Goal: Task Accomplishment & Management: Use online tool/utility

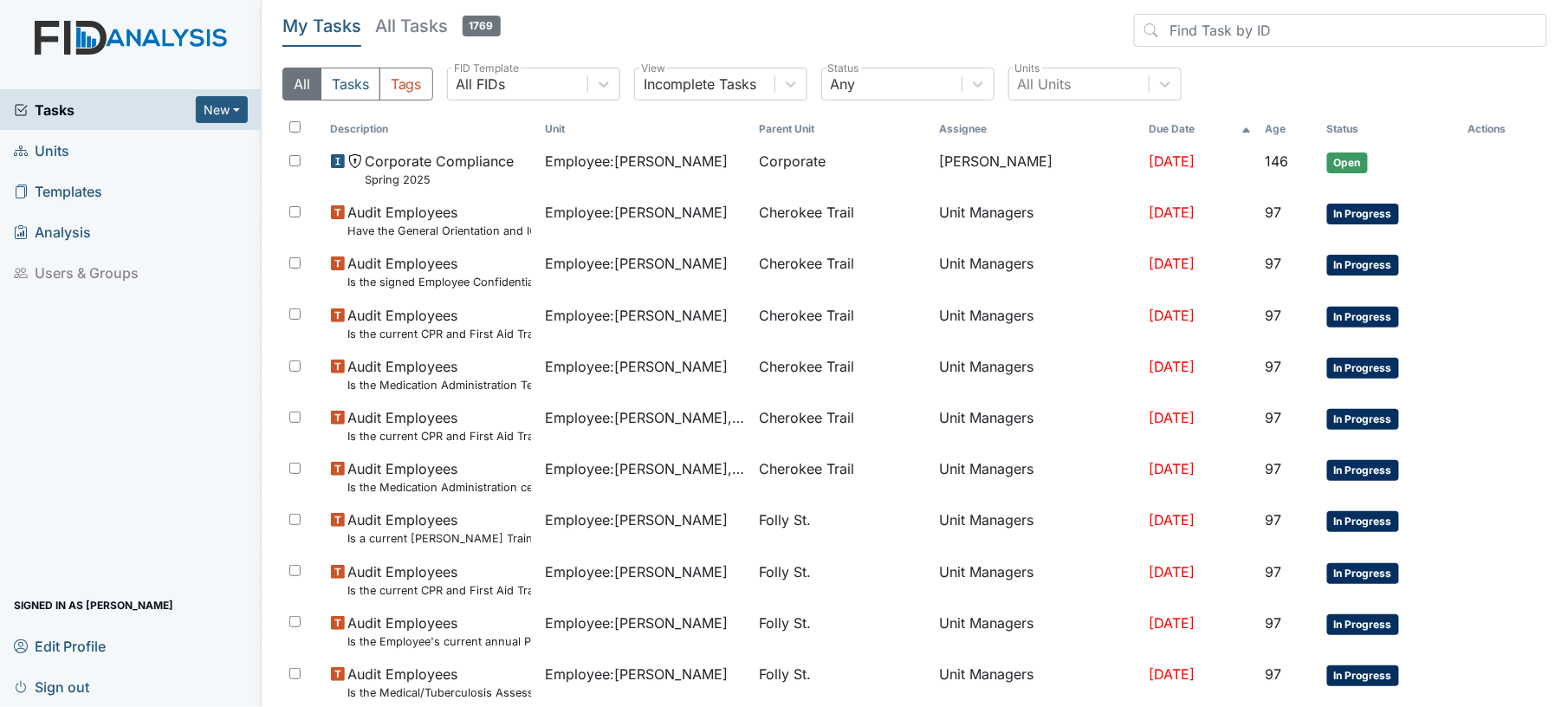
click at [62, 144] on span "Units" at bounding box center [41, 151] width 55 height 27
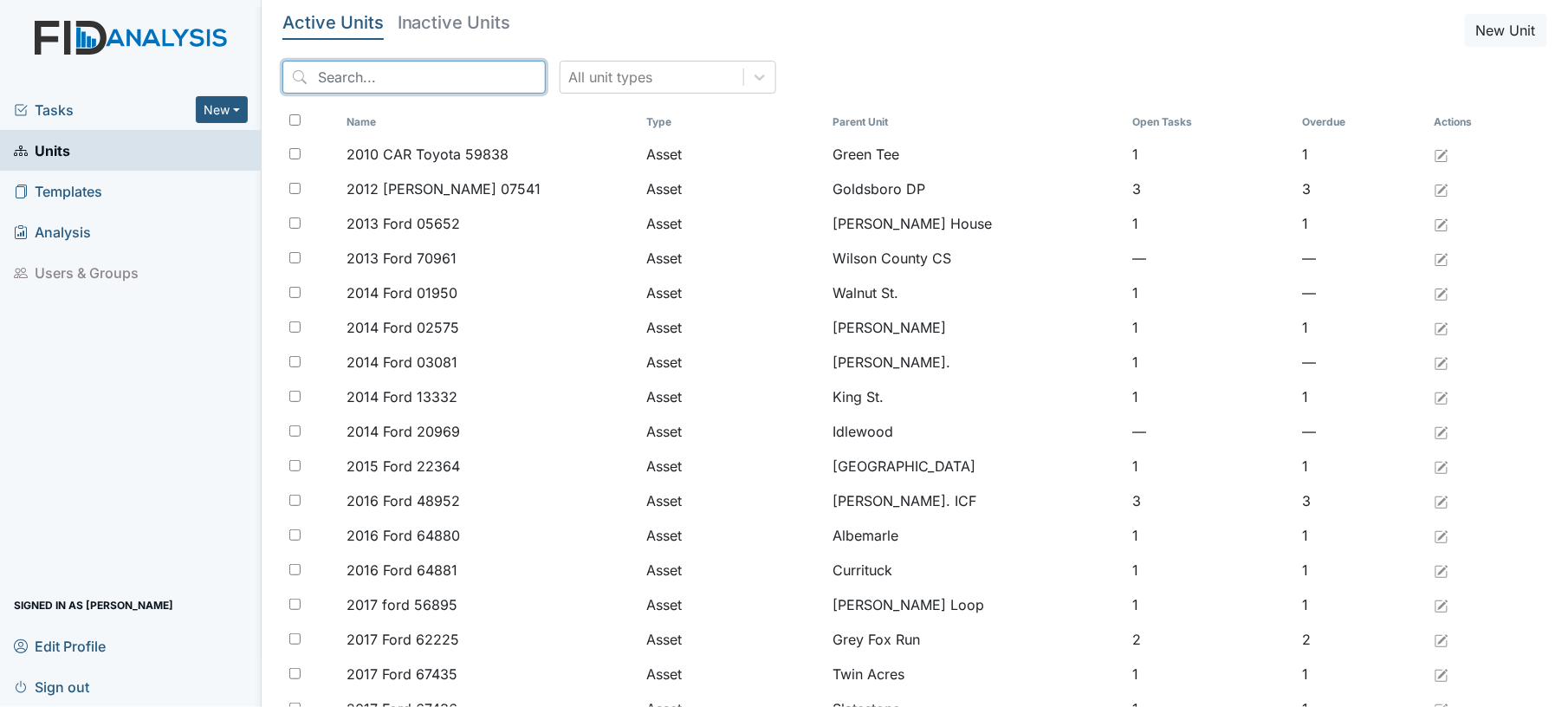
click at [395, 76] on input "search" at bounding box center [414, 77] width 264 height 33
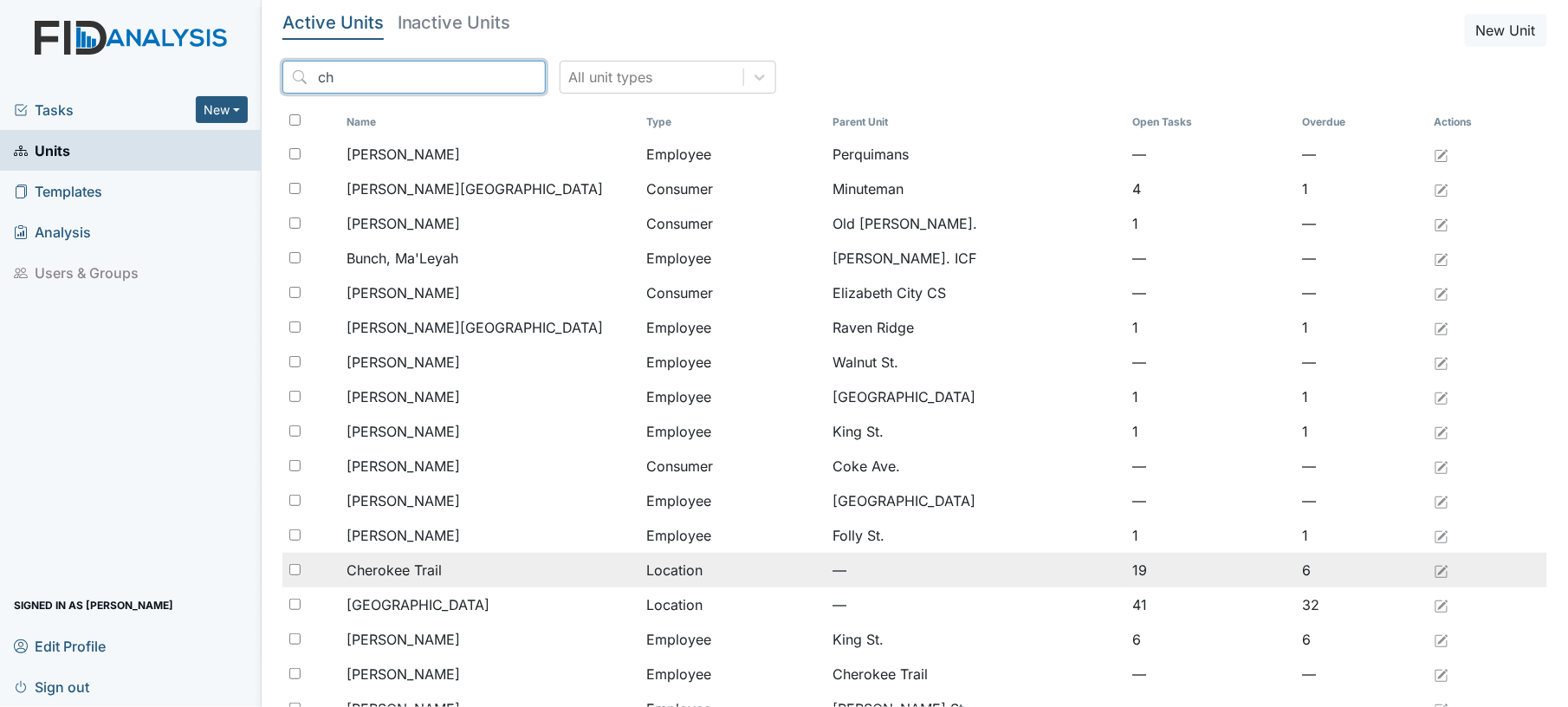
type input "ch"
click at [573, 572] on div "Cherokee Trail" at bounding box center [490, 570] width 286 height 21
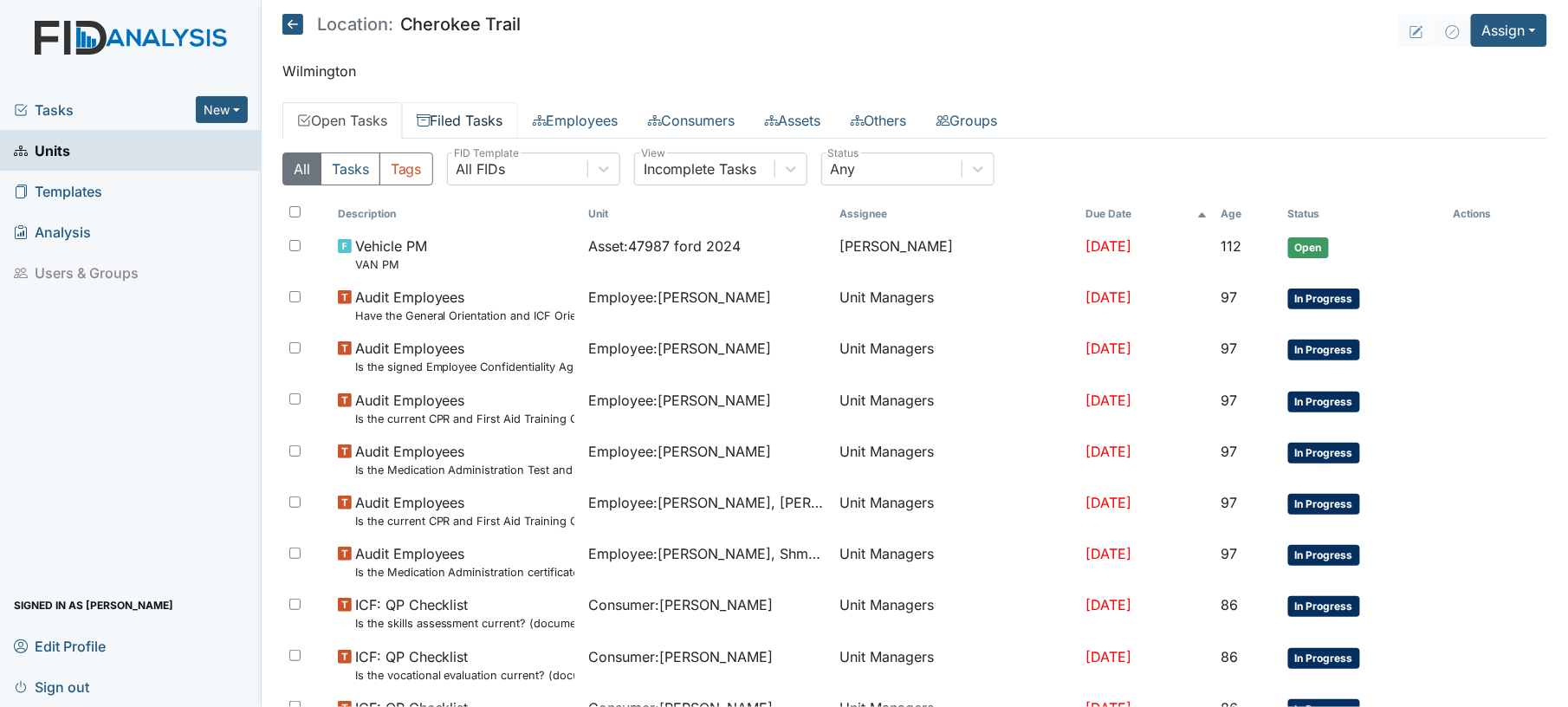
click at [443, 137] on link "Filed Tasks" at bounding box center [459, 120] width 116 height 36
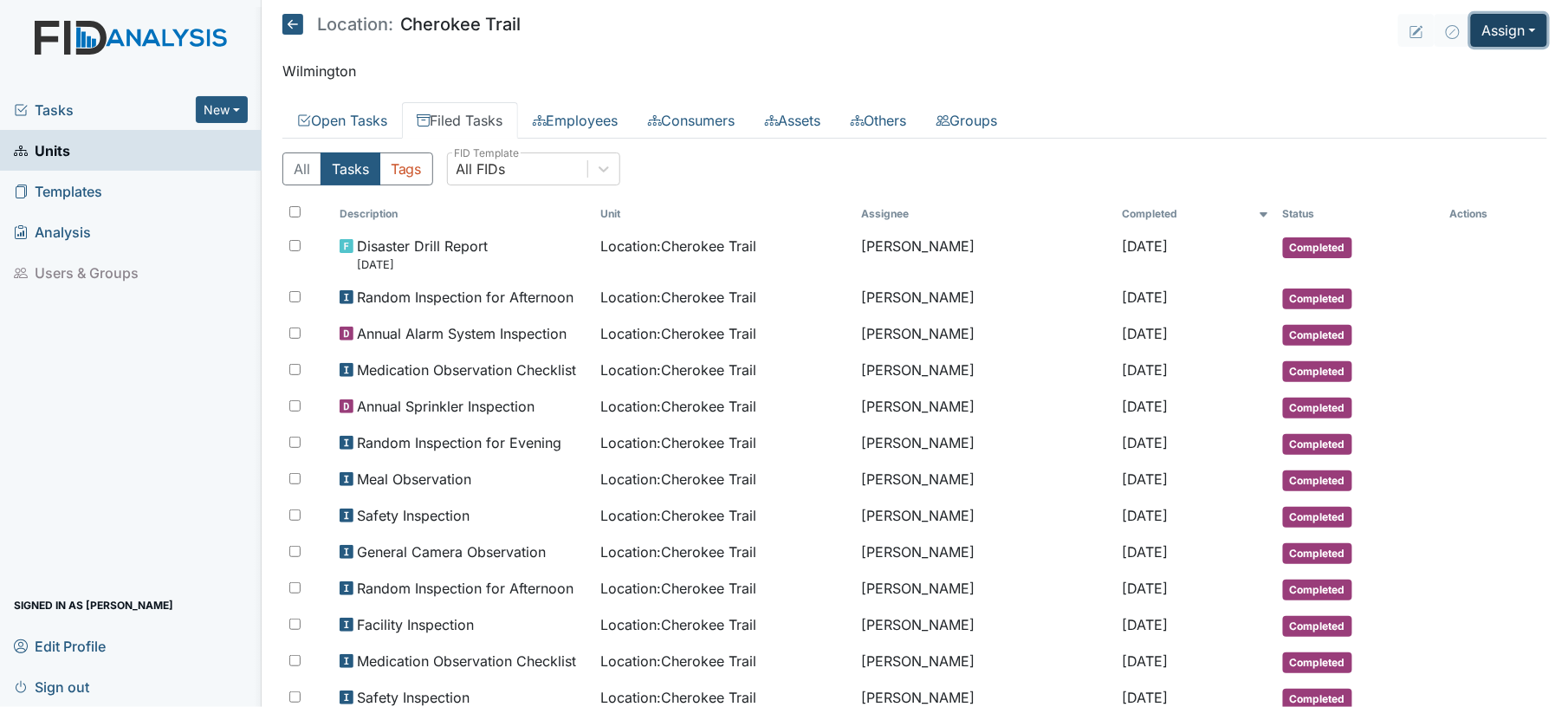
click at [1483, 19] on button "Assign" at bounding box center [1509, 30] width 76 height 33
click at [1455, 74] on link "Assign Form" at bounding box center [1466, 70] width 156 height 28
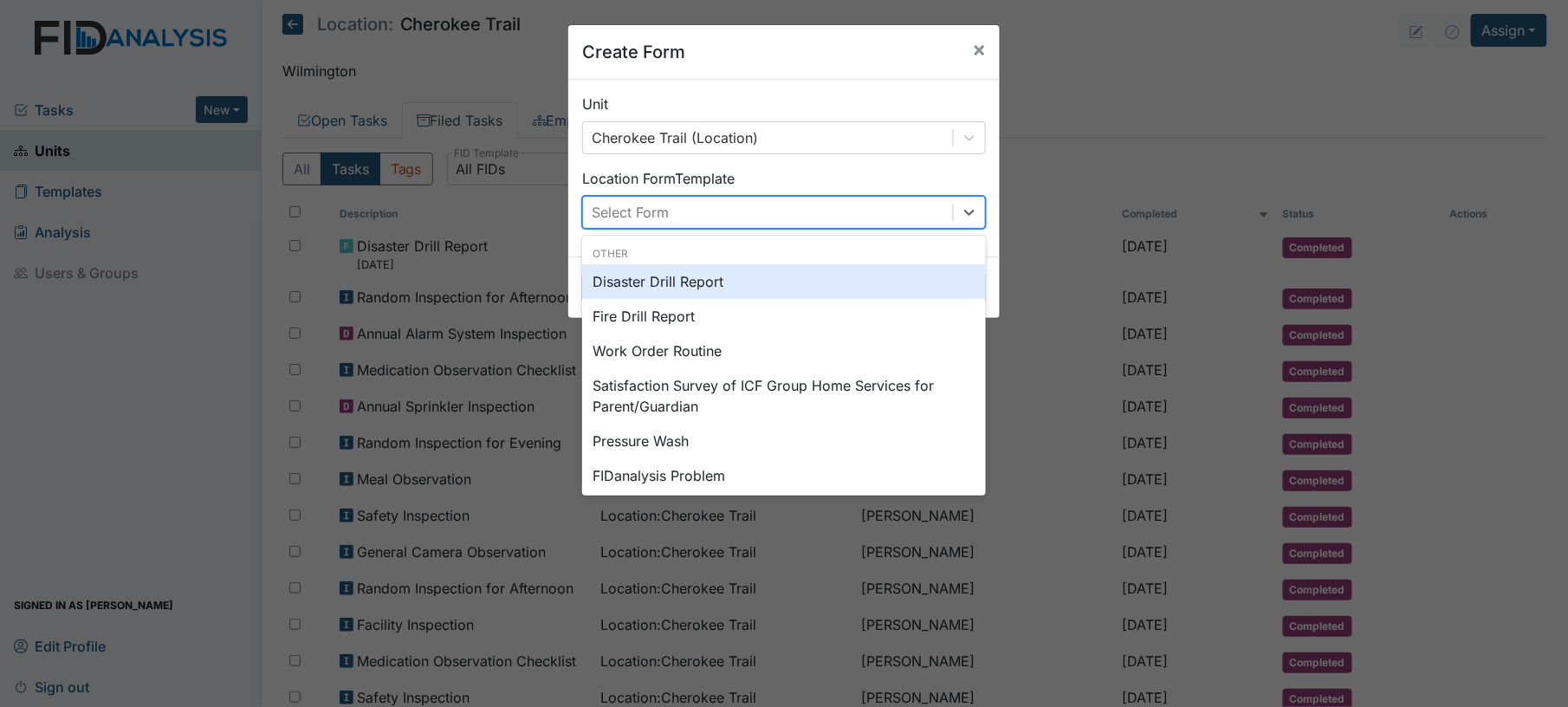
click at [833, 211] on div "Select Form" at bounding box center [768, 212] width 370 height 32
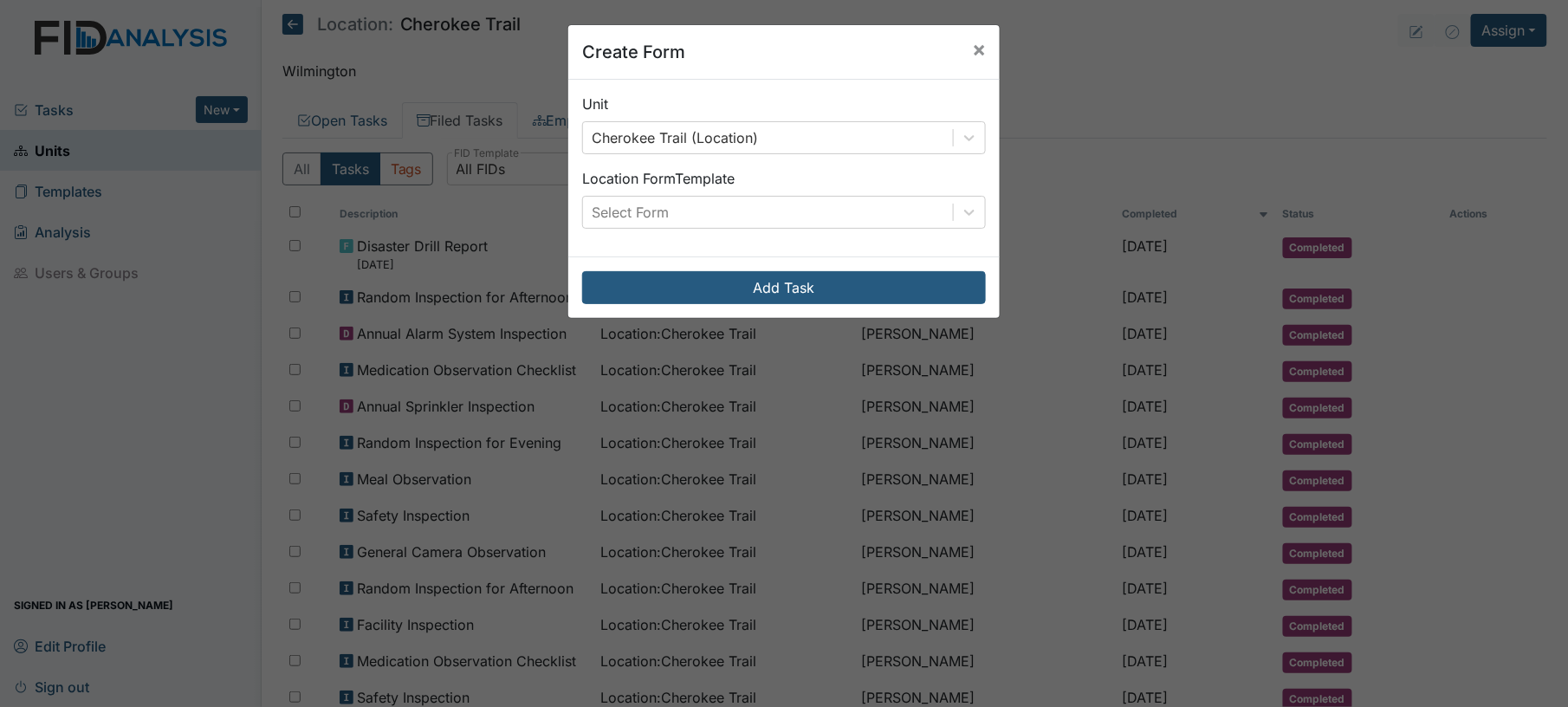
click at [933, 164] on div "Unit Cherokee Trail (Location) Location Form Template Select Form" at bounding box center [784, 168] width 431 height 177
click at [972, 50] on span "×" at bounding box center [979, 49] width 14 height 25
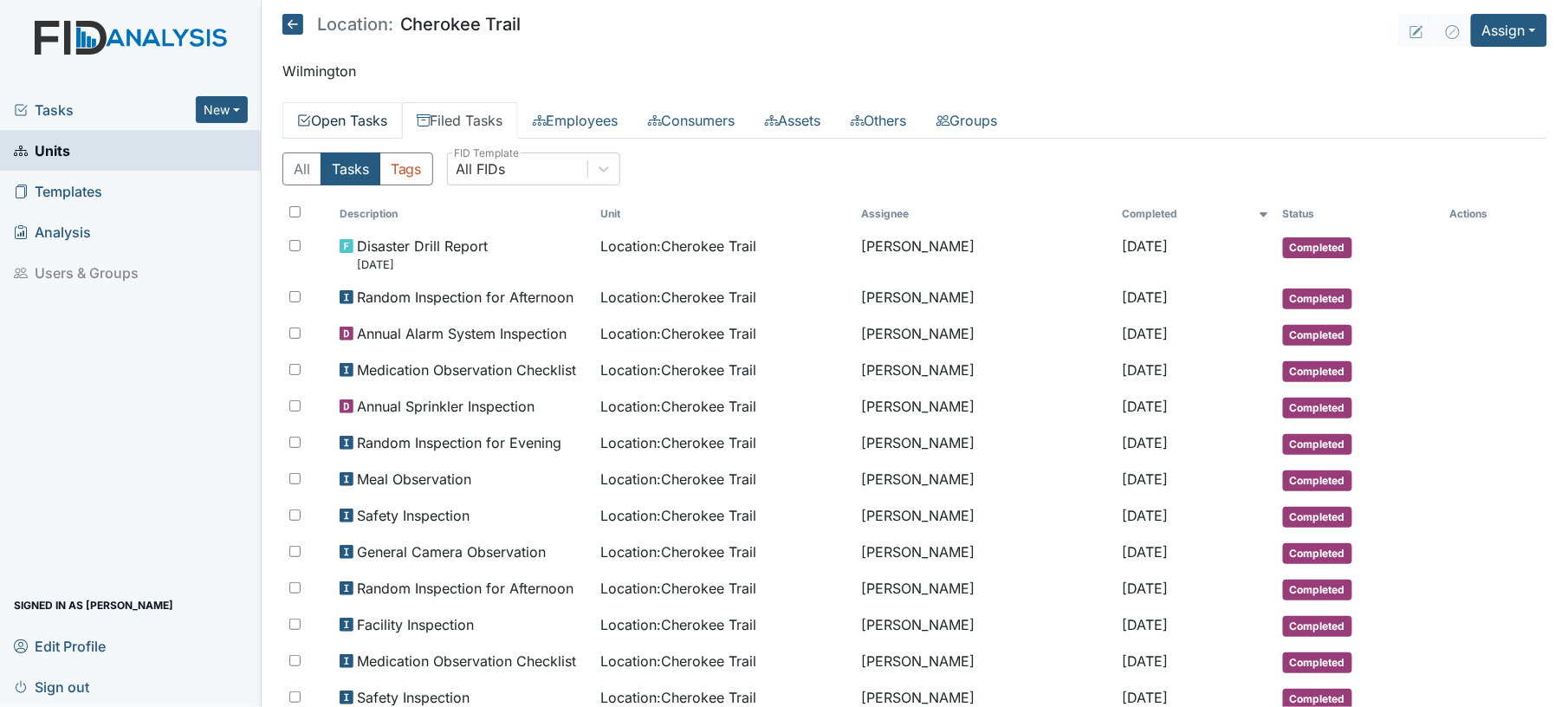
click at [343, 121] on link "Open Tasks" at bounding box center [342, 120] width 119 height 36
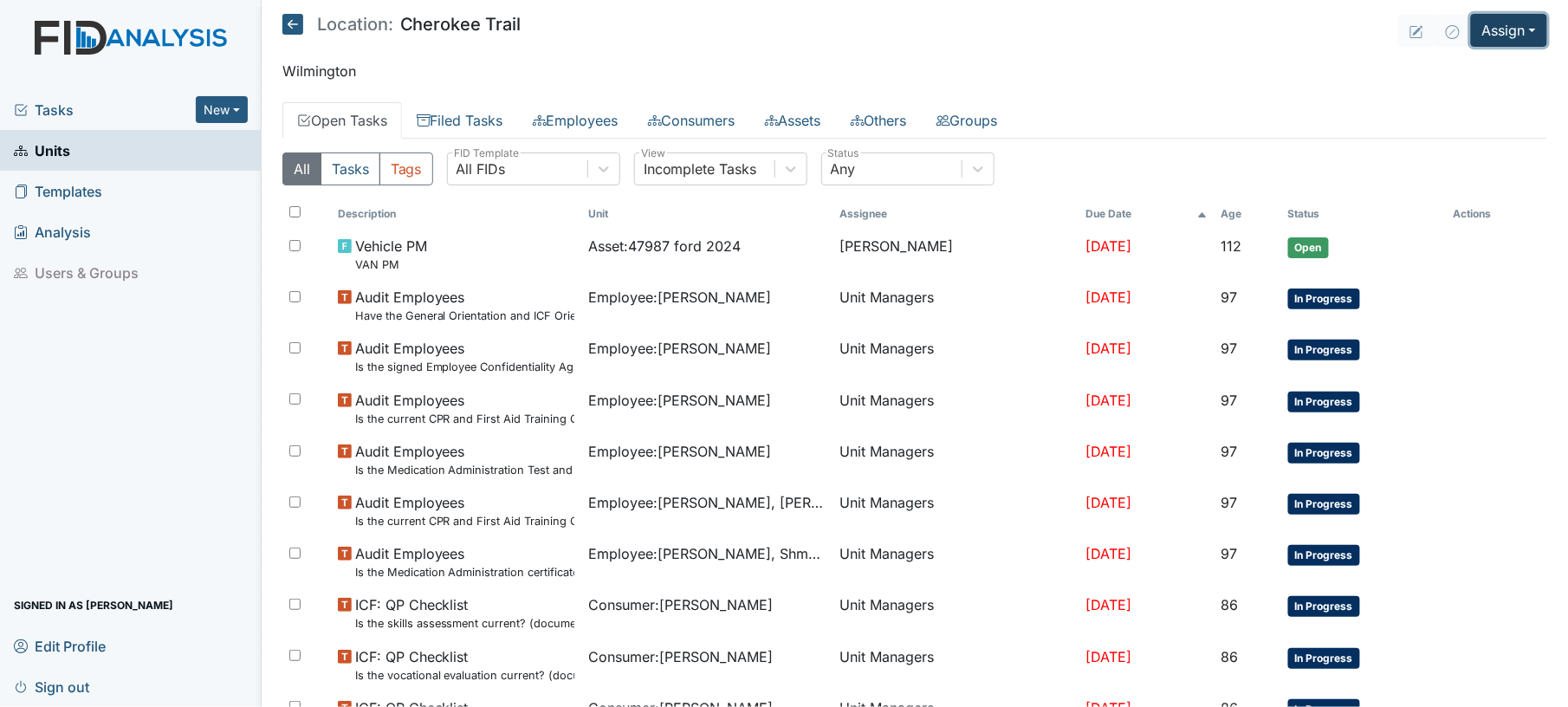
click at [1477, 28] on button "Assign" at bounding box center [1509, 30] width 76 height 33
click at [1440, 73] on link "Assign Form" at bounding box center [1466, 70] width 156 height 28
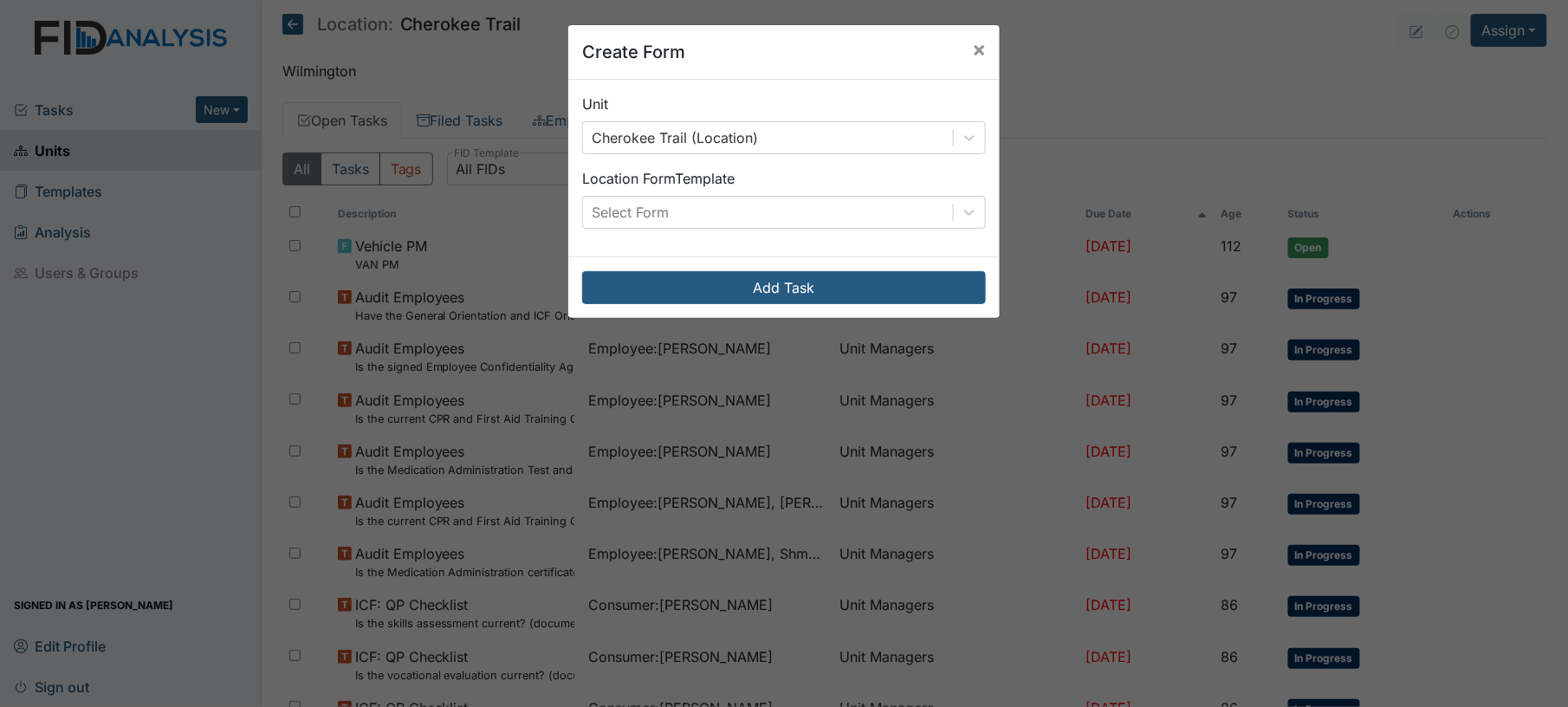
click at [916, 240] on div "Unit Cherokee Trail (Location) Location Form Template Select Form" at bounding box center [784, 168] width 431 height 177
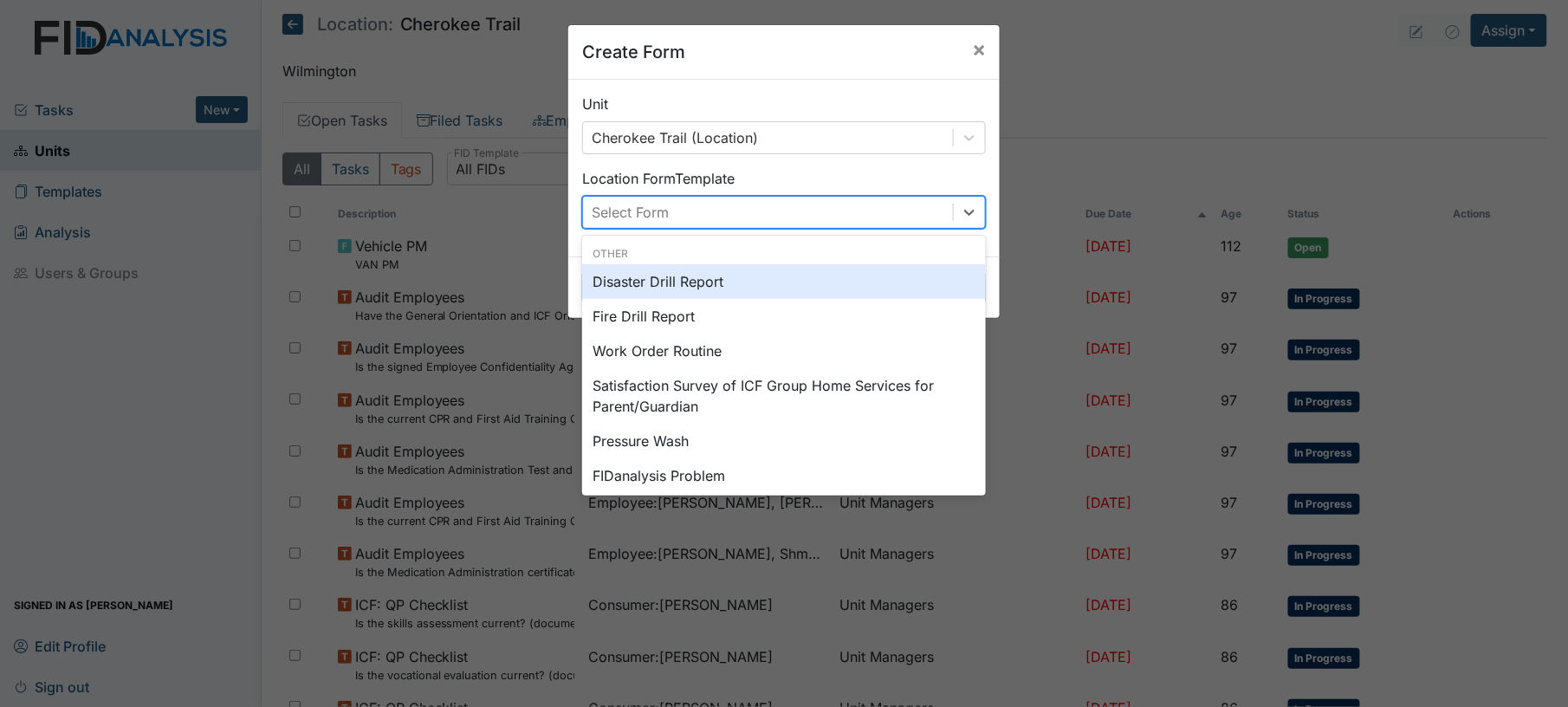
click at [859, 227] on div "Select Form" at bounding box center [768, 212] width 370 height 32
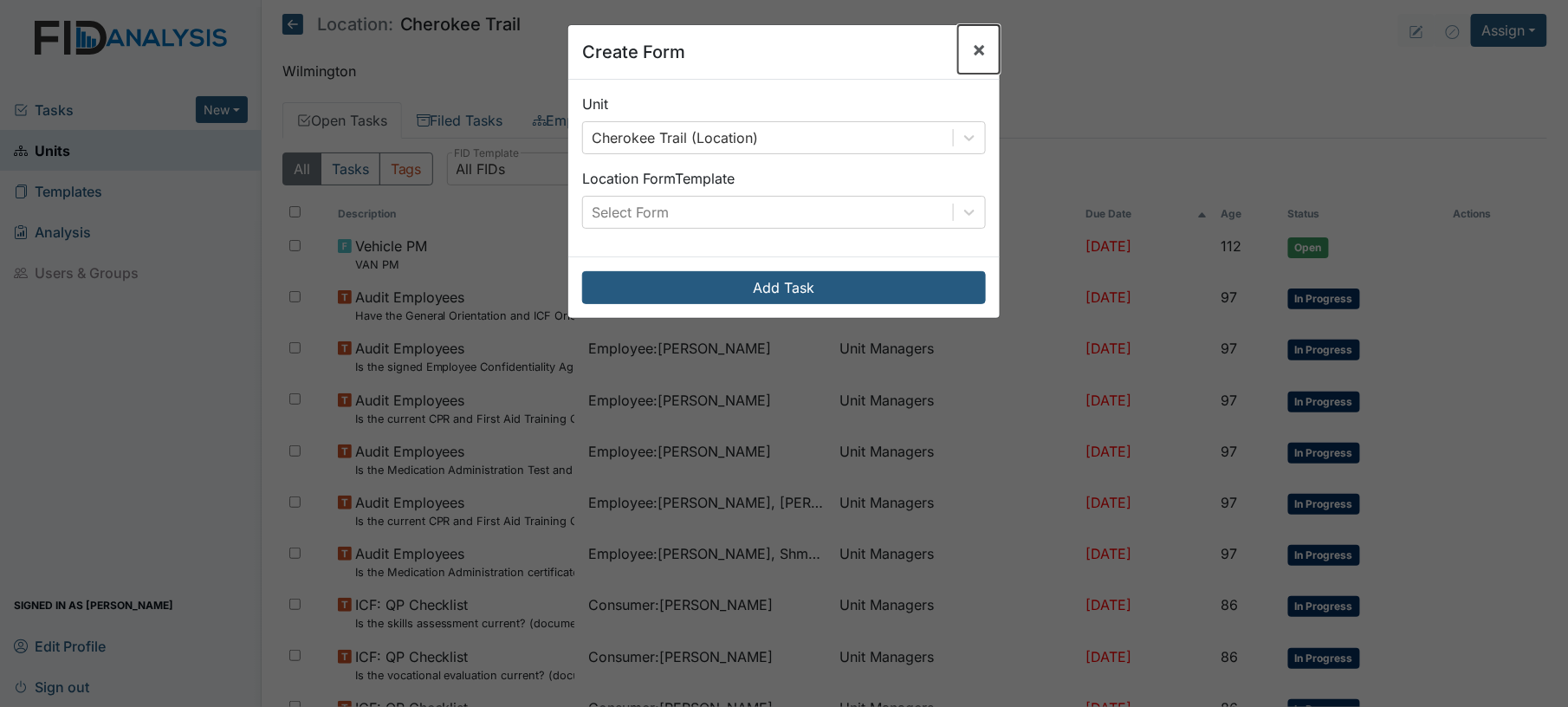
click at [963, 60] on button "×" at bounding box center [979, 50] width 42 height 49
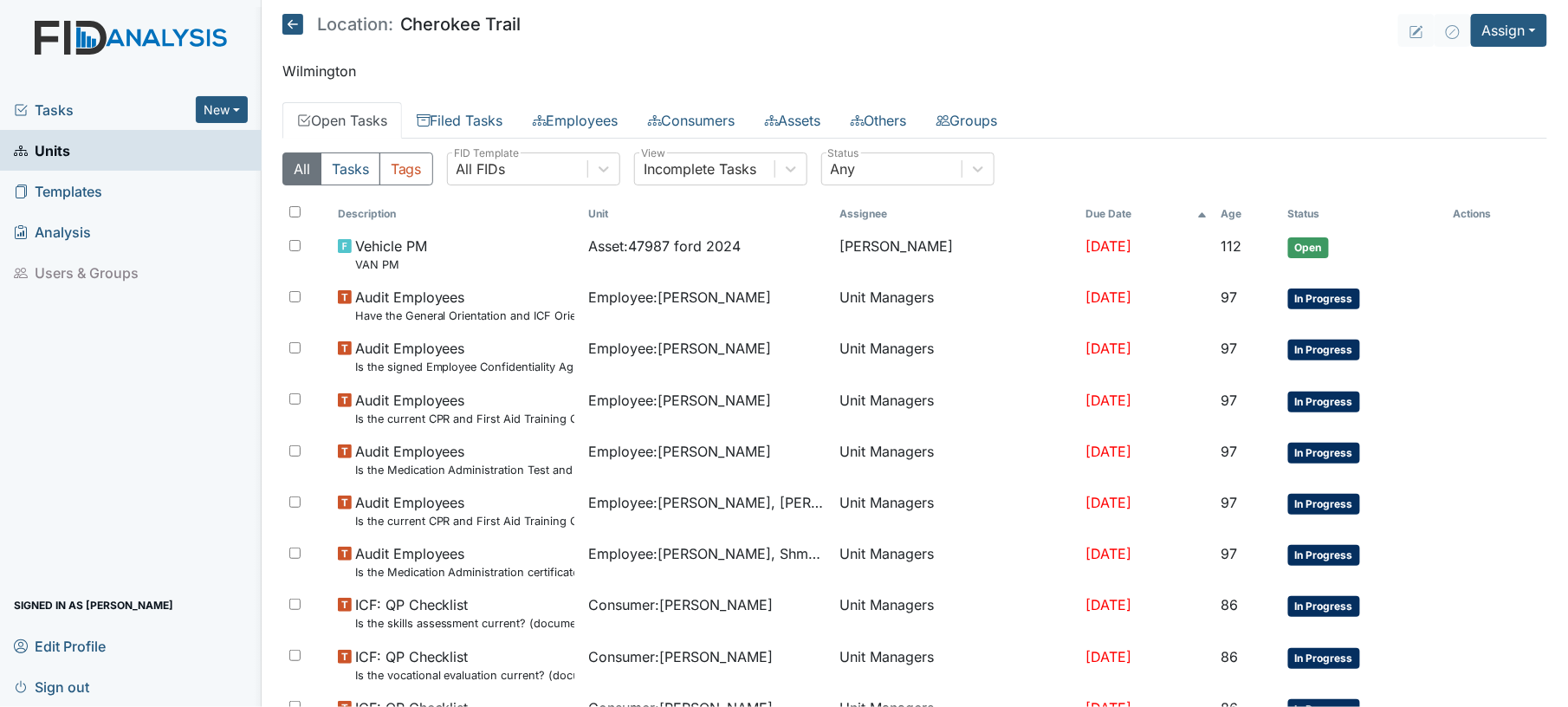
click at [23, 140] on span "Units" at bounding box center [42, 151] width 56 height 27
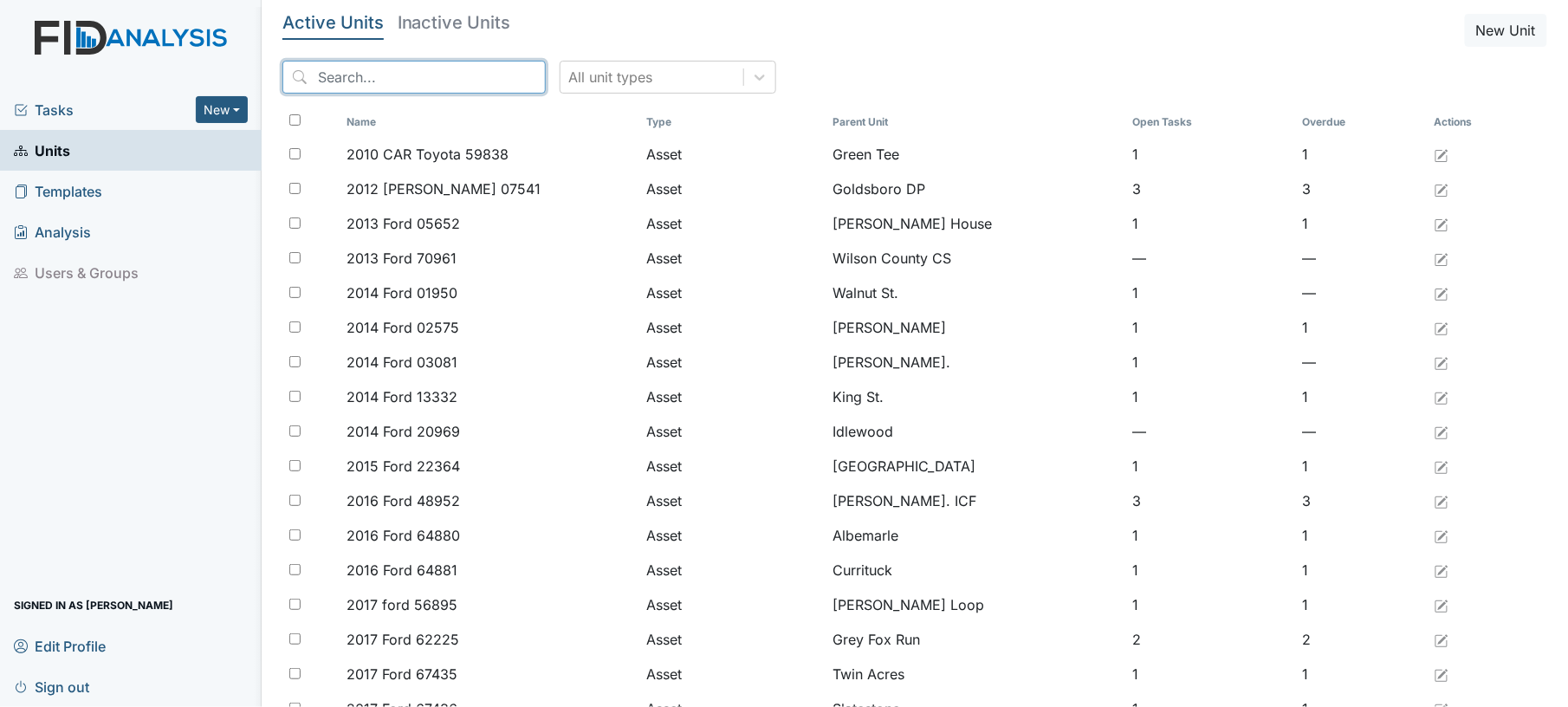
click at [377, 83] on input "search" at bounding box center [414, 77] width 264 height 33
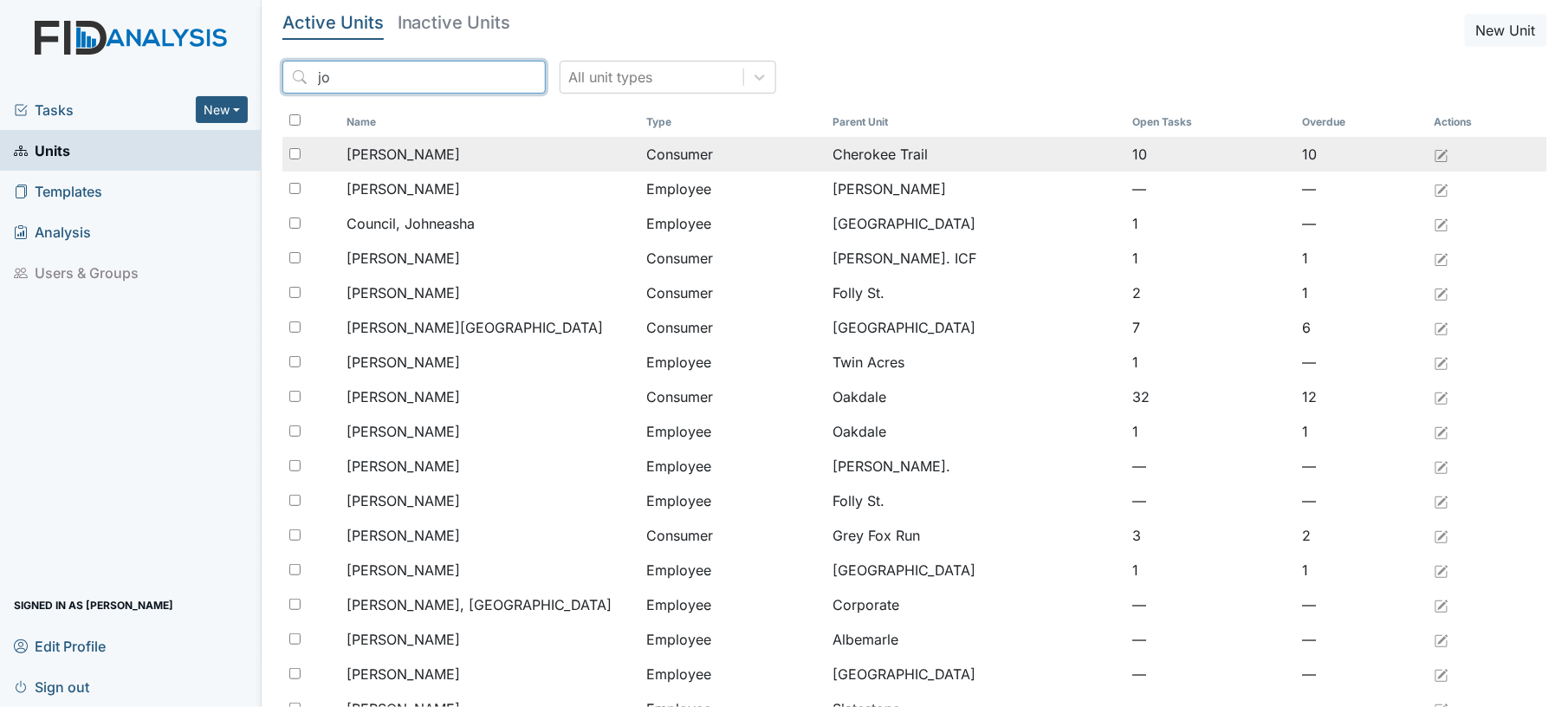
type input "jo"
click at [439, 157] on span "Anyanwu, Joseph" at bounding box center [404, 153] width 114 height 21
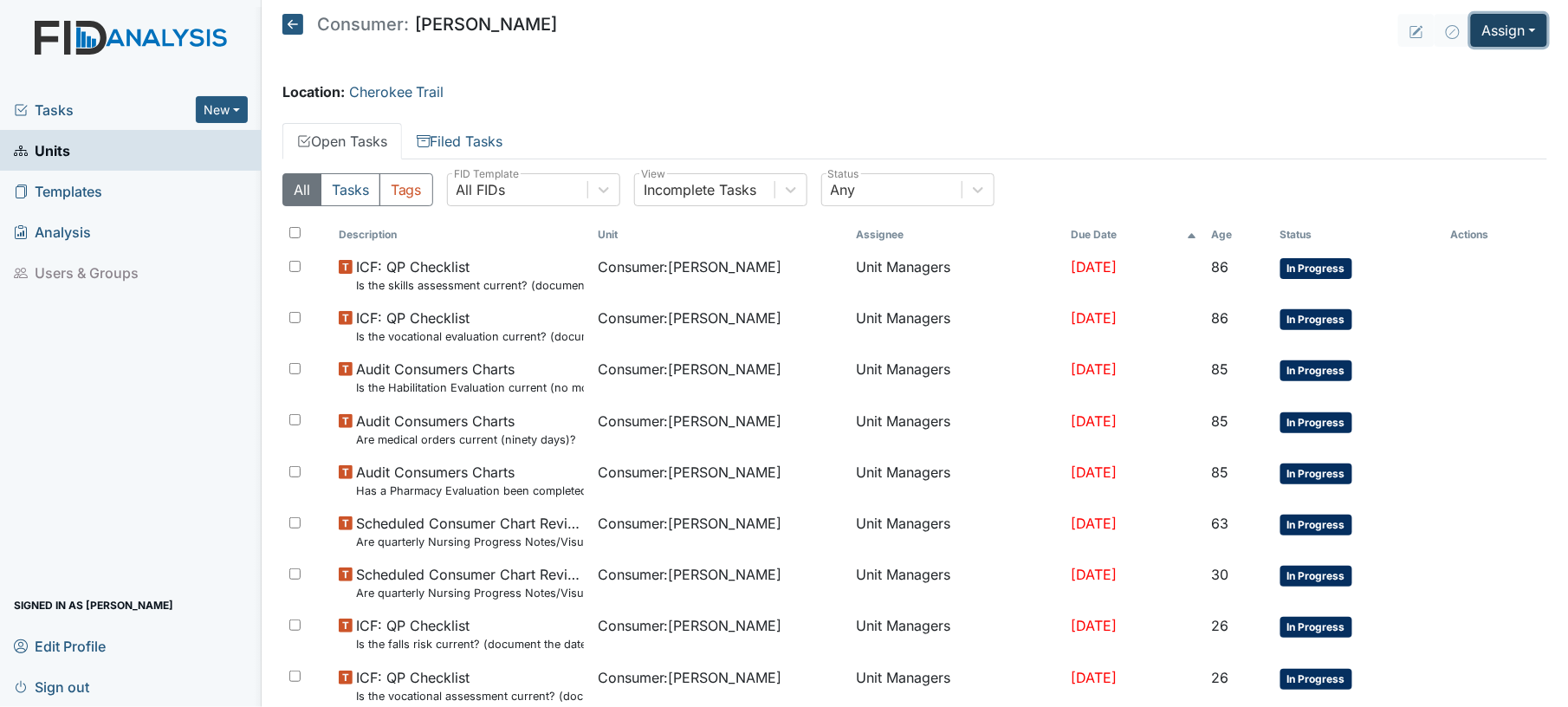
click at [1497, 32] on button "Assign" at bounding box center [1509, 30] width 76 height 33
click at [1452, 80] on link "Assign Form" at bounding box center [1466, 70] width 156 height 28
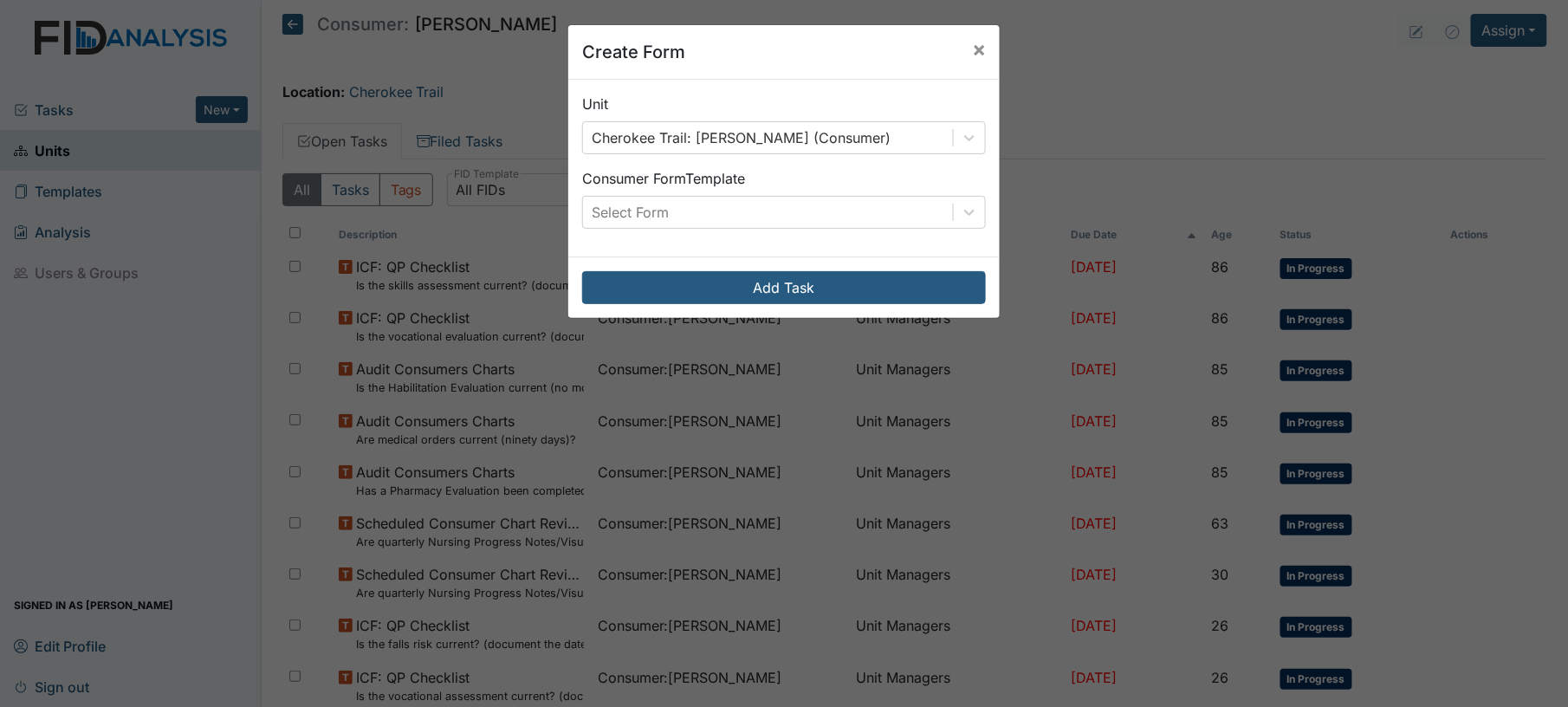
click at [801, 236] on div "Unit Cherokee Trail: Anyanwu, Joseph (Consumer) Consumer Form Template Select F…" at bounding box center [784, 168] width 431 height 177
click at [784, 223] on div "Select Form" at bounding box center [768, 212] width 370 height 32
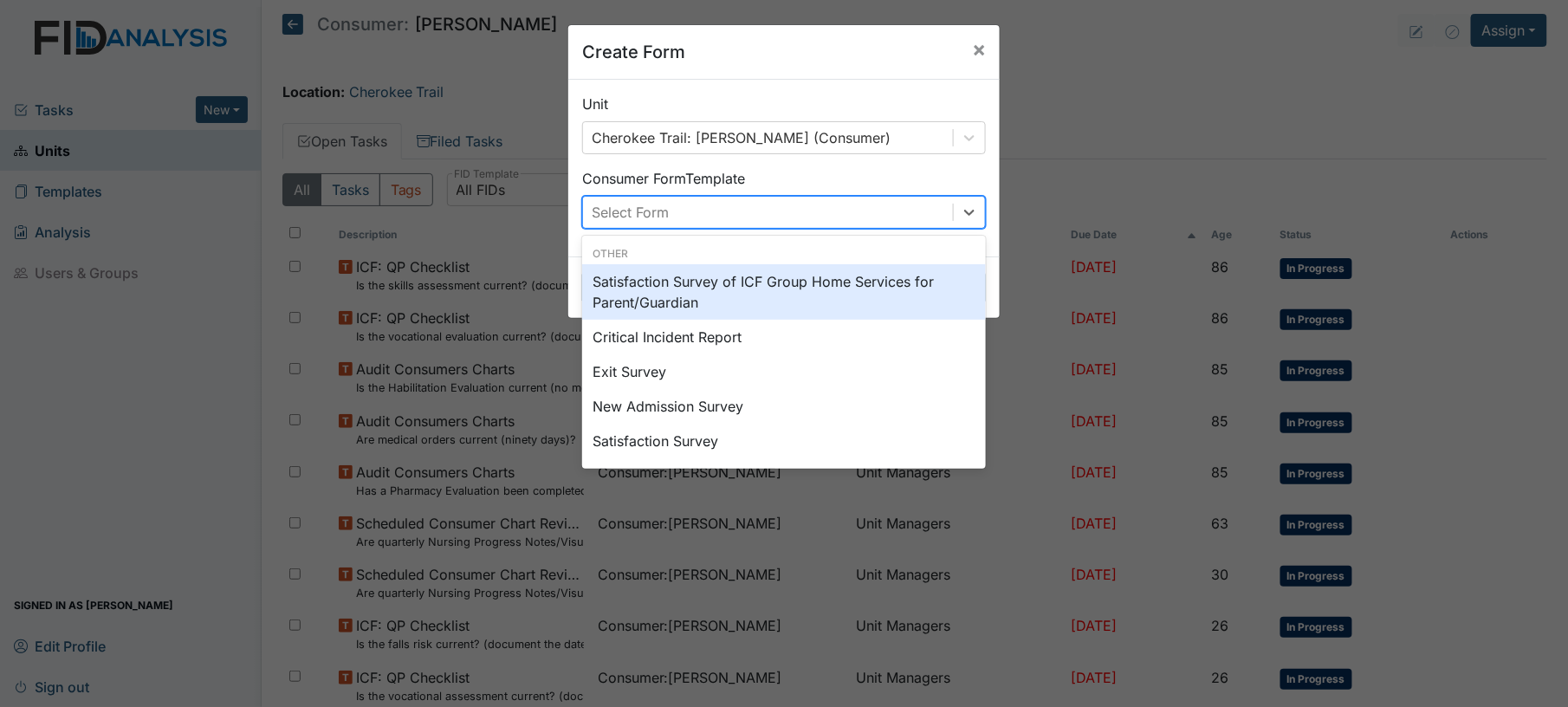
click at [754, 174] on div "Consumer Form Template option Satisfaction Survey of ICF Group Home Services fo…" at bounding box center [784, 198] width 404 height 60
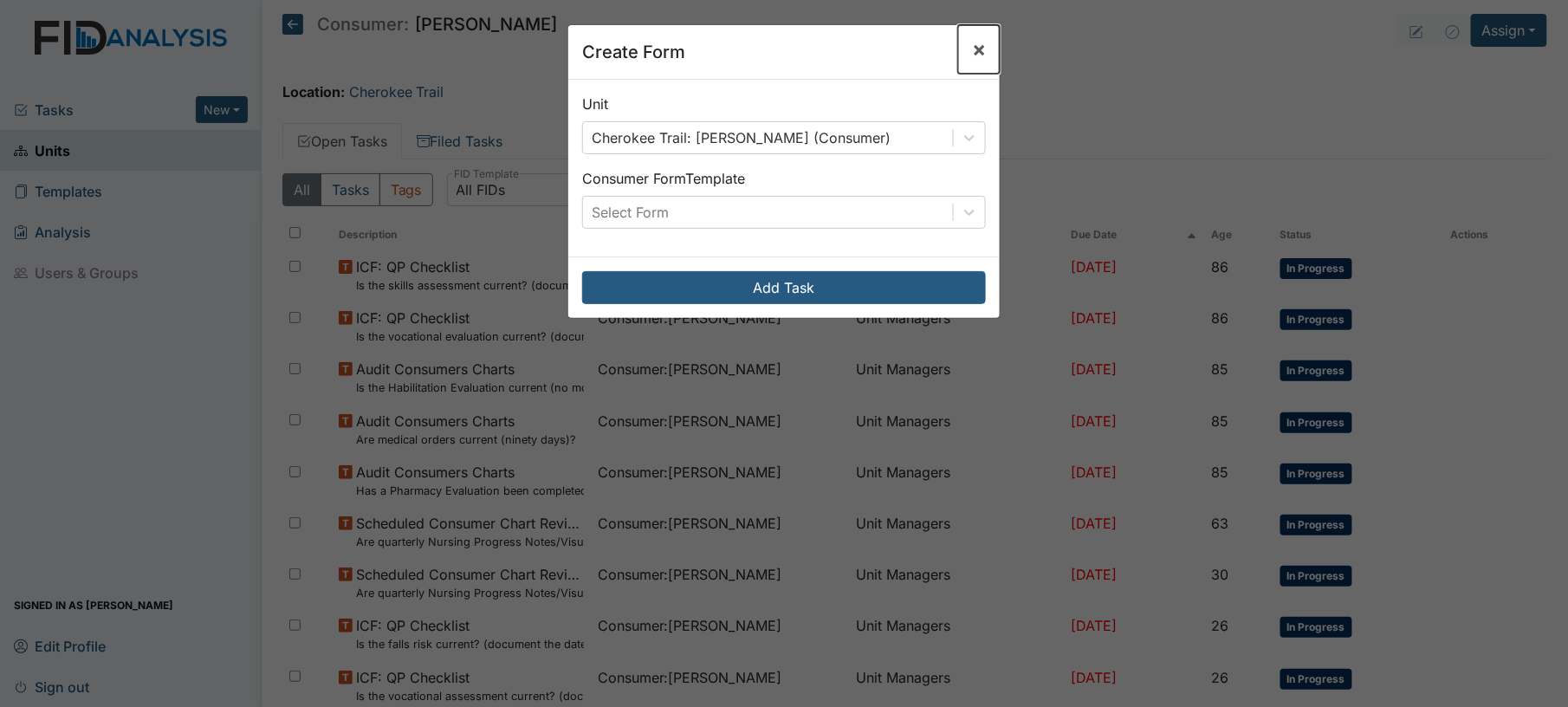
click at [972, 53] on span "×" at bounding box center [979, 49] width 14 height 25
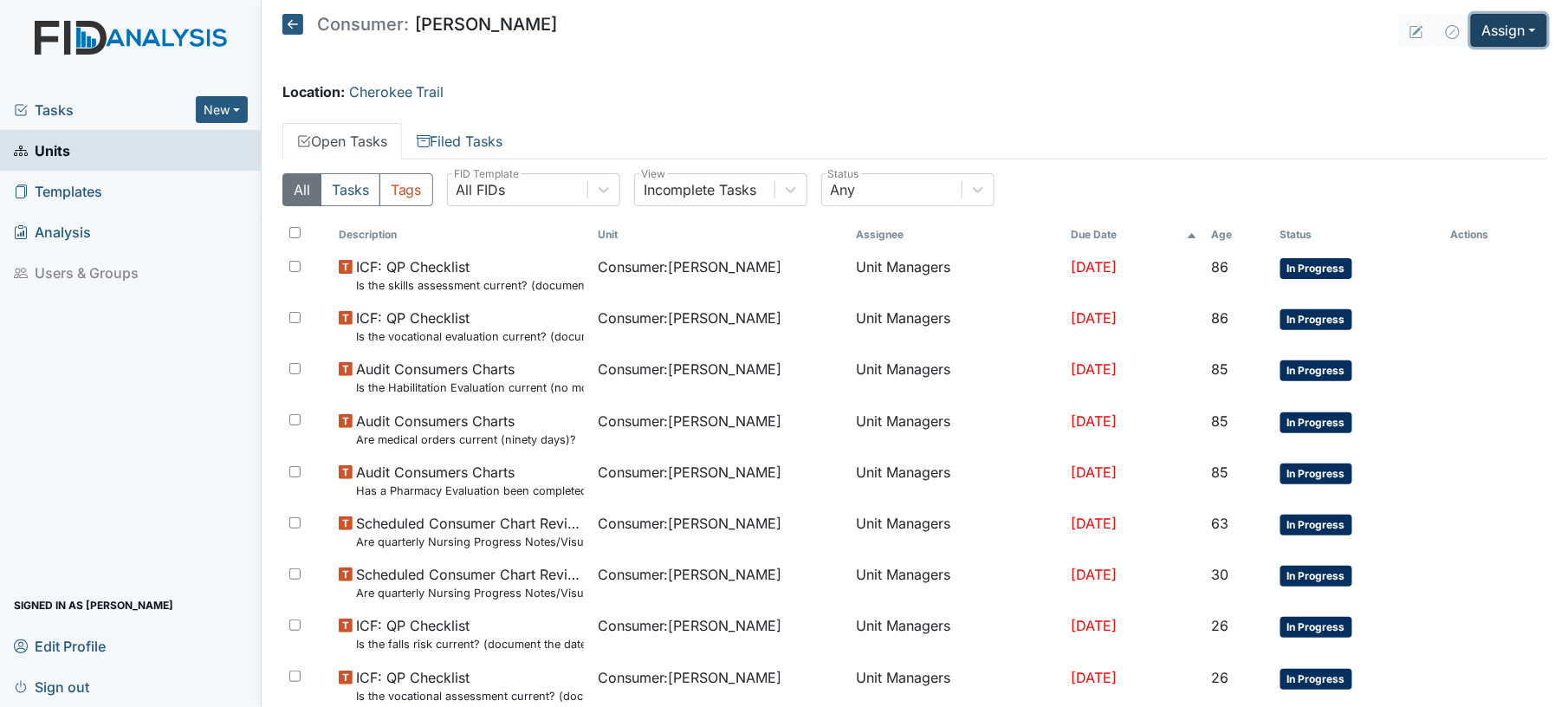
click at [1488, 45] on button "Assign" at bounding box center [1509, 30] width 76 height 33
click at [1468, 112] on link "Assign Document" at bounding box center [1466, 126] width 156 height 28
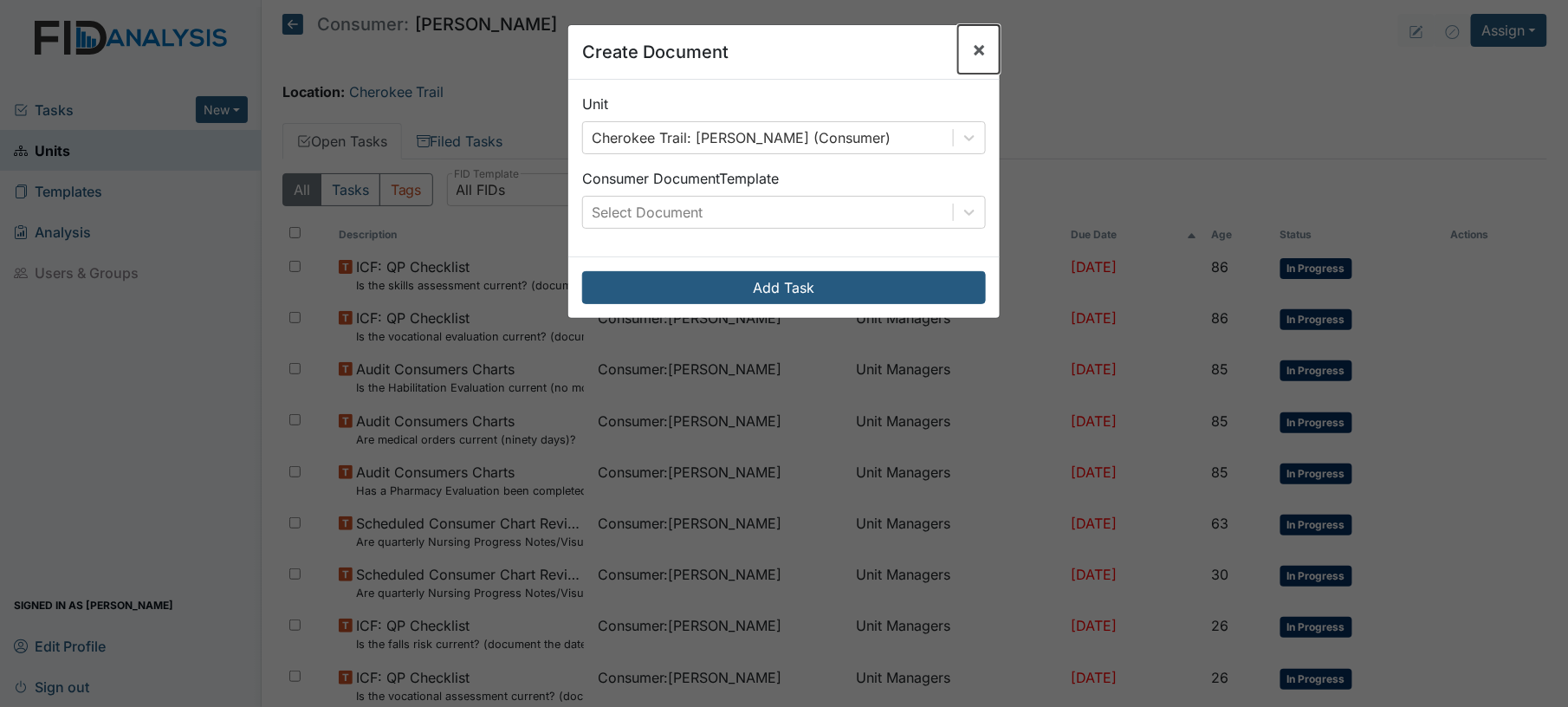
click at [974, 49] on span "×" at bounding box center [979, 49] width 14 height 25
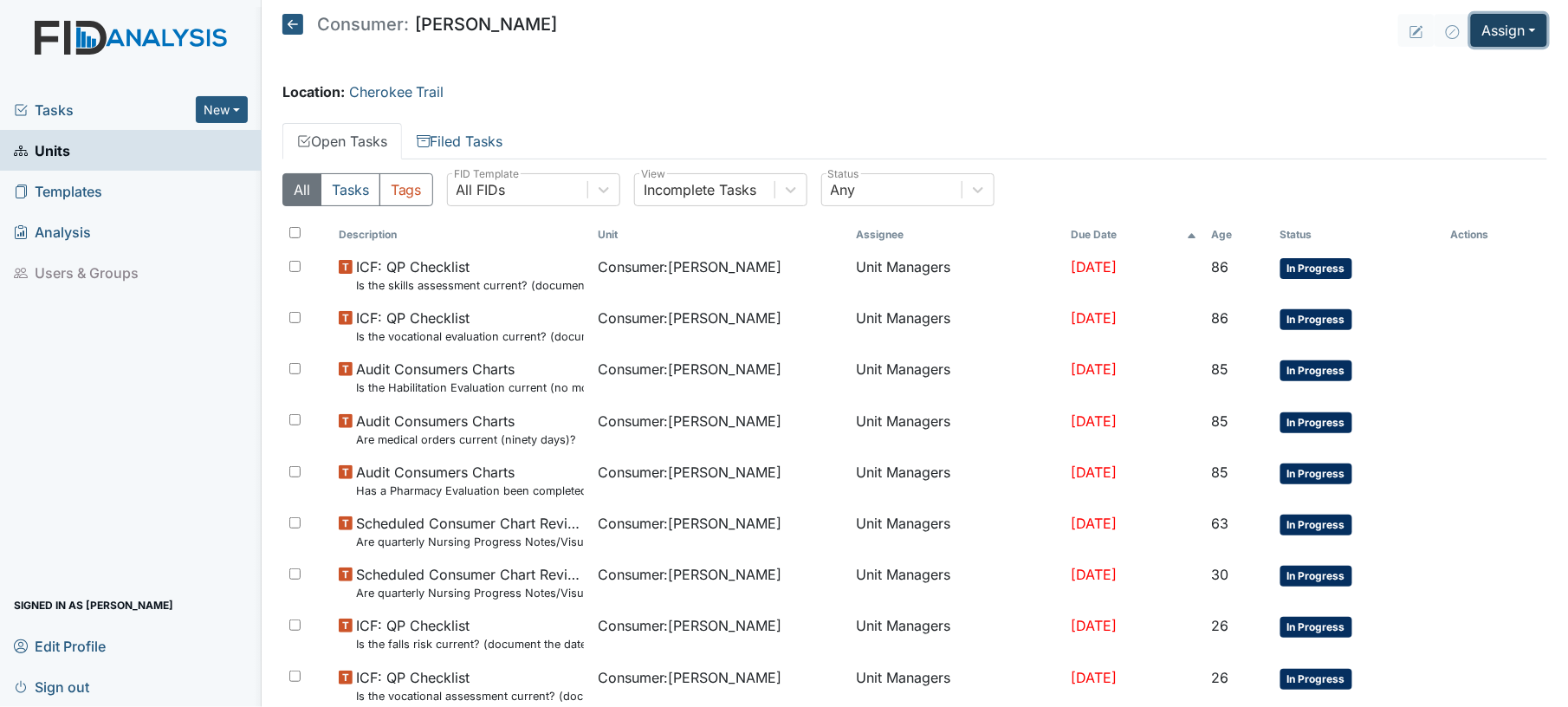
click at [1514, 25] on button "Assign" at bounding box center [1509, 30] width 76 height 33
click at [1456, 100] on link "Assign Inspection" at bounding box center [1466, 98] width 156 height 28
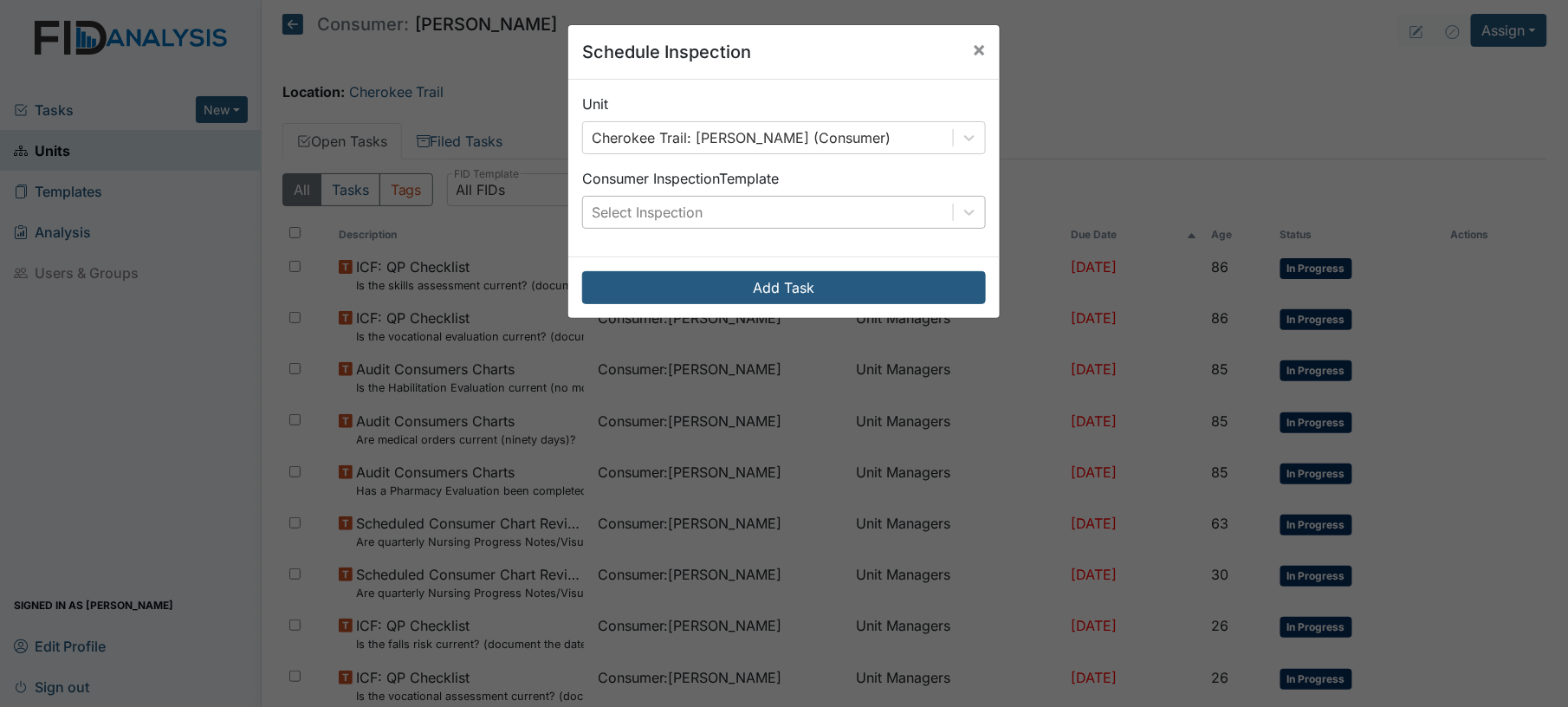
click at [774, 209] on div "Select Inspection" at bounding box center [768, 212] width 370 height 32
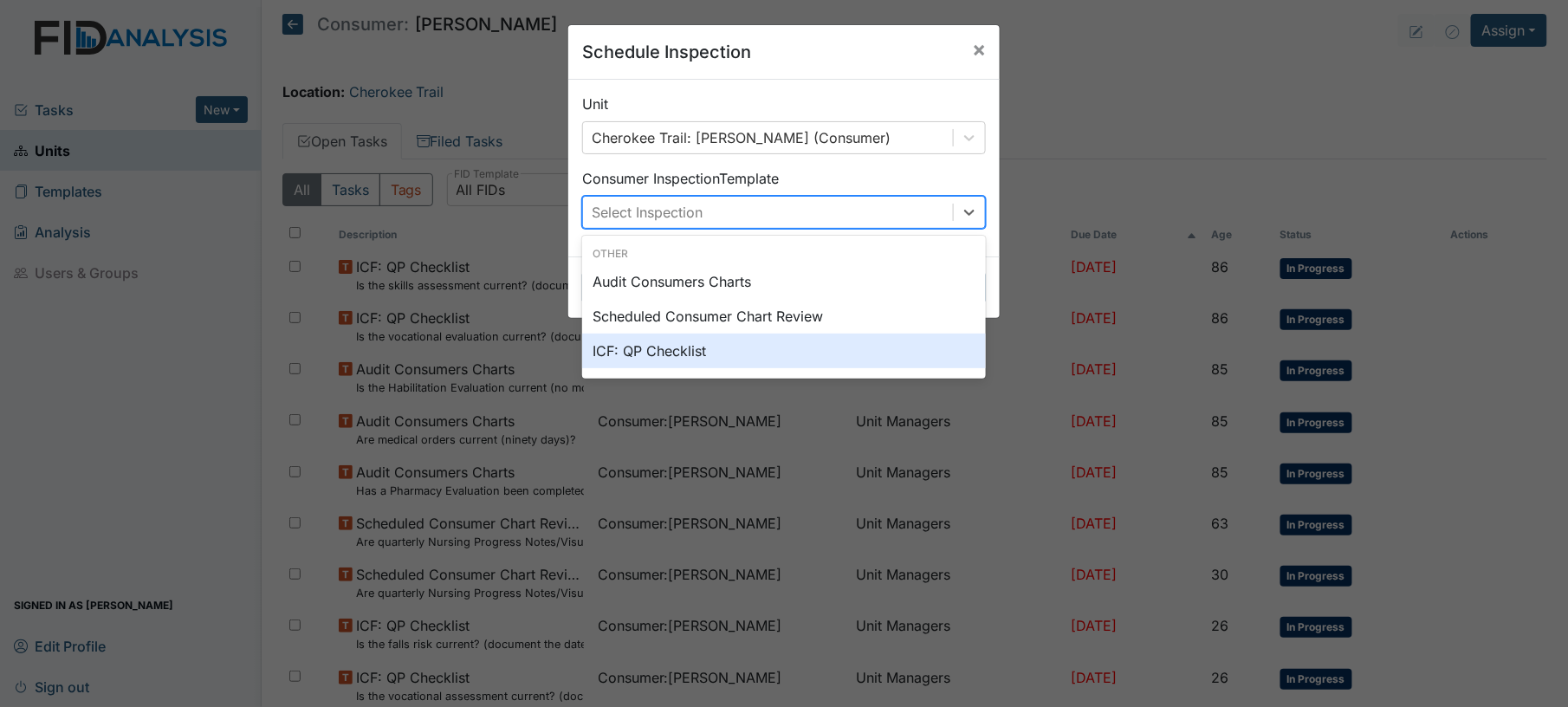
click at [725, 364] on div "ICF: QP Checklist" at bounding box center [784, 350] width 404 height 34
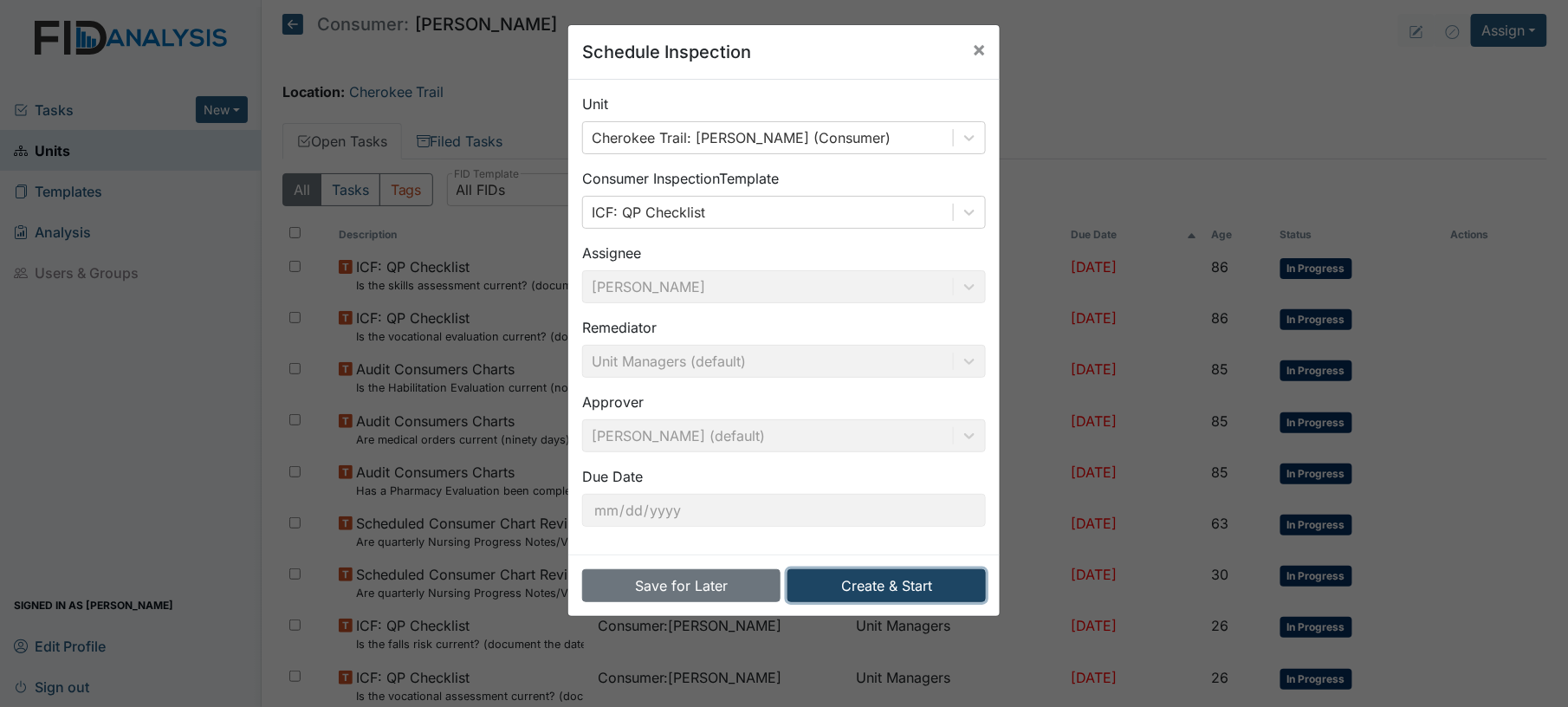
click at [852, 582] on button "Create & Start" at bounding box center [886, 585] width 199 height 33
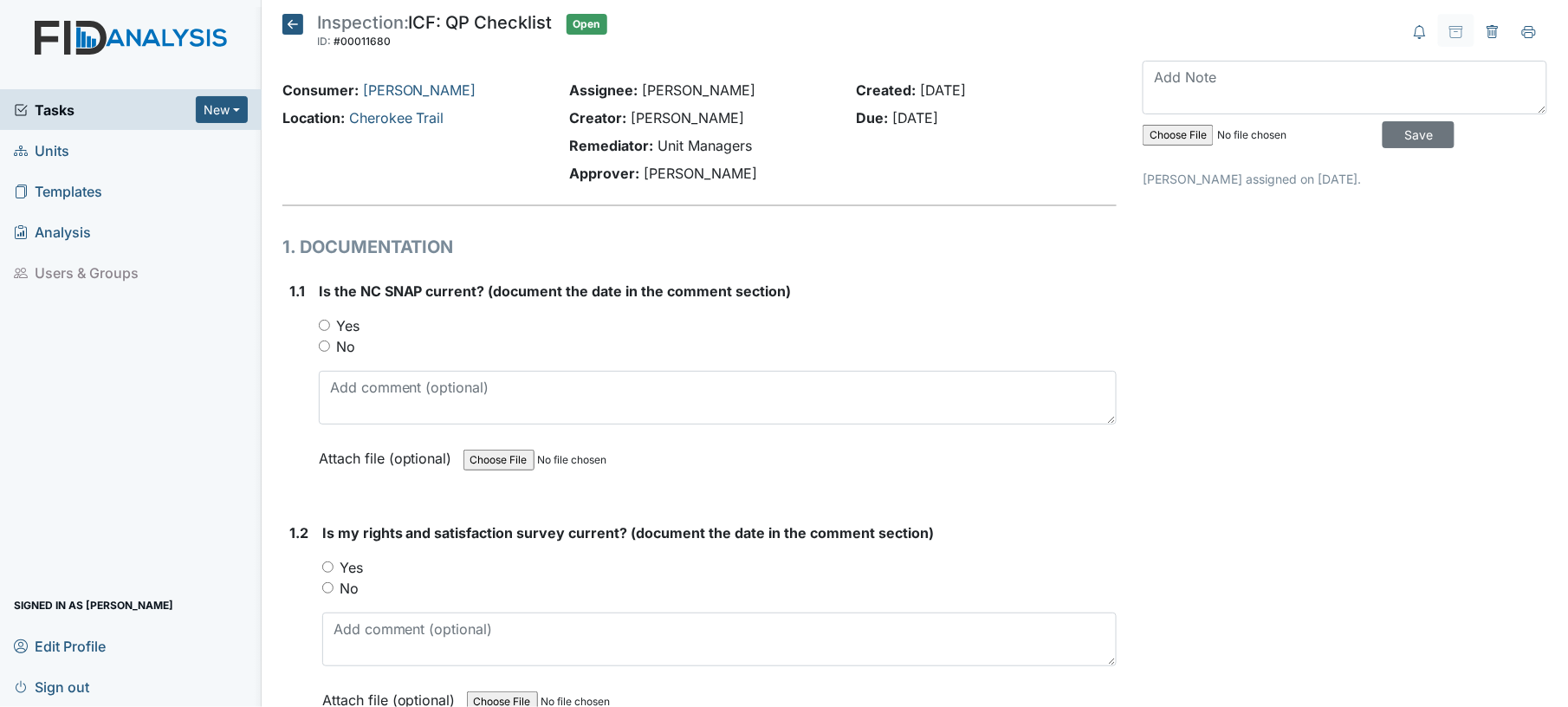
click at [320, 323] on input "Yes" at bounding box center [324, 325] width 11 height 11
radio input "true"
click at [320, 566] on div "1.2 Is my rights and satisfaction survey current? (document the date in the com…" at bounding box center [700, 629] width 835 height 214
click at [333, 562] on input "Yes" at bounding box center [328, 567] width 11 height 11
radio input "true"
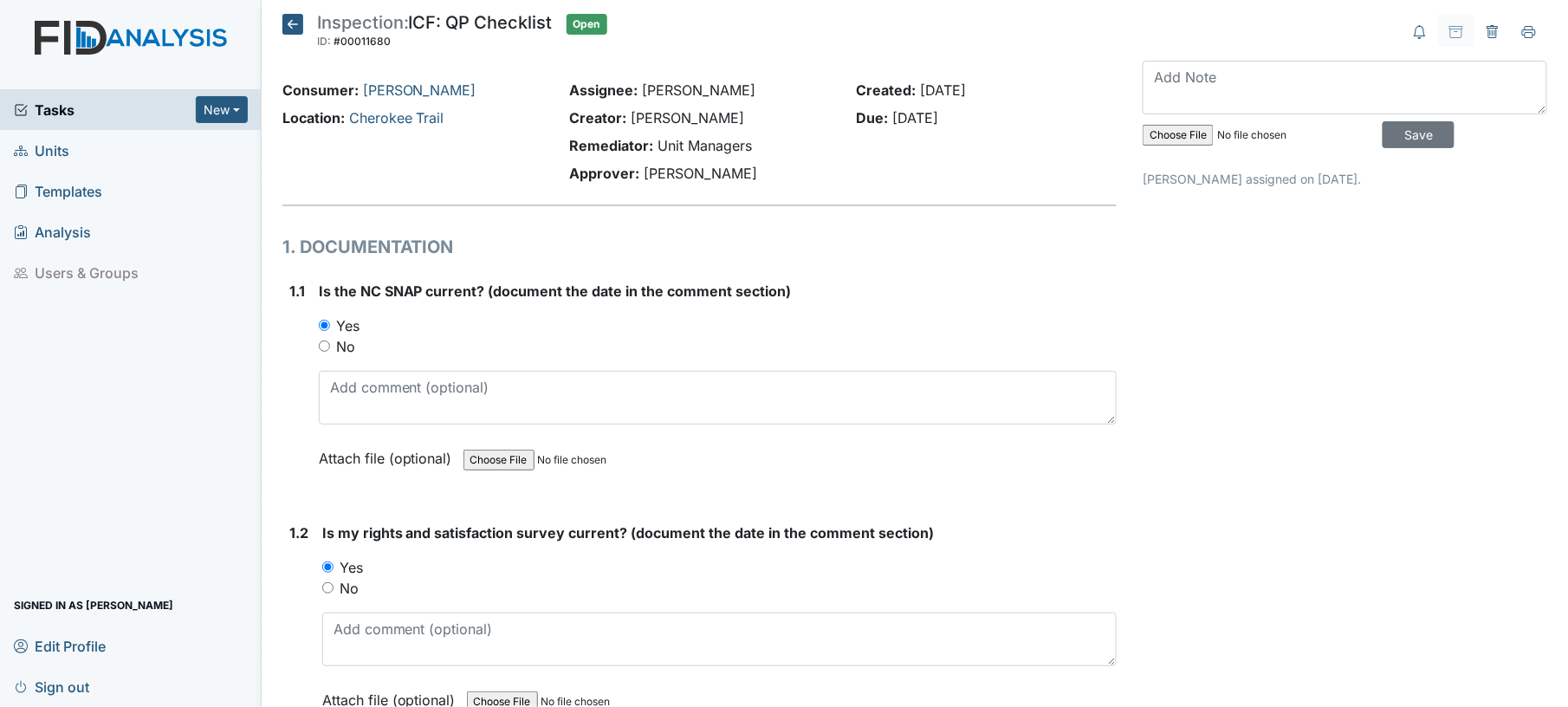
click at [469, 563] on div "Yes" at bounding box center [719, 567] width 795 height 21
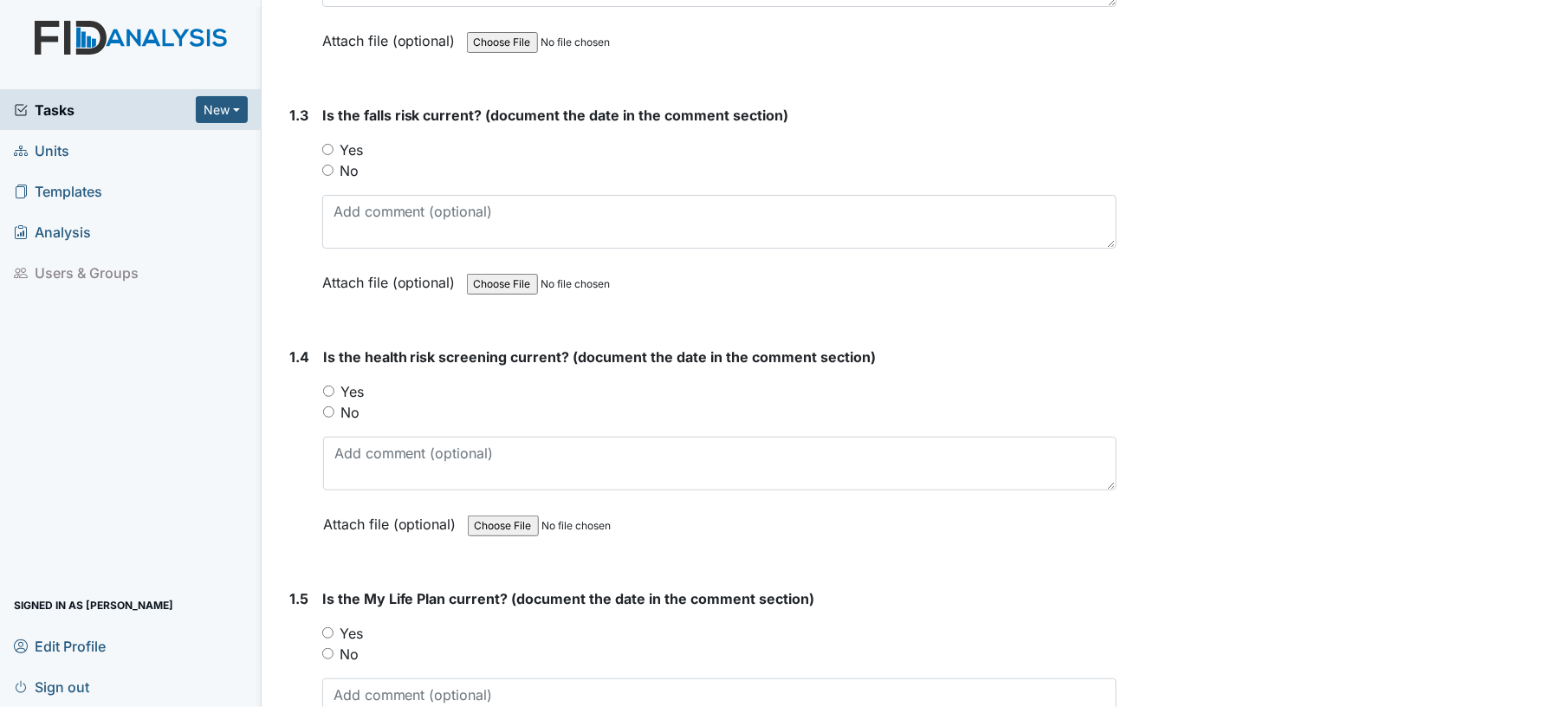
scroll to position [693, 0]
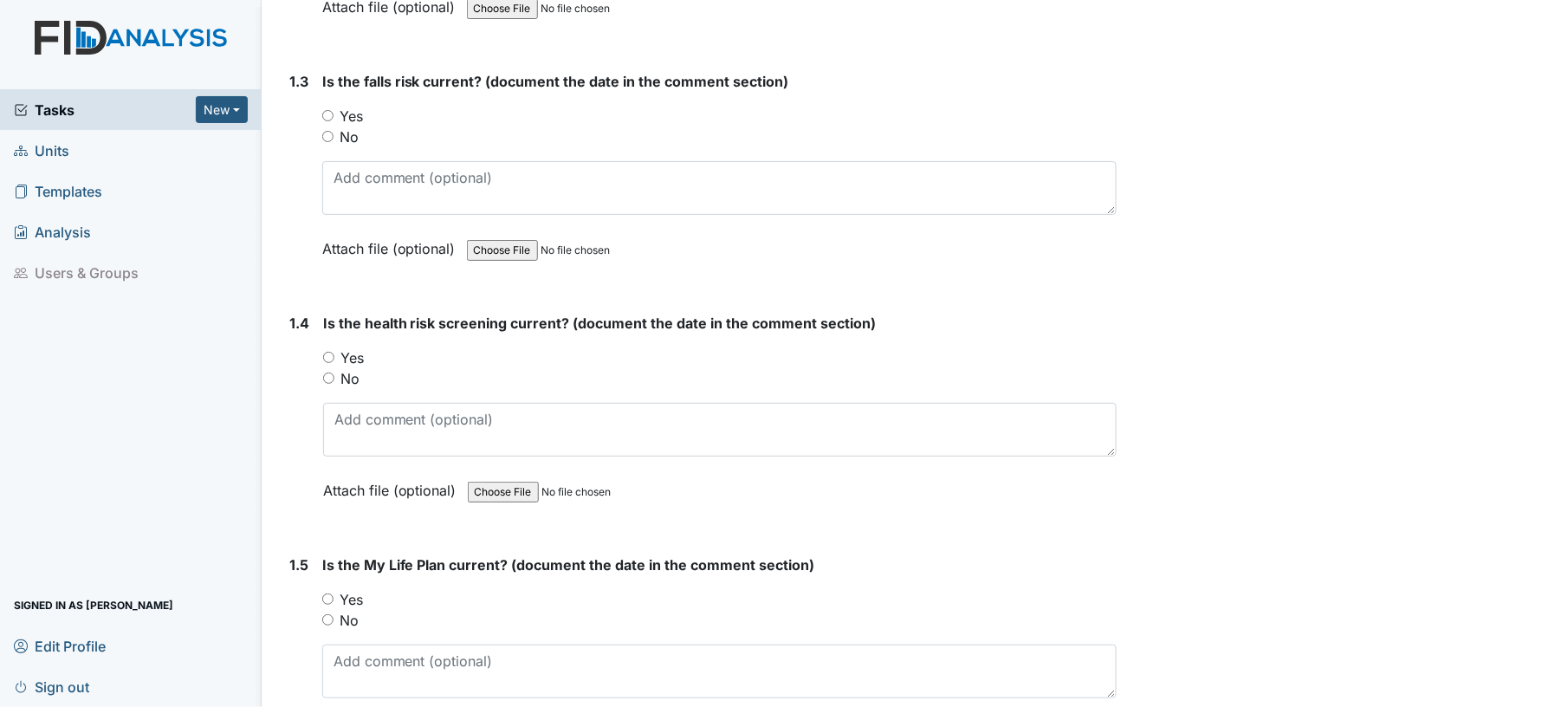
click at [328, 126] on div "No" at bounding box center [719, 136] width 795 height 21
click at [323, 134] on input "No" at bounding box center [328, 136] width 11 height 11
radio input "true"
click at [324, 355] on input "Yes" at bounding box center [329, 358] width 11 height 11
radio input "true"
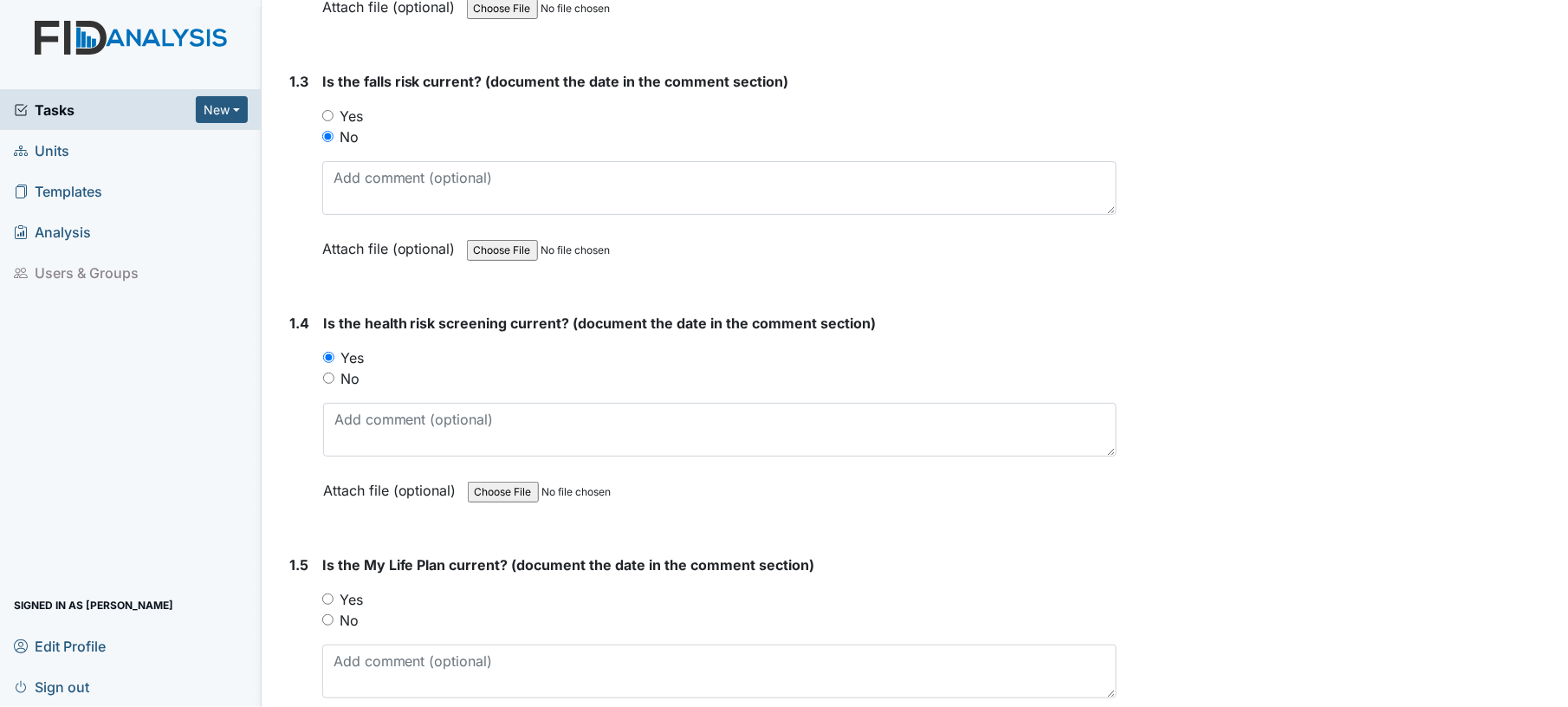
click at [323, 597] on input "Yes" at bounding box center [328, 599] width 11 height 11
radio input "true"
click at [471, 610] on div "No" at bounding box center [719, 620] width 795 height 21
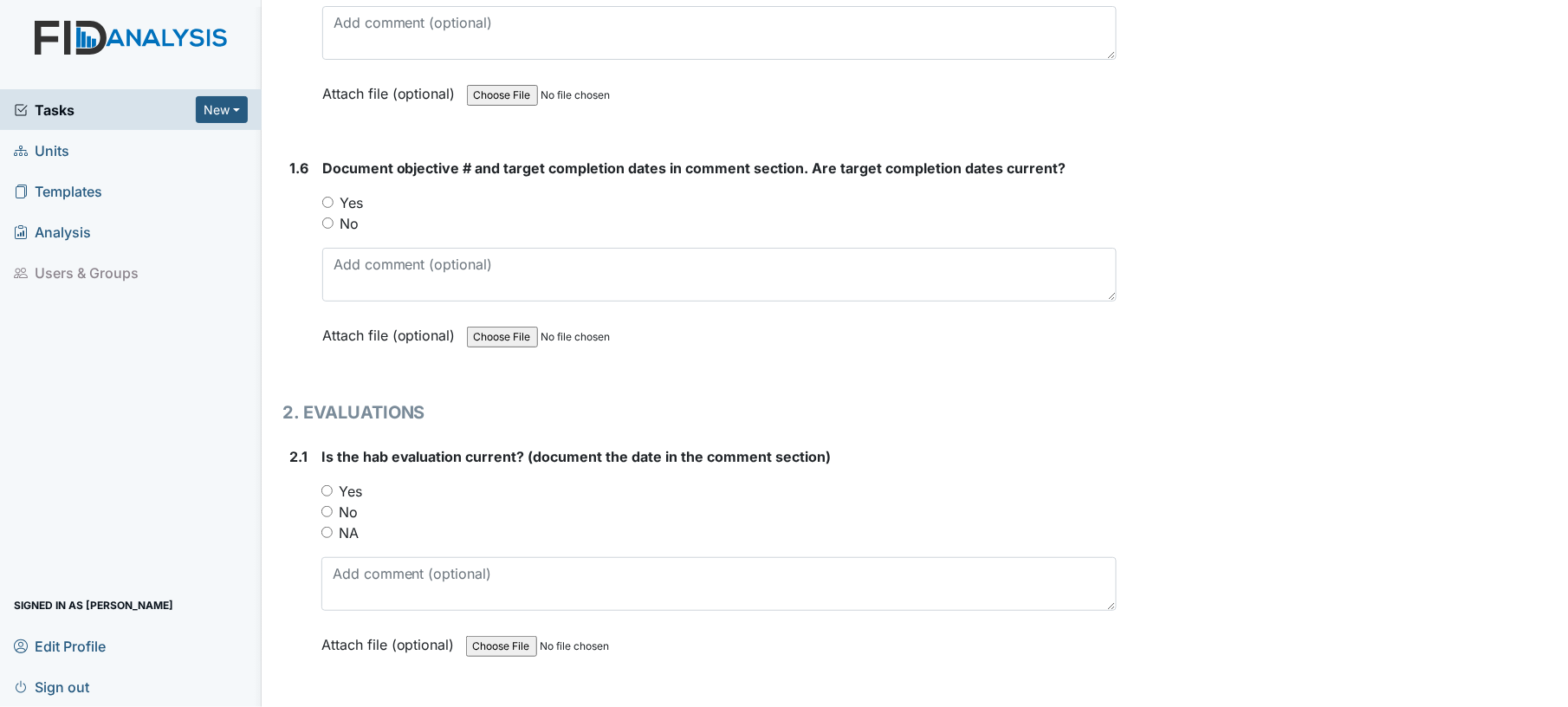
scroll to position [1340, 0]
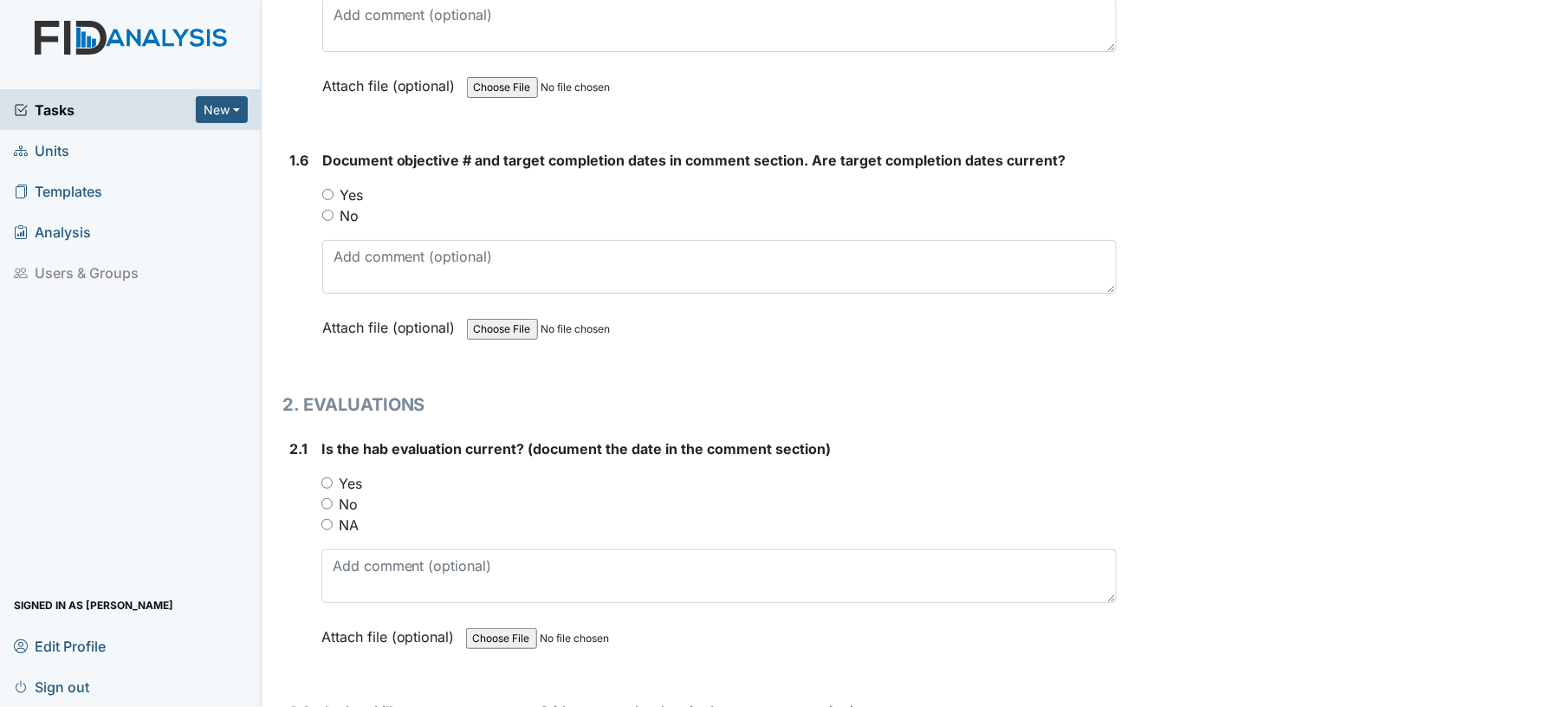
click at [330, 189] on input "Yes" at bounding box center [328, 194] width 11 height 11
radio input "true"
click at [330, 478] on input "Yes" at bounding box center [327, 483] width 11 height 11
radio input "true"
click at [472, 480] on div "Yes" at bounding box center [719, 483] width 796 height 21
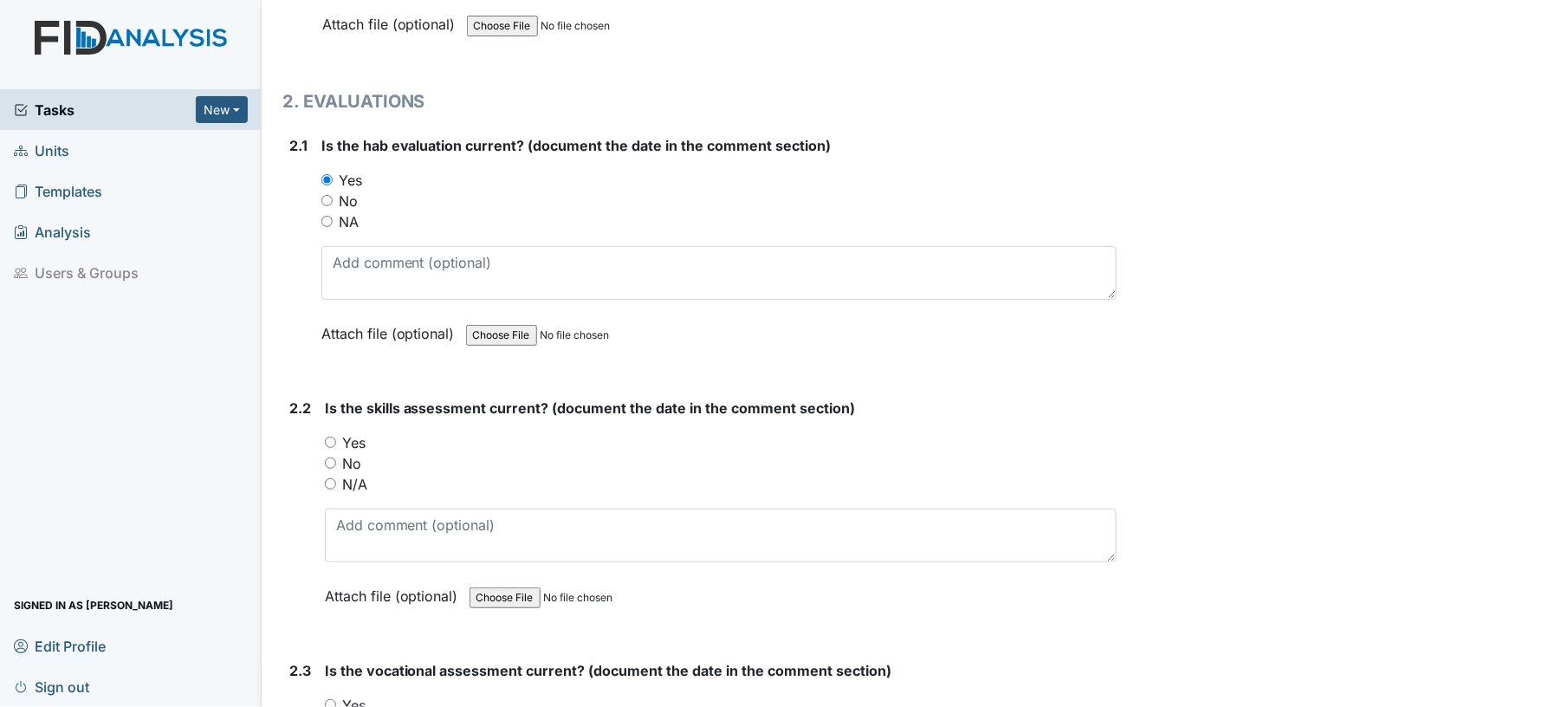
scroll to position [1664, 0]
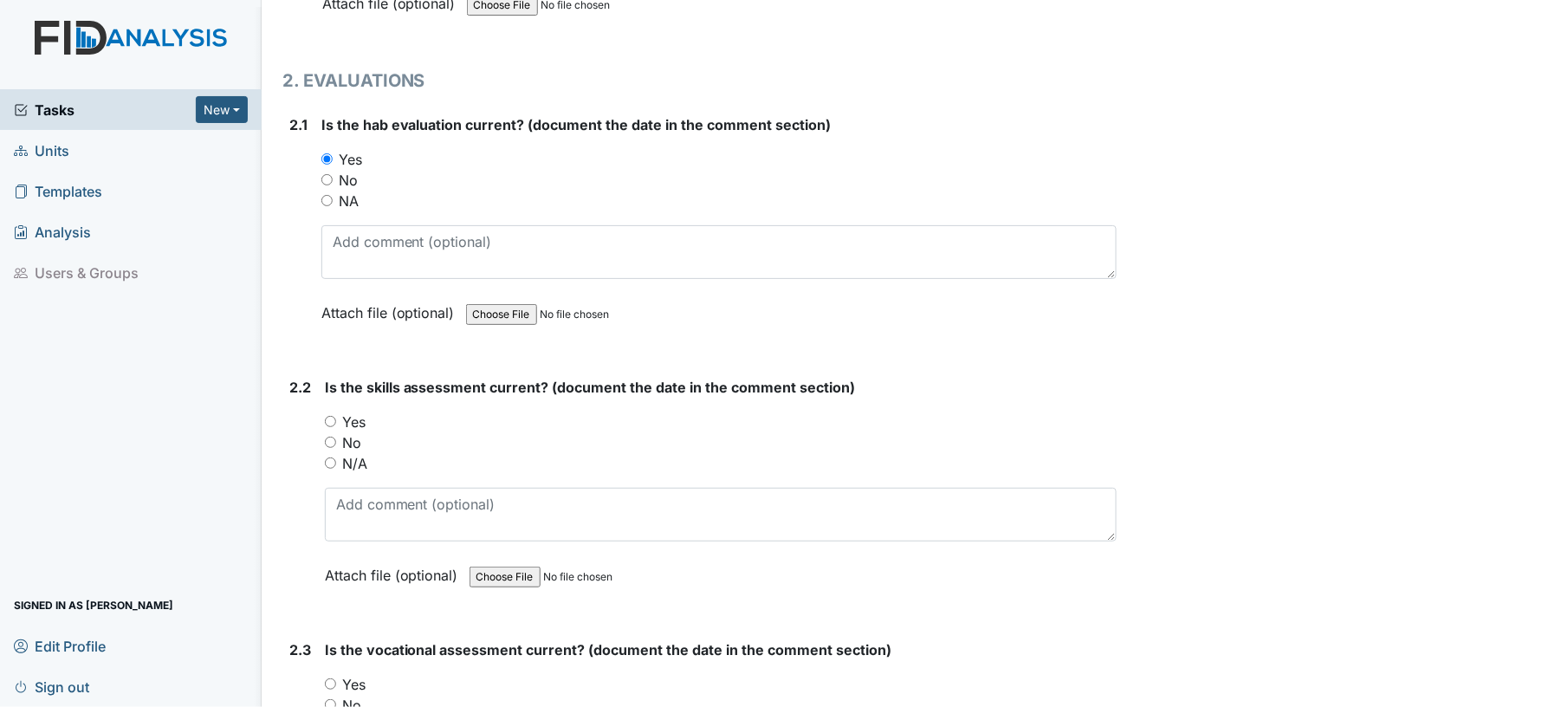
click at [329, 170] on div "No" at bounding box center [719, 180] width 796 height 21
click at [326, 174] on input "No" at bounding box center [327, 180] width 11 height 11
radio input "true"
click at [329, 416] on input "Yes" at bounding box center [330, 422] width 11 height 11
radio input "true"
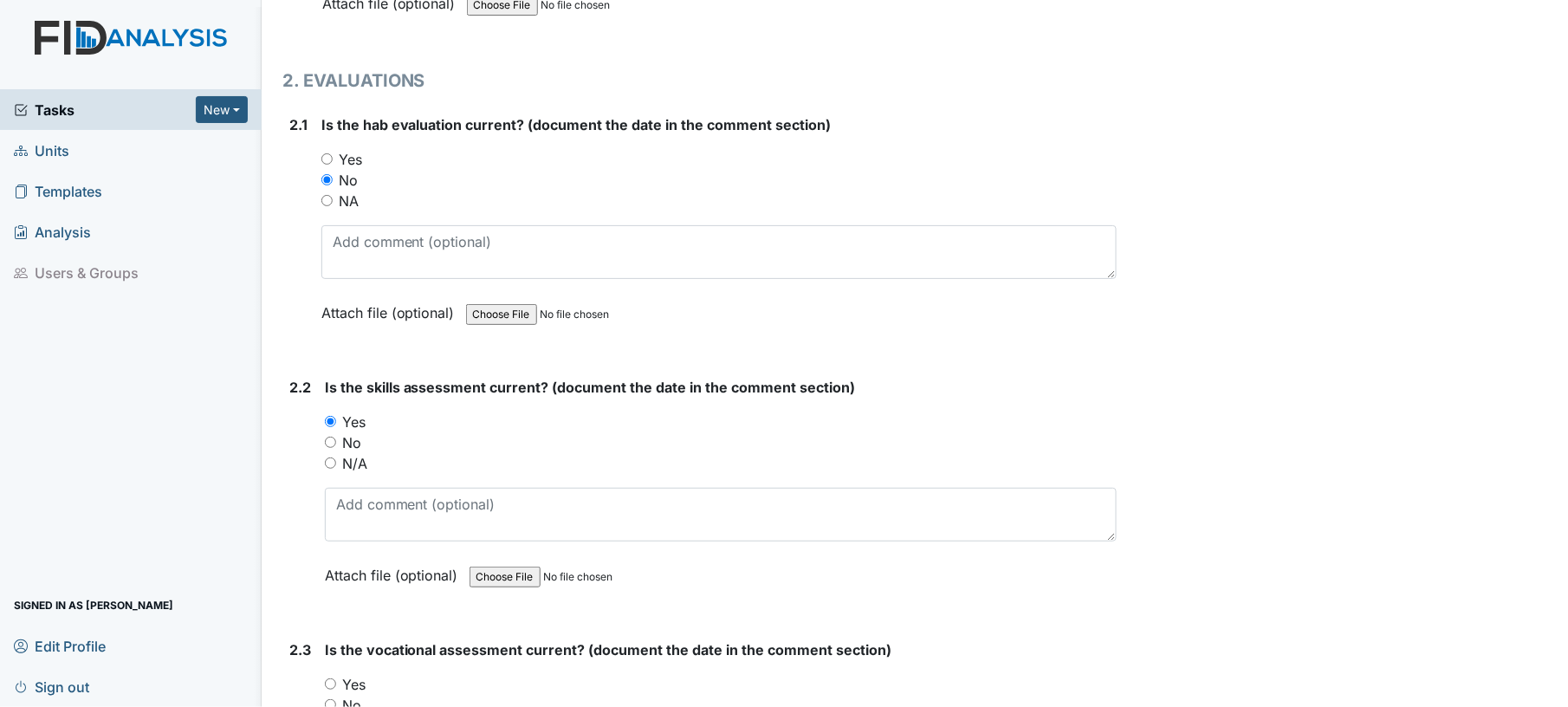
click at [509, 435] on div "No" at bounding box center [721, 442] width 793 height 21
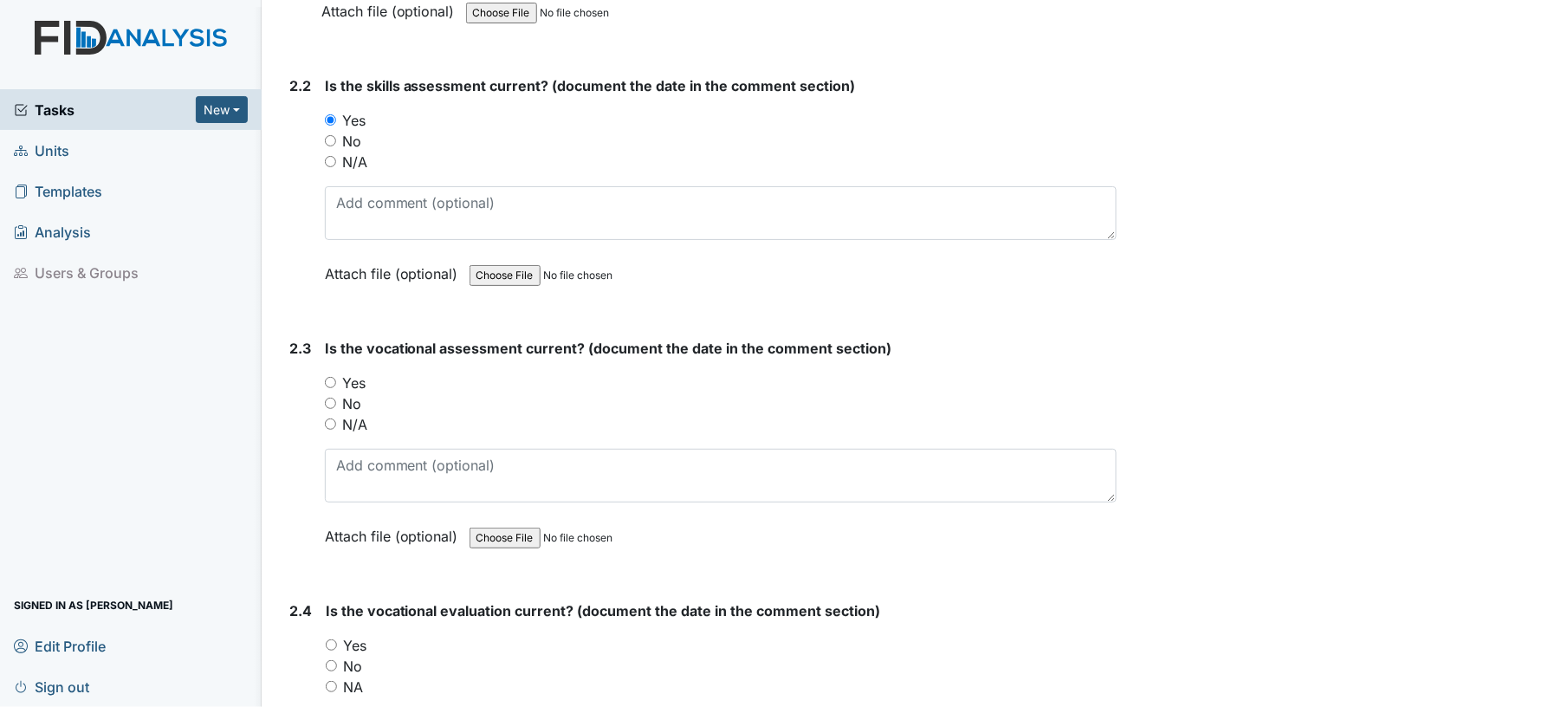
scroll to position [2172, 0]
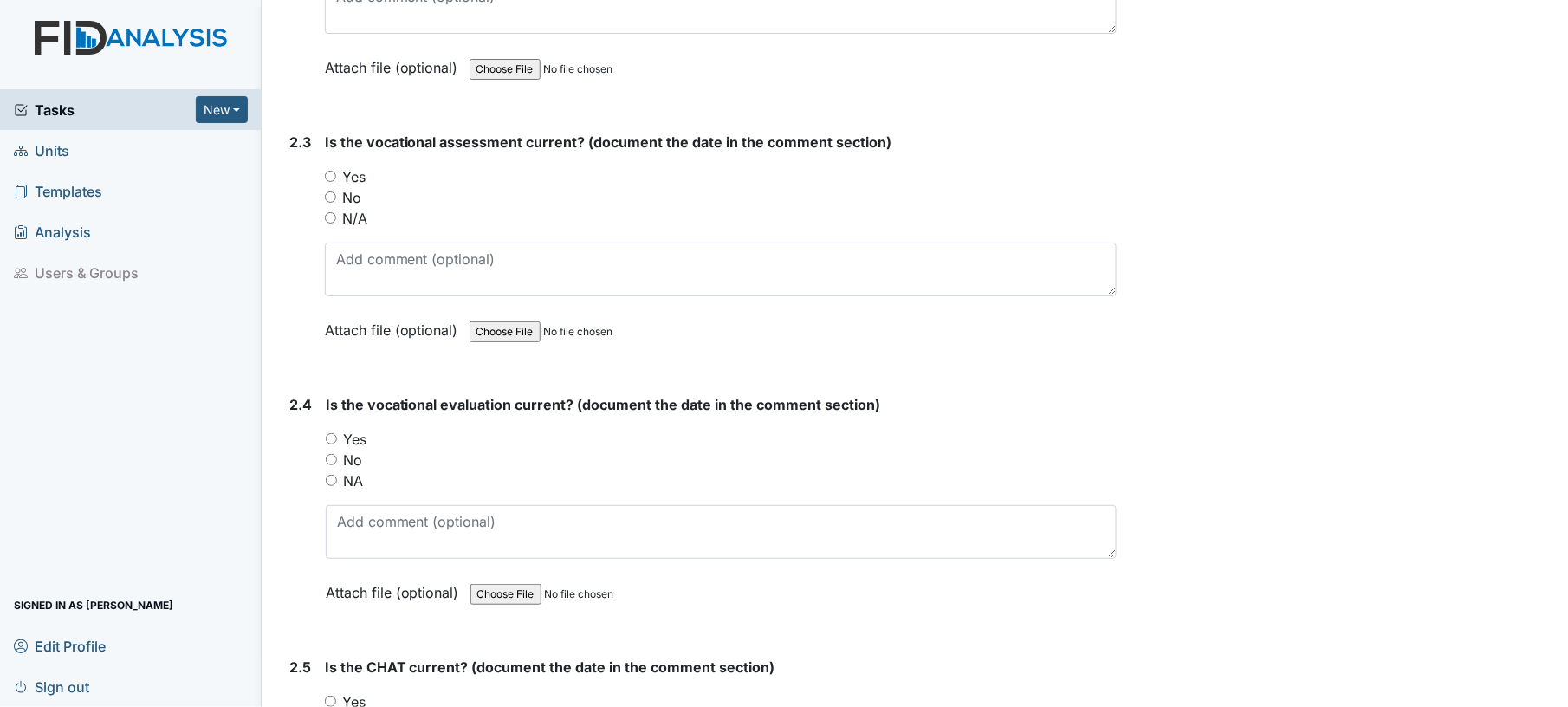
click at [326, 166] on div "Yes" at bounding box center [721, 176] width 793 height 21
click at [328, 175] on div "Yes" at bounding box center [721, 176] width 793 height 21
click at [328, 171] on input "Yes" at bounding box center [330, 176] width 11 height 11
radio input "true"
click at [329, 433] on input "Yes" at bounding box center [331, 439] width 11 height 11
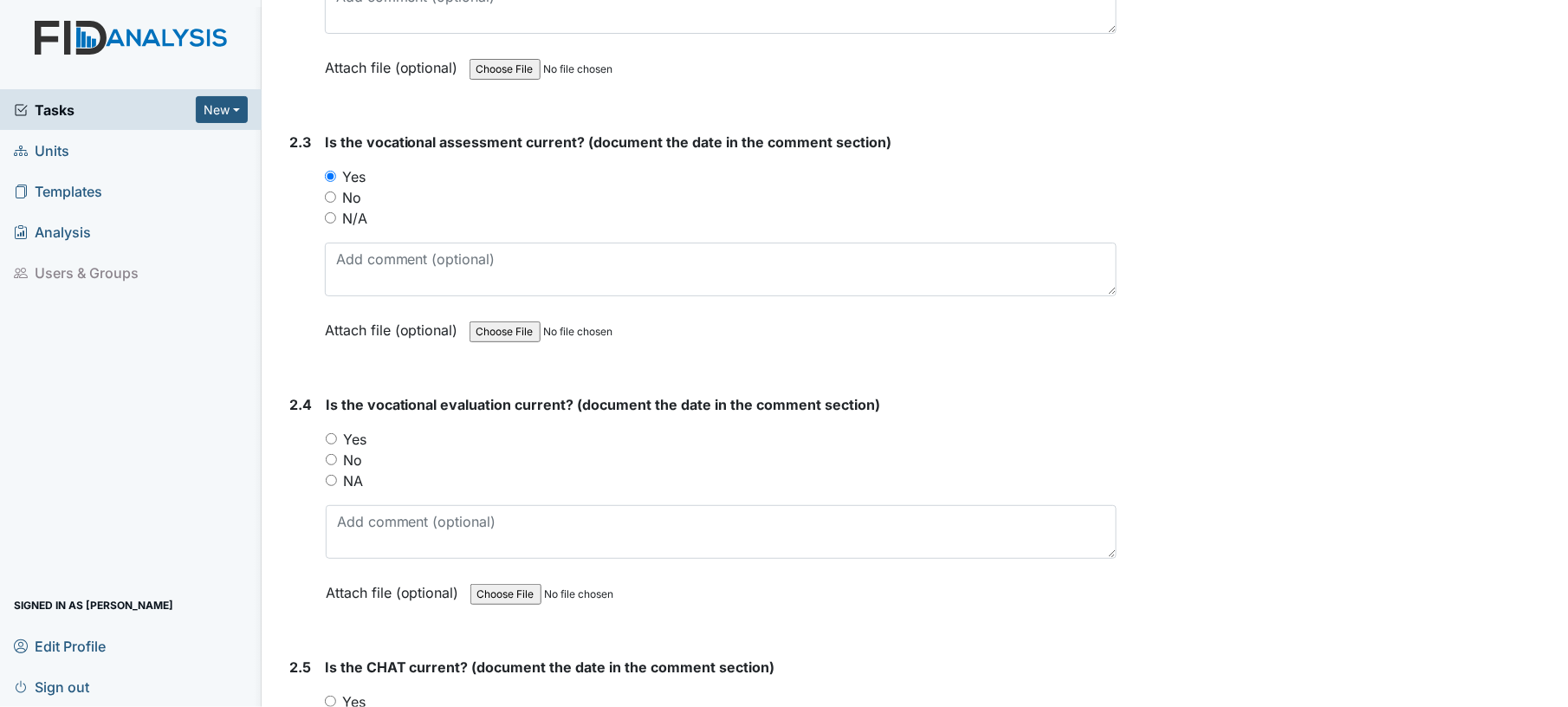
radio input "true"
click at [509, 456] on div "No" at bounding box center [721, 460] width 792 height 21
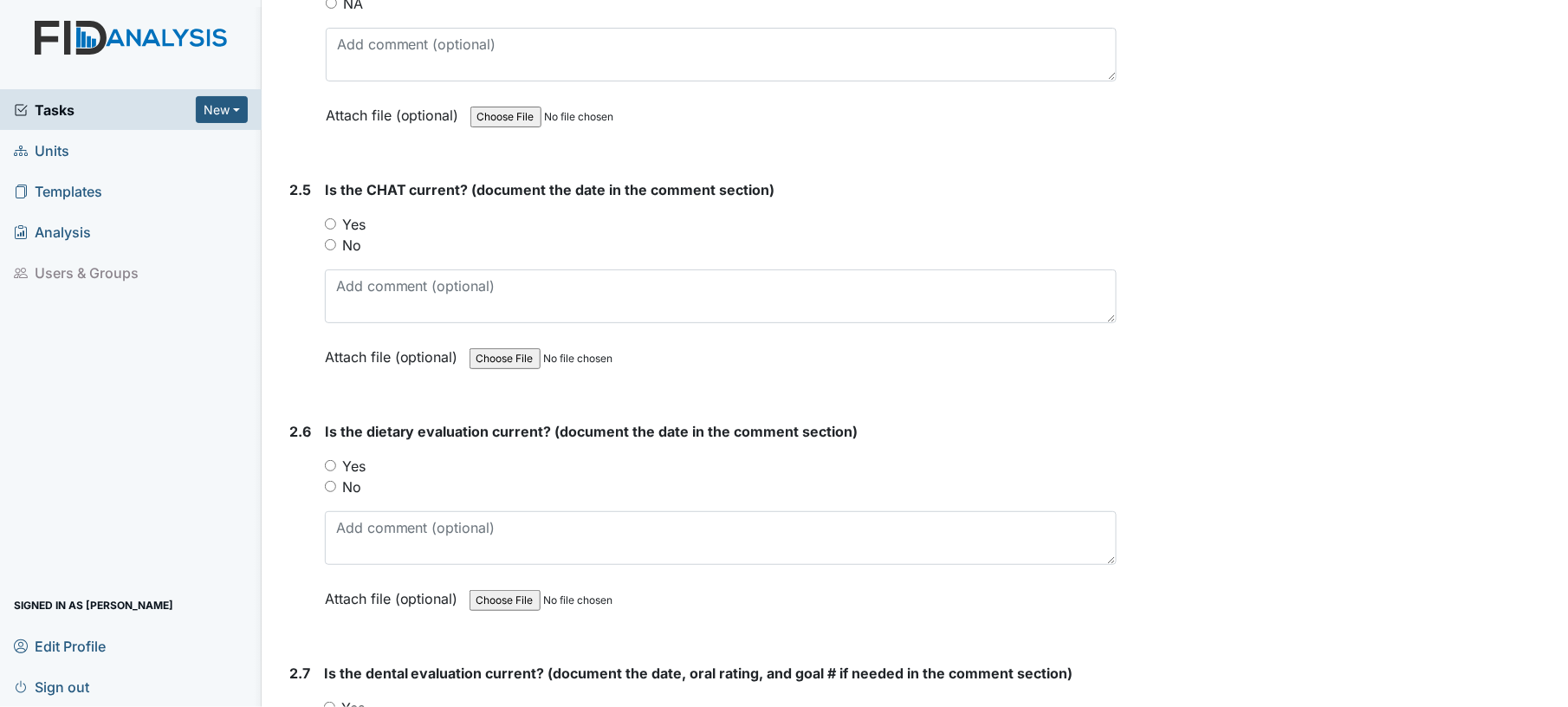
scroll to position [2680, 0]
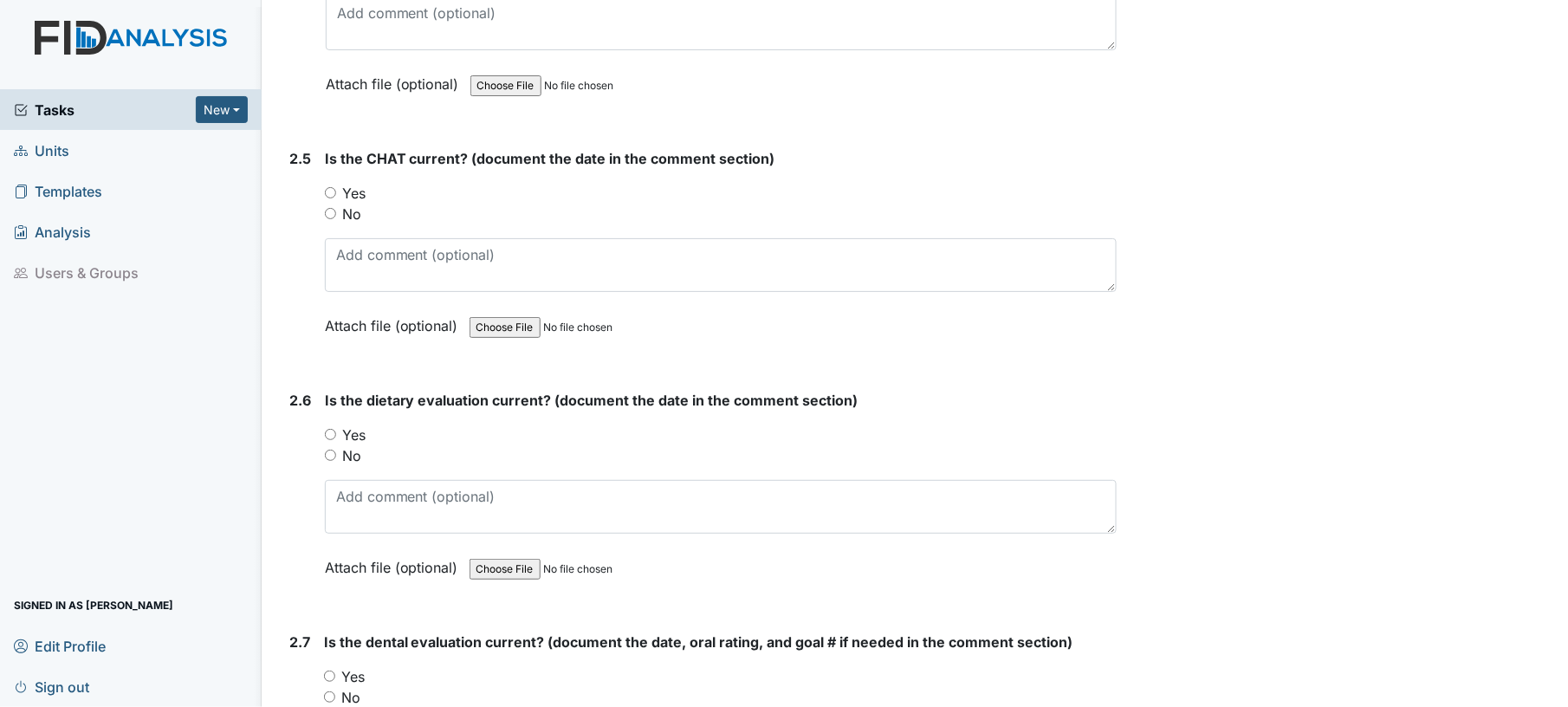
click at [331, 187] on input "Yes" at bounding box center [330, 192] width 11 height 11
radio input "true"
click at [333, 429] on input "Yes" at bounding box center [330, 434] width 11 height 11
radio input "true"
click at [552, 445] on div "No" at bounding box center [721, 455] width 793 height 21
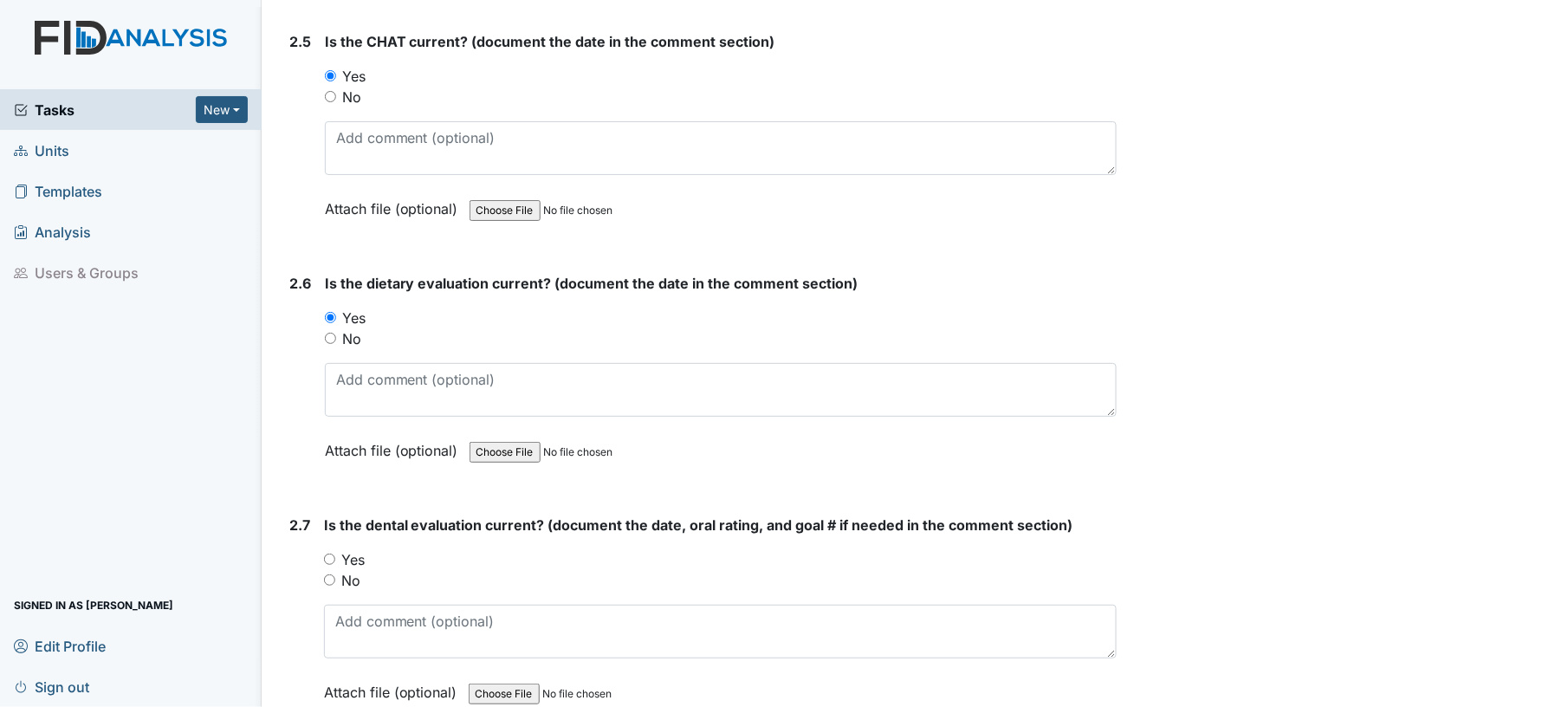
scroll to position [2819, 0]
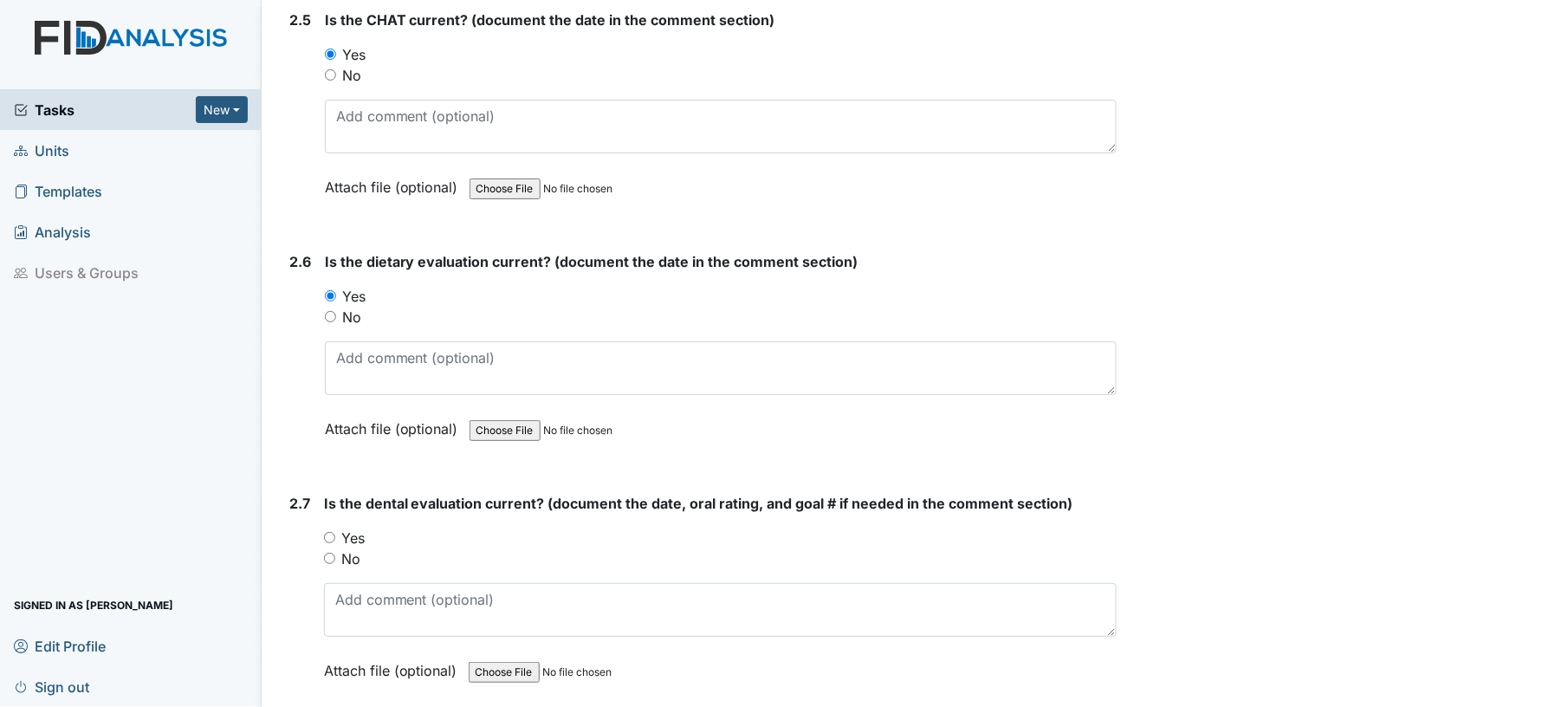
click at [324, 532] on input "Yes" at bounding box center [329, 537] width 11 height 11
radio input "true"
click at [428, 531] on div "Yes" at bounding box center [720, 537] width 793 height 21
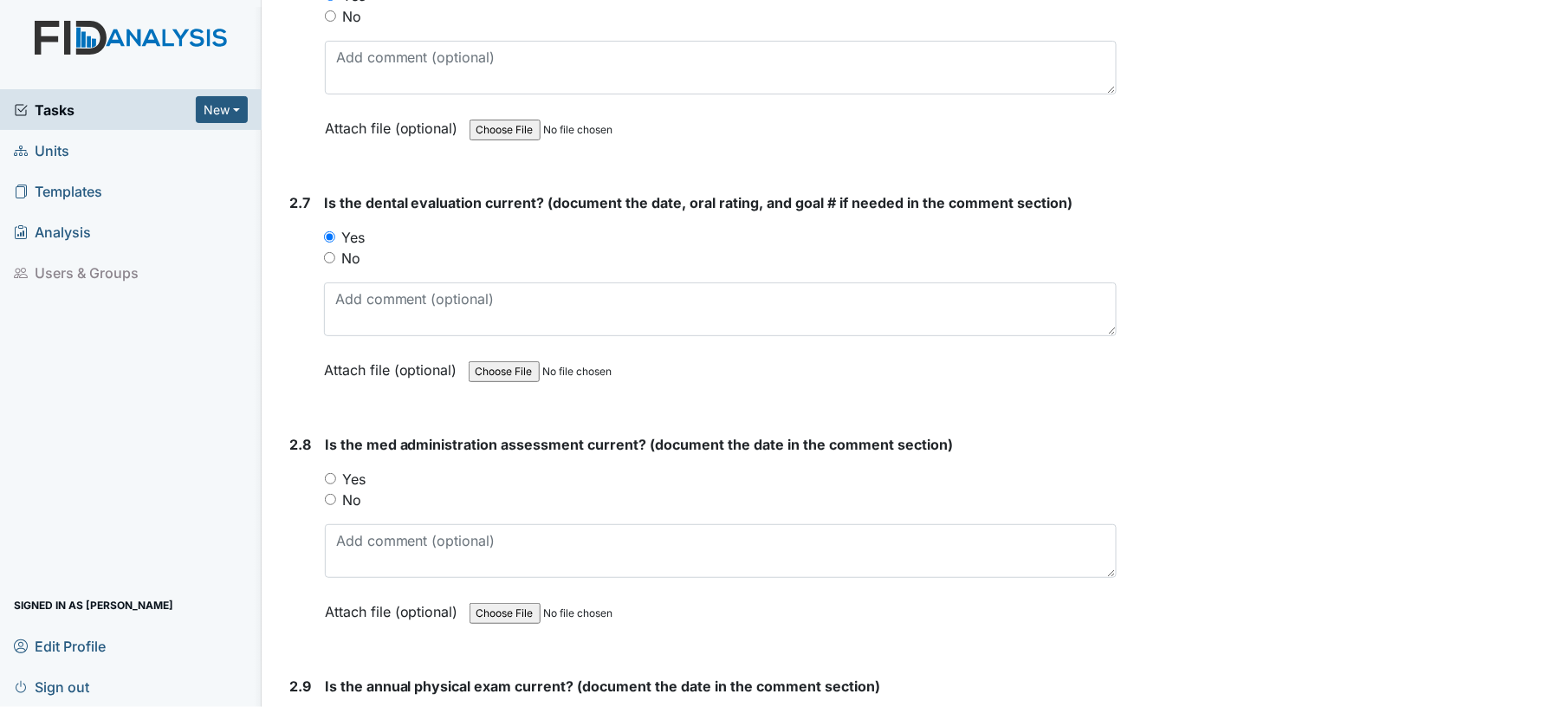
scroll to position [3373, 0]
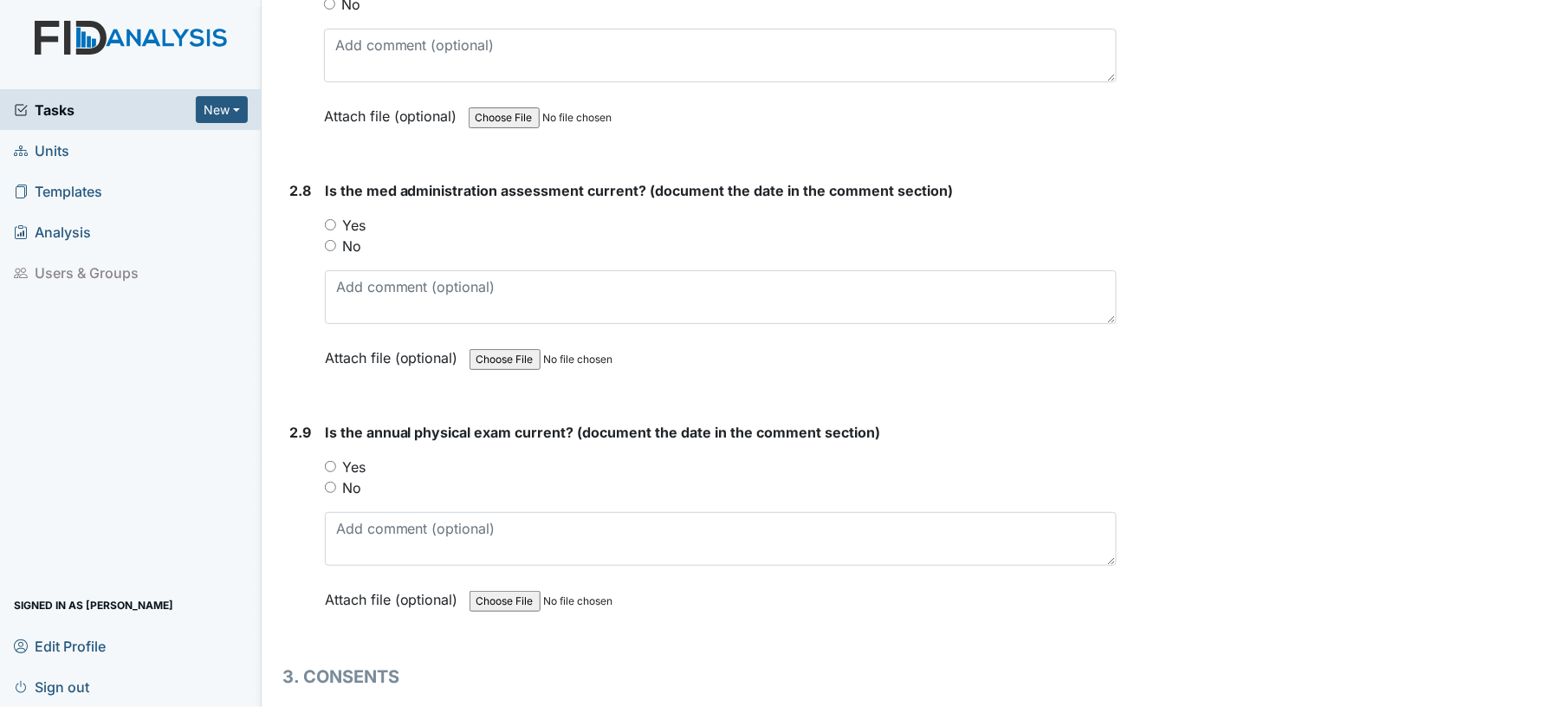
click at [326, 219] on input "Yes" at bounding box center [330, 225] width 11 height 11
radio input "true"
click at [328, 461] on input "Yes" at bounding box center [330, 467] width 11 height 11
radio input "true"
click at [504, 461] on div "Yes" at bounding box center [721, 467] width 793 height 21
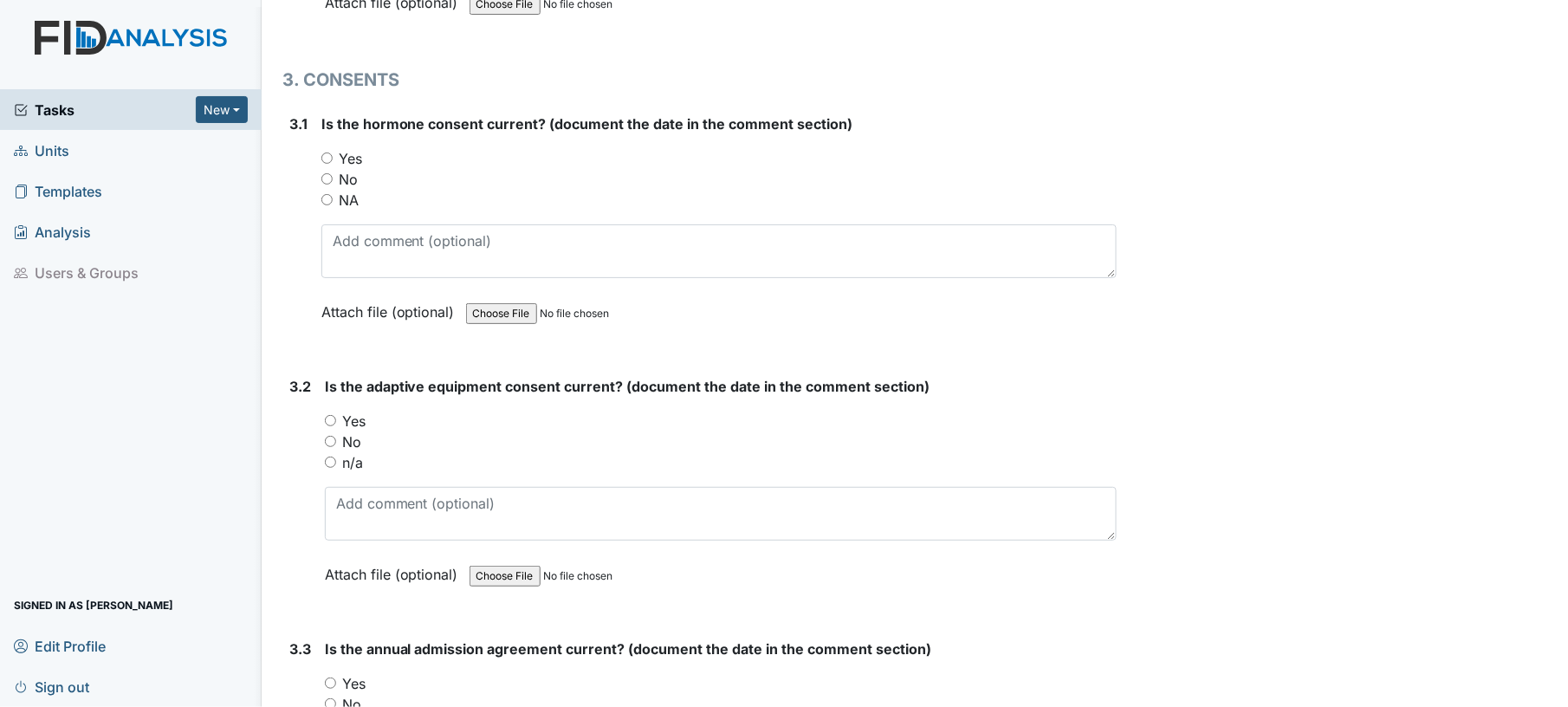
scroll to position [3974, 0]
click at [323, 149] on input "Yes" at bounding box center [327, 154] width 11 height 11
radio input "true"
click at [329, 410] on div "Yes" at bounding box center [721, 417] width 793 height 21
click at [329, 412] on input "Yes" at bounding box center [330, 417] width 11 height 11
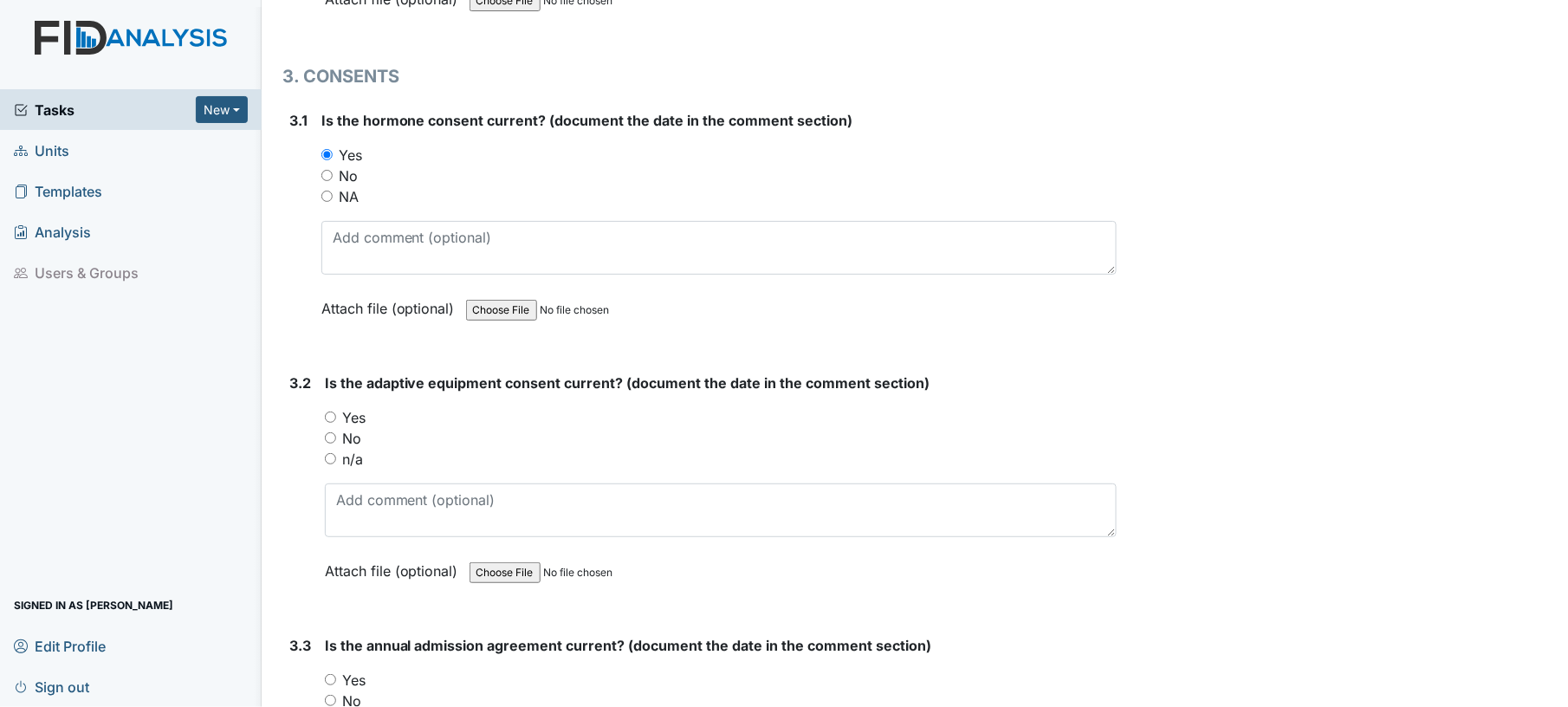
radio input "true"
click at [506, 411] on div "Yes" at bounding box center [721, 417] width 793 height 21
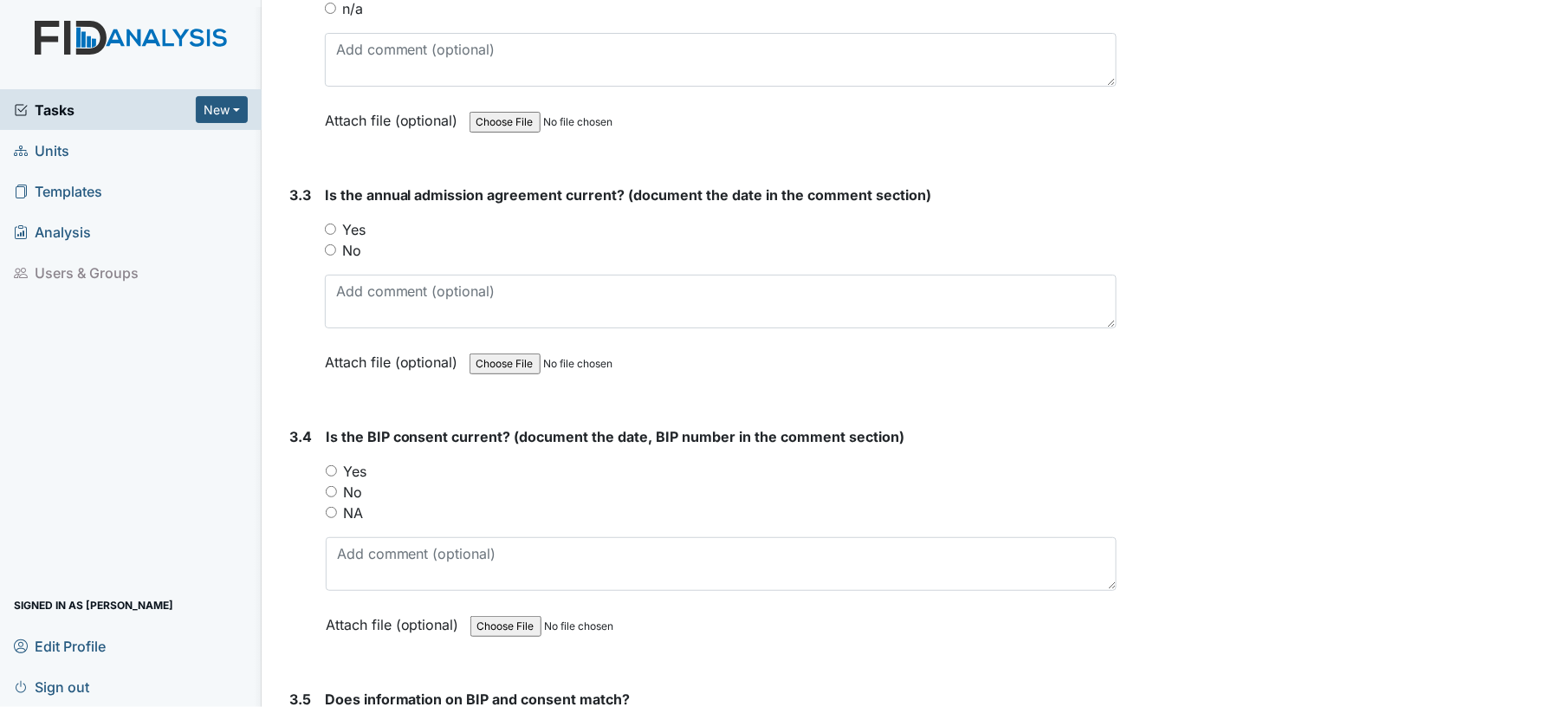
scroll to position [4436, 0]
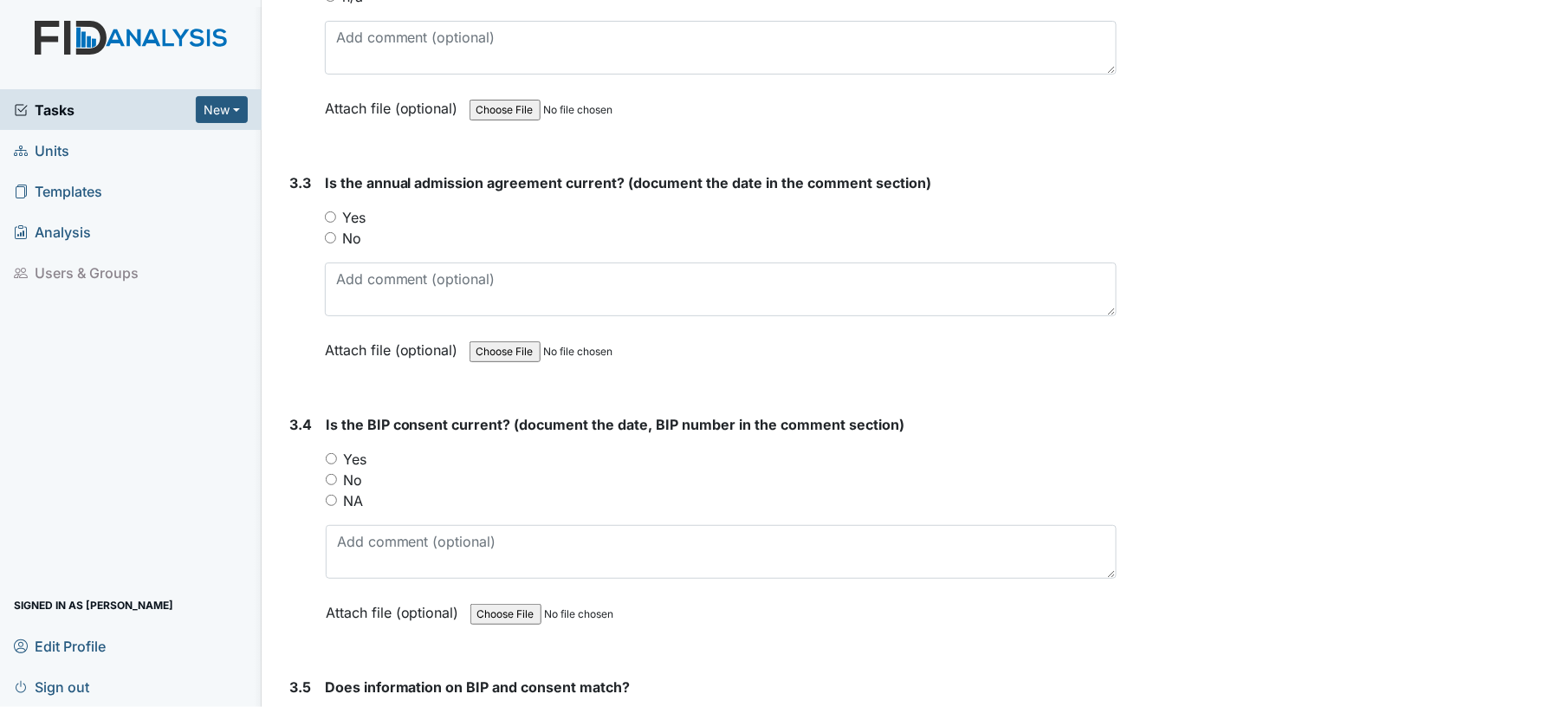
click at [331, 211] on input "Yes" at bounding box center [330, 217] width 11 height 11
radio input "true"
click at [333, 453] on input "Yes" at bounding box center [331, 459] width 11 height 11
radio input "true"
click at [473, 449] on div "Yes" at bounding box center [721, 459] width 792 height 21
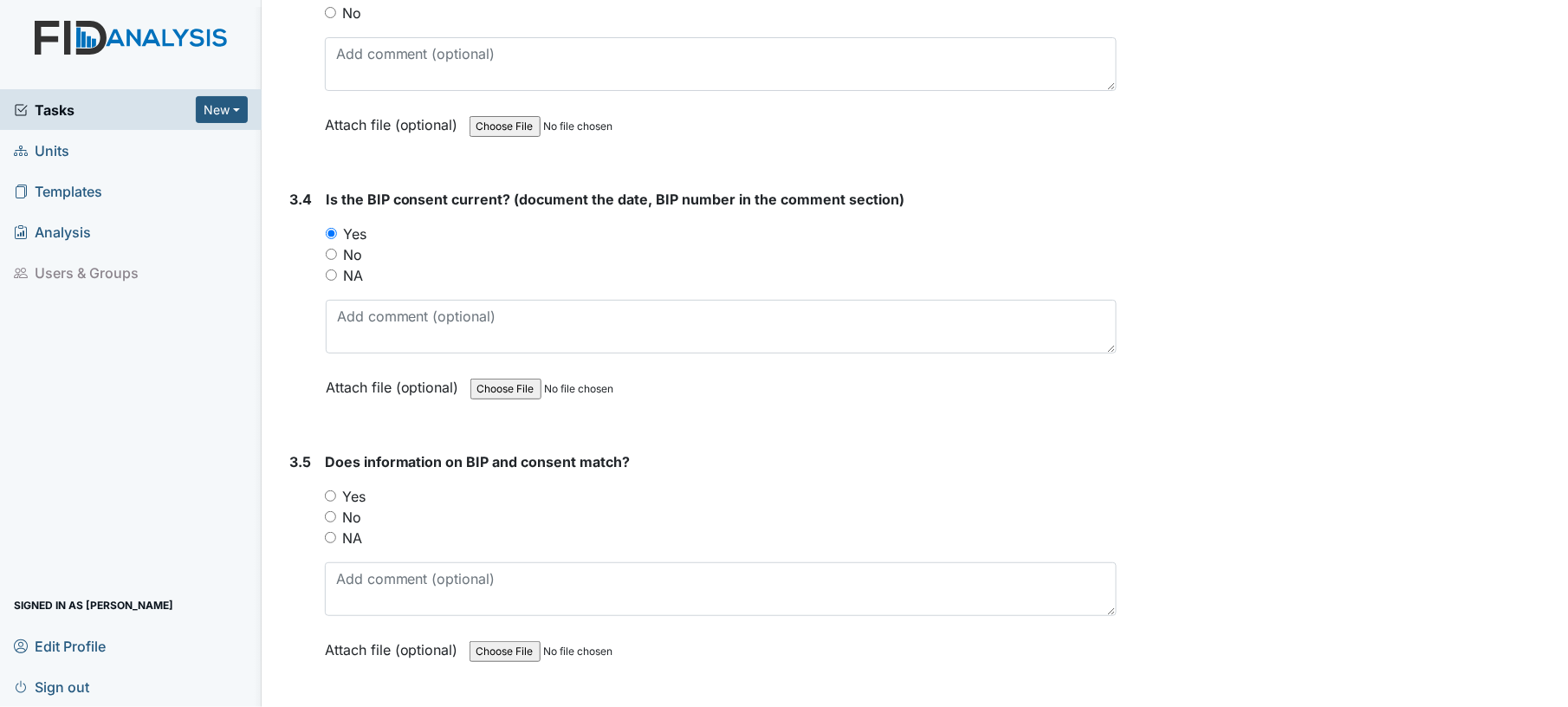
scroll to position [4698, 0]
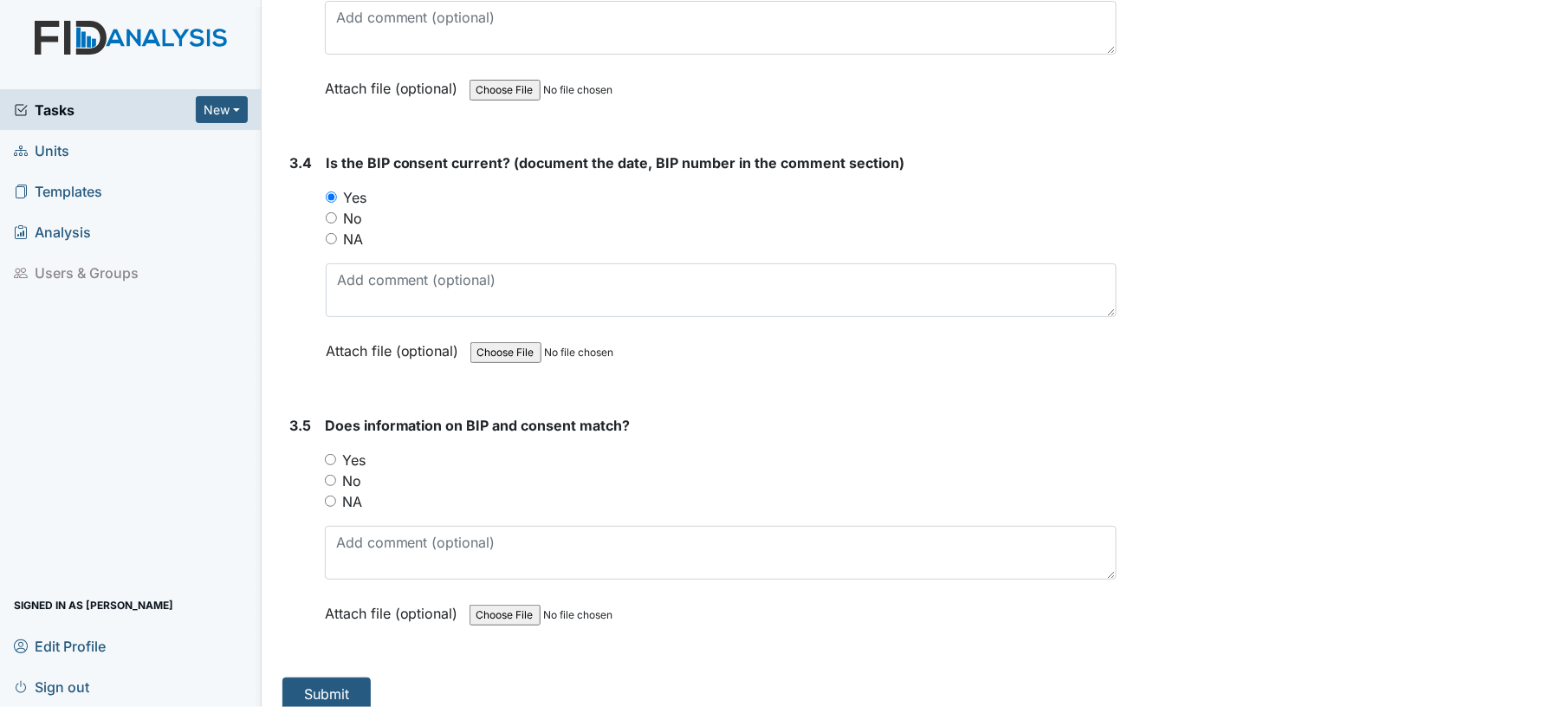
click at [333, 454] on input "Yes" at bounding box center [330, 460] width 11 height 11
radio input "true"
click at [331, 684] on button "Submit" at bounding box center [327, 693] width 88 height 33
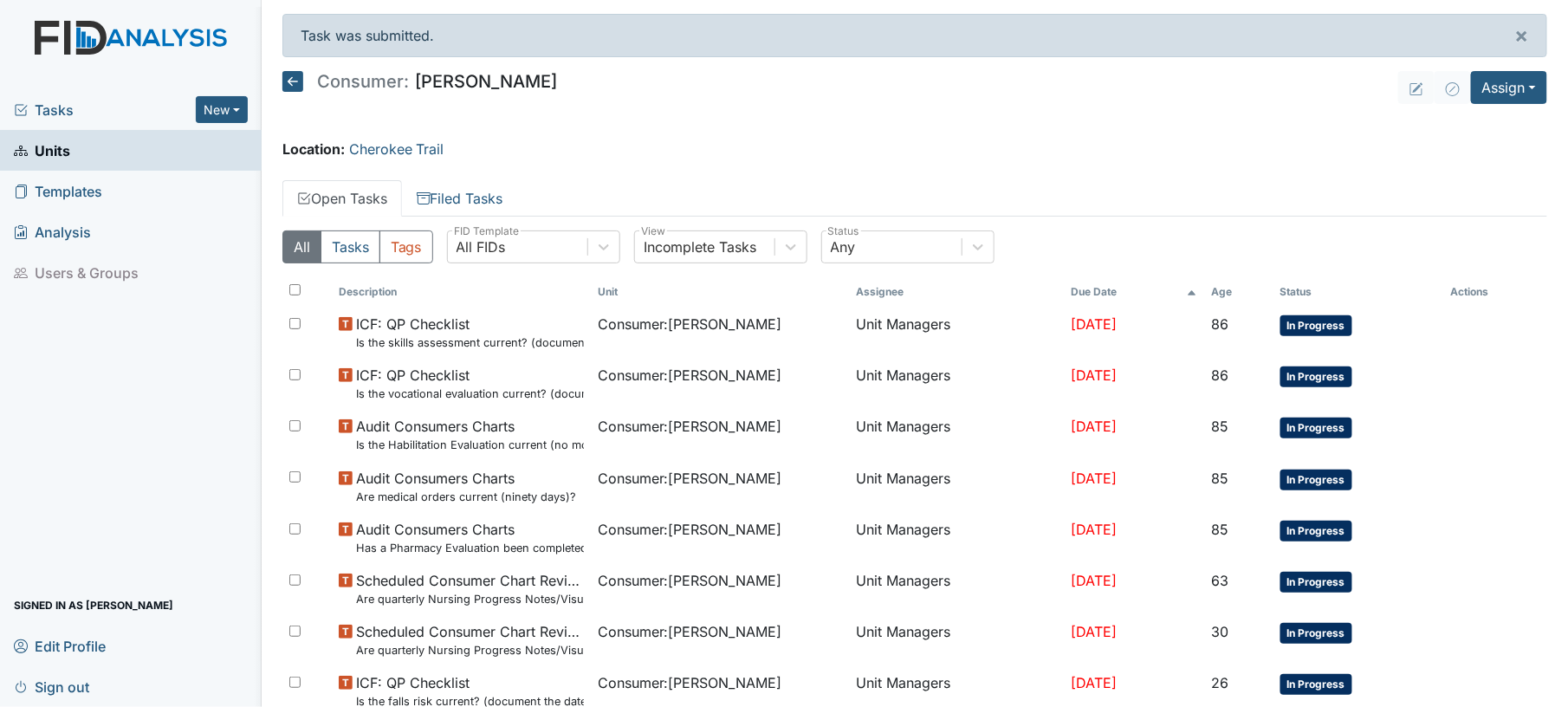
click at [298, 84] on icon at bounding box center [292, 81] width 21 height 21
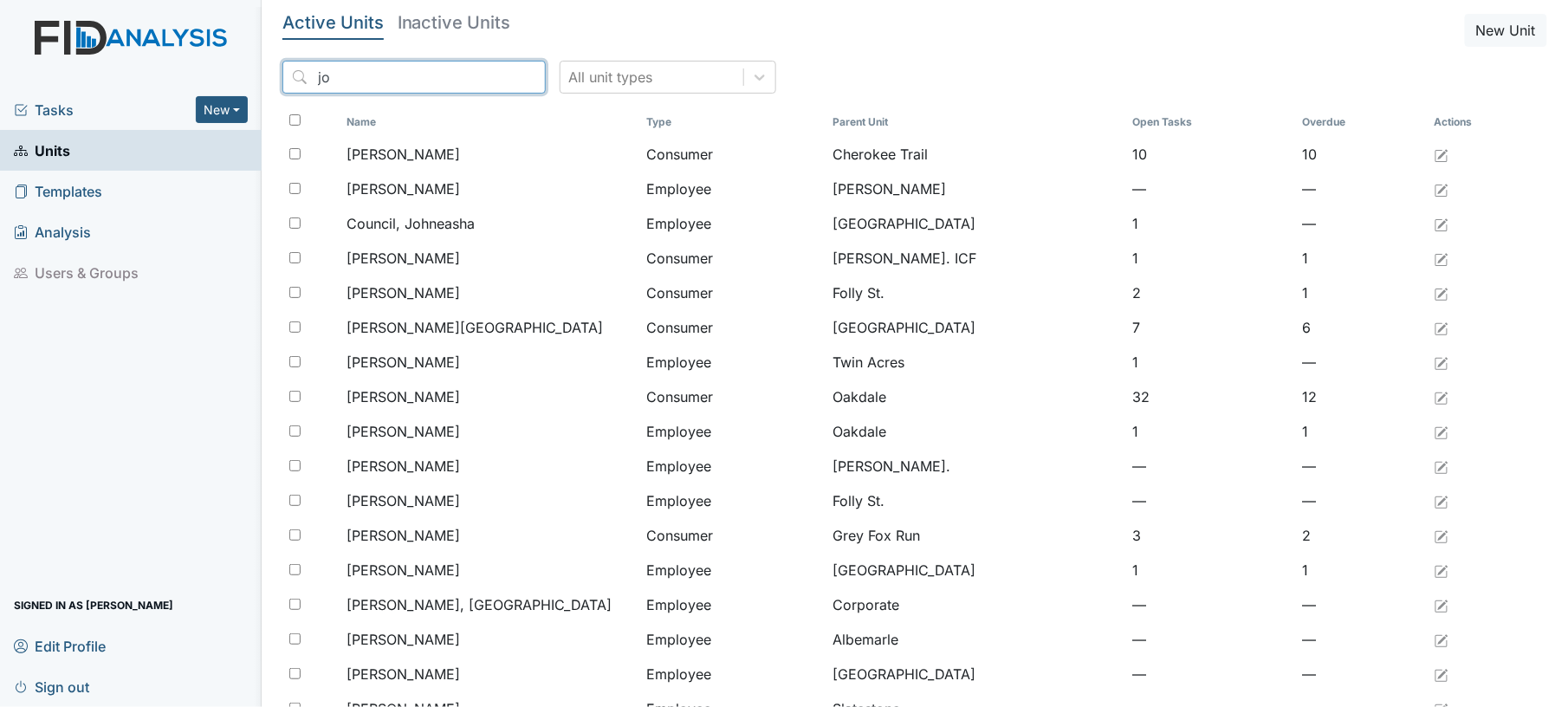
click at [351, 84] on input "jo" at bounding box center [414, 77] width 264 height 33
type input "j"
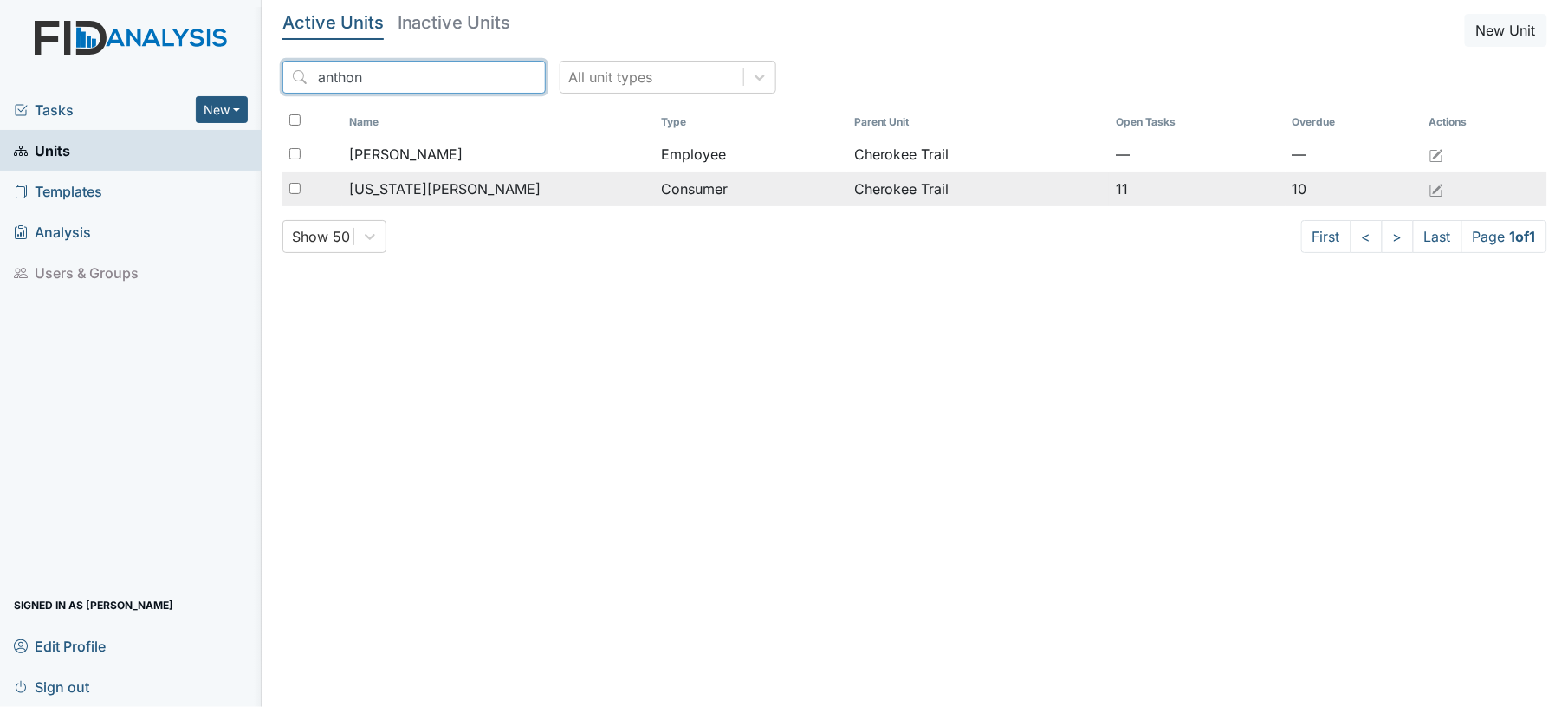
type input "anthon"
click at [431, 188] on span "[US_STATE][PERSON_NAME]" at bounding box center [445, 189] width 191 height 21
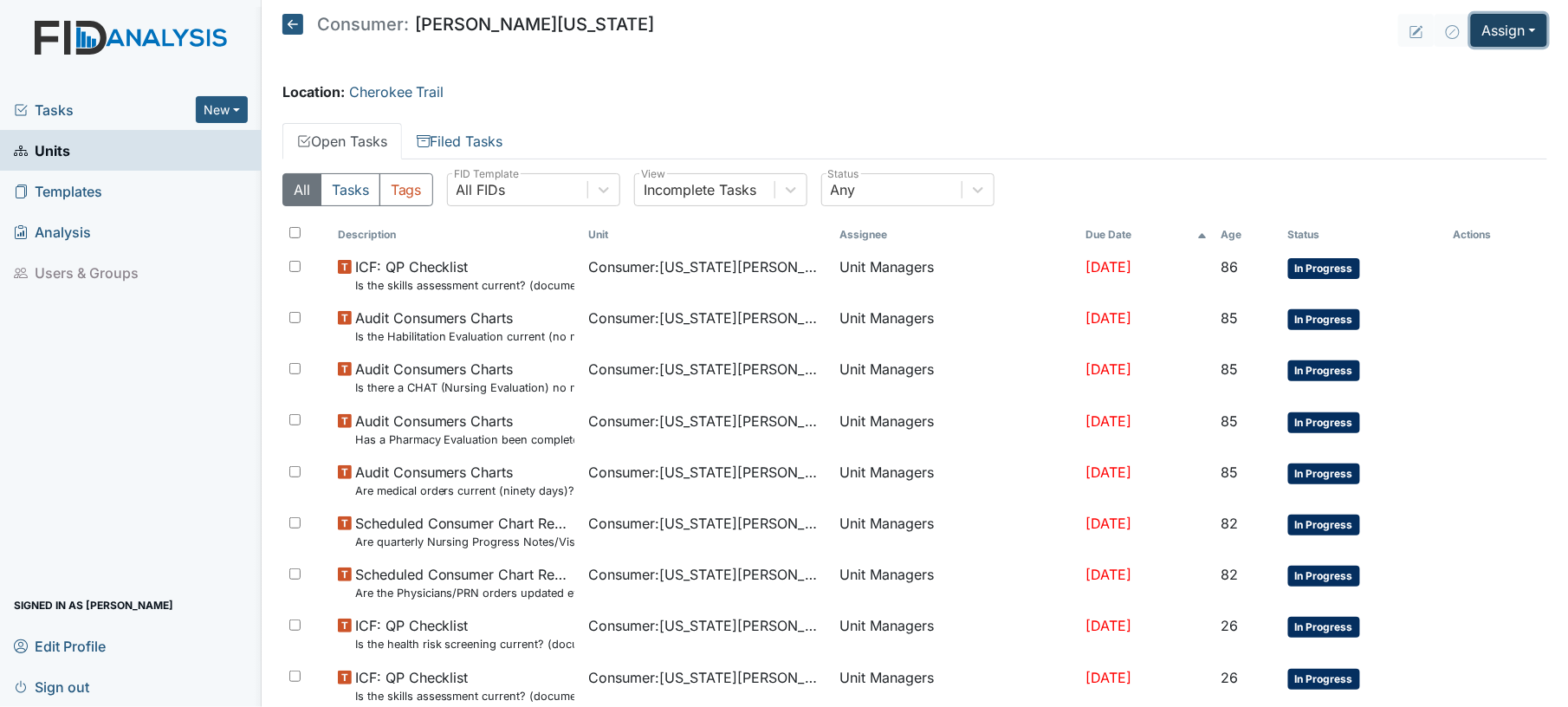
click at [1521, 33] on button "Assign" at bounding box center [1509, 30] width 76 height 33
click at [1478, 95] on link "Assign Inspection" at bounding box center [1466, 98] width 156 height 28
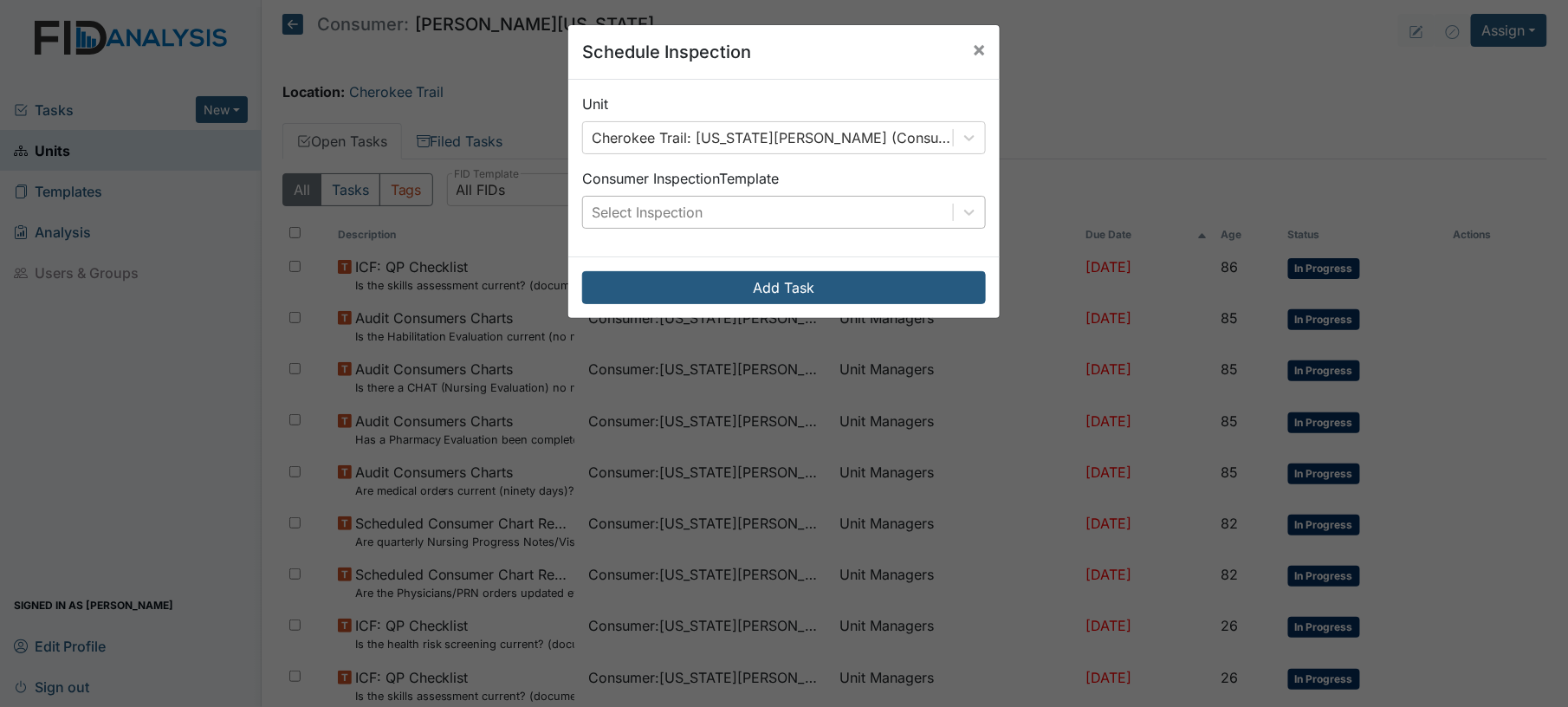
click at [831, 206] on div "Select Inspection" at bounding box center [768, 212] width 370 height 32
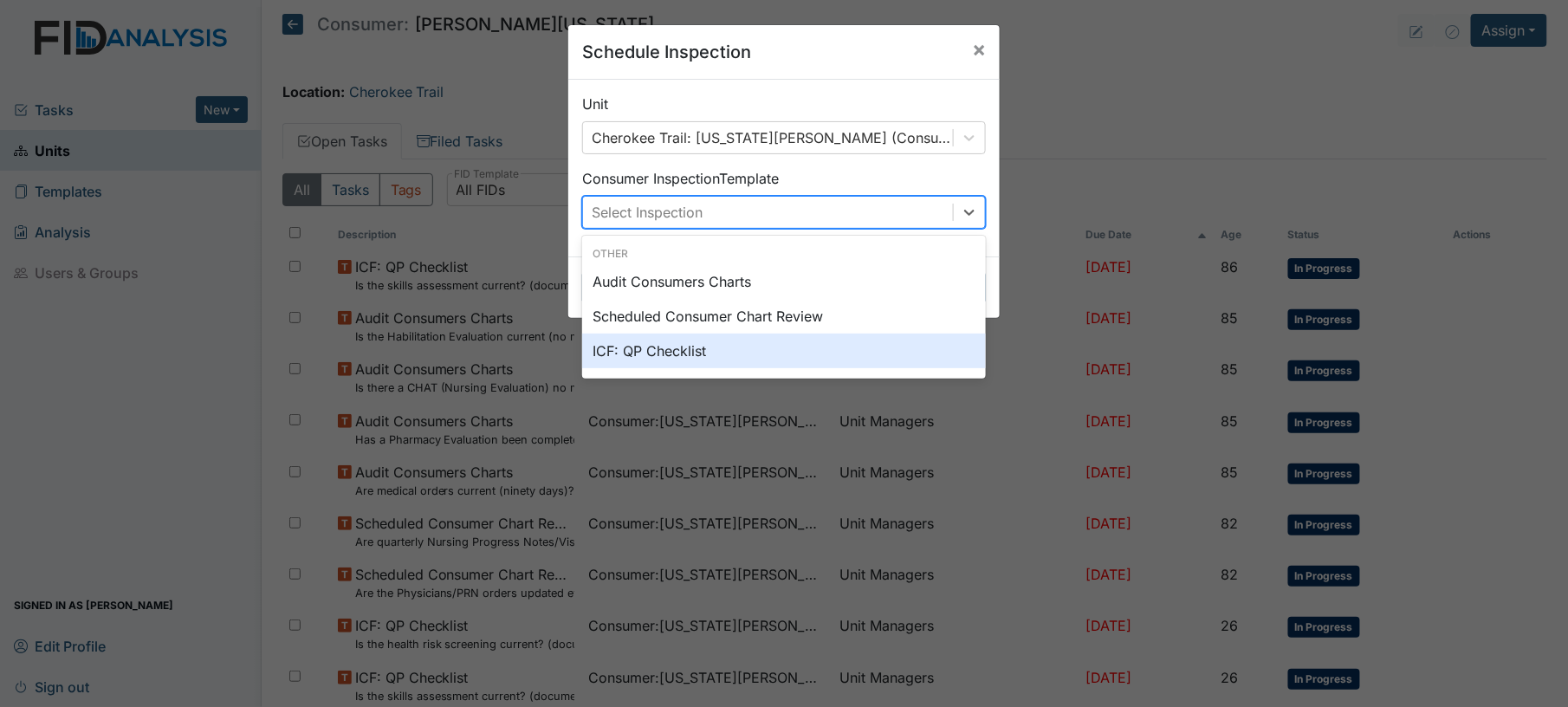
click at [763, 350] on div "ICF: QP Checklist" at bounding box center [784, 350] width 404 height 34
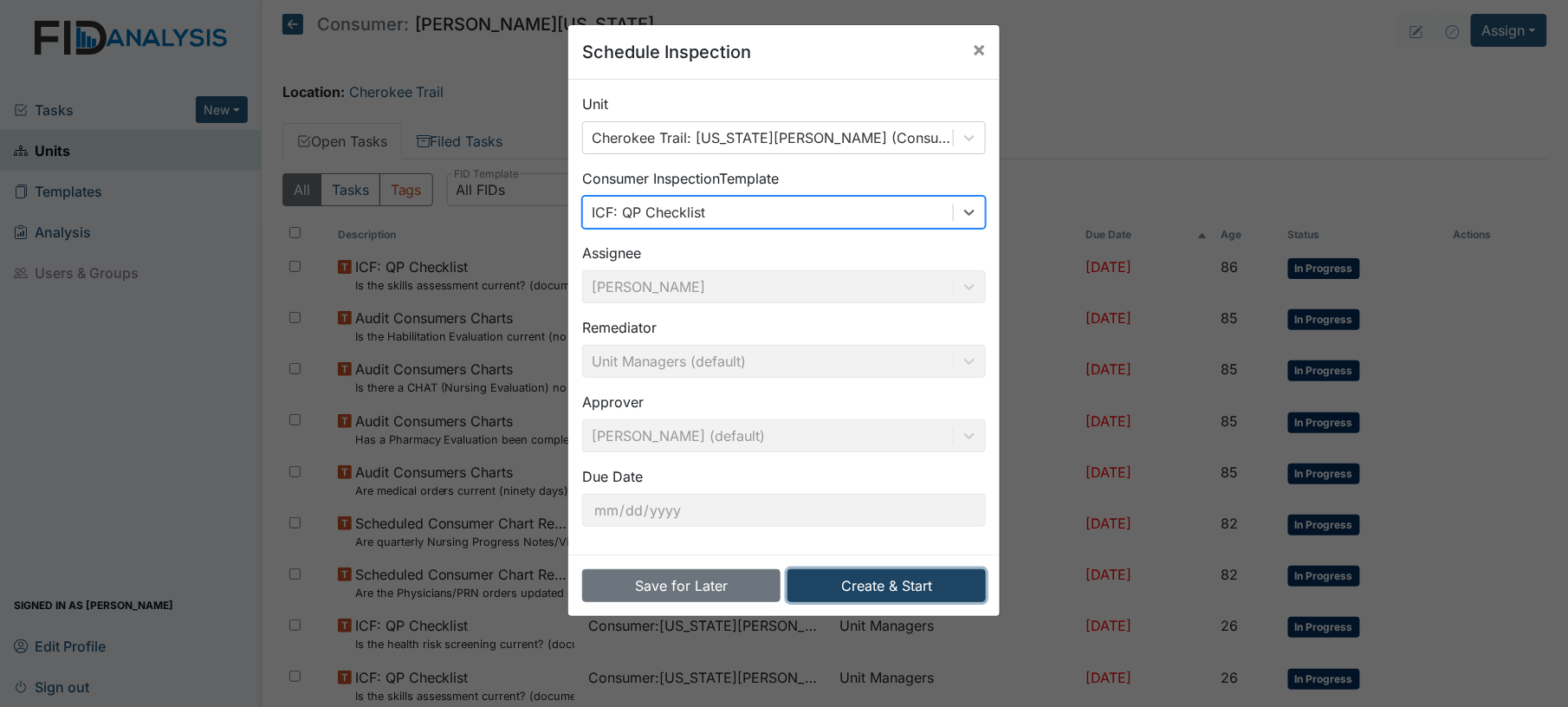
click at [843, 592] on button "Create & Start" at bounding box center [886, 585] width 199 height 33
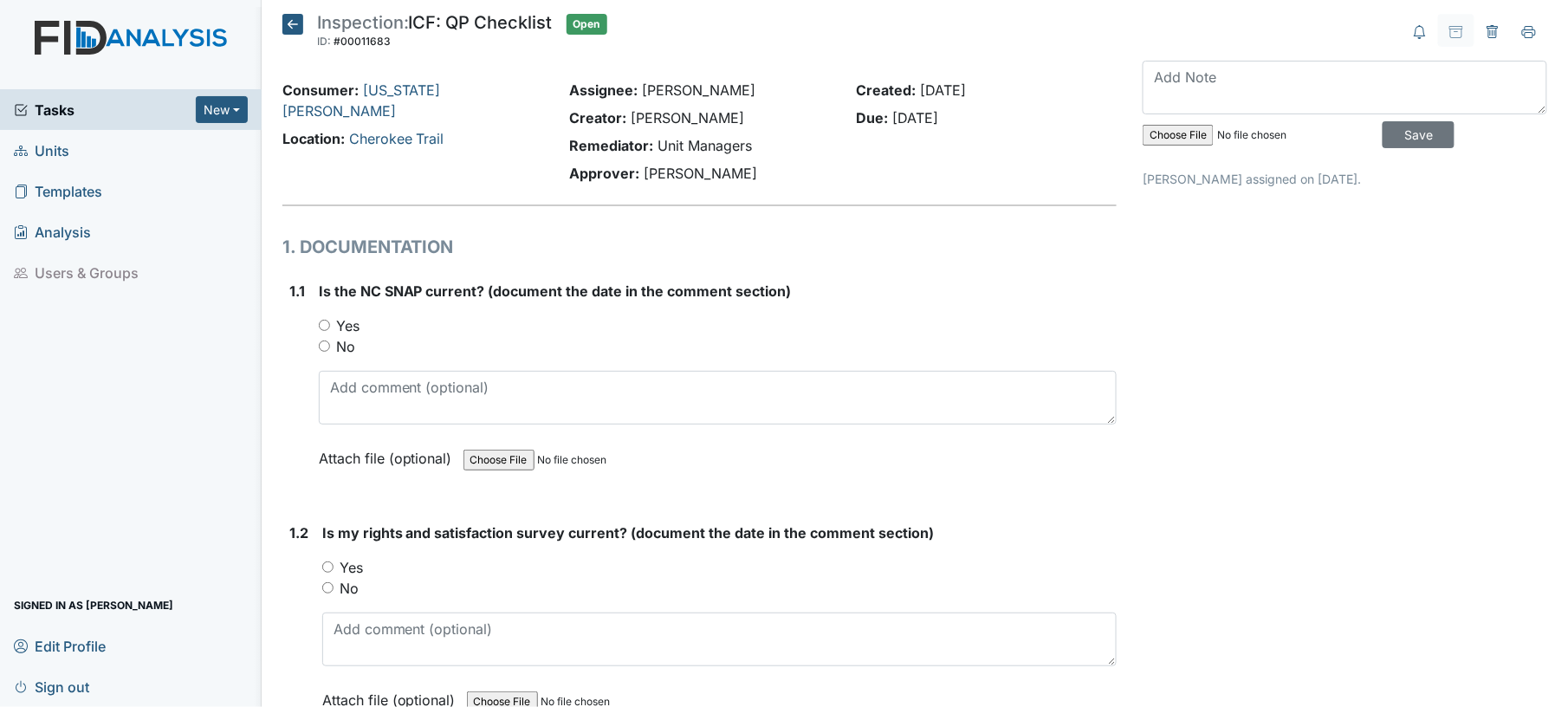
click at [323, 320] on input "Yes" at bounding box center [324, 325] width 11 height 11
radio input "true"
click at [506, 323] on div "Yes" at bounding box center [718, 325] width 799 height 21
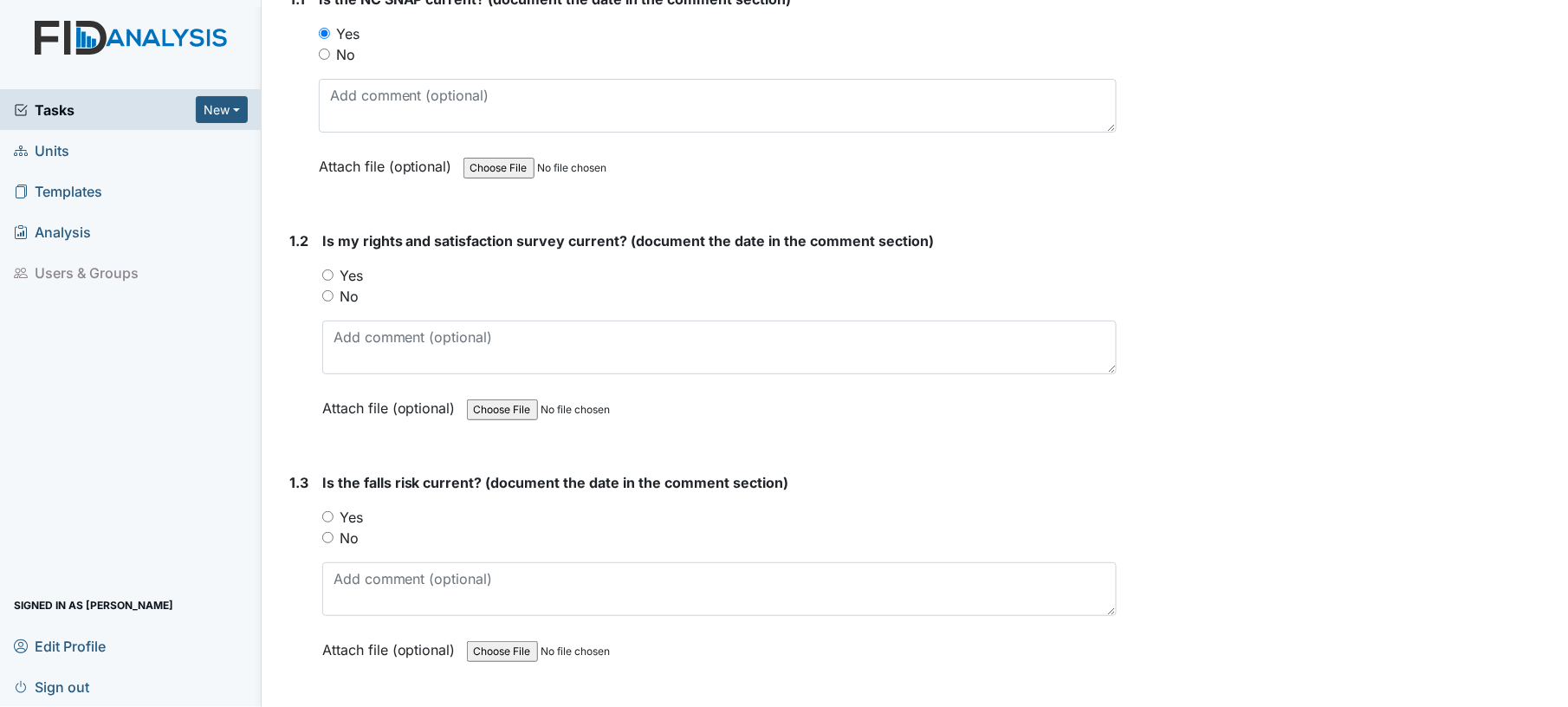
scroll to position [507, 0]
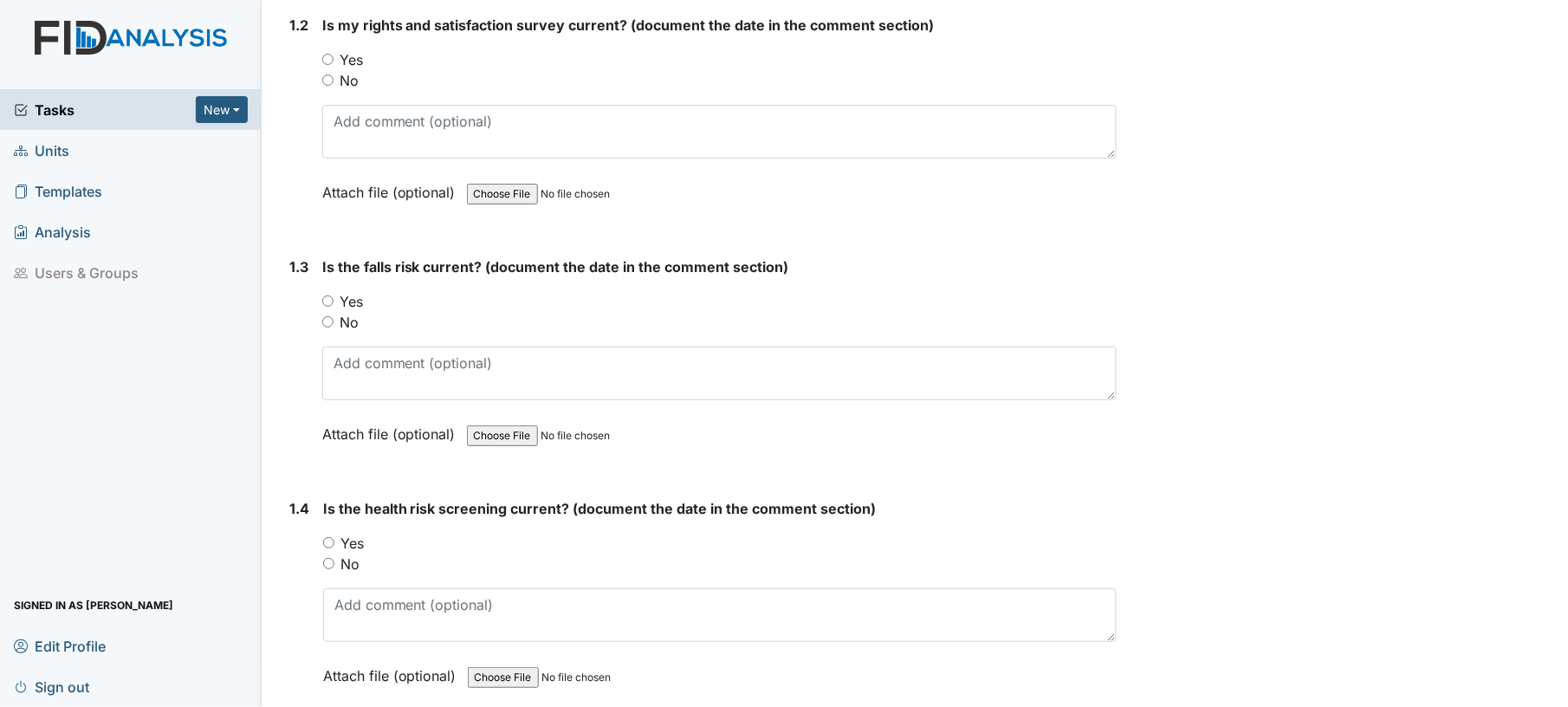
click at [328, 55] on input "Yes" at bounding box center [328, 59] width 11 height 11
radio input "true"
click at [329, 317] on input "No" at bounding box center [328, 321] width 11 height 11
radio input "true"
click at [330, 543] on input "Yes" at bounding box center [329, 543] width 11 height 11
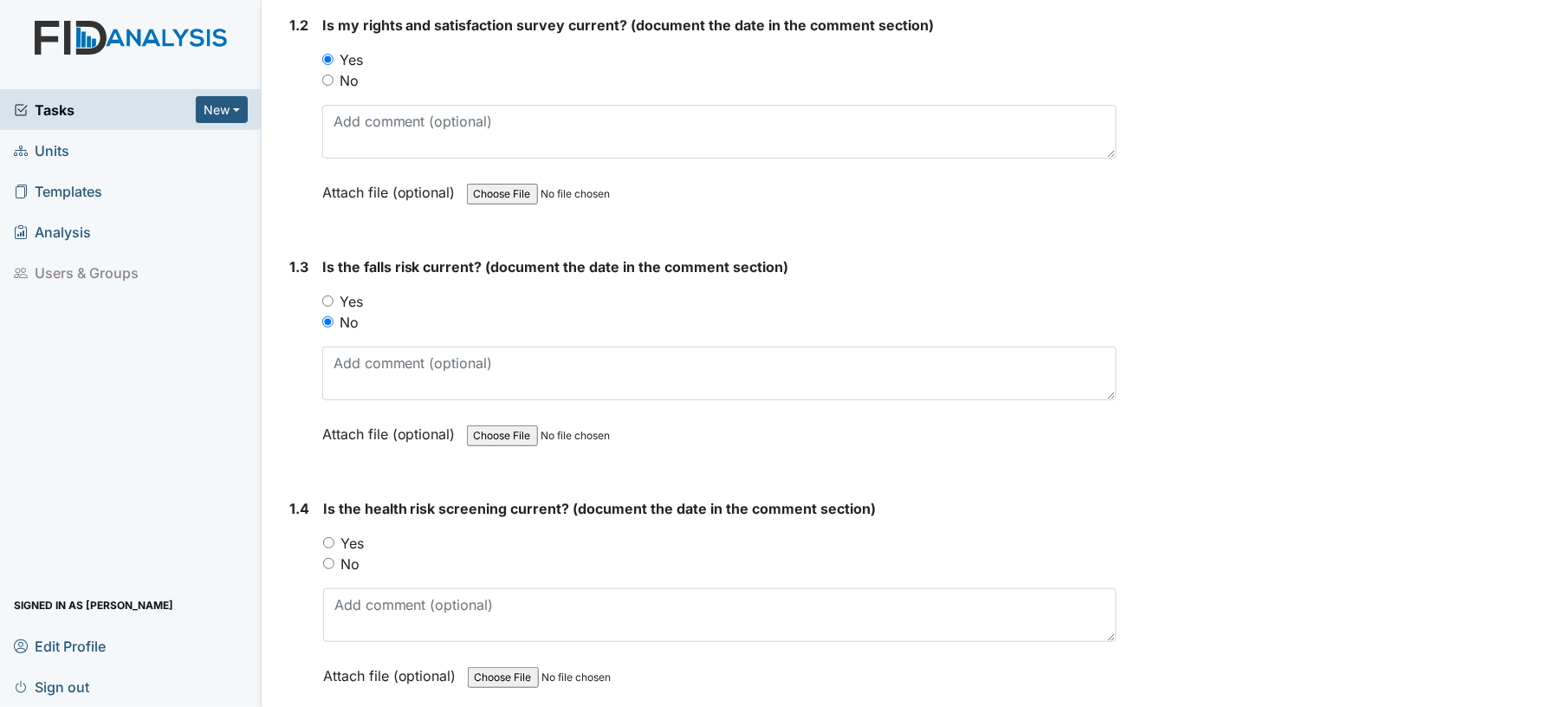
radio input "true"
click at [455, 546] on div "Yes" at bounding box center [720, 543] width 794 height 21
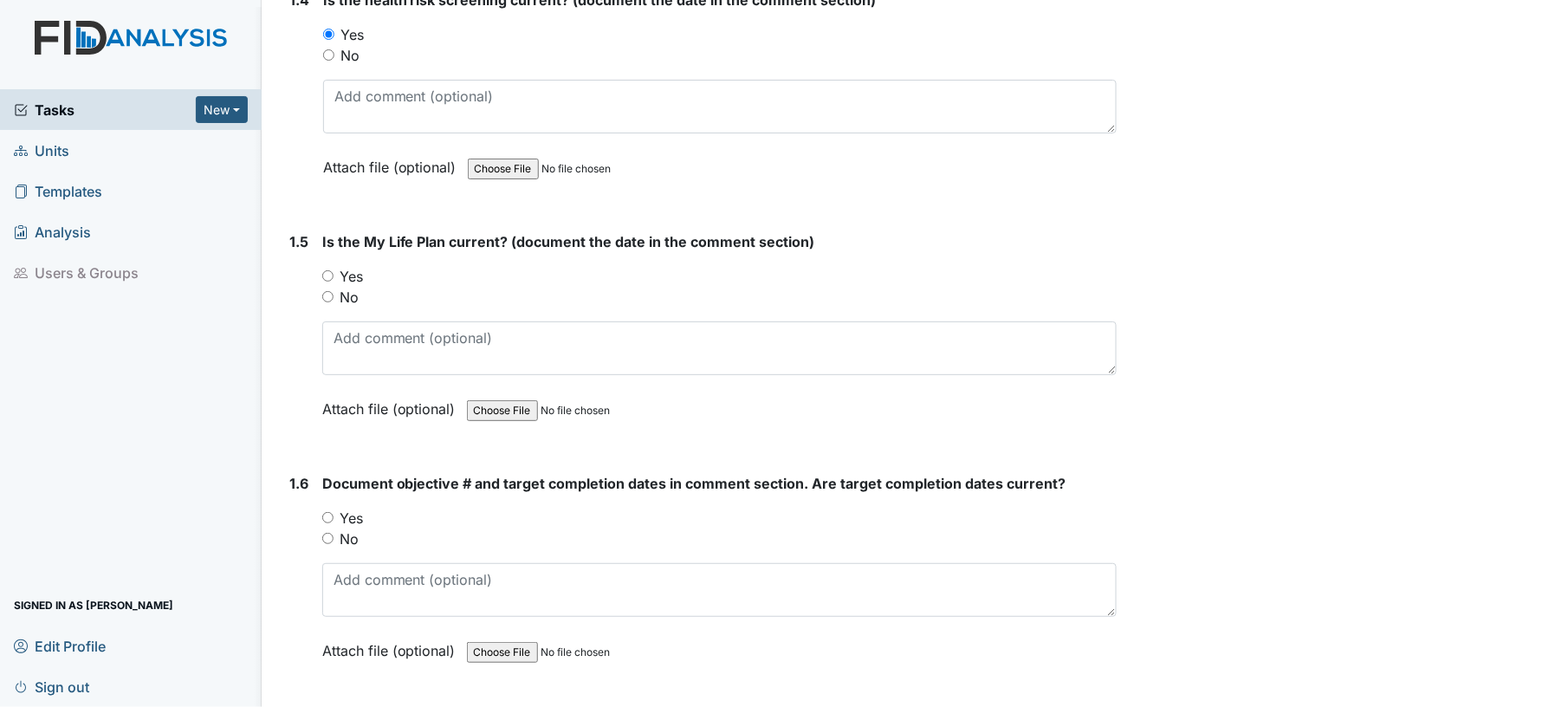
click at [324, 270] on input "Yes" at bounding box center [328, 275] width 11 height 11
radio input "true"
click at [327, 514] on input "Yes" at bounding box center [328, 517] width 11 height 11
radio input "true"
click at [435, 514] on div "Yes" at bounding box center [719, 517] width 795 height 21
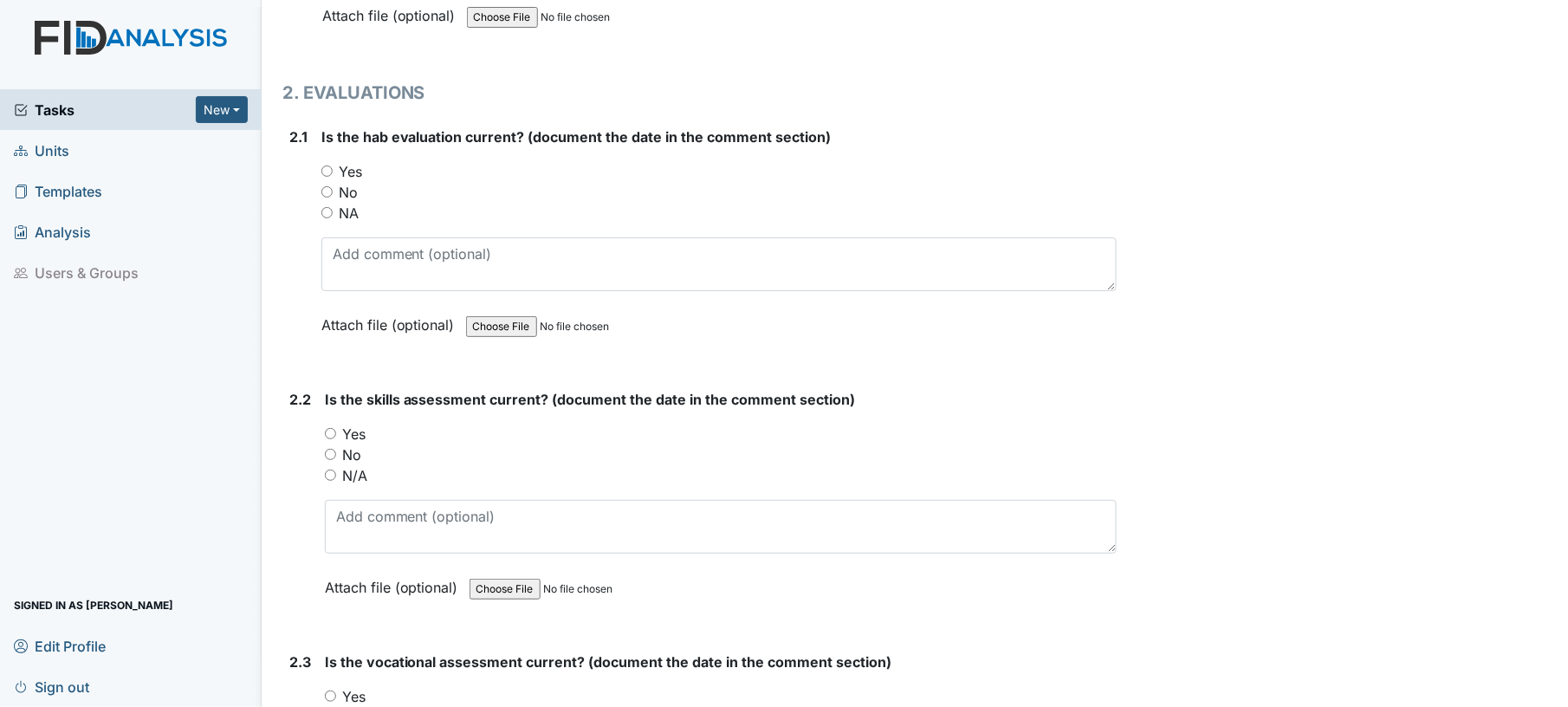
scroll to position [1664, 0]
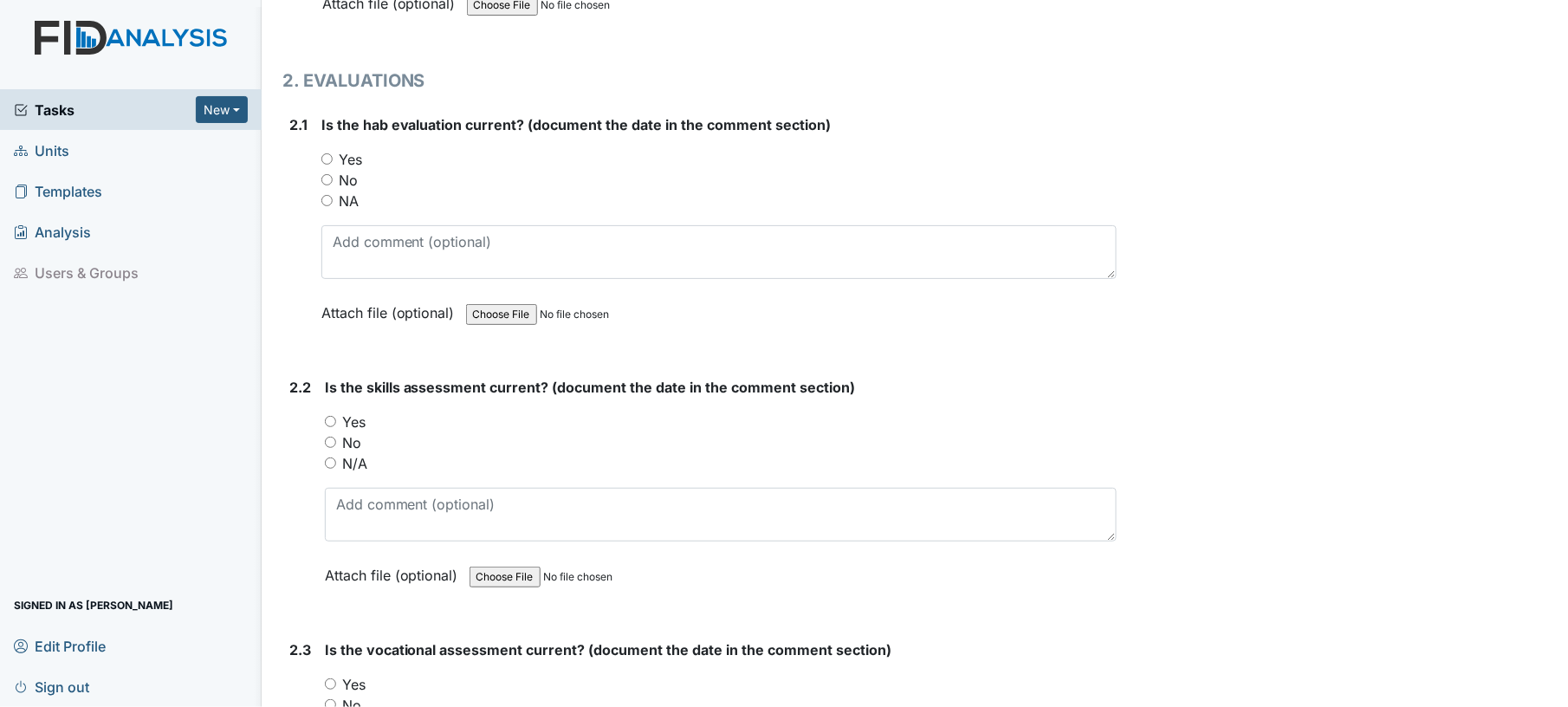
click at [327, 153] on input "Yes" at bounding box center [327, 159] width 11 height 11
radio input "true"
click at [337, 414] on div "Yes" at bounding box center [721, 422] width 793 height 21
click at [333, 416] on input "Yes" at bounding box center [330, 422] width 11 height 11
radio input "true"
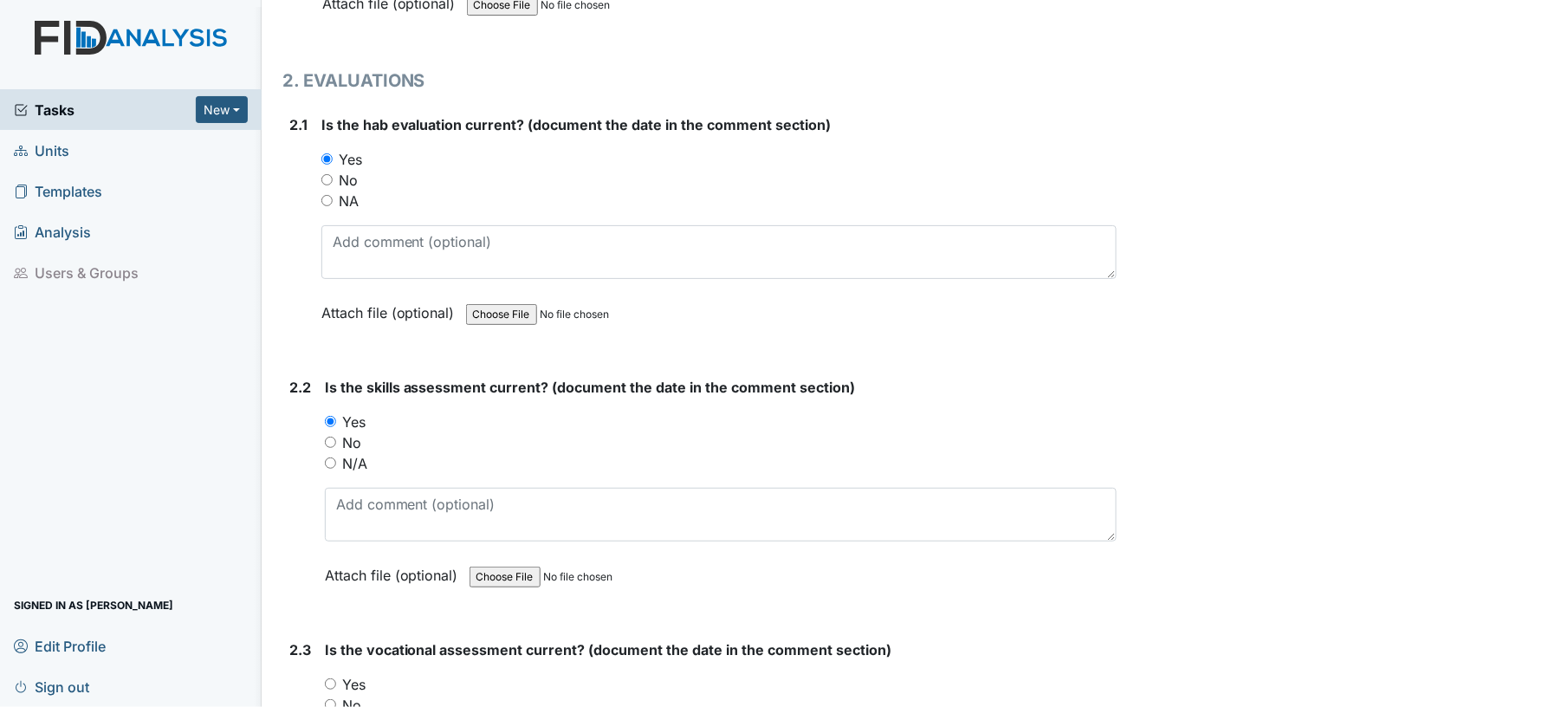
click at [323, 174] on input "No" at bounding box center [327, 180] width 11 height 11
radio input "true"
click at [494, 421] on div "Yes" at bounding box center [721, 422] width 793 height 21
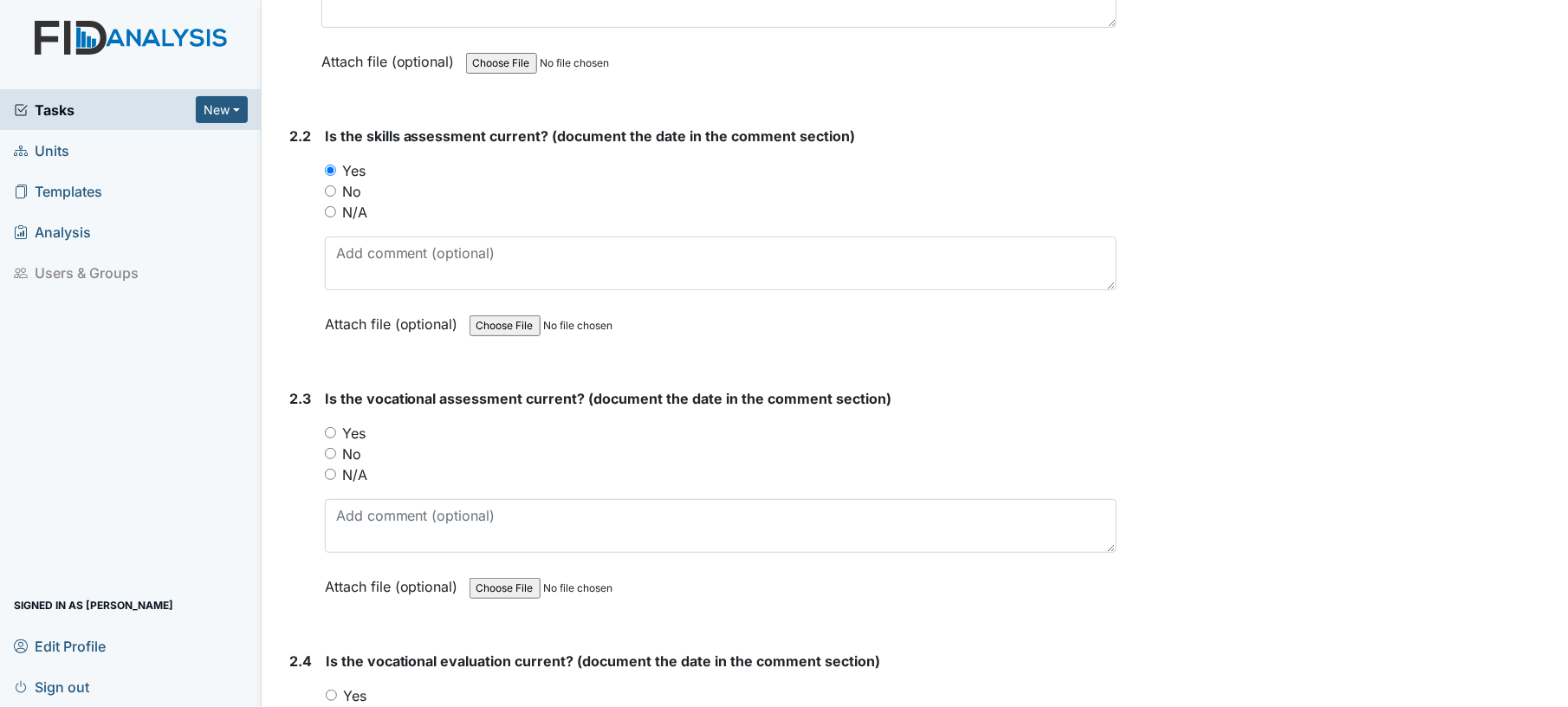
scroll to position [2172, 0]
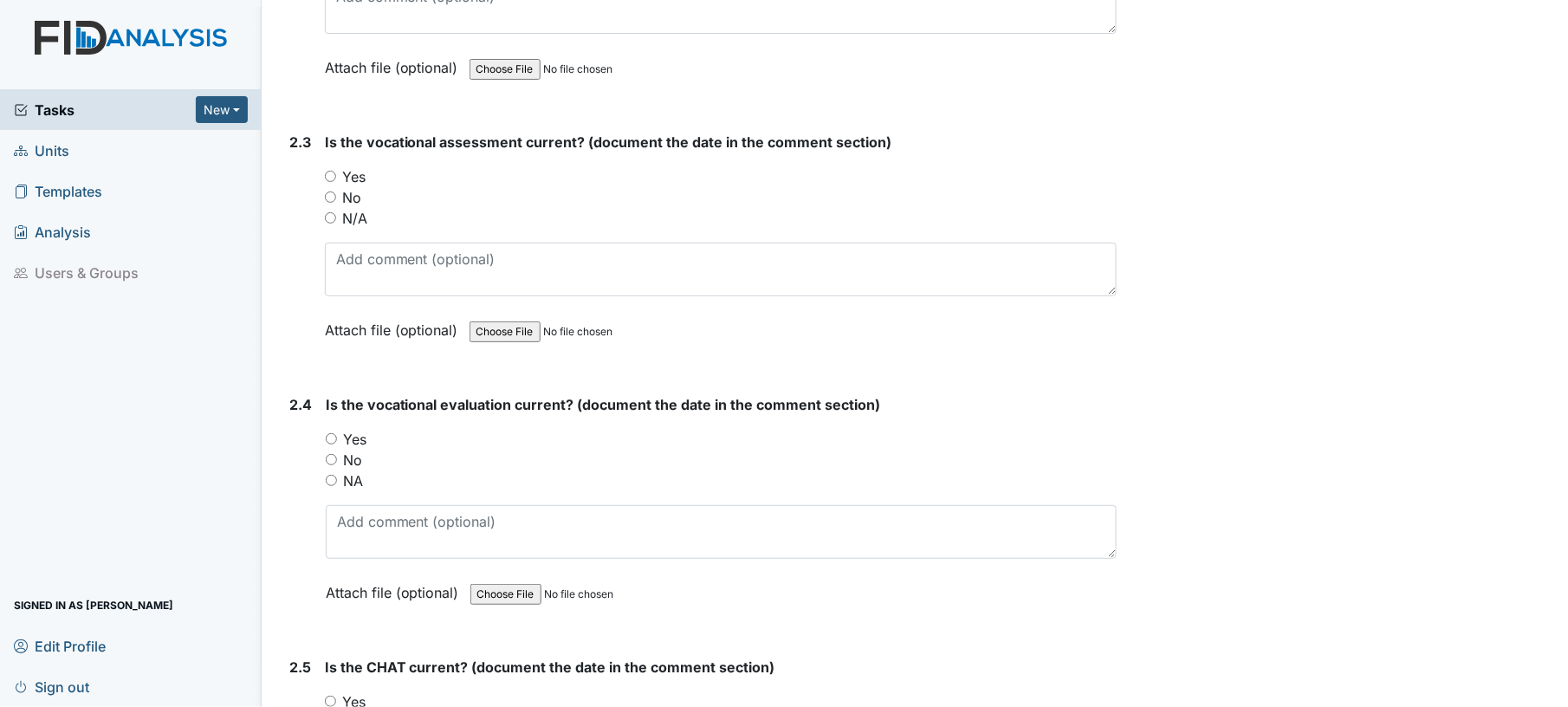
click at [331, 174] on div "Yes" at bounding box center [721, 176] width 793 height 21
click at [330, 171] on input "Yes" at bounding box center [330, 176] width 11 height 11
radio input "true"
click at [333, 433] on input "Yes" at bounding box center [331, 439] width 11 height 11
radio input "true"
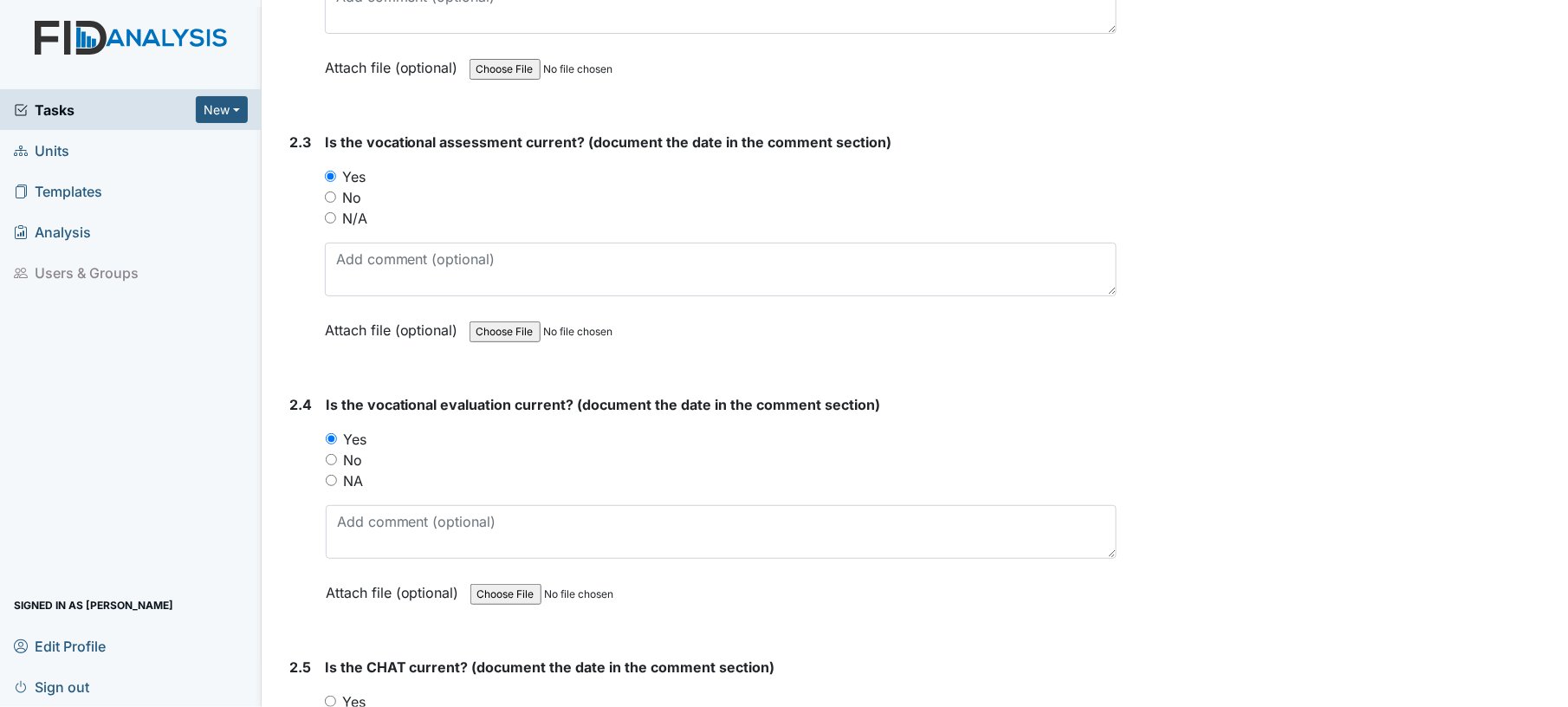
click at [455, 435] on div "Yes" at bounding box center [721, 439] width 792 height 21
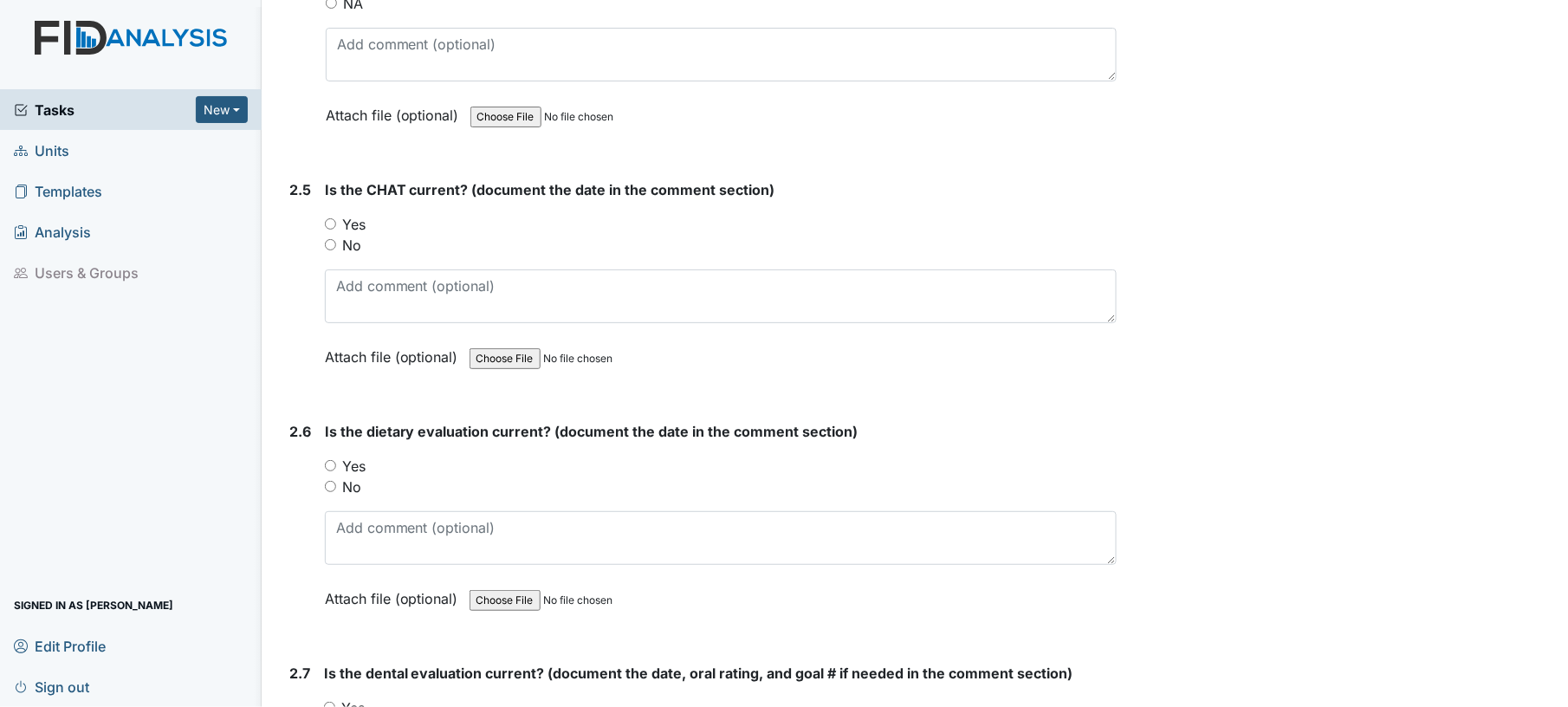
scroll to position [2726, 0]
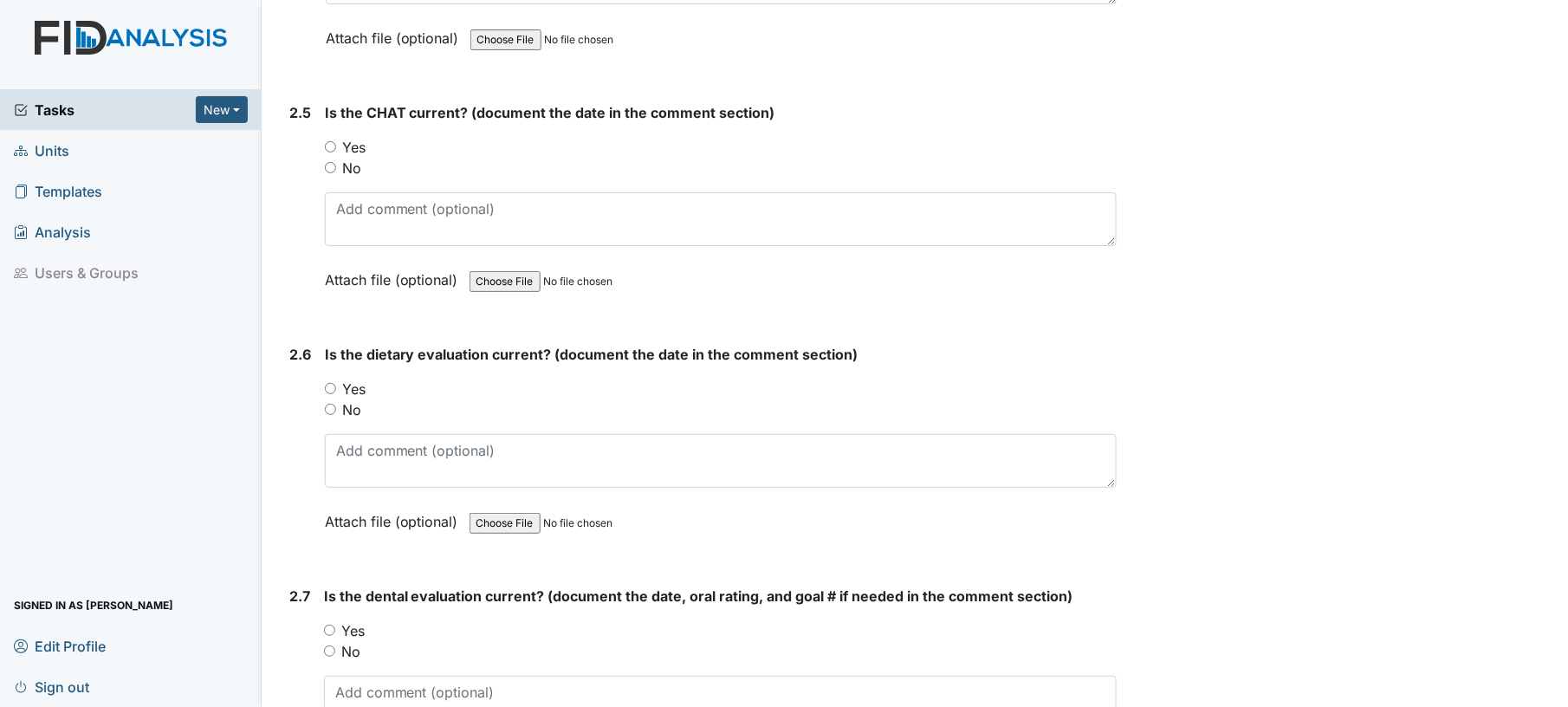
click at [329, 141] on input "Yes" at bounding box center [330, 146] width 11 height 11
radio input "true"
click at [331, 383] on input "Yes" at bounding box center [330, 388] width 11 height 11
radio input "true"
click at [431, 399] on div "No" at bounding box center [721, 409] width 793 height 21
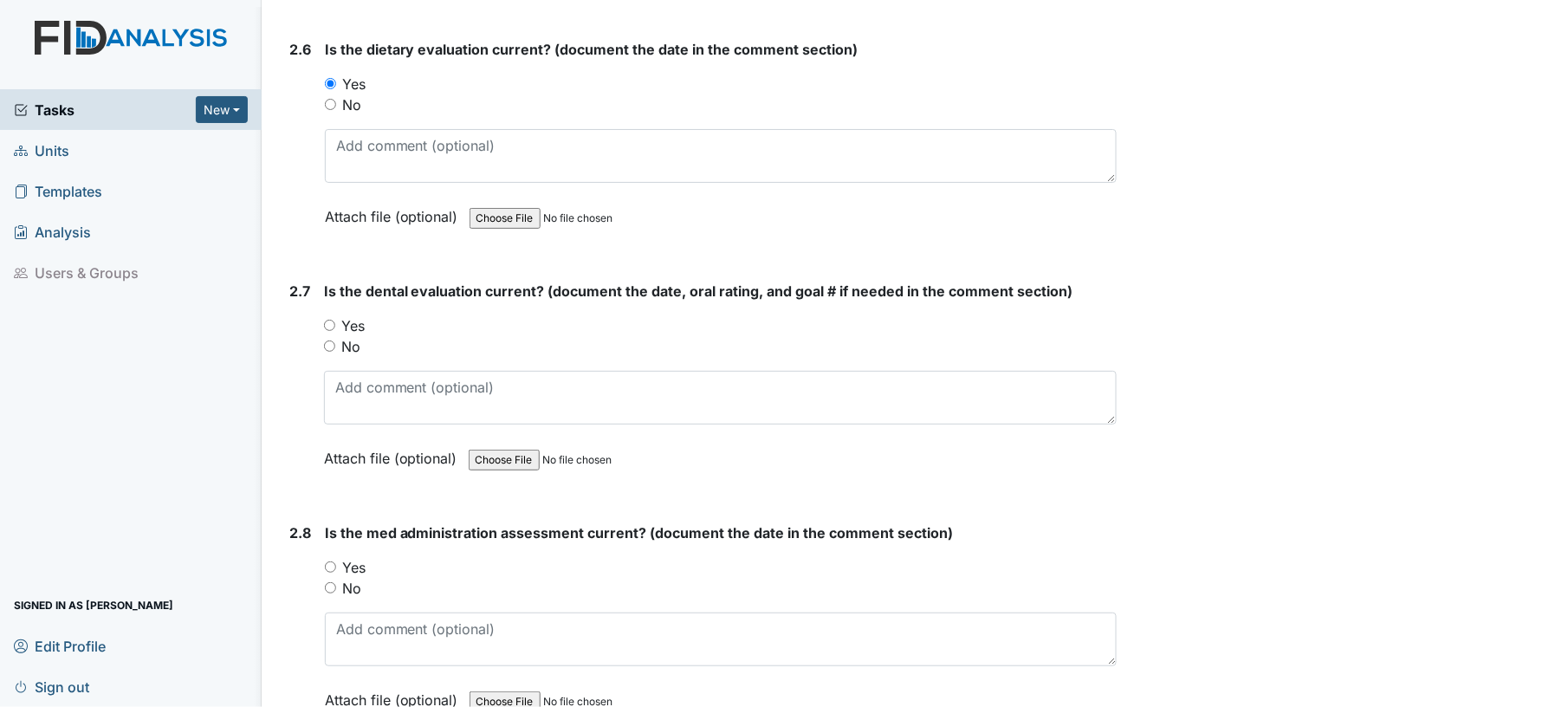
scroll to position [3234, 0]
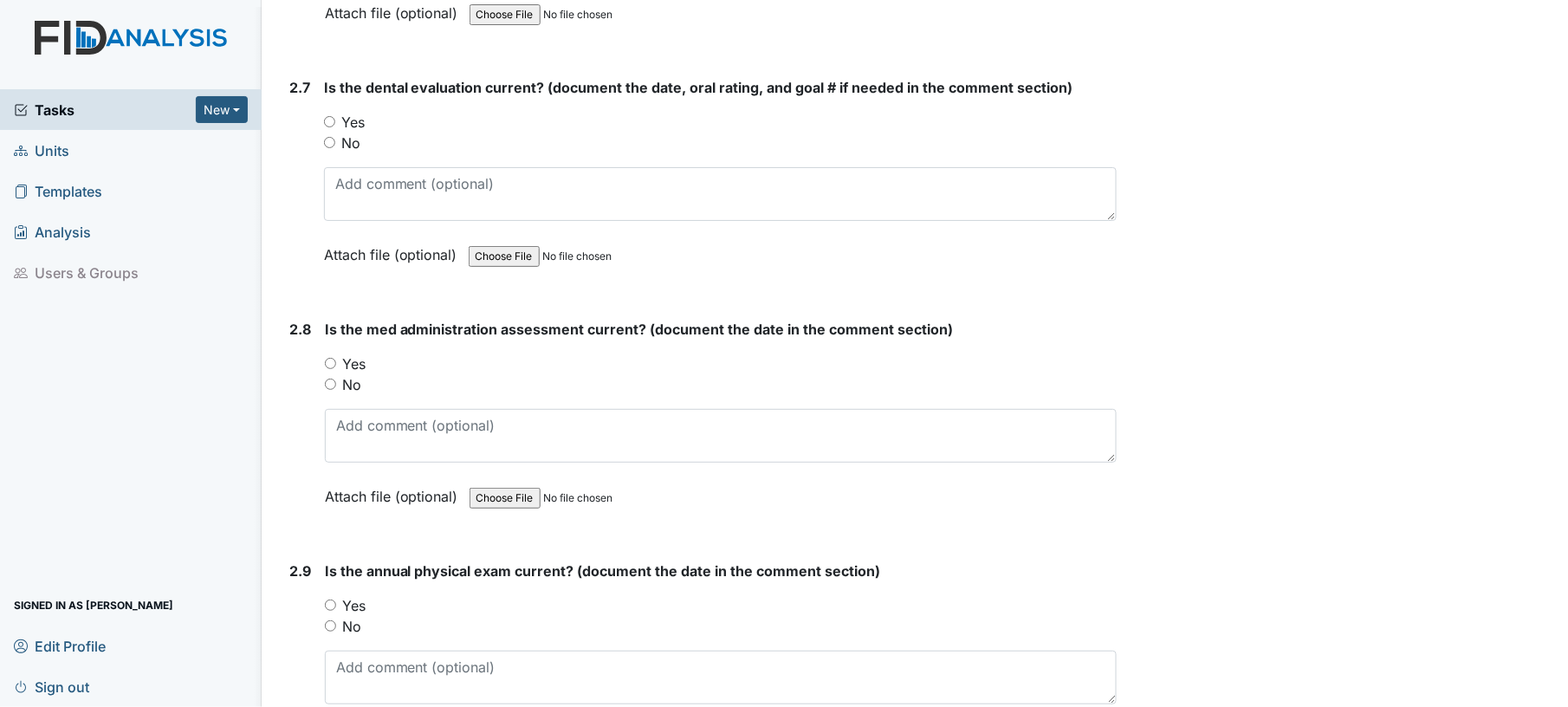
click at [330, 116] on input "Yes" at bounding box center [329, 122] width 11 height 11
radio input "true"
click at [330, 358] on input "Yes" at bounding box center [330, 363] width 11 height 11
radio input "true"
click at [506, 375] on div "No" at bounding box center [721, 385] width 793 height 21
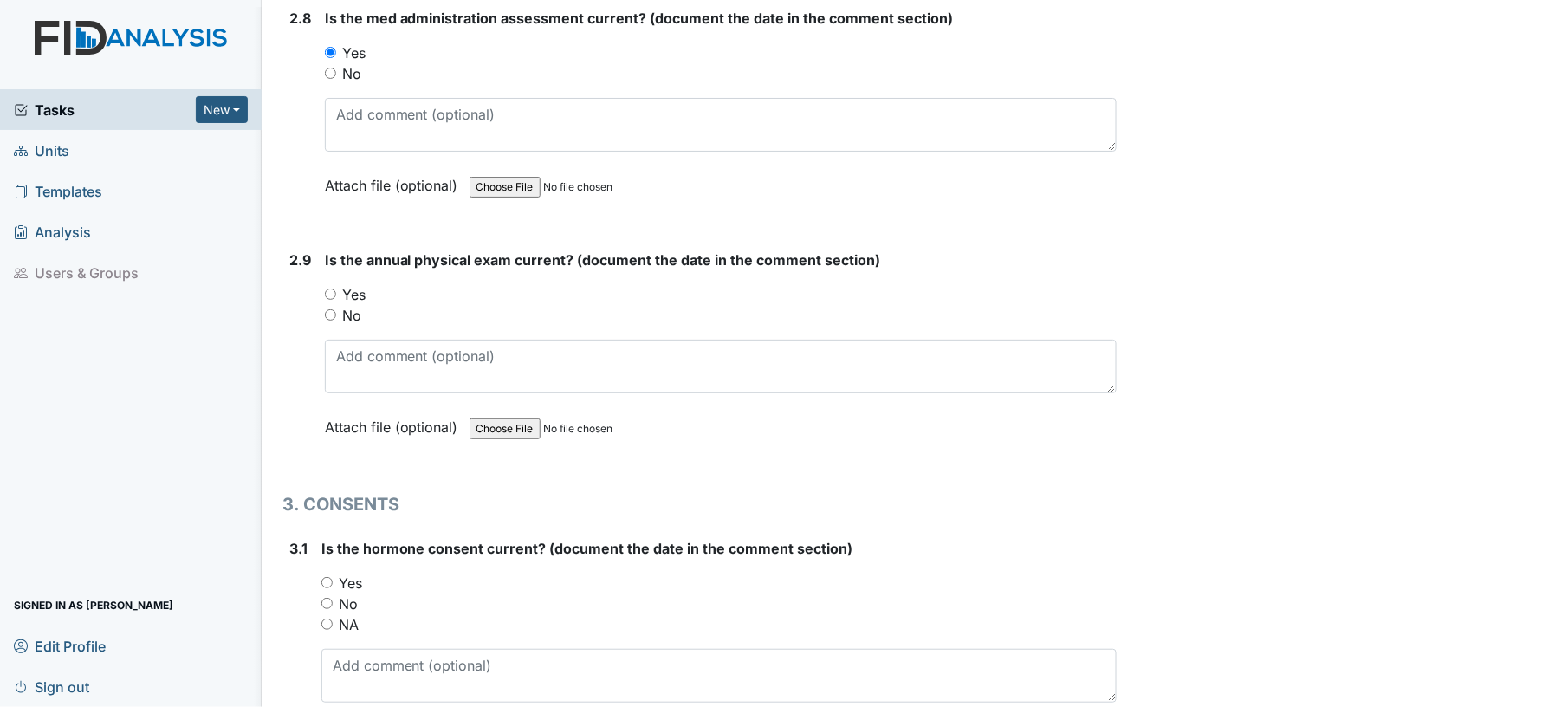
scroll to position [3651, 0]
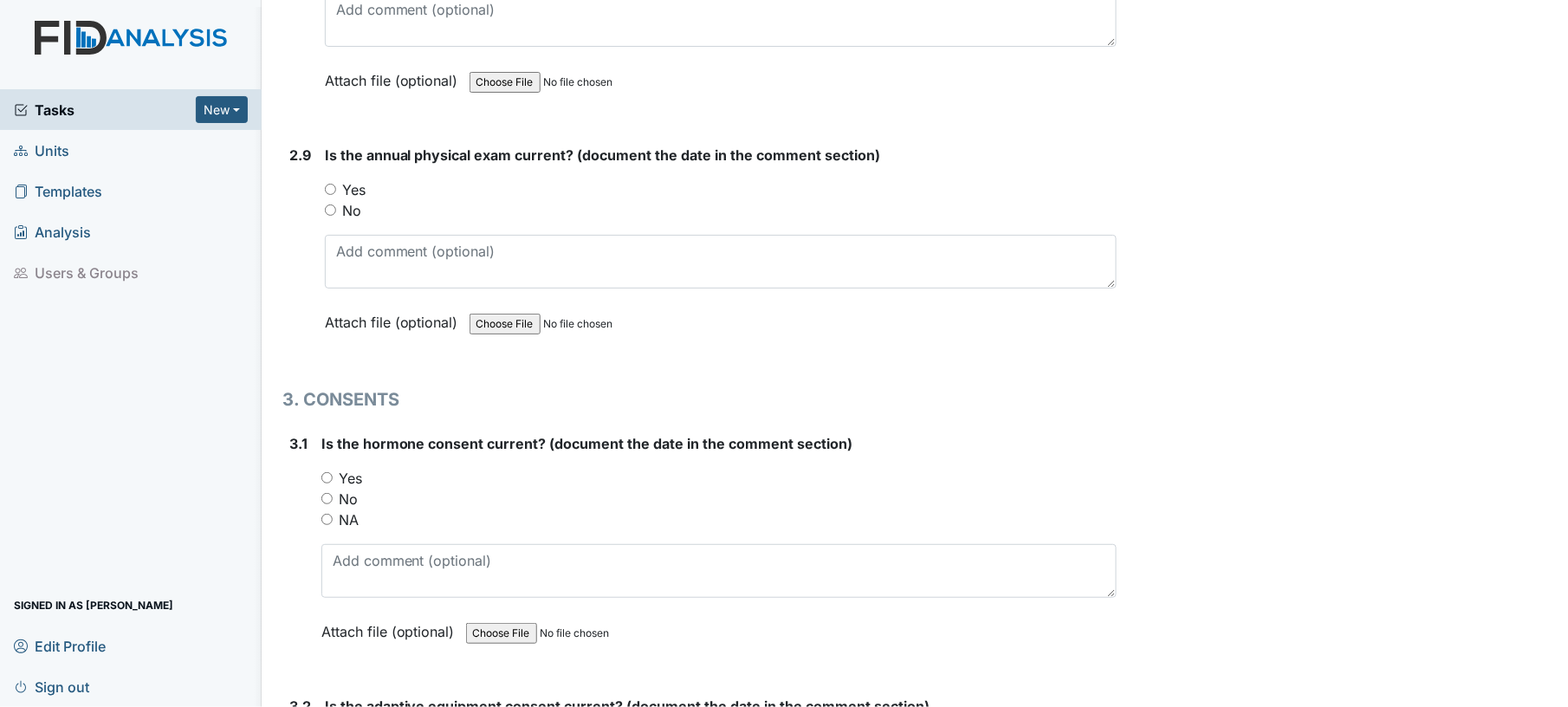
click at [331, 183] on input "Yes" at bounding box center [330, 189] width 11 height 11
radio input "true"
click at [400, 181] on div "Yes" at bounding box center [721, 190] width 793 height 21
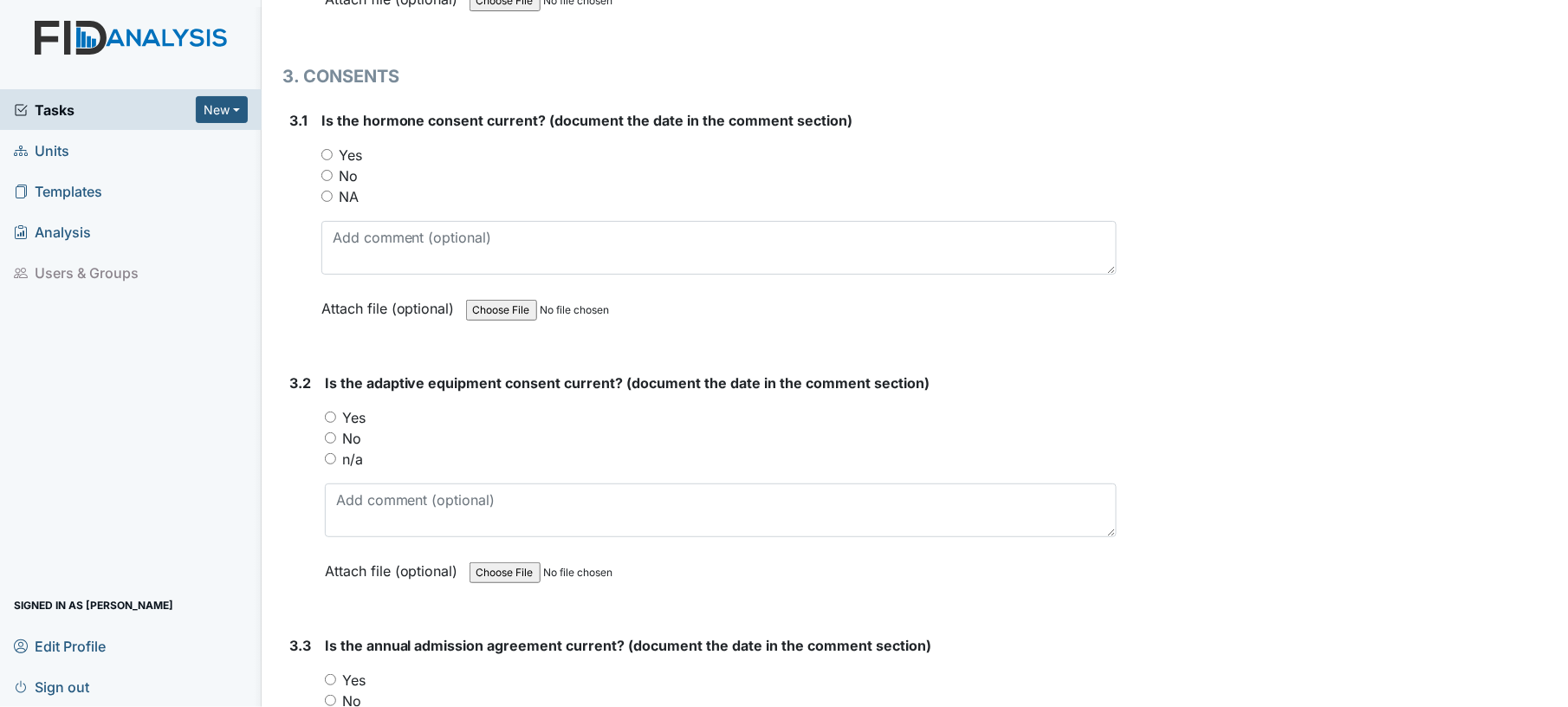
scroll to position [4021, 0]
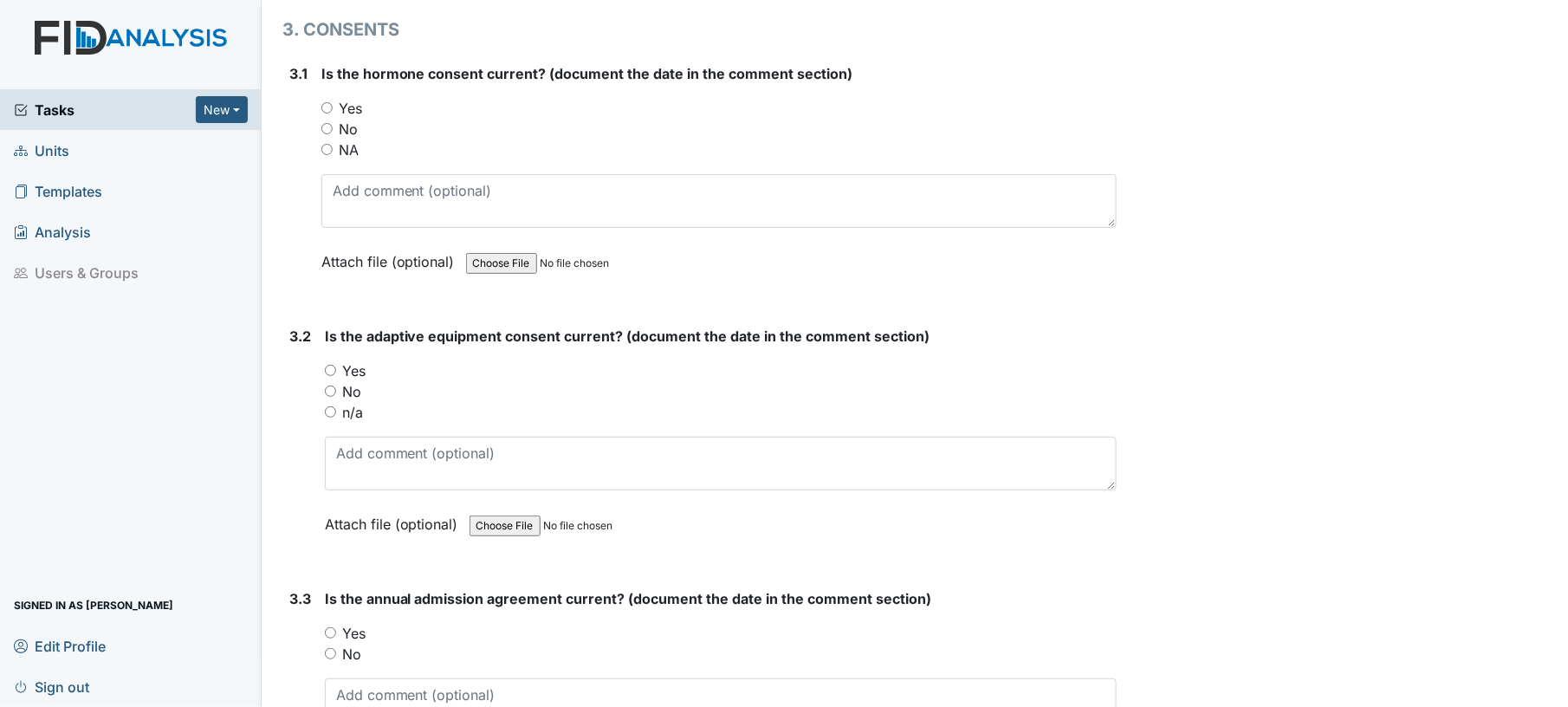
click at [327, 102] on input "Yes" at bounding box center [327, 107] width 11 height 11
radio input "true"
click at [329, 144] on input "NA" at bounding box center [327, 149] width 11 height 11
radio input "true"
click at [331, 406] on input "n/a" at bounding box center [330, 412] width 11 height 11
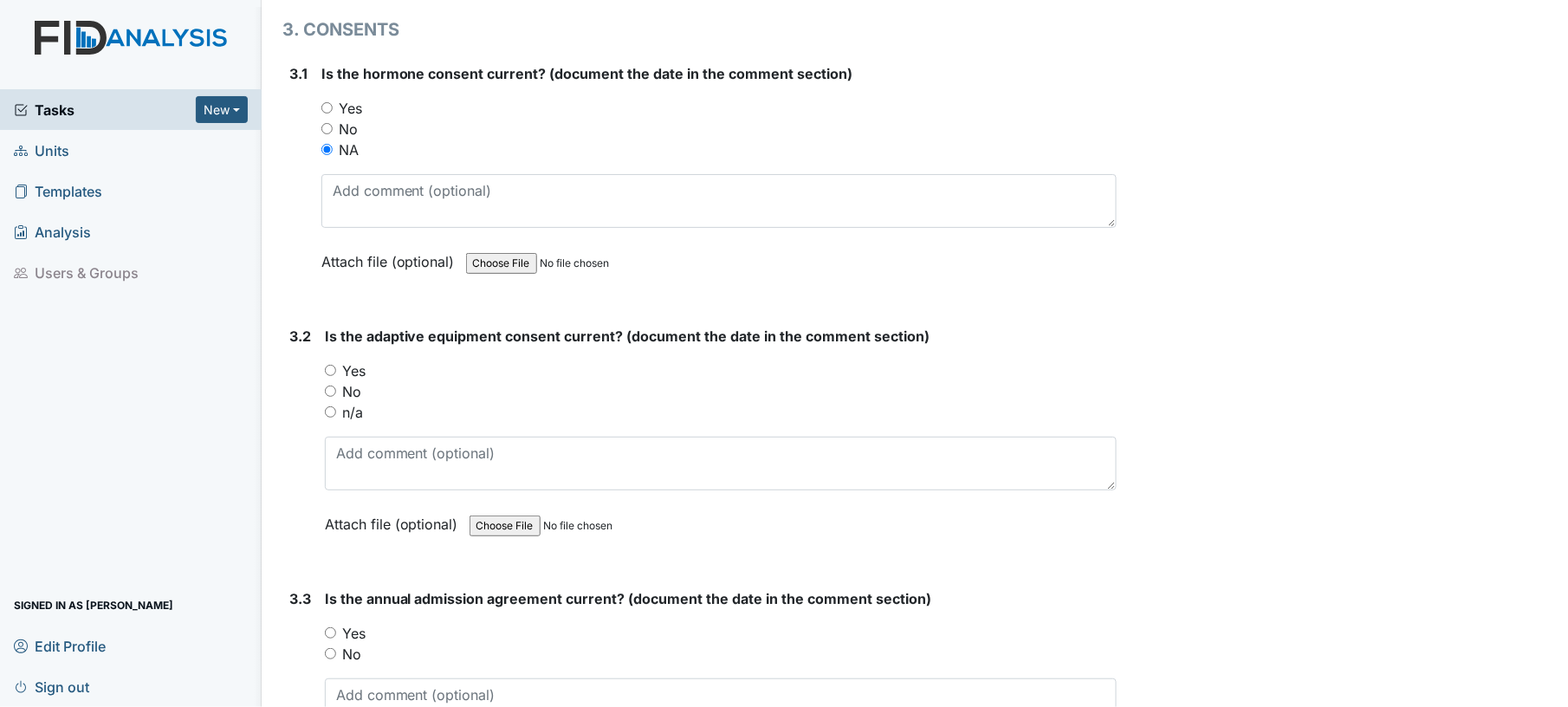
radio input "true"
click at [490, 402] on div "n/a" at bounding box center [721, 412] width 793 height 21
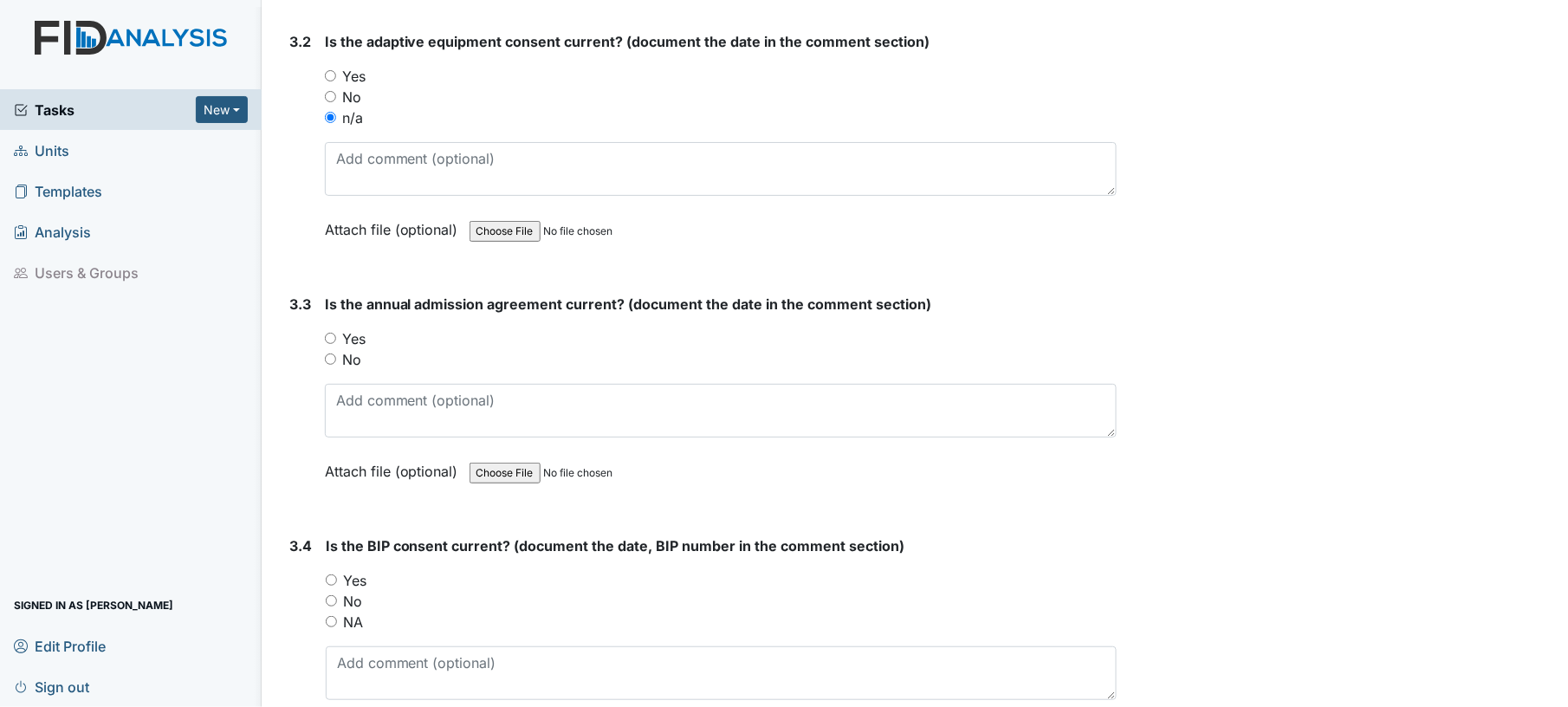
scroll to position [4390, 0]
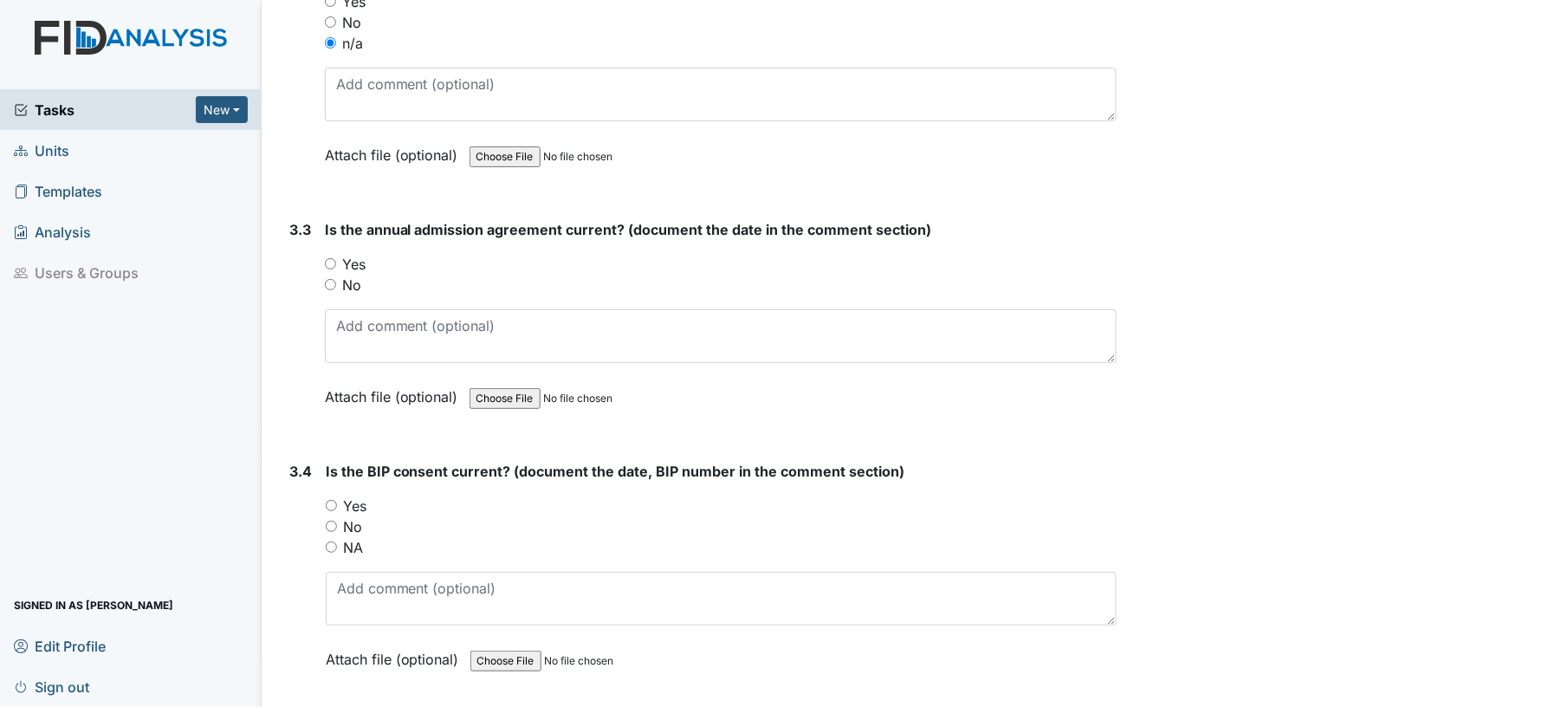
click at [331, 258] on input "Yes" at bounding box center [330, 264] width 11 height 11
radio input "true"
click at [330, 500] on input "Yes" at bounding box center [331, 506] width 11 height 11
radio input "true"
click at [490, 496] on div "Yes" at bounding box center [721, 506] width 792 height 21
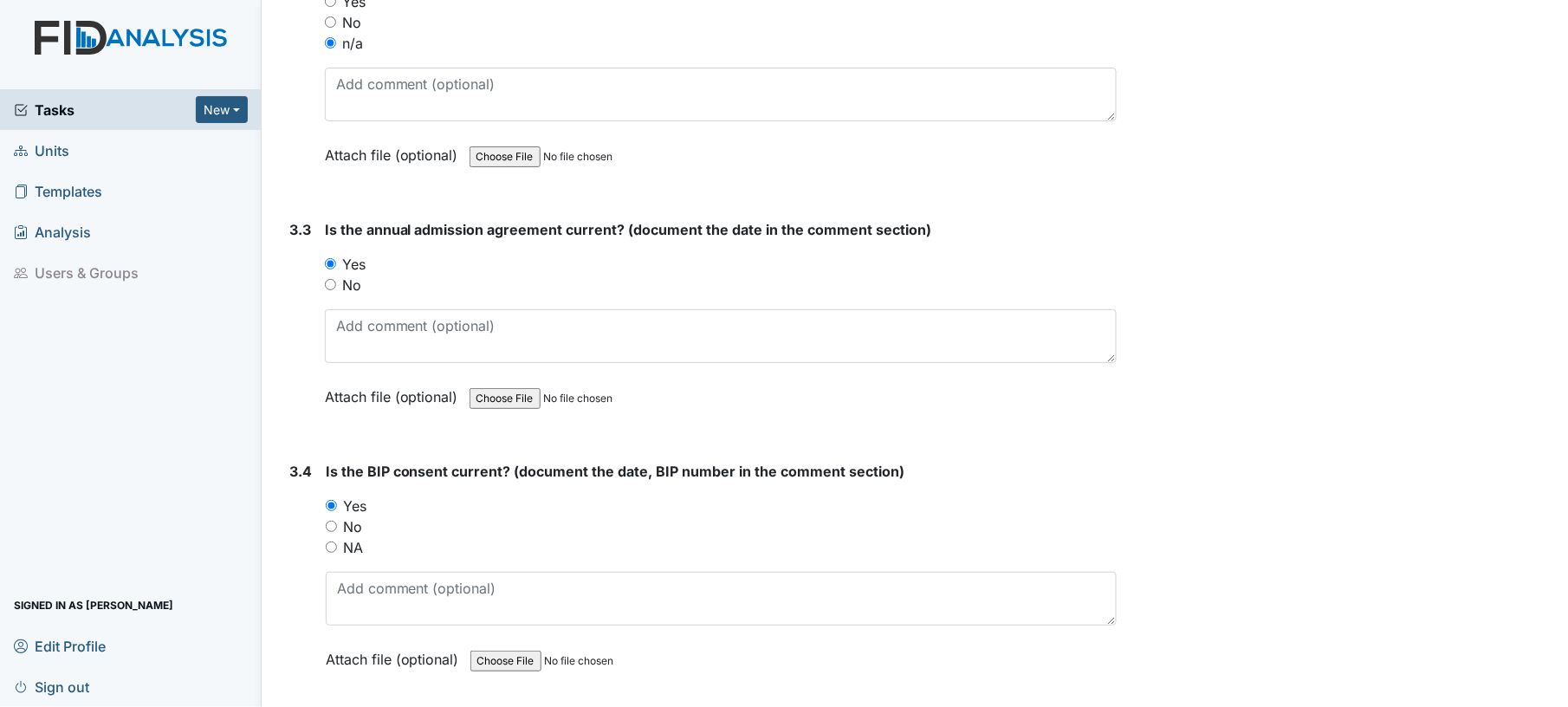
click at [433, 33] on div "n/a" at bounding box center [721, 42] width 793 height 21
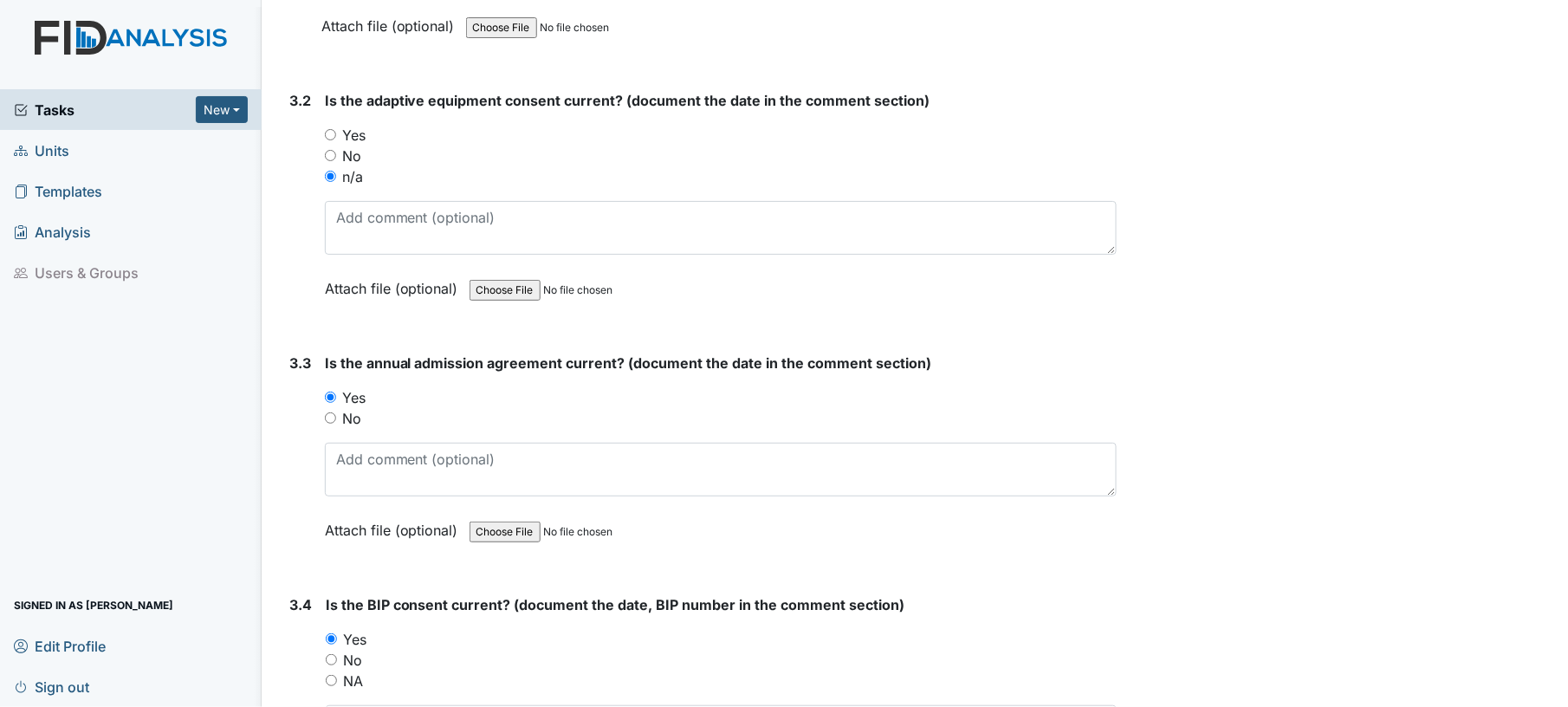
scroll to position [4251, 0]
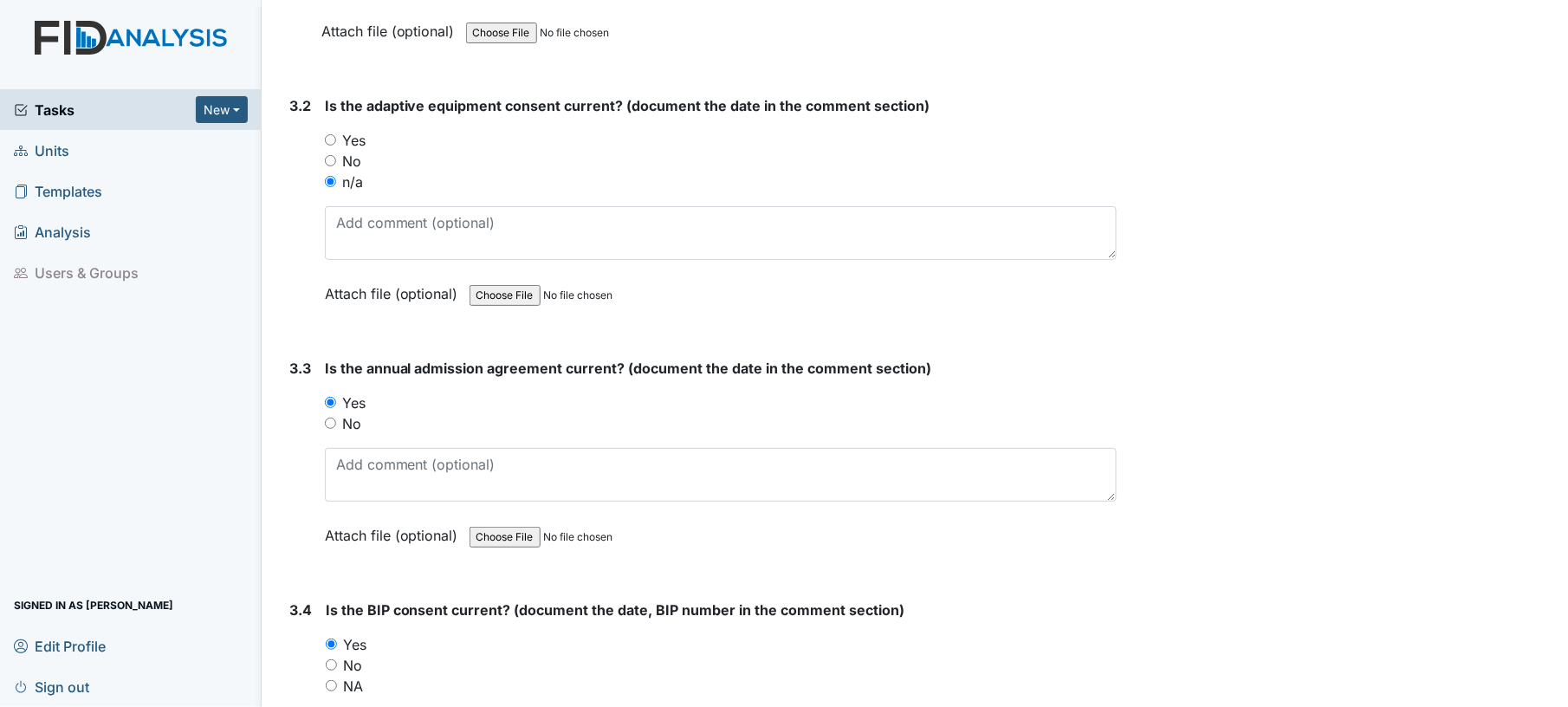
click at [328, 135] on input "Yes" at bounding box center [330, 140] width 11 height 11
radio input "true"
click at [471, 172] on div "n/a" at bounding box center [721, 181] width 793 height 21
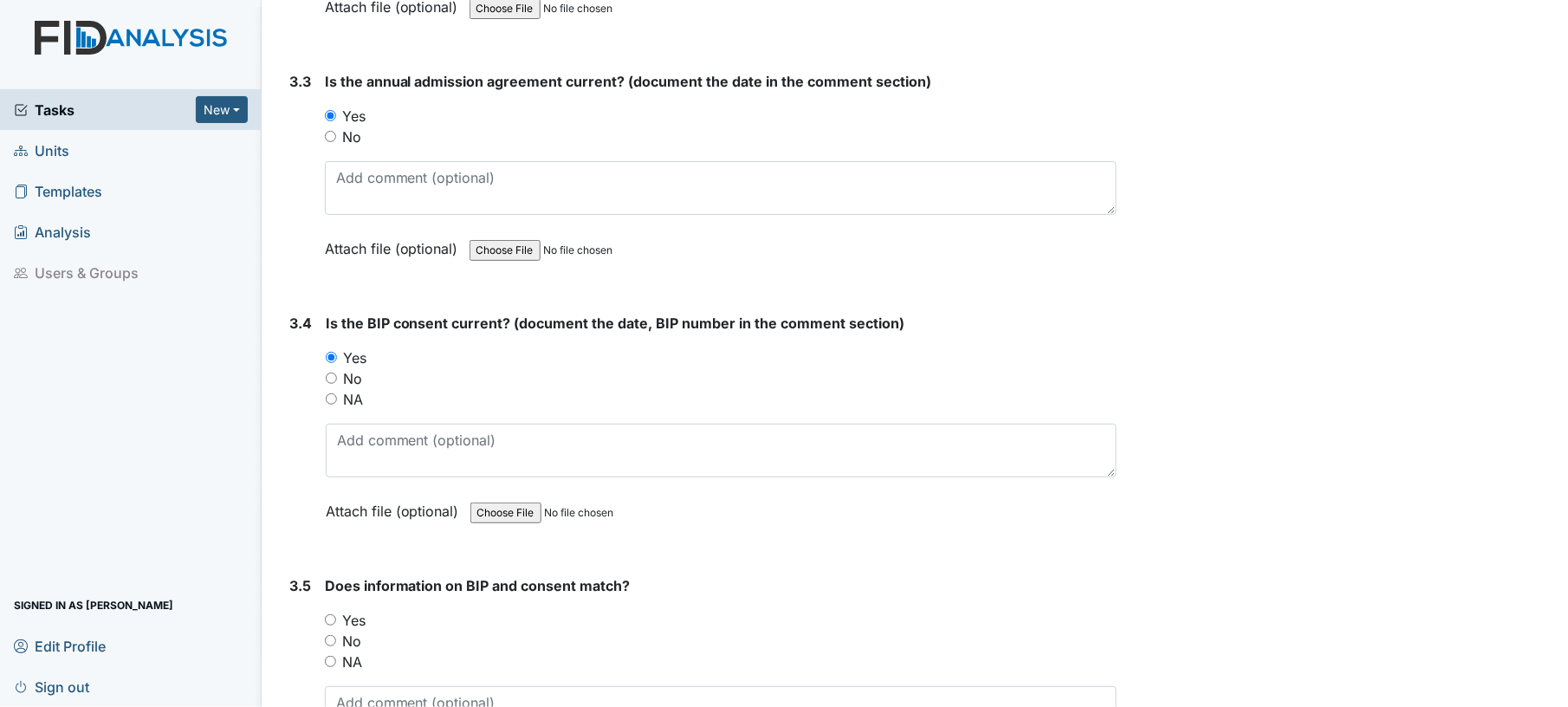
scroll to position [4698, 0]
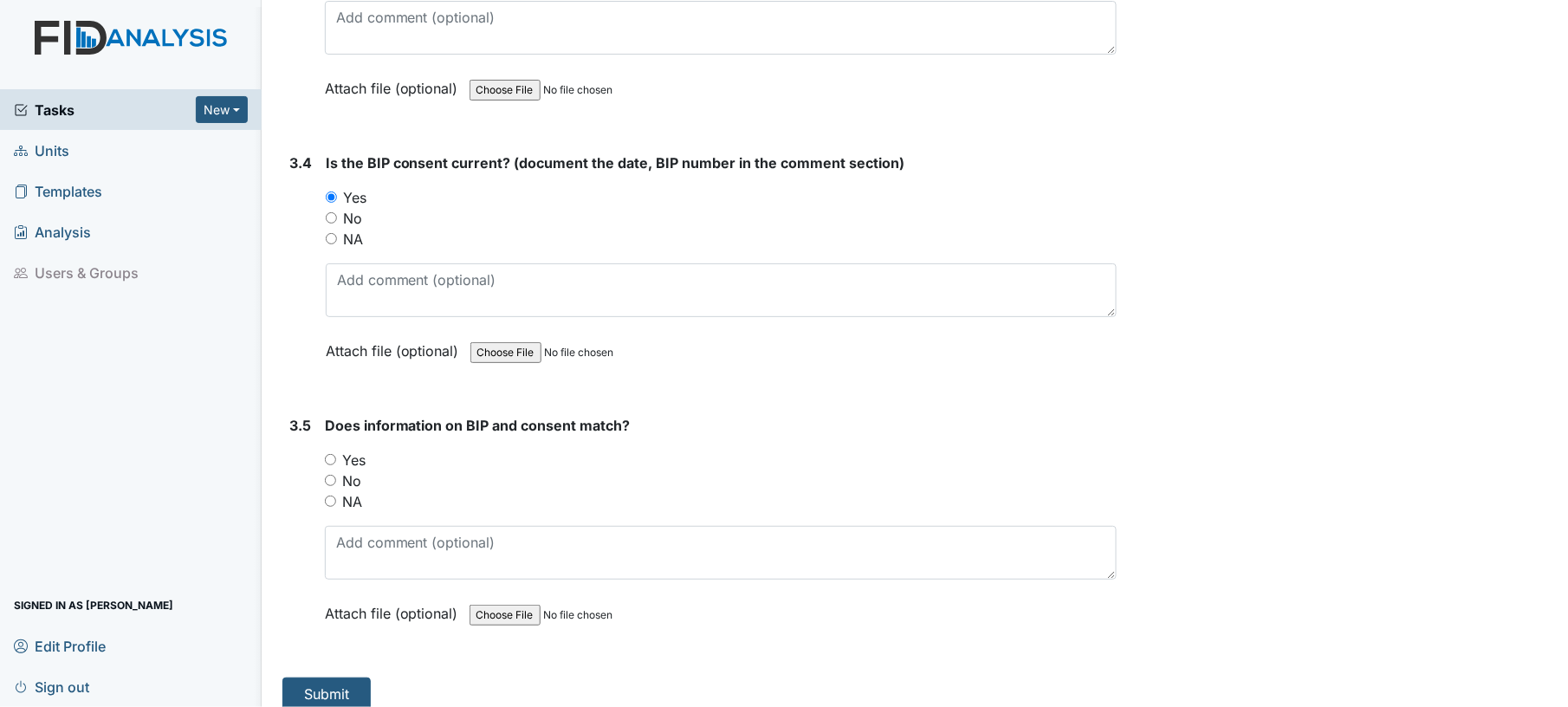
click at [330, 454] on input "Yes" at bounding box center [330, 460] width 11 height 11
radio input "true"
click at [327, 677] on button "Submit" at bounding box center [327, 693] width 88 height 33
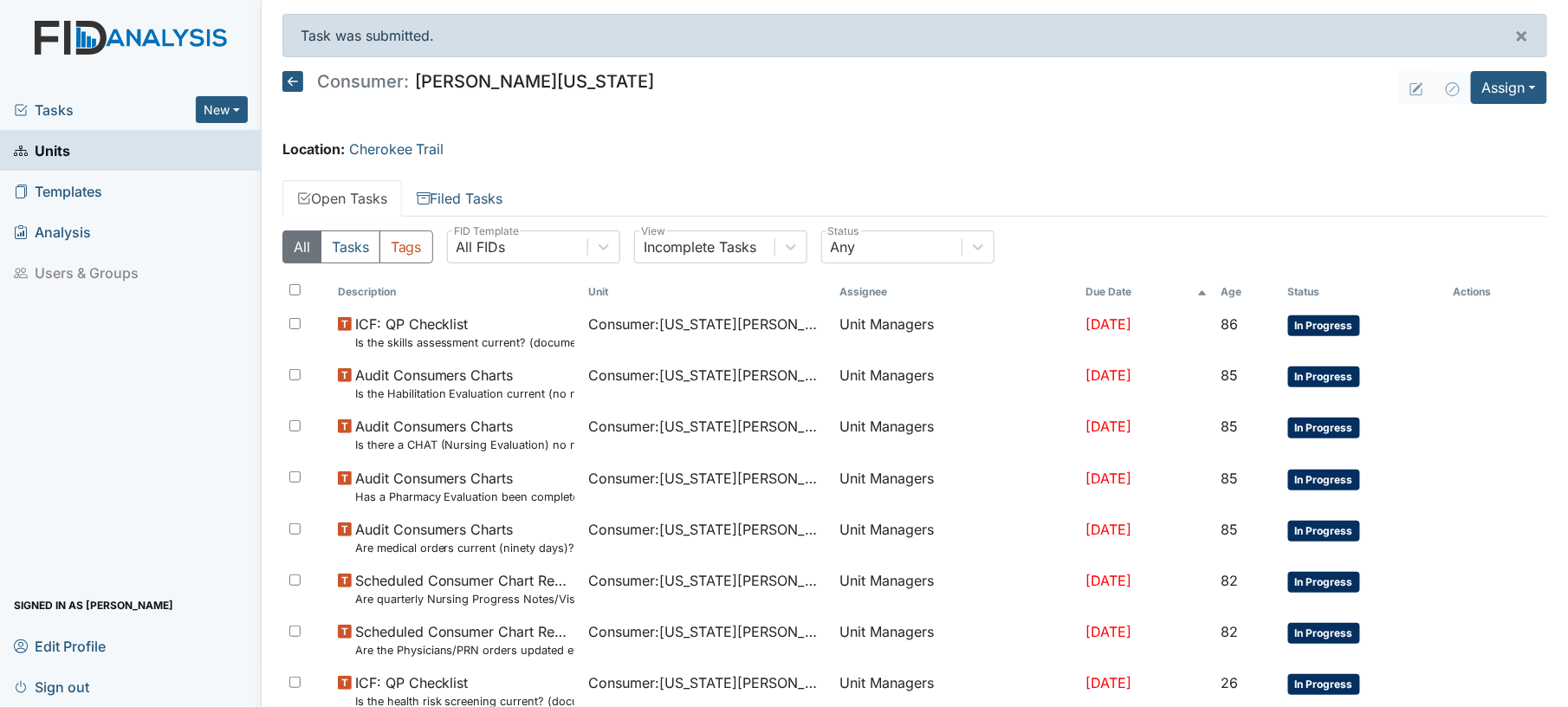
click at [295, 85] on icon at bounding box center [292, 81] width 21 height 21
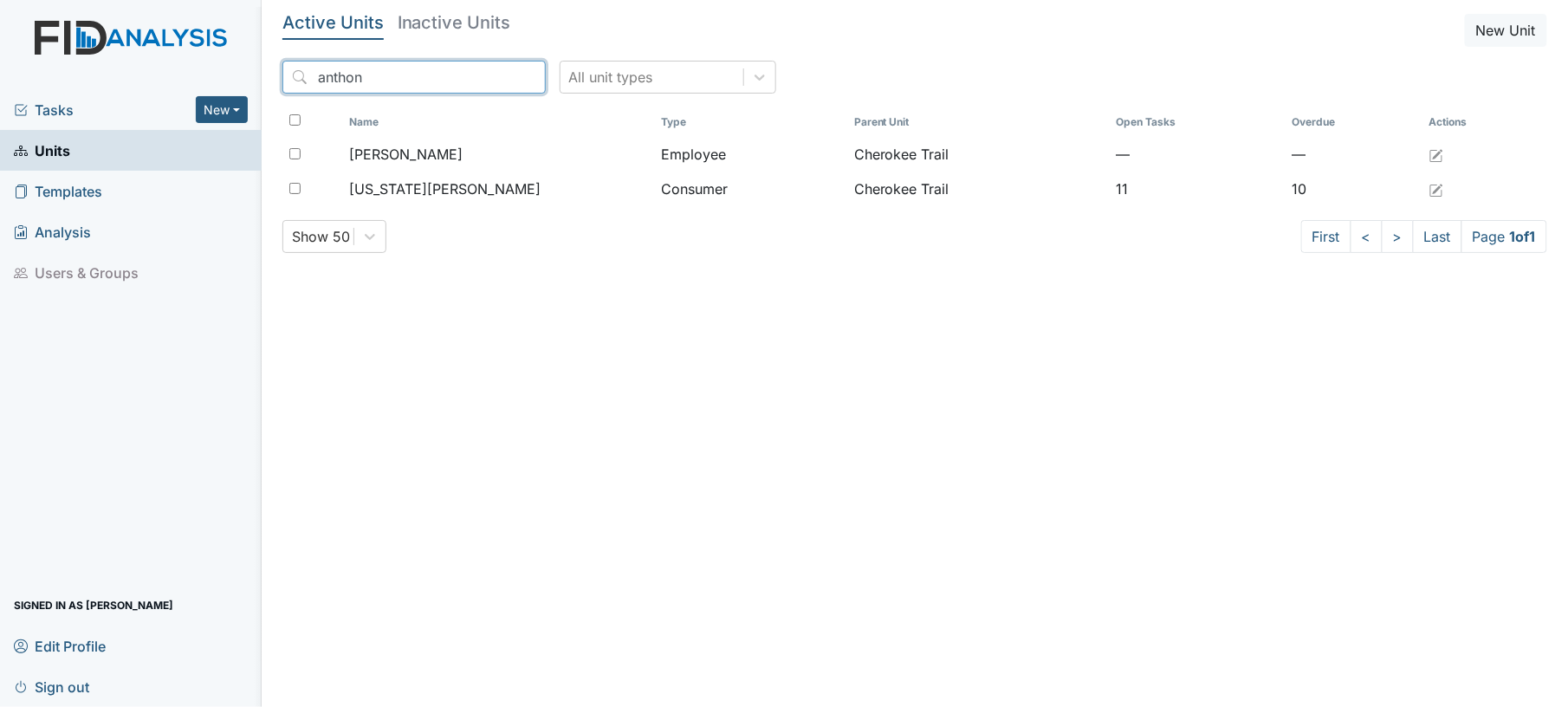
drag, startPoint x: 392, startPoint y: 70, endPoint x: 250, endPoint y: 68, distance: 142.0
click at [250, 68] on div "Tasks New Form Inspection Document Bundle Units Templates Analysis Users & Grou…" at bounding box center [784, 353] width 1568 height 707
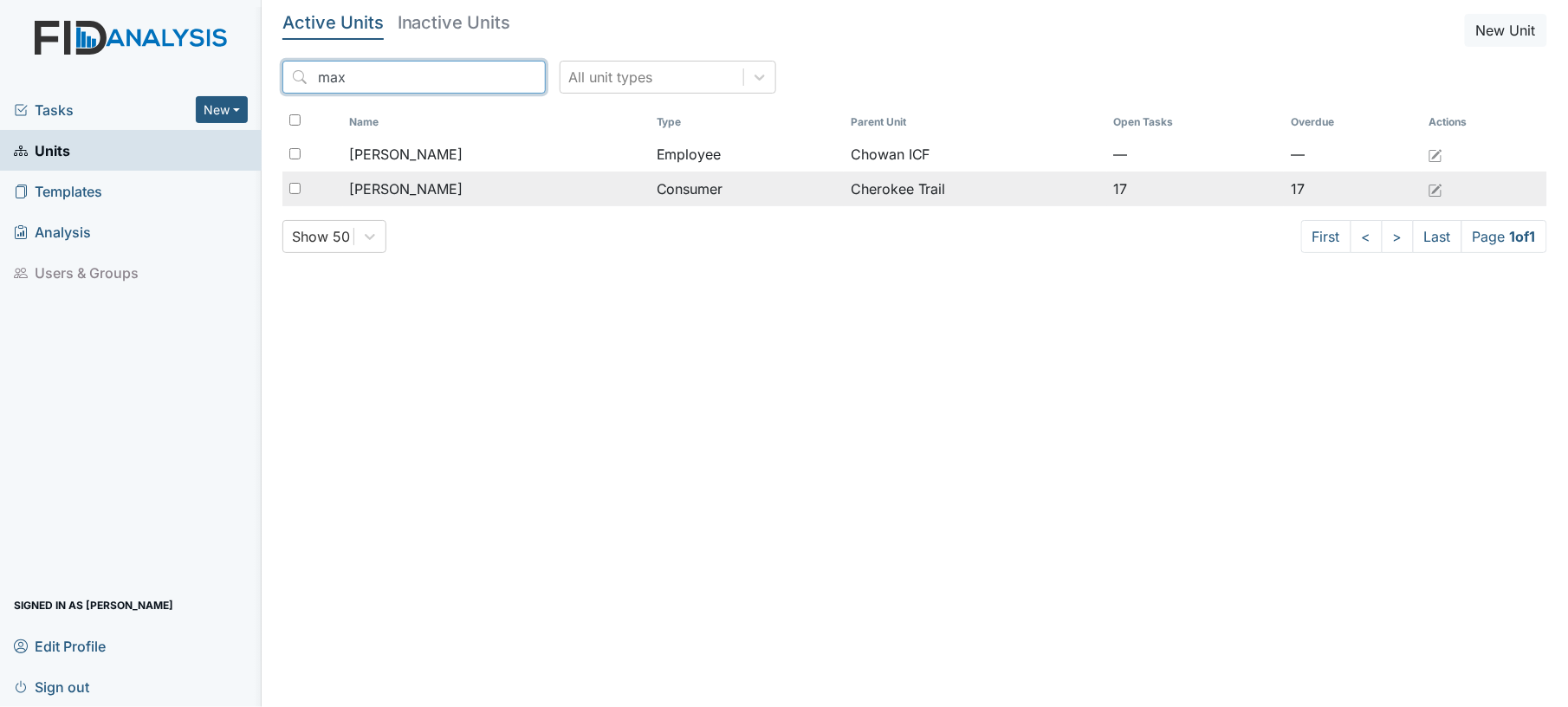
type input "max"
click at [439, 183] on span "[PERSON_NAME]" at bounding box center [407, 189] width 114 height 21
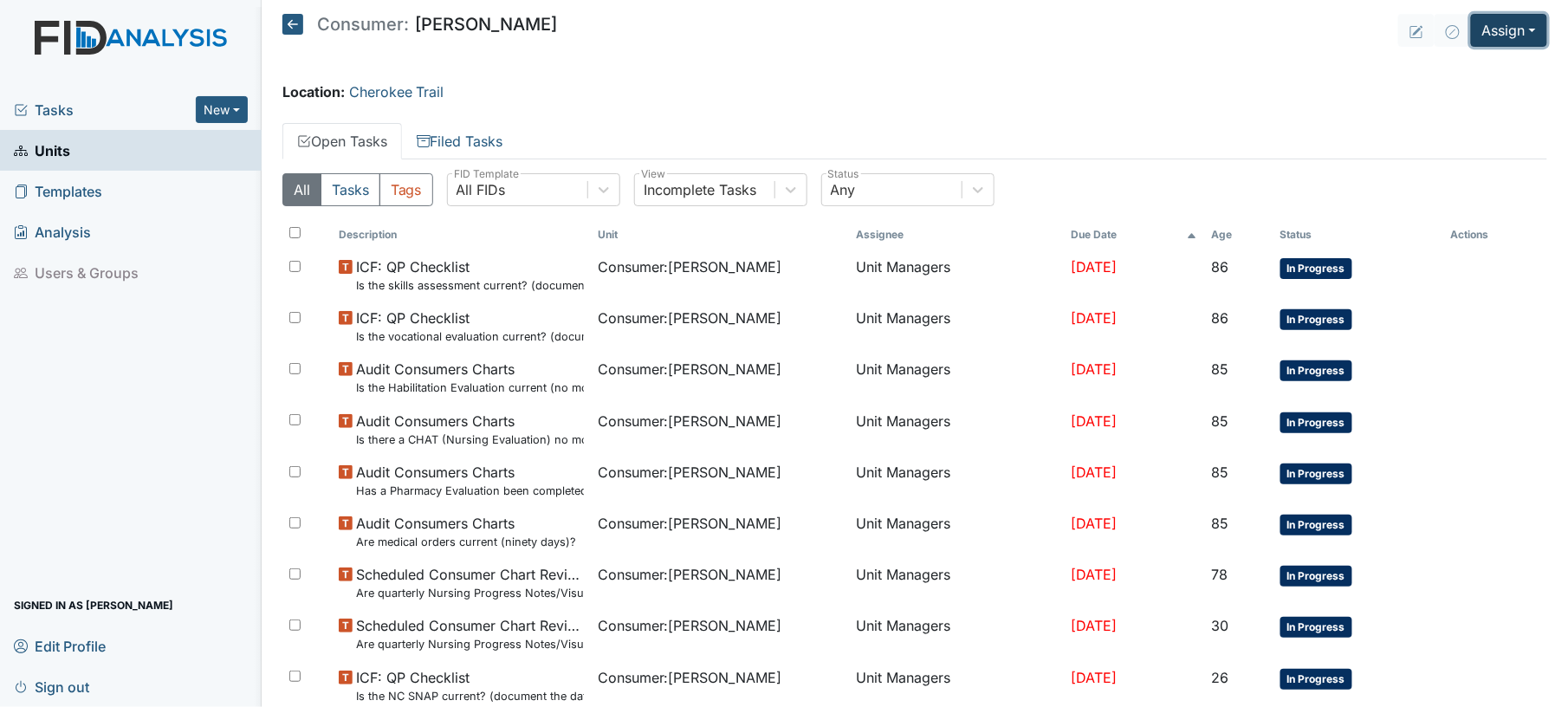
click at [1517, 33] on button "Assign" at bounding box center [1509, 30] width 76 height 33
click at [1481, 118] on link "Assign Document" at bounding box center [1466, 126] width 156 height 28
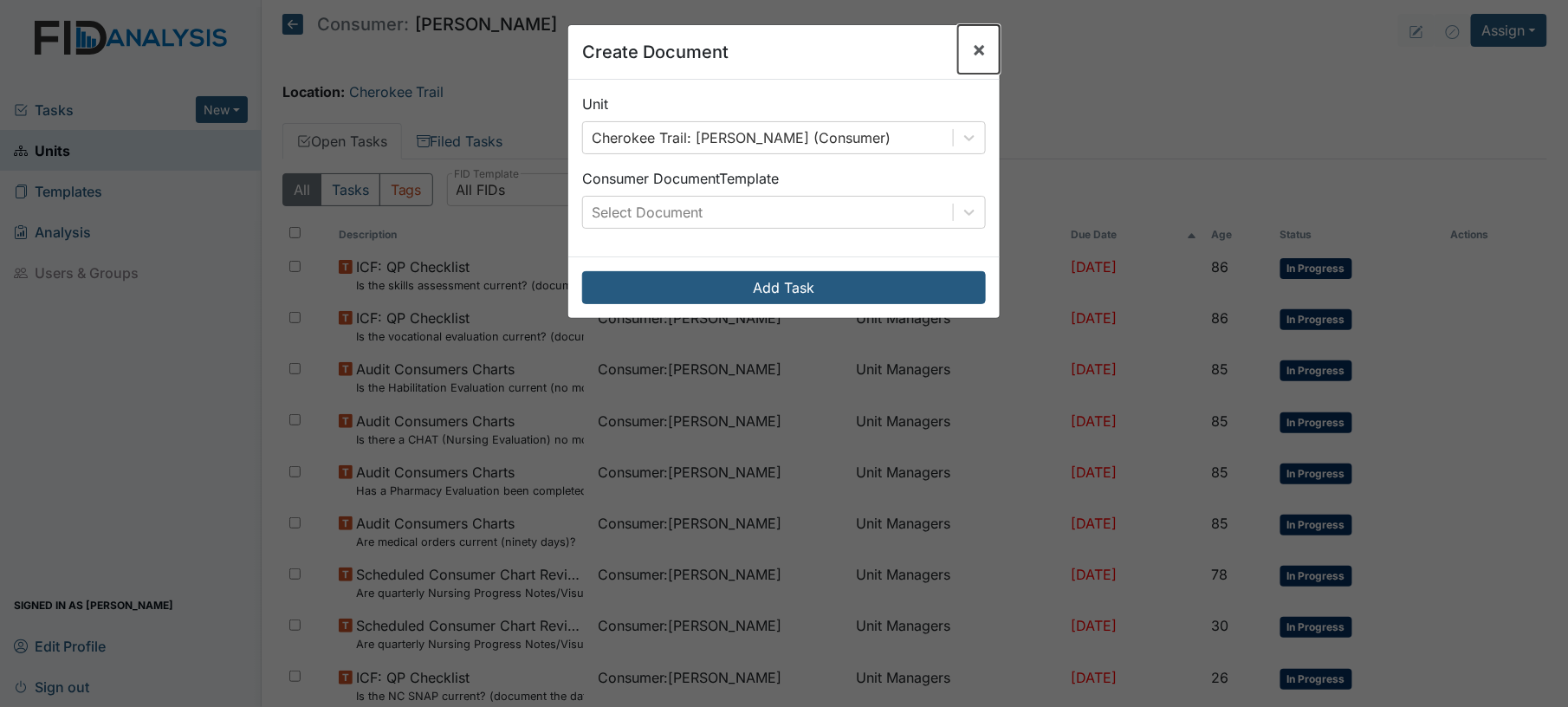
click at [971, 60] on button "×" at bounding box center [979, 50] width 42 height 49
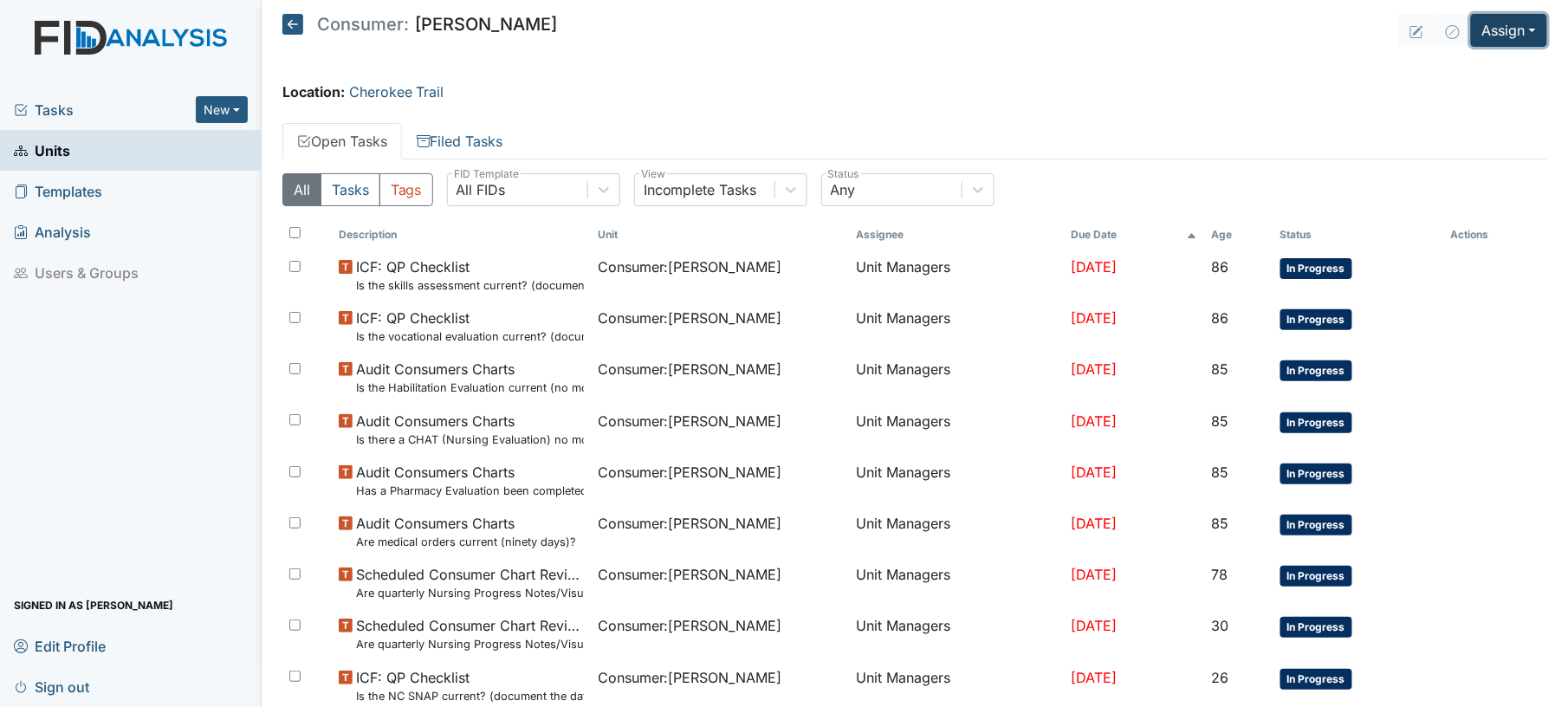
click at [1471, 38] on button "Assign" at bounding box center [1509, 30] width 76 height 33
click at [1460, 98] on link "Assign Inspection" at bounding box center [1466, 98] width 156 height 28
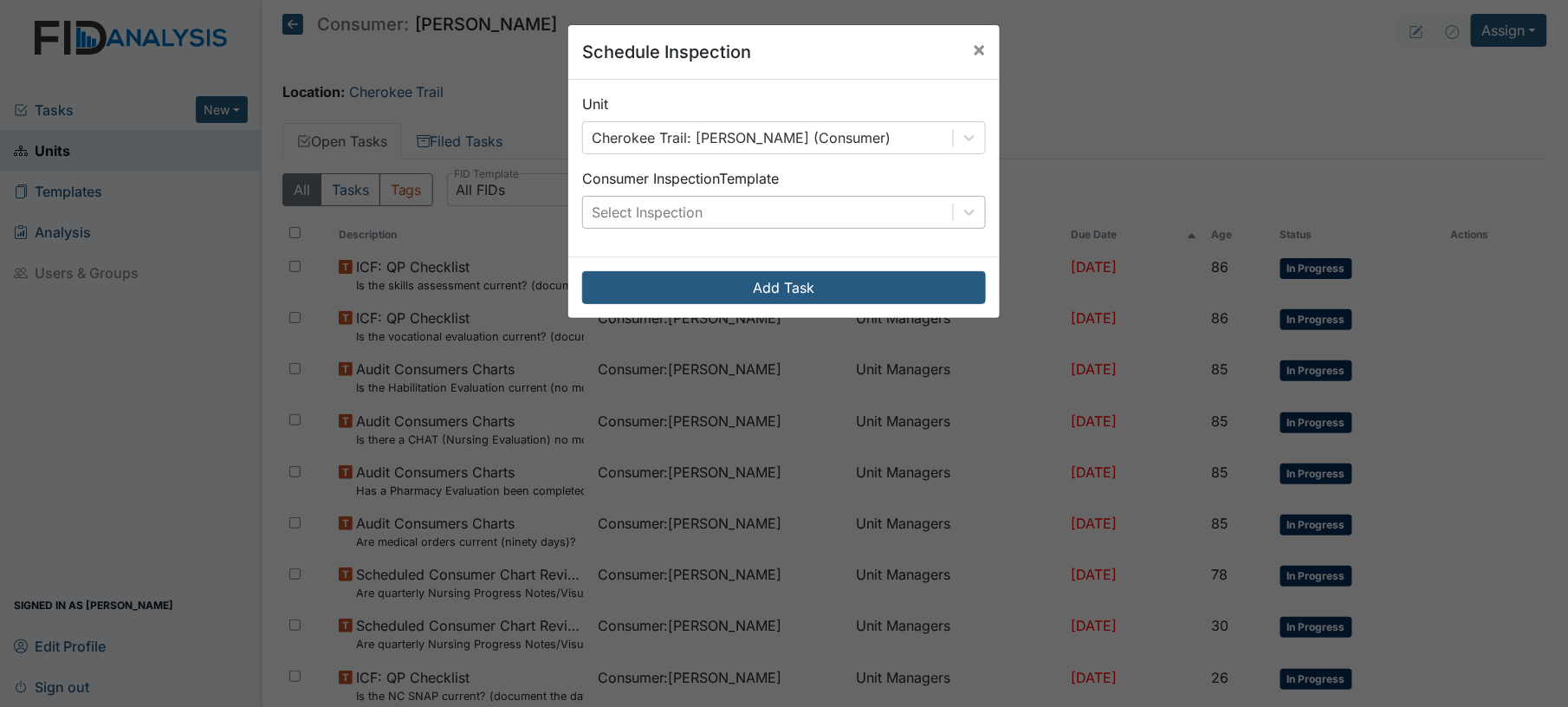
click at [792, 205] on div "Select Inspection" at bounding box center [768, 212] width 370 height 32
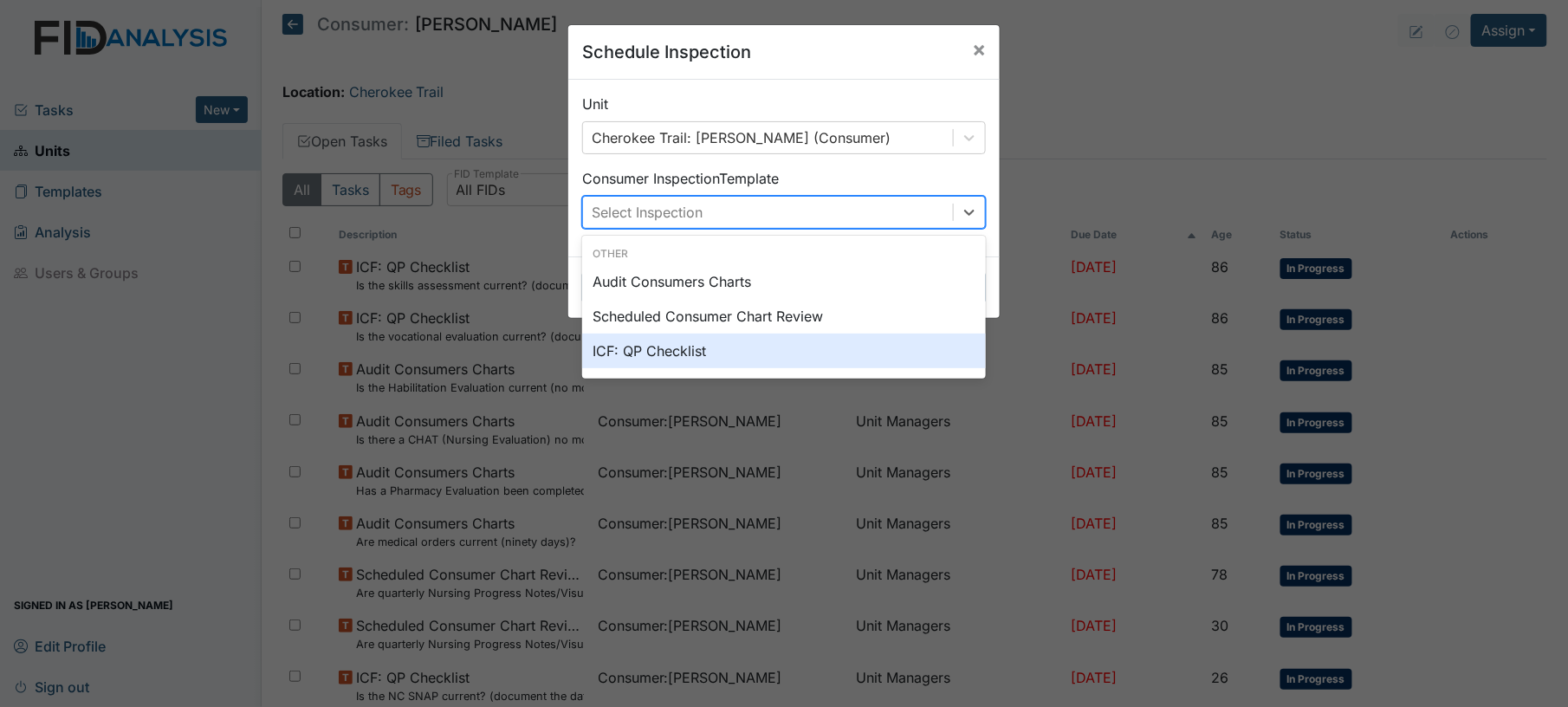
click at [740, 352] on div "ICF: QP Checklist" at bounding box center [784, 350] width 404 height 34
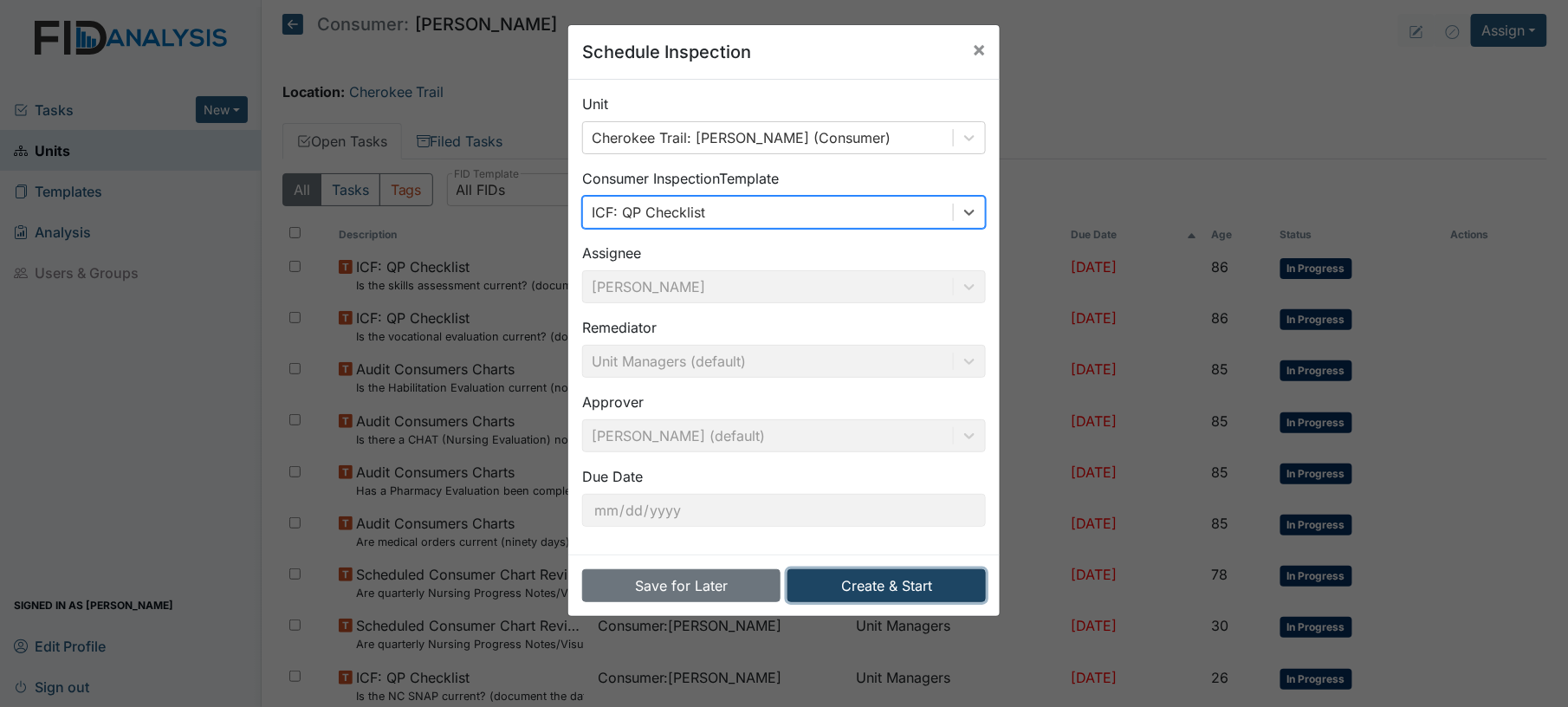
click at [892, 590] on button "Create & Start" at bounding box center [886, 585] width 199 height 33
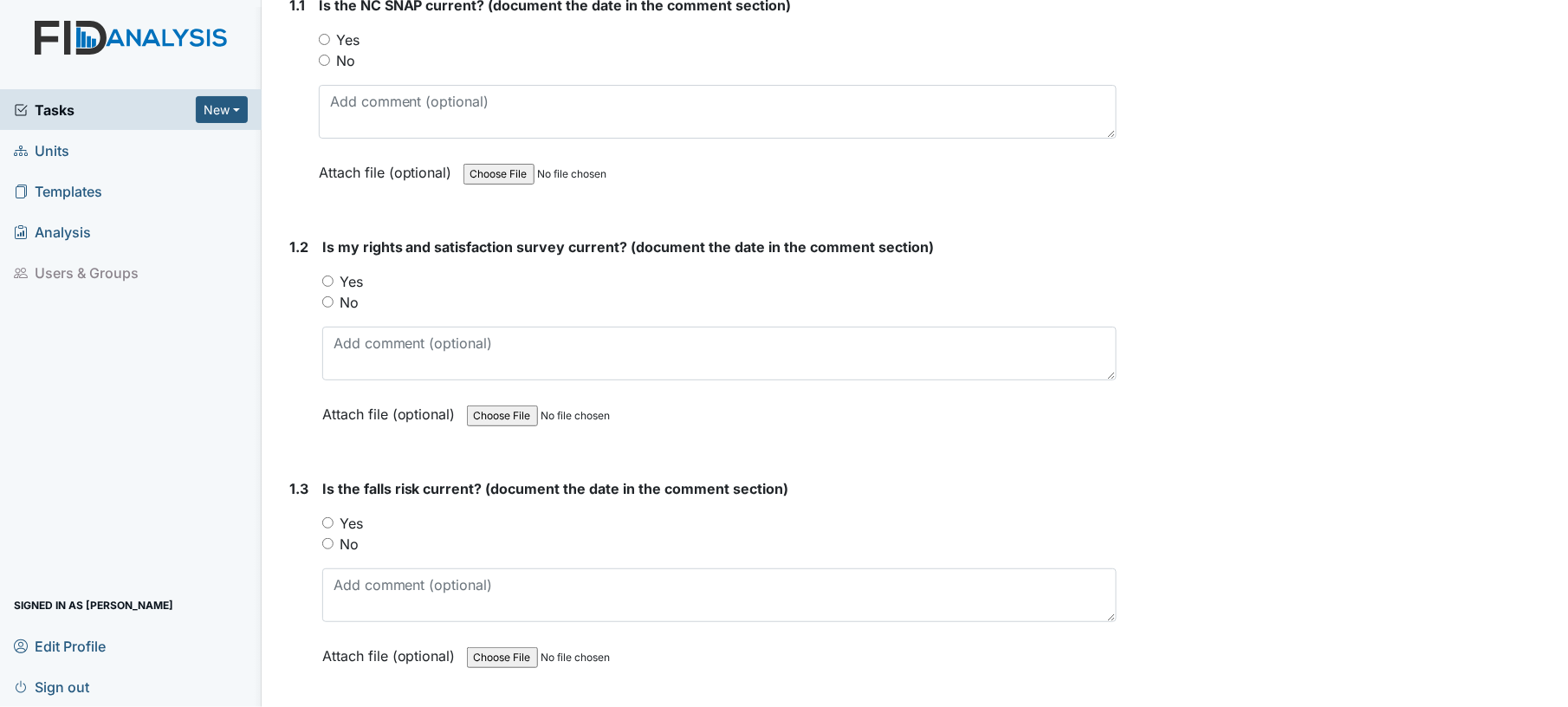
scroll to position [306, 0]
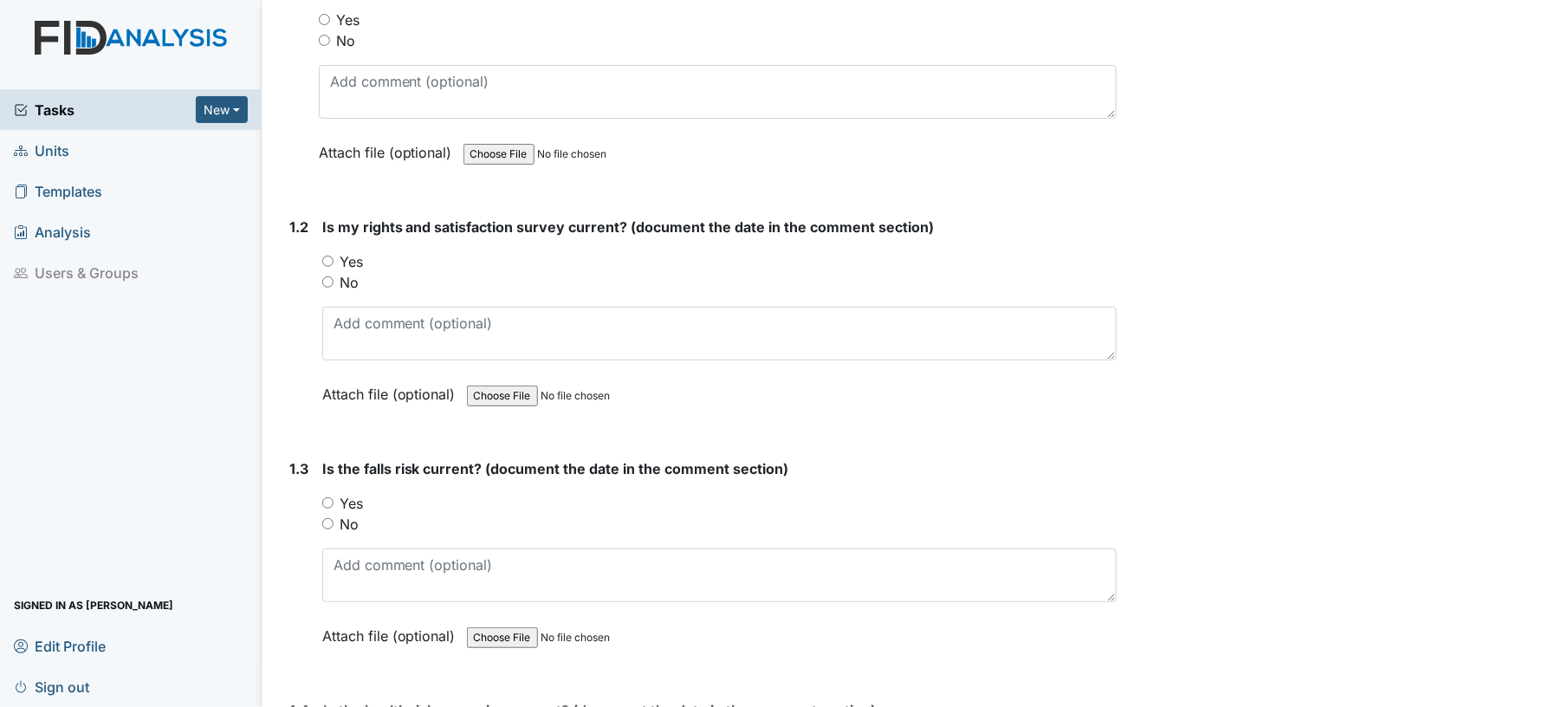
click at [327, 17] on input "Yes" at bounding box center [324, 19] width 11 height 11
radio input "true"
click at [328, 258] on input "Yes" at bounding box center [328, 261] width 11 height 11
radio input "true"
click at [330, 526] on div "No" at bounding box center [719, 524] width 795 height 21
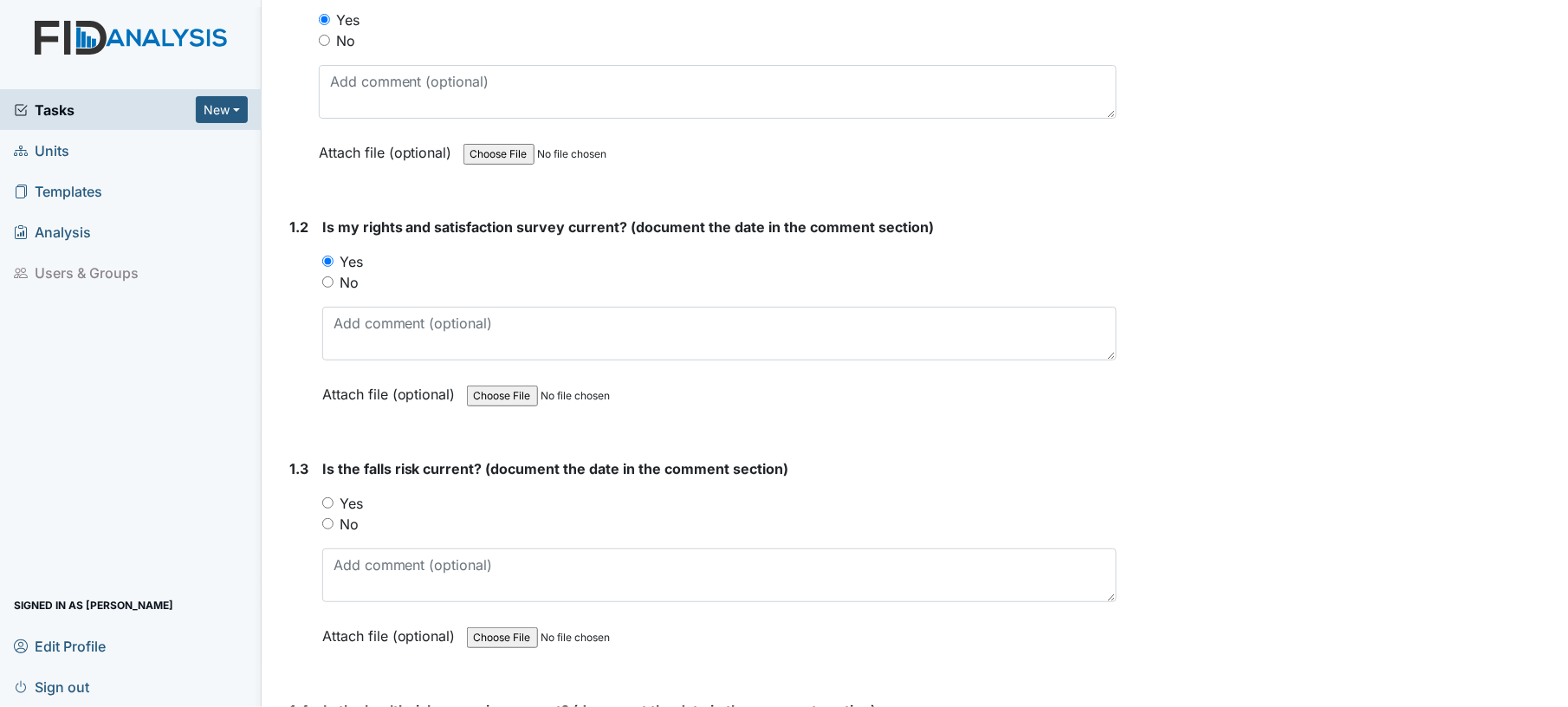
click at [328, 525] on input "No" at bounding box center [328, 524] width 11 height 11
radio input "true"
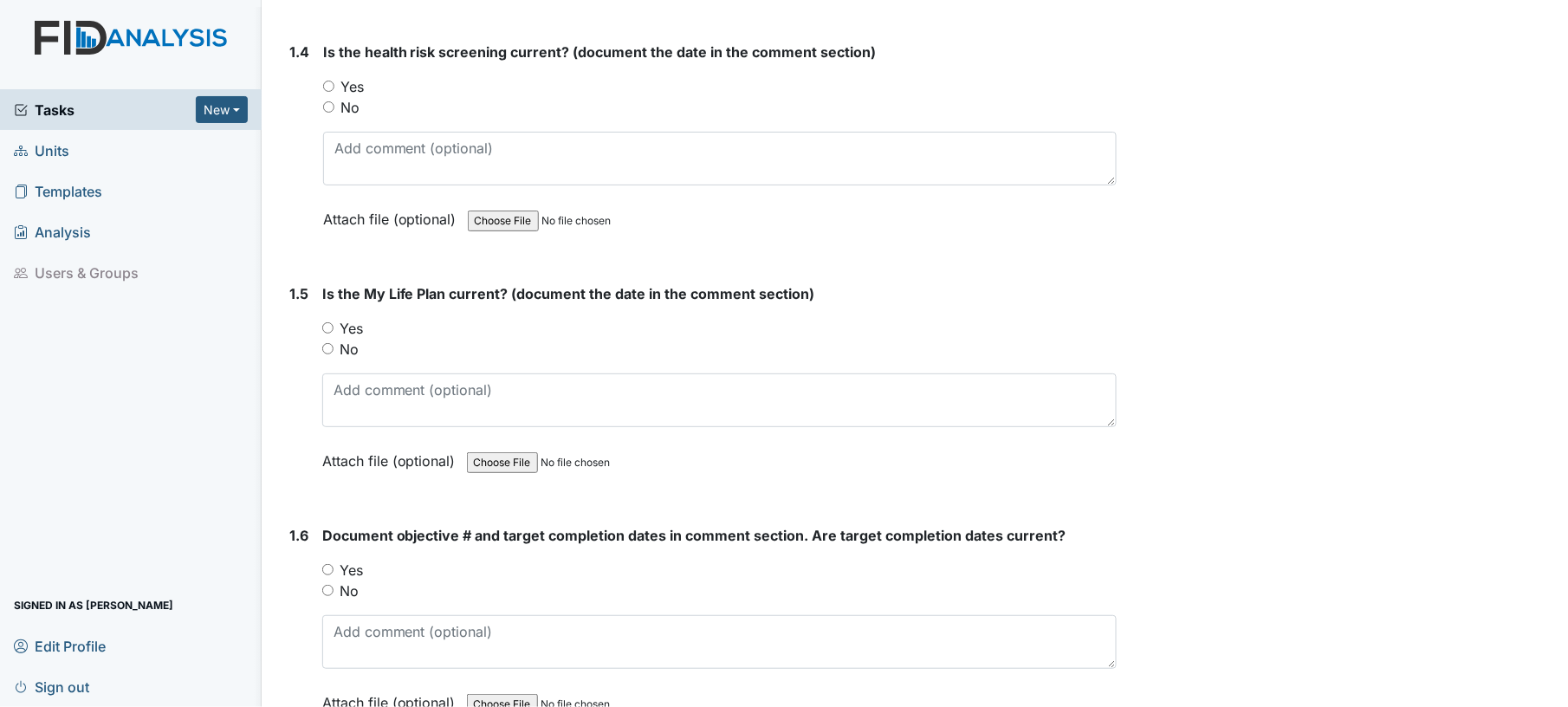
scroll to position [955, 0]
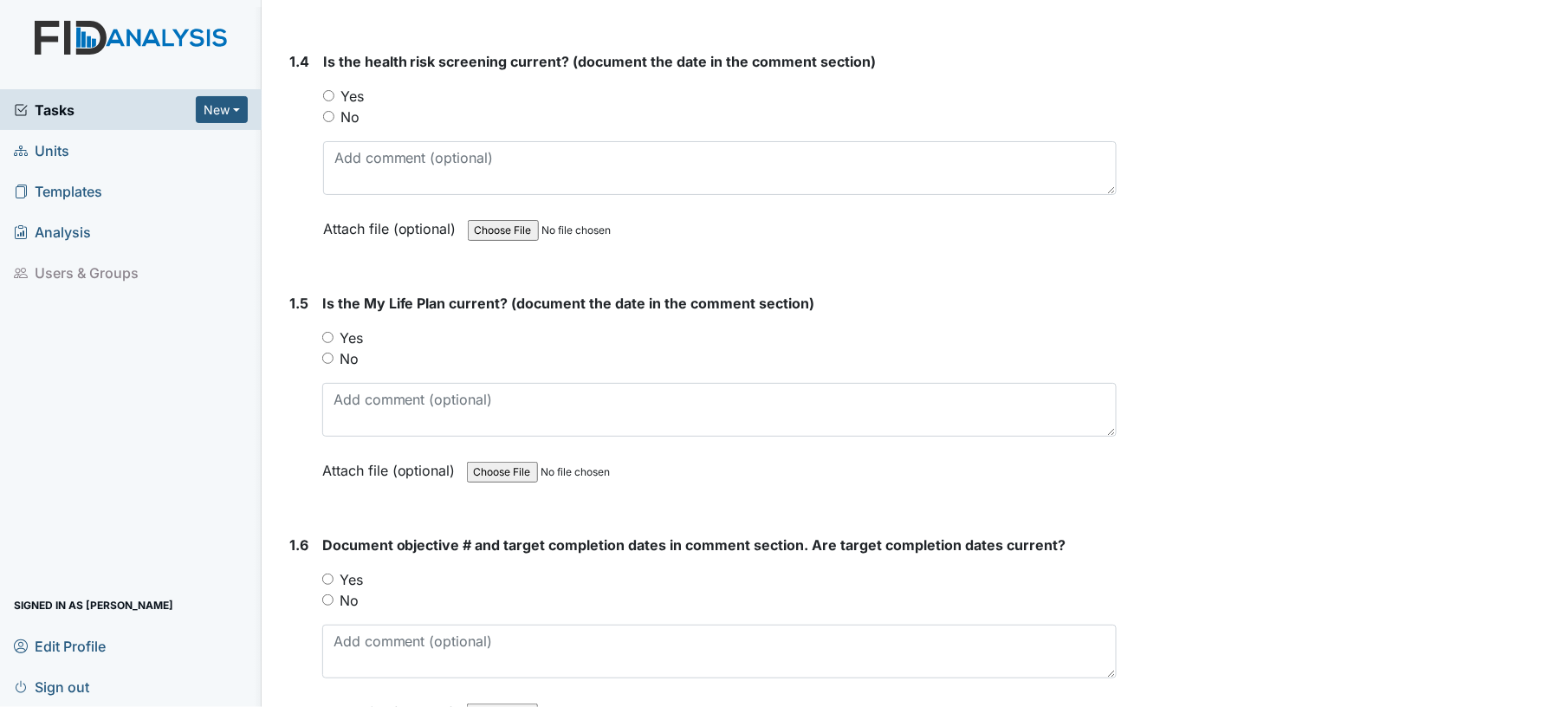
click at [327, 91] on input "Yes" at bounding box center [329, 96] width 11 height 11
radio input "true"
click at [330, 336] on input "Yes" at bounding box center [328, 338] width 11 height 11
radio input "true"
click at [329, 573] on input "Yes" at bounding box center [328, 579] width 11 height 11
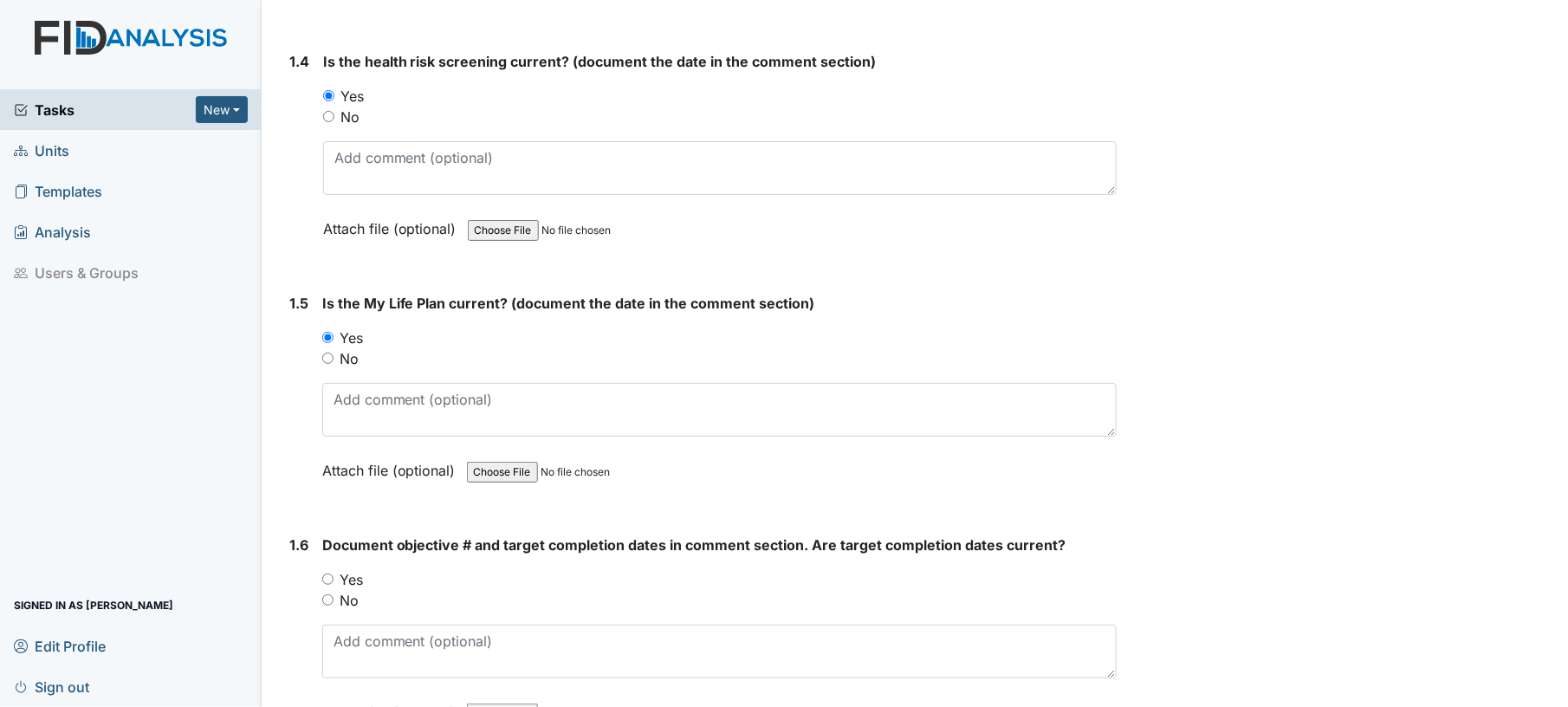
radio input "true"
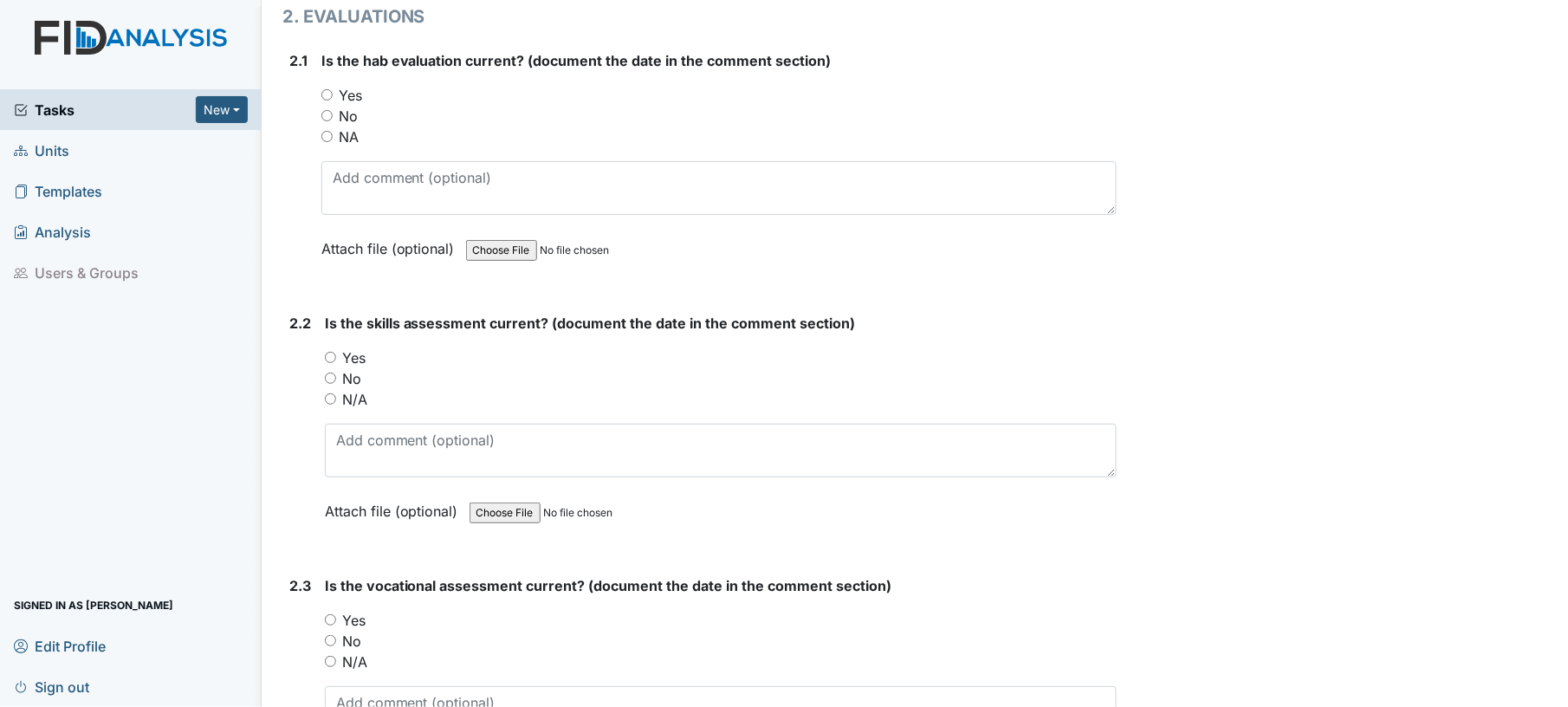
scroll to position [1737, 0]
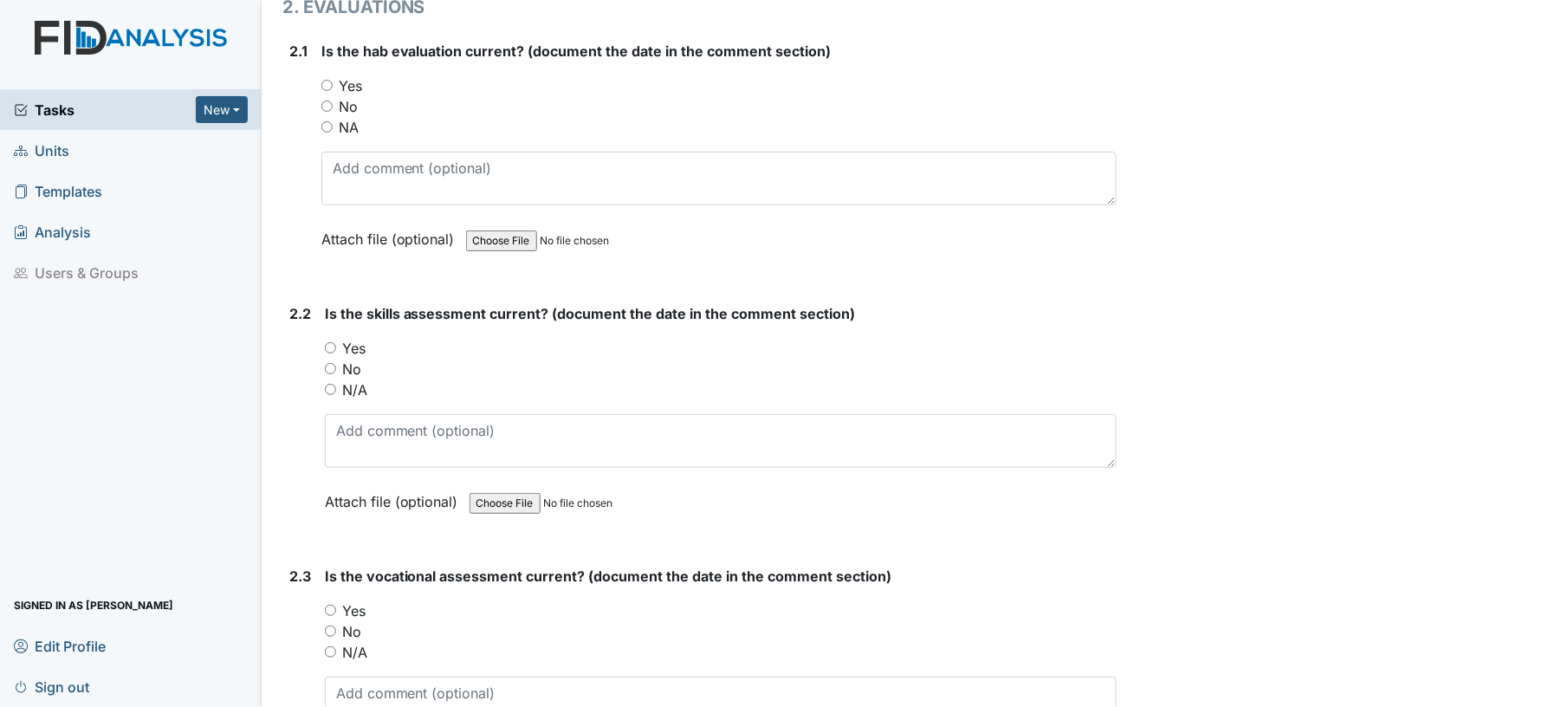
click at [326, 81] on input "Yes" at bounding box center [327, 85] width 11 height 11
radio input "true"
click at [328, 100] on input "No" at bounding box center [327, 106] width 11 height 11
radio input "true"
click at [329, 342] on input "Yes" at bounding box center [330, 348] width 11 height 11
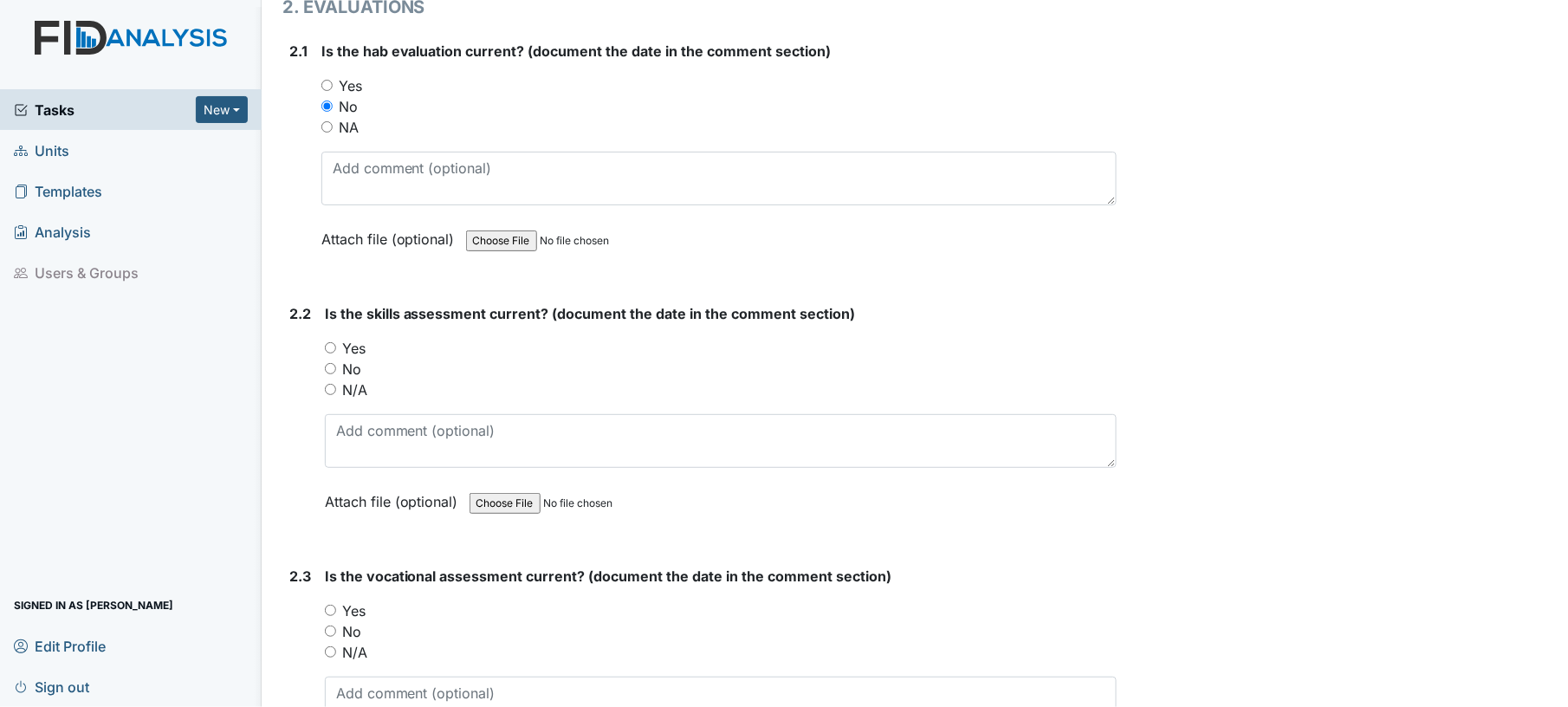
radio input "true"
click at [333, 621] on div "No" at bounding box center [721, 631] width 793 height 21
click at [331, 626] on input "No" at bounding box center [330, 631] width 11 height 11
radio input "true"
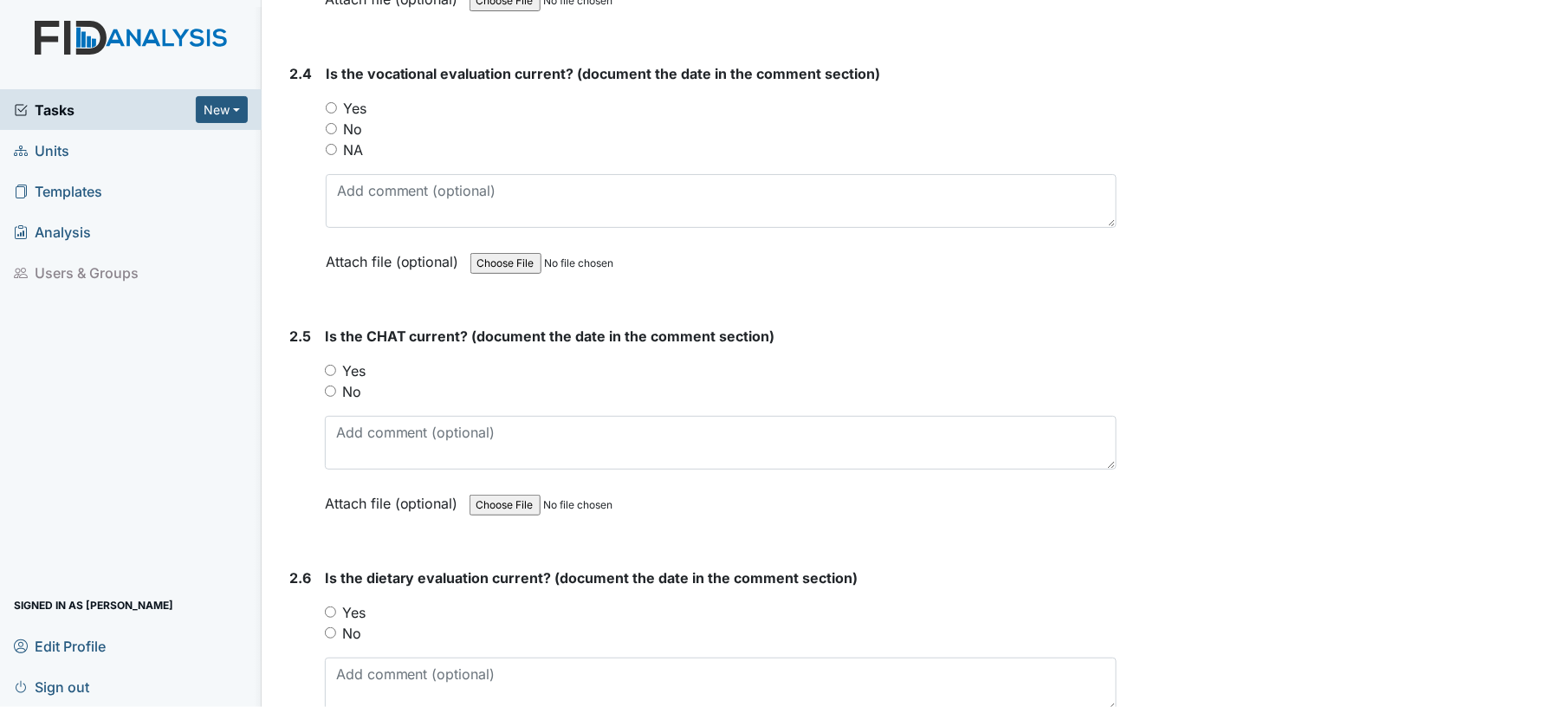
scroll to position [2521, 0]
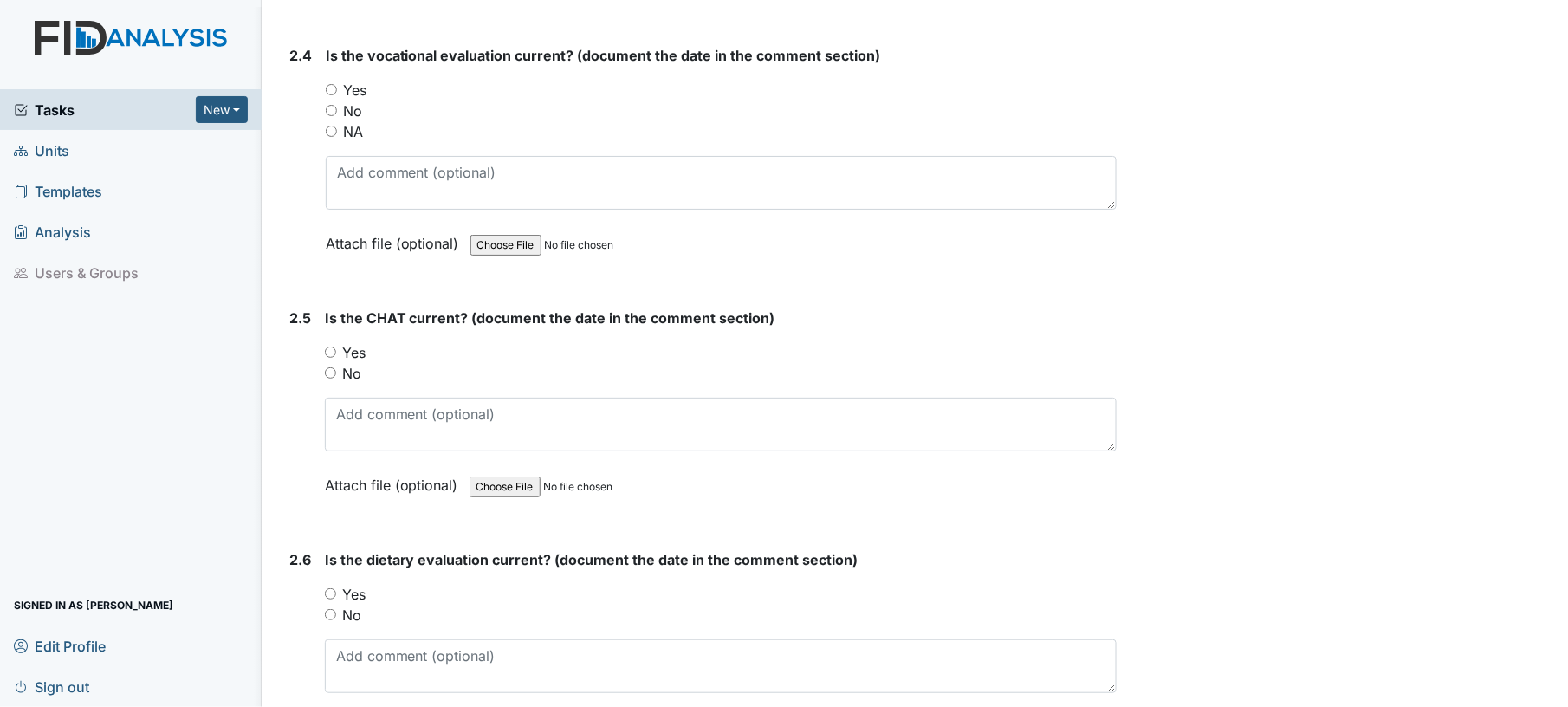
click at [330, 84] on input "Yes" at bounding box center [331, 89] width 11 height 11
radio input "true"
click at [330, 347] on input "Yes" at bounding box center [330, 352] width 11 height 11
radio input "true"
click at [328, 589] on input "Yes" at bounding box center [330, 594] width 11 height 11
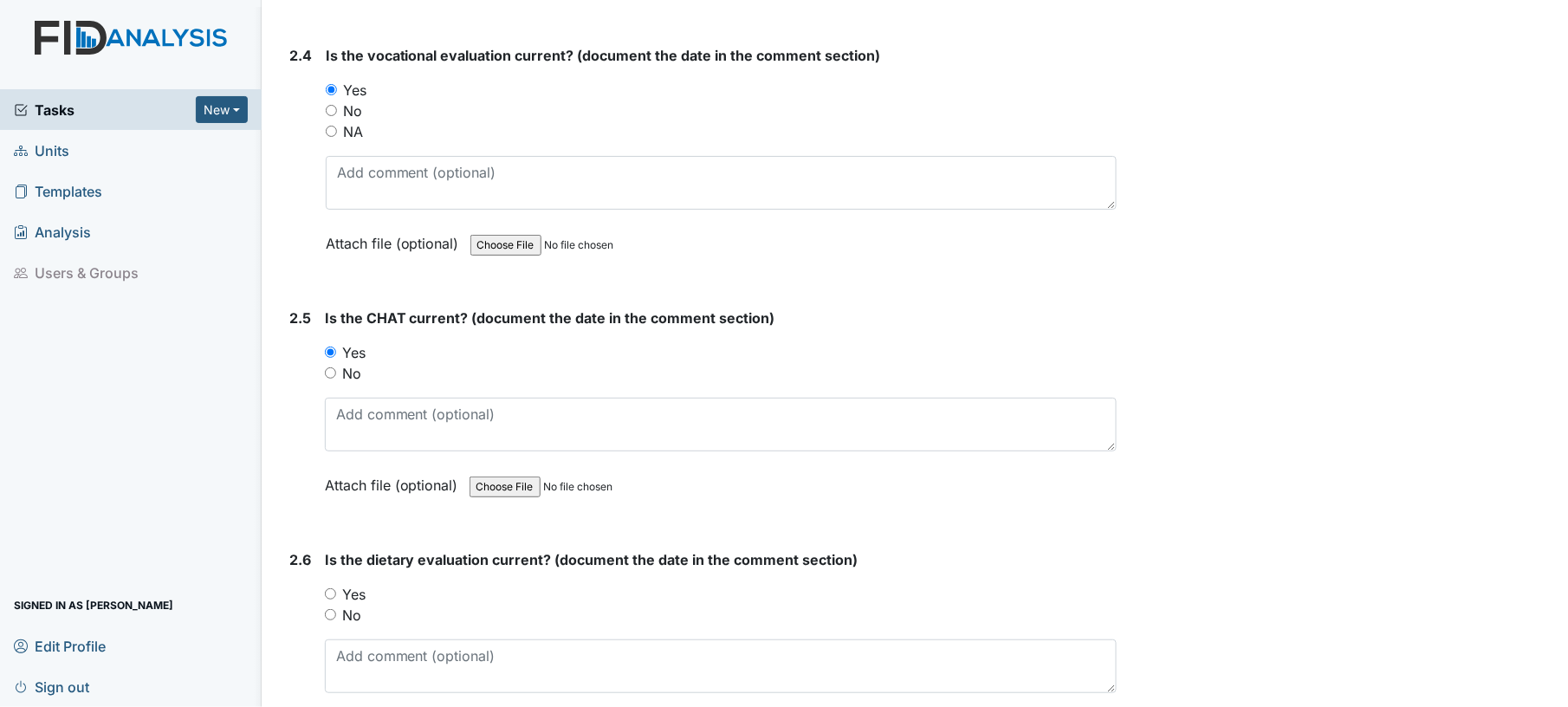
radio input "true"
drag, startPoint x: 1550, startPoint y: 365, endPoint x: 1564, endPoint y: 402, distance: 39.6
click at [1564, 402] on main "Inspection: ICF: QP Checklist ID: #00011686 Open Autosaving... Consumer: Cohen,…" at bounding box center [914, 353] width 1306 height 707
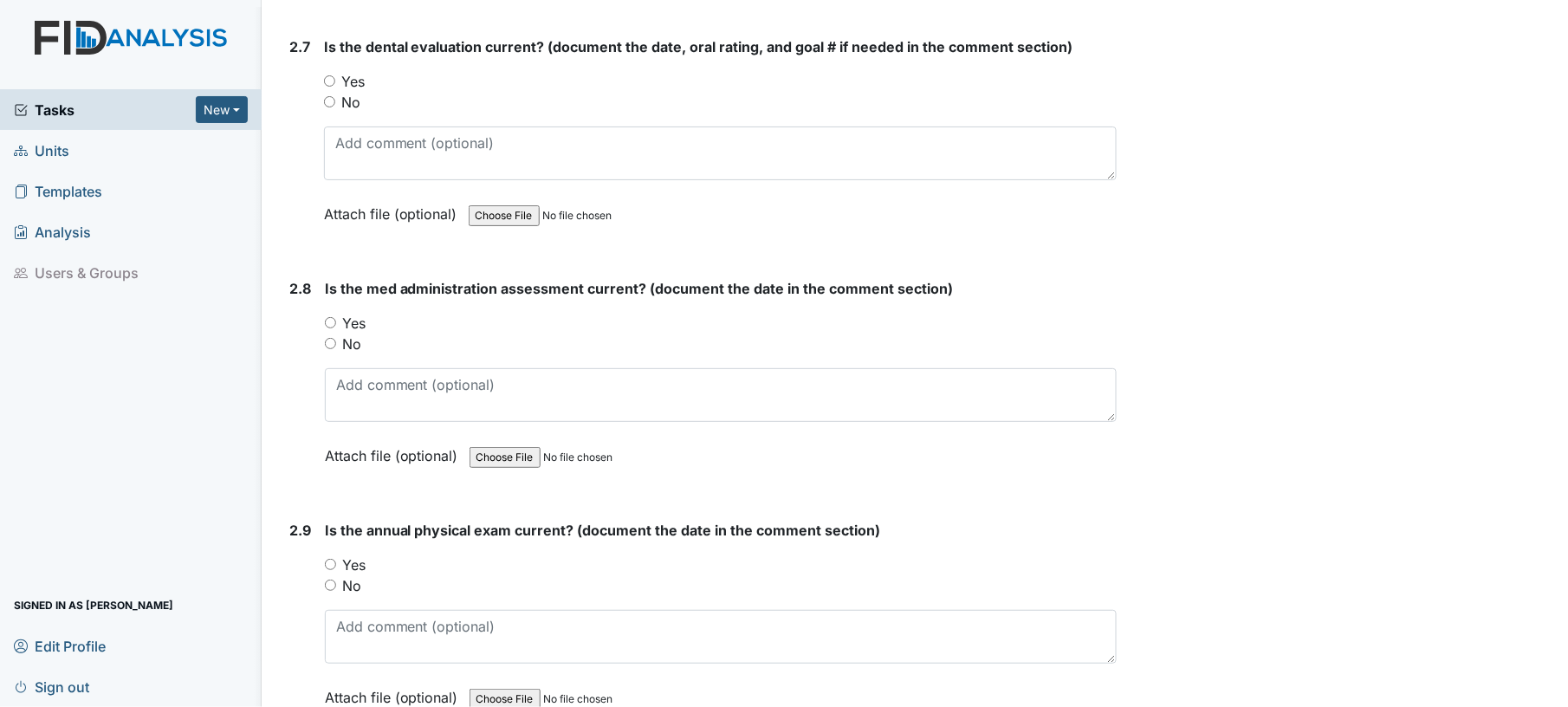
scroll to position [3295, 0]
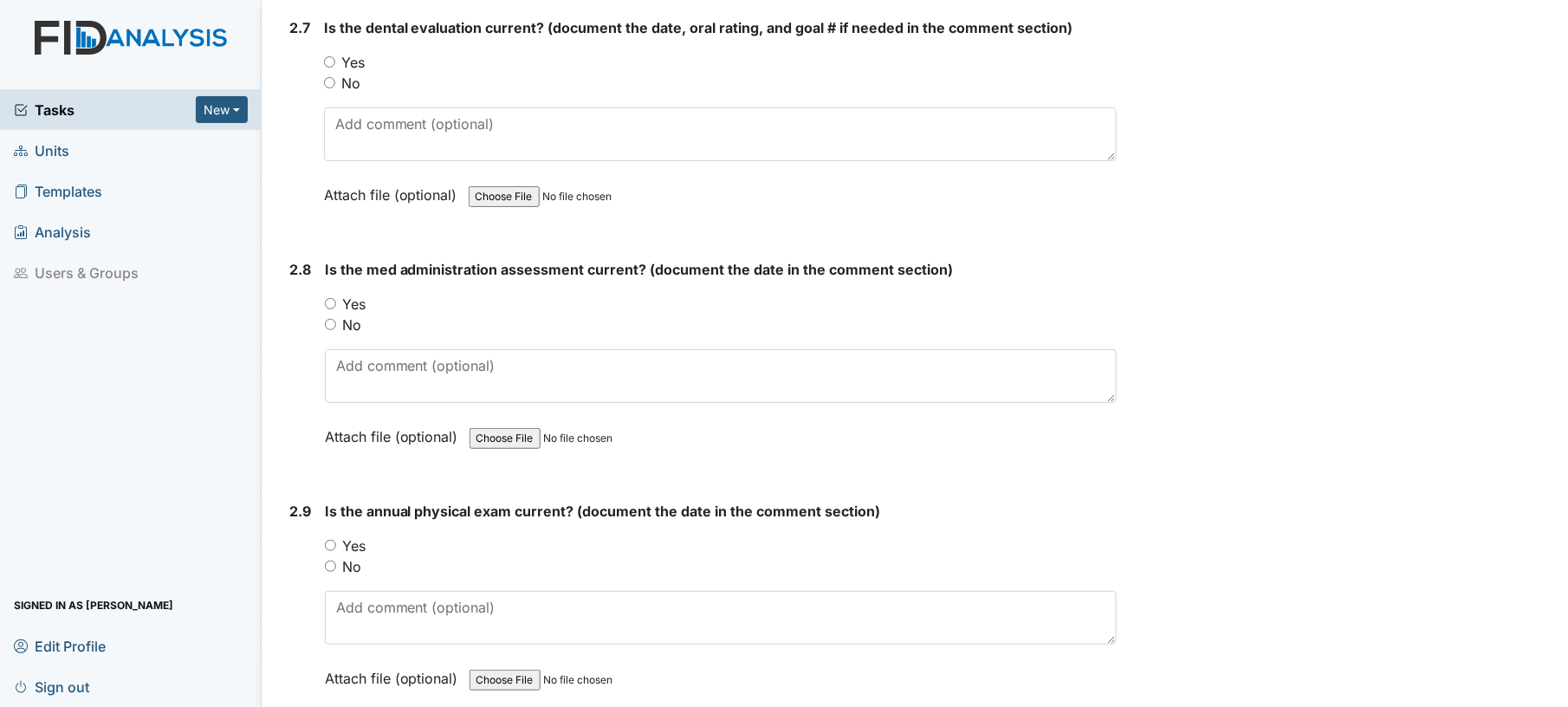
click at [330, 56] on input "Yes" at bounding box center [329, 61] width 11 height 11
radio input "true"
click at [331, 298] on input "Yes" at bounding box center [330, 303] width 11 height 11
radio input "true"
click at [329, 540] on input "Yes" at bounding box center [330, 545] width 11 height 11
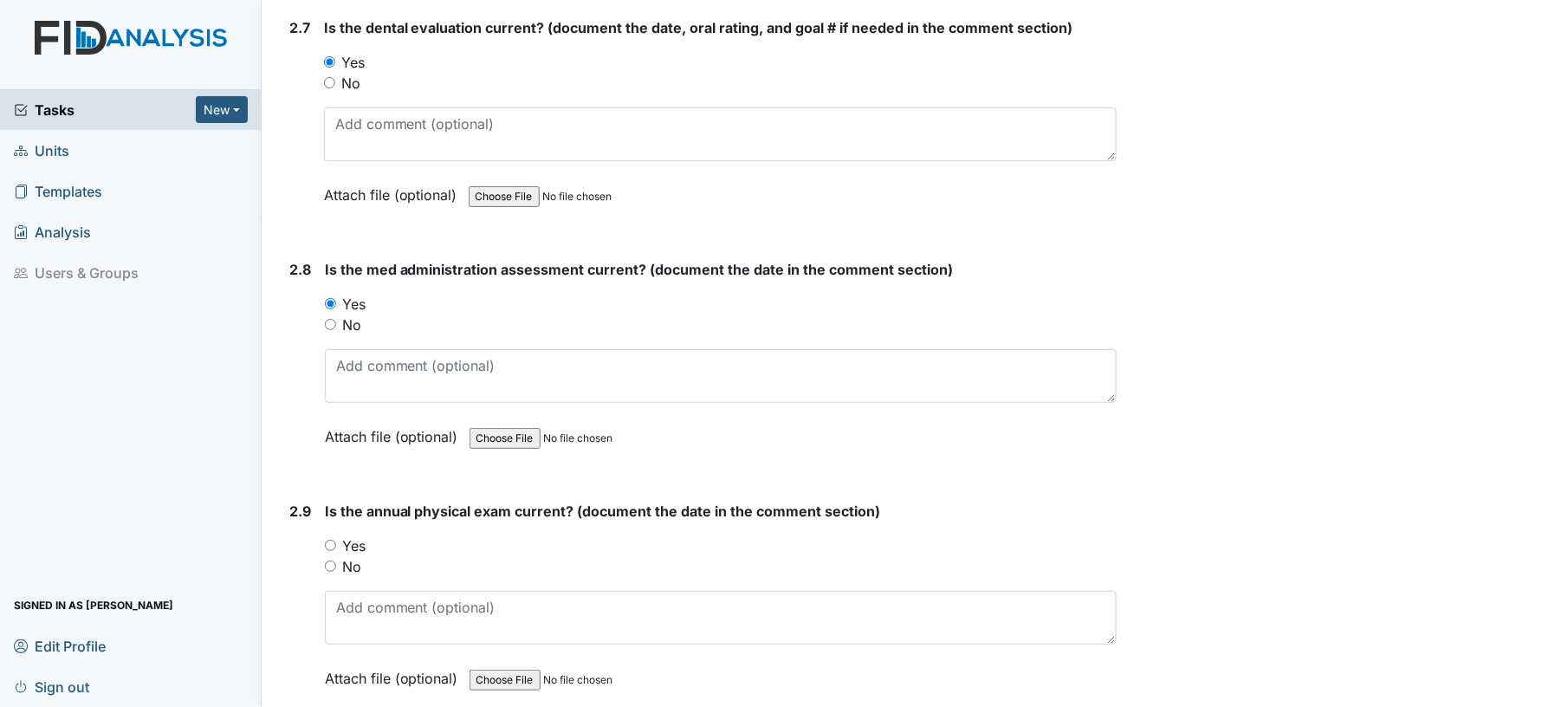
radio input "true"
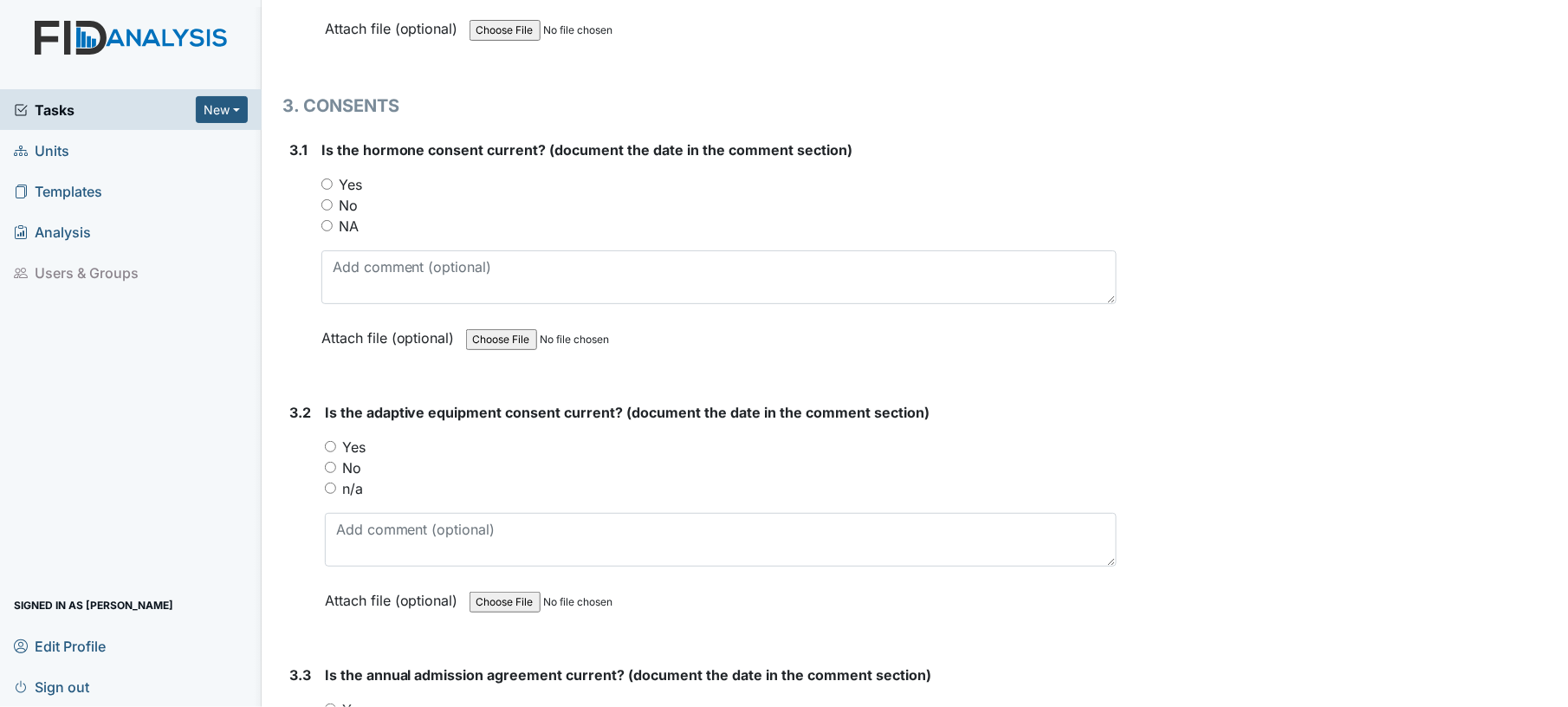
scroll to position [4011, 0]
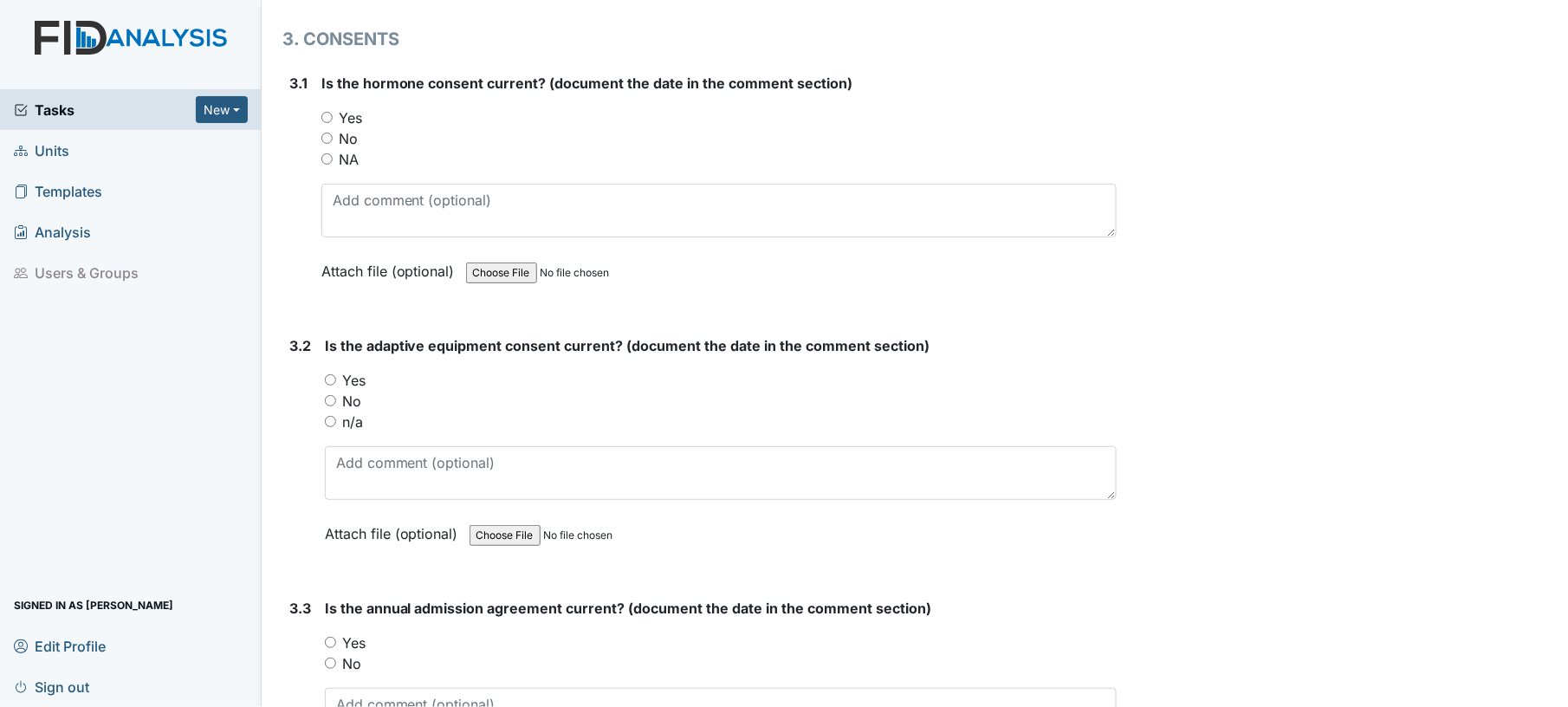
click at [326, 153] on input "NA" at bounding box center [327, 159] width 11 height 11
radio input "true"
click at [331, 375] on input "Yes" at bounding box center [330, 380] width 11 height 11
radio input "true"
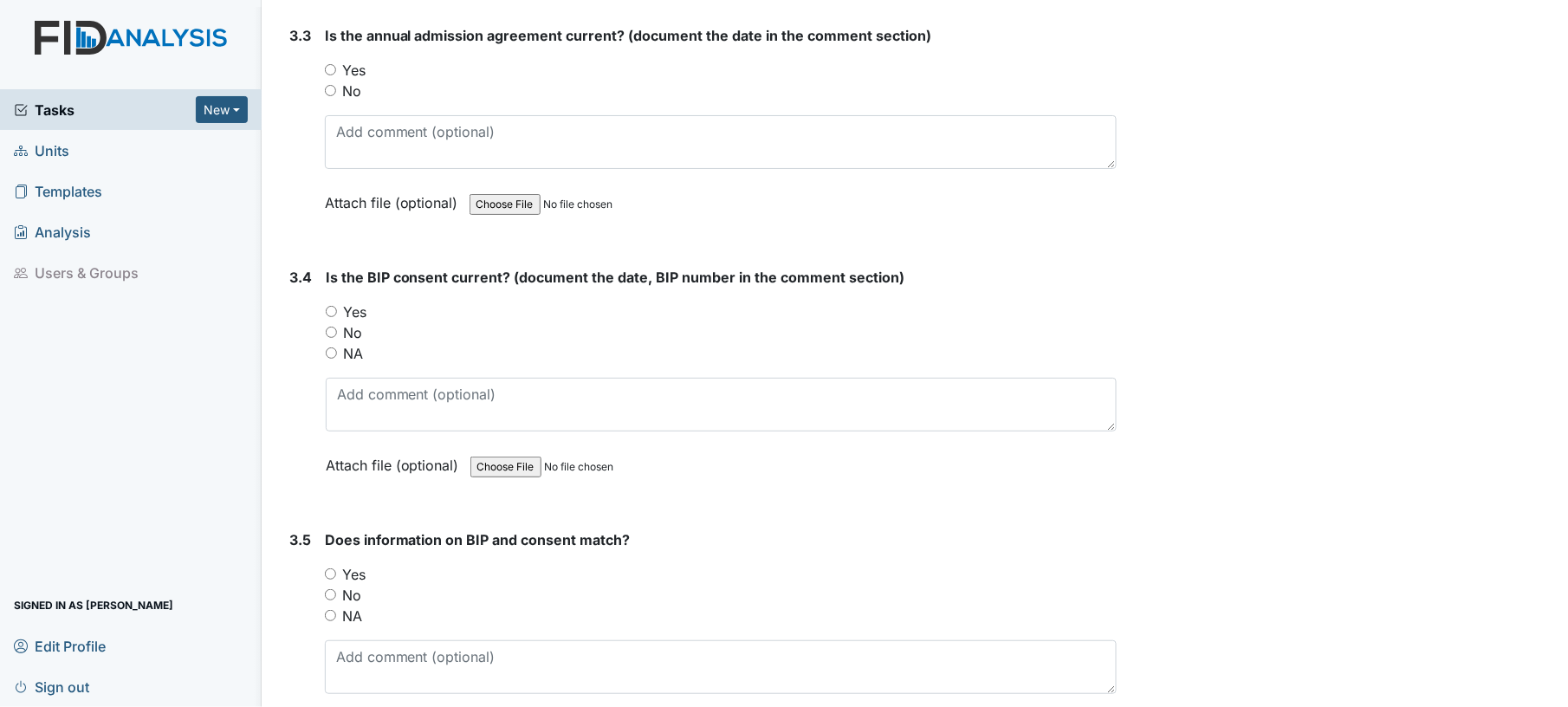
scroll to position [4613, 0]
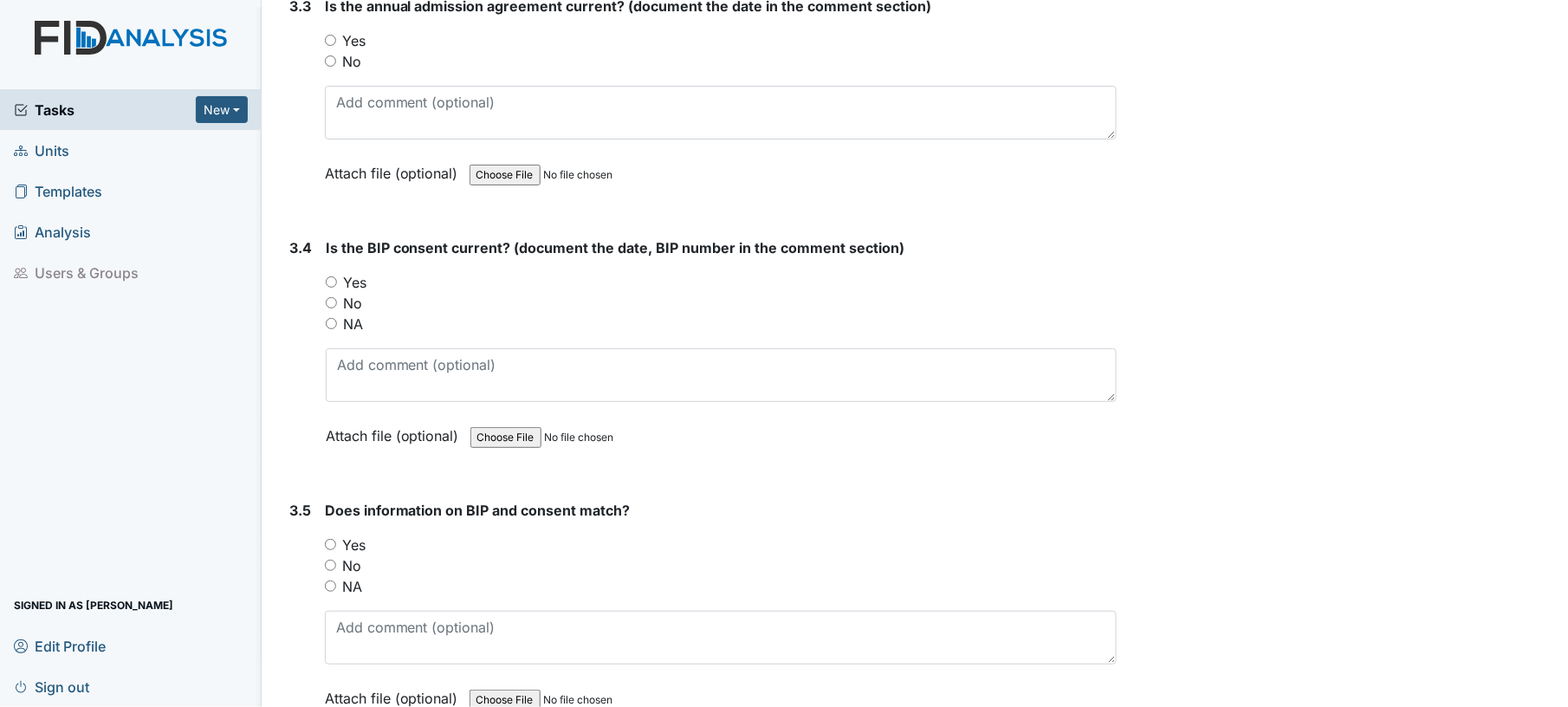
click at [326, 34] on input "Yes" at bounding box center [330, 40] width 11 height 11
radio input "true"
click at [333, 297] on input "No" at bounding box center [331, 302] width 11 height 11
radio input "true"
click at [336, 276] on input "Yes" at bounding box center [331, 282] width 11 height 11
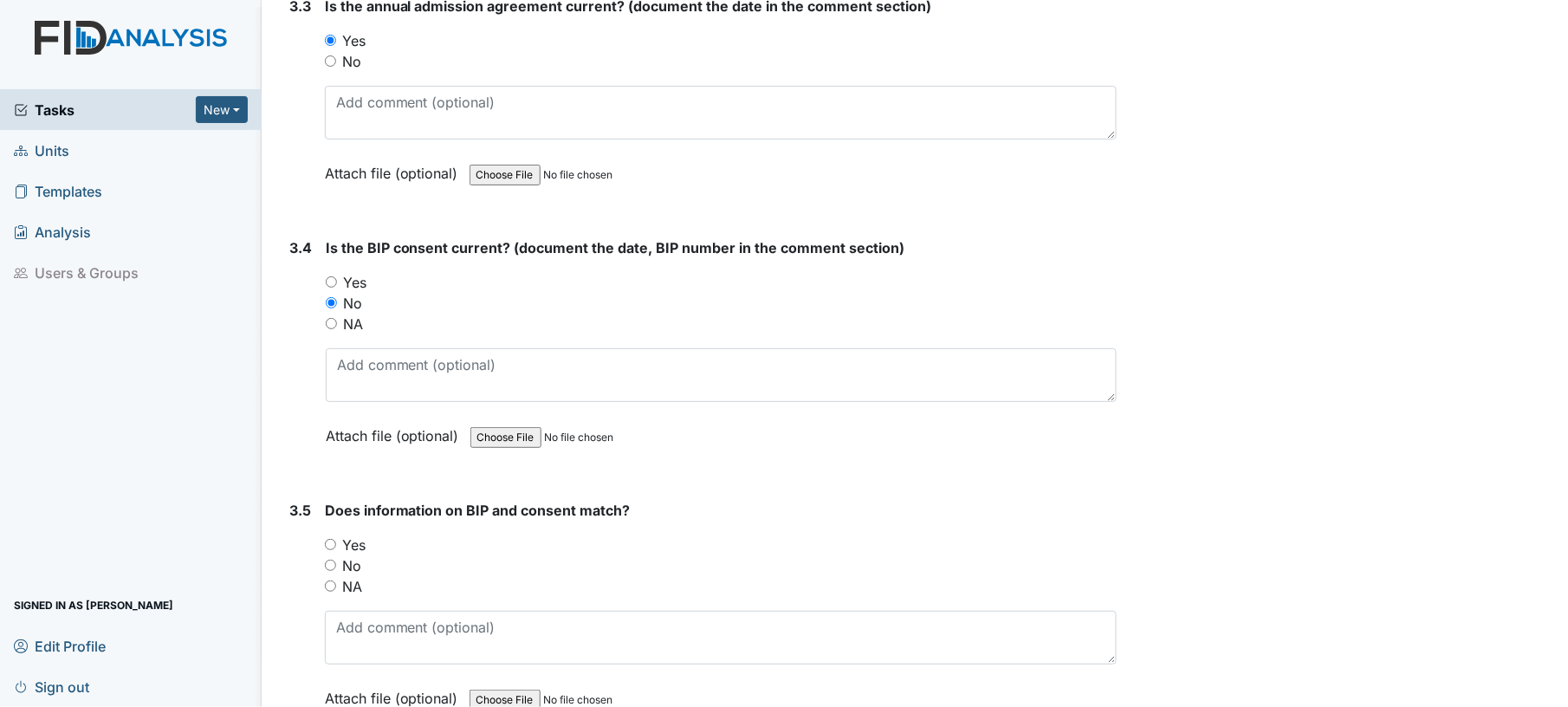
radio input "true"
click at [328, 555] on div "No" at bounding box center [721, 565] width 793 height 21
click at [328, 539] on input "Yes" at bounding box center [330, 544] width 11 height 11
radio input "true"
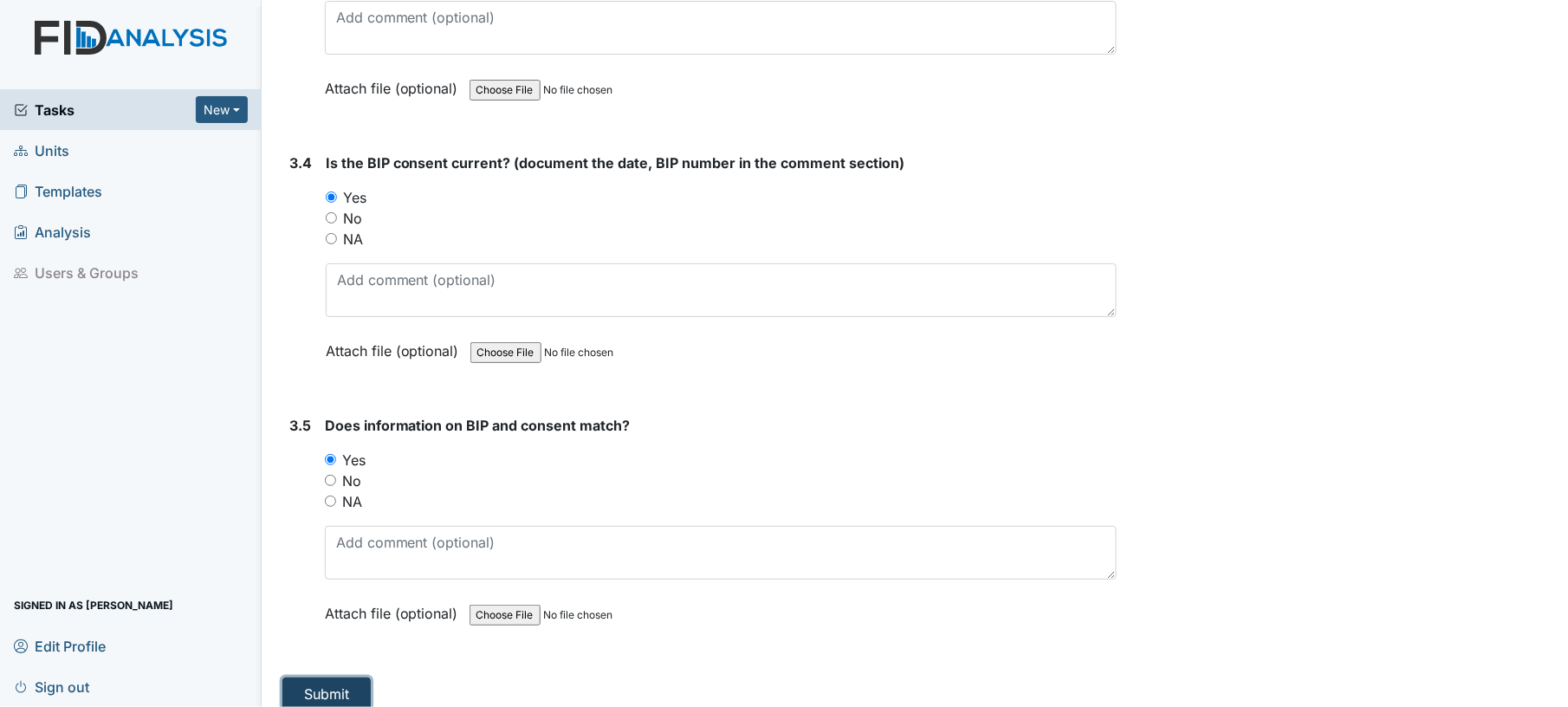
click at [333, 683] on button "Submit" at bounding box center [327, 693] width 88 height 33
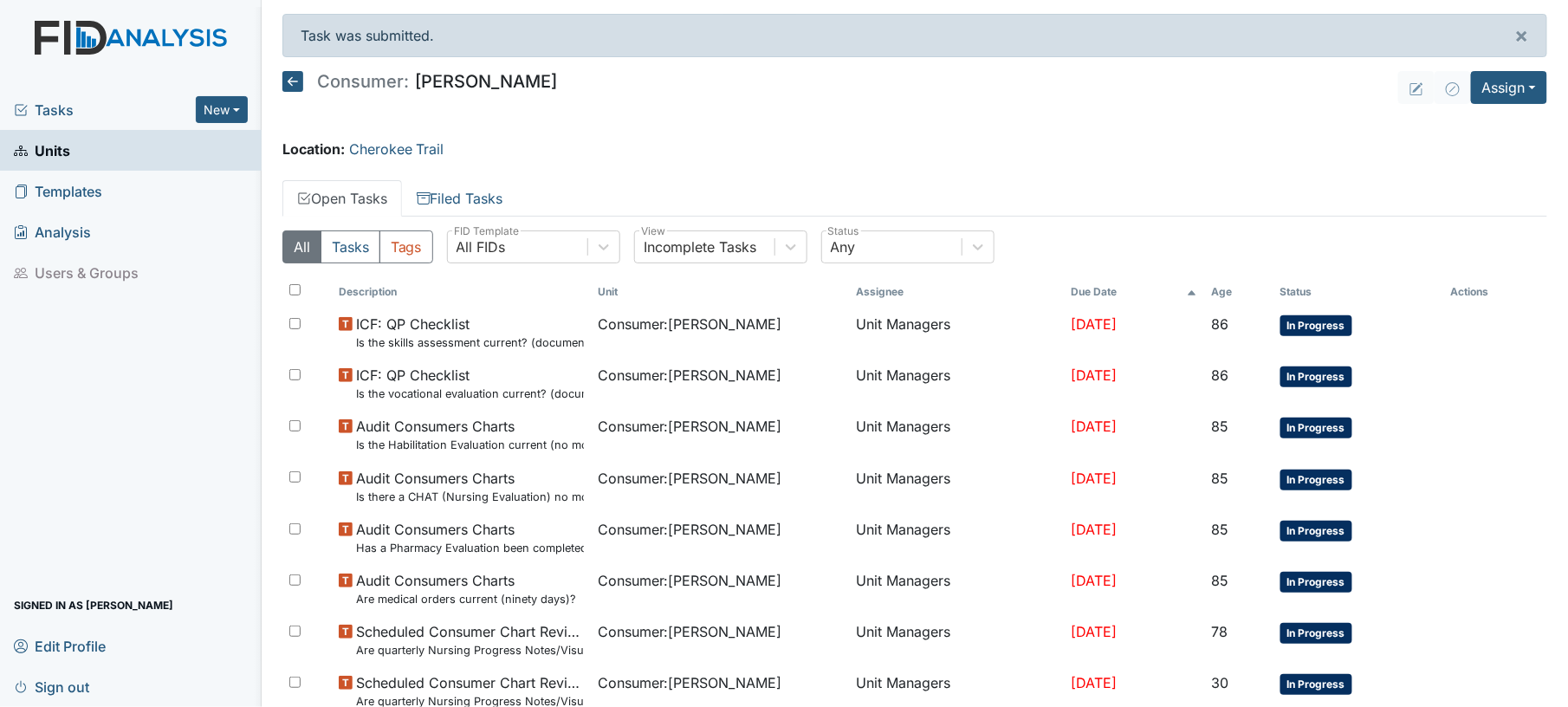
click at [292, 78] on icon at bounding box center [292, 81] width 21 height 21
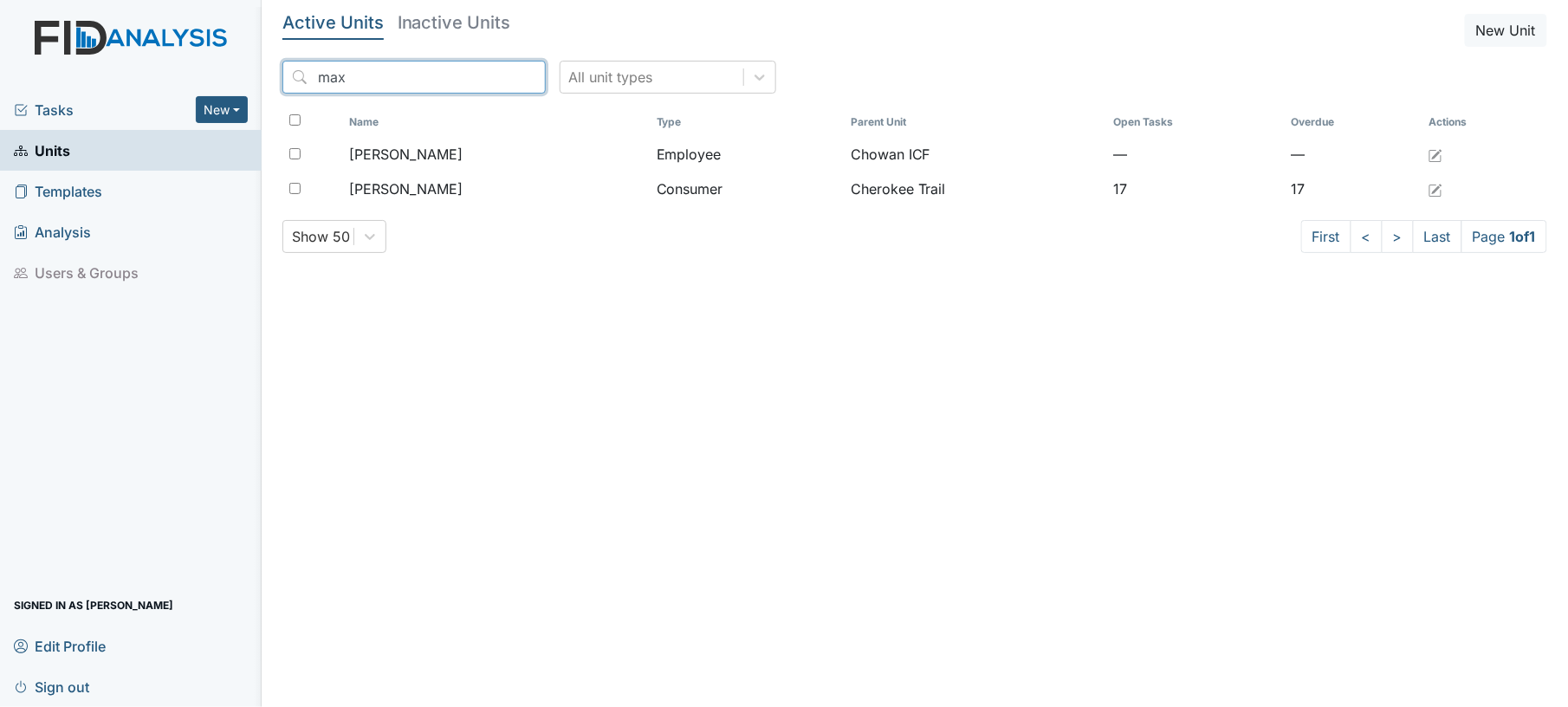
drag, startPoint x: 367, startPoint y: 79, endPoint x: 258, endPoint y: 70, distance: 109.4
click at [258, 70] on div "Tasks New Form Inspection Document Bundle Units Templates Analysis Users & Grou…" at bounding box center [784, 353] width 1568 height 707
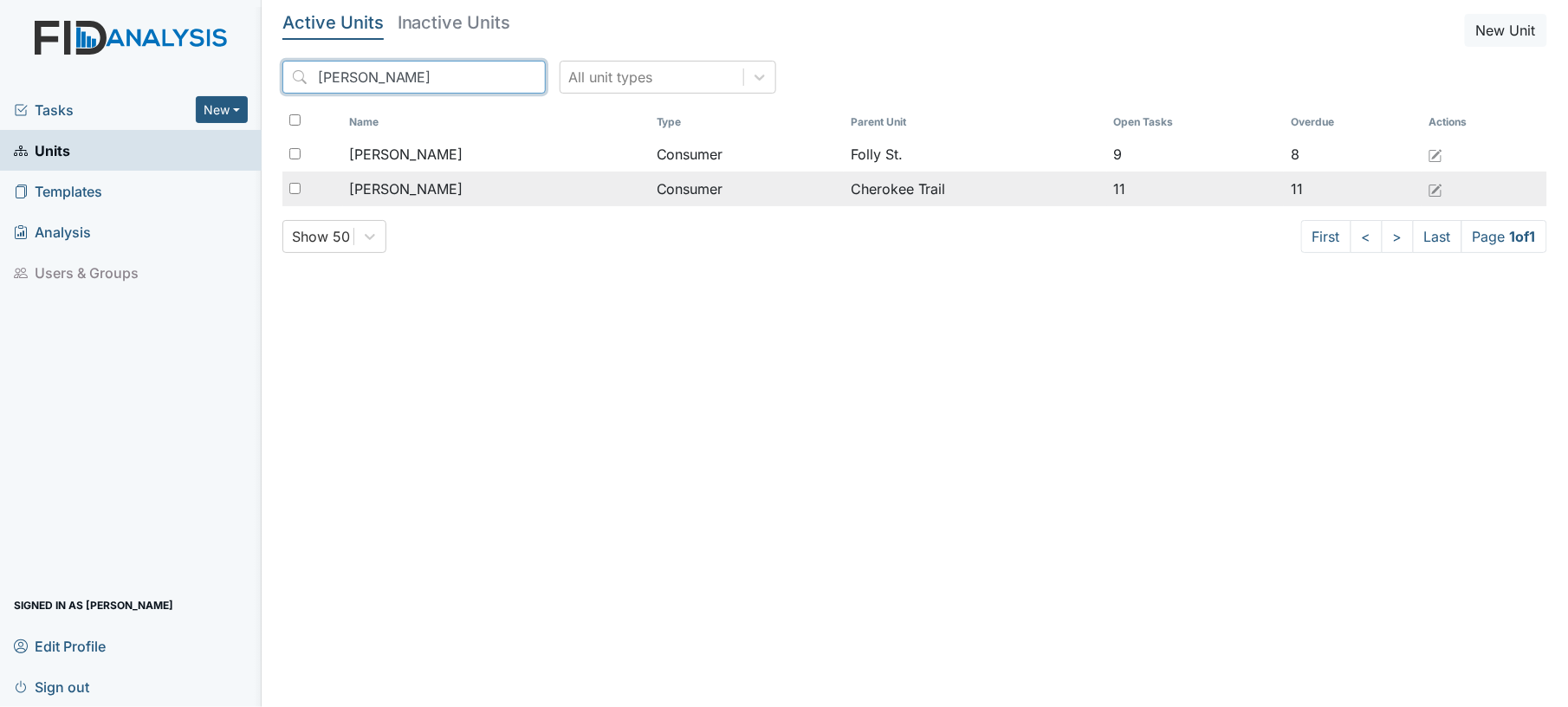
type input "derr"
click at [416, 189] on span "[PERSON_NAME]" at bounding box center [407, 189] width 114 height 21
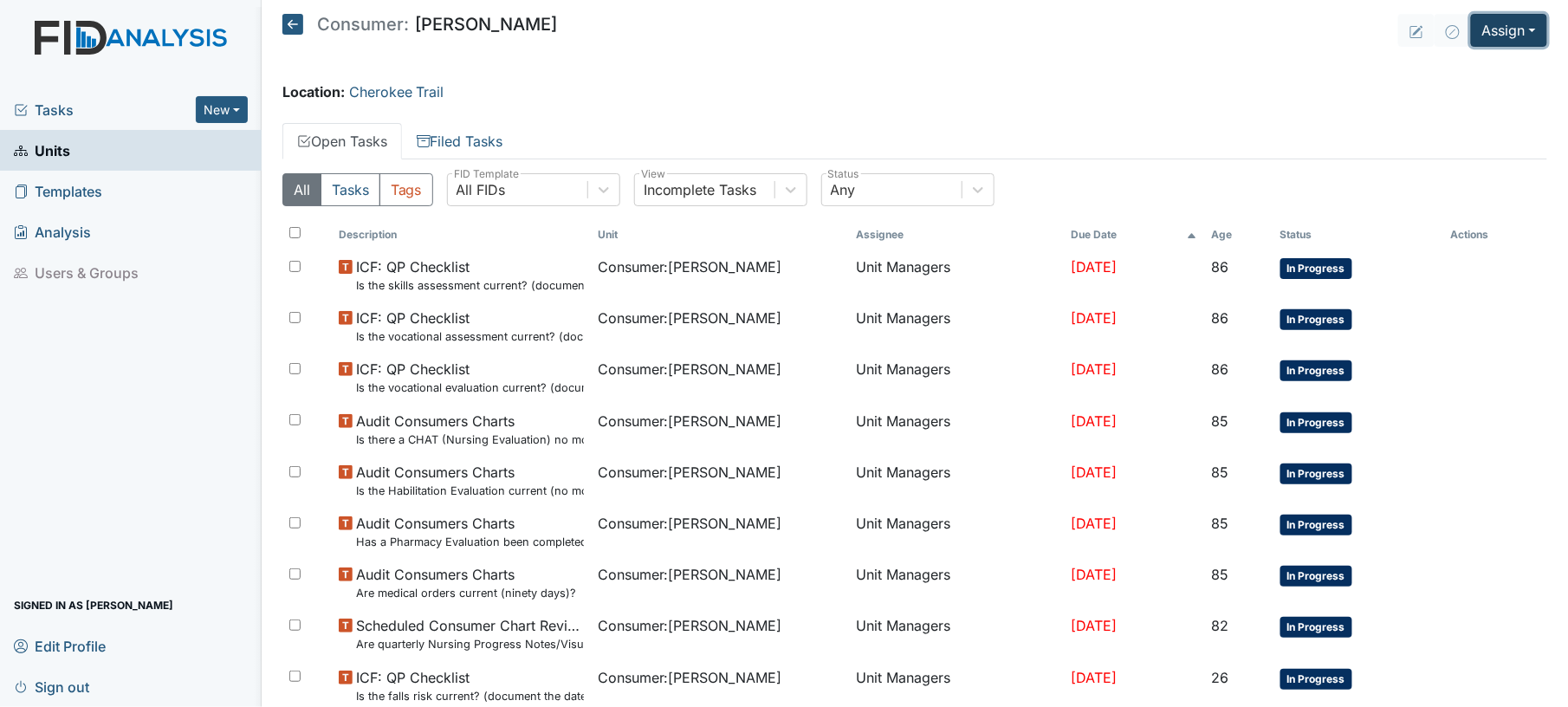
click at [1497, 29] on button "Assign" at bounding box center [1509, 30] width 76 height 33
click at [1474, 96] on link "Assign Inspection" at bounding box center [1466, 98] width 156 height 28
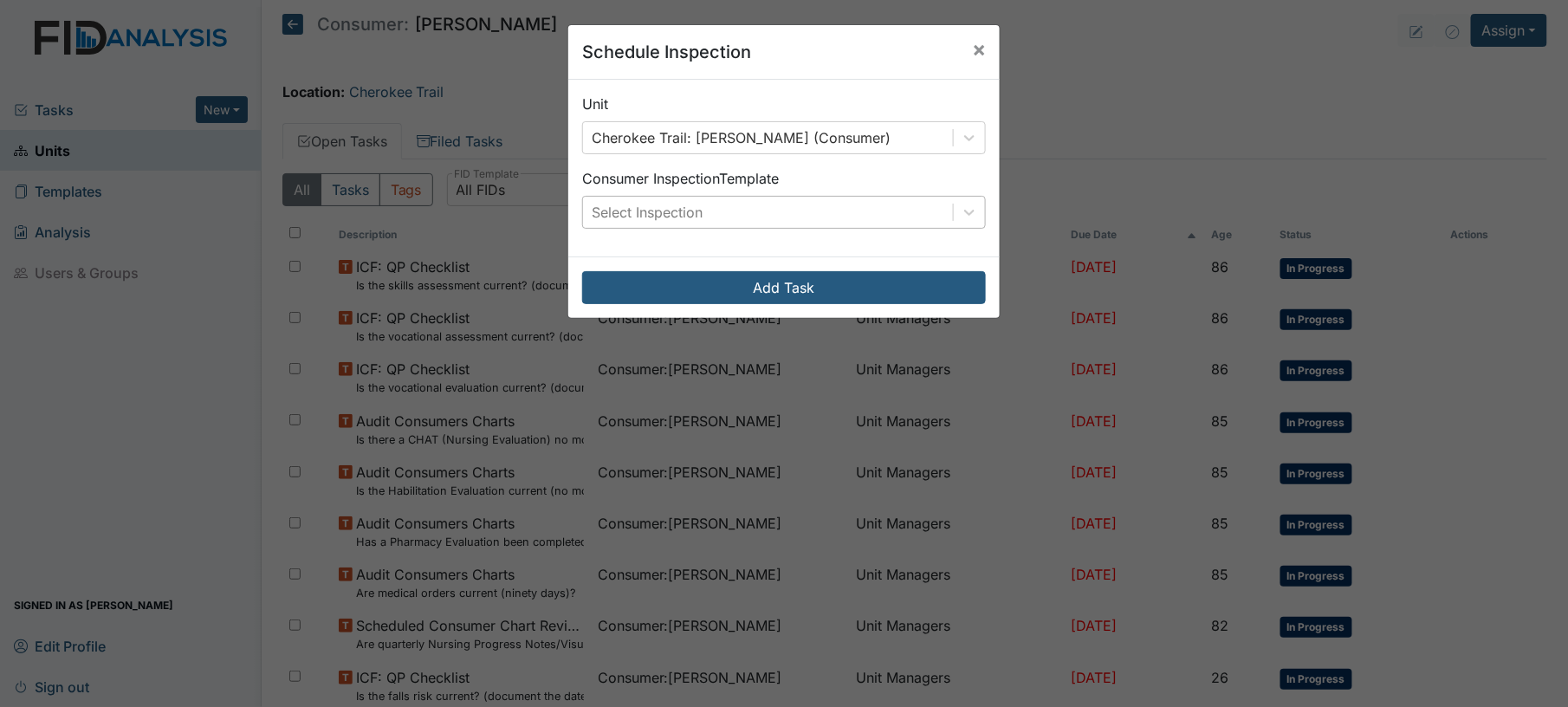
click at [829, 209] on div "Select Inspection" at bounding box center [768, 212] width 370 height 32
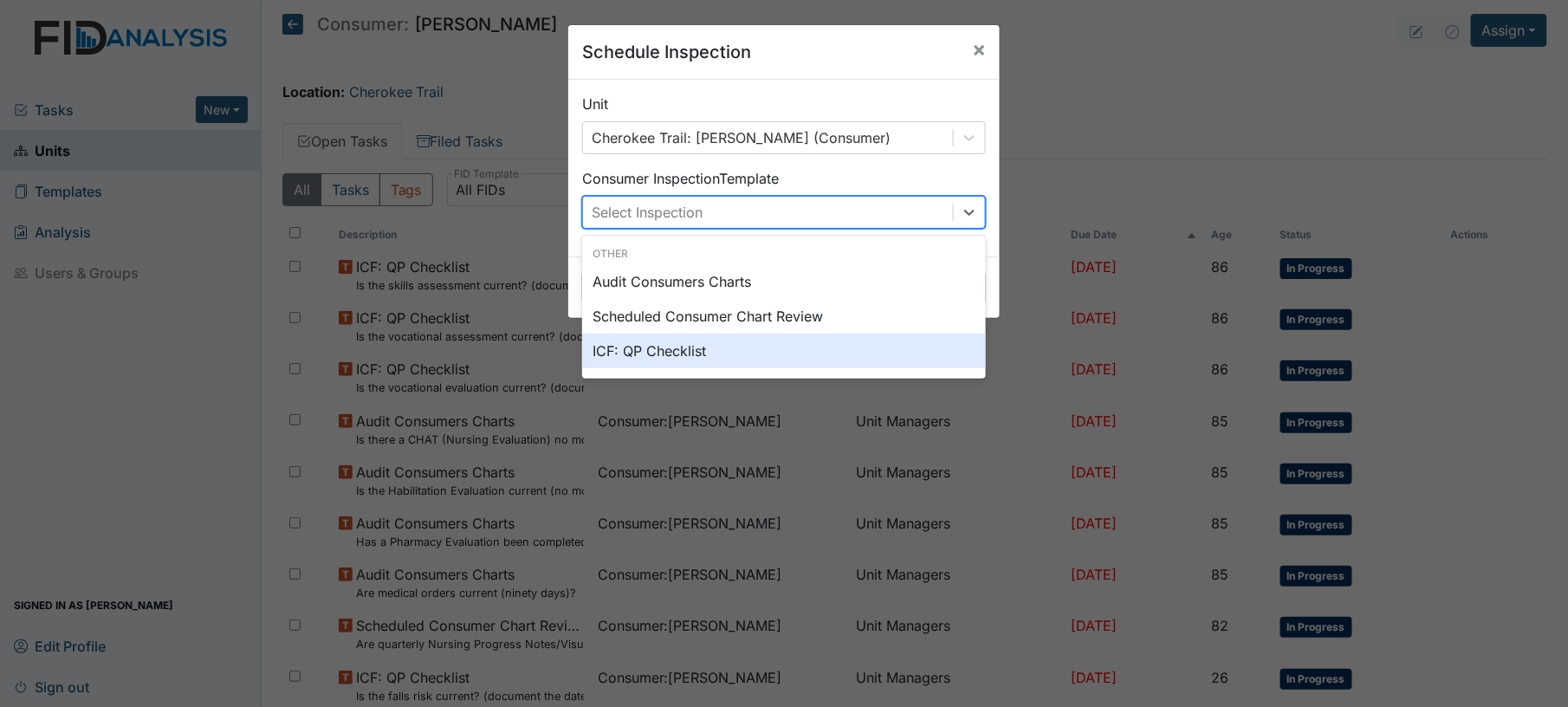
click at [778, 340] on div "ICF: QP Checklist" at bounding box center [784, 350] width 404 height 34
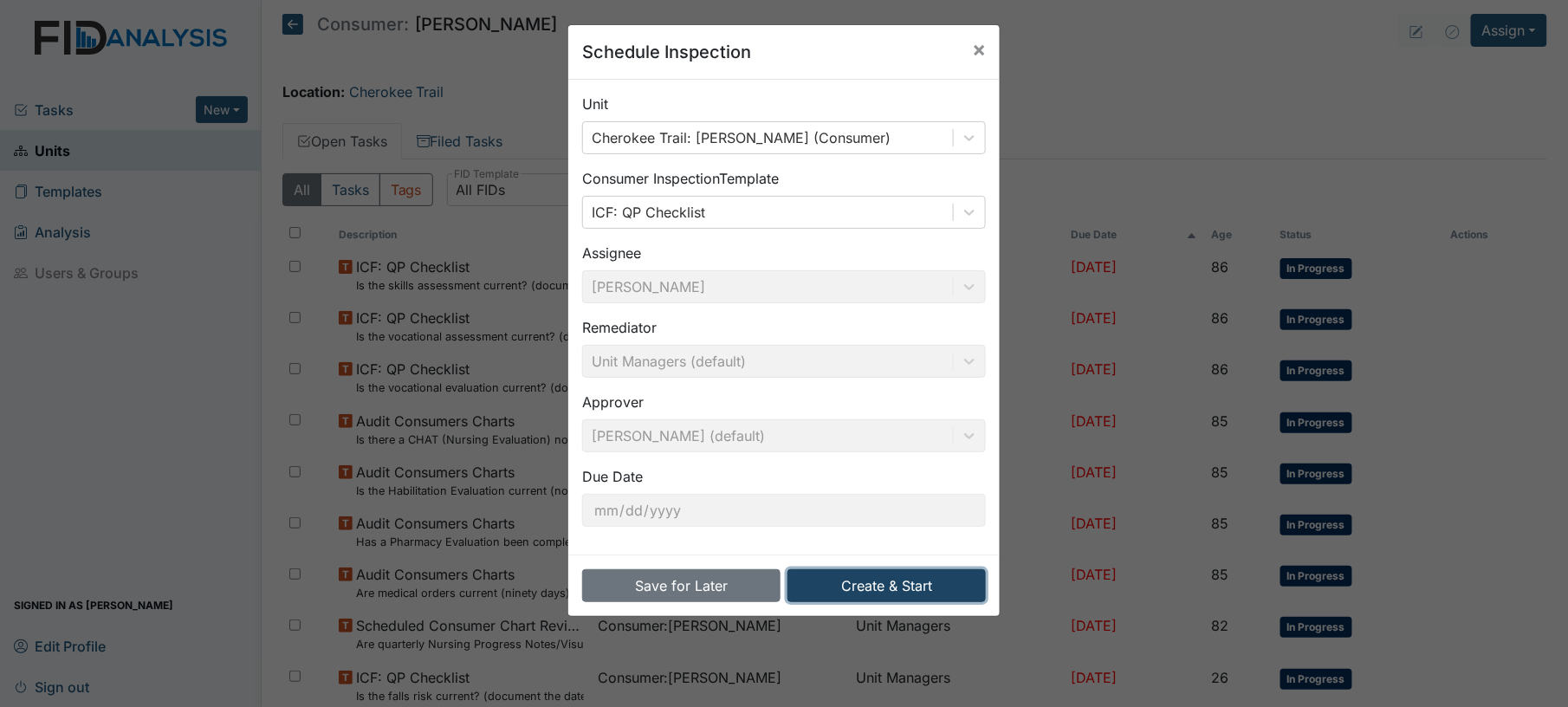
click at [859, 591] on button "Create & Start" at bounding box center [886, 585] width 199 height 33
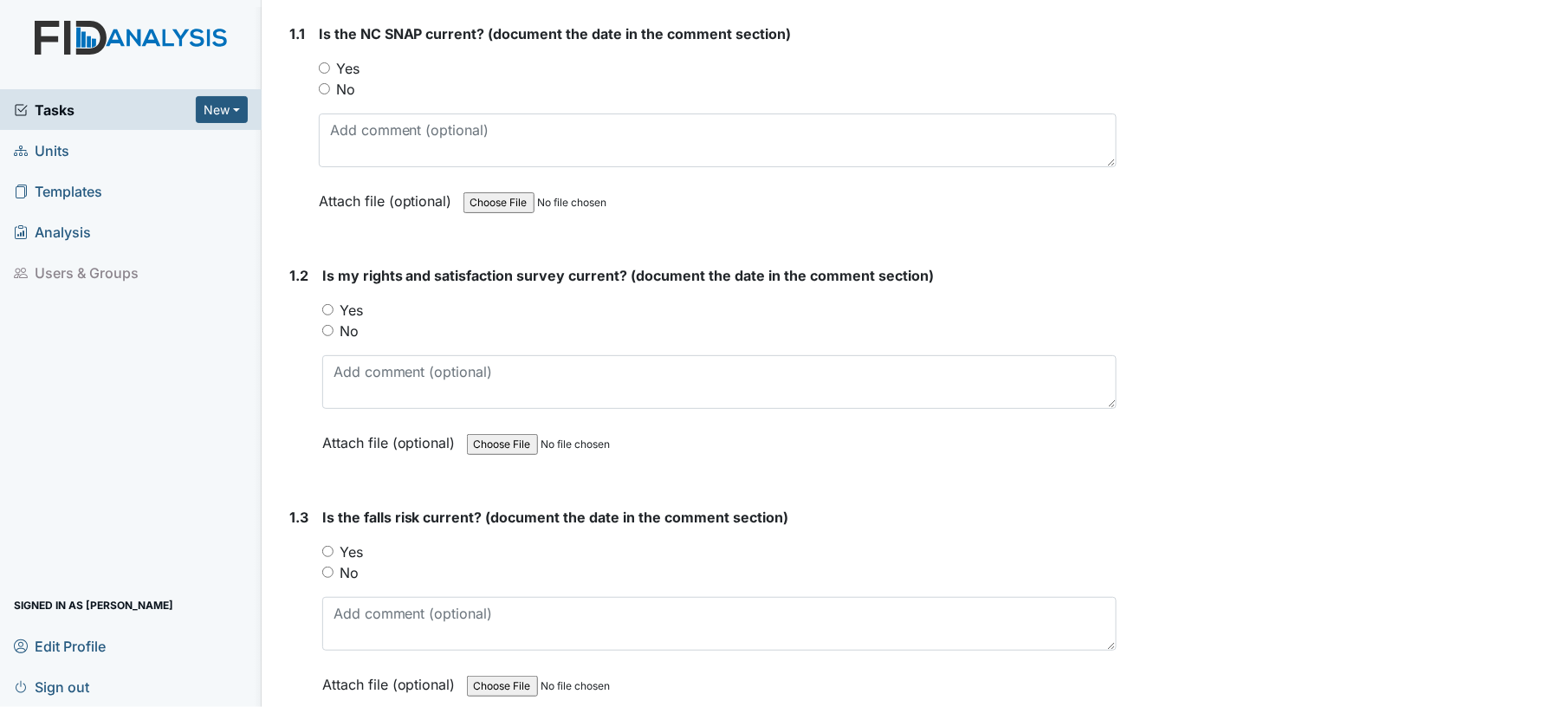
scroll to position [277, 0]
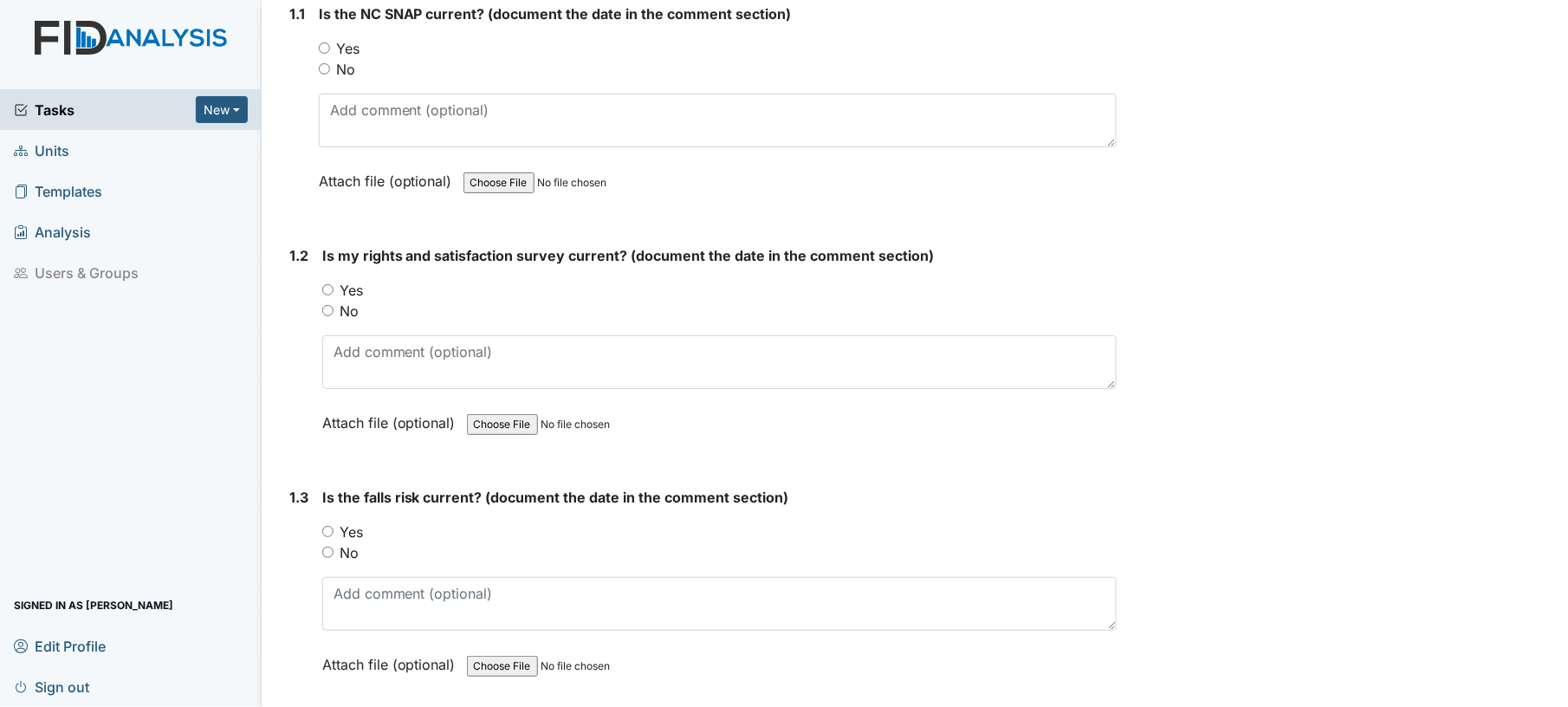
click at [319, 45] on input "Yes" at bounding box center [324, 48] width 11 height 11
radio input "true"
click at [324, 286] on input "Yes" at bounding box center [328, 290] width 11 height 11
radio input "true"
click at [327, 547] on input "No" at bounding box center [328, 553] width 11 height 11
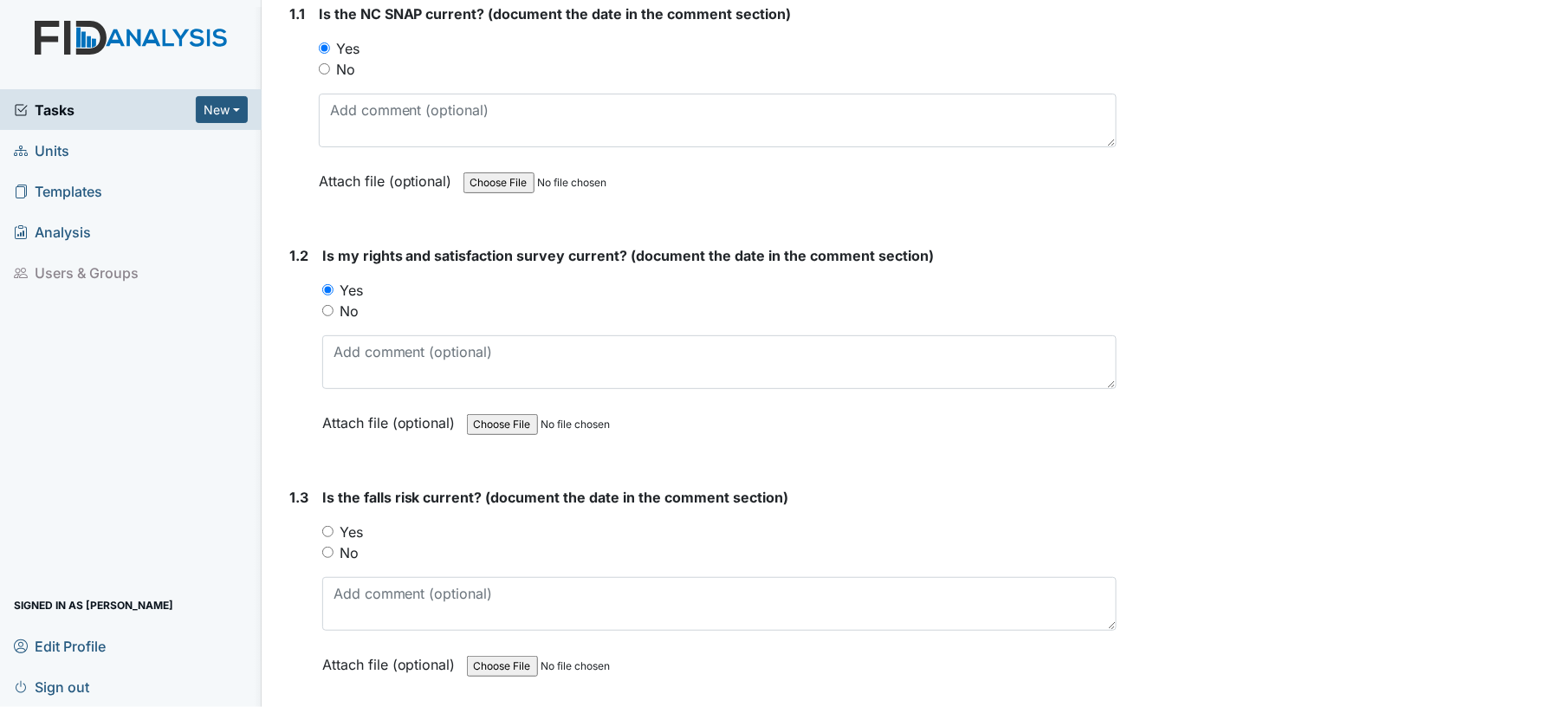
radio input "true"
click at [705, 543] on div "No" at bounding box center [719, 553] width 795 height 21
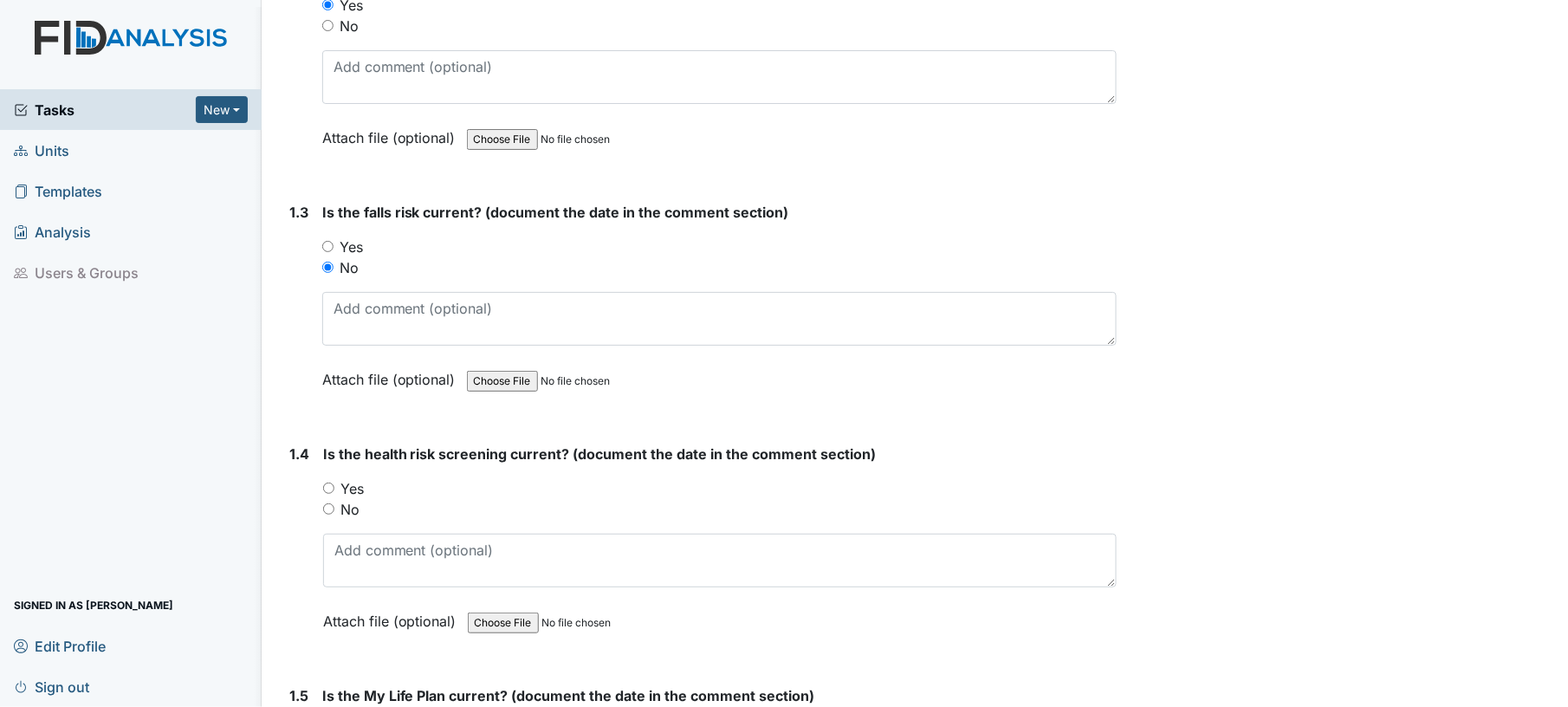
scroll to position [785, 0]
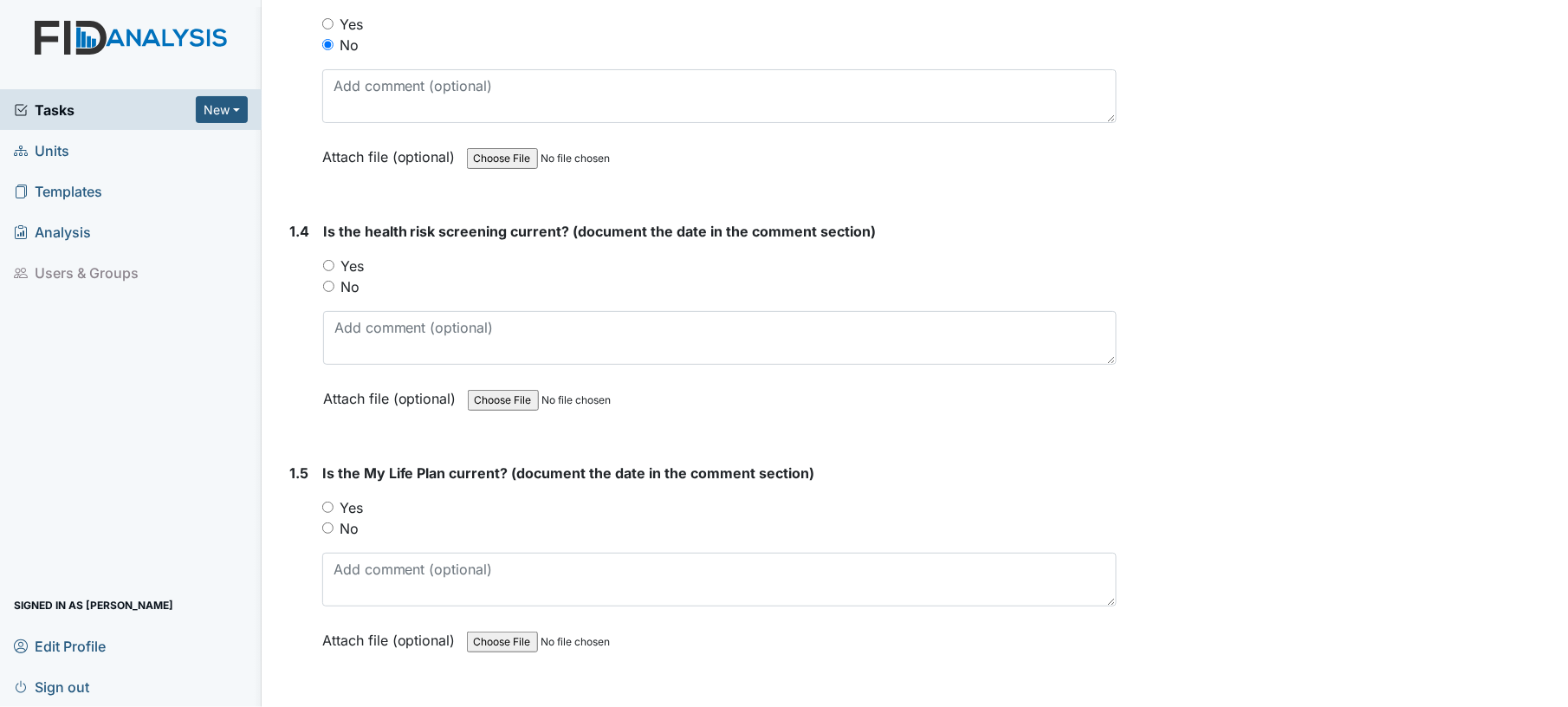
click at [326, 256] on div "Yes" at bounding box center [720, 265] width 794 height 21
click at [326, 265] on input "Yes" at bounding box center [329, 265] width 11 height 11
radio input "true"
click at [326, 502] on input "Yes" at bounding box center [328, 507] width 11 height 11
radio input "true"
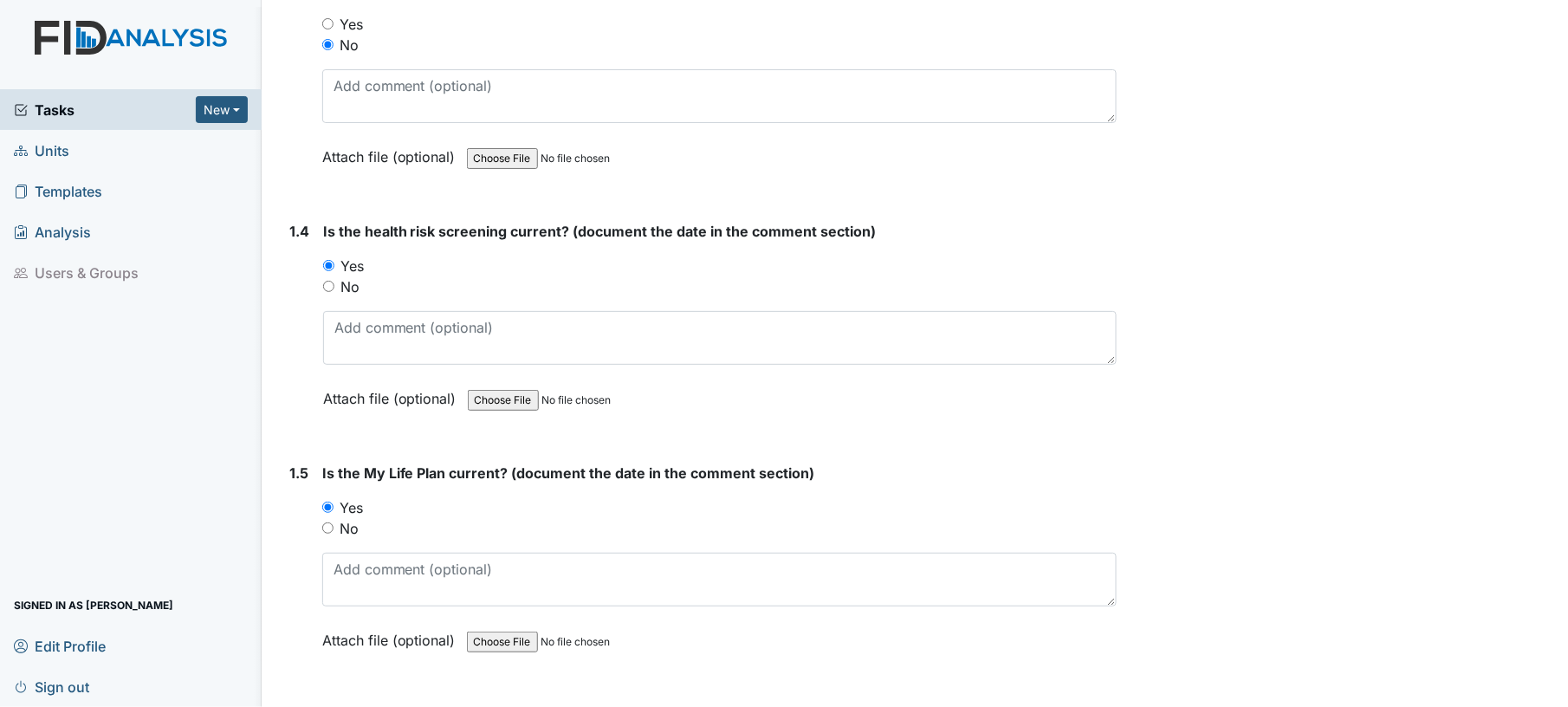
click at [599, 503] on div "Yes" at bounding box center [719, 507] width 795 height 21
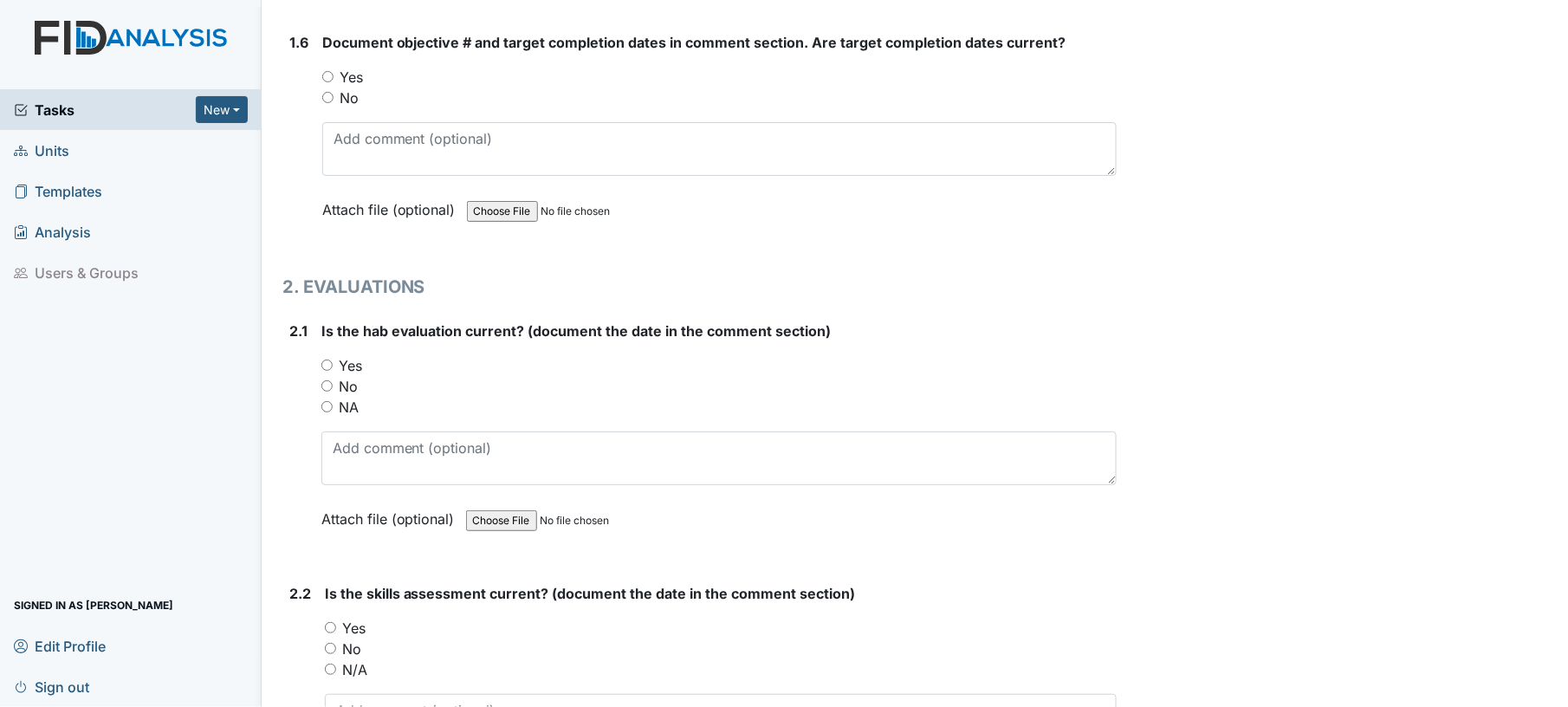
scroll to position [1478, 0]
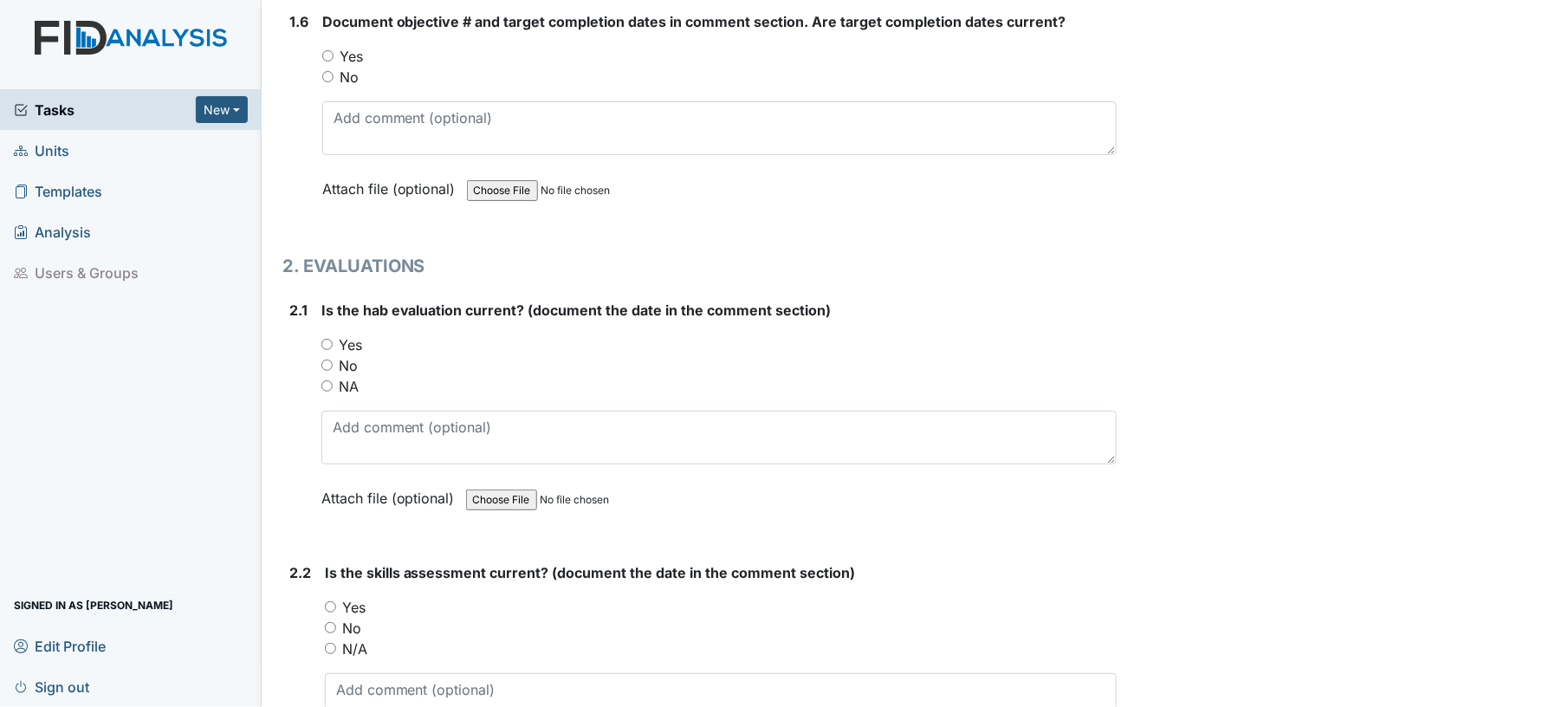
click at [327, 51] on input "Yes" at bounding box center [328, 56] width 11 height 11
radio input "true"
click at [327, 339] on input "Yes" at bounding box center [327, 344] width 11 height 11
radio input "true"
click at [330, 601] on input "Yes" at bounding box center [330, 607] width 11 height 11
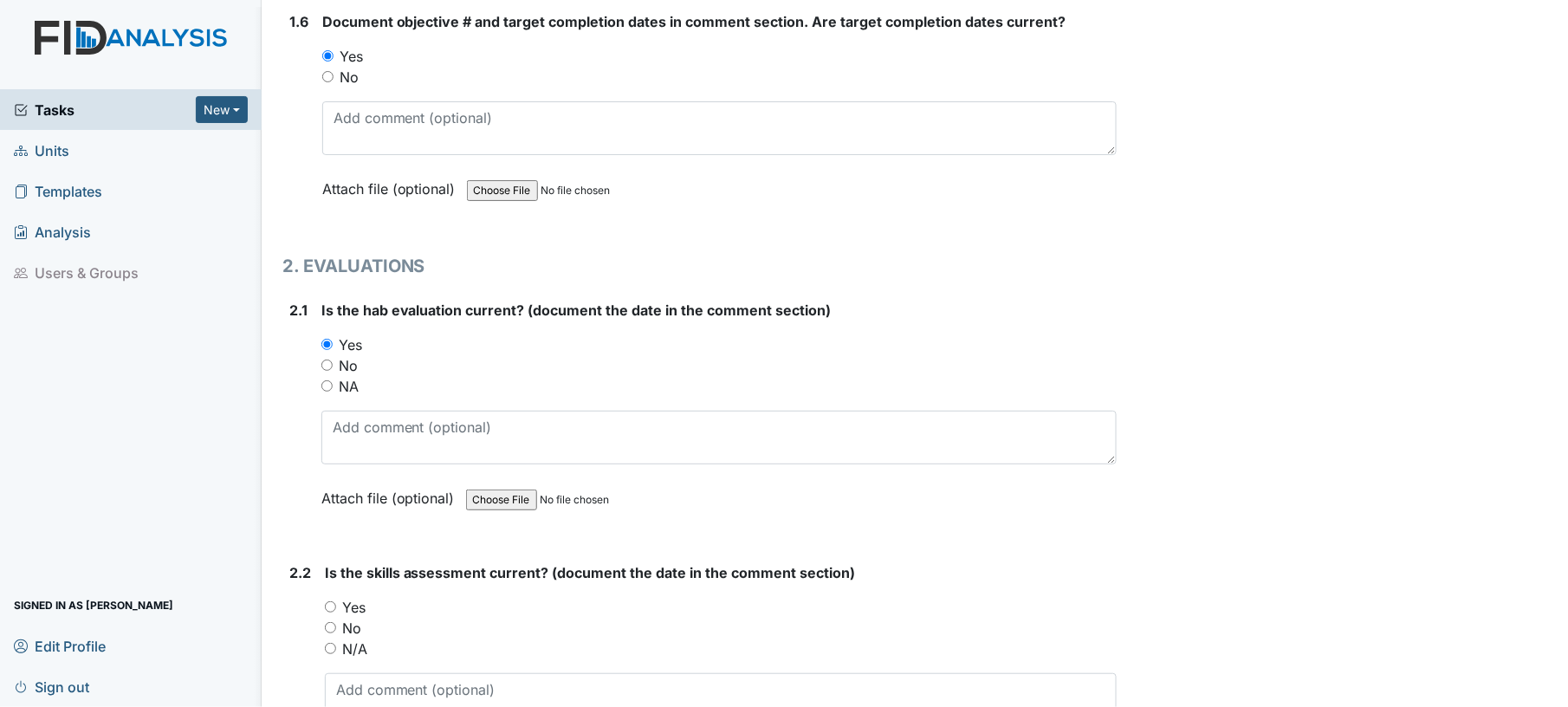
radio input "true"
click at [472, 600] on div "Yes" at bounding box center [721, 607] width 793 height 21
click at [324, 359] on input "No" at bounding box center [327, 365] width 11 height 11
radio input "true"
click at [549, 376] on div "NA" at bounding box center [719, 386] width 796 height 21
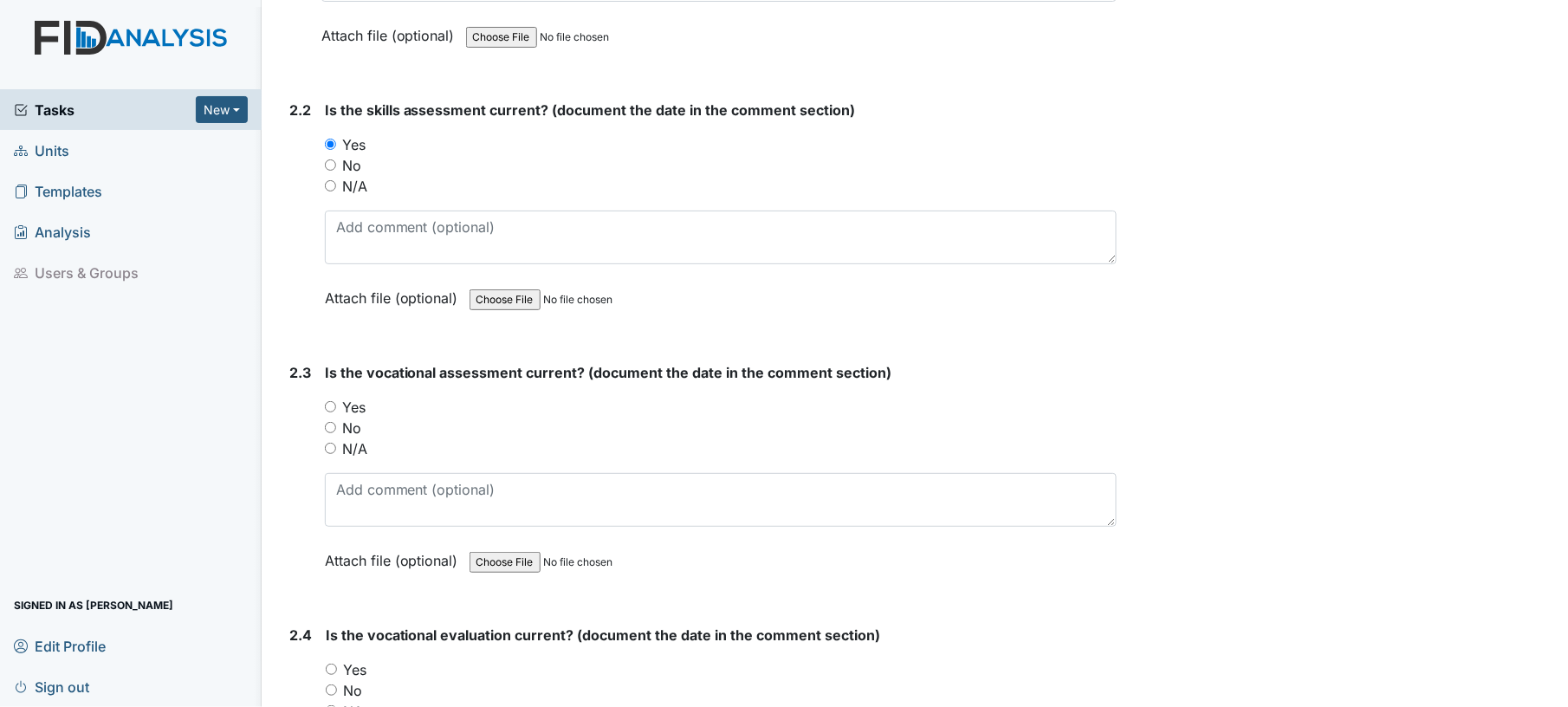
scroll to position [1987, 0]
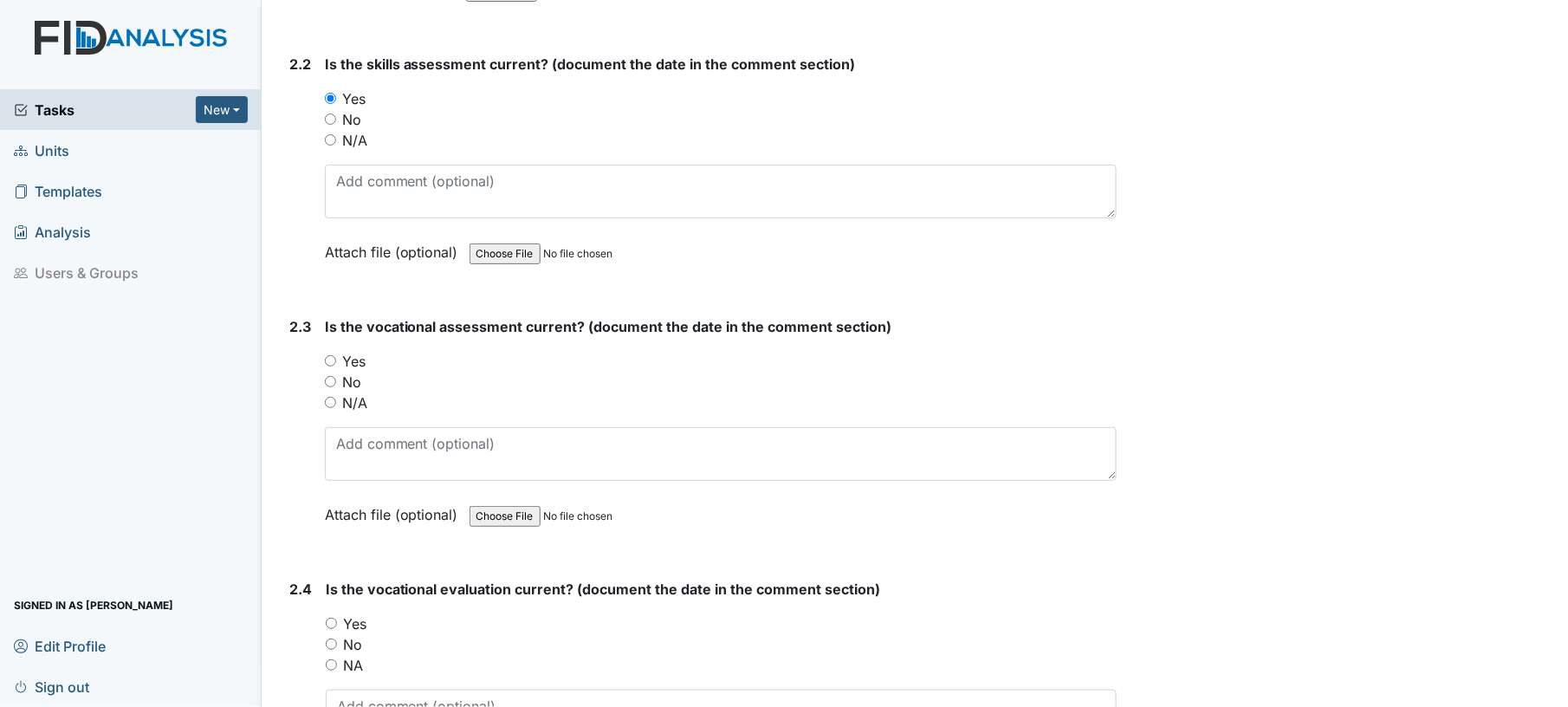
click at [329, 355] on input "Yes" at bounding box center [330, 360] width 11 height 11
radio input "true"
click at [454, 360] on div "Yes" at bounding box center [721, 361] width 793 height 21
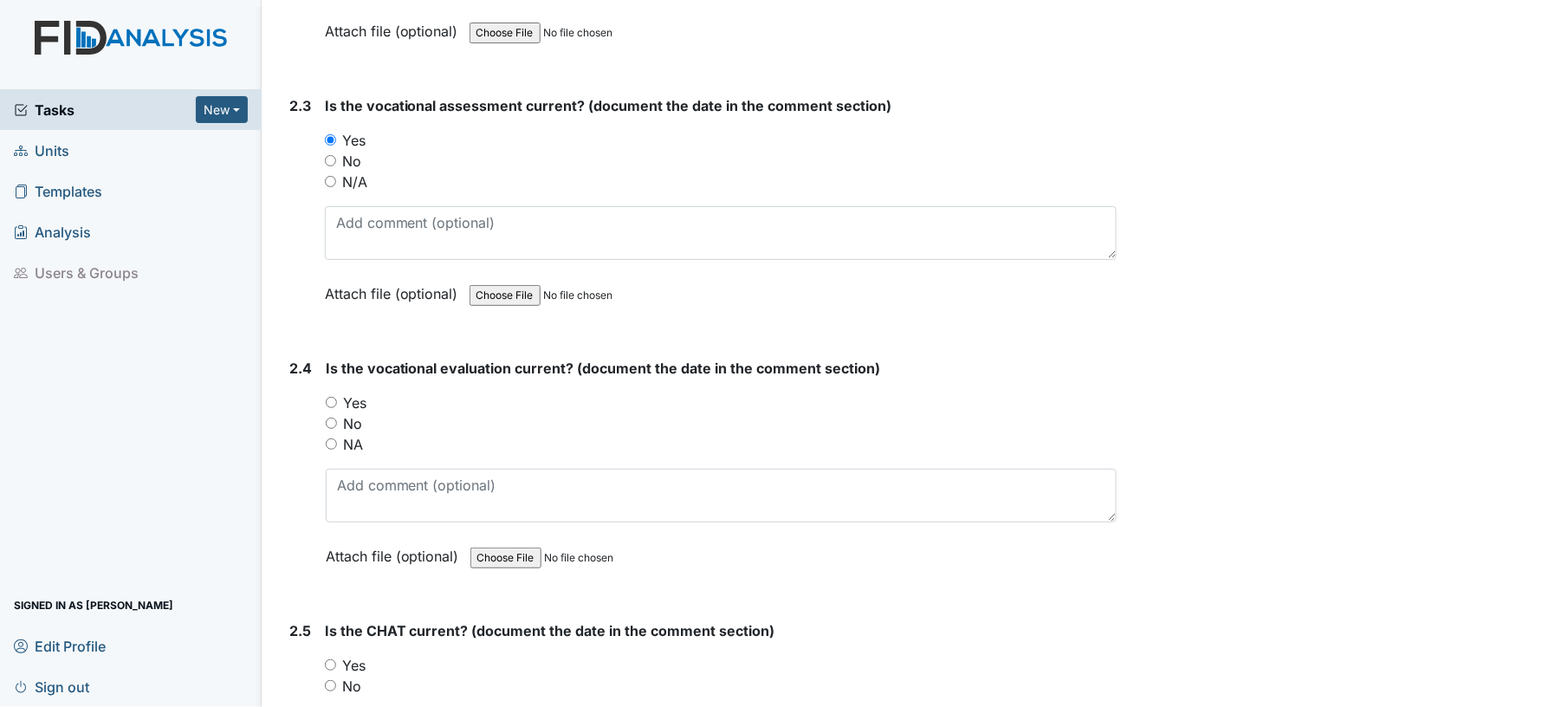
scroll to position [2219, 0]
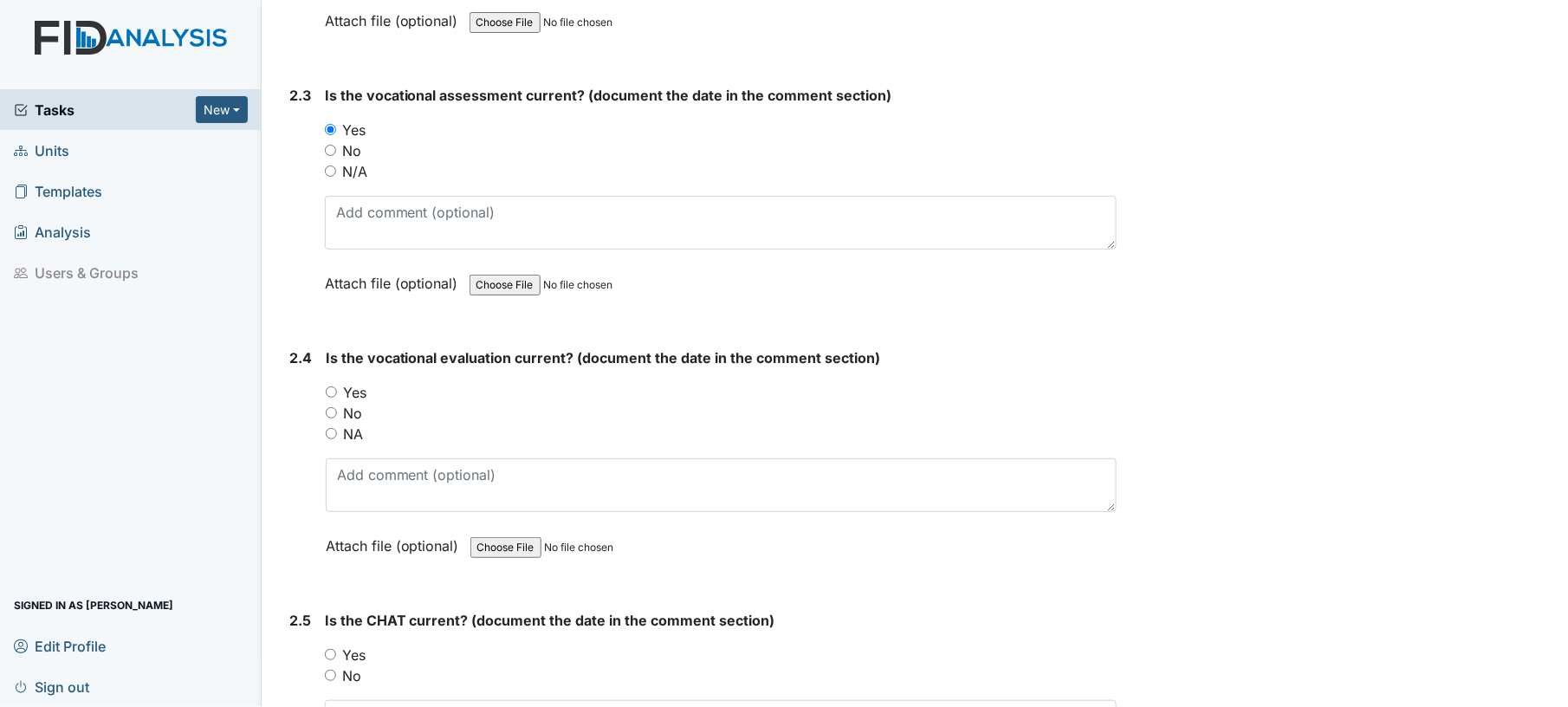
click at [330, 144] on input "No" at bounding box center [330, 150] width 11 height 11
radio input "true"
click at [329, 386] on input "Yes" at bounding box center [331, 392] width 11 height 11
radio input "true"
click at [461, 388] on div "Yes" at bounding box center [721, 392] width 792 height 21
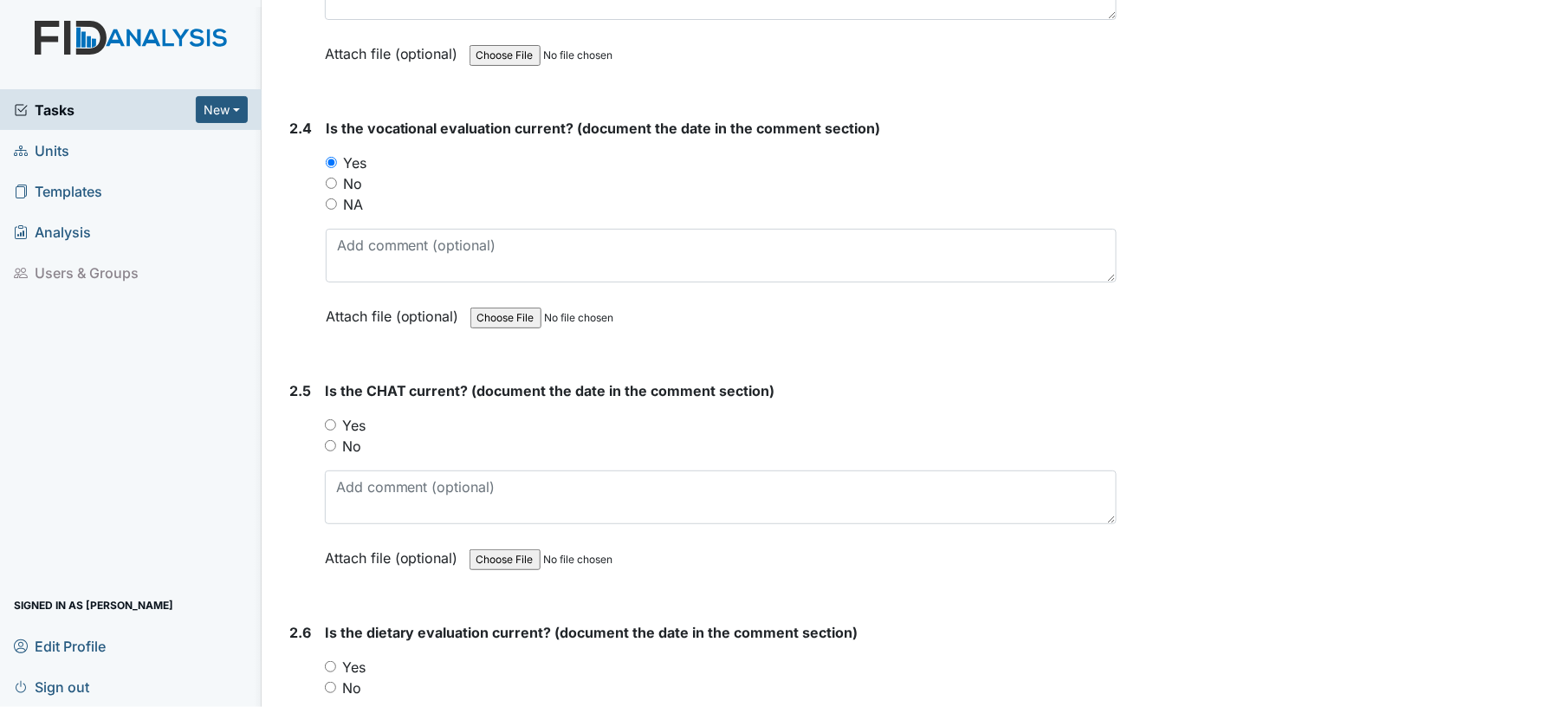
scroll to position [2449, 0]
click at [327, 172] on div "No" at bounding box center [721, 182] width 792 height 21
click at [331, 177] on input "No" at bounding box center [331, 182] width 11 height 11
radio input "true"
click at [441, 81] on div "1. DOCUMENTATION 1.1 Is the NC SNAP current? (document the date in the comment …" at bounding box center [700, 372] width 835 height 5175
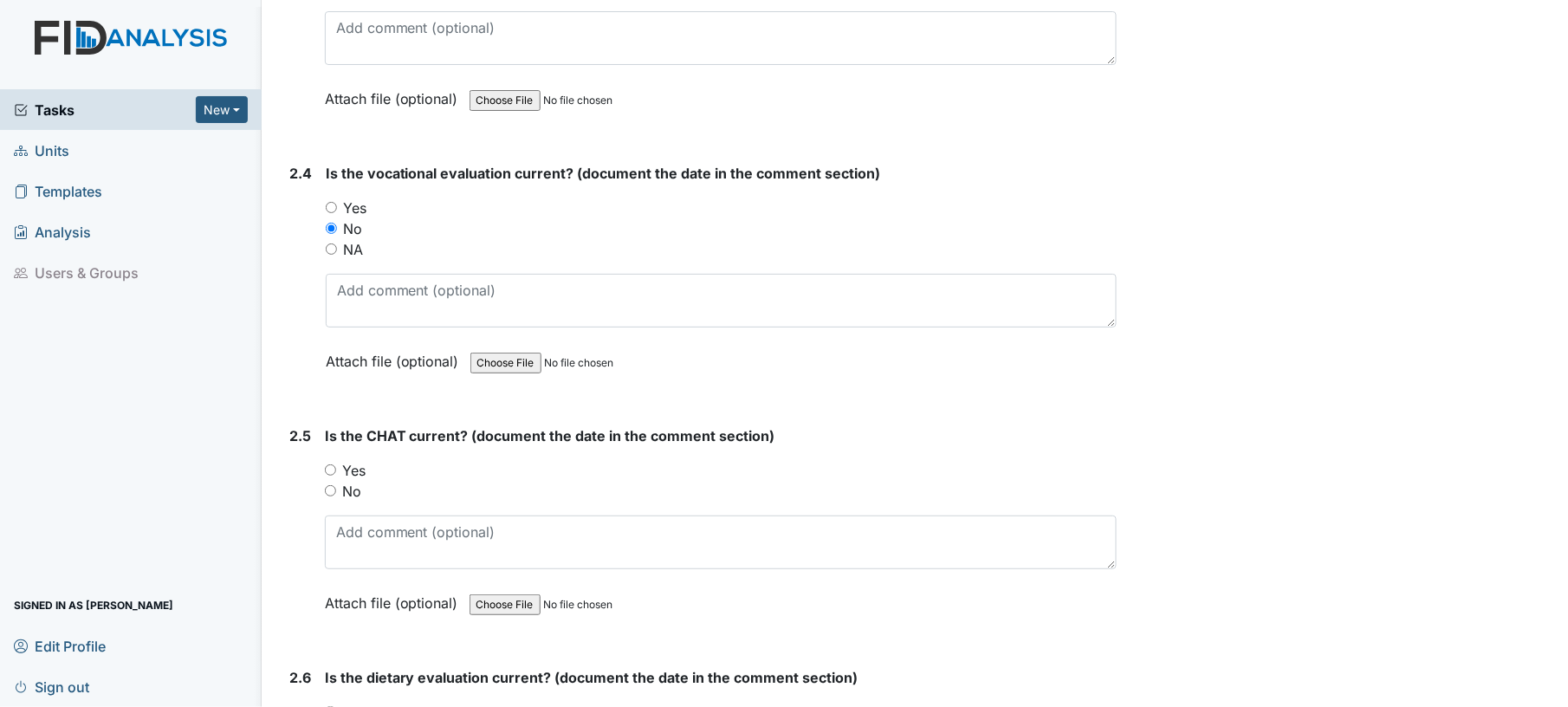
scroll to position [2219, 0]
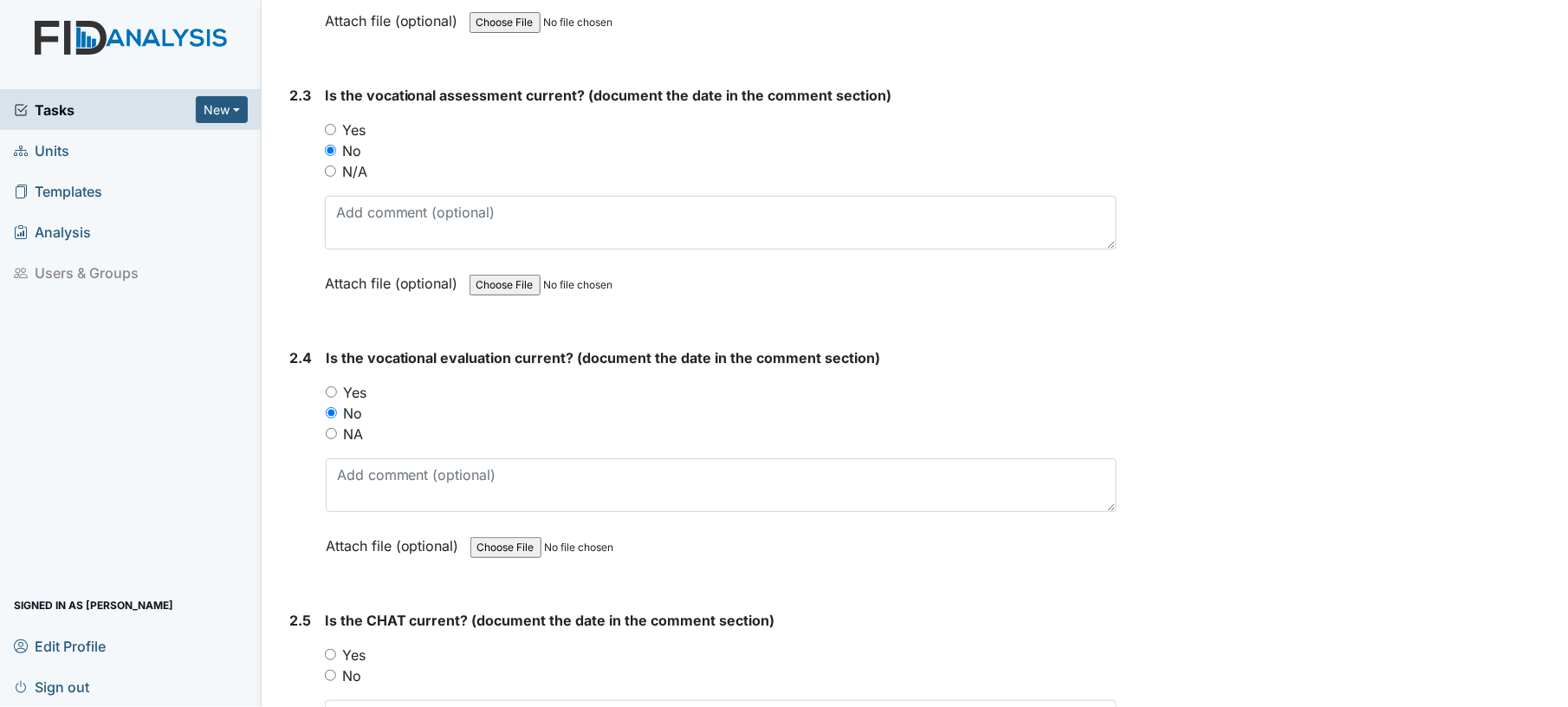
click at [334, 124] on input "Yes" at bounding box center [330, 129] width 11 height 11
radio input "true"
click at [482, 140] on div "No" at bounding box center [721, 150] width 793 height 21
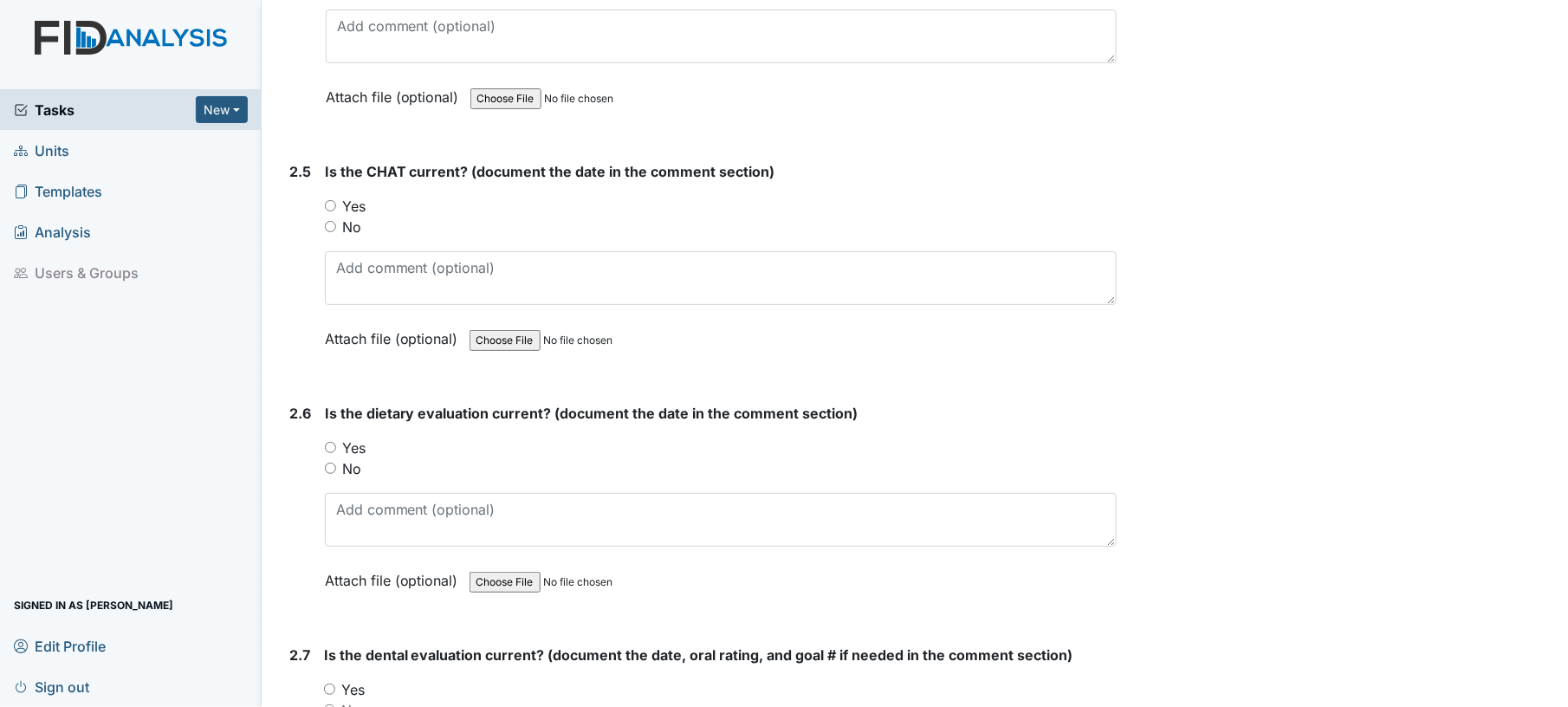
scroll to position [2680, 0]
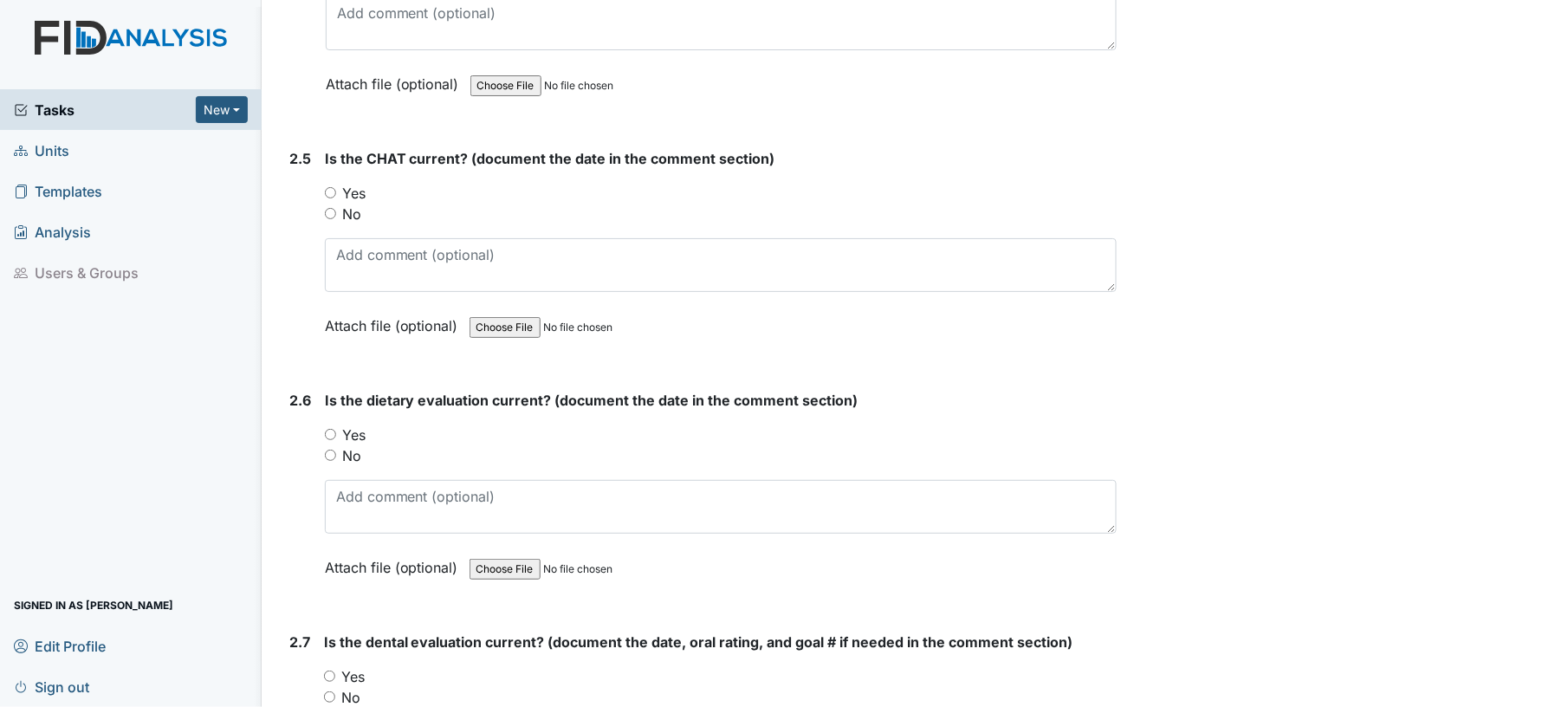
click at [331, 187] on input "Yes" at bounding box center [330, 192] width 11 height 11
radio input "true"
click at [327, 429] on input "Yes" at bounding box center [330, 434] width 11 height 11
radio input "true"
click at [427, 424] on div "Yes" at bounding box center [721, 434] width 793 height 21
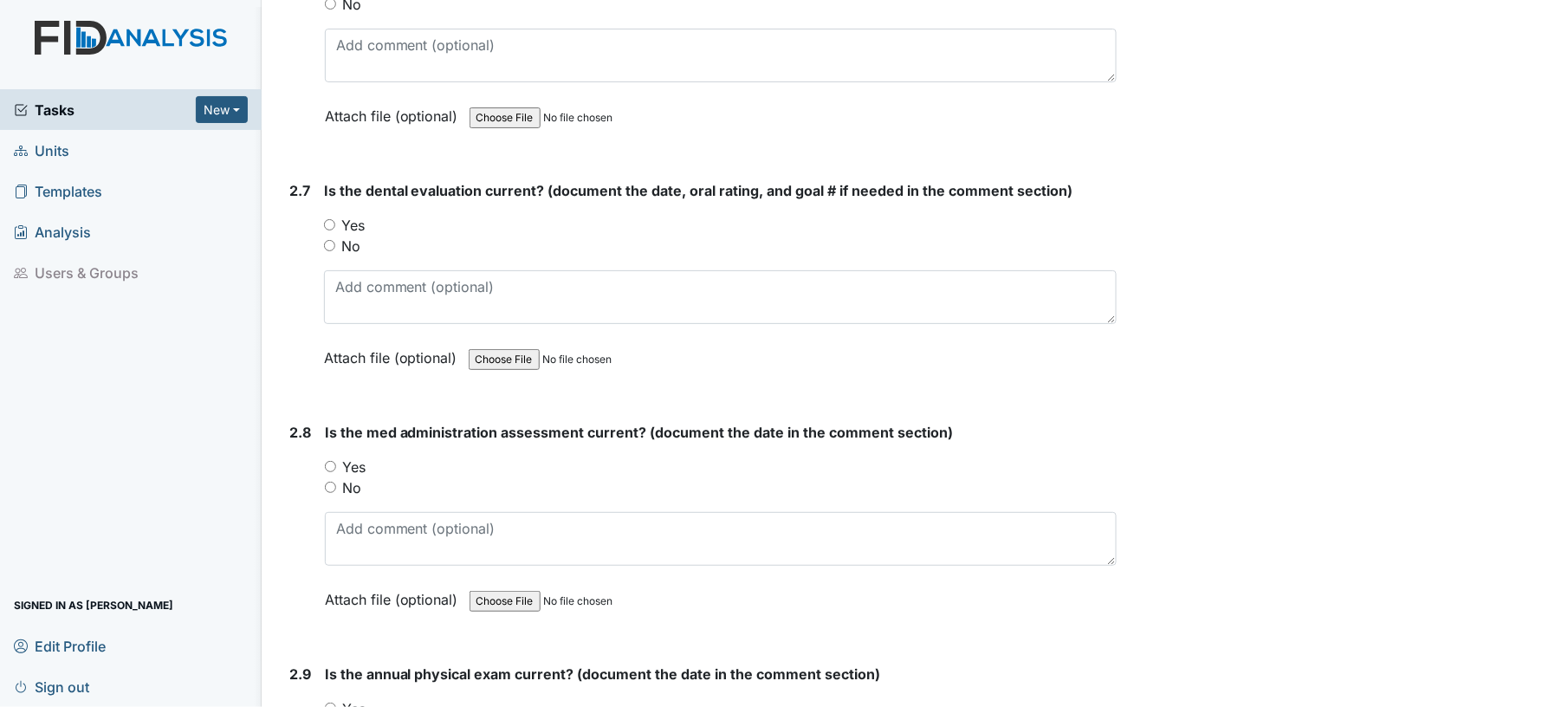
scroll to position [3142, 0]
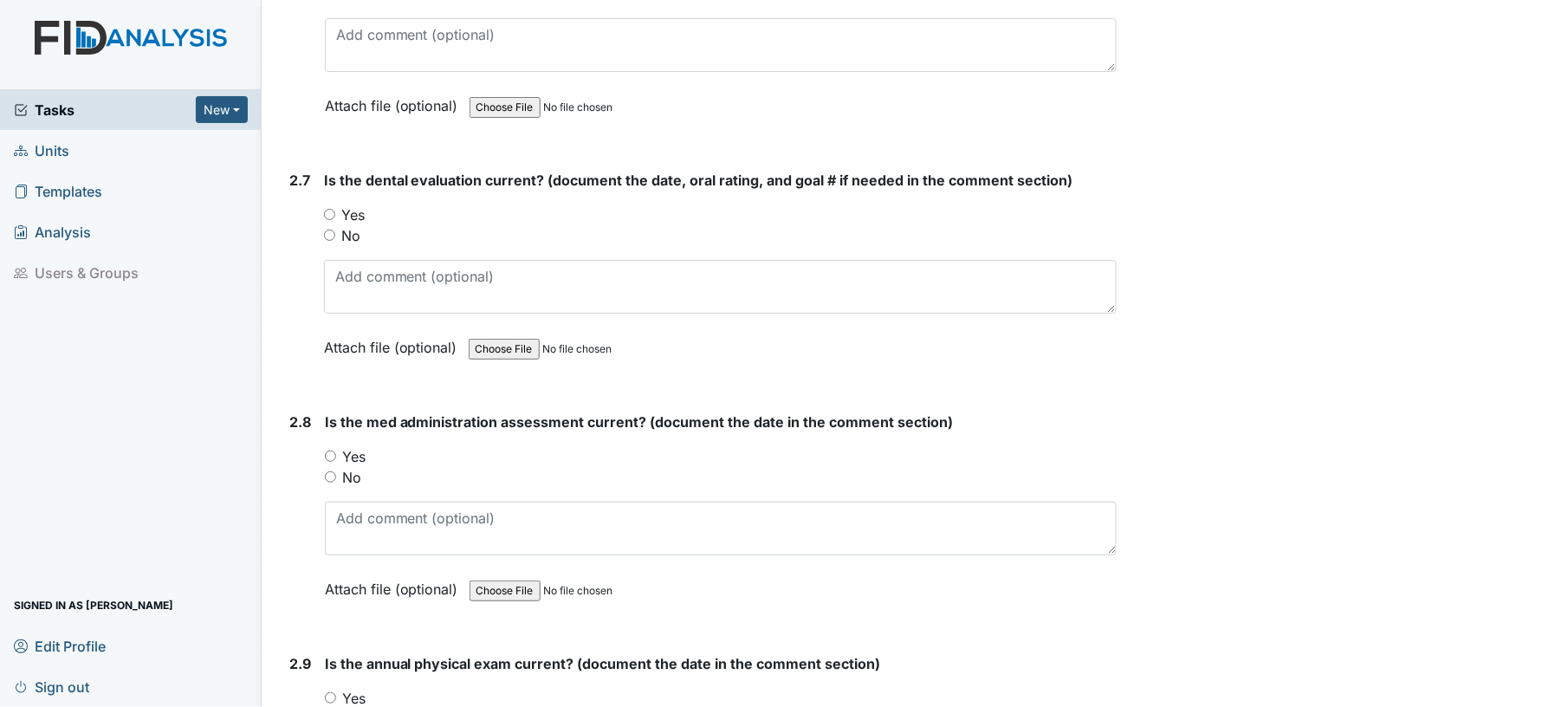
click at [333, 209] on input "Yes" at bounding box center [329, 214] width 11 height 11
radio input "true"
click at [333, 451] on input "Yes" at bounding box center [330, 456] width 11 height 11
radio input "true"
click at [447, 446] on div "Yes" at bounding box center [721, 456] width 793 height 21
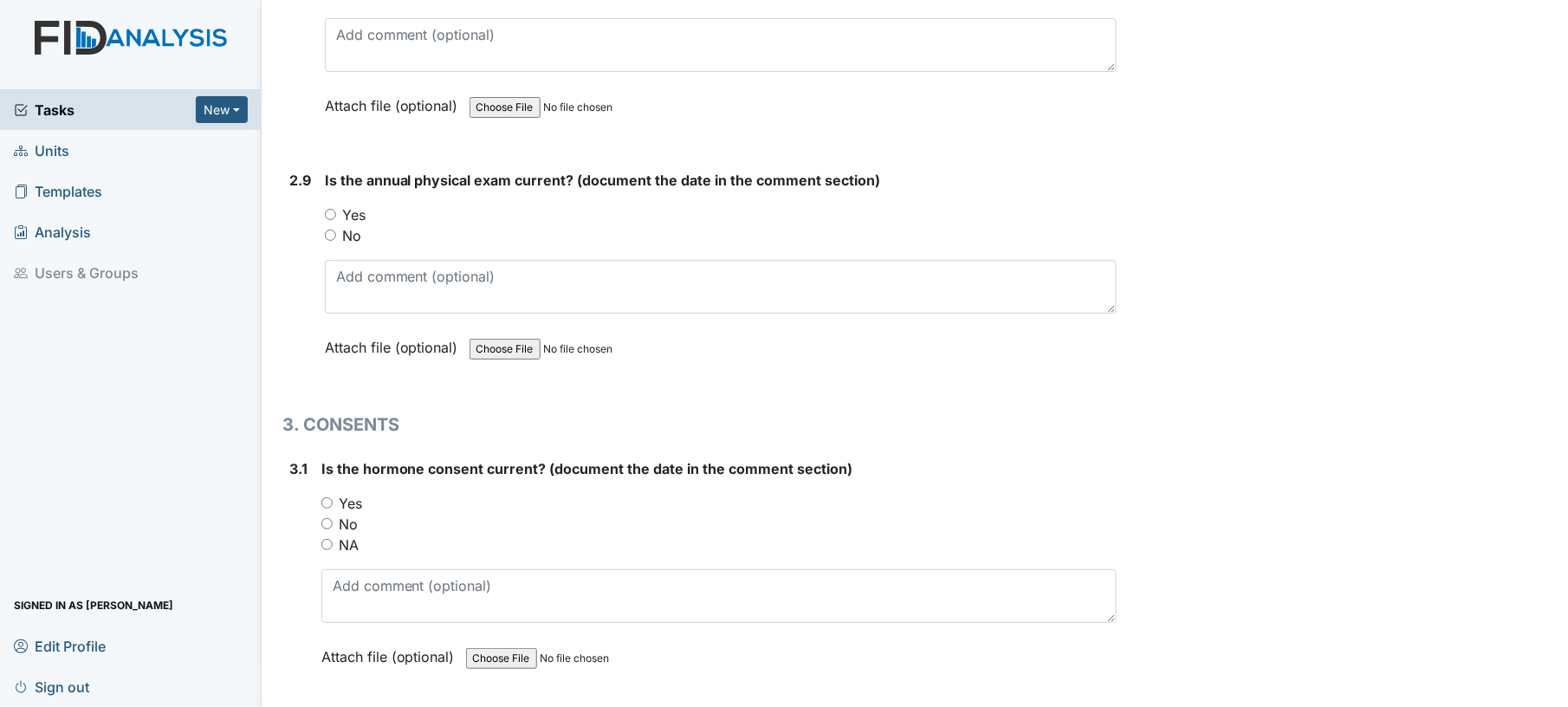
scroll to position [3651, 0]
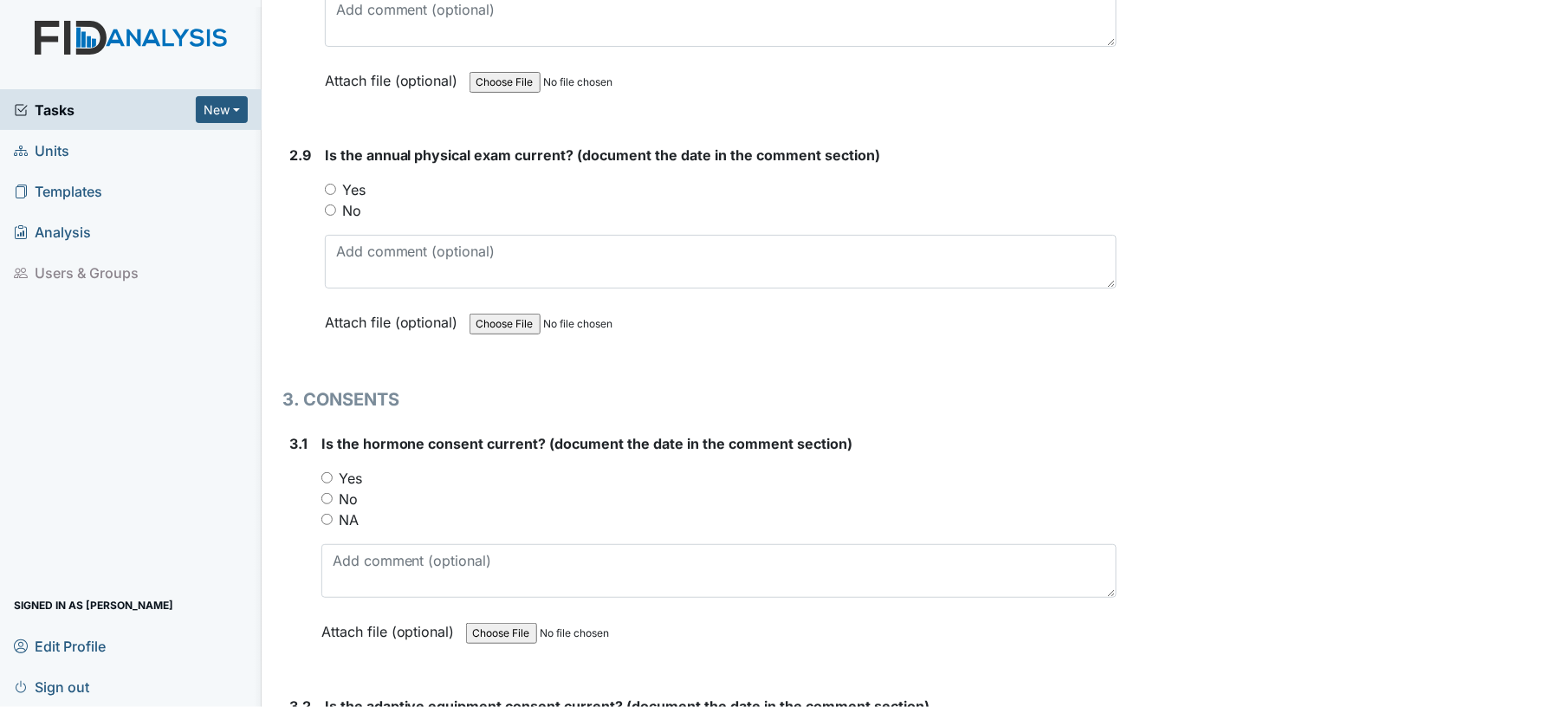
click at [330, 183] on input "Yes" at bounding box center [330, 189] width 11 height 11
radio input "true"
click at [327, 514] on input "NA" at bounding box center [327, 519] width 11 height 11
radio input "true"
click at [477, 509] on div "NA" at bounding box center [719, 519] width 796 height 21
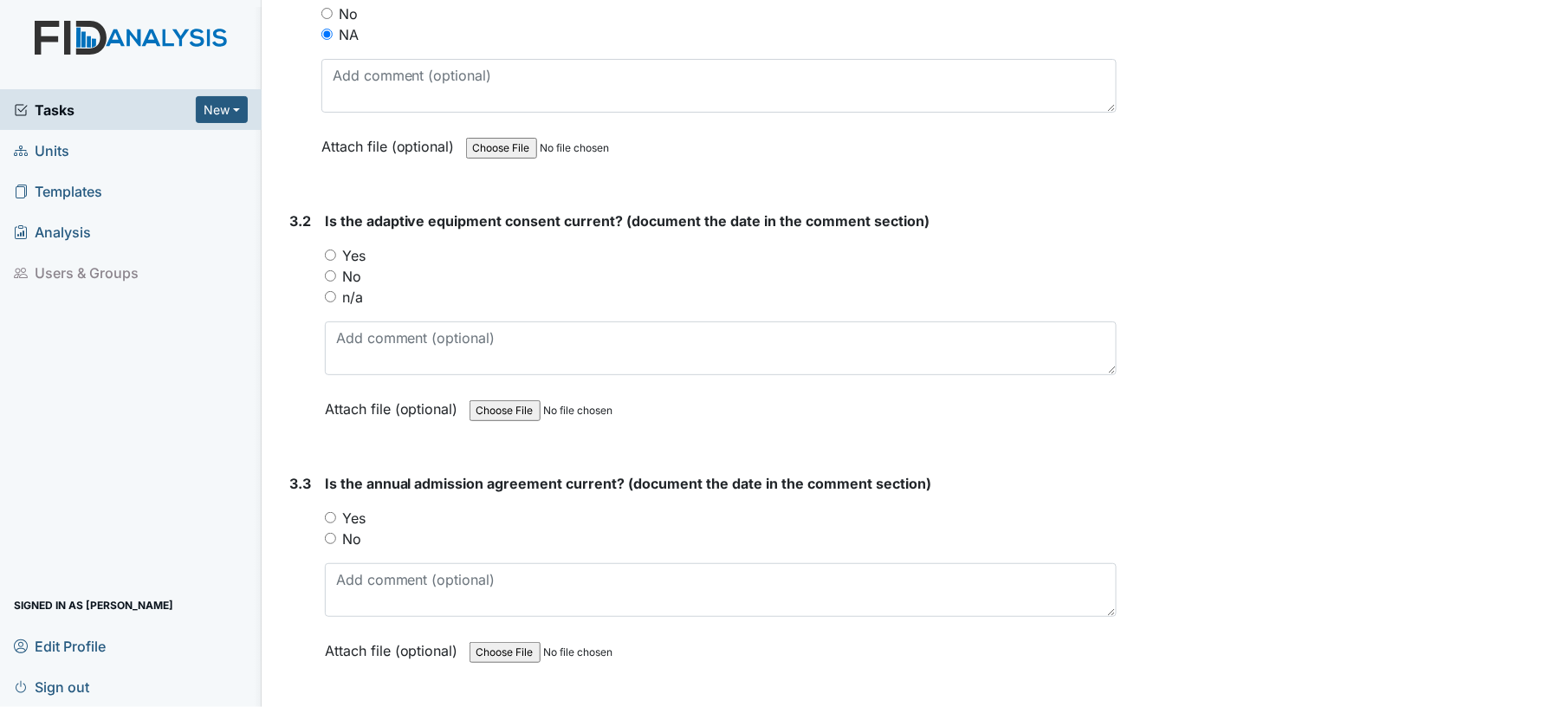
scroll to position [4159, 0]
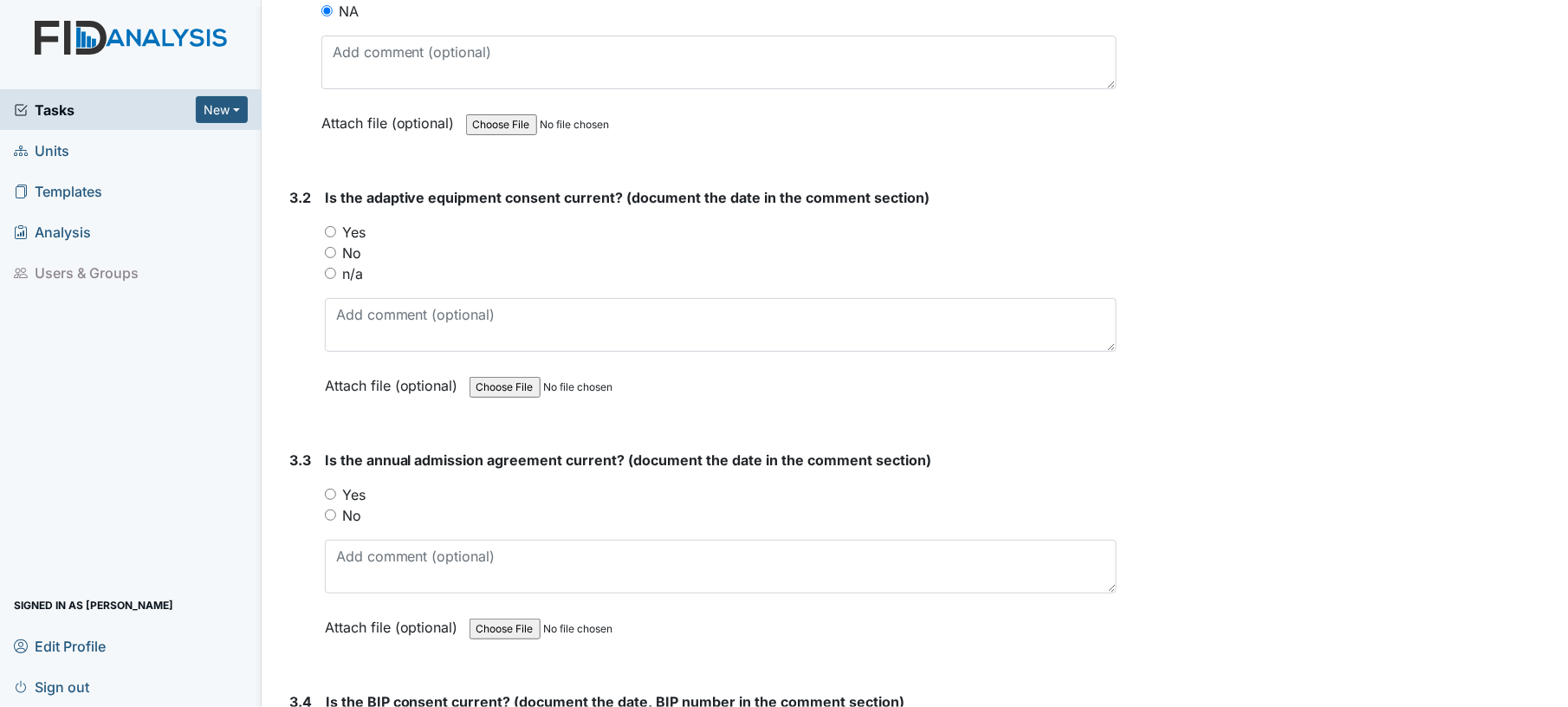
click at [333, 226] on input "Yes" at bounding box center [330, 231] width 11 height 11
radio input "true"
click at [327, 488] on input "Yes" at bounding box center [330, 494] width 11 height 11
radio input "true"
click at [438, 505] on div "No" at bounding box center [721, 515] width 793 height 21
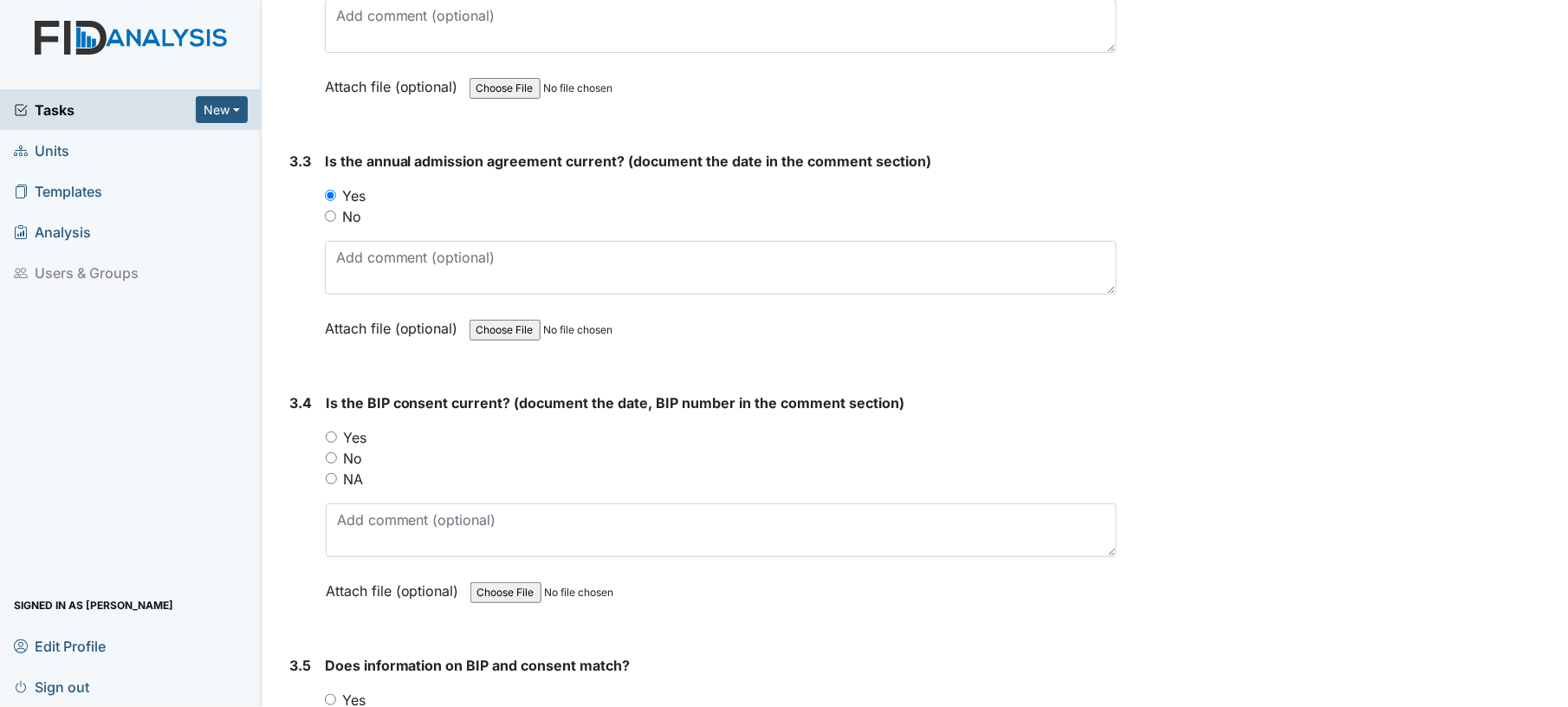
scroll to position [4667, 0]
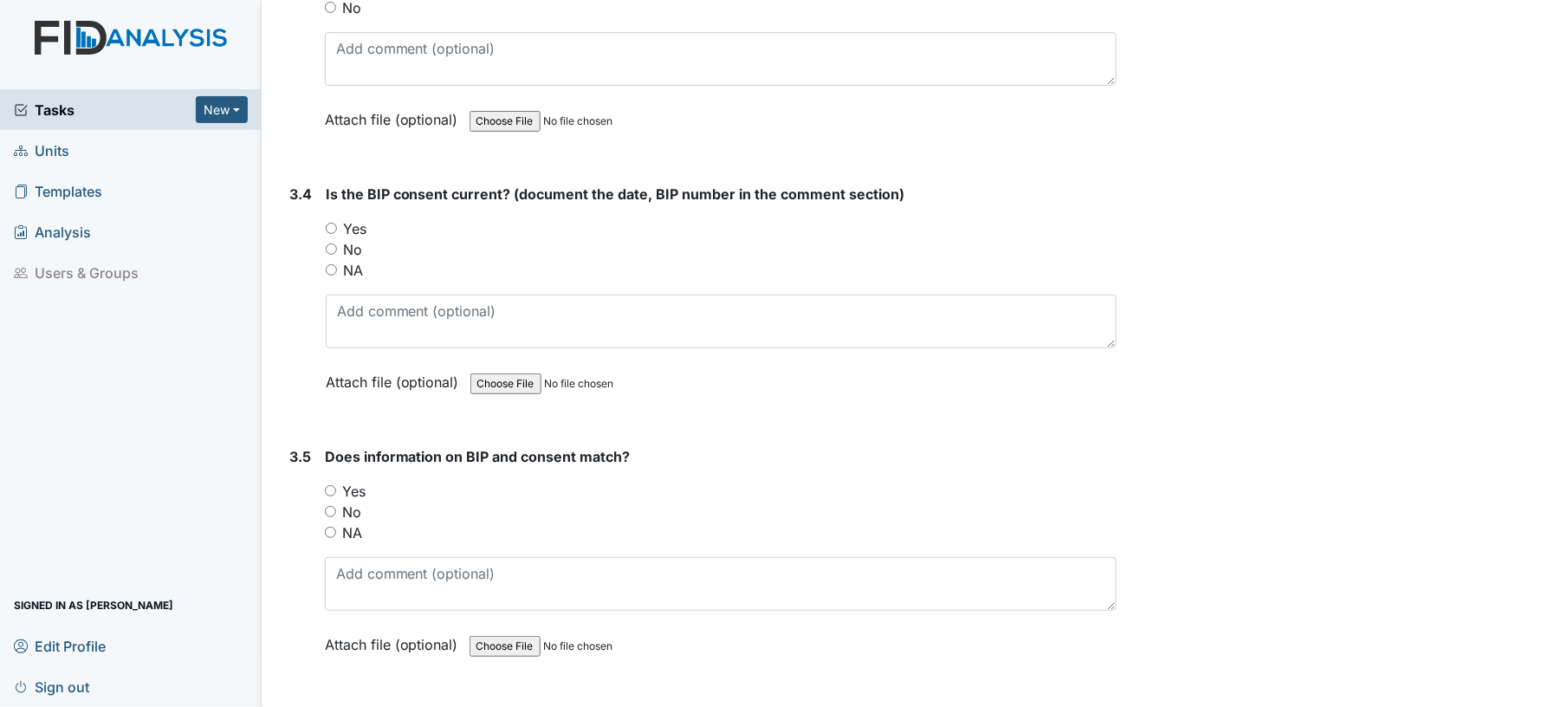
click at [330, 223] on input "Yes" at bounding box center [331, 228] width 11 height 11
radio input "true"
click at [333, 485] on input "Yes" at bounding box center [330, 490] width 11 height 11
radio input "true"
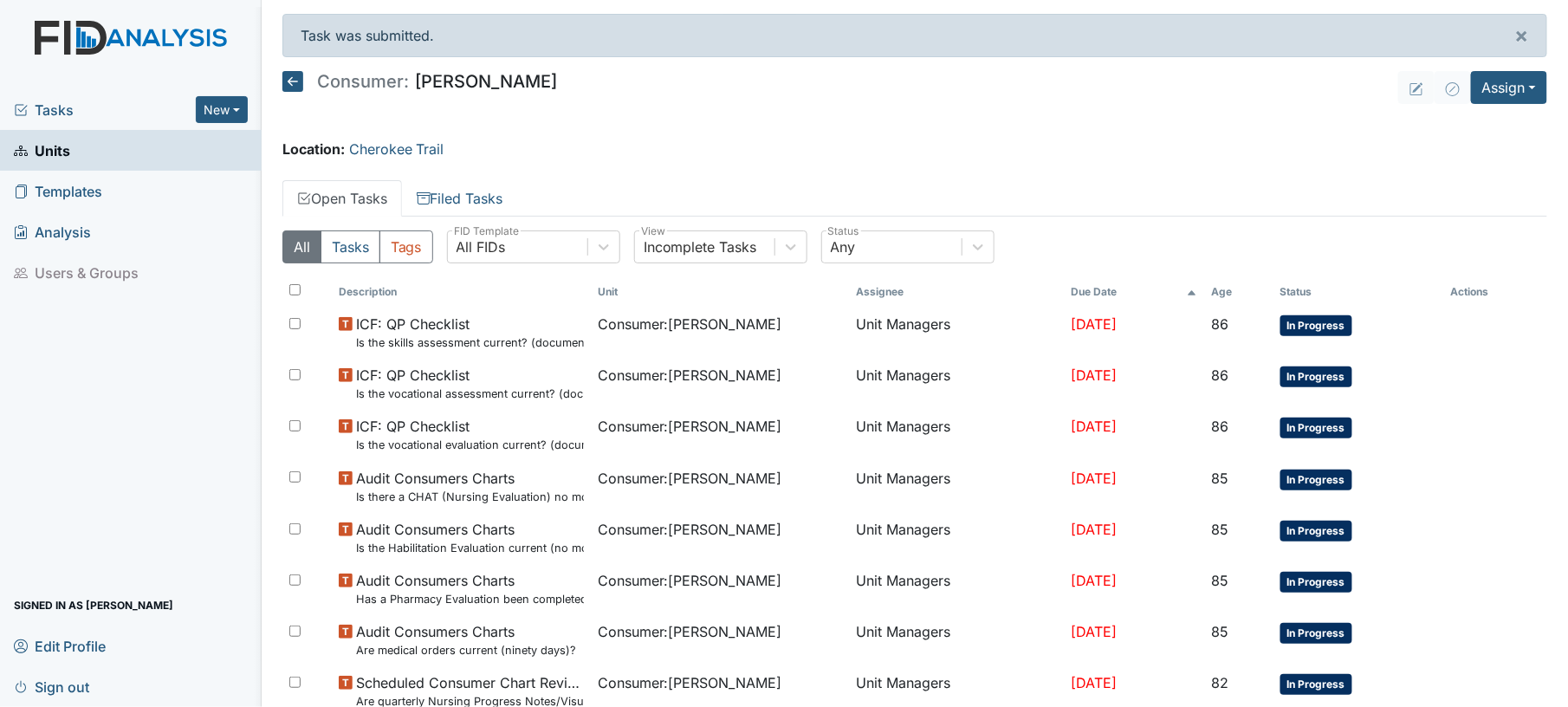
click at [296, 81] on icon at bounding box center [292, 81] width 21 height 21
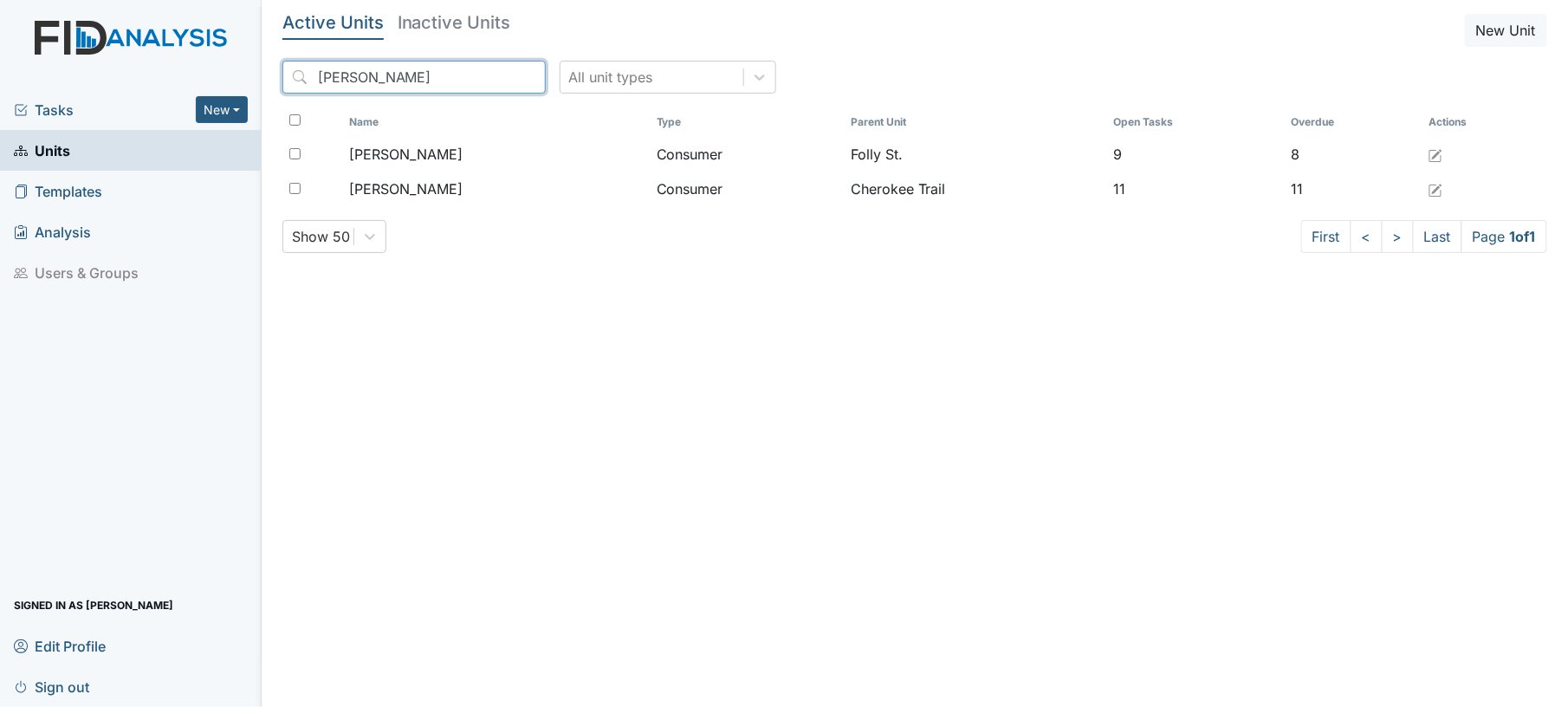
drag, startPoint x: 344, startPoint y: 77, endPoint x: 289, endPoint y: 74, distance: 55.1
click at [289, 74] on input "derr" at bounding box center [414, 77] width 264 height 33
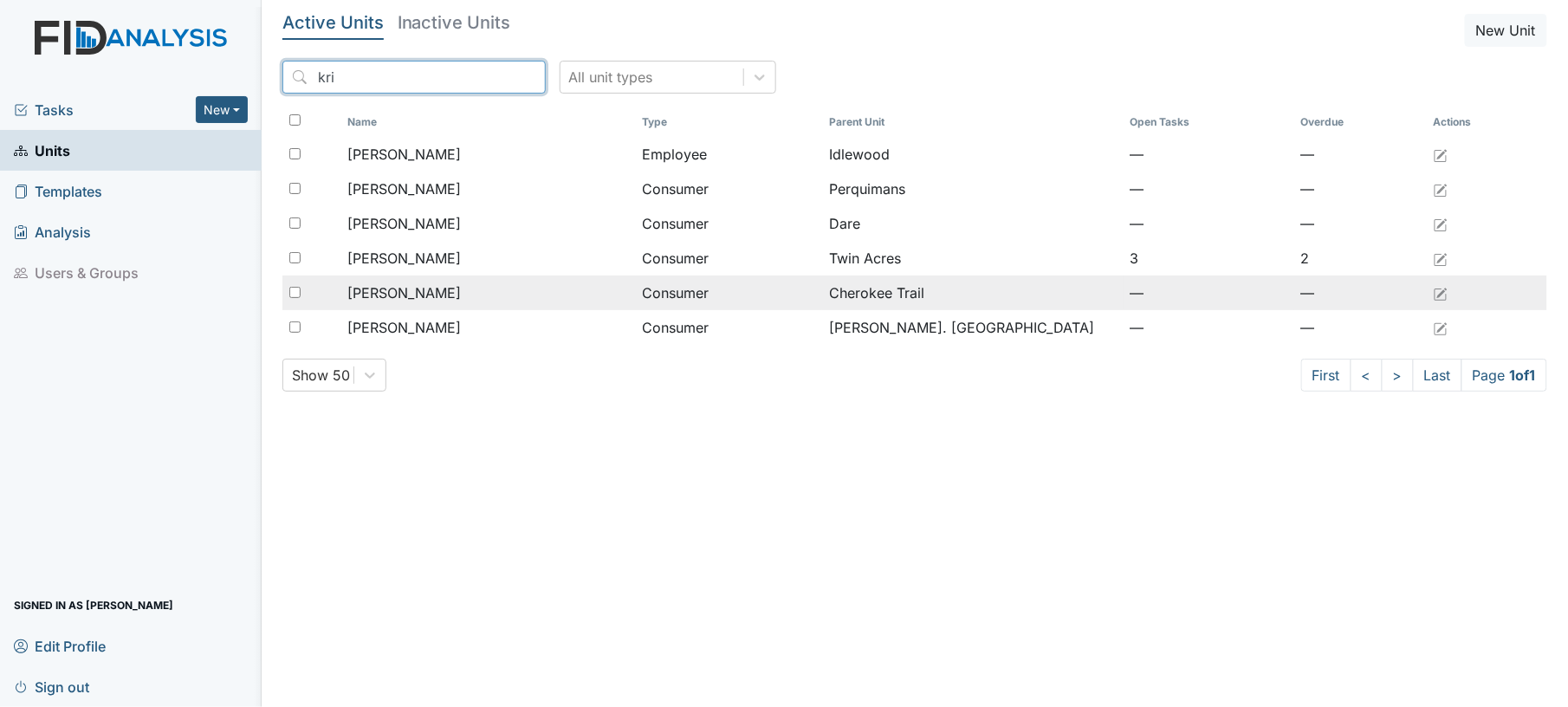
type input "kri"
click at [459, 293] on div "Peterson, Kristin" at bounding box center [488, 293] width 282 height 21
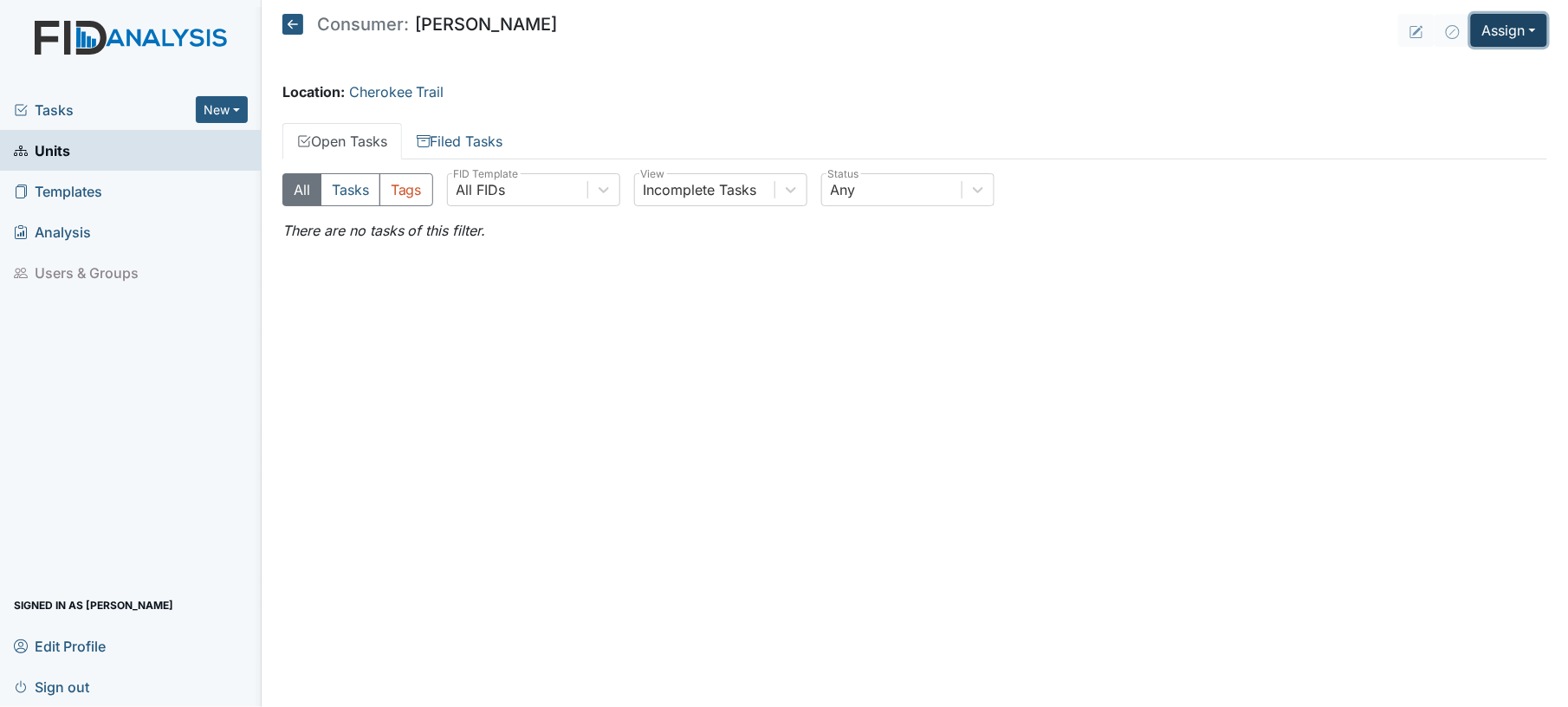
click at [1487, 30] on button "Assign" at bounding box center [1509, 30] width 76 height 33
click at [1485, 121] on link "Assign Document" at bounding box center [1466, 126] width 156 height 28
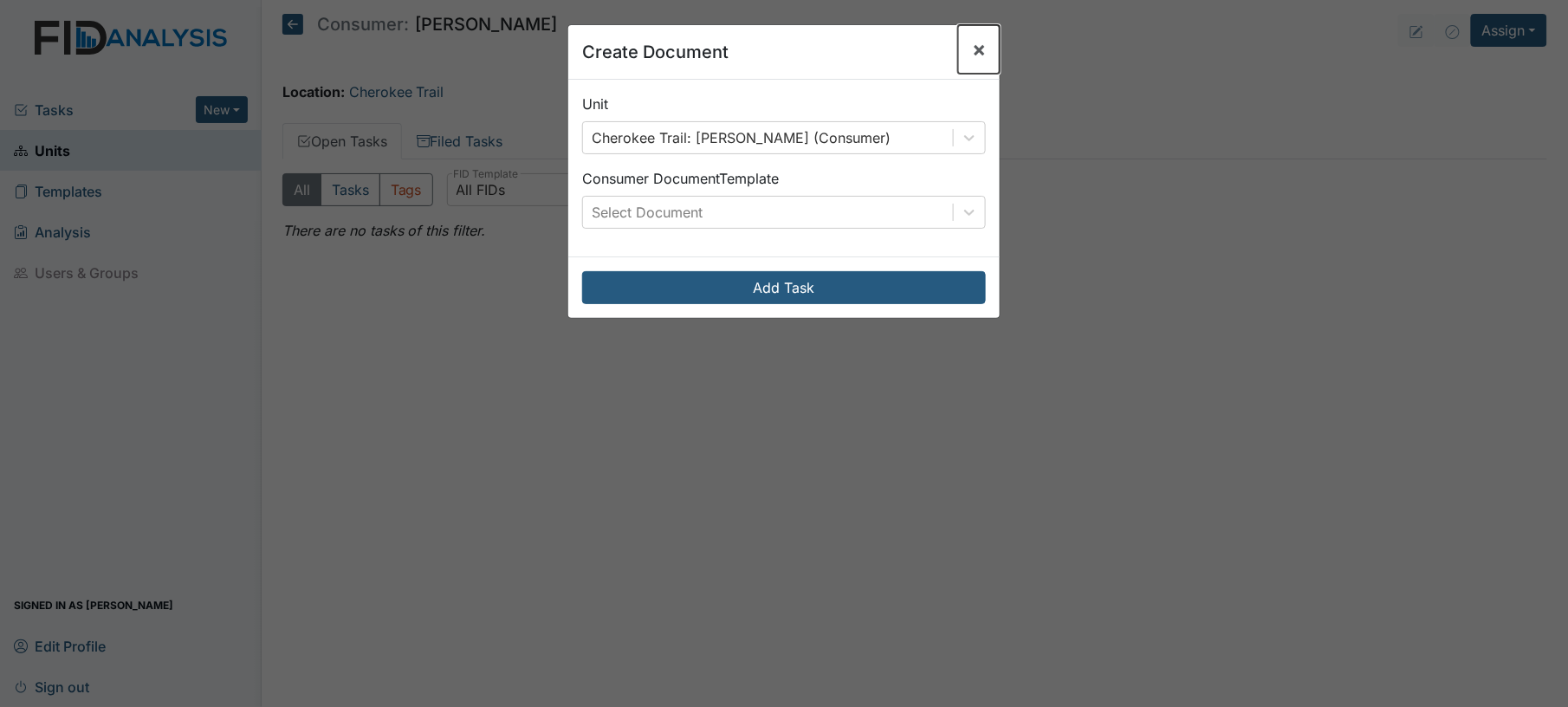
click at [972, 52] on span "×" at bounding box center [979, 49] width 14 height 25
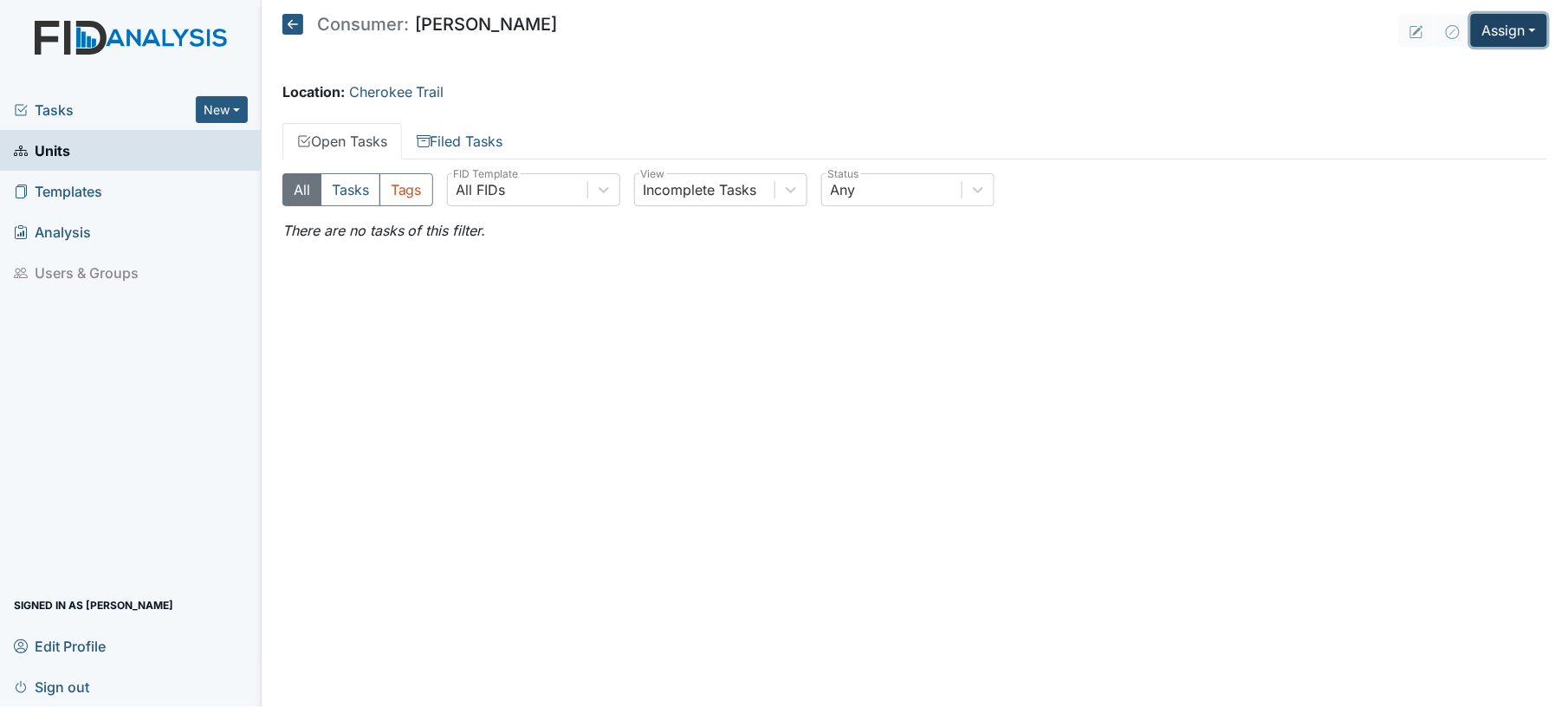
click at [1526, 38] on button "Assign" at bounding box center [1509, 30] width 76 height 33
click at [1480, 98] on link "Assign Inspection" at bounding box center [1466, 98] width 156 height 28
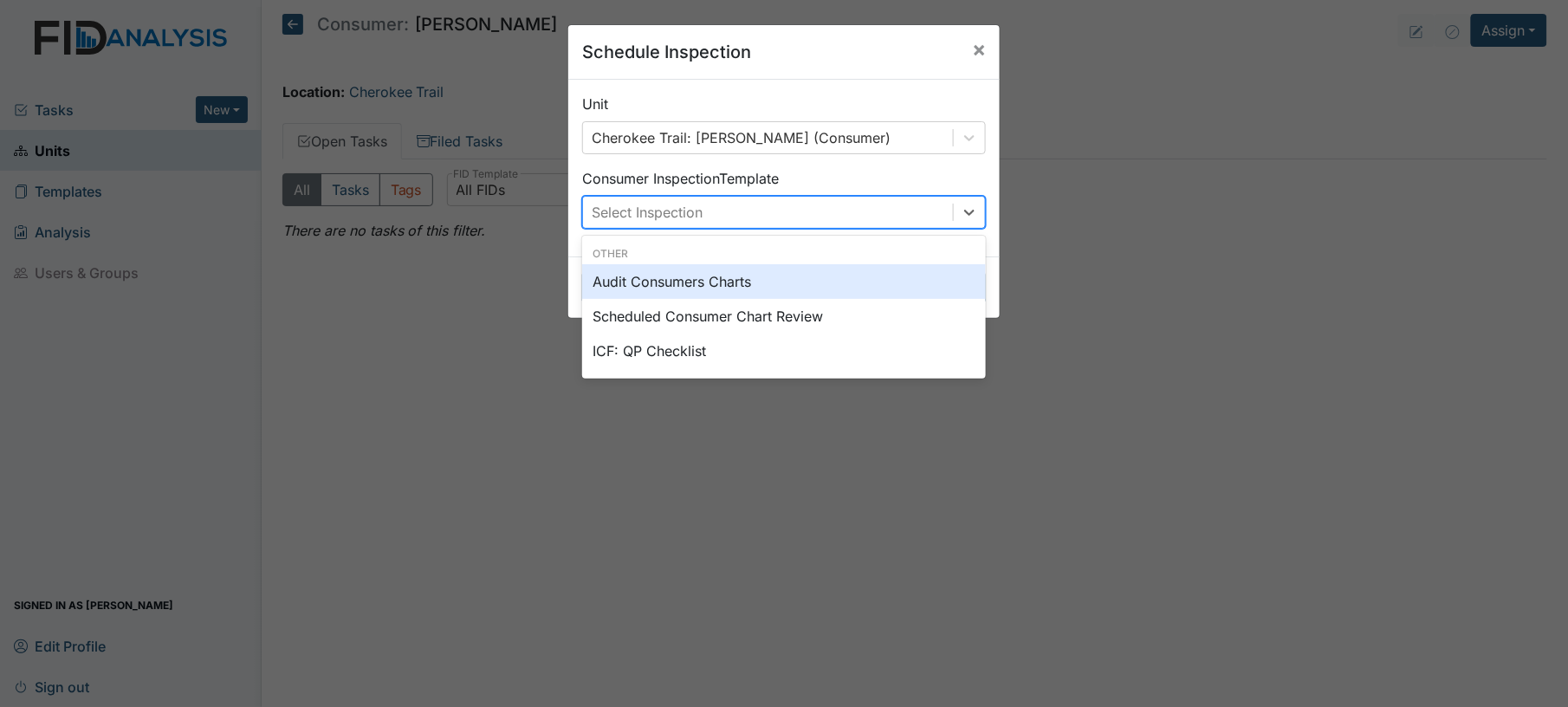
click at [831, 209] on div "Select Inspection" at bounding box center [768, 212] width 370 height 32
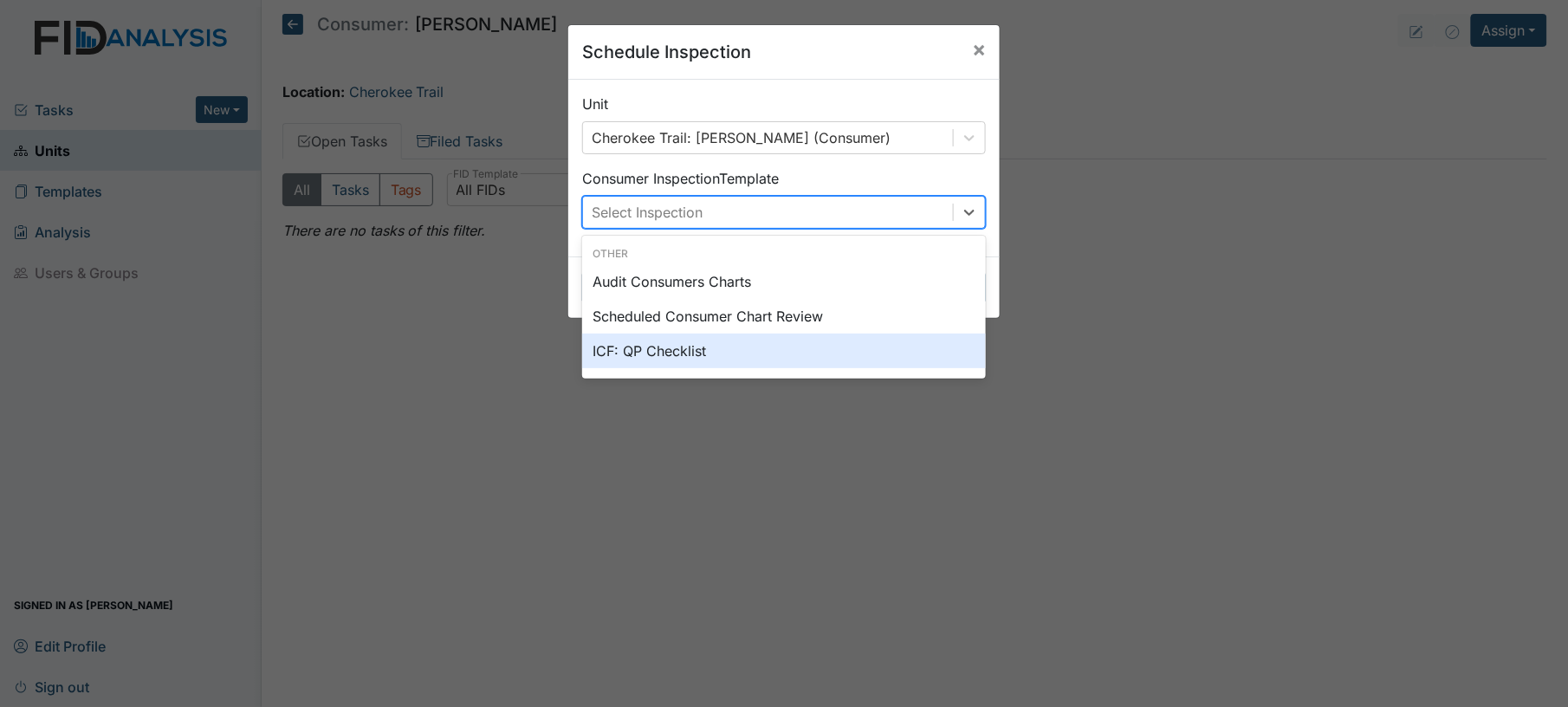
click at [761, 366] on div "ICF: QP Checklist" at bounding box center [784, 350] width 404 height 34
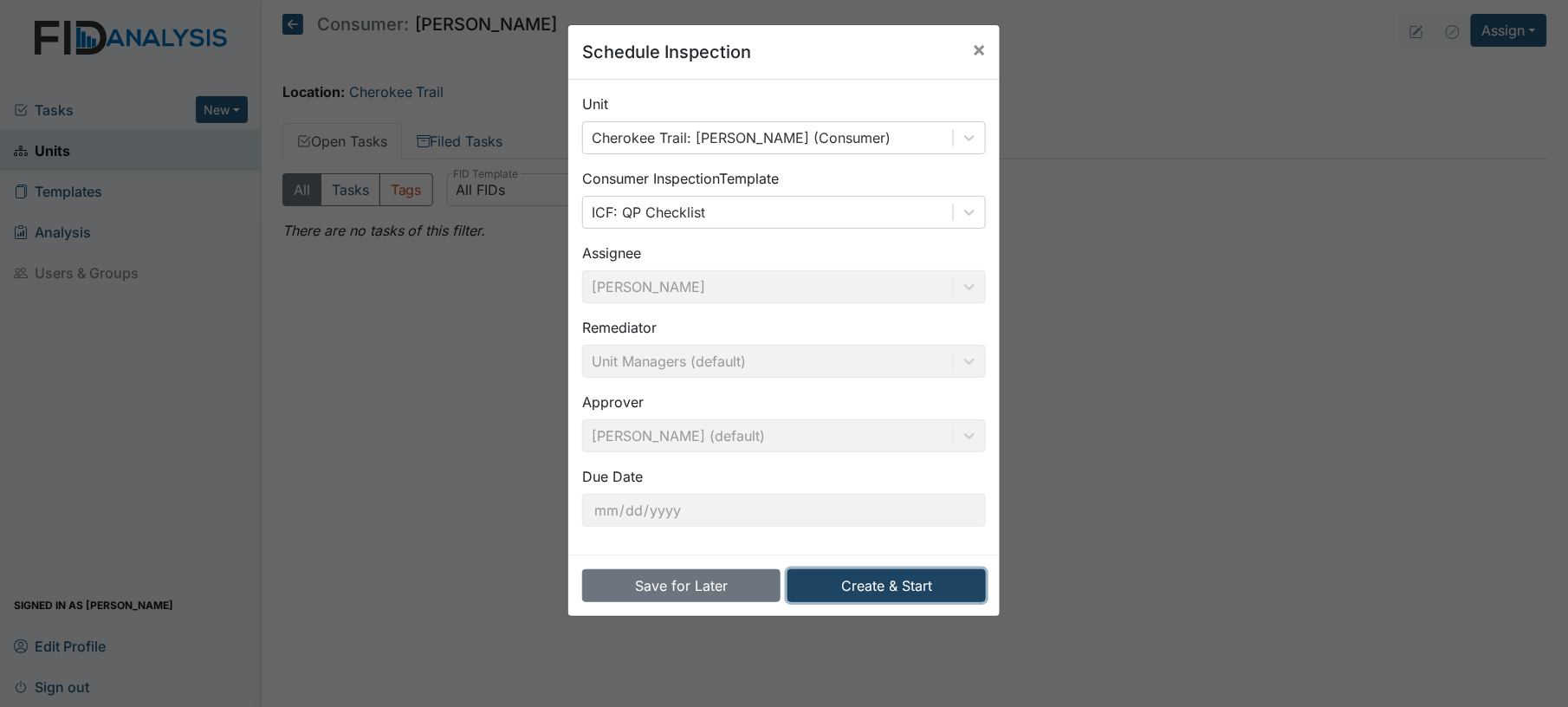
click at [891, 591] on button "Create & Start" at bounding box center [886, 585] width 199 height 33
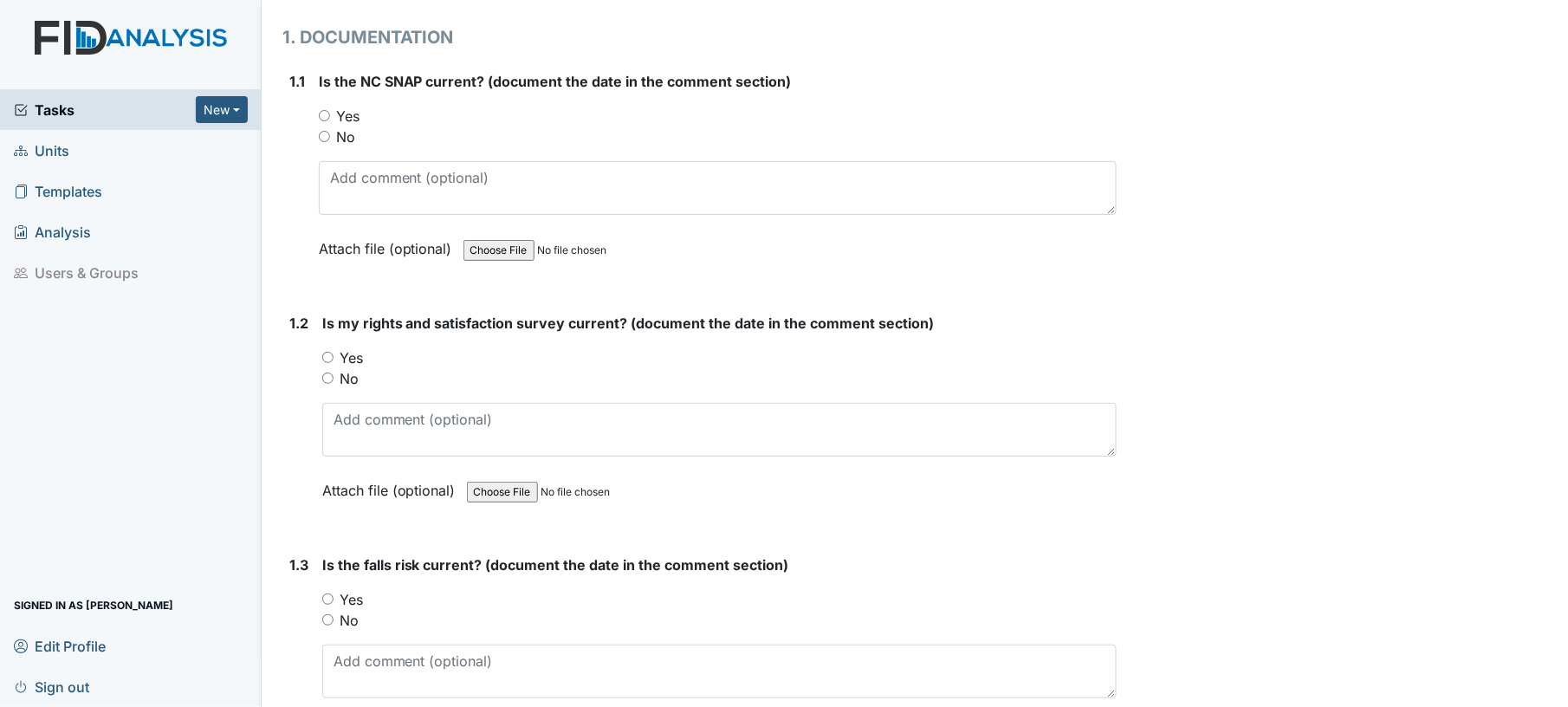
scroll to position [239, 0]
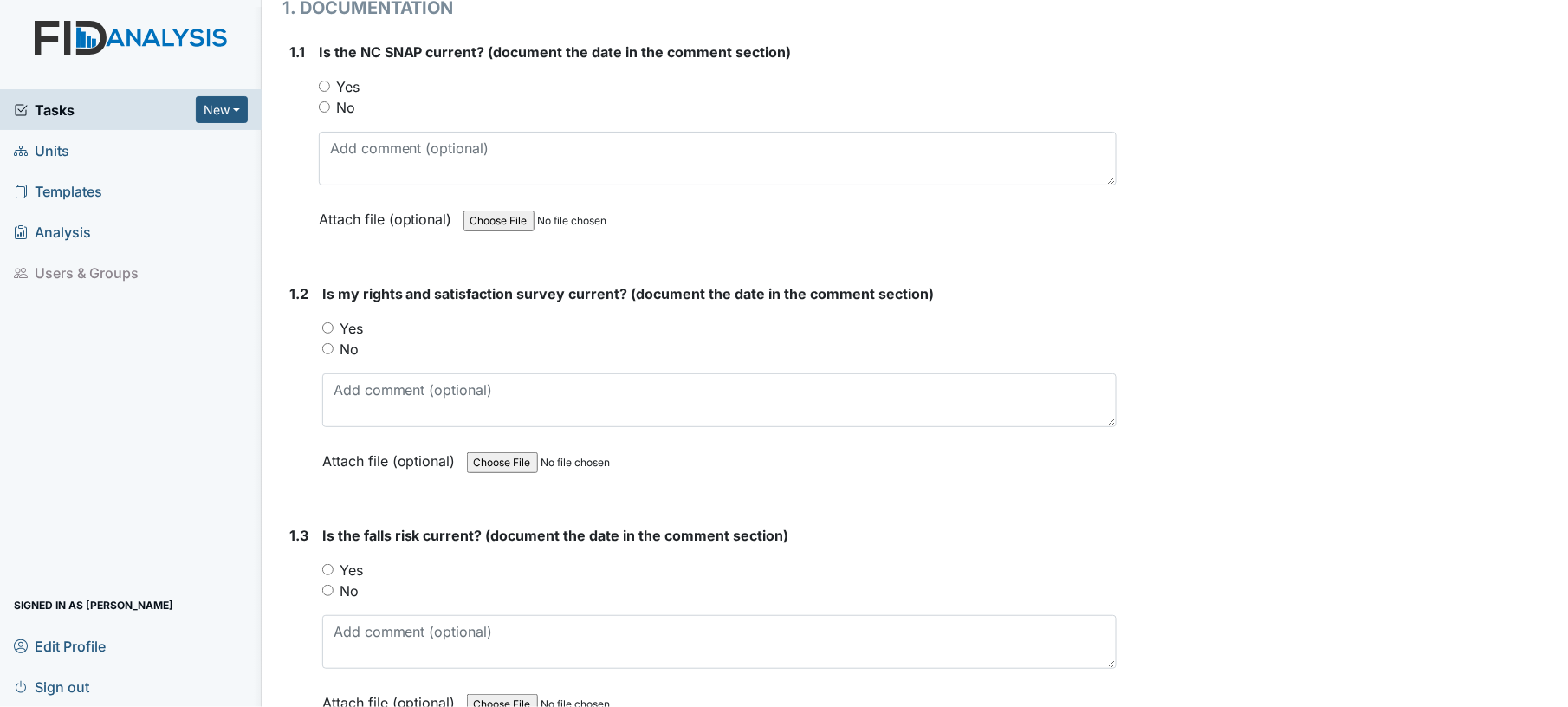
click at [323, 87] on input "Yes" at bounding box center [324, 86] width 11 height 11
radio input "true"
click at [329, 326] on input "Yes" at bounding box center [328, 328] width 11 height 11
radio input "true"
click at [404, 328] on div "Yes" at bounding box center [719, 328] width 795 height 21
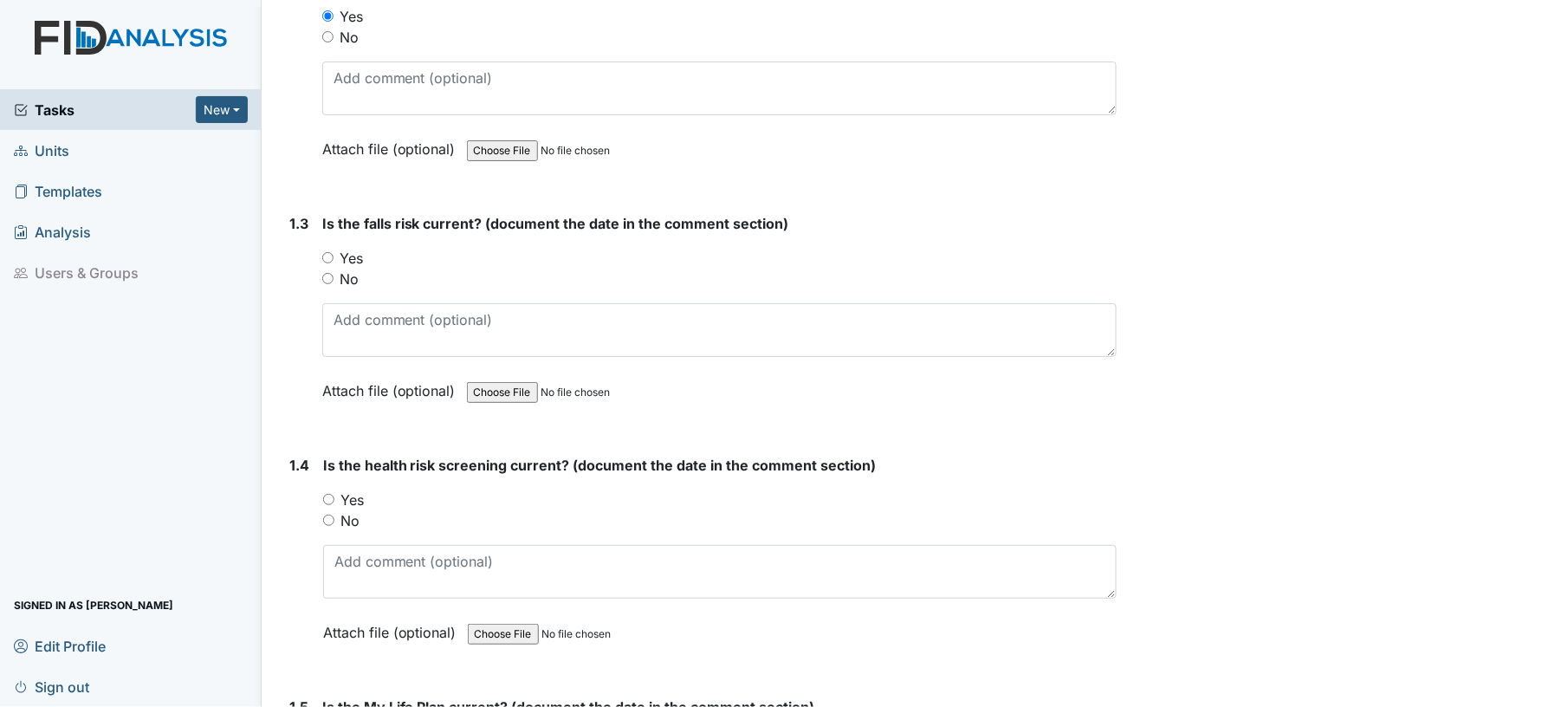
scroll to position [747, 0]
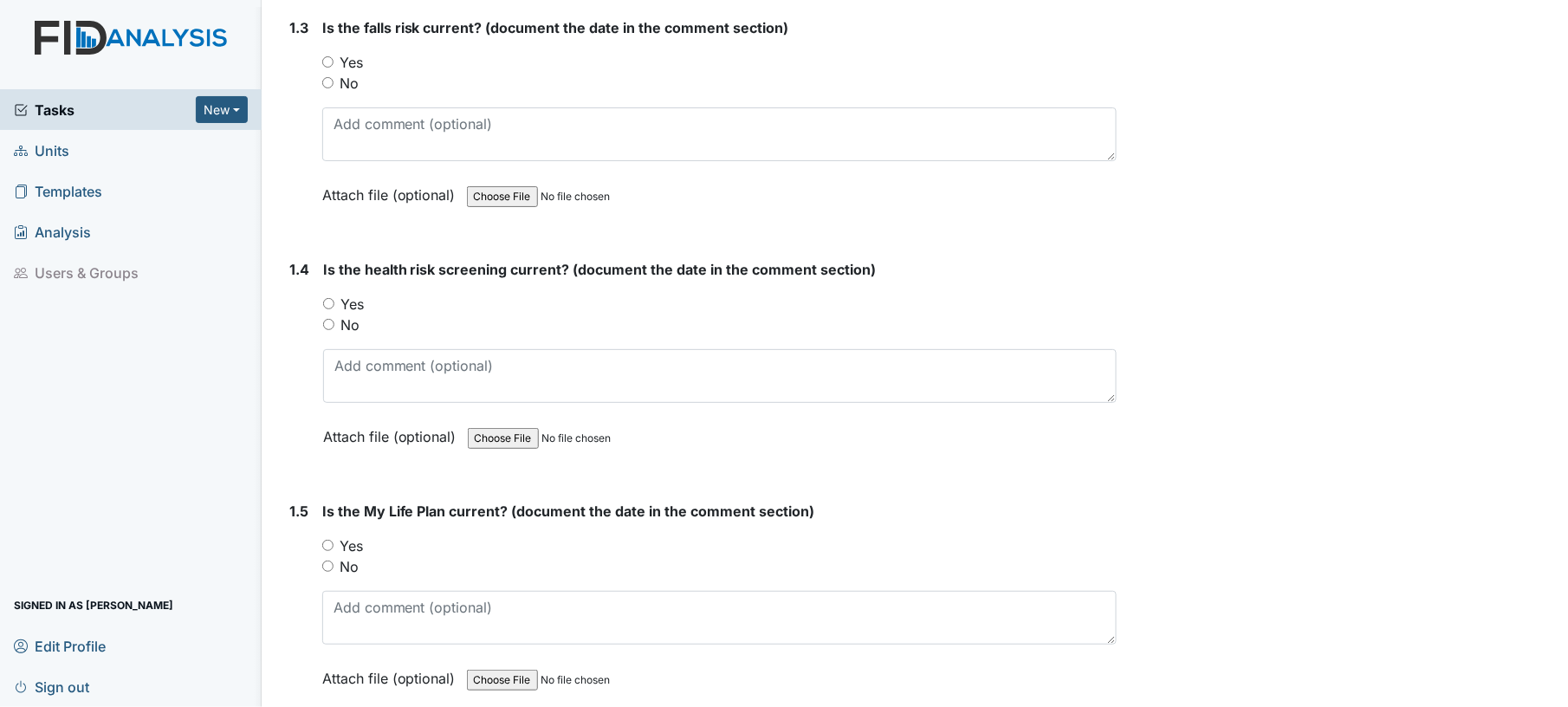
click at [327, 56] on input "Yes" at bounding box center [328, 61] width 11 height 11
radio input "true"
click at [326, 300] on input "Yes" at bounding box center [329, 303] width 11 height 11
radio input "true"
click at [420, 315] on div "No" at bounding box center [720, 324] width 794 height 21
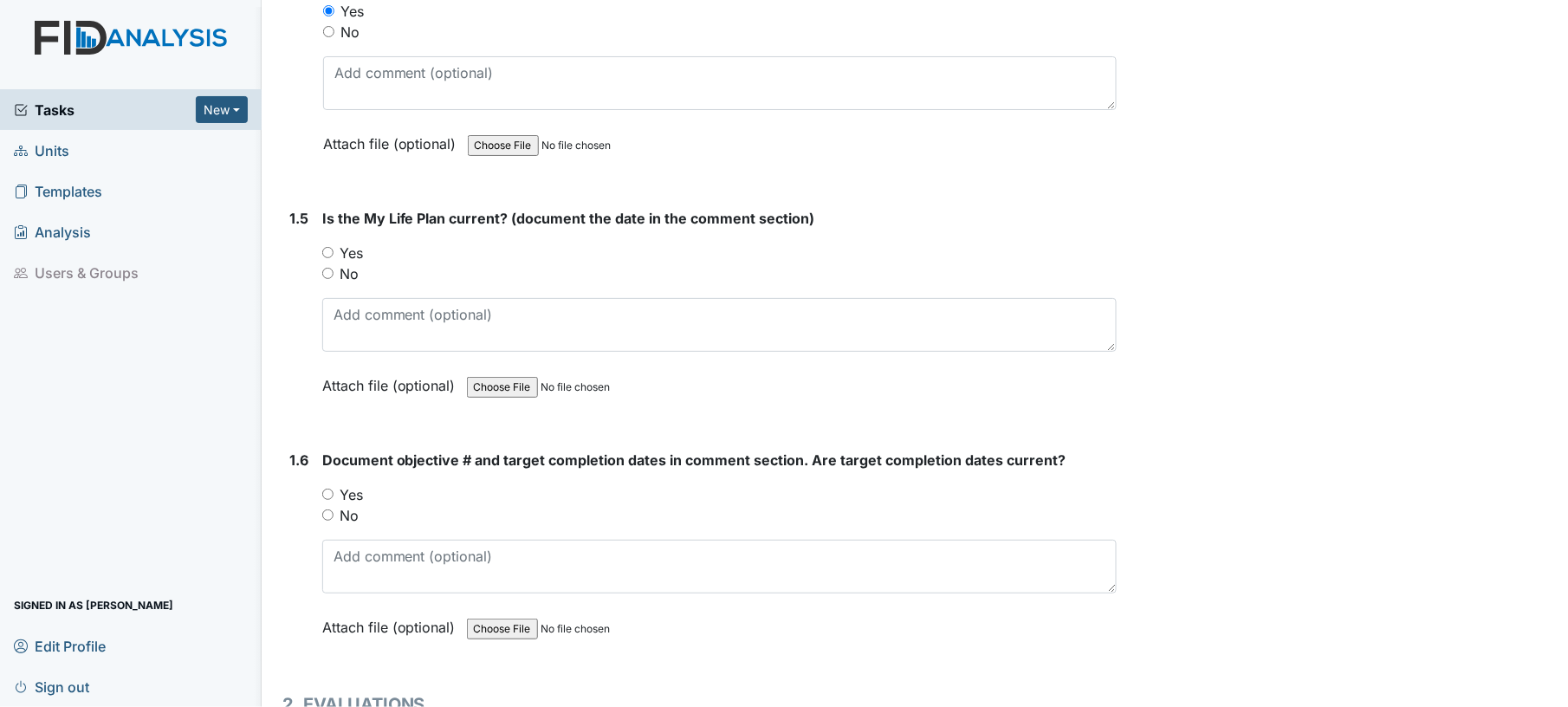
scroll to position [1071, 0]
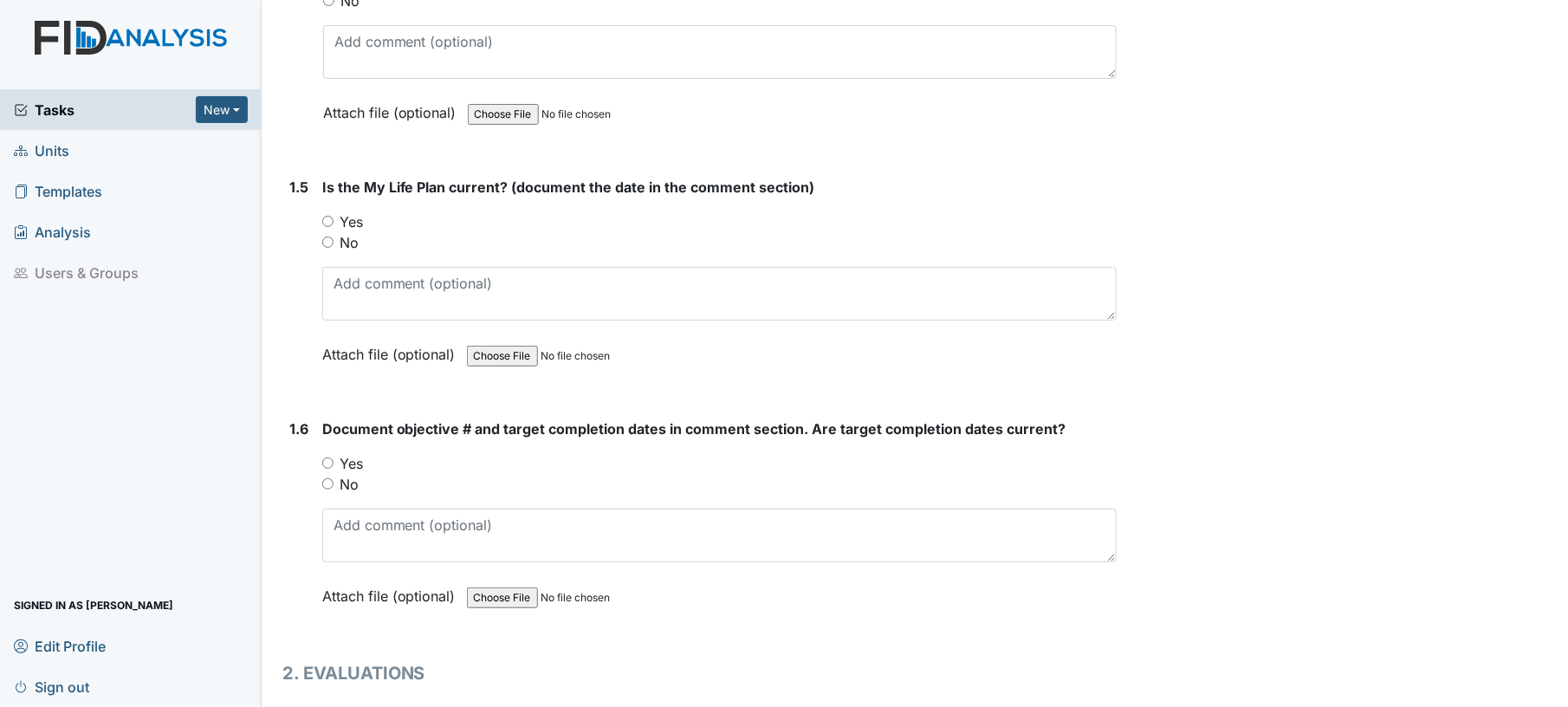
click at [330, 219] on input "Yes" at bounding box center [328, 221] width 11 height 11
radio input "true"
click at [329, 458] on input "Yes" at bounding box center [328, 463] width 11 height 11
radio input "true"
click at [435, 456] on div "Yes" at bounding box center [719, 463] width 795 height 21
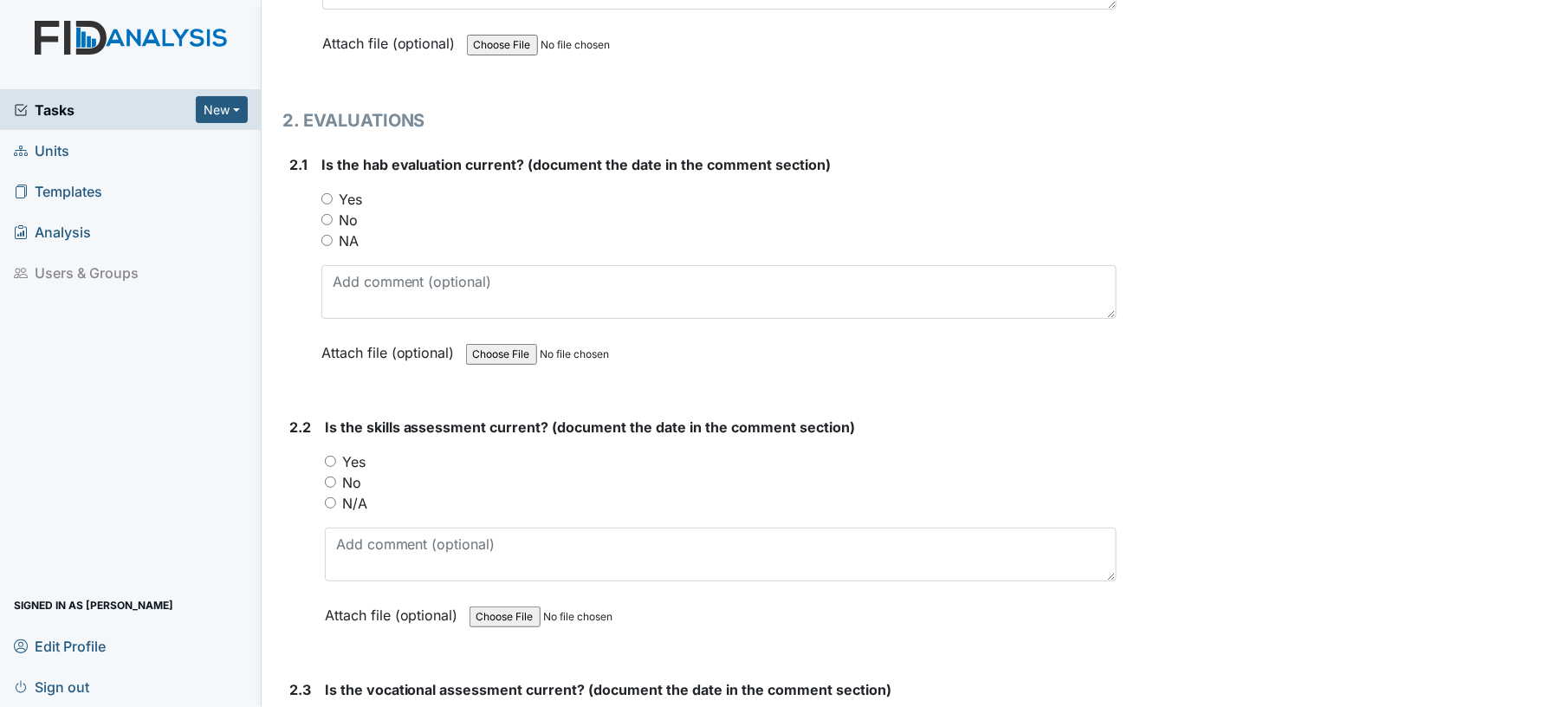
scroll to position [1625, 0]
click at [326, 192] on input "Yes" at bounding box center [327, 197] width 11 height 11
radio input "true"
click at [330, 450] on div "Yes" at bounding box center [721, 460] width 793 height 21
click at [330, 454] on input "Yes" at bounding box center [330, 460] width 11 height 11
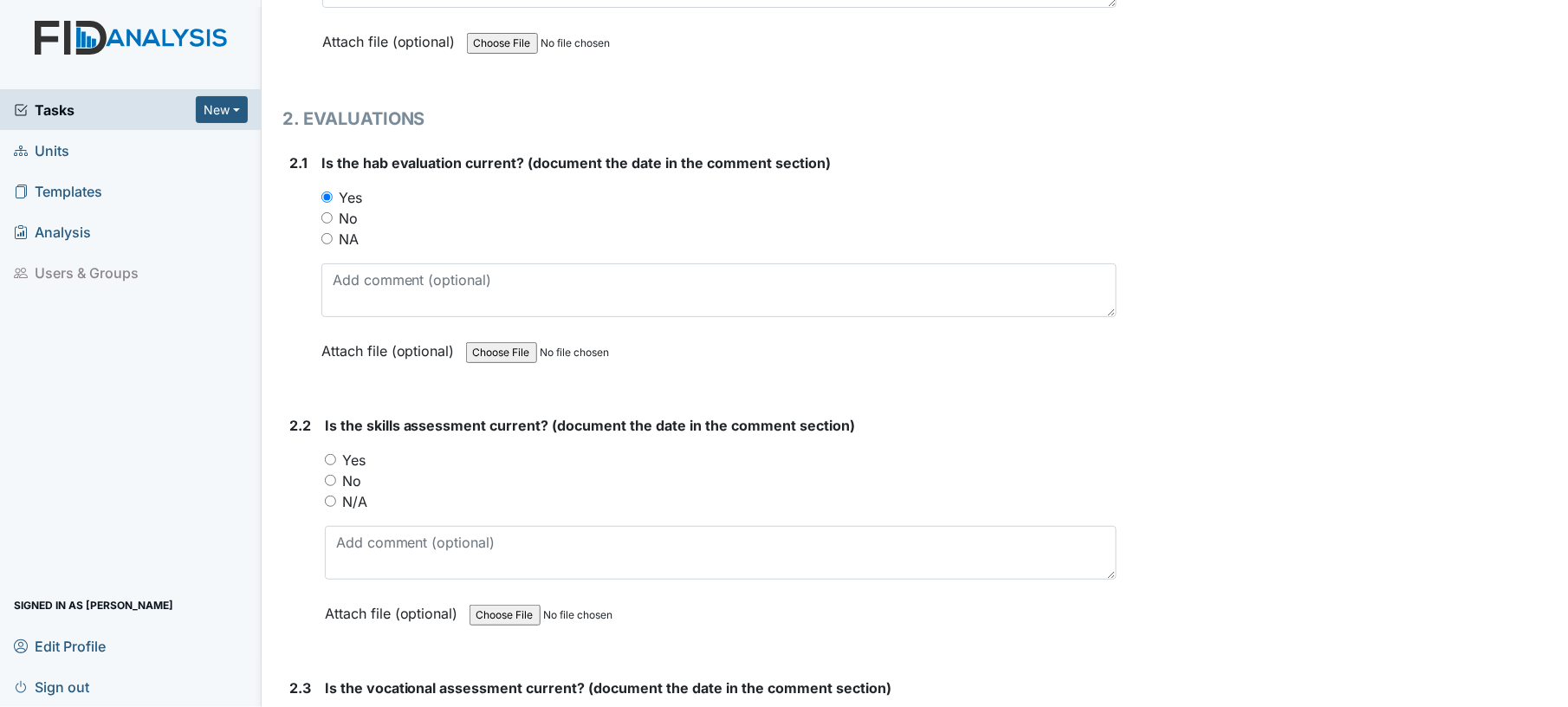
radio input "true"
click at [426, 471] on div "No" at bounding box center [721, 480] width 793 height 21
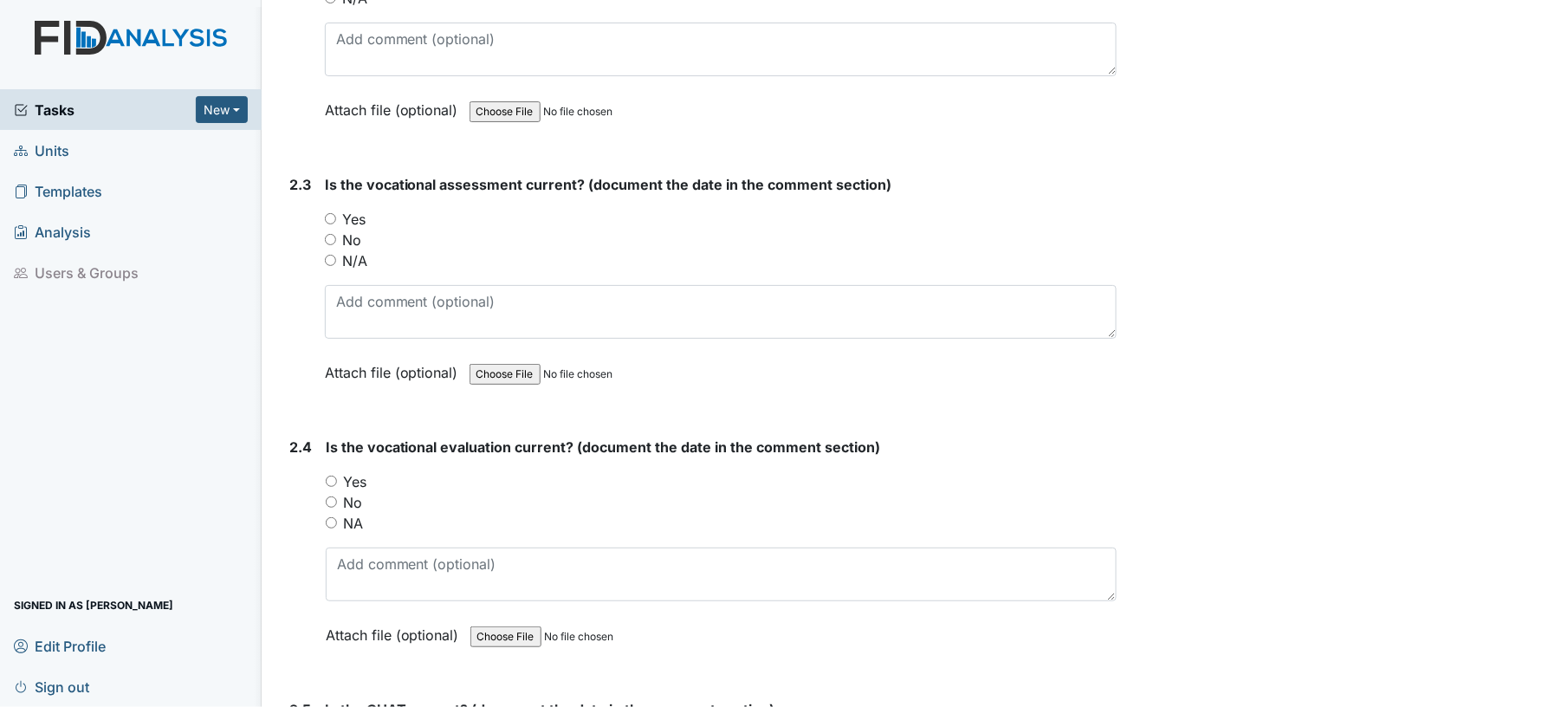
scroll to position [2181, 0]
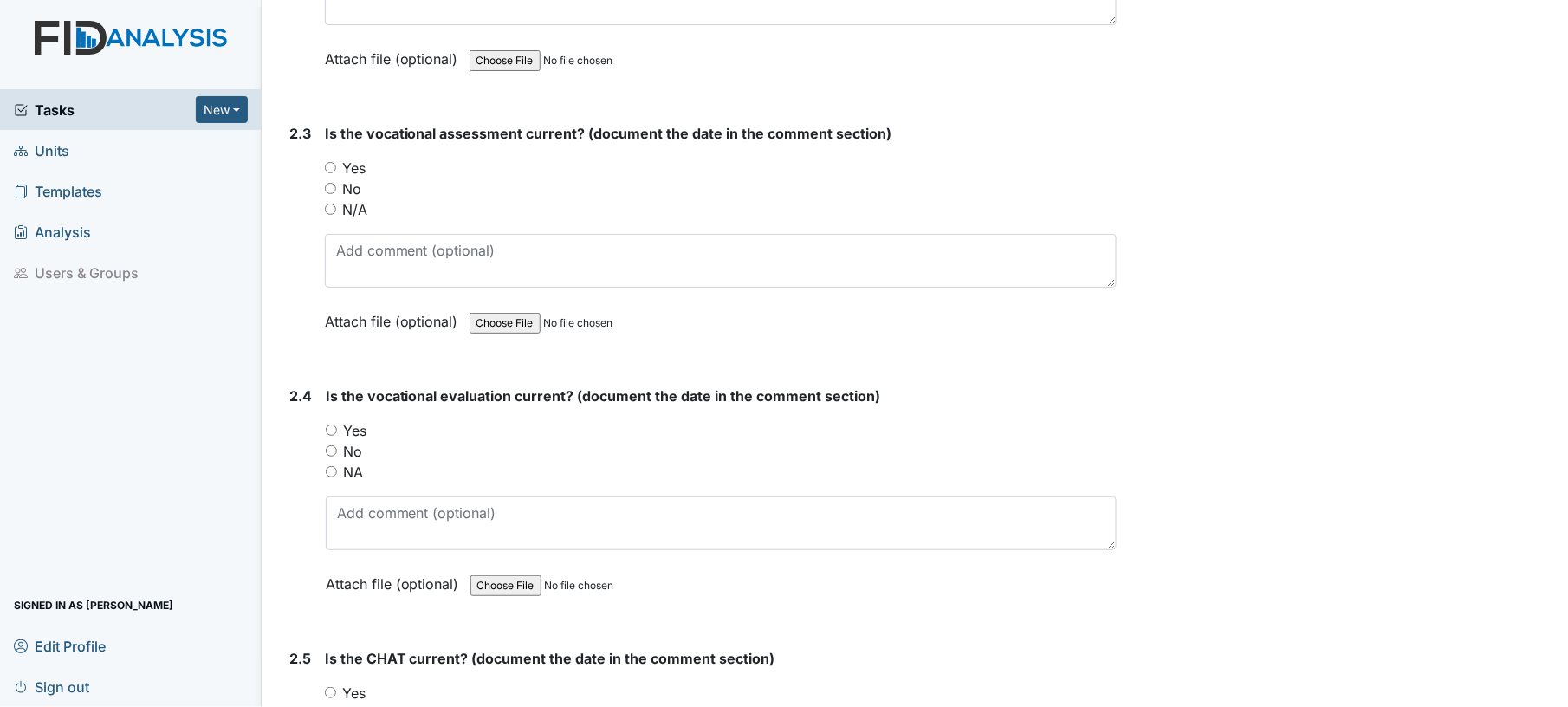
click at [327, 163] on input "Yes" at bounding box center [330, 167] width 11 height 11
radio input "true"
click at [333, 428] on div "Yes" at bounding box center [721, 430] width 792 height 21
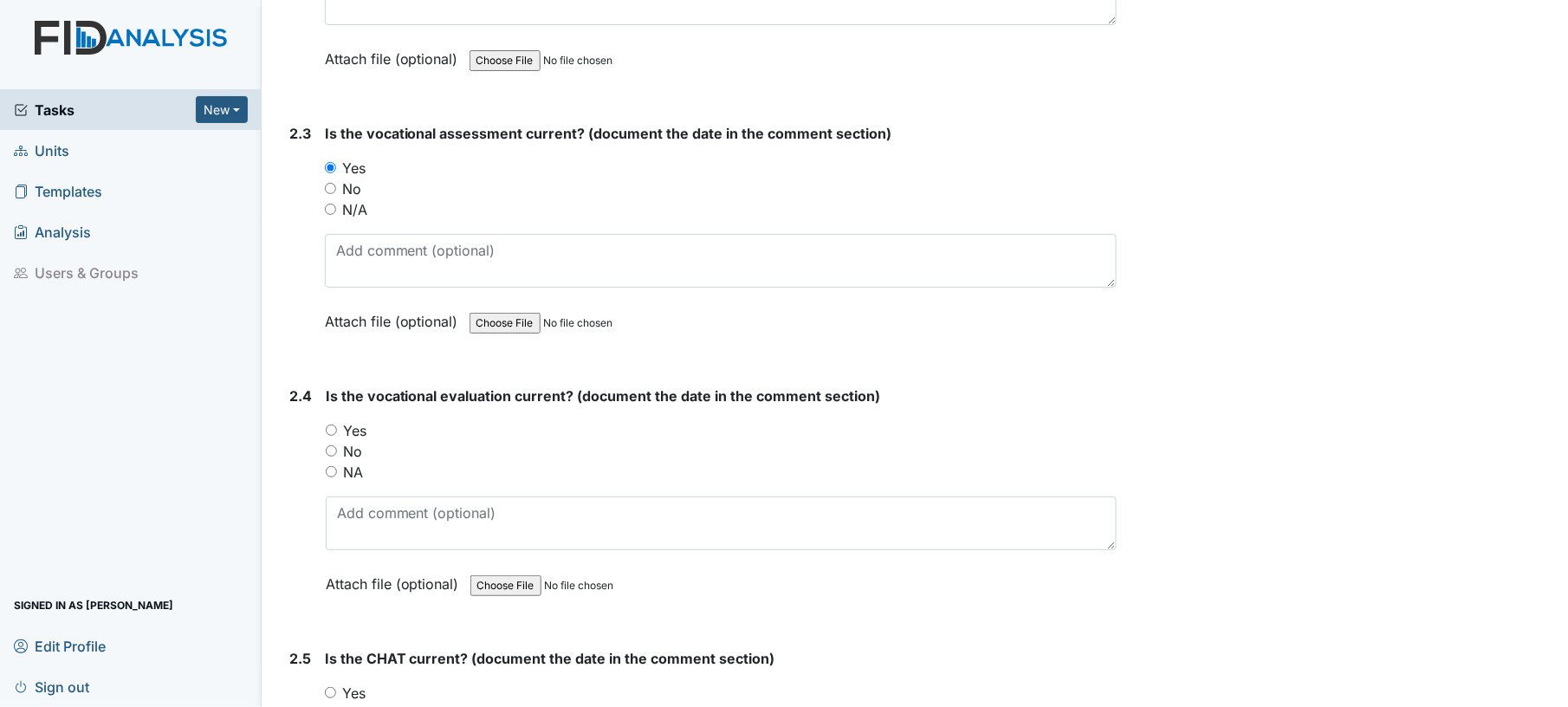
click at [327, 424] on input "Yes" at bounding box center [331, 430] width 11 height 11
radio input "true"
click at [443, 441] on div "No" at bounding box center [721, 451] width 792 height 21
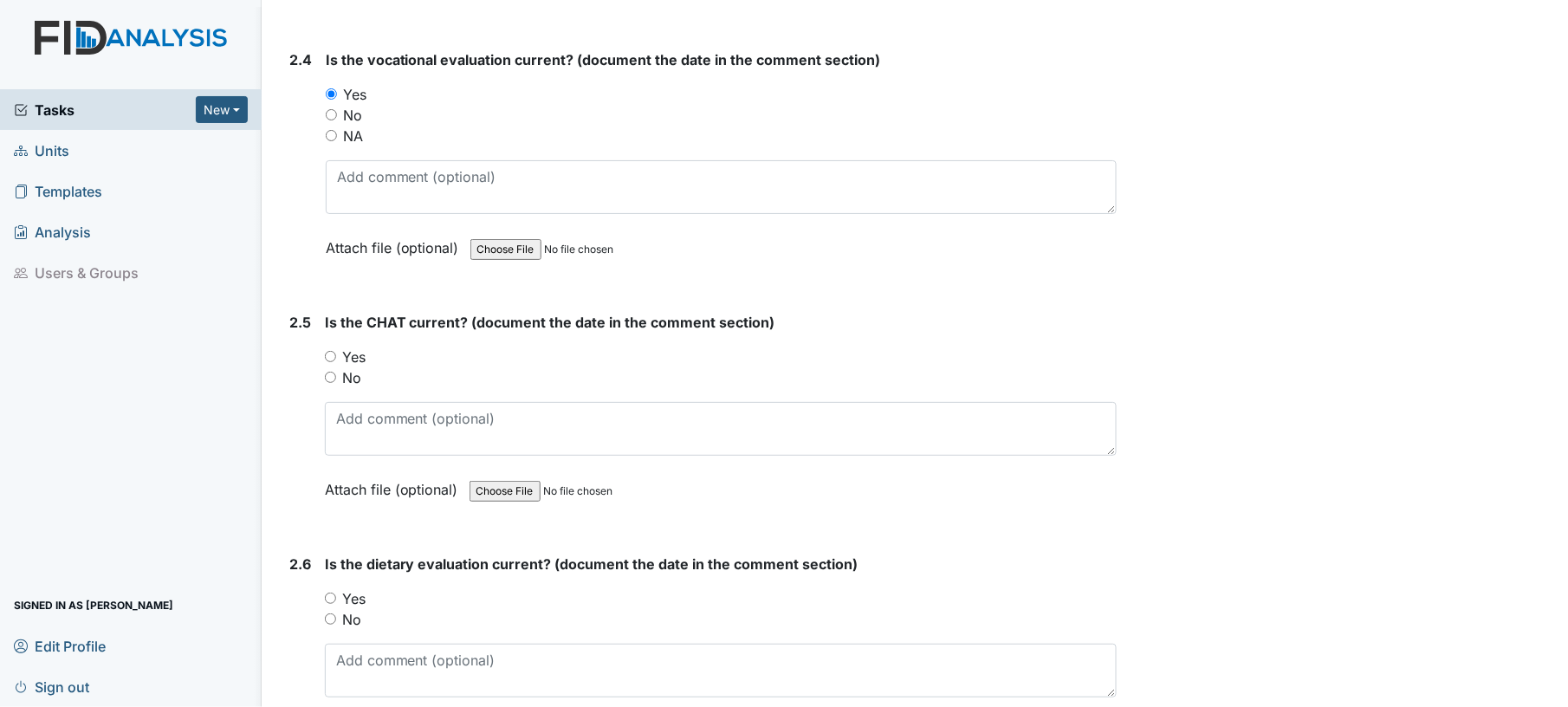
scroll to position [2688, 0]
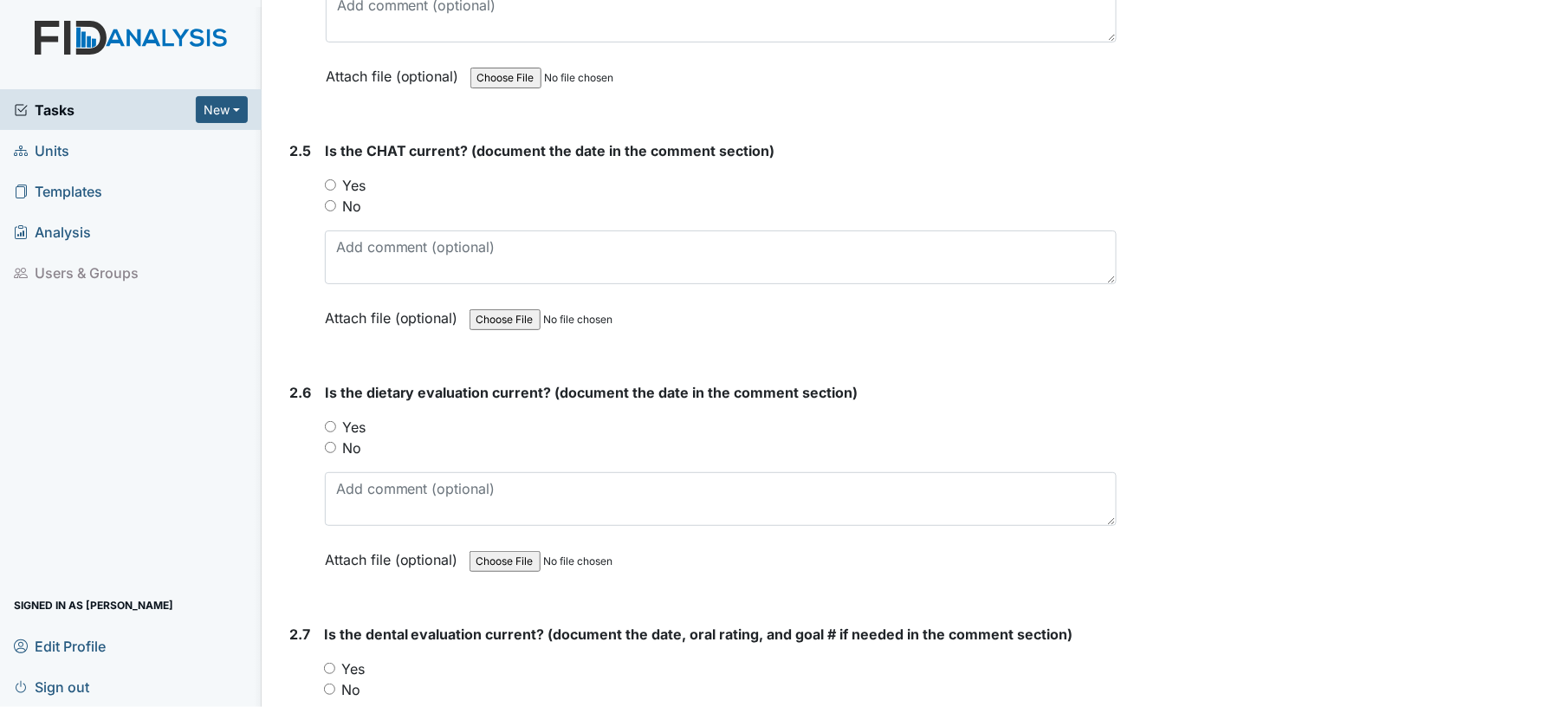
click at [327, 180] on input "Yes" at bounding box center [330, 185] width 11 height 11
radio input "true"
click at [328, 421] on input "Yes" at bounding box center [330, 426] width 11 height 11
radio input "true"
click at [439, 417] on div "Yes" at bounding box center [721, 427] width 793 height 21
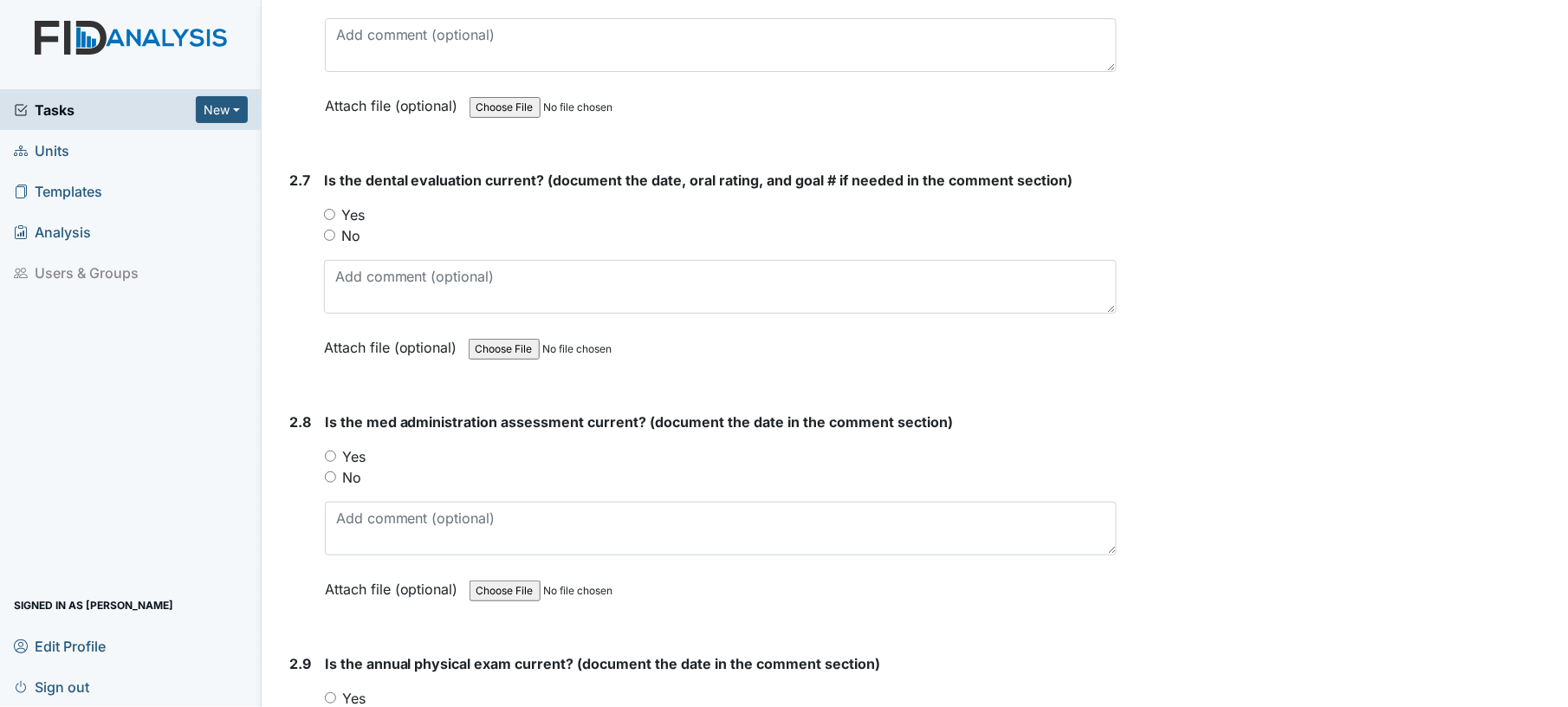
scroll to position [3196, 0]
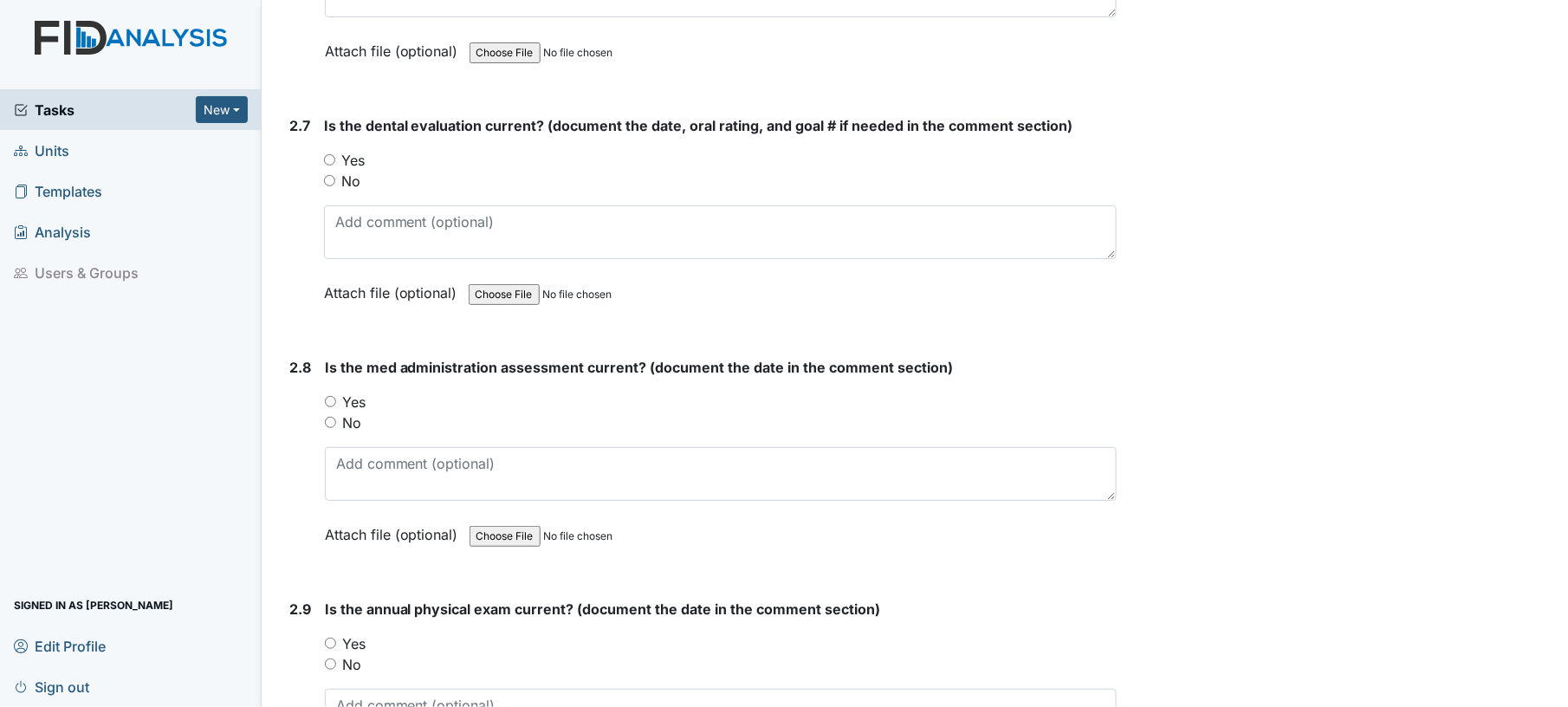
click at [328, 154] on input "Yes" at bounding box center [329, 160] width 11 height 11
radio input "true"
click at [329, 396] on input "Yes" at bounding box center [330, 402] width 11 height 11
radio input "true"
click at [461, 413] on div "No" at bounding box center [721, 423] width 793 height 21
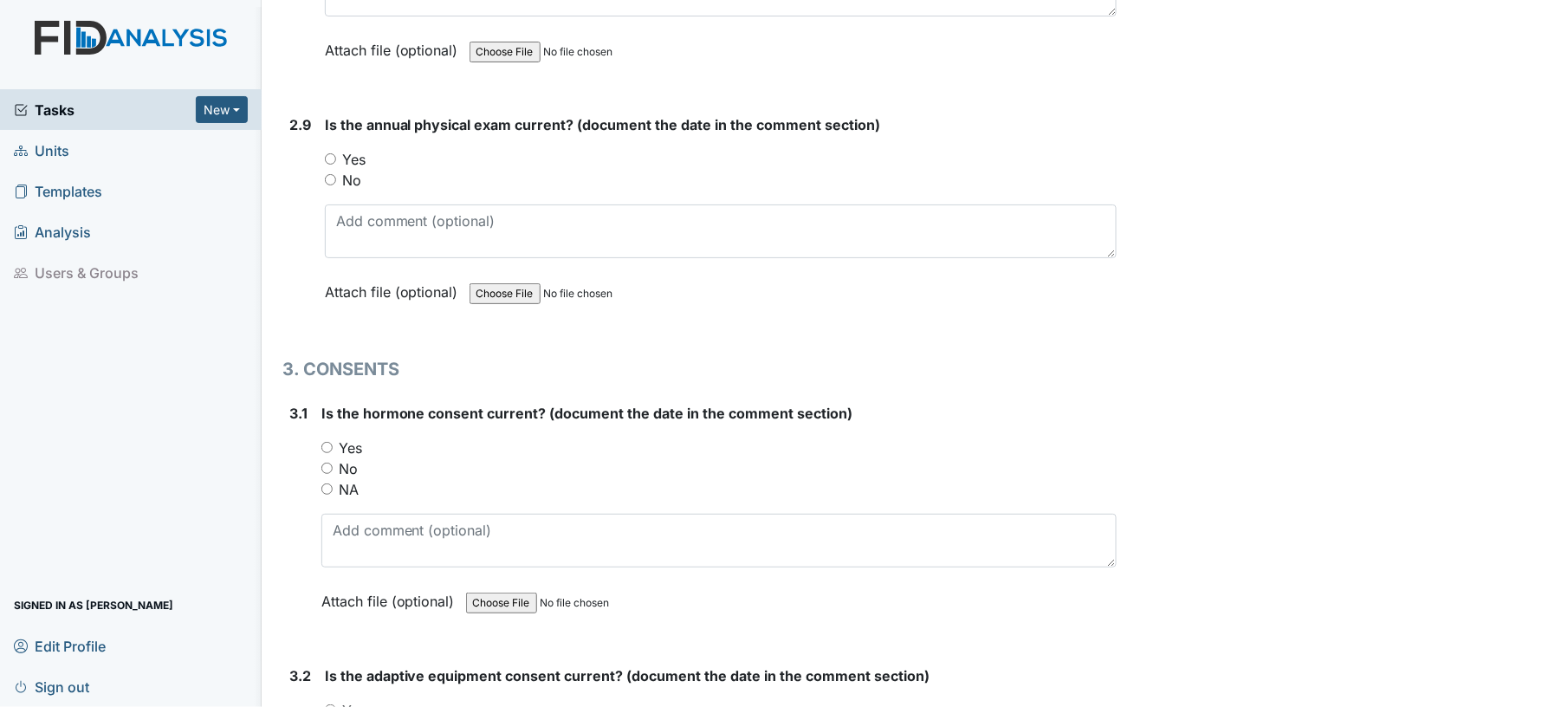
scroll to position [3706, 0]
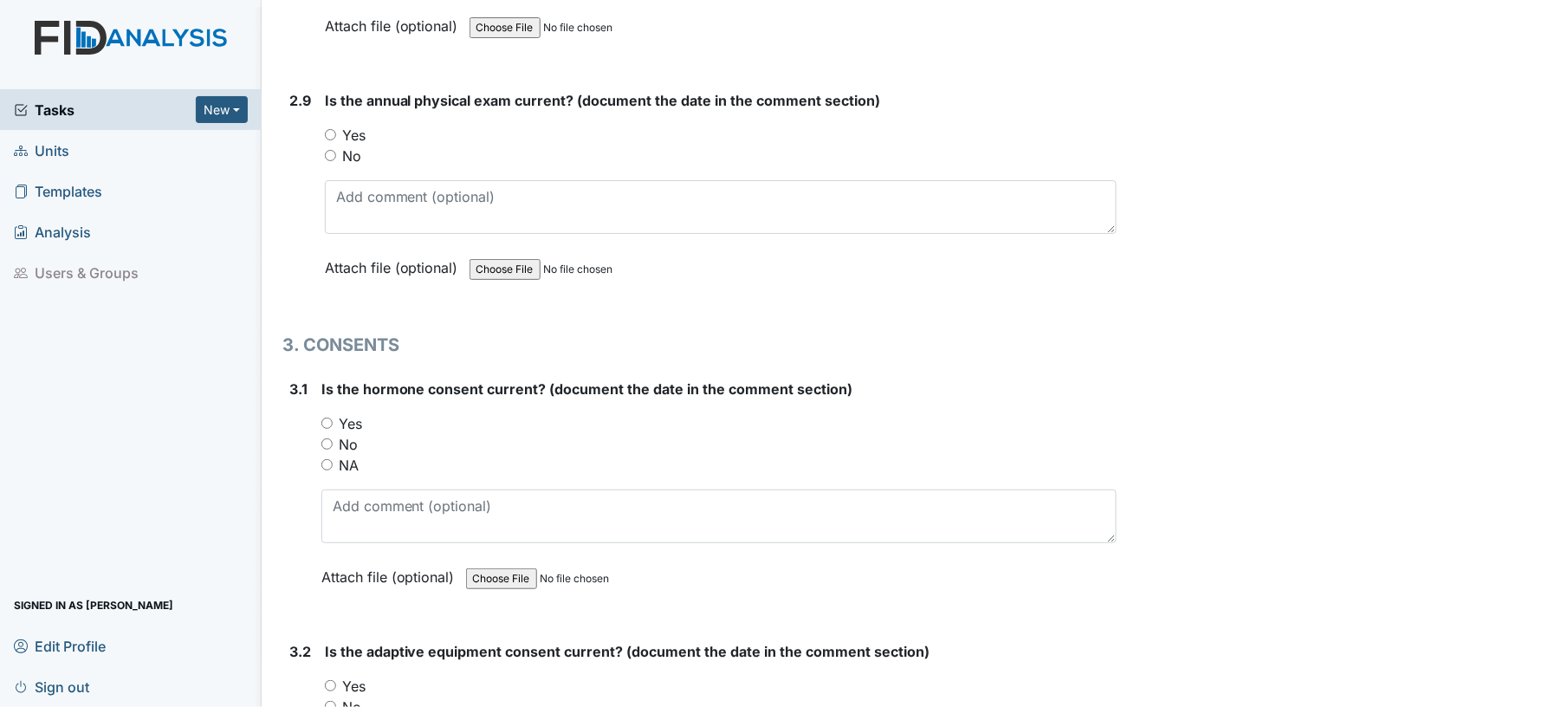
click at [333, 129] on input "Yes" at bounding box center [330, 135] width 11 height 11
radio input "true"
click at [326, 418] on input "Yes" at bounding box center [327, 423] width 11 height 11
radio input "true"
click at [452, 434] on div "No" at bounding box center [719, 444] width 796 height 21
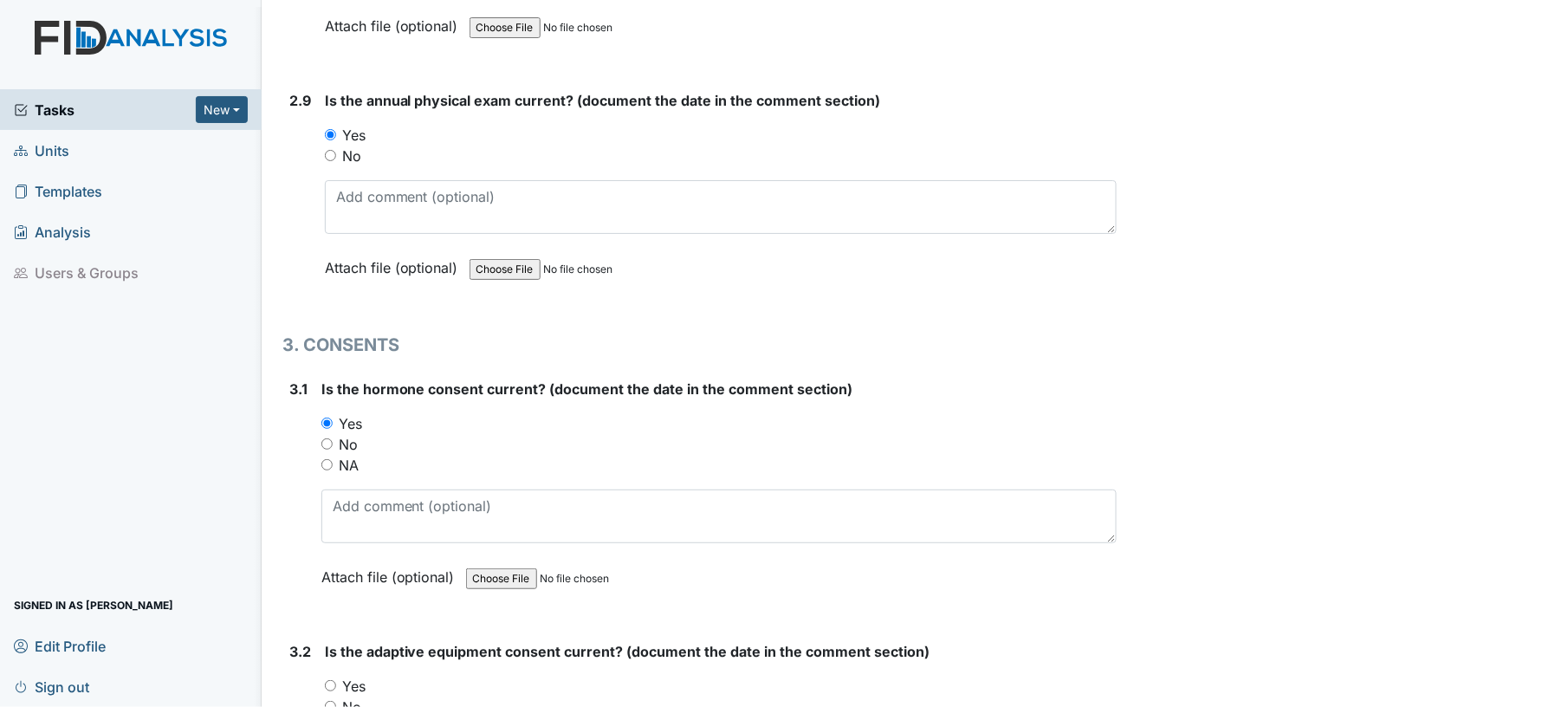
click at [326, 460] on input "NA" at bounding box center [327, 465] width 11 height 11
radio input "true"
click at [459, 434] on div "No" at bounding box center [719, 444] width 796 height 21
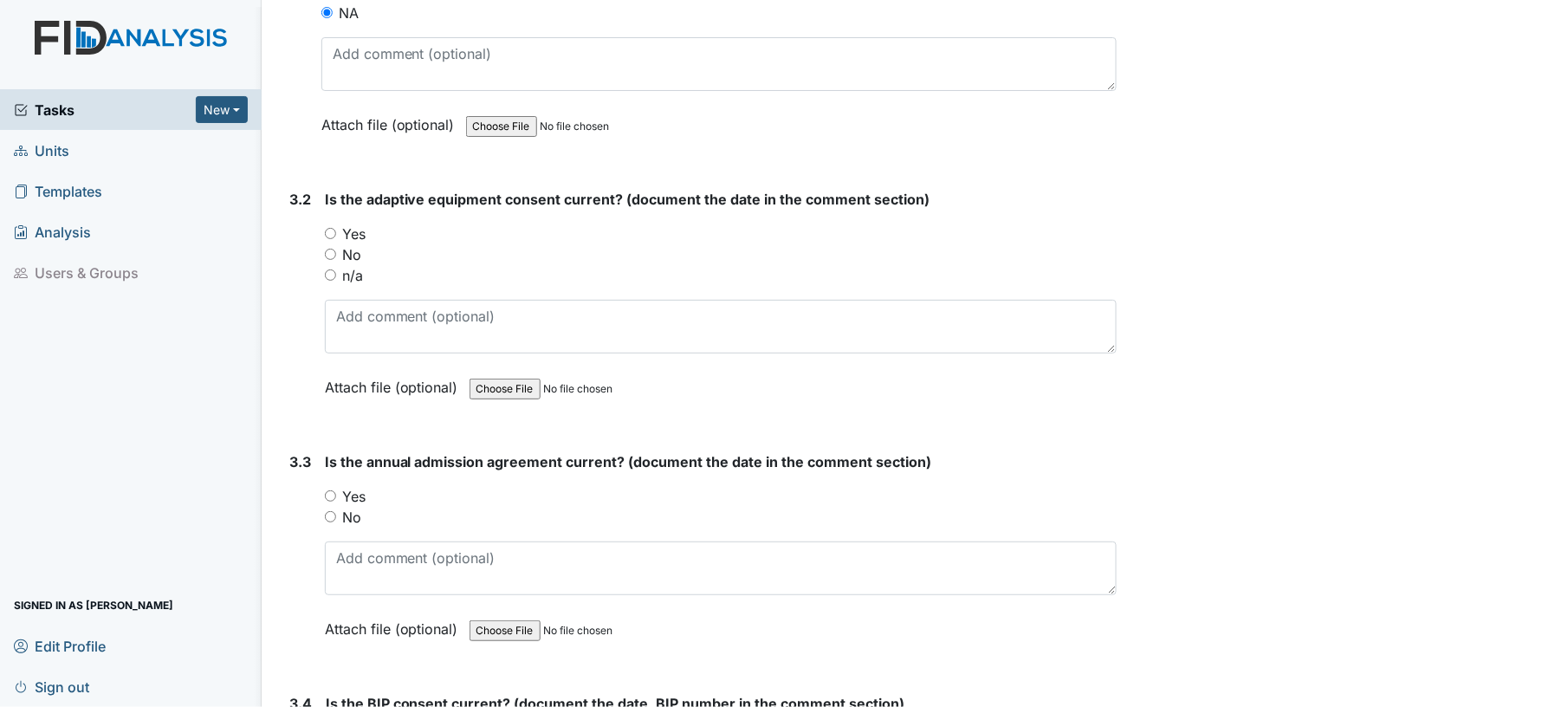
scroll to position [4213, 0]
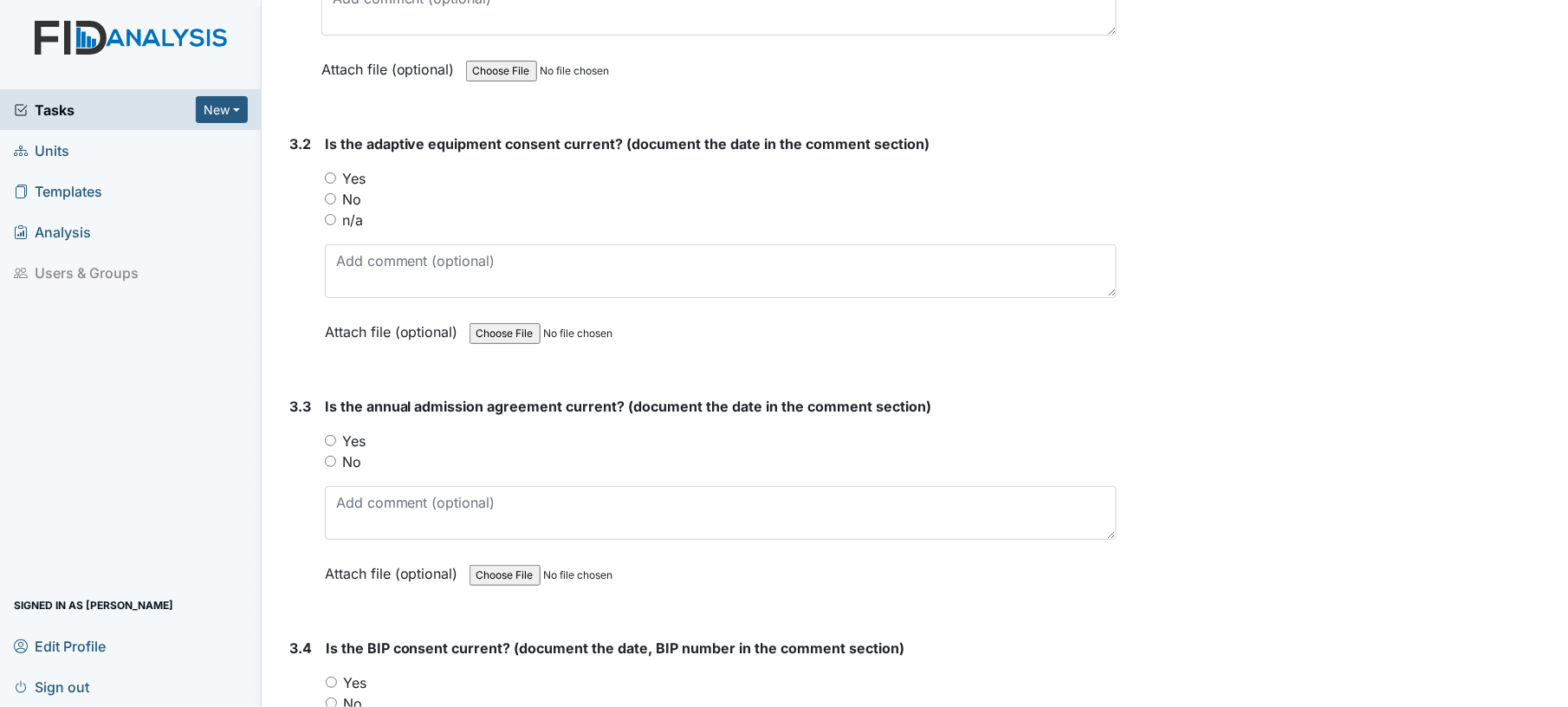
click at [330, 172] on input "Yes" at bounding box center [330, 178] width 11 height 11
radio input "true"
click at [326, 435] on input "Yes" at bounding box center [330, 441] width 11 height 11
radio input "true"
click at [414, 432] on div "Yes" at bounding box center [721, 441] width 793 height 21
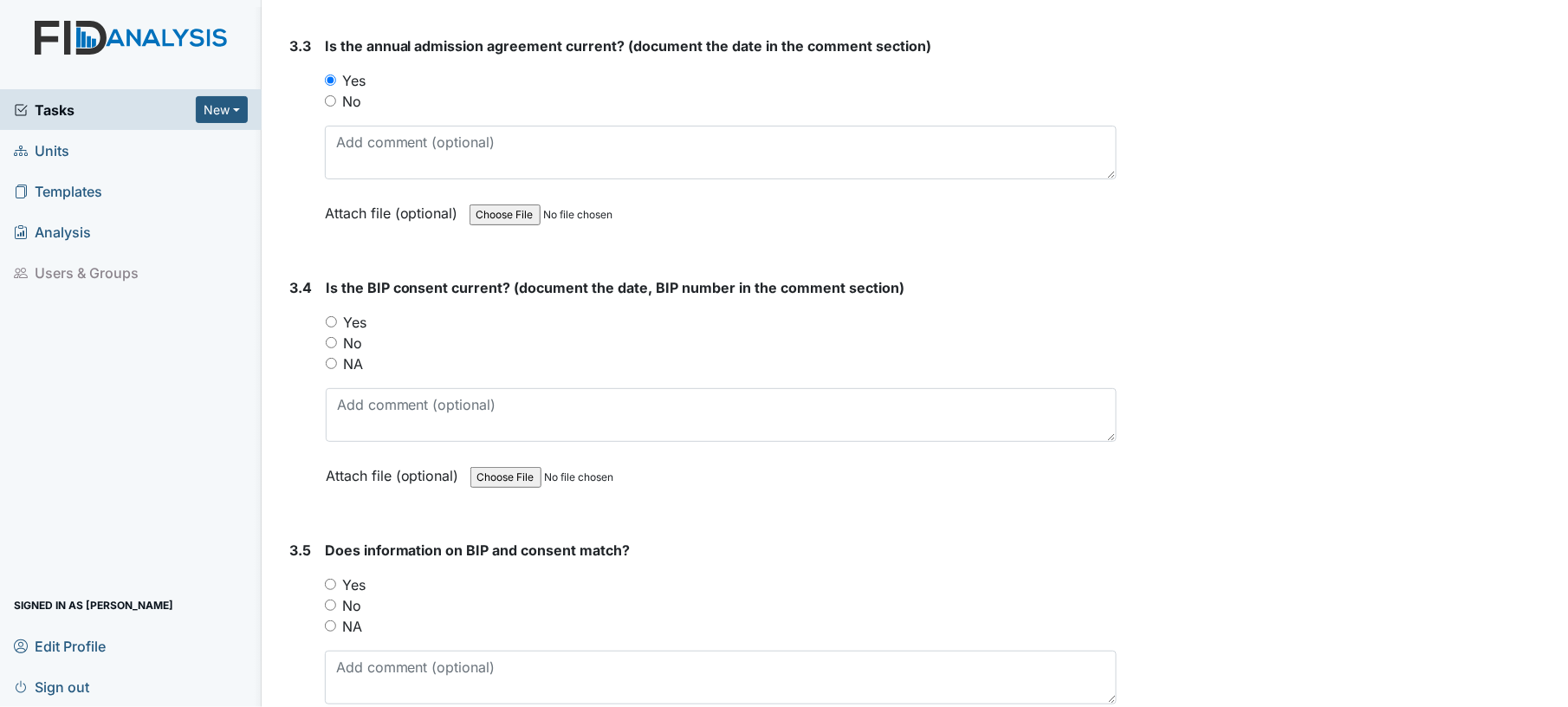
scroll to position [4698, 0]
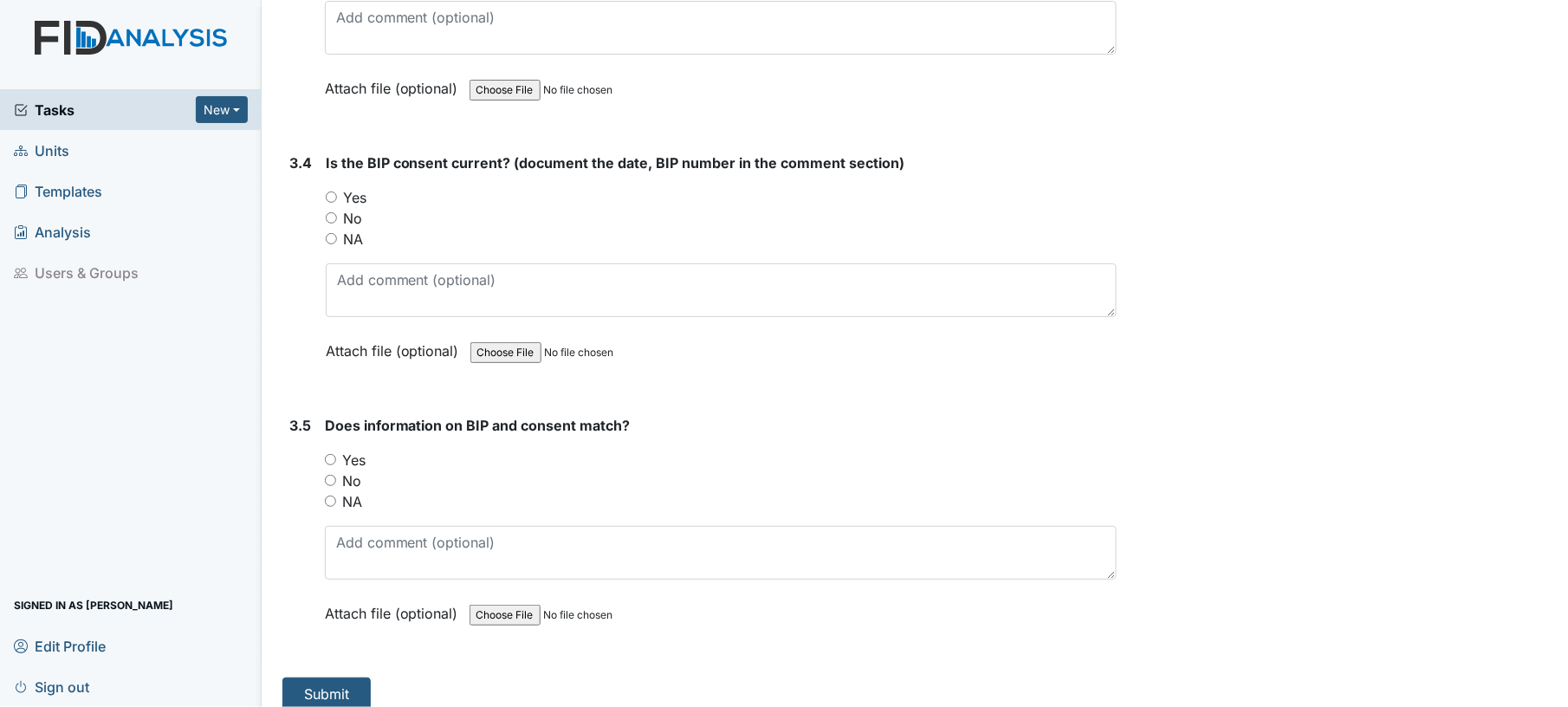
click at [330, 191] on input "Yes" at bounding box center [331, 197] width 11 height 11
radio input "true"
click at [333, 454] on input "Yes" at bounding box center [330, 460] width 11 height 11
radio input "true"
click at [351, 677] on button "Submit" at bounding box center [327, 693] width 88 height 33
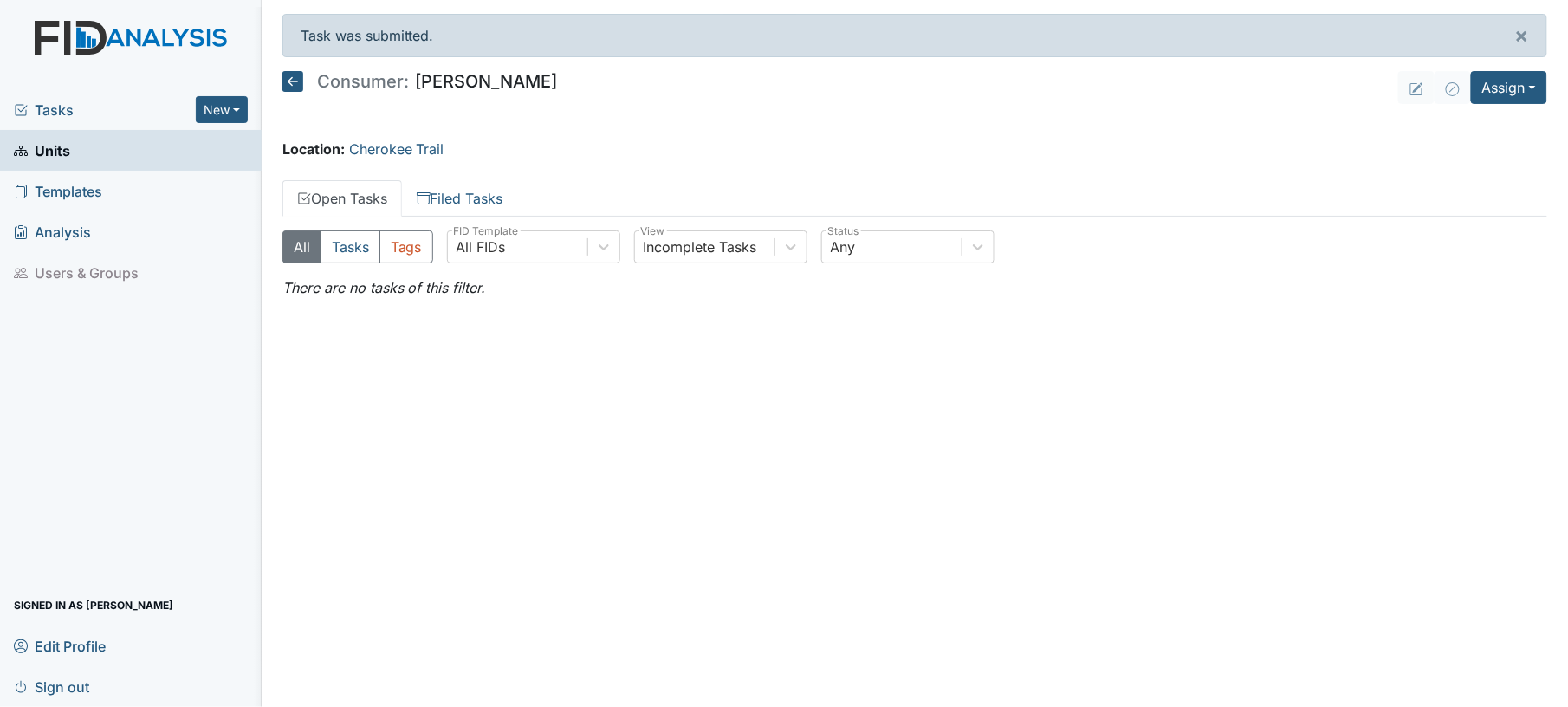
click at [298, 80] on icon at bounding box center [292, 81] width 21 height 21
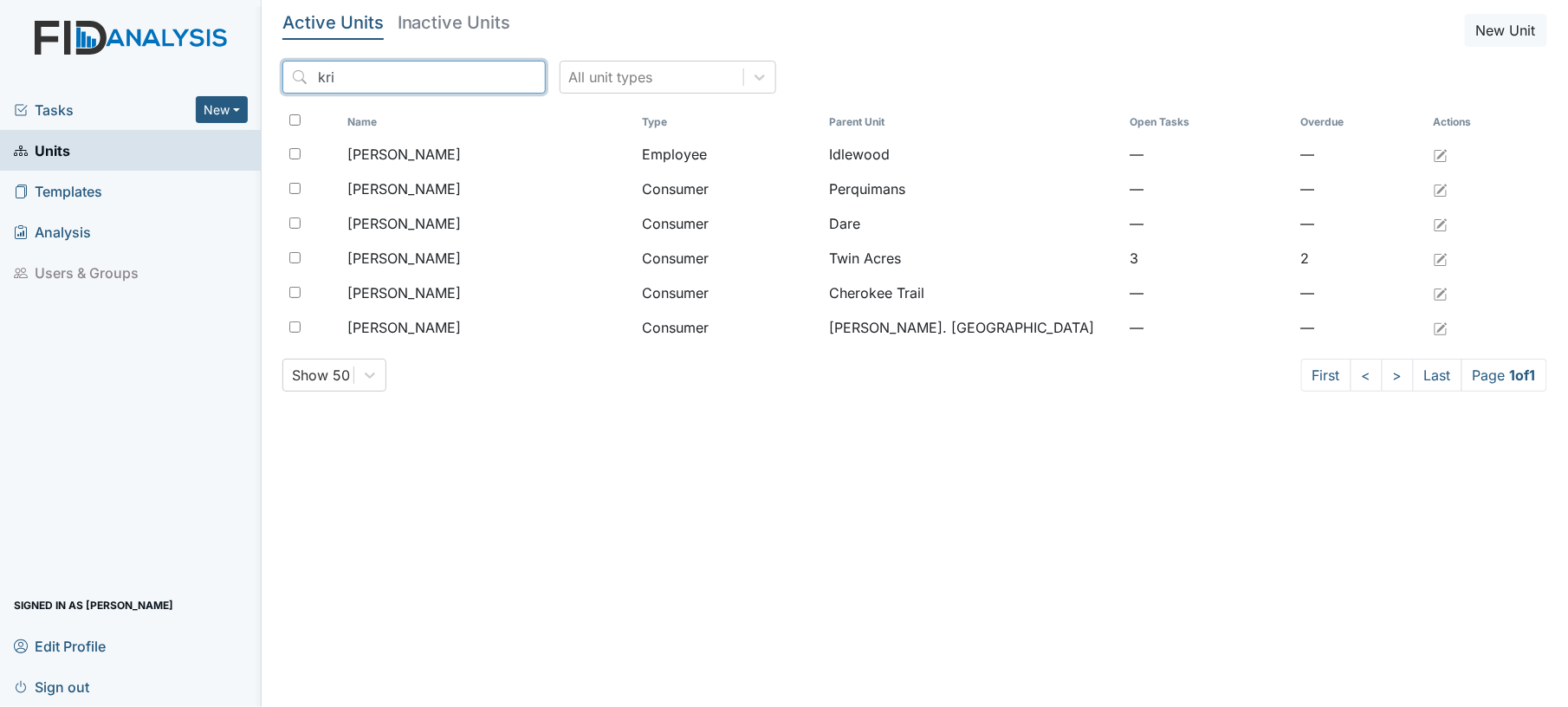
drag, startPoint x: 390, startPoint y: 75, endPoint x: 292, endPoint y: 77, distance: 98.0
click at [292, 77] on input "kri" at bounding box center [414, 77] width 264 height 33
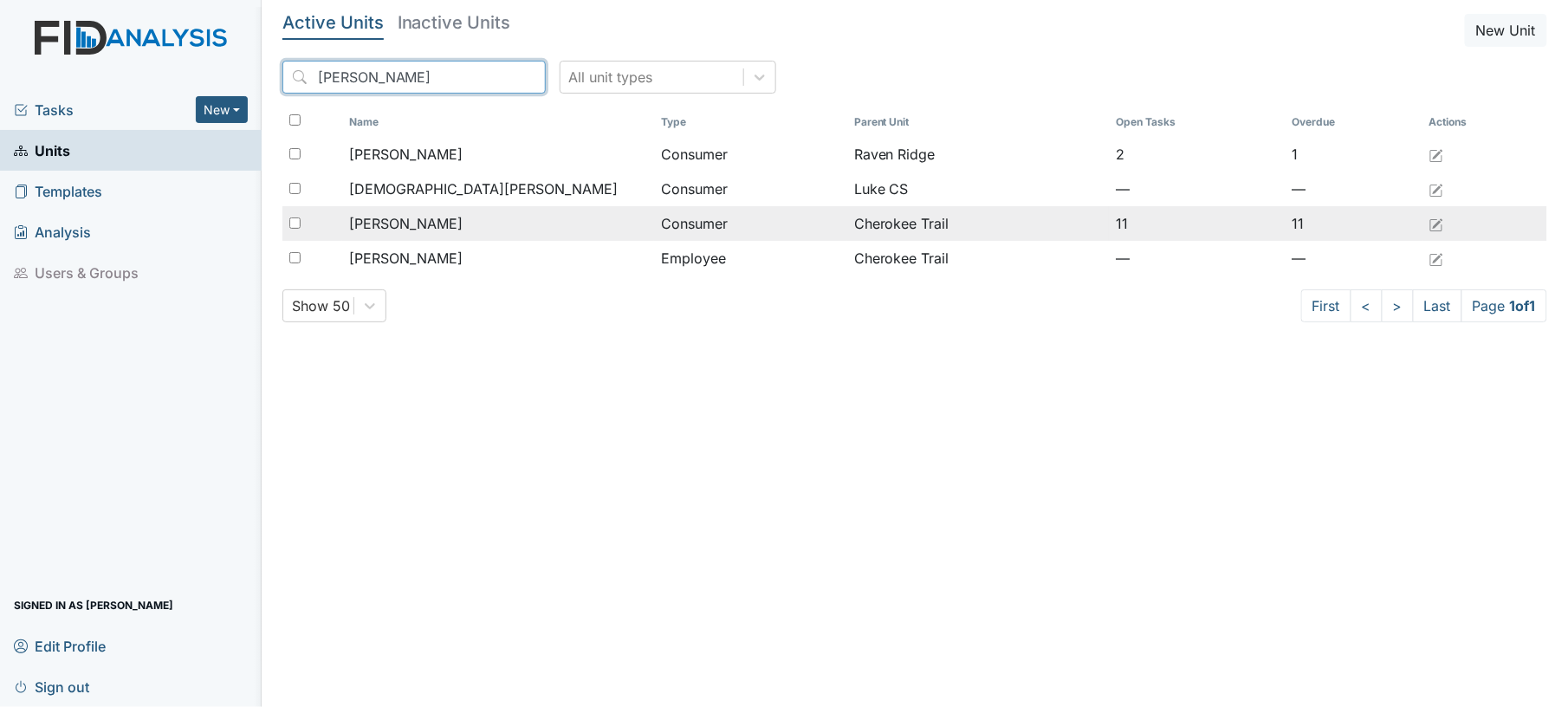
type input "[PERSON_NAME]"
click at [418, 226] on span "[PERSON_NAME]" at bounding box center [406, 223] width 114 height 21
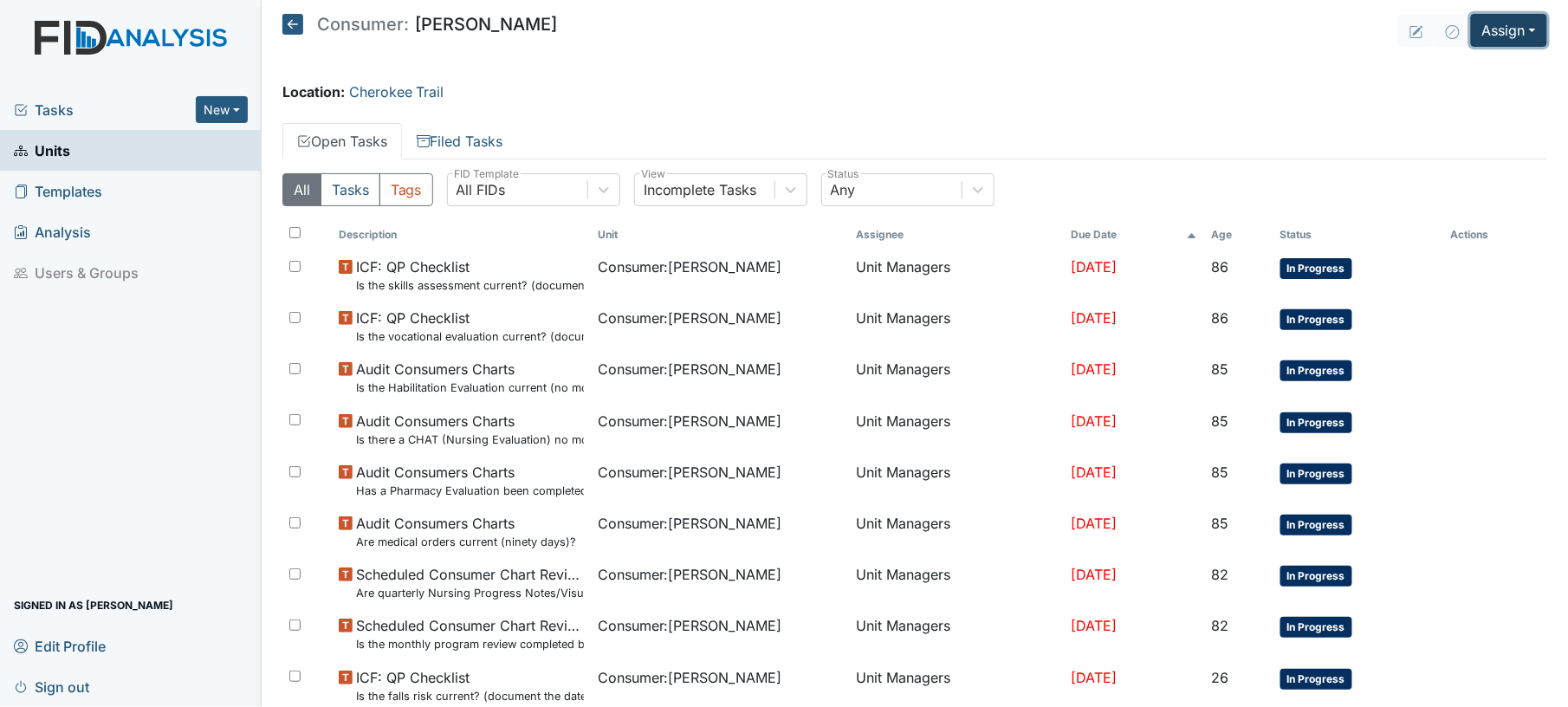
click at [1494, 39] on button "Assign" at bounding box center [1509, 30] width 76 height 33
click at [1459, 125] on link "Assign Document" at bounding box center [1466, 126] width 156 height 28
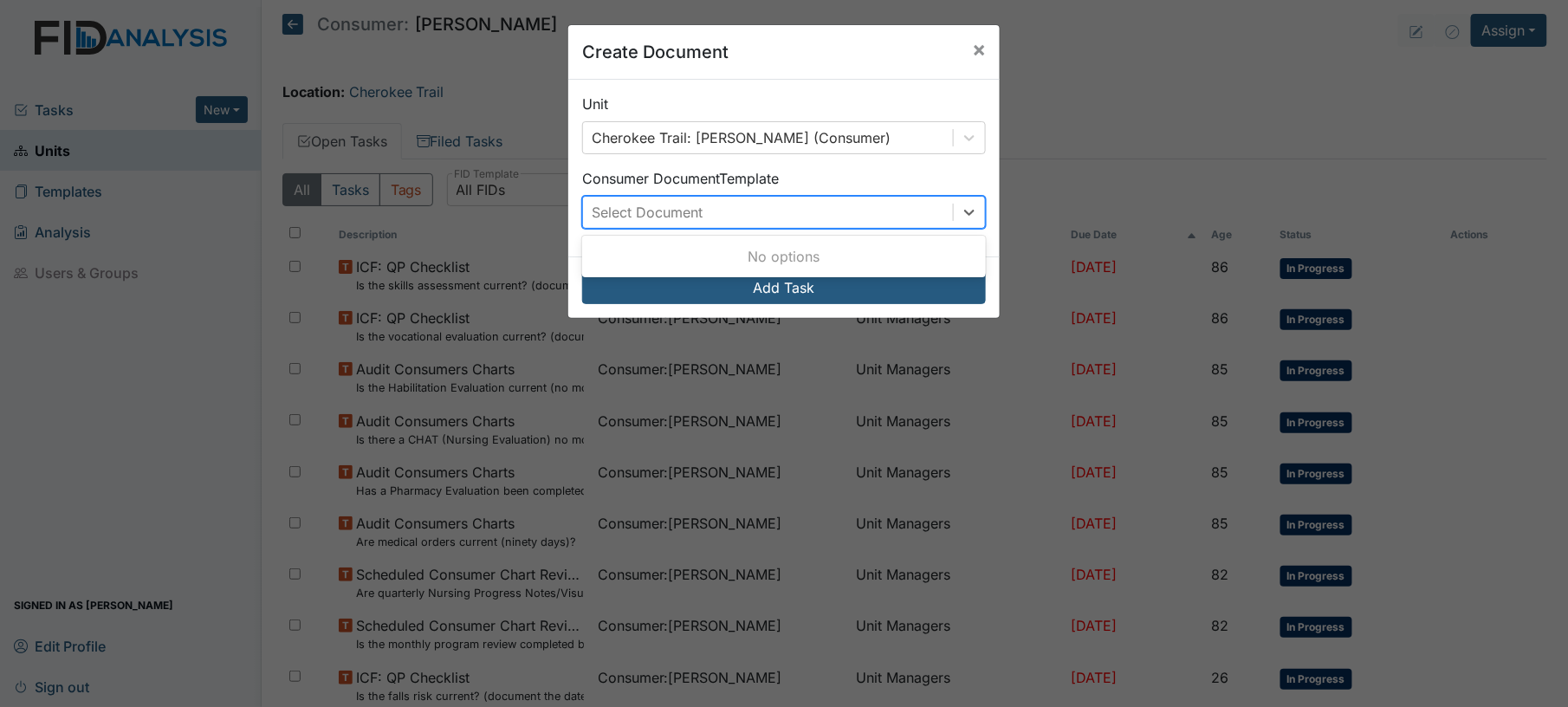
click at [848, 227] on div "Select Document" at bounding box center [768, 212] width 370 height 32
click at [719, 216] on div "Select Document" at bounding box center [768, 212] width 370 height 32
click at [972, 52] on span "×" at bounding box center [979, 49] width 14 height 25
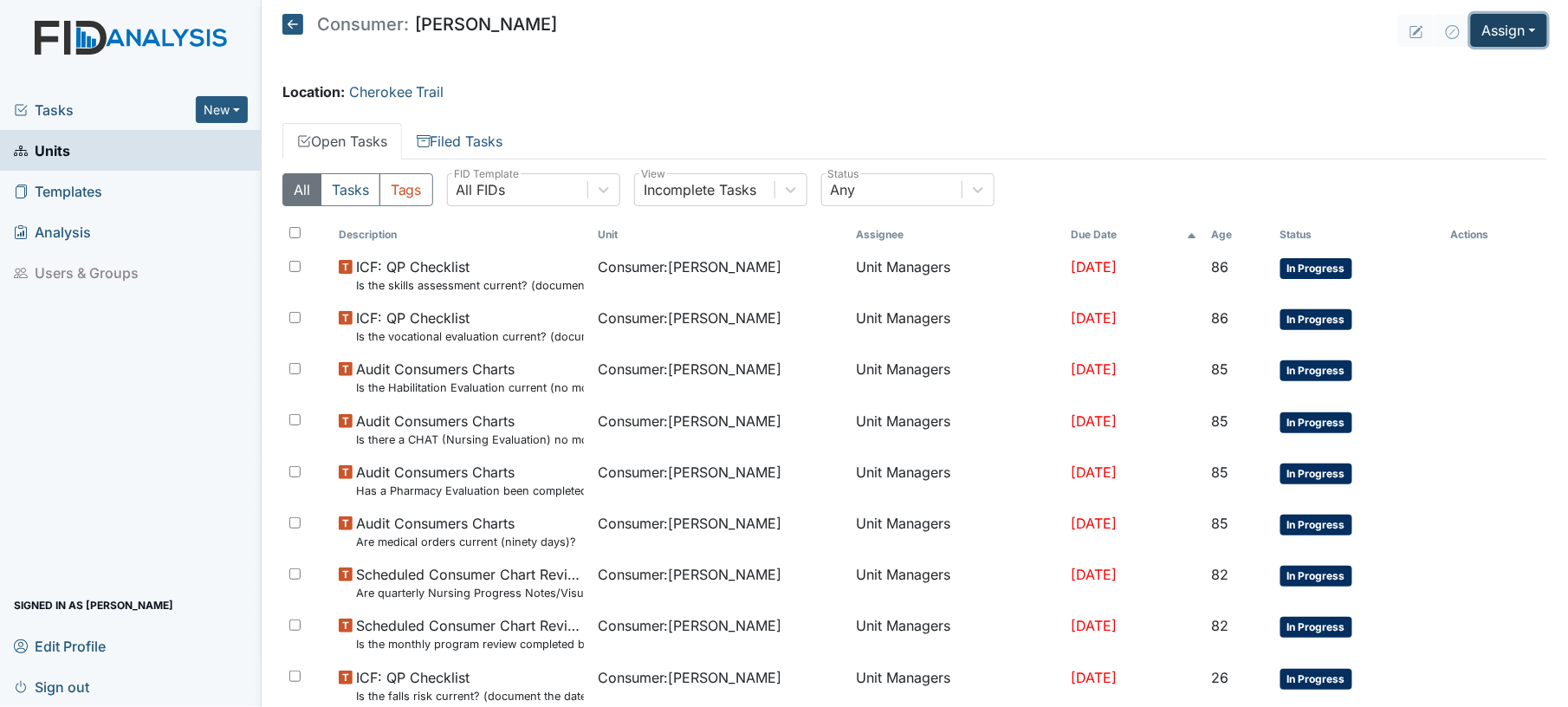
click at [1471, 36] on button "Assign" at bounding box center [1509, 30] width 76 height 33
click at [1464, 95] on link "Assign Inspection" at bounding box center [1466, 98] width 156 height 28
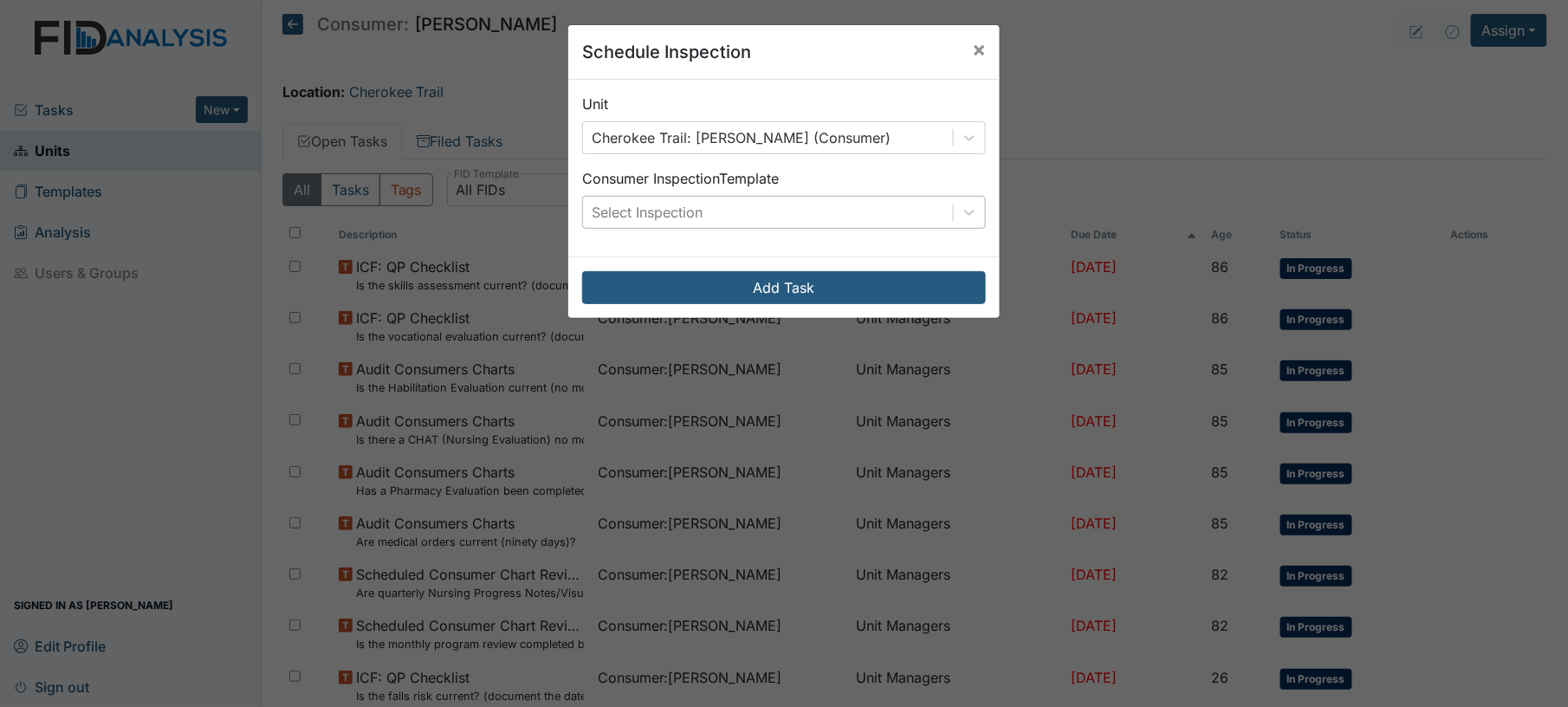
click at [697, 216] on div "Select Inspection" at bounding box center [646, 212] width 111 height 21
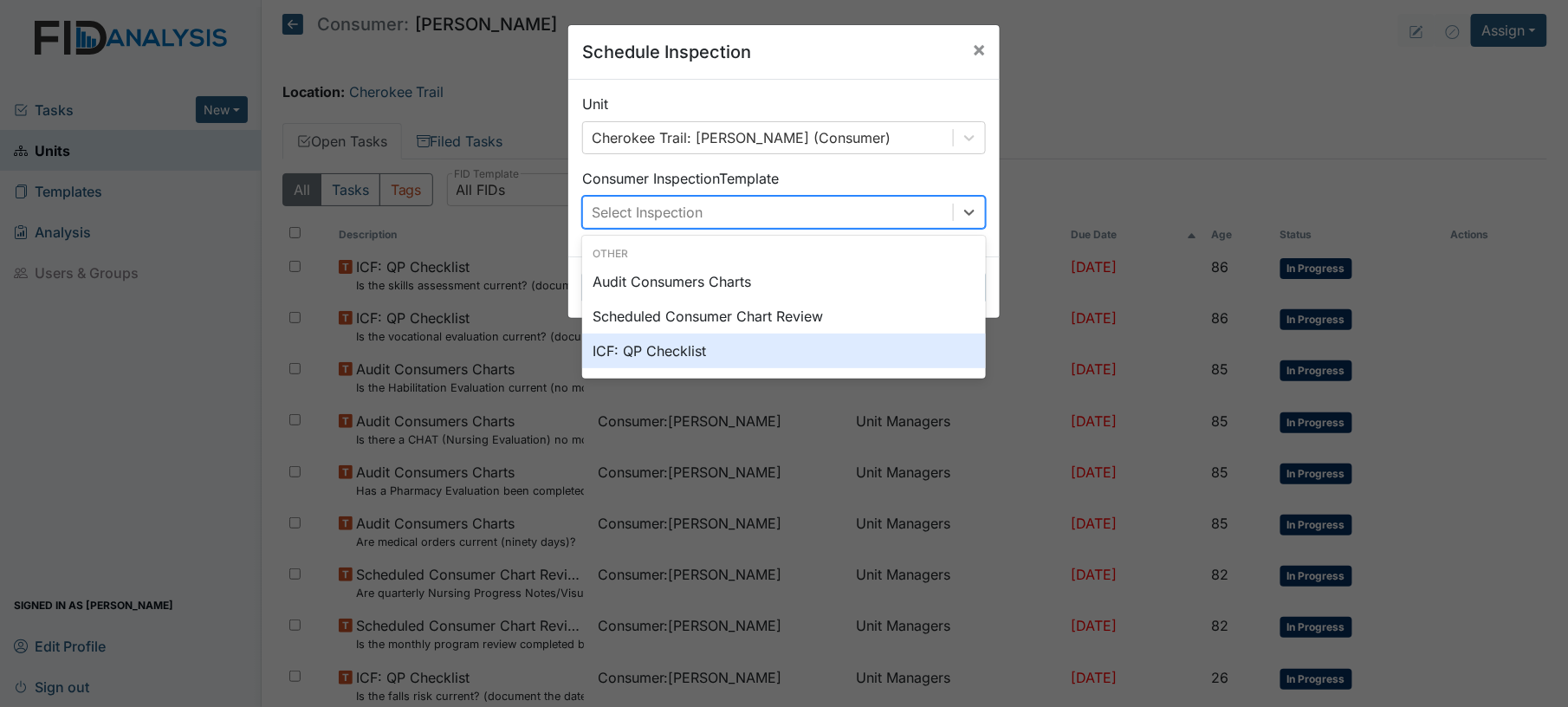
click at [708, 350] on div "ICF: QP Checklist" at bounding box center [784, 350] width 404 height 34
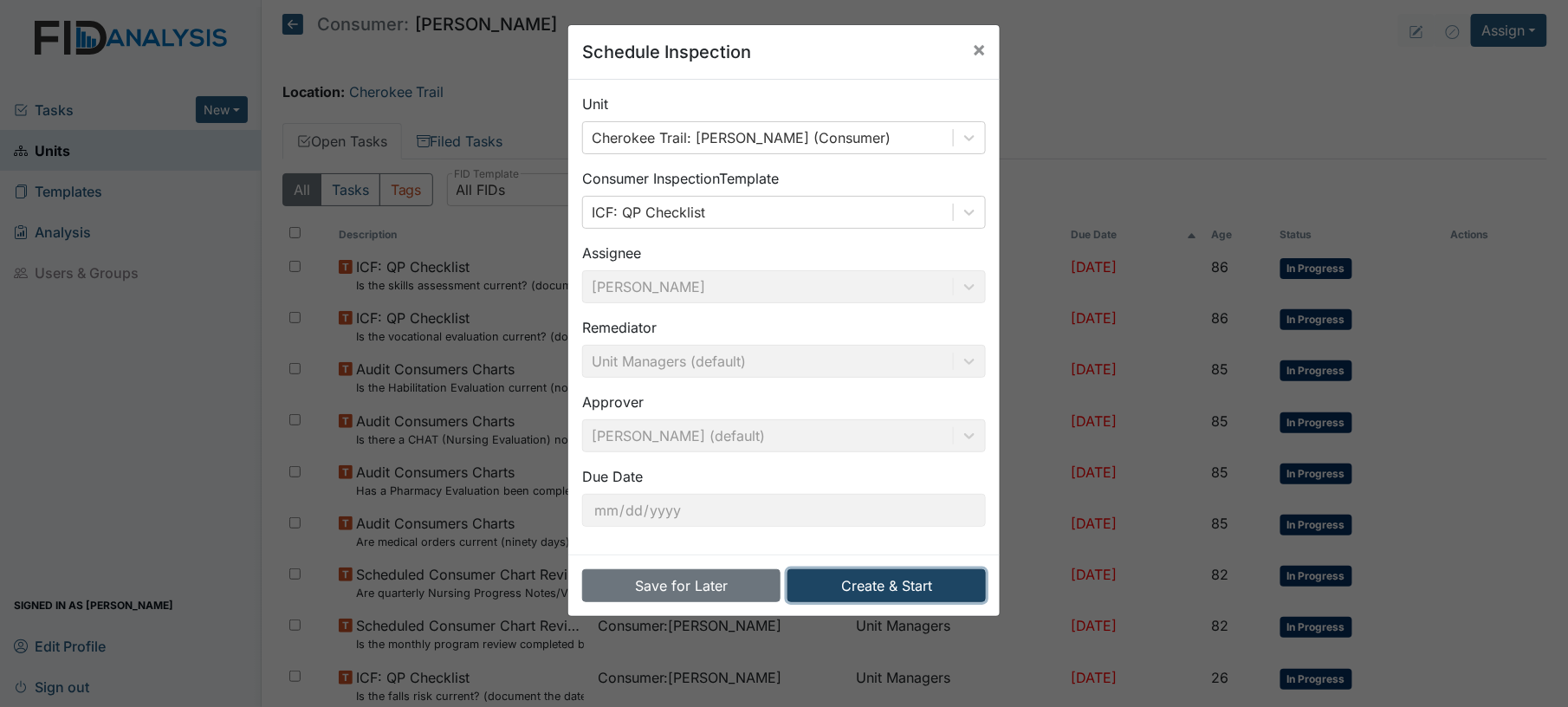
click at [875, 582] on button "Create & Start" at bounding box center [886, 585] width 199 height 33
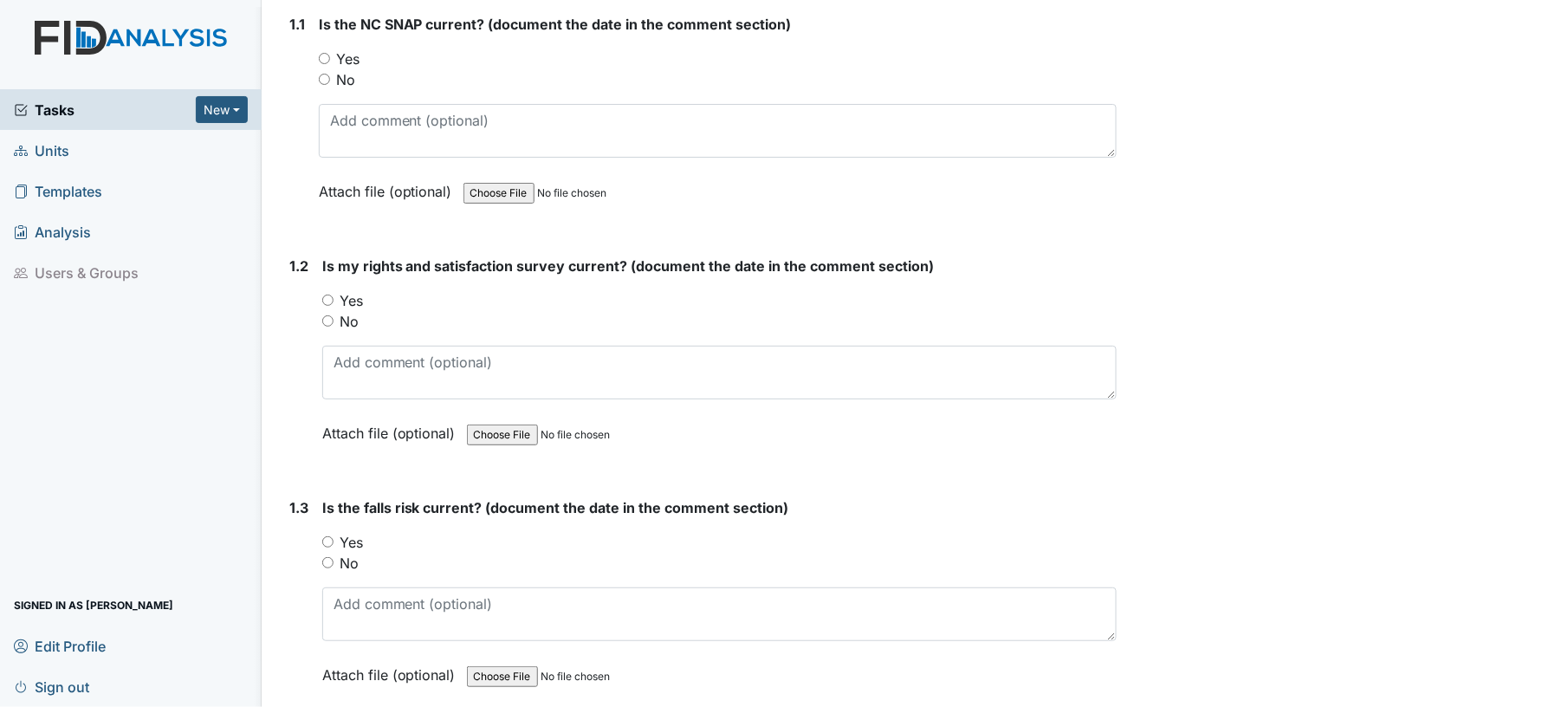
scroll to position [277, 0]
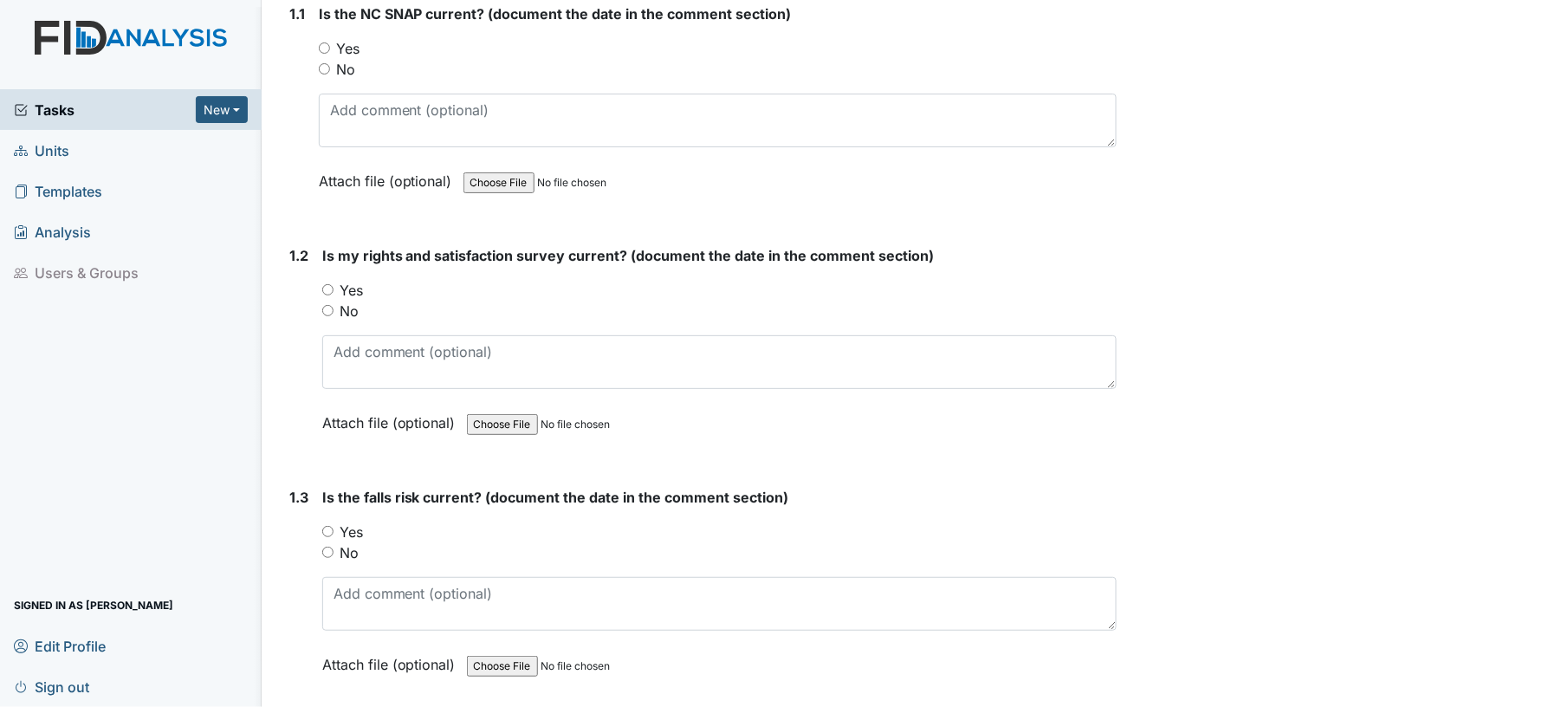
click at [322, 43] on input "Yes" at bounding box center [324, 48] width 11 height 11
radio input "true"
click at [330, 288] on input "Yes" at bounding box center [328, 290] width 11 height 11
radio input "true"
click at [327, 526] on input "Yes" at bounding box center [328, 532] width 11 height 11
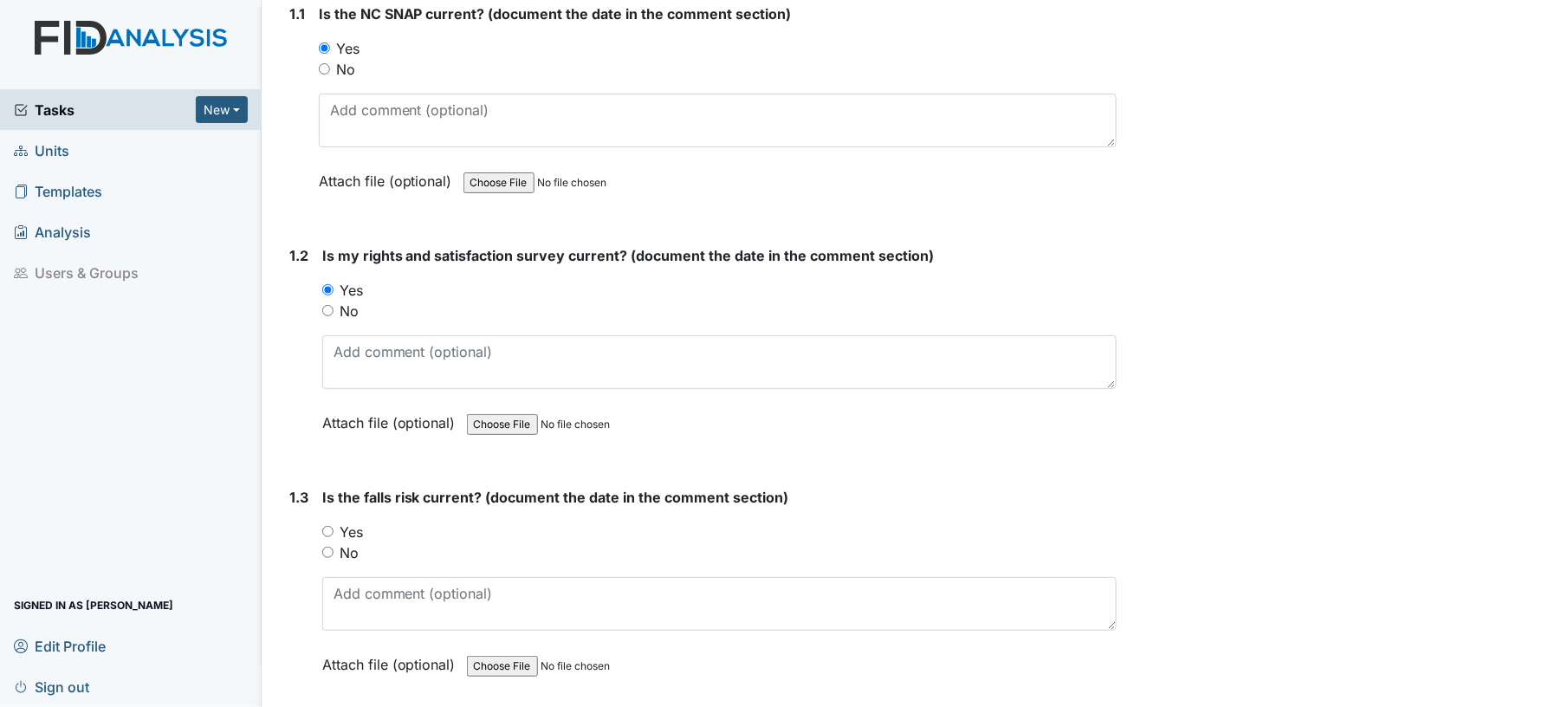
radio input "true"
click at [326, 549] on input "No" at bounding box center [328, 553] width 11 height 11
radio input "true"
click at [814, 526] on div "Yes" at bounding box center [719, 532] width 795 height 21
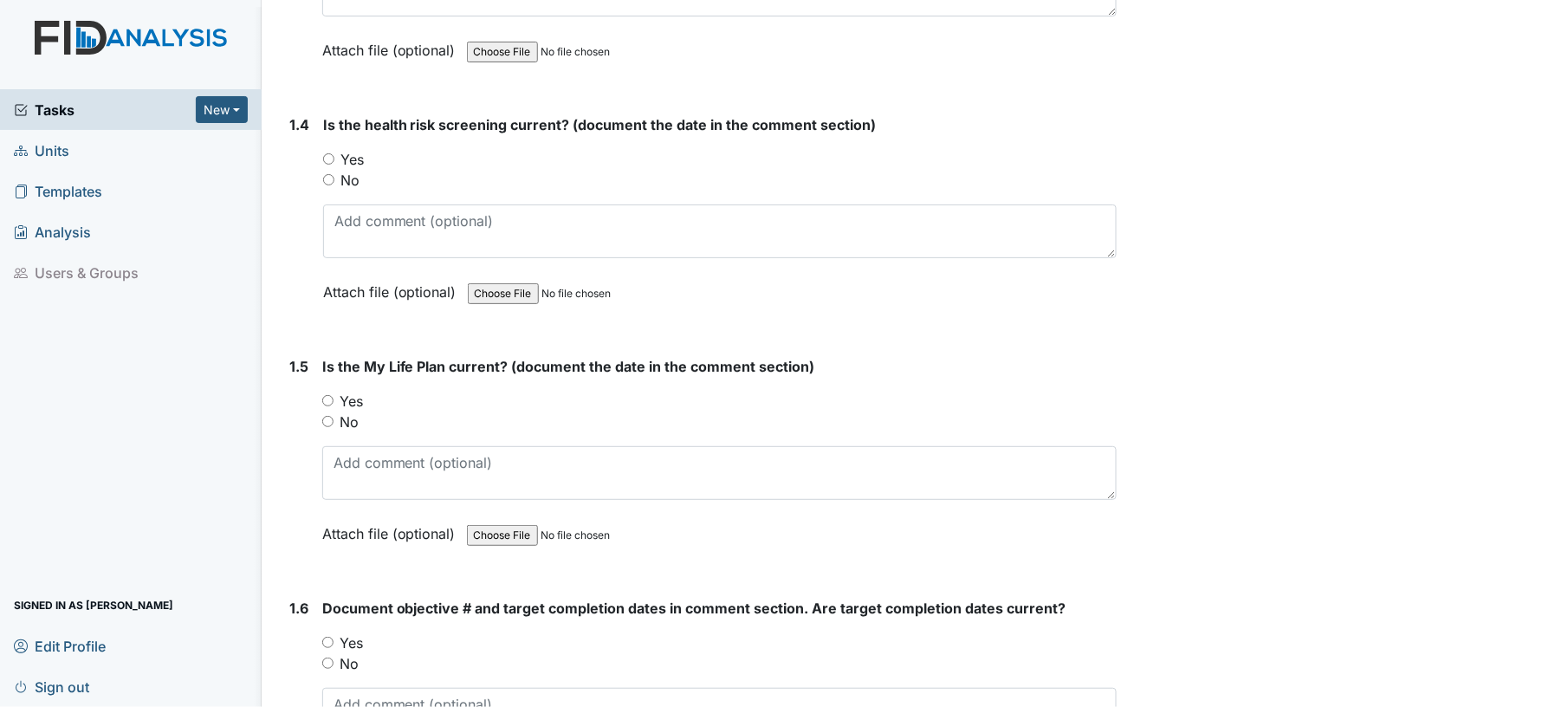
scroll to position [924, 0]
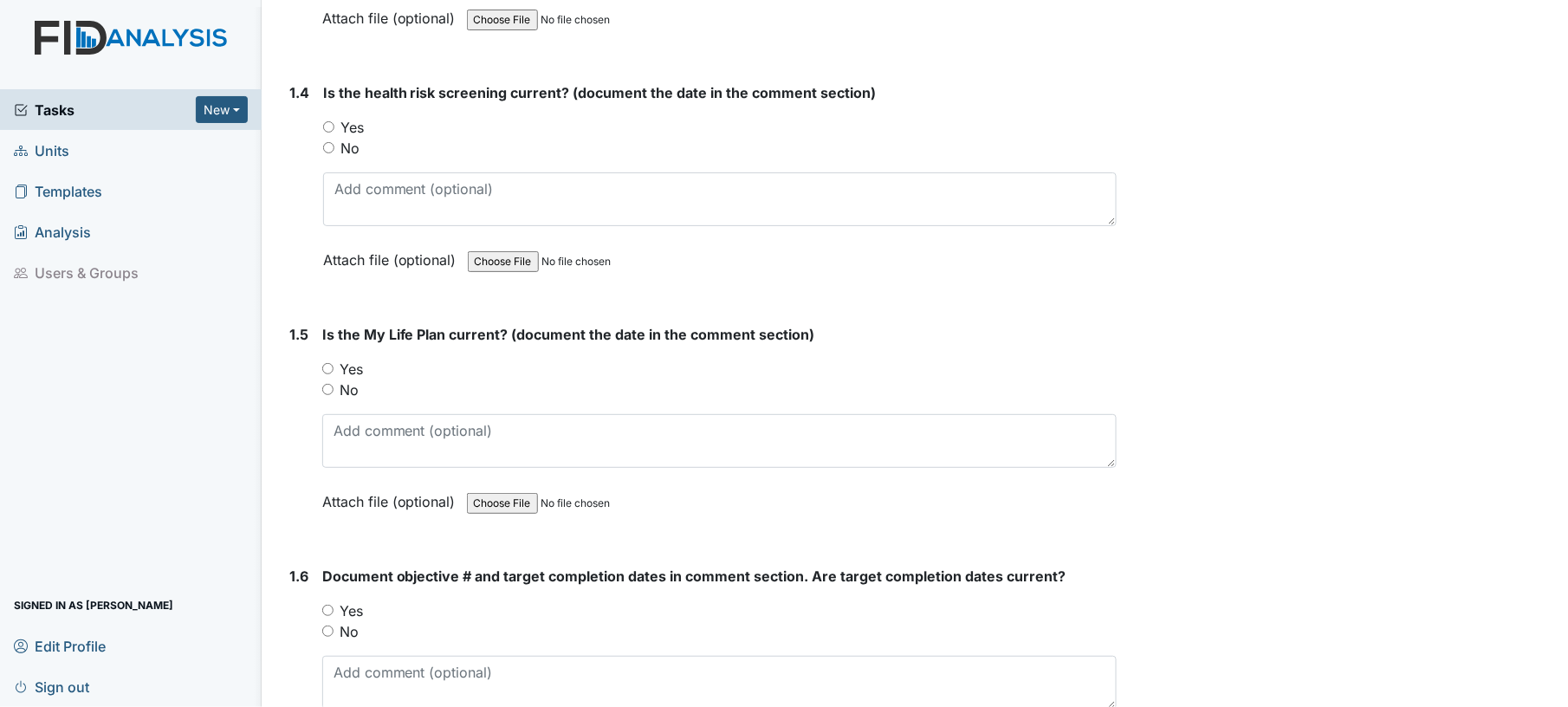
click at [328, 123] on input "Yes" at bounding box center [329, 126] width 11 height 11
radio input "true"
click at [327, 372] on div "Yes" at bounding box center [719, 368] width 795 height 21
click at [327, 371] on div "Yes" at bounding box center [719, 368] width 795 height 21
click at [327, 369] on div "Yes" at bounding box center [719, 368] width 795 height 21
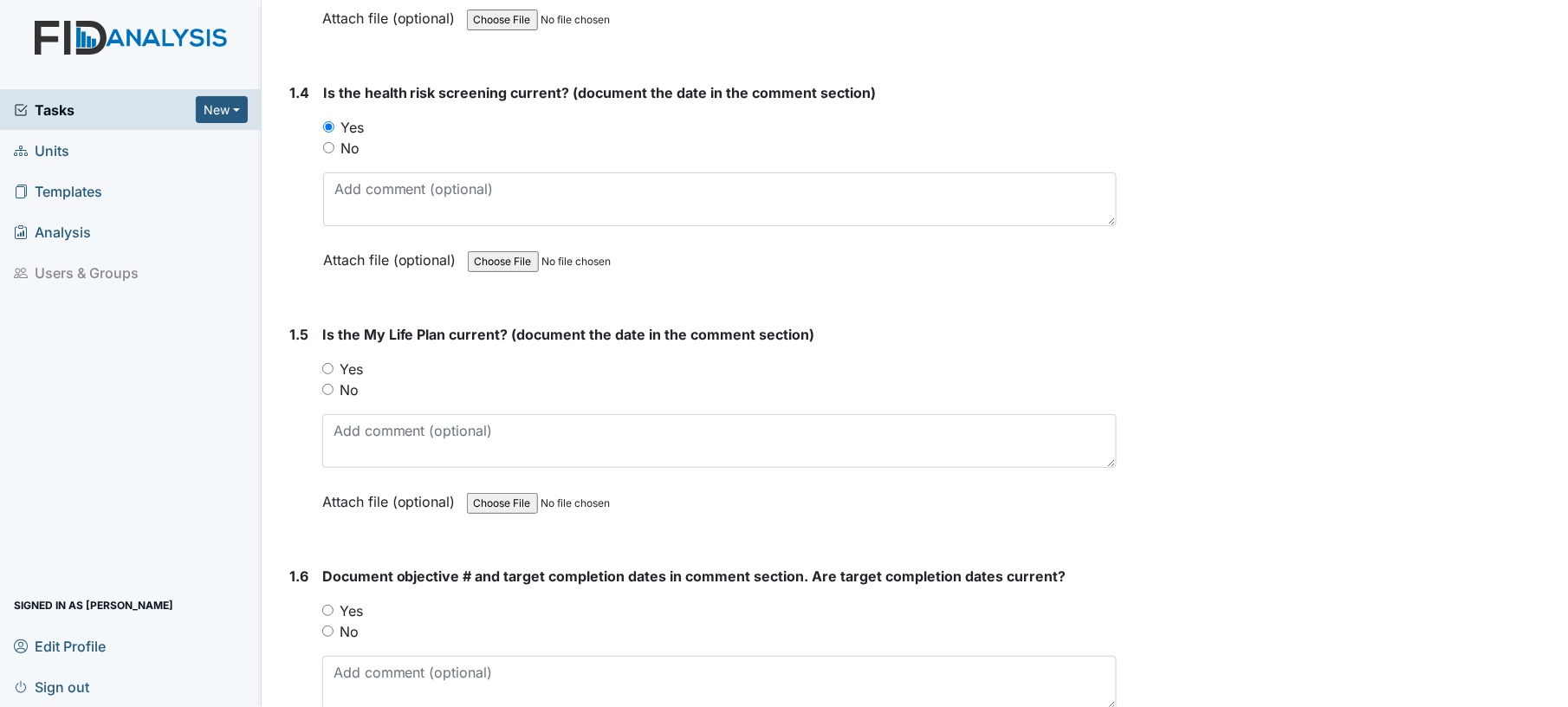
click at [327, 364] on input "Yes" at bounding box center [328, 368] width 11 height 11
radio input "true"
click at [501, 362] on div "Yes" at bounding box center [719, 368] width 795 height 21
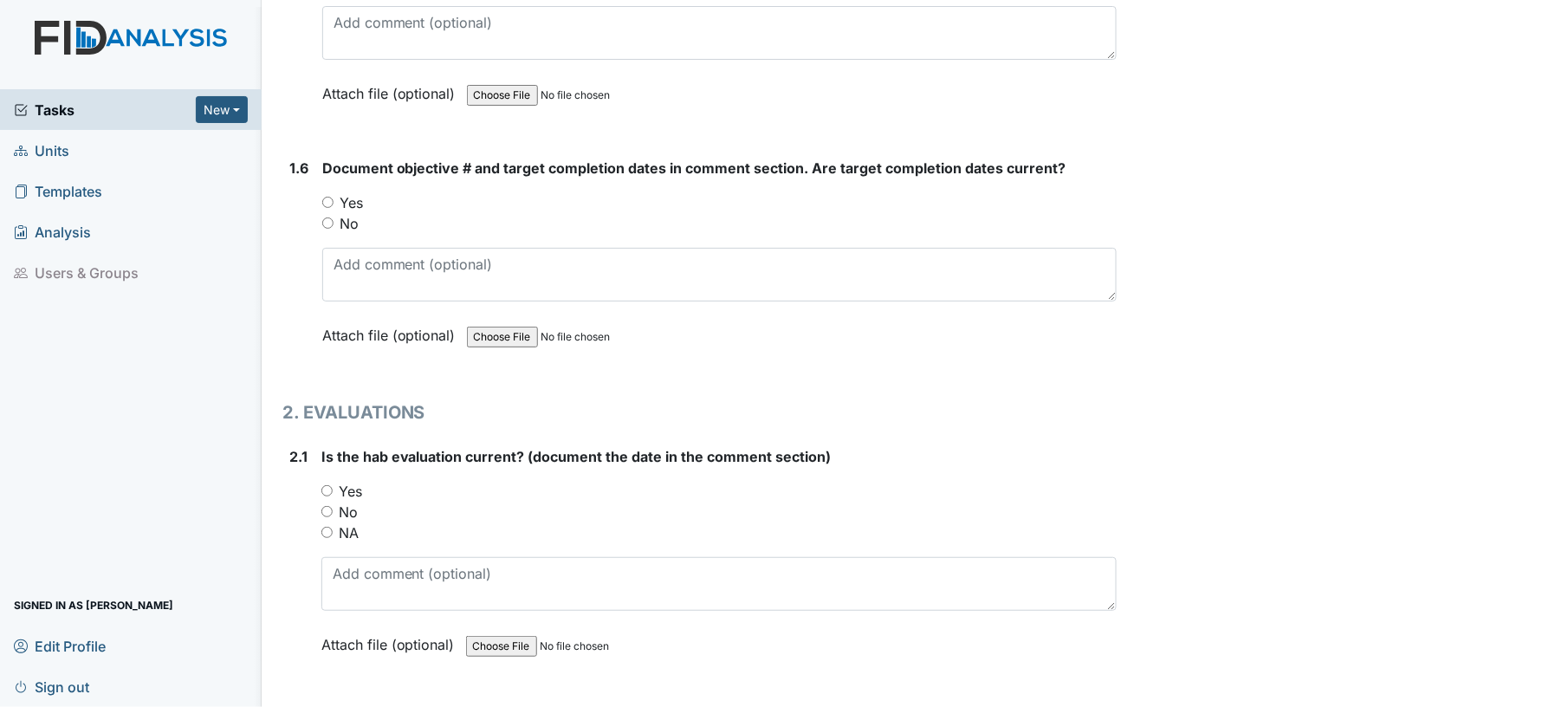
scroll to position [1340, 0]
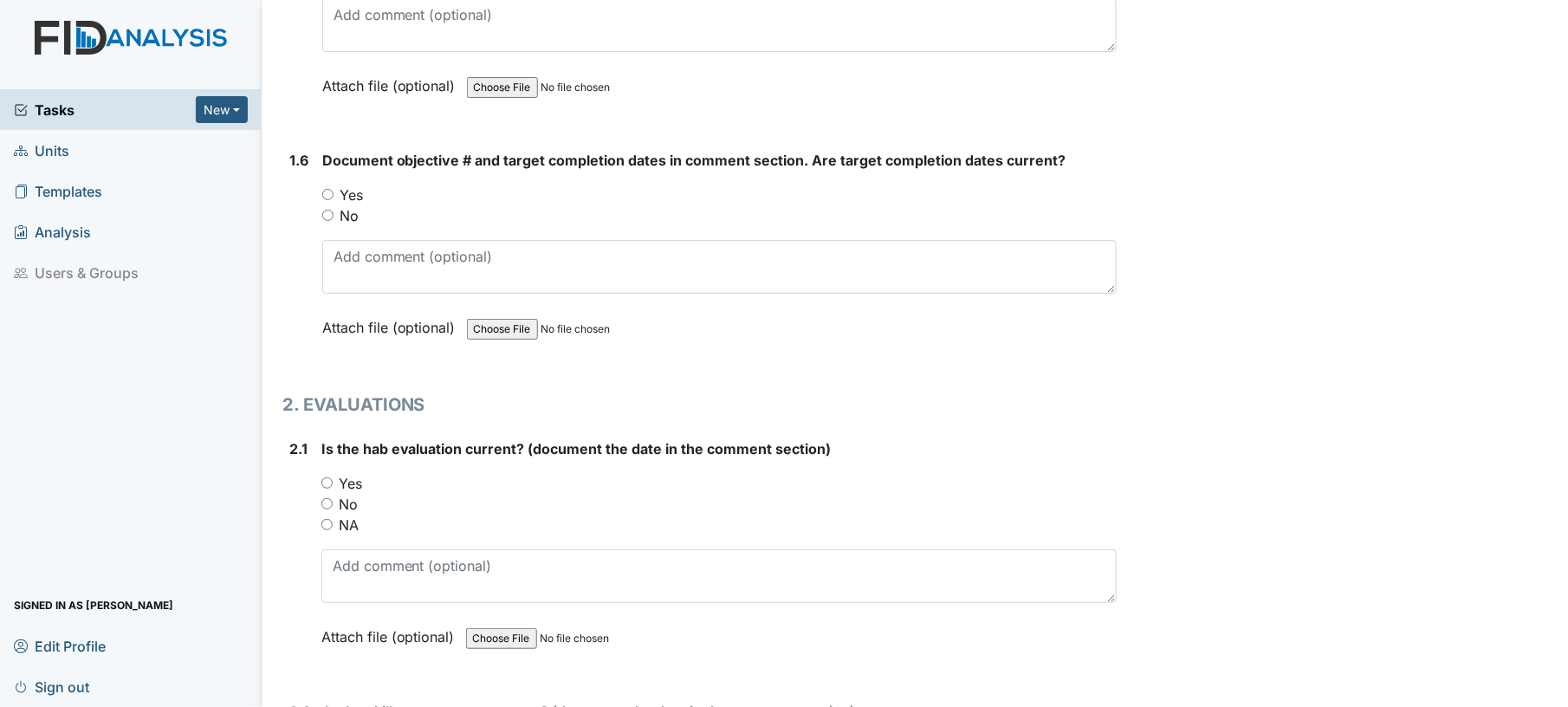
click at [326, 191] on input "Yes" at bounding box center [328, 194] width 11 height 11
radio input "true"
click at [331, 478] on input "Yes" at bounding box center [327, 483] width 11 height 11
radio input "true"
click at [528, 473] on div "Yes" at bounding box center [719, 483] width 796 height 21
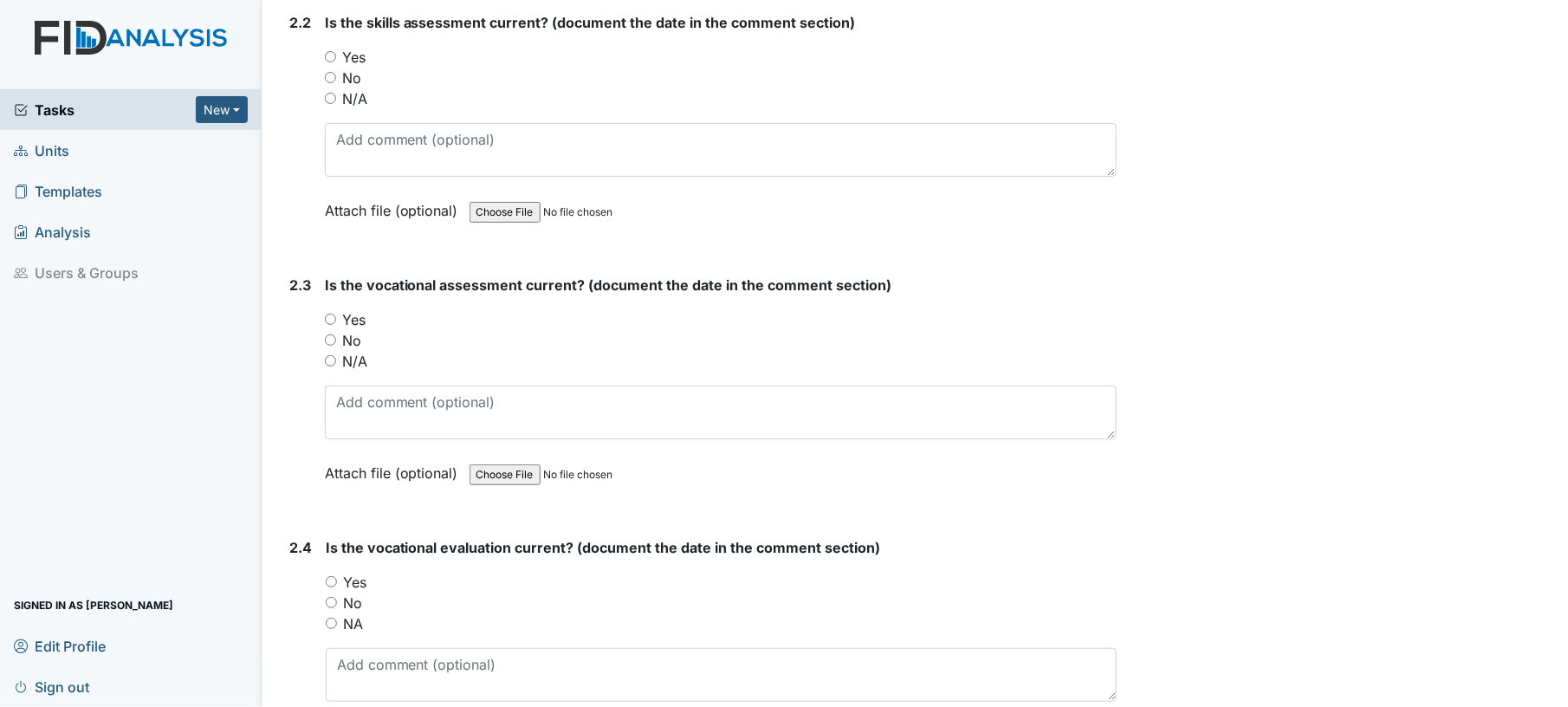
scroll to position [2033, 0]
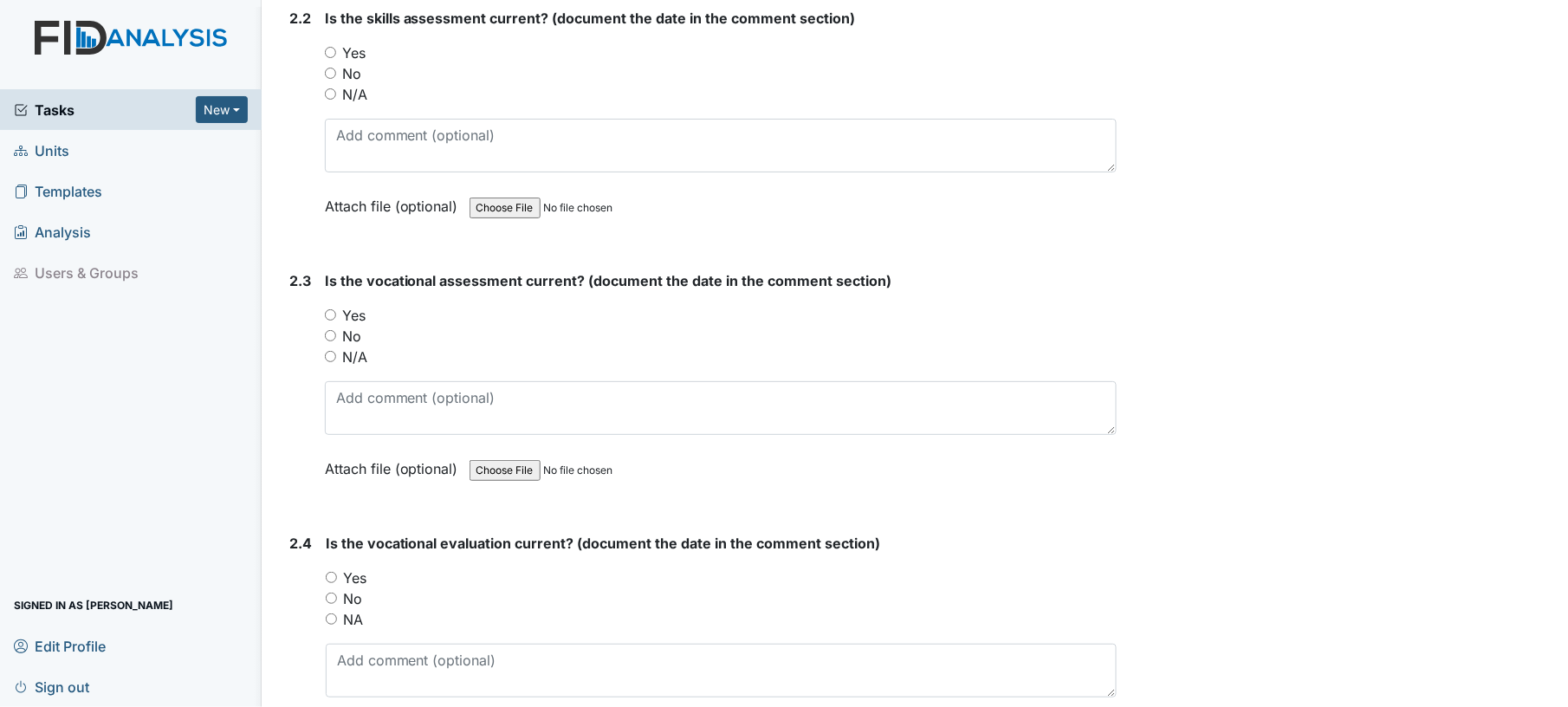
click at [328, 47] on input "Yes" at bounding box center [330, 52] width 11 height 11
radio input "true"
click at [328, 310] on input "Yes" at bounding box center [330, 315] width 11 height 11
radio input "true"
click at [333, 592] on input "No" at bounding box center [331, 598] width 11 height 11
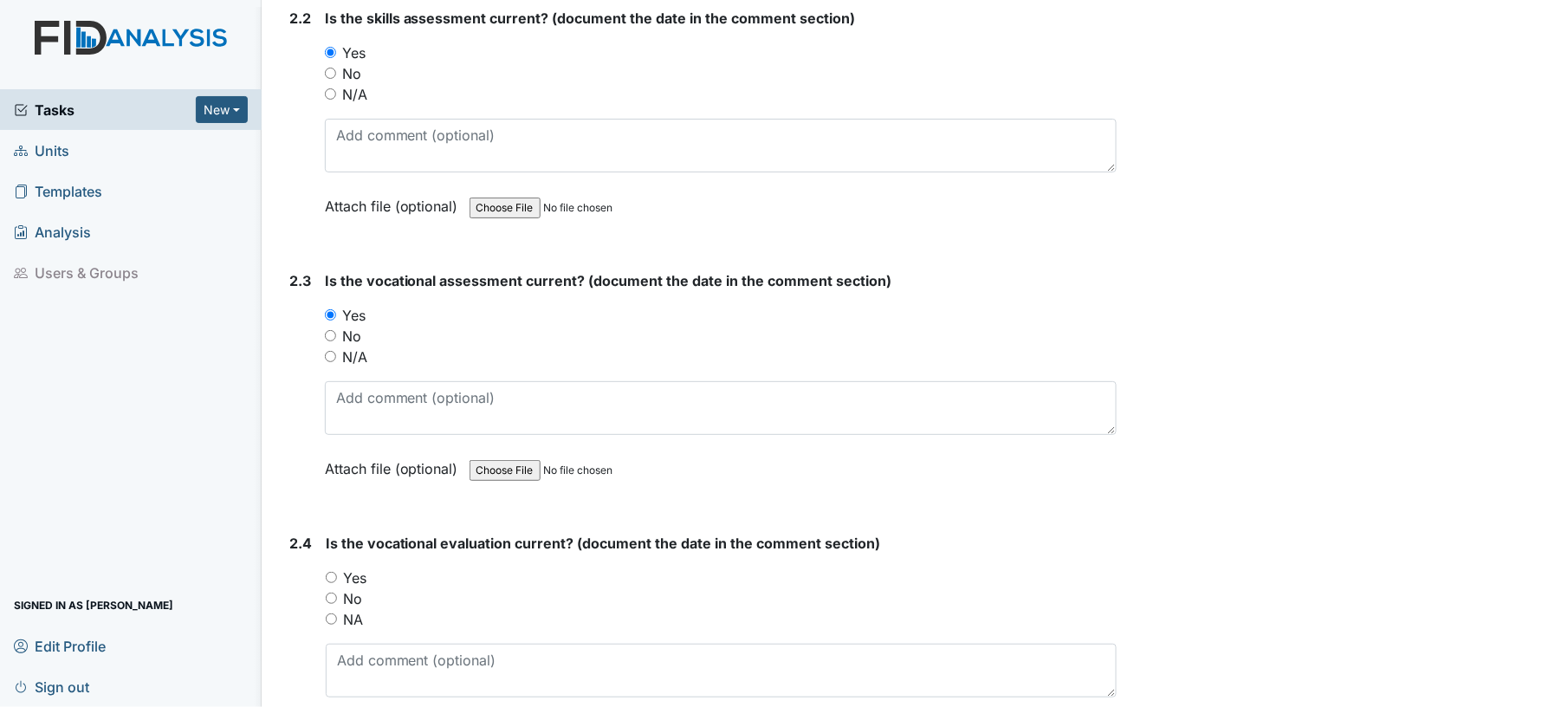
radio input "true"
click at [461, 589] on div "No" at bounding box center [721, 599] width 792 height 21
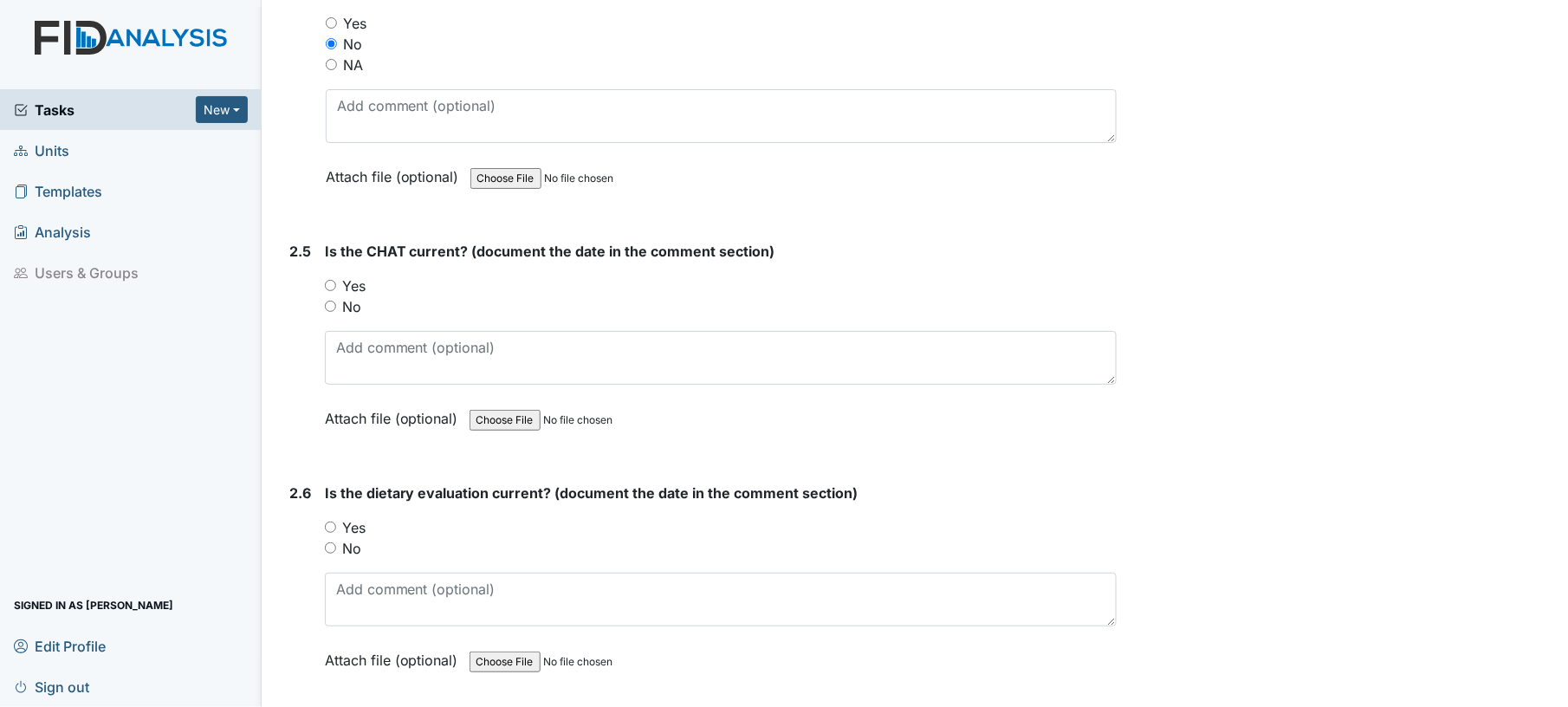
scroll to position [2634, 0]
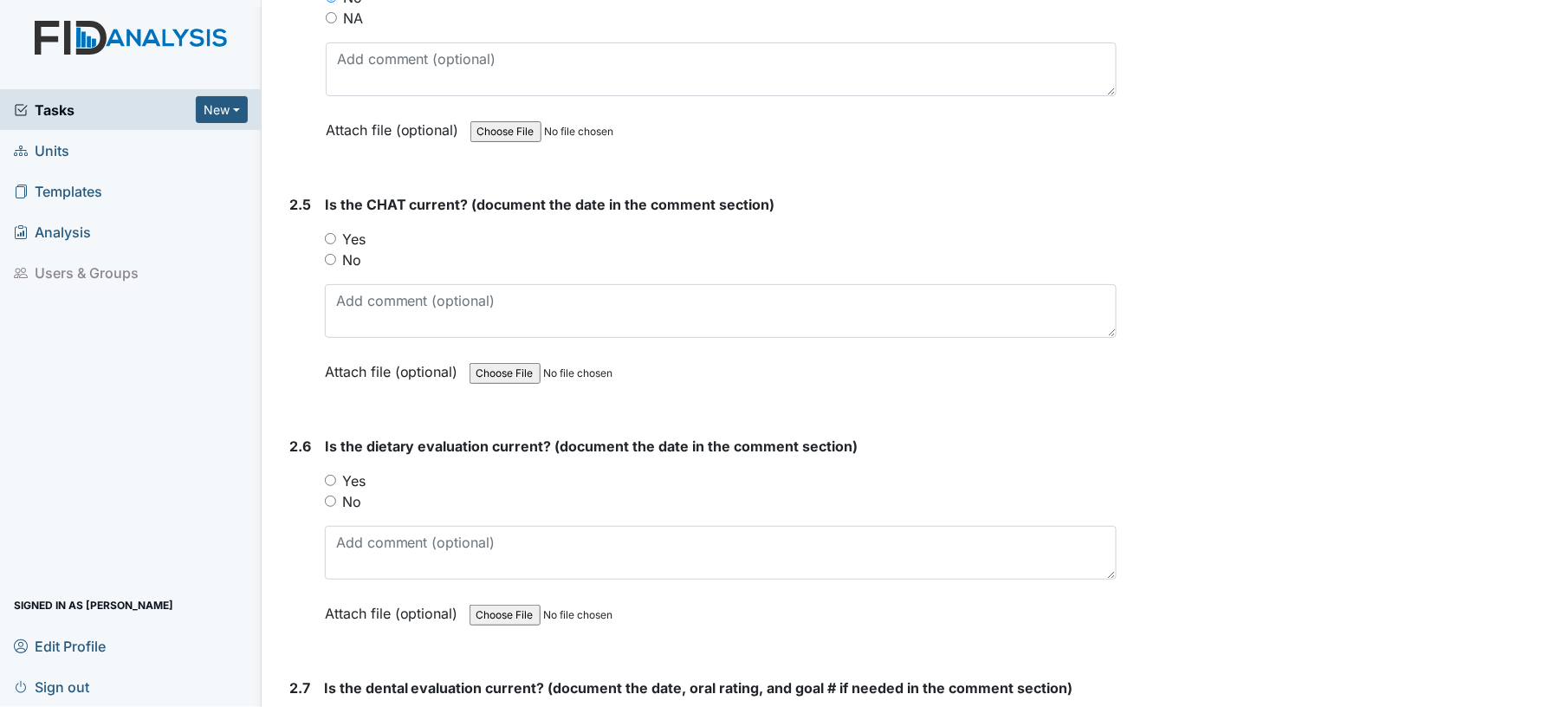
click at [326, 233] on input "Yes" at bounding box center [330, 238] width 11 height 11
radio input "true"
click at [327, 475] on input "Yes" at bounding box center [330, 480] width 11 height 11
radio input "true"
click at [507, 475] on div "Yes" at bounding box center [721, 480] width 793 height 21
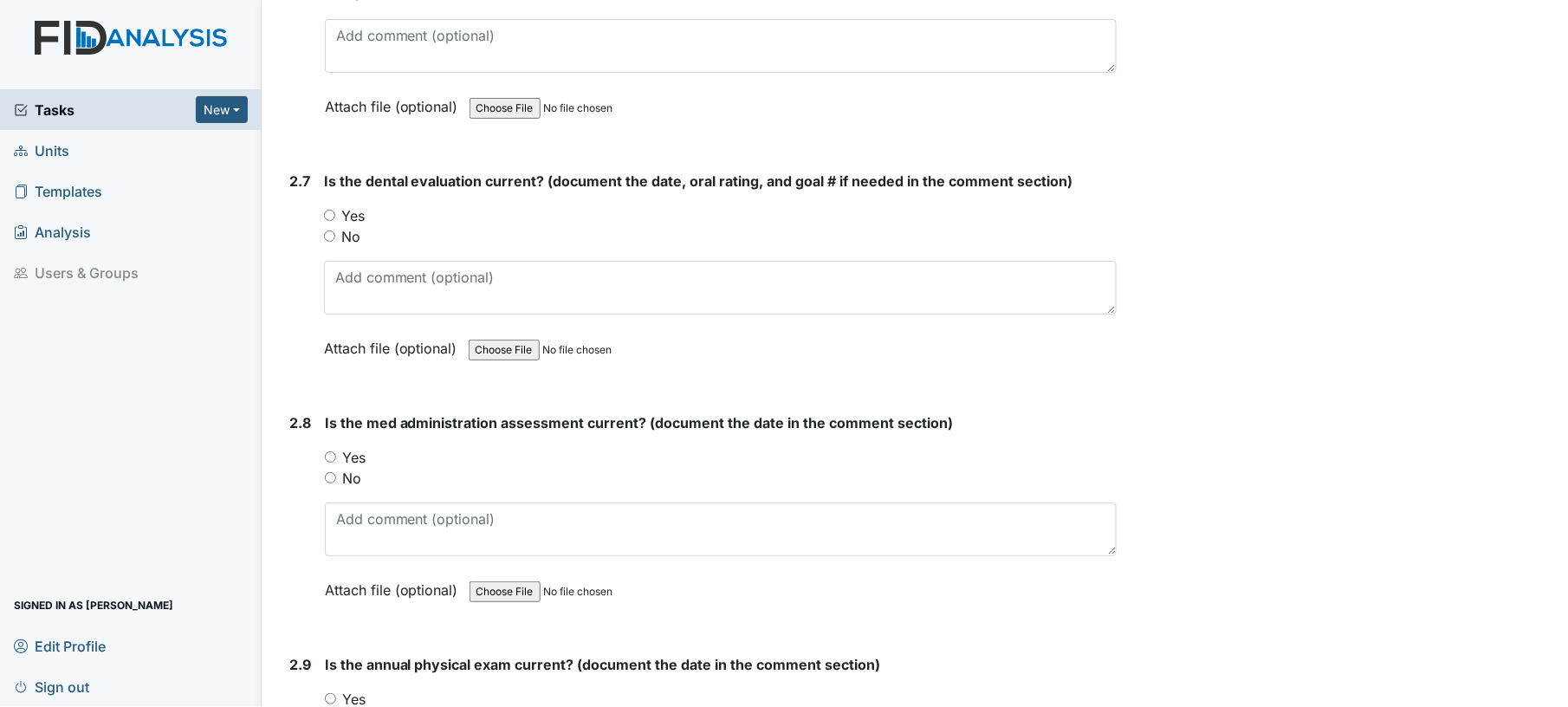
scroll to position [3189, 0]
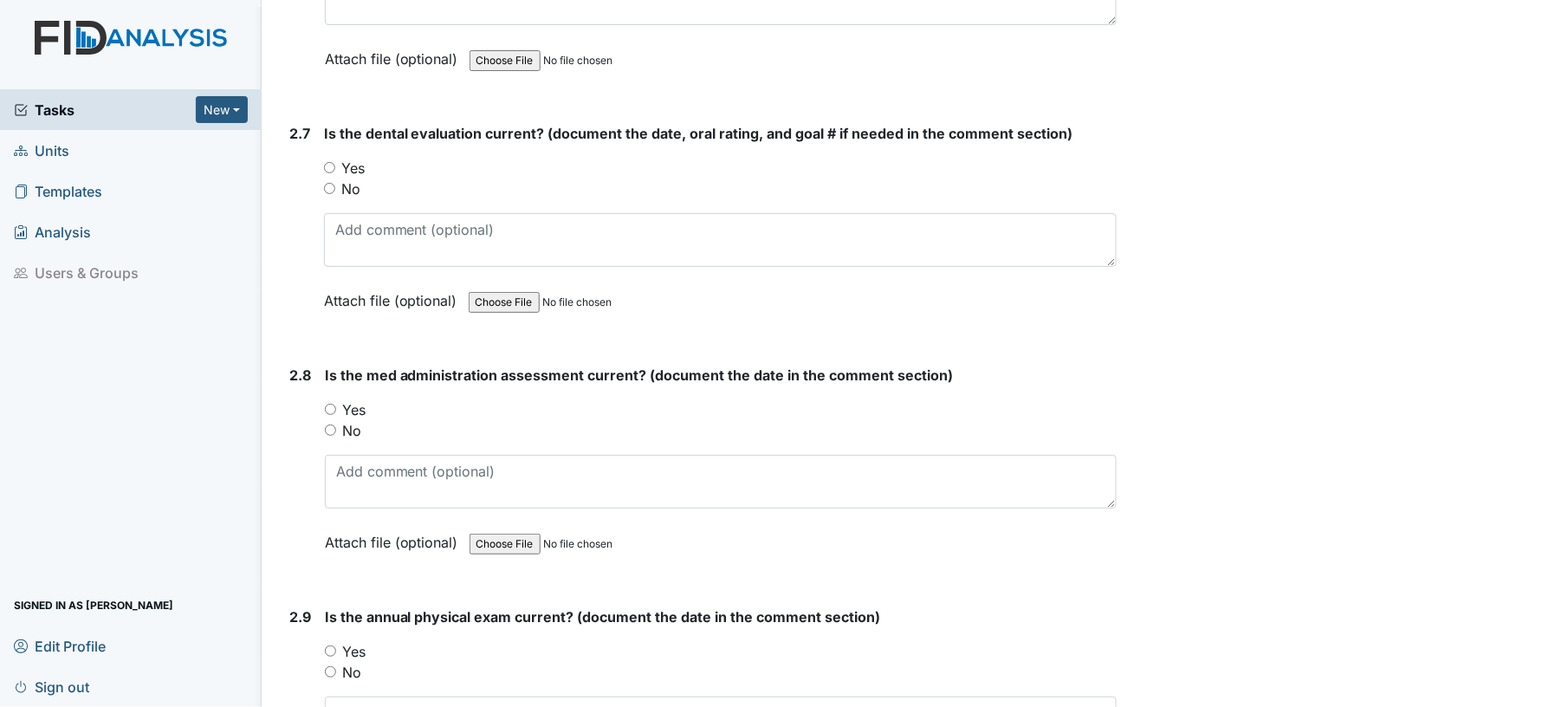
click at [327, 162] on input "Yes" at bounding box center [329, 167] width 11 height 11
radio input "true"
click at [331, 404] on input "Yes" at bounding box center [330, 409] width 11 height 11
radio input "true"
click at [490, 420] on div "No" at bounding box center [721, 430] width 793 height 21
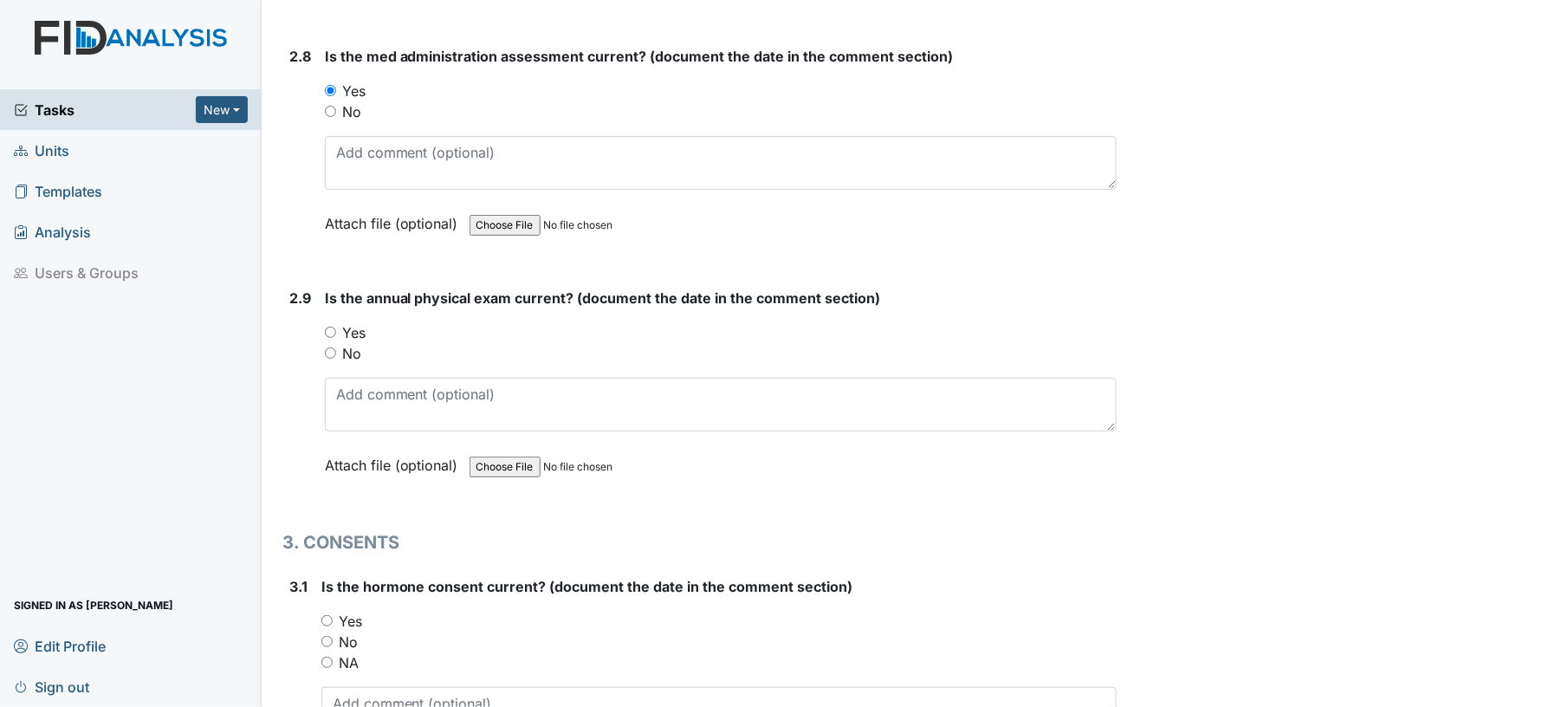
scroll to position [3744, 0]
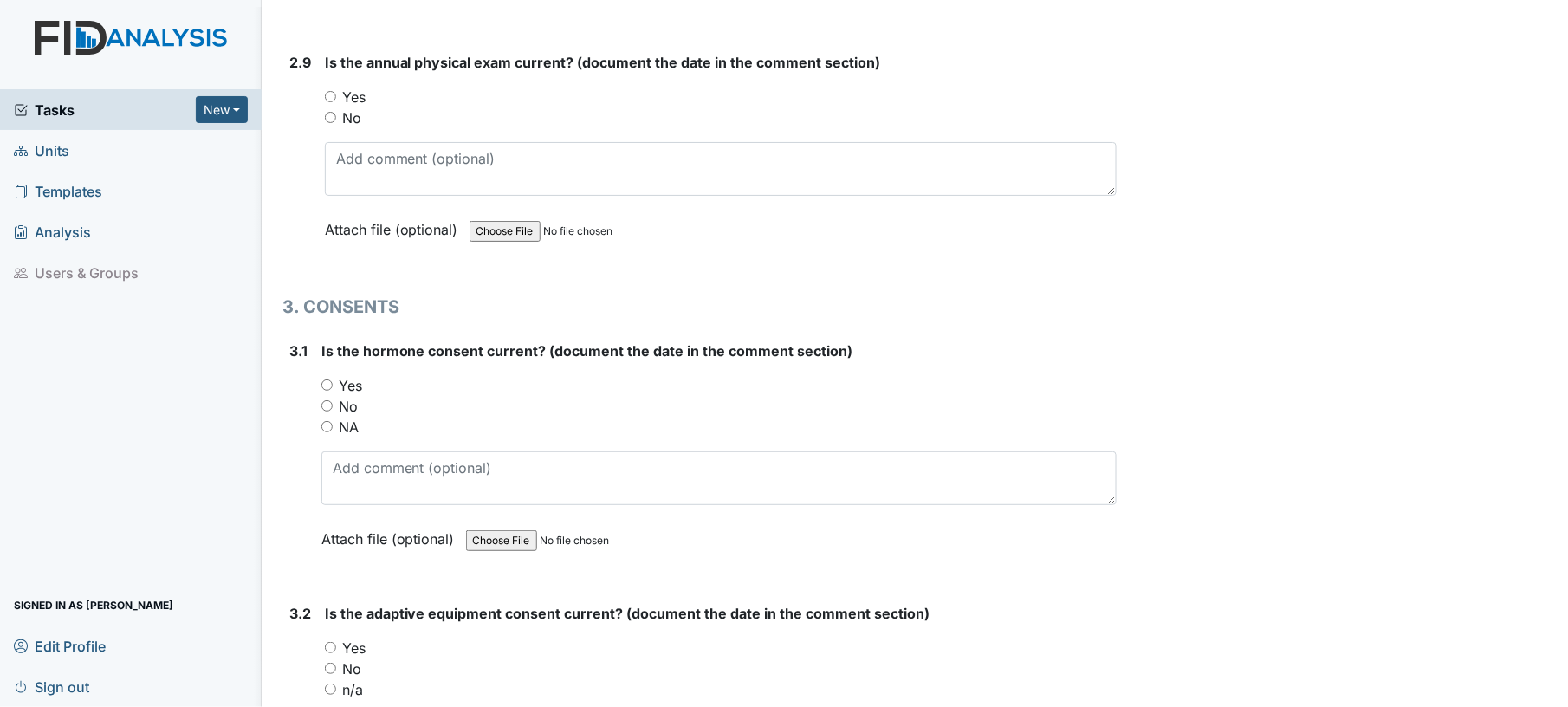
click at [333, 91] on input "Yes" at bounding box center [330, 97] width 11 height 11
radio input "true"
click at [328, 421] on input "NA" at bounding box center [327, 426] width 11 height 11
radio input "true"
click at [447, 402] on div "No" at bounding box center [719, 406] width 796 height 21
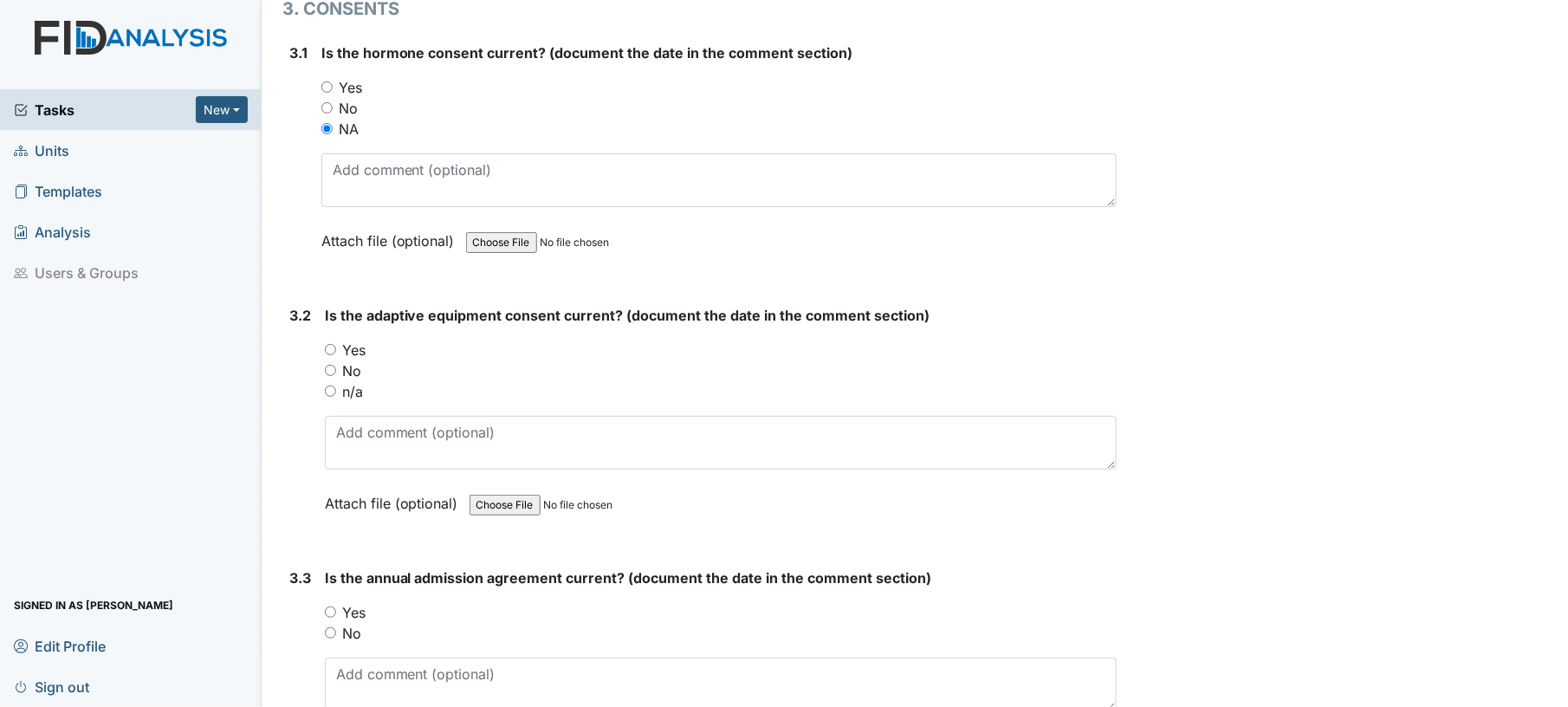
scroll to position [4159, 0]
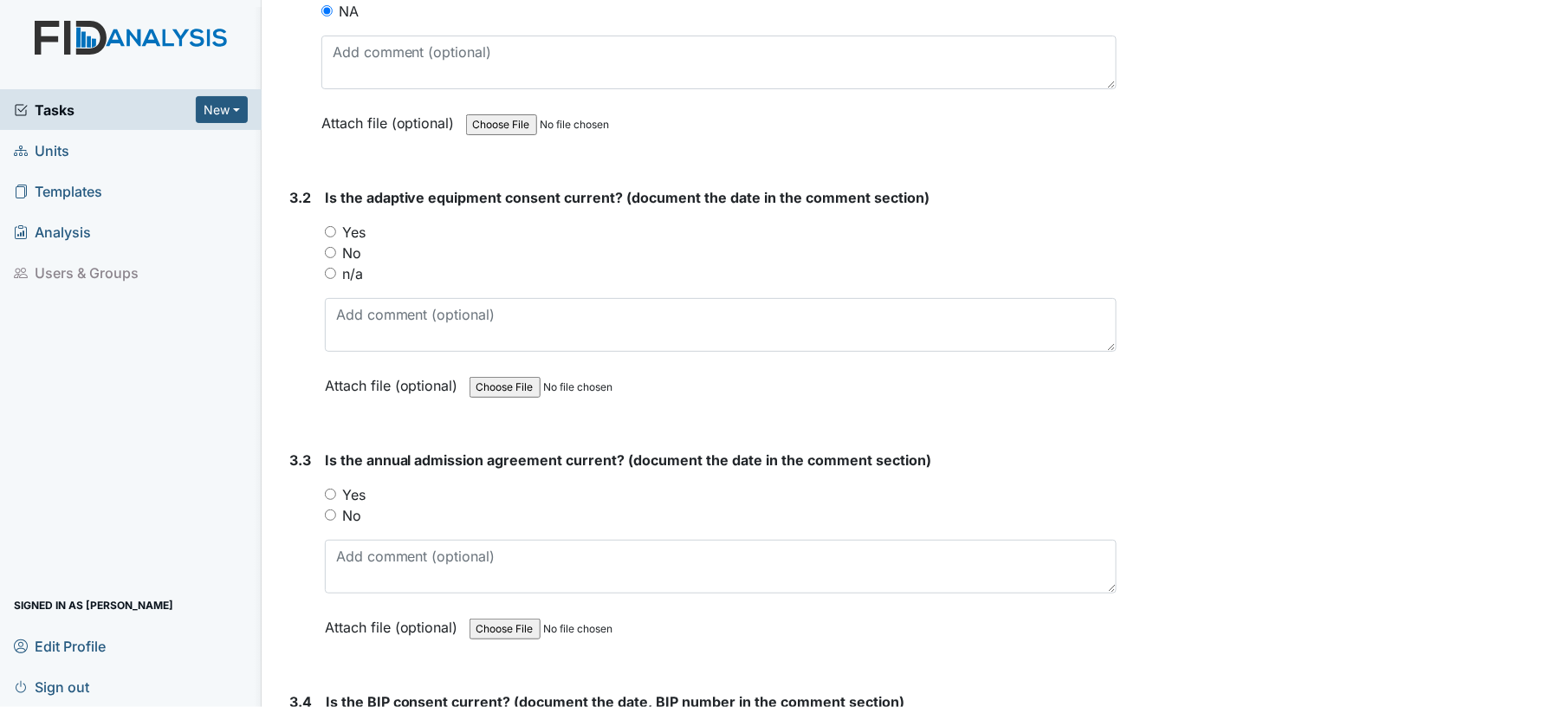
click at [329, 226] on input "Yes" at bounding box center [330, 231] width 11 height 11
radio input "true"
click at [327, 488] on input "Yes" at bounding box center [330, 494] width 11 height 11
radio input "true"
click at [428, 485] on div "Yes" at bounding box center [721, 494] width 793 height 21
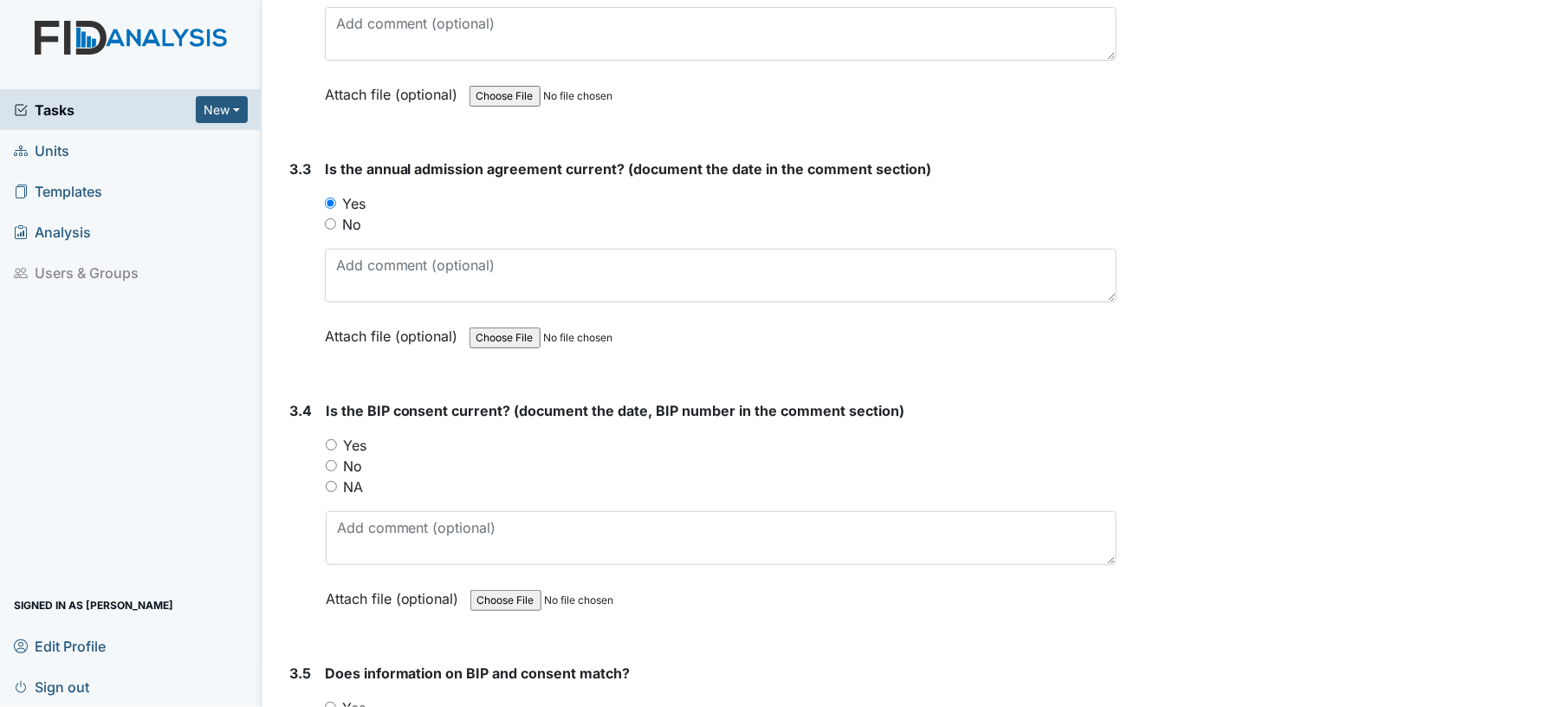
scroll to position [4698, 0]
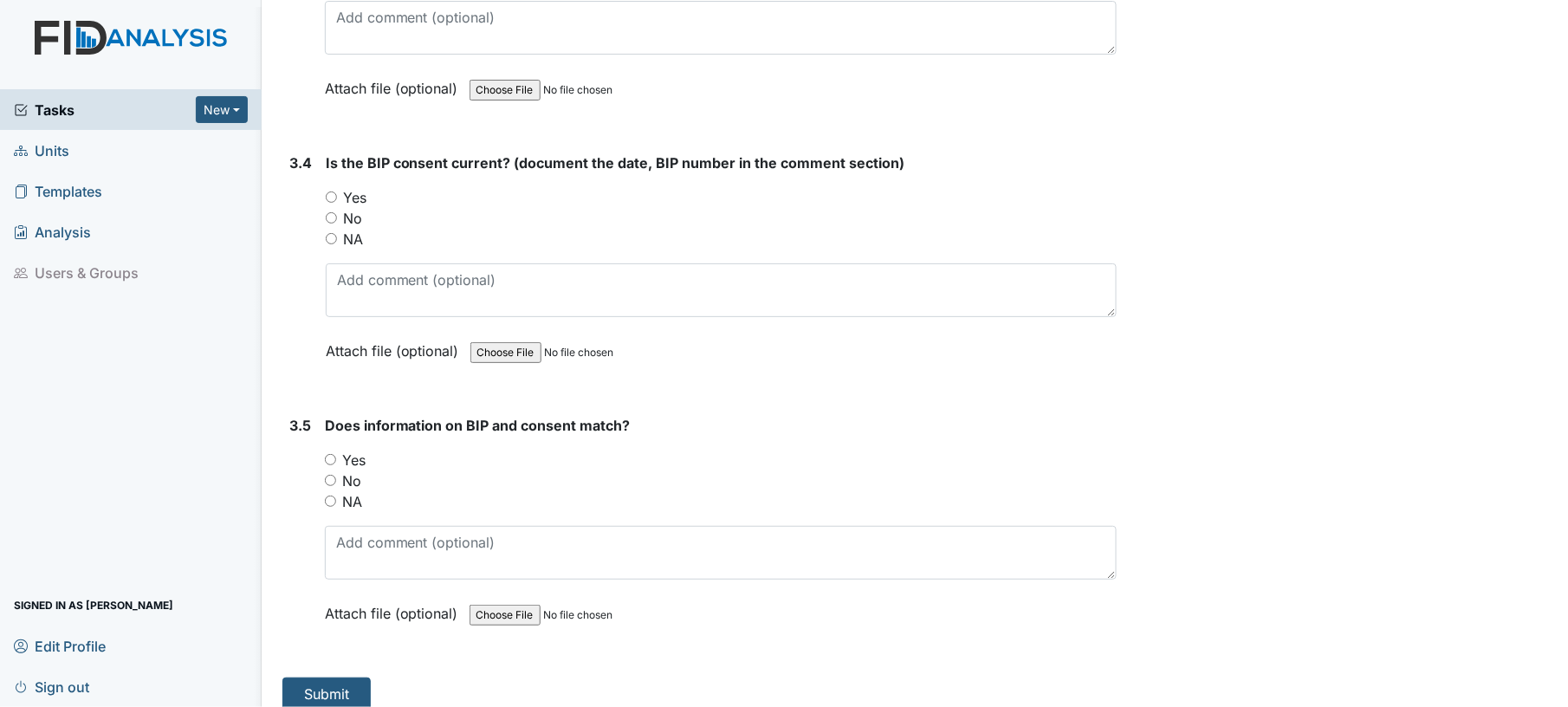
click at [328, 191] on input "Yes" at bounding box center [331, 197] width 11 height 11
radio input "true"
click input "Yes"
radio input "true"
click button "Submit"
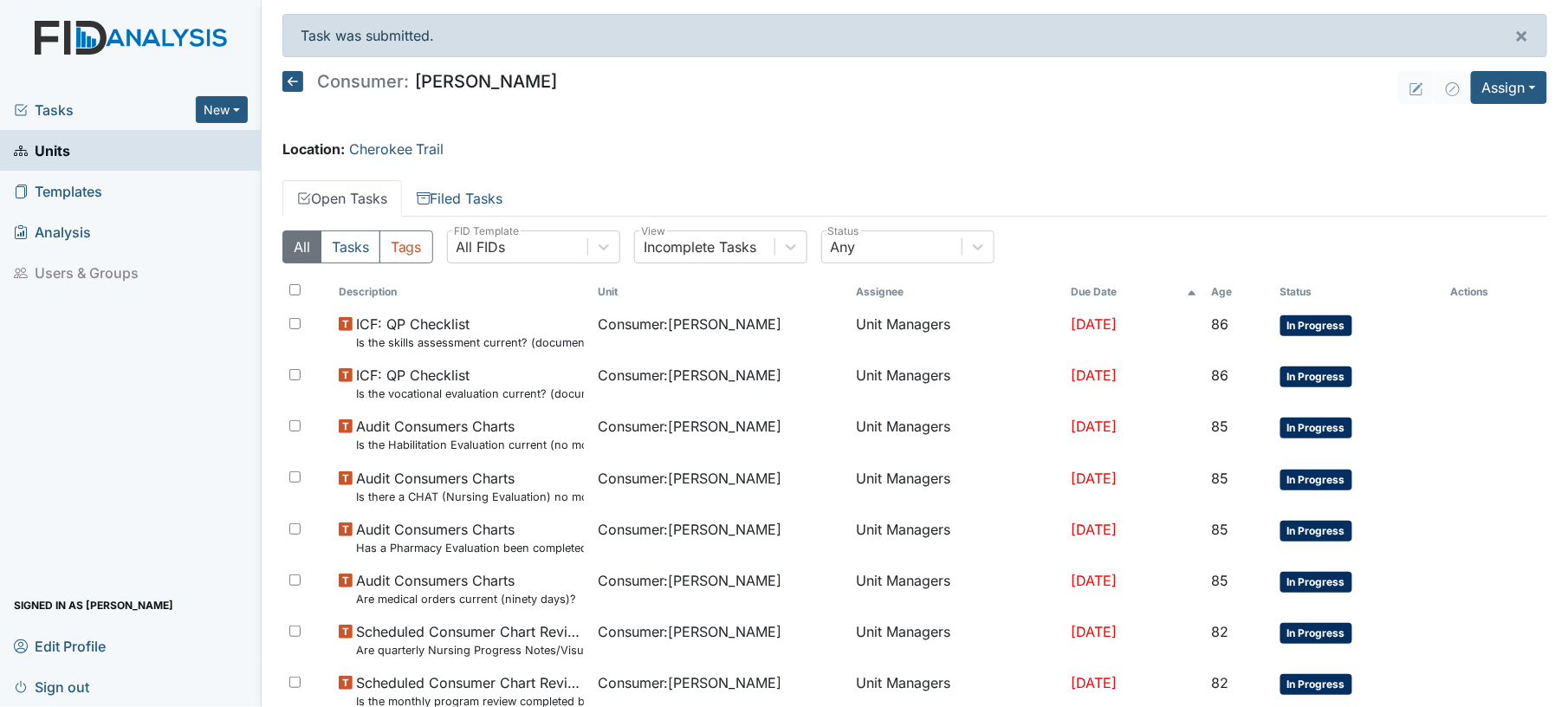
click at [292, 81] on icon at bounding box center [292, 81] width 21 height 21
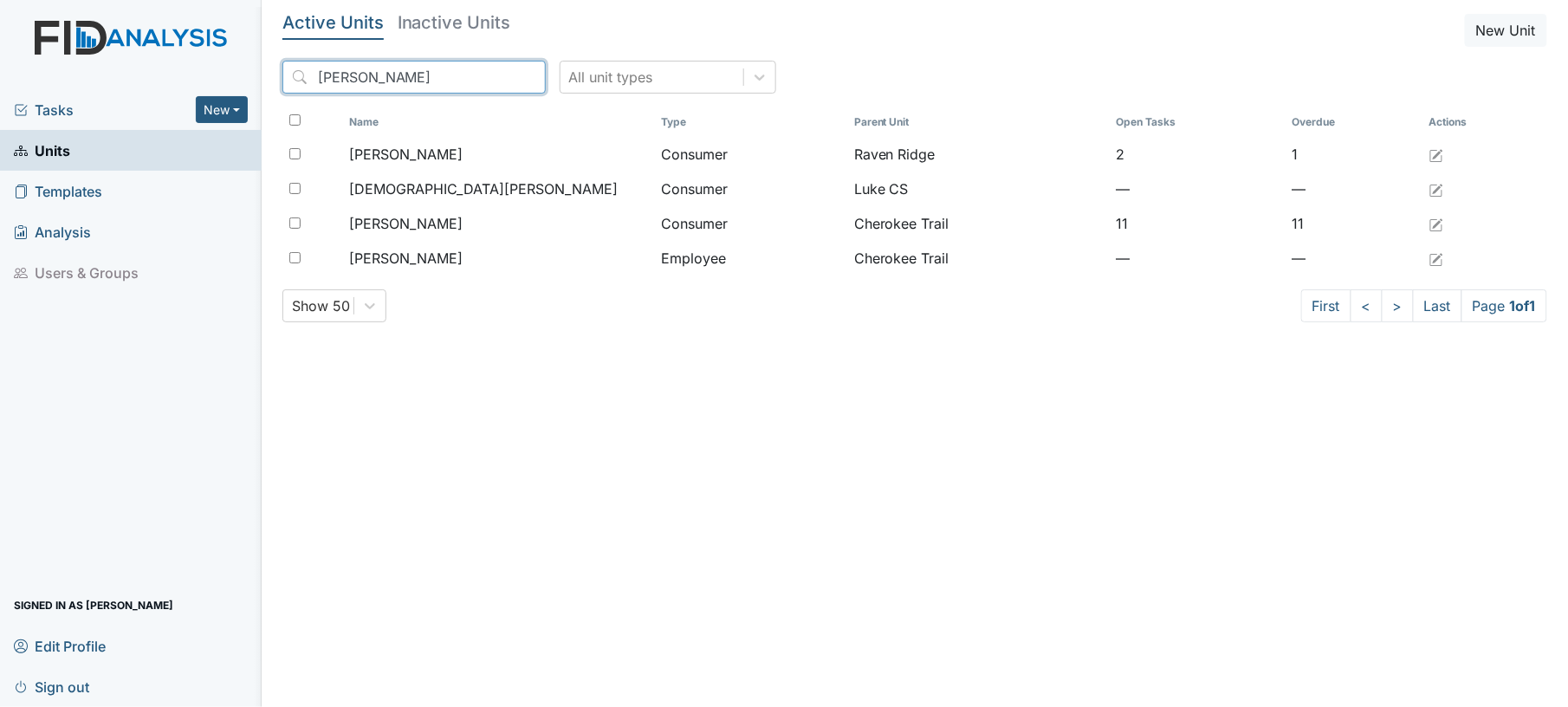
drag, startPoint x: 452, startPoint y: 83, endPoint x: 254, endPoint y: 56, distance: 199.8
click at [254, 56] on div "Tasks New Form Inspection Document Bundle Units Templates Analysis Users & Grou…" at bounding box center [784, 353] width 1568 height 707
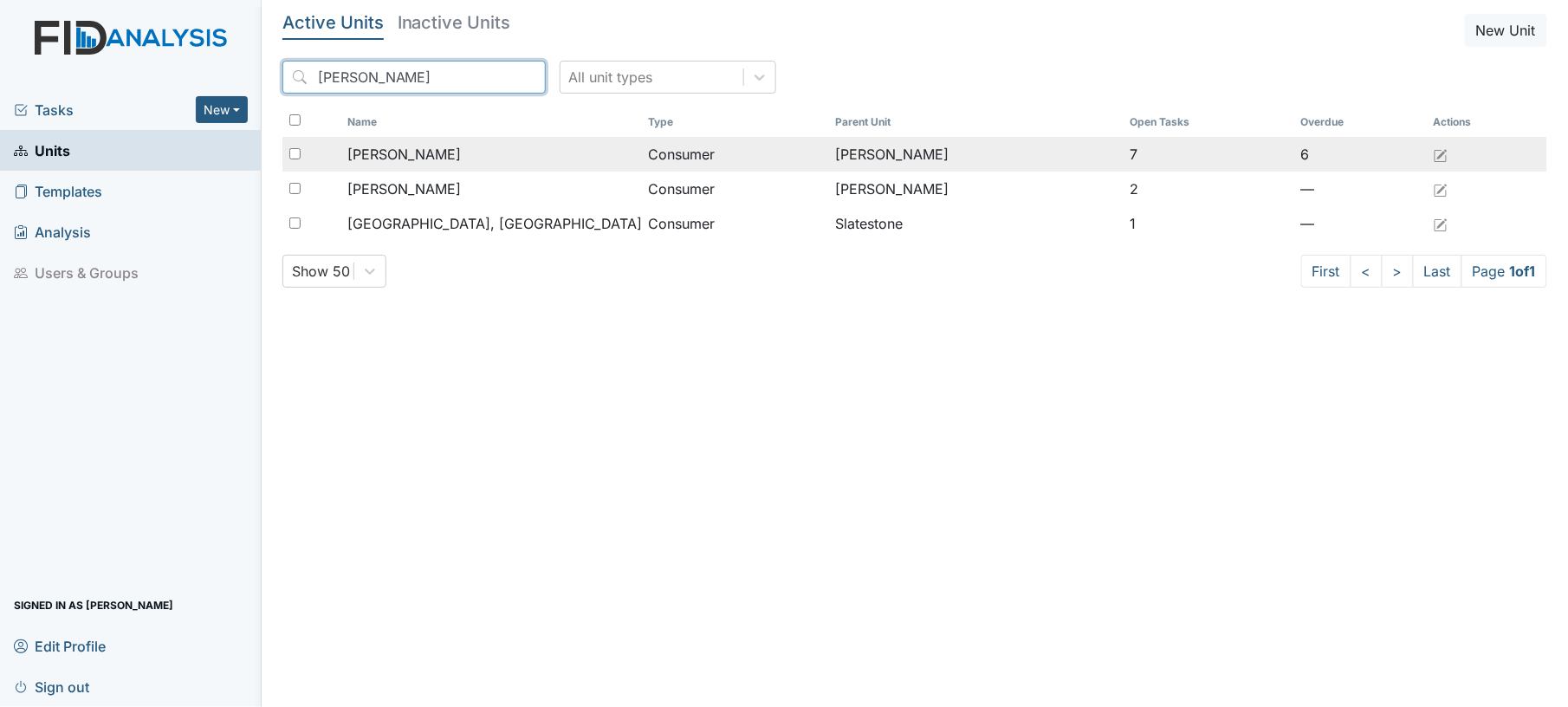
type input "[PERSON_NAME]"
click at [405, 161] on span "[PERSON_NAME]" at bounding box center [404, 153] width 114 height 21
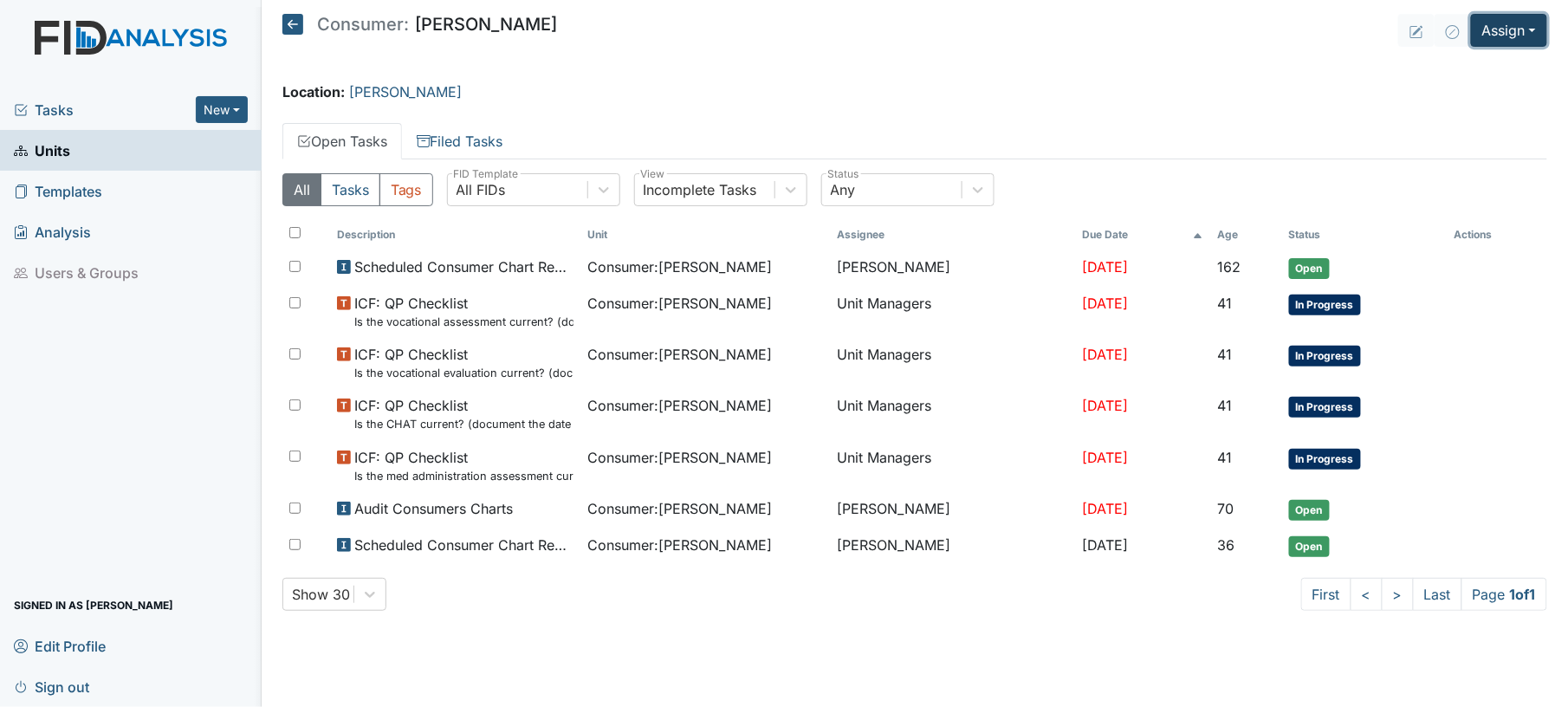
click at [1500, 35] on button "Assign" at bounding box center [1509, 30] width 76 height 33
click at [1489, 100] on link "Assign Inspection" at bounding box center [1466, 98] width 156 height 28
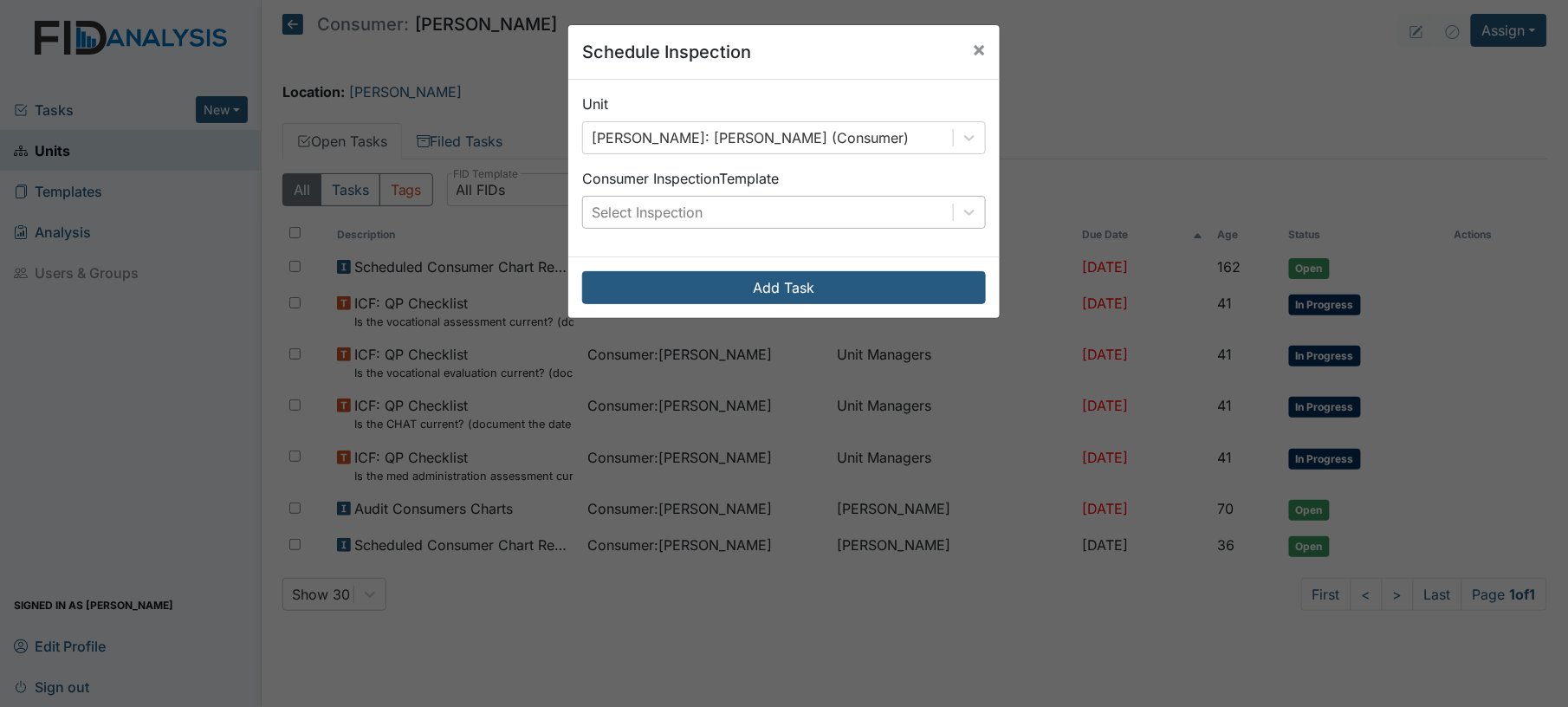
click at [740, 219] on div "Select Inspection" at bounding box center [768, 212] width 370 height 32
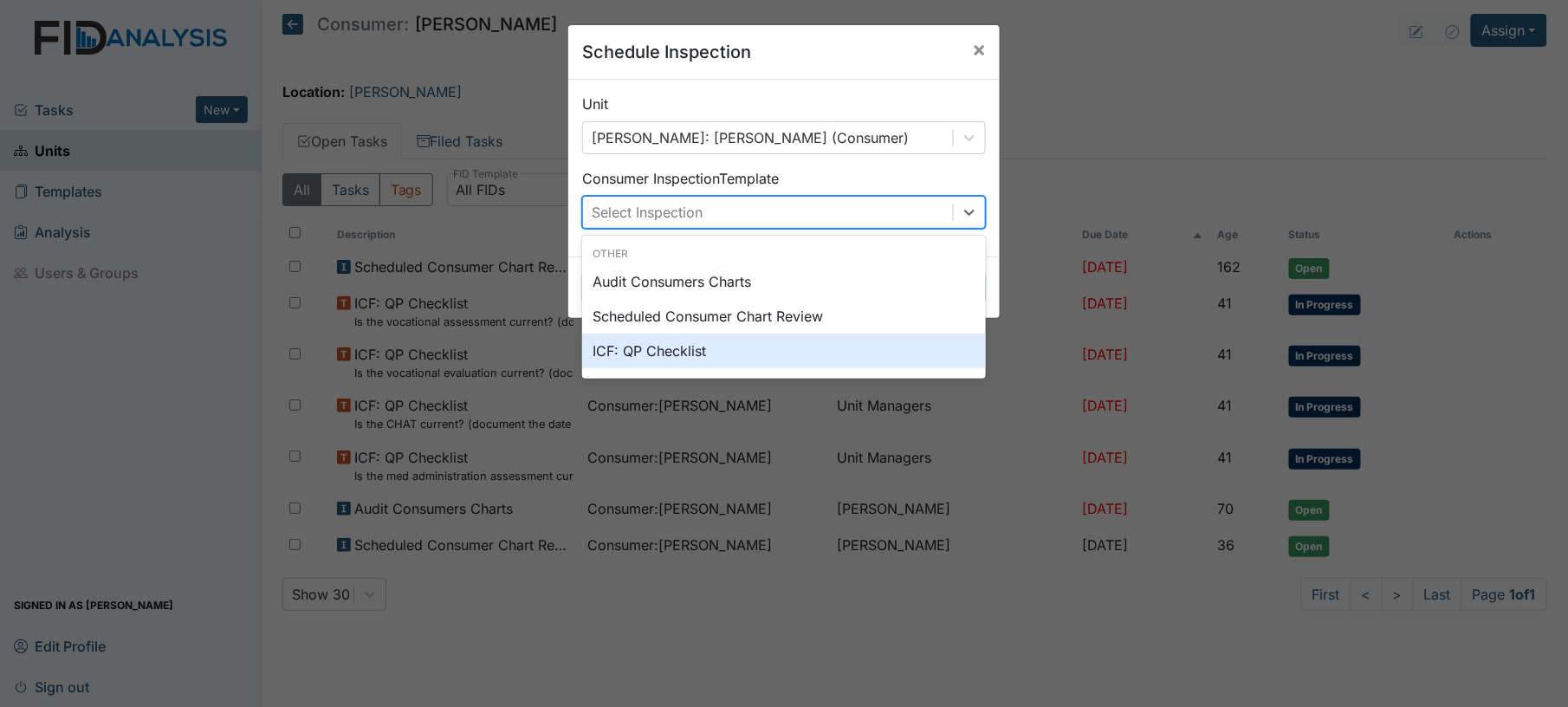
click at [722, 345] on div "ICF: QP Checklist" at bounding box center [784, 350] width 404 height 34
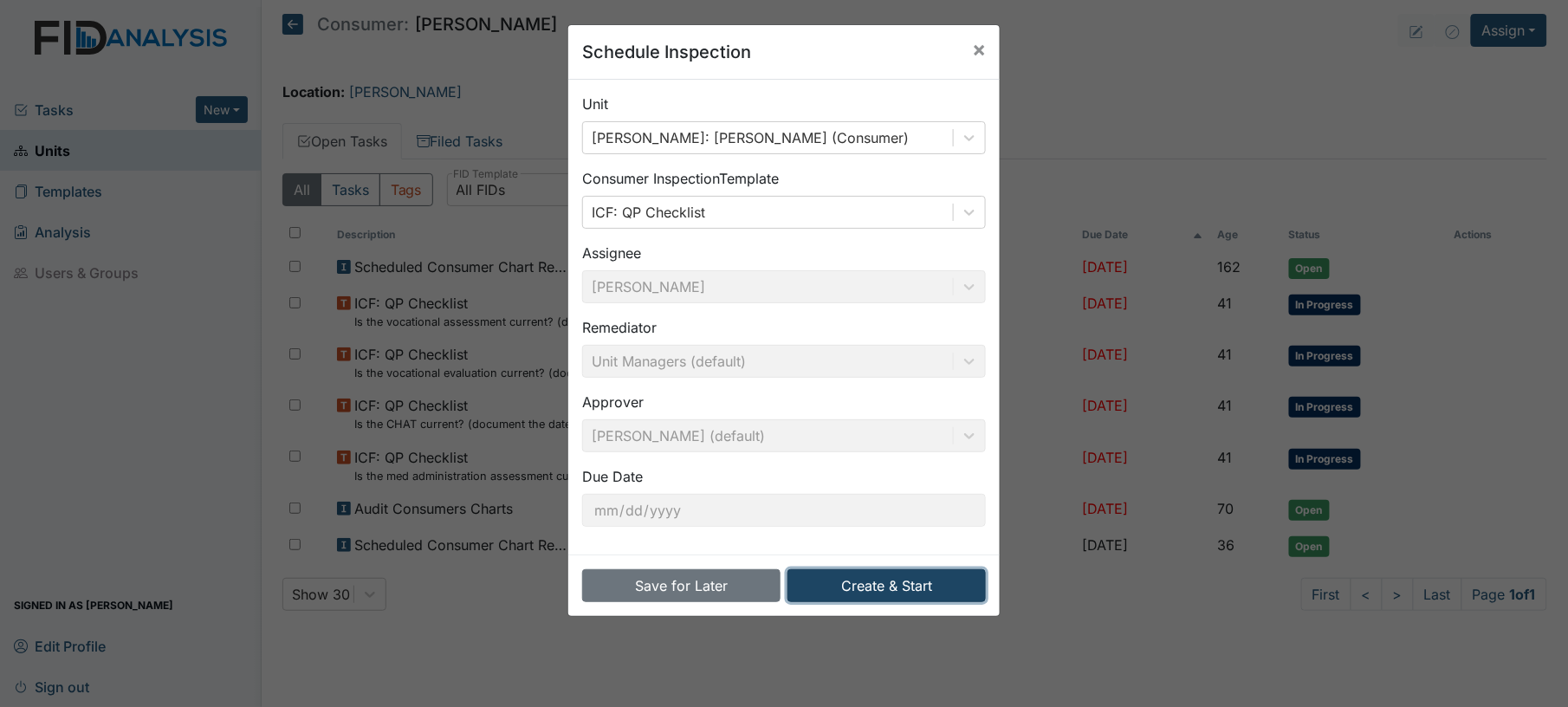
click at [827, 586] on button "Create & Start" at bounding box center [886, 585] width 199 height 33
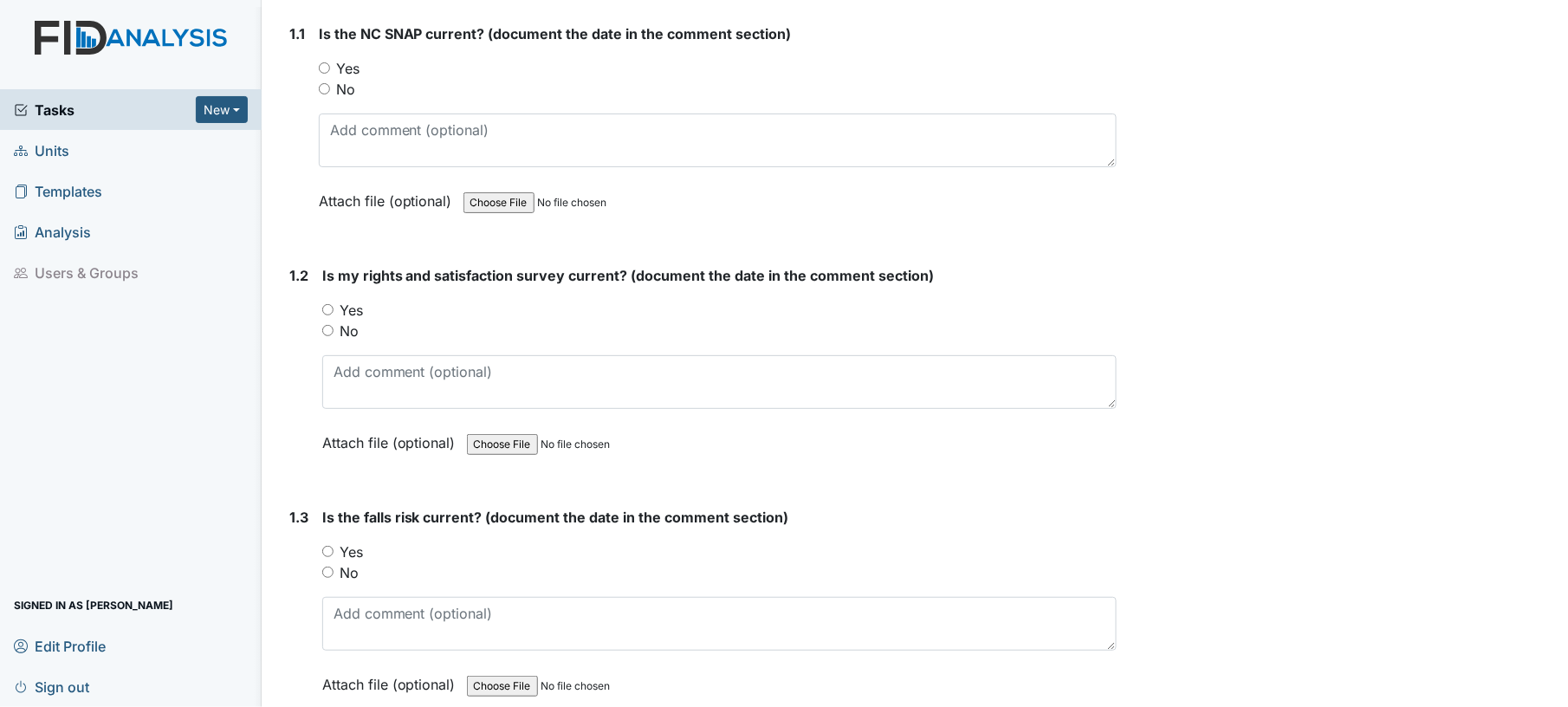
scroll to position [267, 0]
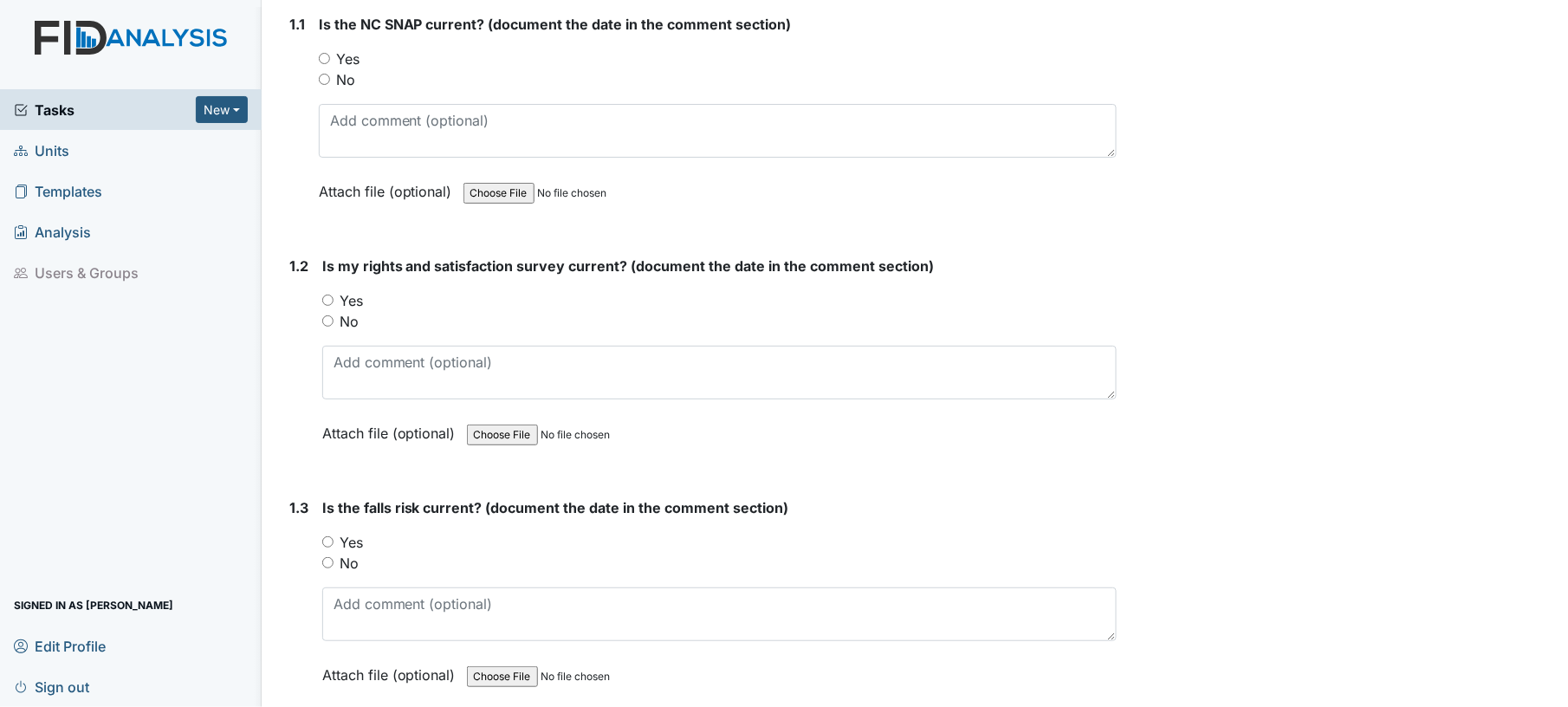
click at [320, 57] on input "Yes" at bounding box center [324, 59] width 11 height 11
radio input "true"
click at [333, 300] on input "Yes" at bounding box center [328, 300] width 11 height 11
radio input "true"
click at [456, 295] on div "Yes" at bounding box center [719, 300] width 795 height 21
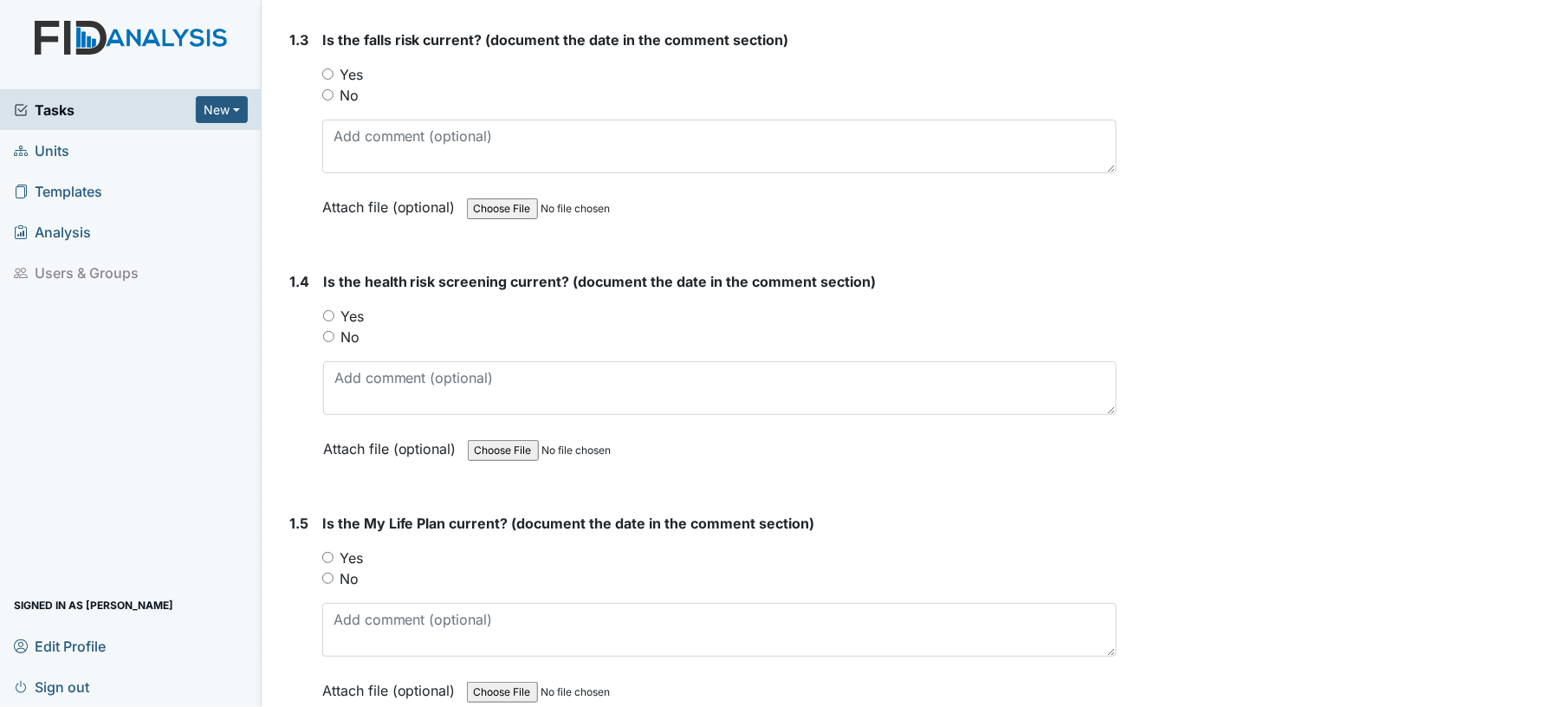
scroll to position [775, 0]
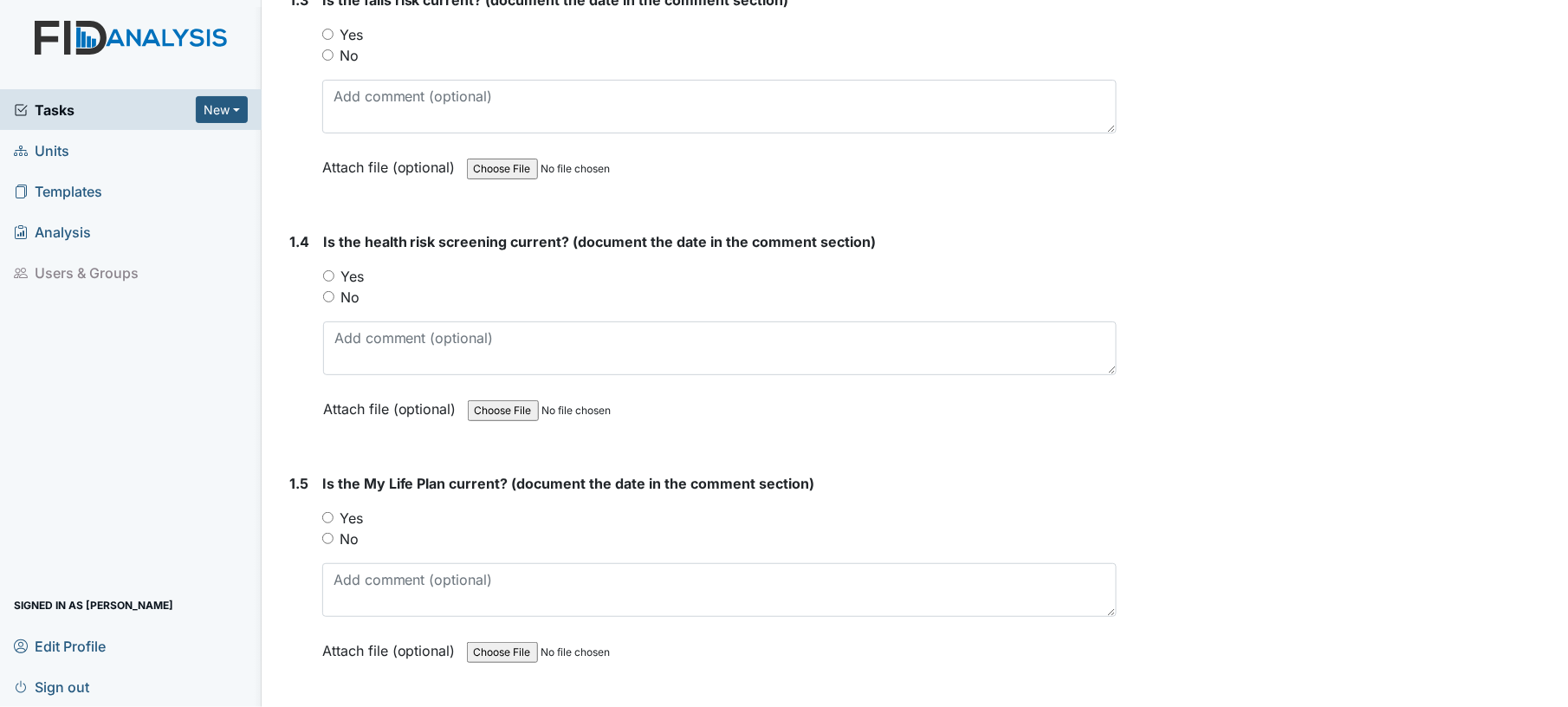
click at [329, 29] on input "Yes" at bounding box center [328, 34] width 11 height 11
radio input "true"
click at [327, 278] on div "Yes" at bounding box center [720, 276] width 794 height 21
click at [327, 271] on input "Yes" at bounding box center [329, 275] width 11 height 11
radio input "true"
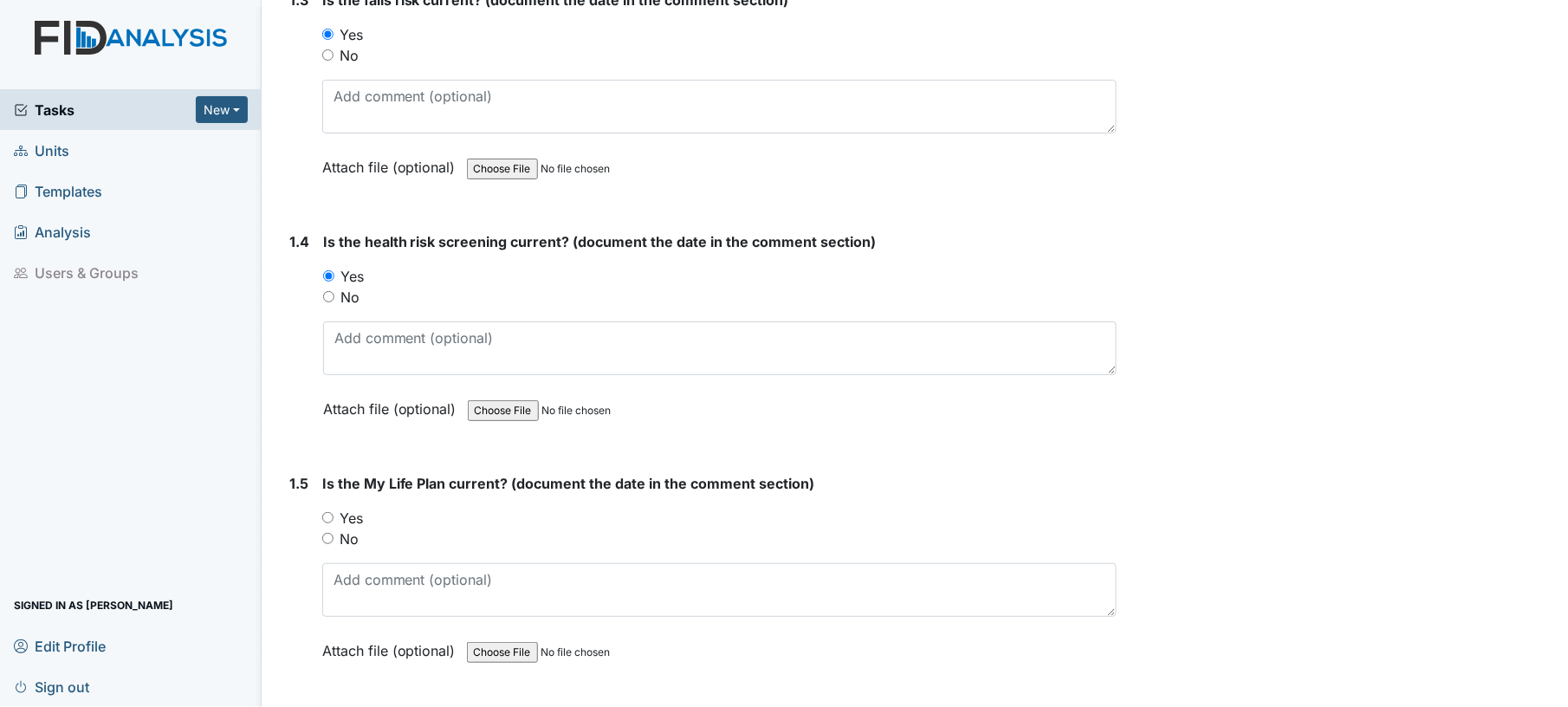
click at [407, 271] on div "Yes" at bounding box center [720, 276] width 794 height 21
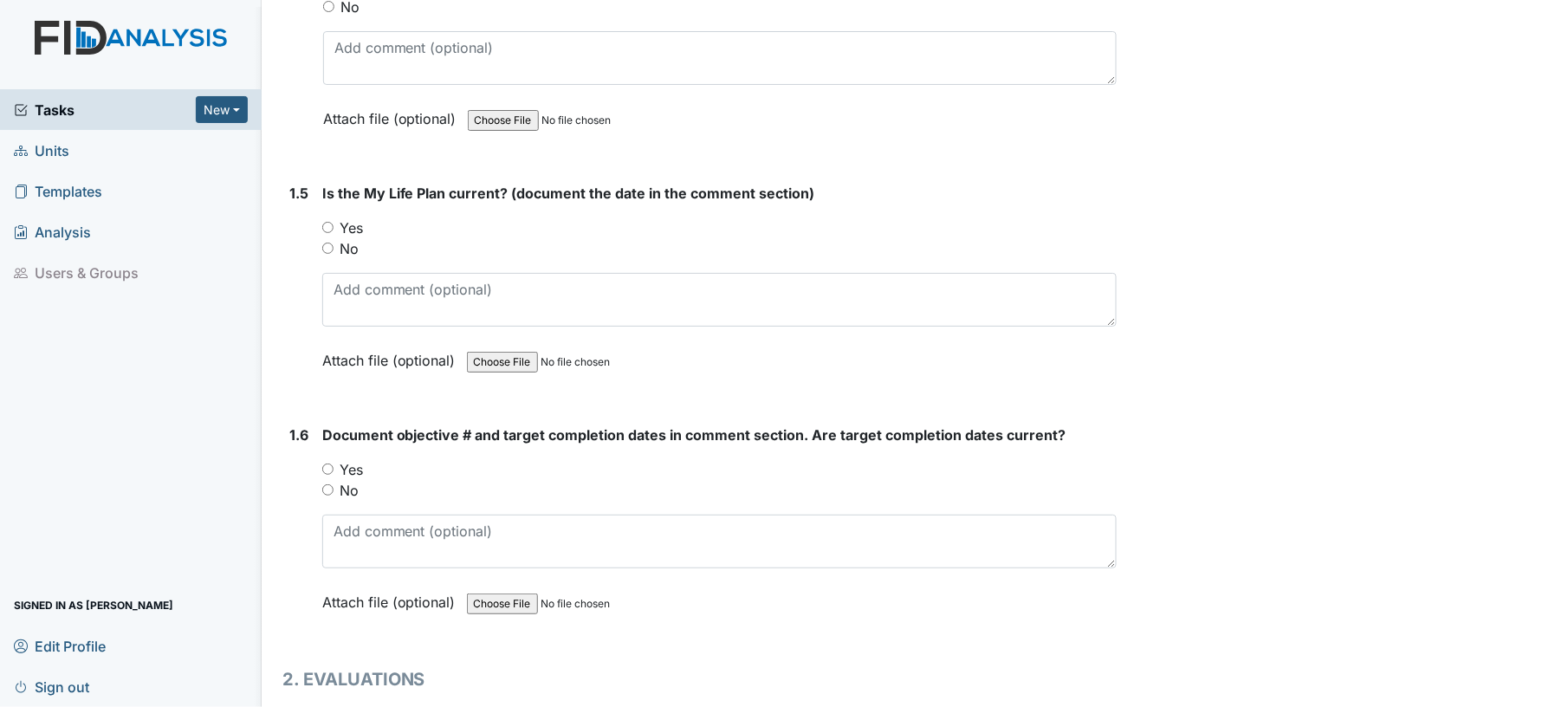
scroll to position [1237, 0]
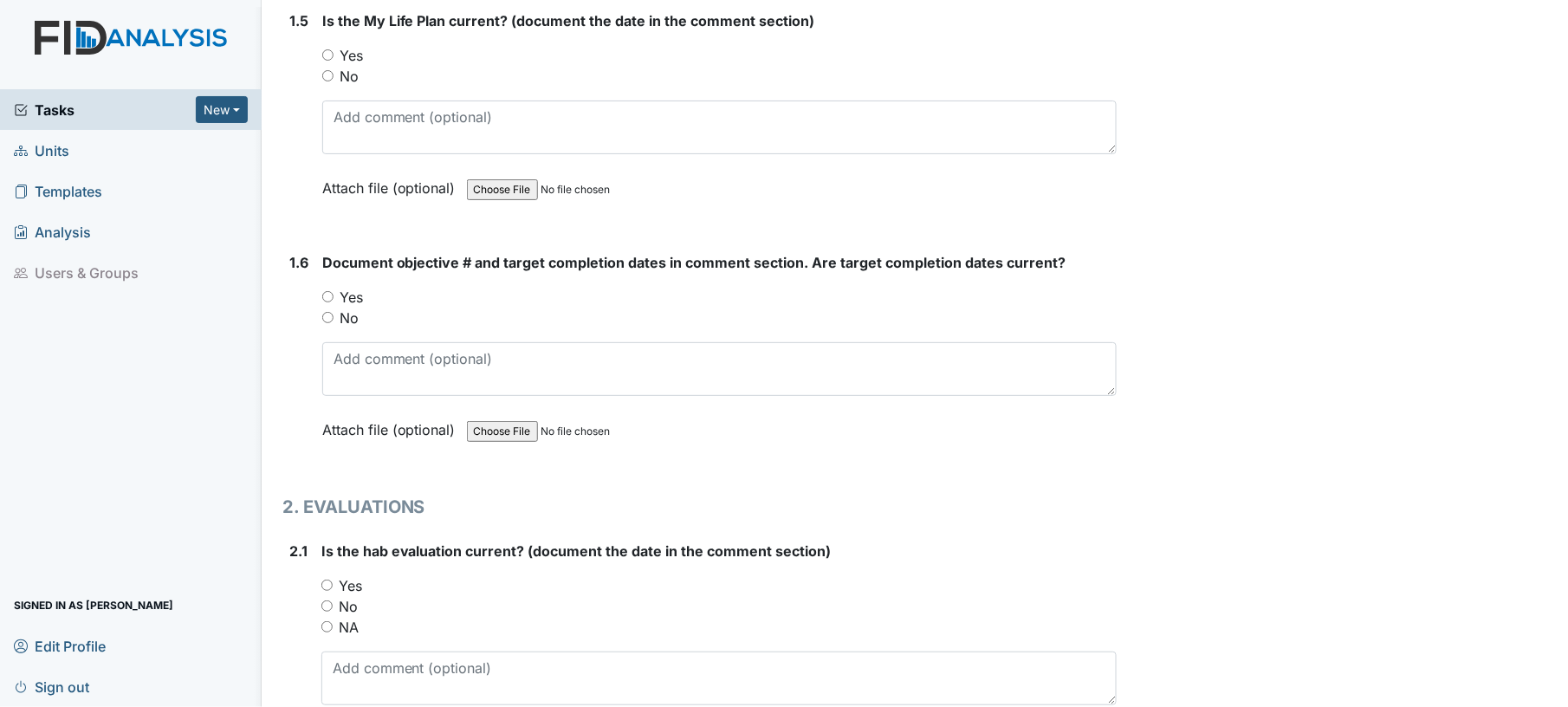
click at [327, 50] on input "Yes" at bounding box center [328, 55] width 11 height 11
radio input "true"
click at [330, 293] on input "Yes" at bounding box center [328, 296] width 11 height 11
radio input "true"
click at [438, 302] on div "Yes" at bounding box center [719, 297] width 795 height 21
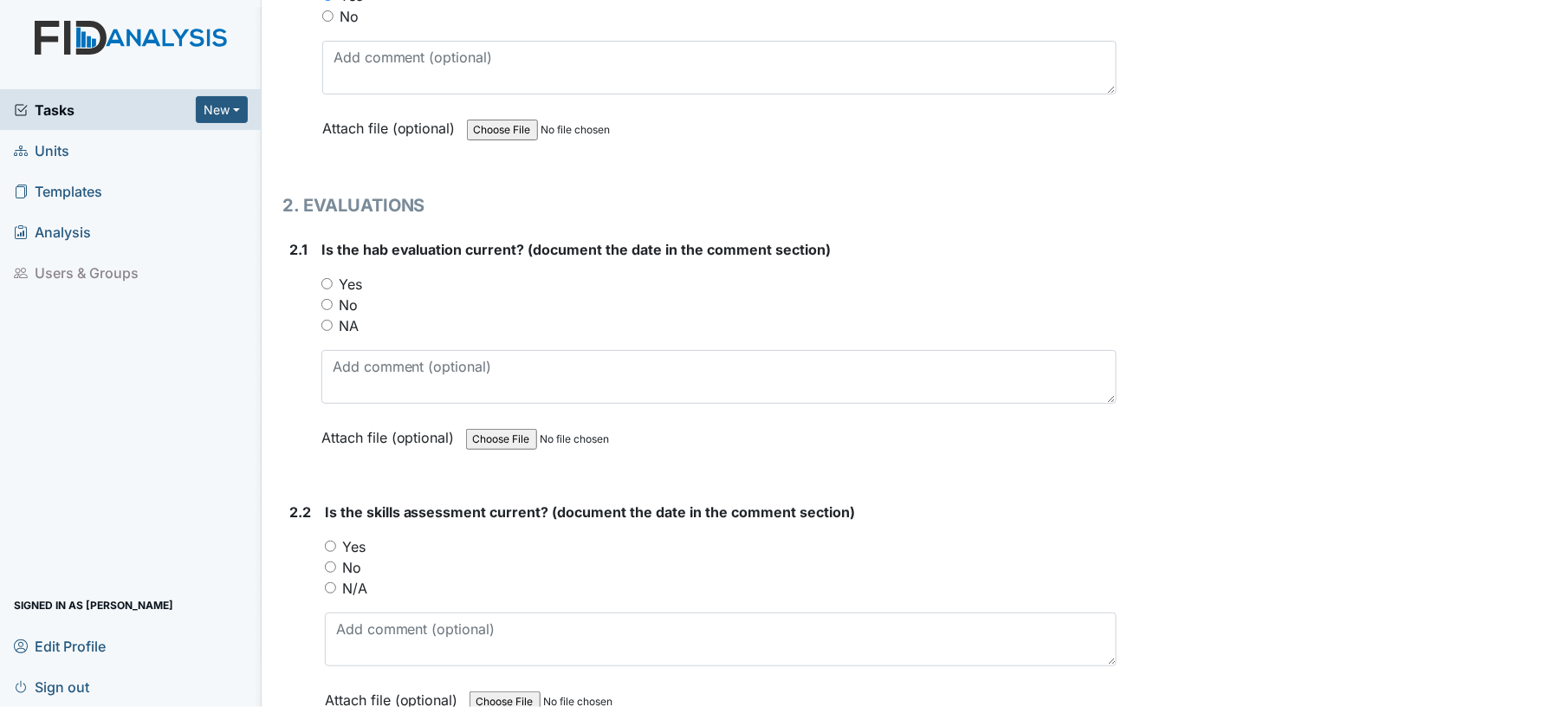
scroll to position [1745, 0]
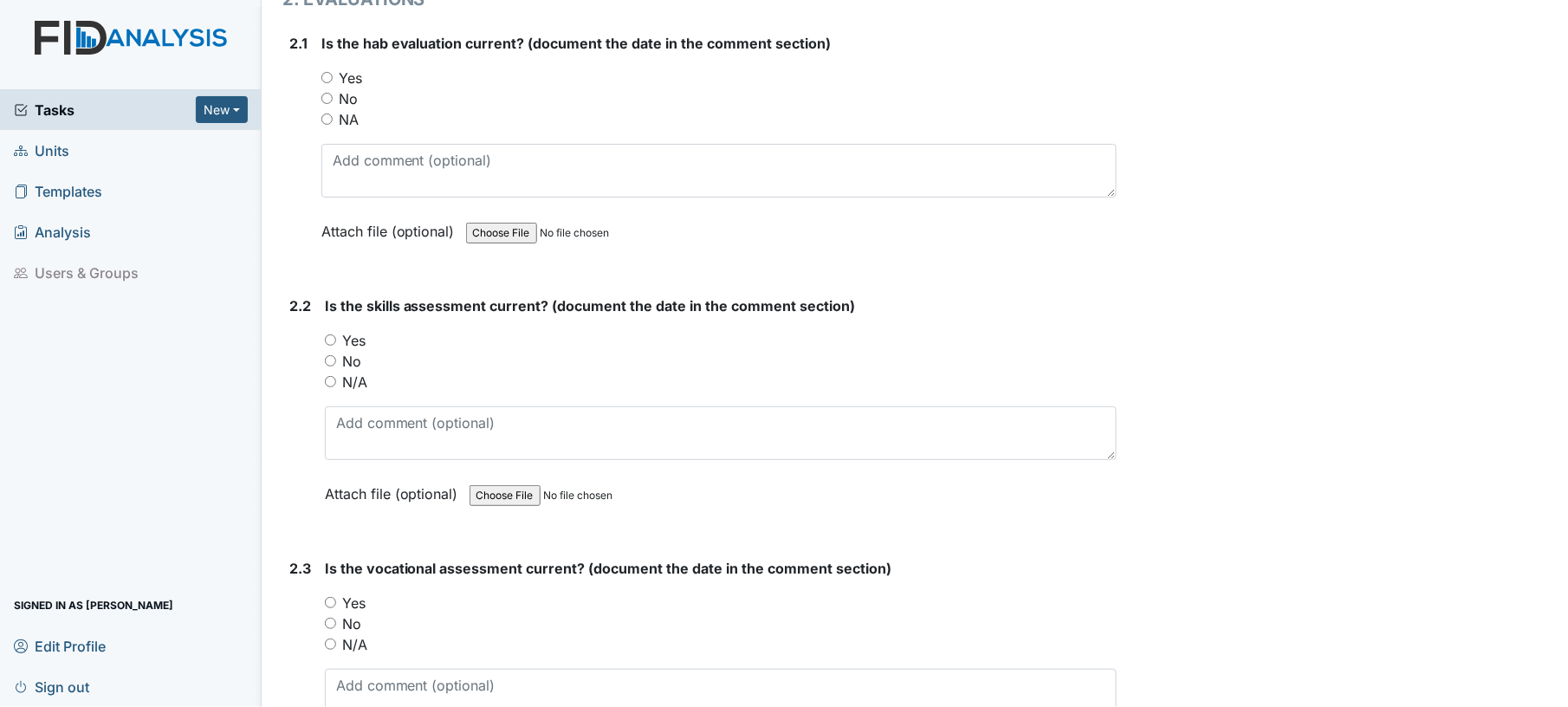
click at [328, 72] on input "Yes" at bounding box center [327, 78] width 11 height 11
radio input "true"
click at [331, 338] on div "Yes" at bounding box center [721, 340] width 793 height 21
drag, startPoint x: 473, startPoint y: 362, endPoint x: 413, endPoint y: 352, distance: 60.8
click at [431, 355] on div "No" at bounding box center [721, 361] width 793 height 21
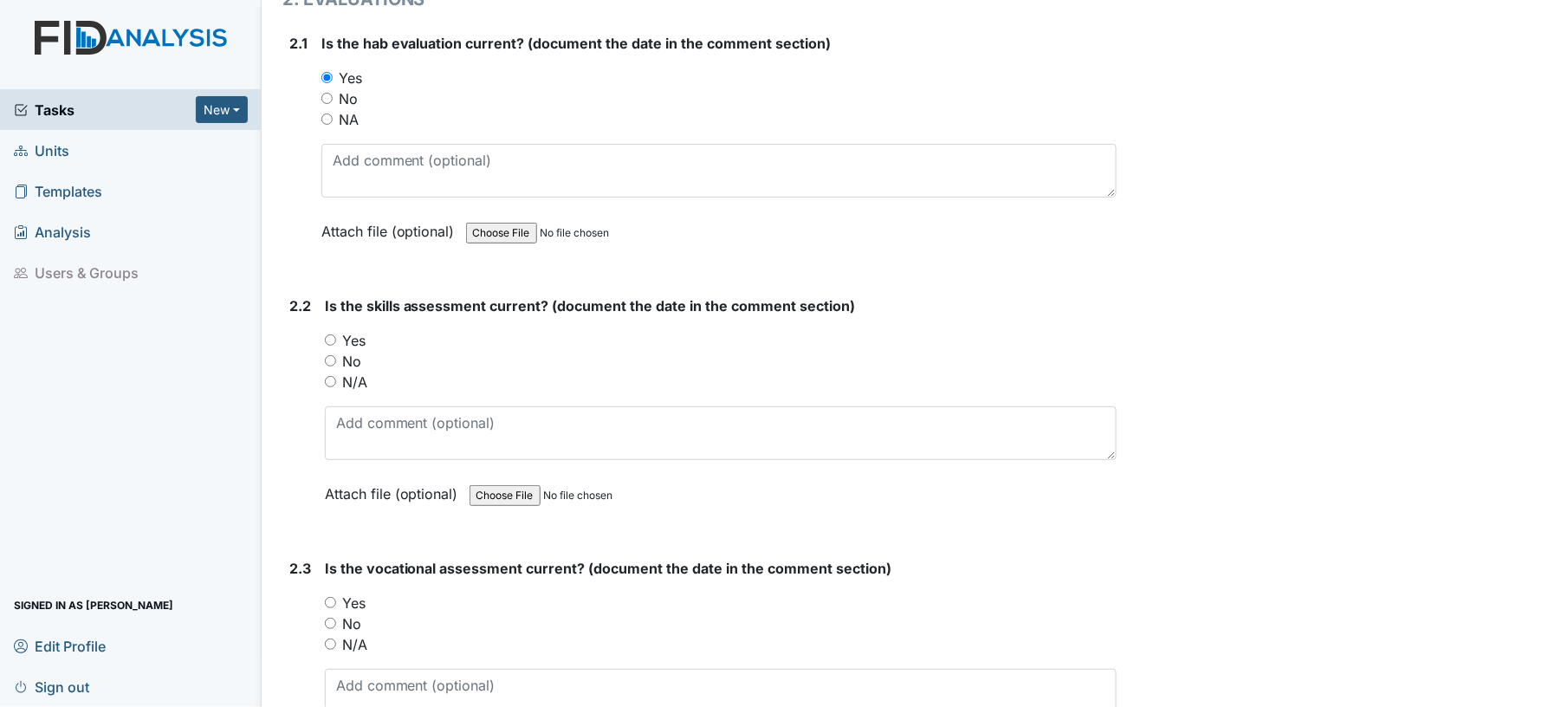
click at [331, 338] on div "Yes" at bounding box center [721, 340] width 793 height 21
click at [331, 337] on input "Yes" at bounding box center [330, 340] width 11 height 11
radio input "true"
click at [469, 336] on div "Yes" at bounding box center [721, 340] width 793 height 21
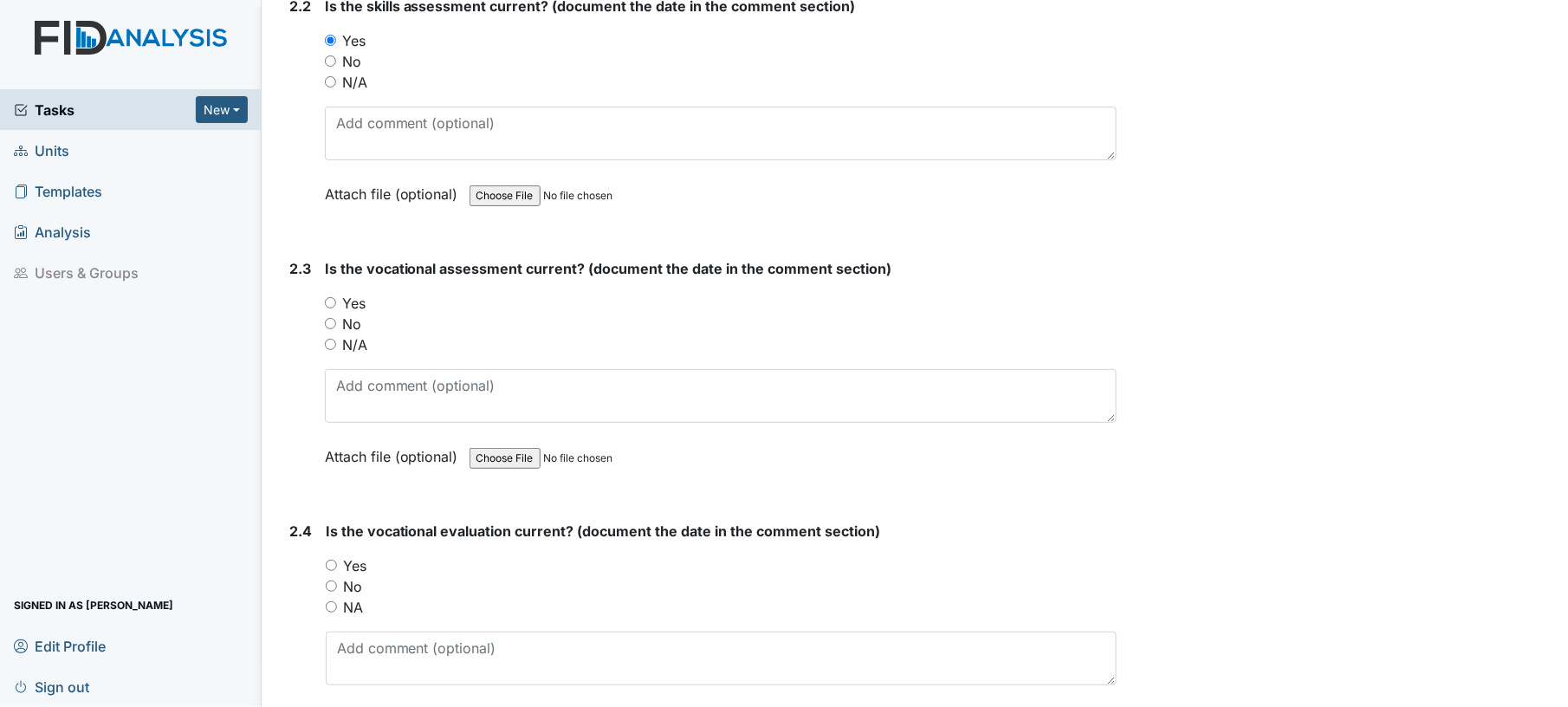
scroll to position [2208, 0]
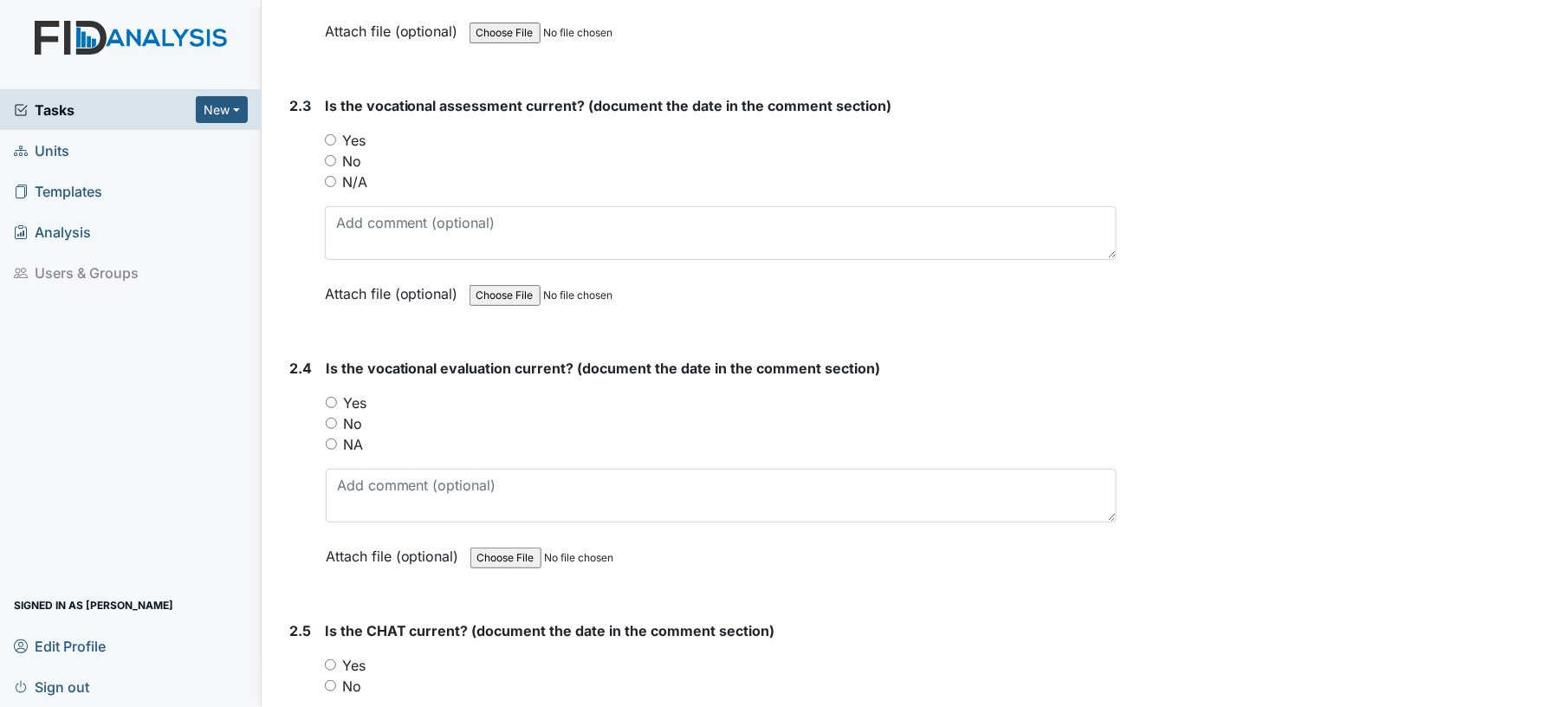
click at [329, 176] on input "N/A" at bounding box center [330, 181] width 11 height 11
radio input "true"
click at [328, 439] on input "NA" at bounding box center [331, 444] width 11 height 11
radio input "true"
click at [520, 393] on div "Yes" at bounding box center [721, 403] width 792 height 21
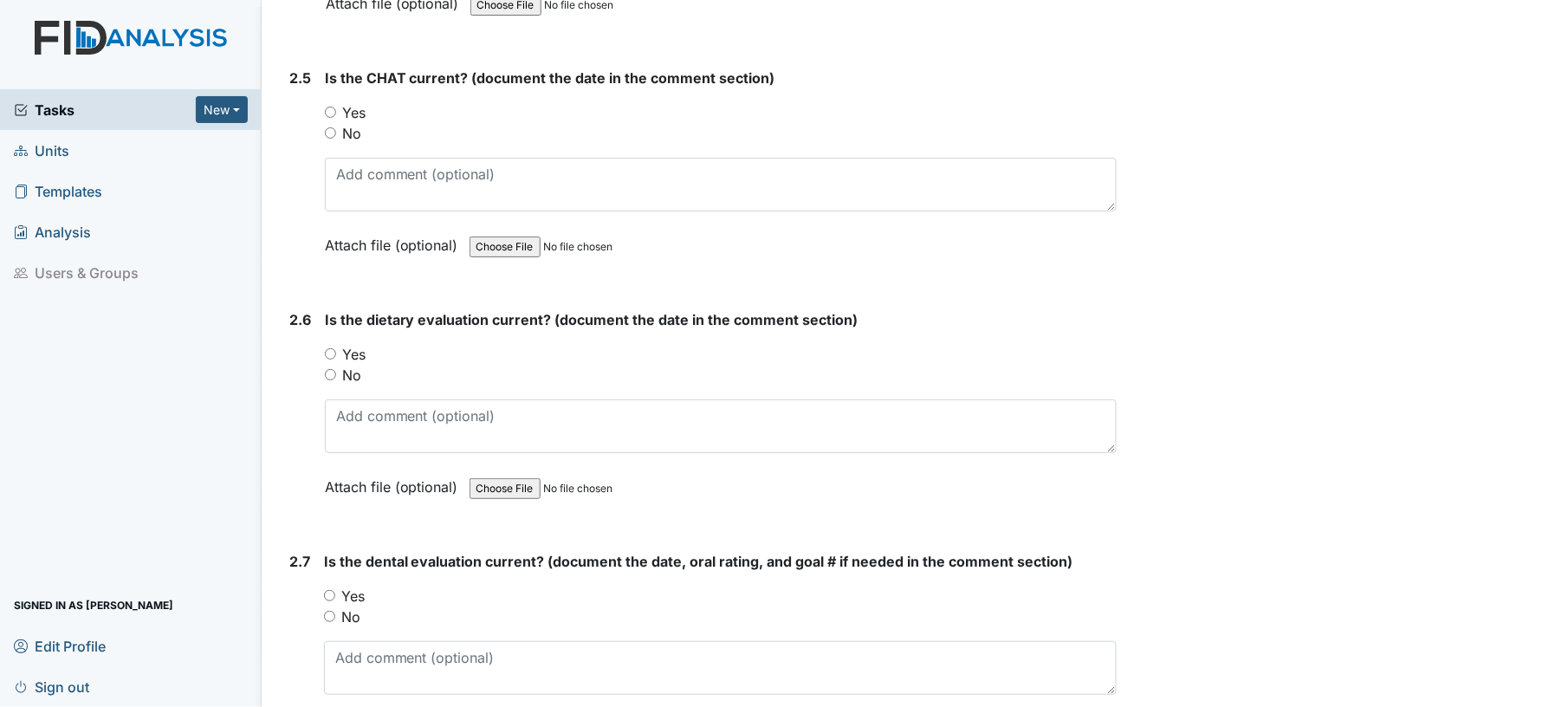
scroll to position [2762, 0]
click at [327, 105] on input "Yes" at bounding box center [330, 110] width 11 height 11
radio input "true"
click at [326, 347] on input "Yes" at bounding box center [330, 352] width 11 height 11
radio input "true"
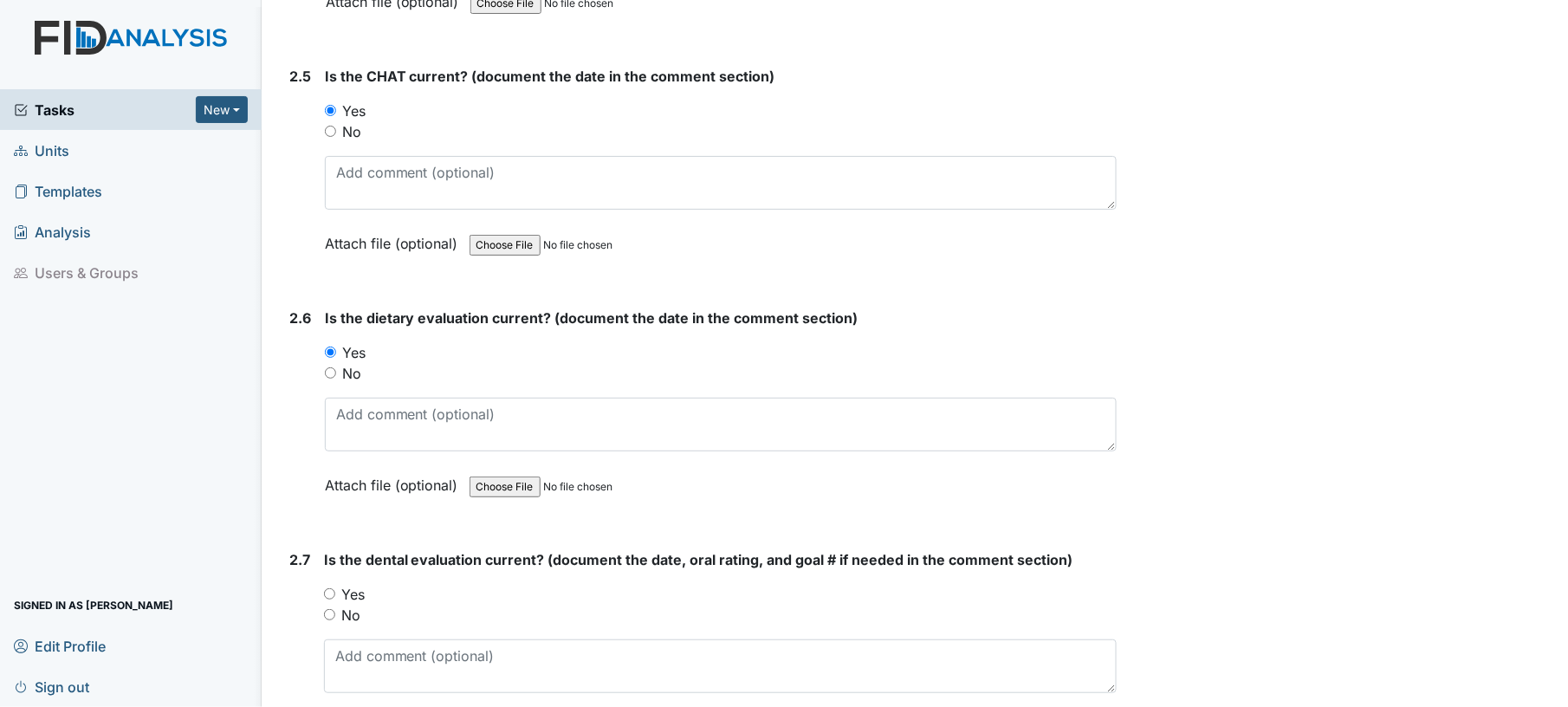
click at [418, 344] on div "Yes" at bounding box center [721, 352] width 793 height 21
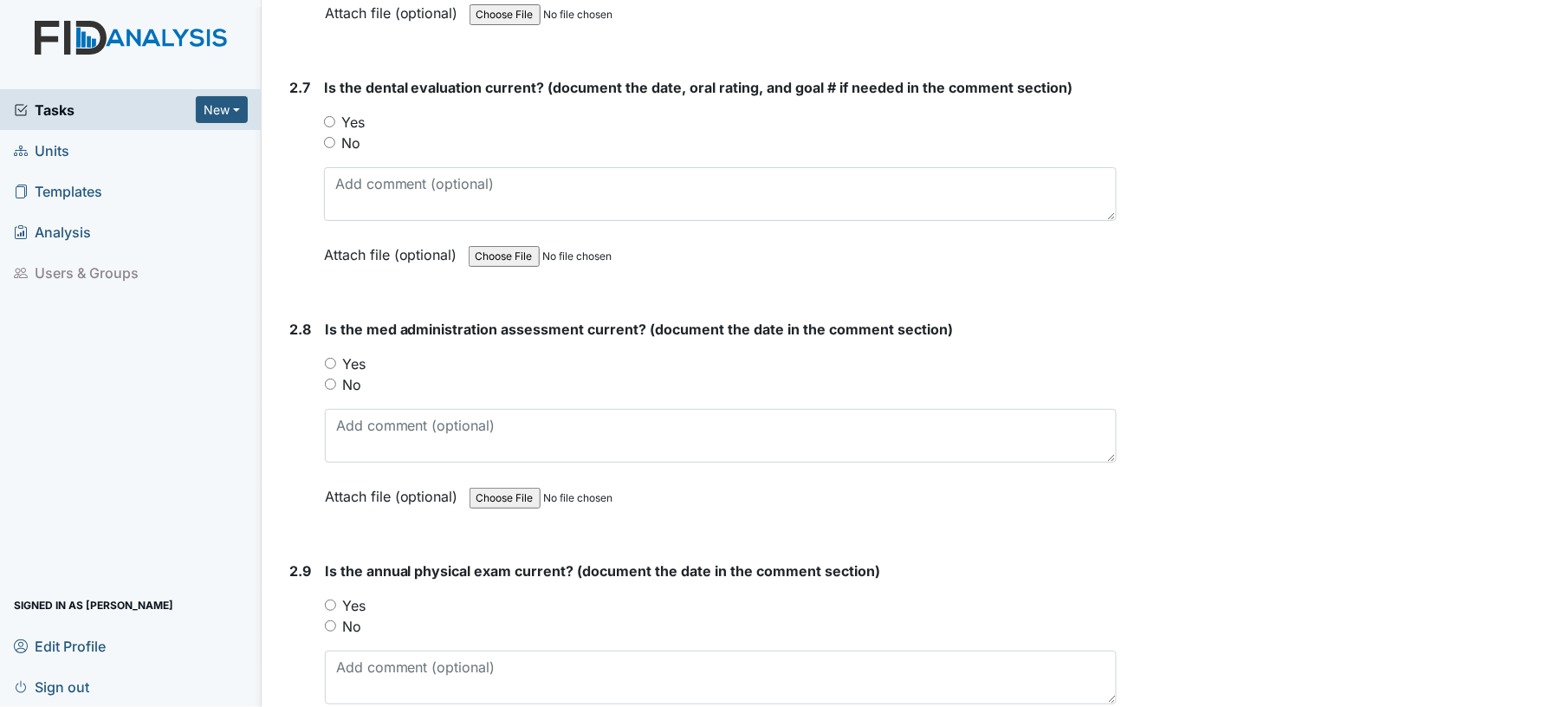
scroll to position [3270, 0]
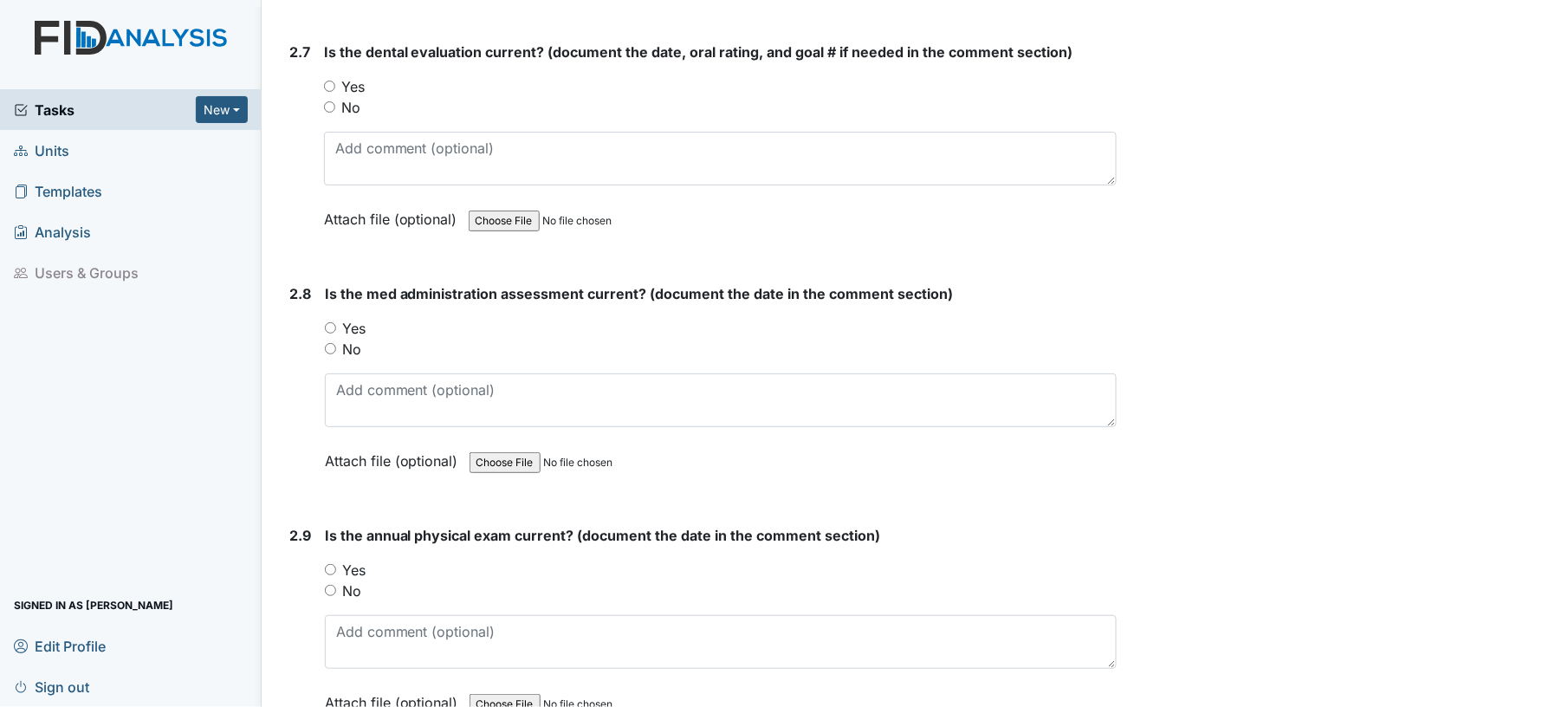
click at [330, 80] on input "Yes" at bounding box center [329, 86] width 11 height 11
radio input "true"
click at [330, 322] on input "Yes" at bounding box center [330, 328] width 11 height 11
radio input "true"
click at [327, 564] on input "Yes" at bounding box center [330, 570] width 11 height 11
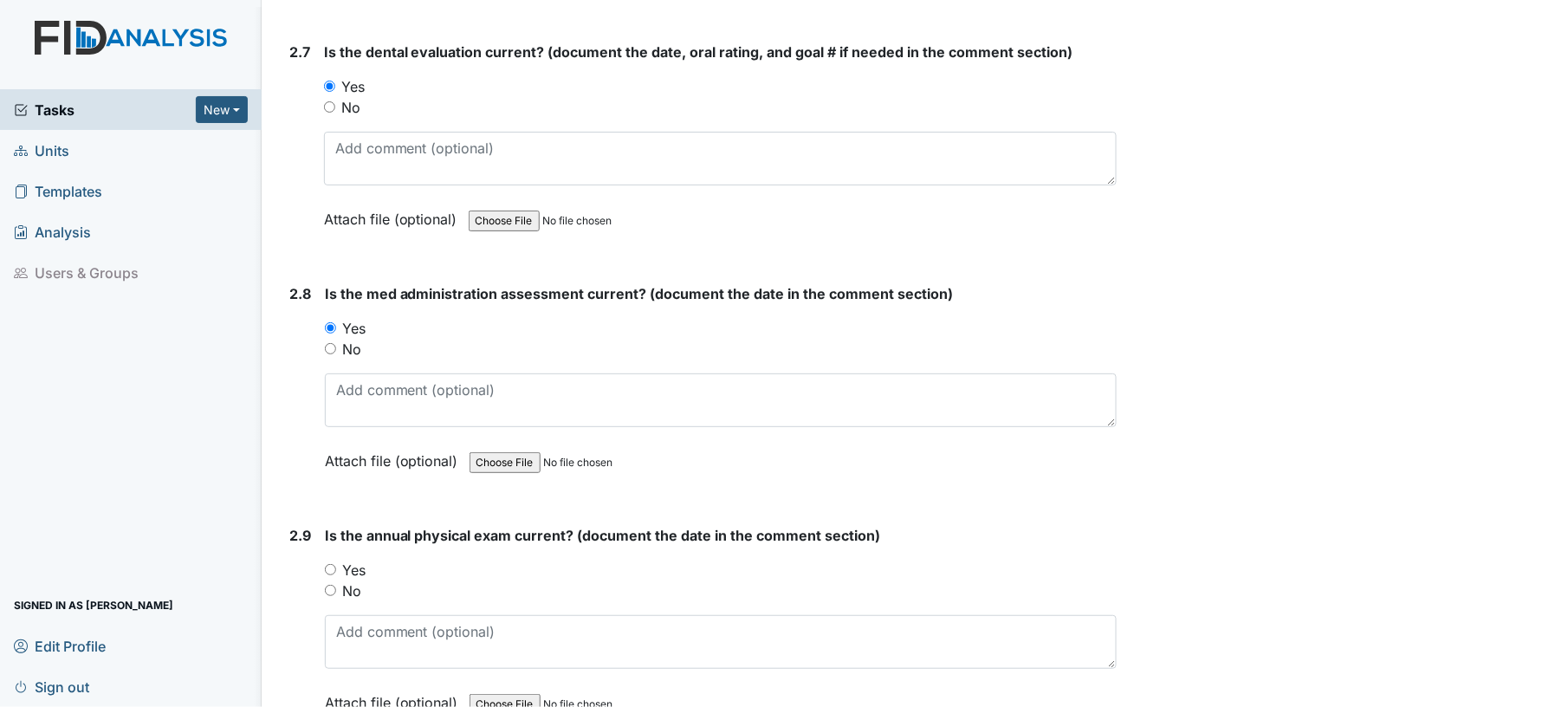
radio input "true"
click at [507, 560] on div "Yes" at bounding box center [721, 570] width 793 height 21
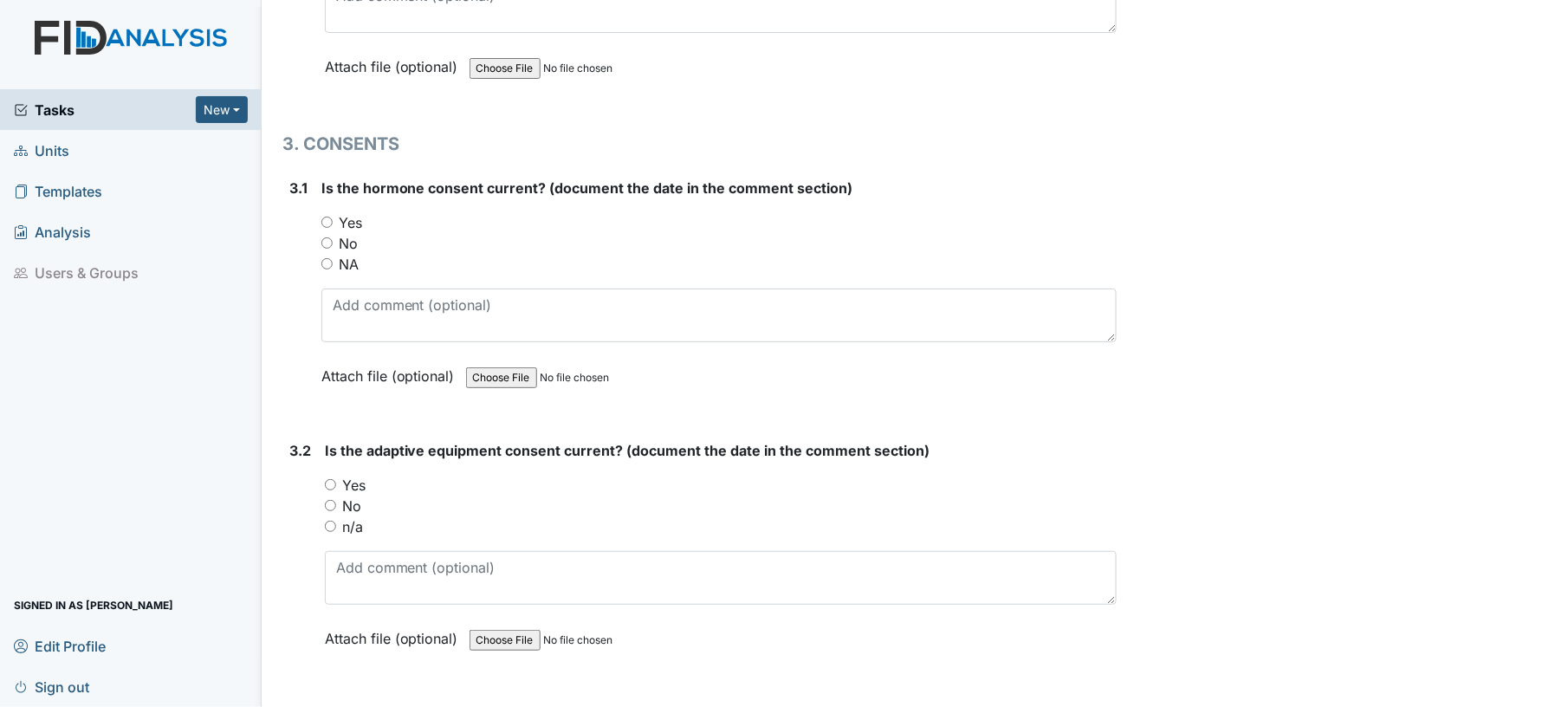
scroll to position [3918, 0]
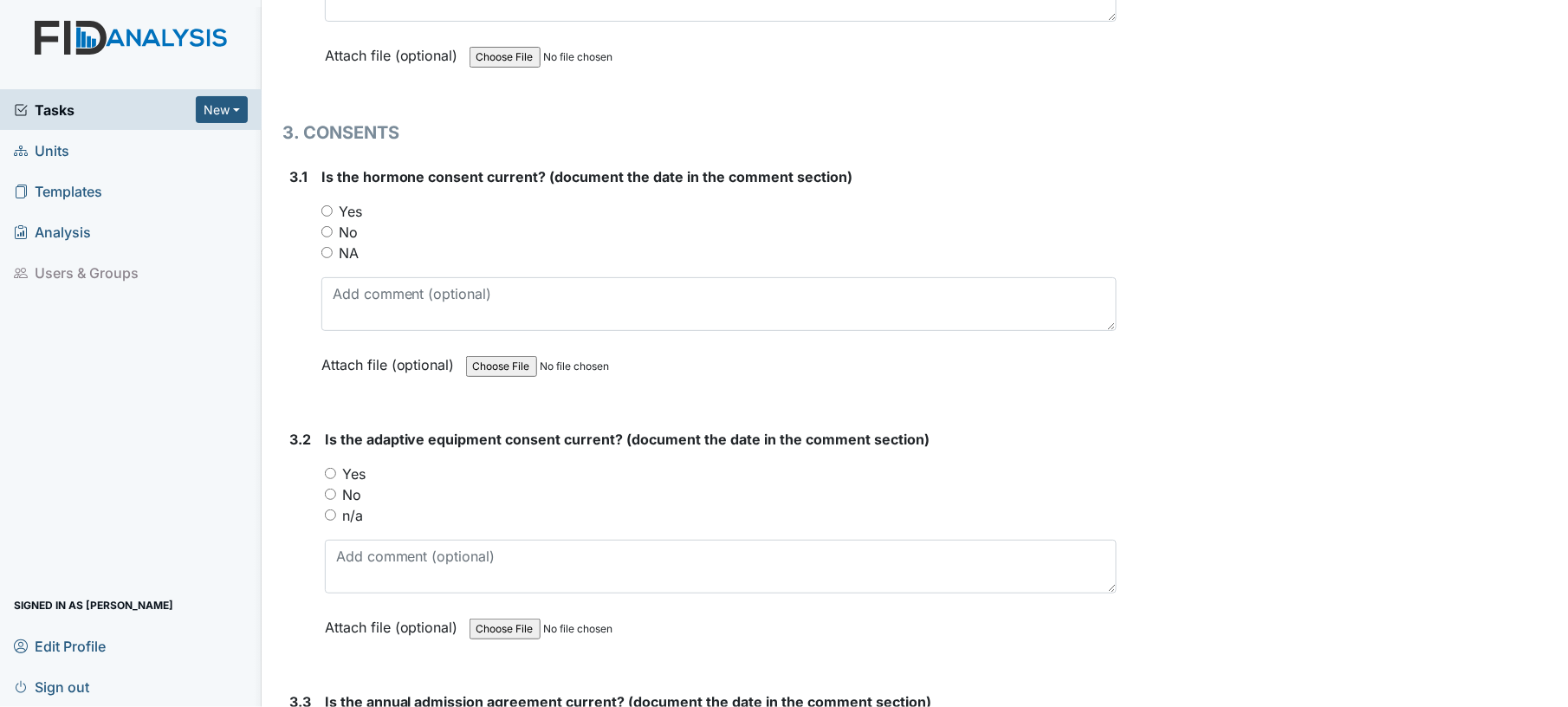
click at [327, 247] on input "NA" at bounding box center [327, 253] width 11 height 11
radio input "true"
click at [333, 468] on input "Yes" at bounding box center [330, 473] width 11 height 11
radio input "true"
click at [479, 484] on div "No" at bounding box center [721, 494] width 793 height 21
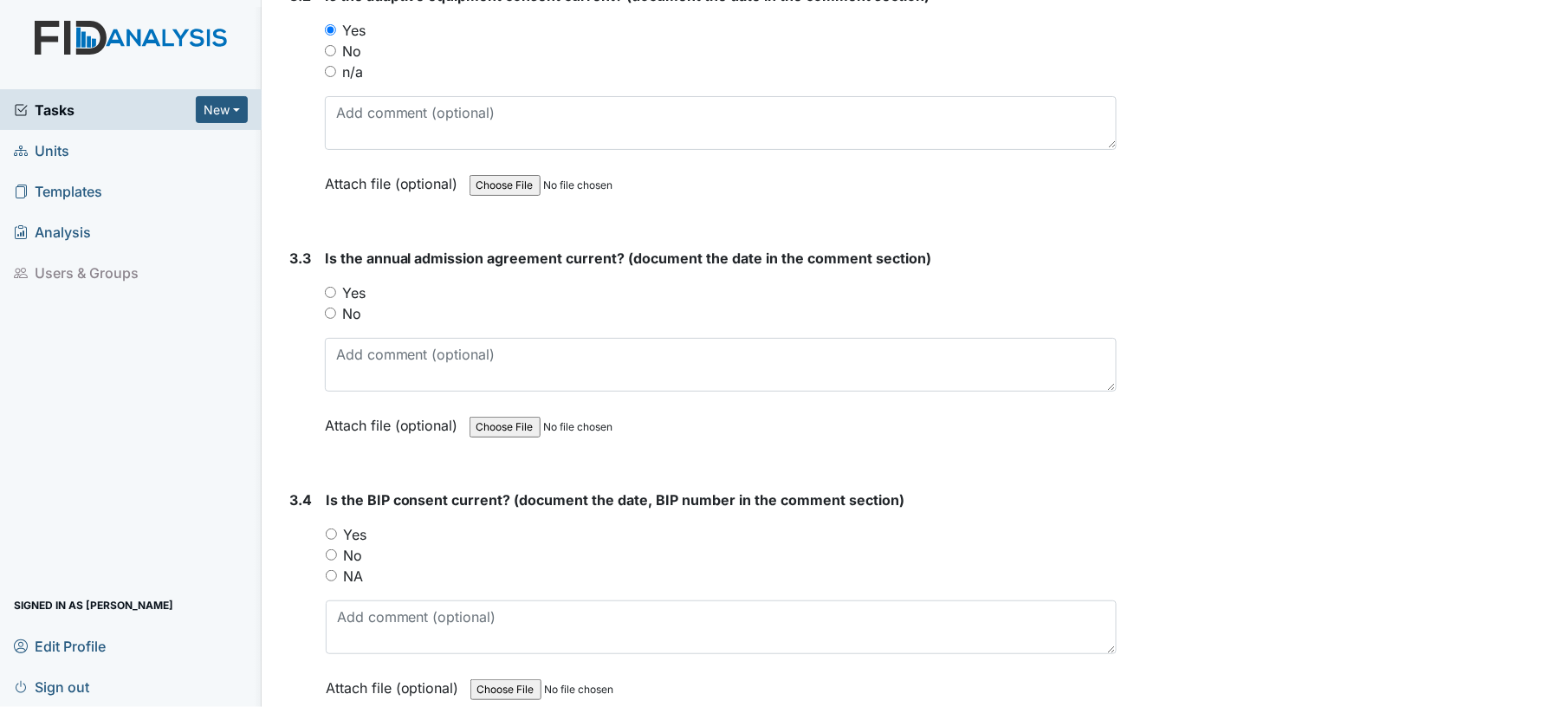
scroll to position [4426, 0]
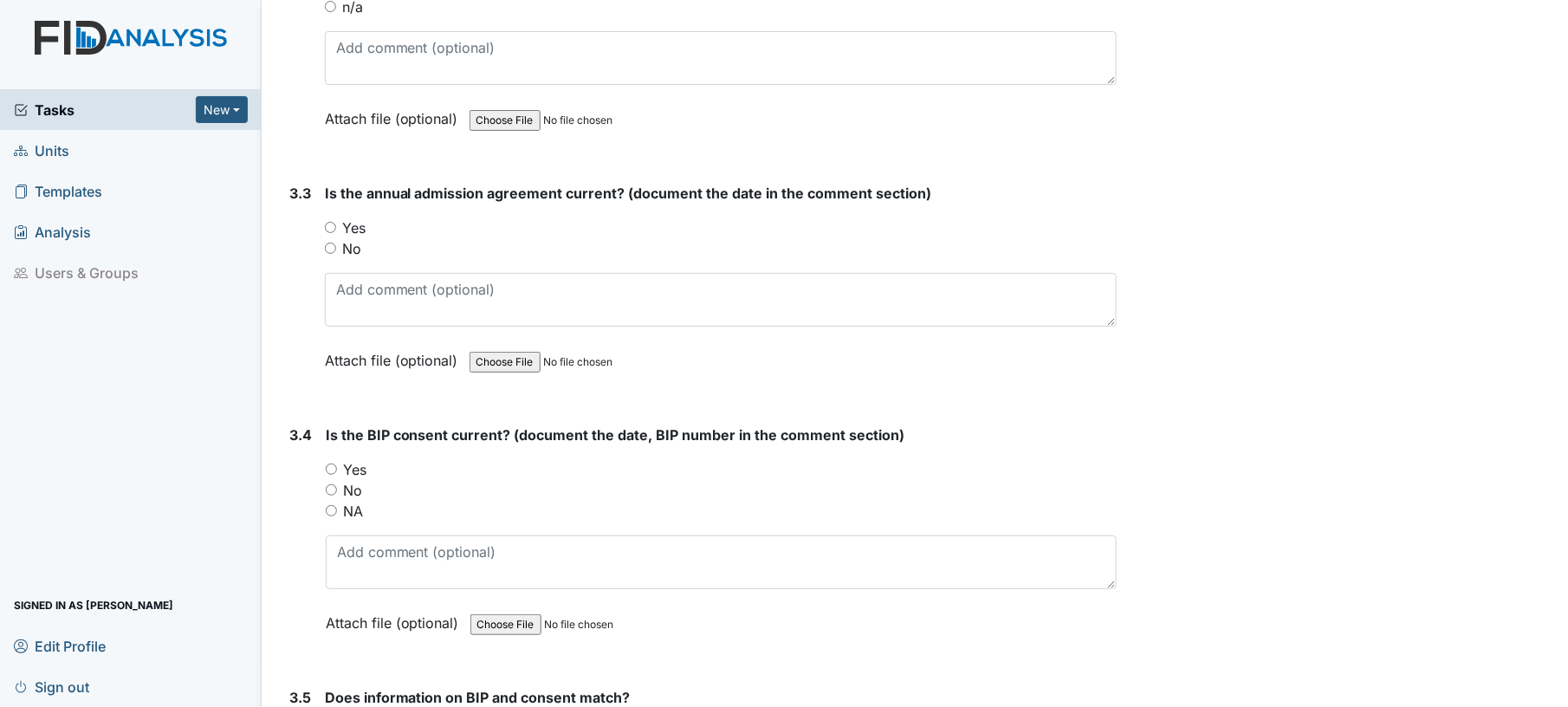
click at [329, 222] on input "Yes" at bounding box center [330, 228] width 11 height 11
radio input "true"
click at [334, 463] on input "Yes" at bounding box center [331, 469] width 11 height 11
radio input "true"
click at [534, 480] on div "No" at bounding box center [721, 490] width 792 height 21
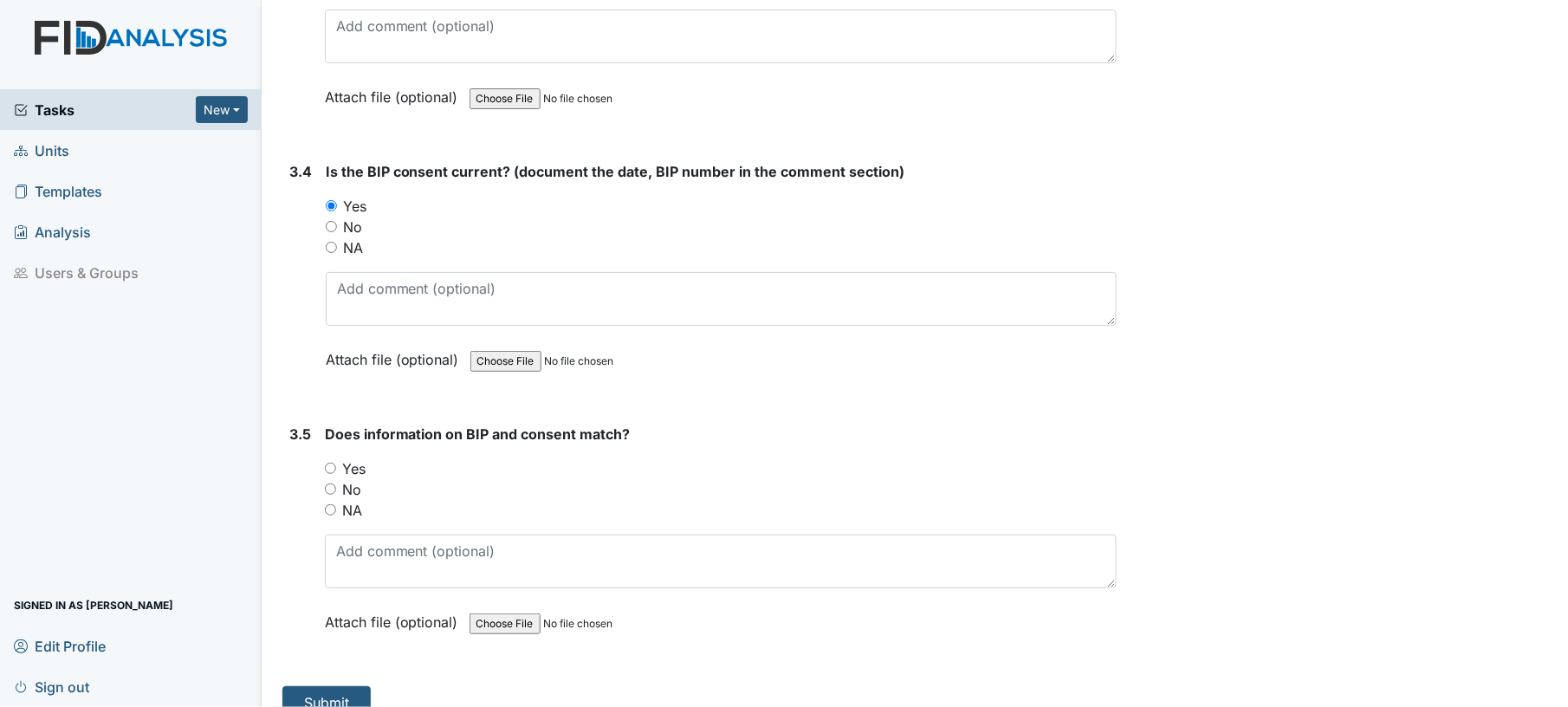
scroll to position [4698, 0]
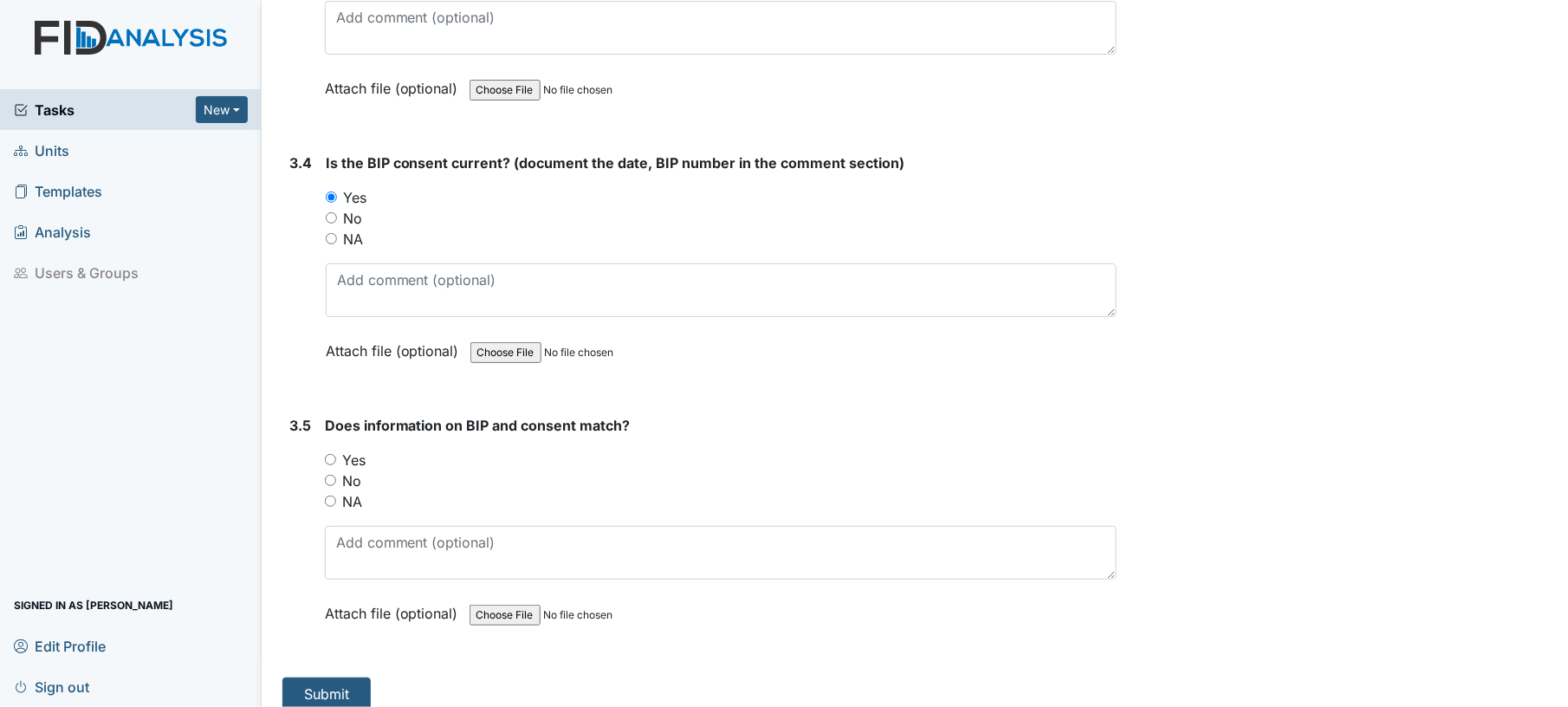
click at [333, 454] on input "Yes" at bounding box center [330, 460] width 11 height 11
radio input "true"
click at [348, 677] on button "Submit" at bounding box center [327, 693] width 88 height 33
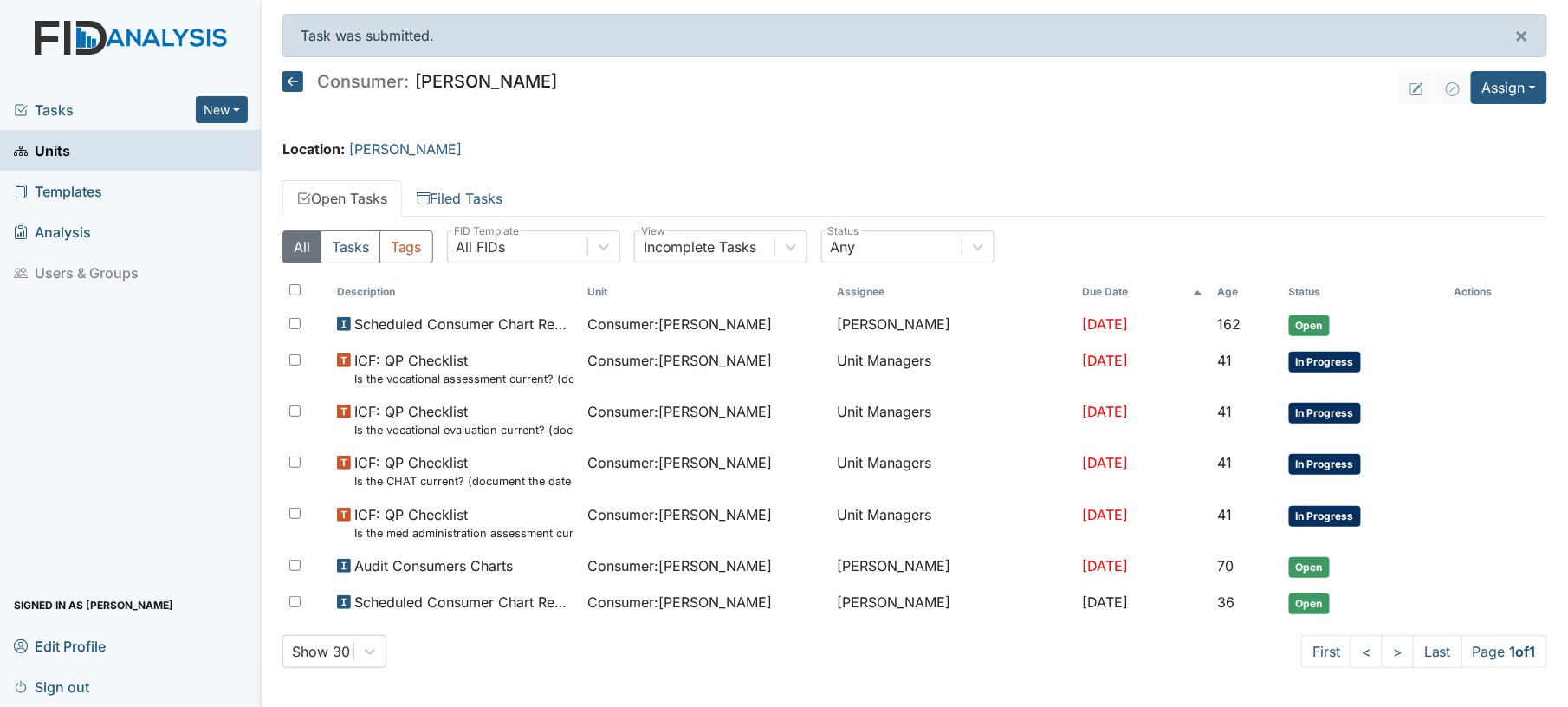
click at [291, 81] on icon at bounding box center [292, 81] width 21 height 21
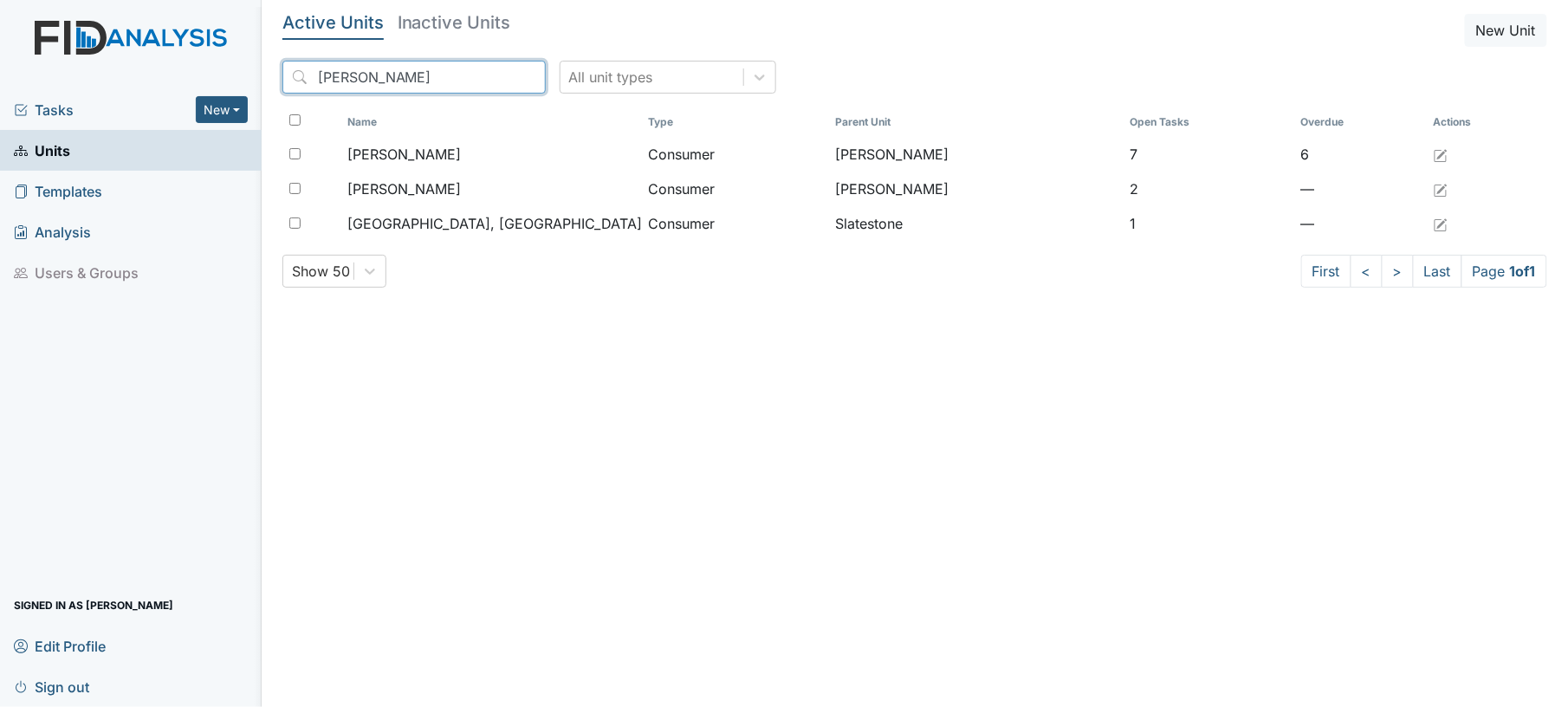
drag, startPoint x: 360, startPoint y: 81, endPoint x: 296, endPoint y: 76, distance: 64.2
click at [296, 76] on input "[PERSON_NAME]" at bounding box center [414, 77] width 264 height 33
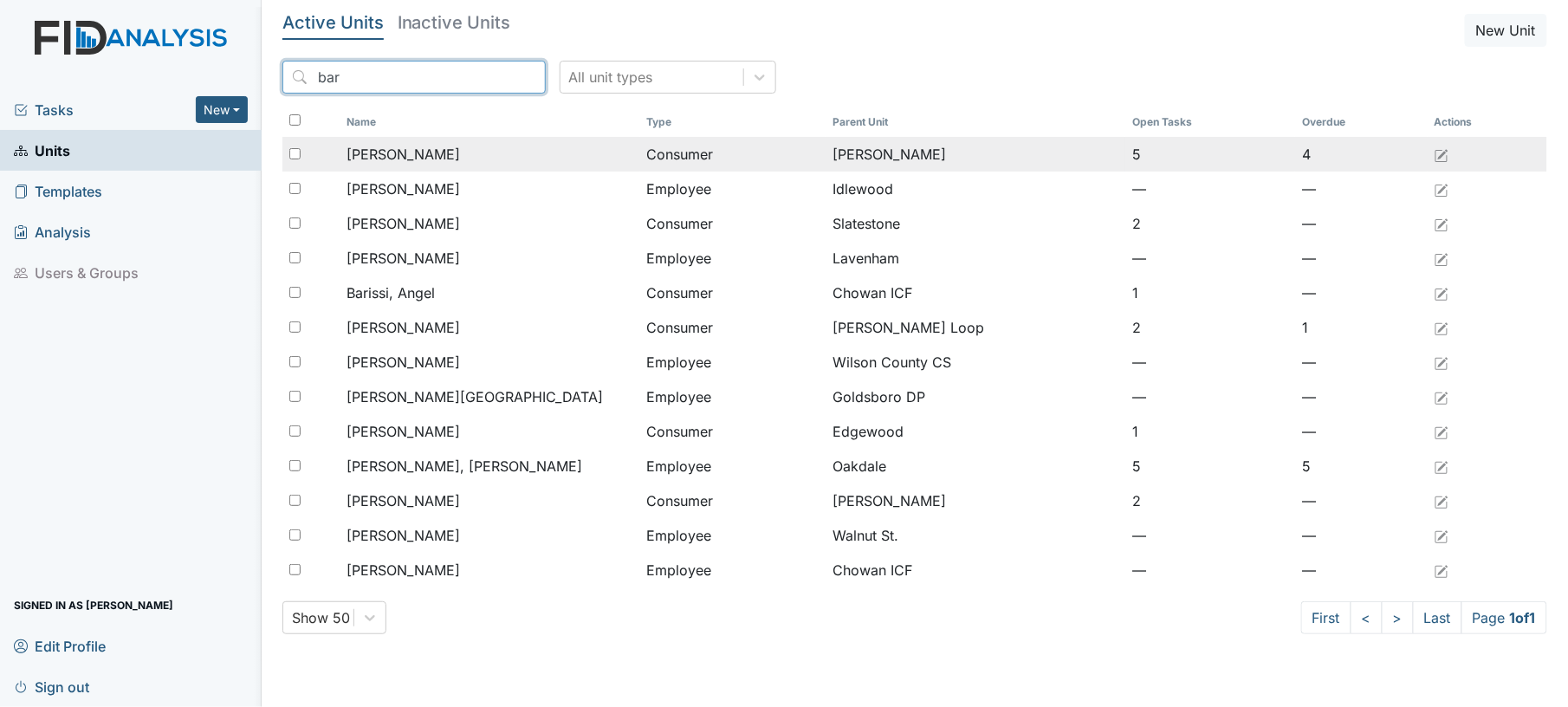
type input "bar"
click at [423, 154] on span "[PERSON_NAME]" at bounding box center [404, 153] width 114 height 21
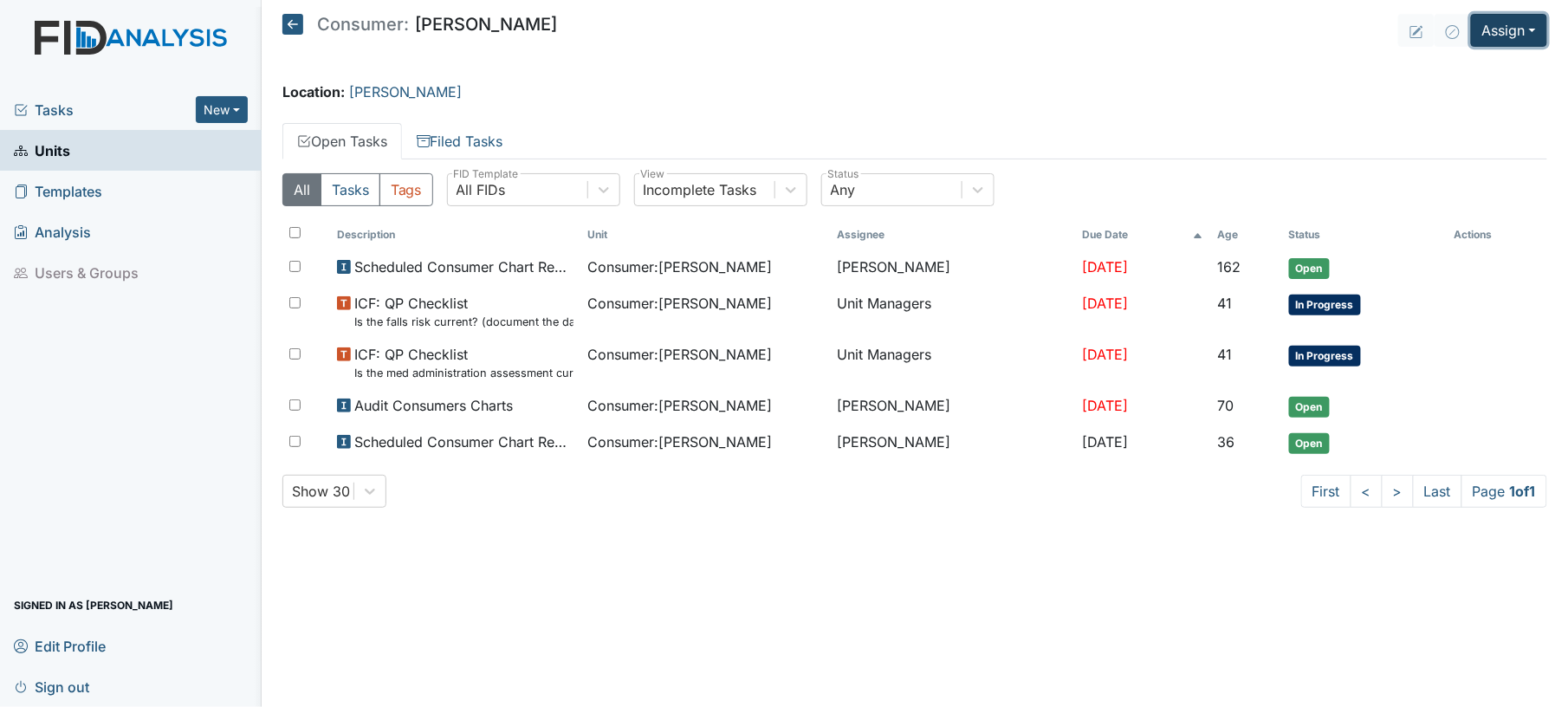
click at [1493, 36] on button "Assign" at bounding box center [1509, 30] width 76 height 33
click at [1483, 94] on link "Assign Inspection" at bounding box center [1466, 98] width 156 height 28
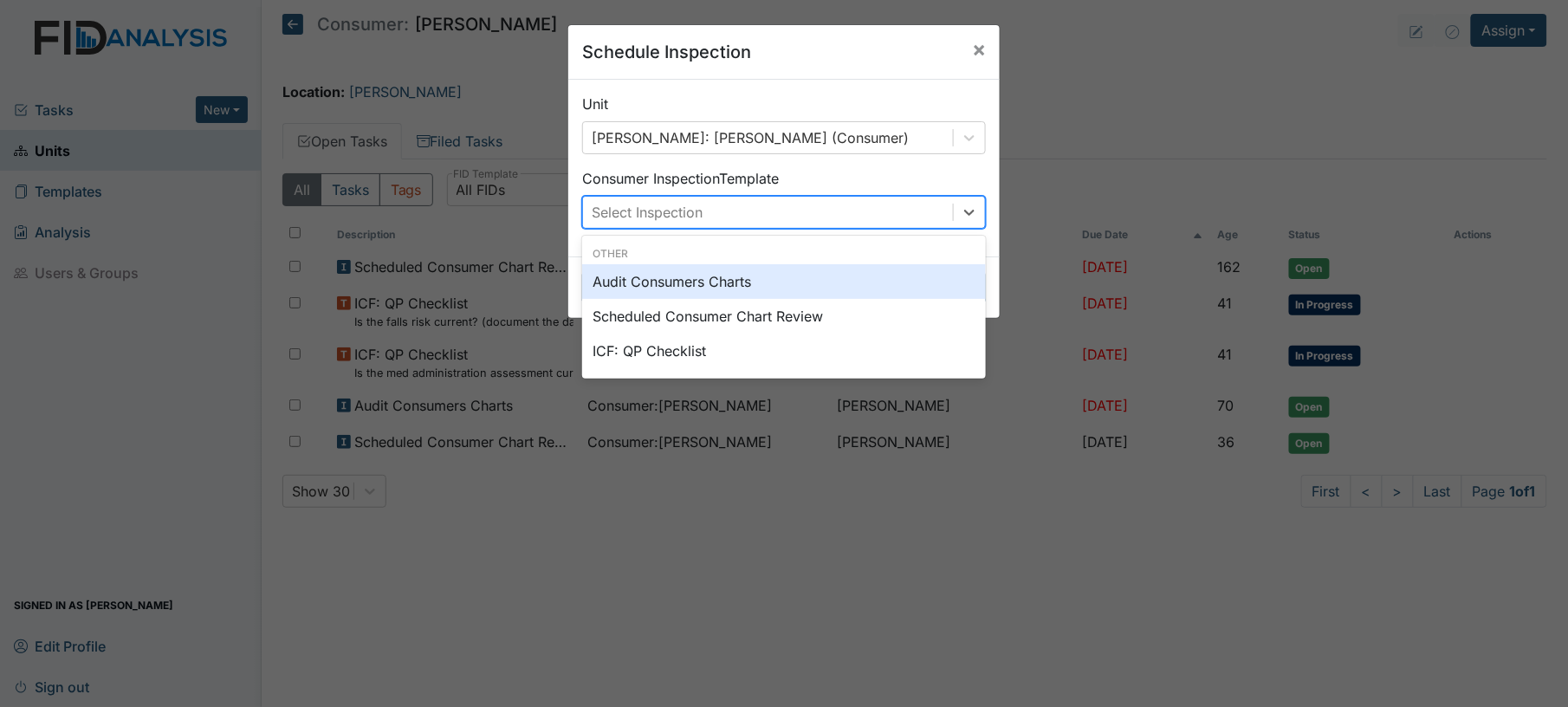
click at [842, 209] on div "Select Inspection" at bounding box center [768, 212] width 370 height 32
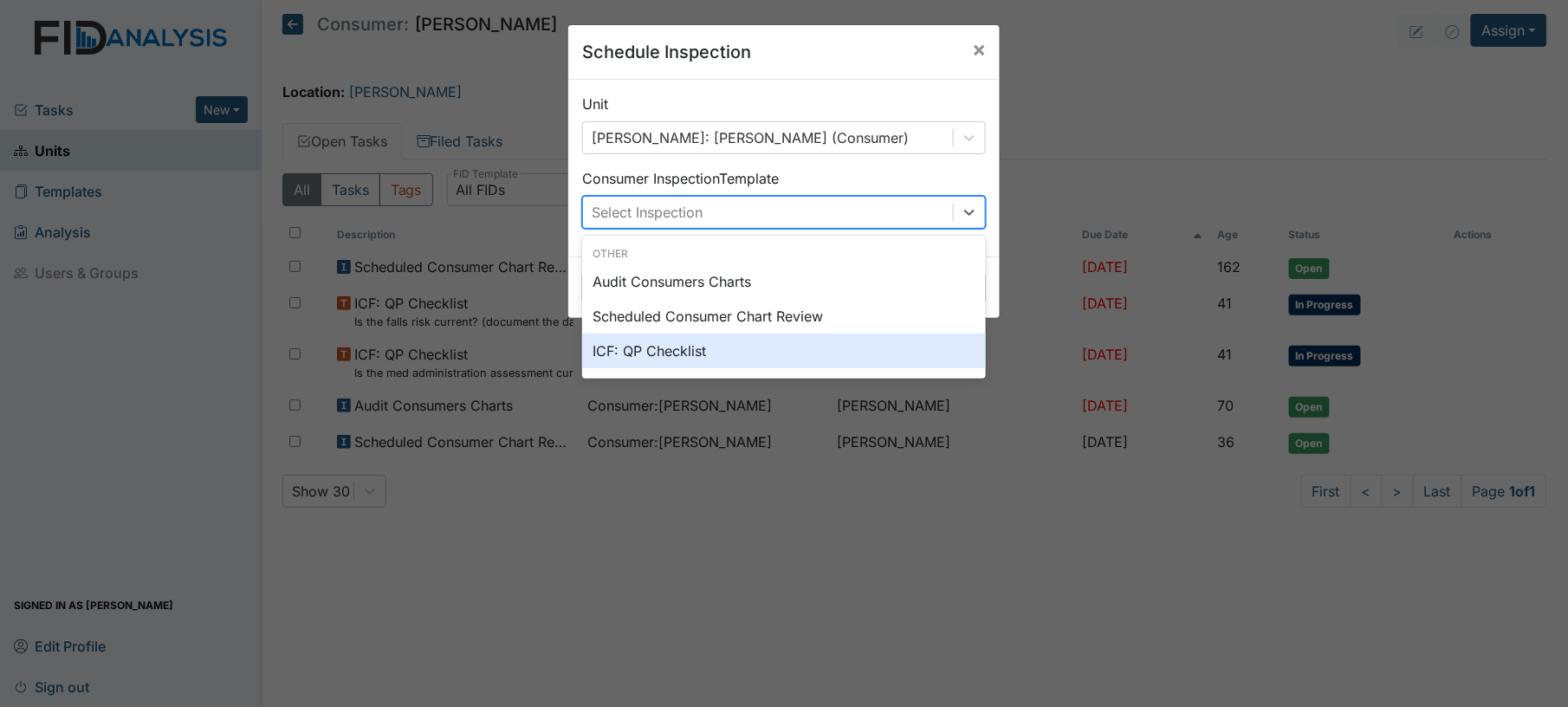
click at [719, 343] on div "ICF: QP Checklist" at bounding box center [784, 350] width 404 height 34
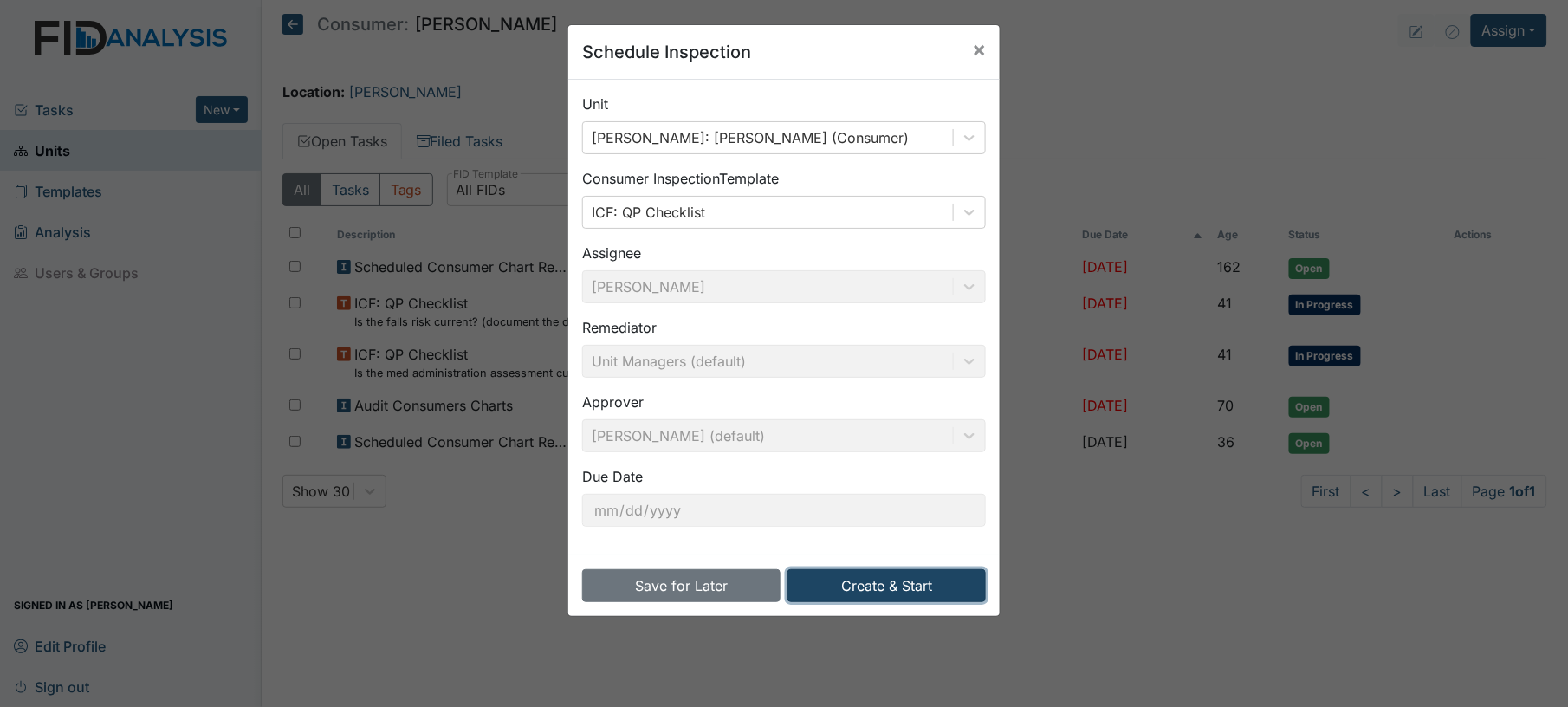
click at [864, 591] on button "Create & Start" at bounding box center [886, 585] width 199 height 33
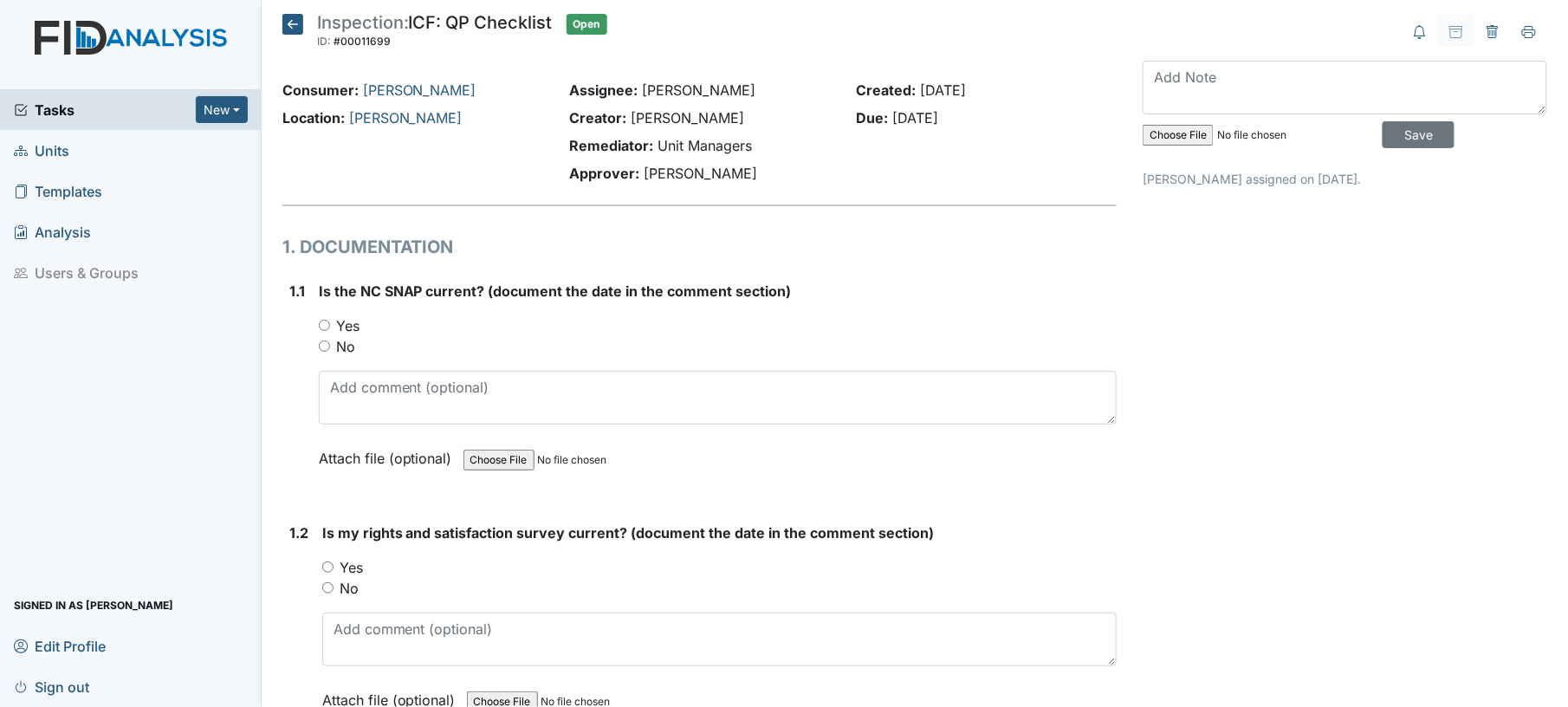
click at [320, 323] on input "Yes" at bounding box center [324, 325] width 11 height 11
radio input "true"
click at [302, 345] on div "1.1" at bounding box center [297, 387] width 15 height 214
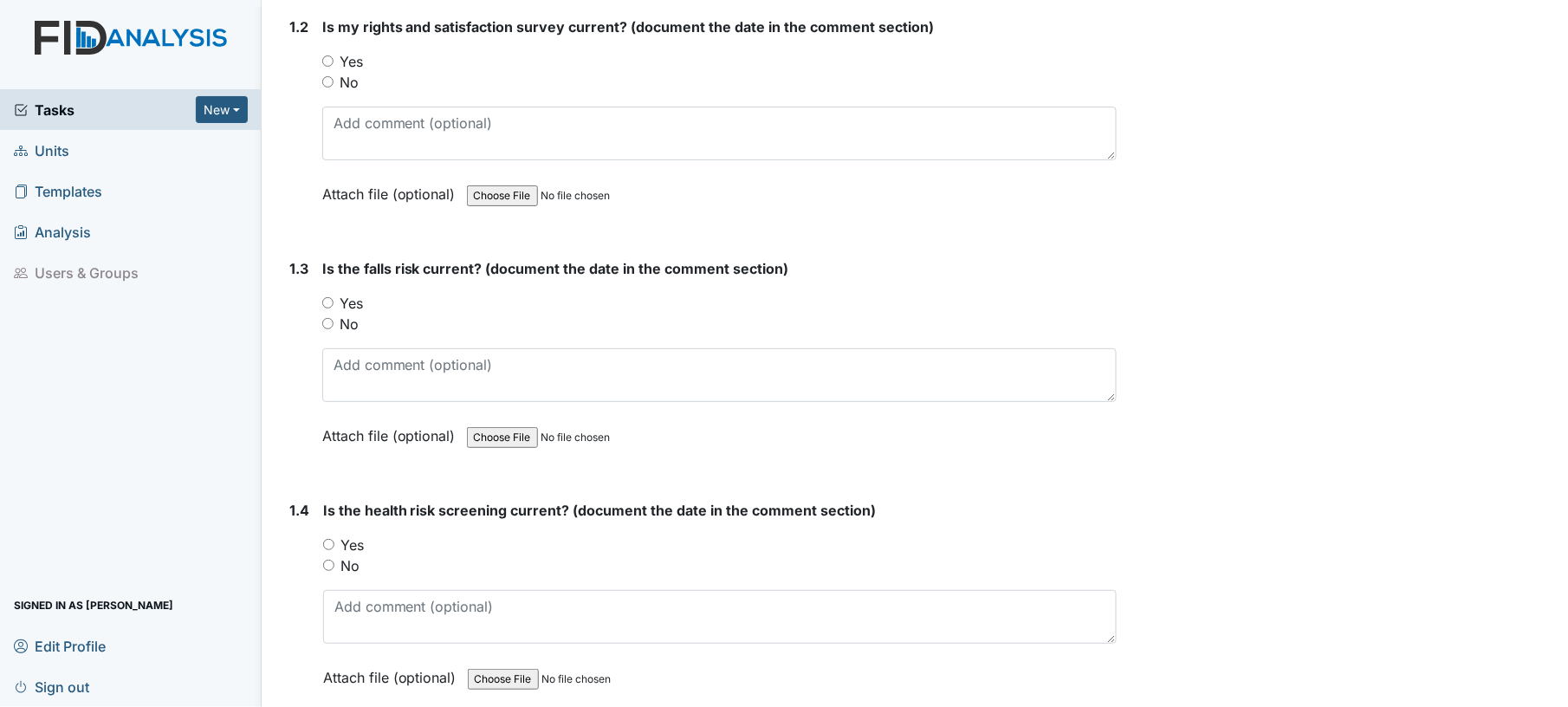
scroll to position [507, 0]
click at [327, 53] on input "Yes" at bounding box center [328, 59] width 11 height 11
radio input "true"
click at [329, 298] on input "Yes" at bounding box center [328, 301] width 11 height 11
radio input "true"
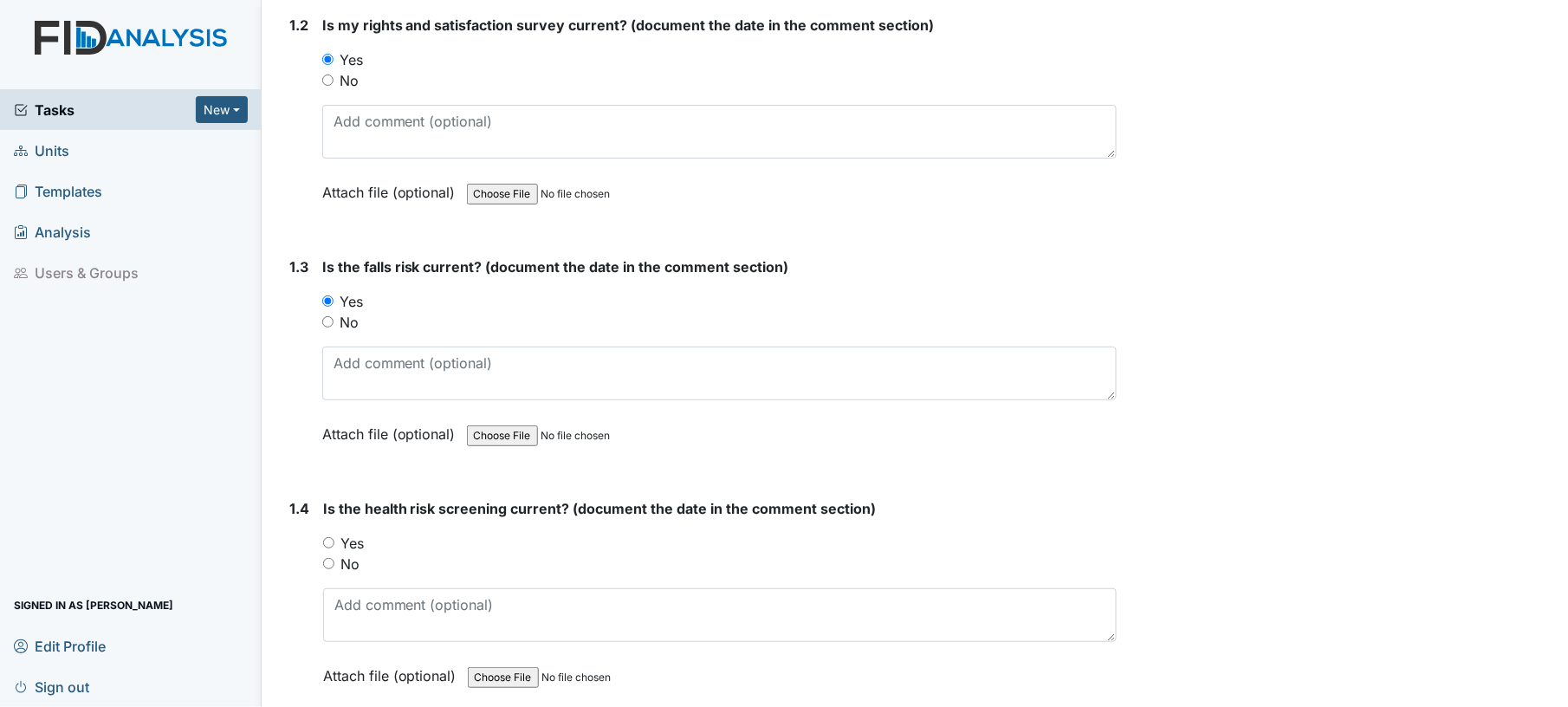
click at [441, 302] on div "Yes" at bounding box center [719, 301] width 795 height 21
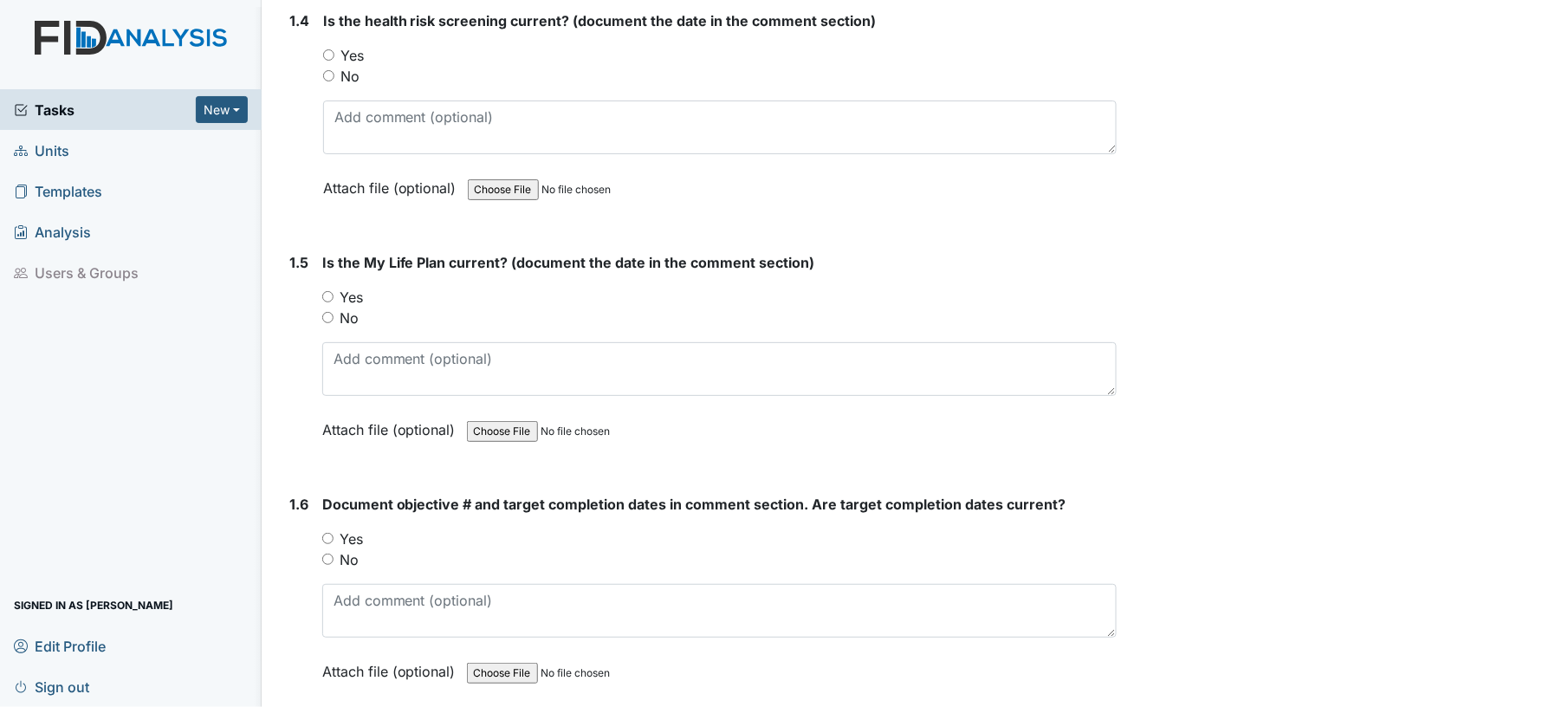
scroll to position [1017, 0]
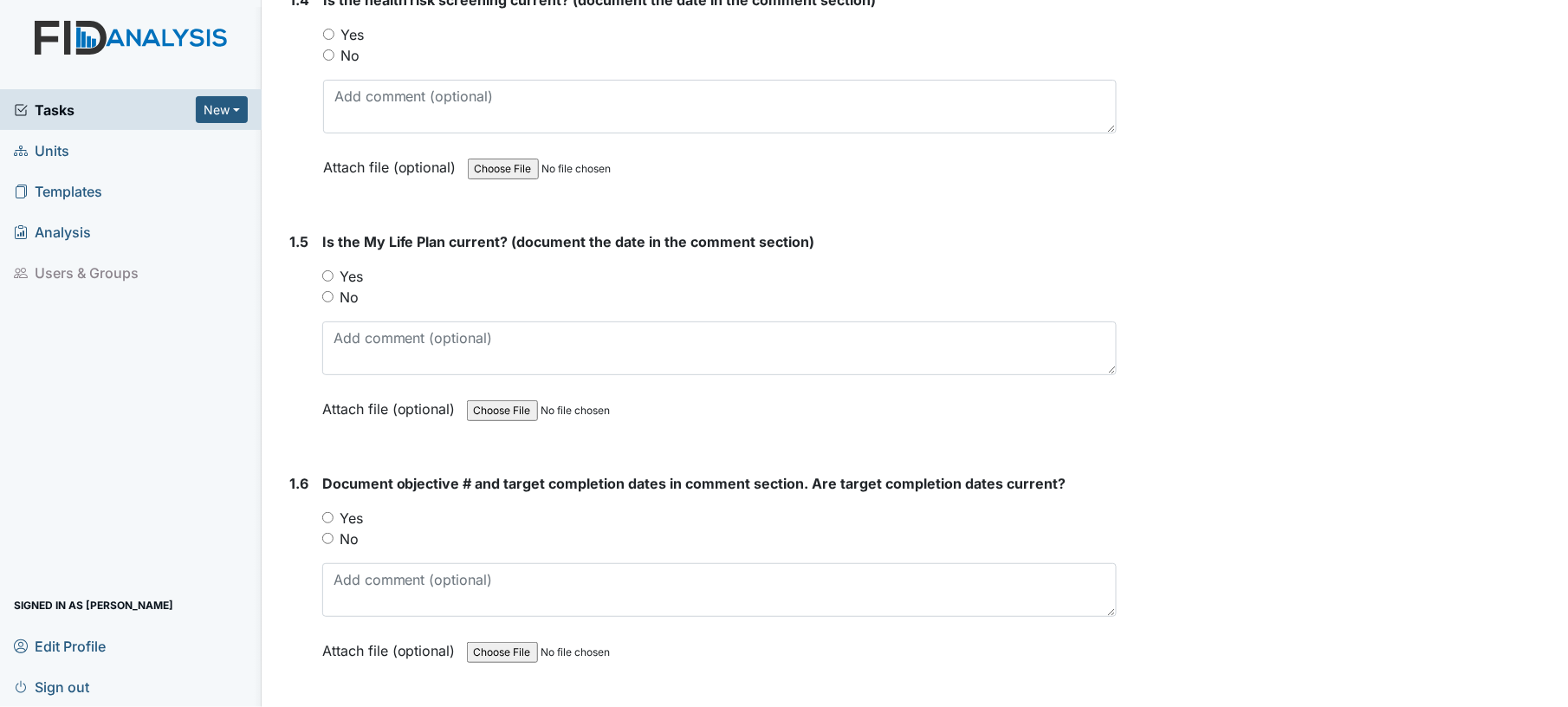
click at [330, 30] on input "Yes" at bounding box center [329, 34] width 11 height 11
radio input "true"
click at [331, 270] on input "Yes" at bounding box center [328, 275] width 11 height 11
radio input "true"
click at [329, 512] on input "Yes" at bounding box center [328, 517] width 11 height 11
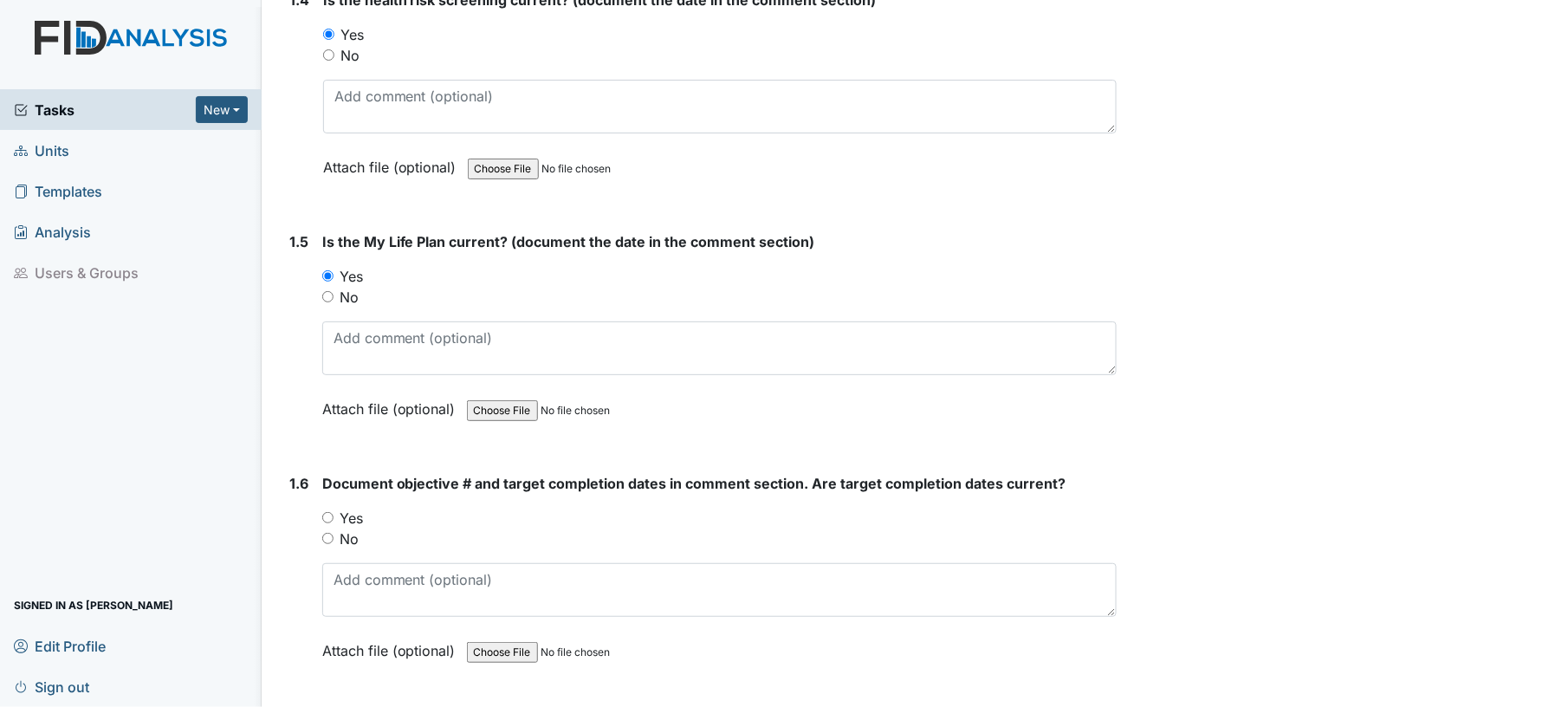
radio input "true"
click at [511, 499] on div "Document objective # and target completion dates in comment section. Are target…" at bounding box center [719, 573] width 795 height 200
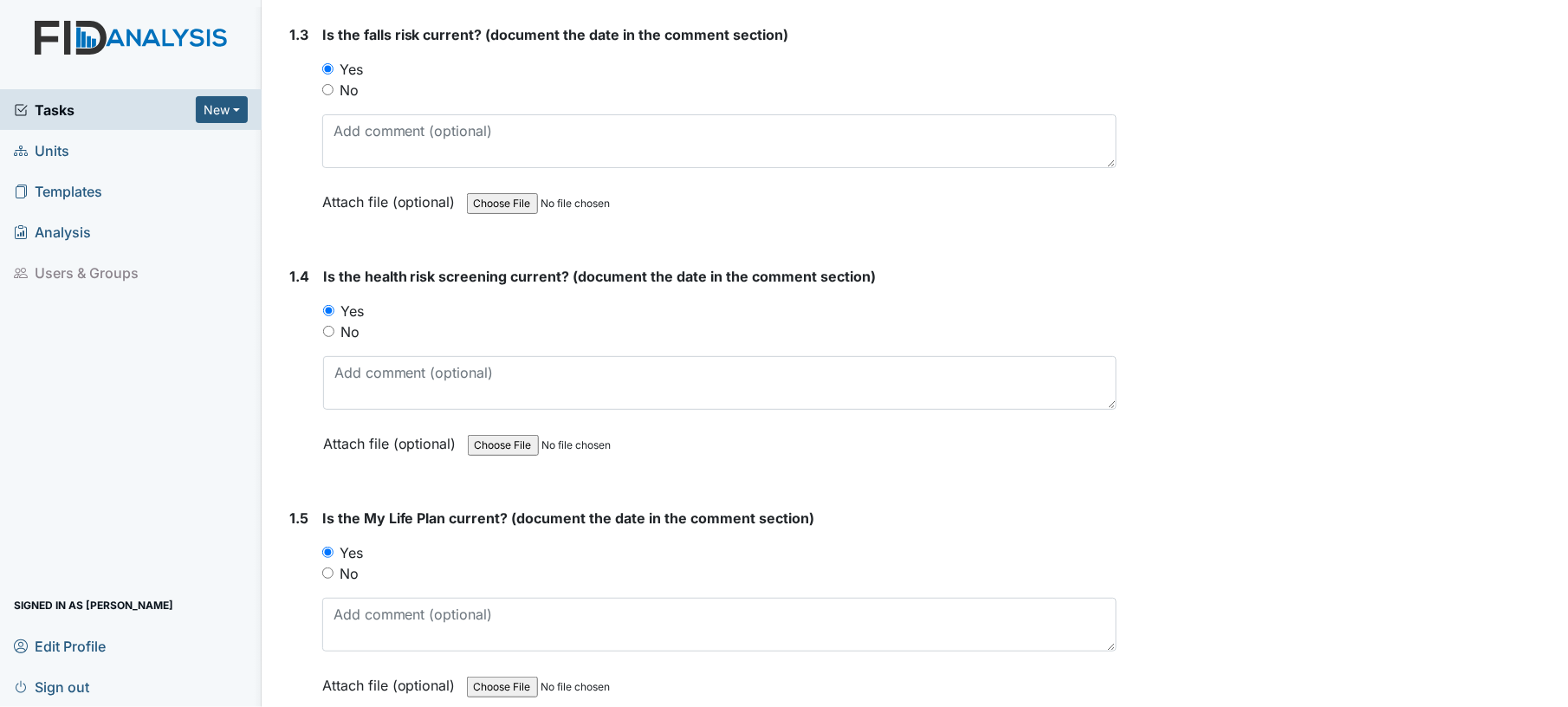
scroll to position [647, 0]
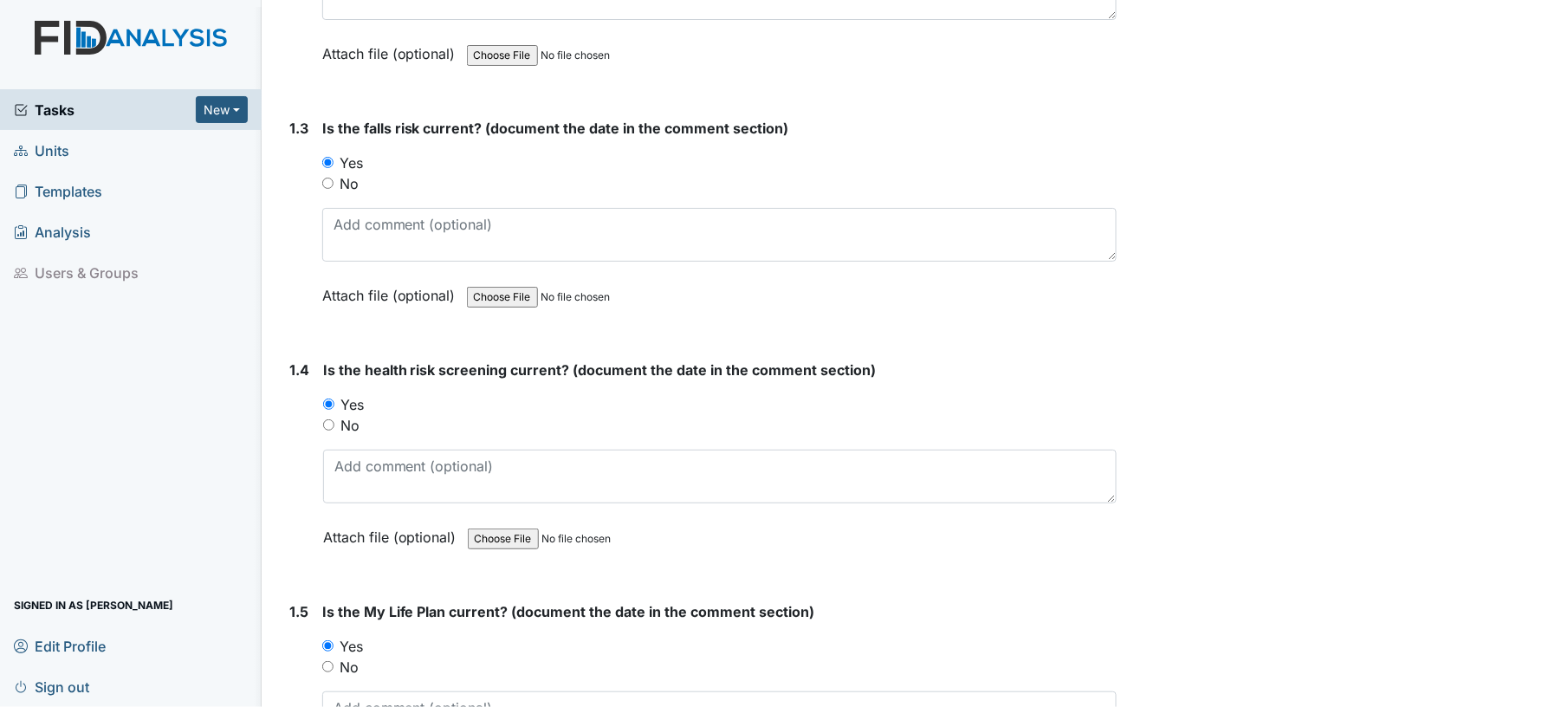
click at [327, 181] on input "No" at bounding box center [328, 183] width 11 height 11
radio input "true"
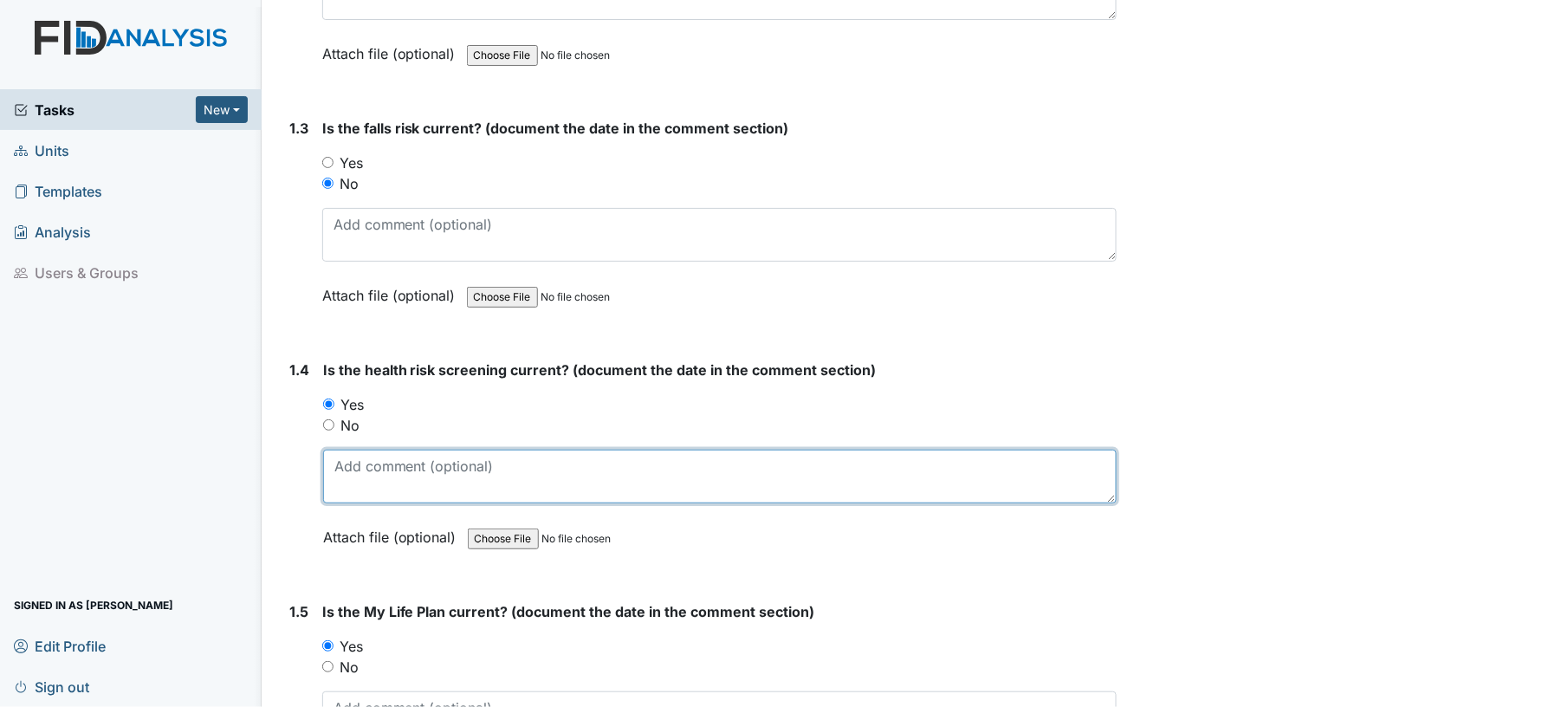
click at [850, 450] on textarea at bounding box center [720, 476] width 794 height 53
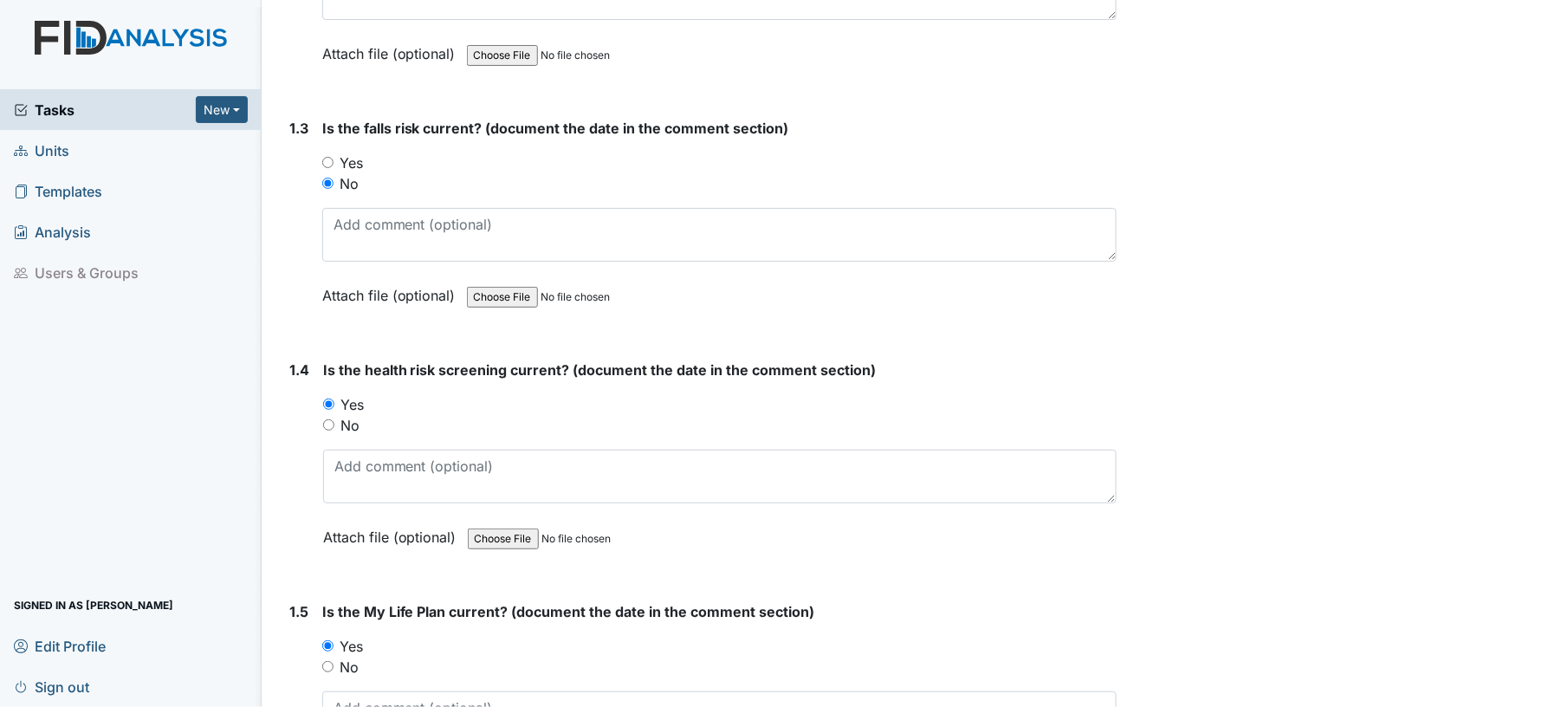
click at [948, 409] on div "Yes" at bounding box center [720, 405] width 794 height 21
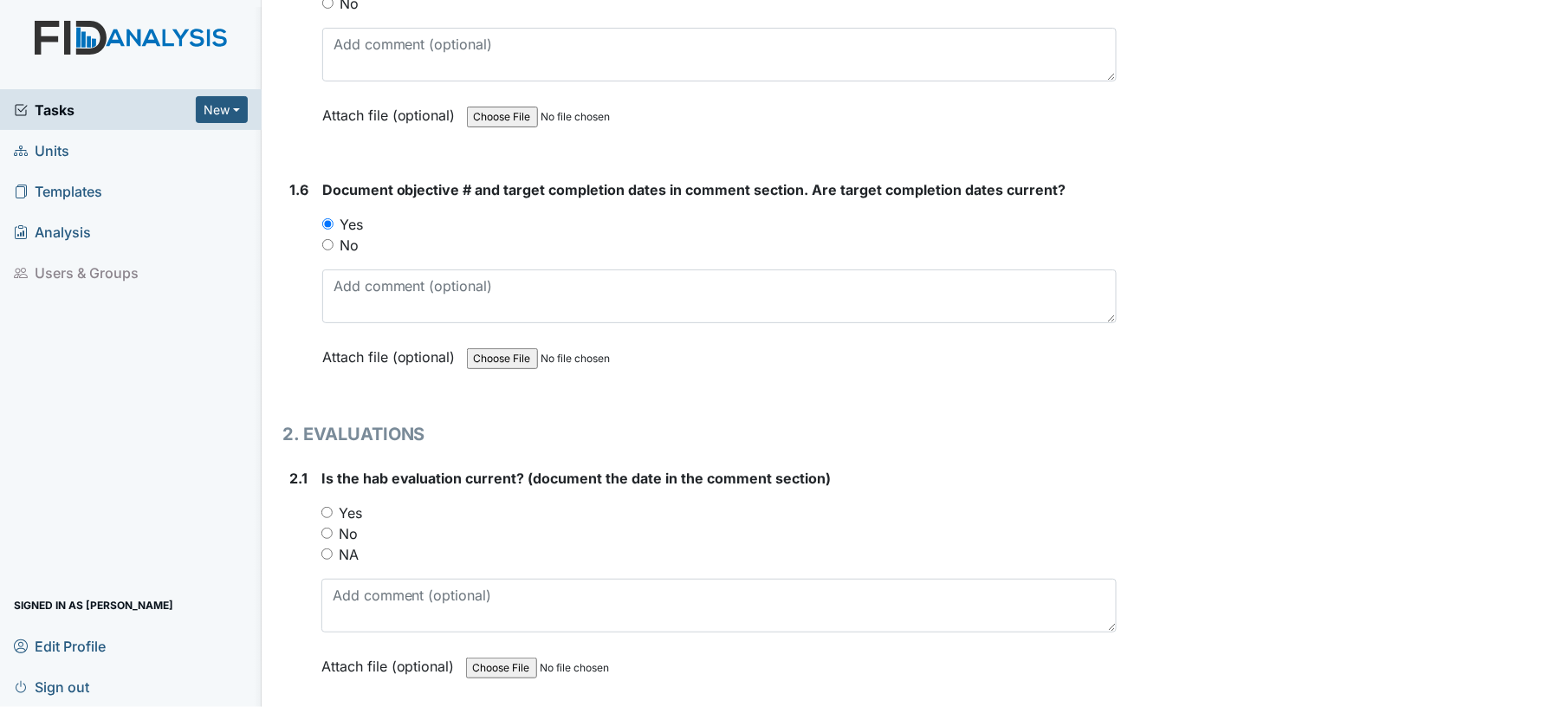
scroll to position [1478, 0]
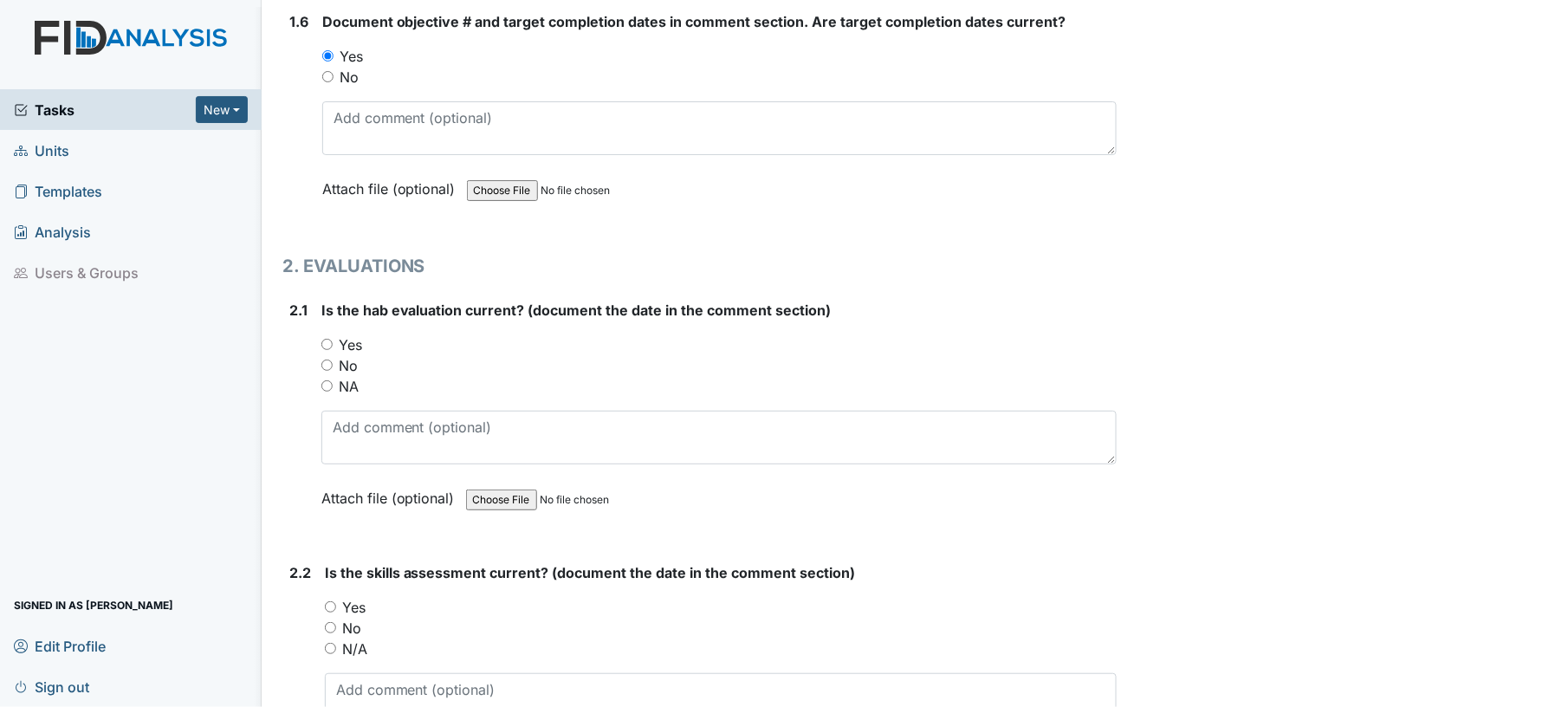
click at [320, 340] on div "2.1 Is the hab evaluation current? (document the date in the comment section) Y…" at bounding box center [700, 417] width 835 height 235
click at [328, 339] on input "Yes" at bounding box center [327, 344] width 11 height 11
radio input "true"
click at [559, 337] on div "Yes" at bounding box center [719, 344] width 796 height 21
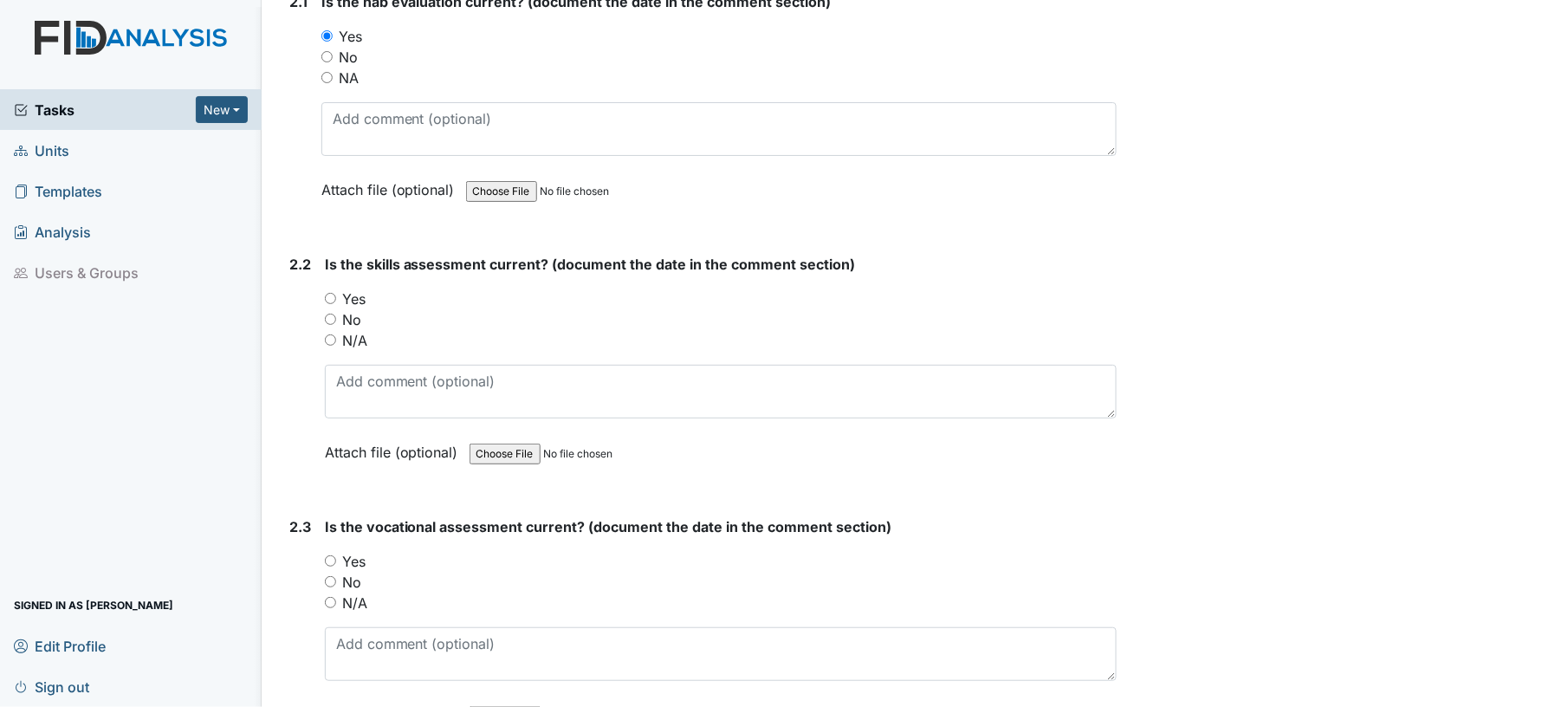
scroll to position [2033, 0]
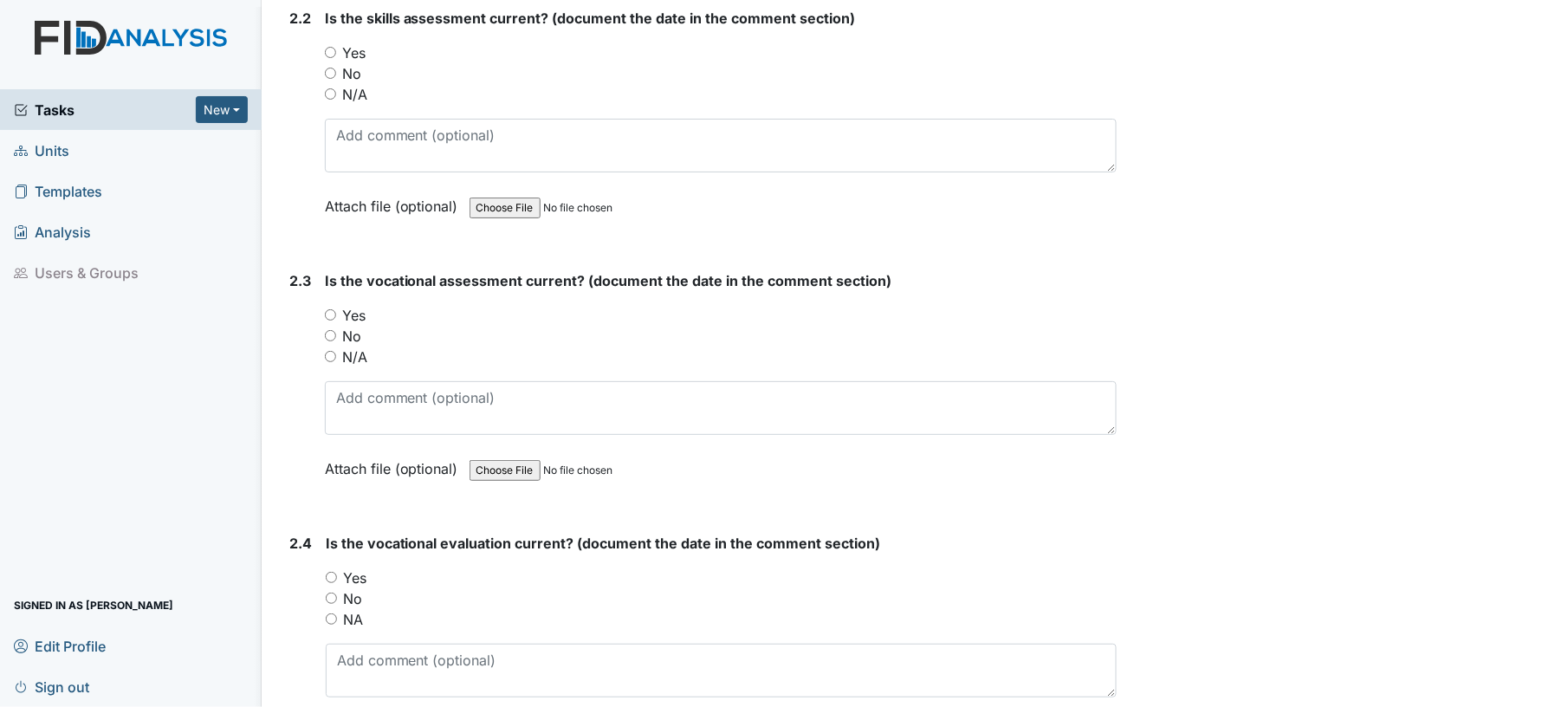
click at [330, 47] on input "Yes" at bounding box center [330, 52] width 11 height 11
radio input "true"
click at [329, 351] on input "N/A" at bounding box center [330, 357] width 11 height 11
radio input "true"
click at [333, 613] on input "NA" at bounding box center [331, 619] width 11 height 11
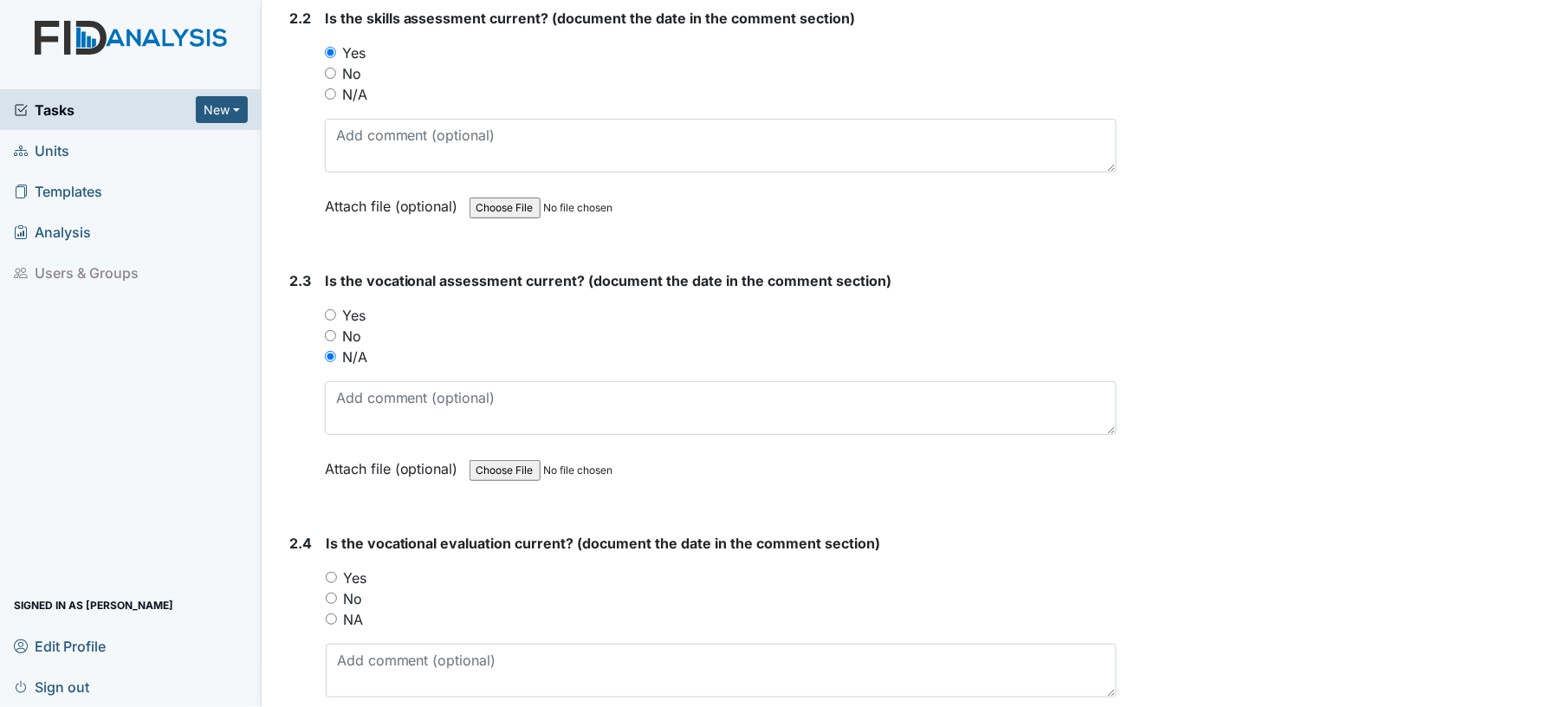
radio input "true"
click at [543, 597] on div "No" at bounding box center [721, 599] width 792 height 21
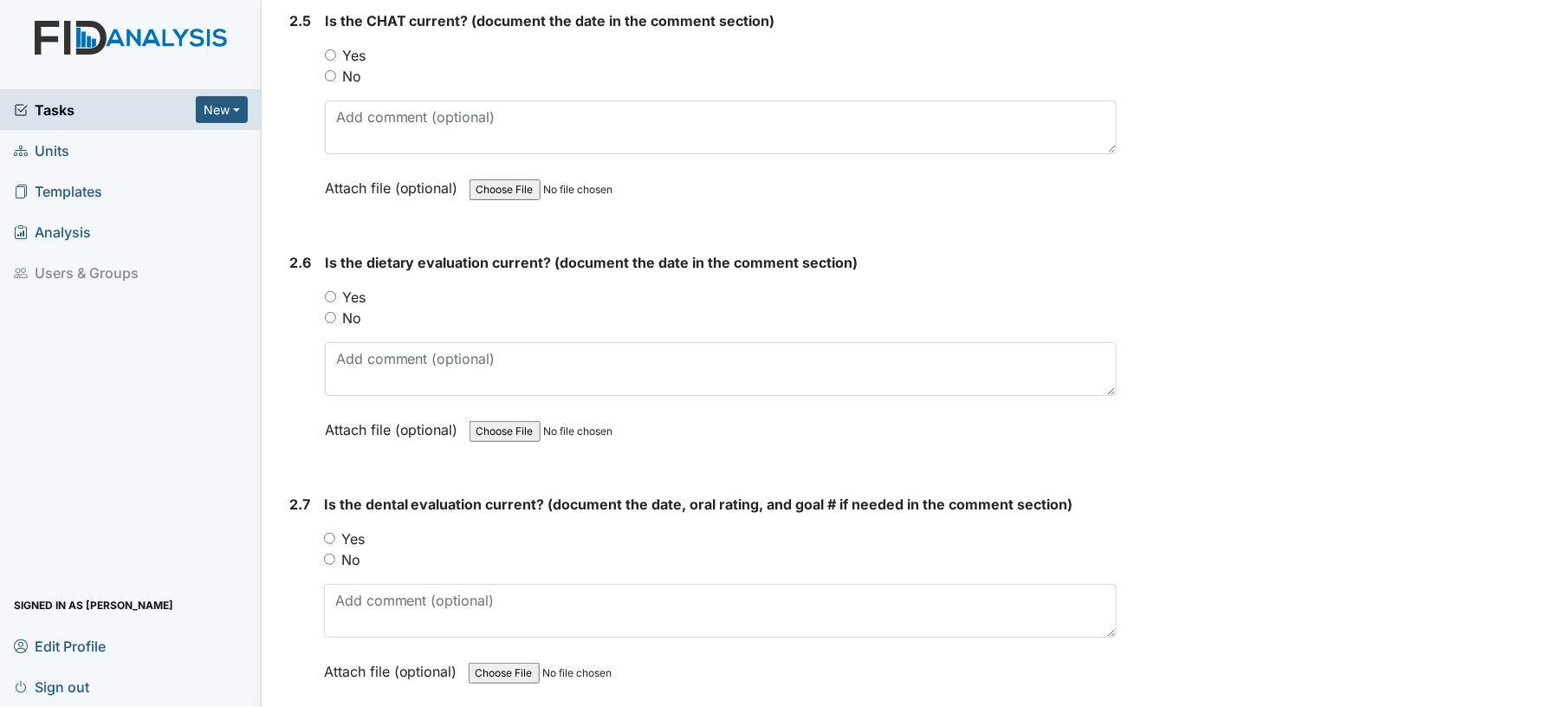
scroll to position [2819, 0]
click at [330, 49] on input "Yes" at bounding box center [330, 54] width 11 height 11
radio input "true"
click at [327, 293] on div "Yes" at bounding box center [721, 296] width 793 height 21
click at [327, 290] on input "Yes" at bounding box center [330, 295] width 11 height 11
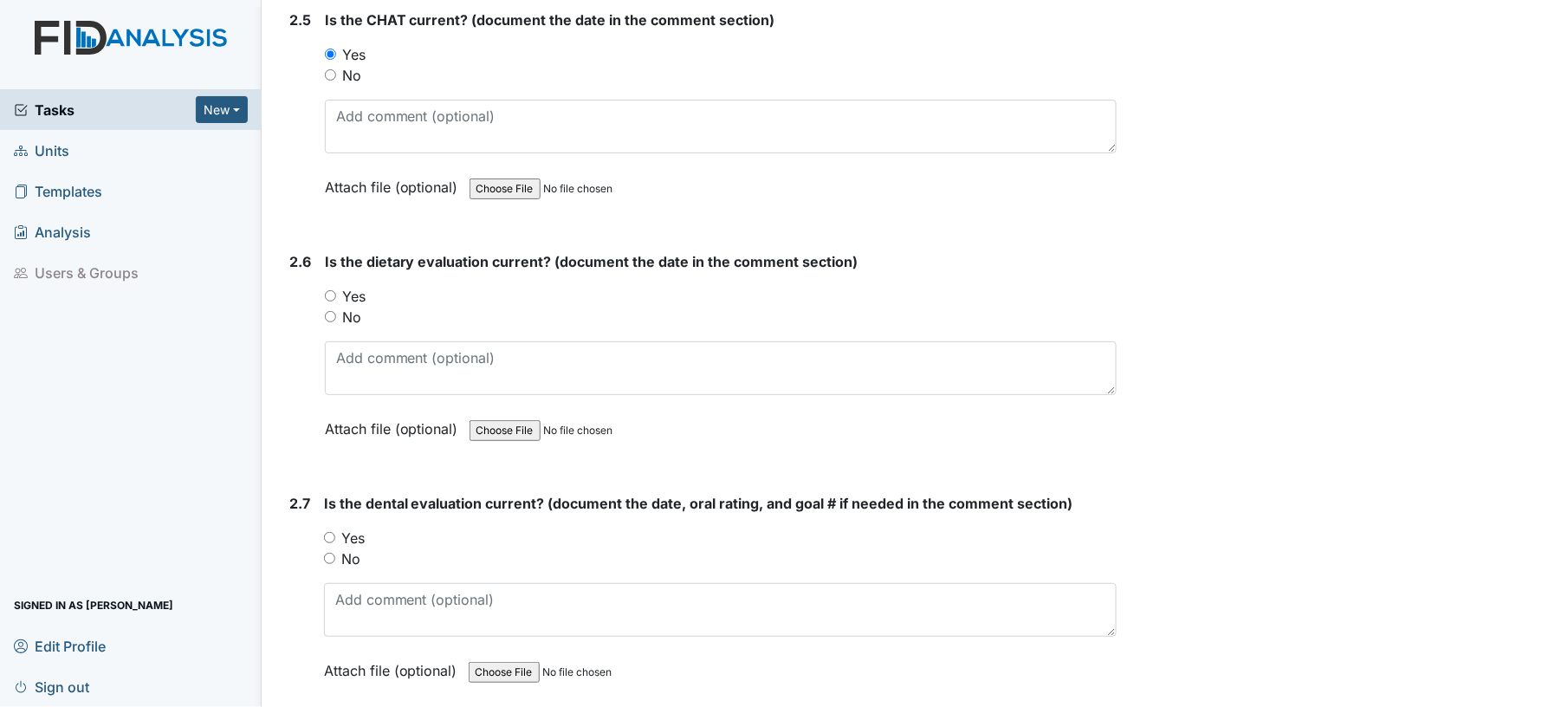
radio input "true"
click at [324, 532] on input "Yes" at bounding box center [329, 537] width 11 height 11
radio input "true"
click at [493, 548] on div "No" at bounding box center [720, 558] width 793 height 21
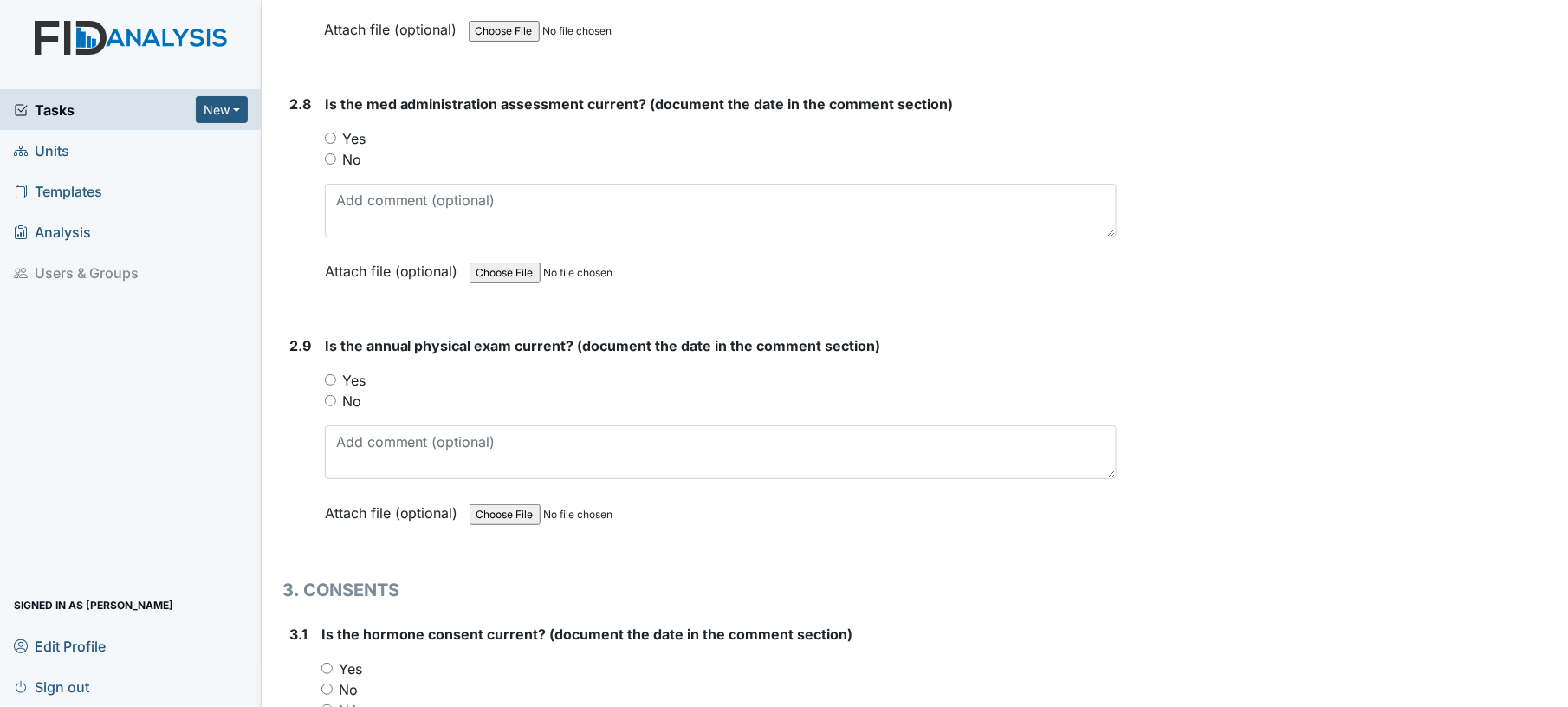
scroll to position [3512, 0]
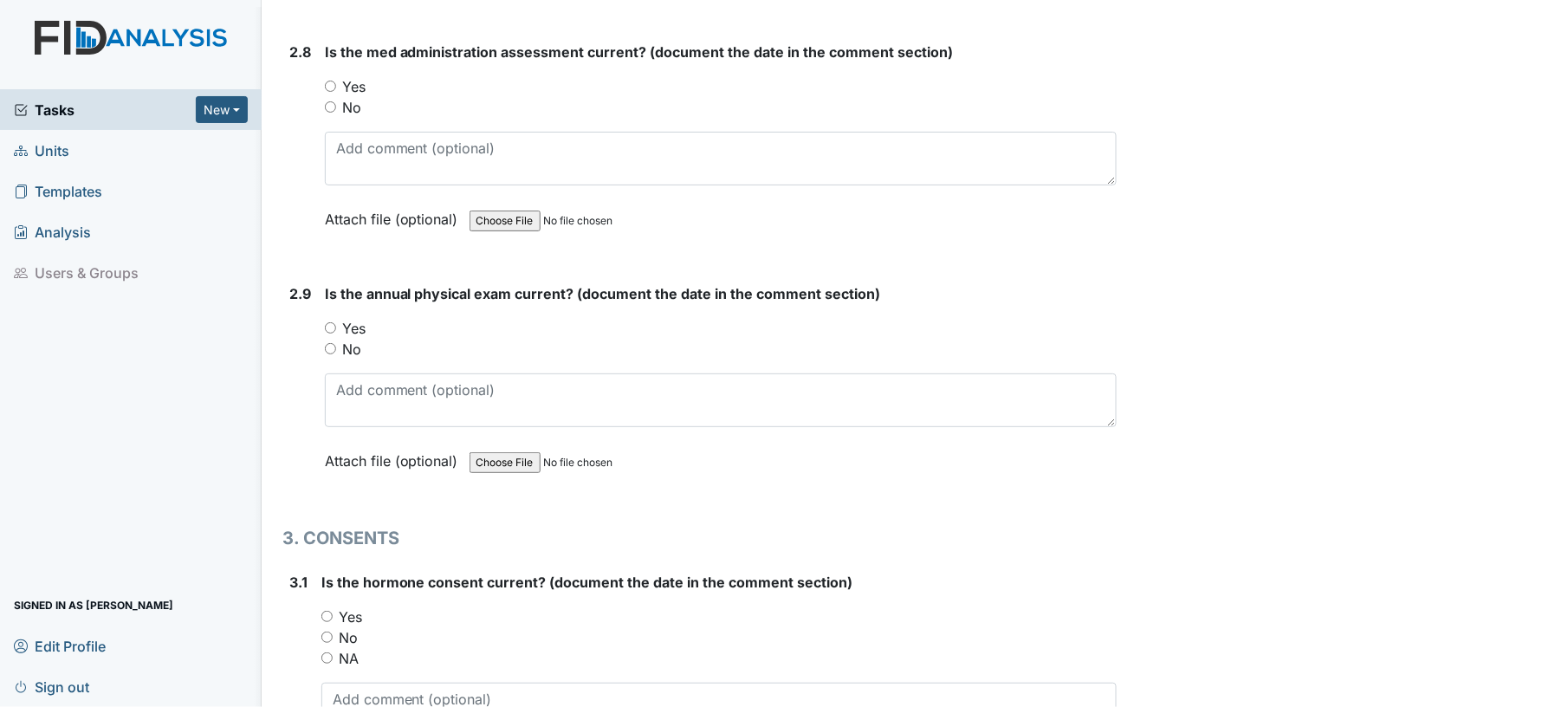
click at [337, 76] on div "Yes" at bounding box center [721, 86] width 793 height 21
click at [328, 80] on input "Yes" at bounding box center [330, 86] width 11 height 11
radio input "true"
click at [331, 322] on input "Yes" at bounding box center [330, 328] width 11 height 11
radio input "true"
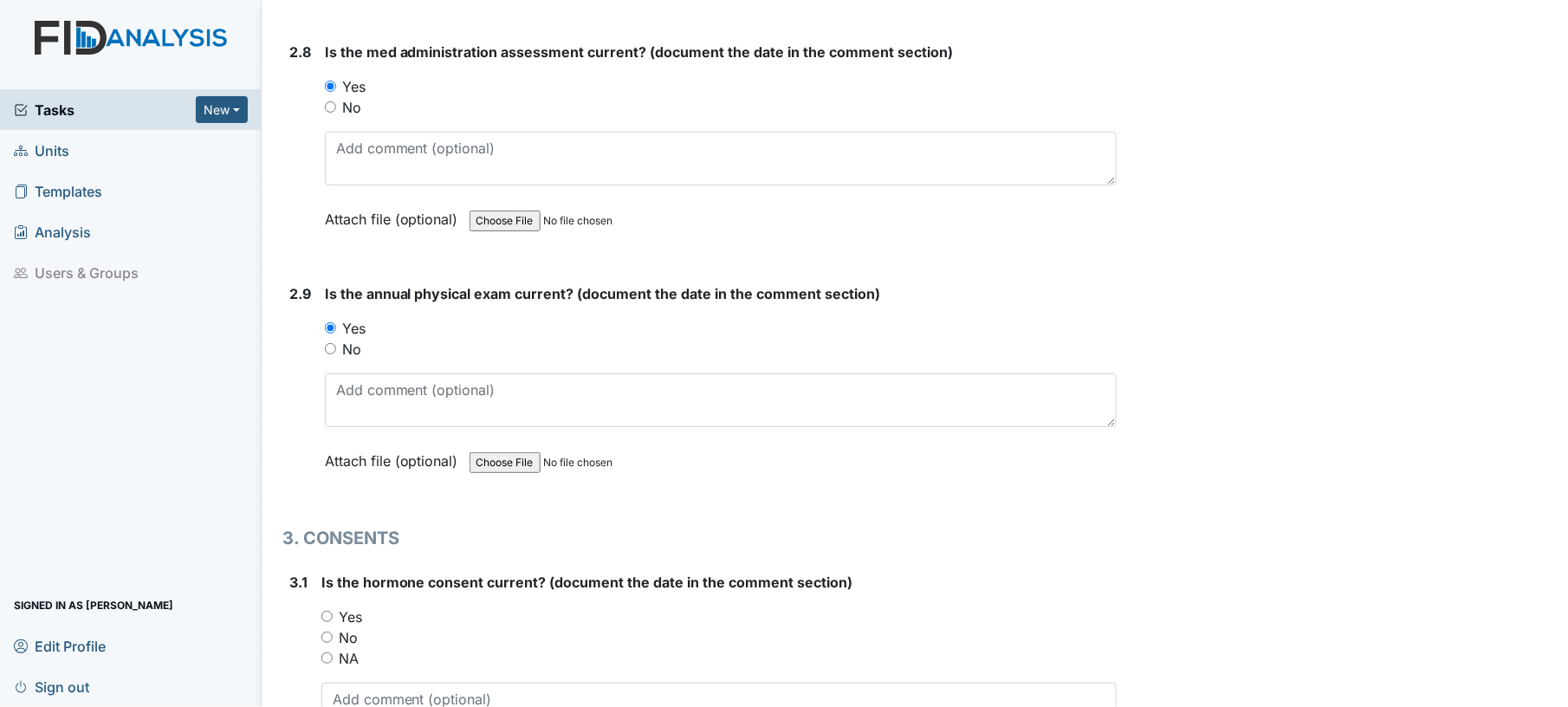
click at [515, 321] on div "Yes" at bounding box center [721, 328] width 793 height 21
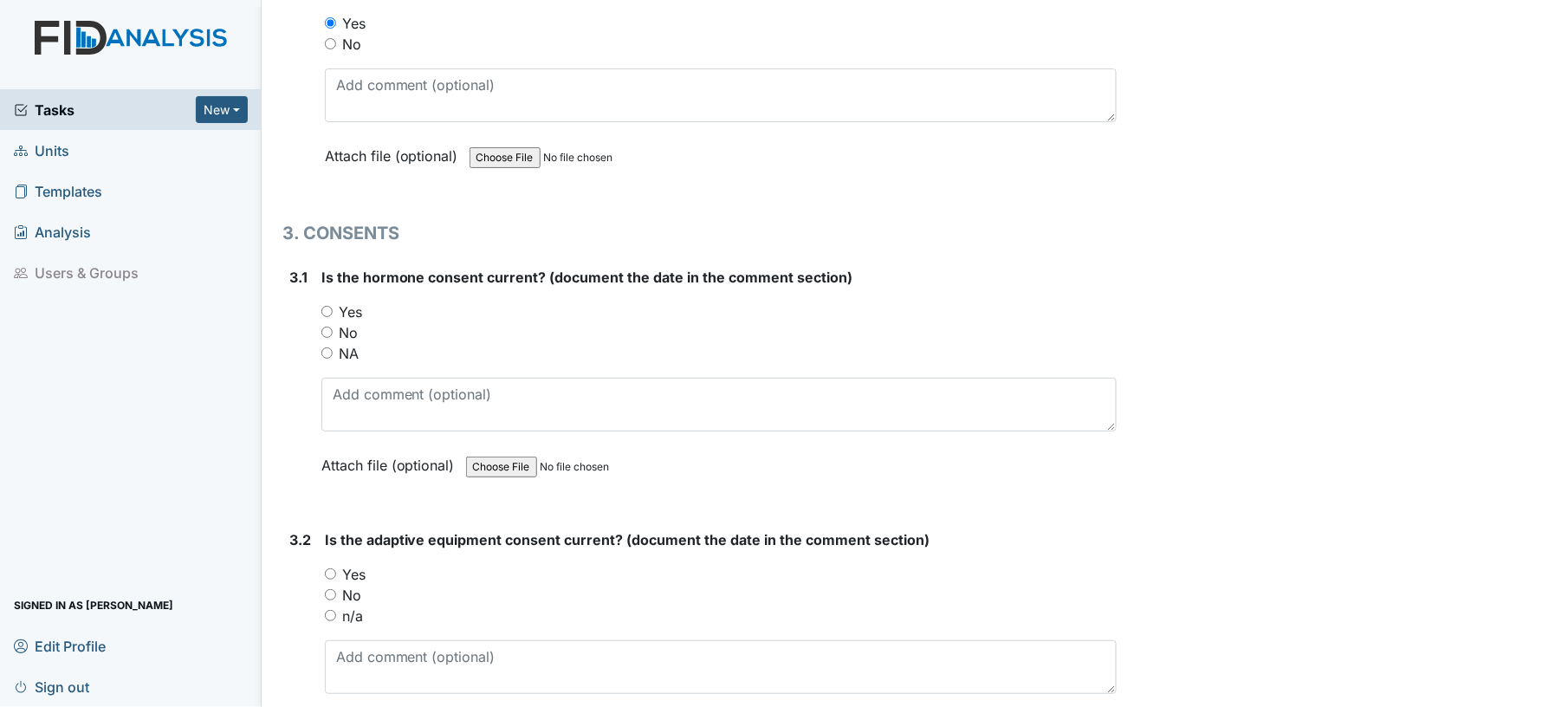
scroll to position [4021, 0]
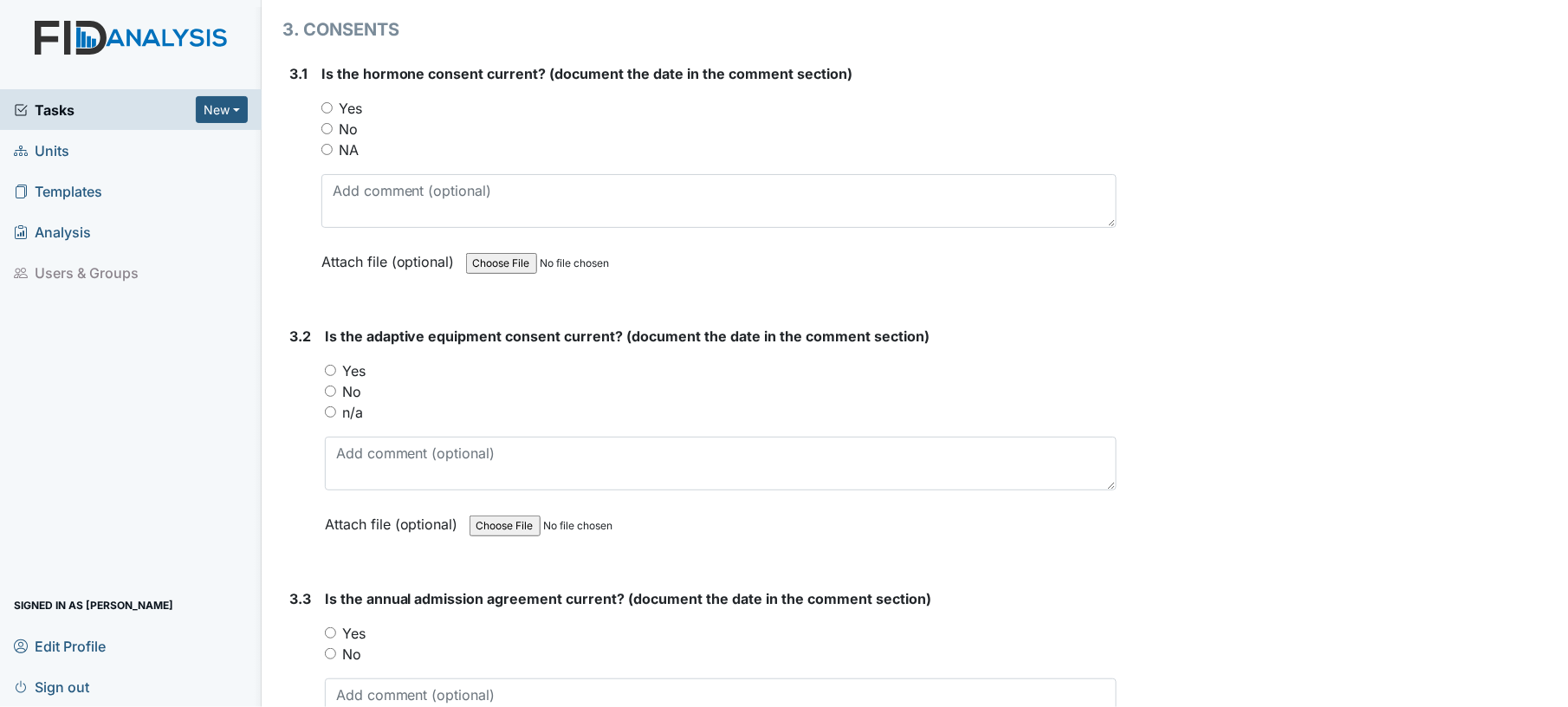
click at [326, 102] on input "Yes" at bounding box center [327, 107] width 11 height 11
radio input "true"
click at [327, 365] on input "Yes" at bounding box center [330, 370] width 11 height 11
radio input "true"
click at [558, 362] on div "Yes" at bounding box center [721, 370] width 793 height 21
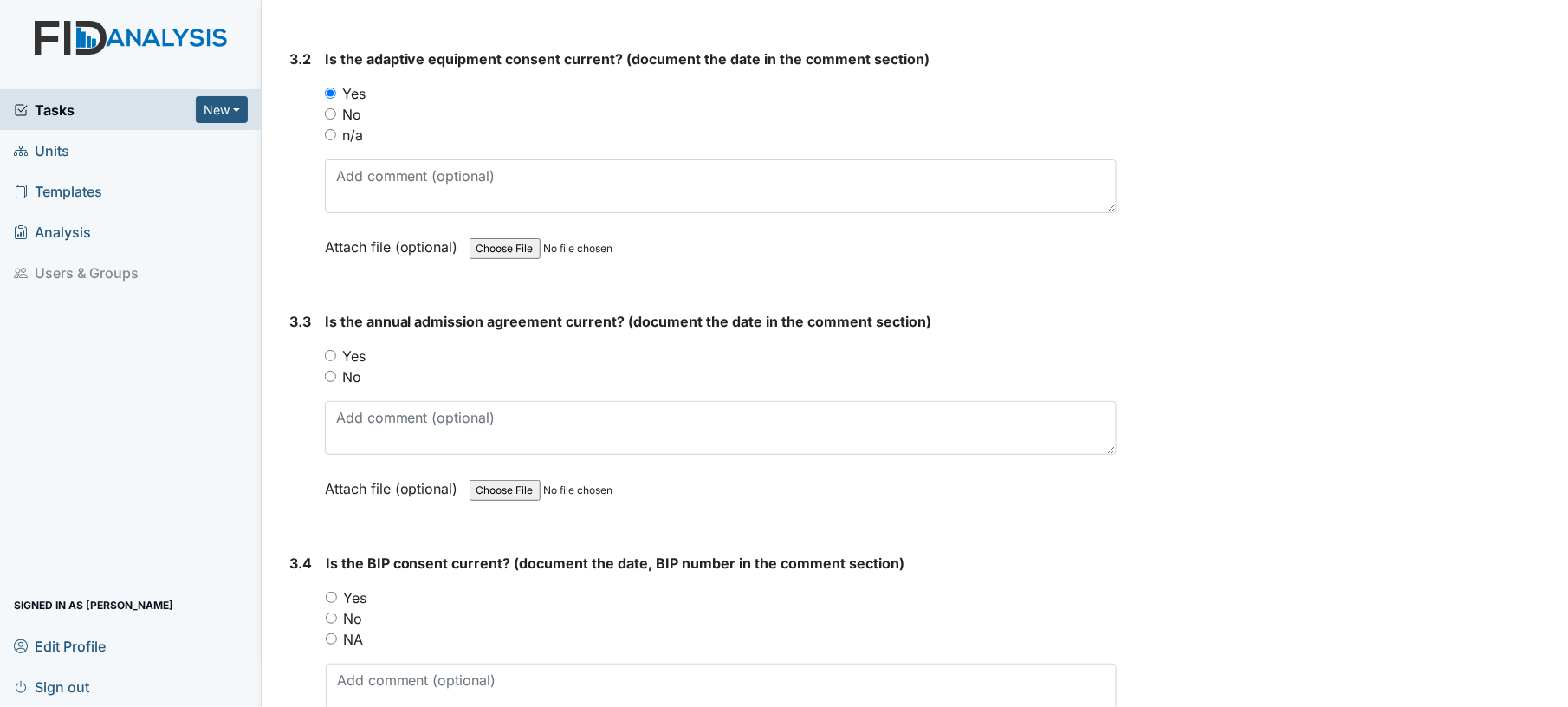
scroll to position [4482, 0]
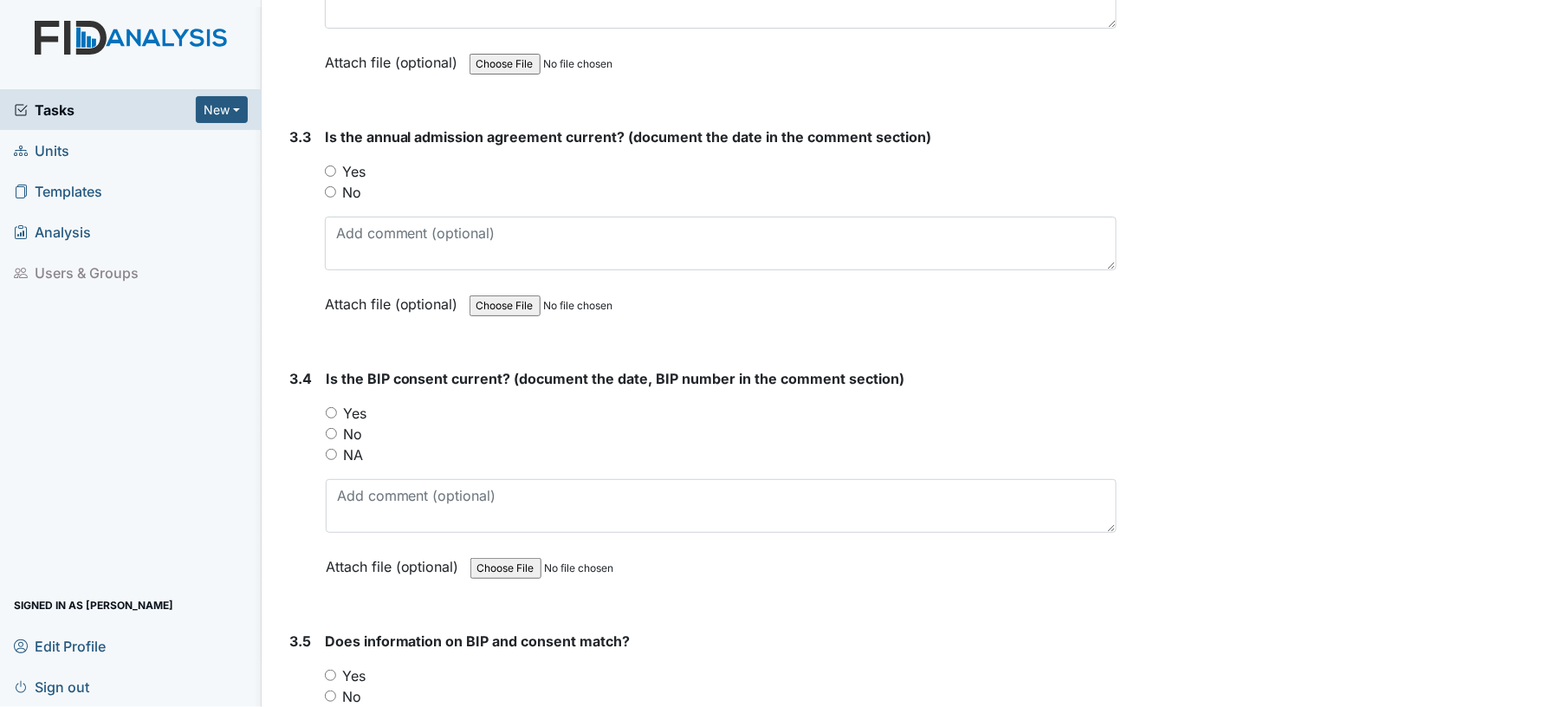
drag, startPoint x: 326, startPoint y: 158, endPoint x: 295, endPoint y: 156, distance: 31.1
click at [295, 156] on div "3.3" at bounding box center [301, 233] width 22 height 214
click at [331, 165] on input "Yes" at bounding box center [330, 171] width 11 height 11
radio input "true"
click at [336, 407] on input "Yes" at bounding box center [331, 413] width 11 height 11
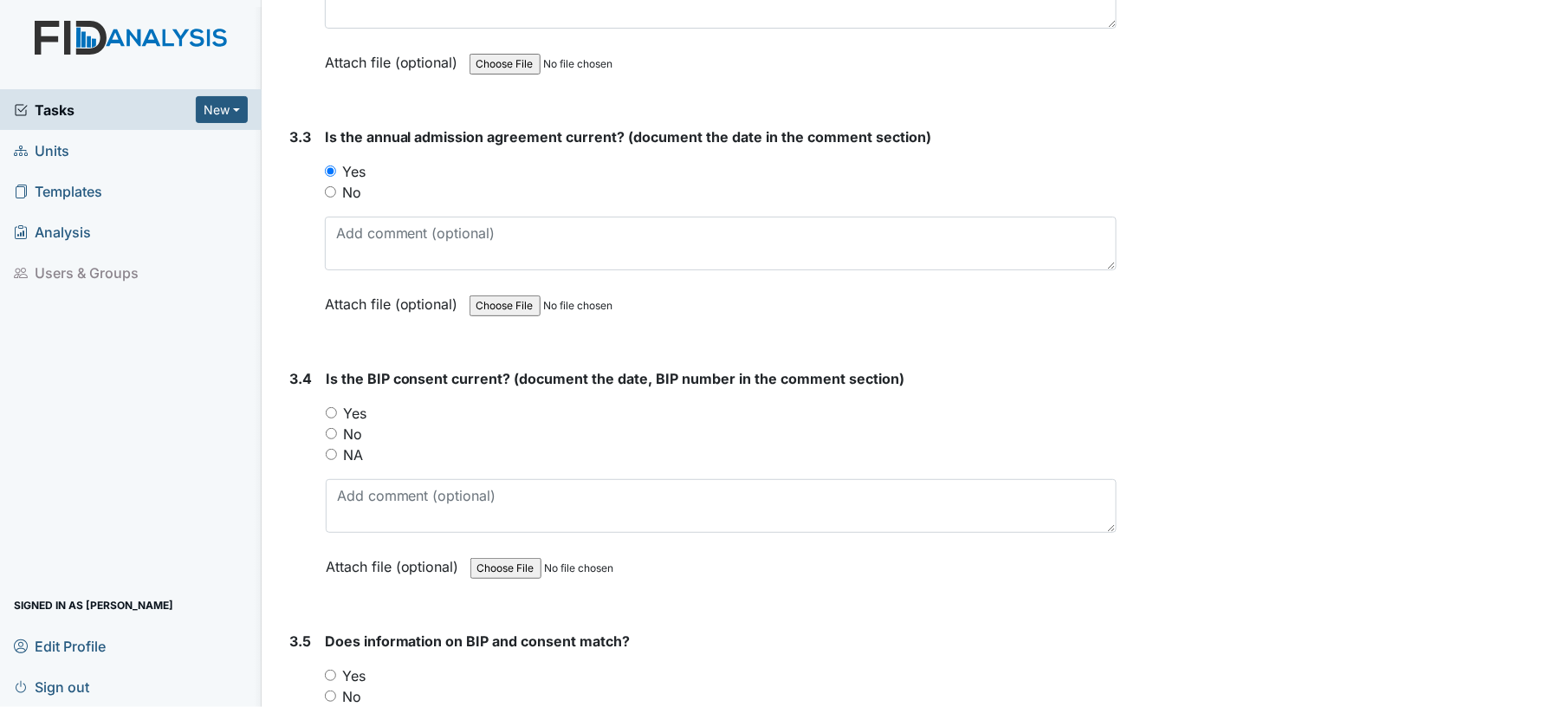
radio input "true"
click at [518, 403] on div "Yes" at bounding box center [721, 413] width 792 height 21
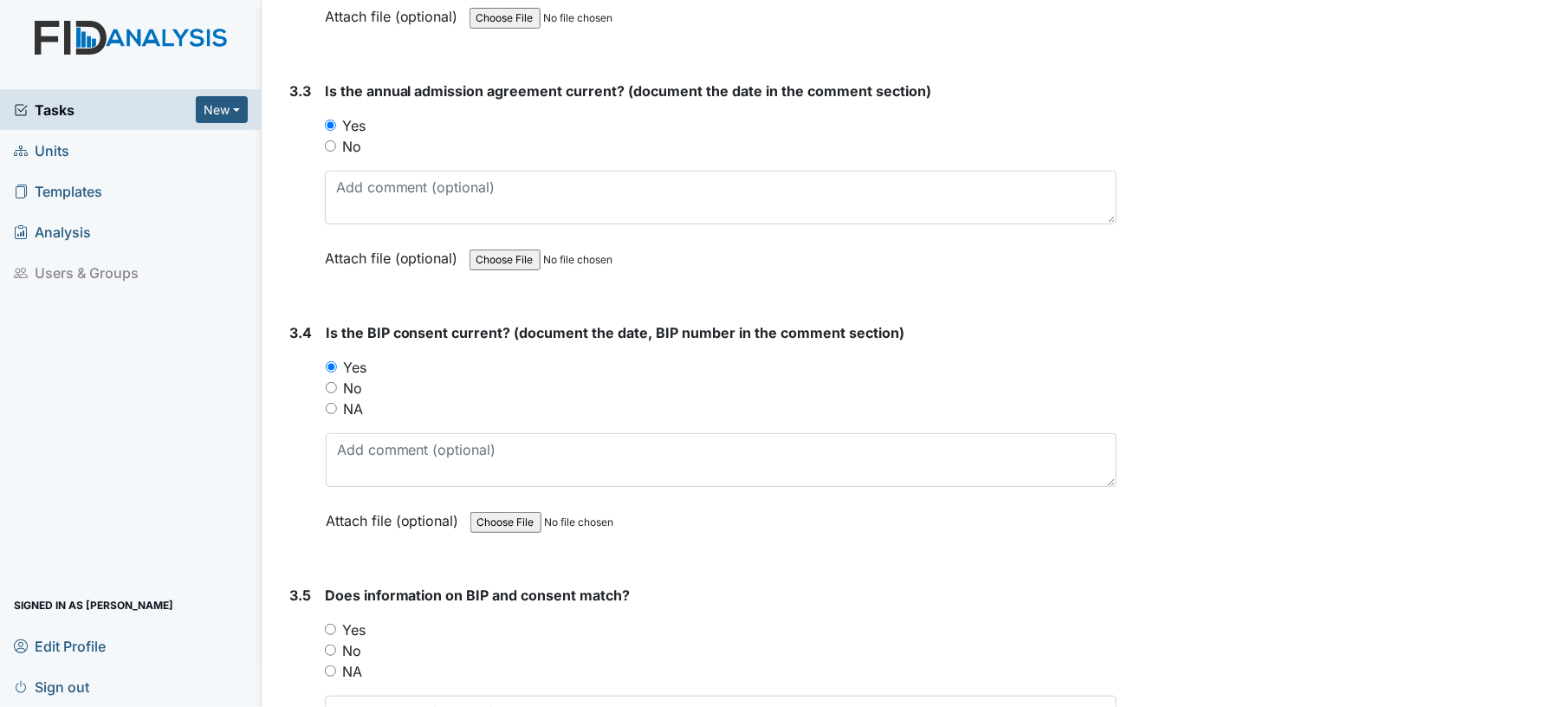
scroll to position [4698, 0]
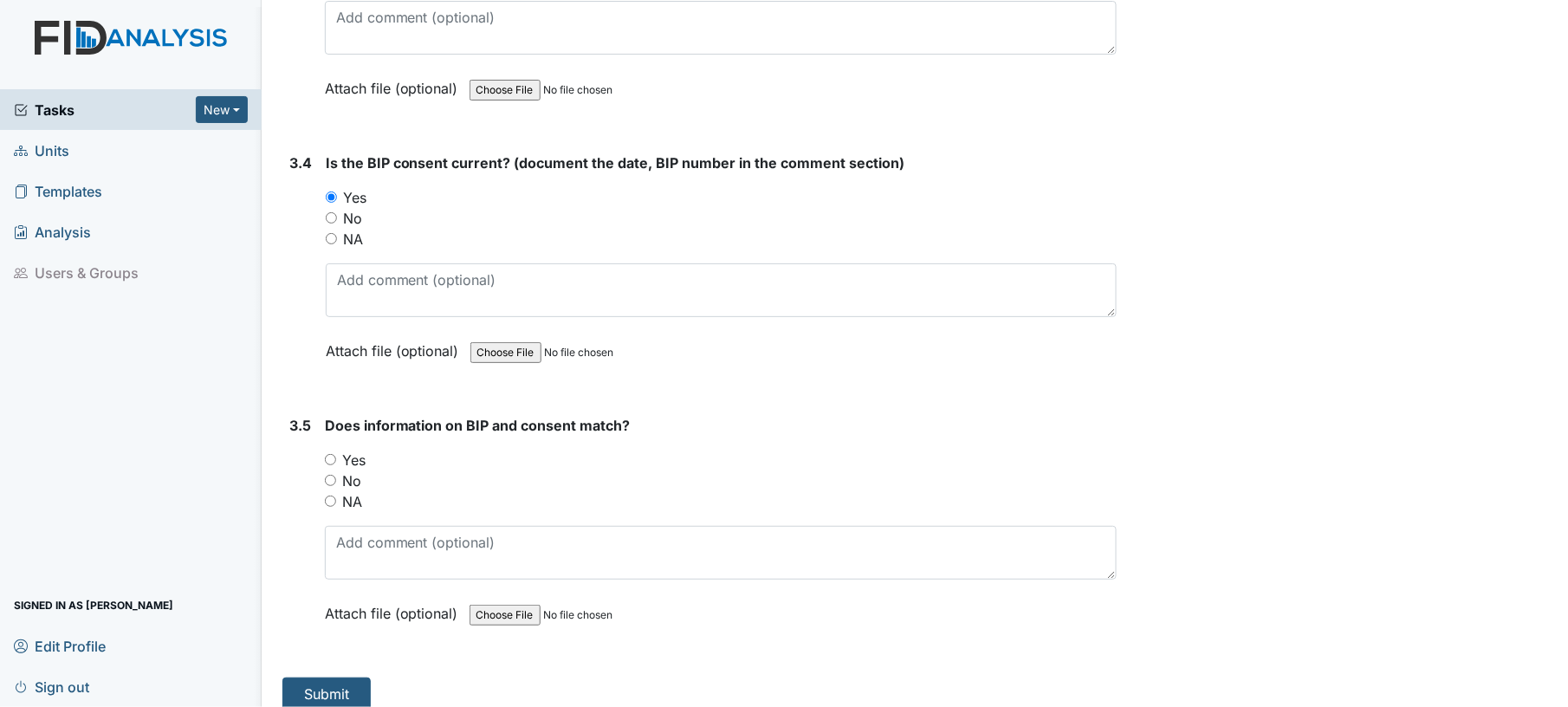
click at [329, 454] on input "Yes" at bounding box center [330, 460] width 11 height 11
radio input "true"
click at [328, 677] on button "Submit" at bounding box center [327, 693] width 88 height 33
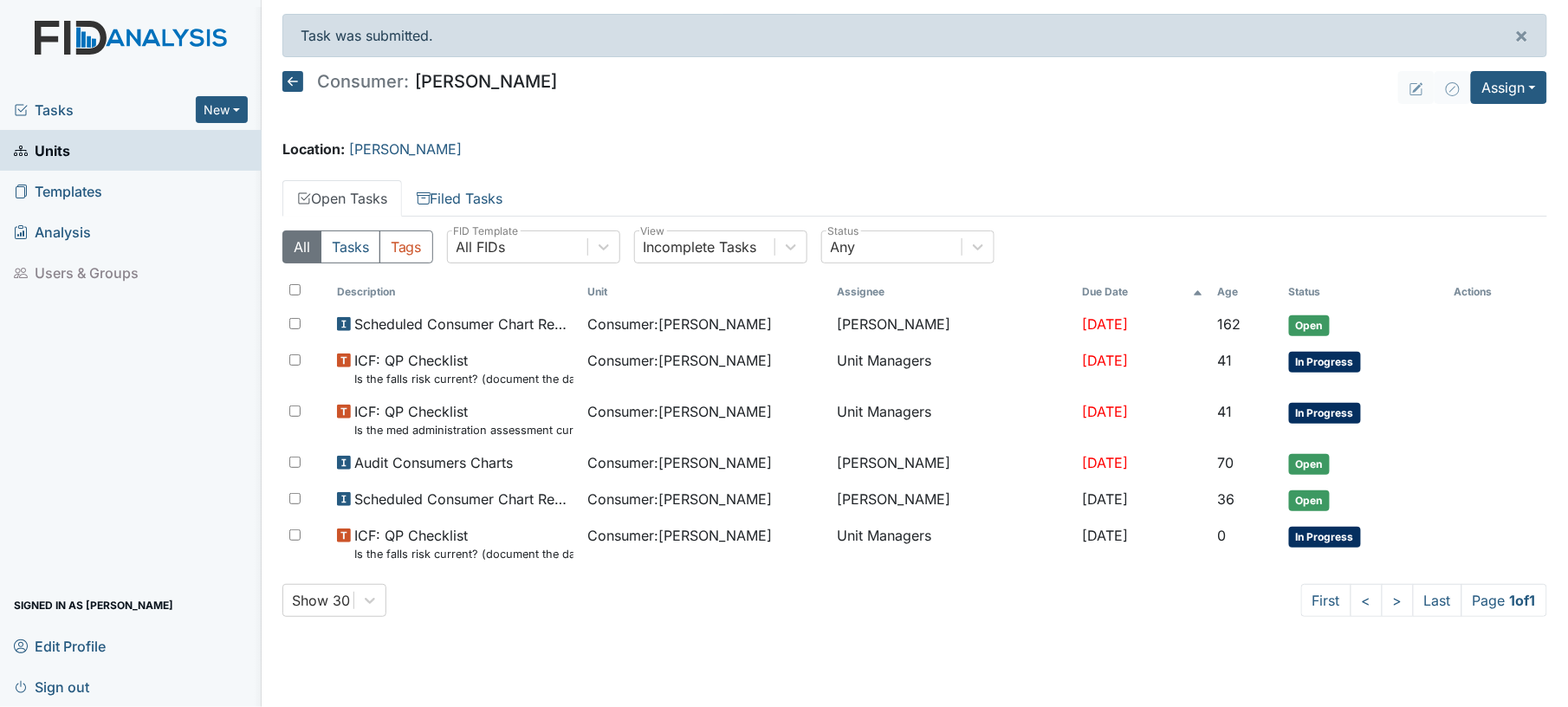
click at [292, 78] on icon at bounding box center [292, 81] width 21 height 21
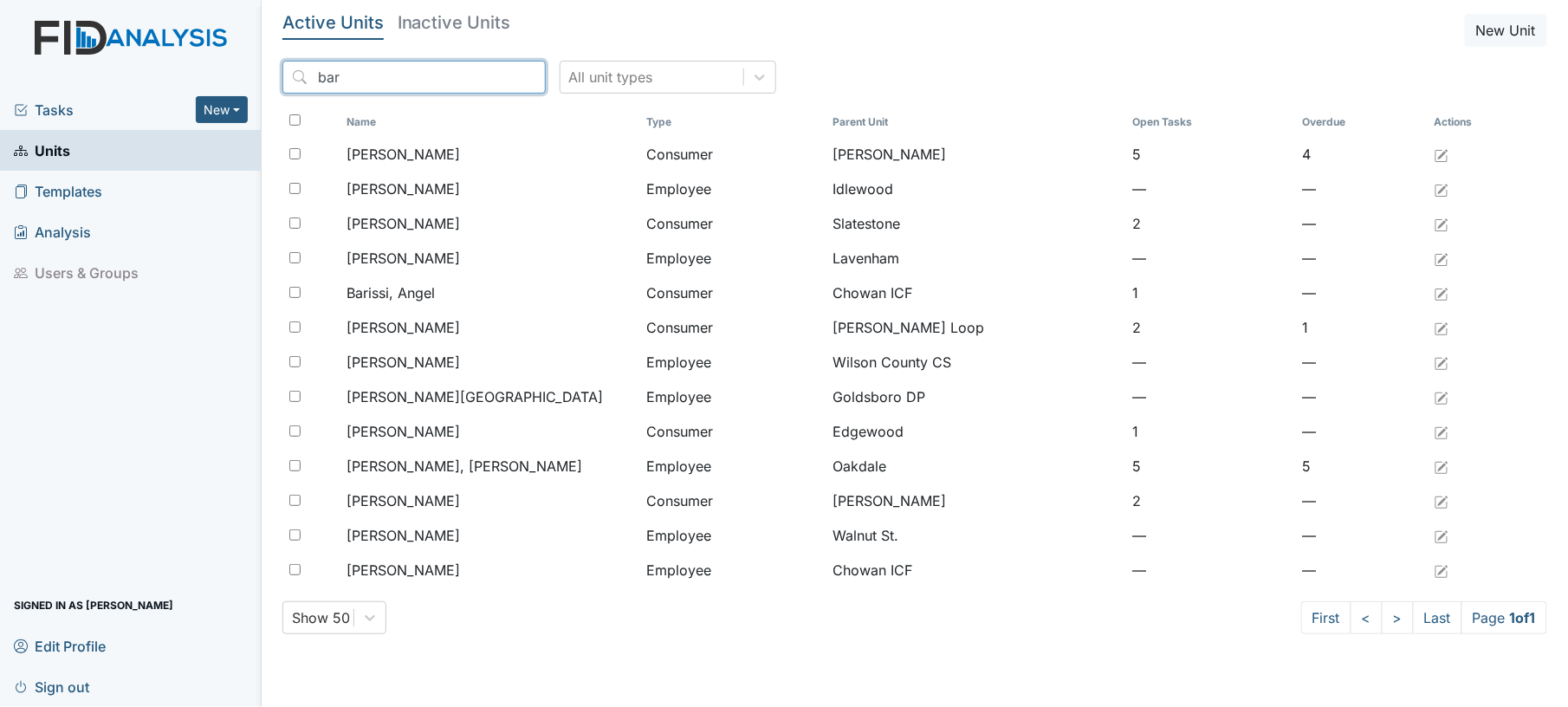
drag, startPoint x: 443, startPoint y: 79, endPoint x: 262, endPoint y: 73, distance: 181.1
click at [262, 73] on main "Active Units Inactive Units New Unit bar All unit types Name Type Parent Unit O…" at bounding box center [914, 353] width 1306 height 707
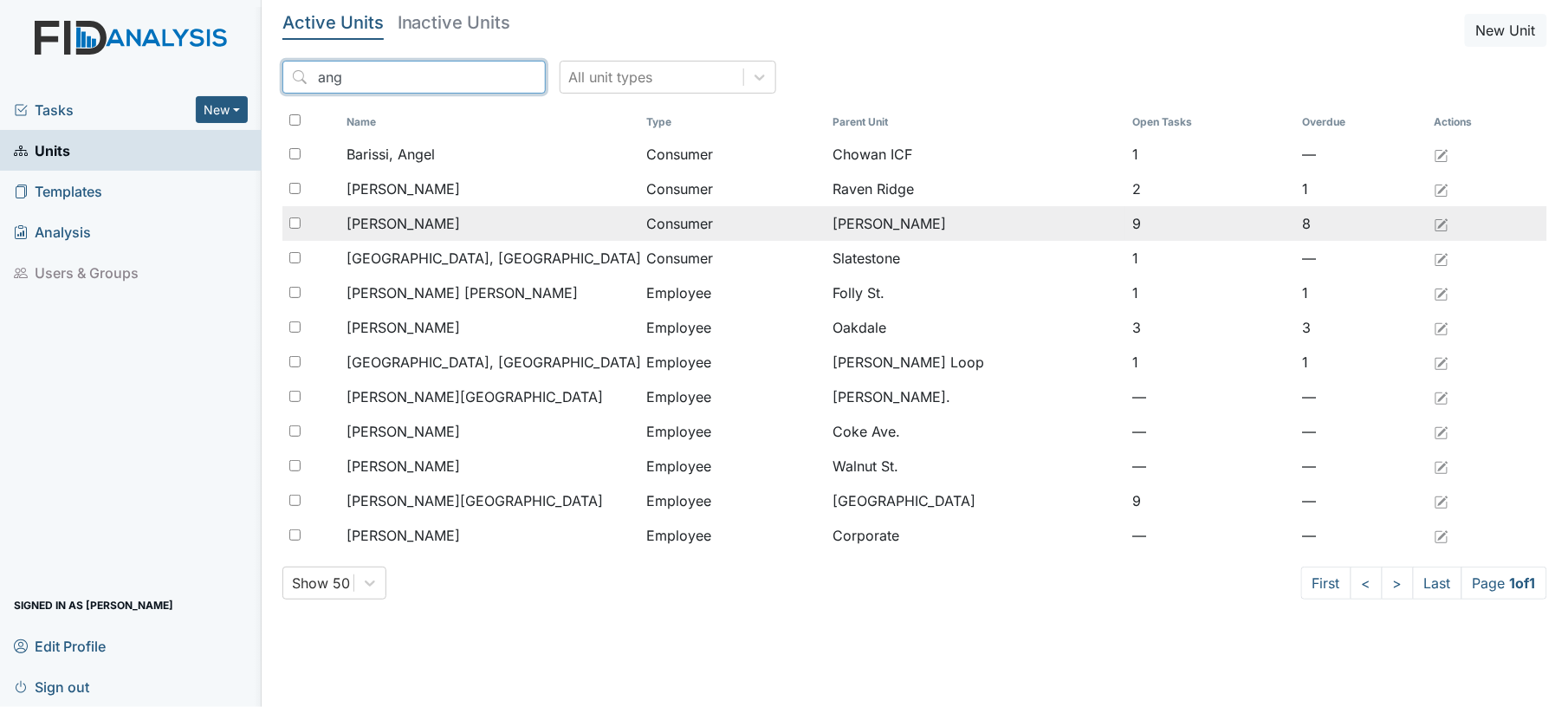
type input "ang"
click at [393, 217] on span "[PERSON_NAME]" at bounding box center [404, 223] width 114 height 21
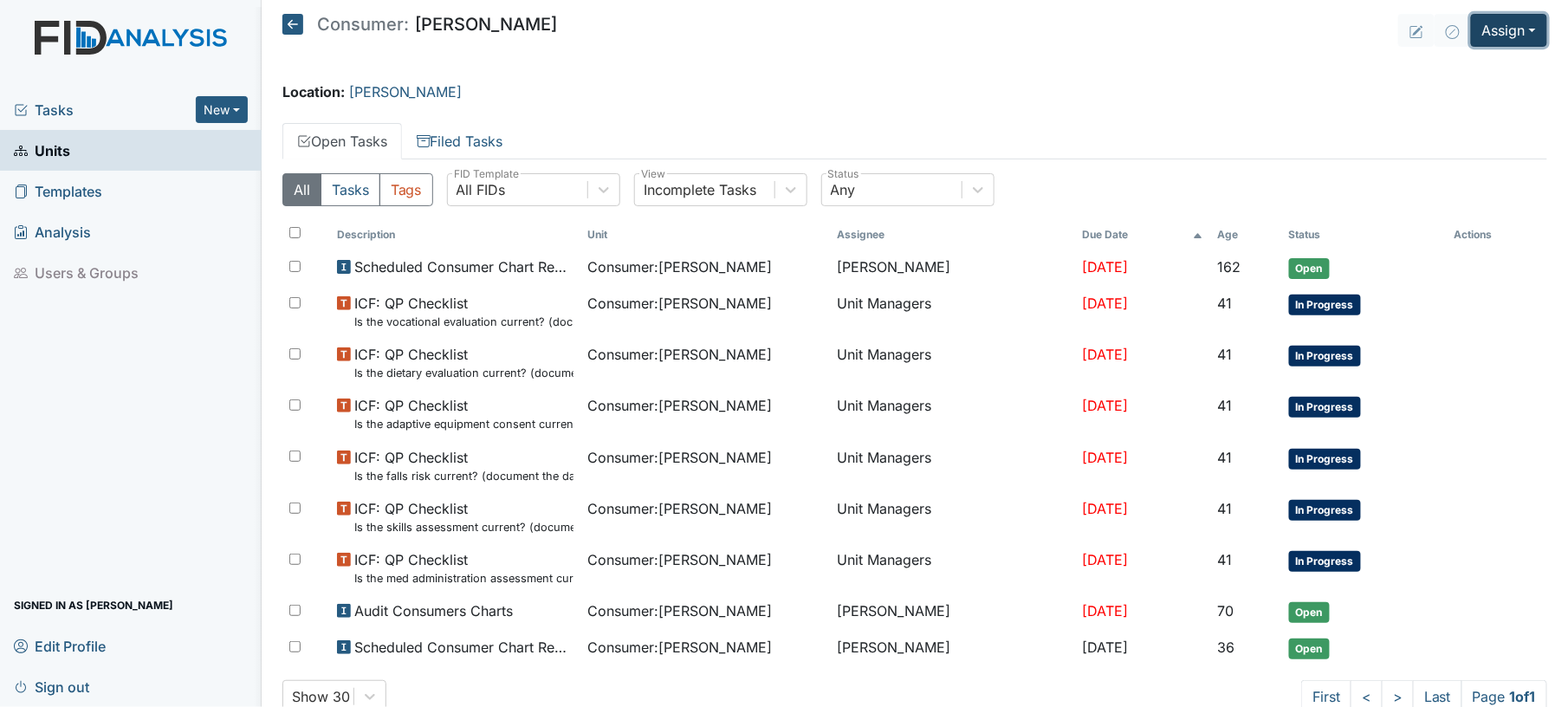
click at [1490, 33] on button "Assign" at bounding box center [1509, 30] width 76 height 33
click at [1466, 100] on link "Assign Inspection" at bounding box center [1466, 98] width 156 height 28
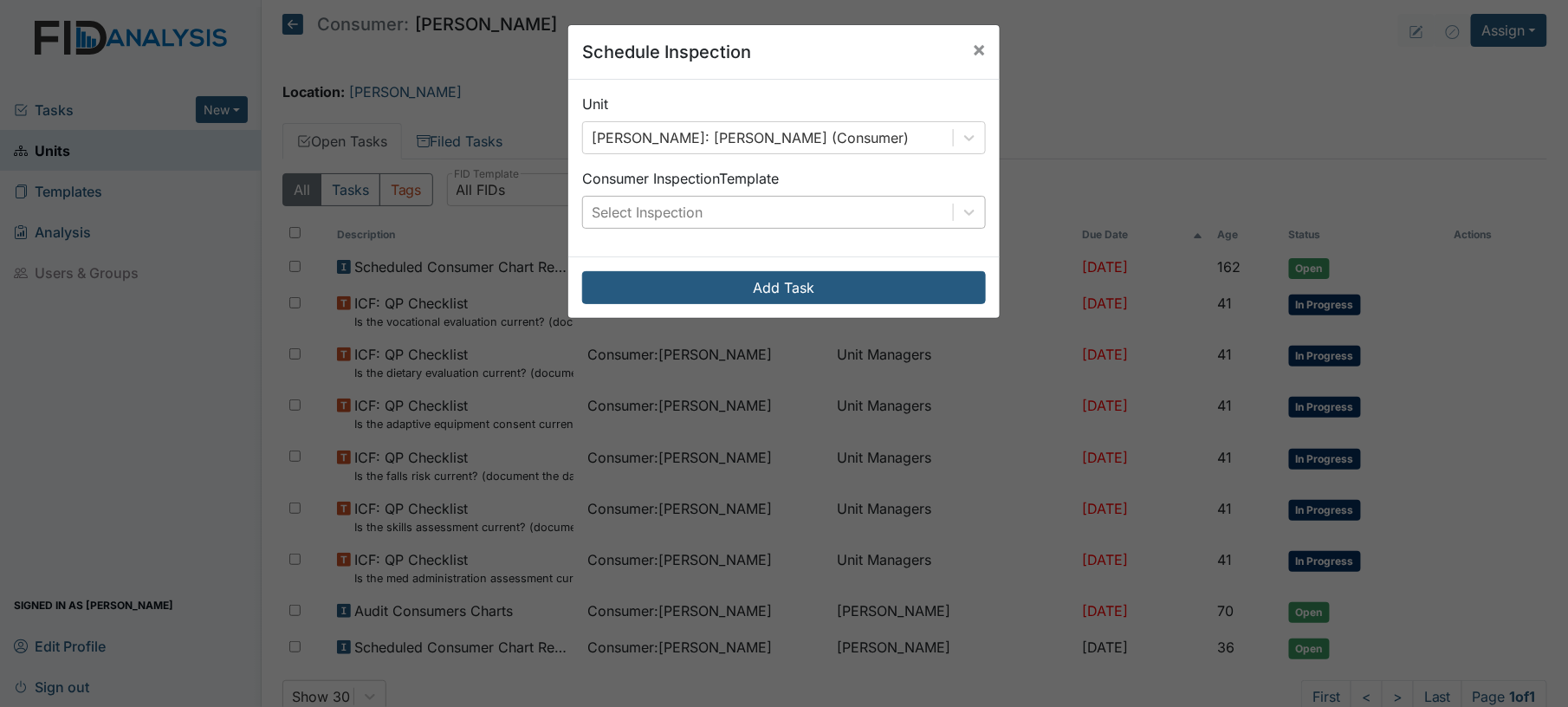
click at [906, 205] on div "Select Inspection" at bounding box center [768, 212] width 370 height 32
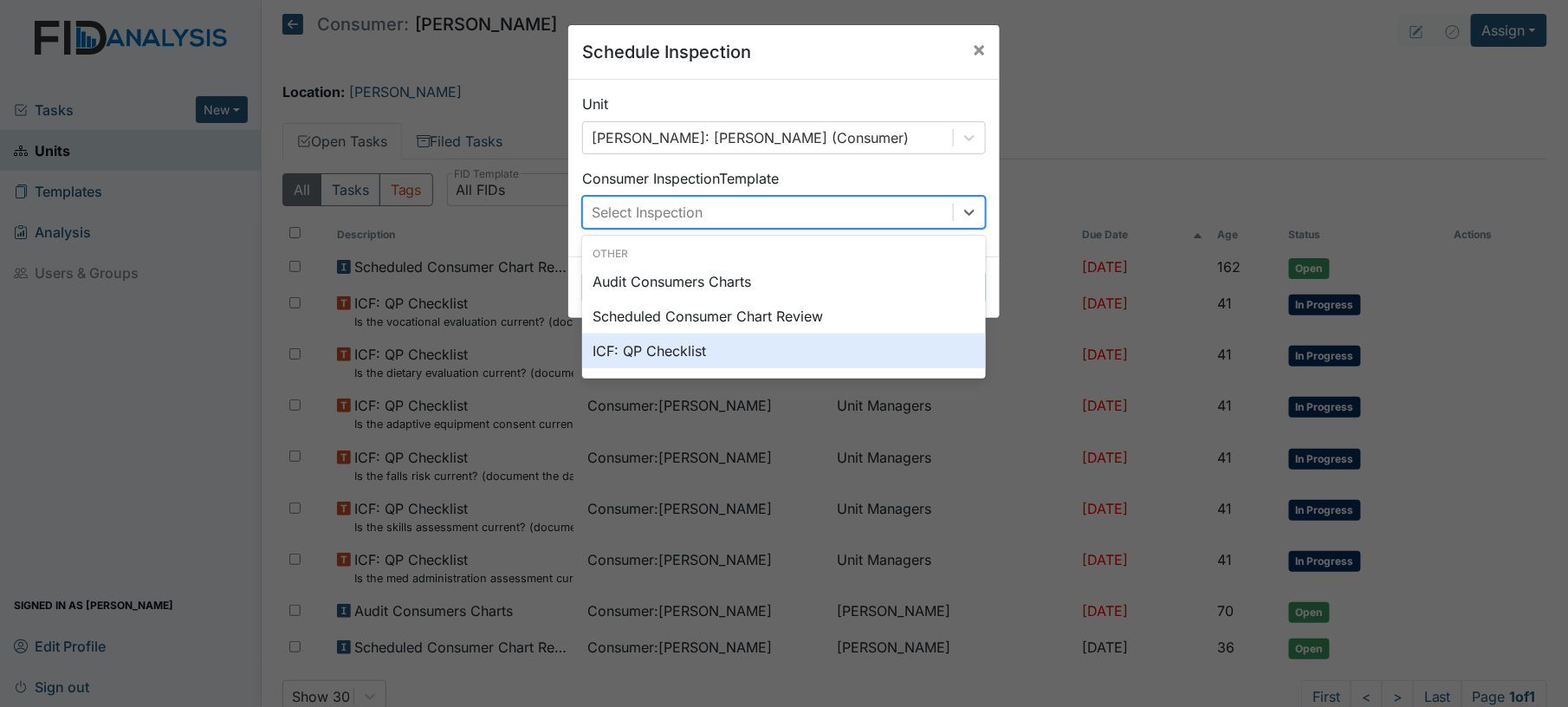
click at [791, 351] on div "ICF: QP Checklist" at bounding box center [784, 350] width 404 height 34
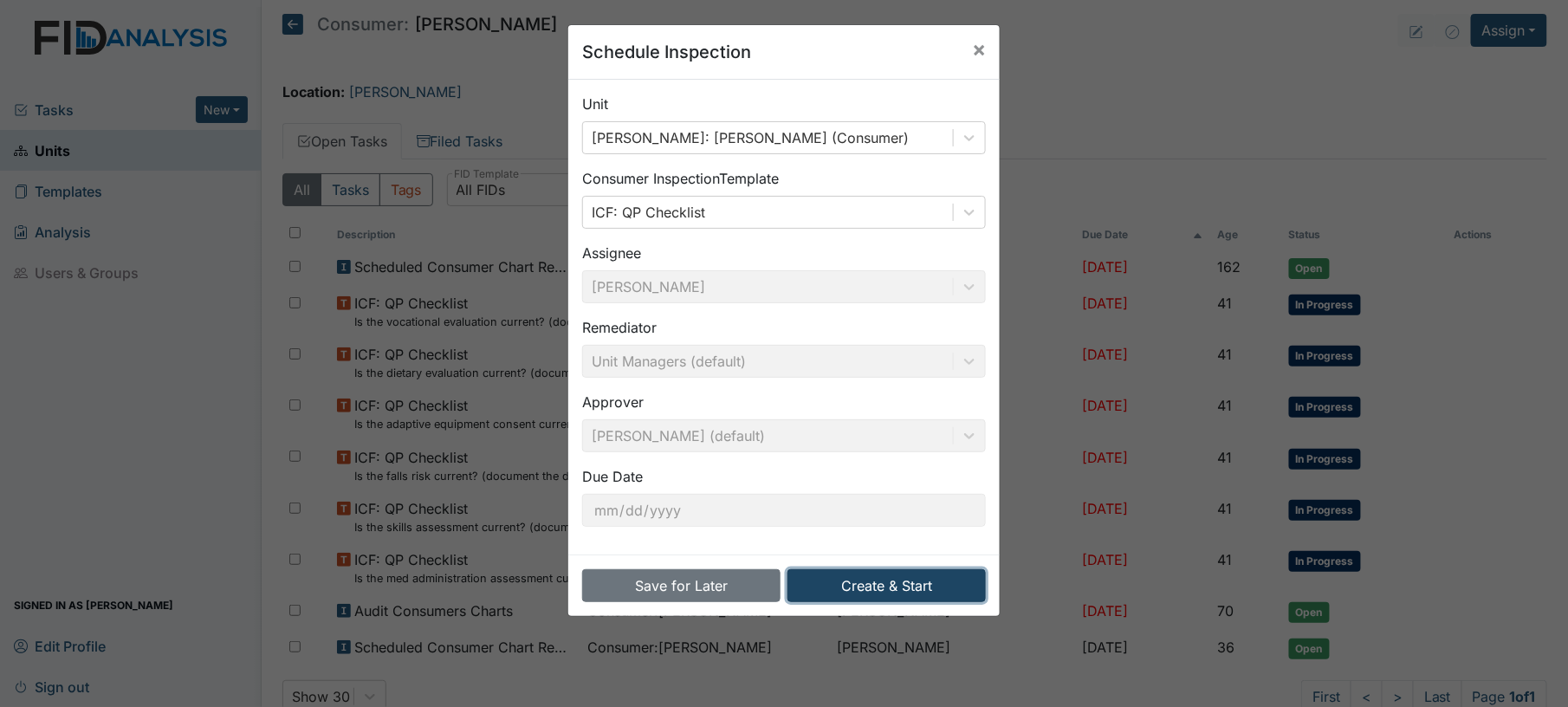
click at [878, 580] on button "Create & Start" at bounding box center [886, 585] width 199 height 33
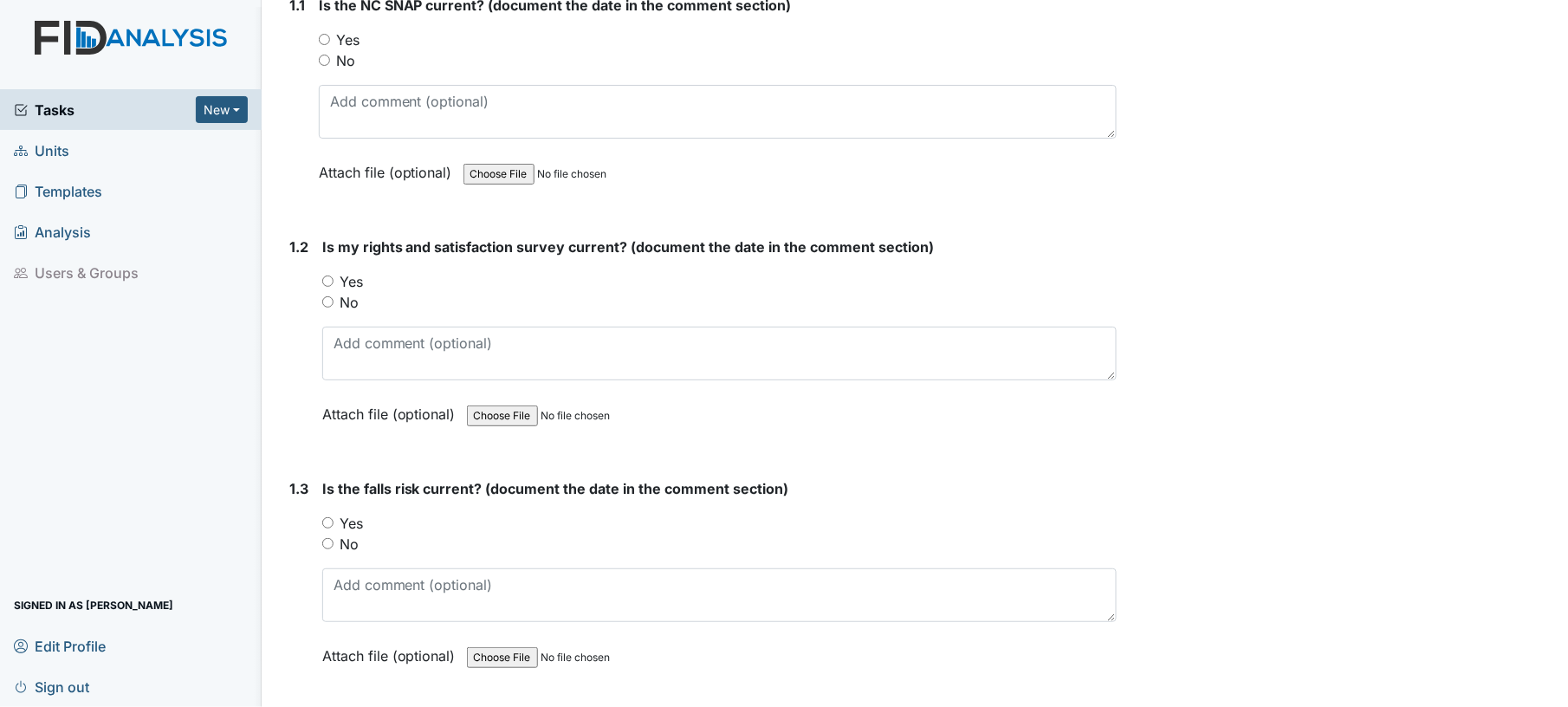
scroll to position [306, 0]
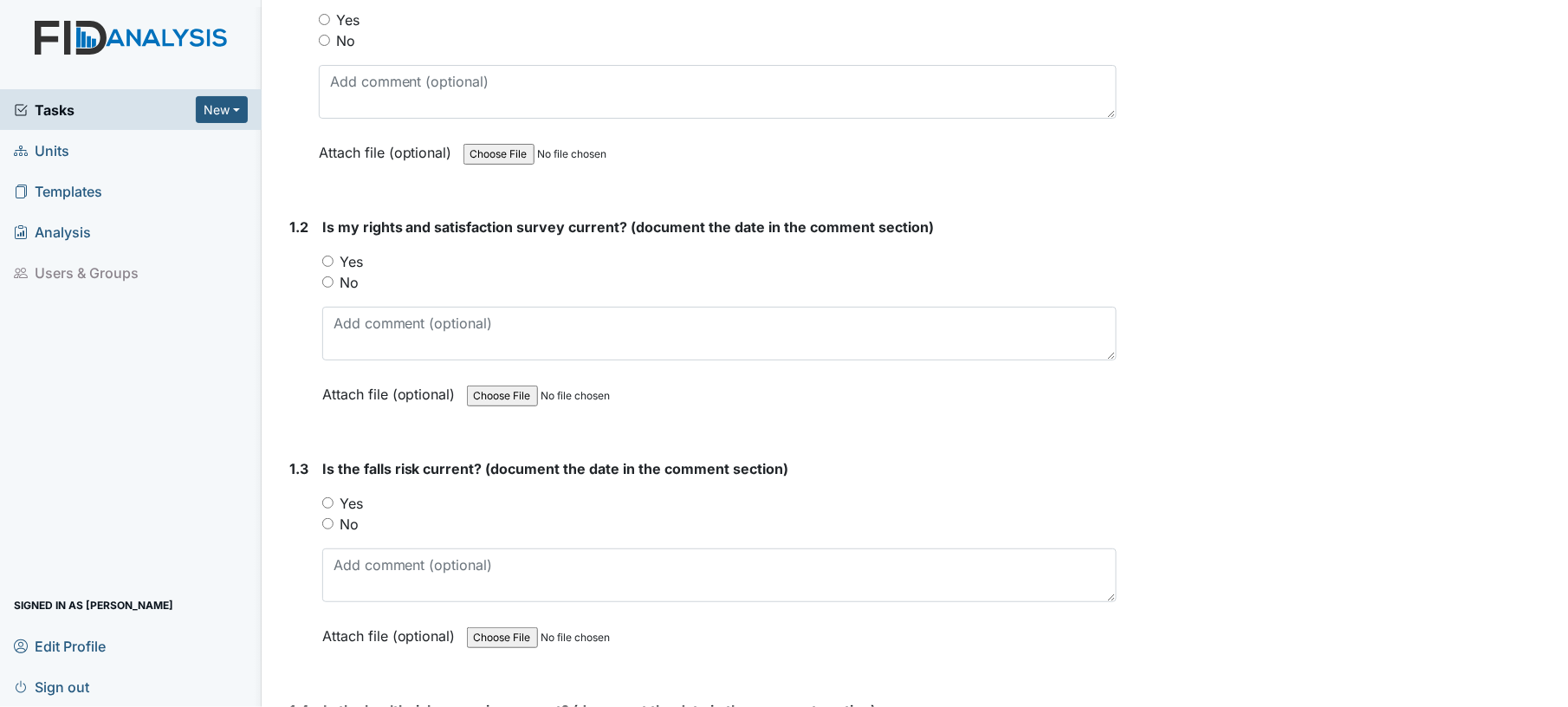
click at [320, 19] on input "Yes" at bounding box center [324, 19] width 11 height 11
radio input "true"
click at [328, 256] on input "Yes" at bounding box center [328, 261] width 11 height 11
radio input "true"
click at [327, 524] on input "No" at bounding box center [328, 524] width 11 height 11
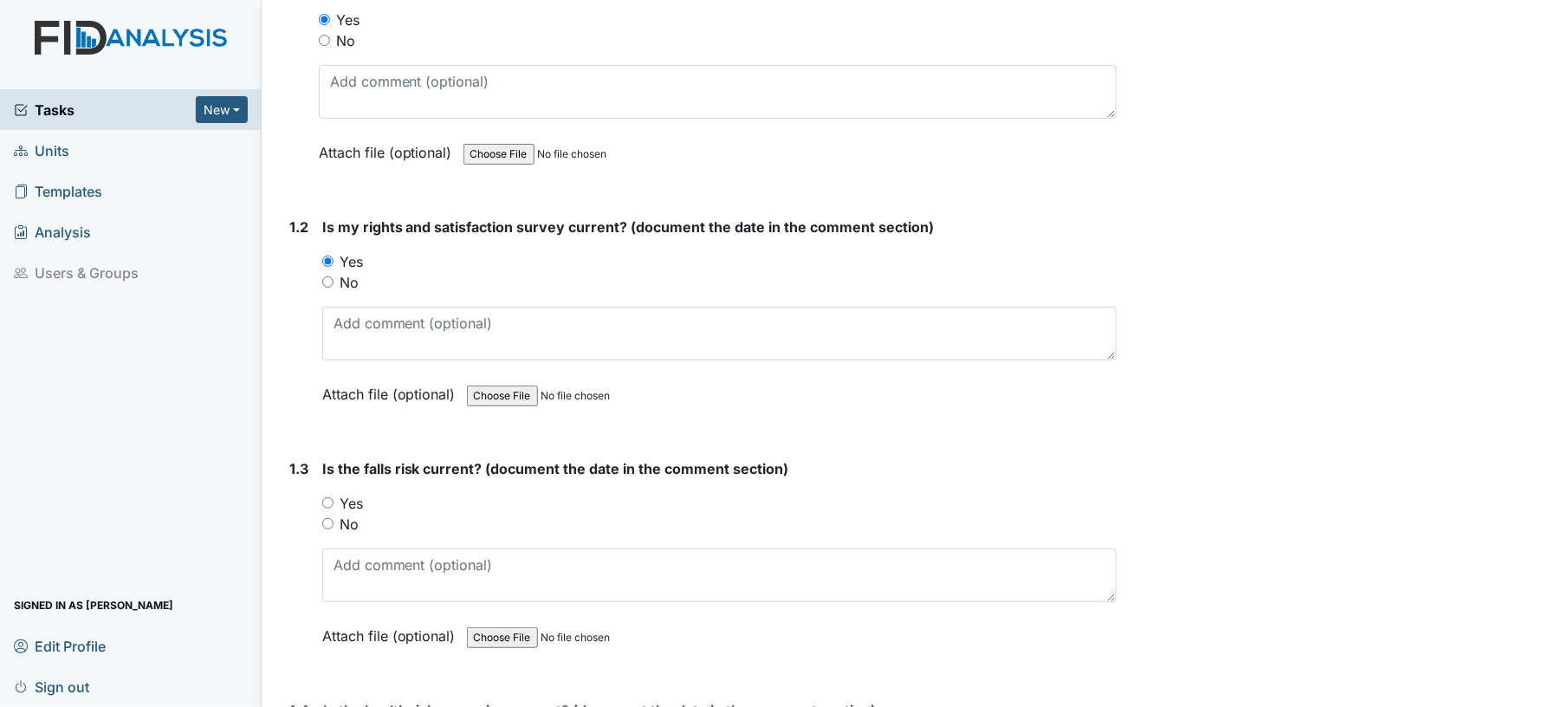
radio input "true"
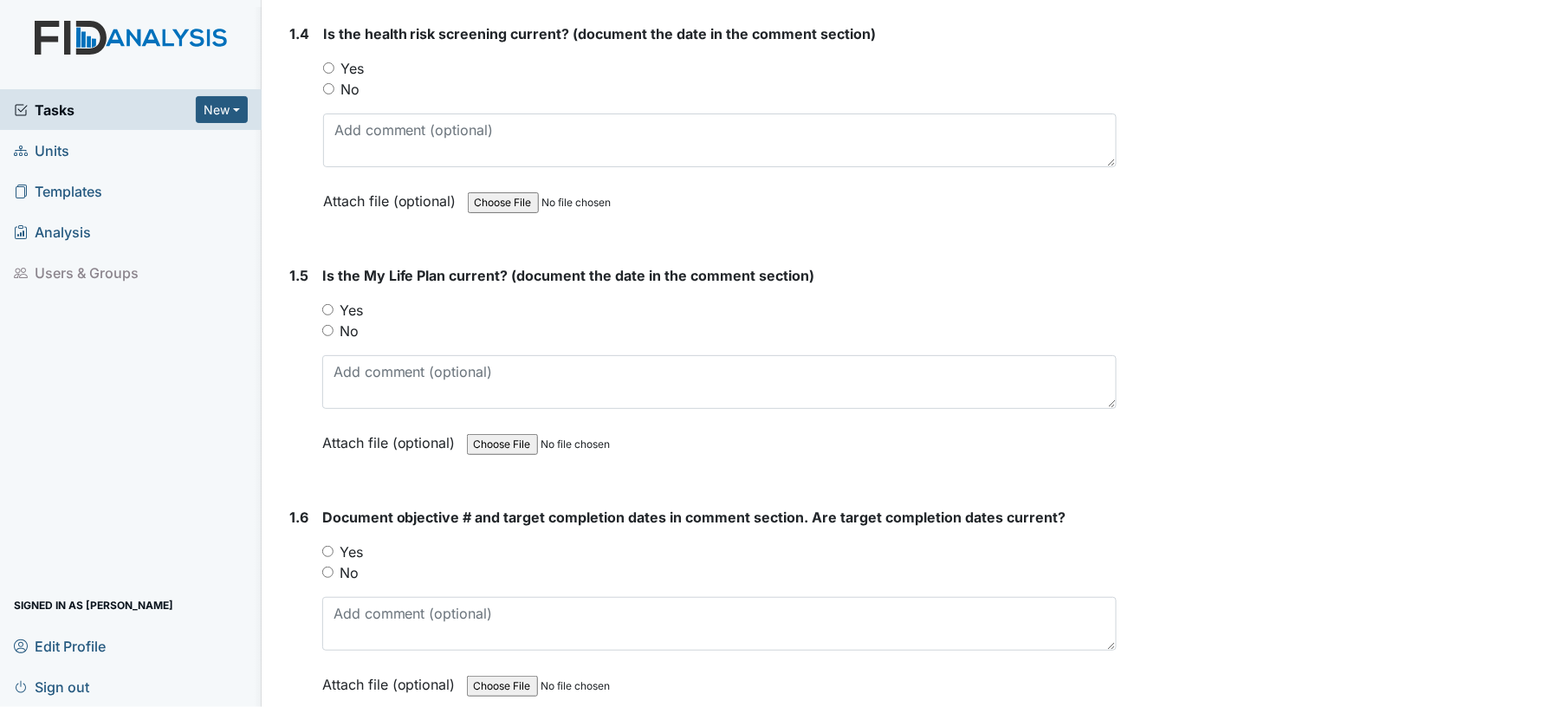
scroll to position [1020, 0]
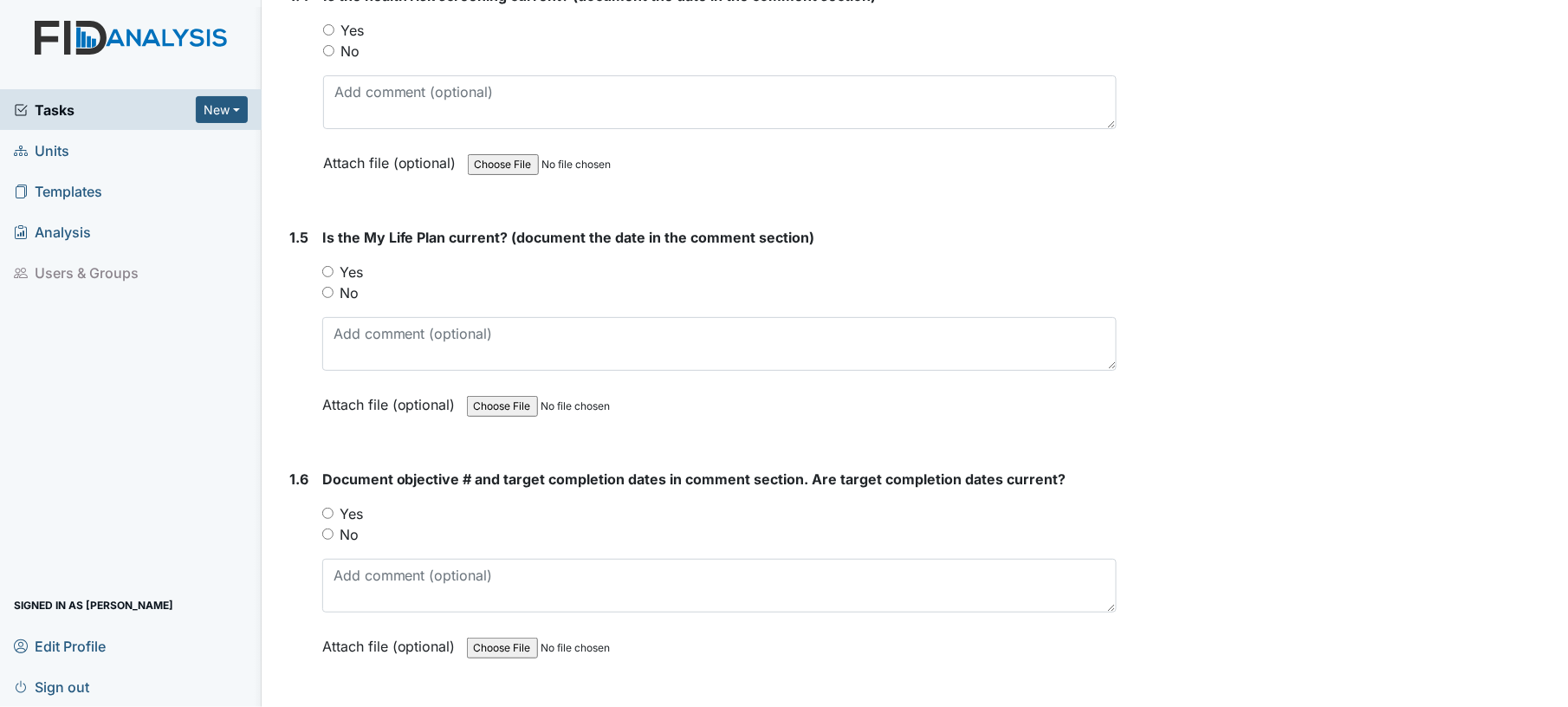
click at [328, 28] on input "Yes" at bounding box center [329, 30] width 11 height 11
radio input "true"
click at [328, 266] on input "Yes" at bounding box center [328, 272] width 11 height 11
radio input "true"
click at [329, 509] on input "Yes" at bounding box center [328, 513] width 11 height 11
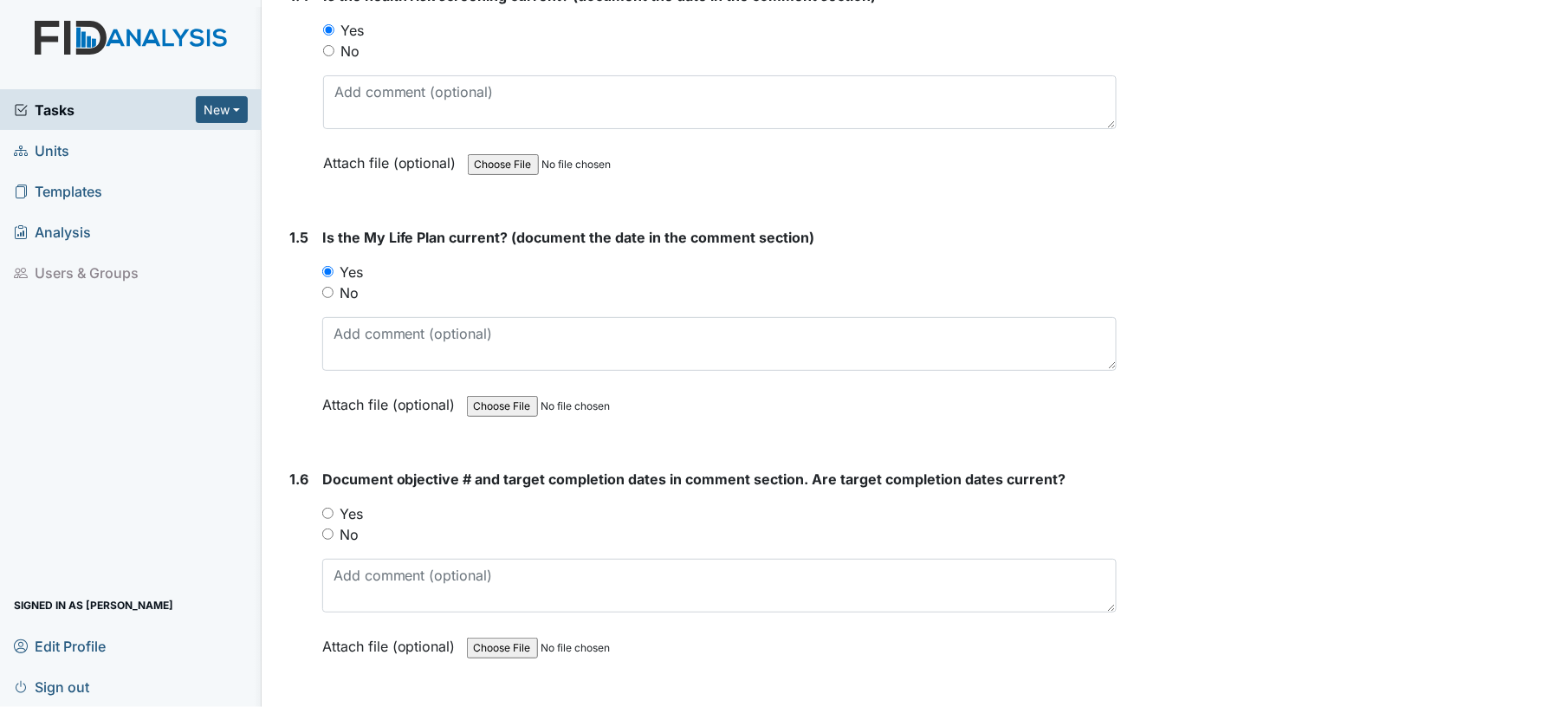
radio input "true"
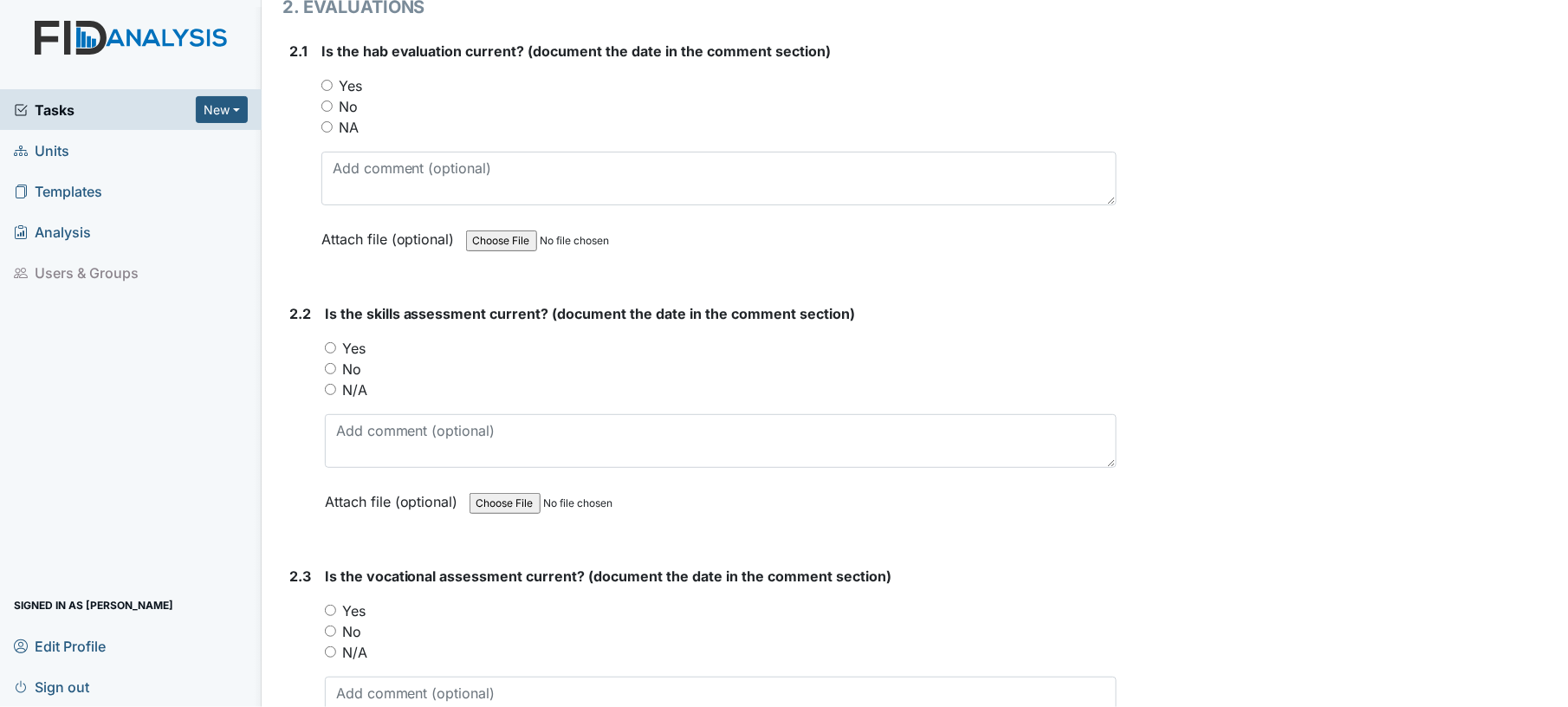
scroll to position [1766, 0]
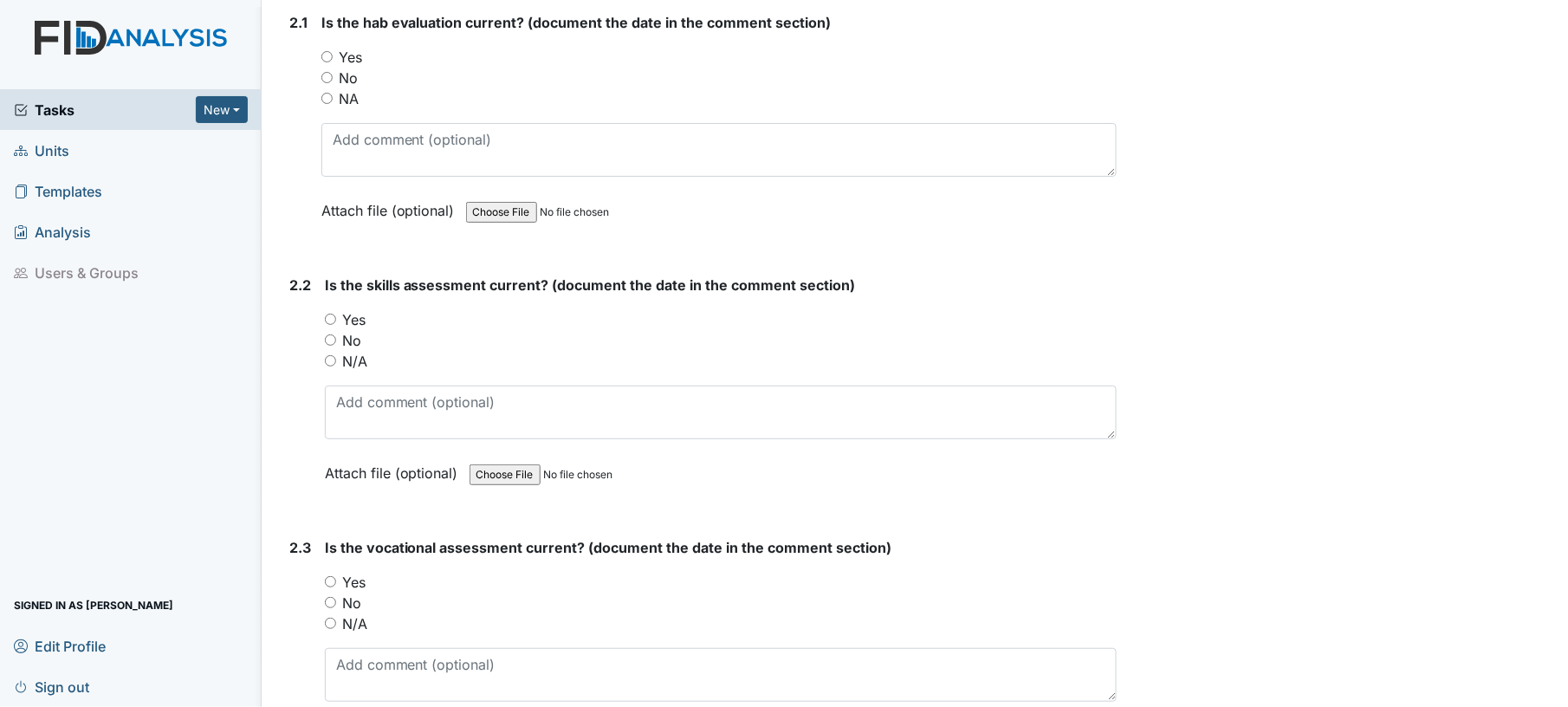
click at [324, 51] on input "Yes" at bounding box center [327, 57] width 11 height 11
radio input "true"
click at [331, 313] on input "Yes" at bounding box center [330, 319] width 11 height 11
radio input "true"
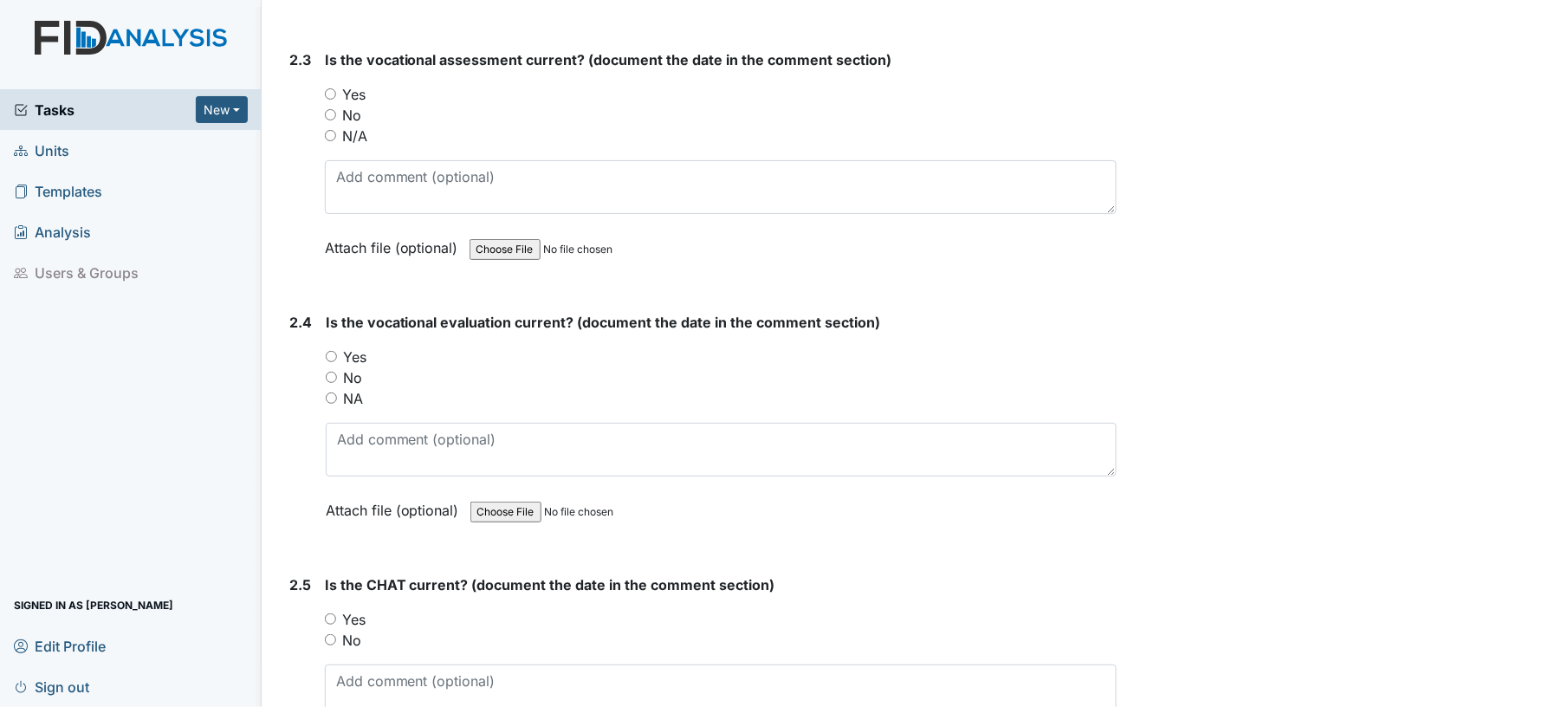
scroll to position [2272, 0]
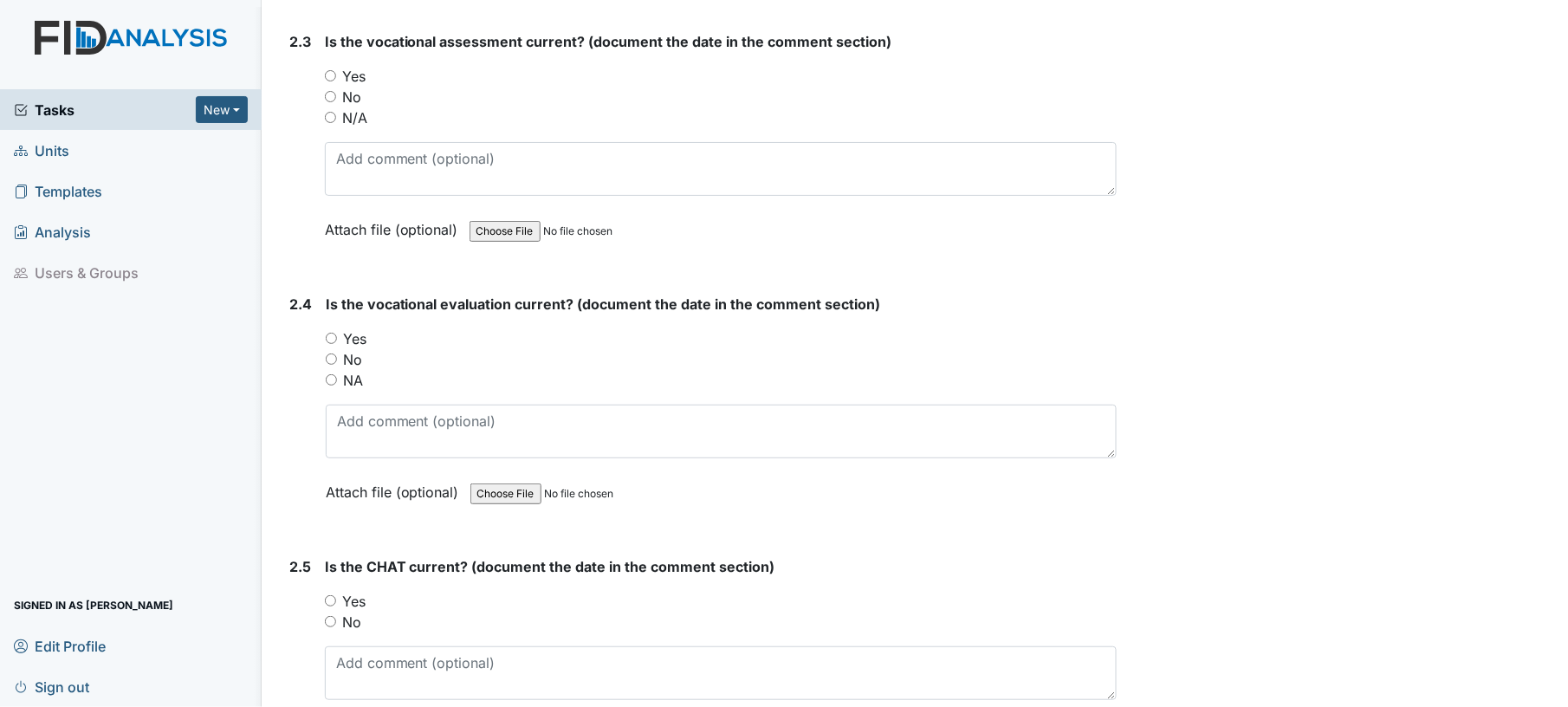
click at [328, 112] on input "N/A" at bounding box center [330, 117] width 11 height 11
radio input "true"
click at [334, 375] on input "NA" at bounding box center [331, 380] width 11 height 11
radio input "true"
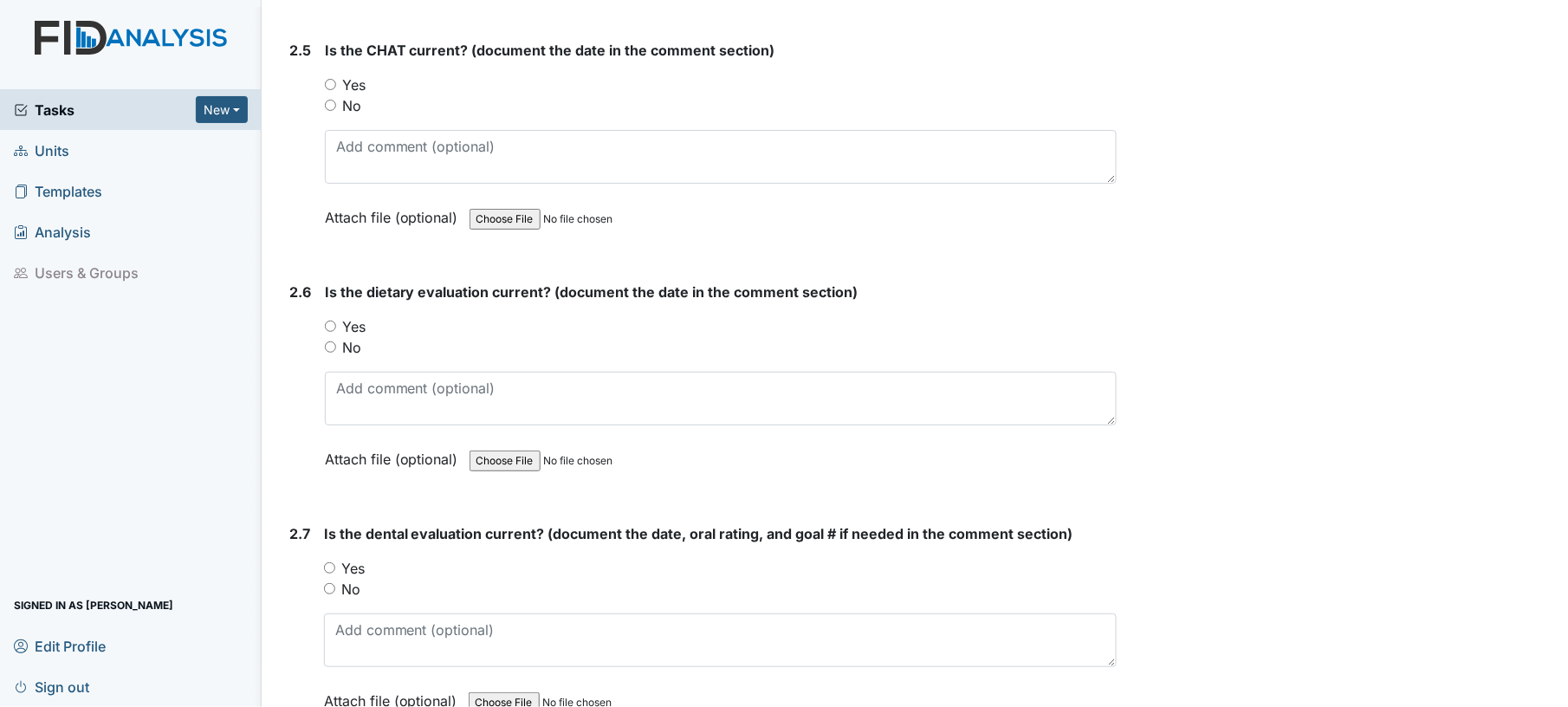
scroll to position [2818, 0]
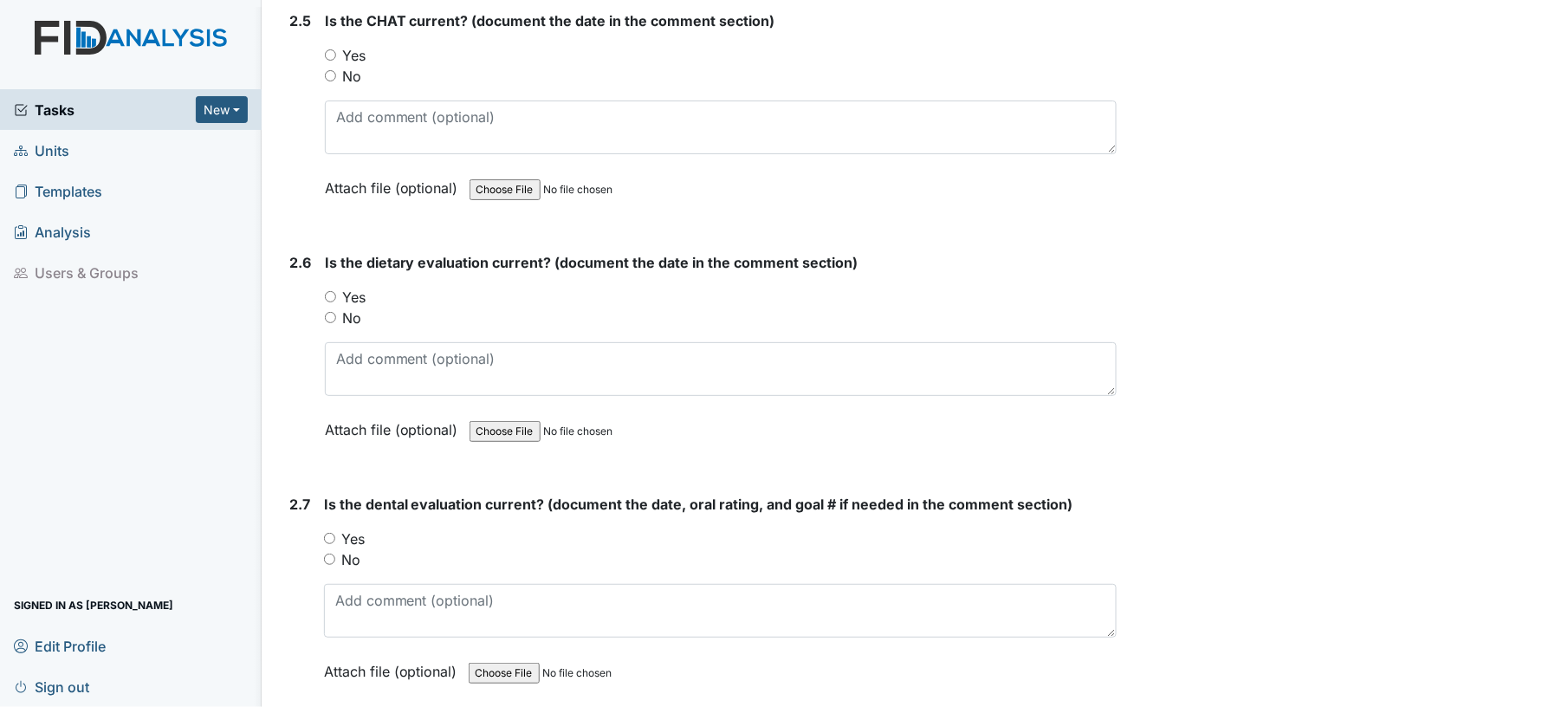
click at [328, 50] on input "Yes" at bounding box center [330, 55] width 11 height 11
radio input "true"
click at [334, 291] on input "Yes" at bounding box center [330, 296] width 11 height 11
radio input "true"
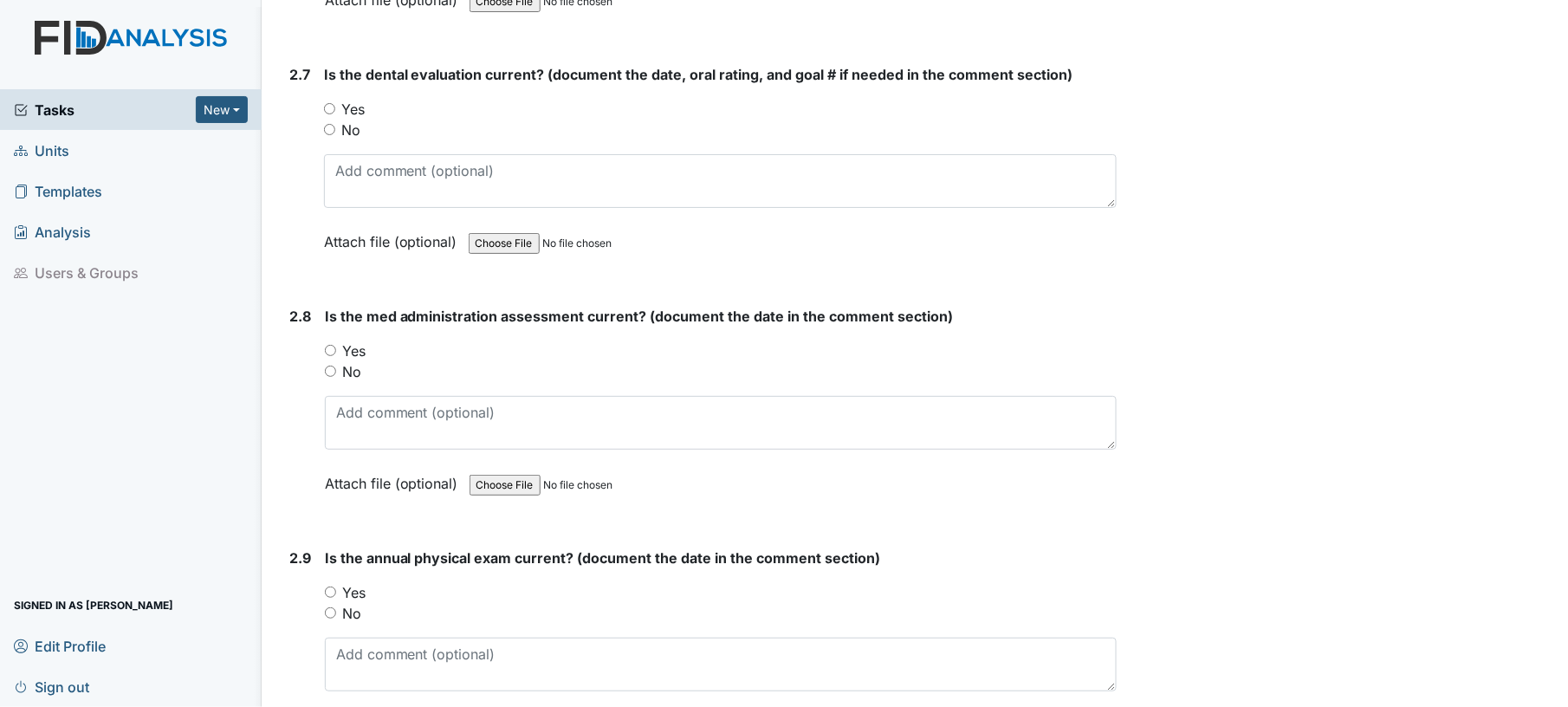
scroll to position [3256, 0]
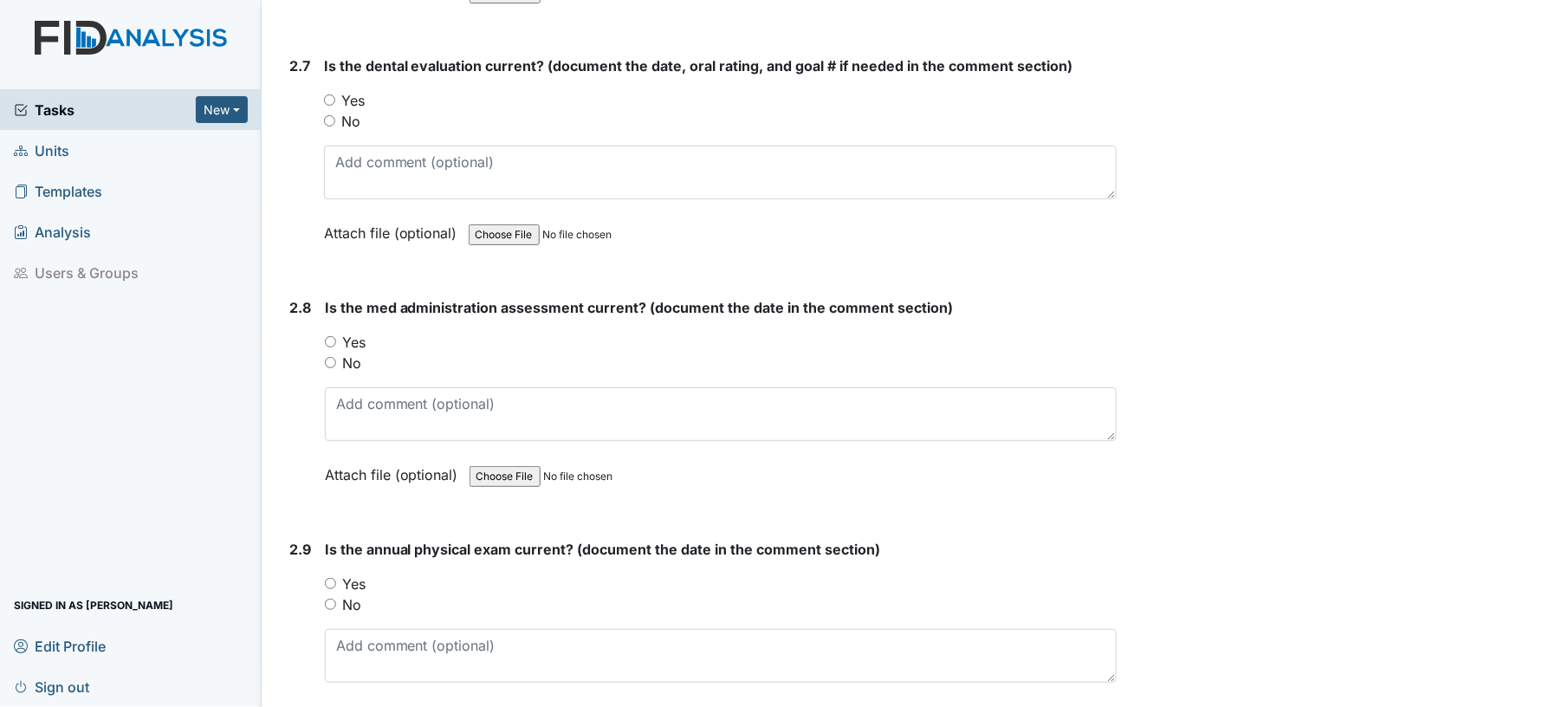
click at [330, 95] on input "Yes" at bounding box center [329, 100] width 11 height 11
radio input "true"
click at [329, 336] on input "Yes" at bounding box center [330, 341] width 11 height 11
radio input "true"
click at [334, 578] on input "Yes" at bounding box center [330, 583] width 11 height 11
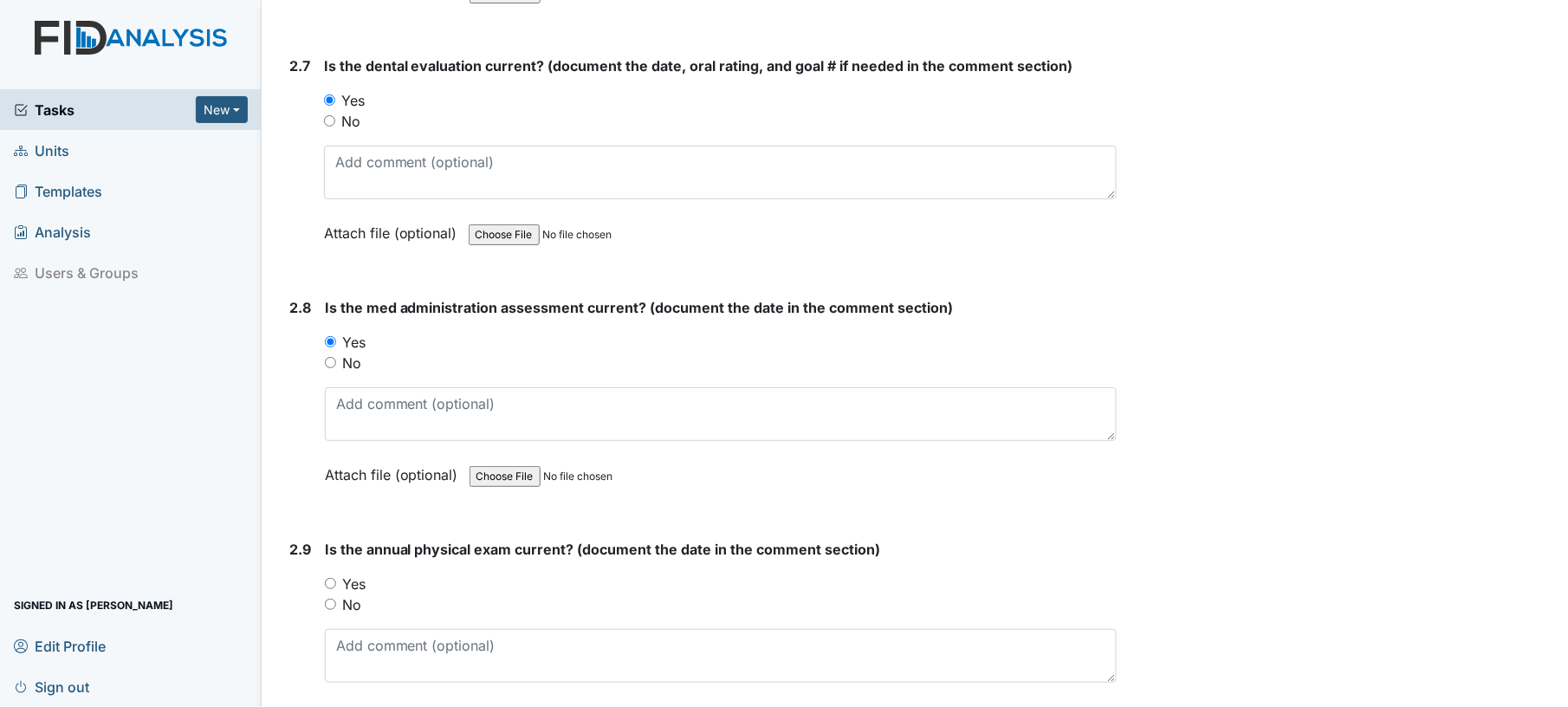
radio input "true"
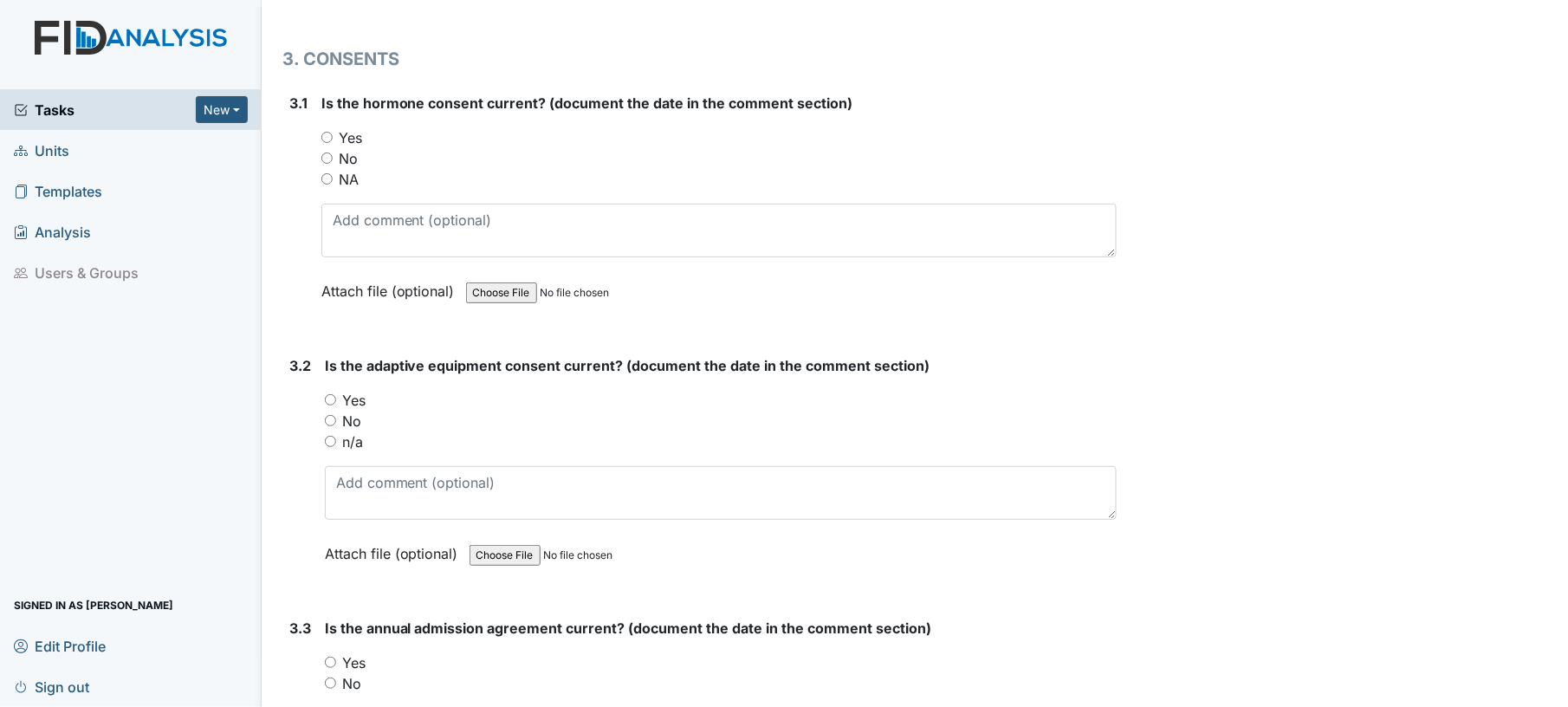
scroll to position [4021, 0]
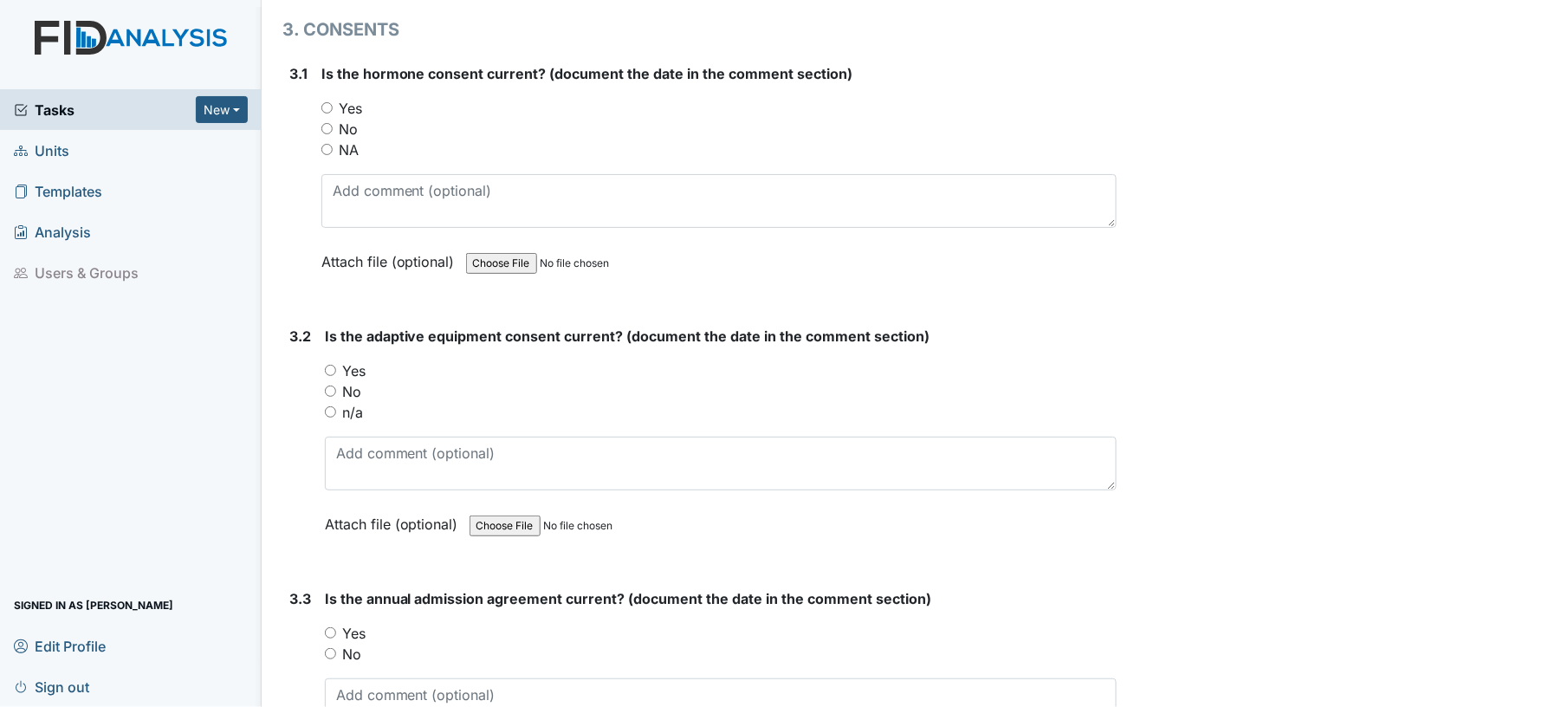
click at [326, 102] on input "Yes" at bounding box center [327, 107] width 11 height 11
radio input "true"
click at [329, 365] on input "Yes" at bounding box center [330, 370] width 11 height 11
radio input "true"
click at [324, 144] on input "NA" at bounding box center [327, 149] width 11 height 11
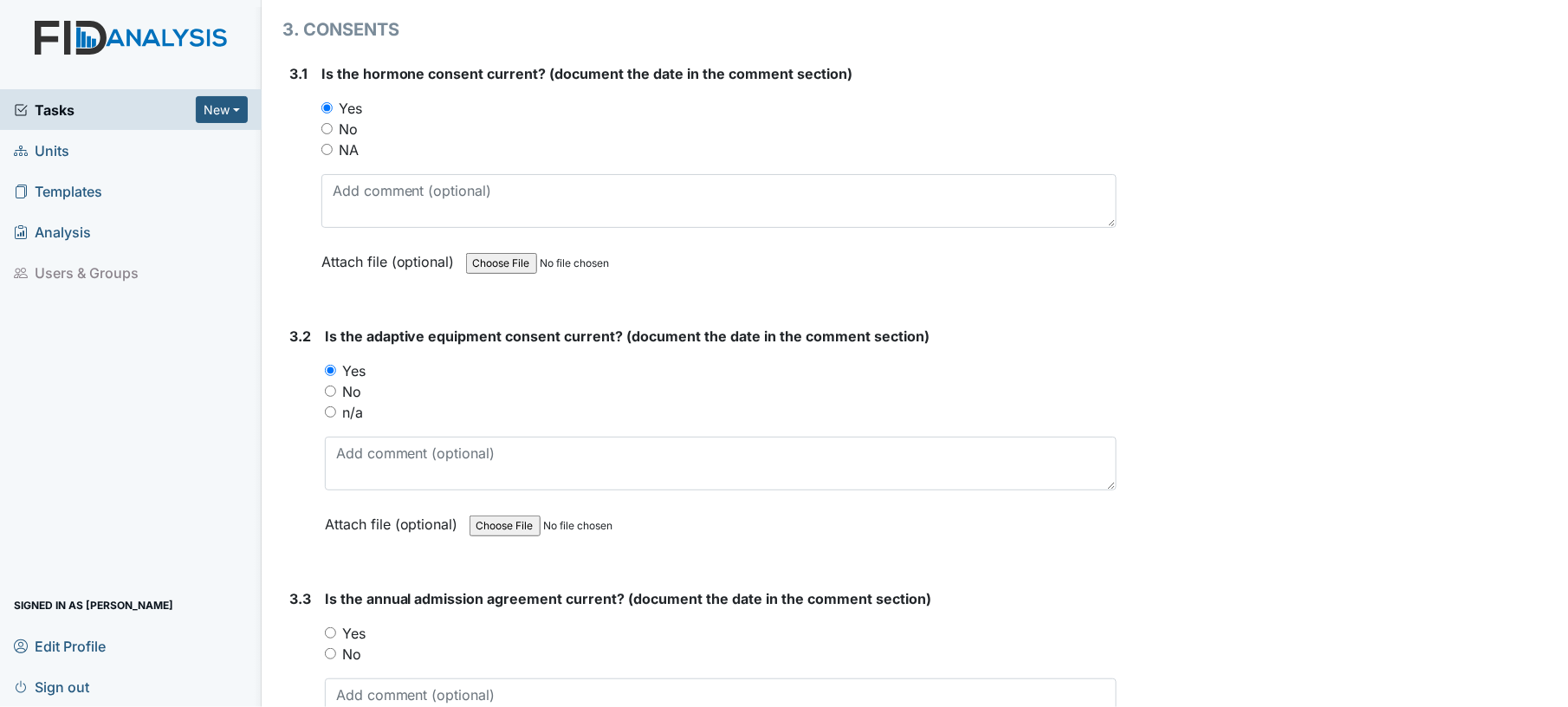
radio input "true"
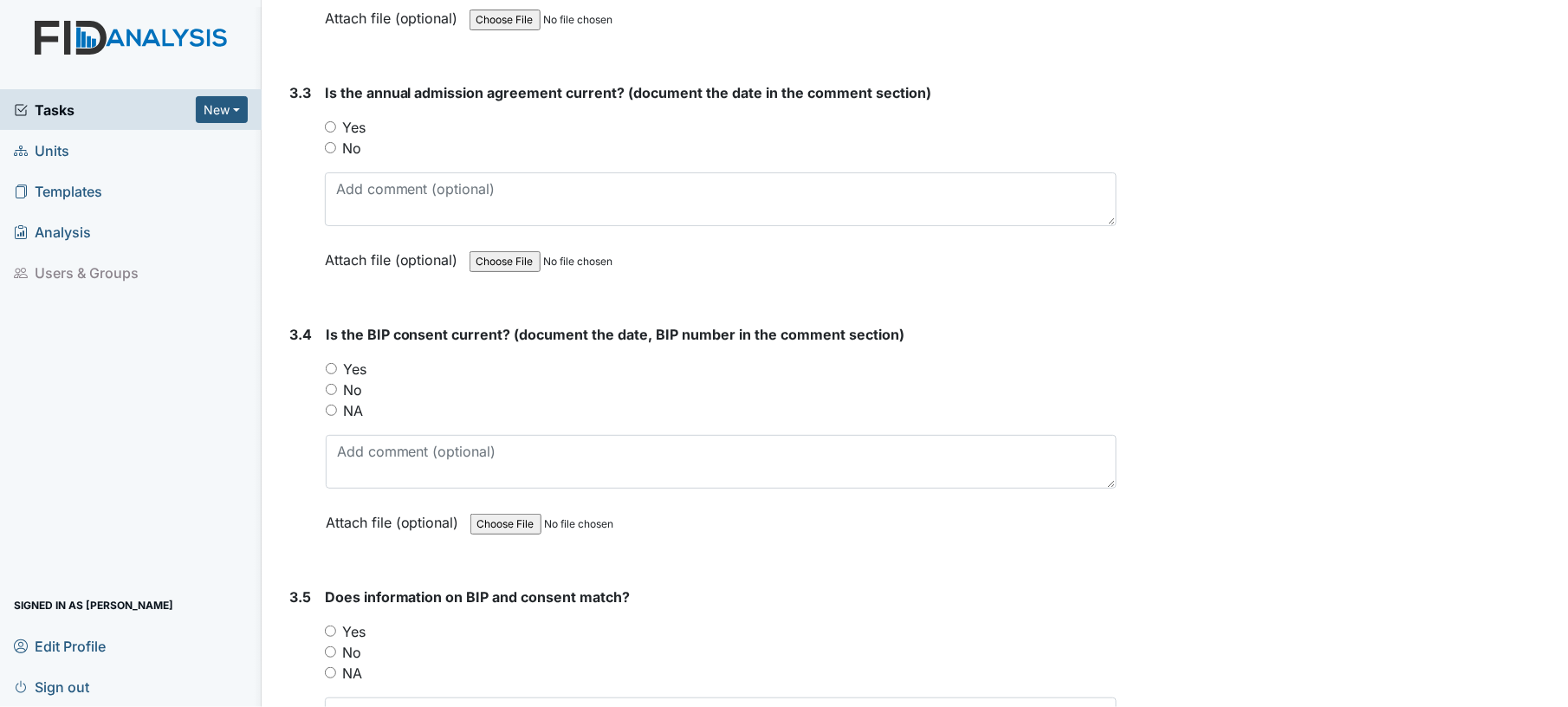
scroll to position [4564, 0]
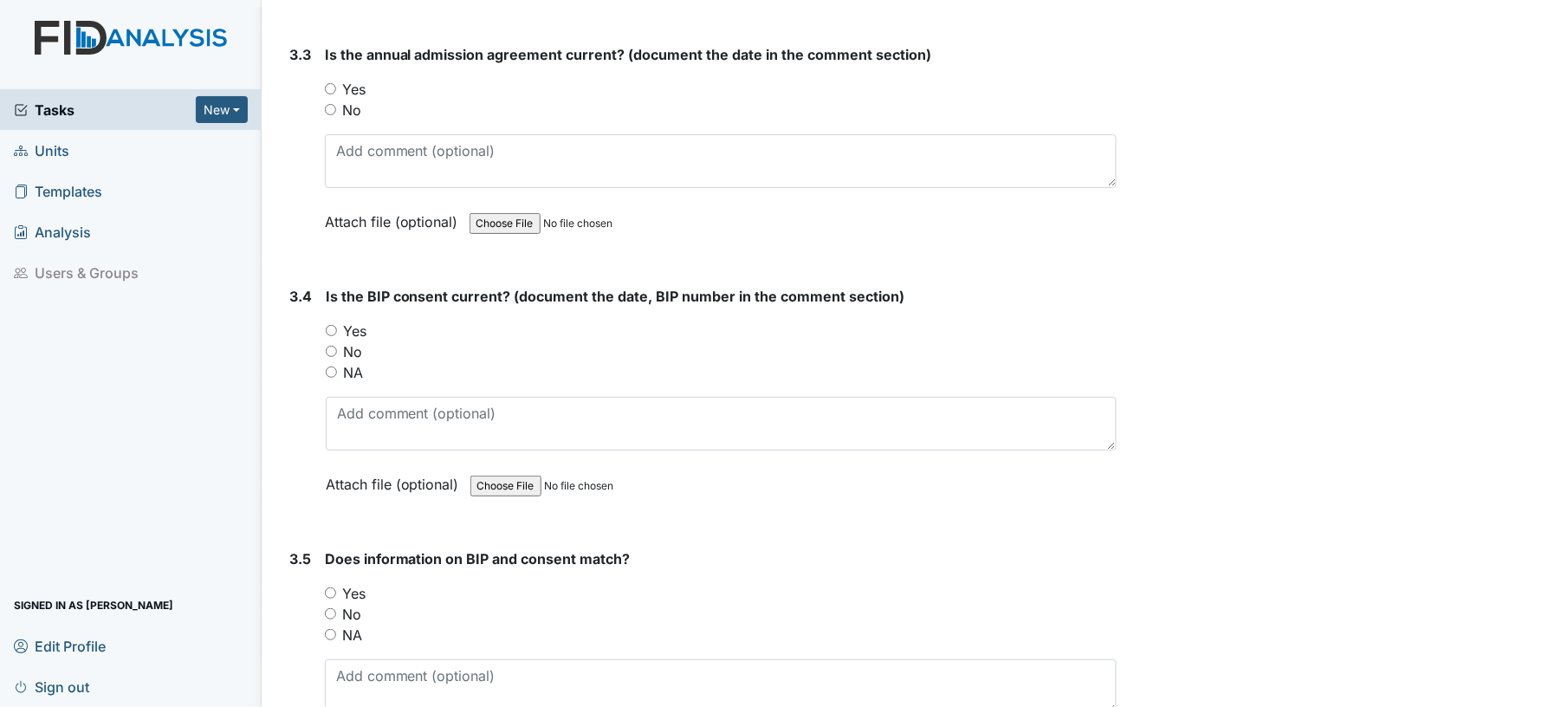
click at [329, 83] on input "Yes" at bounding box center [330, 88] width 11 height 11
radio input "true"
click at [331, 325] on input "Yes" at bounding box center [331, 330] width 11 height 11
radio input "true"
click at [331, 588] on input "Yes" at bounding box center [330, 593] width 11 height 11
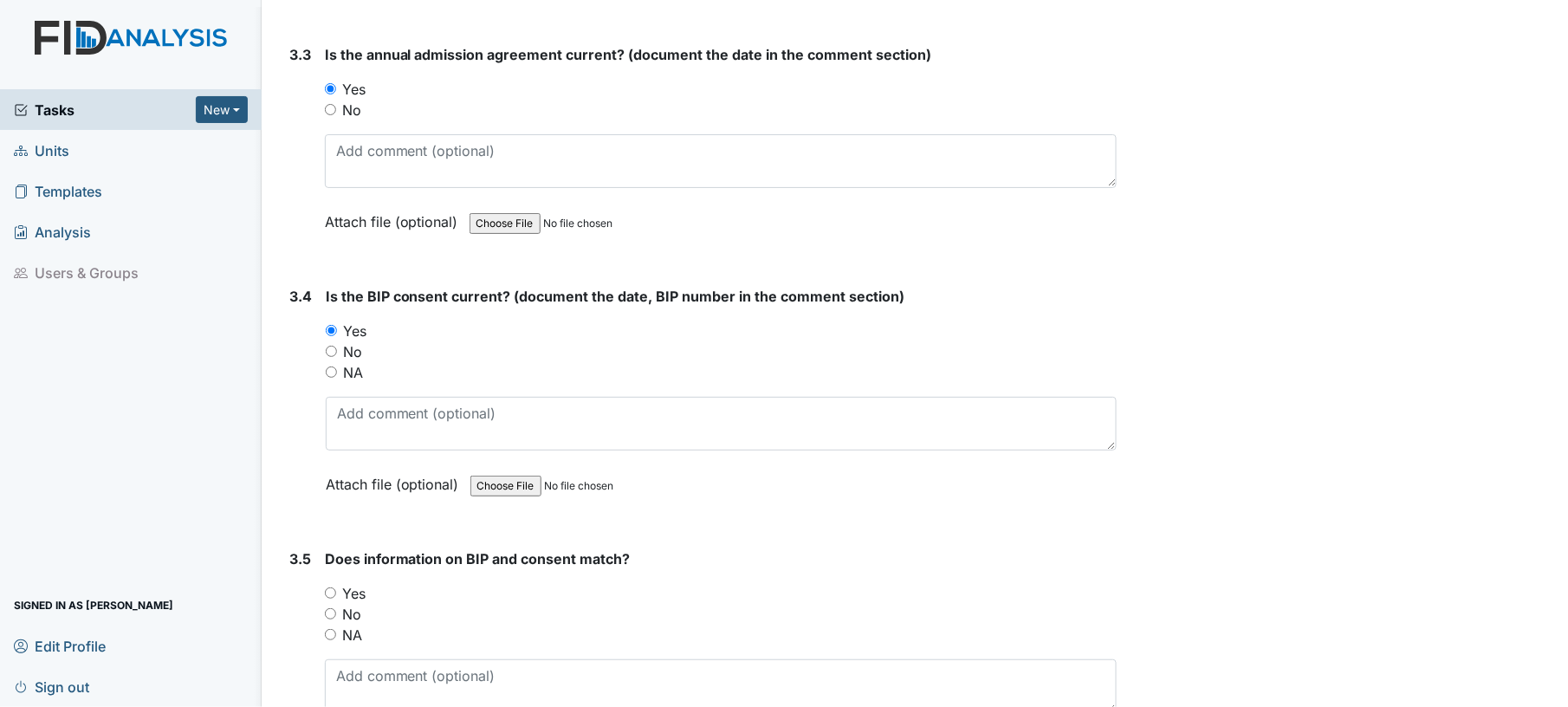
radio input "true"
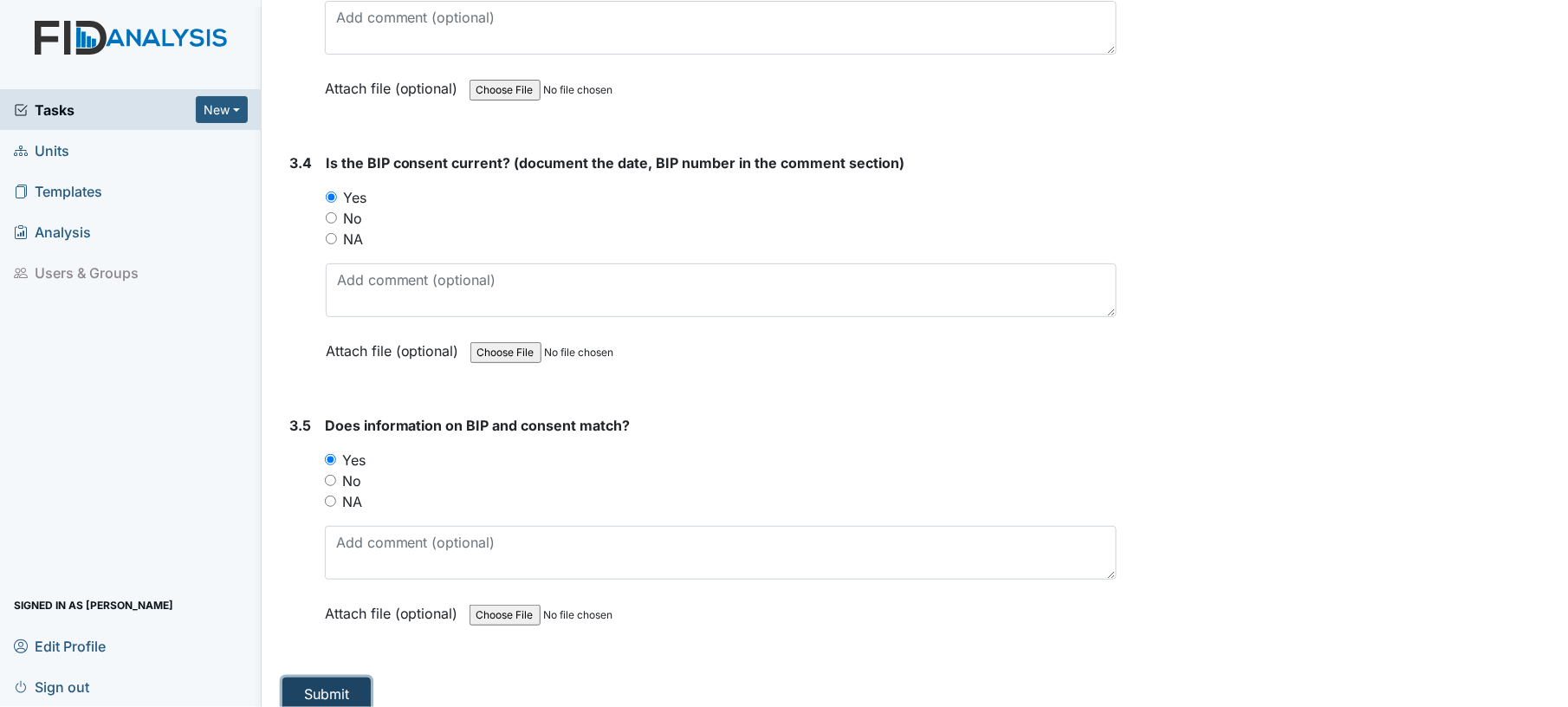
click at [320, 679] on button "Submit" at bounding box center [327, 693] width 88 height 33
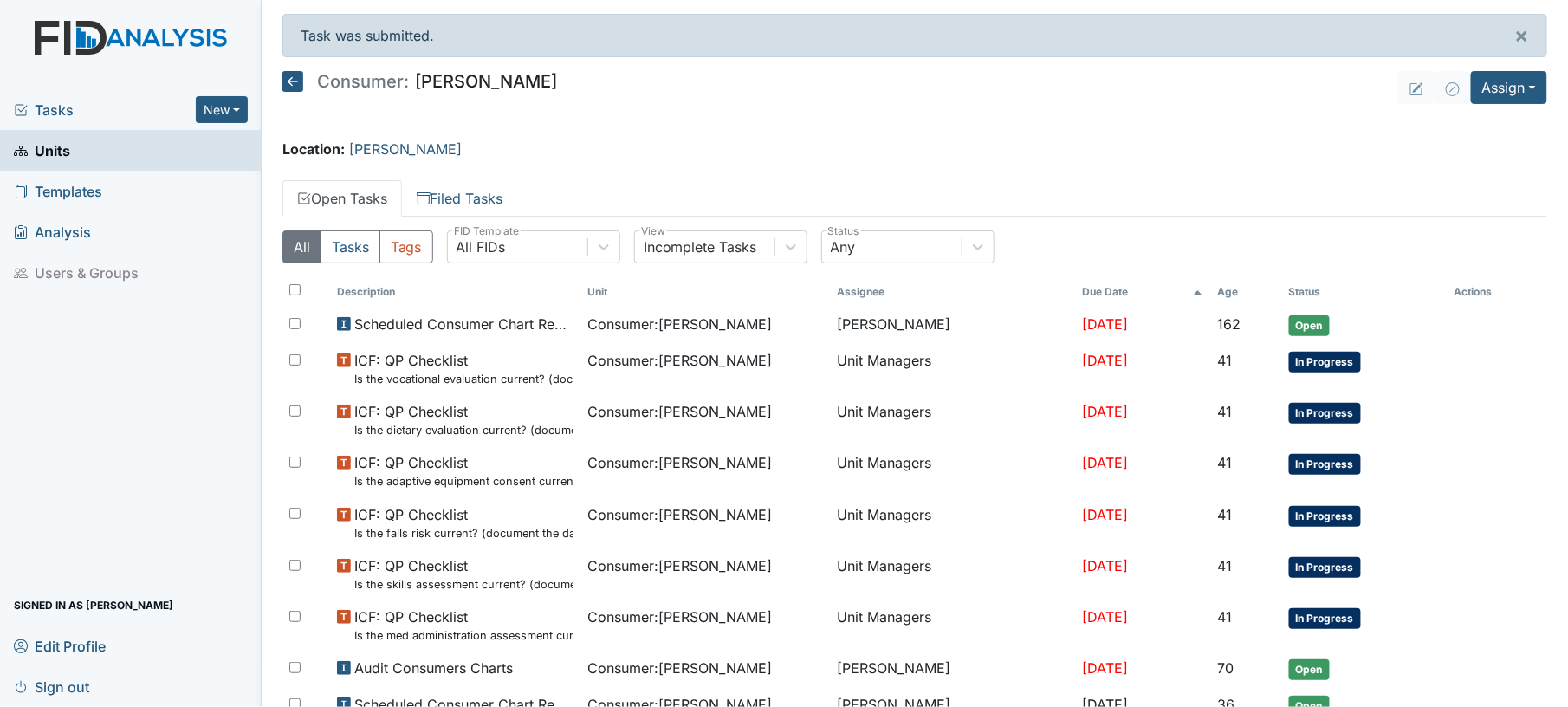
click at [292, 83] on icon at bounding box center [292, 81] width 21 height 21
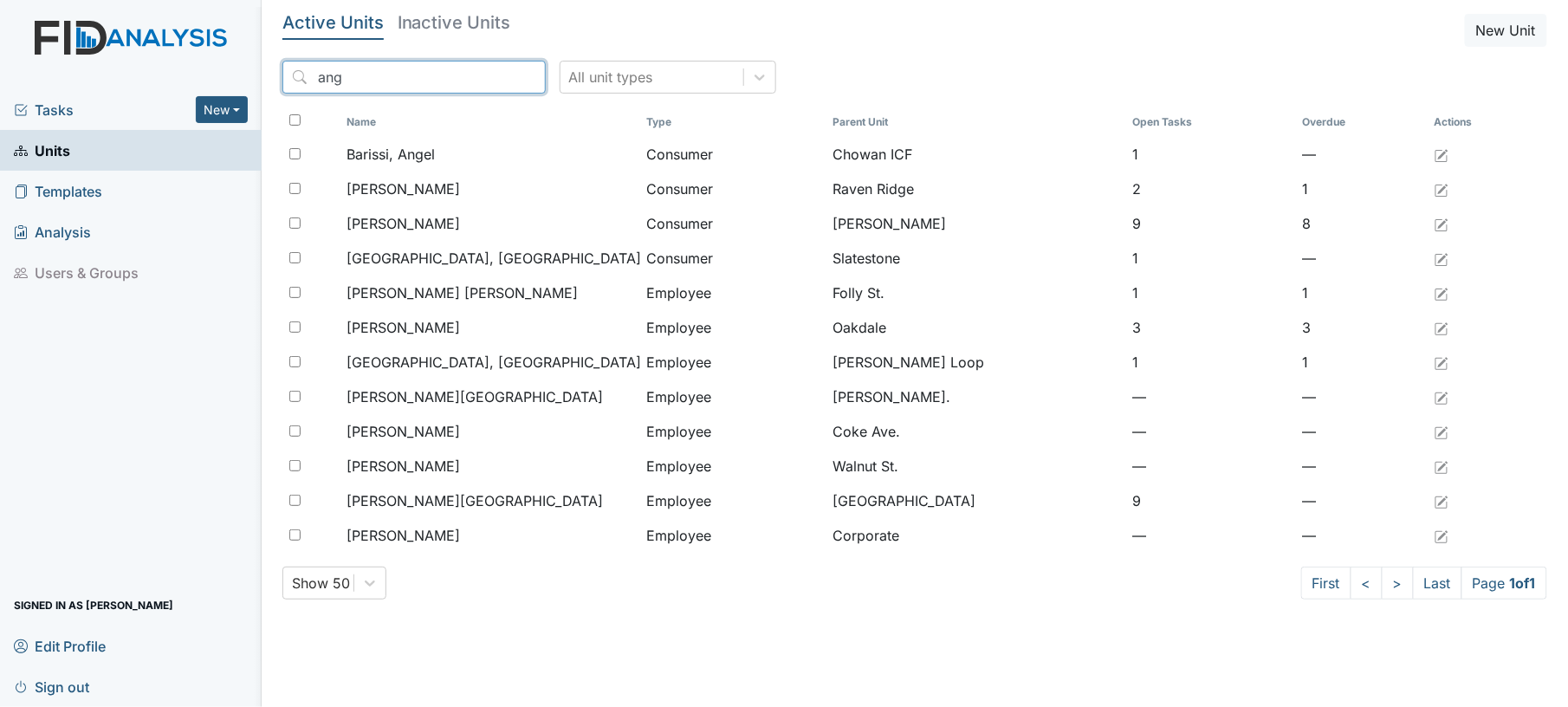
drag, startPoint x: 367, startPoint y: 85, endPoint x: 285, endPoint y: 79, distance: 82.2
click at [285, 79] on input "ang" at bounding box center [414, 77] width 264 height 33
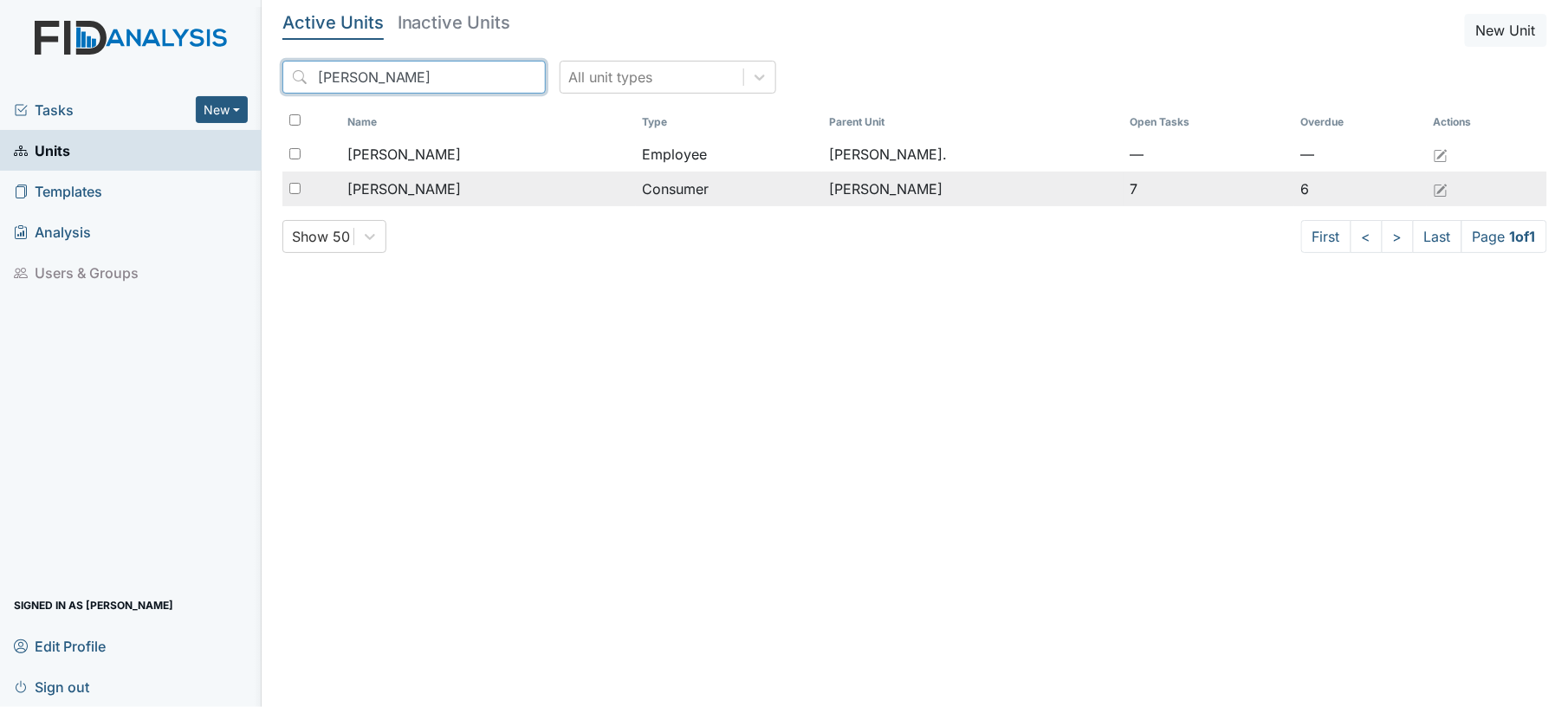
type input "[PERSON_NAME]"
click at [394, 194] on span "[PERSON_NAME]" at bounding box center [404, 189] width 114 height 21
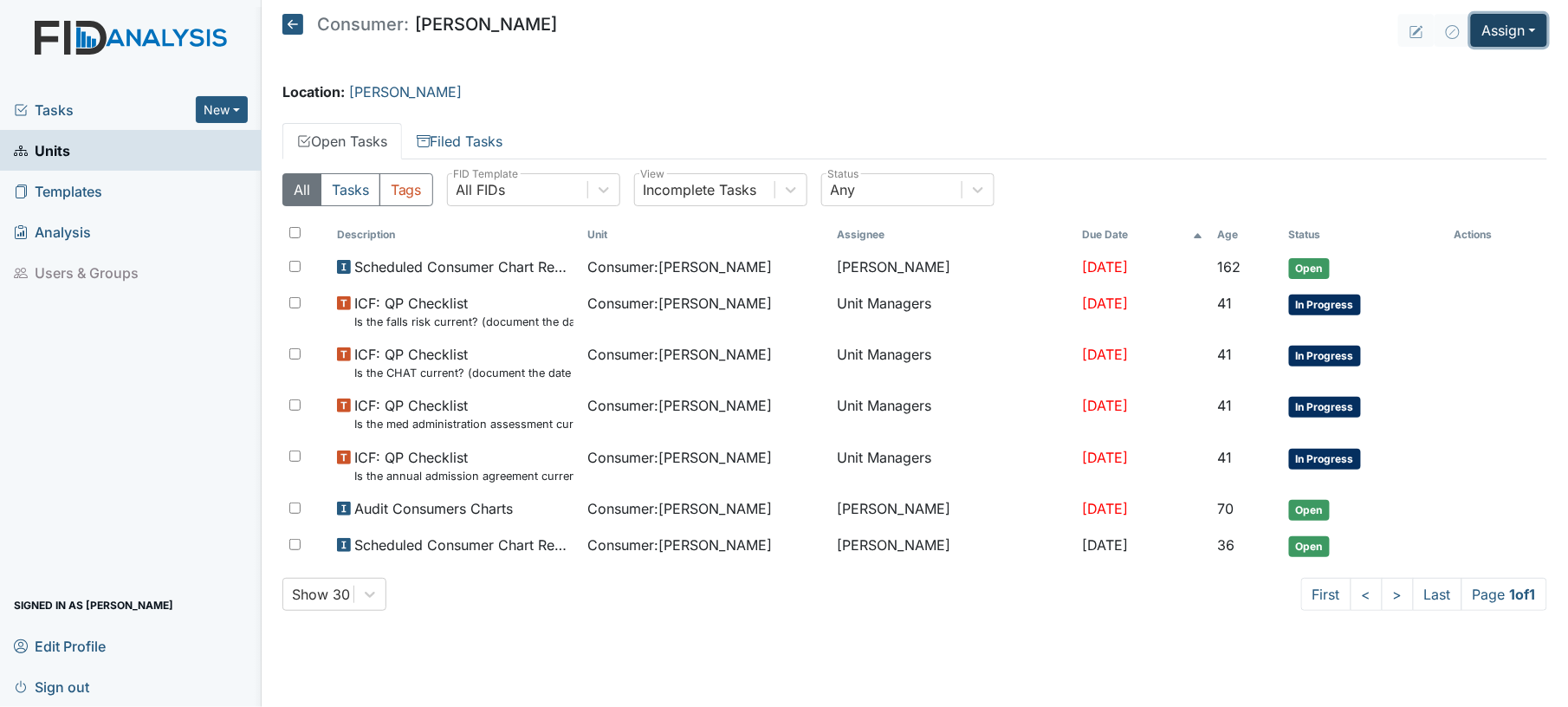
click at [1500, 35] on button "Assign" at bounding box center [1509, 30] width 76 height 33
click at [1480, 98] on link "Assign Inspection" at bounding box center [1466, 98] width 156 height 28
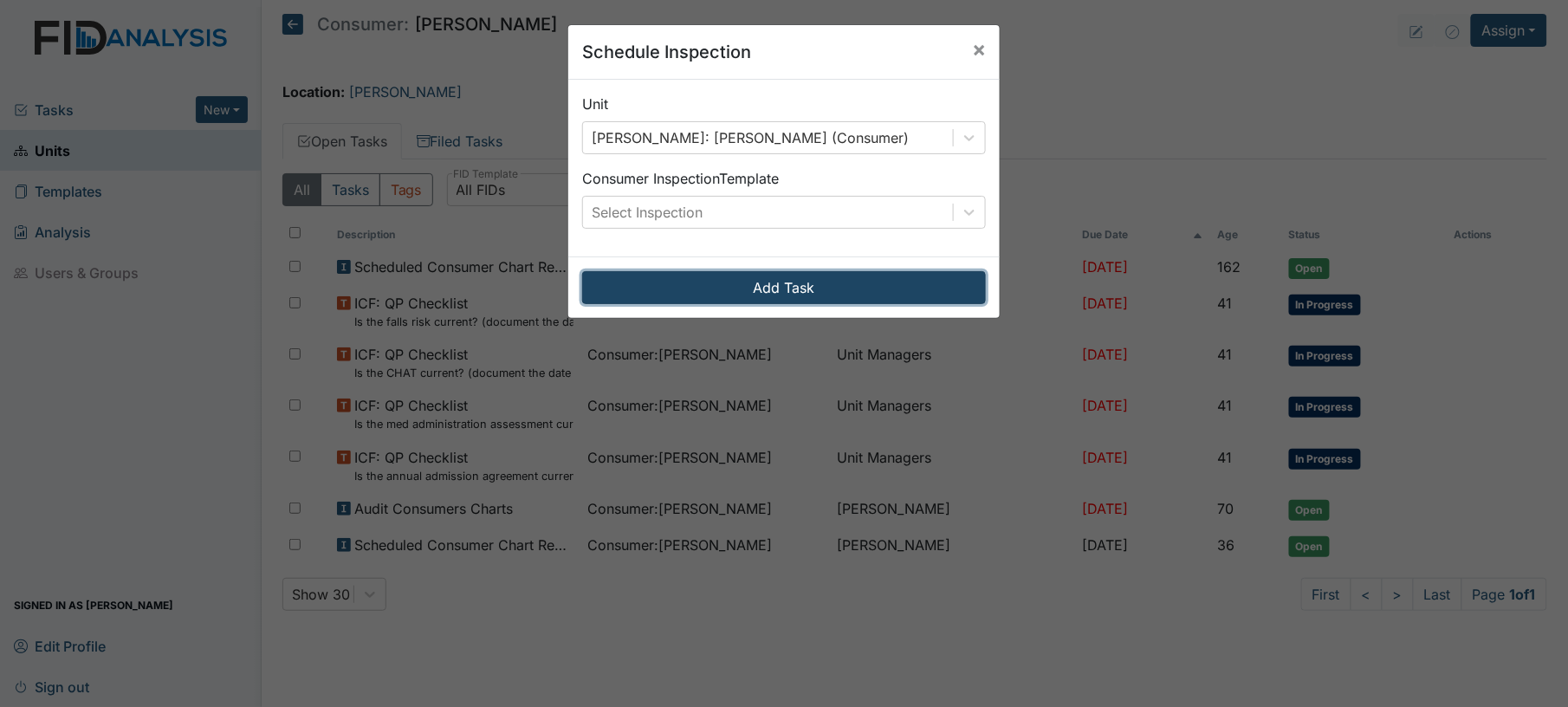
click at [870, 286] on button "Add Task" at bounding box center [784, 287] width 404 height 33
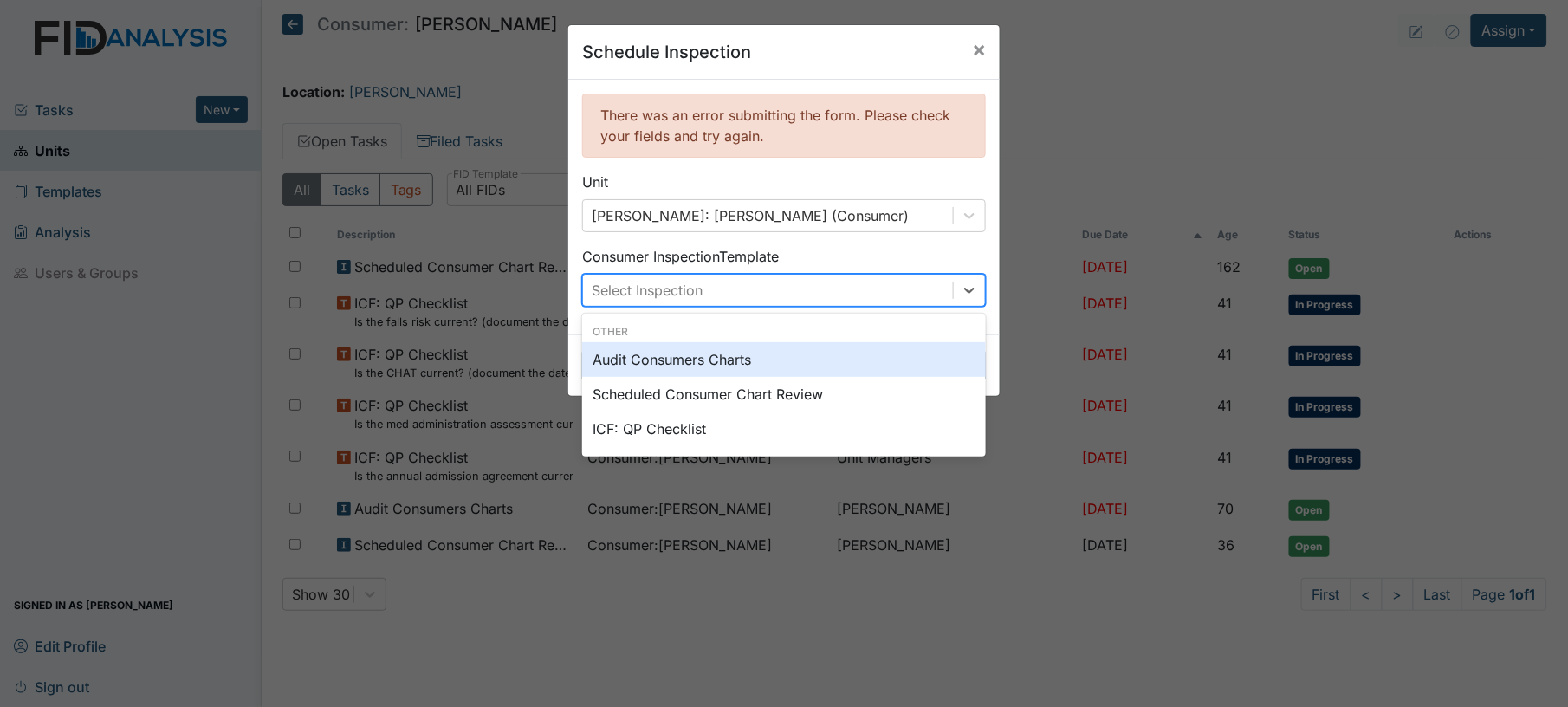
drag, startPoint x: 870, startPoint y: 286, endPoint x: 719, endPoint y: 428, distance: 207.3
click at [719, 428] on div "ICF: QP Checklist" at bounding box center [784, 429] width 404 height 34
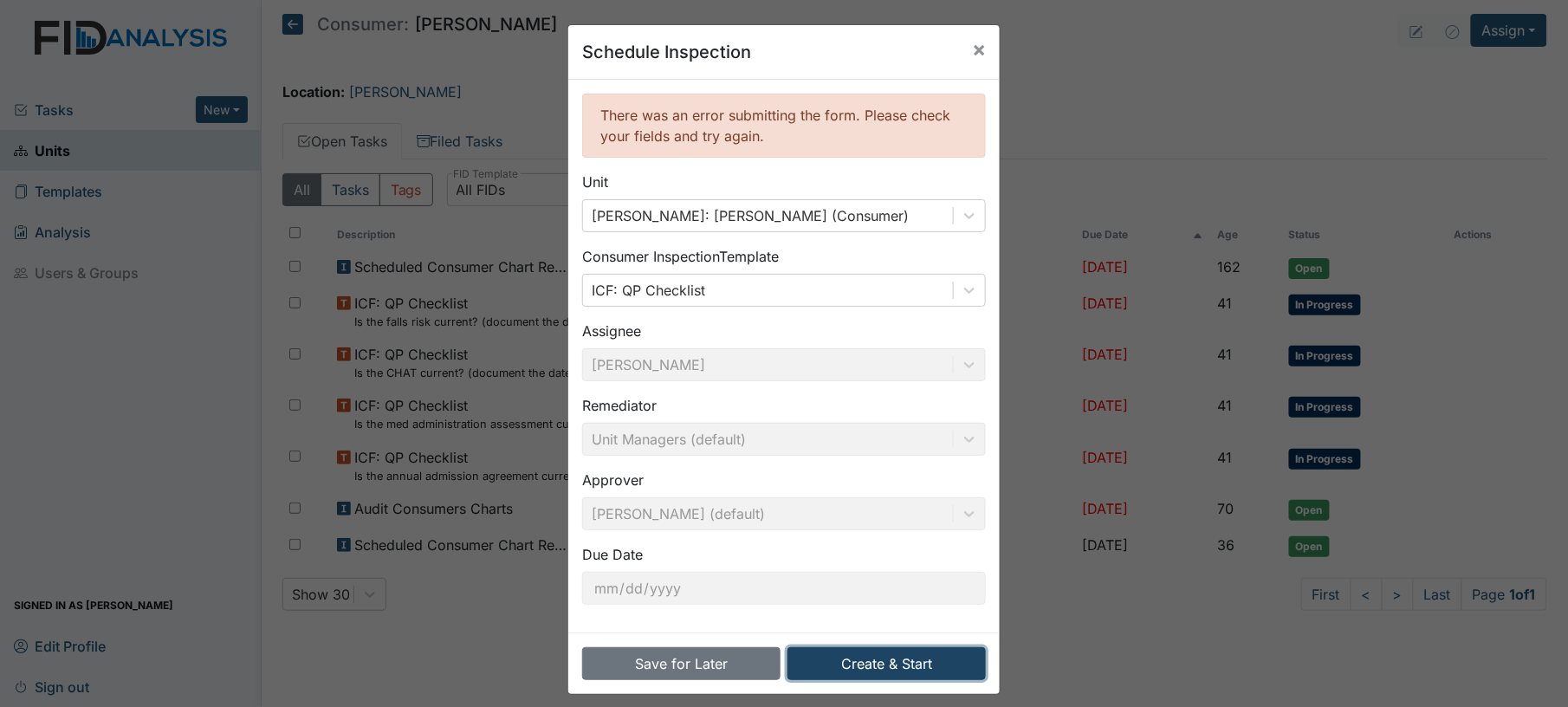
click at [853, 665] on button "Create & Start" at bounding box center [886, 664] width 199 height 33
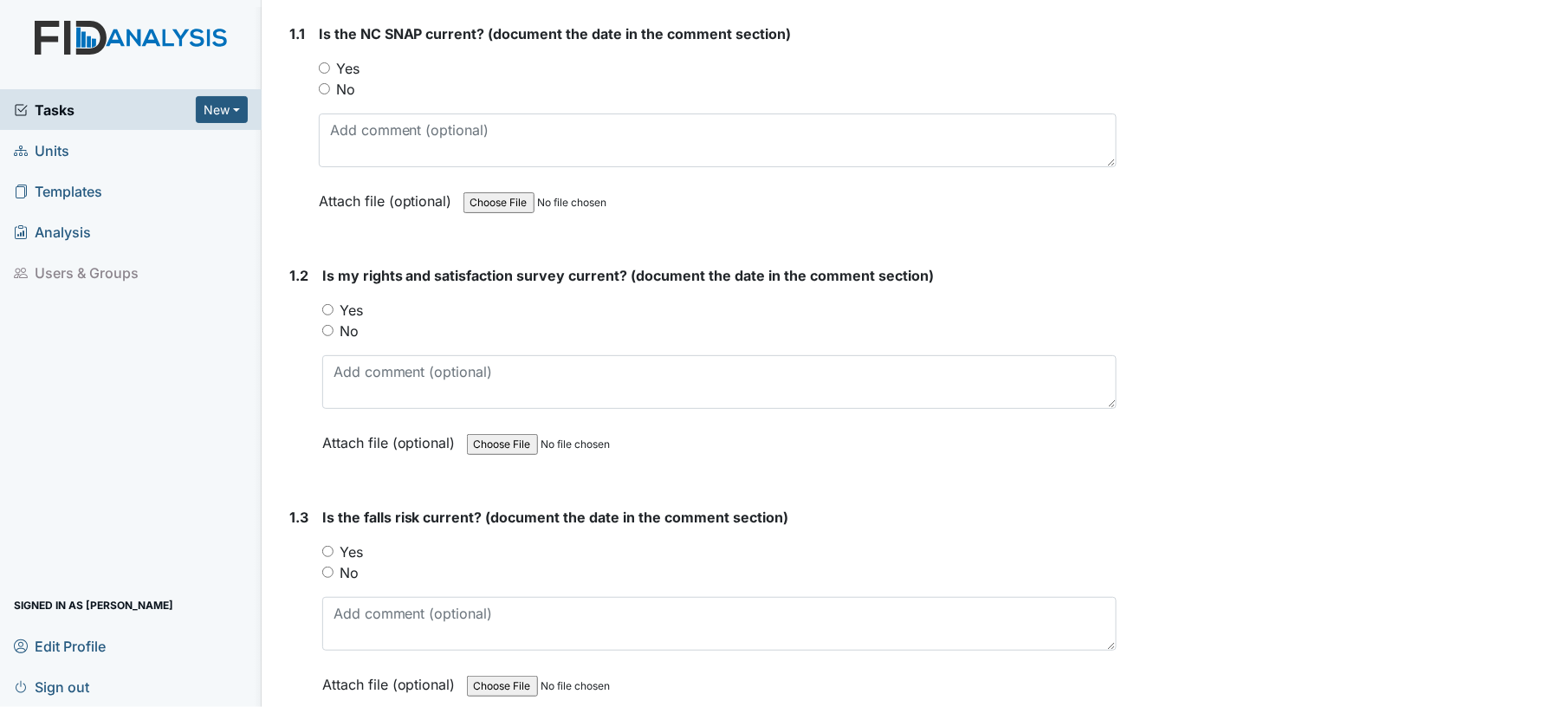
scroll to position [247, 0]
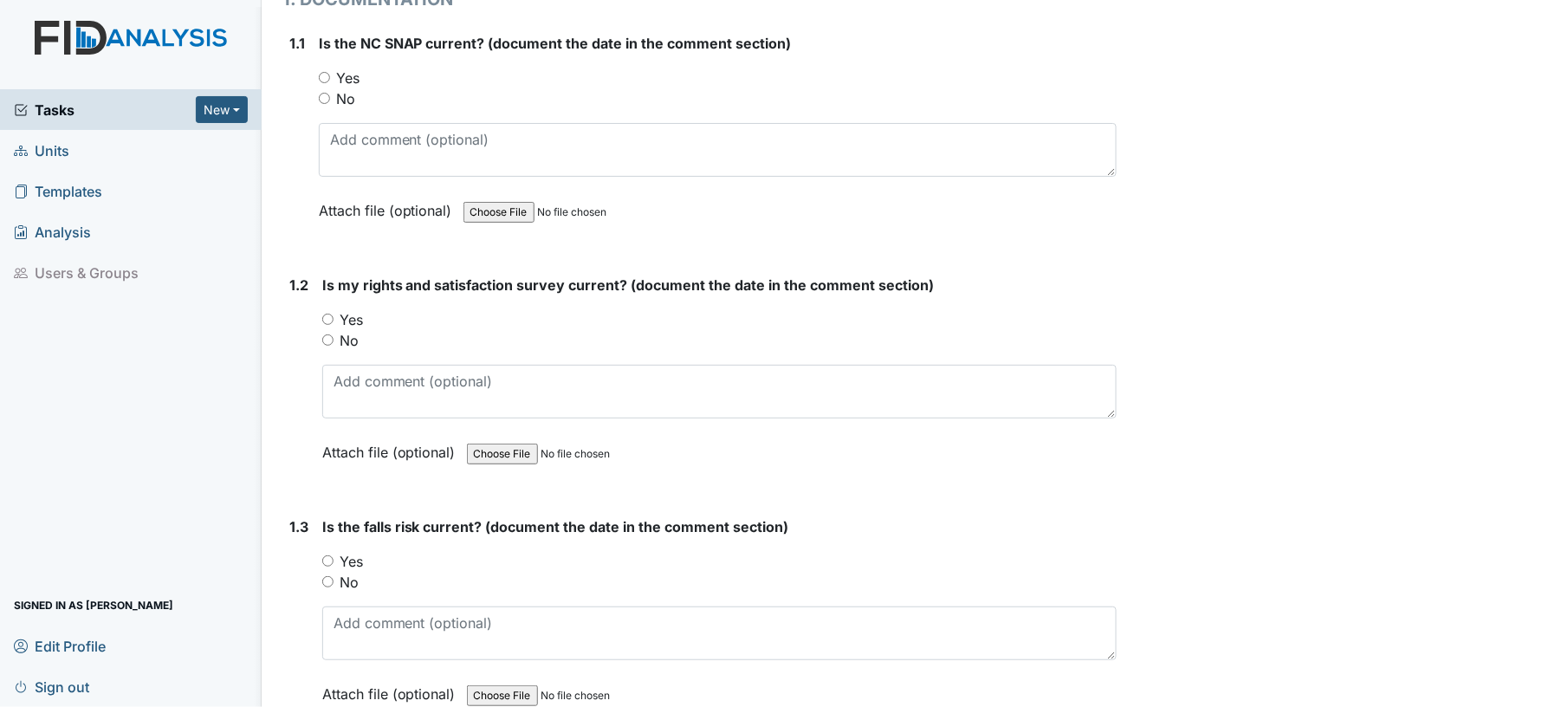
click at [322, 74] on input "Yes" at bounding box center [324, 78] width 11 height 11
radio input "true"
click at [329, 315] on input "Yes" at bounding box center [328, 319] width 11 height 11
radio input "true"
click at [663, 320] on div "Yes" at bounding box center [719, 320] width 795 height 21
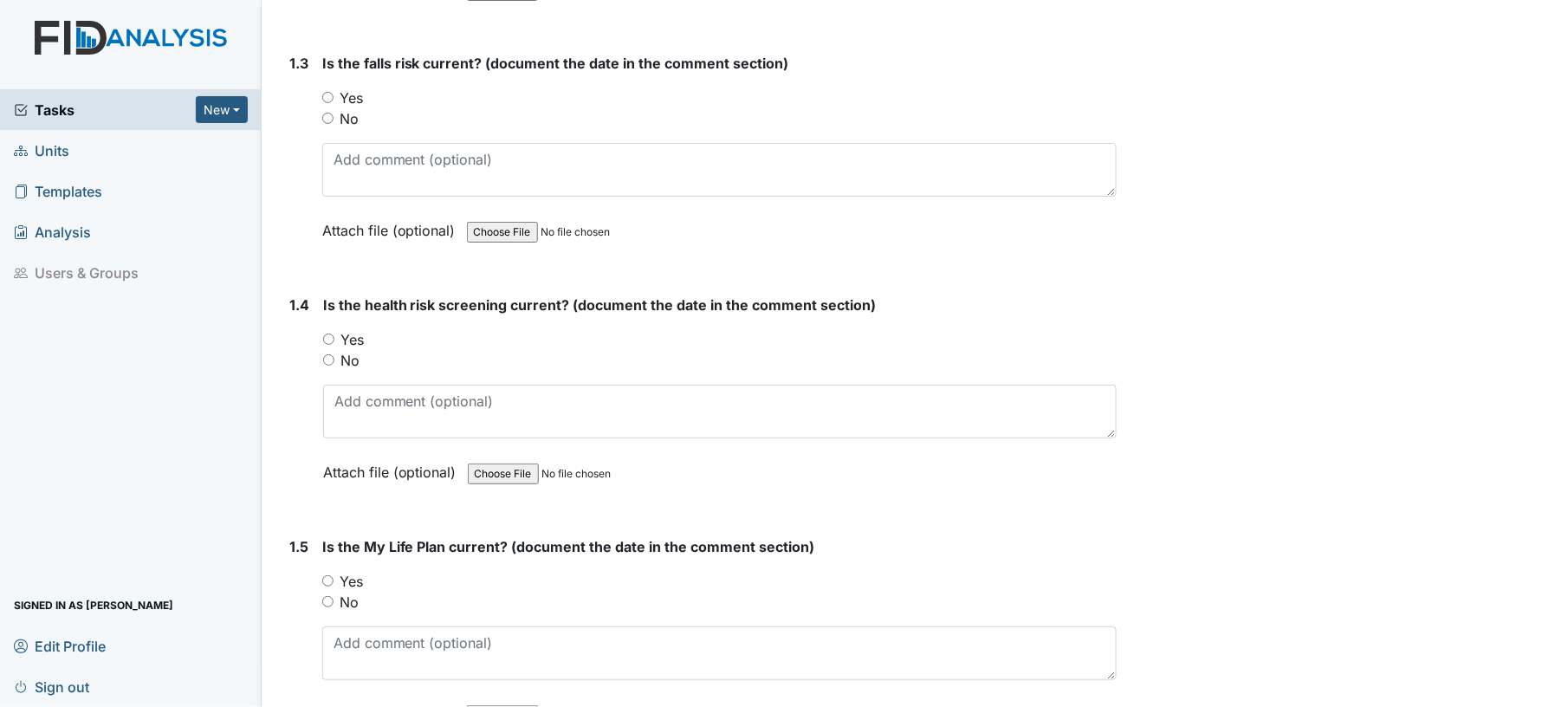
scroll to position [757, 0]
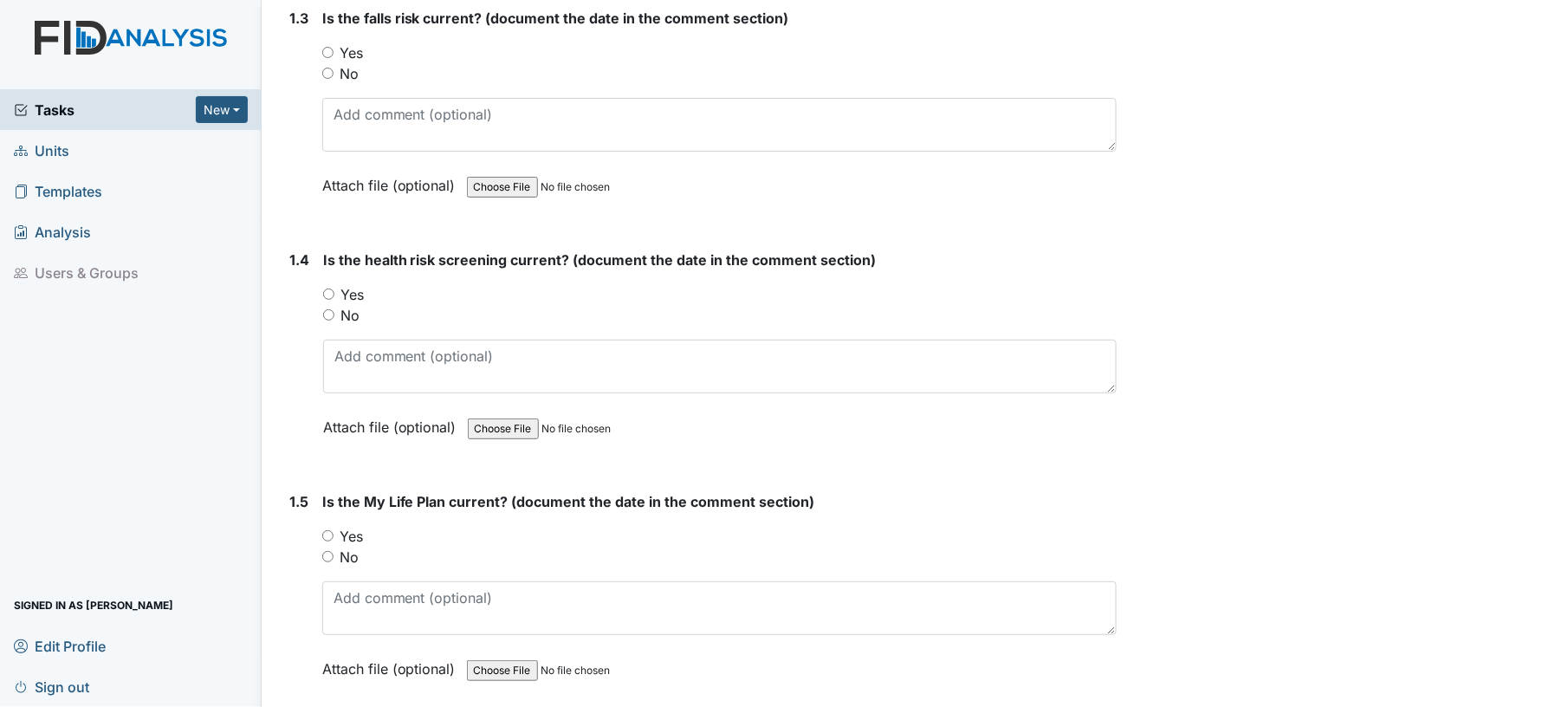
click at [333, 71] on div "No" at bounding box center [719, 73] width 795 height 21
click at [327, 70] on input "No" at bounding box center [328, 73] width 11 height 11
radio input "true"
click at [329, 289] on input "Yes" at bounding box center [329, 294] width 11 height 11
radio input "true"
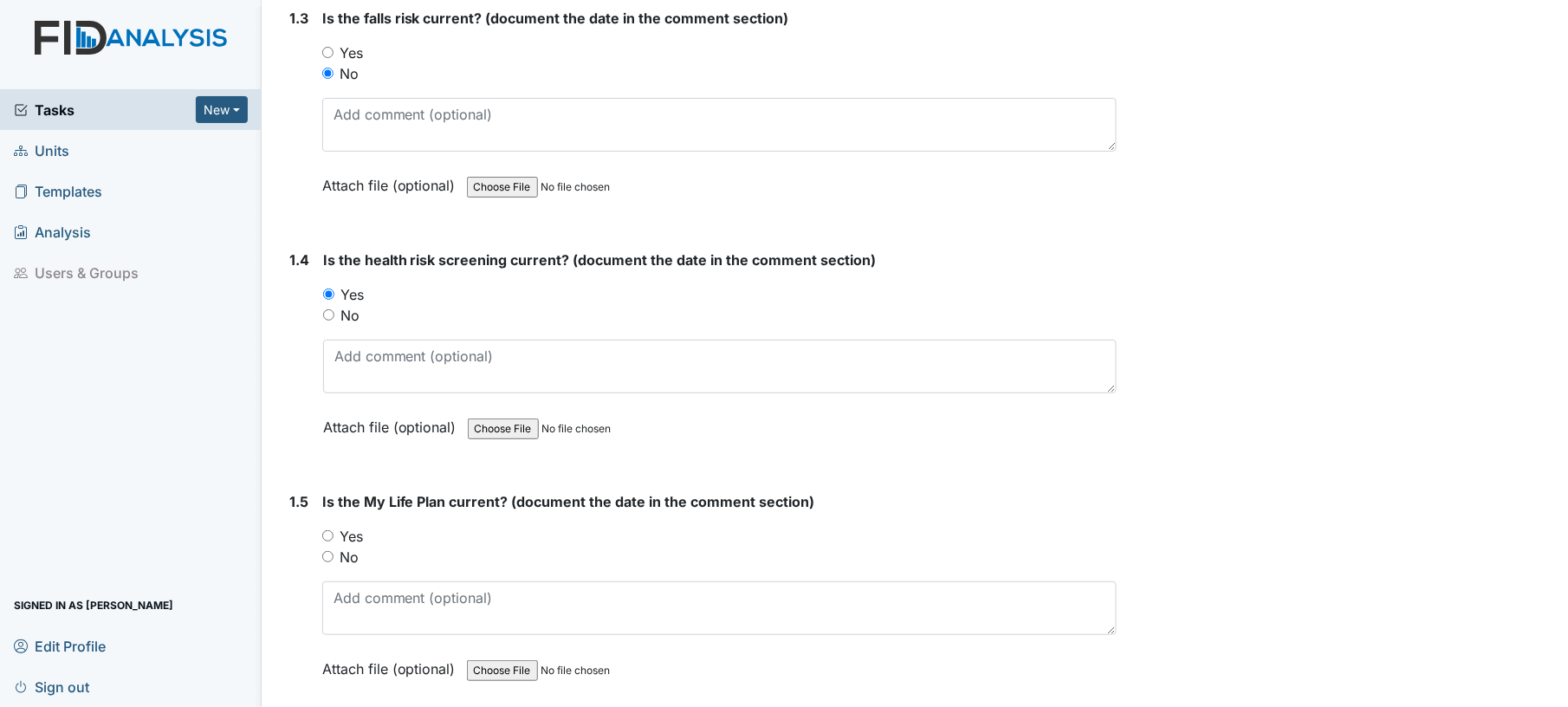
click at [558, 288] on div "Yes" at bounding box center [720, 294] width 794 height 21
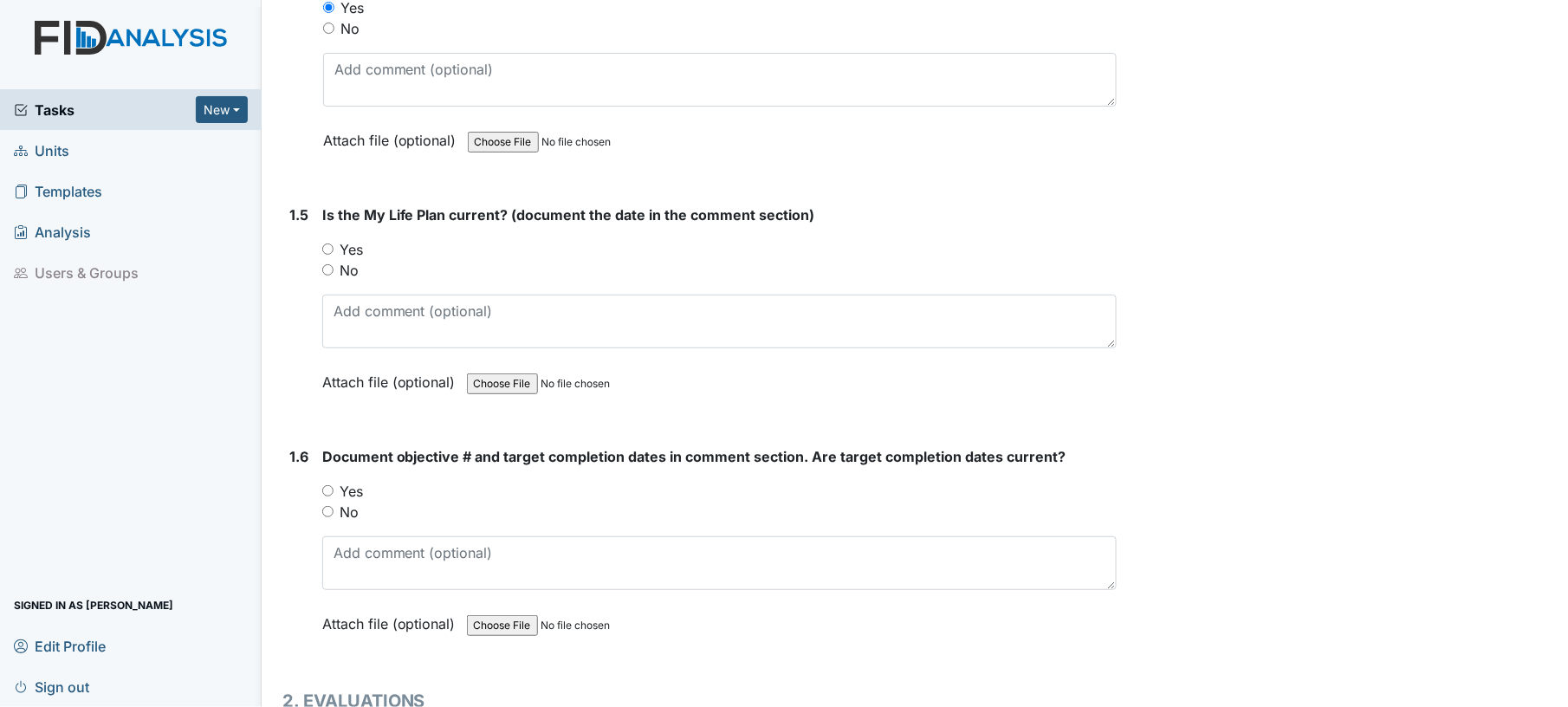
scroll to position [1080, 0]
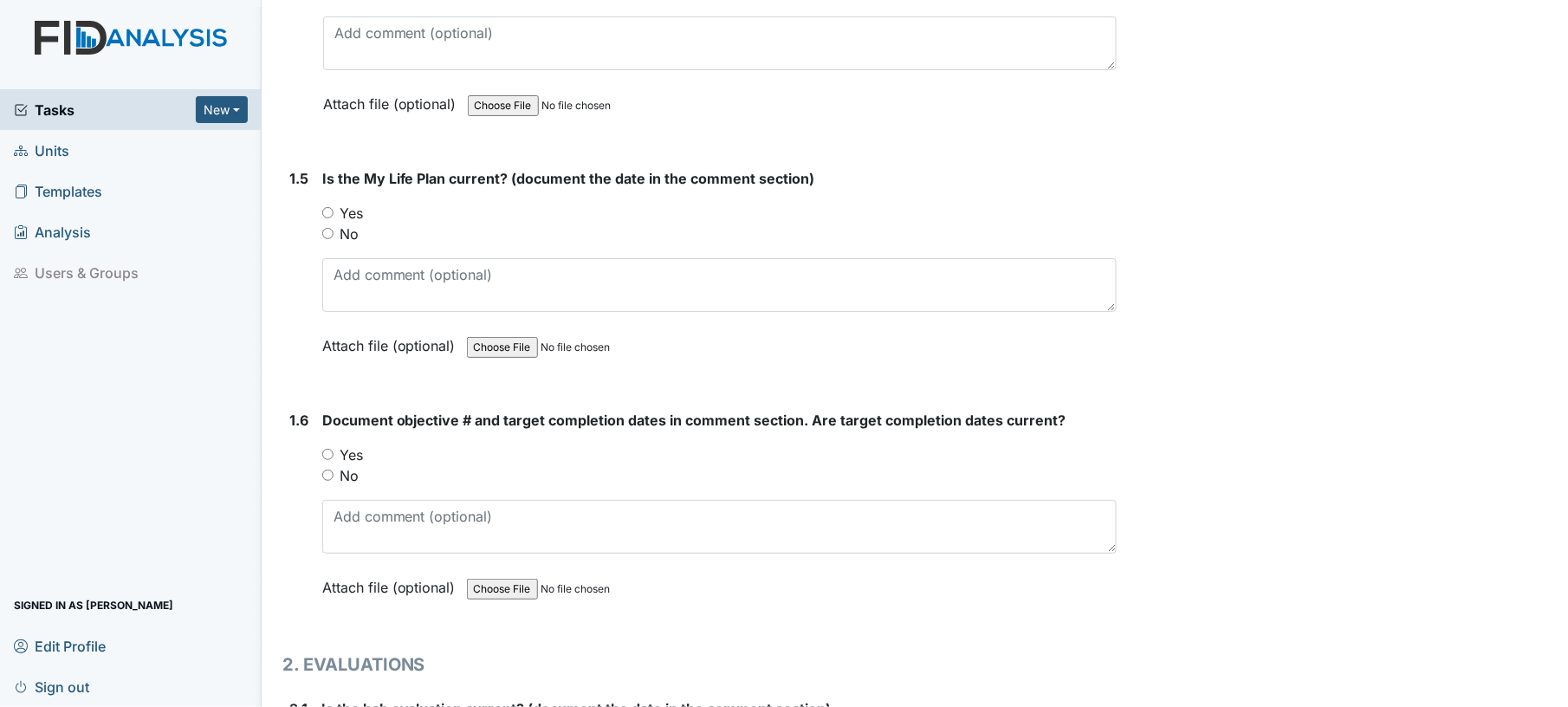
click at [327, 209] on input "Yes" at bounding box center [328, 212] width 11 height 11
radio input "true"
click at [525, 191] on div "Is the My Life Plan current? (document the date in the comment section) You mus…" at bounding box center [719, 268] width 795 height 200
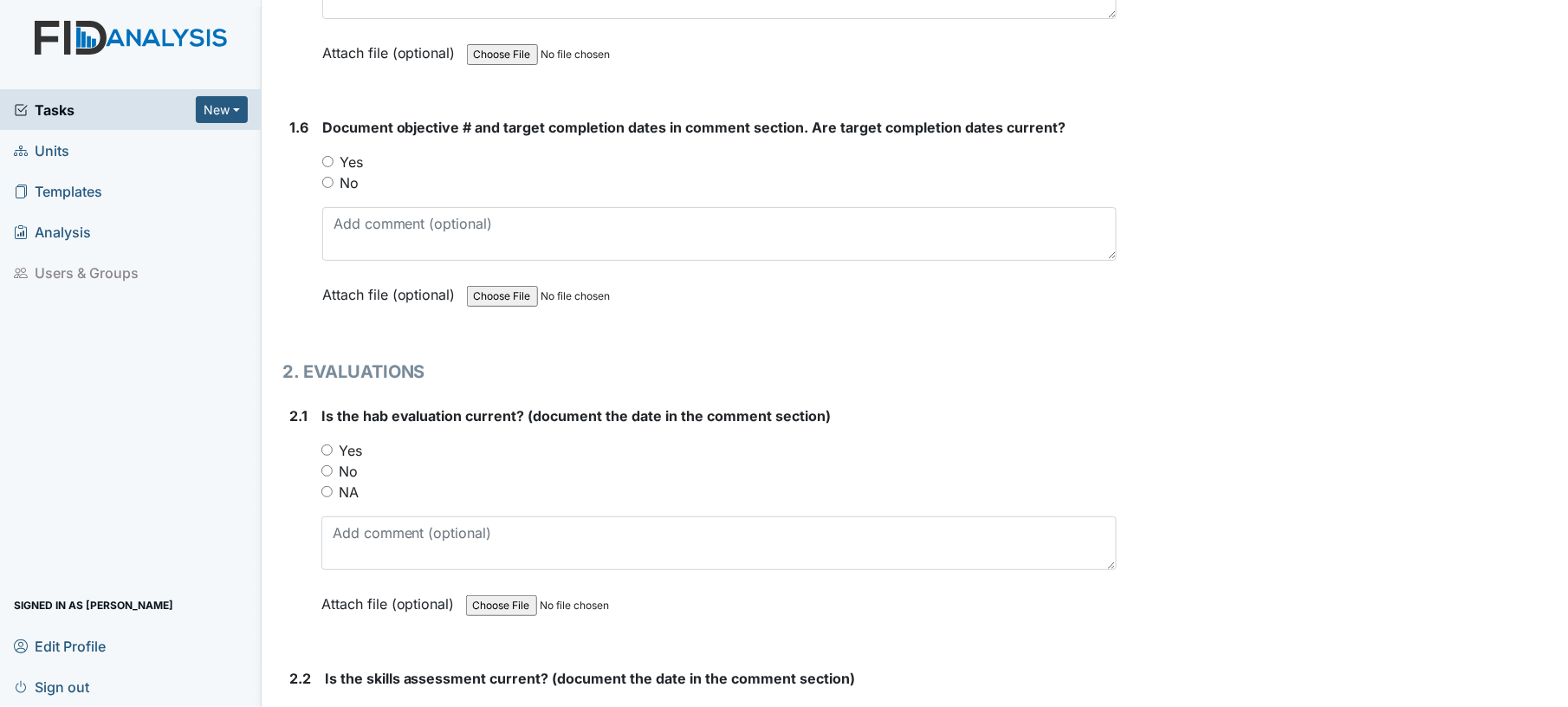
scroll to position [1404, 0]
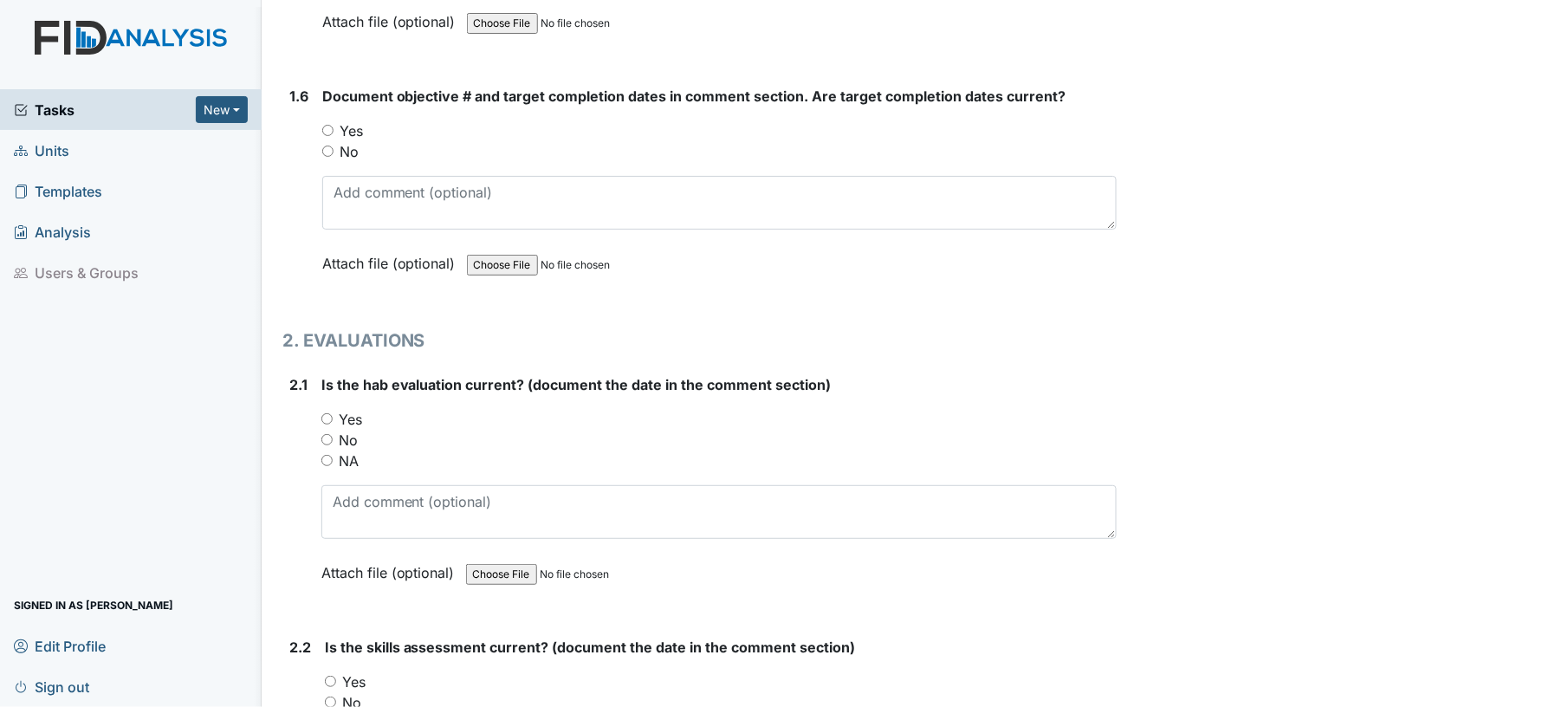
click at [324, 125] on input "Yes" at bounding box center [328, 130] width 11 height 11
radio input "true"
click at [329, 414] on input "Yes" at bounding box center [327, 419] width 11 height 11
radio input "true"
click at [513, 400] on div "Is the hab evaluation current? (document the date in the comment section) You m…" at bounding box center [719, 485] width 796 height 221
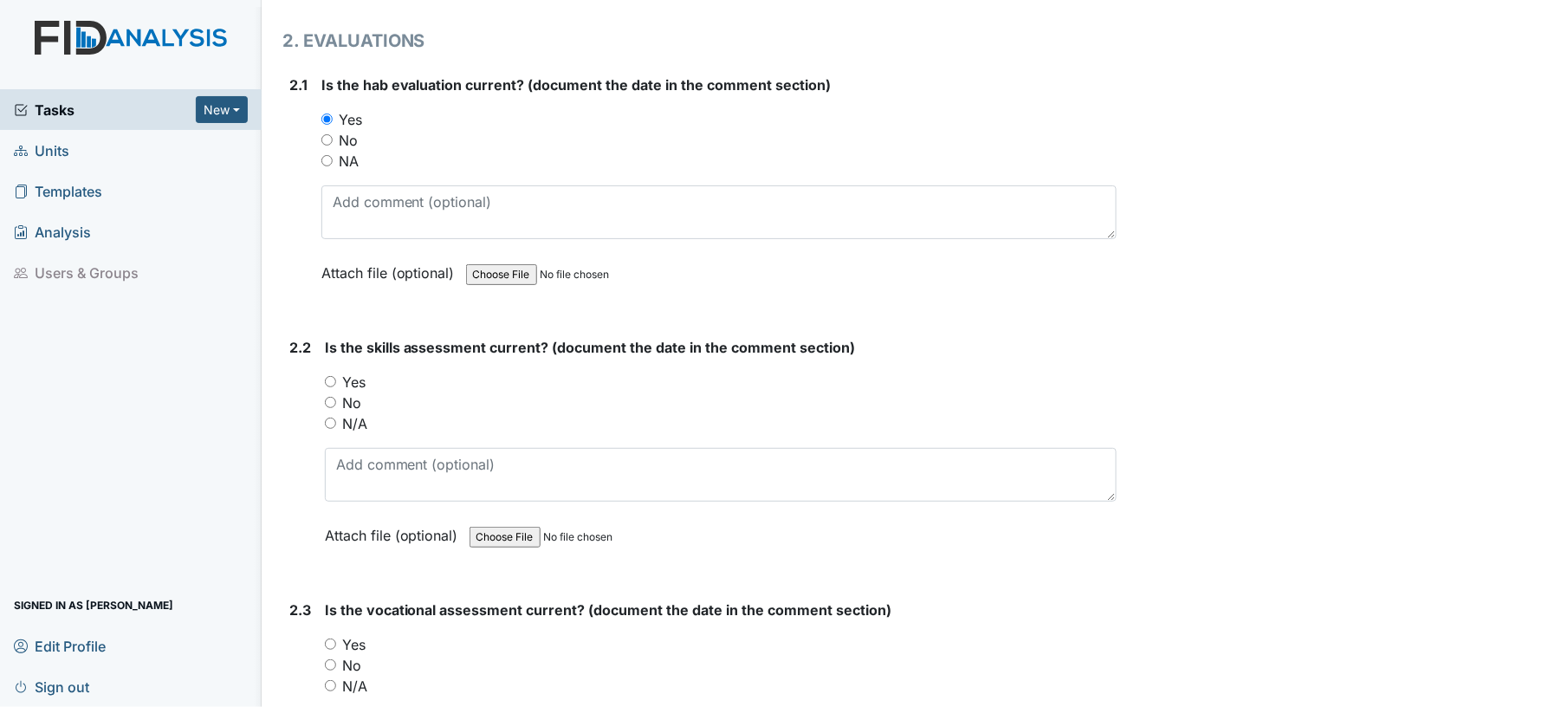
scroll to position [1772, 0]
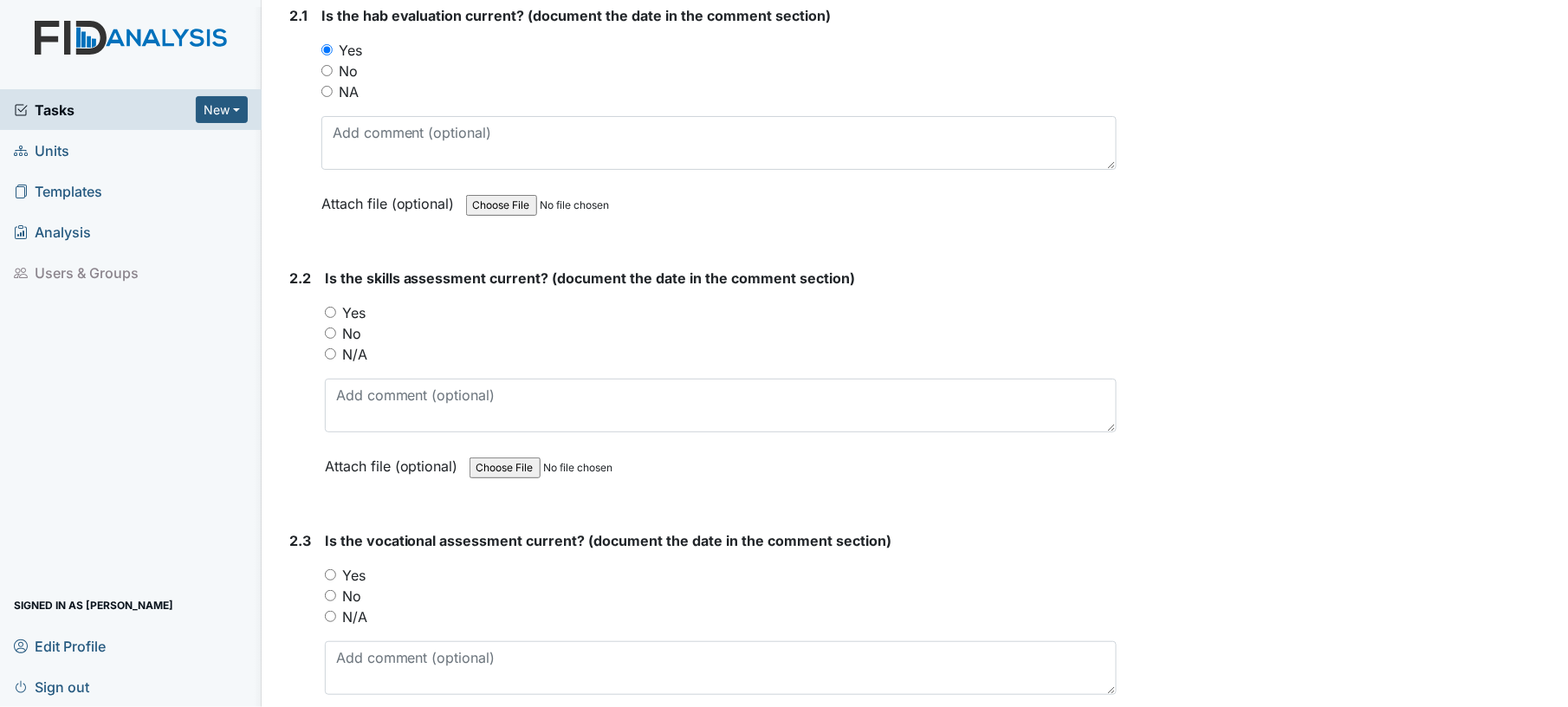
click at [326, 307] on input "Yes" at bounding box center [330, 312] width 11 height 11
radio input "true"
click at [461, 306] on div "Yes" at bounding box center [721, 312] width 793 height 21
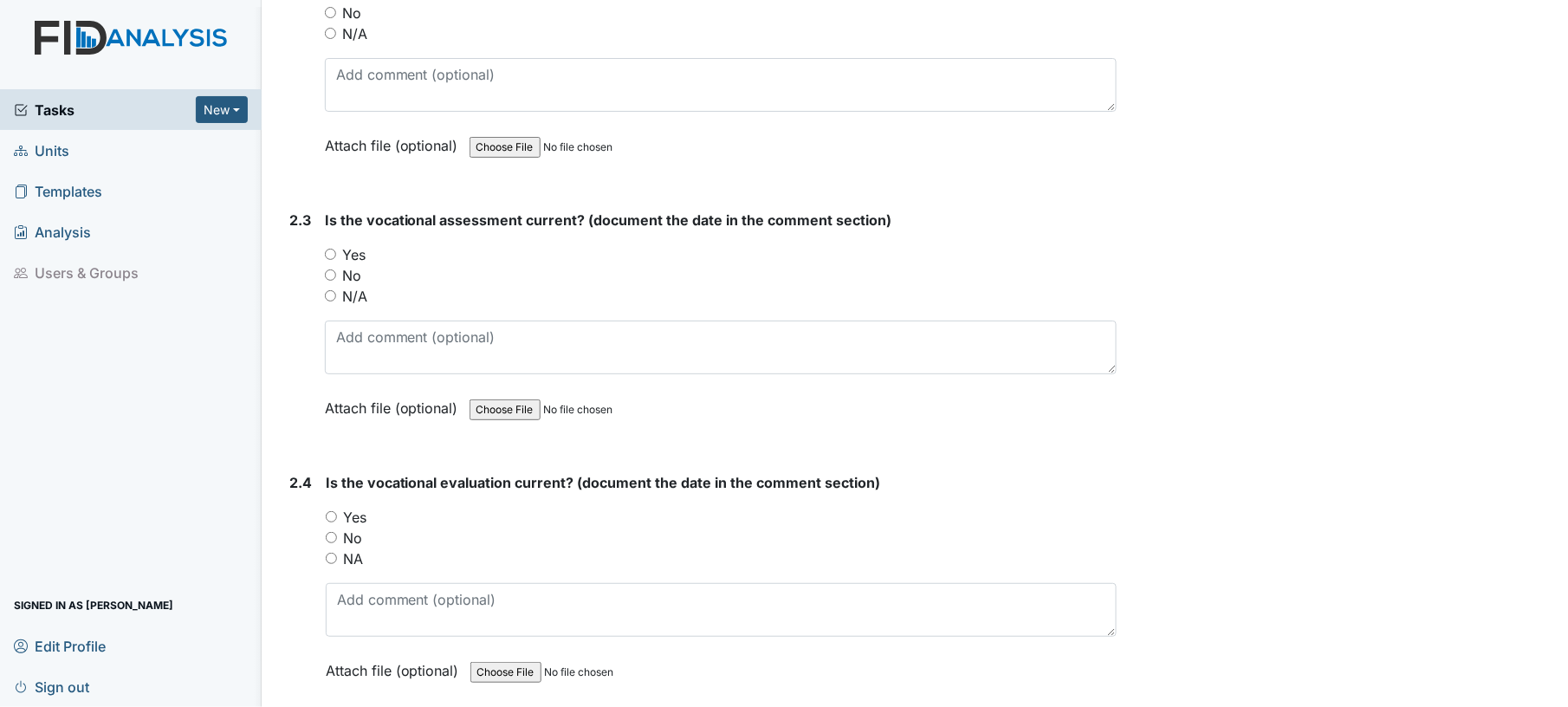
scroll to position [2282, 0]
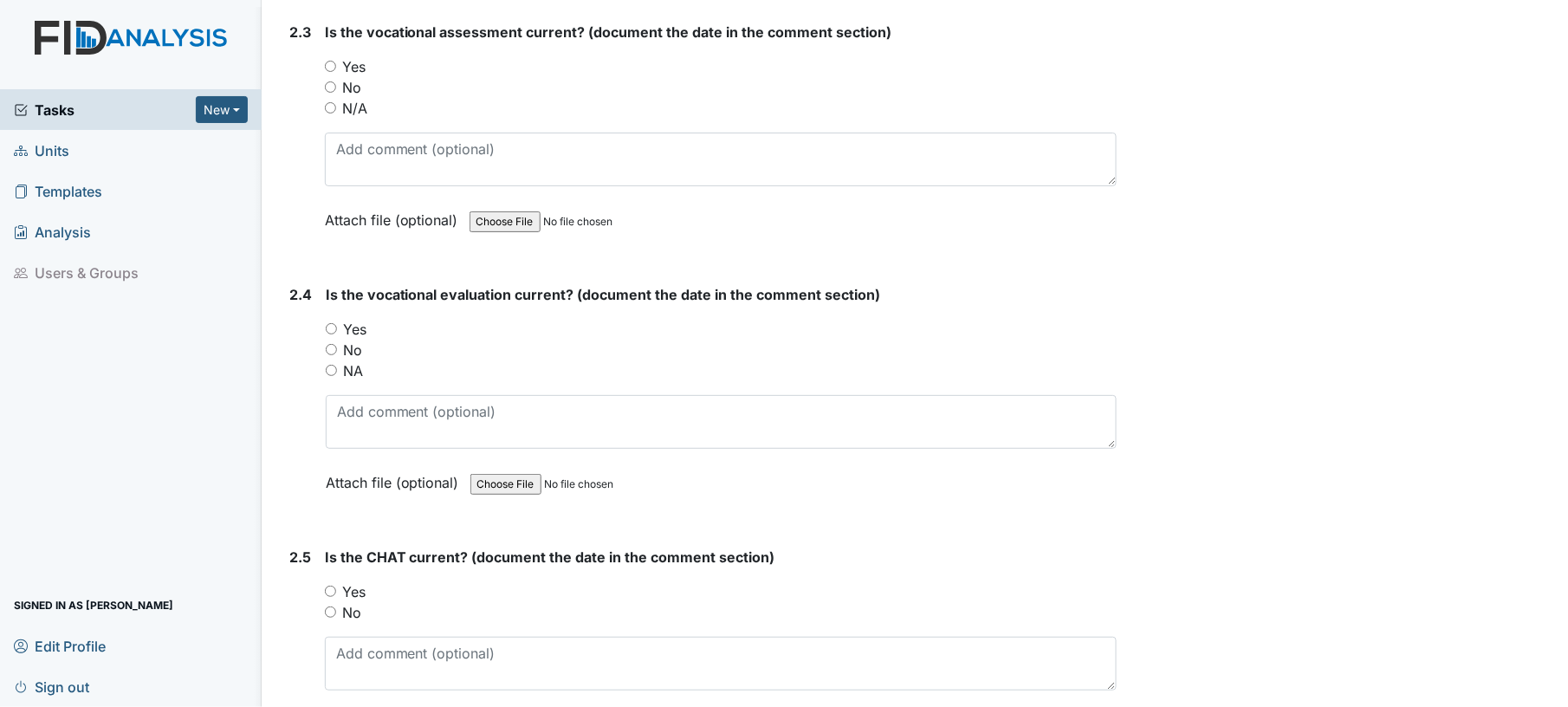
click at [333, 102] on input "N/A" at bounding box center [330, 107] width 11 height 11
radio input "true"
click at [334, 365] on input "NA" at bounding box center [331, 370] width 11 height 11
radio input "true"
click at [483, 350] on div "No" at bounding box center [721, 349] width 792 height 21
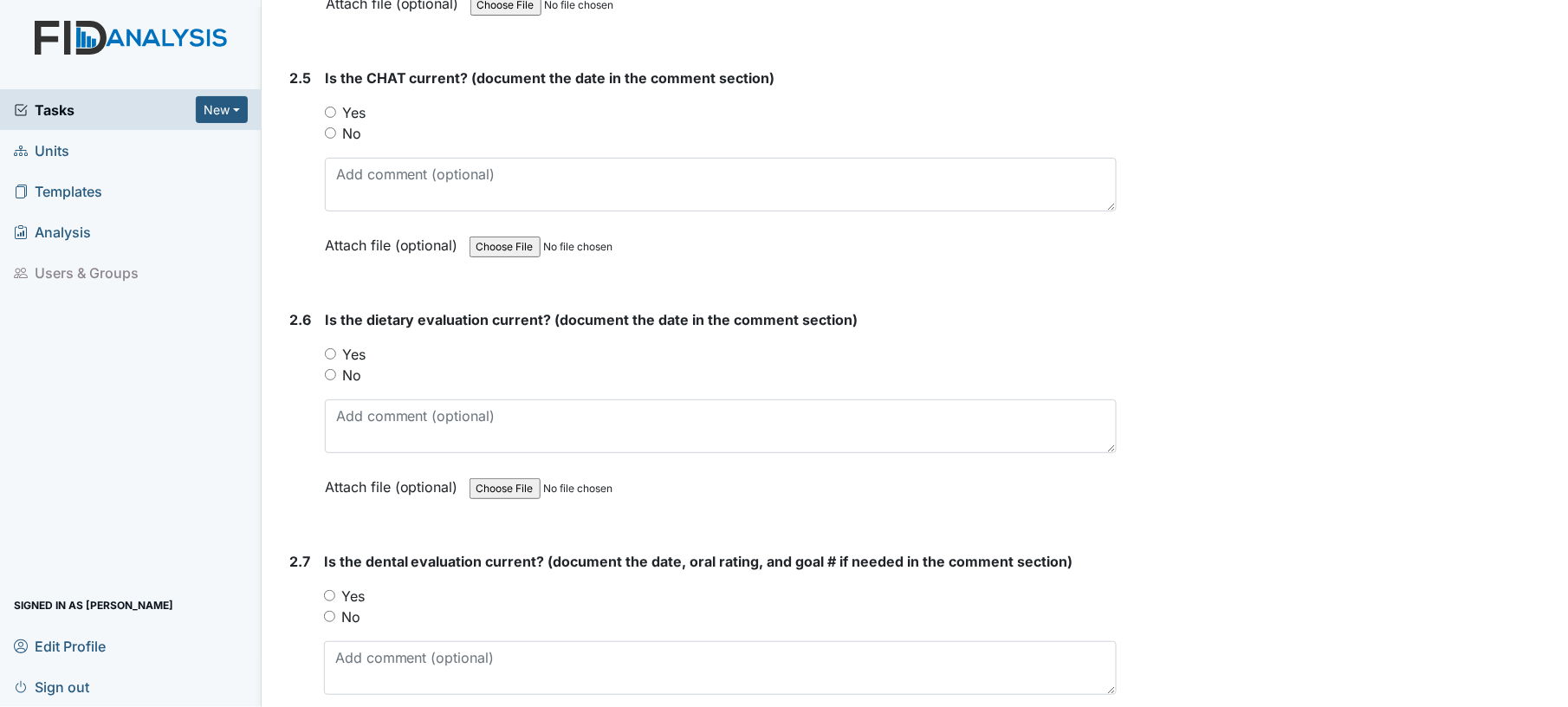
scroll to position [2790, 0]
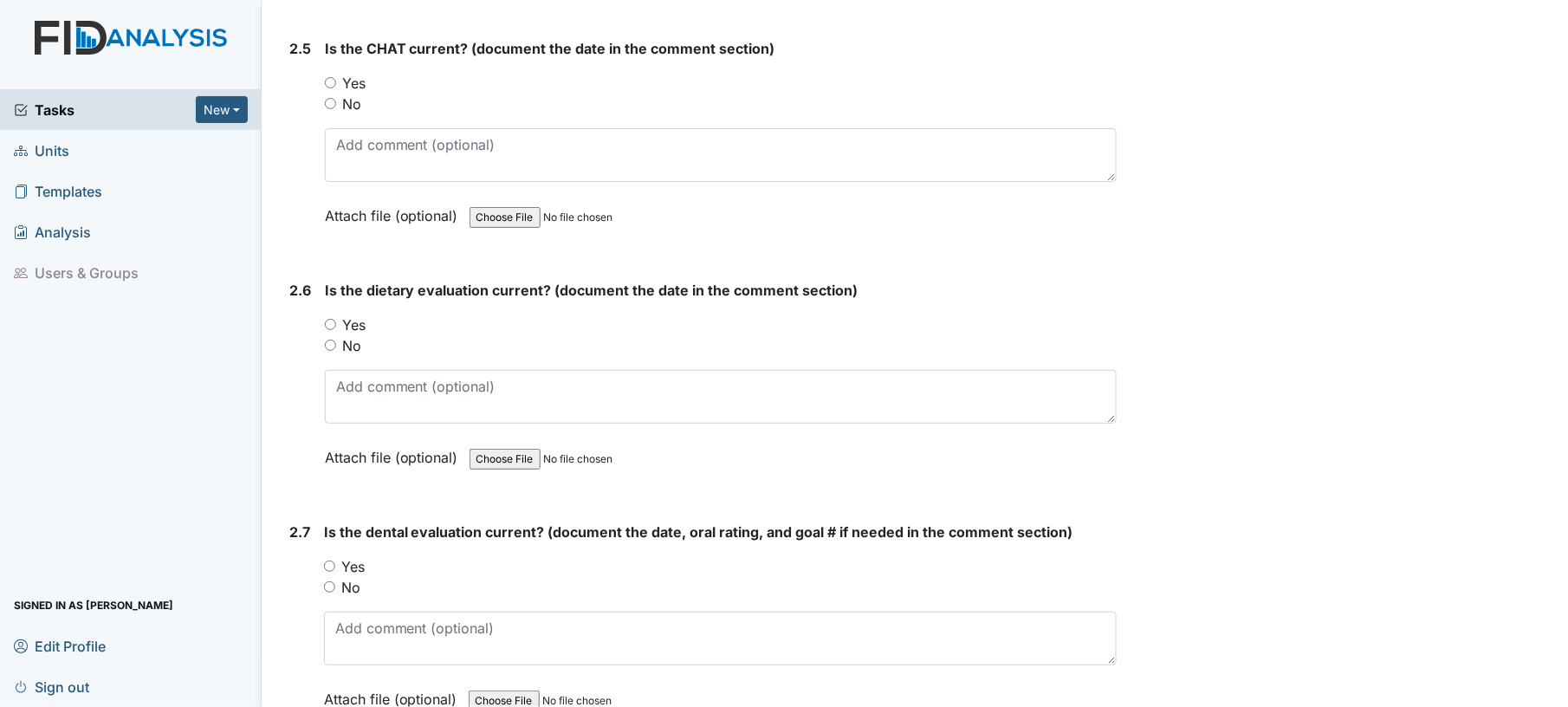
click at [328, 77] on input "Yes" at bounding box center [330, 82] width 11 height 11
radio input "true"
click at [333, 319] on input "Yes" at bounding box center [330, 324] width 11 height 11
radio input "true"
click at [514, 319] on div "Yes" at bounding box center [721, 324] width 793 height 21
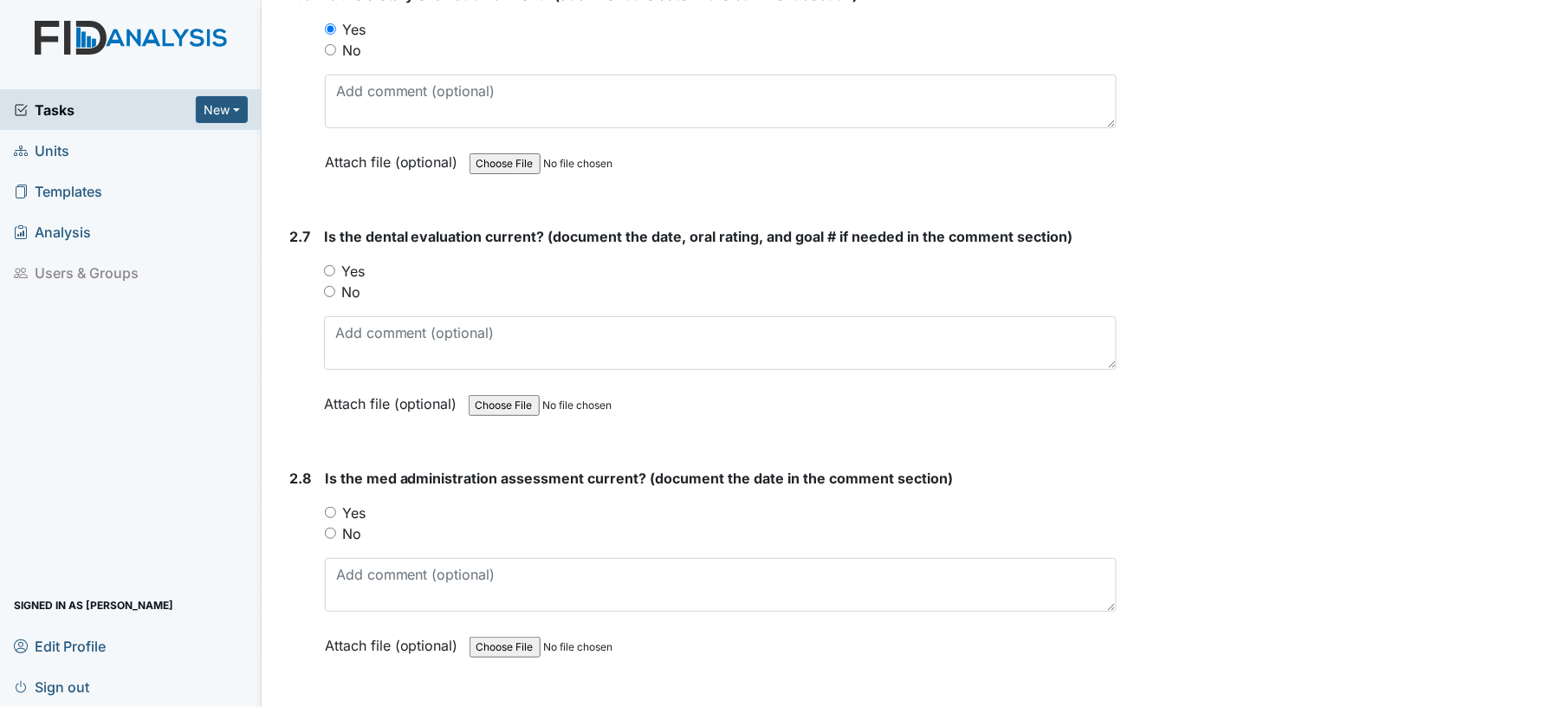
scroll to position [3252, 0]
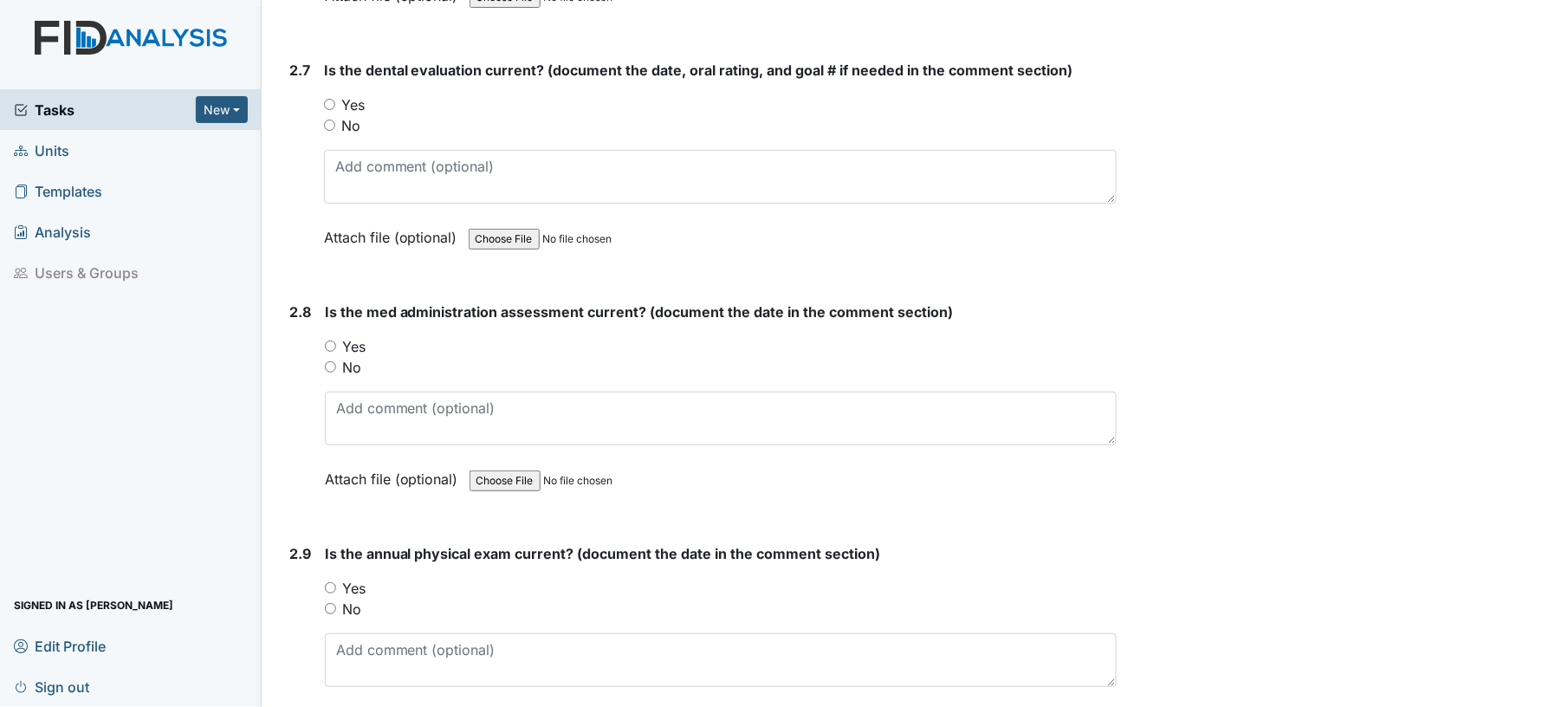
click at [333, 98] on input "Yes" at bounding box center [329, 104] width 11 height 11
radio input "true"
click at [333, 340] on input "Yes" at bounding box center [330, 346] width 11 height 11
radio input "true"
click at [487, 320] on div "Is the med administration assessment current? (document the date in the comment…" at bounding box center [721, 402] width 793 height 200
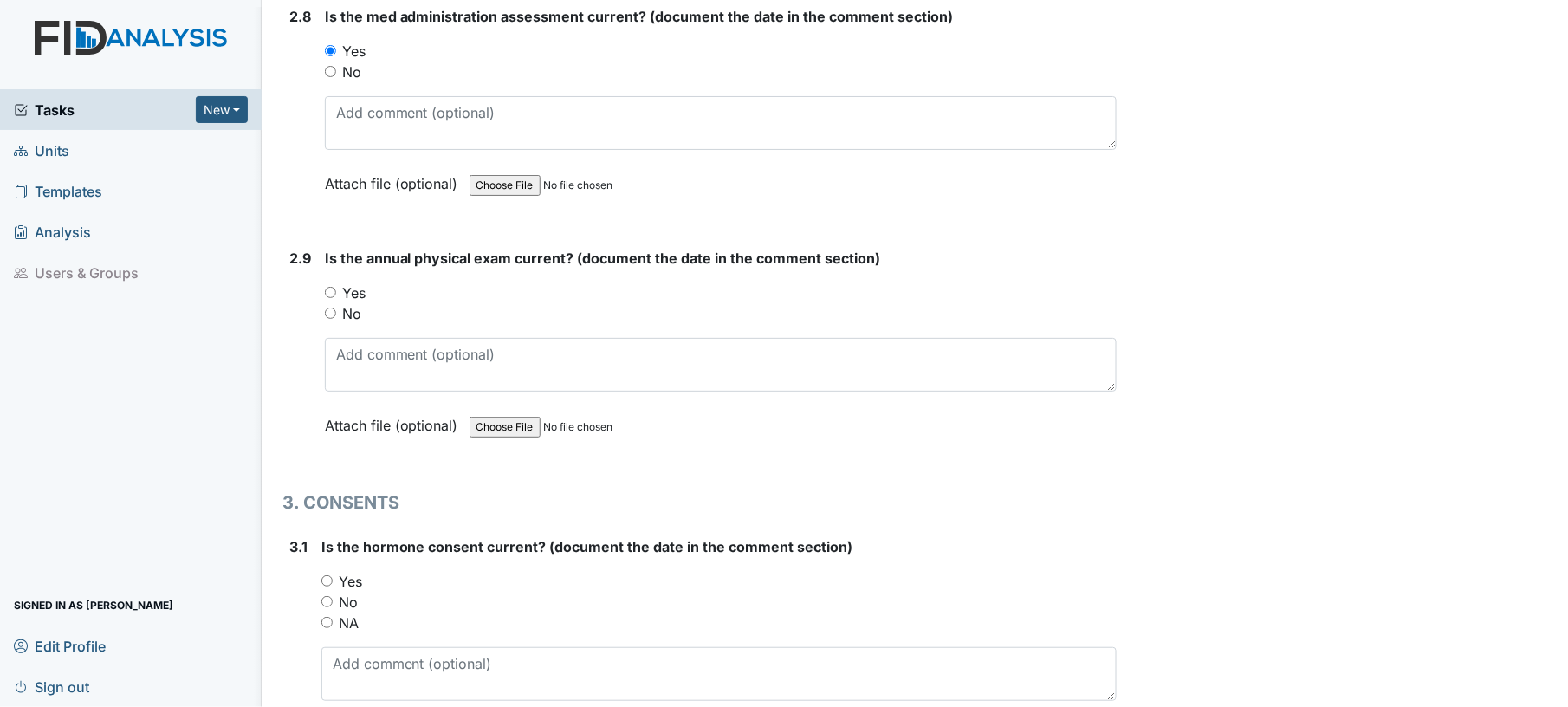
scroll to position [3714, 0]
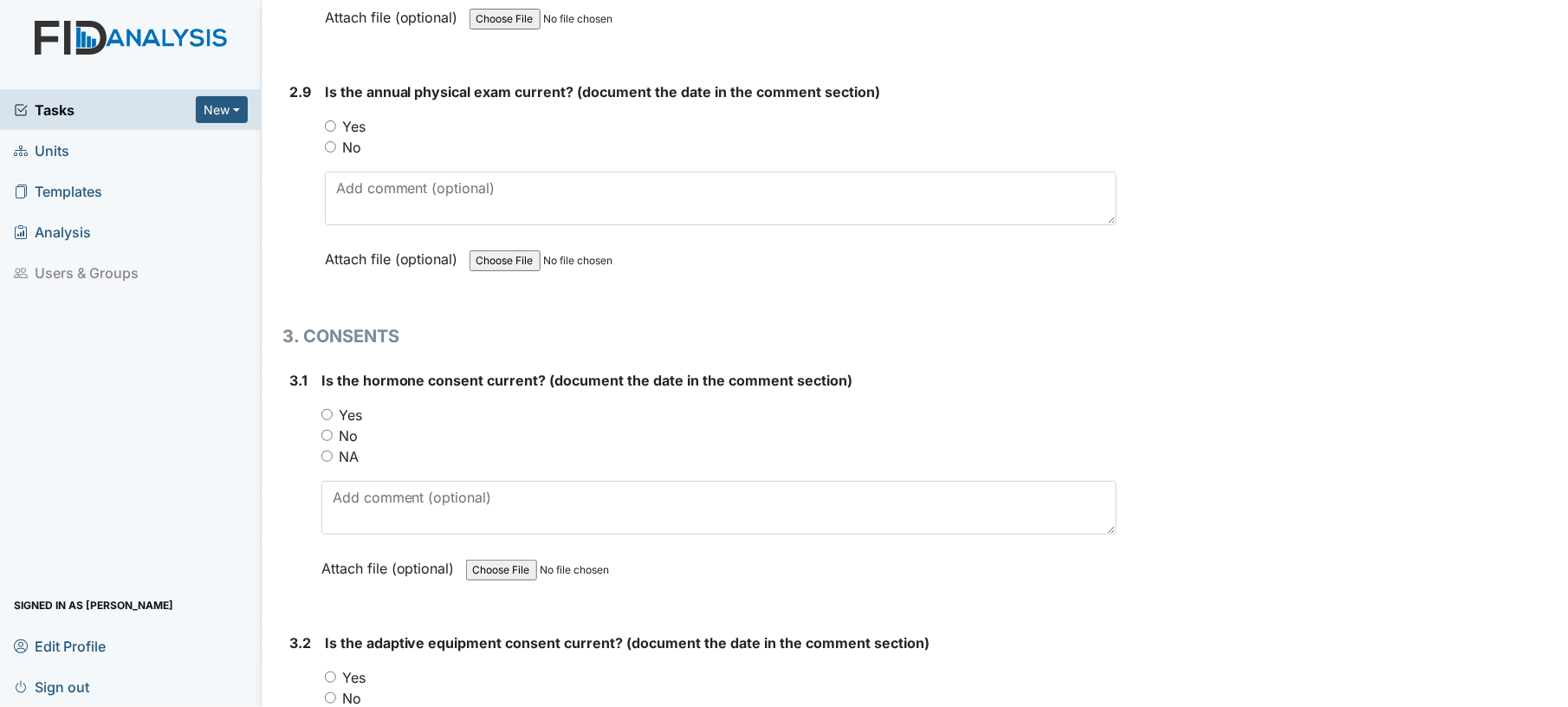
click at [331, 120] on input "Yes" at bounding box center [330, 126] width 11 height 11
radio input "true"
click at [321, 409] on input "Yes" at bounding box center [327, 414] width 11 height 11
radio input "true"
click at [510, 405] on div "Yes" at bounding box center [719, 414] width 796 height 21
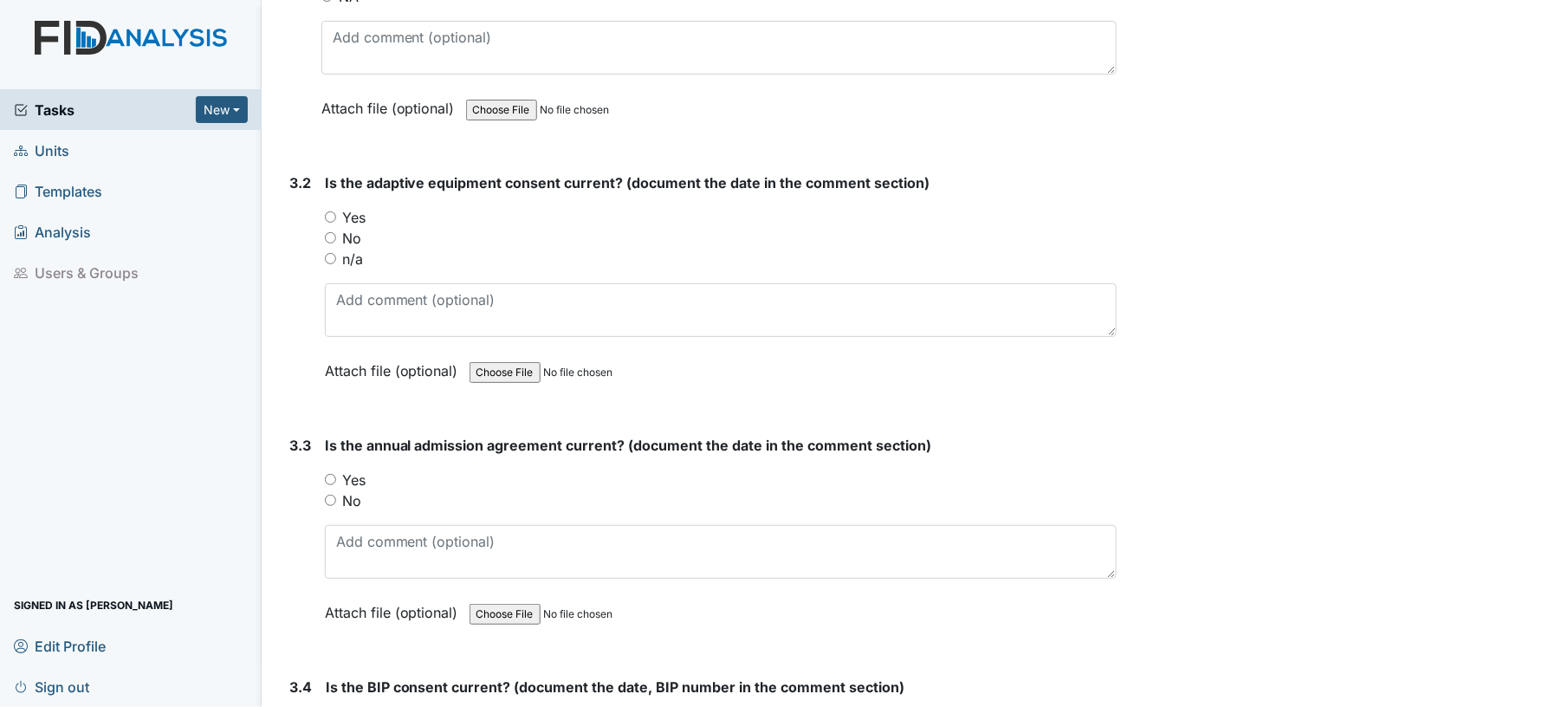
scroll to position [4177, 0]
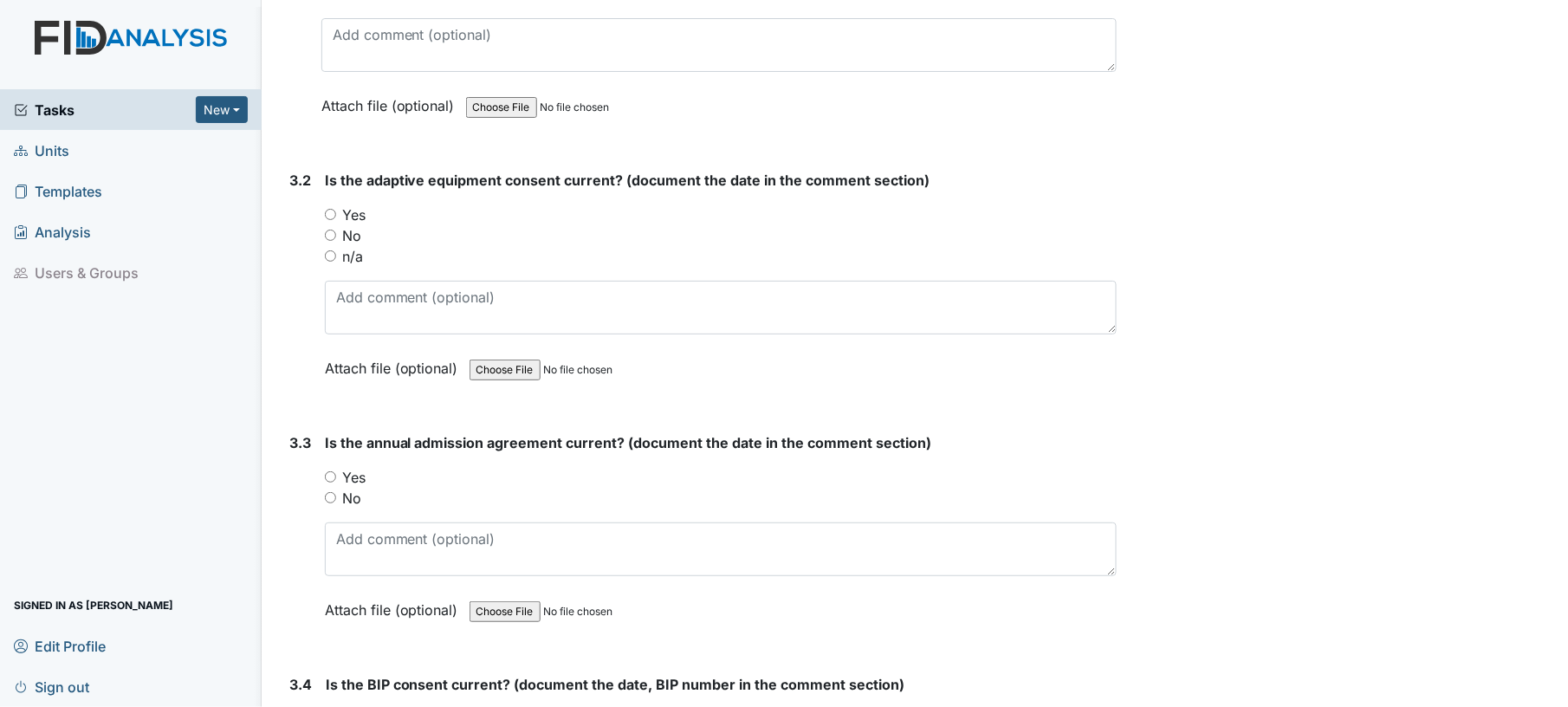
click at [329, 209] on input "Yes" at bounding box center [330, 214] width 11 height 11
radio input "true"
click at [328, 471] on input "Yes" at bounding box center [330, 477] width 11 height 11
radio input "true"
click at [552, 488] on div "No" at bounding box center [721, 498] width 793 height 21
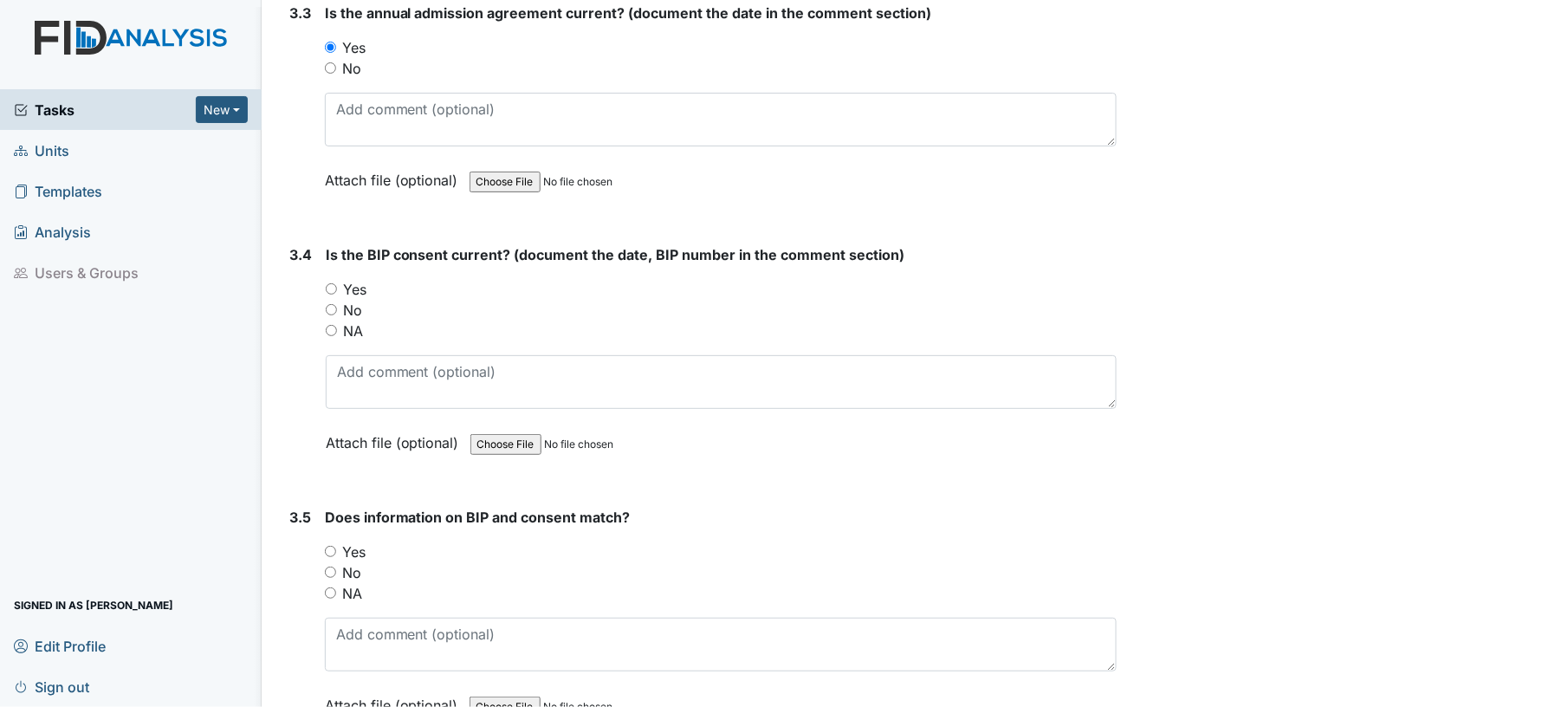
scroll to position [4684, 0]
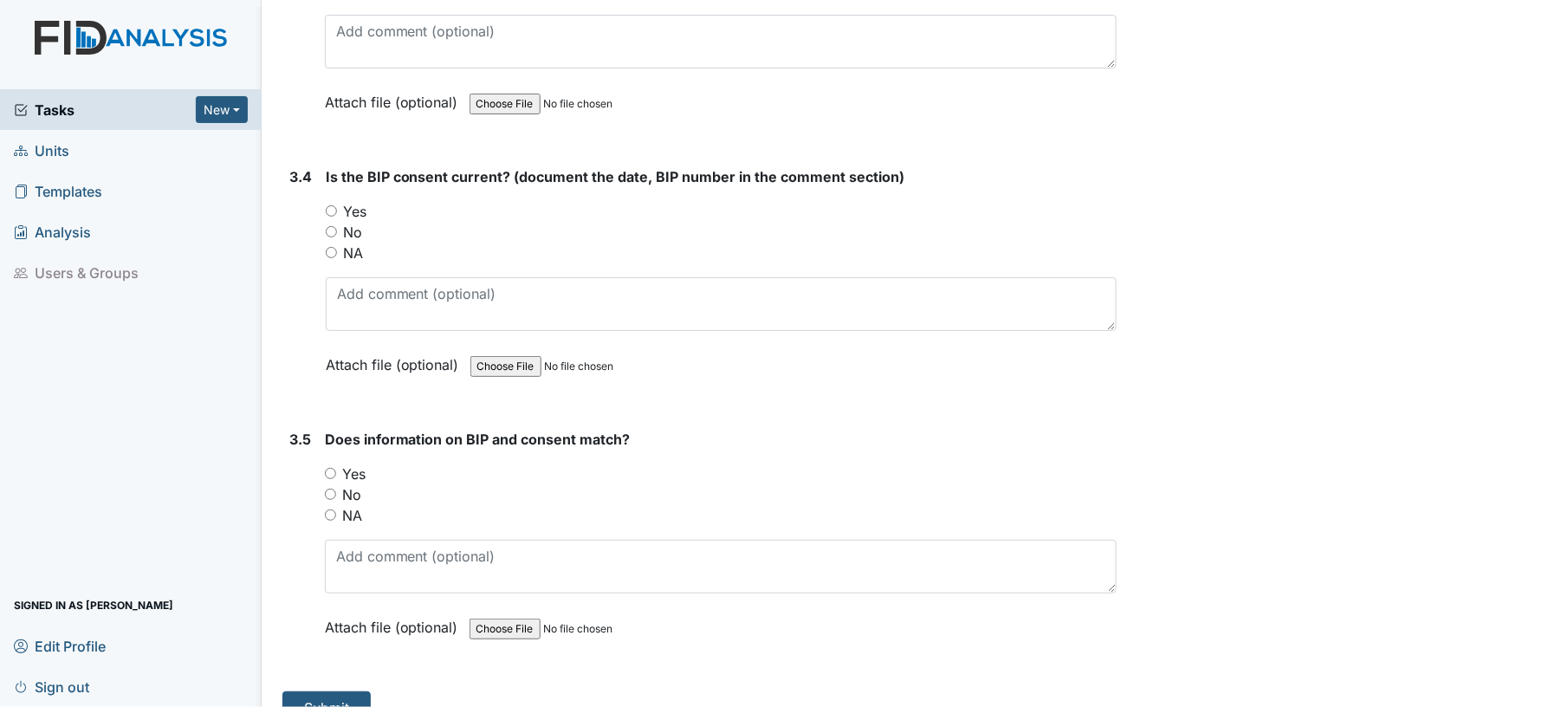
click at [330, 205] on input "Yes" at bounding box center [331, 210] width 11 height 11
radio input "true"
click at [331, 468] on input "Yes" at bounding box center [330, 473] width 11 height 11
radio input "true"
click at [326, 692] on button "Submit" at bounding box center [327, 708] width 88 height 33
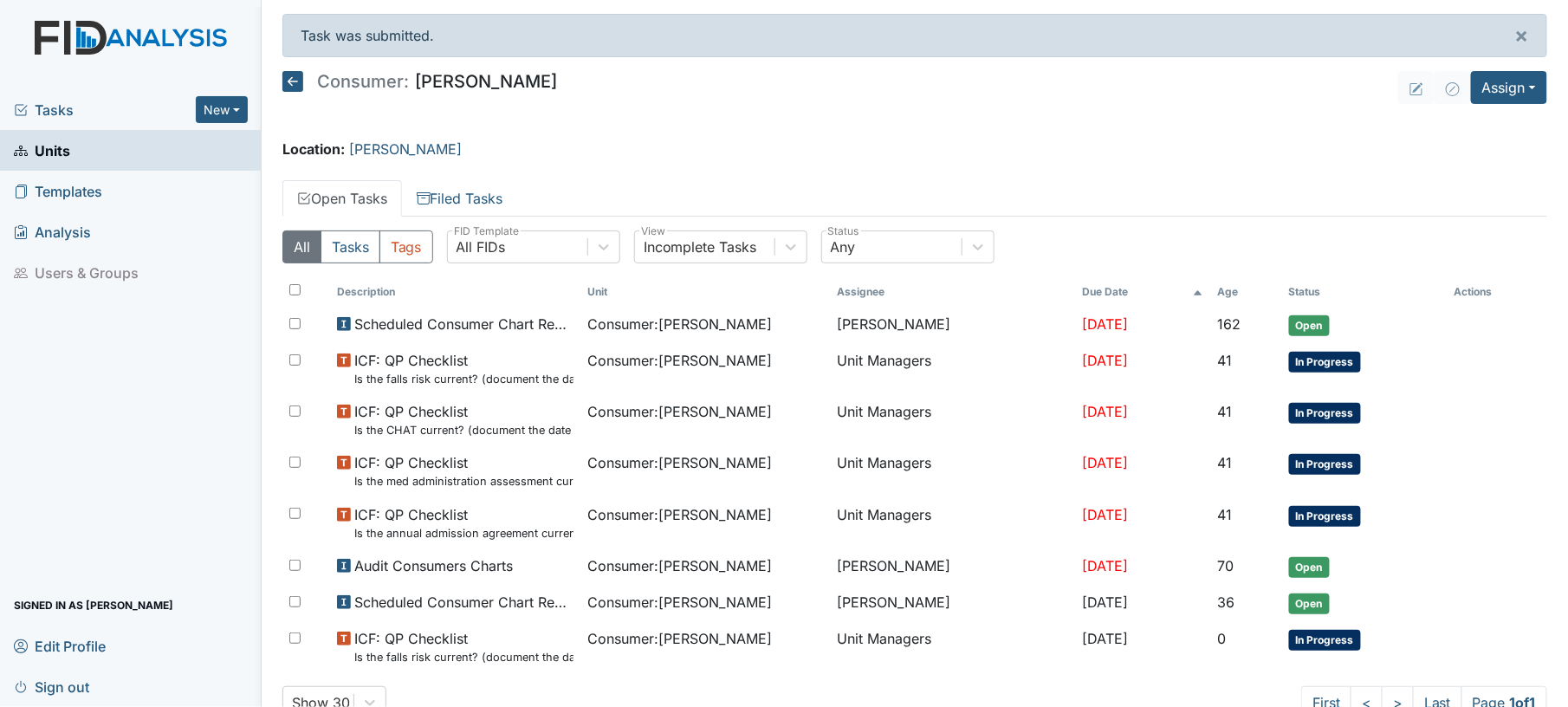
click at [294, 87] on icon at bounding box center [292, 81] width 21 height 21
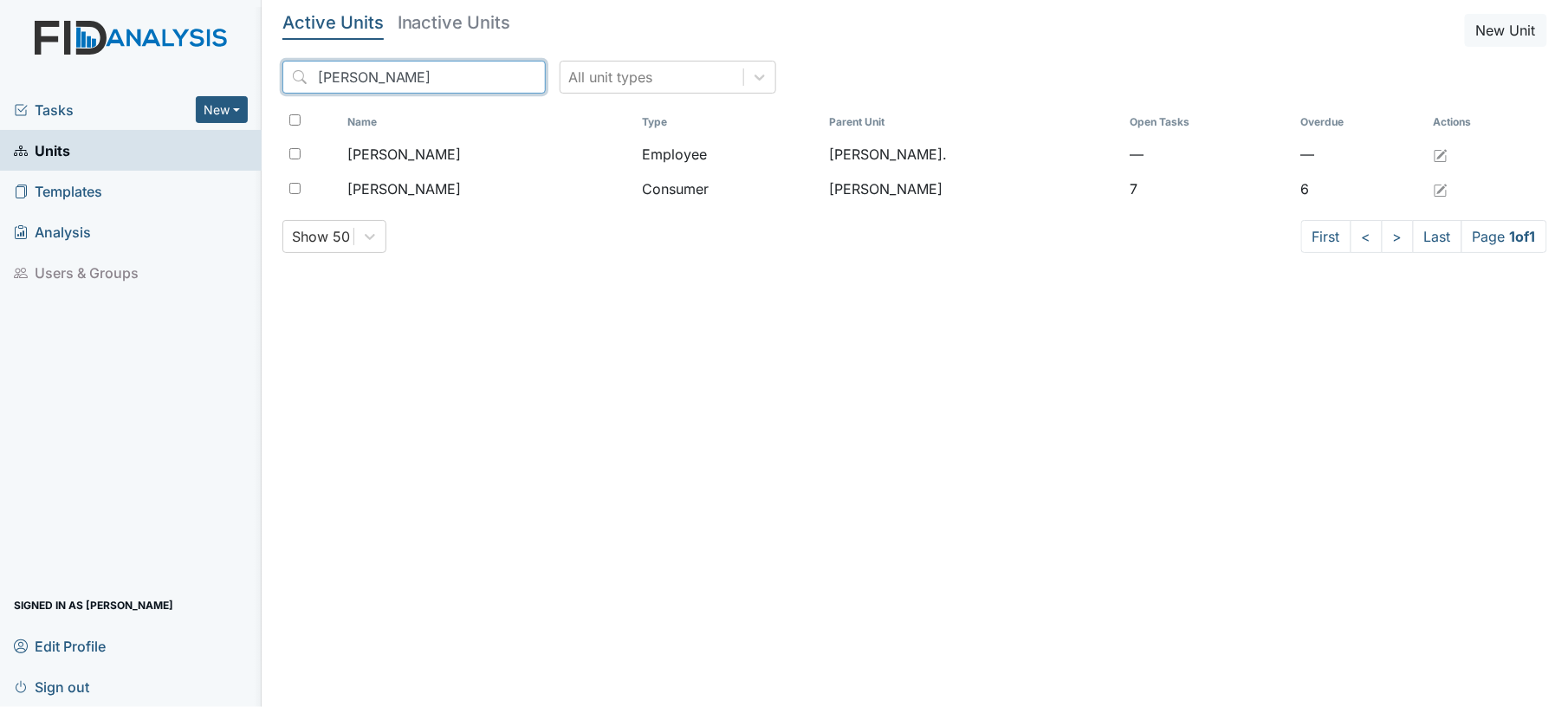
drag, startPoint x: 398, startPoint y: 76, endPoint x: 239, endPoint y: 71, distance: 159.1
click at [239, 71] on div "Tasks New Form Inspection Document Bundle Units Templates Analysis Users & Grou…" at bounding box center [784, 353] width 1568 height 707
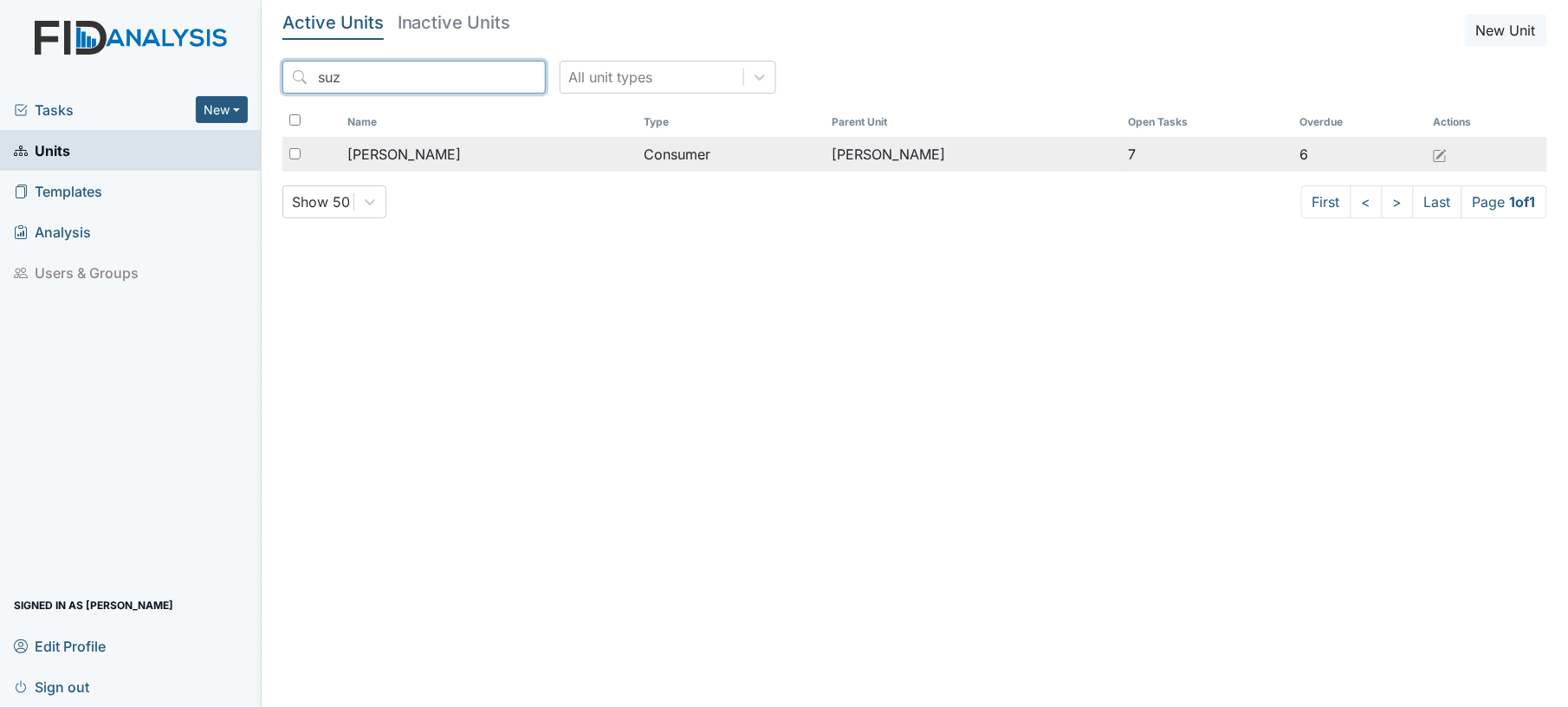
type input "suz"
click at [421, 153] on span "McKenzie, Suzette" at bounding box center [404, 153] width 114 height 21
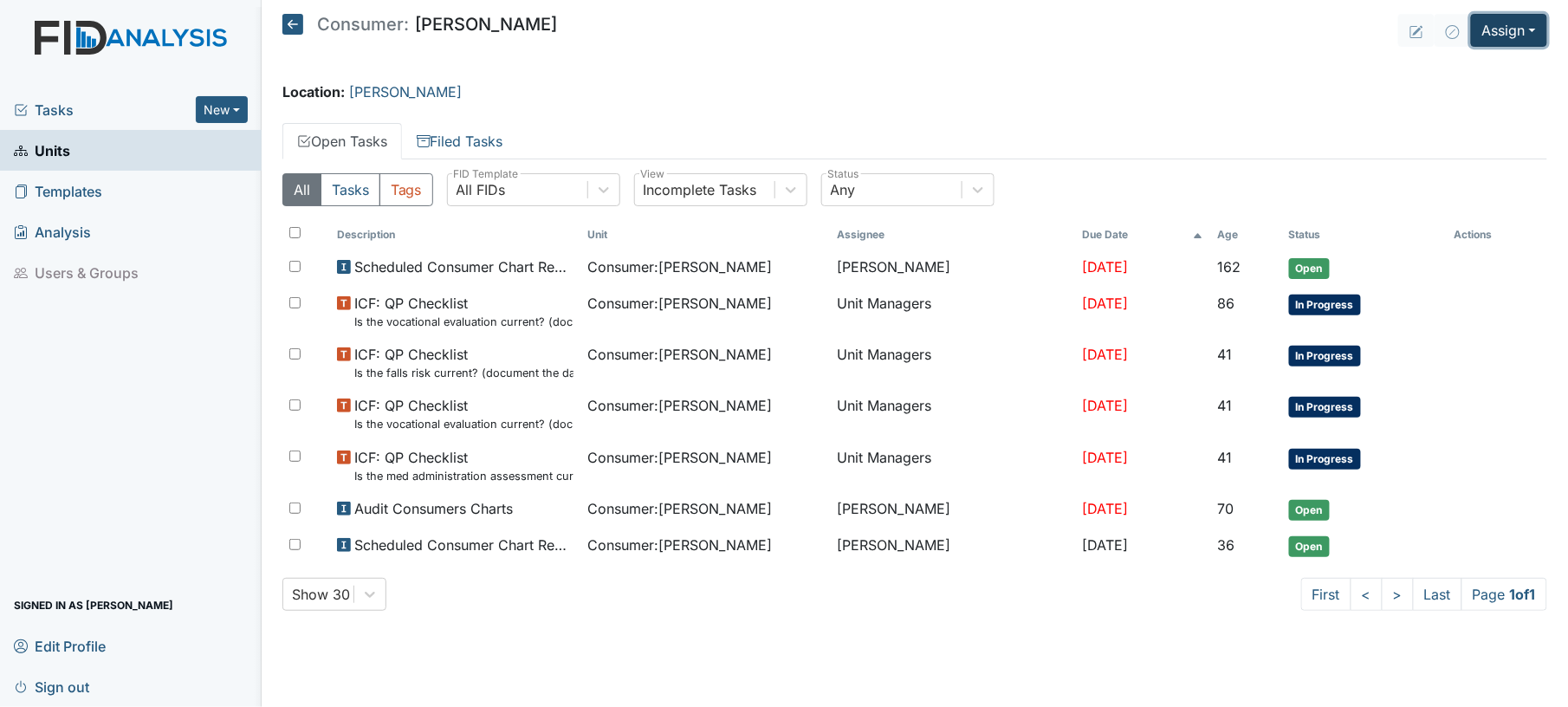
click at [1501, 32] on button "Assign" at bounding box center [1509, 30] width 76 height 33
click at [1484, 115] on link "Assign Document" at bounding box center [1466, 126] width 156 height 28
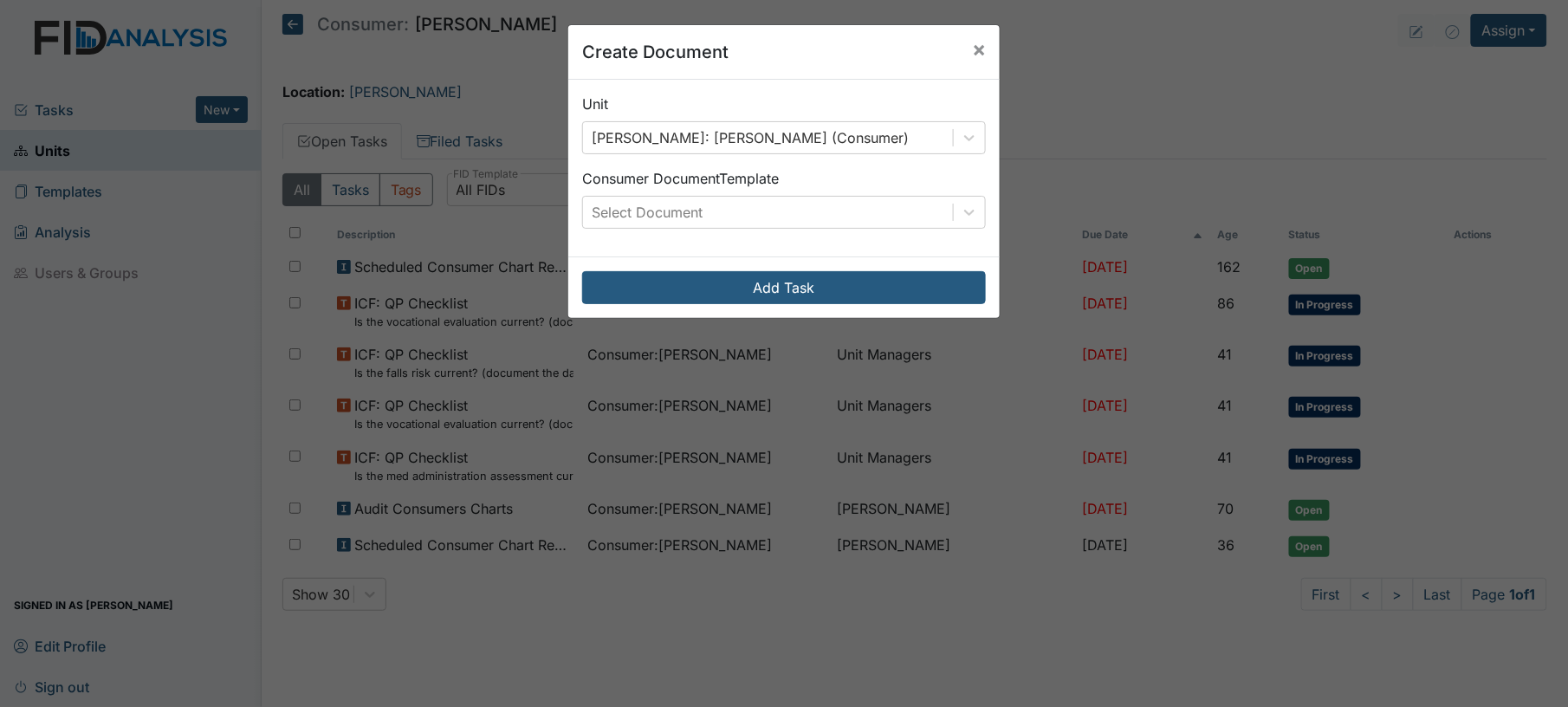
click at [882, 194] on div "Consumer Document Template Select Document" at bounding box center [784, 198] width 404 height 60
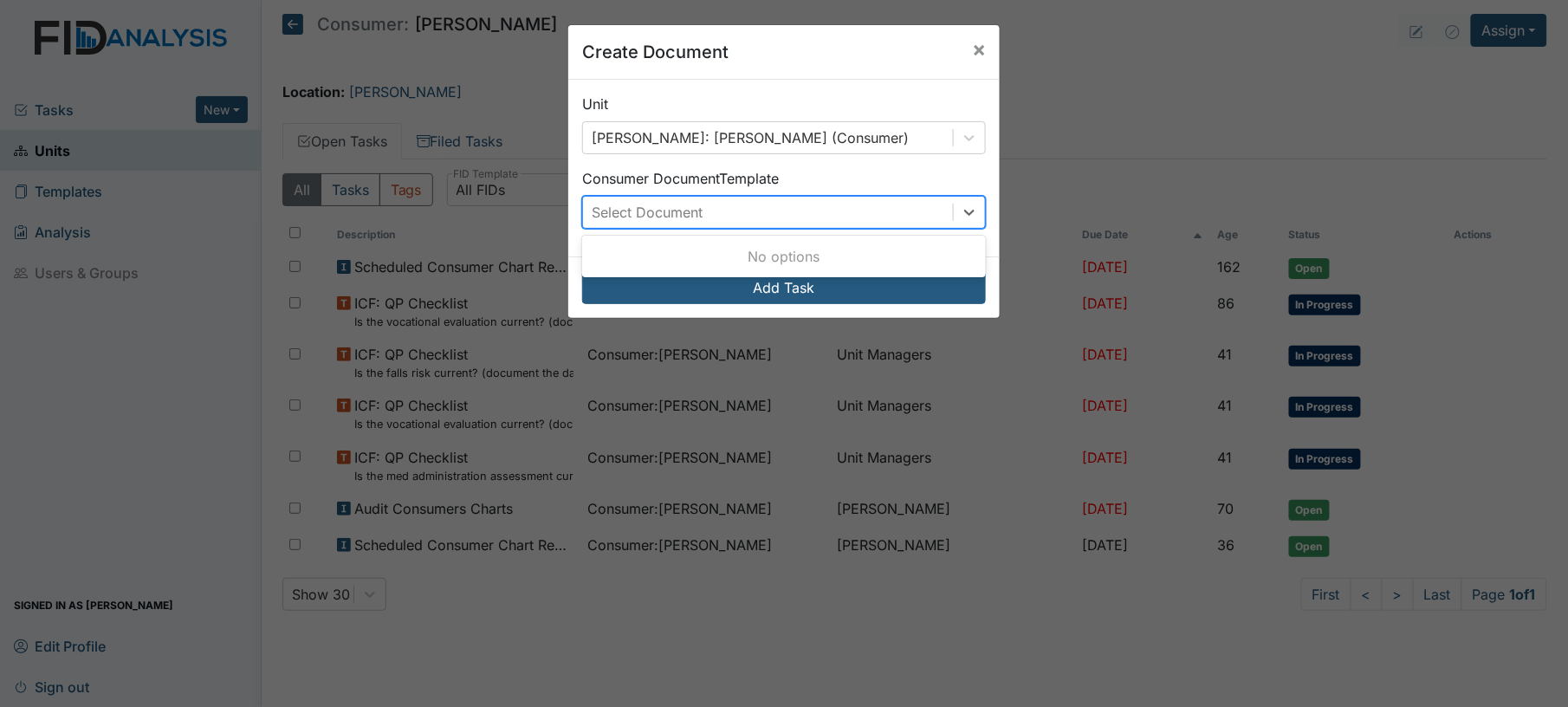
click at [869, 202] on div "Select Document" at bounding box center [768, 212] width 370 height 32
click at [781, 188] on div "Consumer Document Template 0 results available. Use Up and Down to choose optio…" at bounding box center [784, 198] width 404 height 60
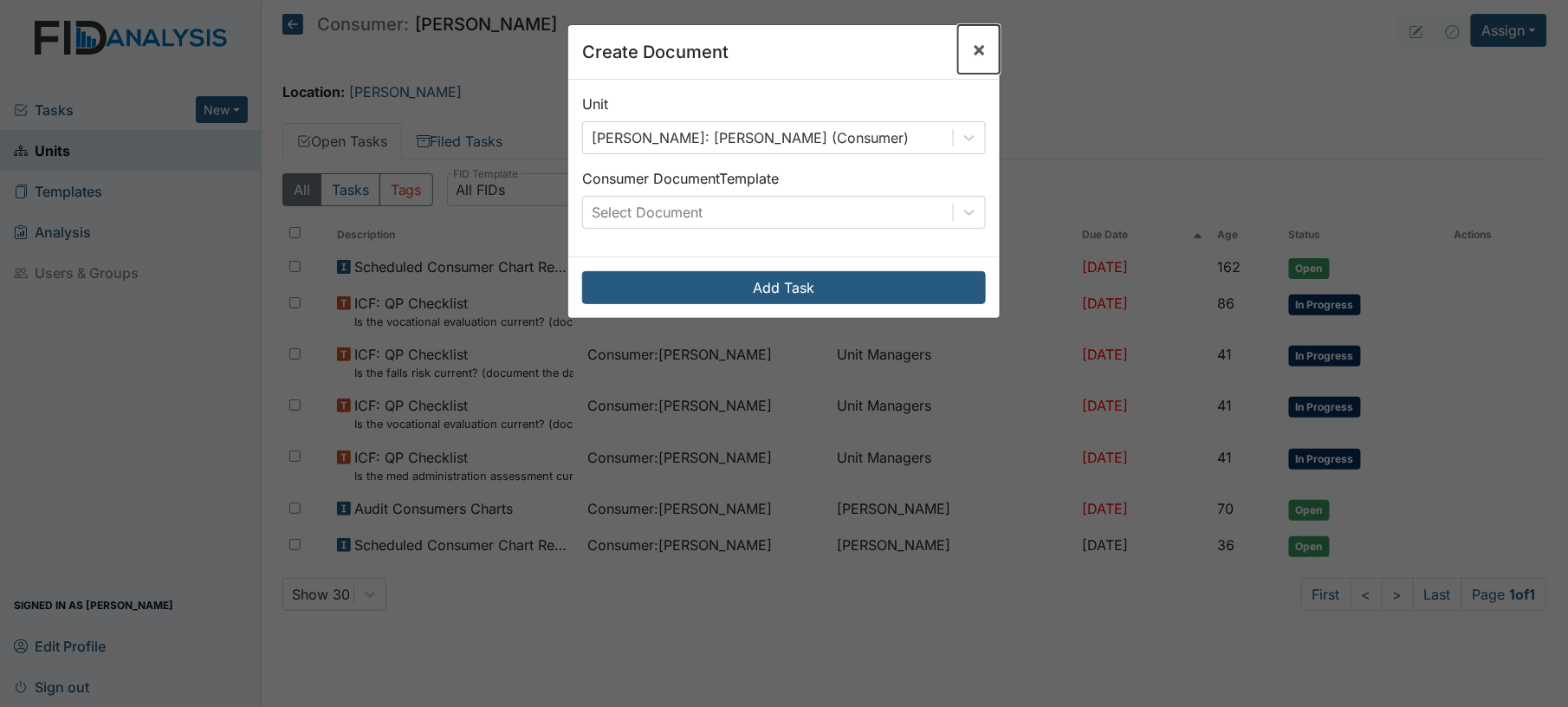
click at [972, 50] on span "×" at bounding box center [979, 49] width 14 height 25
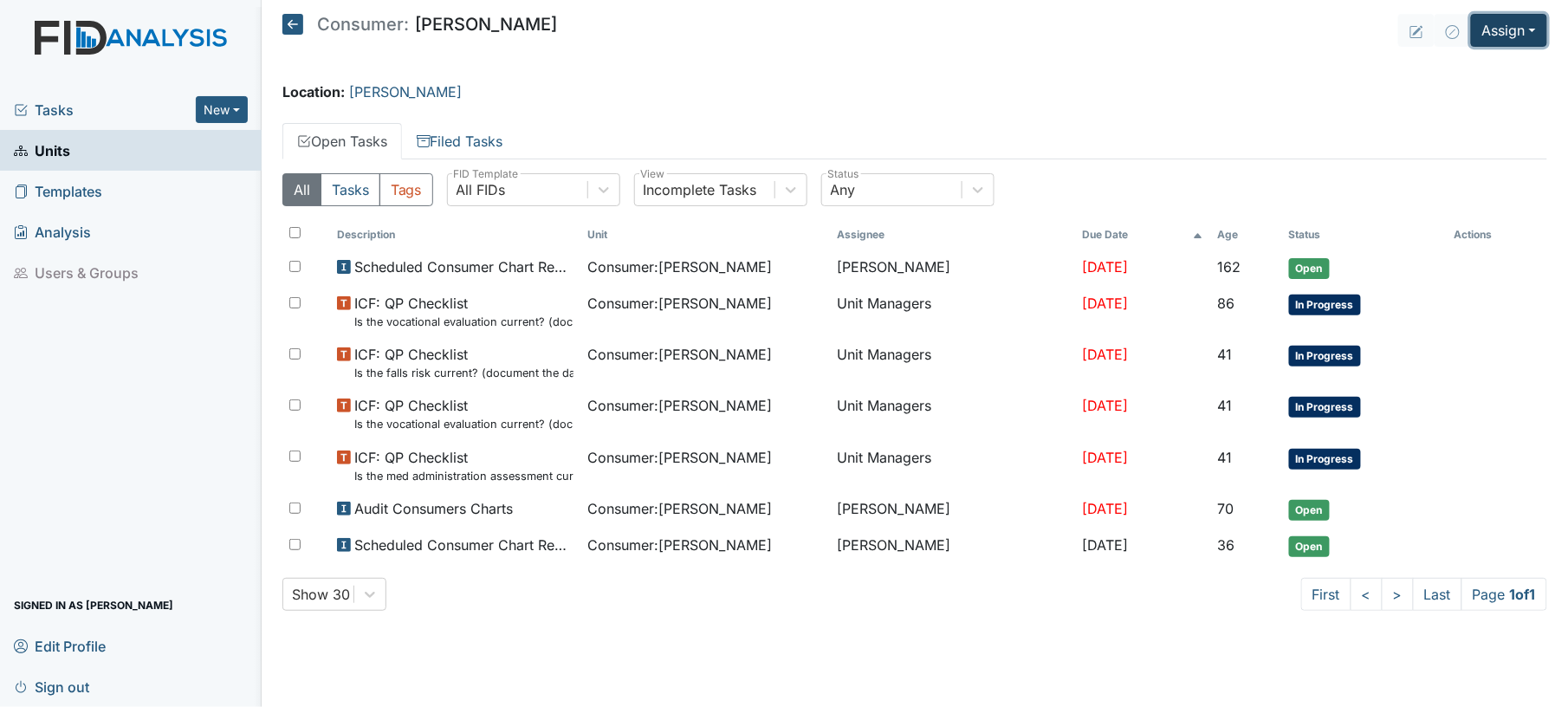
click at [1488, 39] on button "Assign" at bounding box center [1509, 30] width 76 height 33
click at [1487, 102] on link "Assign Inspection" at bounding box center [1466, 98] width 156 height 28
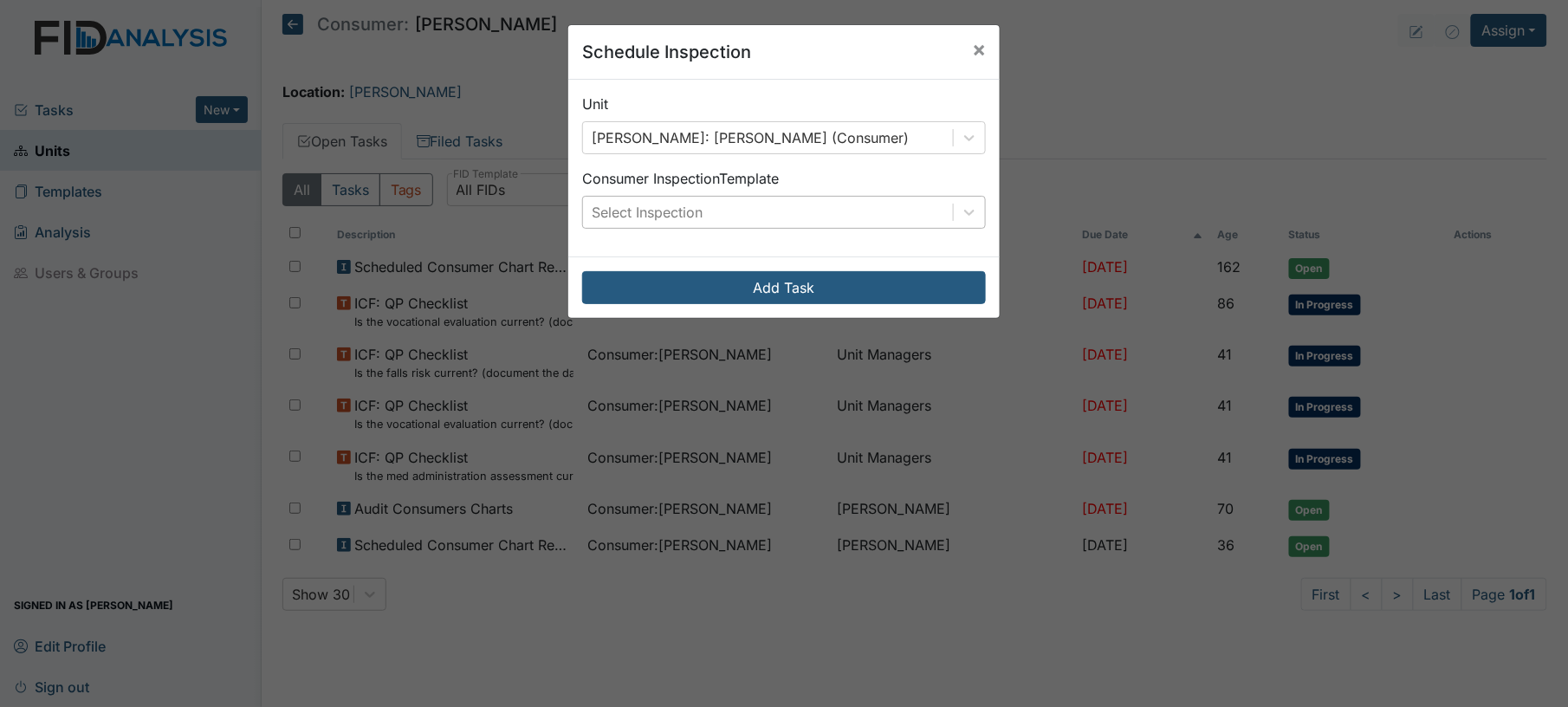
click at [793, 219] on div "Select Inspection" at bounding box center [768, 212] width 370 height 32
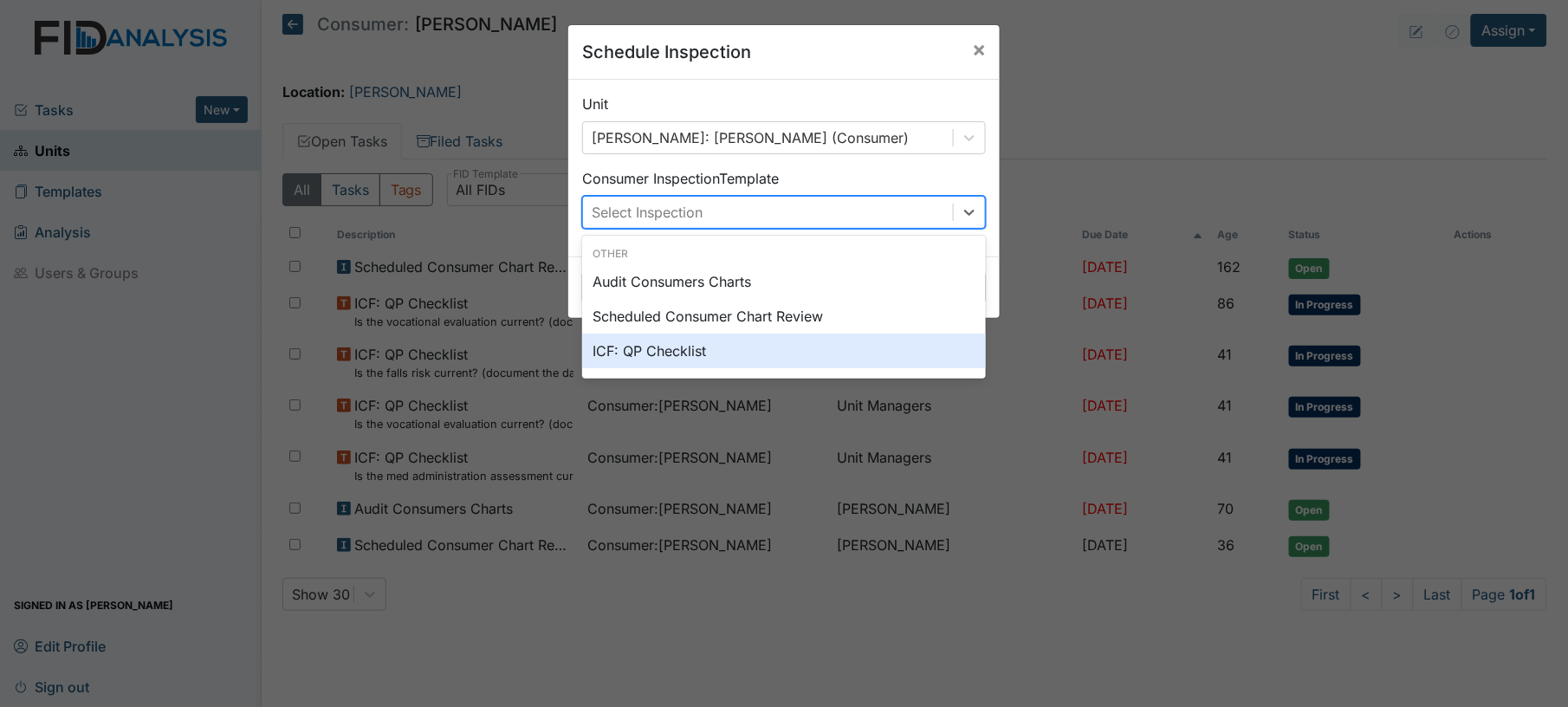
click at [747, 348] on div "ICF: QP Checklist" at bounding box center [784, 350] width 404 height 34
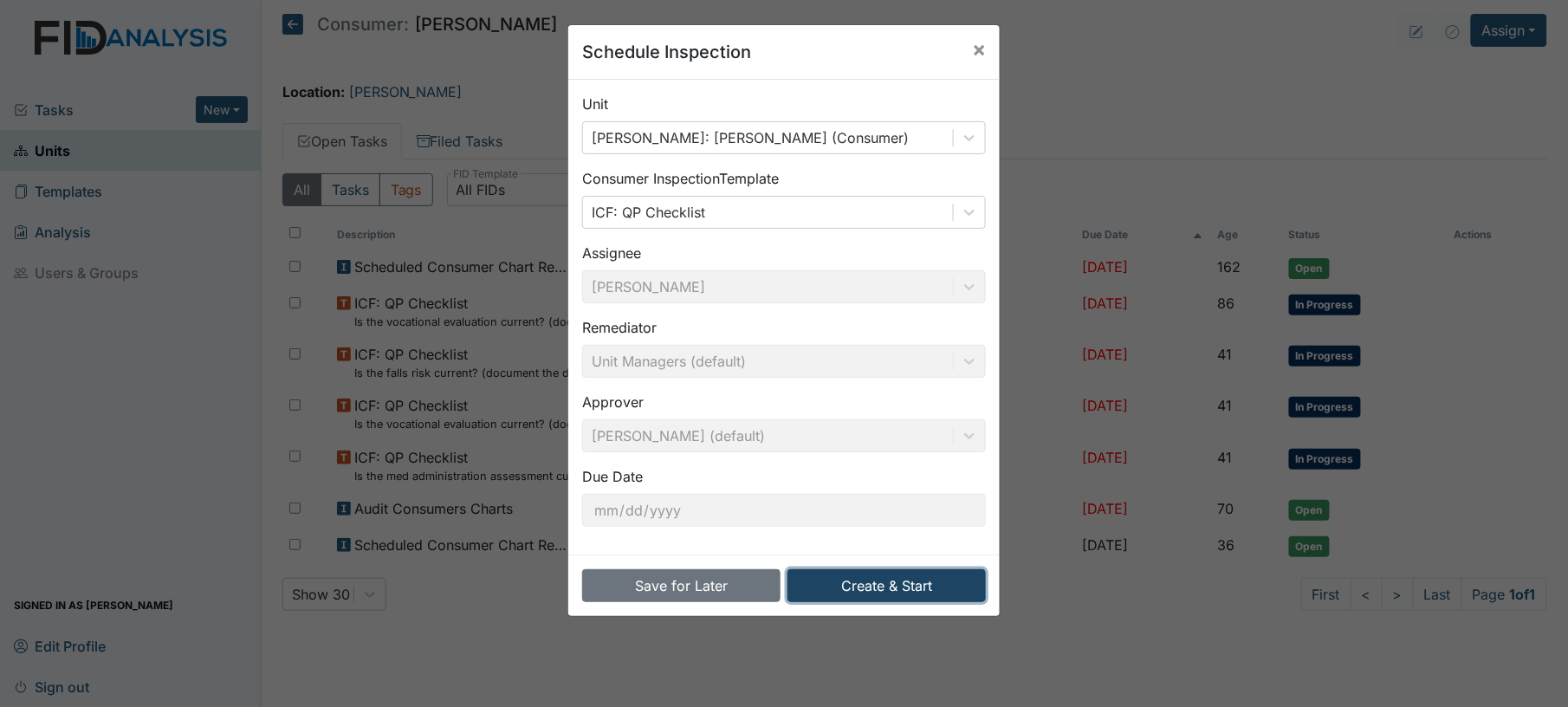
click at [894, 582] on button "Create & Start" at bounding box center [886, 585] width 199 height 33
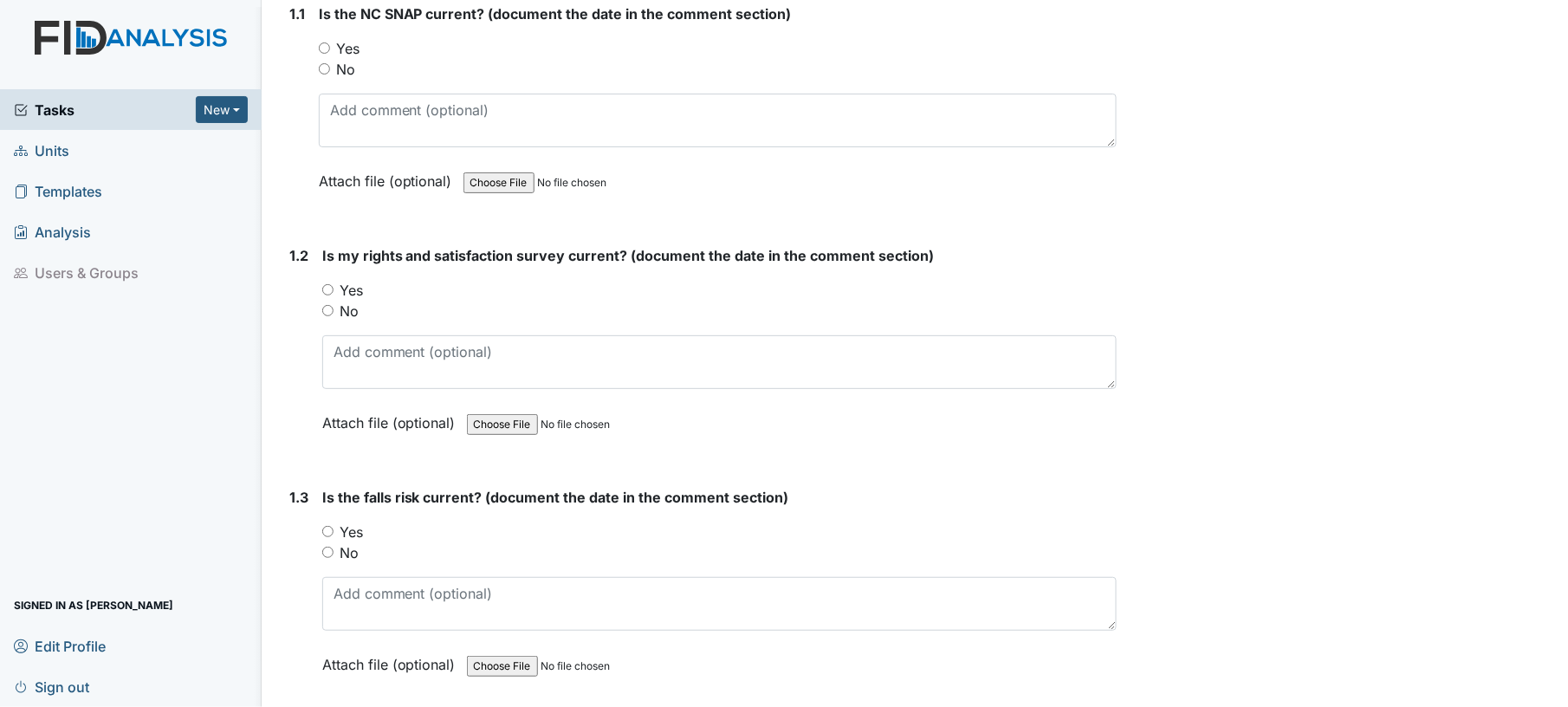
scroll to position [306, 0]
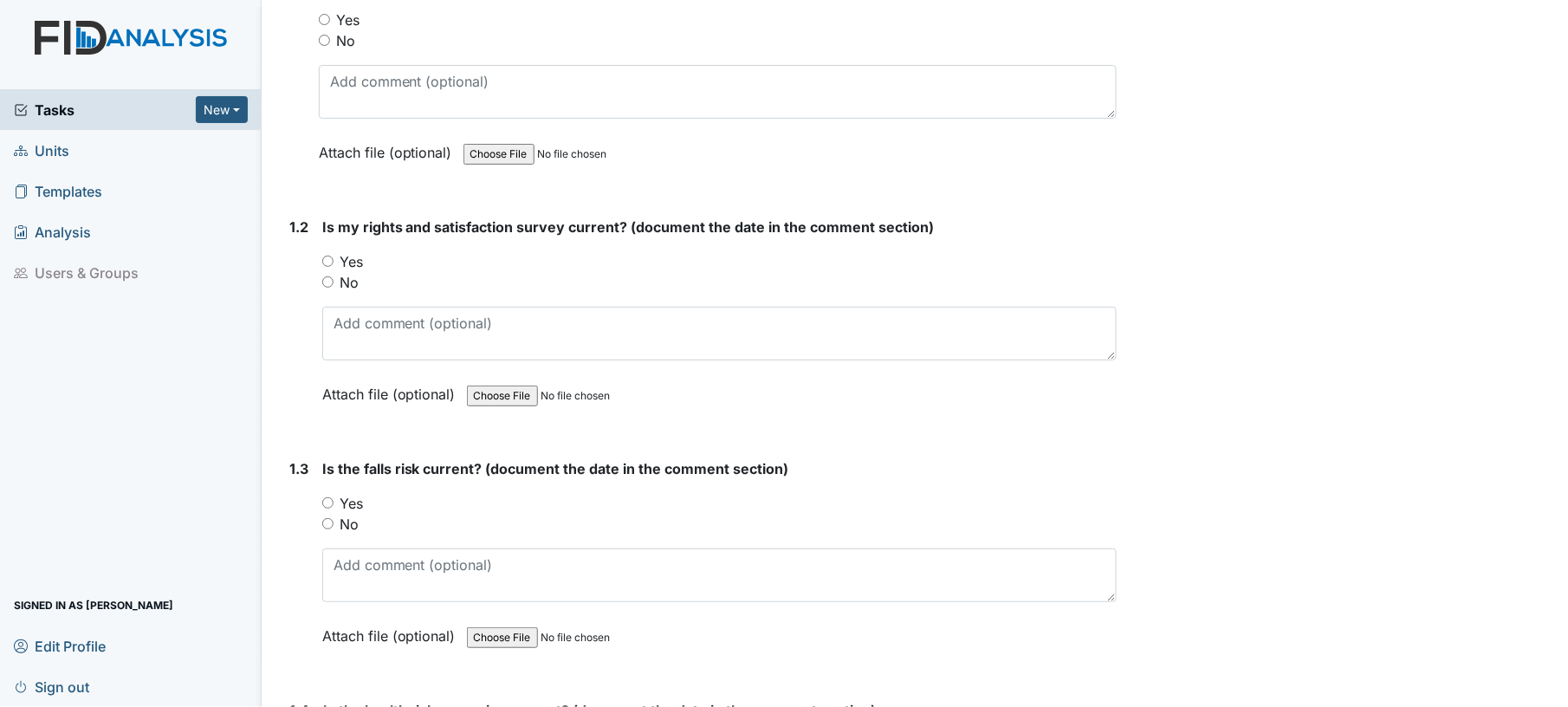
click at [323, 19] on input "Yes" at bounding box center [324, 19] width 11 height 11
radio input "true"
click at [331, 256] on input "Yes" at bounding box center [328, 261] width 11 height 11
radio input "true"
click at [302, 323] on div "1.2" at bounding box center [299, 323] width 19 height 214
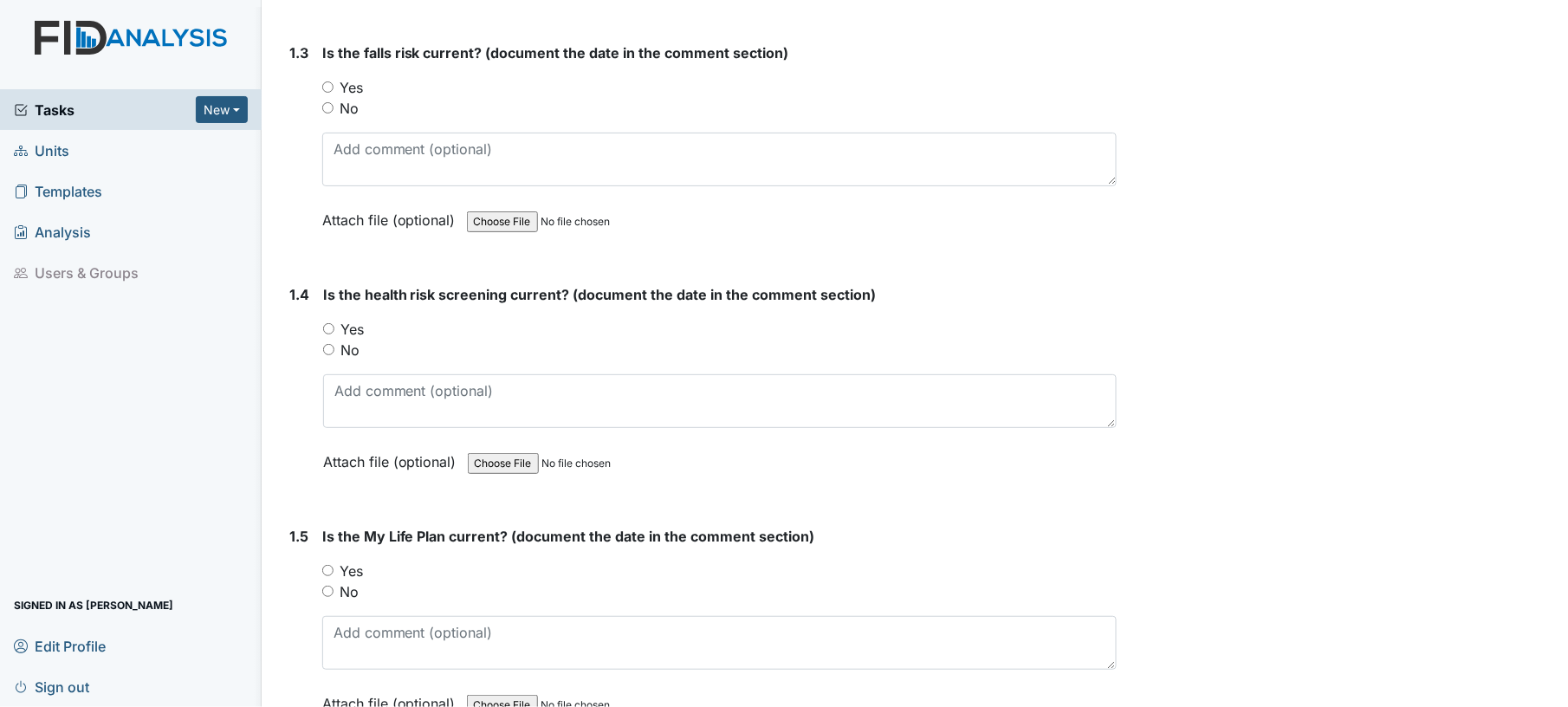
scroll to position [767, 0]
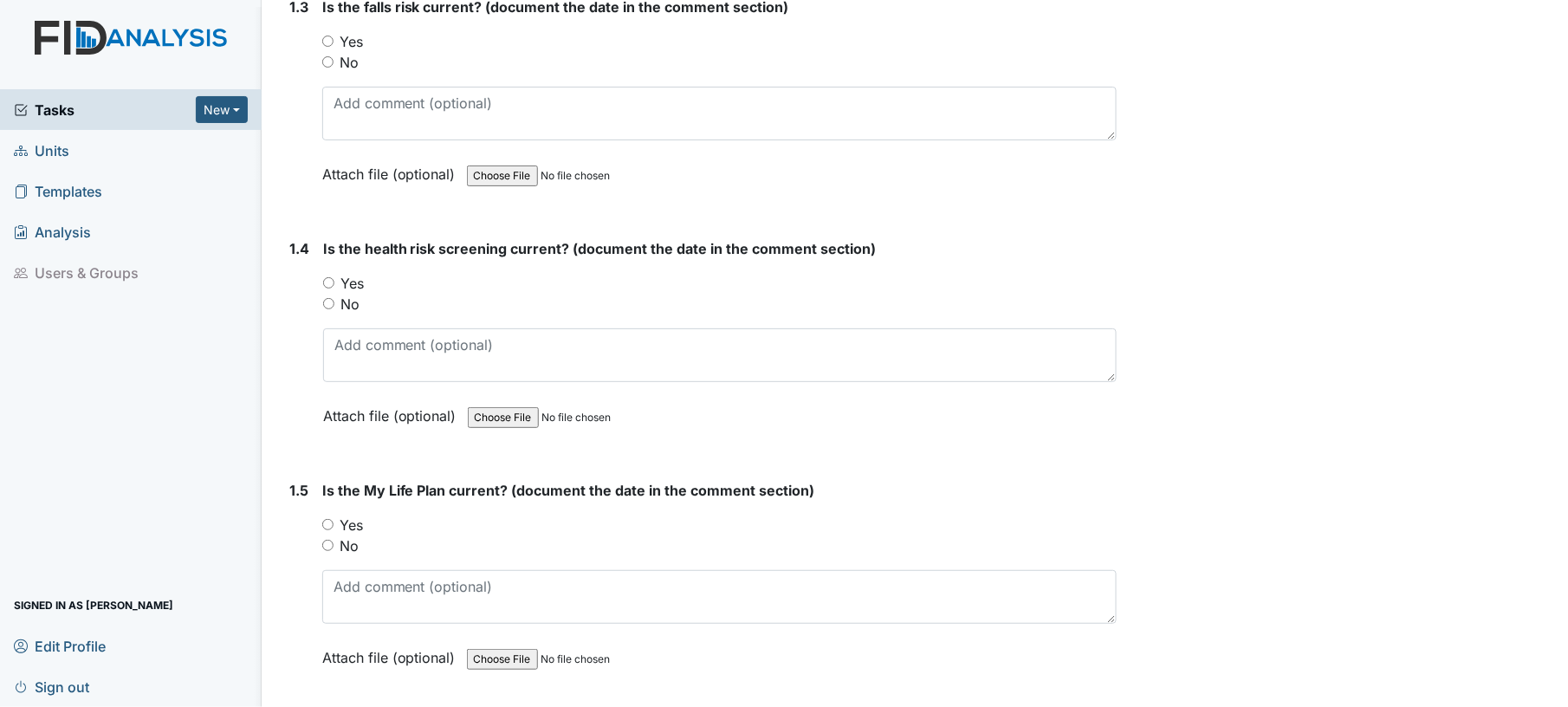
click at [326, 56] on input "No" at bounding box center [328, 61] width 11 height 11
radio input "true"
click at [326, 277] on input "Yes" at bounding box center [329, 283] width 11 height 11
radio input "true"
click at [295, 321] on div "1.4" at bounding box center [300, 345] width 20 height 214
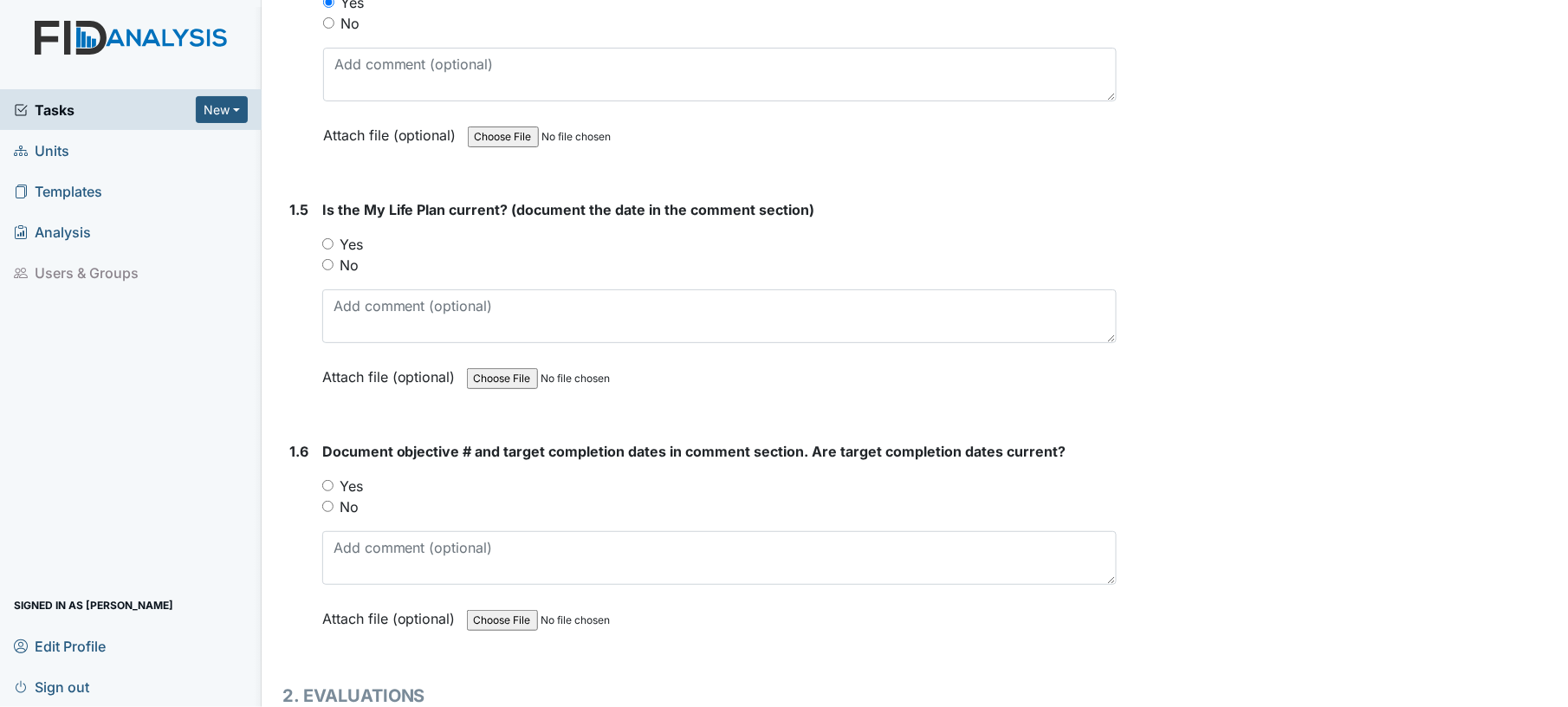
scroll to position [1231, 0]
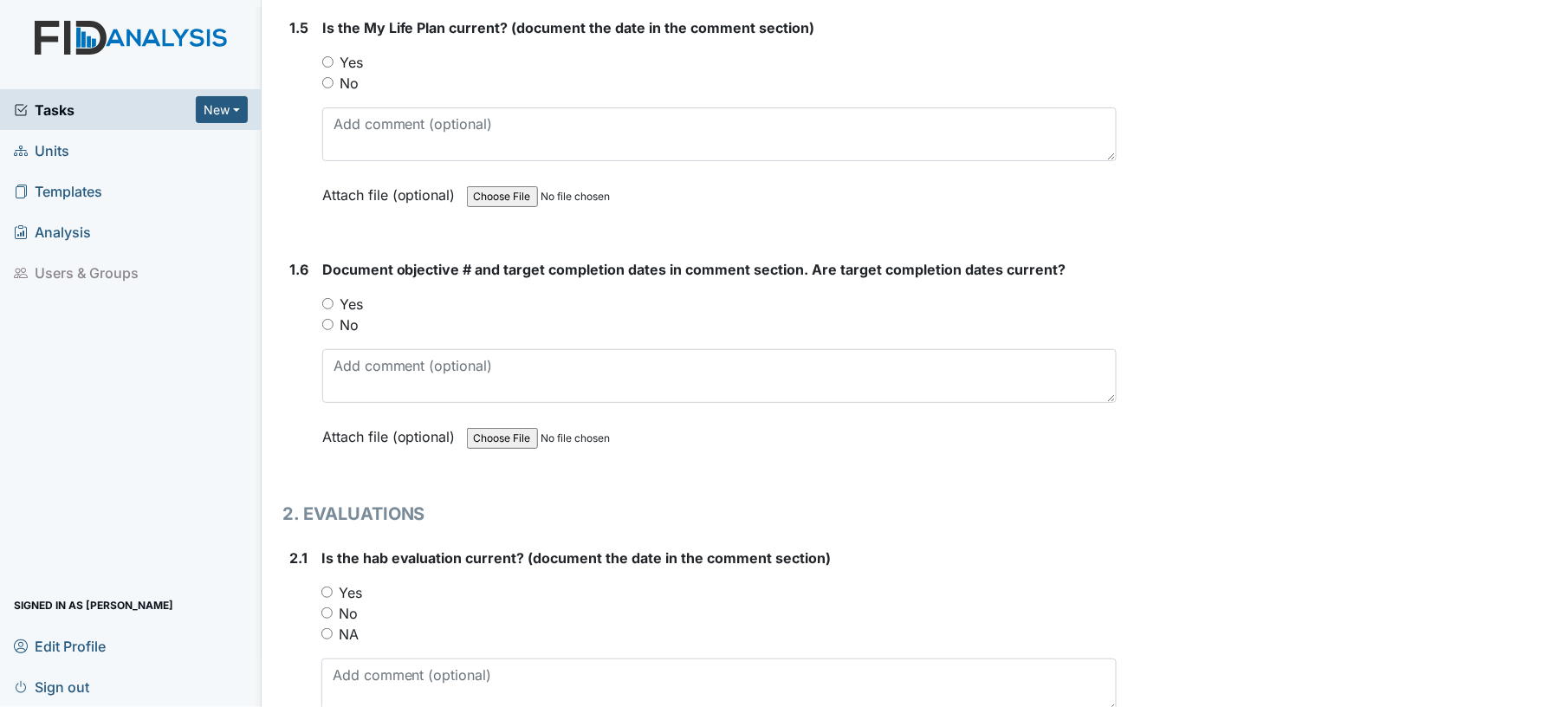
click at [327, 60] on input "Yes" at bounding box center [328, 61] width 11 height 11
radio input "true"
click at [324, 299] on input "Yes" at bounding box center [328, 303] width 11 height 11
radio input "true"
click at [291, 350] on div "1.6" at bounding box center [299, 366] width 19 height 214
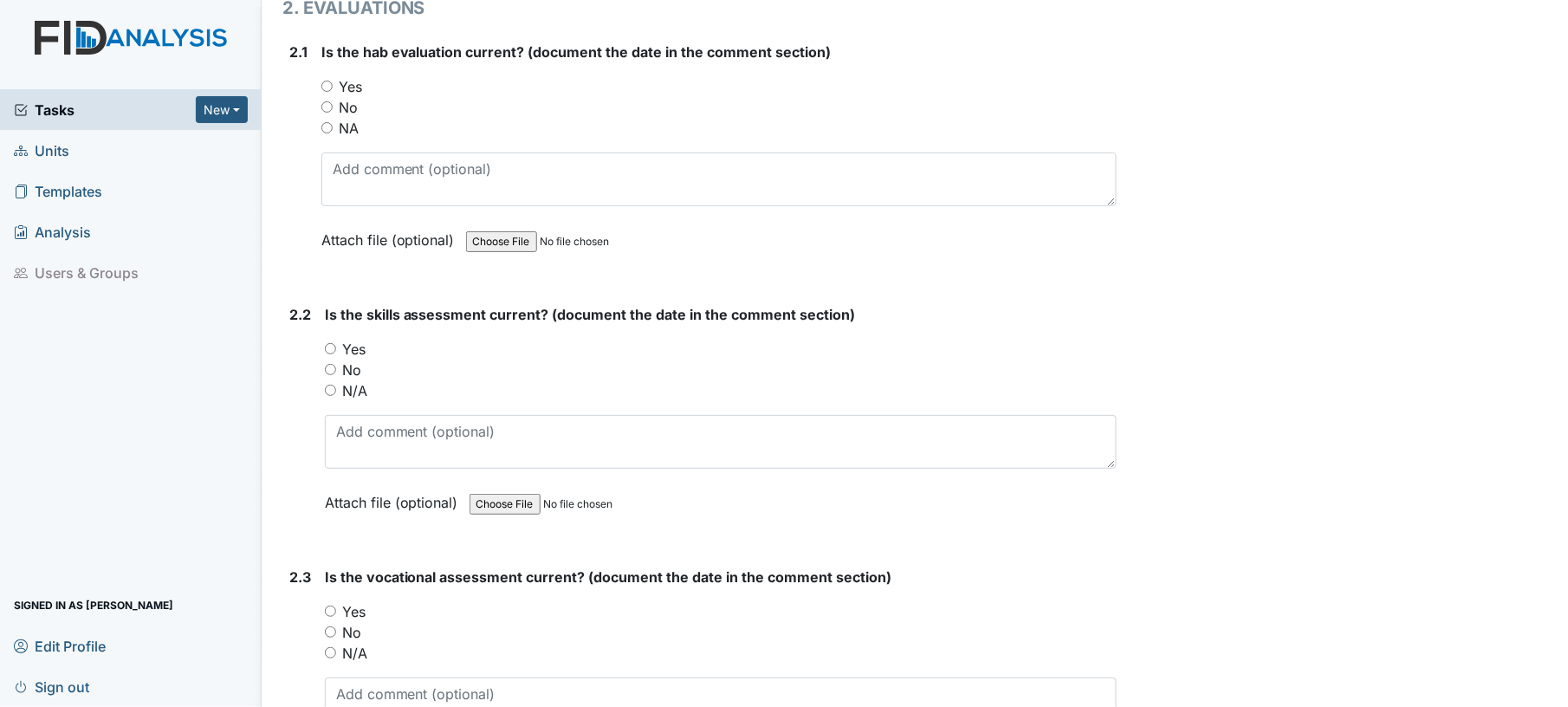
scroll to position [1738, 0]
click at [326, 79] on input "Yes" at bounding box center [327, 84] width 11 height 11
radio input "true"
click at [328, 341] on input "Yes" at bounding box center [330, 347] width 11 height 11
radio input "true"
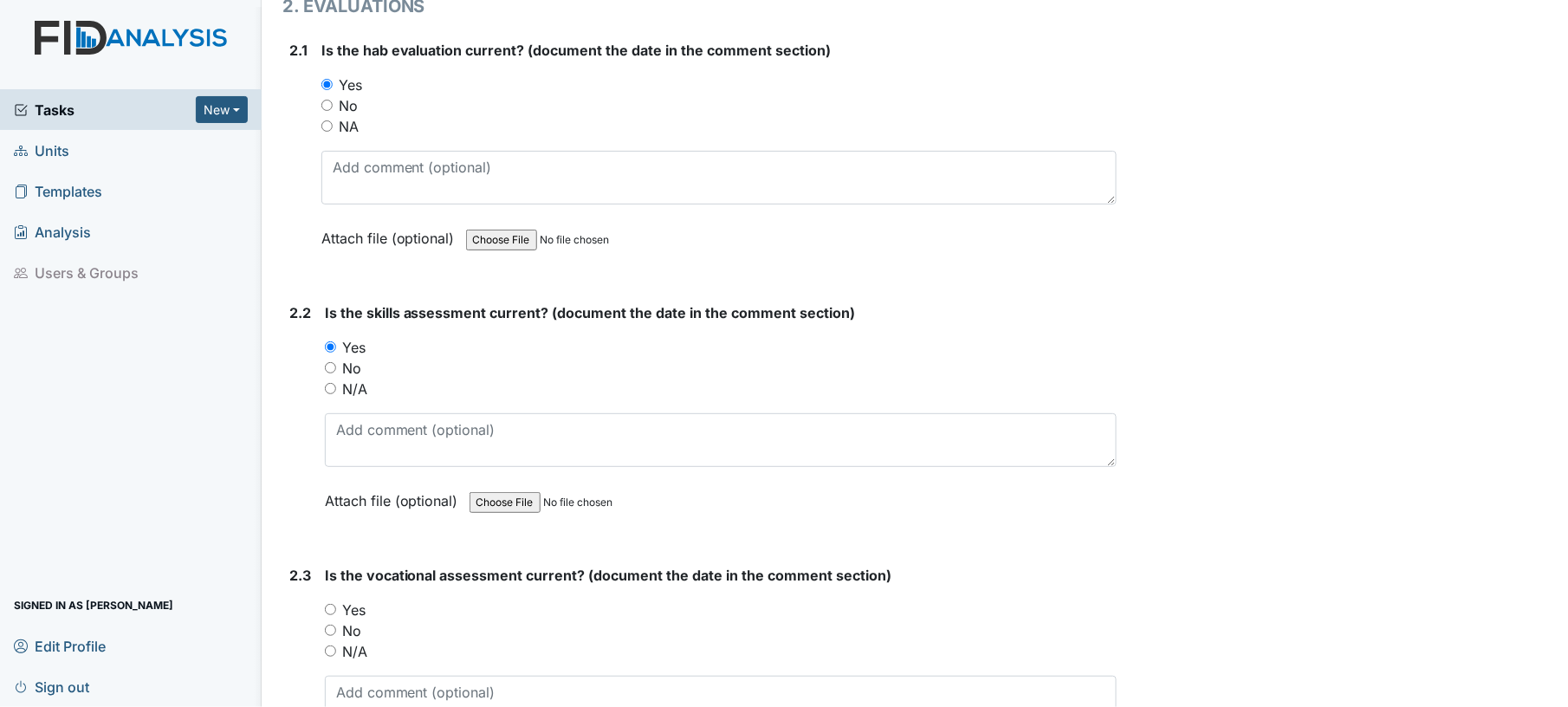
click at [567, 349] on div "Yes" at bounding box center [721, 347] width 793 height 21
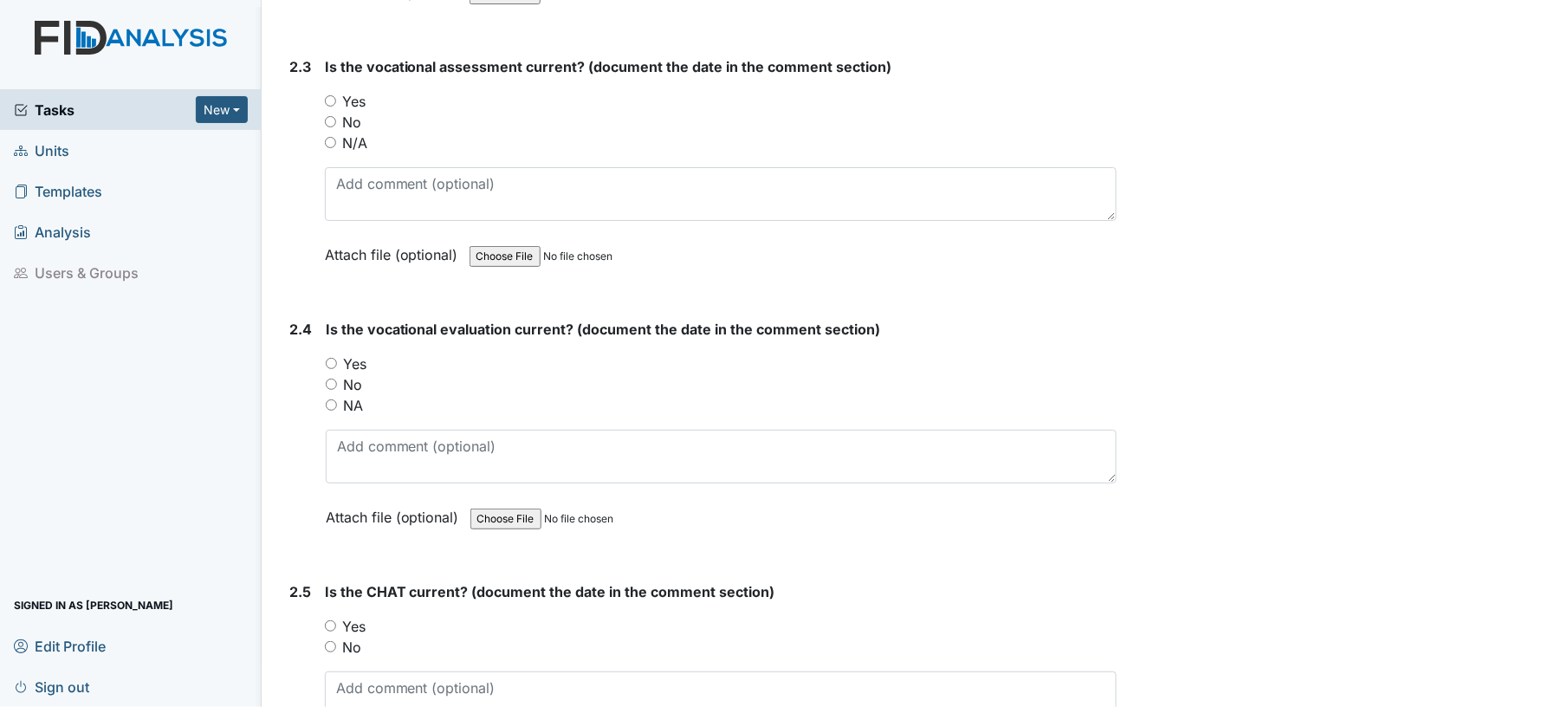
scroll to position [2293, 0]
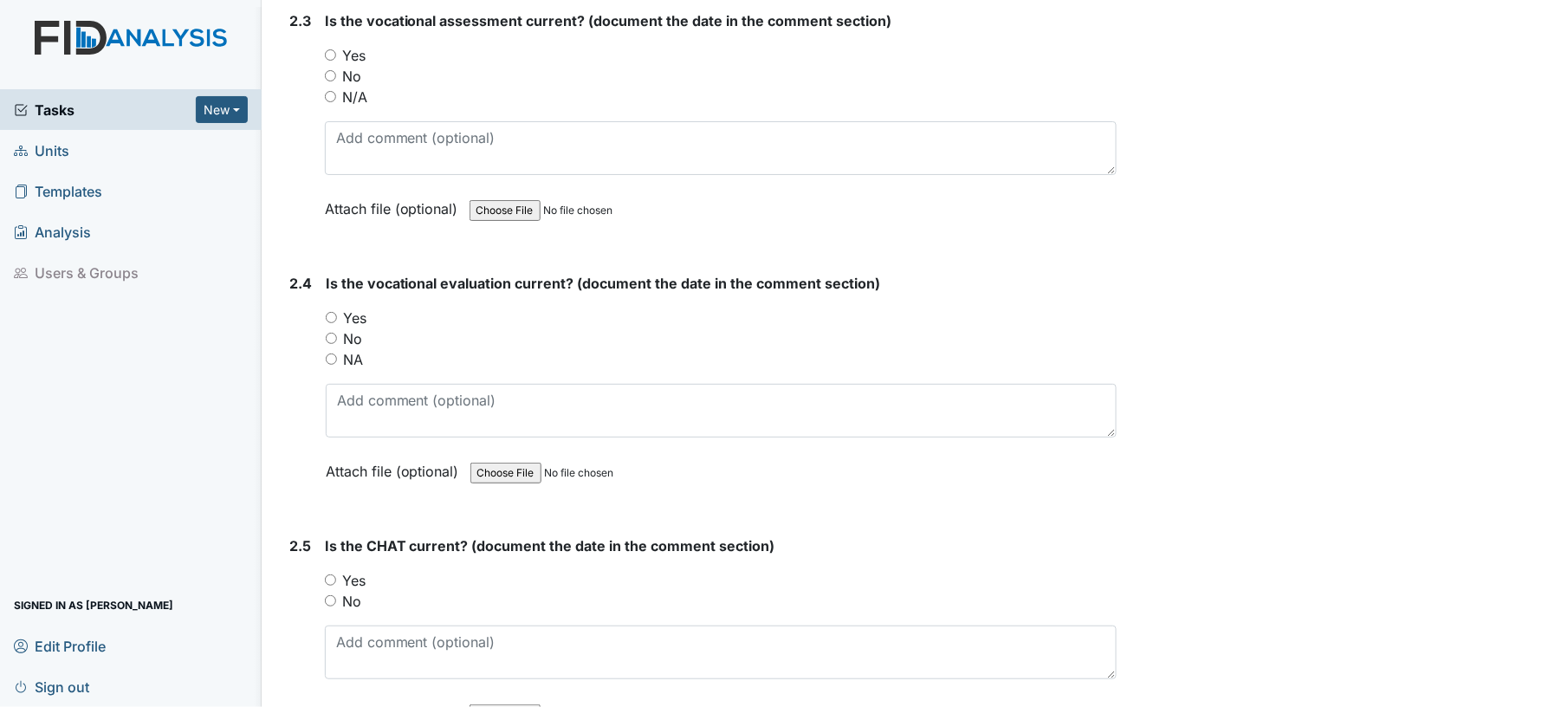
click at [325, 91] on input "N/A" at bounding box center [330, 97] width 11 height 11
radio input "true"
click at [327, 354] on input "NA" at bounding box center [331, 359] width 11 height 11
radio input "true"
click at [501, 313] on div "Yes" at bounding box center [721, 318] width 792 height 21
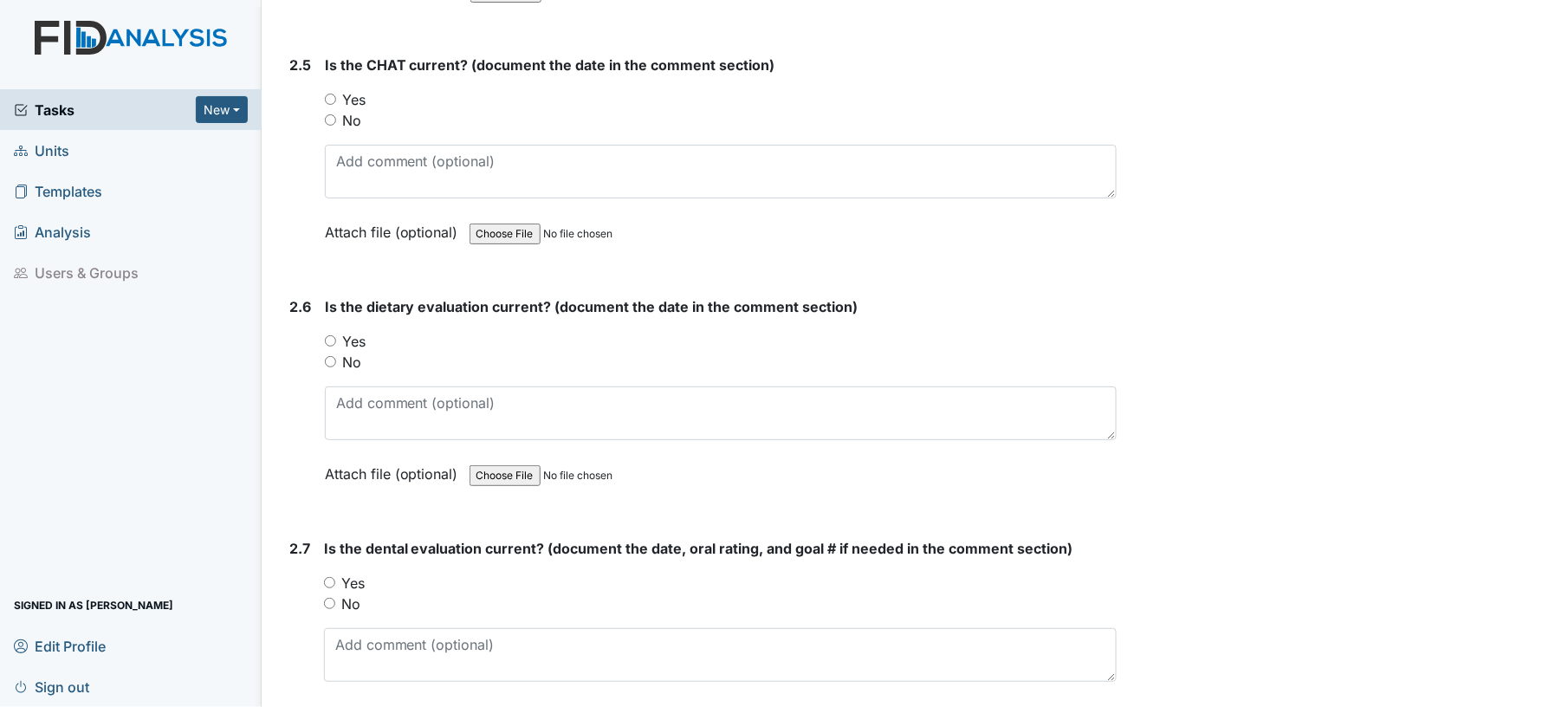
scroll to position [2802, 0]
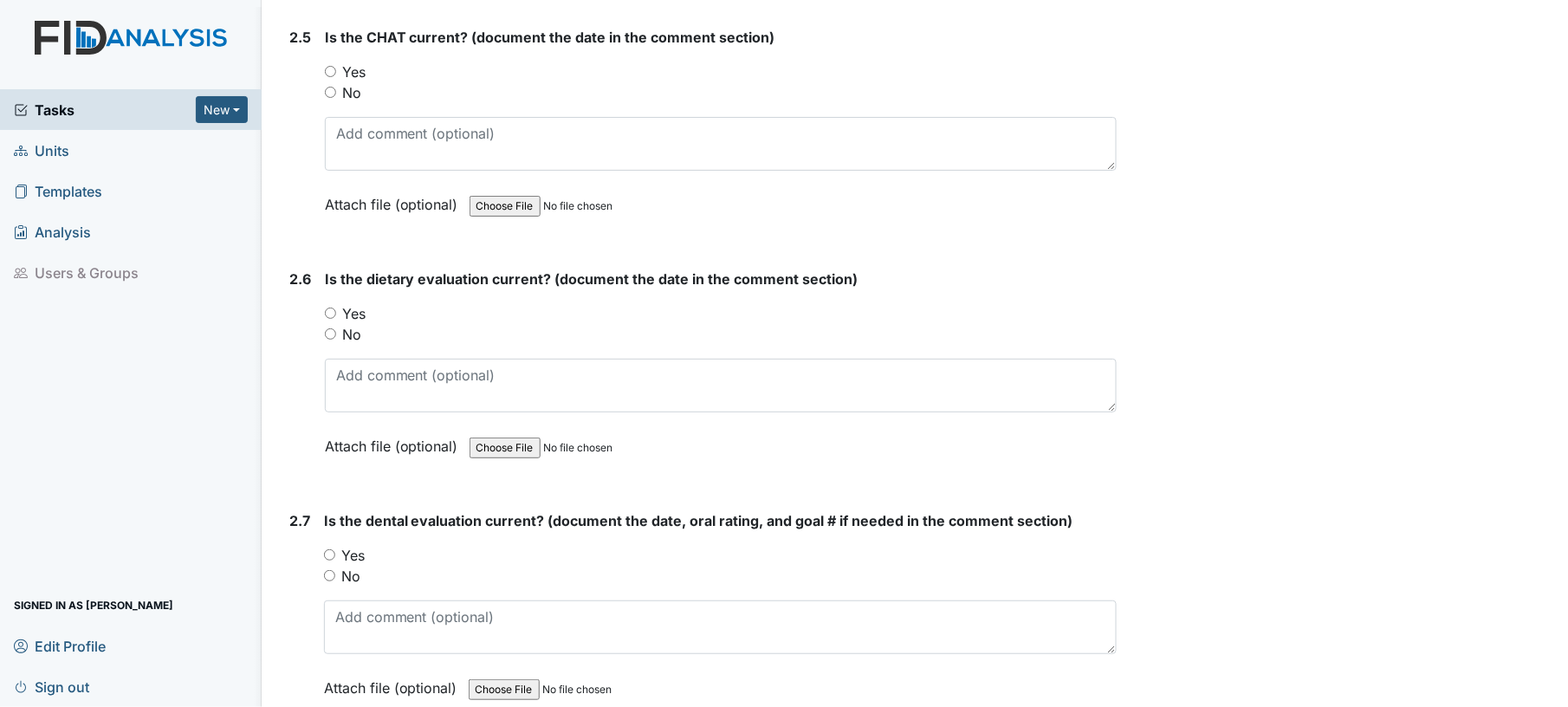
click at [333, 66] on input "Yes" at bounding box center [330, 71] width 11 height 11
radio input "true"
click at [331, 308] on input "Yes" at bounding box center [330, 313] width 11 height 11
radio input "true"
click at [334, 549] on input "Yes" at bounding box center [329, 554] width 11 height 11
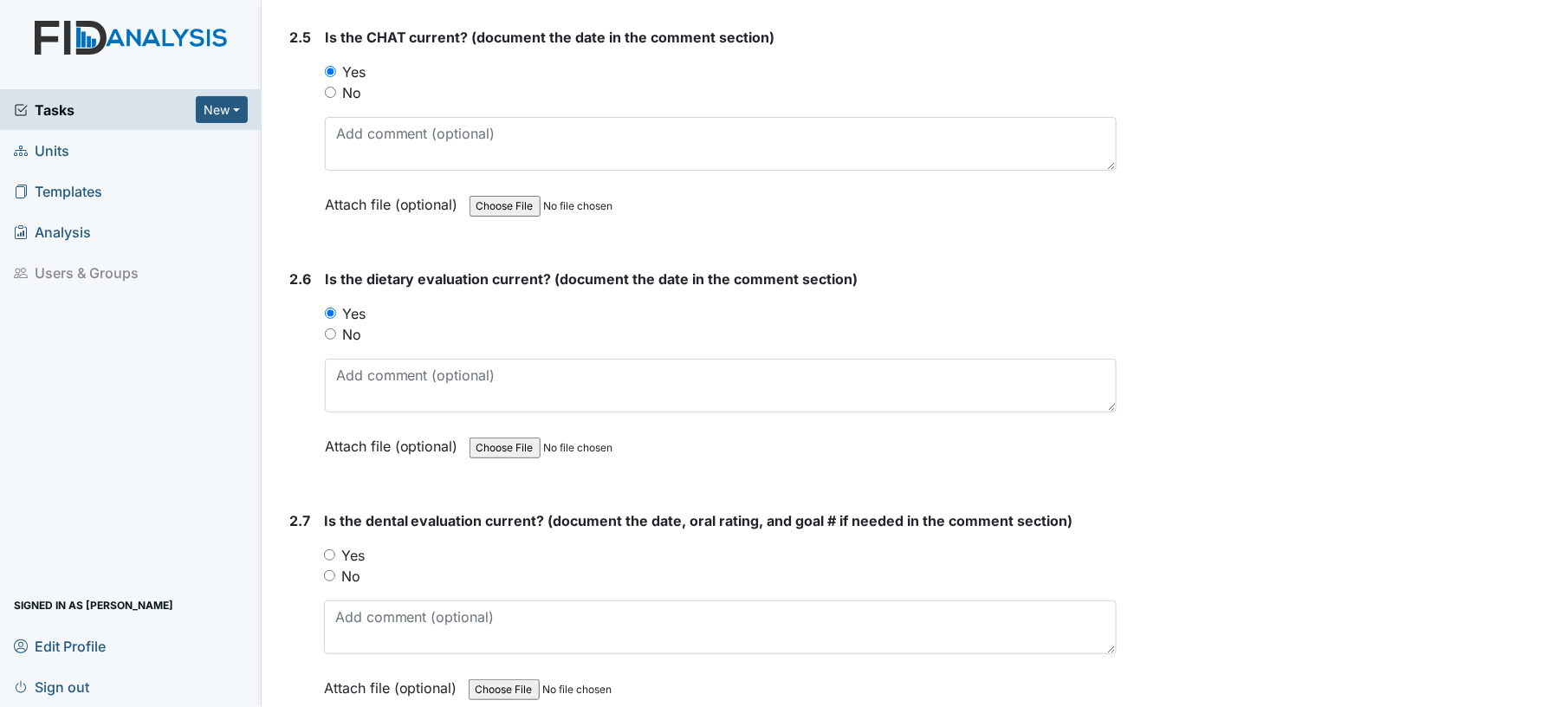
radio input "true"
click at [479, 516] on span "Is the dental evaluation current? (document the date, oral rating, and goal # i…" at bounding box center [699, 520] width 749 height 17
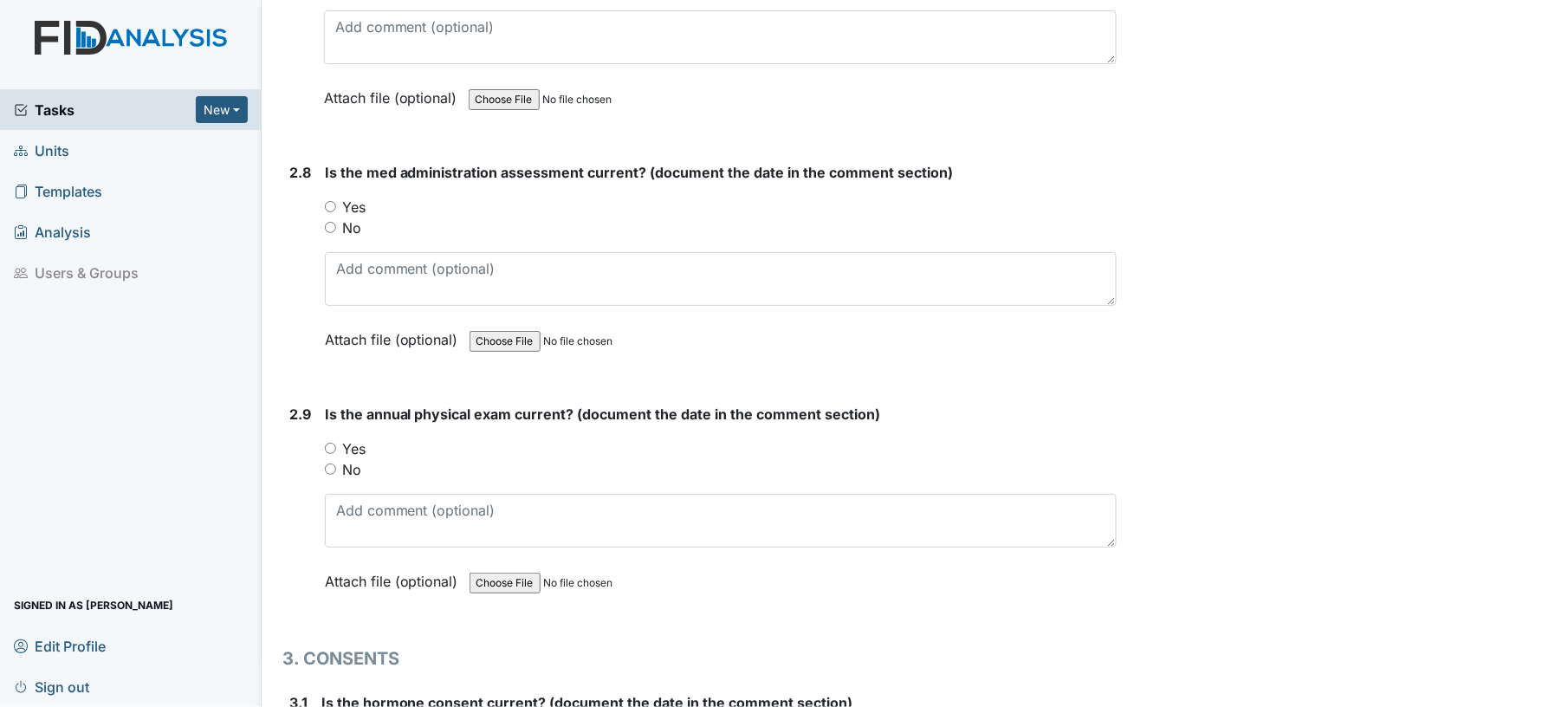
scroll to position [3402, 0]
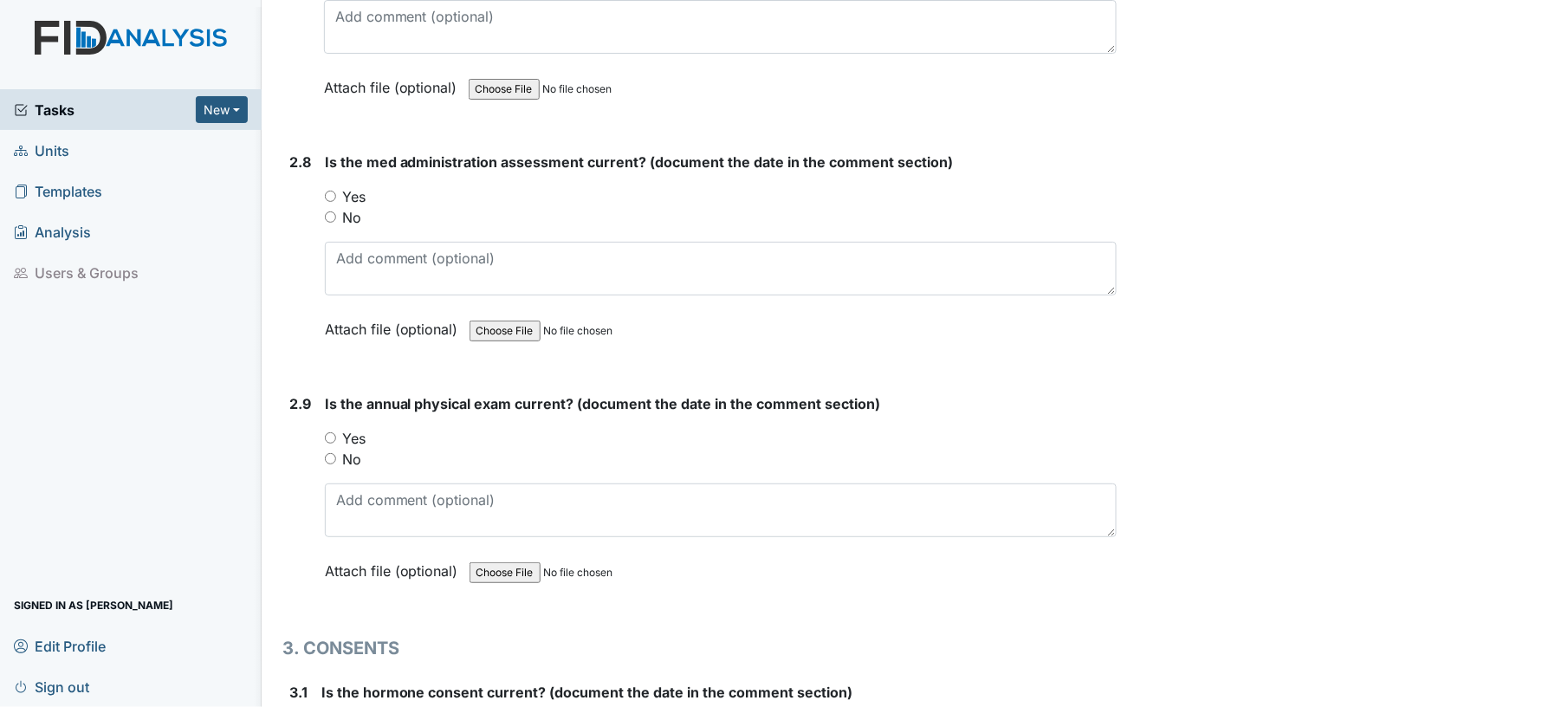
click at [328, 191] on input "Yes" at bounding box center [330, 196] width 11 height 11
radio input "true"
click at [306, 209] on div "2.8" at bounding box center [301, 258] width 22 height 214
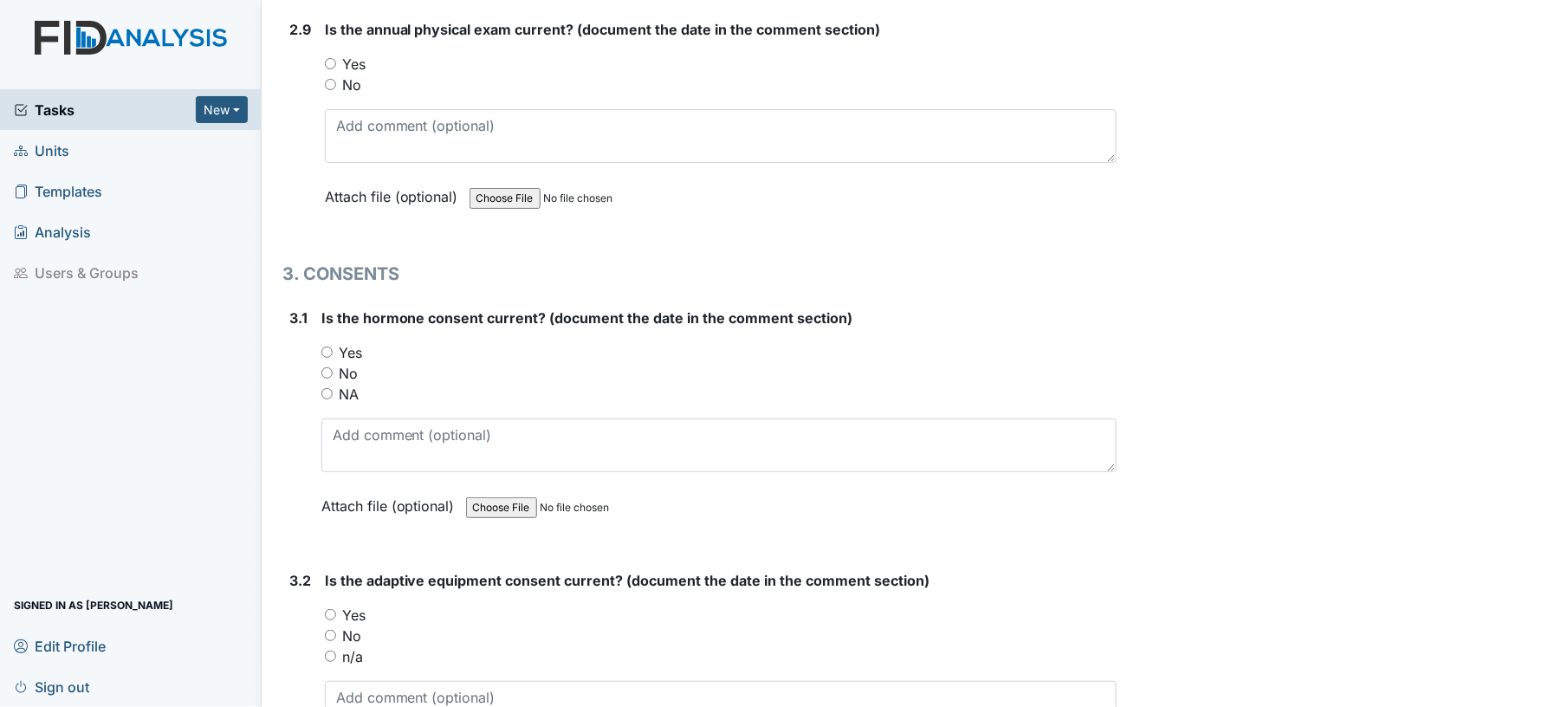
scroll to position [3772, 0]
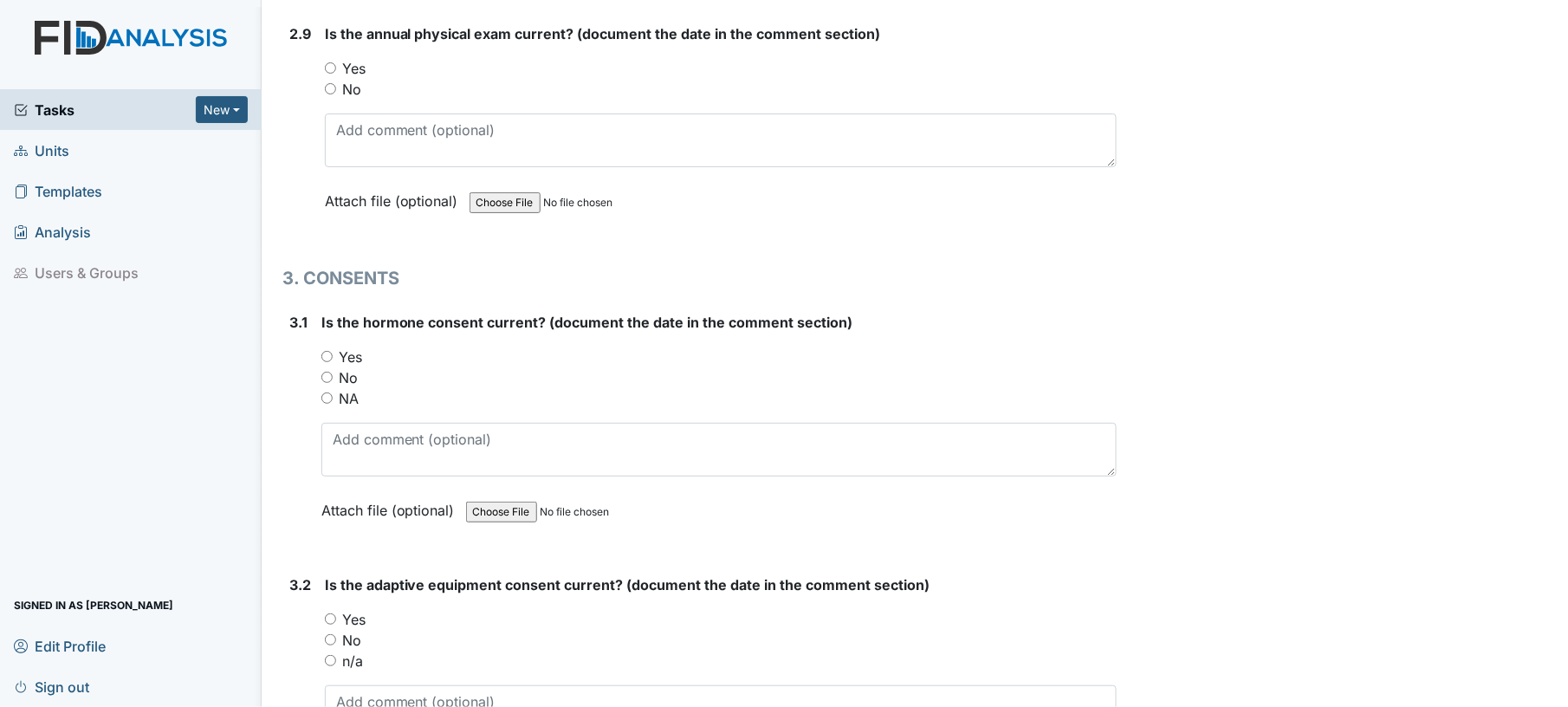
click at [327, 62] on input "Yes" at bounding box center [330, 68] width 11 height 11
radio input "true"
click at [330, 351] on input "Yes" at bounding box center [327, 357] width 11 height 11
radio input "true"
click at [567, 347] on div "Yes" at bounding box center [719, 357] width 796 height 21
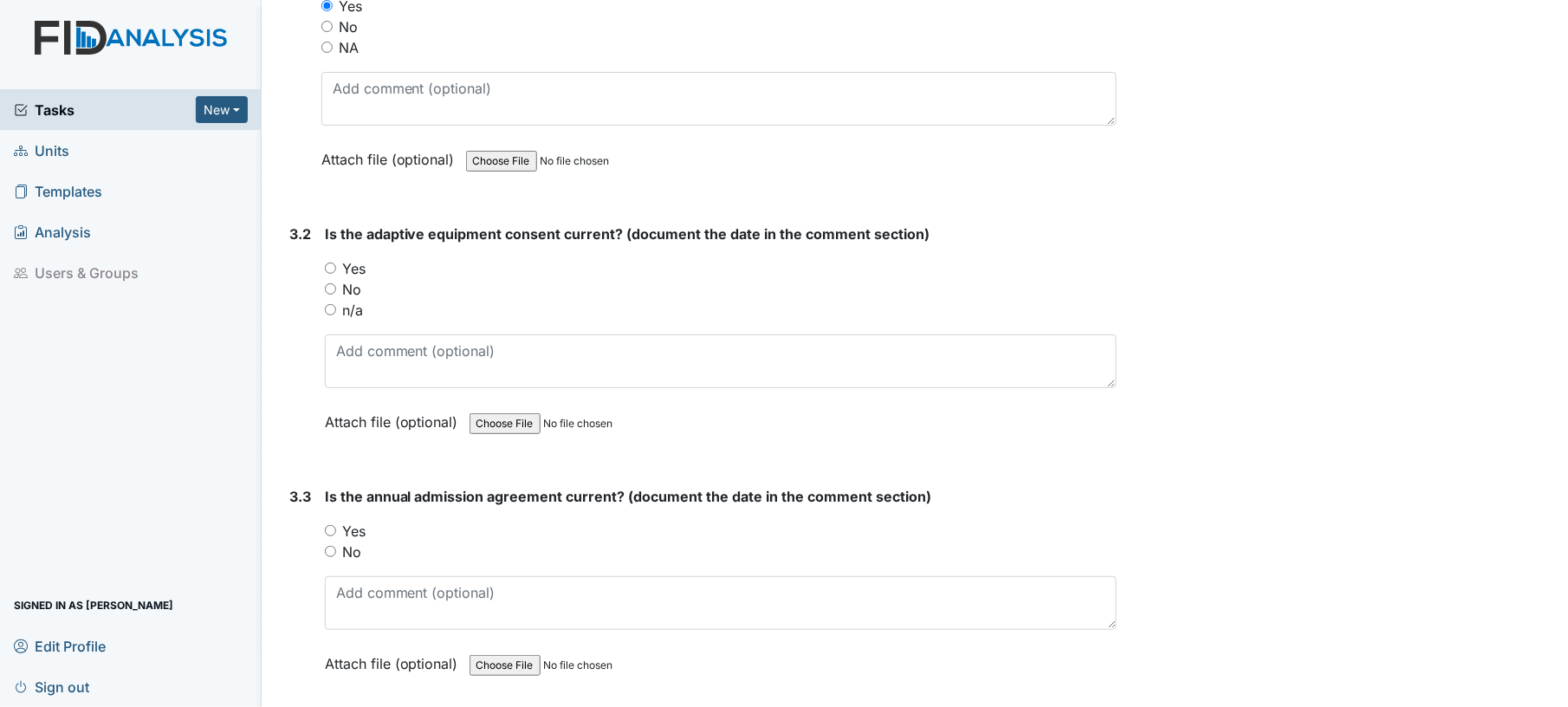
scroll to position [4142, 0]
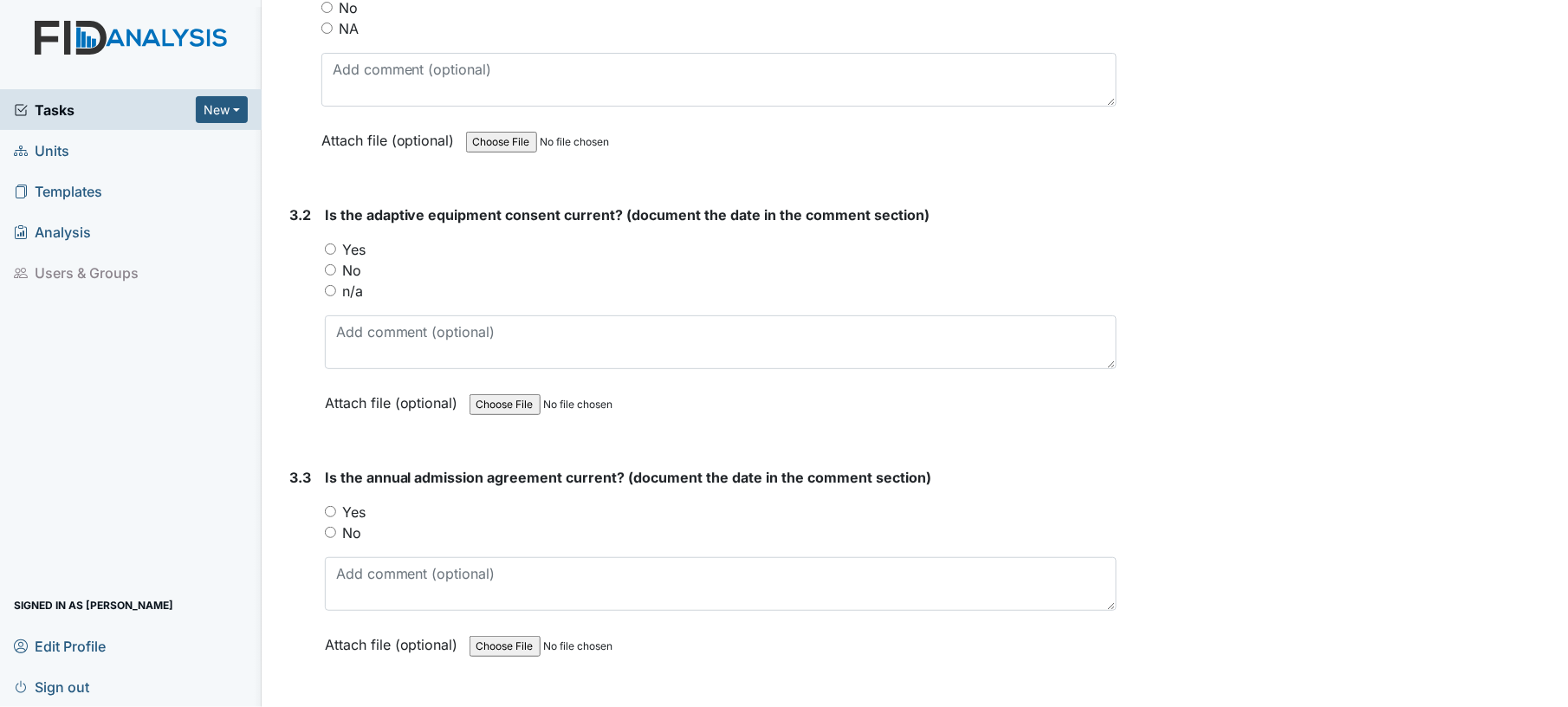
click at [674, 21] on div "NA" at bounding box center [719, 28] width 796 height 21
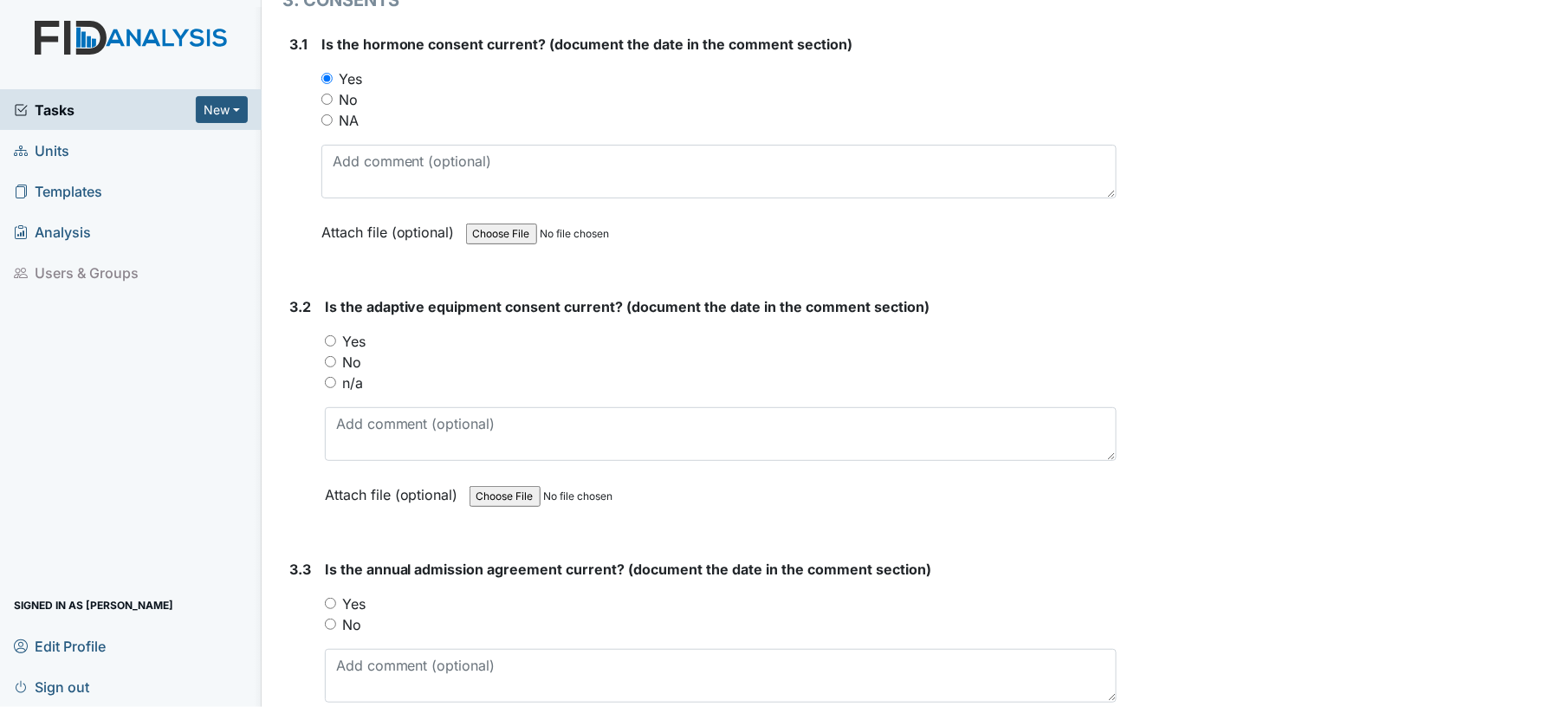
scroll to position [4049, 0]
click at [328, 116] on input "NA" at bounding box center [327, 121] width 11 height 11
radio input "true"
click at [325, 336] on input "Yes" at bounding box center [330, 341] width 11 height 11
radio input "true"
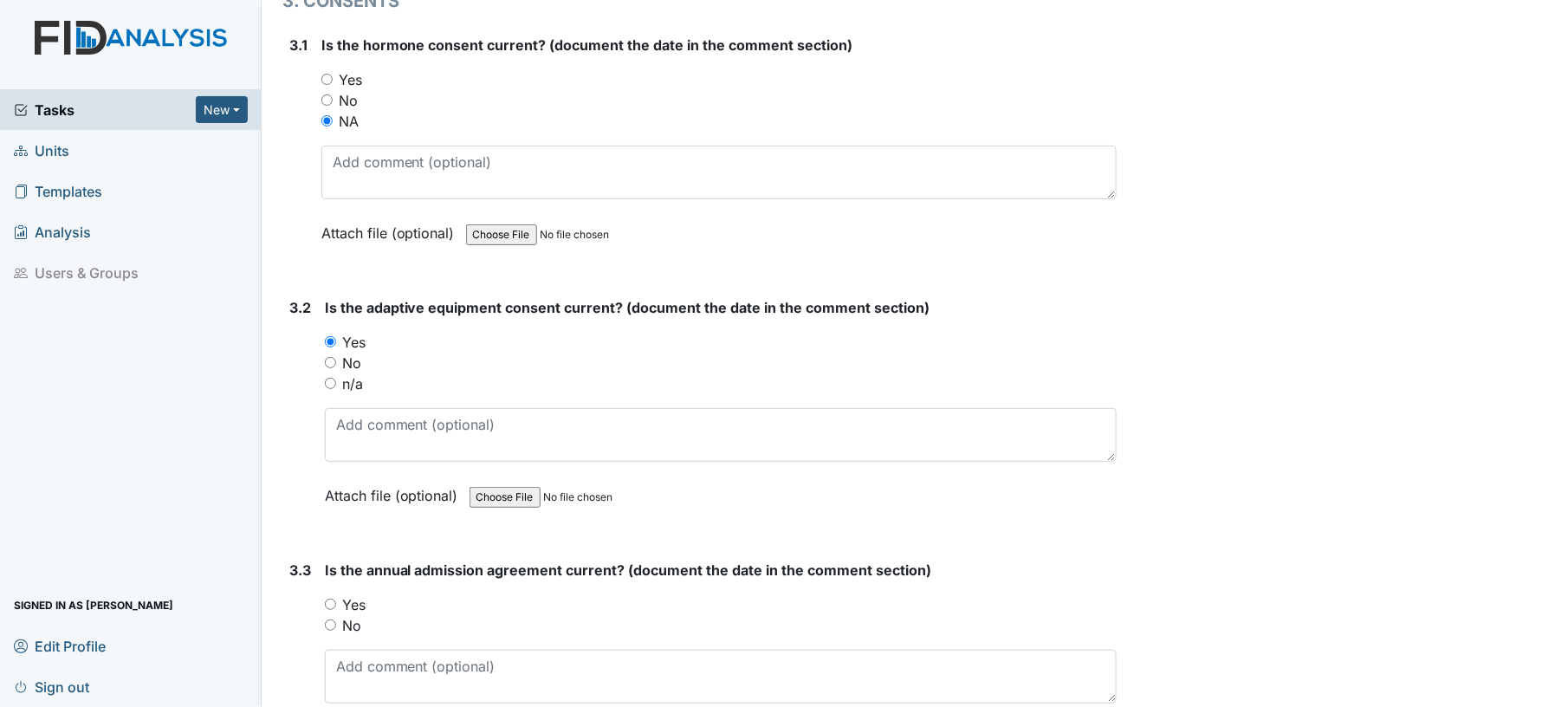
click at [545, 374] on div "n/a" at bounding box center [721, 384] width 793 height 21
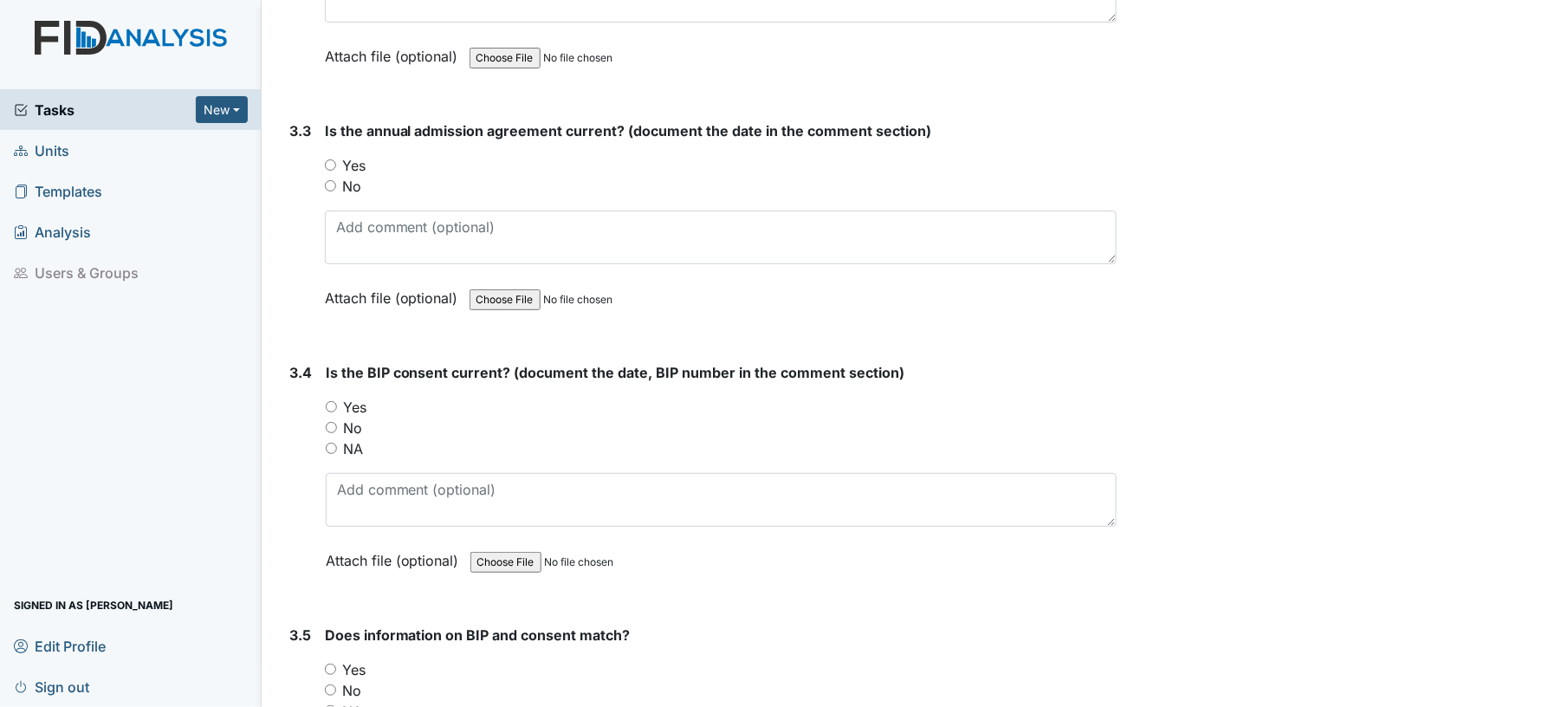
scroll to position [4511, 0]
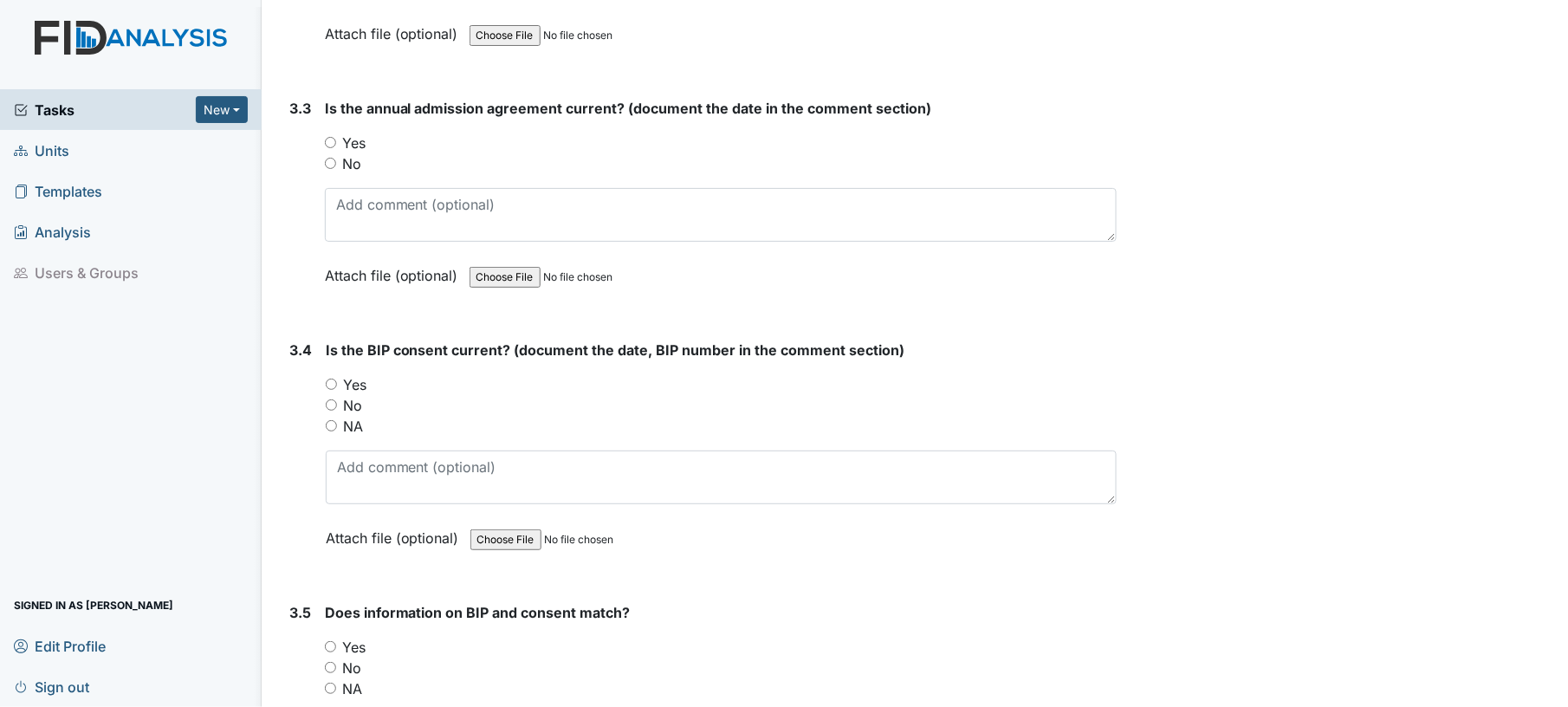
click at [331, 137] on input "Yes" at bounding box center [330, 143] width 11 height 11
radio input "true"
click at [466, 134] on div "Yes" at bounding box center [721, 143] width 793 height 21
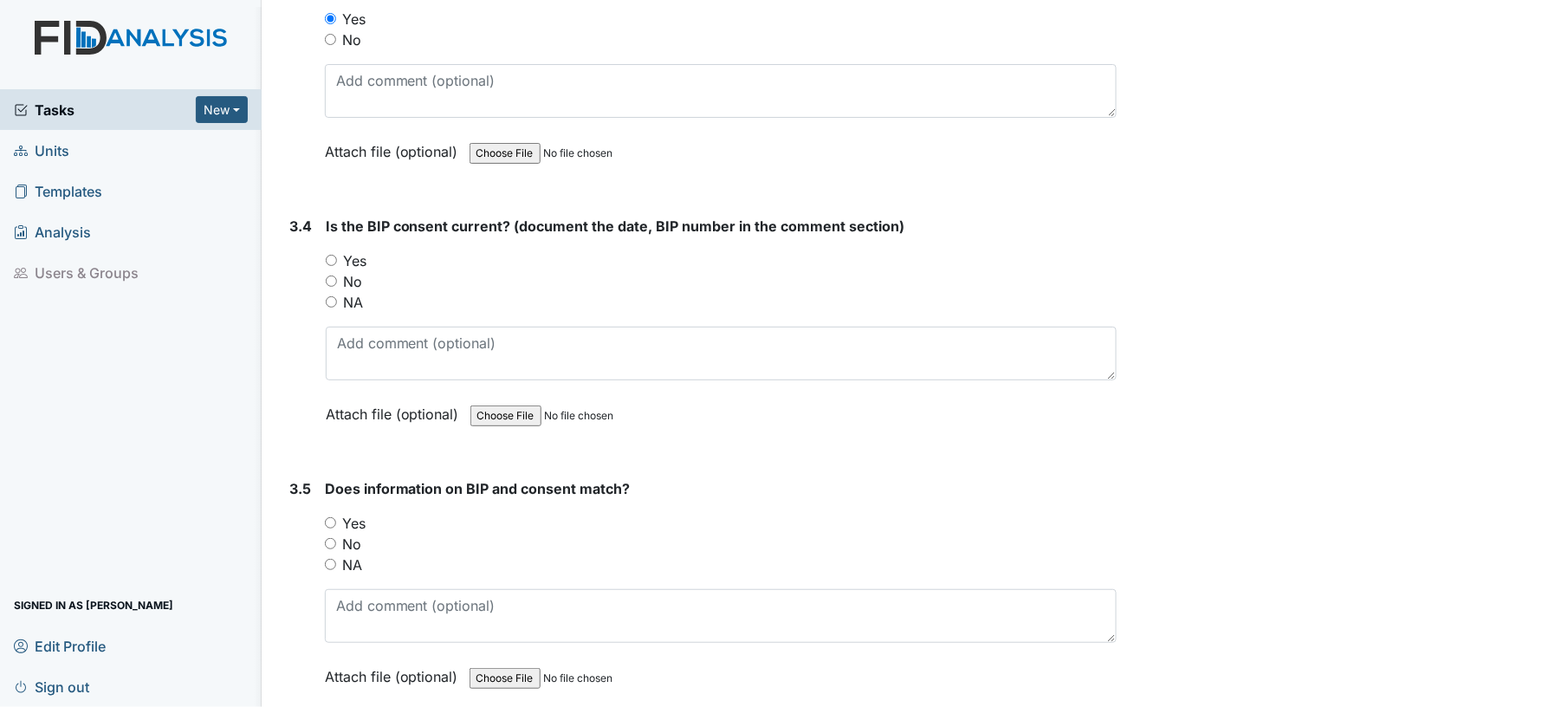
scroll to position [4696, 0]
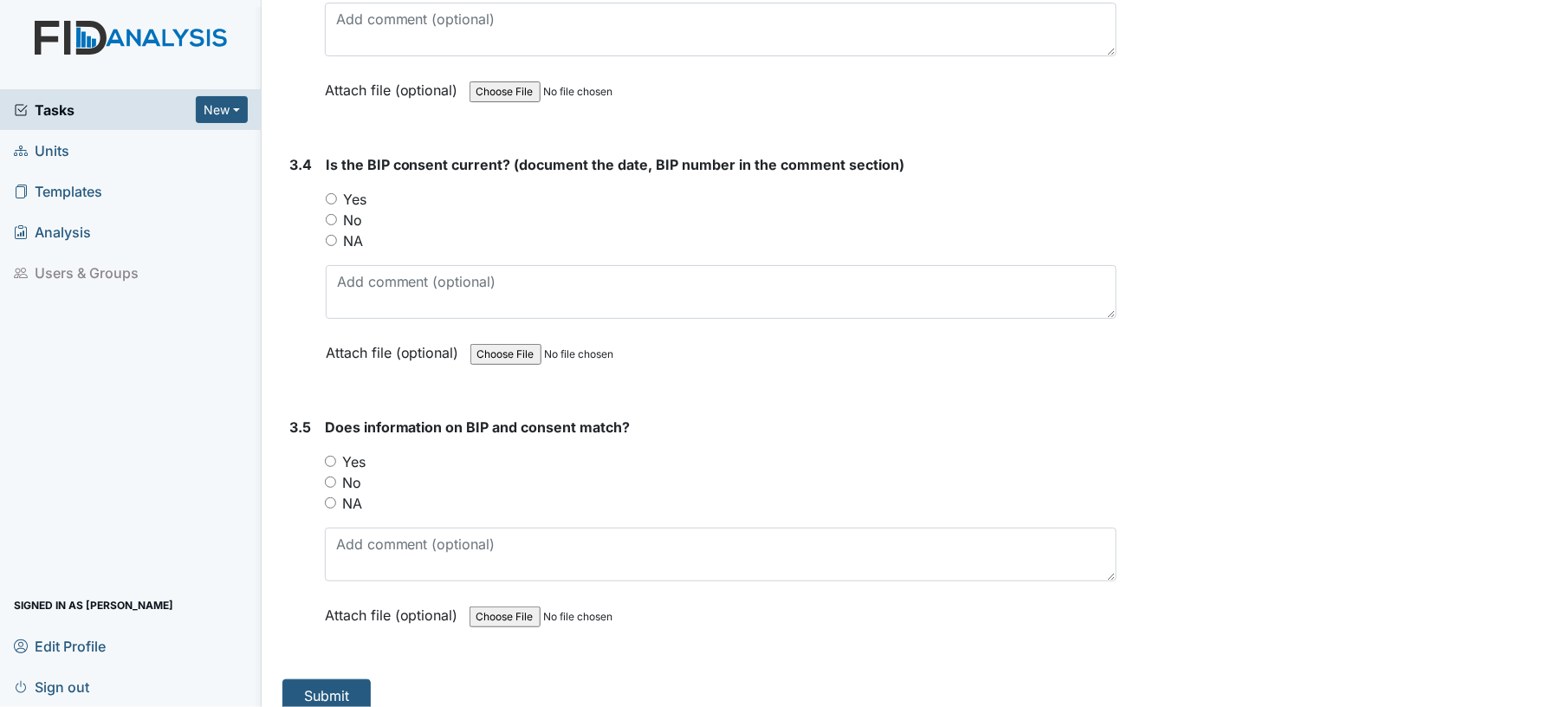
click at [326, 193] on input "Yes" at bounding box center [331, 199] width 11 height 11
radio input "true"
click at [428, 209] on div "No" at bounding box center [721, 219] width 792 height 21
click at [333, 454] on input "Yes" at bounding box center [330, 460] width 11 height 11
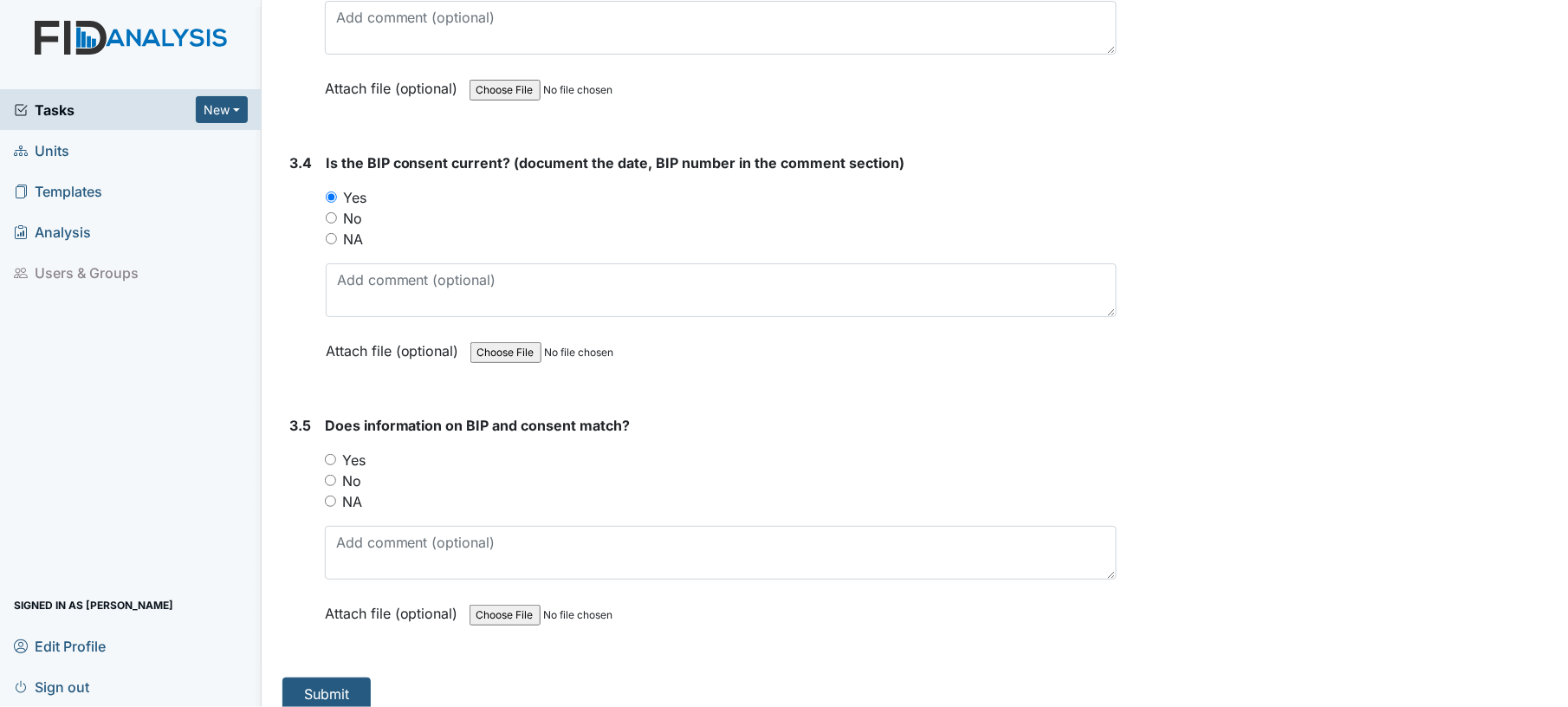
radio input "true"
click at [324, 677] on button "Submit" at bounding box center [327, 693] width 88 height 33
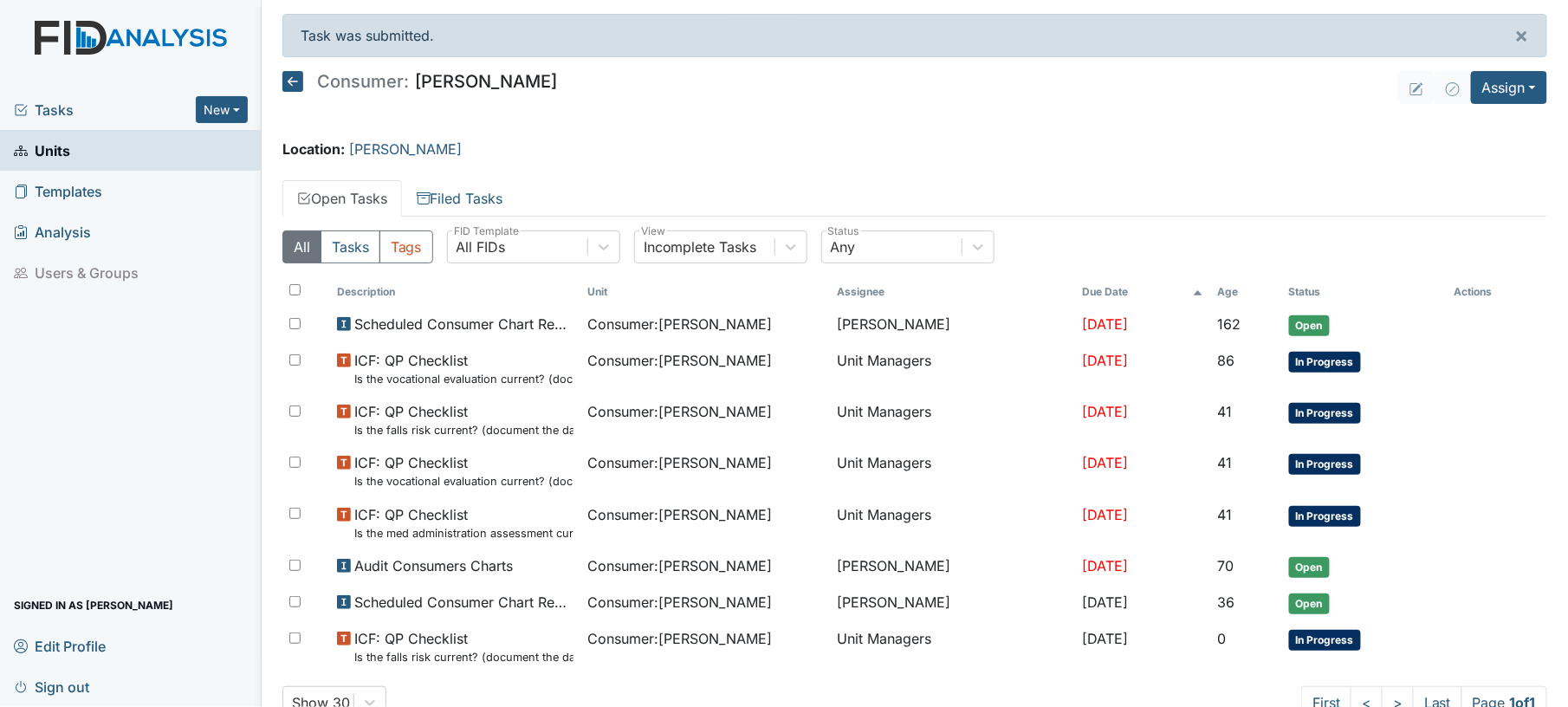
click at [302, 84] on icon at bounding box center [292, 81] width 21 height 21
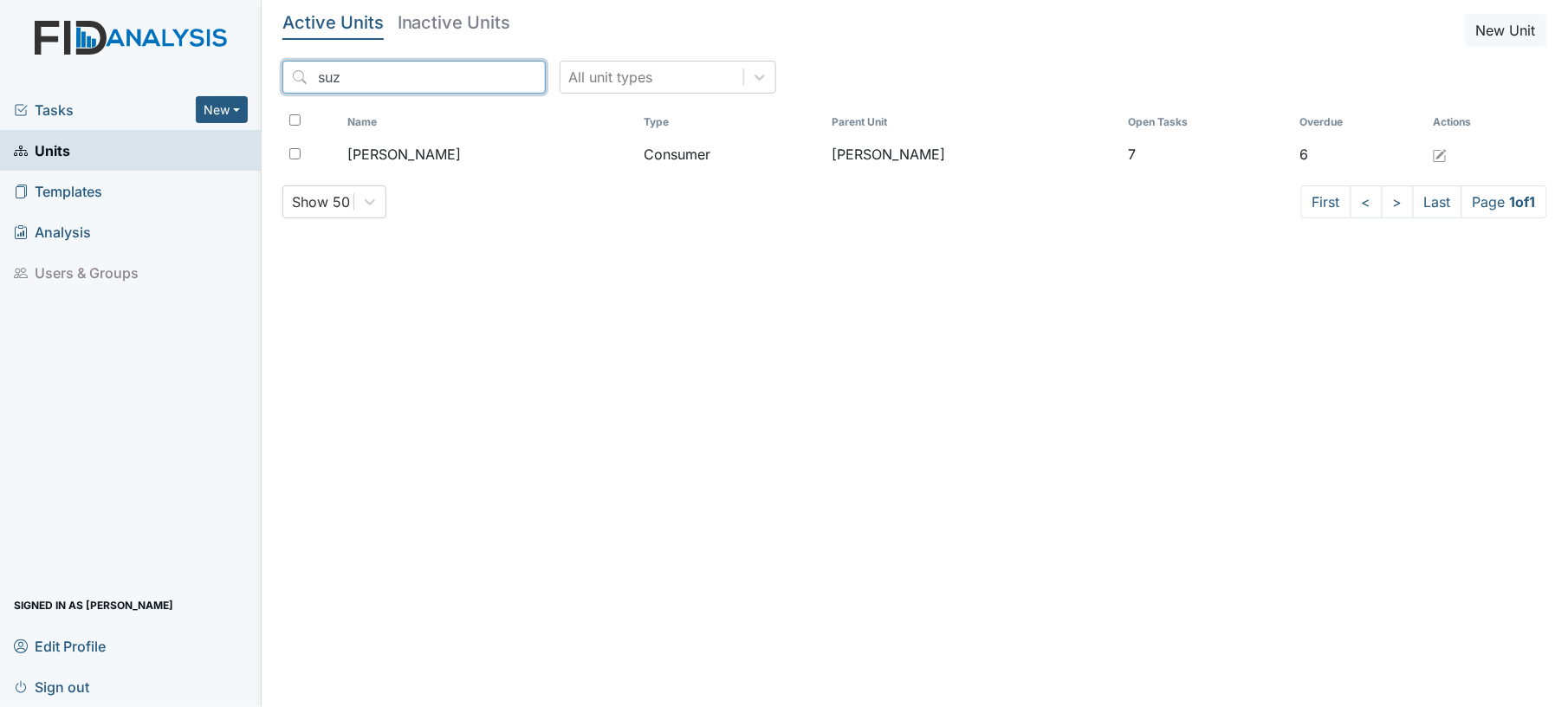
click at [390, 75] on input "suz" at bounding box center [414, 77] width 264 height 33
type input "s"
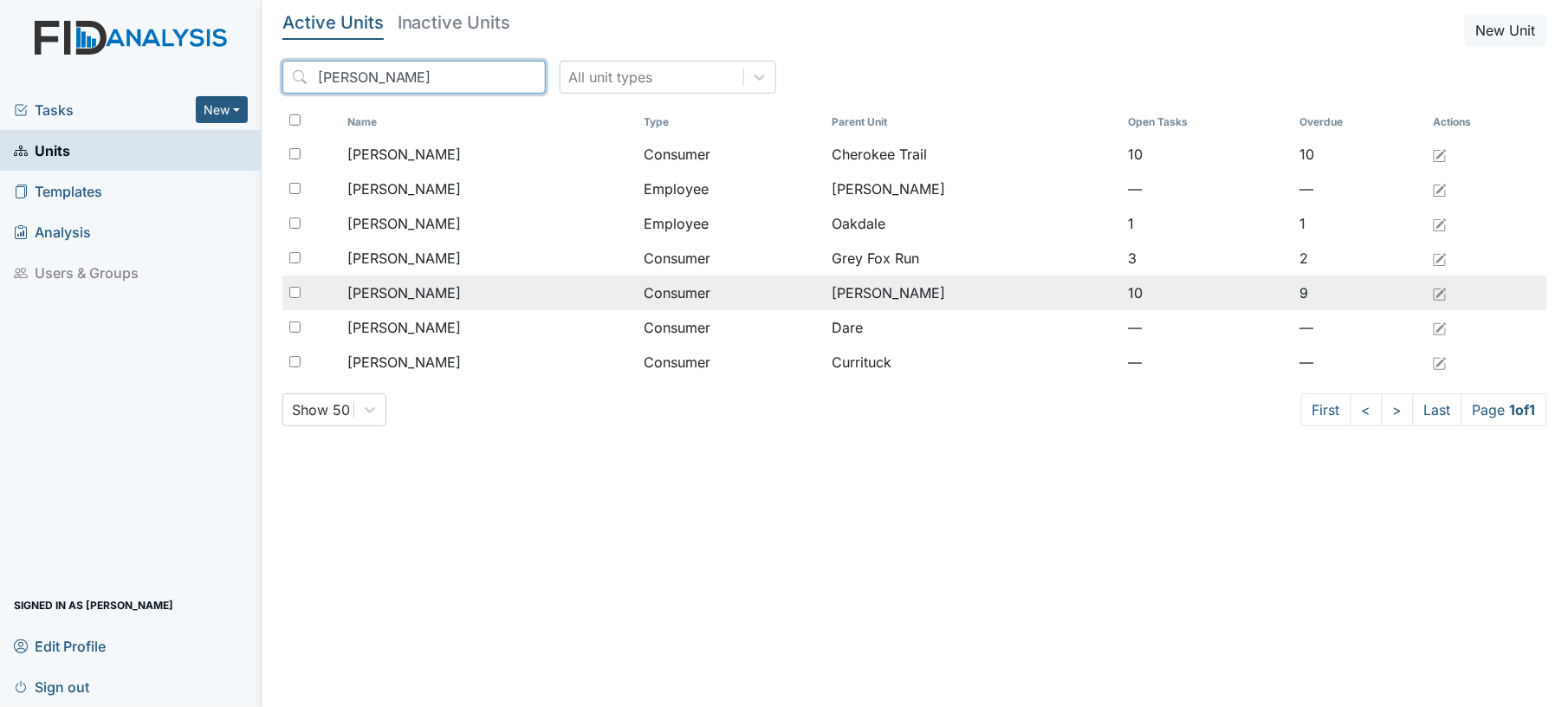
type input "[PERSON_NAME]"
click at [452, 288] on span "[PERSON_NAME]" at bounding box center [404, 293] width 114 height 21
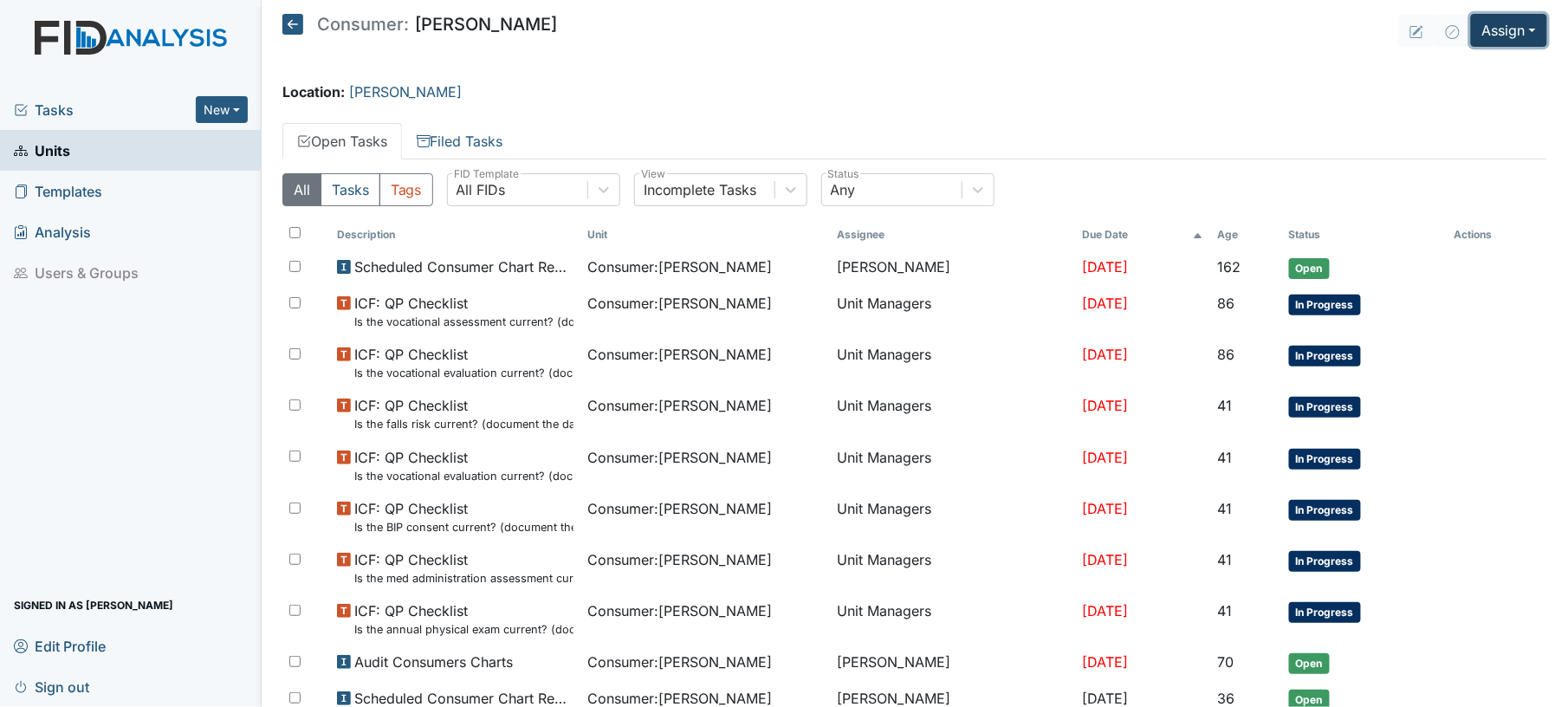
click at [1491, 25] on button "Assign" at bounding box center [1509, 30] width 76 height 33
click at [1452, 125] on link "Assign Document" at bounding box center [1466, 126] width 156 height 28
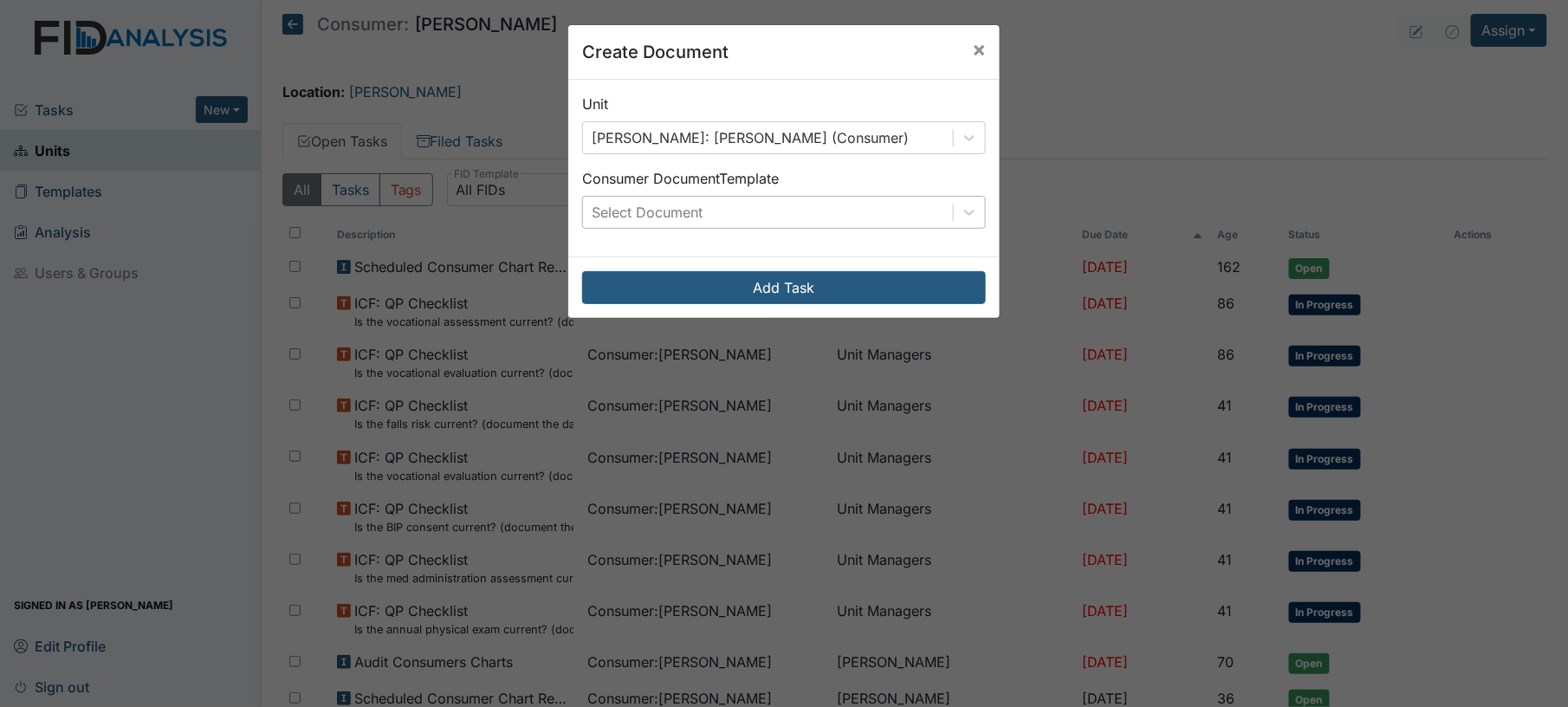
click at [746, 212] on div "Select Document" at bounding box center [768, 212] width 370 height 32
click at [960, 53] on button "×" at bounding box center [979, 50] width 42 height 49
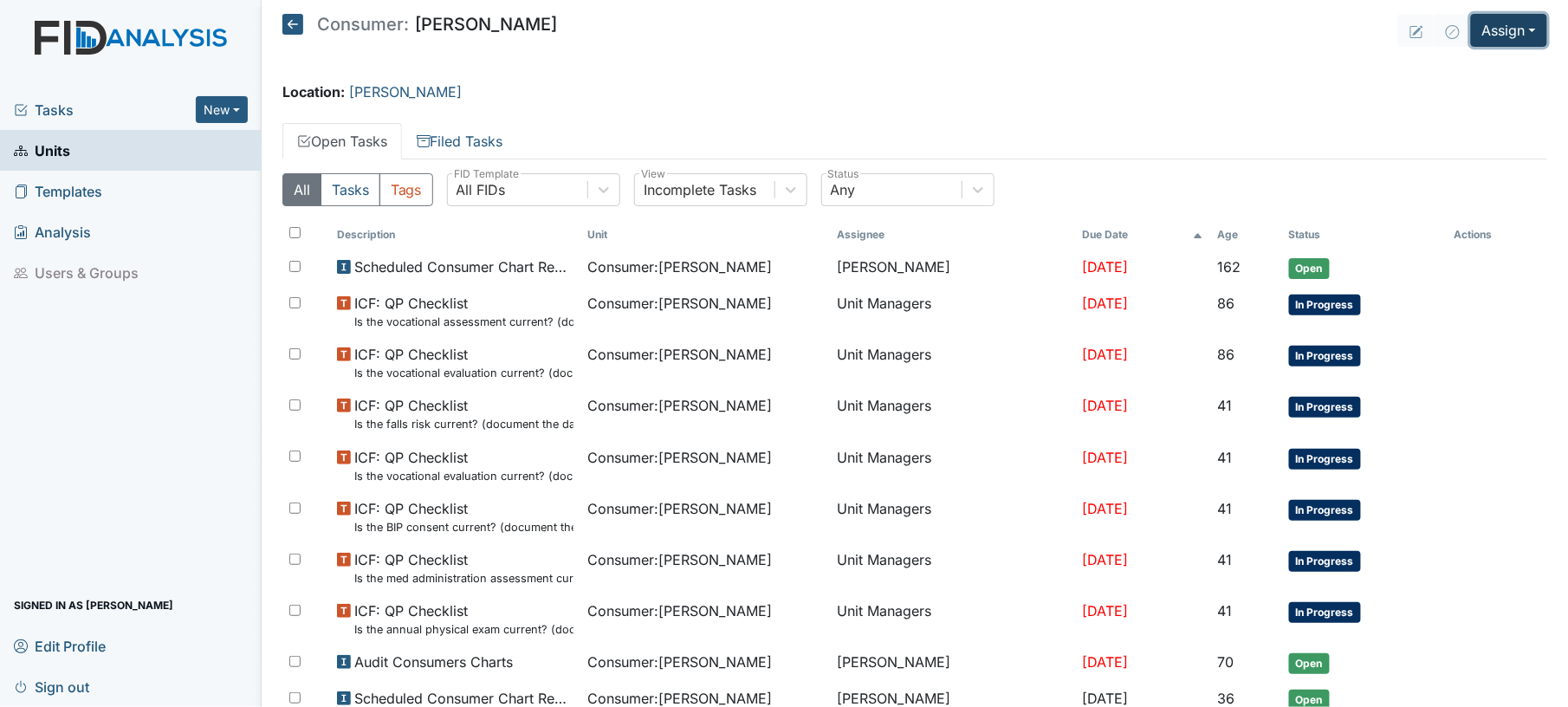
click at [1481, 26] on button "Assign" at bounding box center [1509, 30] width 76 height 33
click at [1464, 101] on link "Assign Inspection" at bounding box center [1466, 98] width 156 height 28
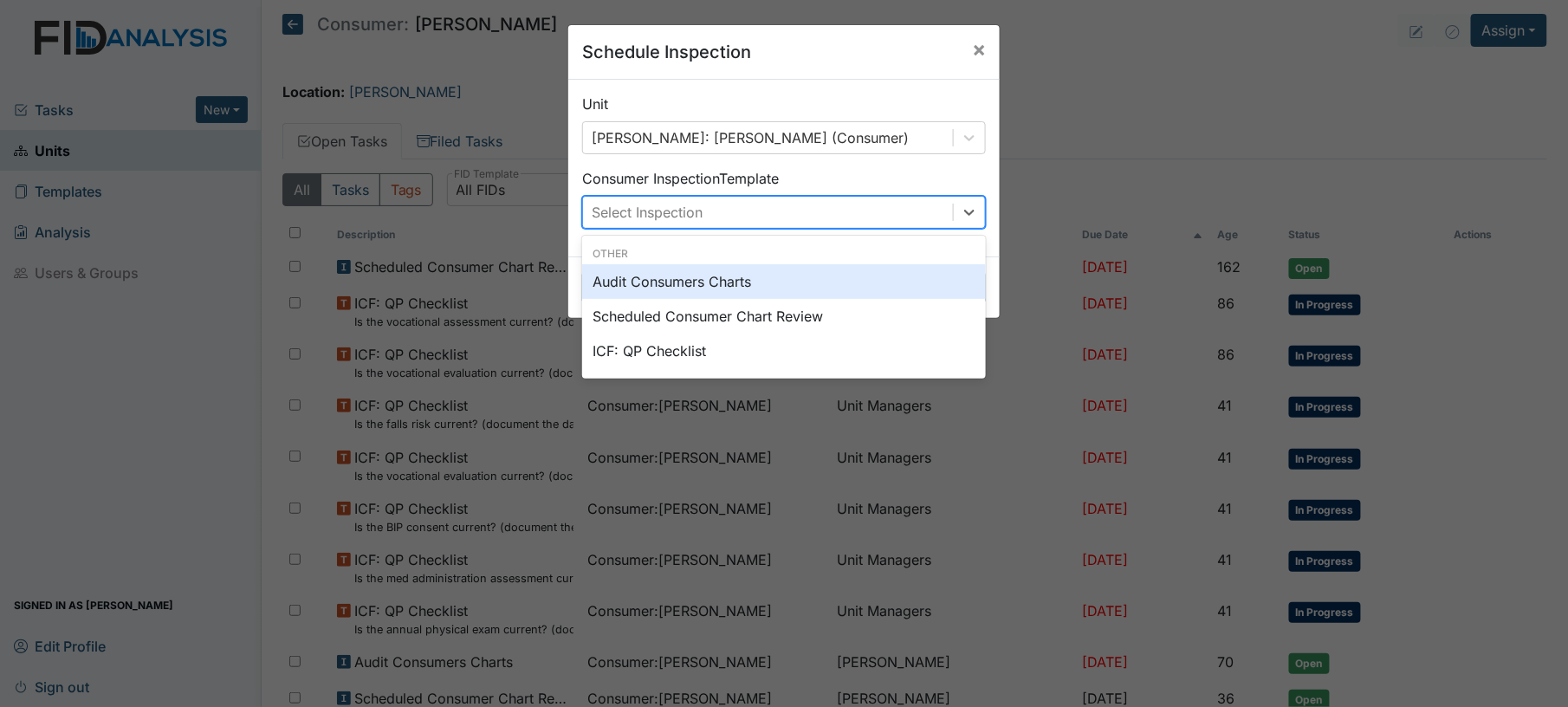
click at [882, 202] on div "Select Inspection" at bounding box center [768, 212] width 370 height 32
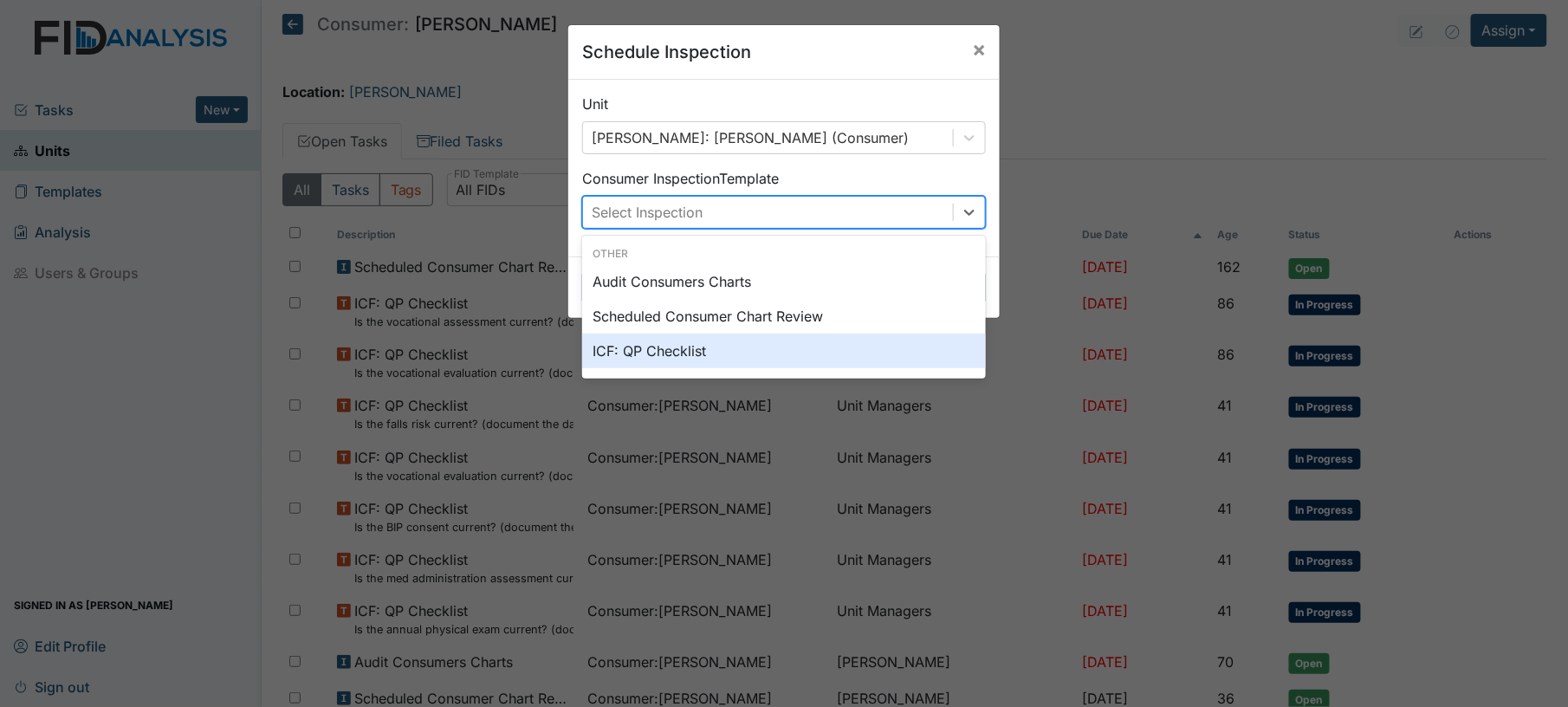
click at [752, 350] on div "ICF: QP Checklist" at bounding box center [784, 350] width 404 height 34
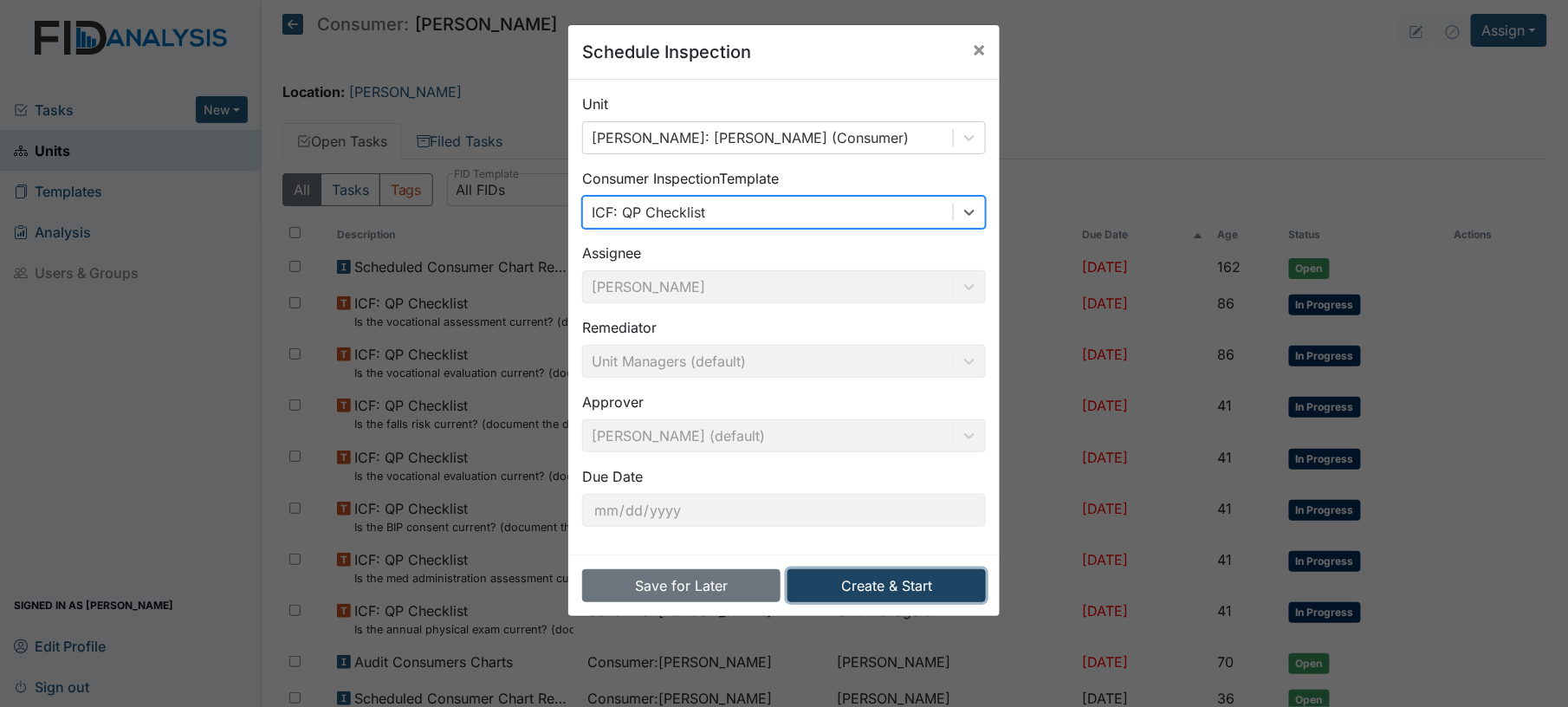
click at [836, 590] on button "Create & Start" at bounding box center [886, 585] width 199 height 33
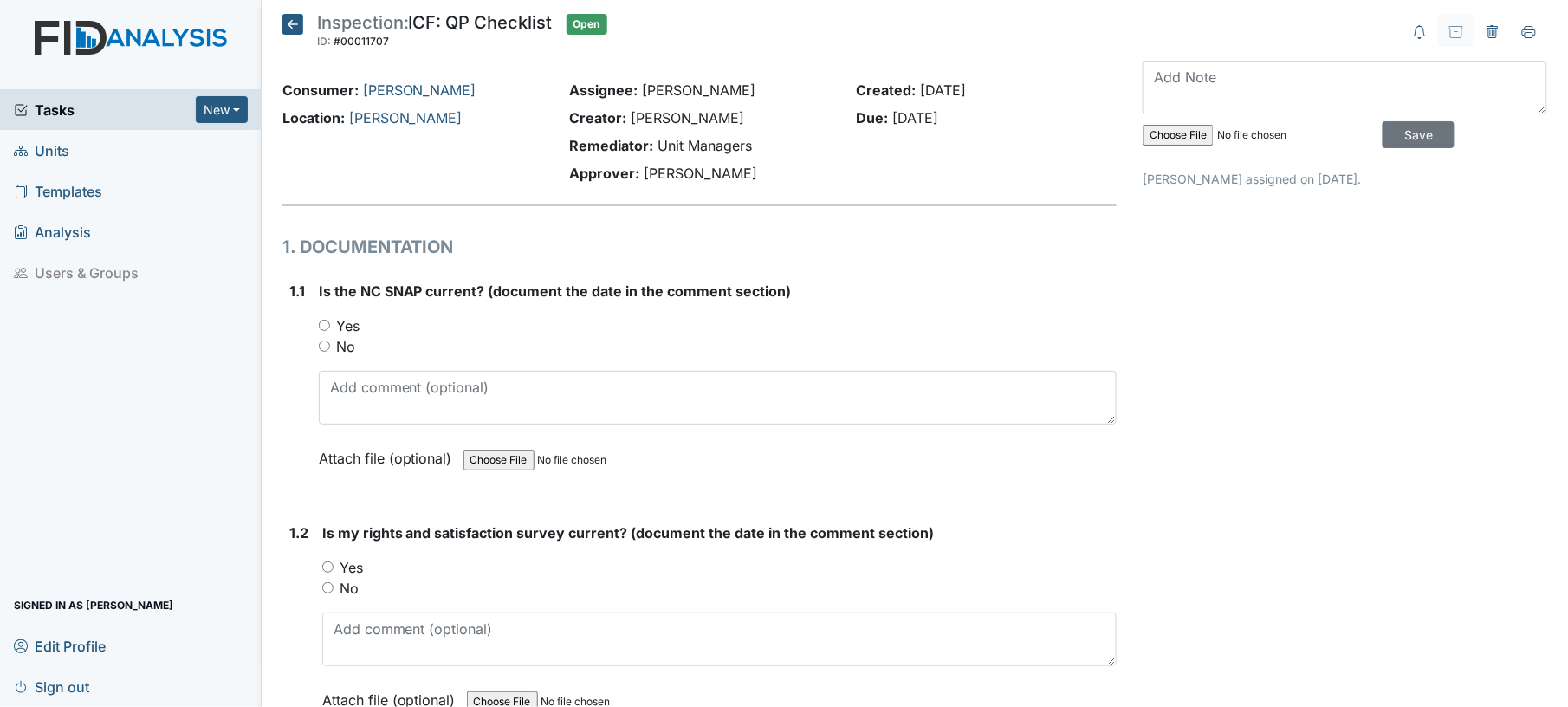
click at [319, 322] on input "Yes" at bounding box center [324, 325] width 11 height 11
radio input "true"
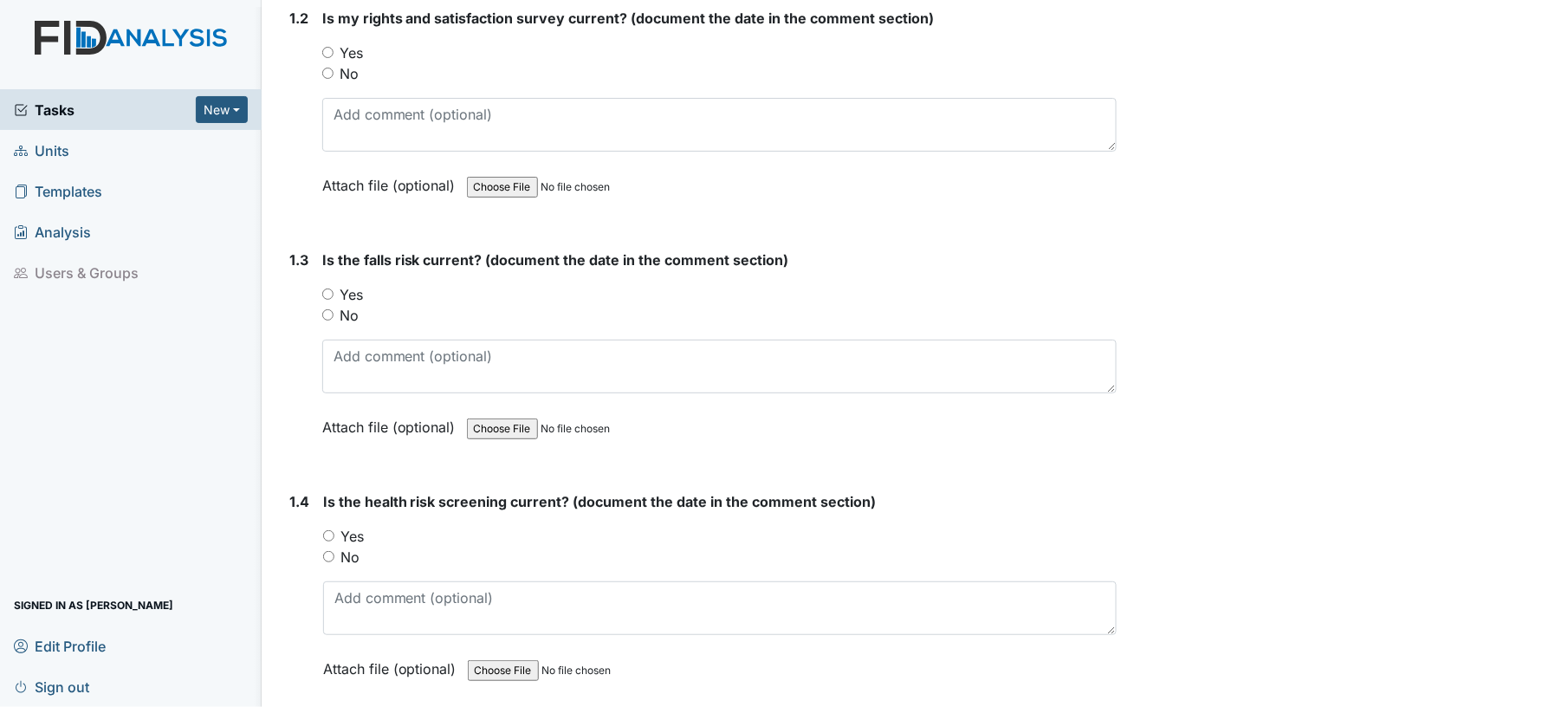
scroll to position [526, 0]
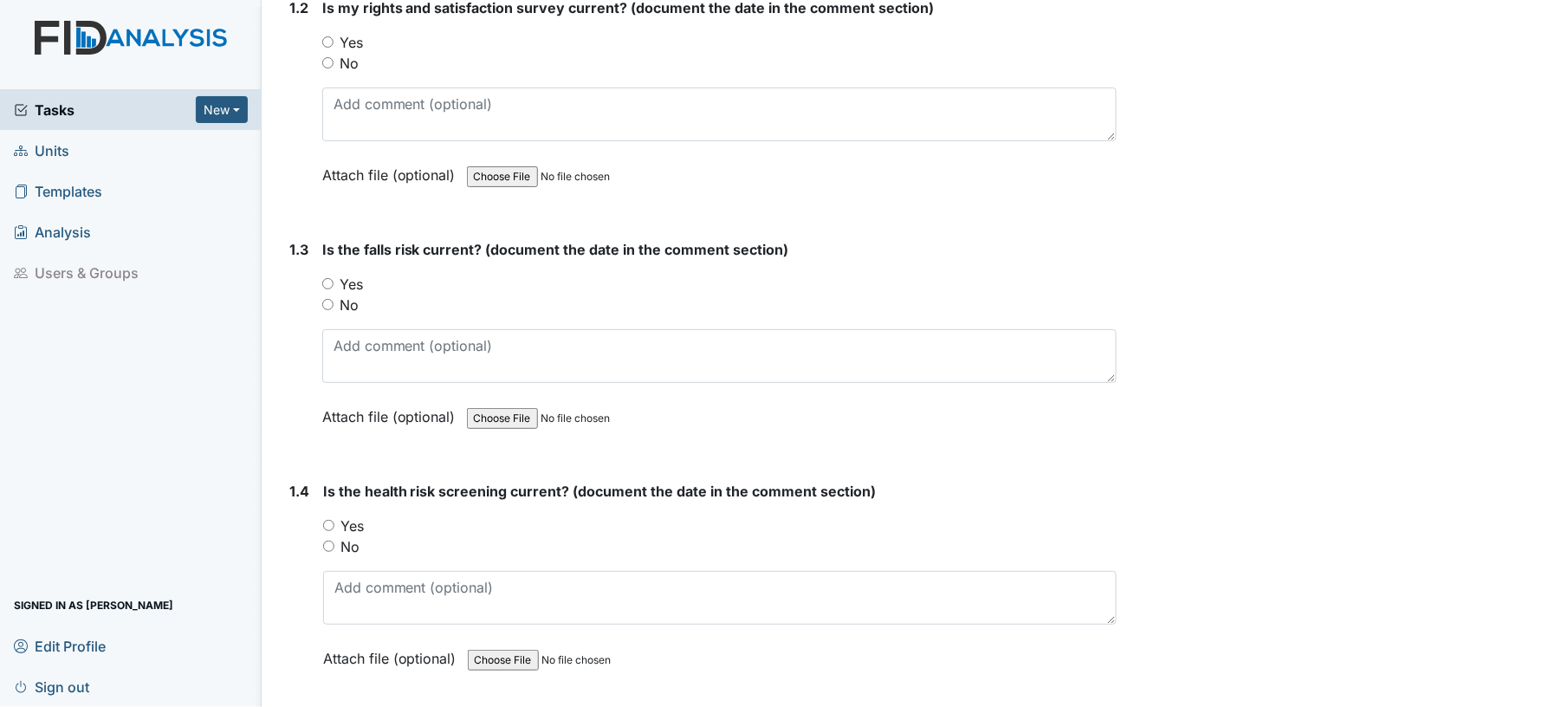
click at [326, 43] on input "Yes" at bounding box center [328, 42] width 11 height 11
radio input "true"
click at [327, 299] on input "No" at bounding box center [328, 304] width 11 height 11
radio input "true"
click at [330, 524] on input "Yes" at bounding box center [329, 526] width 11 height 11
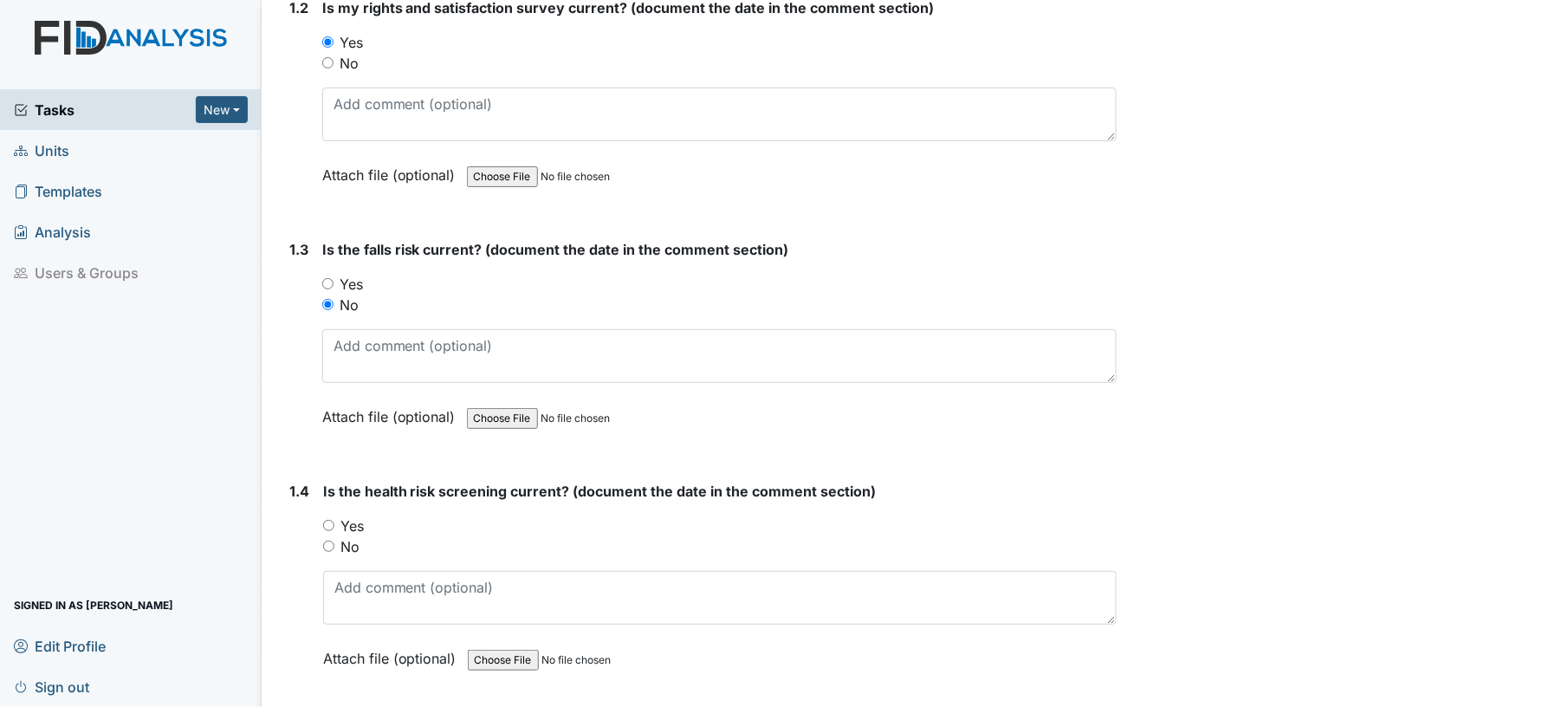
radio input "true"
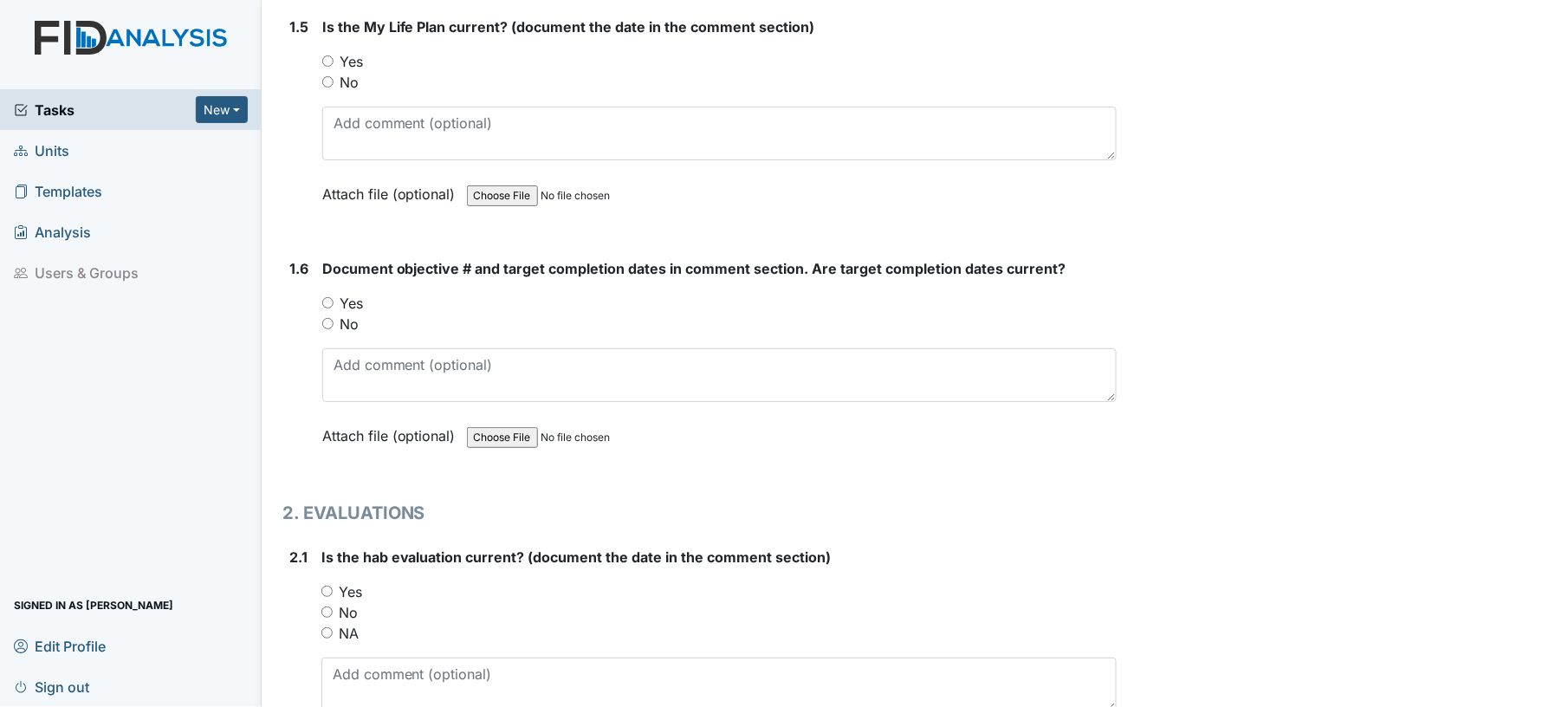
scroll to position [1242, 0]
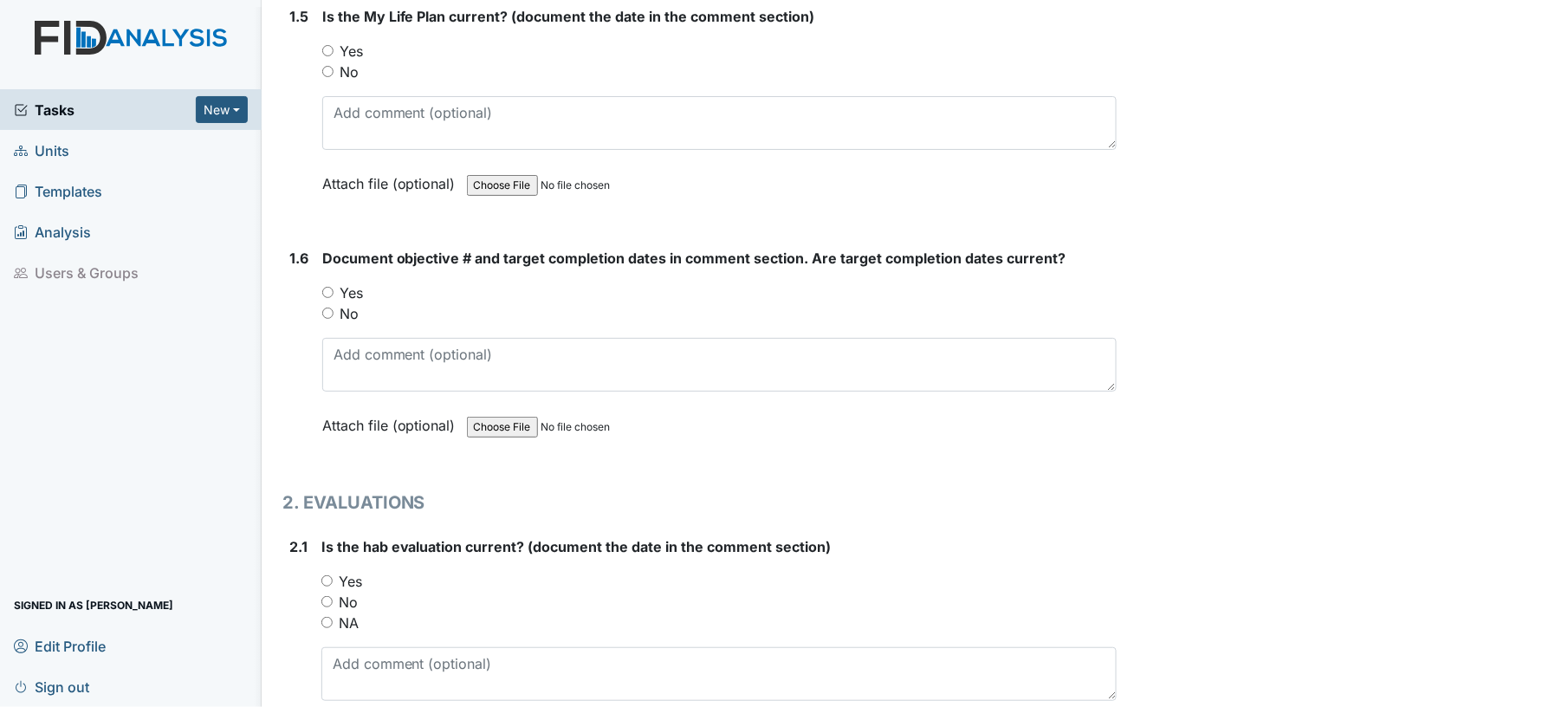
click at [327, 47] on input "Yes" at bounding box center [328, 51] width 11 height 11
radio input "true"
click at [322, 287] on input "Yes" at bounding box center [328, 293] width 11 height 11
radio input "true"
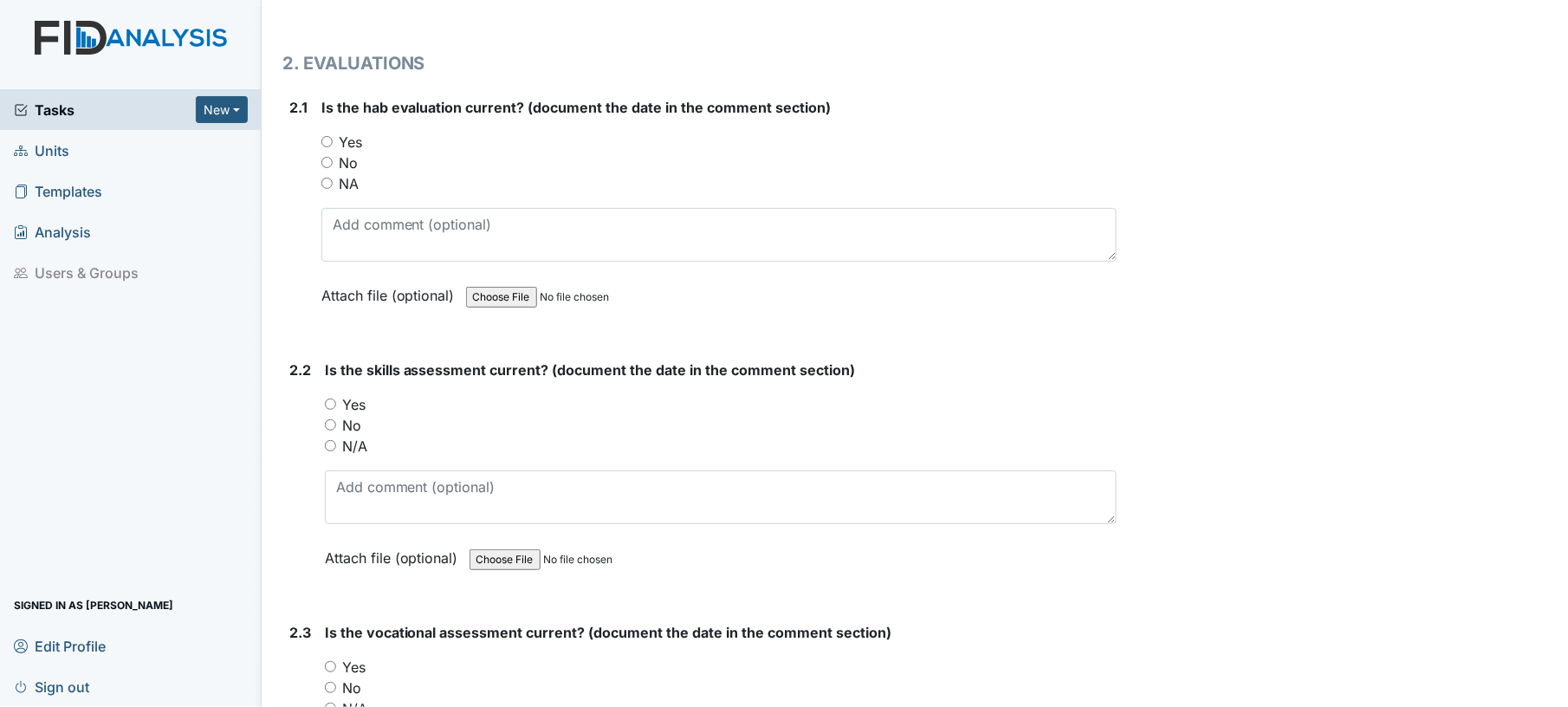
scroll to position [1737, 0]
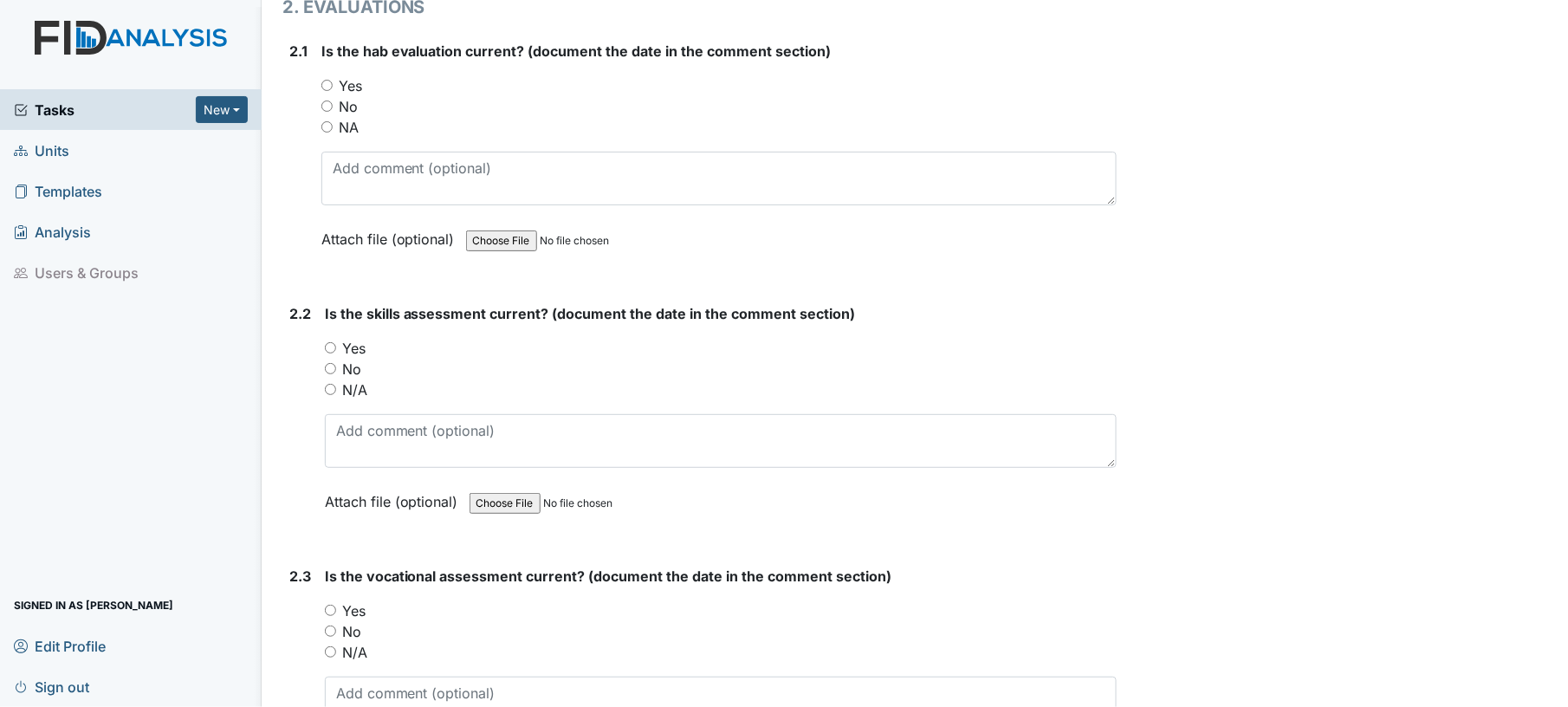
click at [323, 79] on input "Yes" at bounding box center [327, 85] width 11 height 11
radio input "true"
click at [333, 338] on div "Yes" at bounding box center [721, 348] width 793 height 21
click at [333, 342] on input "Yes" at bounding box center [330, 348] width 11 height 11
radio input "true"
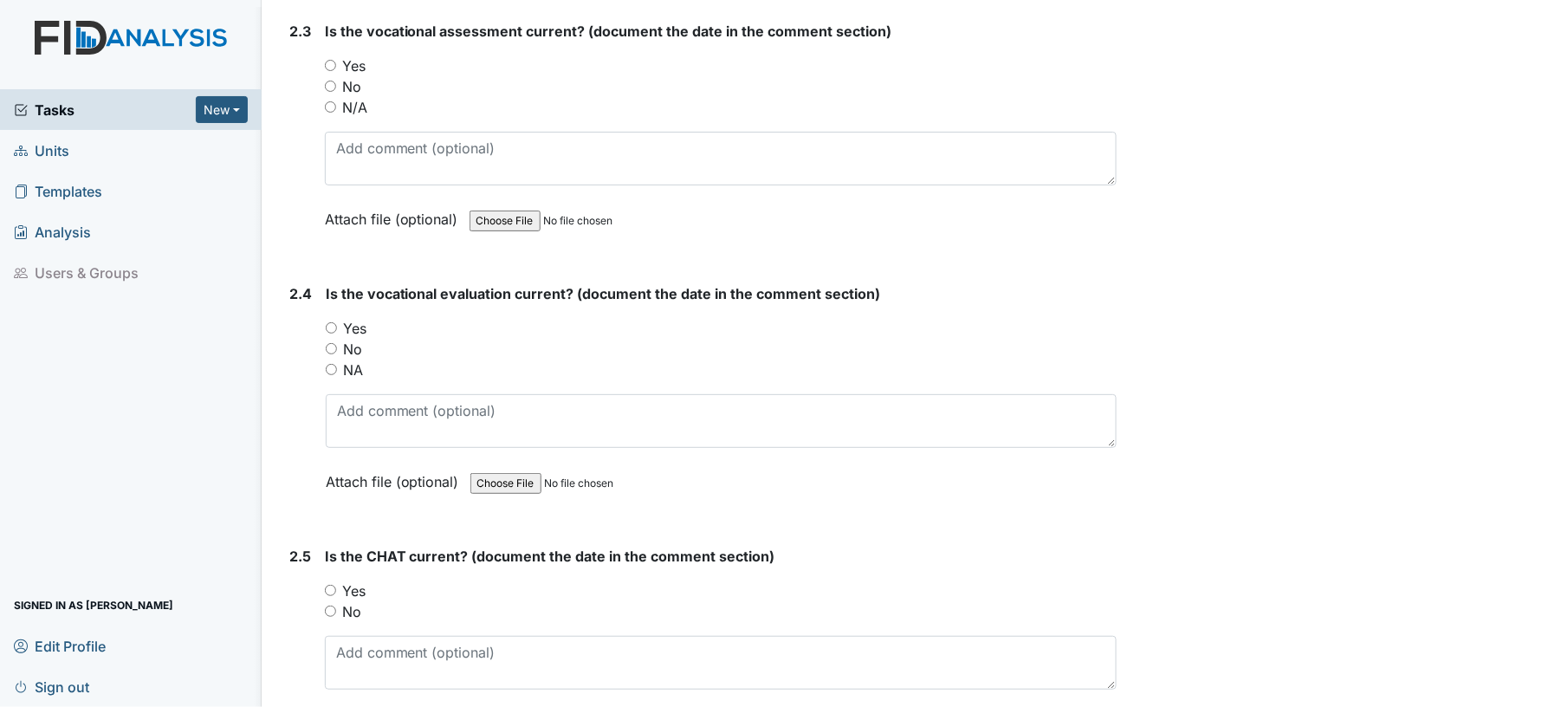
scroll to position [2310, 0]
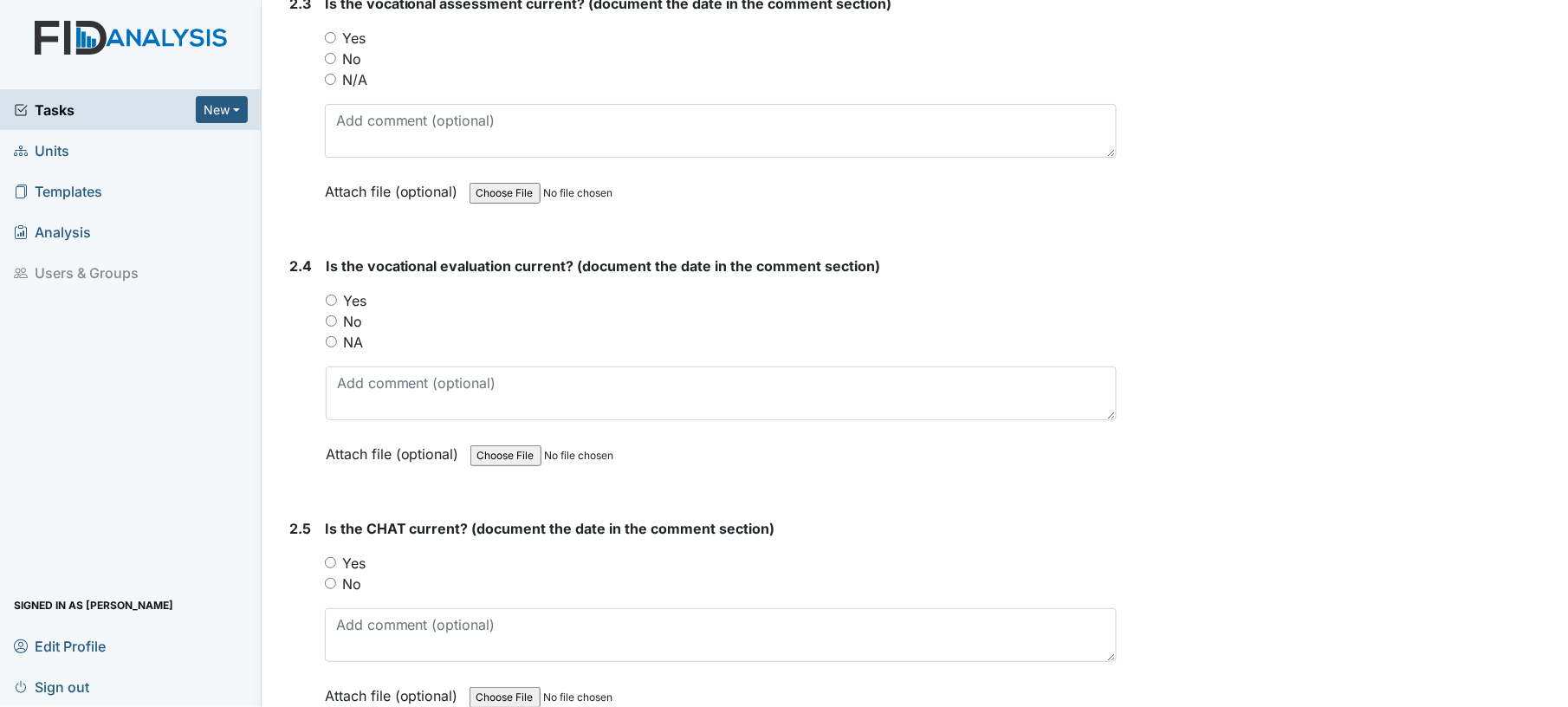
click at [329, 33] on input "Yes" at bounding box center [330, 38] width 11 height 11
radio input "true"
click at [334, 294] on input "Yes" at bounding box center [331, 300] width 11 height 11
radio input "true"
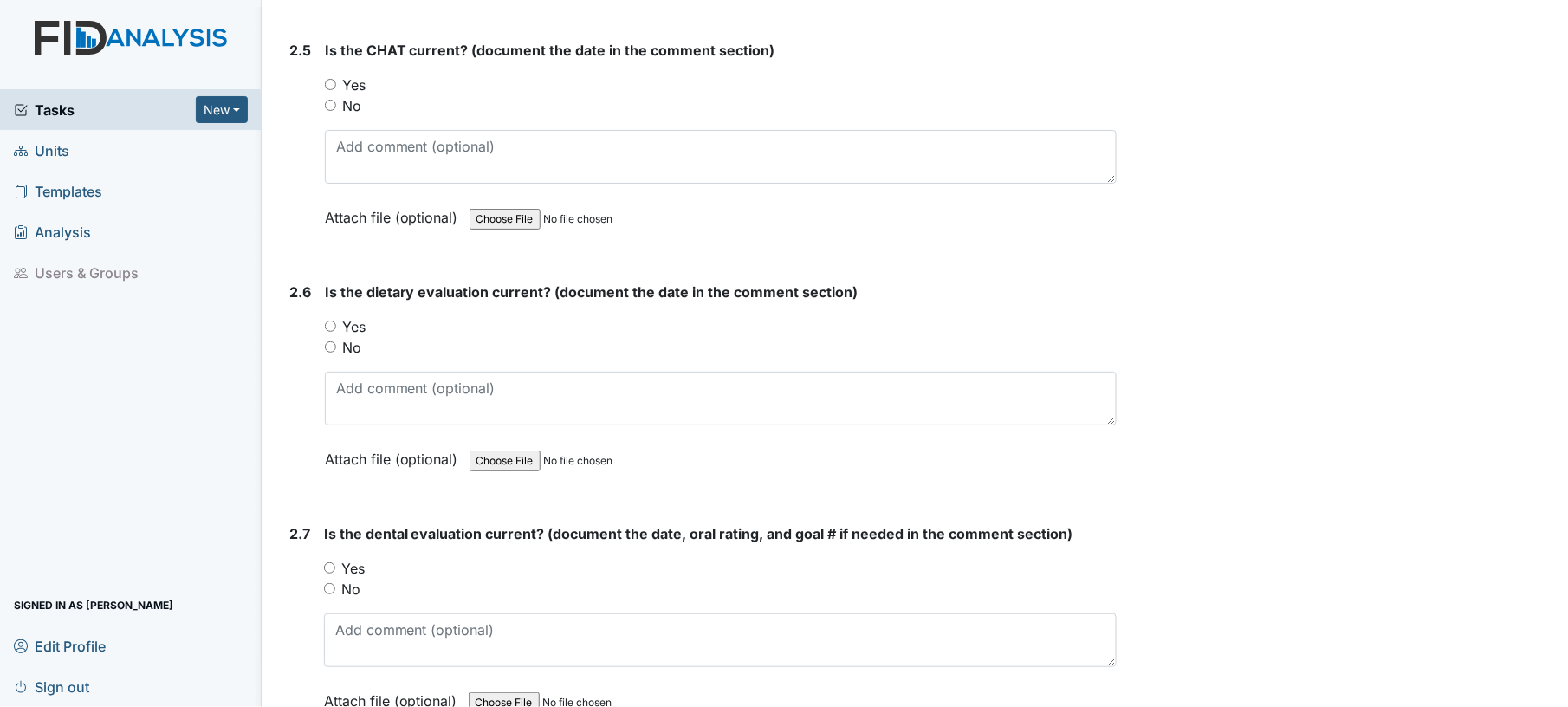
scroll to position [2818, 0]
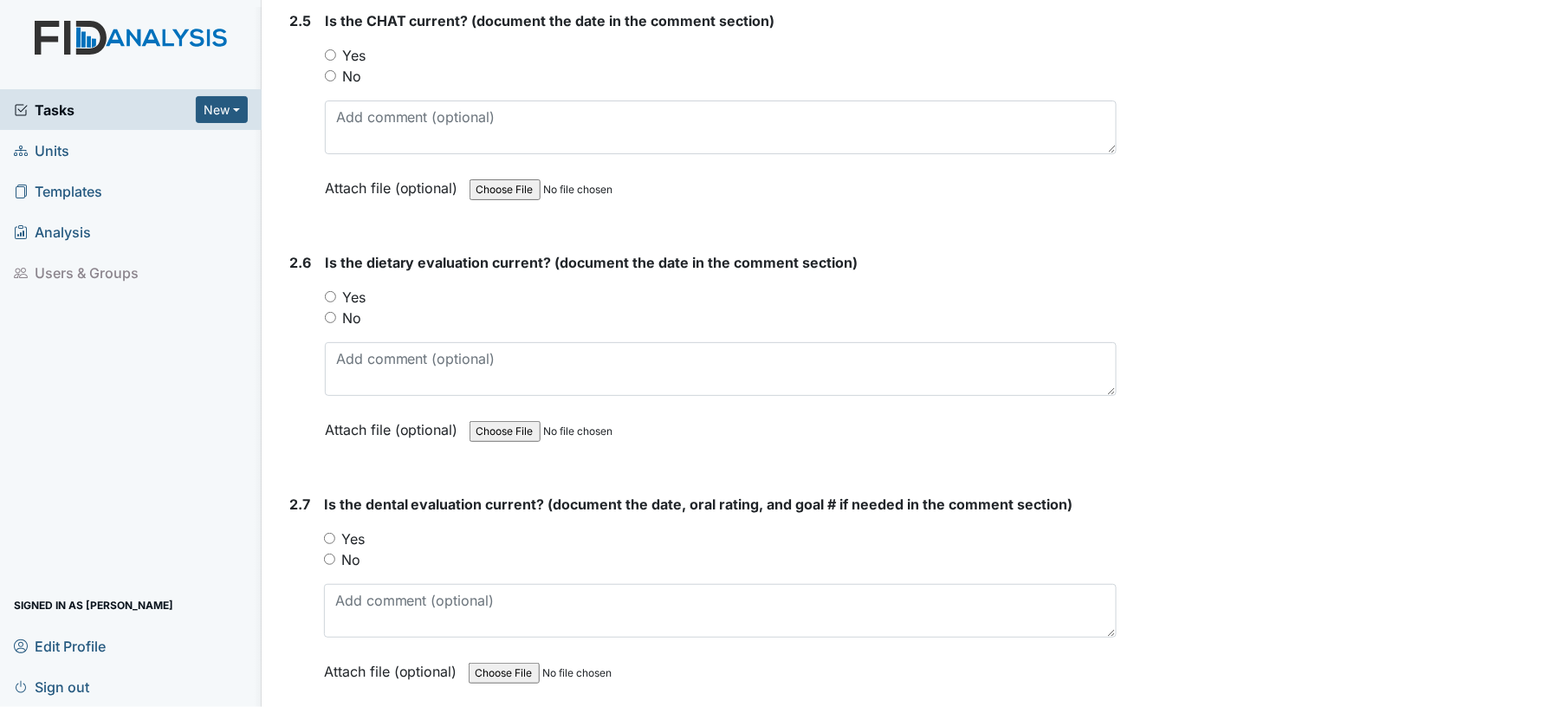
click at [329, 50] on input "Yes" at bounding box center [330, 55] width 11 height 11
radio input "true"
click at [331, 291] on input "Yes" at bounding box center [330, 296] width 11 height 11
radio input "true"
click at [329, 528] on div "Yes" at bounding box center [720, 538] width 793 height 21
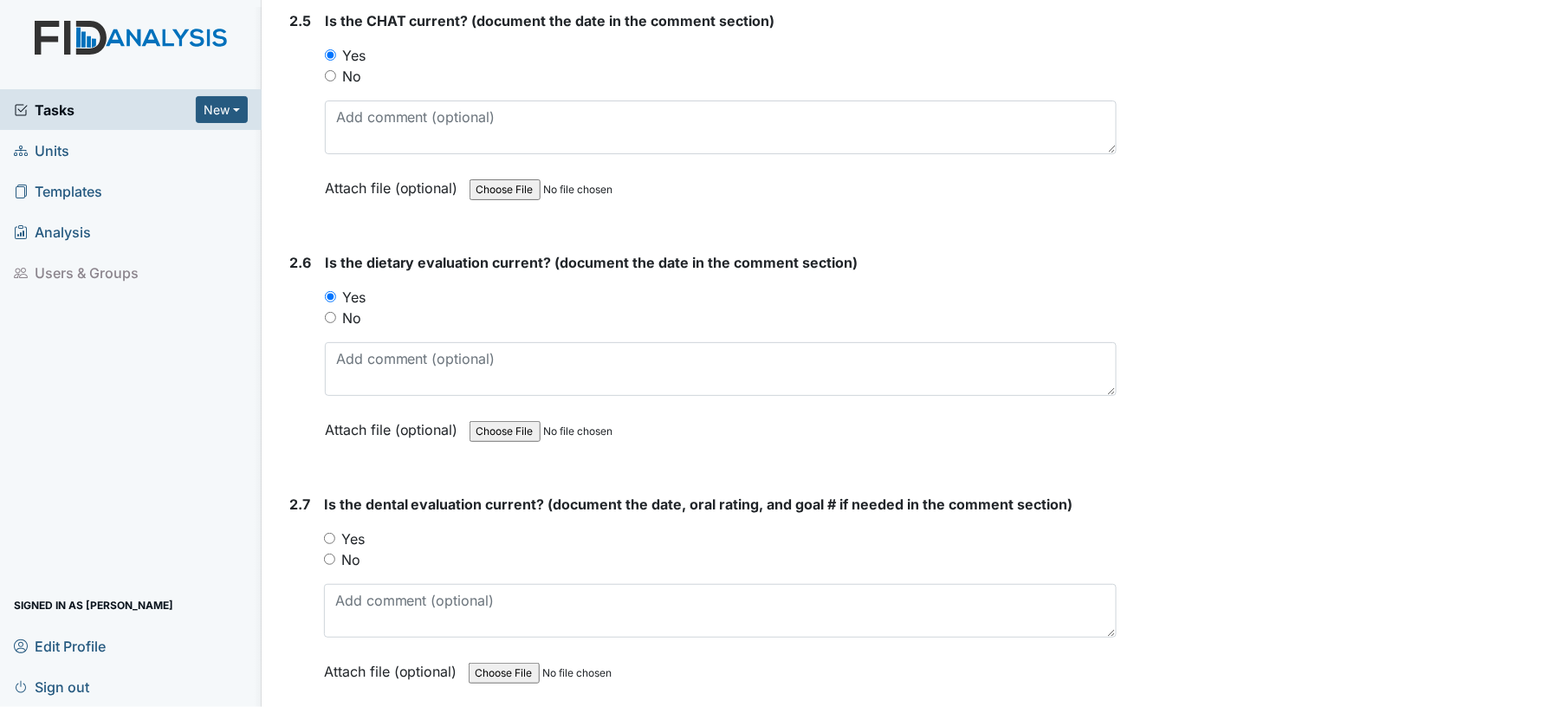
click at [330, 533] on input "Yes" at bounding box center [329, 538] width 11 height 11
radio input "true"
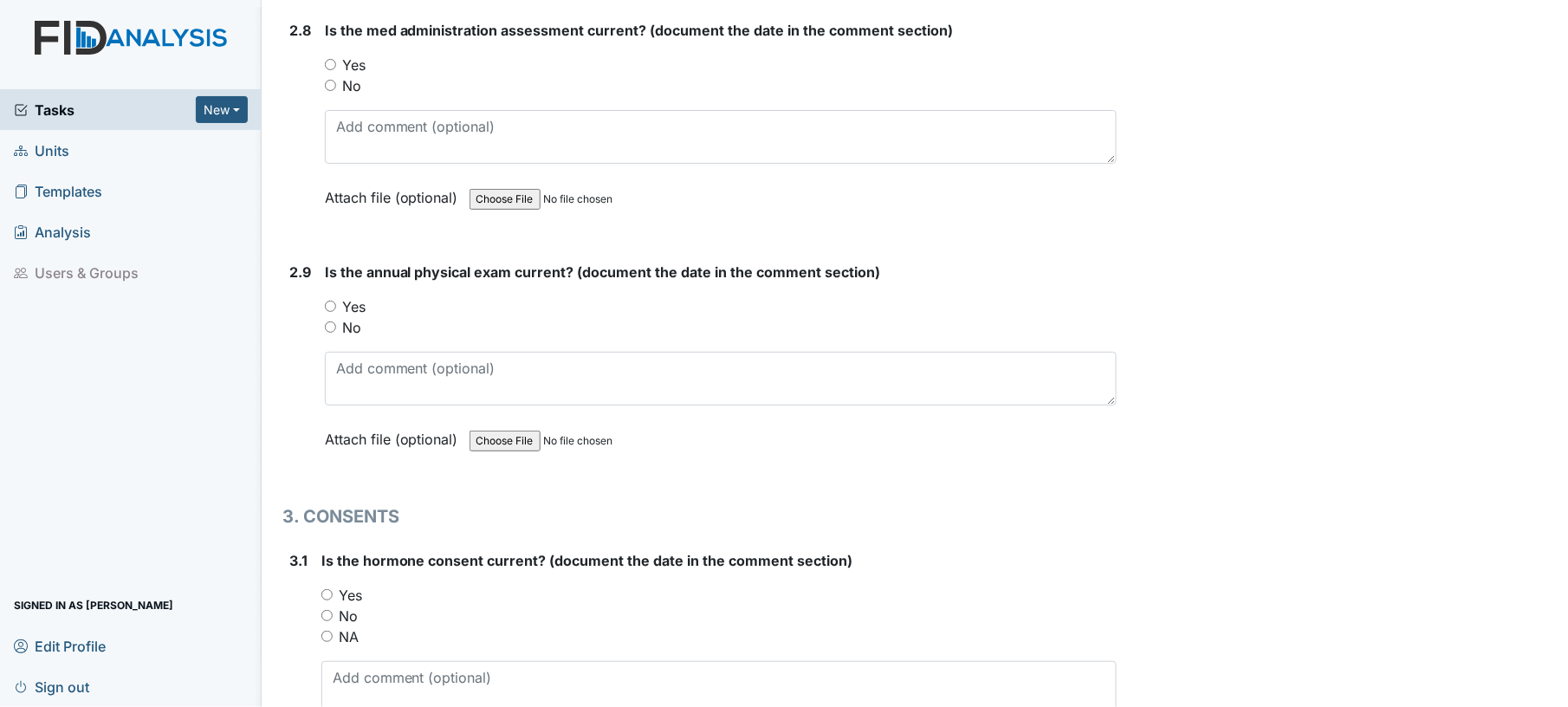
scroll to position [3561, 0]
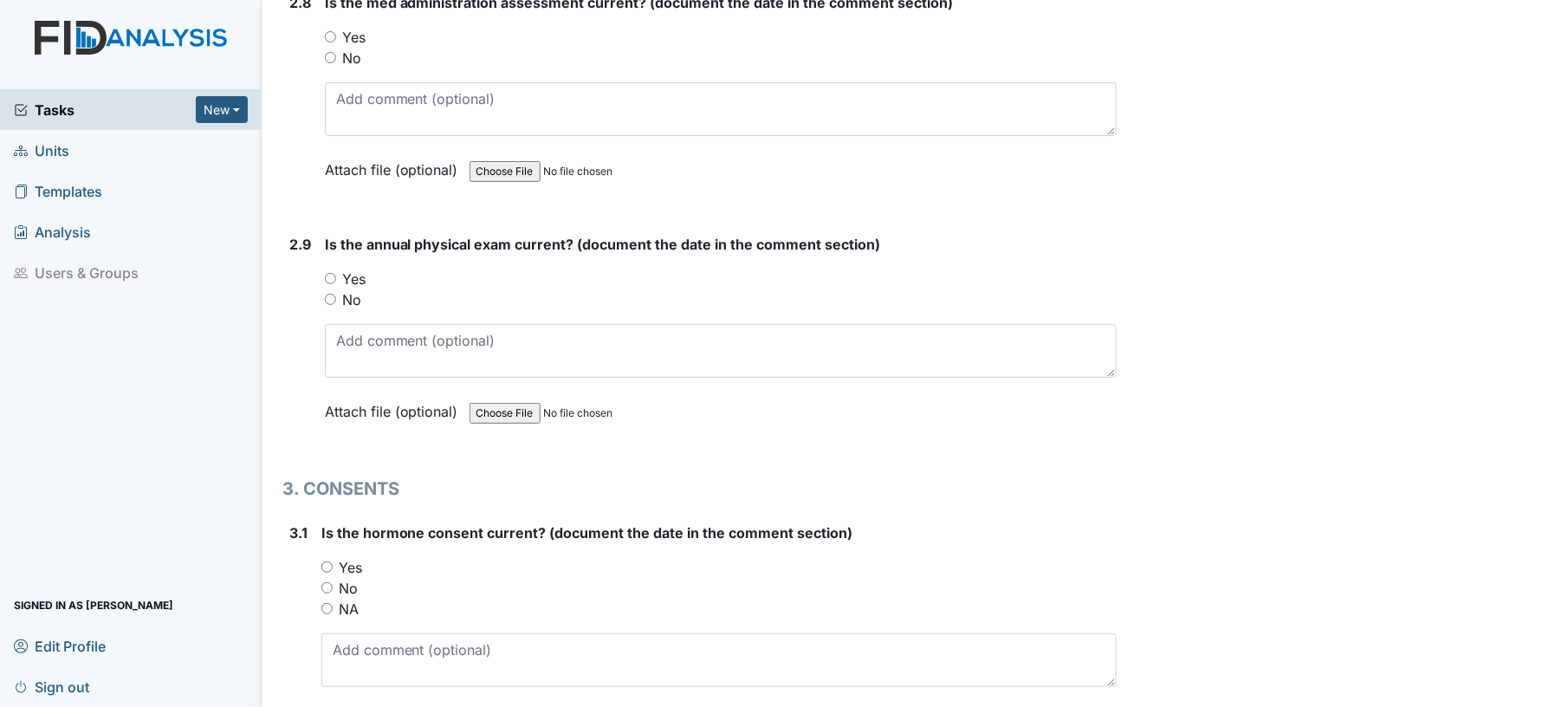
click at [329, 32] on input "Yes" at bounding box center [330, 37] width 11 height 11
radio input "true"
click at [333, 273] on input "Yes" at bounding box center [330, 278] width 11 height 11
radio input "true"
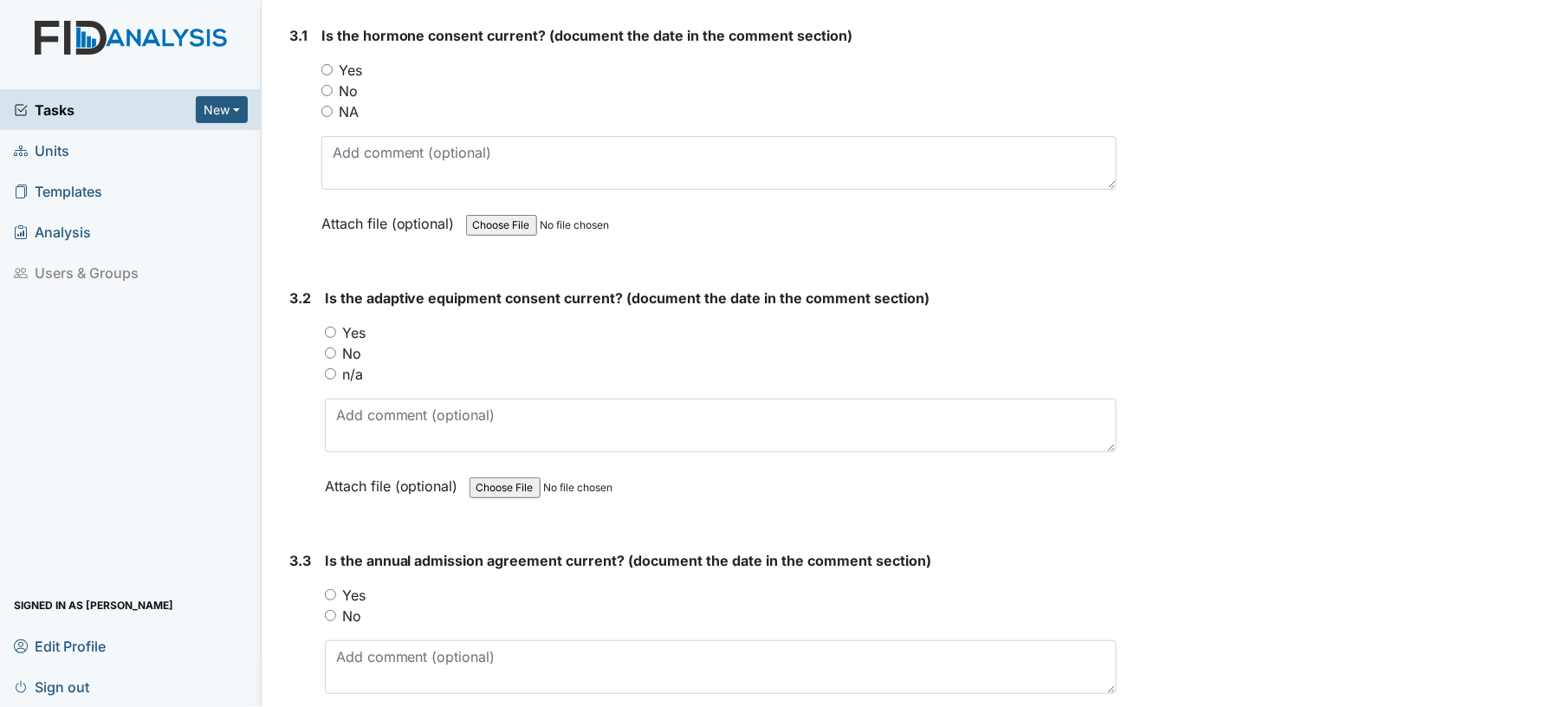
scroll to position [4078, 0]
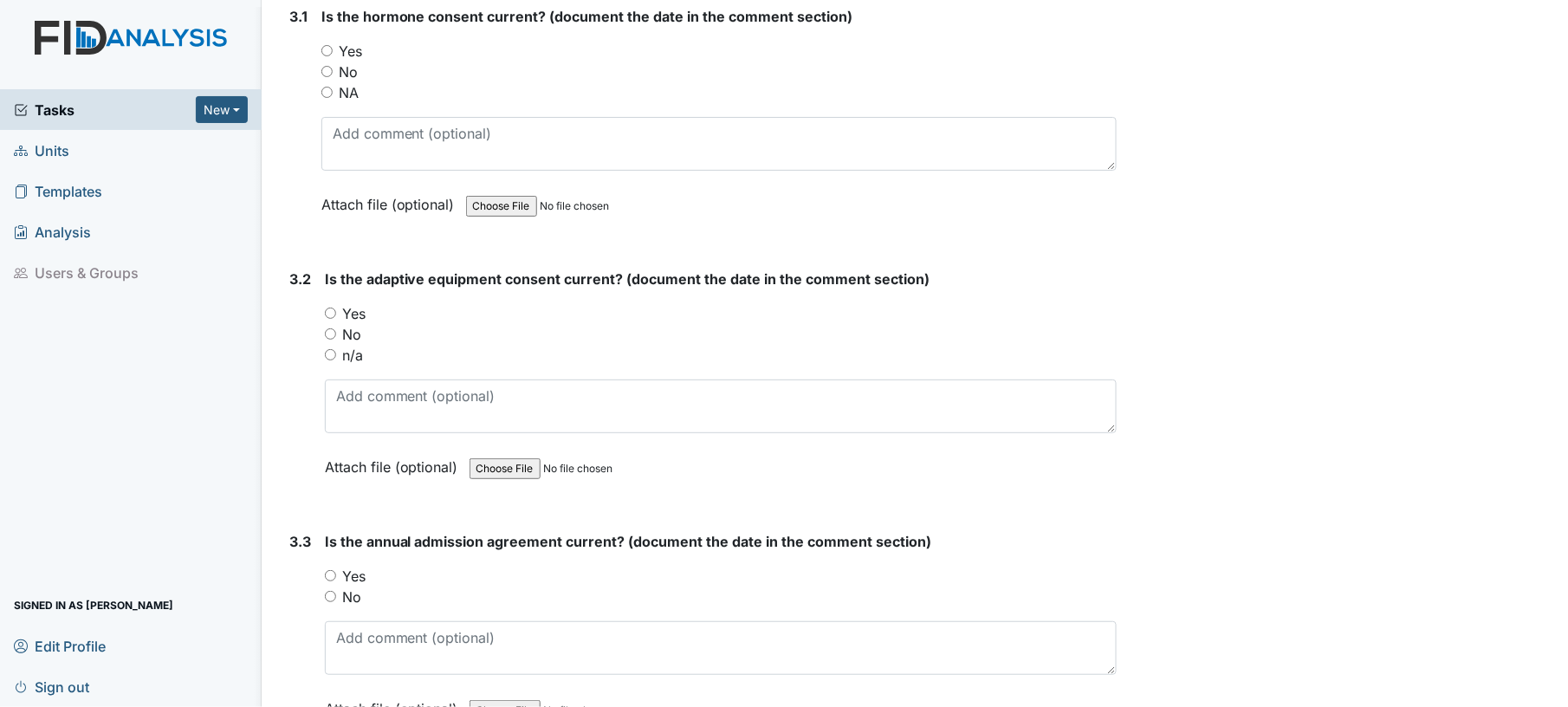
click at [323, 45] on input "Yes" at bounding box center [327, 51] width 11 height 11
radio input "true"
click at [328, 308] on input "Yes" at bounding box center [330, 313] width 11 height 11
radio input "true"
click at [331, 566] on div "Yes" at bounding box center [721, 576] width 793 height 21
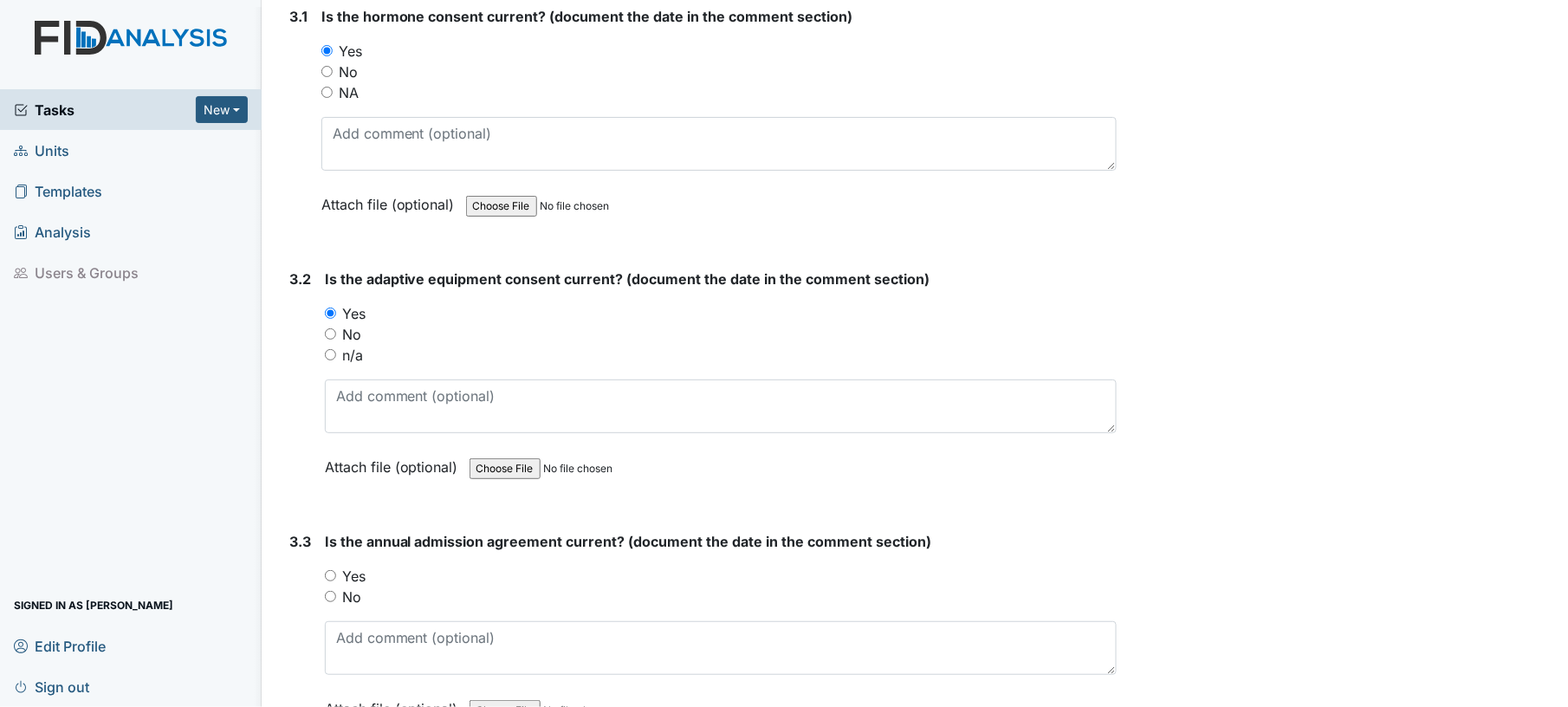
click at [333, 570] on input "Yes" at bounding box center [330, 575] width 11 height 11
radio input "true"
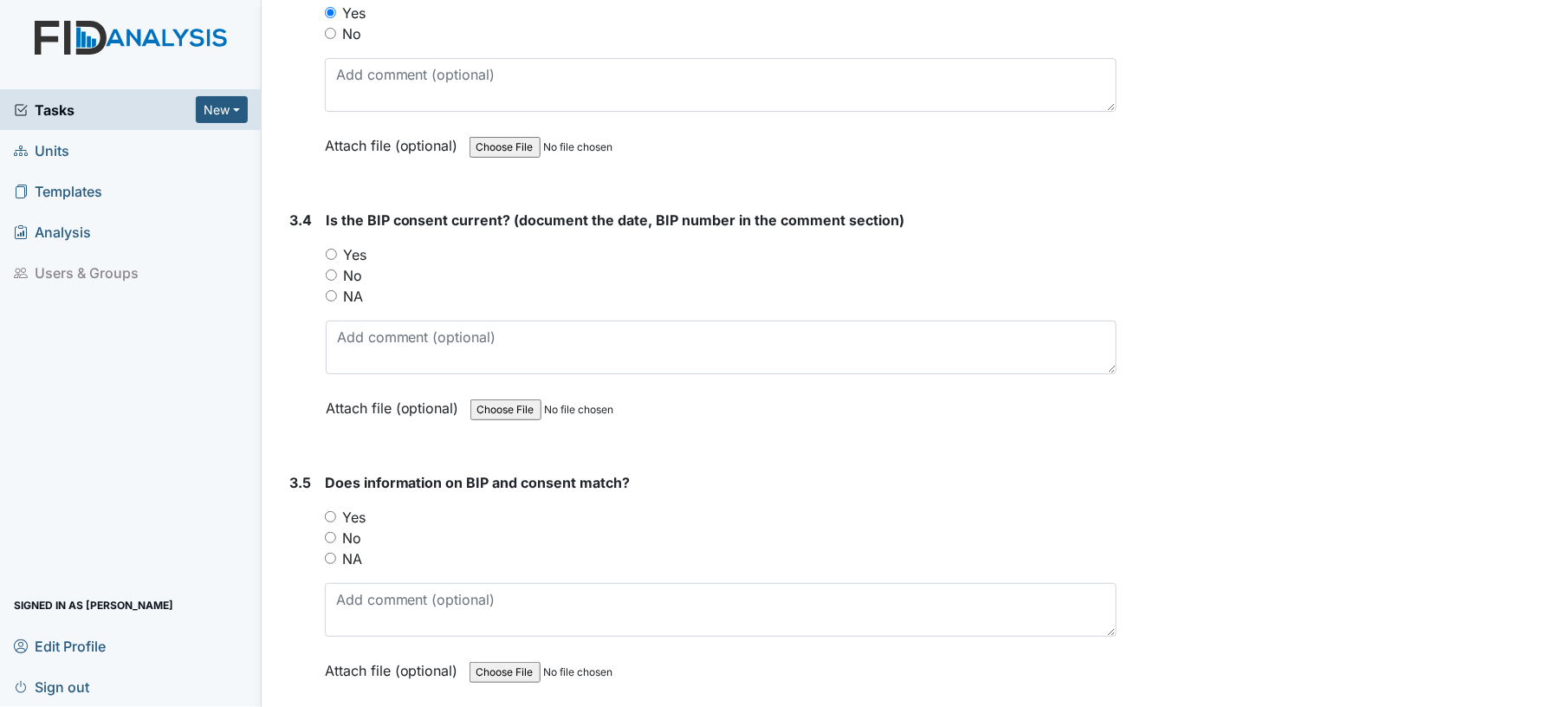
scroll to position [4698, 0]
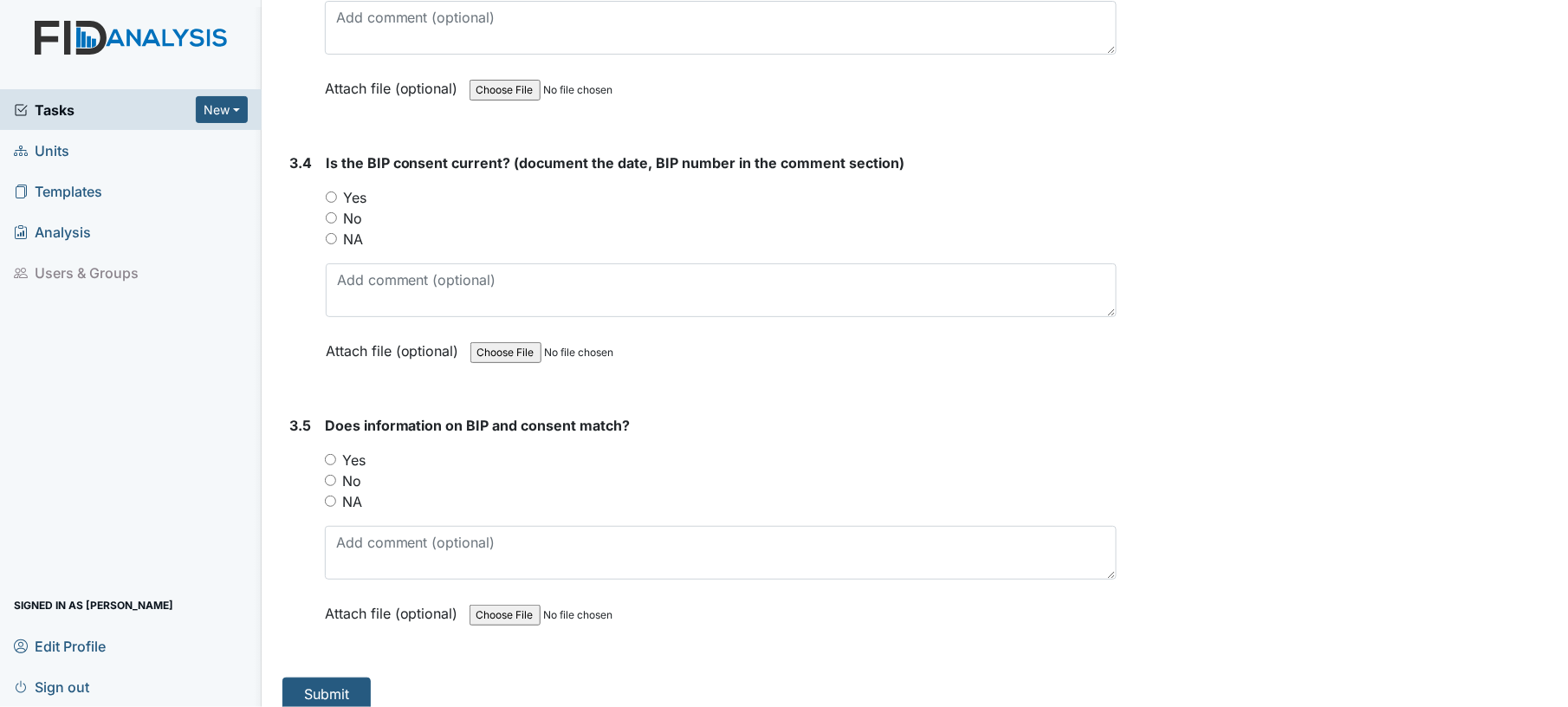
click at [327, 191] on input "Yes" at bounding box center [331, 197] width 11 height 11
radio input "true"
click at [330, 454] on input "Yes" at bounding box center [330, 460] width 11 height 11
radio input "true"
click at [348, 677] on button "Submit" at bounding box center [327, 693] width 88 height 33
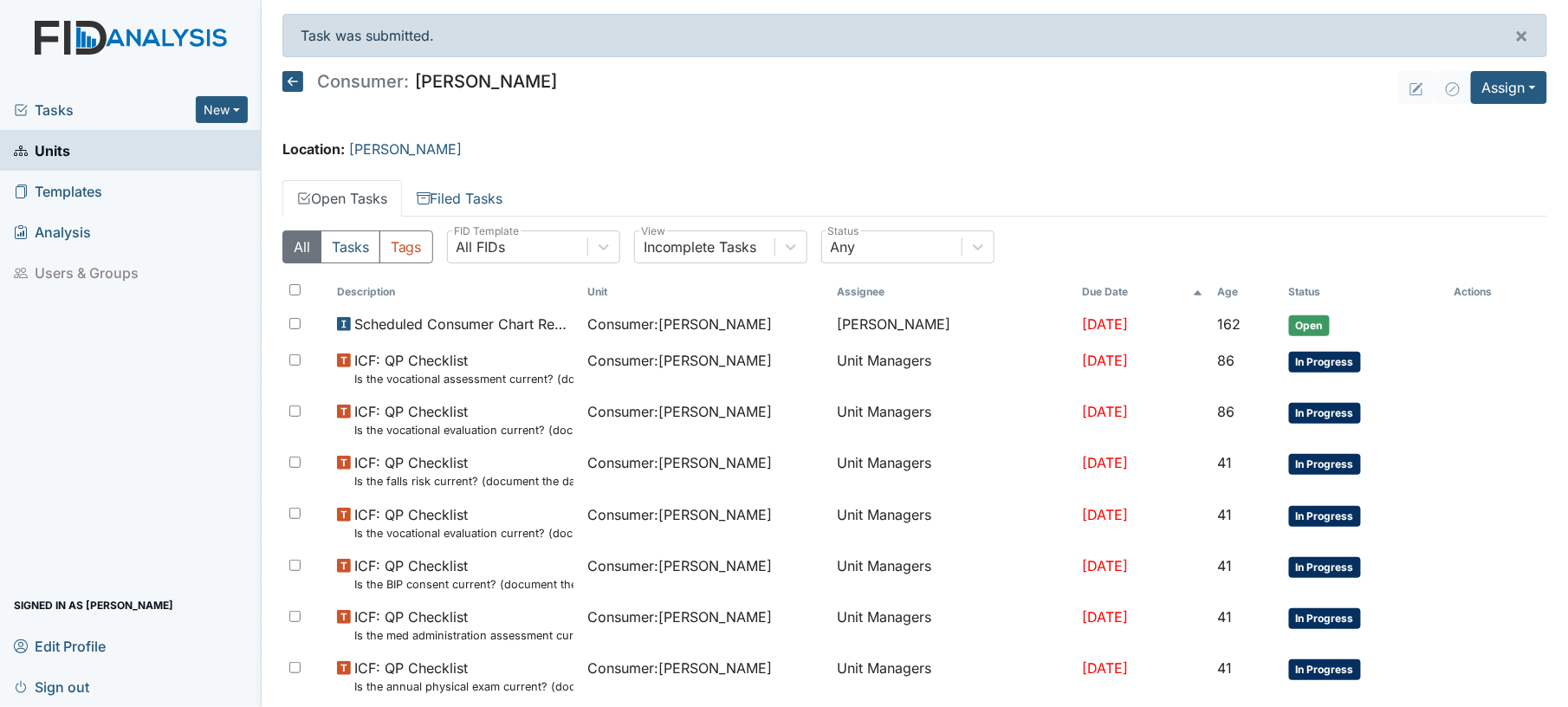
click at [291, 88] on icon at bounding box center [292, 81] width 21 height 21
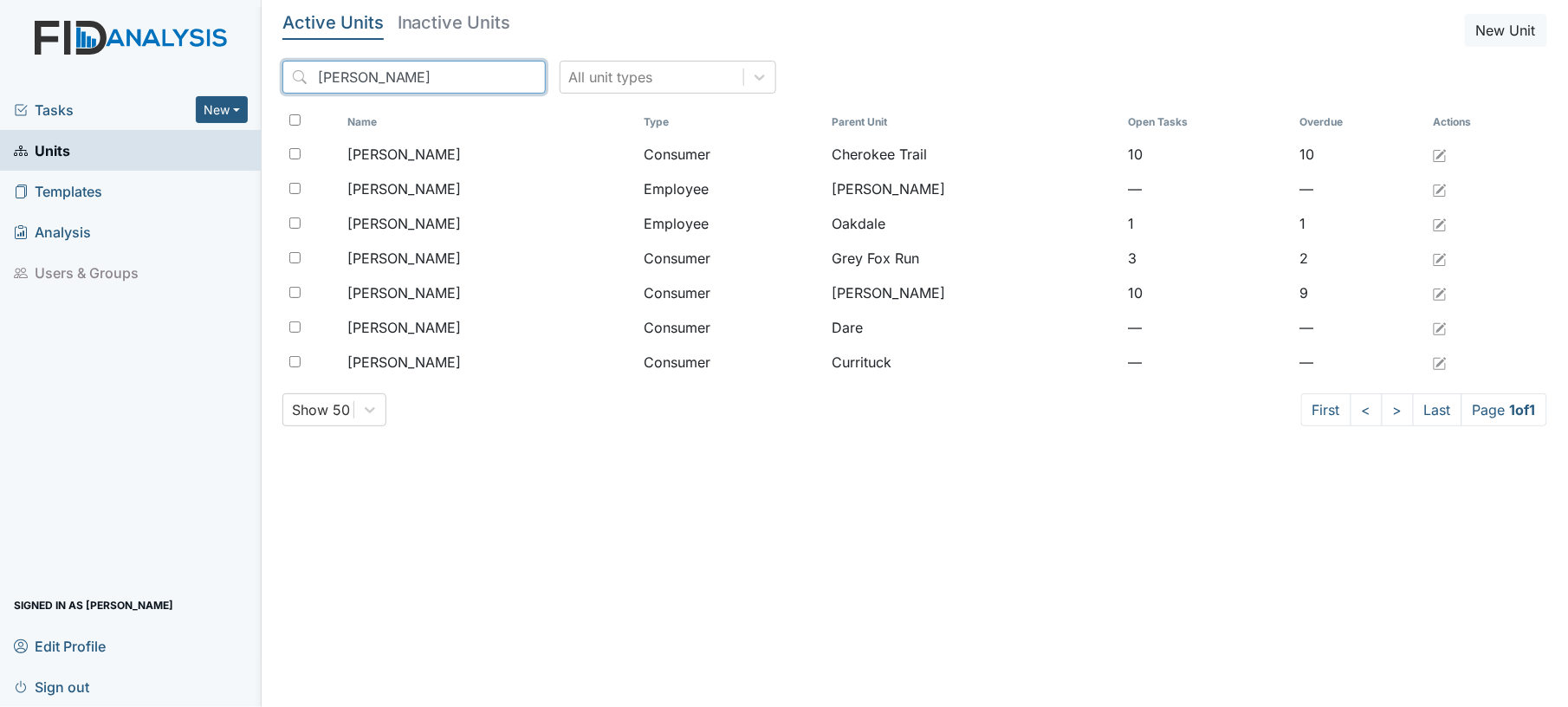
drag, startPoint x: 372, startPoint y: 79, endPoint x: 212, endPoint y: 87, distance: 160.2
click at [212, 87] on div "Tasks New Form Inspection Document Bundle Units Templates Analysis Users & Grou…" at bounding box center [784, 353] width 1568 height 707
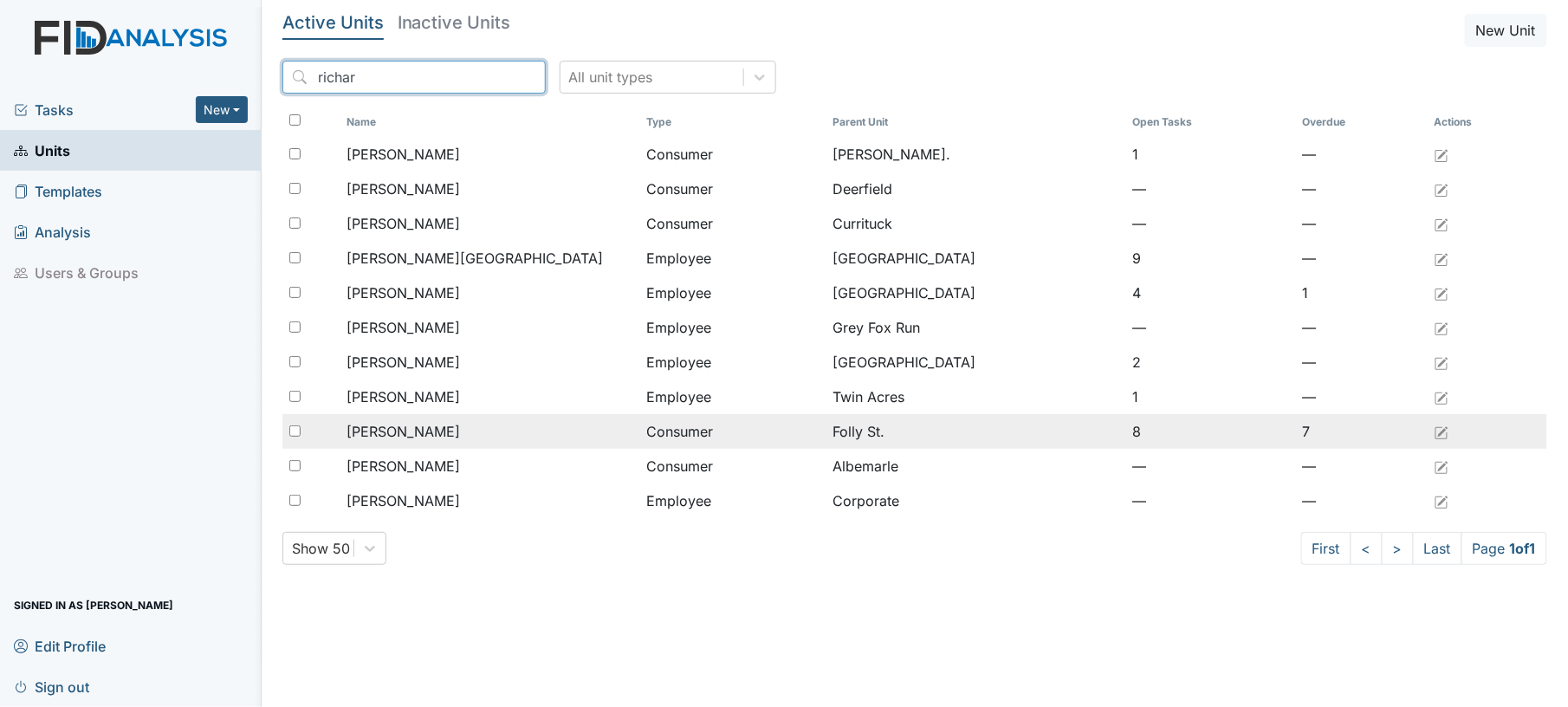
type input "richar"
click at [414, 435] on span "[PERSON_NAME]" at bounding box center [404, 431] width 114 height 21
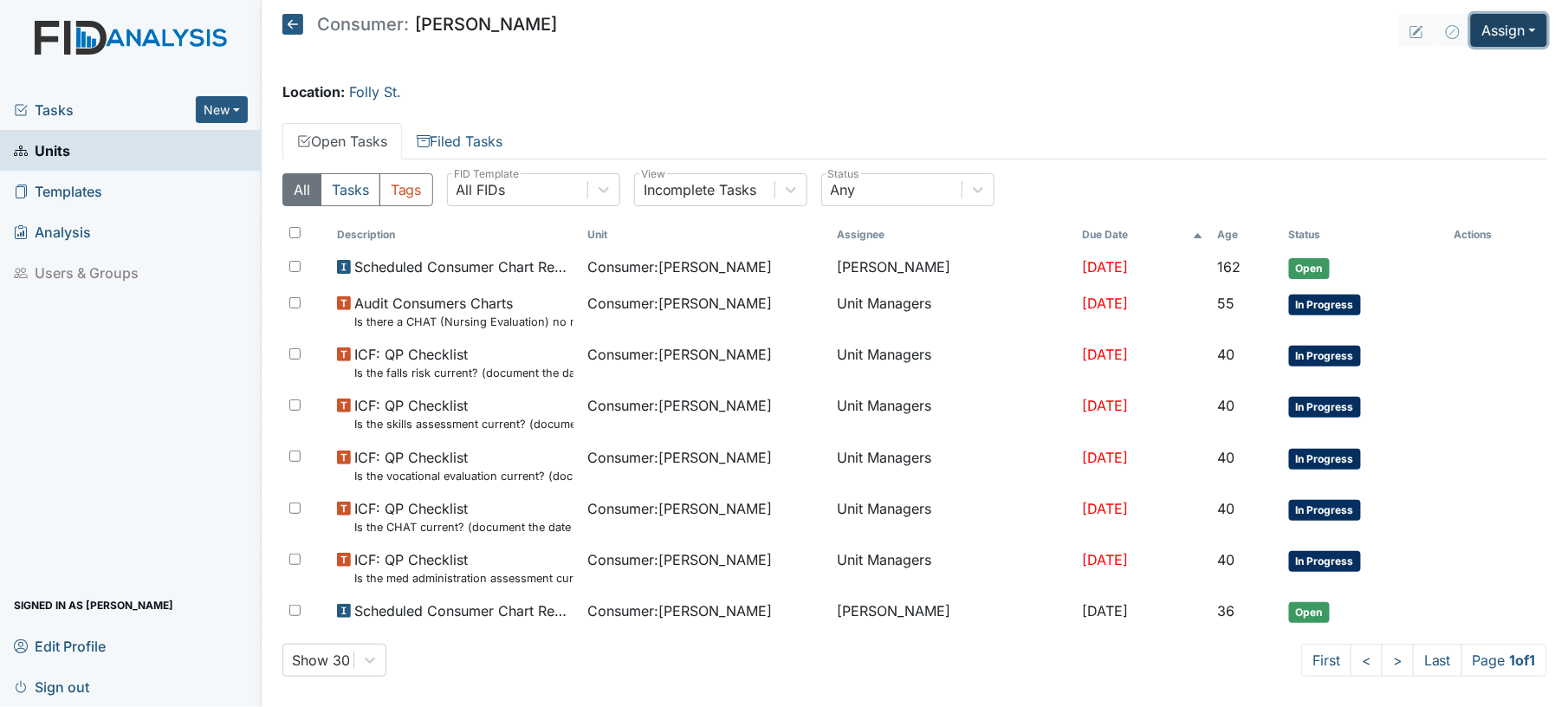
click at [1489, 14] on button "Assign" at bounding box center [1509, 30] width 76 height 33
click at [1468, 94] on link "Assign Inspection" at bounding box center [1466, 98] width 156 height 28
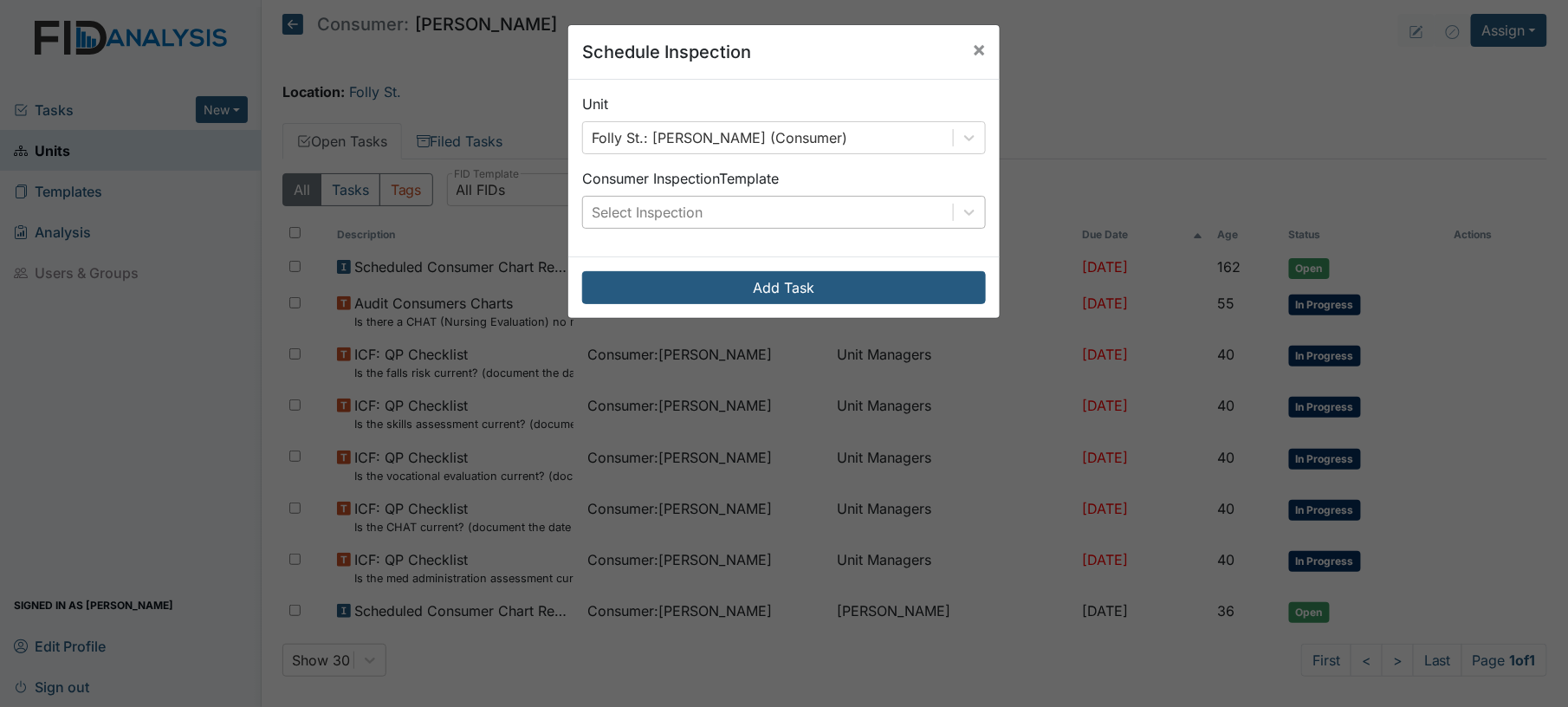
click at [833, 215] on div "Select Inspection" at bounding box center [768, 212] width 370 height 32
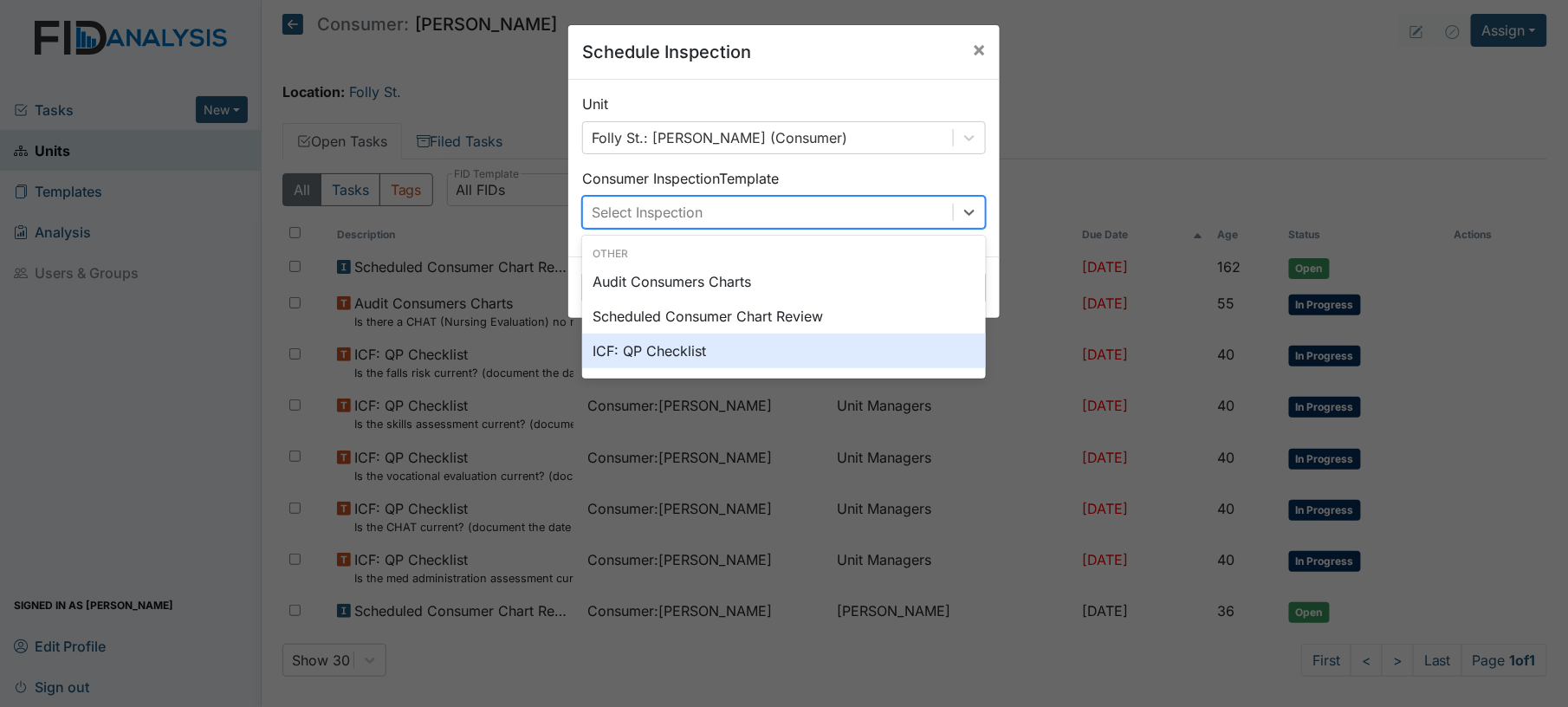
click at [743, 354] on div "ICF: QP Checklist" at bounding box center [784, 350] width 404 height 34
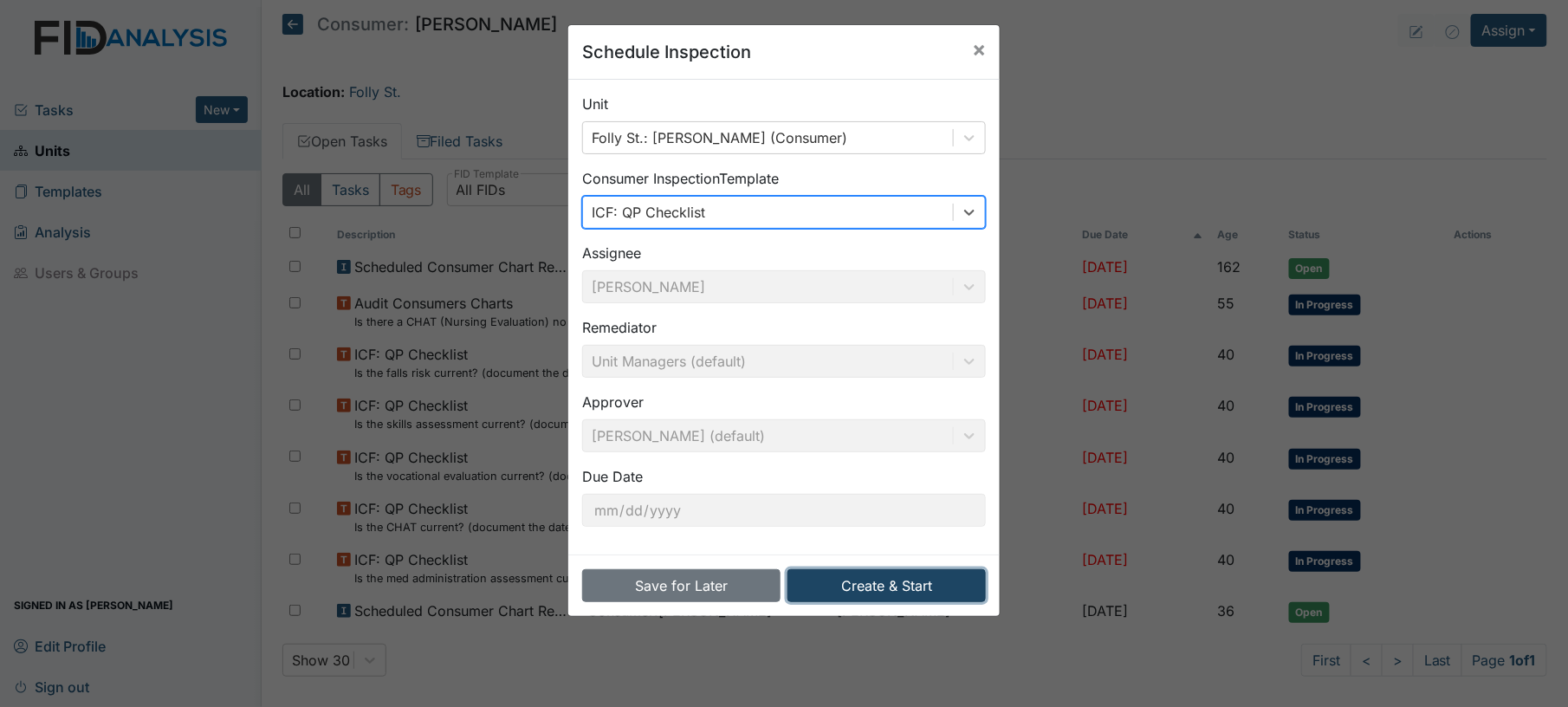
click at [867, 593] on button "Create & Start" at bounding box center [886, 585] width 199 height 33
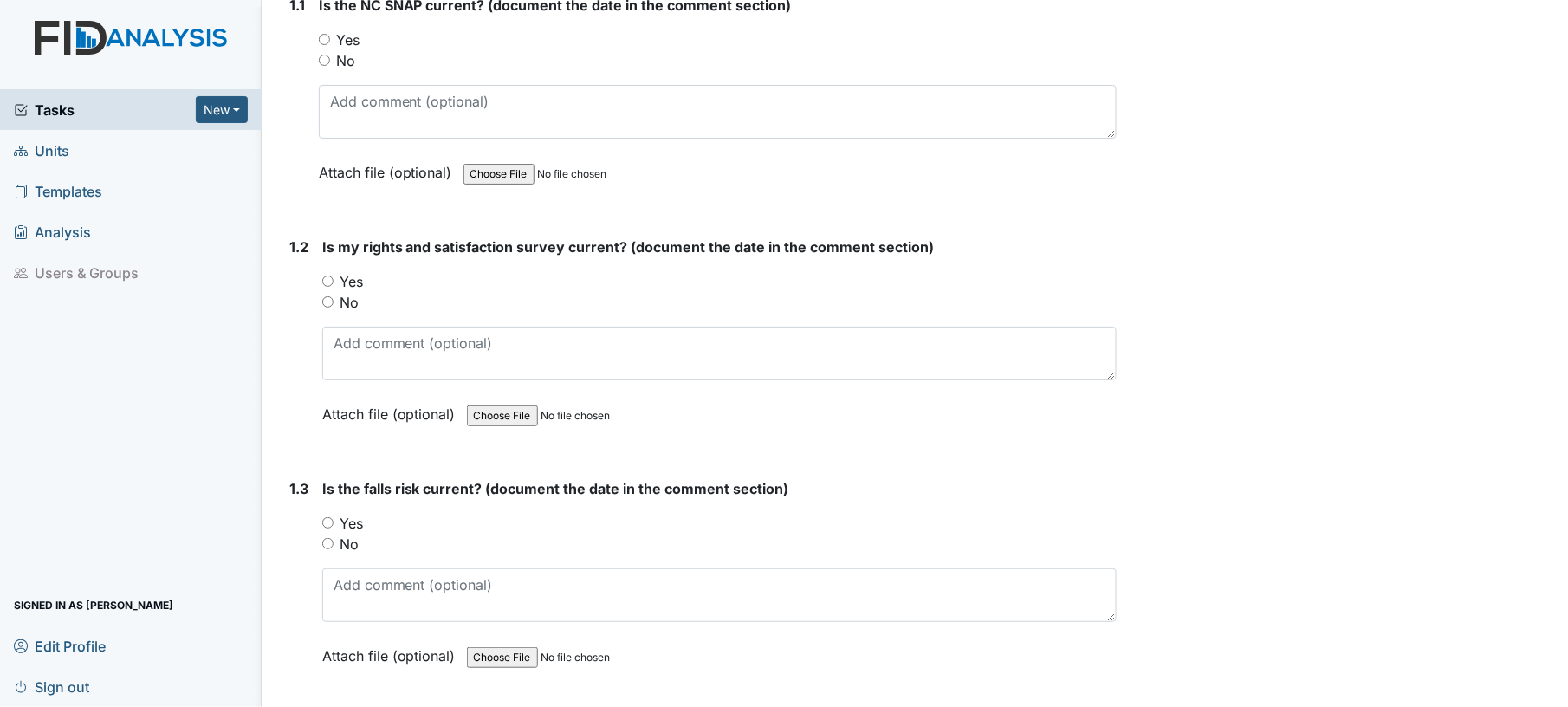
scroll to position [295, 0]
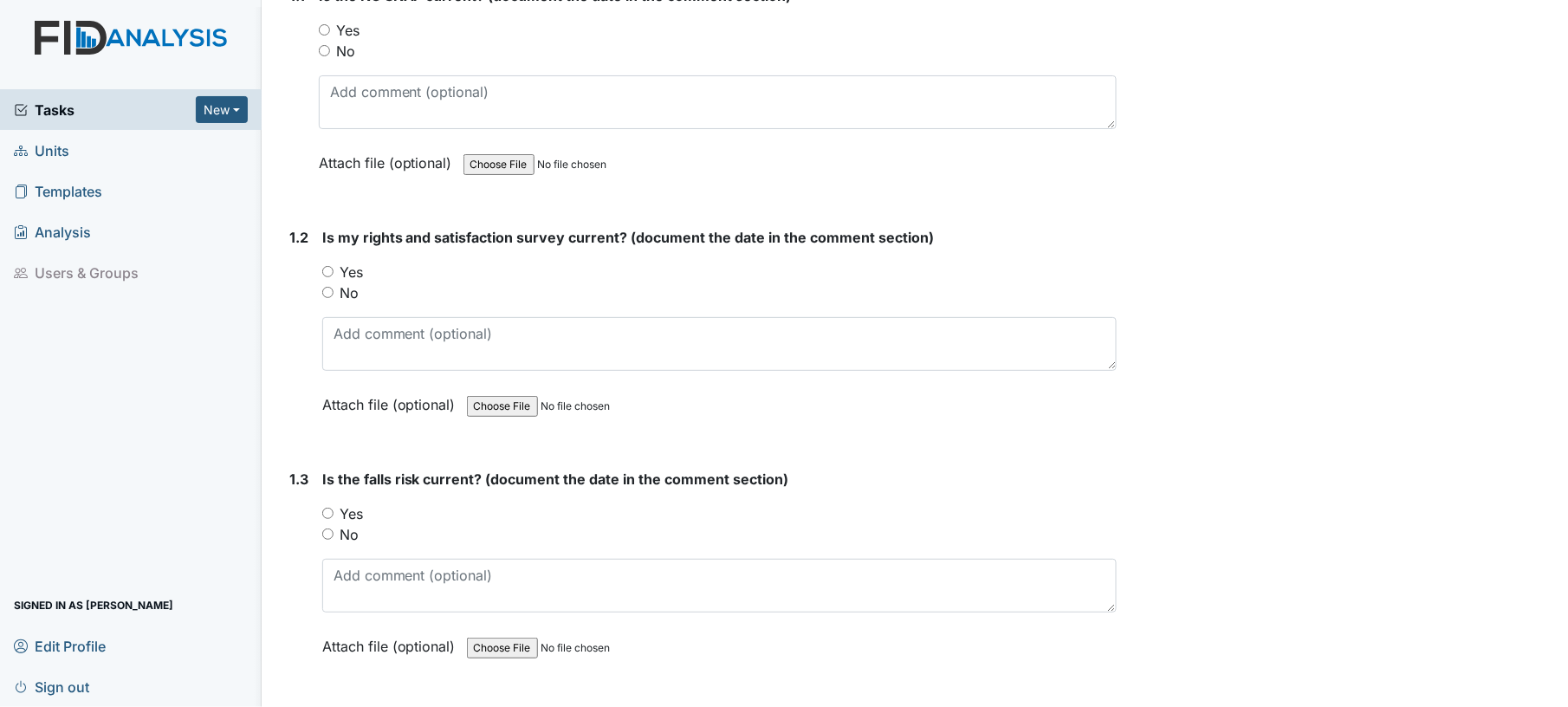
click at [326, 28] on input "Yes" at bounding box center [324, 30] width 11 height 11
radio input "true"
click at [326, 271] on input "Yes" at bounding box center [328, 272] width 11 height 11
radio input "true"
click at [331, 528] on input "No" at bounding box center [328, 534] width 11 height 11
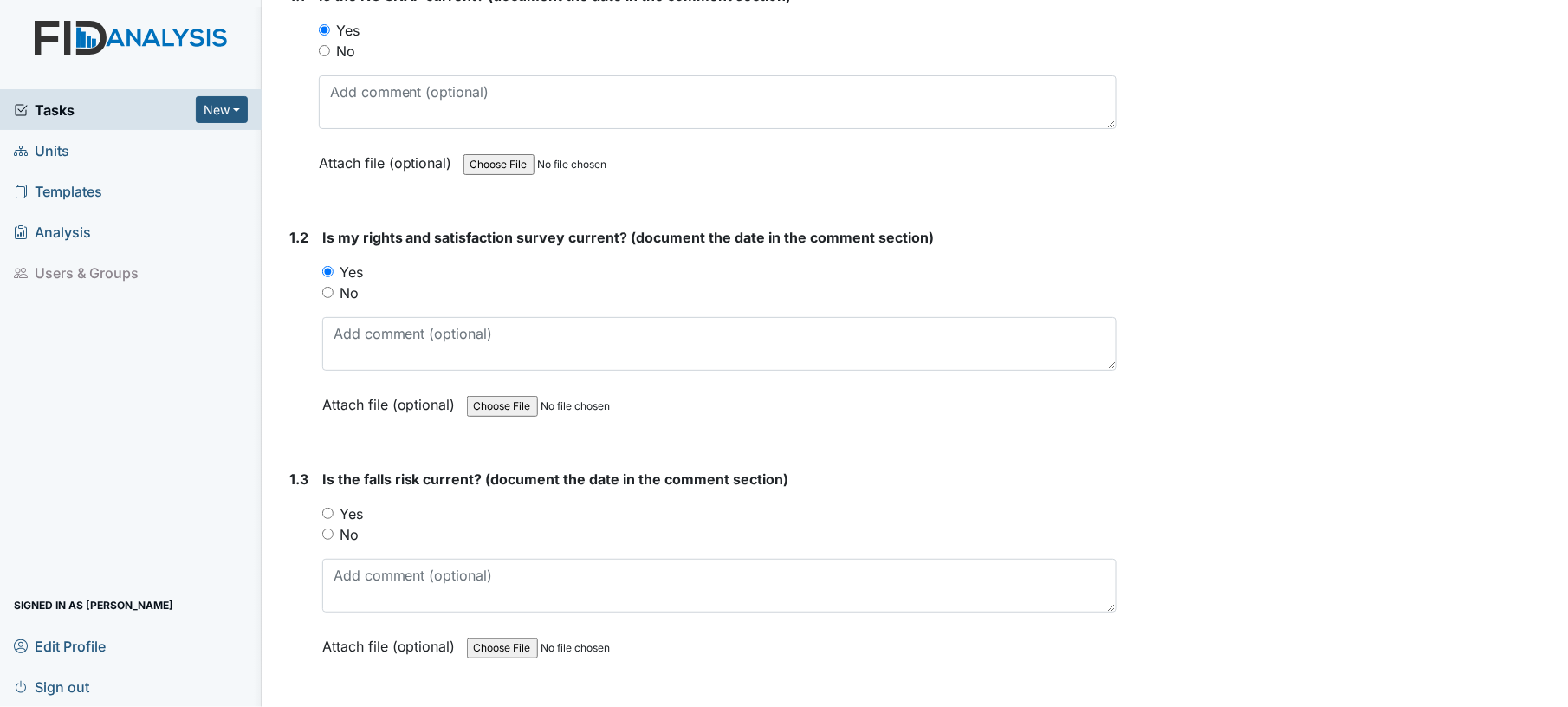
radio input "true"
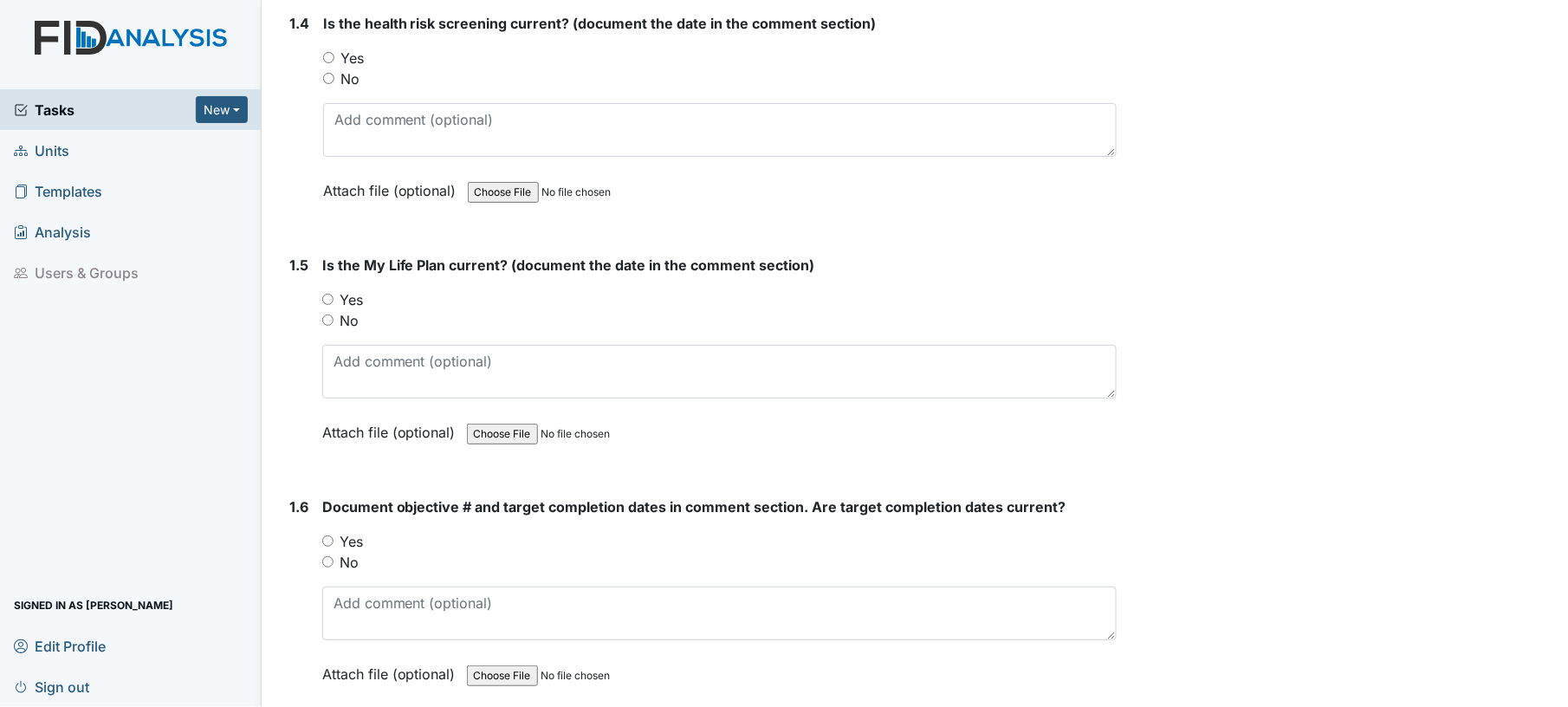
scroll to position [1012, 0]
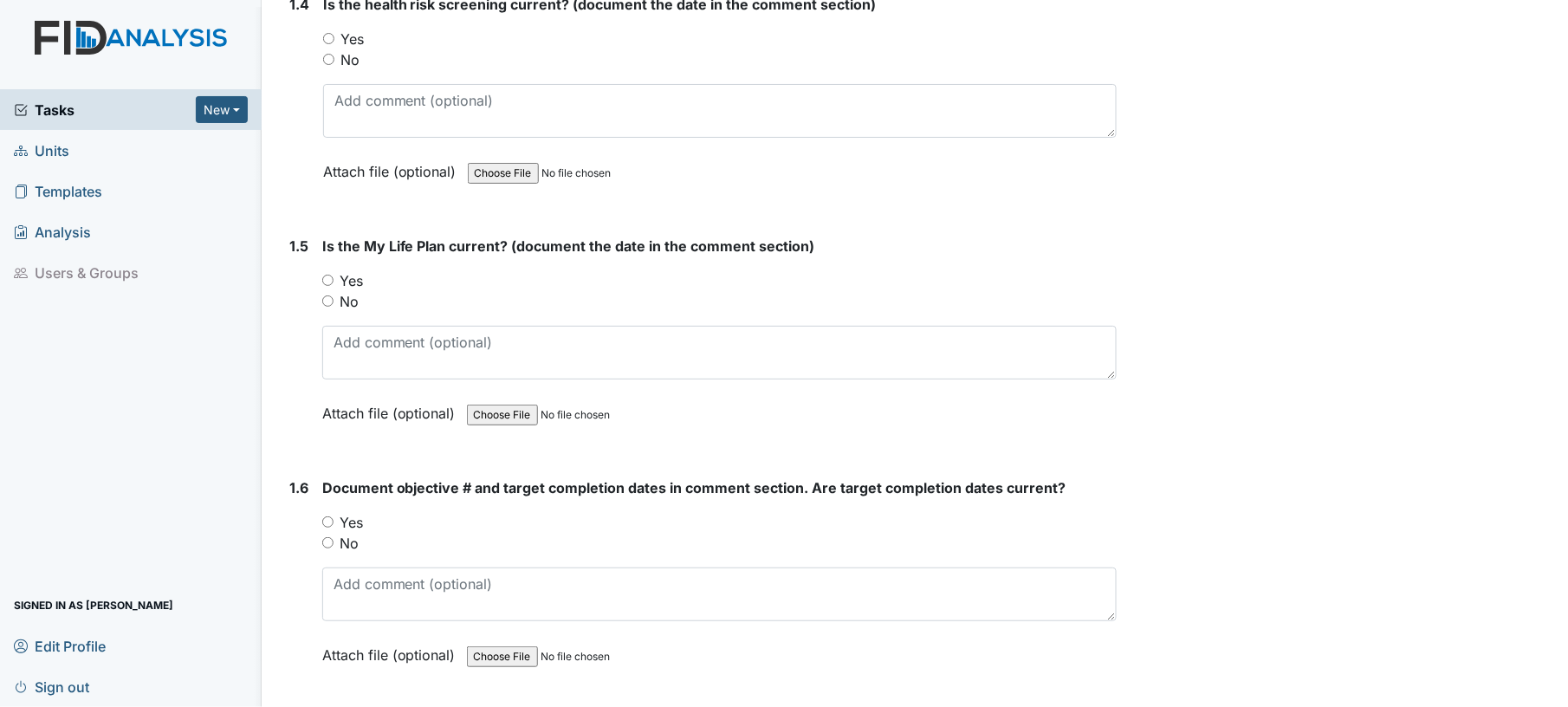
click at [330, 33] on input "Yes" at bounding box center [329, 38] width 11 height 11
radio input "true"
click at [326, 275] on input "Yes" at bounding box center [328, 280] width 11 height 11
radio input "true"
click at [324, 521] on input "Yes" at bounding box center [328, 522] width 11 height 11
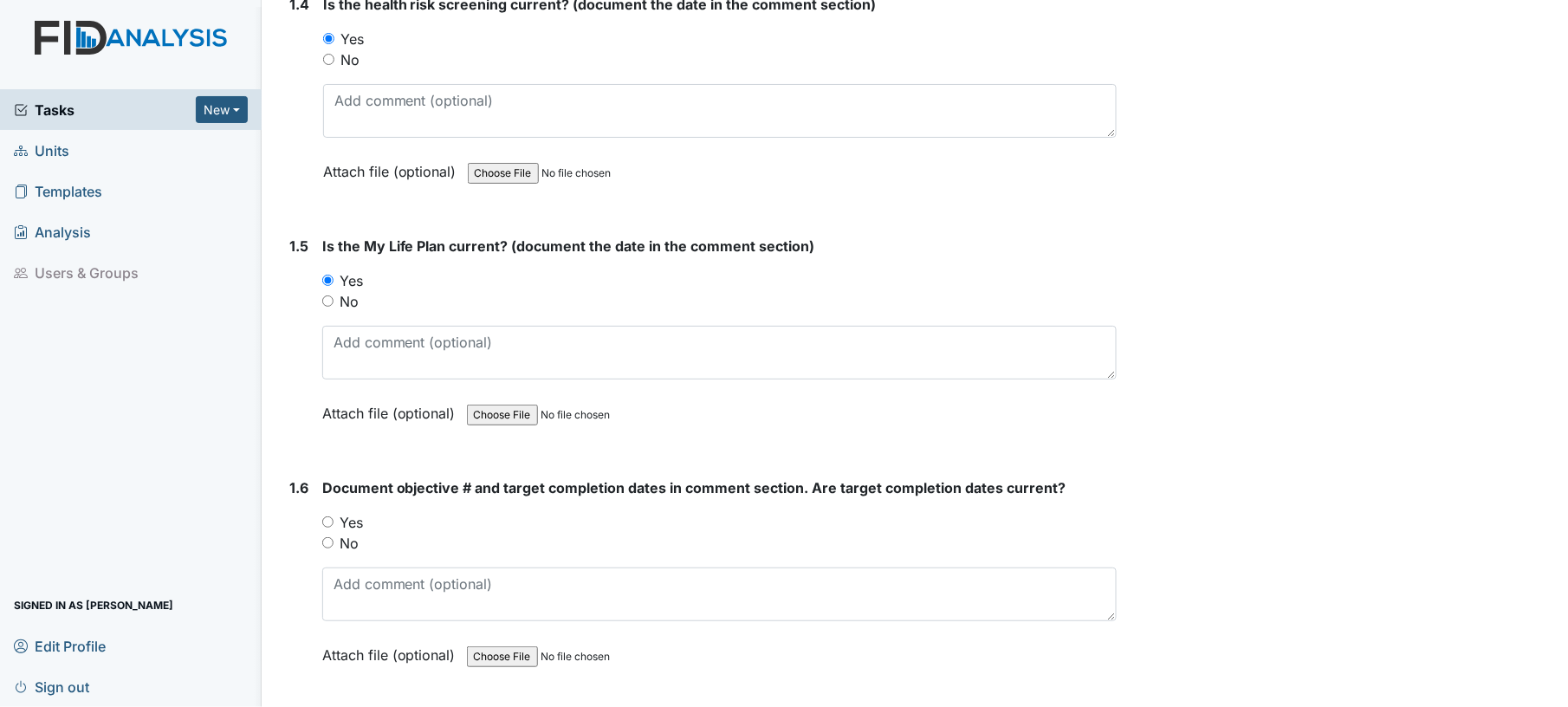
radio input "true"
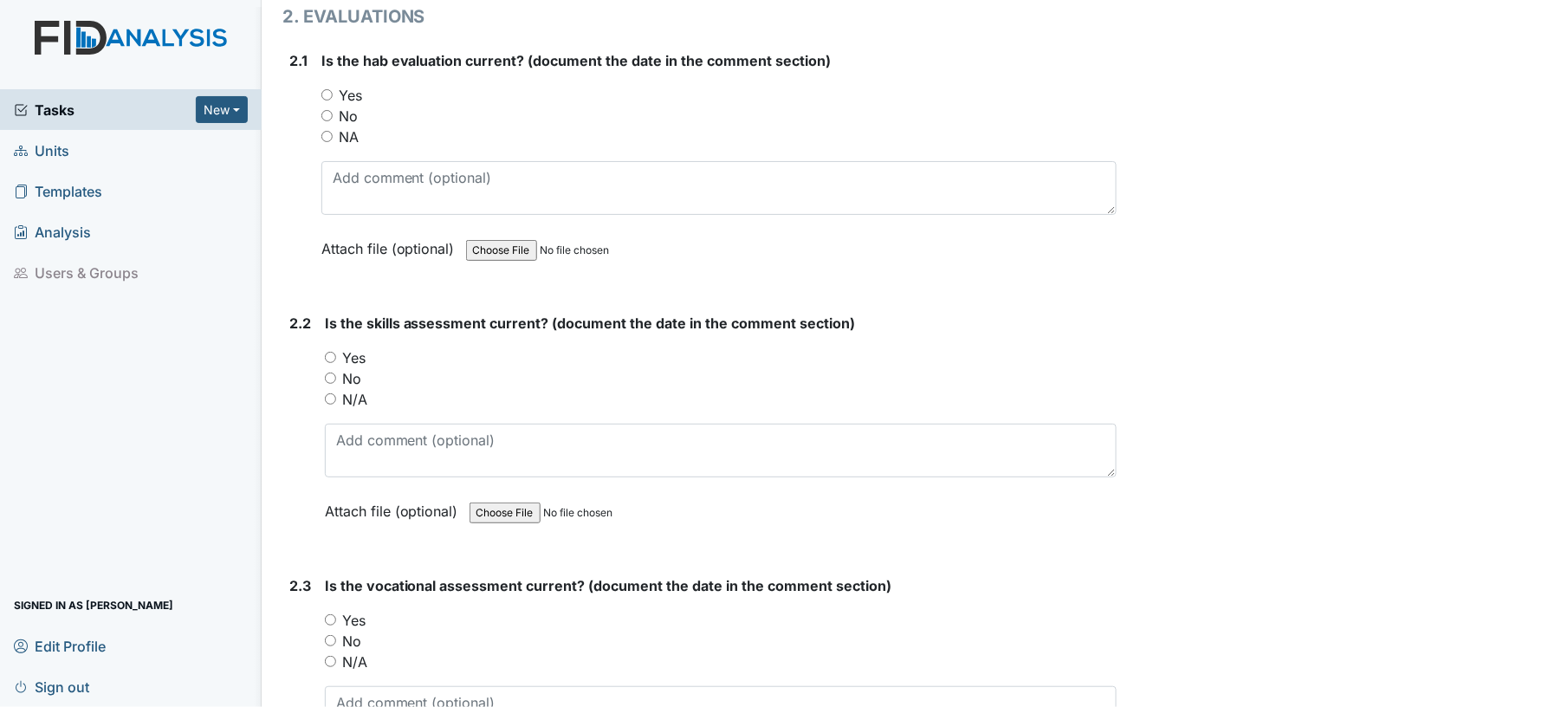
scroll to position [1748, 0]
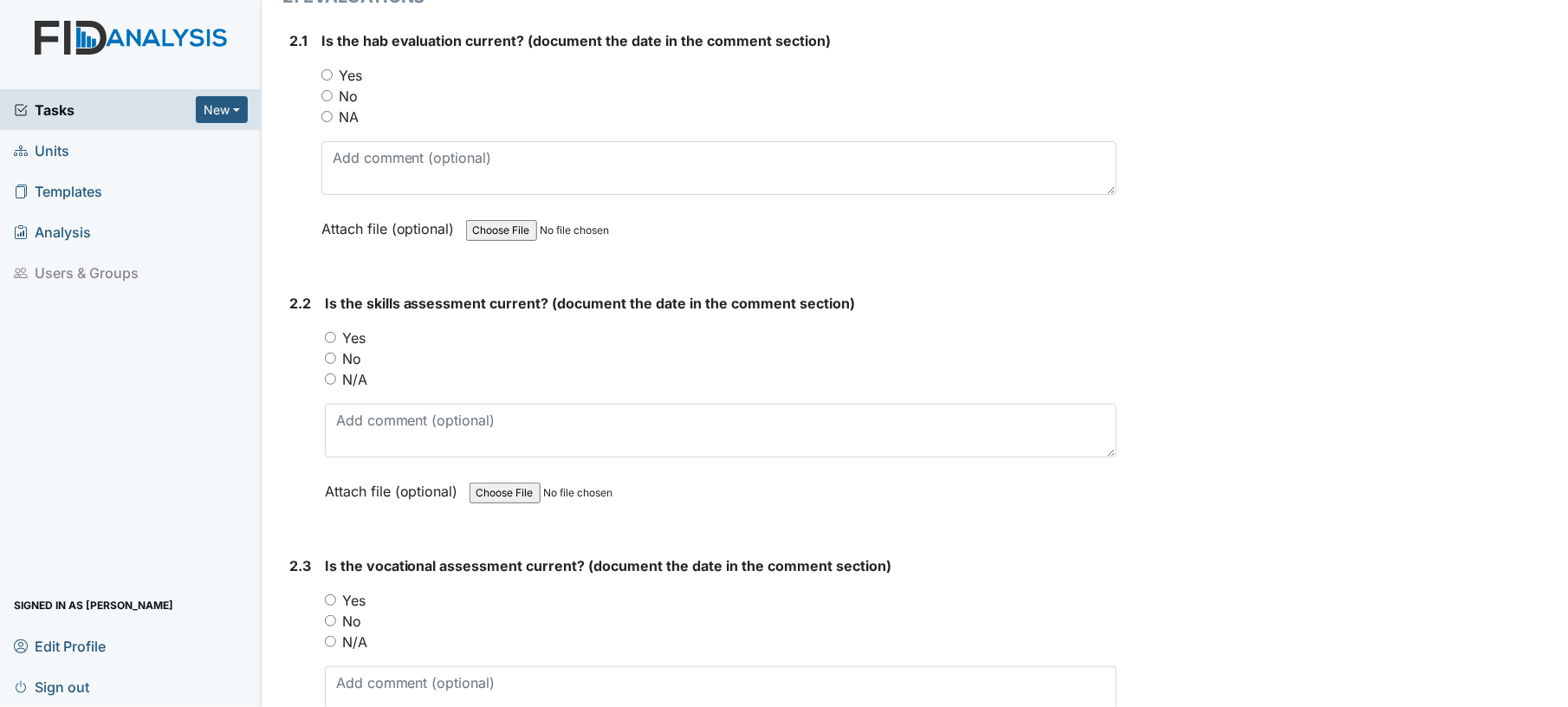
click at [328, 71] on input "Yes" at bounding box center [327, 75] width 11 height 11
radio input "true"
click at [328, 333] on input "Yes" at bounding box center [330, 338] width 11 height 11
radio input "true"
click at [334, 600] on div "Yes" at bounding box center [721, 600] width 793 height 21
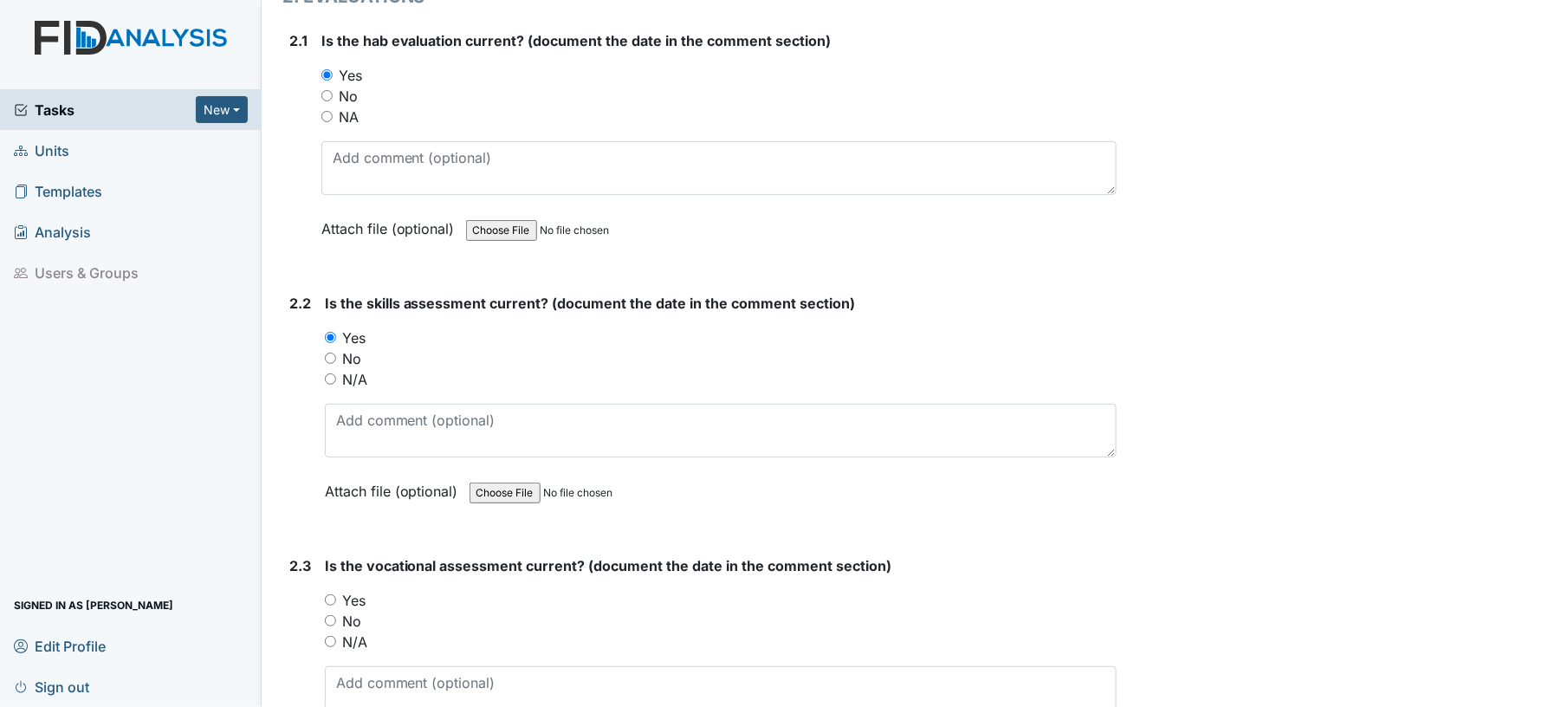
click at [327, 594] on input "Yes" at bounding box center [330, 600] width 11 height 11
radio input "true"
click at [330, 615] on input "No" at bounding box center [330, 620] width 11 height 11
radio input "true"
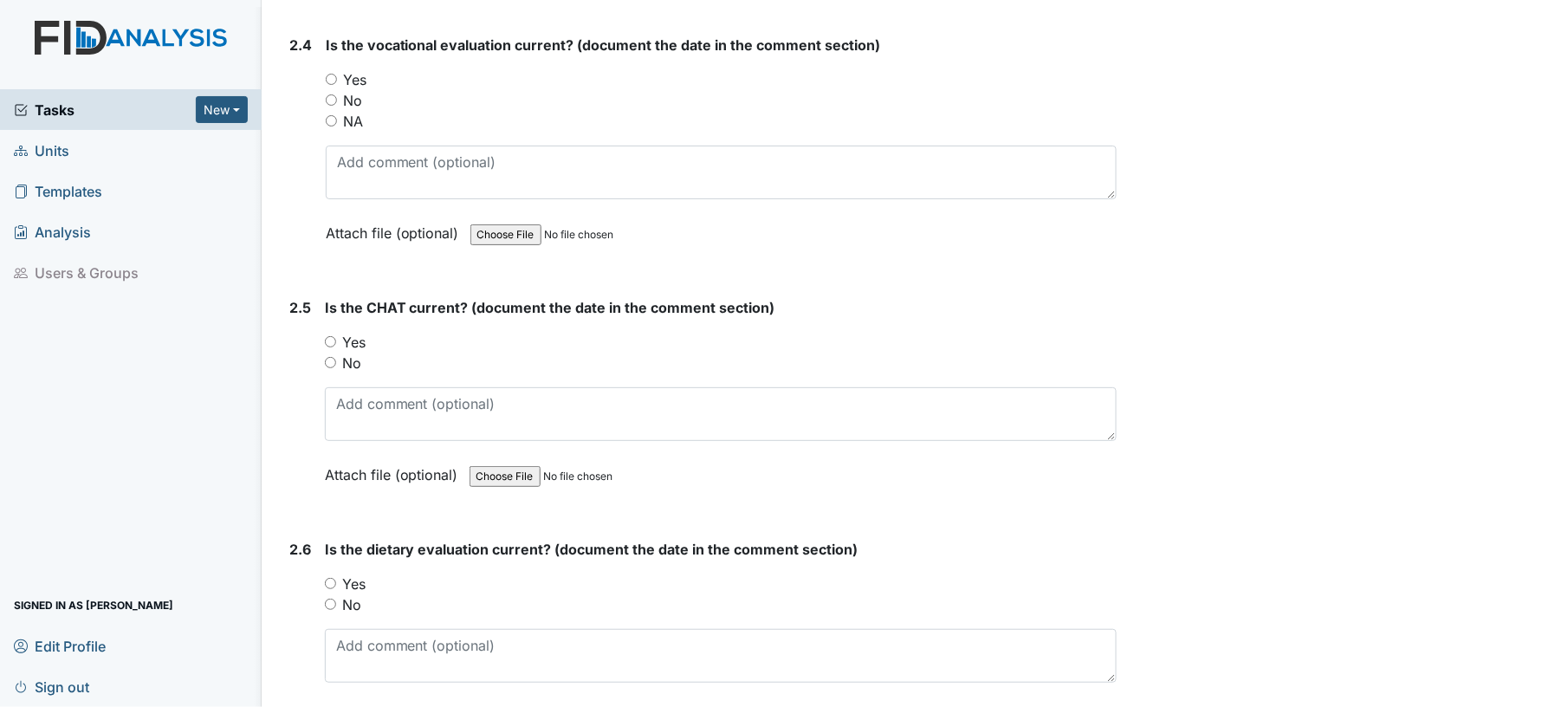
scroll to position [2579, 0]
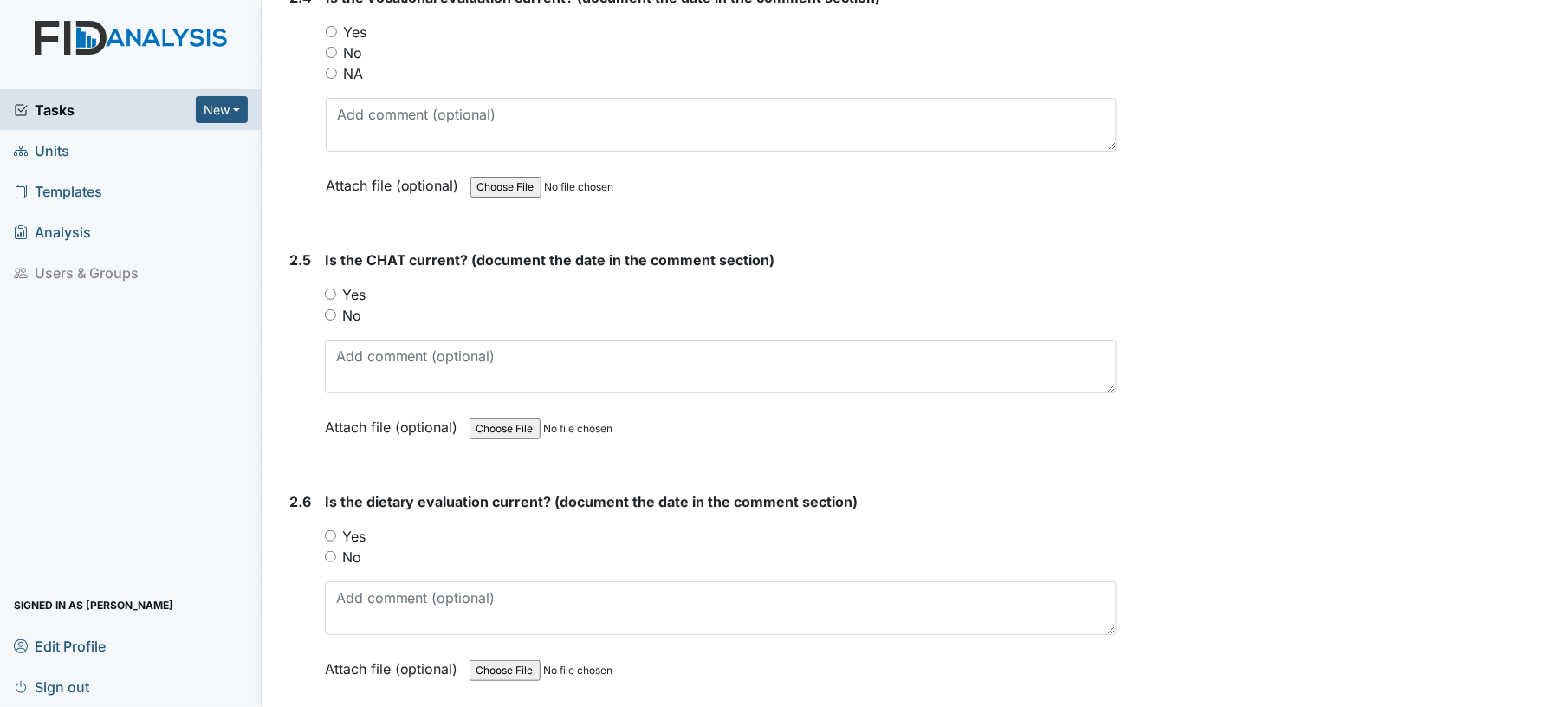
click at [333, 26] on input "Yes" at bounding box center [331, 32] width 11 height 11
radio input "true"
click at [336, 289] on input "Yes" at bounding box center [330, 294] width 11 height 11
radio input "true"
click at [331, 530] on input "Yes" at bounding box center [330, 535] width 11 height 11
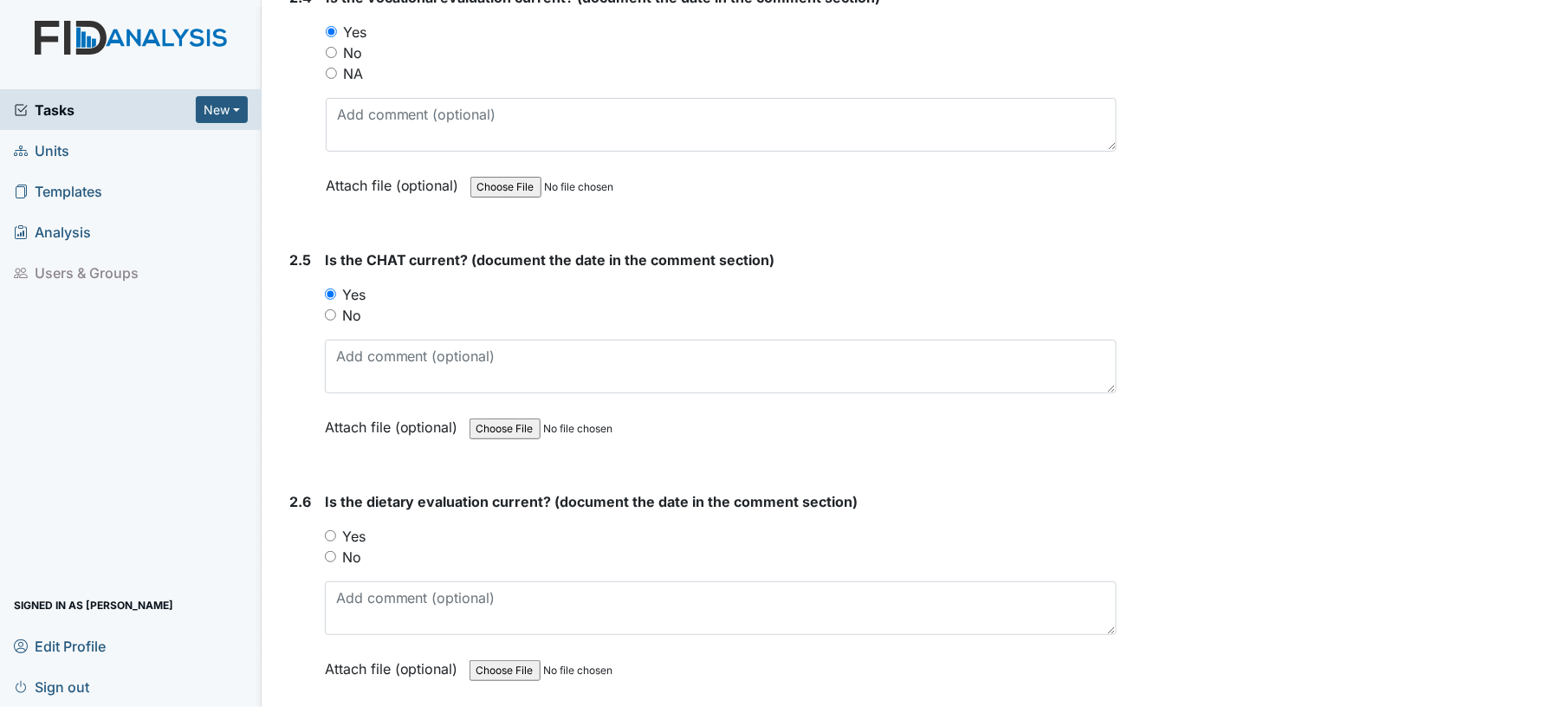
radio input "true"
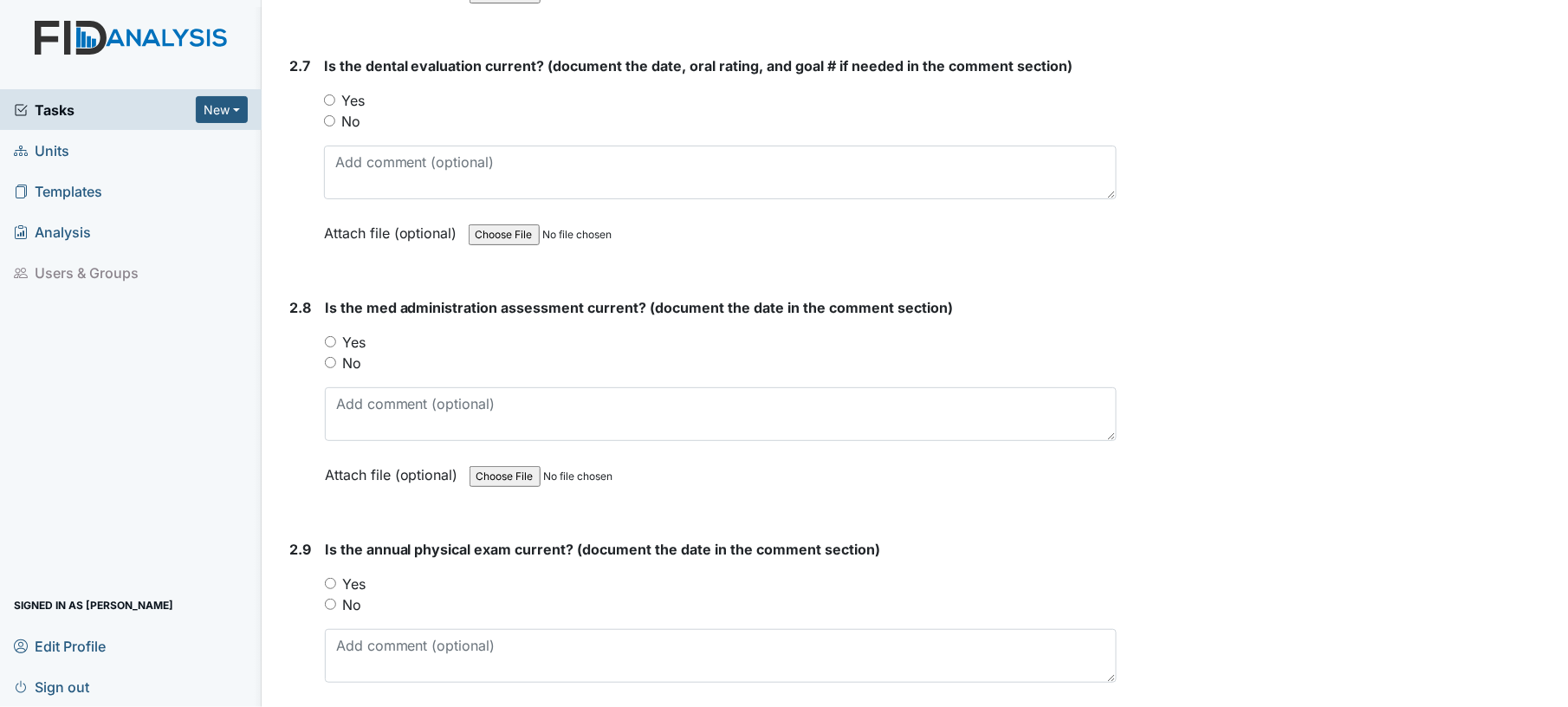
scroll to position [3286, 0]
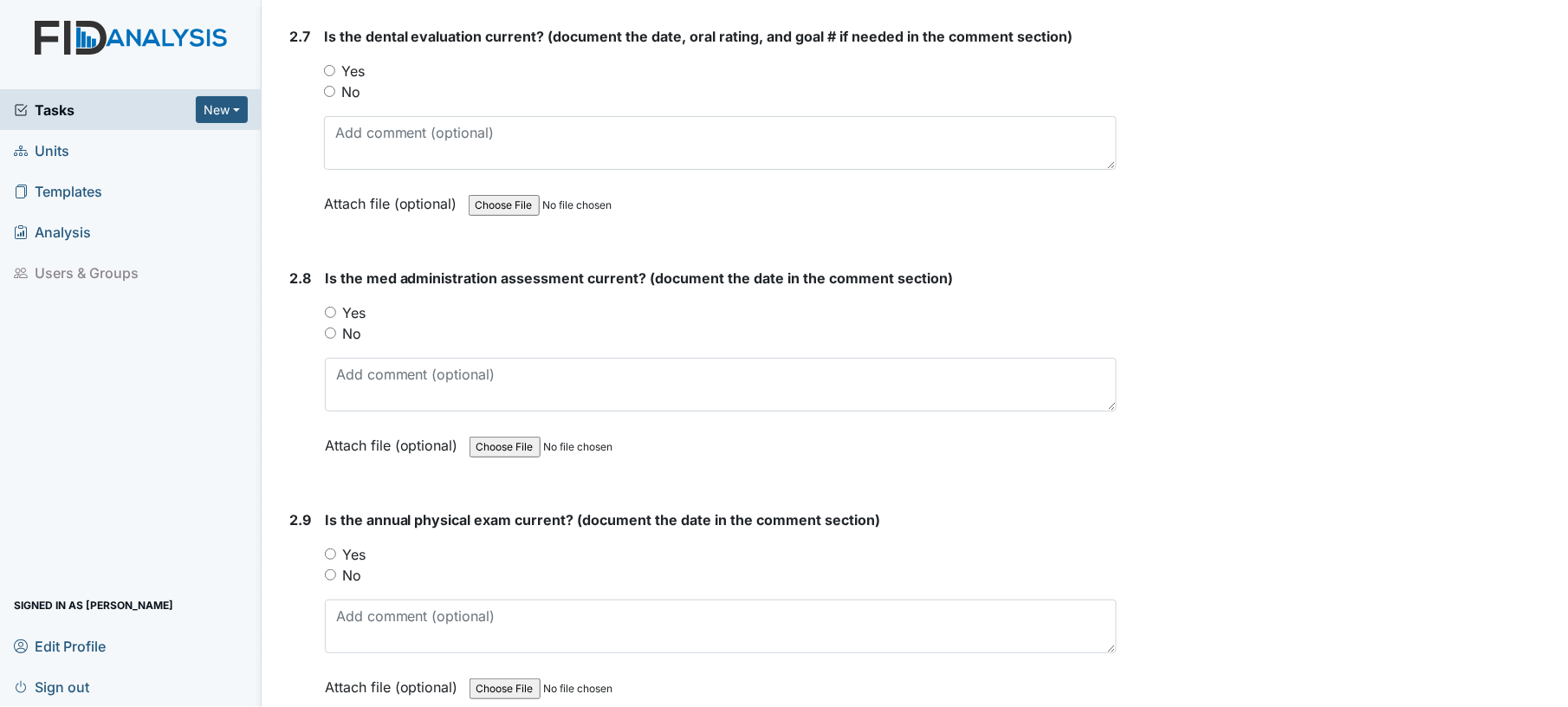
click at [331, 65] on input "Yes" at bounding box center [329, 70] width 11 height 11
radio input "true"
click at [330, 307] on input "Yes" at bounding box center [330, 312] width 11 height 11
radio input "true"
click at [330, 548] on input "Yes" at bounding box center [330, 554] width 11 height 11
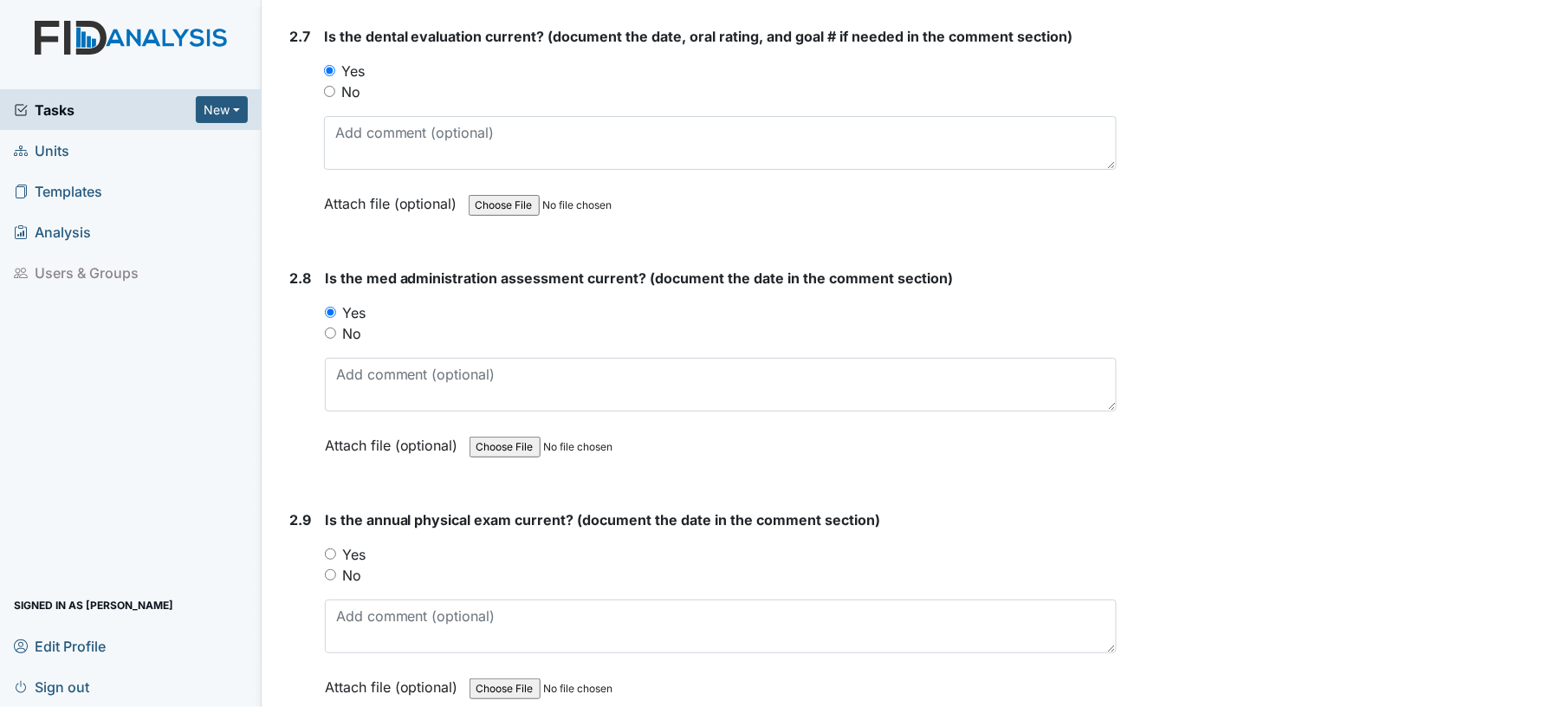
radio input "true"
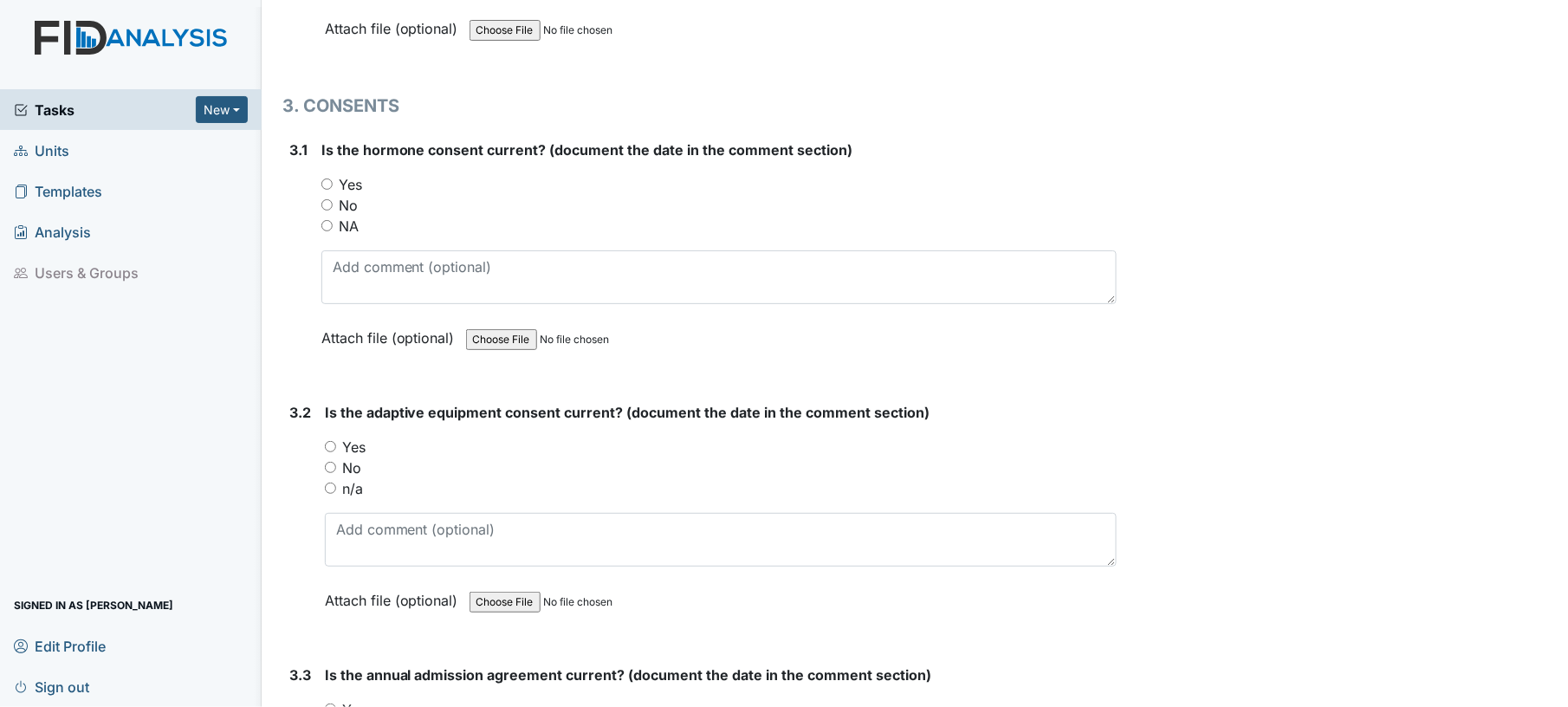
scroll to position [4011, 0]
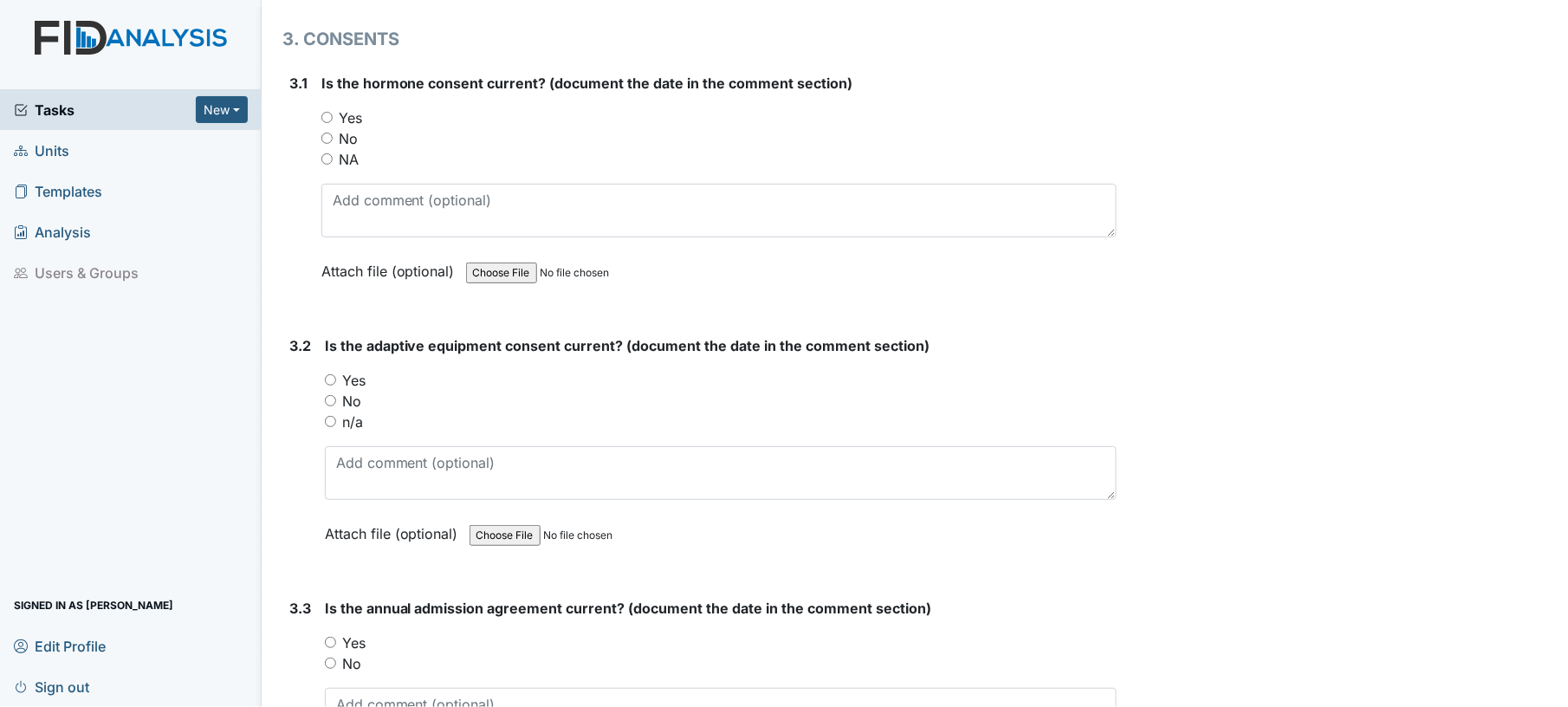
click at [322, 112] on input "Yes" at bounding box center [327, 117] width 11 height 11
radio input "true"
click at [331, 375] on input "Yes" at bounding box center [330, 380] width 11 height 11
radio input "true"
click at [330, 637] on input "Yes" at bounding box center [330, 642] width 11 height 11
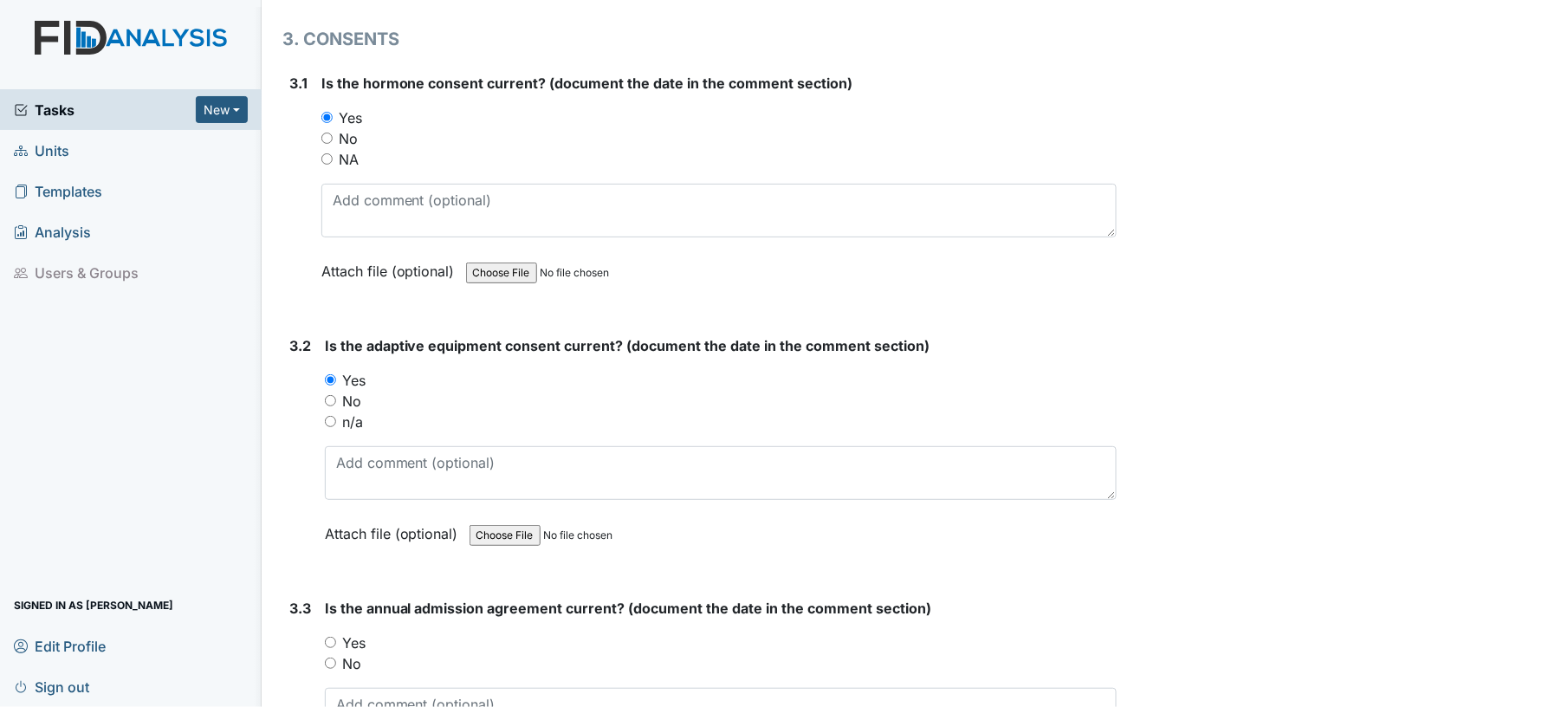
radio input "true"
click at [321, 153] on input "NA" at bounding box center [327, 159] width 11 height 11
radio input "true"
click at [331, 416] on input "n/a" at bounding box center [330, 422] width 11 height 11
radio input "true"
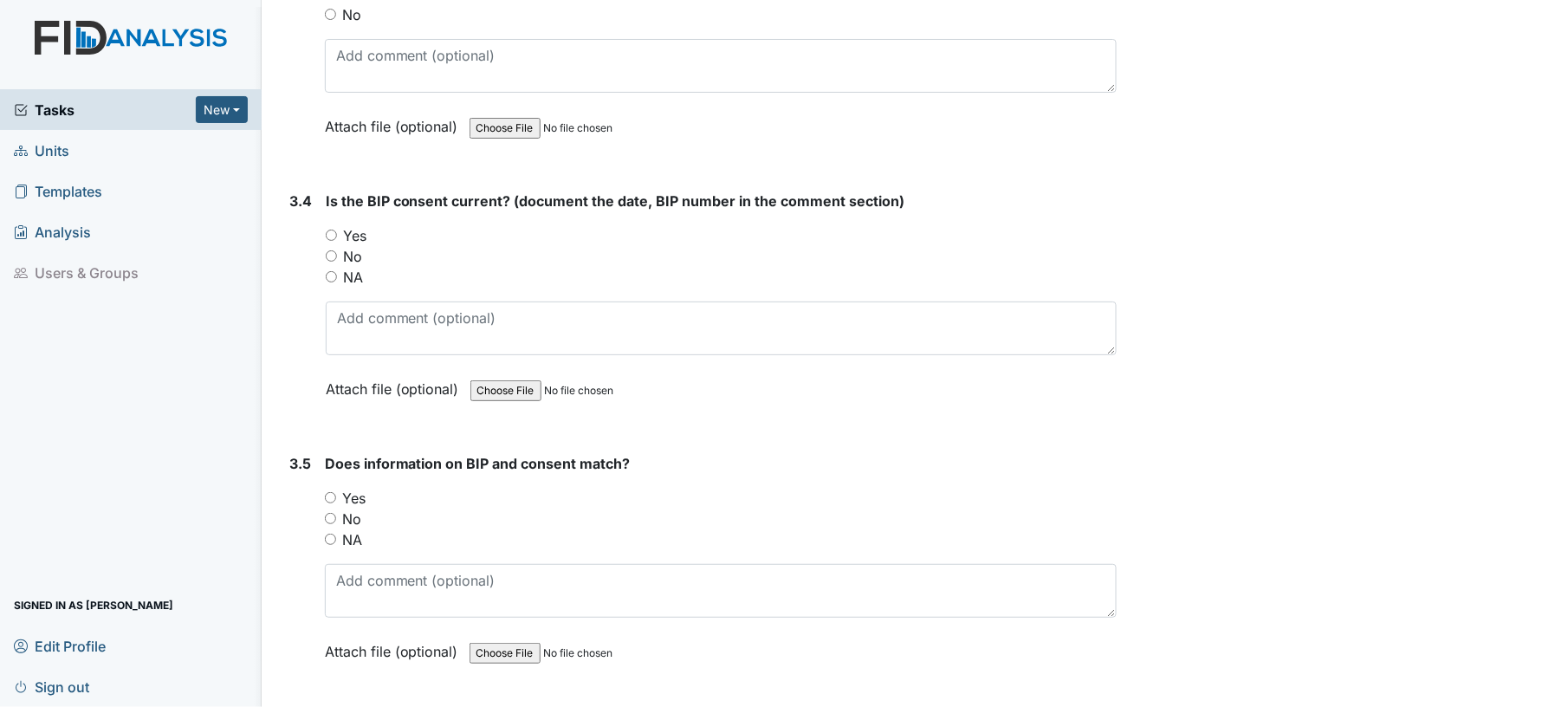
scroll to position [4690, 0]
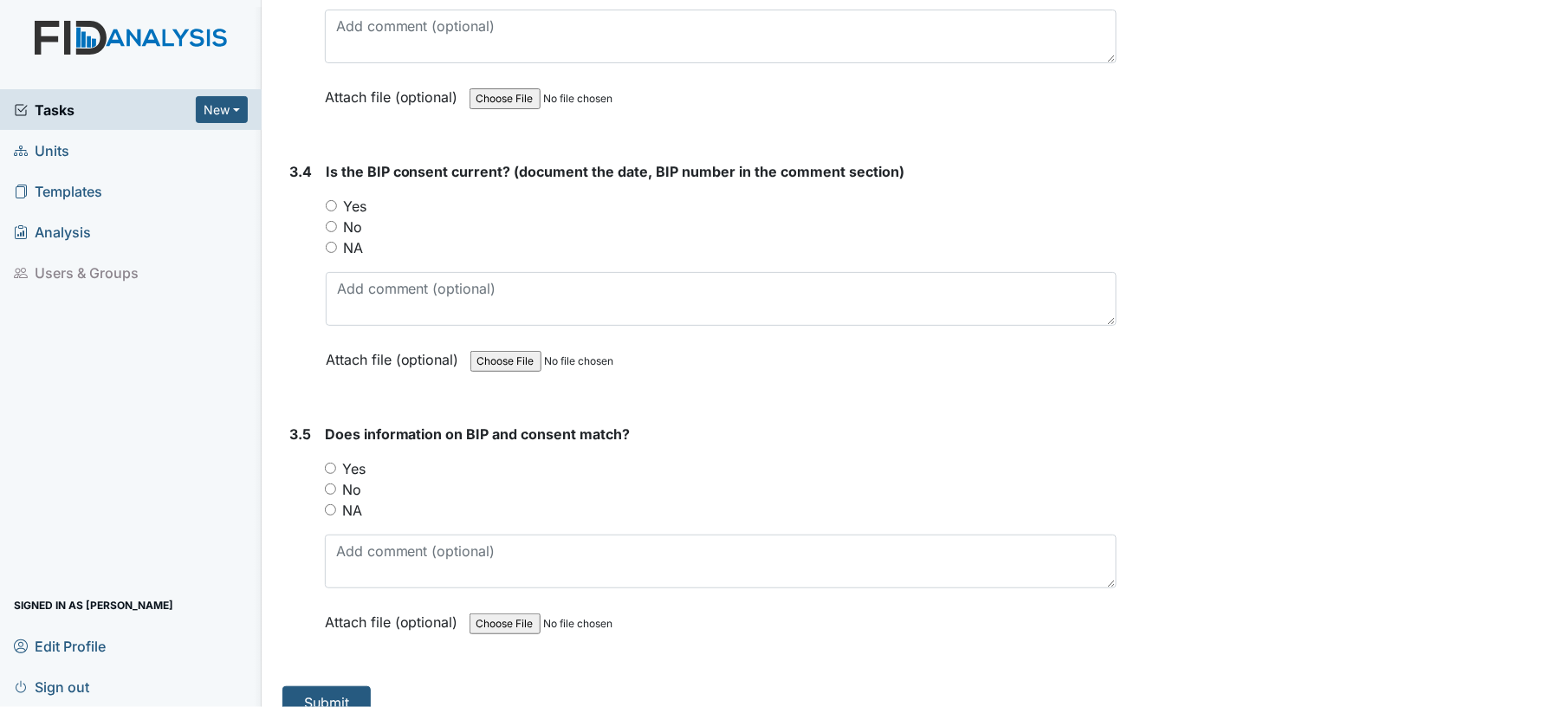
click at [326, 242] on input "NA" at bounding box center [331, 247] width 11 height 11
radio input "true"
click at [327, 505] on input "NA" at bounding box center [330, 510] width 11 height 11
radio input "true"
click at [334, 686] on button "Submit" at bounding box center [327, 702] width 88 height 33
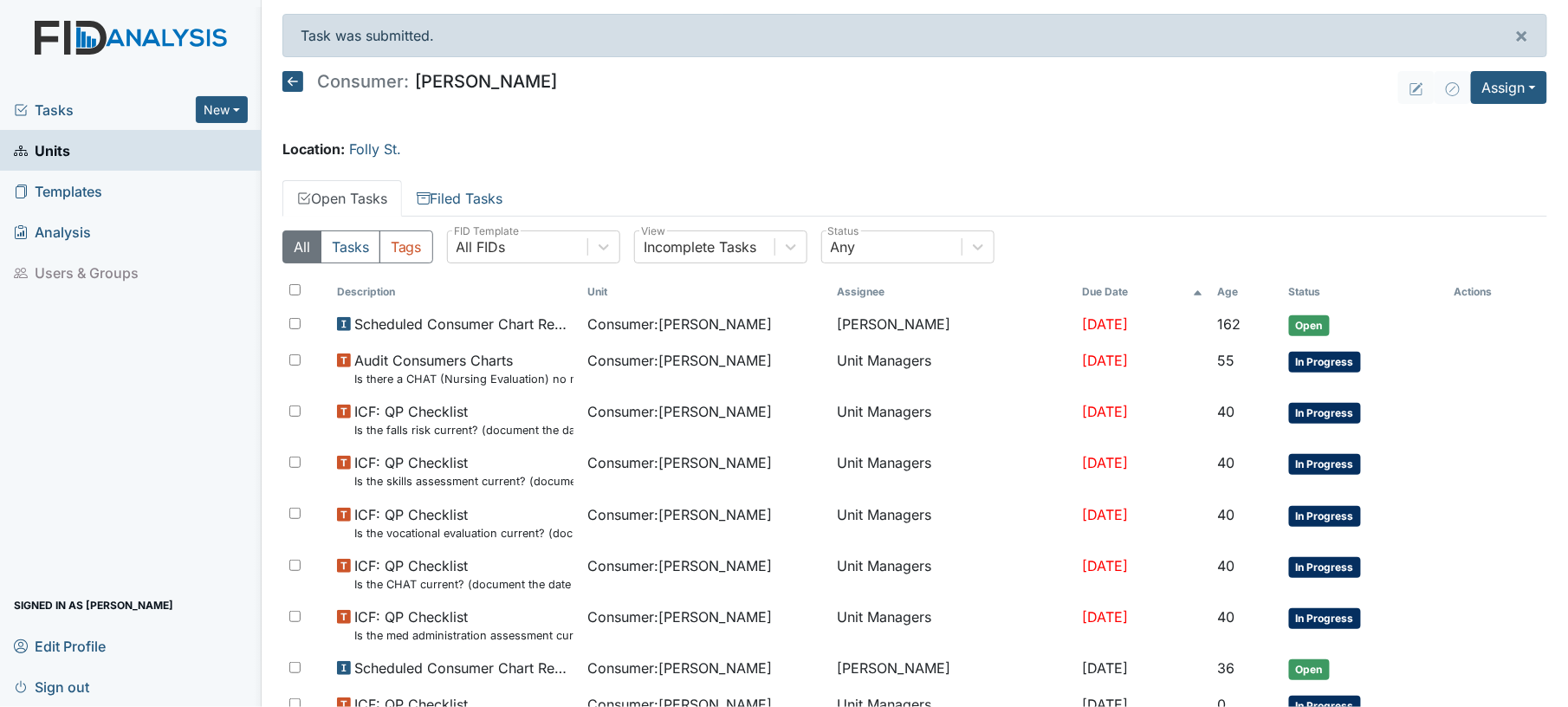
click at [285, 81] on icon at bounding box center [292, 81] width 21 height 21
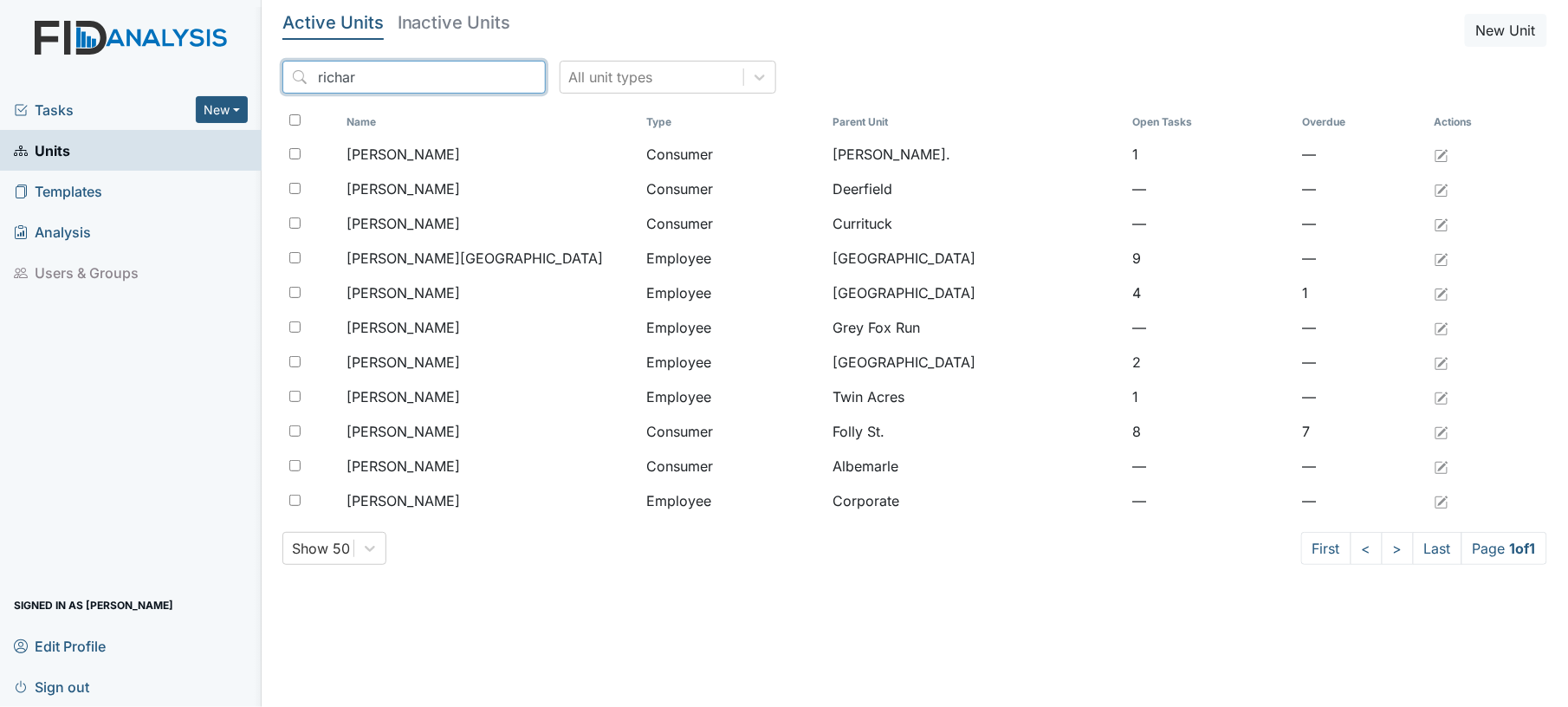
drag, startPoint x: 404, startPoint y: 78, endPoint x: 230, endPoint y: 74, distance: 174.0
click at [230, 74] on div "Tasks New Form Inspection Document Bundle Units Templates Analysis Users & Grou…" at bounding box center [784, 353] width 1568 height 707
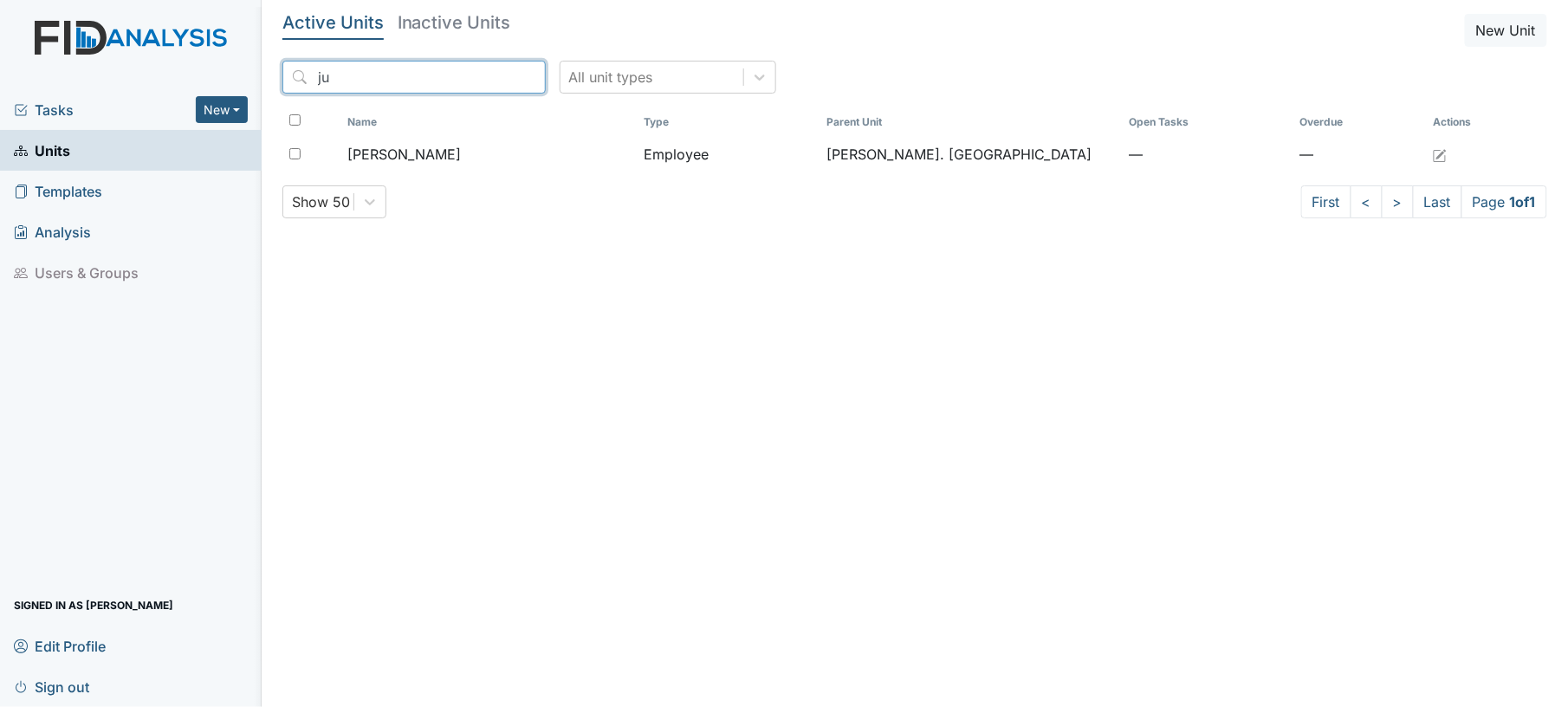
type input "j"
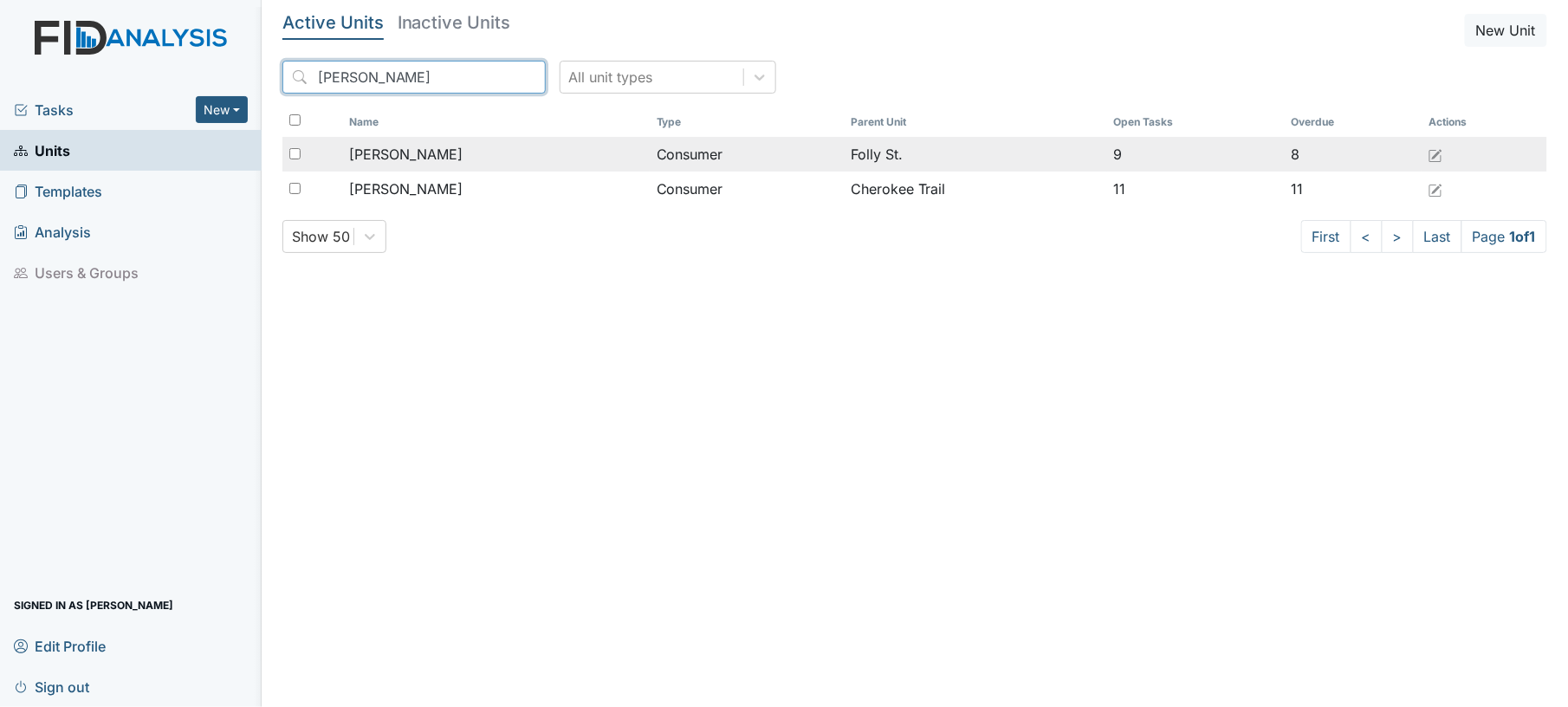
type input "[PERSON_NAME]"
click at [388, 143] on td "[PERSON_NAME]" at bounding box center [496, 154] width 307 height 34
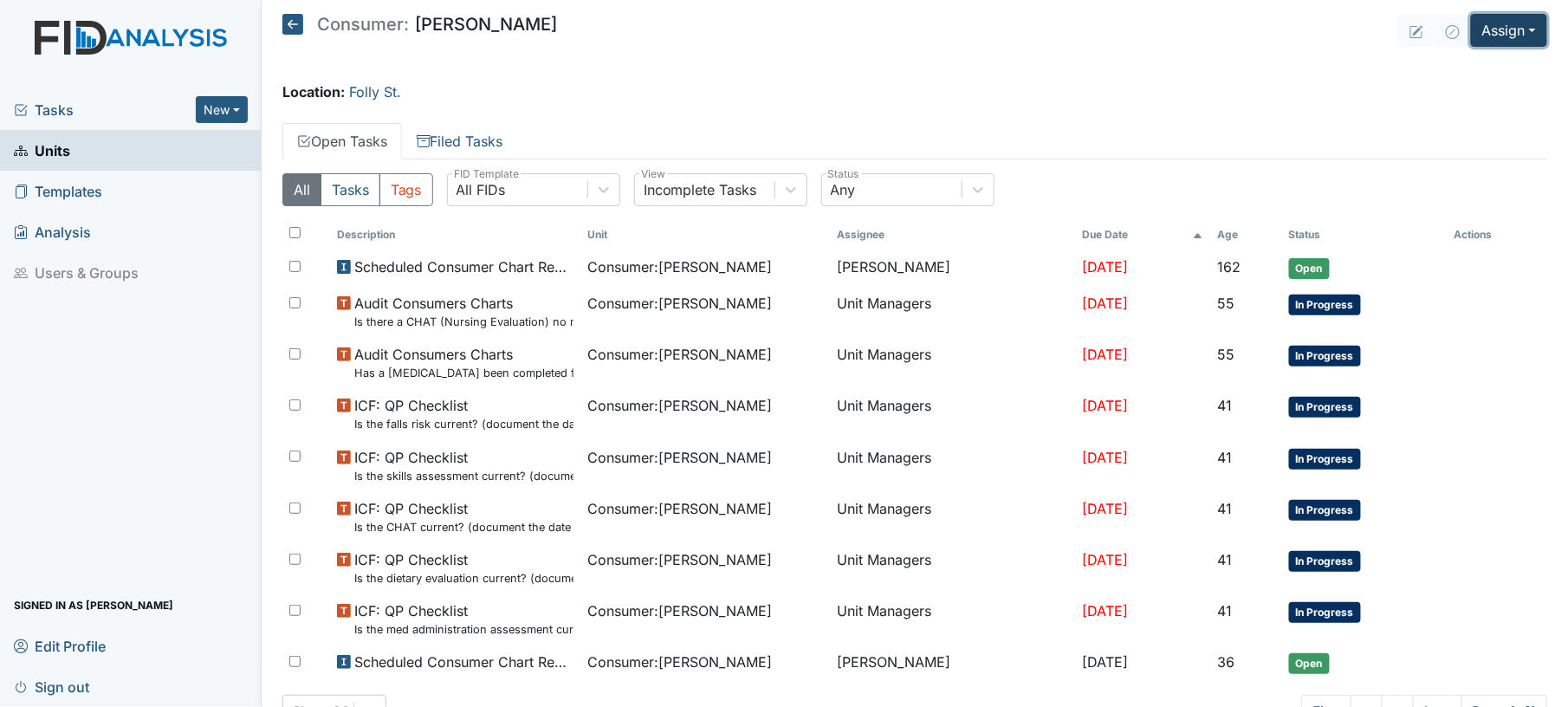
click at [1497, 33] on button "Assign" at bounding box center [1509, 30] width 76 height 33
click at [1464, 102] on link "Assign Inspection" at bounding box center [1466, 98] width 156 height 28
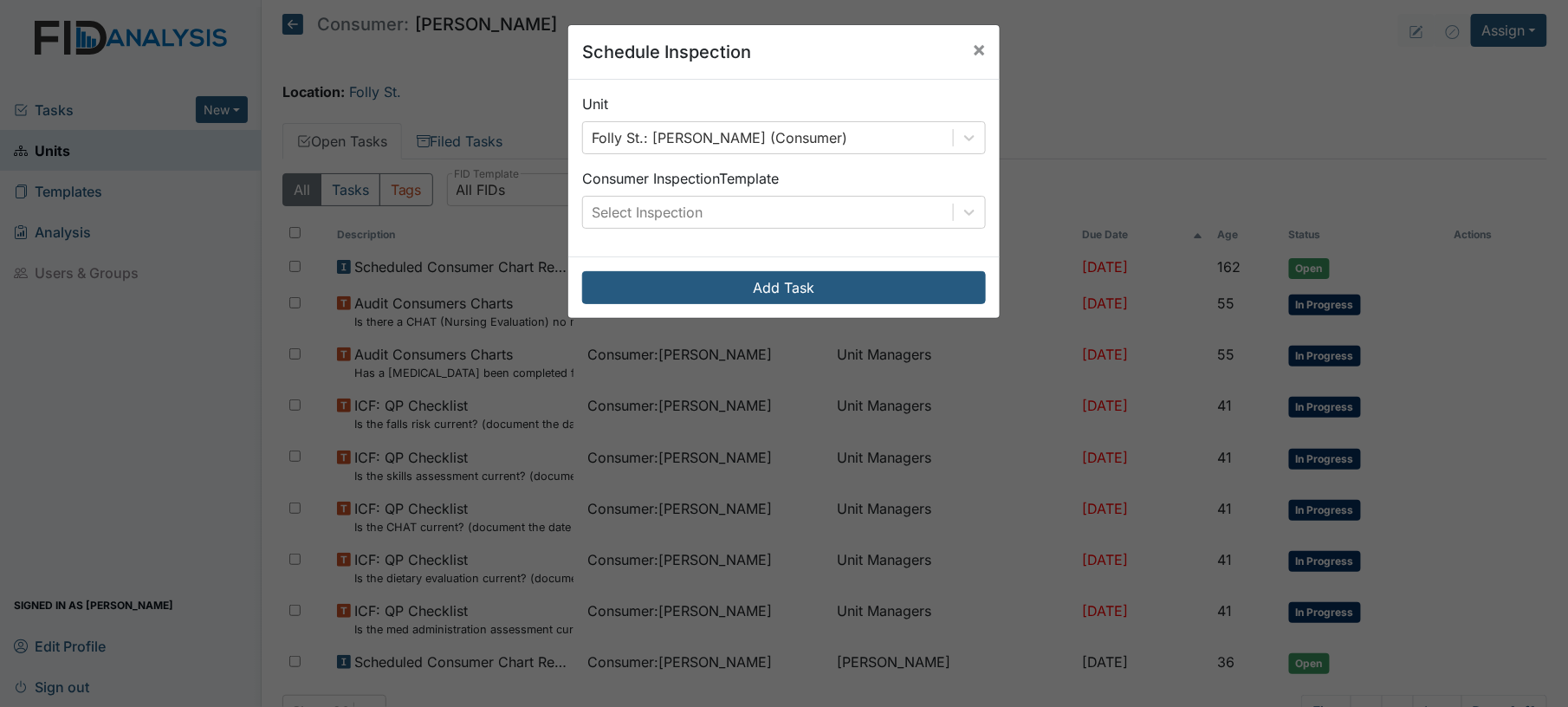
click at [870, 237] on div "Unit Folly St.: [PERSON_NAME] (Consumer) Consumer Inspection Template Select In…" at bounding box center [784, 168] width 431 height 177
drag, startPoint x: 870, startPoint y: 237, endPoint x: 858, endPoint y: 222, distance: 19.2
click at [858, 222] on div "Select Inspection" at bounding box center [768, 212] width 370 height 32
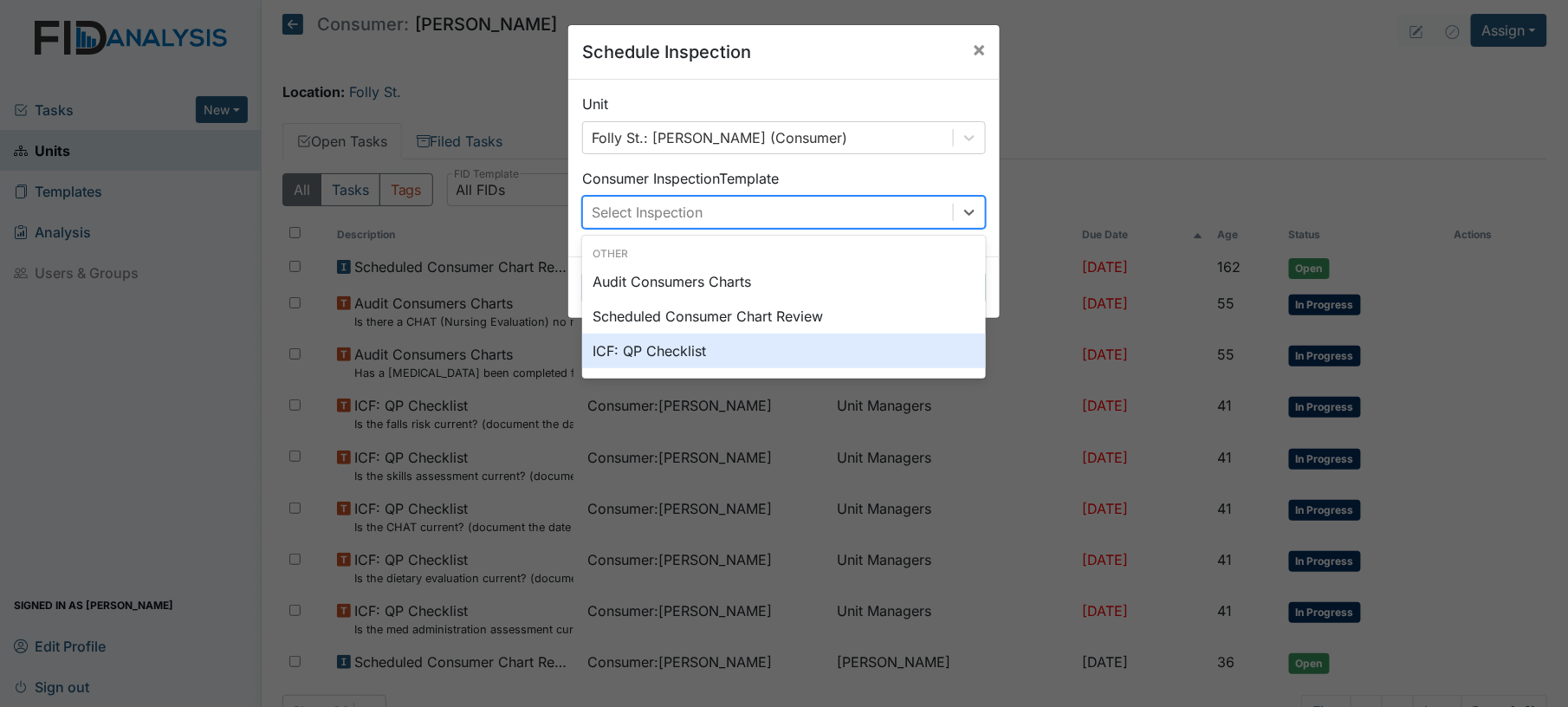
click at [781, 360] on div "ICF: QP Checklist" at bounding box center [784, 350] width 404 height 34
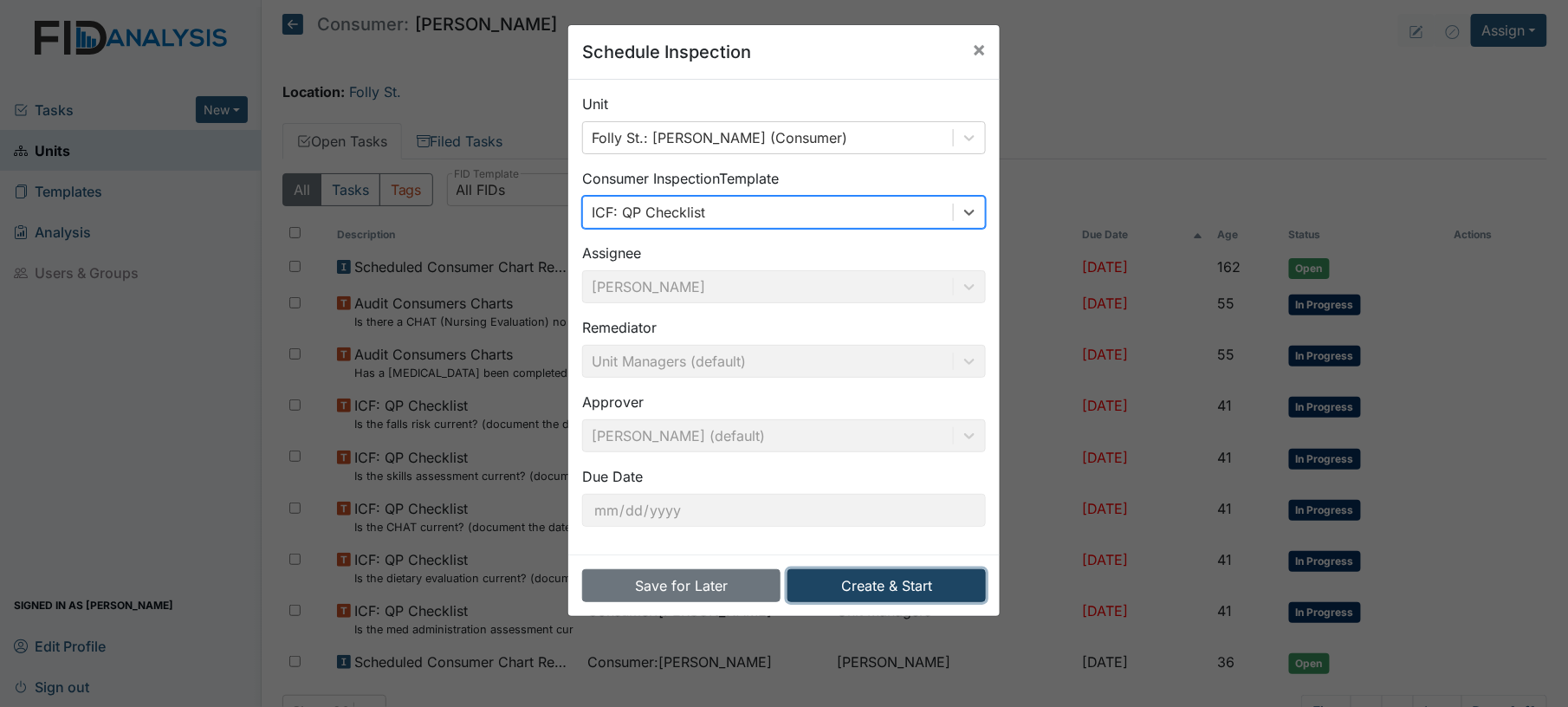
click at [860, 596] on button "Create & Start" at bounding box center [886, 585] width 199 height 33
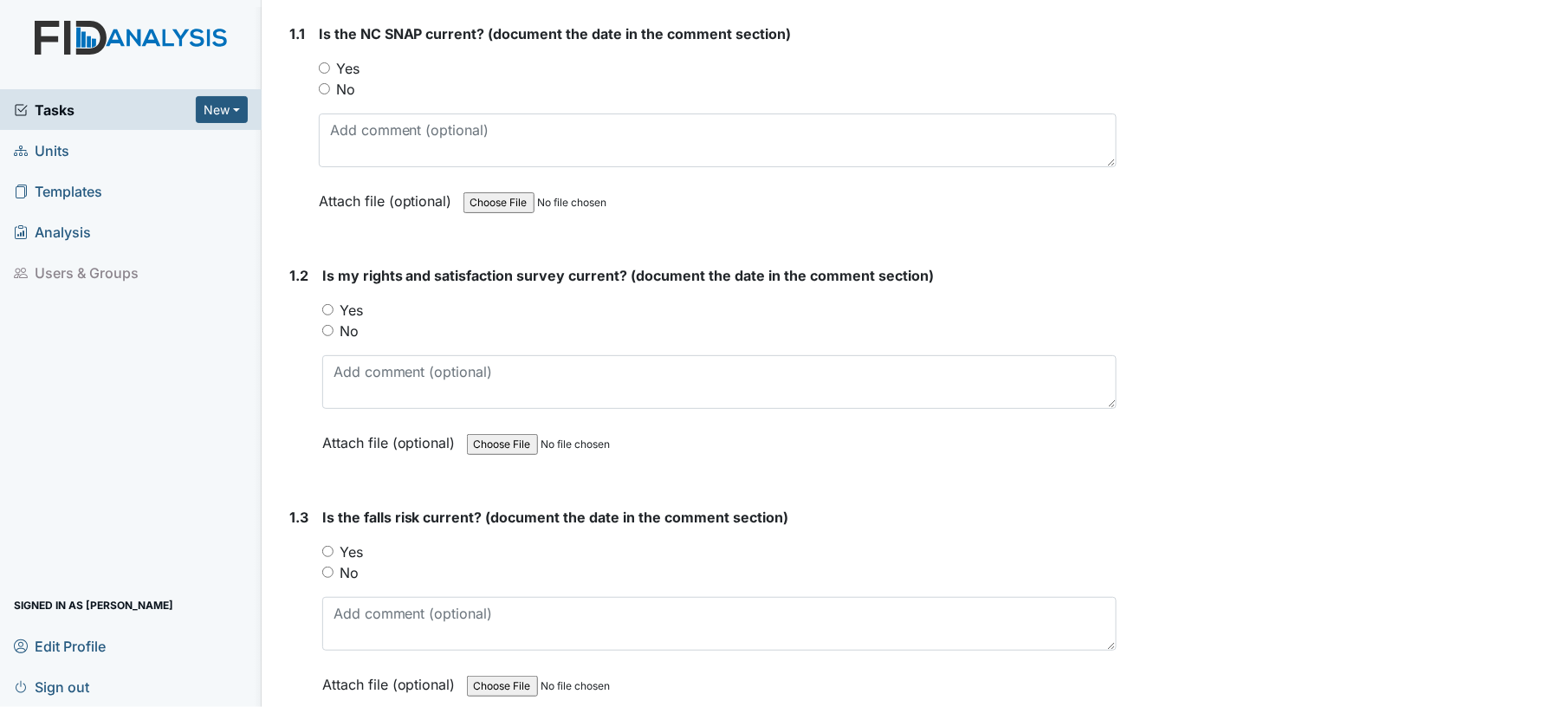
scroll to position [277, 0]
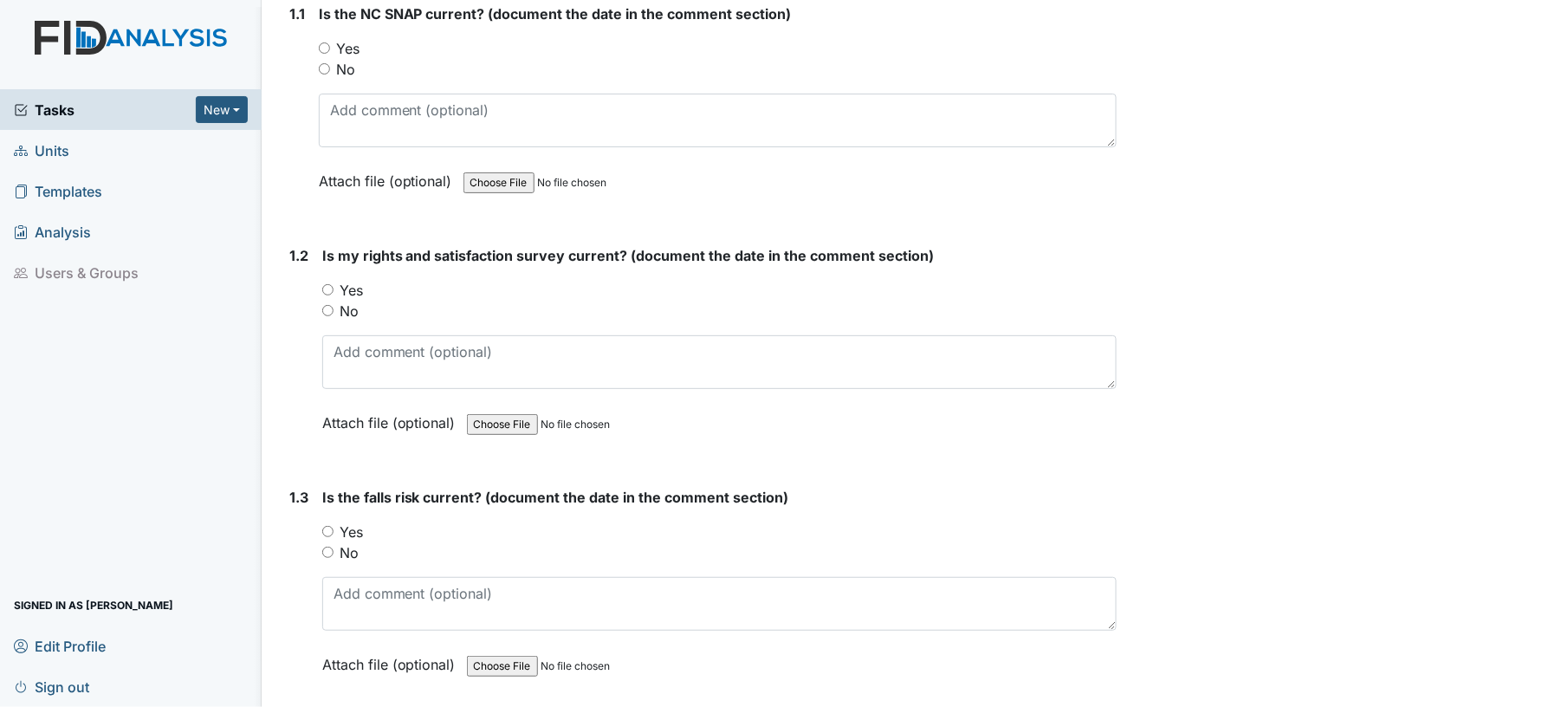
click at [319, 45] on input "Yes" at bounding box center [324, 48] width 11 height 11
radio input "true"
click at [323, 288] on input "Yes" at bounding box center [328, 290] width 11 height 11
radio input "true"
click at [324, 549] on input "No" at bounding box center [328, 553] width 11 height 11
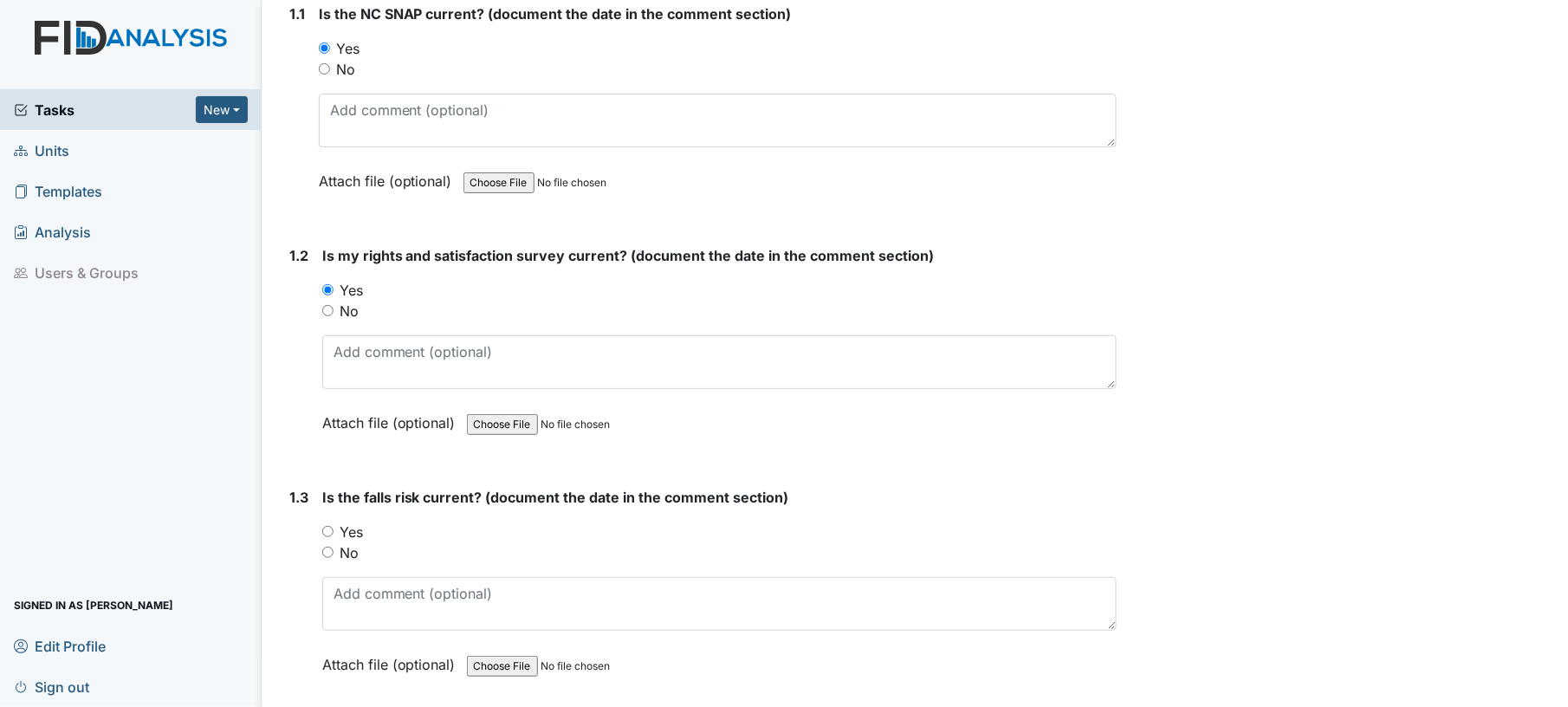
radio input "true"
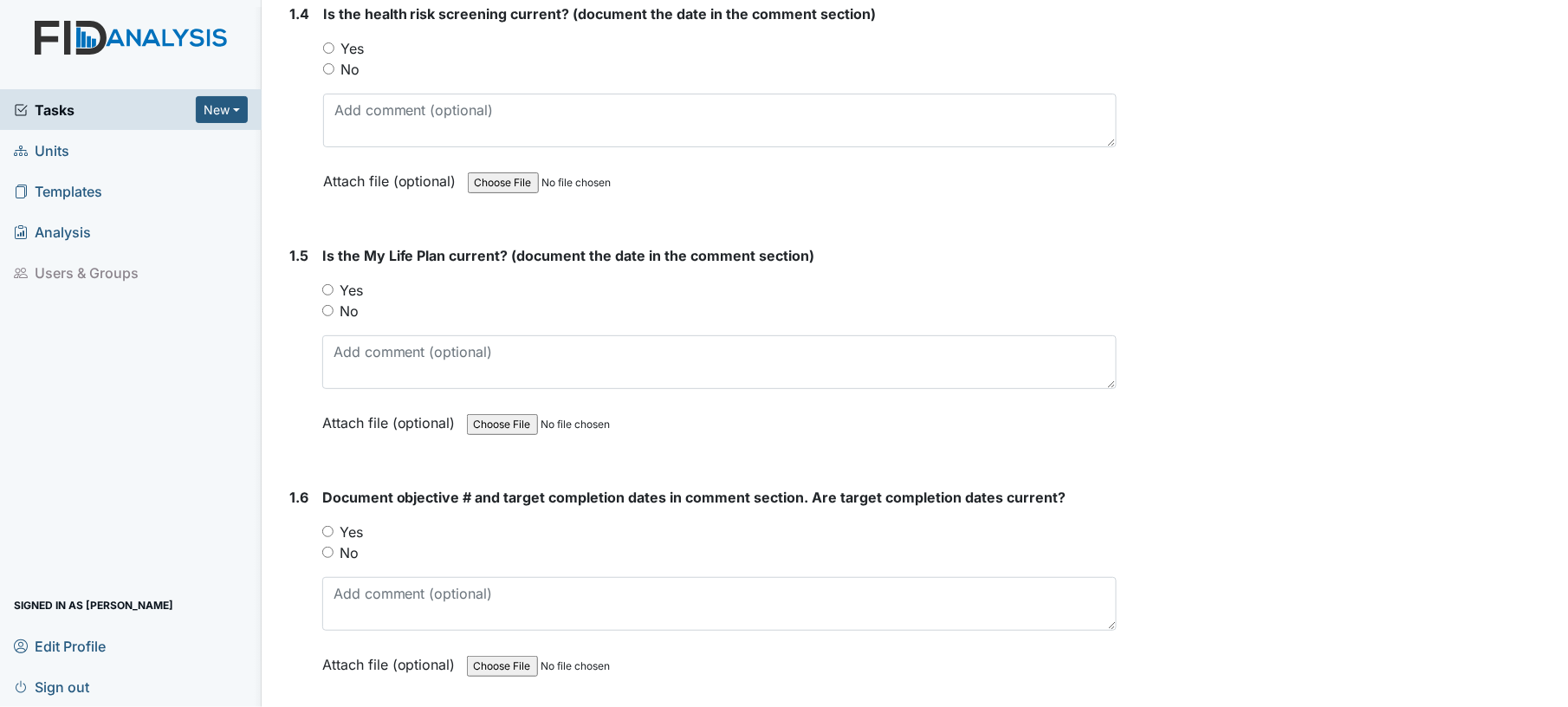
scroll to position [1012, 0]
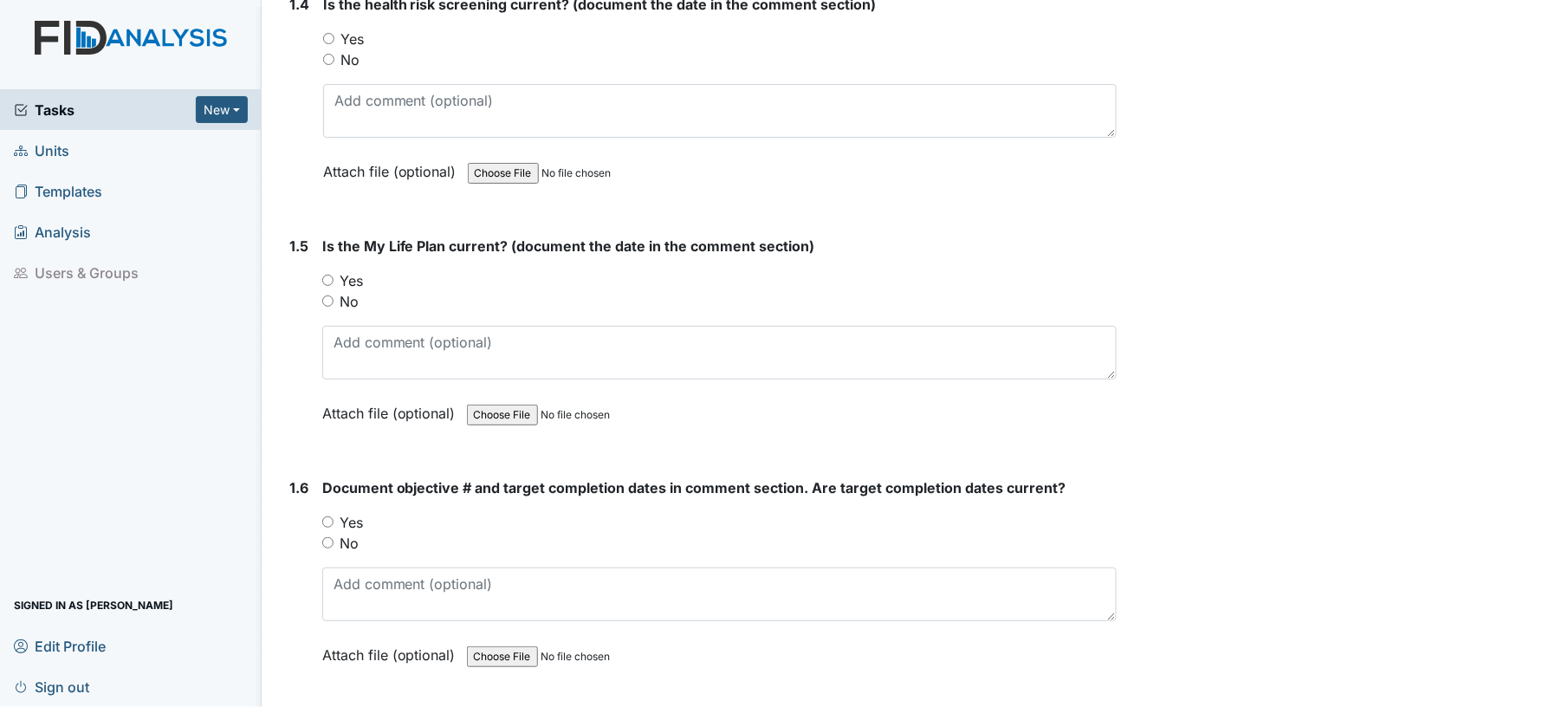
click at [329, 36] on input "Yes" at bounding box center [329, 38] width 11 height 11
radio input "true"
click at [330, 274] on input "Yes" at bounding box center [328, 280] width 11 height 11
radio input "true"
click at [328, 522] on input "Yes" at bounding box center [328, 522] width 11 height 11
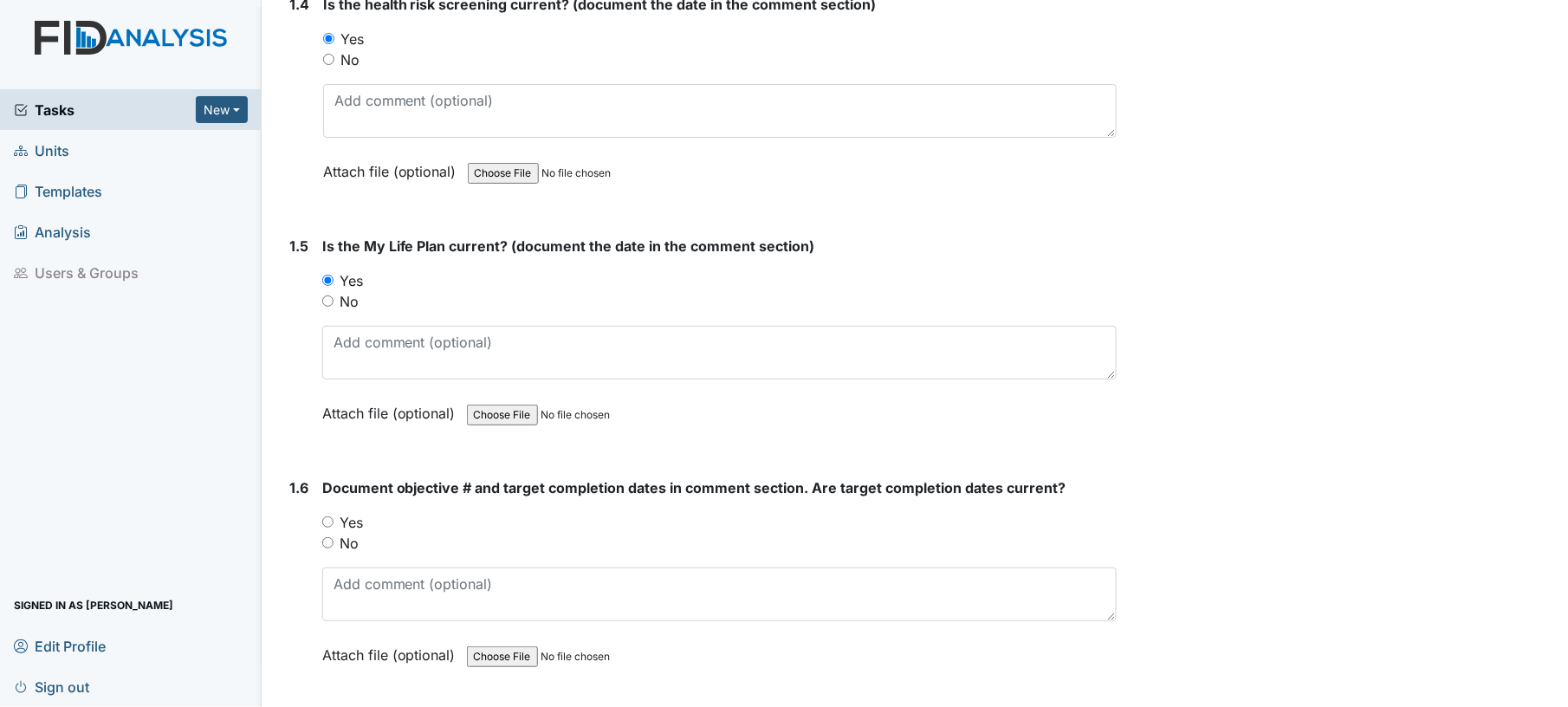
radio input "true"
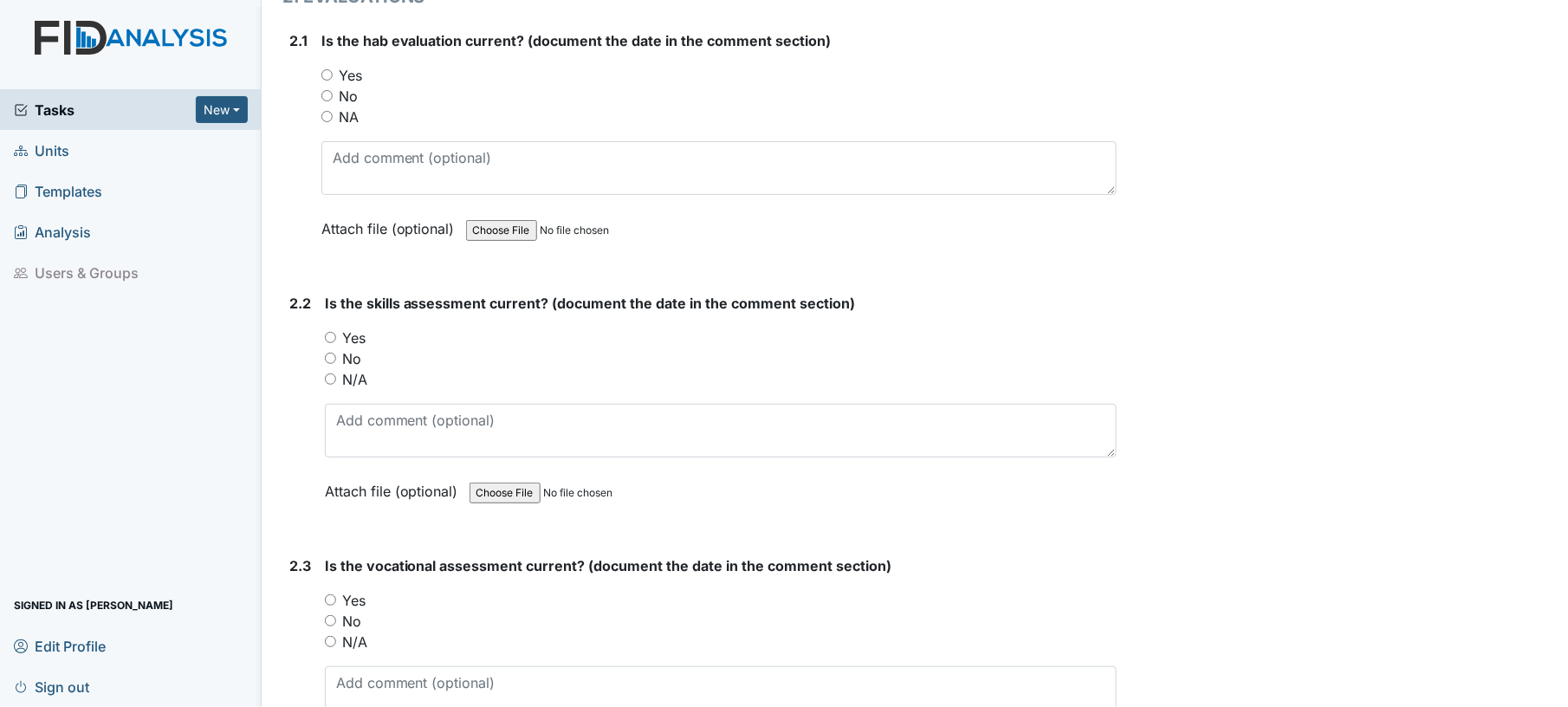
scroll to position [1757, 0]
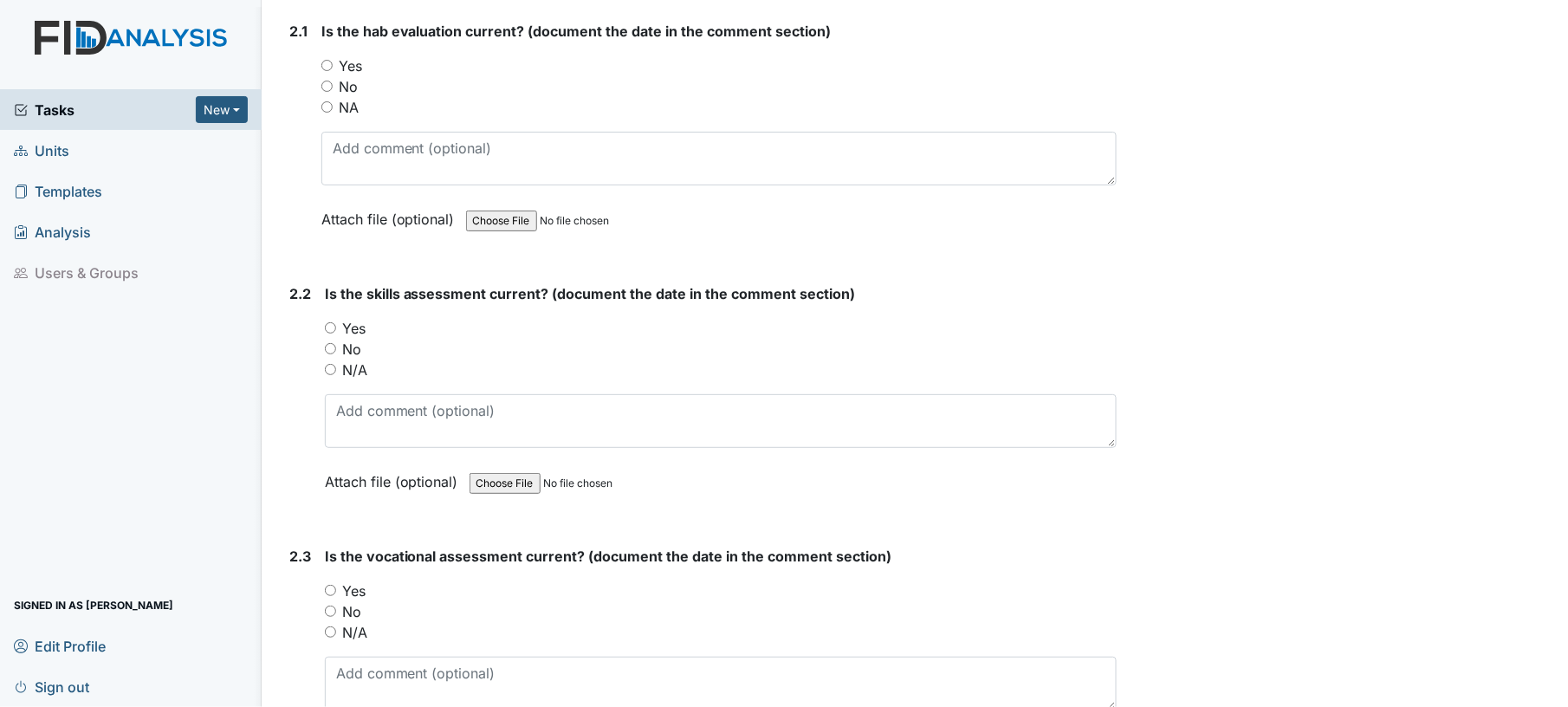
click at [324, 60] on input "Yes" at bounding box center [327, 65] width 11 height 11
radio input "true"
click at [327, 322] on input "Yes" at bounding box center [330, 328] width 11 height 11
radio input "true"
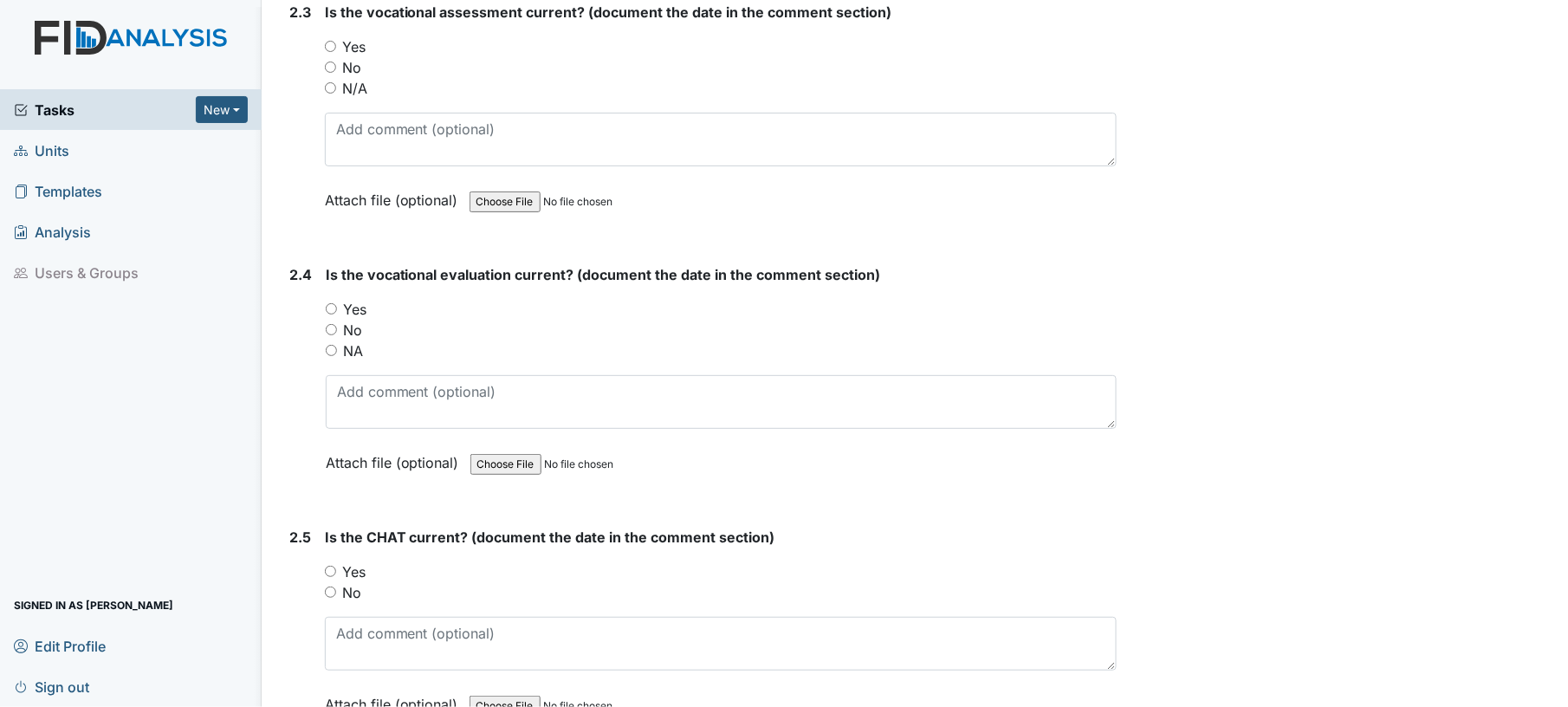
click at [333, 57] on div "No" at bounding box center [721, 67] width 793 height 21
click at [333, 61] on input "No" at bounding box center [330, 67] width 11 height 11
radio input "true"
click at [326, 41] on input "Yes" at bounding box center [330, 46] width 11 height 11
radio input "true"
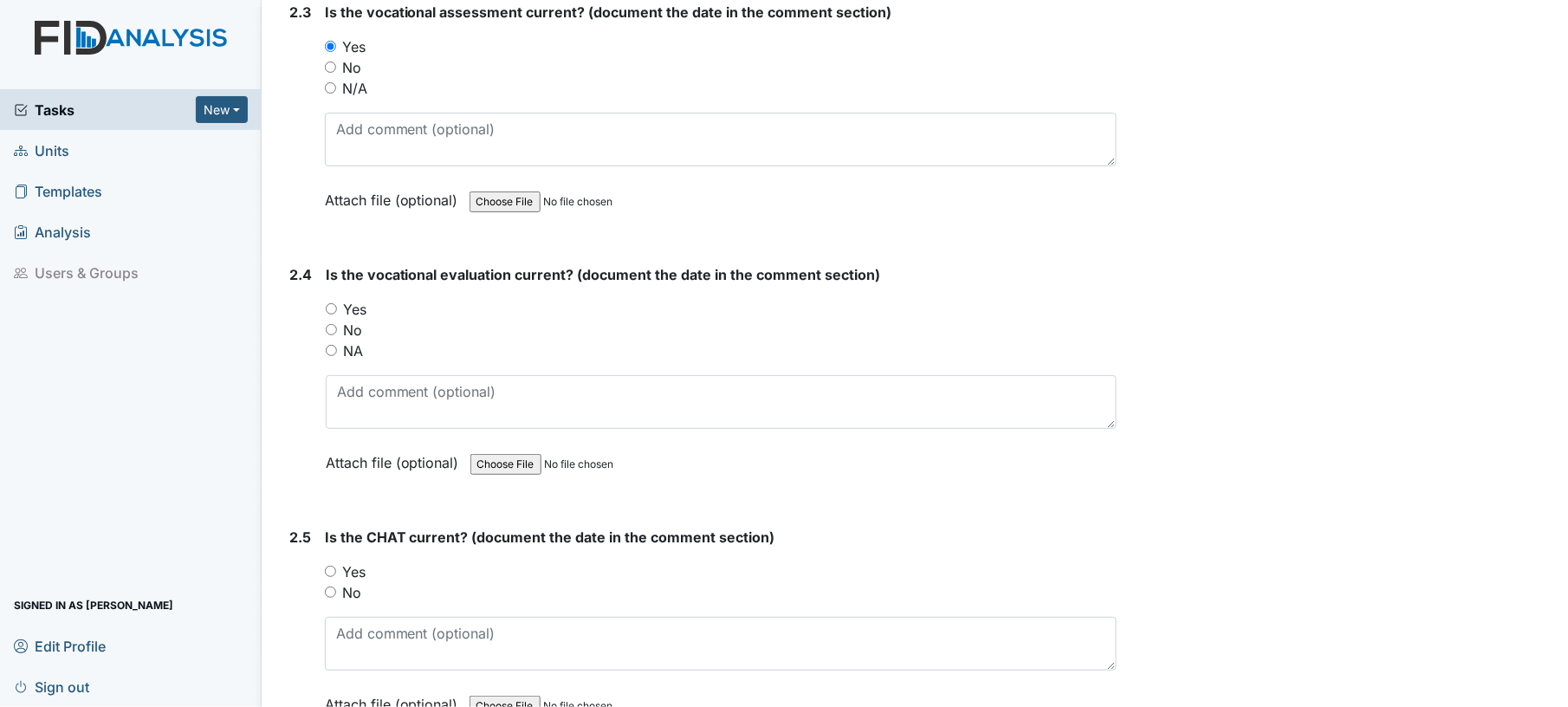
click at [323, 321] on div "2.4 Is the vocational evaluation current? (document the date in the comment sec…" at bounding box center [700, 382] width 835 height 235
click at [328, 324] on input "No" at bounding box center [331, 330] width 11 height 11
radio input "true"
click at [331, 566] on input "Yes" at bounding box center [330, 572] width 11 height 11
radio input "true"
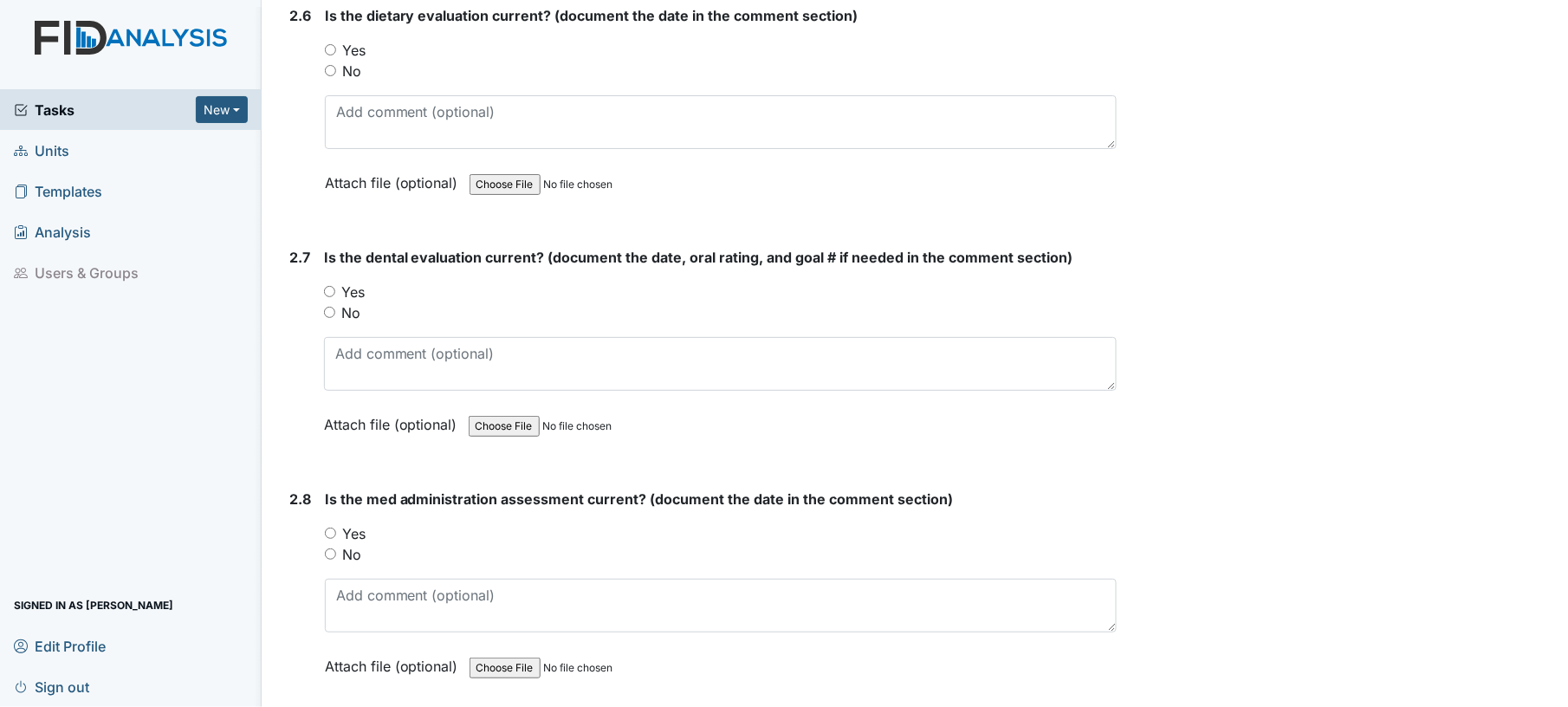
scroll to position [3075, 0]
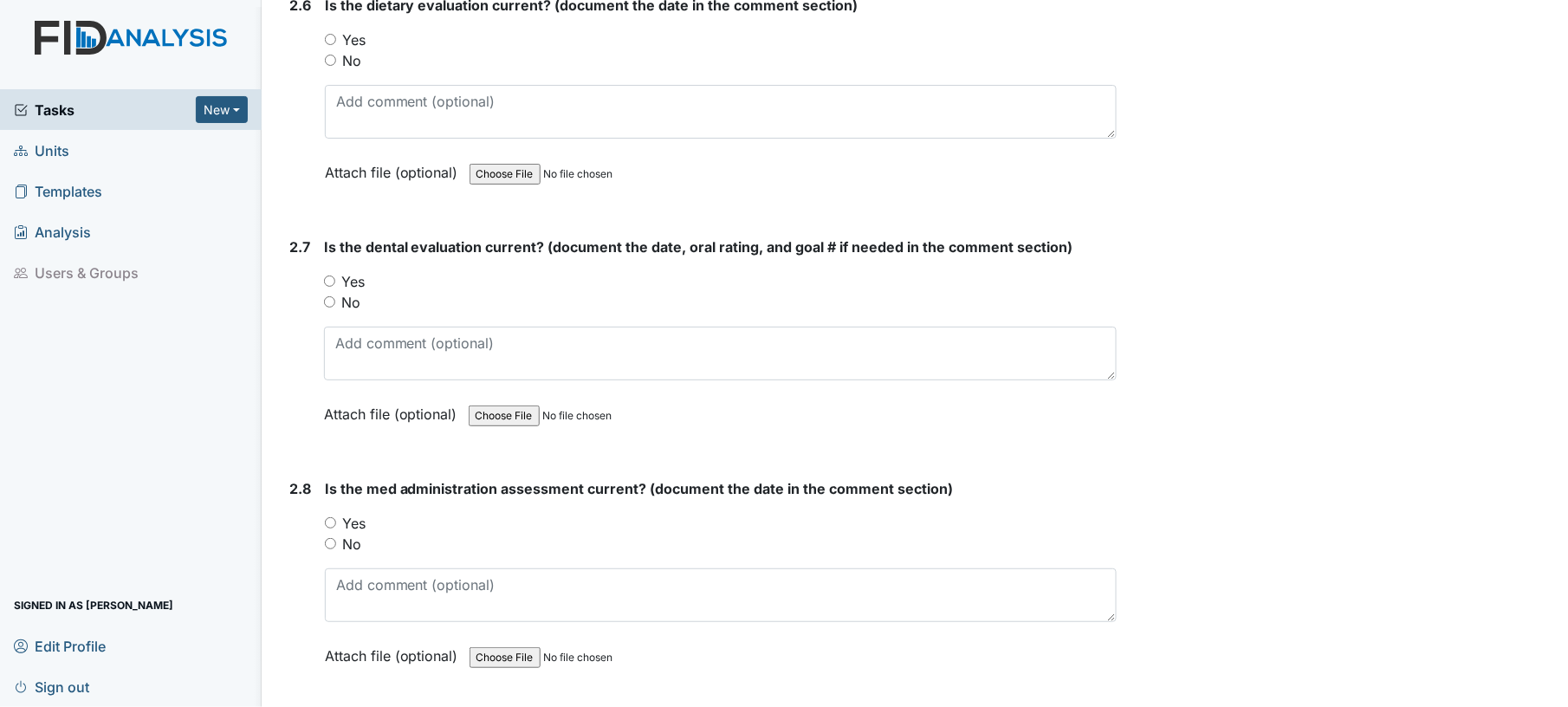
click at [333, 33] on input "Yes" at bounding box center [330, 39] width 11 height 11
radio input "true"
click at [333, 275] on input "Yes" at bounding box center [329, 281] width 11 height 11
radio input "true"
click at [331, 517] on input "Yes" at bounding box center [330, 523] width 11 height 11
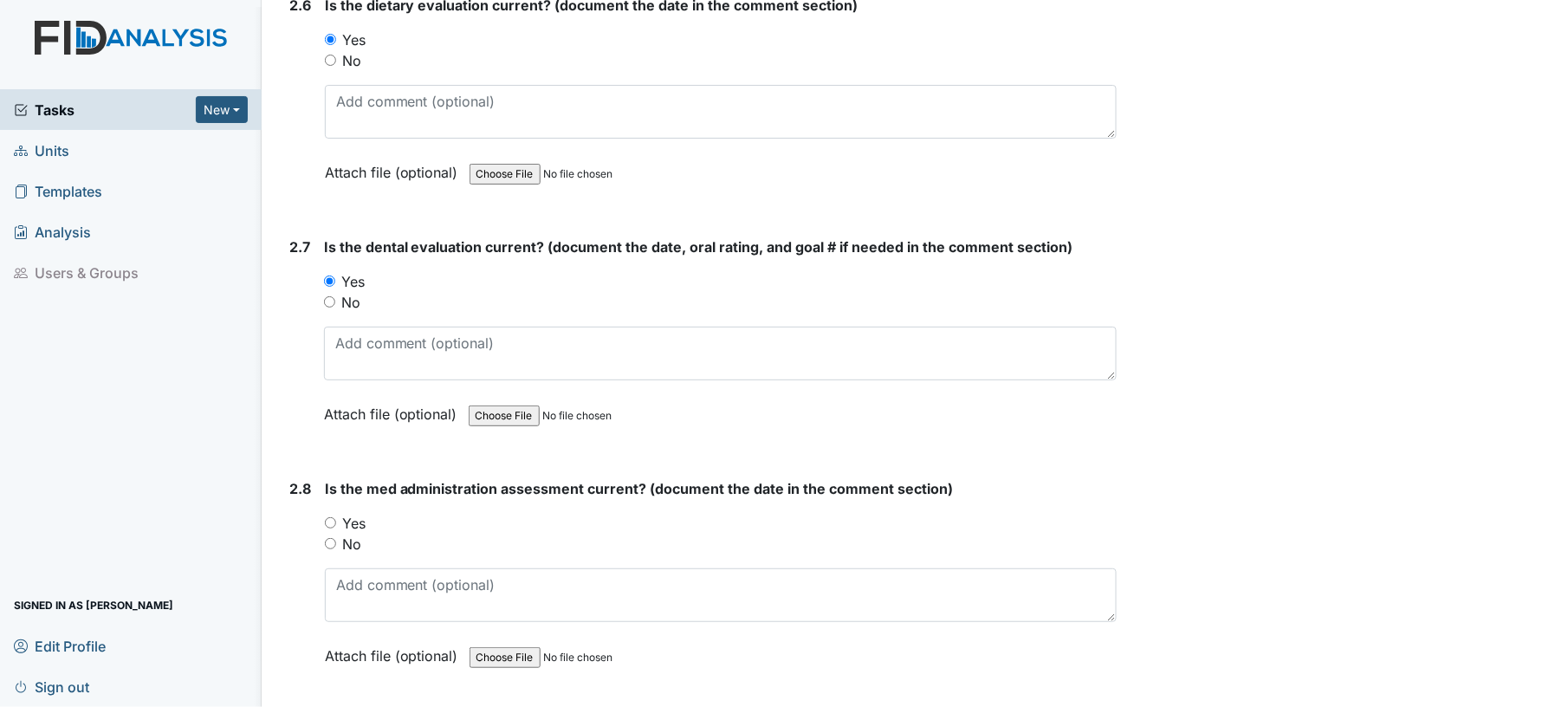
radio input "true"
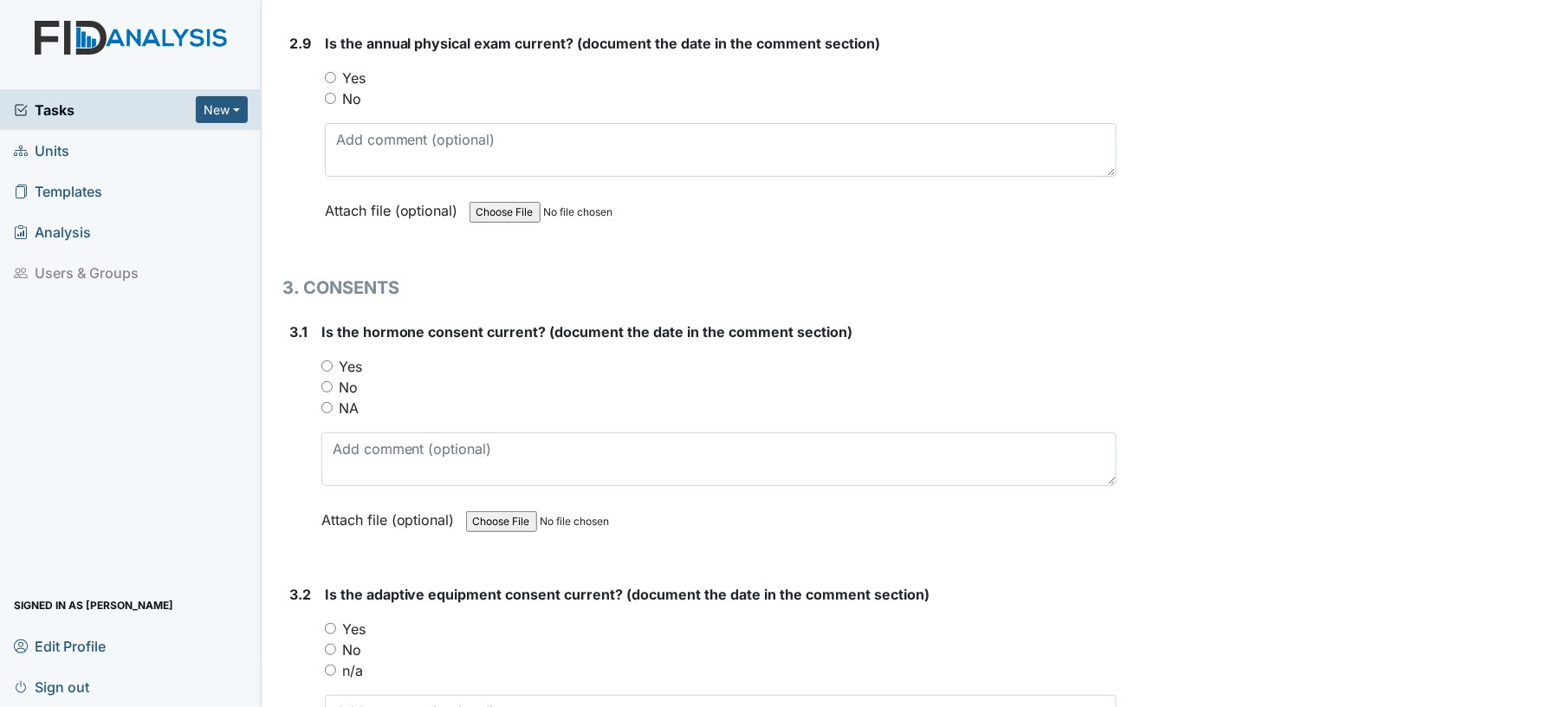
scroll to position [3782, 0]
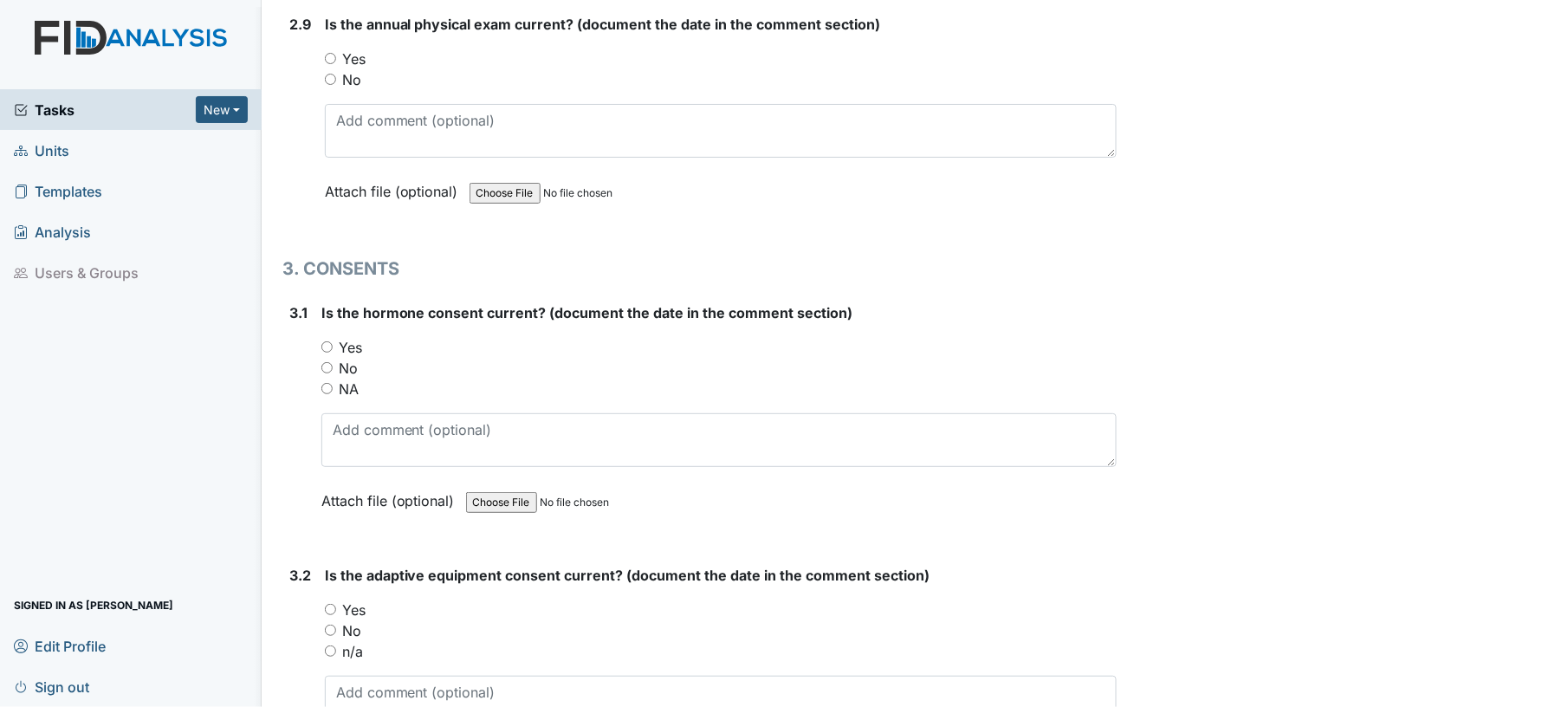
click at [337, 49] on div "Yes" at bounding box center [721, 59] width 793 height 21
click at [331, 53] on input "Yes" at bounding box center [330, 59] width 11 height 11
radio input "true"
click at [329, 383] on input "NA" at bounding box center [327, 388] width 11 height 11
radio input "true"
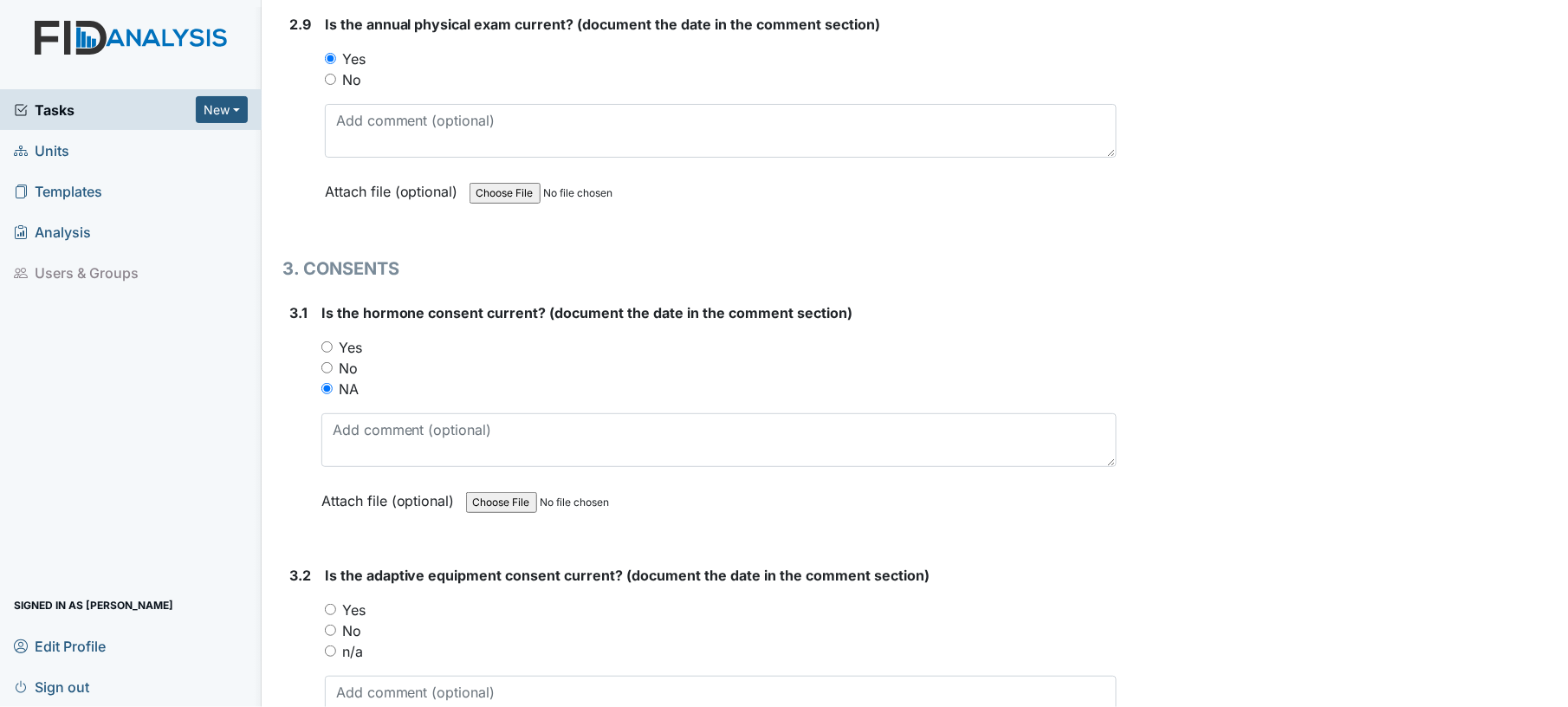
click at [329, 604] on input "Yes" at bounding box center [330, 609] width 11 height 11
radio input "true"
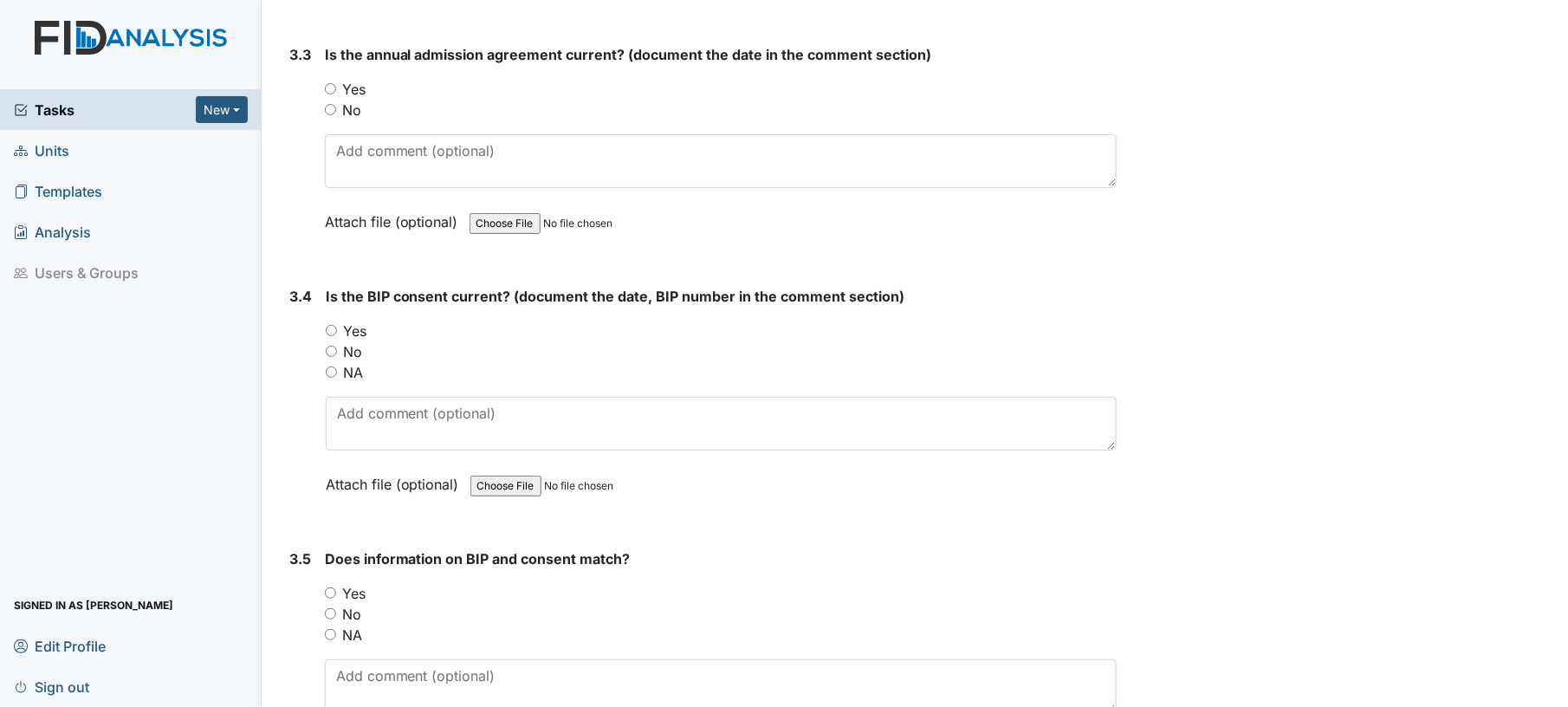
scroll to position [4584, 0]
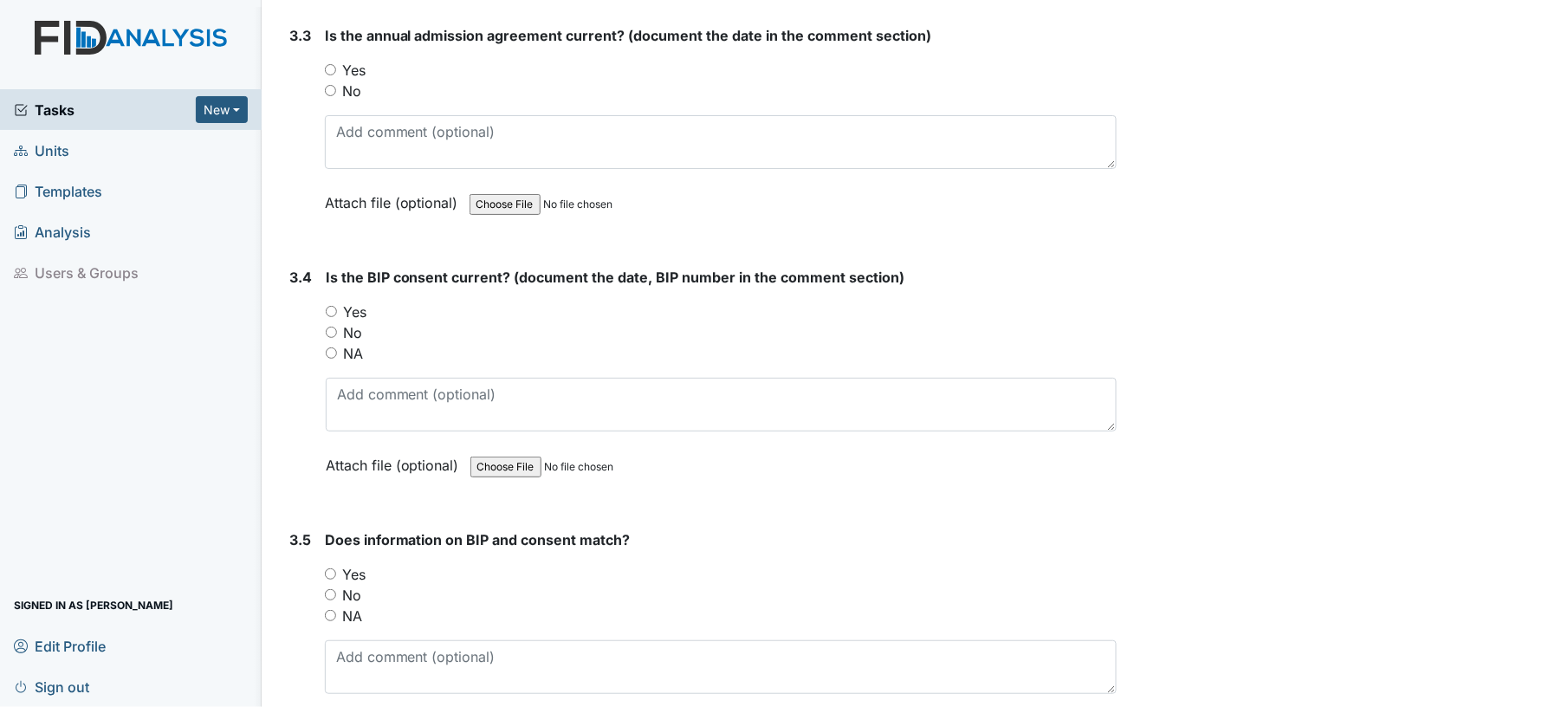
click at [329, 64] on input "Yes" at bounding box center [330, 70] width 11 height 11
radio input "true"
click at [326, 281] on div "Is the BIP consent current? (document the date, BIP number in the comment secti…" at bounding box center [721, 377] width 792 height 221
click at [326, 302] on div "Yes" at bounding box center [721, 312] width 792 height 21
click at [333, 306] on input "Yes" at bounding box center [331, 312] width 11 height 11
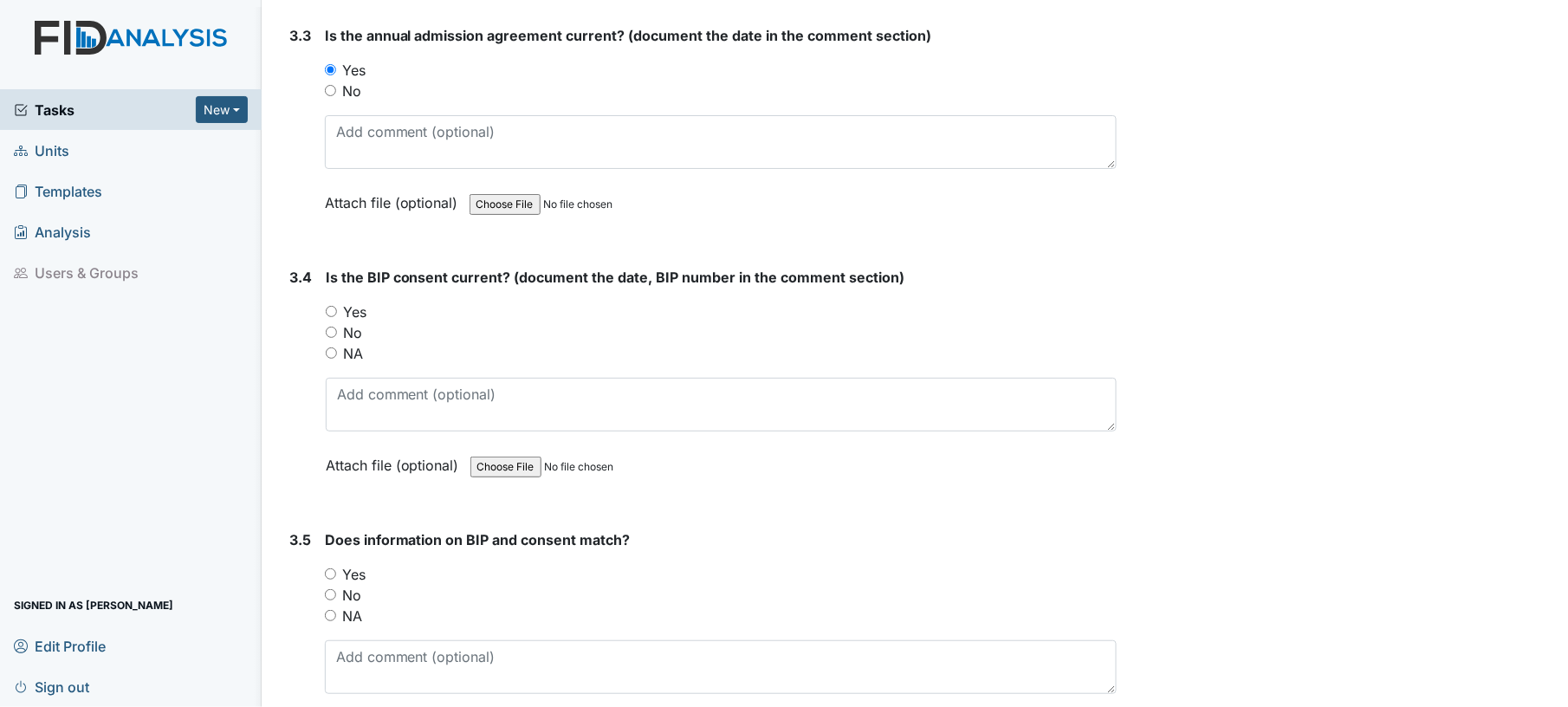
radio input "true"
click at [329, 543] on div "Does information on BIP and consent match? You must select one of the below opt…" at bounding box center [721, 639] width 793 height 221
click at [330, 569] on input "Yes" at bounding box center [330, 574] width 11 height 11
radio input "true"
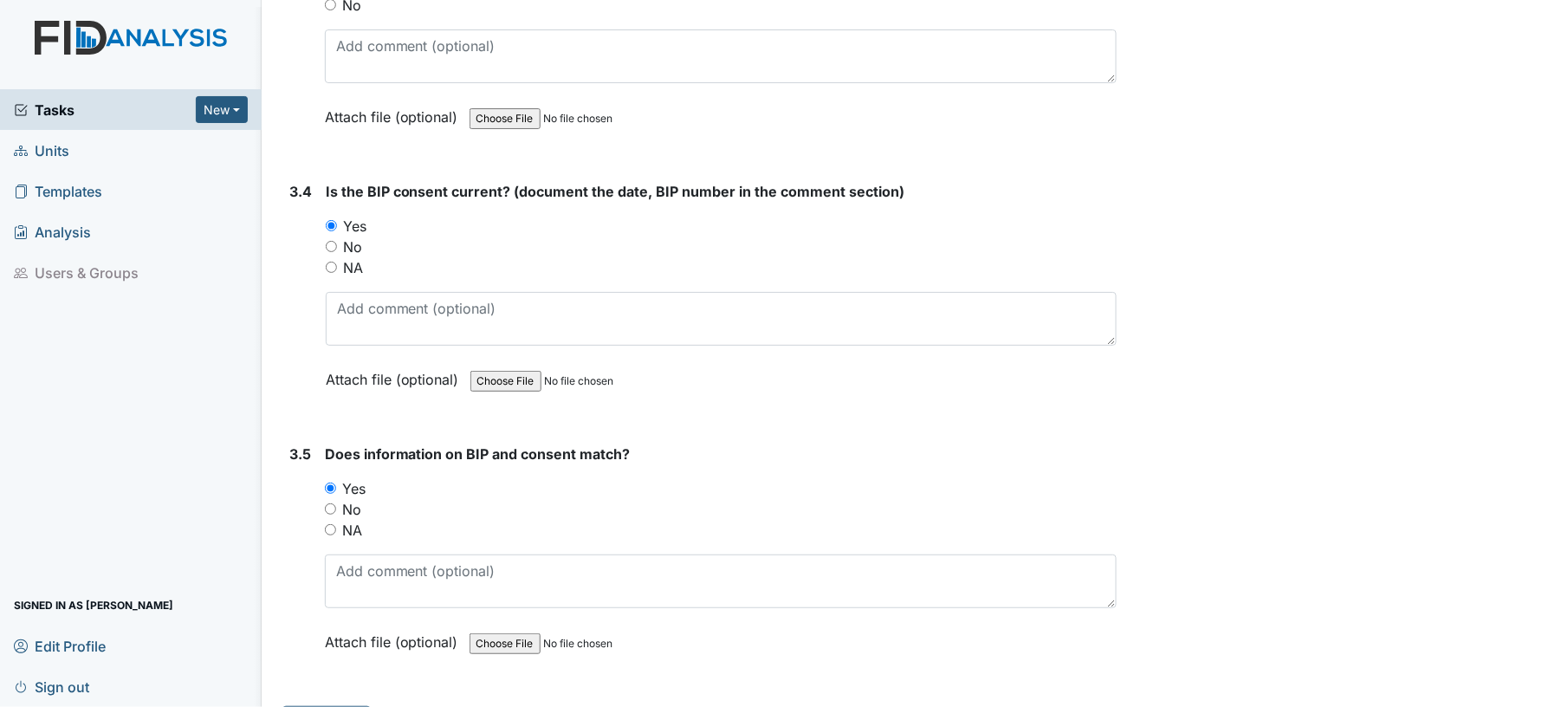
scroll to position [4698, 0]
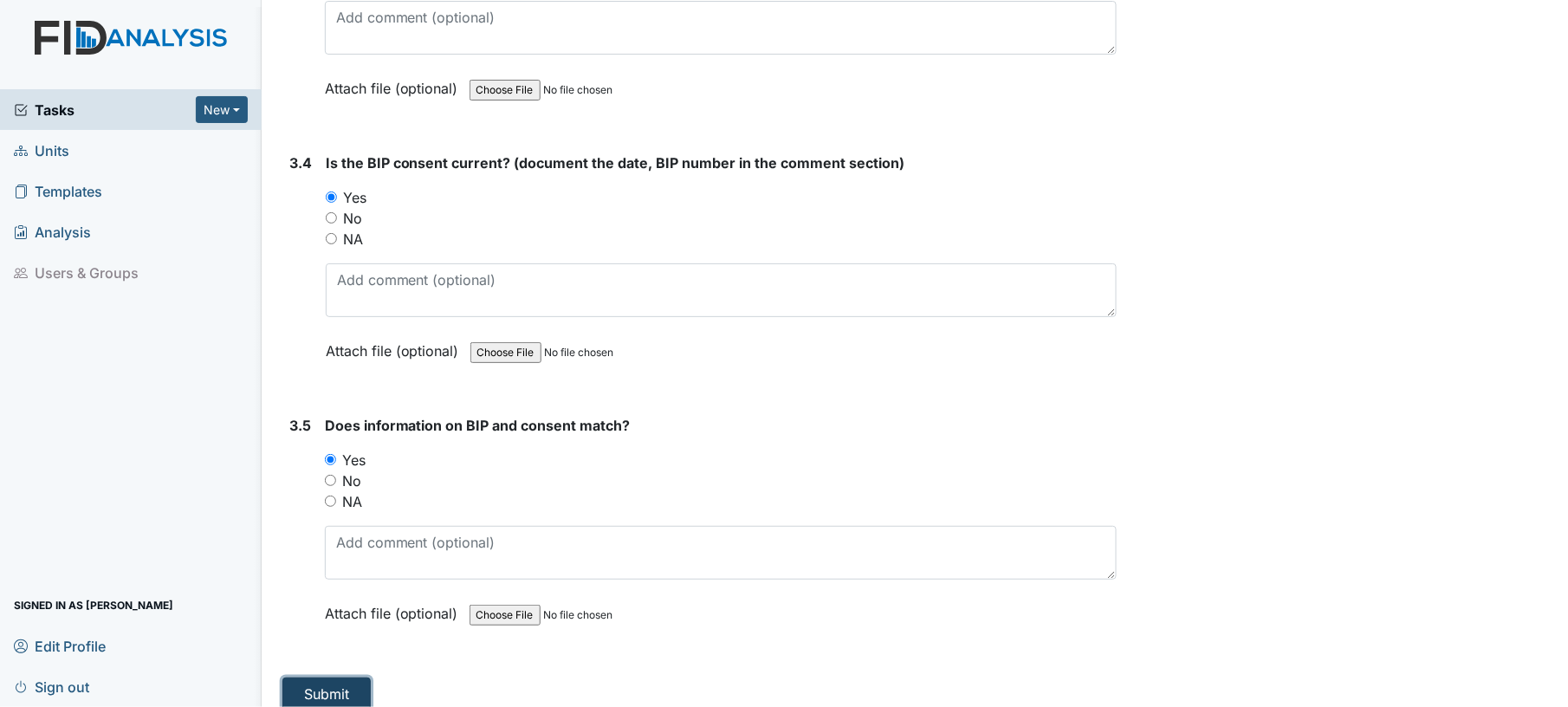
click at [338, 677] on button "Submit" at bounding box center [327, 693] width 88 height 33
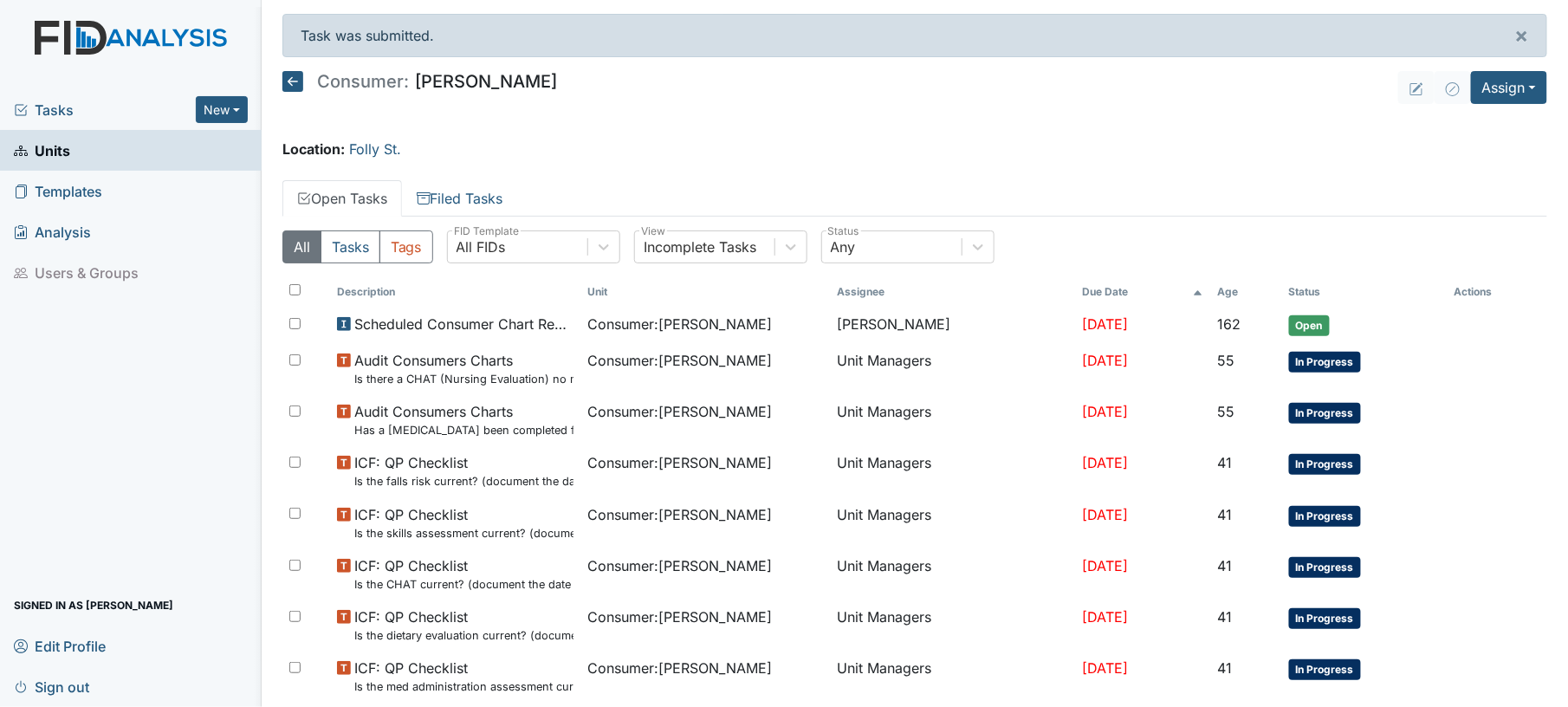
click at [292, 88] on icon at bounding box center [292, 81] width 21 height 21
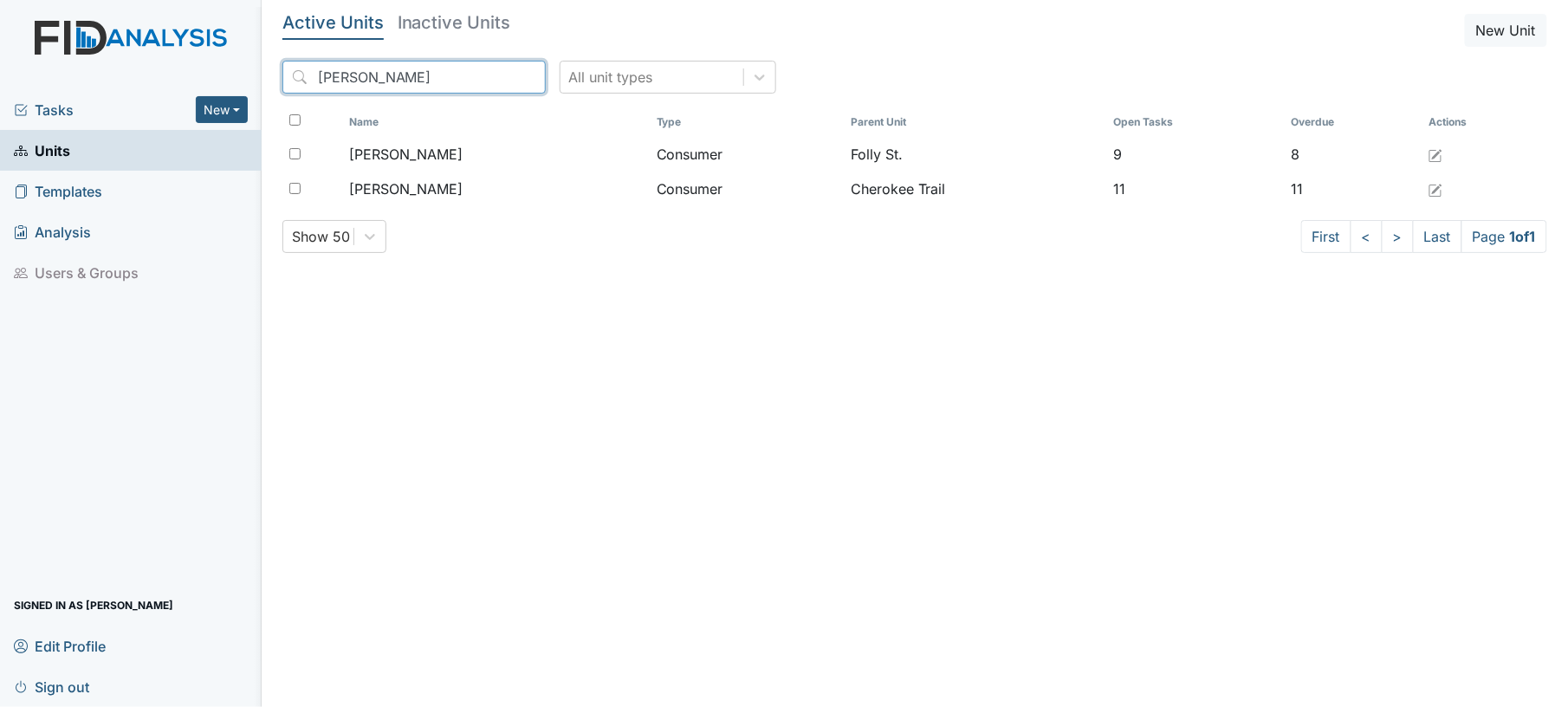
drag, startPoint x: 368, startPoint y: 73, endPoint x: 211, endPoint y: 88, distance: 157.7
click at [211, 88] on div "Tasks New Form Inspection Document Bundle Units Templates Analysis Users & Grou…" at bounding box center [784, 353] width 1568 height 707
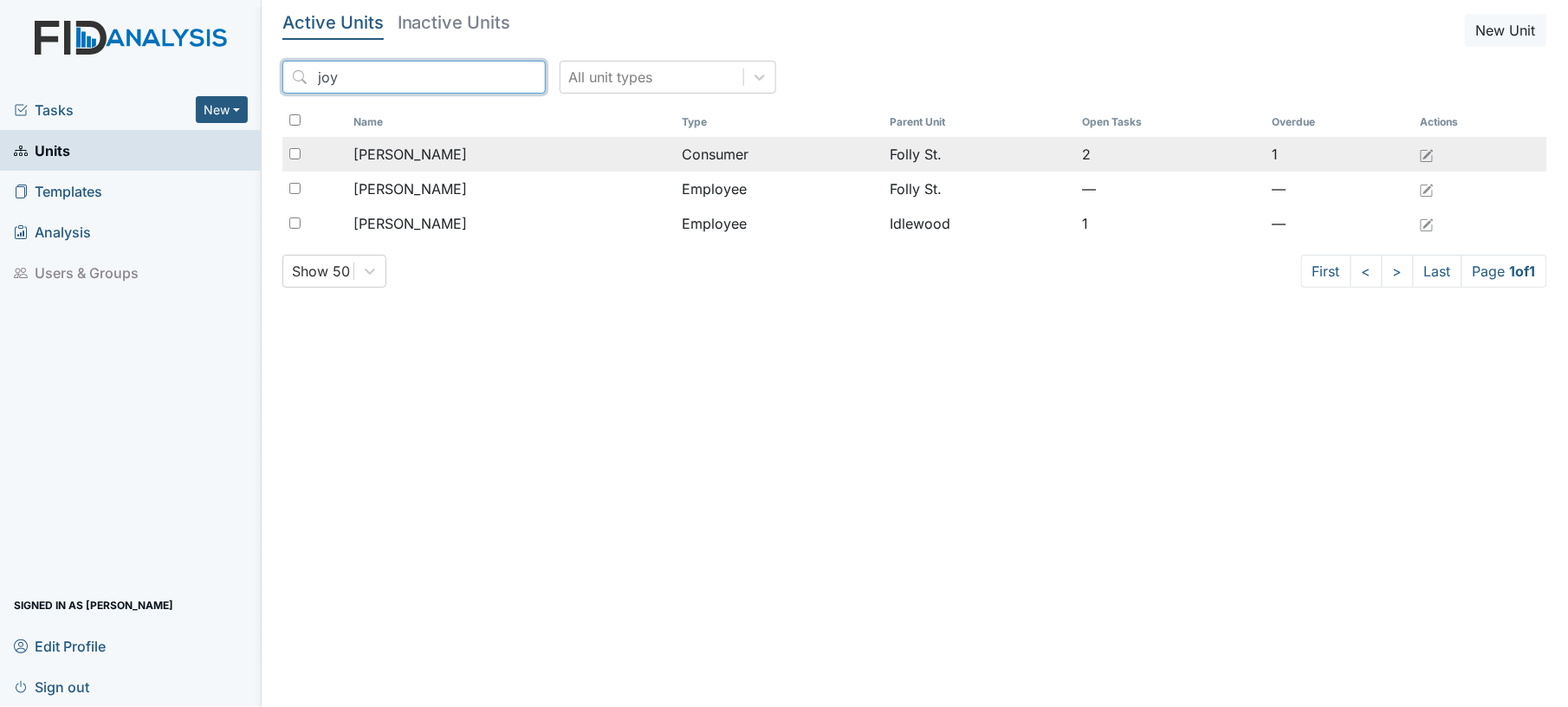
type input "joy"
click at [379, 157] on span "[PERSON_NAME]" at bounding box center [411, 153] width 114 height 21
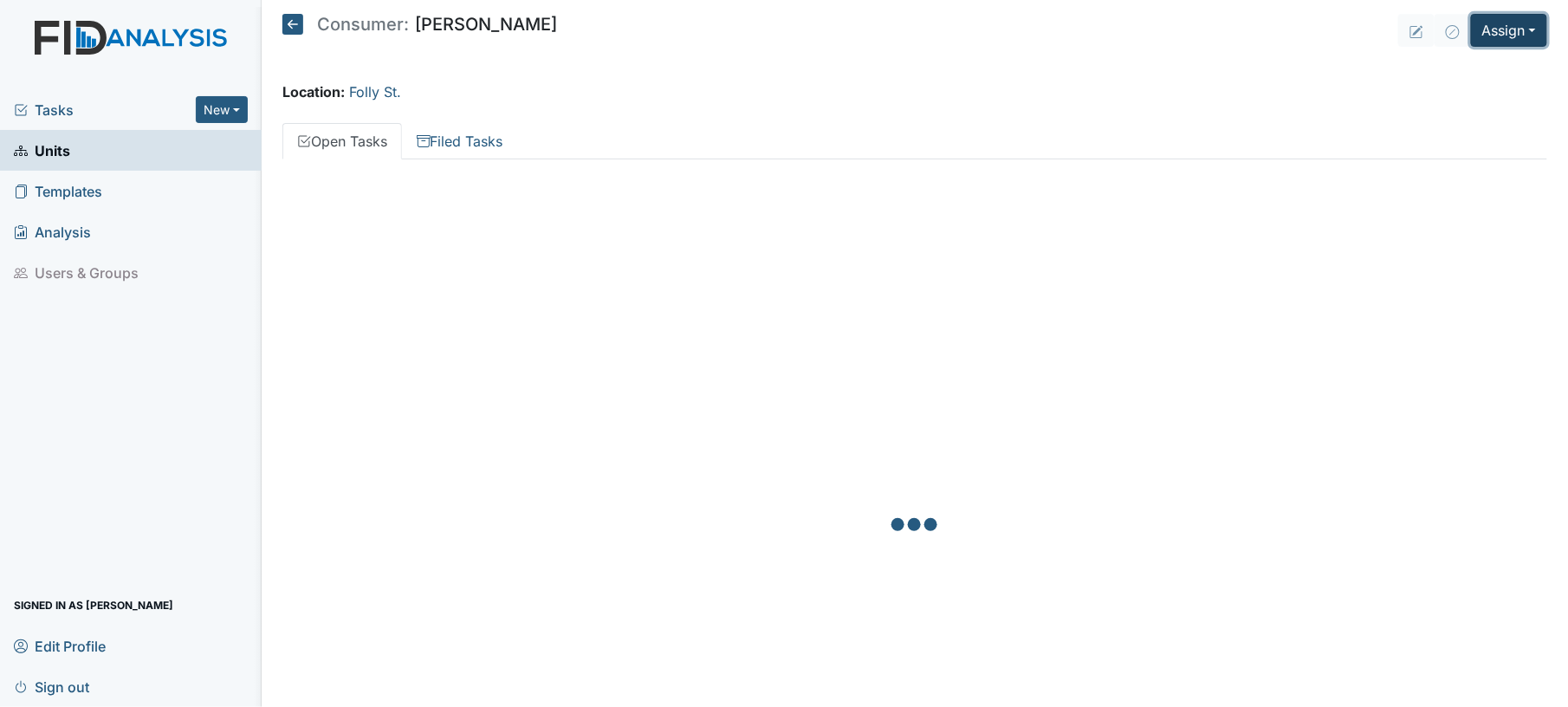
click at [1488, 28] on button "Assign" at bounding box center [1509, 30] width 76 height 33
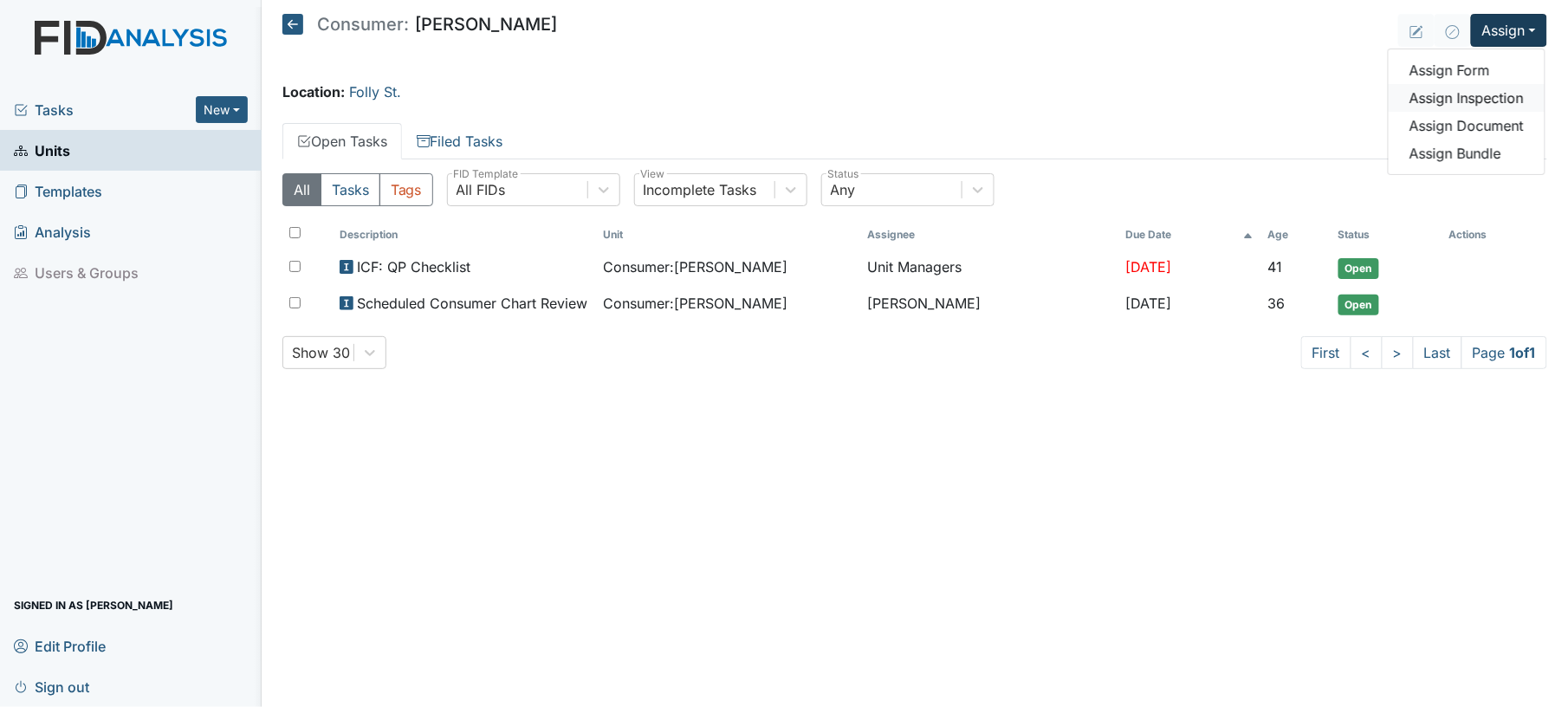
click at [1470, 100] on link "Assign Inspection" at bounding box center [1466, 98] width 156 height 28
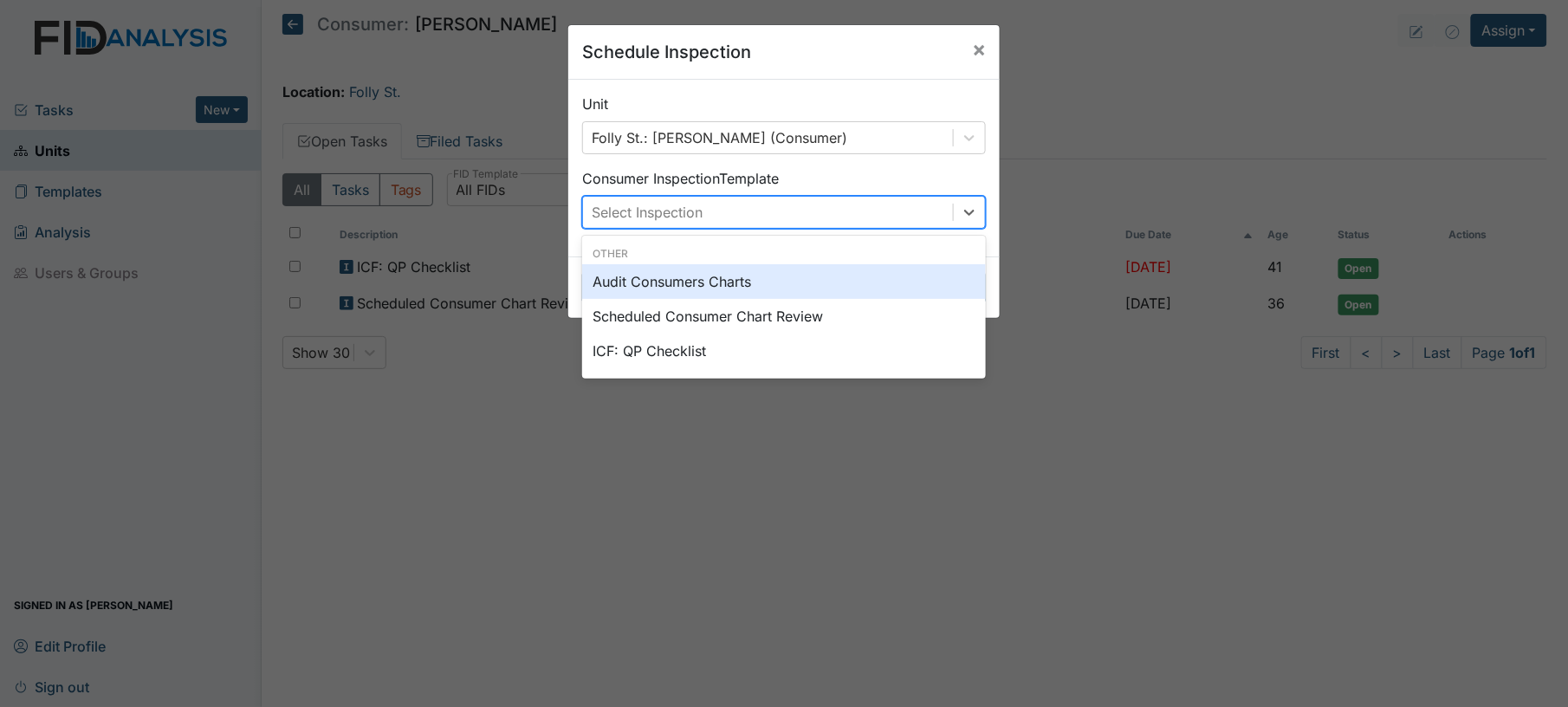
click at [805, 219] on div "Select Inspection" at bounding box center [768, 212] width 370 height 32
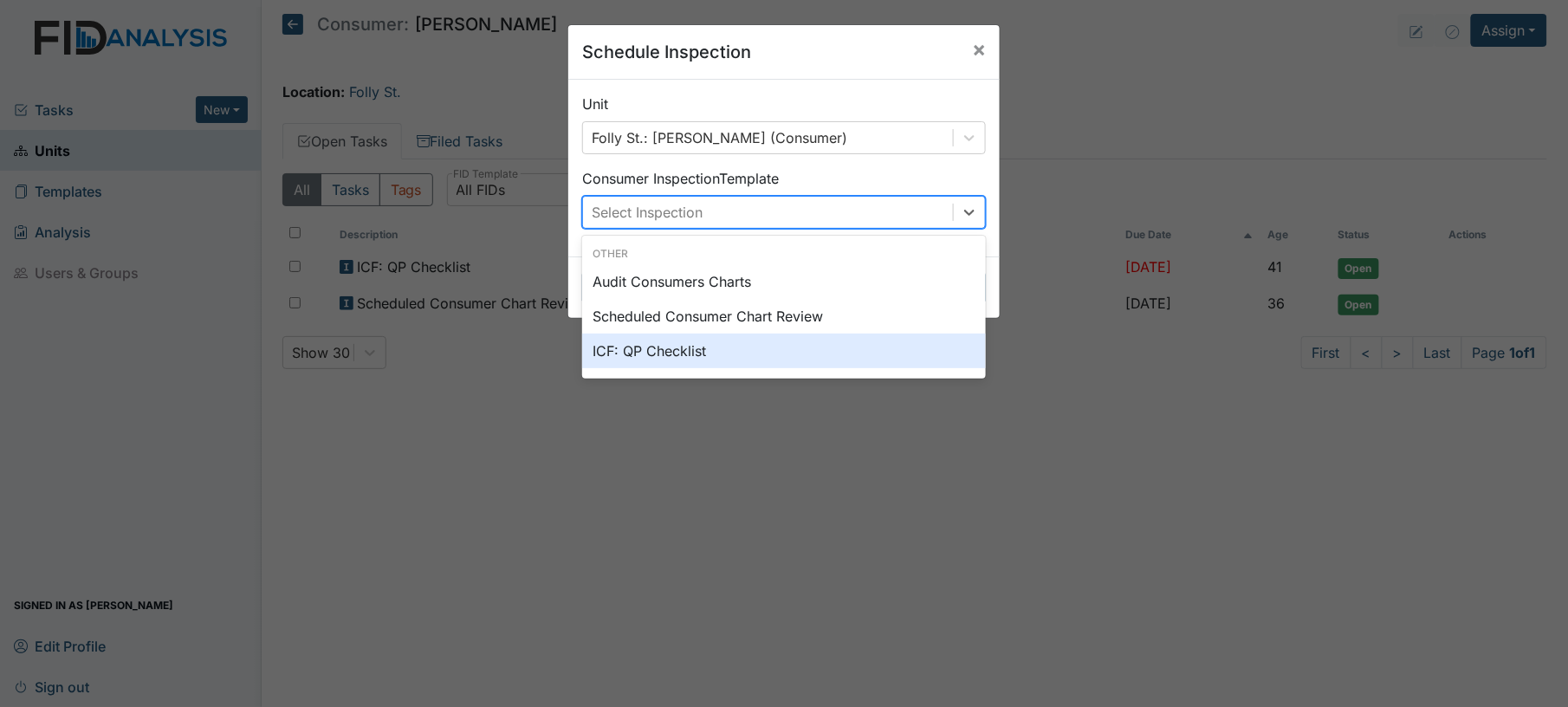
click at [747, 352] on div "ICF: QP Checklist" at bounding box center [784, 350] width 404 height 34
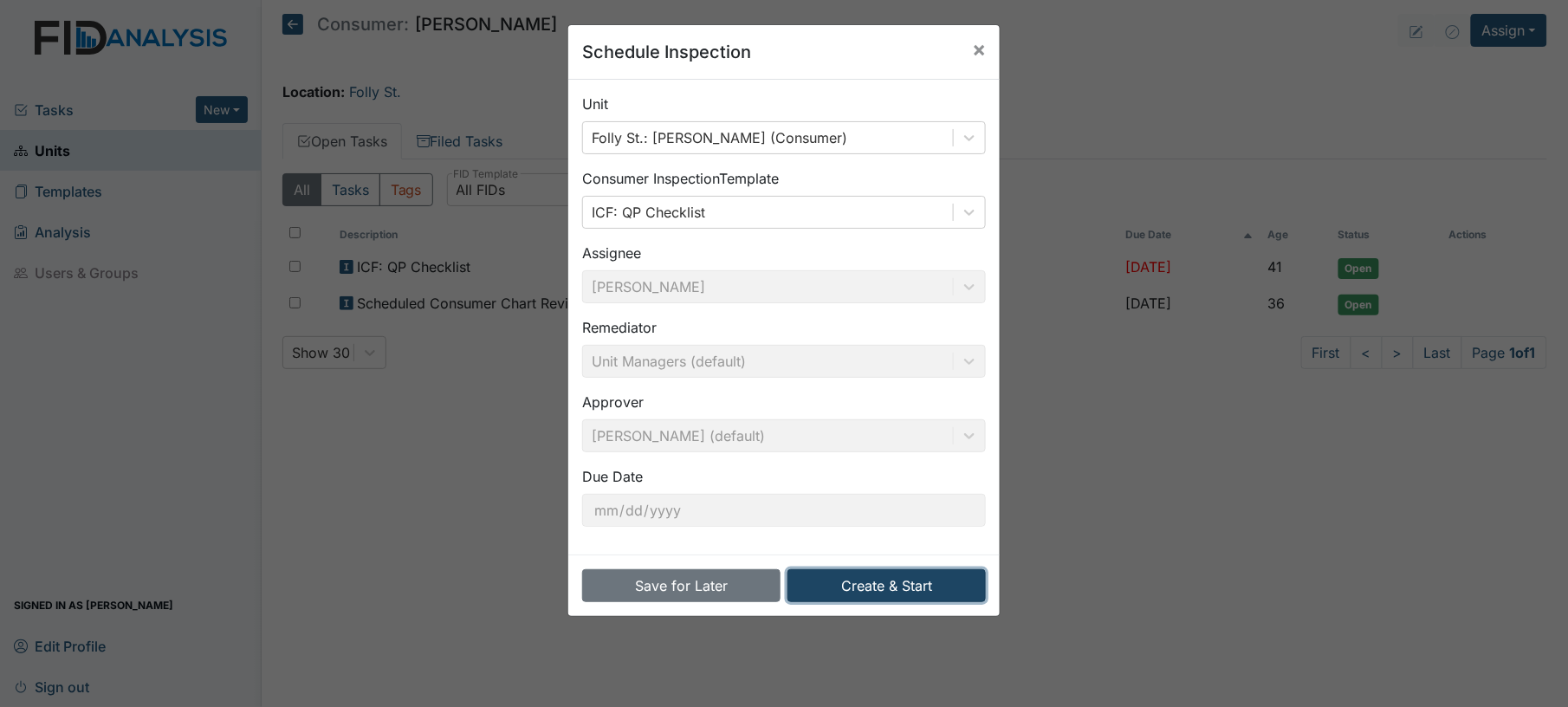
click at [912, 586] on button "Create & Start" at bounding box center [886, 585] width 199 height 33
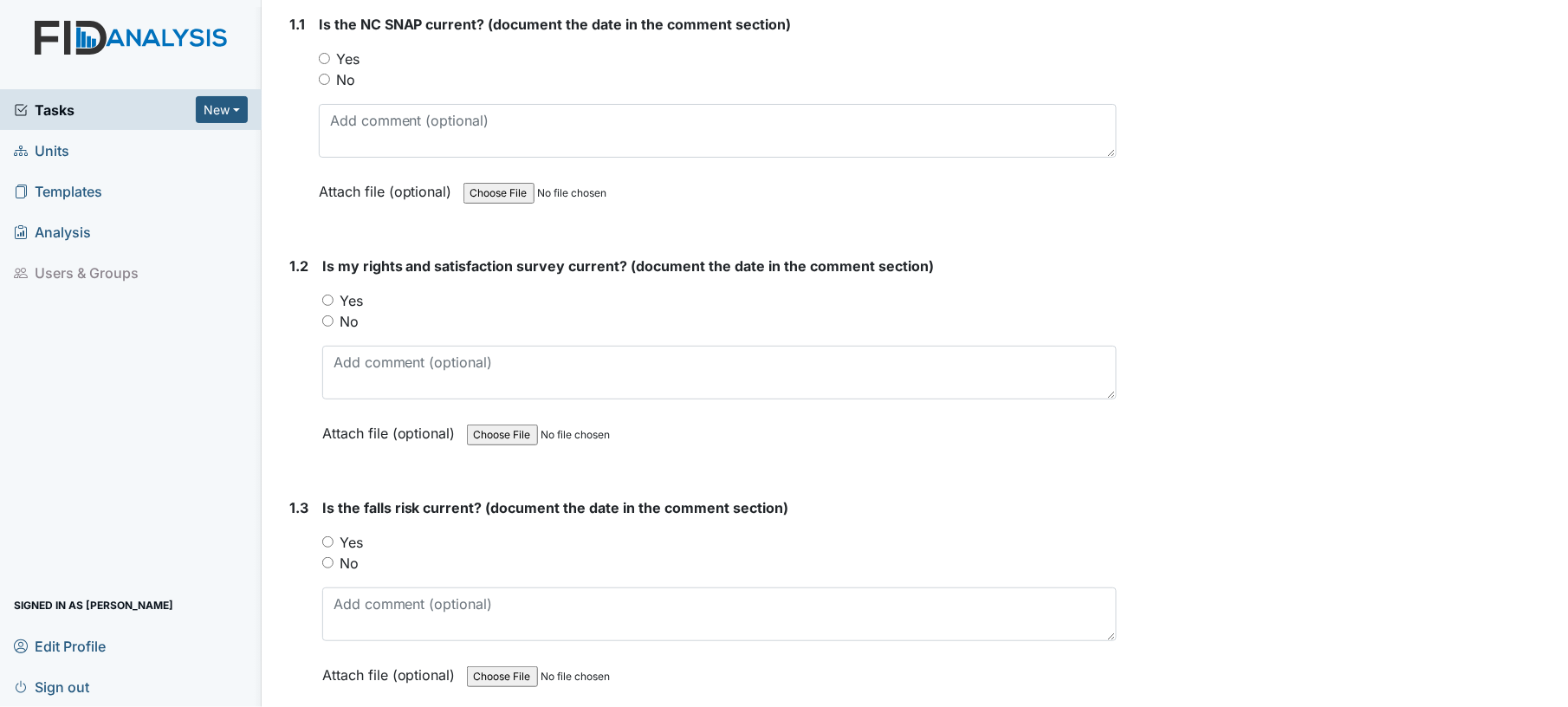
scroll to position [286, 0]
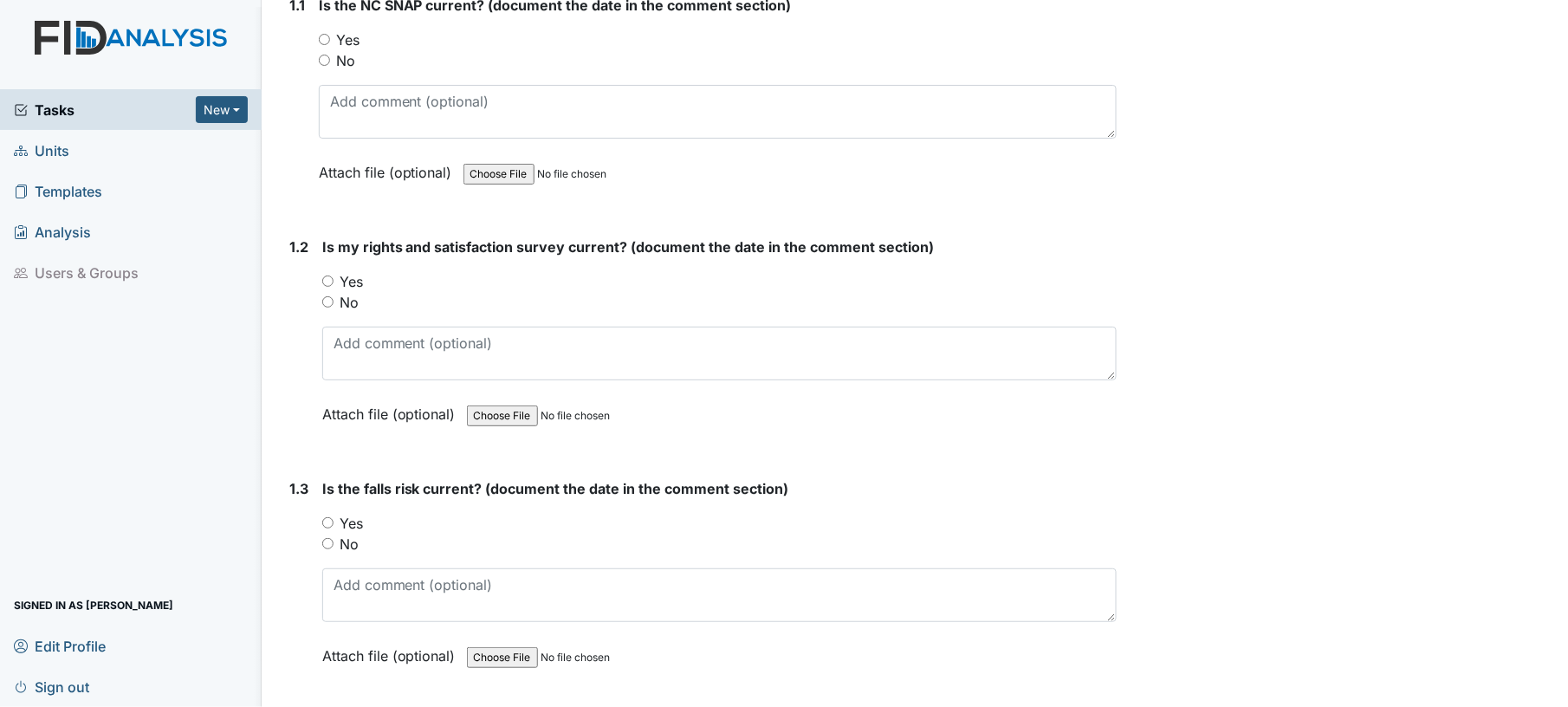
click at [316, 40] on div "1.1 Is the NC SNAP current? (document the date in the comment section) You must…" at bounding box center [700, 101] width 835 height 214
click at [320, 39] on input "Yes" at bounding box center [324, 39] width 11 height 11
radio input "true"
click at [320, 272] on div "1.2 Is my rights and satisfaction survey current? (document the date in the com…" at bounding box center [700, 343] width 835 height 214
click at [327, 279] on input "Yes" at bounding box center [328, 281] width 11 height 11
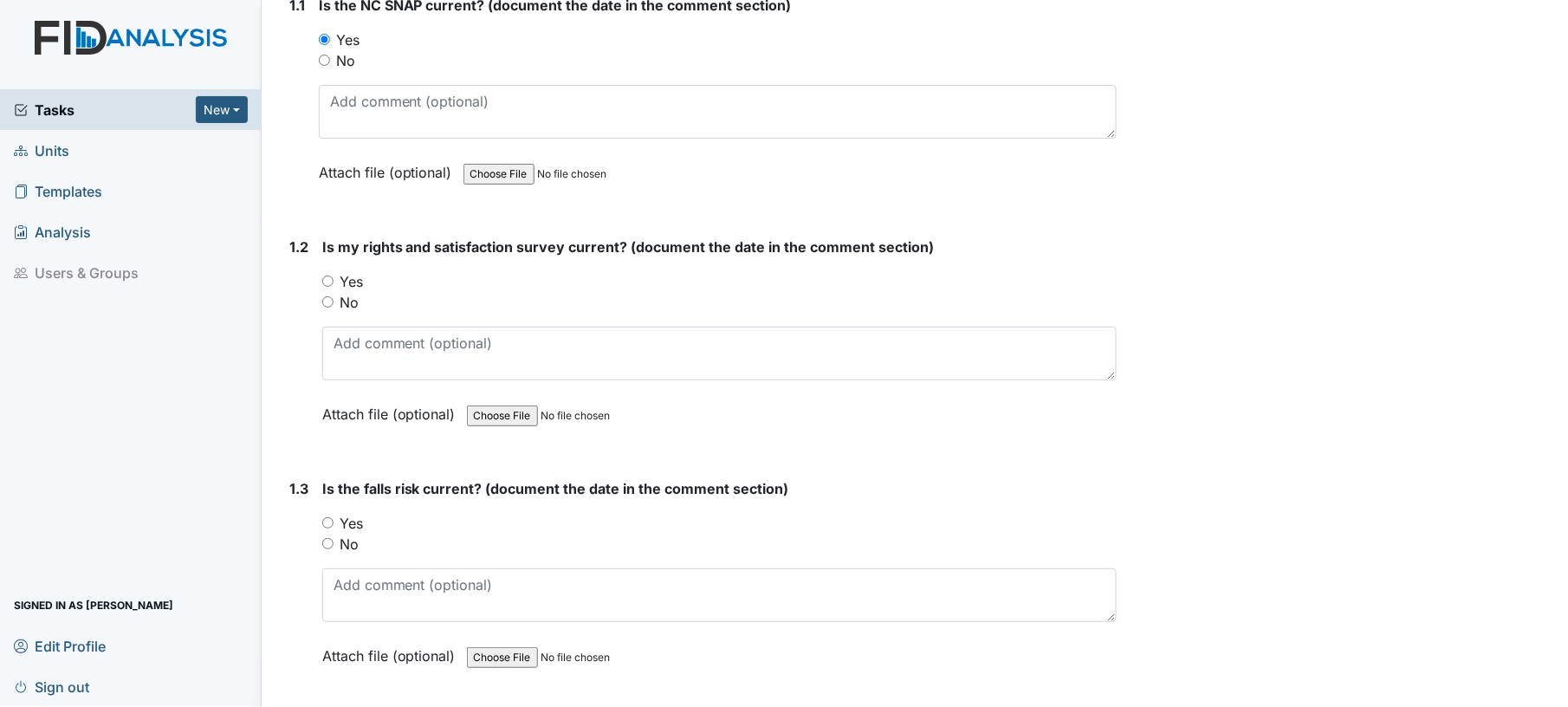
radio input "true"
click at [327, 524] on input "Yes" at bounding box center [328, 523] width 11 height 11
radio input "true"
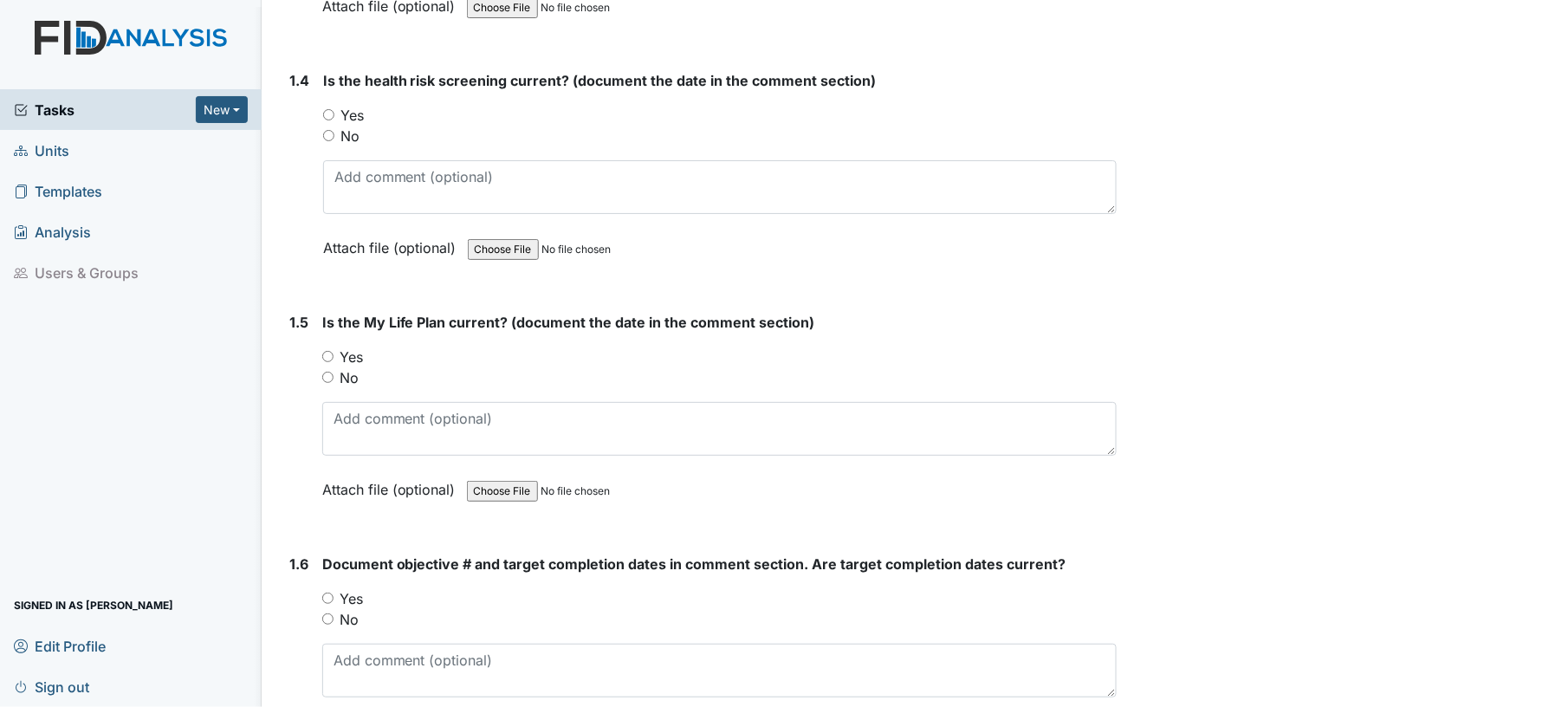
scroll to position [955, 0]
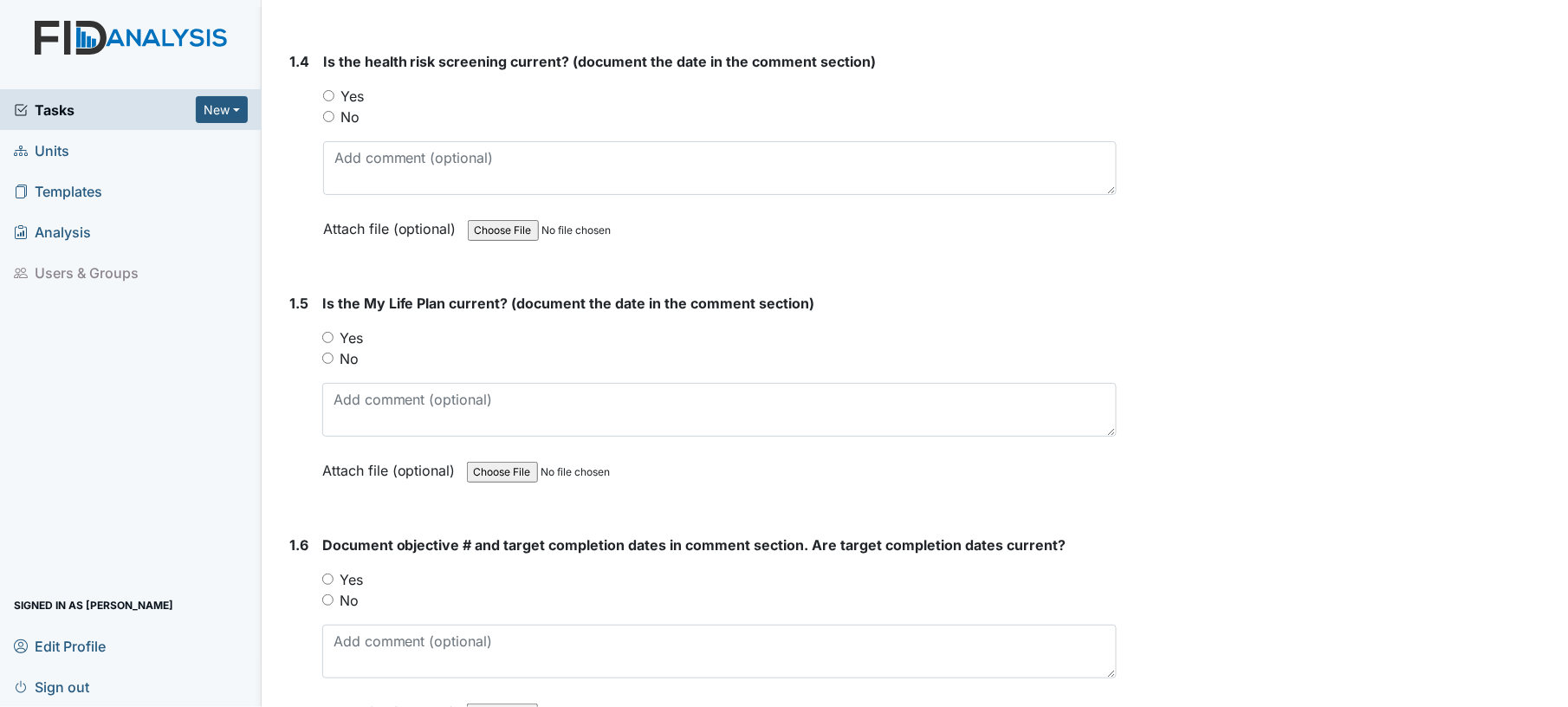
click at [328, 95] on input "Yes" at bounding box center [329, 96] width 11 height 11
radio input "true"
click at [333, 332] on input "Yes" at bounding box center [328, 338] width 11 height 11
radio input "true"
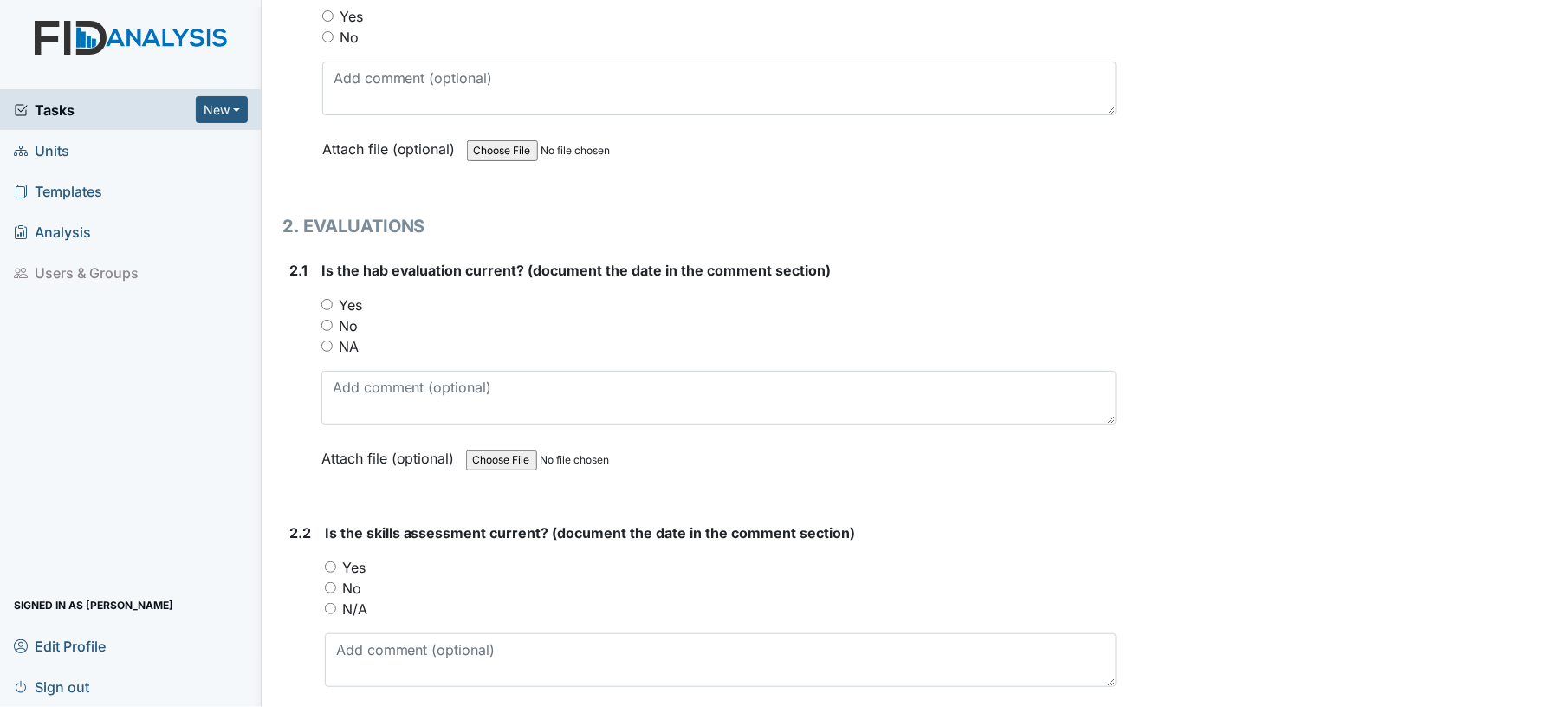
scroll to position [1529, 0]
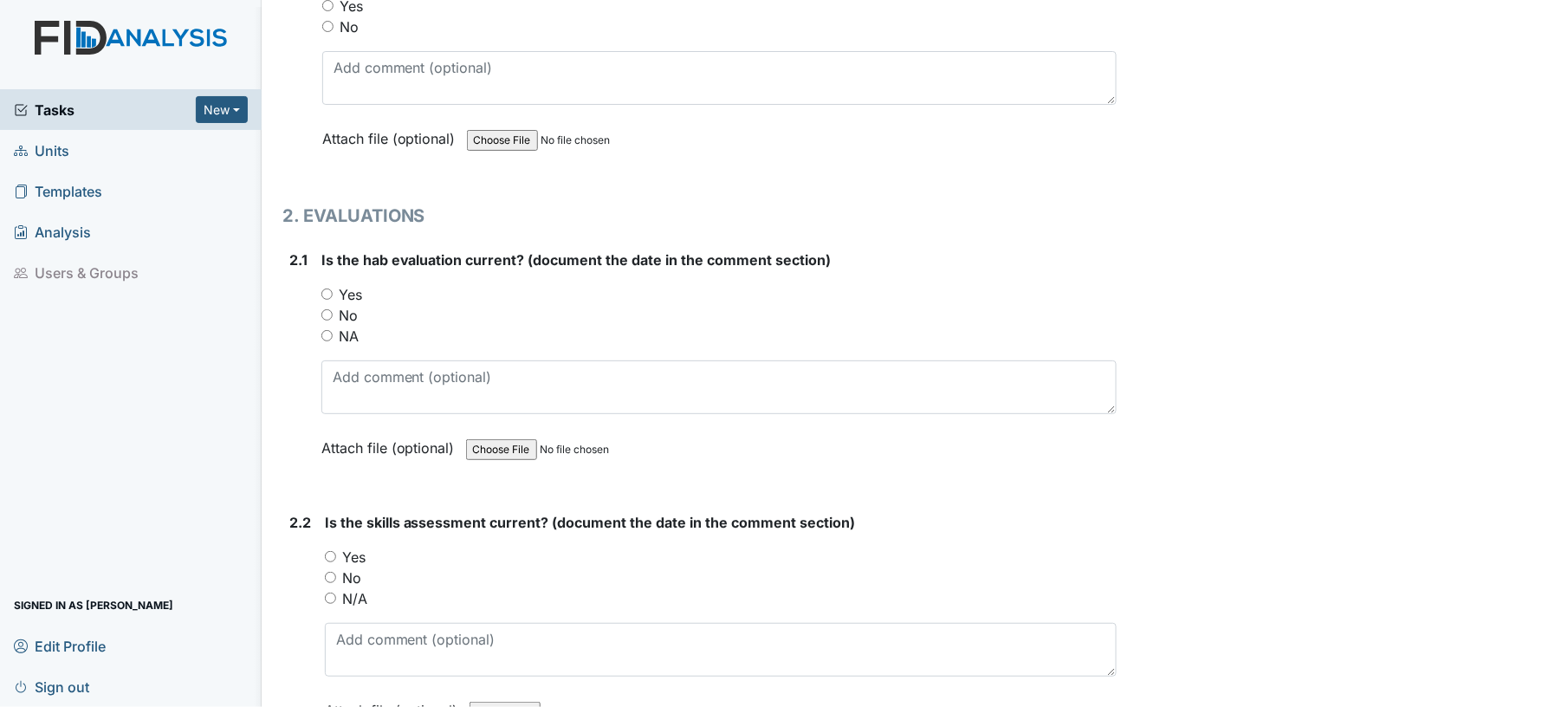
click at [328, 5] on input "Yes" at bounding box center [328, 5] width 11 height 11
radio input "true"
click at [329, 289] on input "Yes" at bounding box center [327, 294] width 11 height 11
radio input "true"
click at [1549, 270] on main "Inspection: ICF: QP Checklist ID: #00011715 Open Autosaving... Consumer: [PERSO…" at bounding box center [914, 353] width 1306 height 707
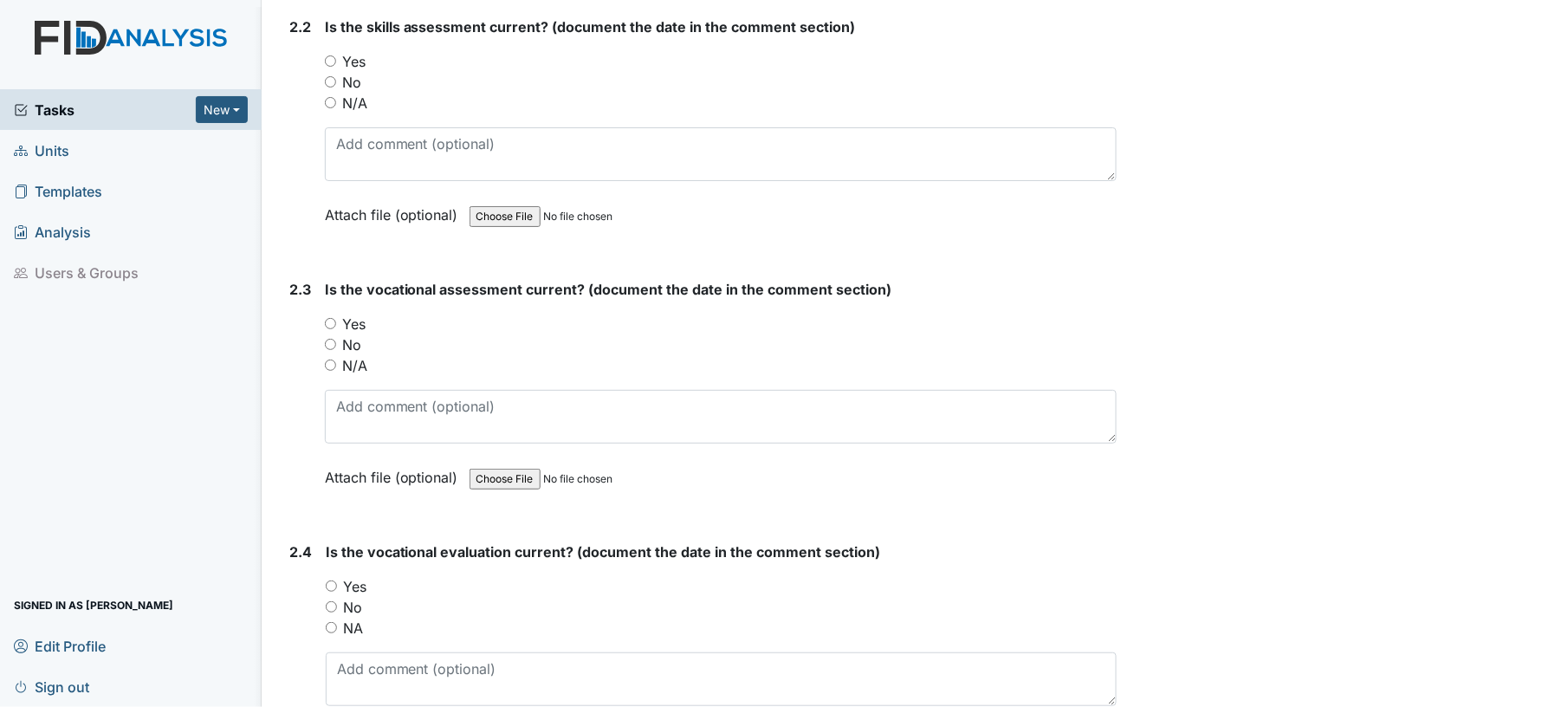
scroll to position [2043, 0]
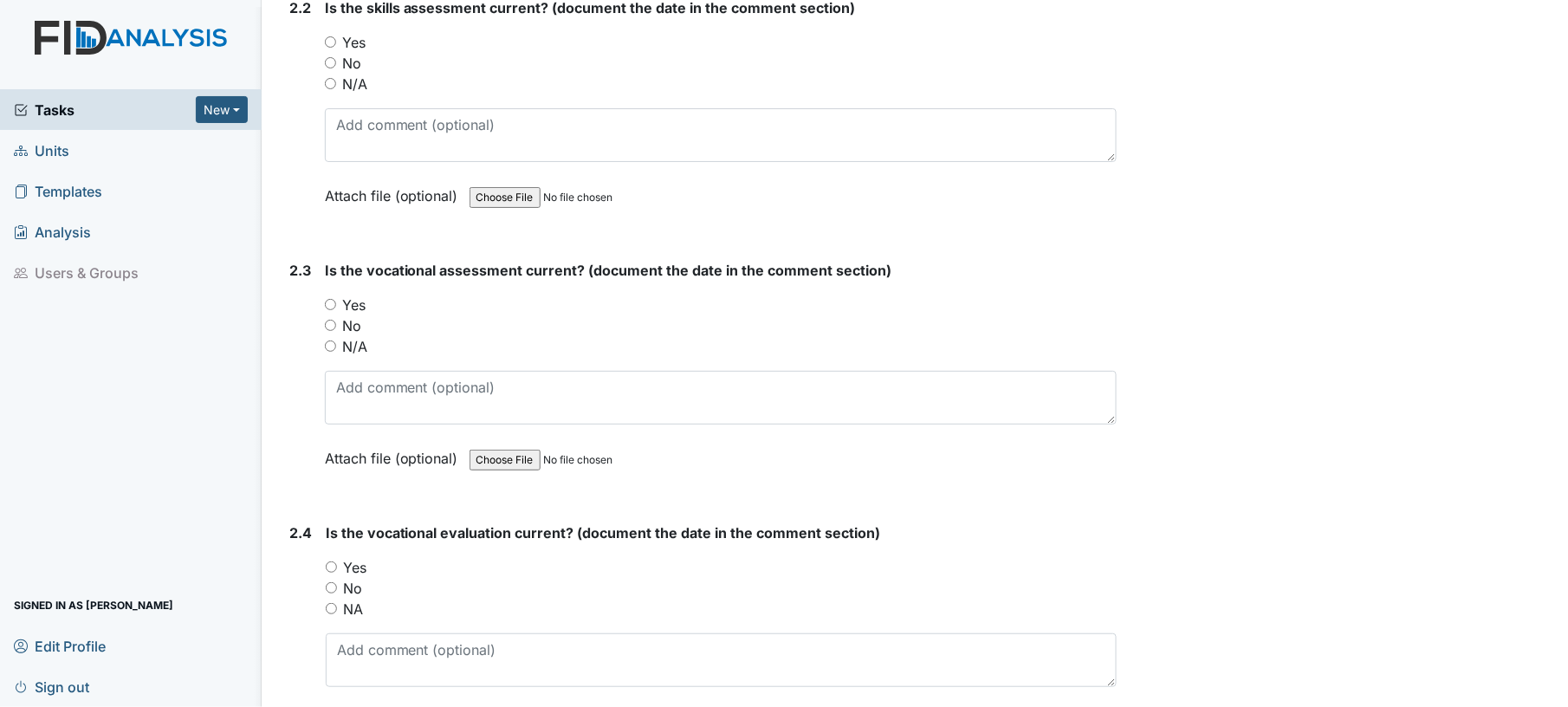
click at [329, 36] on input "Yes" at bounding box center [330, 42] width 11 height 11
radio input "true"
click at [330, 299] on input "Yes" at bounding box center [330, 304] width 11 height 11
radio input "true"
click at [331, 320] on input "No" at bounding box center [330, 325] width 11 height 11
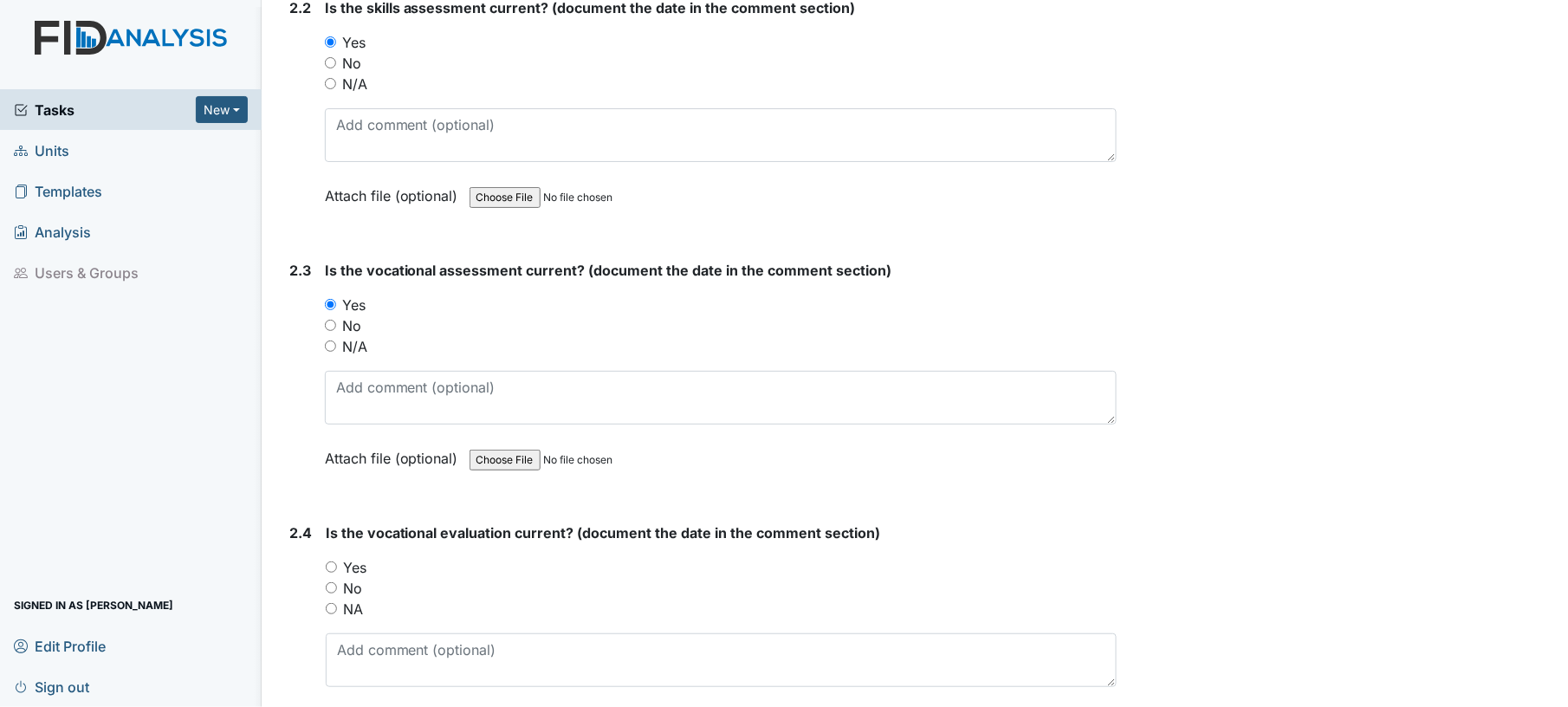
radio input "true"
click at [330, 582] on input "No" at bounding box center [331, 588] width 11 height 11
radio input "true"
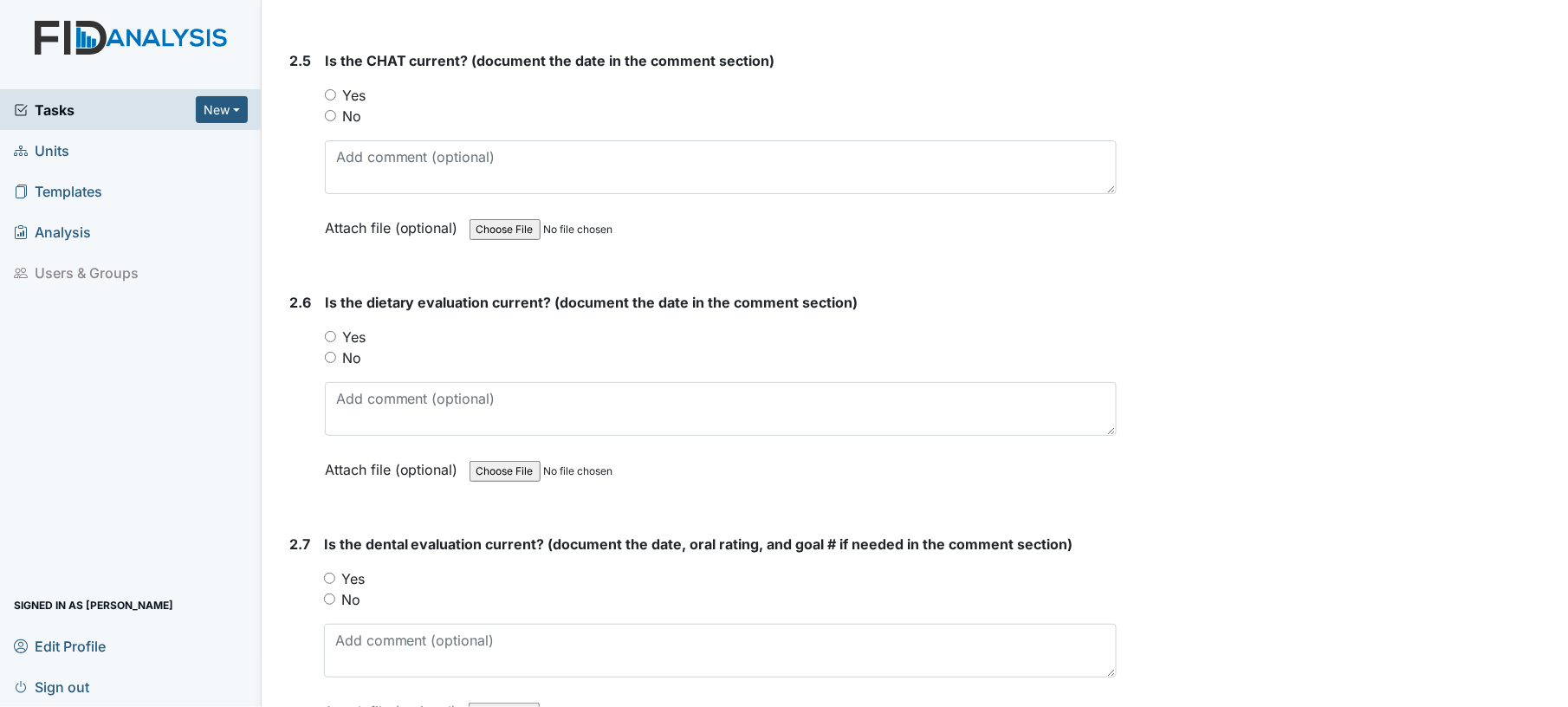
scroll to position [2798, 0]
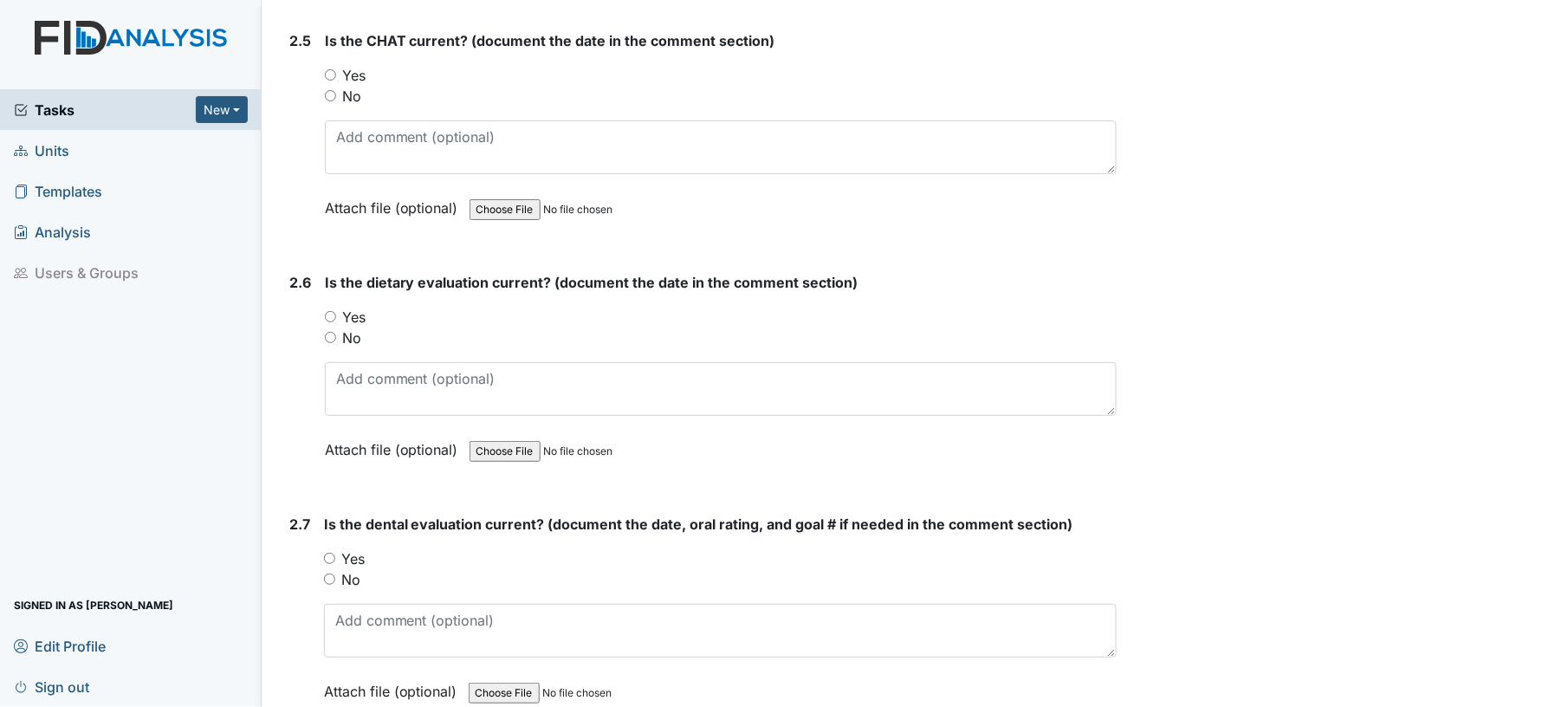
click at [330, 70] on input "Yes" at bounding box center [330, 75] width 11 height 11
radio input "true"
click at [325, 312] on input "Yes" at bounding box center [330, 317] width 11 height 11
radio input "true"
click at [333, 553] on input "Yes" at bounding box center [329, 558] width 11 height 11
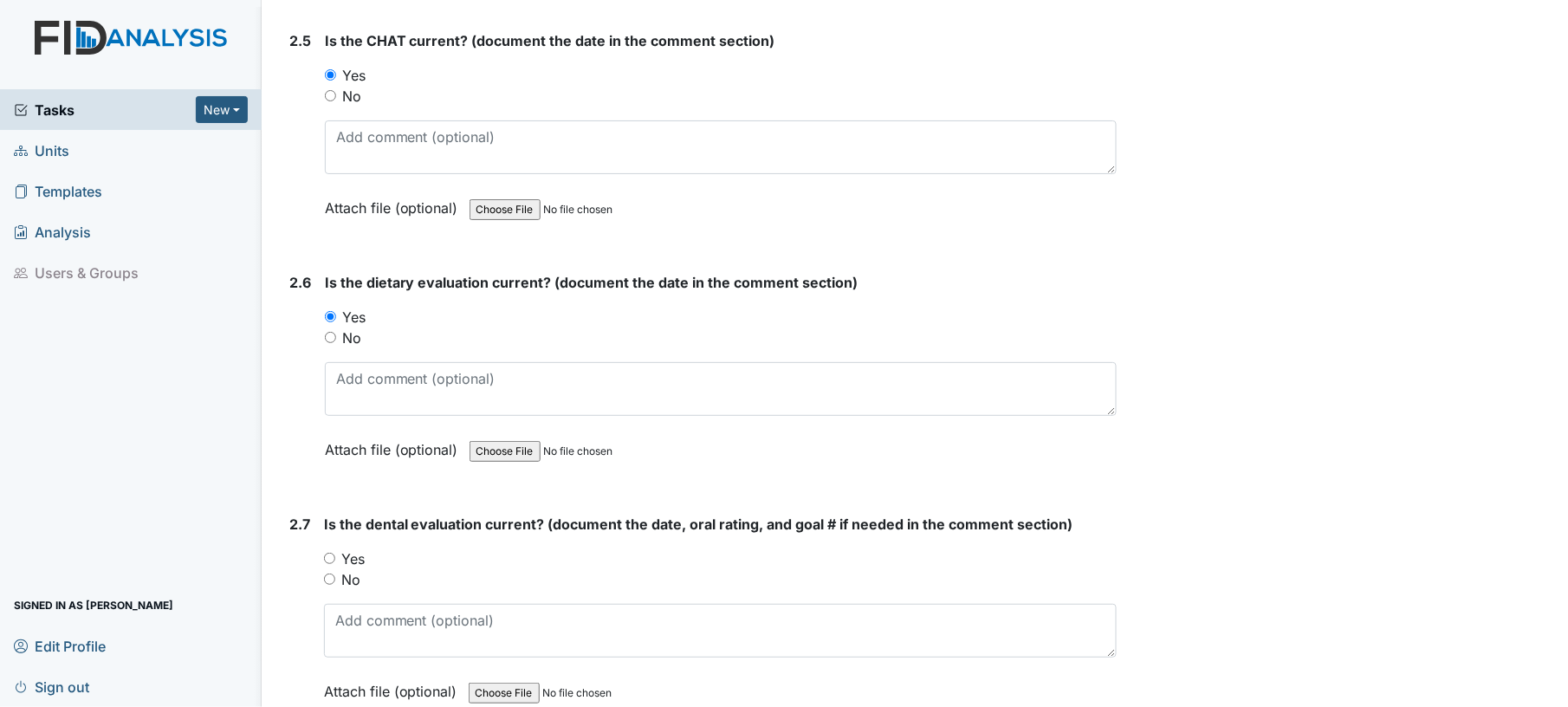
radio input "true"
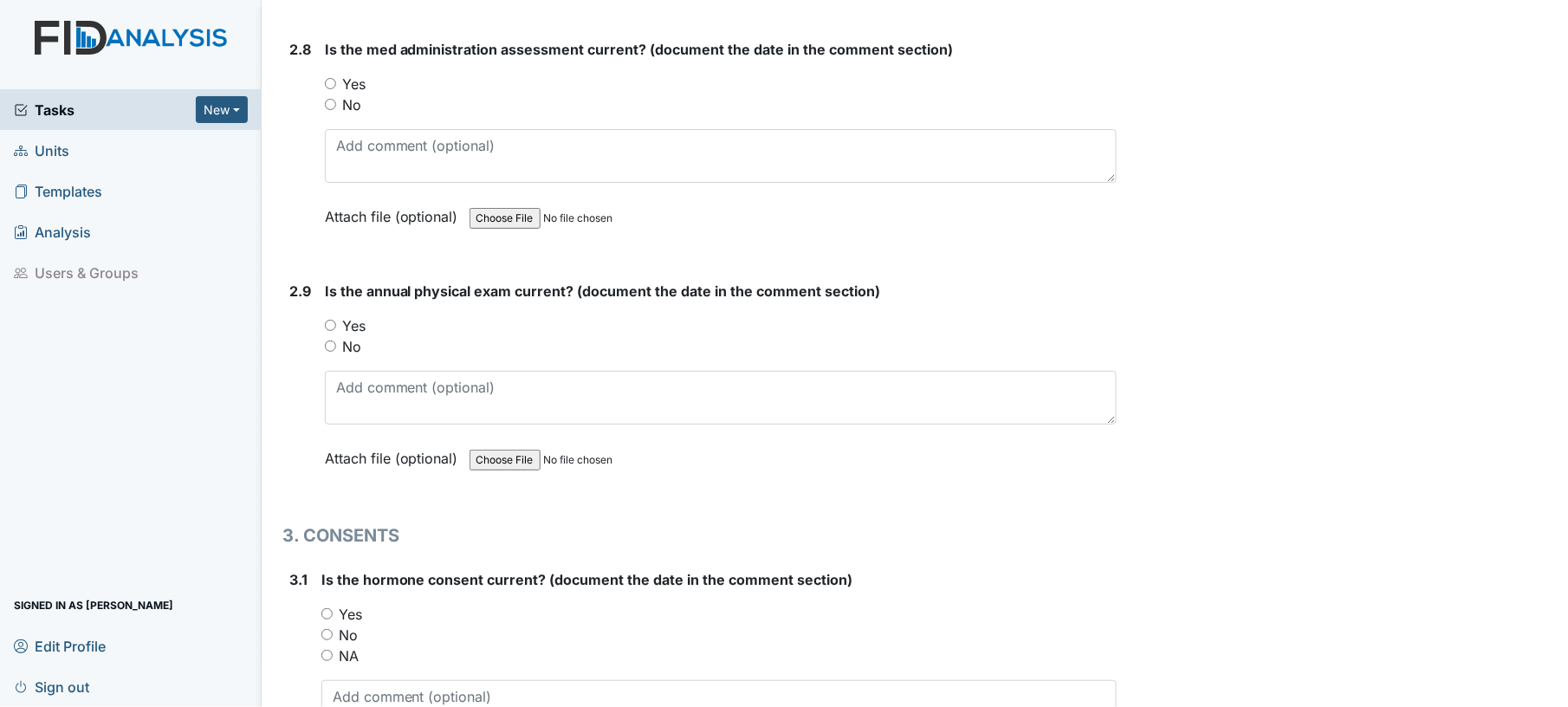
scroll to position [3543, 0]
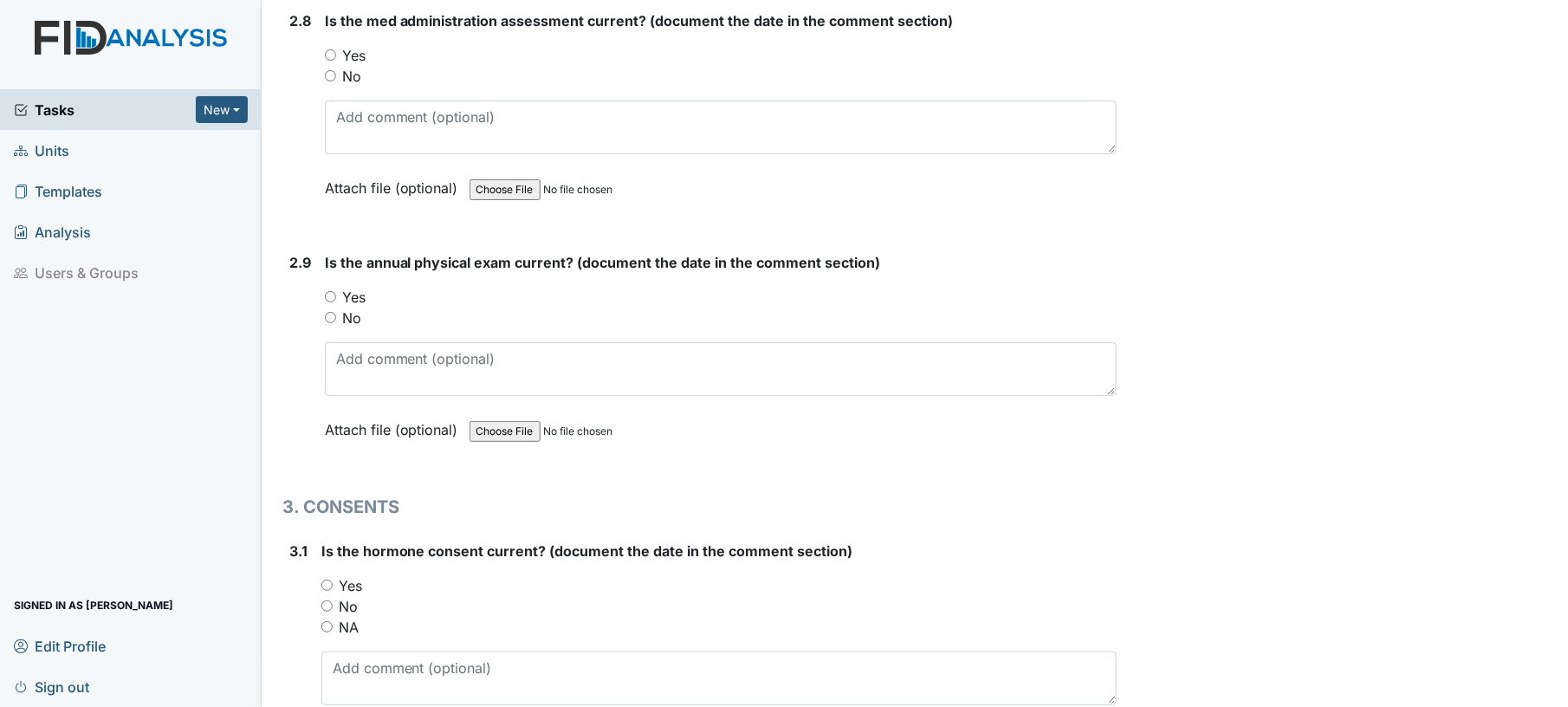
click at [330, 50] on input "Yes" at bounding box center [330, 55] width 11 height 11
radio input "true"
click at [336, 287] on div "Yes" at bounding box center [721, 297] width 793 height 21
click at [330, 308] on div "No" at bounding box center [721, 318] width 793 height 21
click at [330, 293] on div "Yes" at bounding box center [721, 297] width 793 height 21
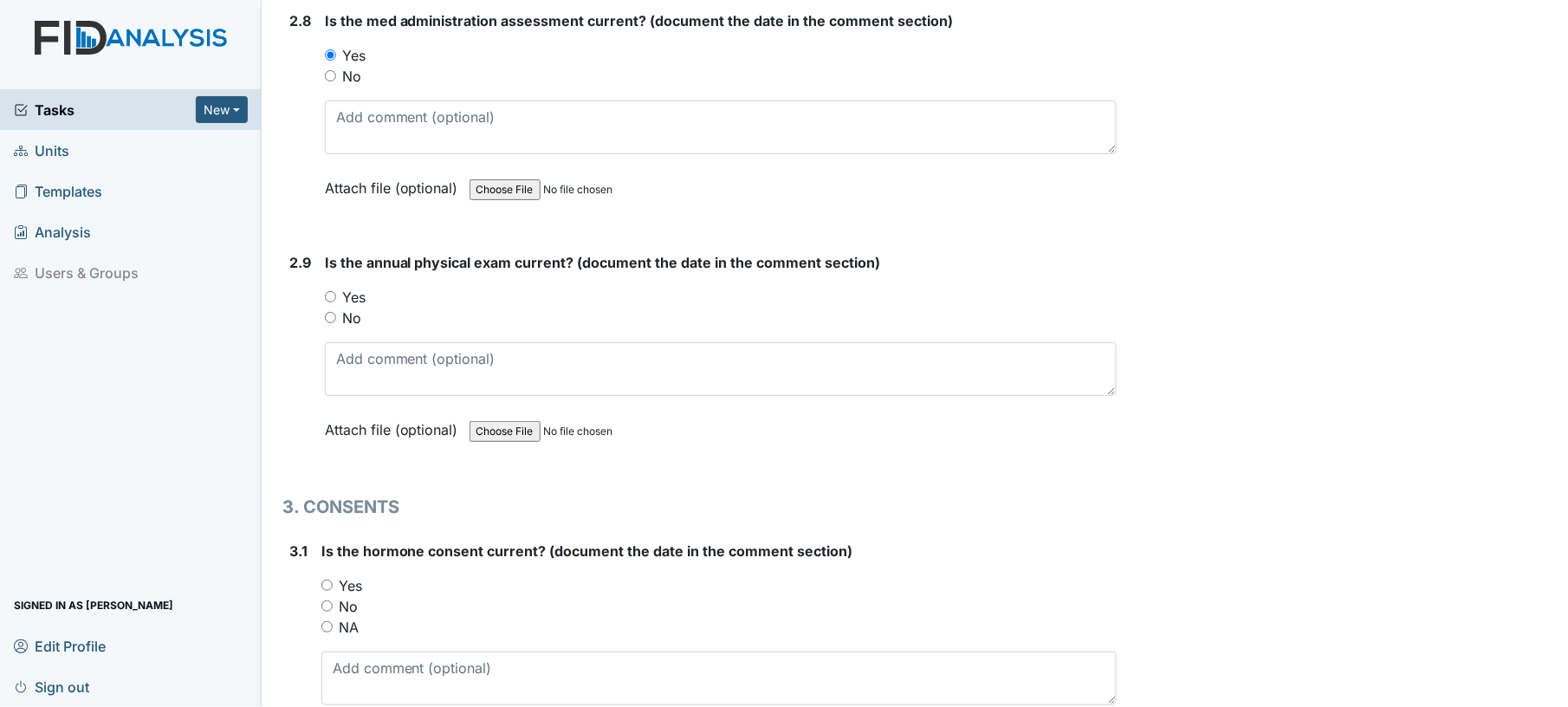
click at [330, 290] on div "Yes" at bounding box center [721, 297] width 793 height 21
click at [328, 291] on input "Yes" at bounding box center [330, 296] width 11 height 11
radio input "true"
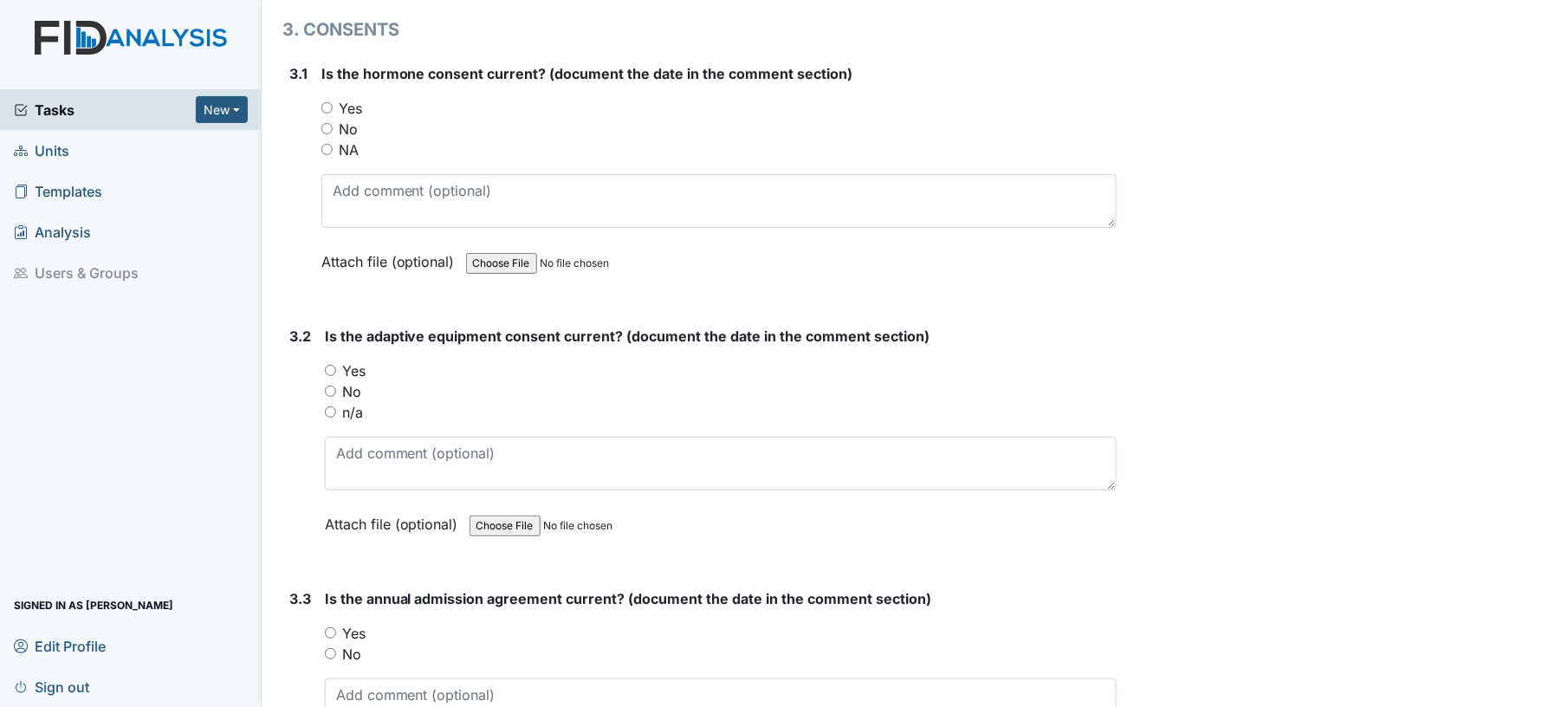
scroll to position [4029, 0]
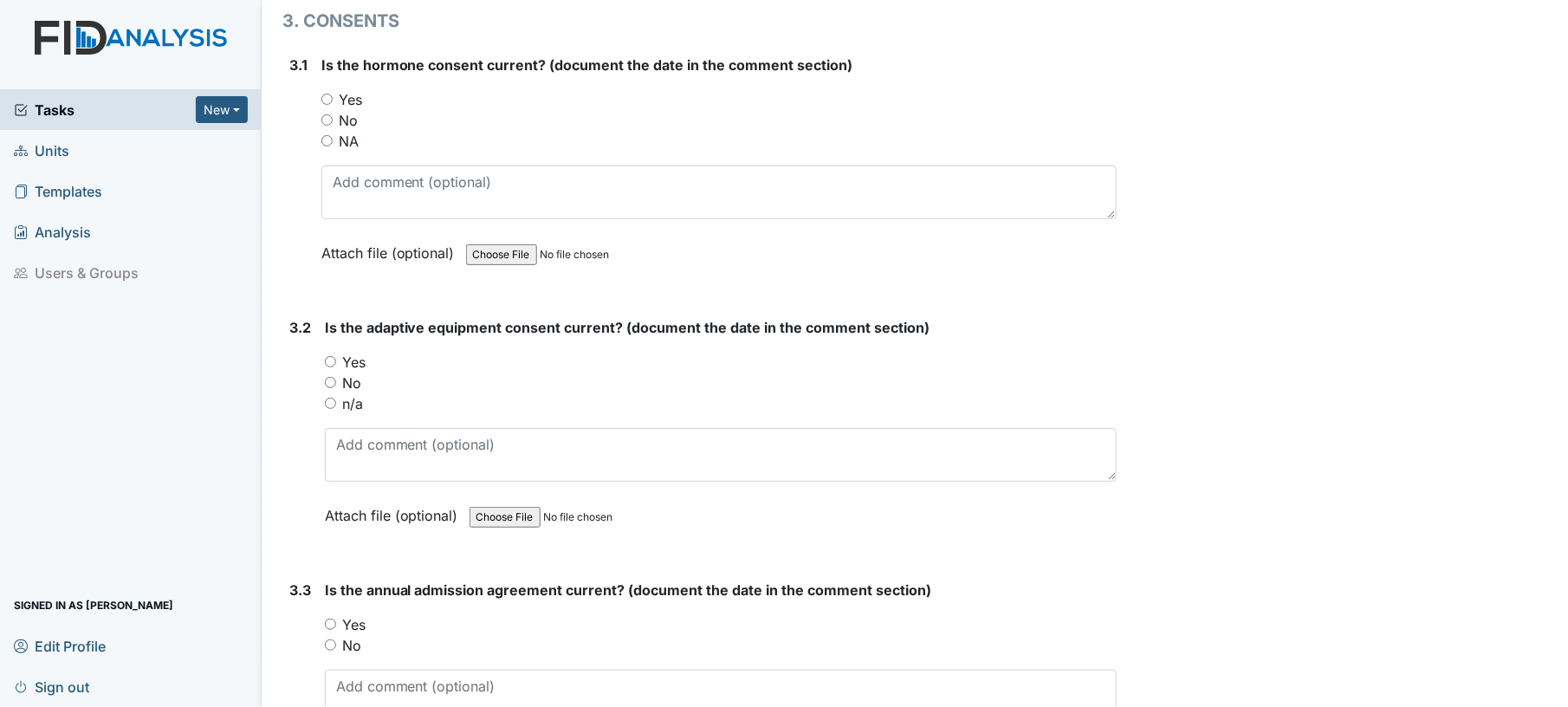
click at [327, 94] on input "Yes" at bounding box center [327, 99] width 11 height 11
radio input "true"
click at [327, 135] on input "NA" at bounding box center [327, 141] width 11 height 11
radio input "true"
click at [329, 356] on input "Yes" at bounding box center [330, 361] width 11 height 11
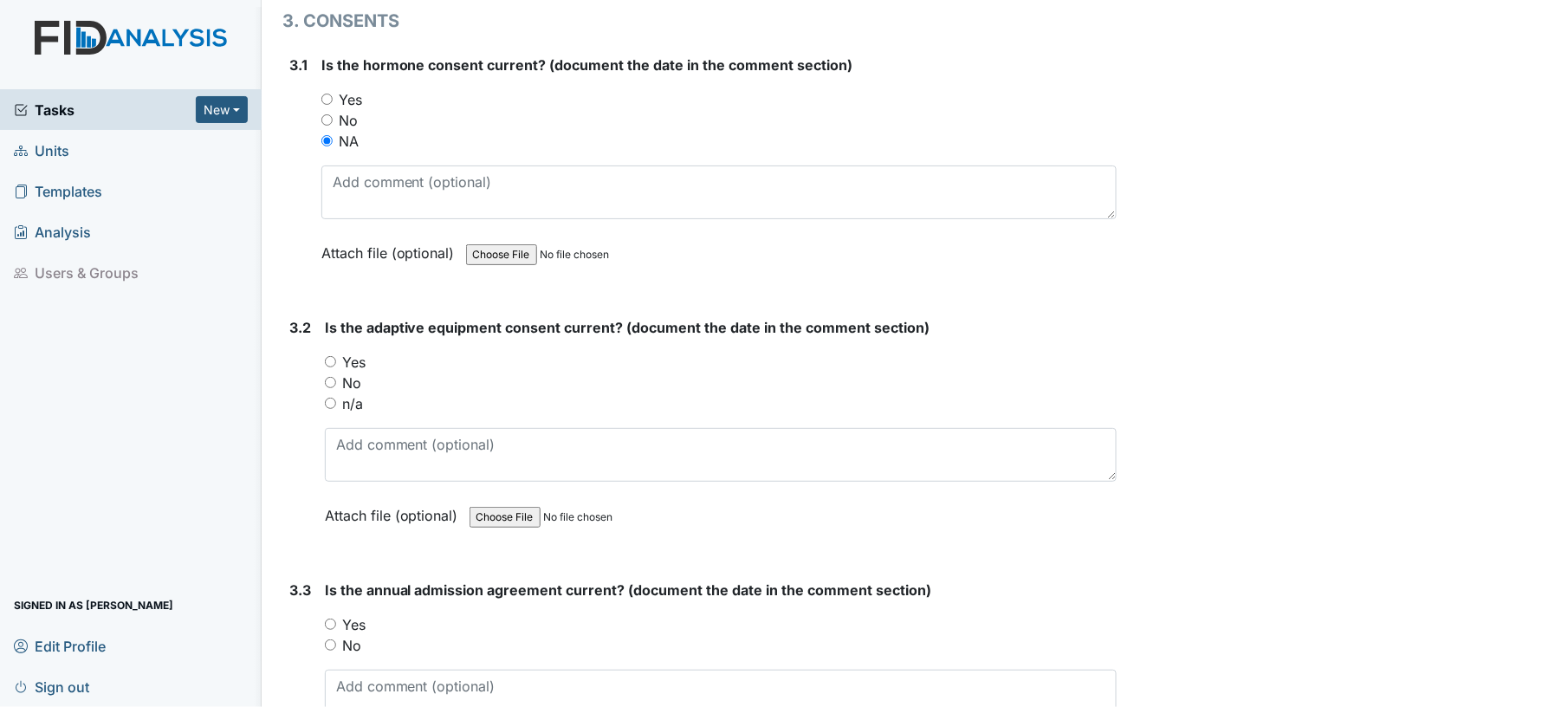
radio input "true"
click at [328, 619] on input "Yes" at bounding box center [330, 624] width 11 height 11
radio input "true"
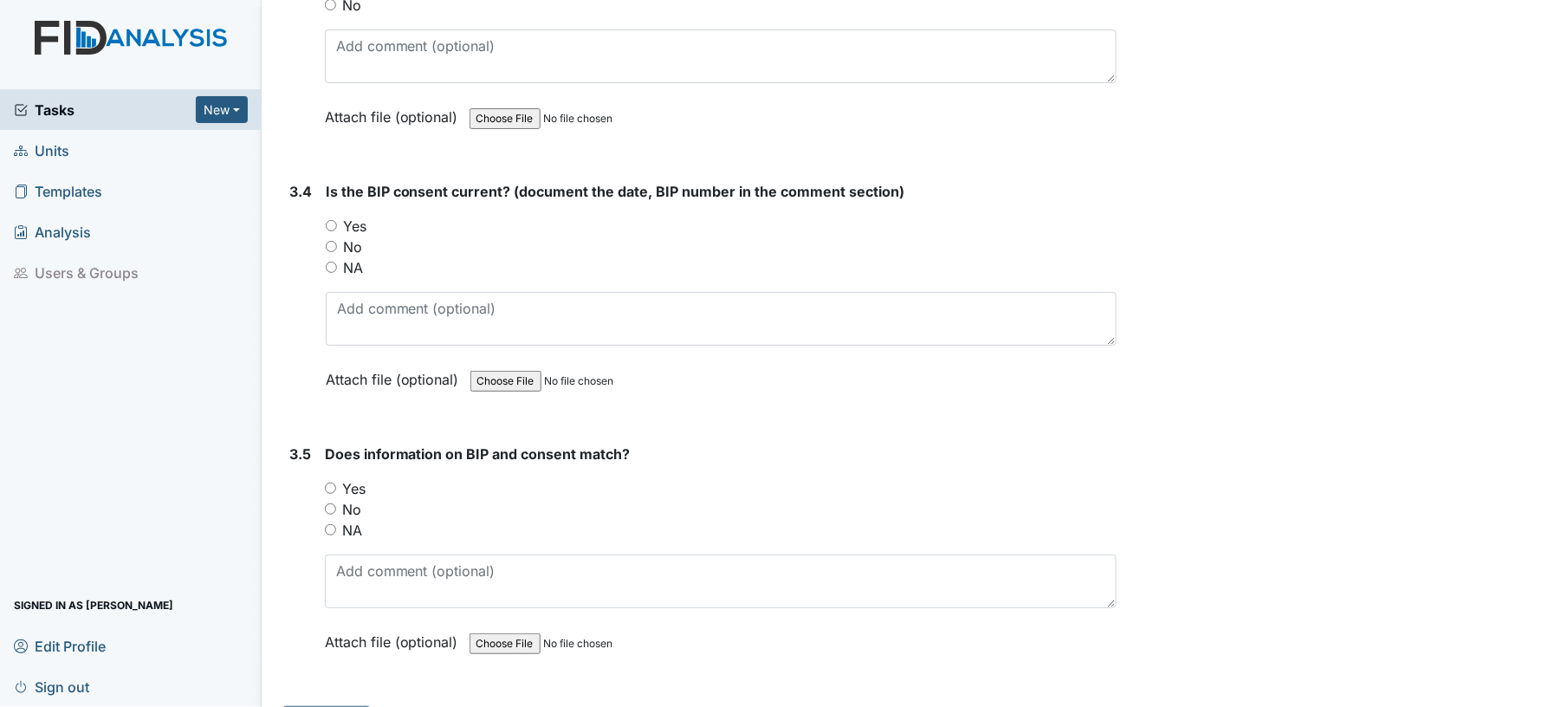
scroll to position [4698, 0]
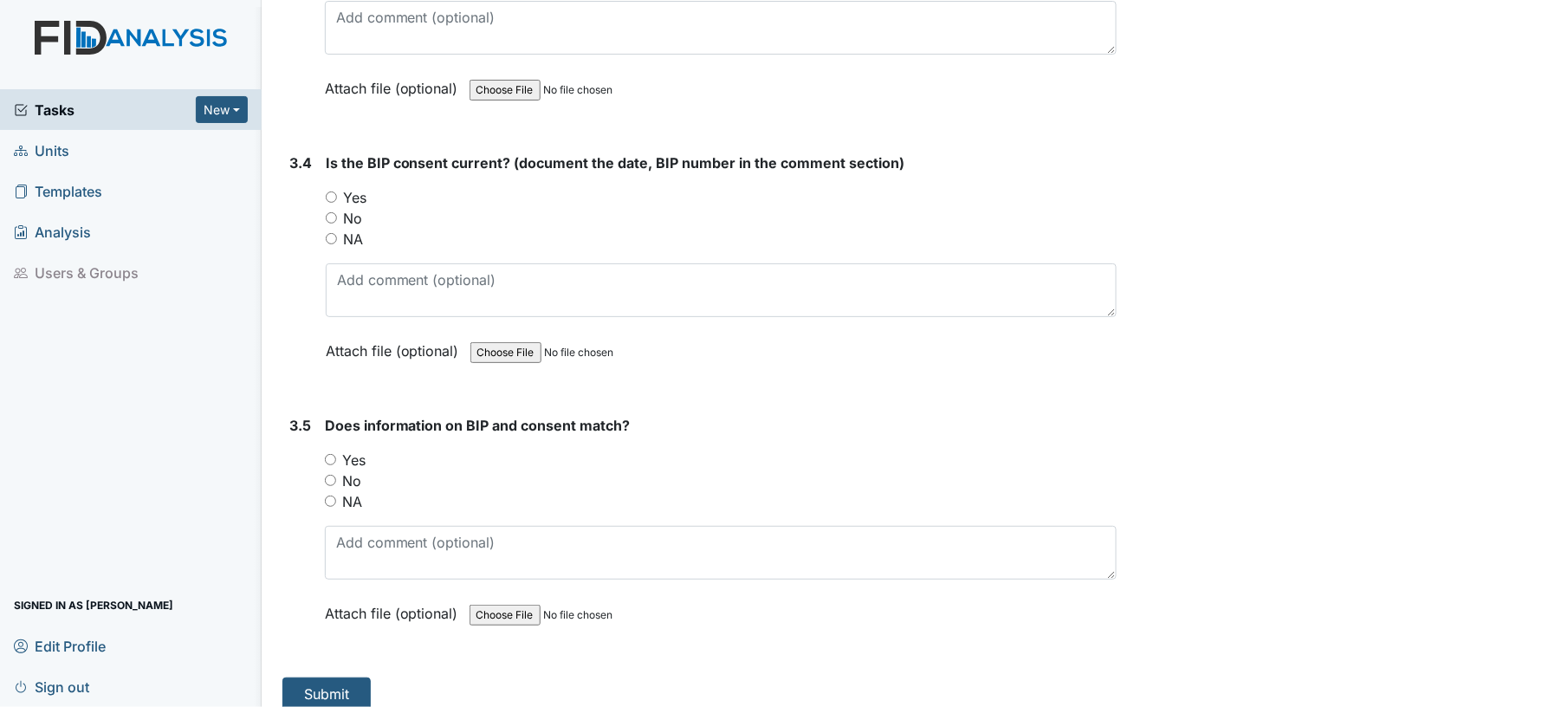
click at [333, 191] on input "Yes" at bounding box center [331, 197] width 11 height 11
radio input "true"
click at [334, 451] on div "Yes" at bounding box center [721, 460] width 793 height 21
click at [325, 454] on input "Yes" at bounding box center [330, 460] width 11 height 11
radio input "true"
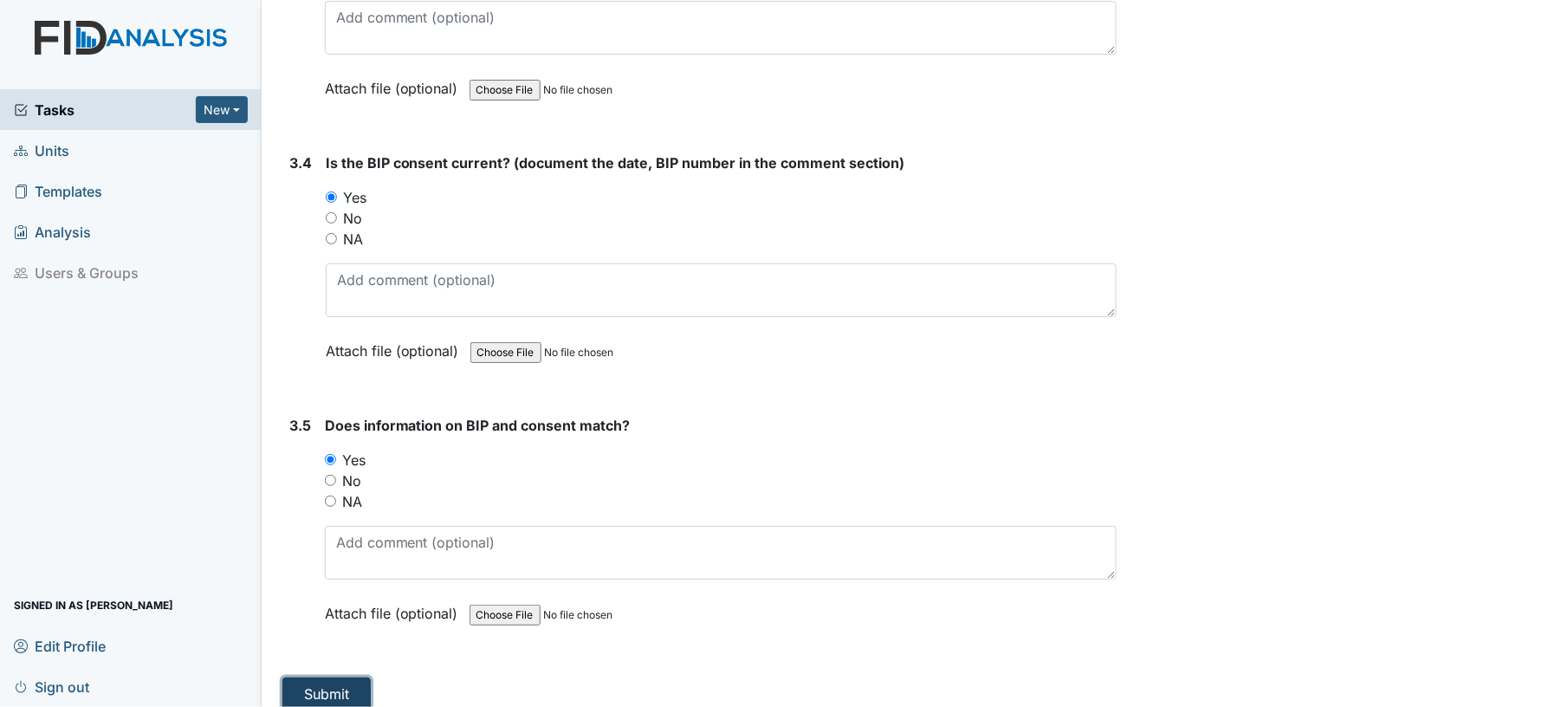
click at [338, 677] on button "Submit" at bounding box center [327, 693] width 88 height 33
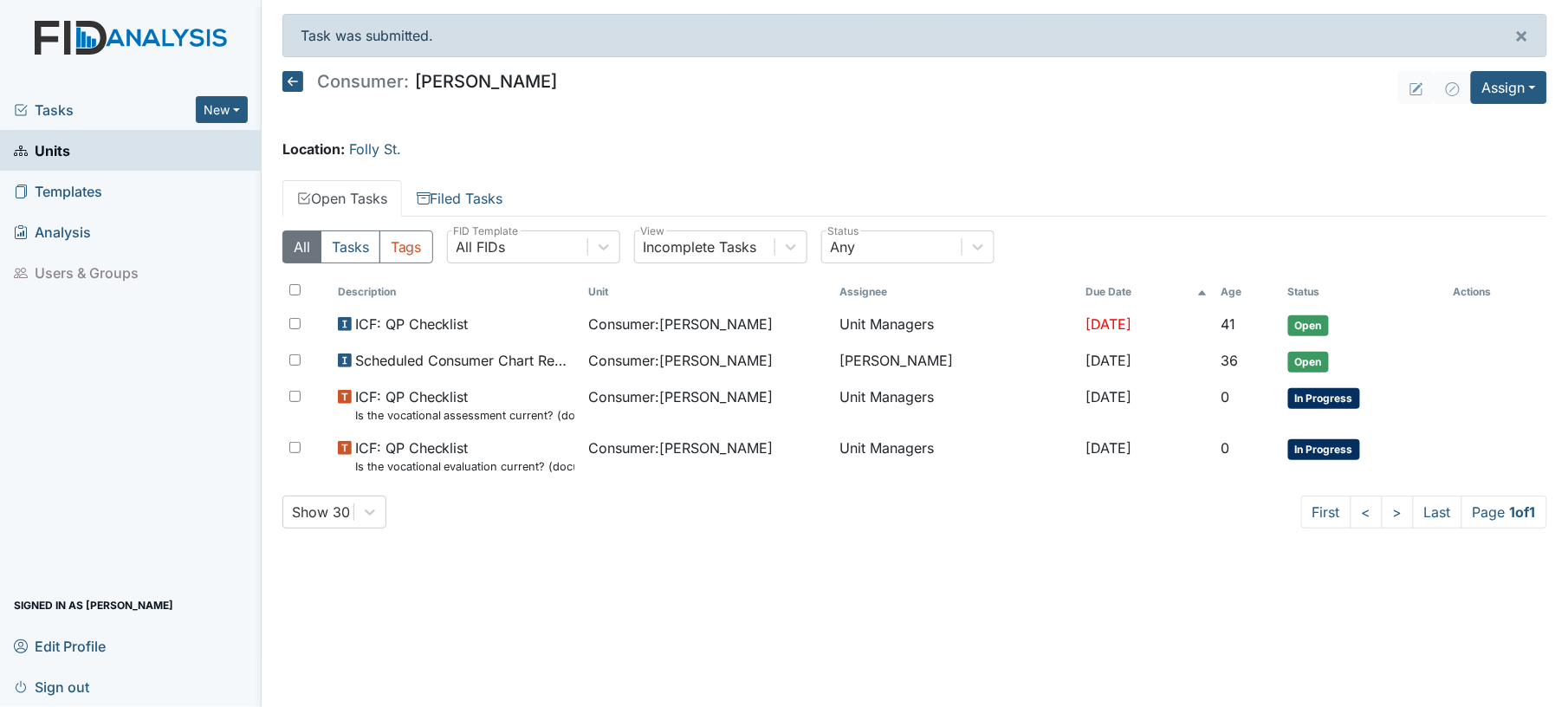
click at [294, 83] on icon at bounding box center [292, 81] width 21 height 21
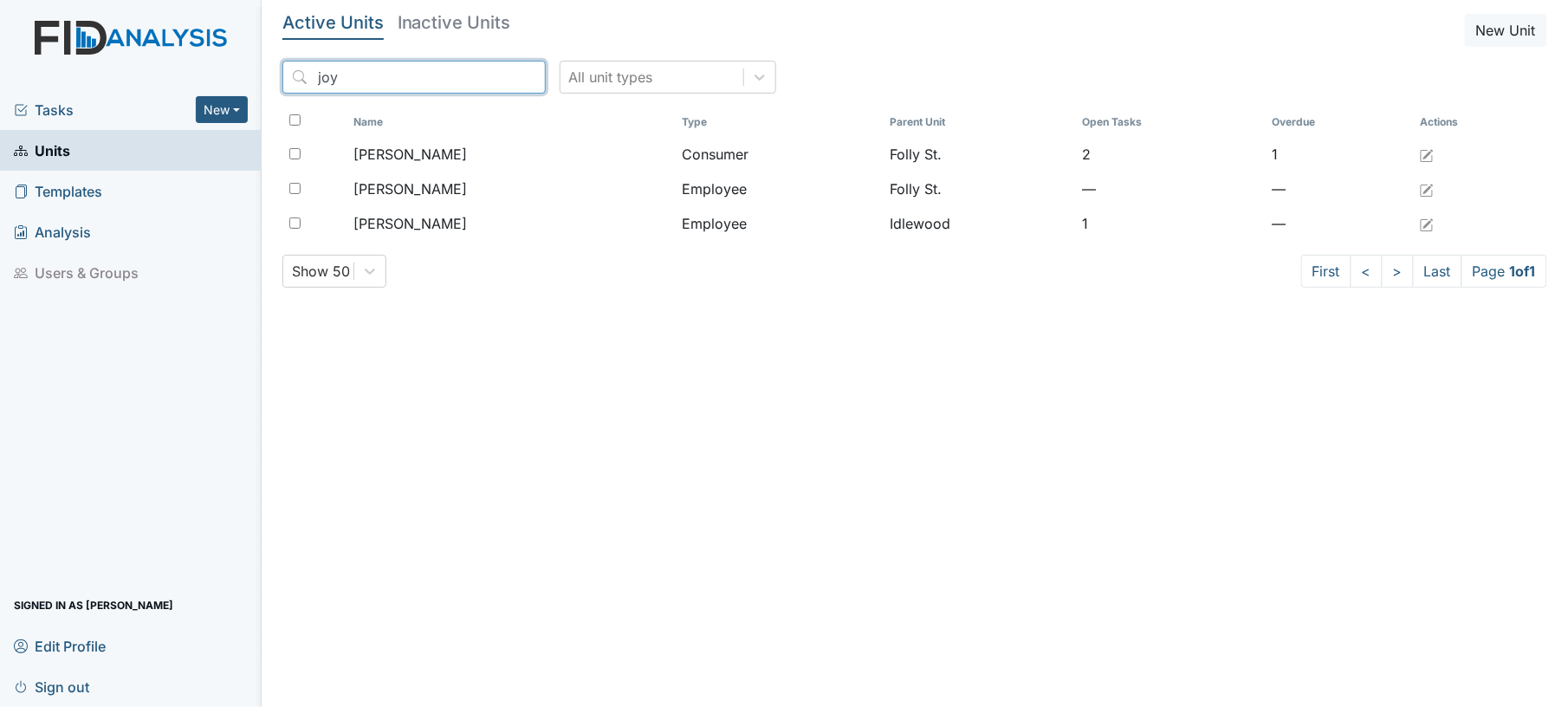
drag, startPoint x: 406, startPoint y: 83, endPoint x: 227, endPoint y: 70, distance: 179.5
click at [227, 70] on div "Tasks New Form Inspection Document Bundle Units Templates Analysis Users & Grou…" at bounding box center [784, 353] width 1568 height 707
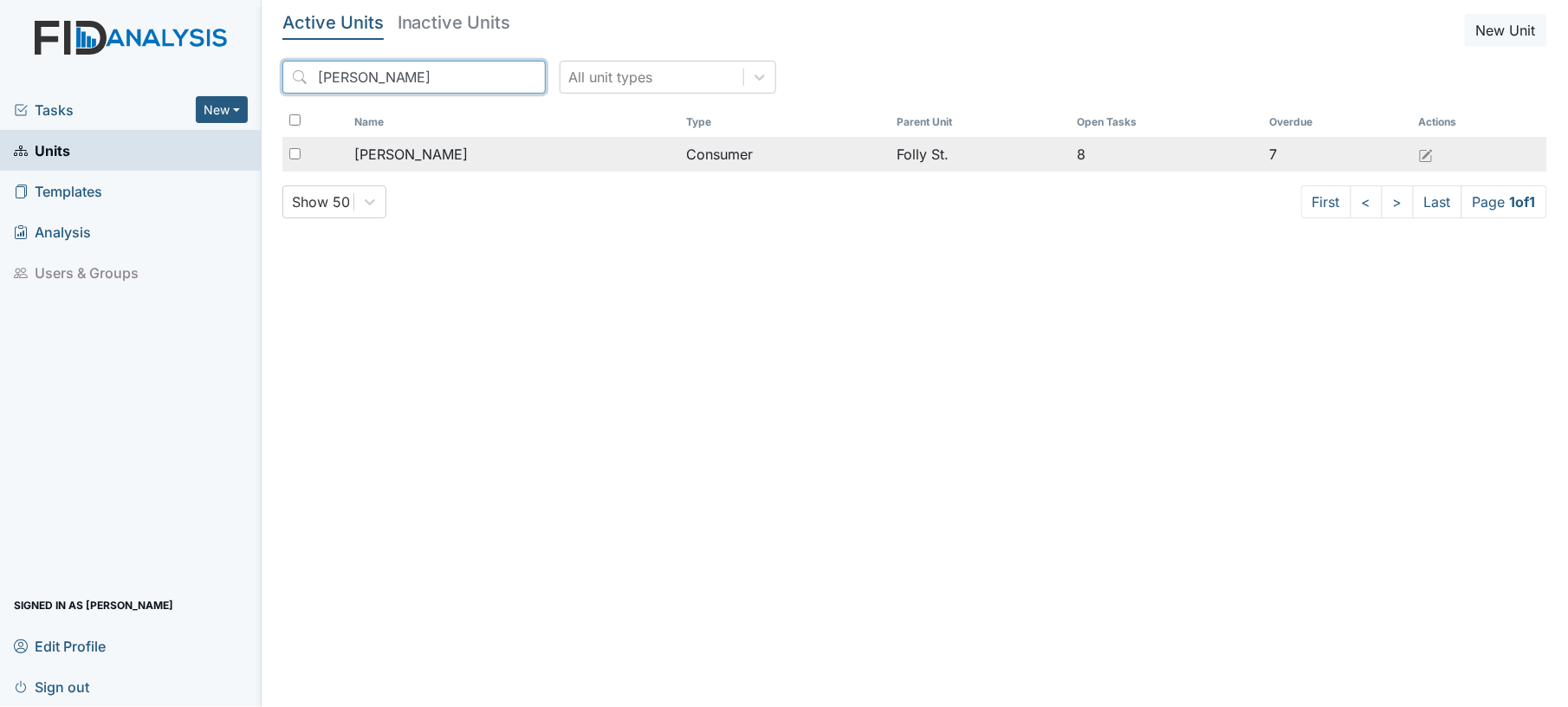
type input "[PERSON_NAME]"
click at [431, 156] on span "[PERSON_NAME]" at bounding box center [412, 153] width 114 height 21
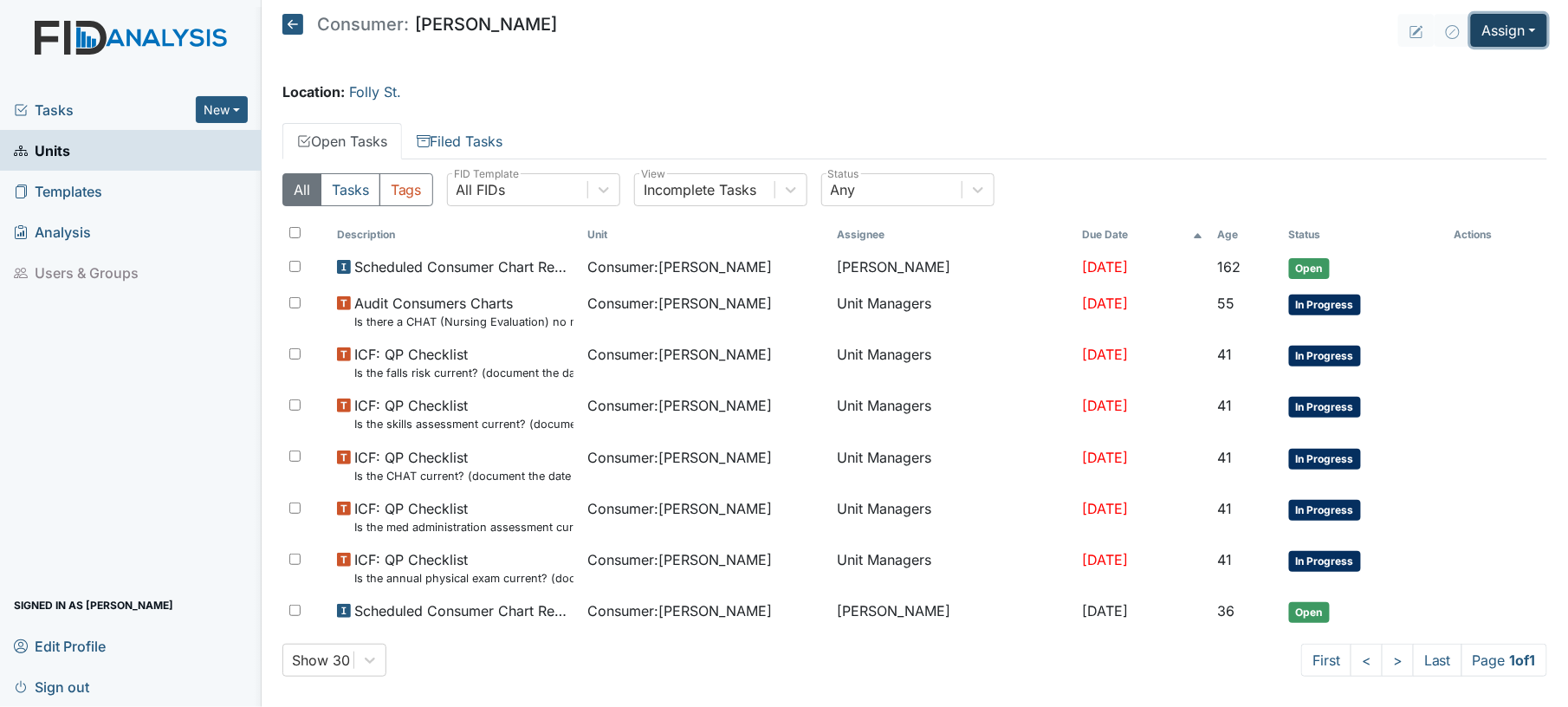
click at [1476, 38] on button "Assign" at bounding box center [1509, 30] width 76 height 33
click at [1464, 97] on link "Assign Inspection" at bounding box center [1466, 98] width 156 height 28
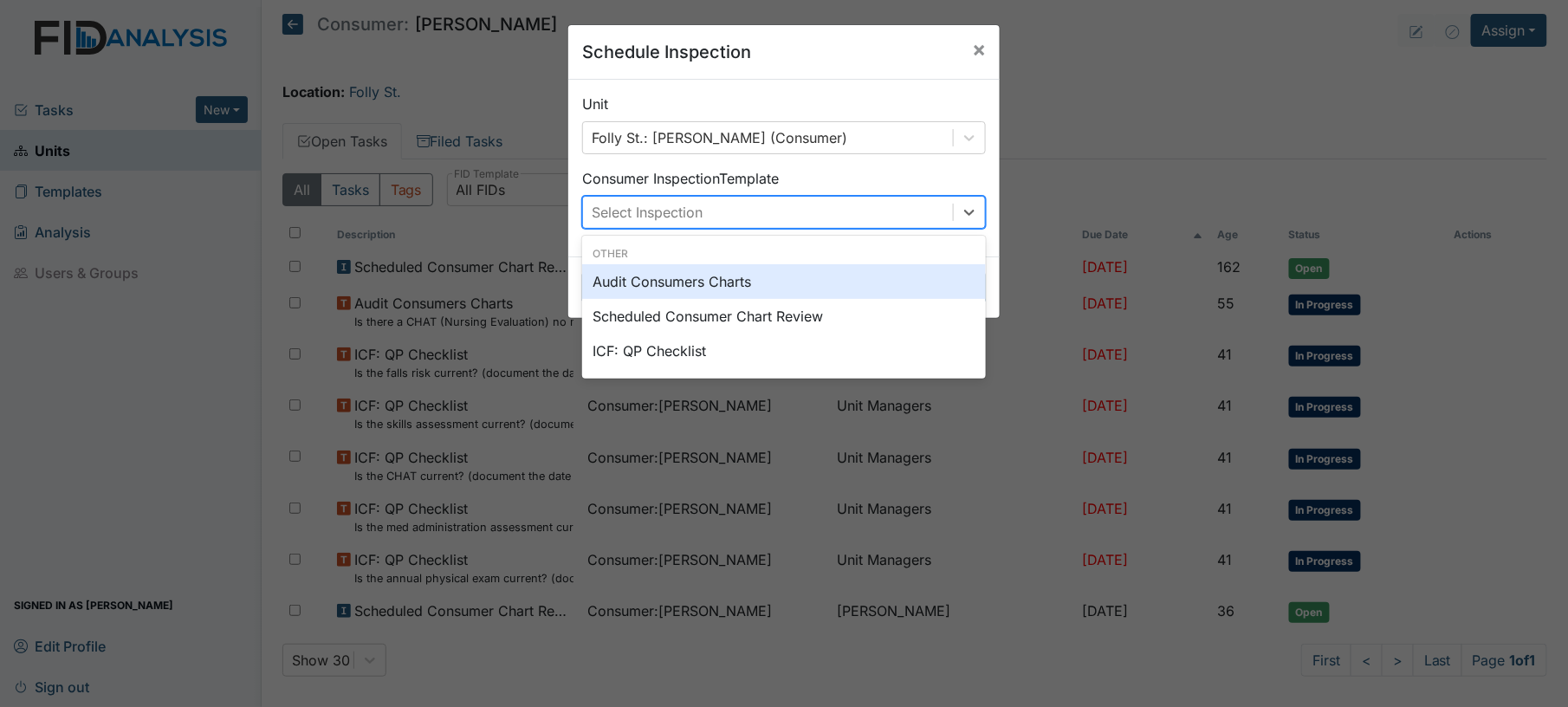
click at [853, 217] on div "Select Inspection" at bounding box center [768, 212] width 370 height 32
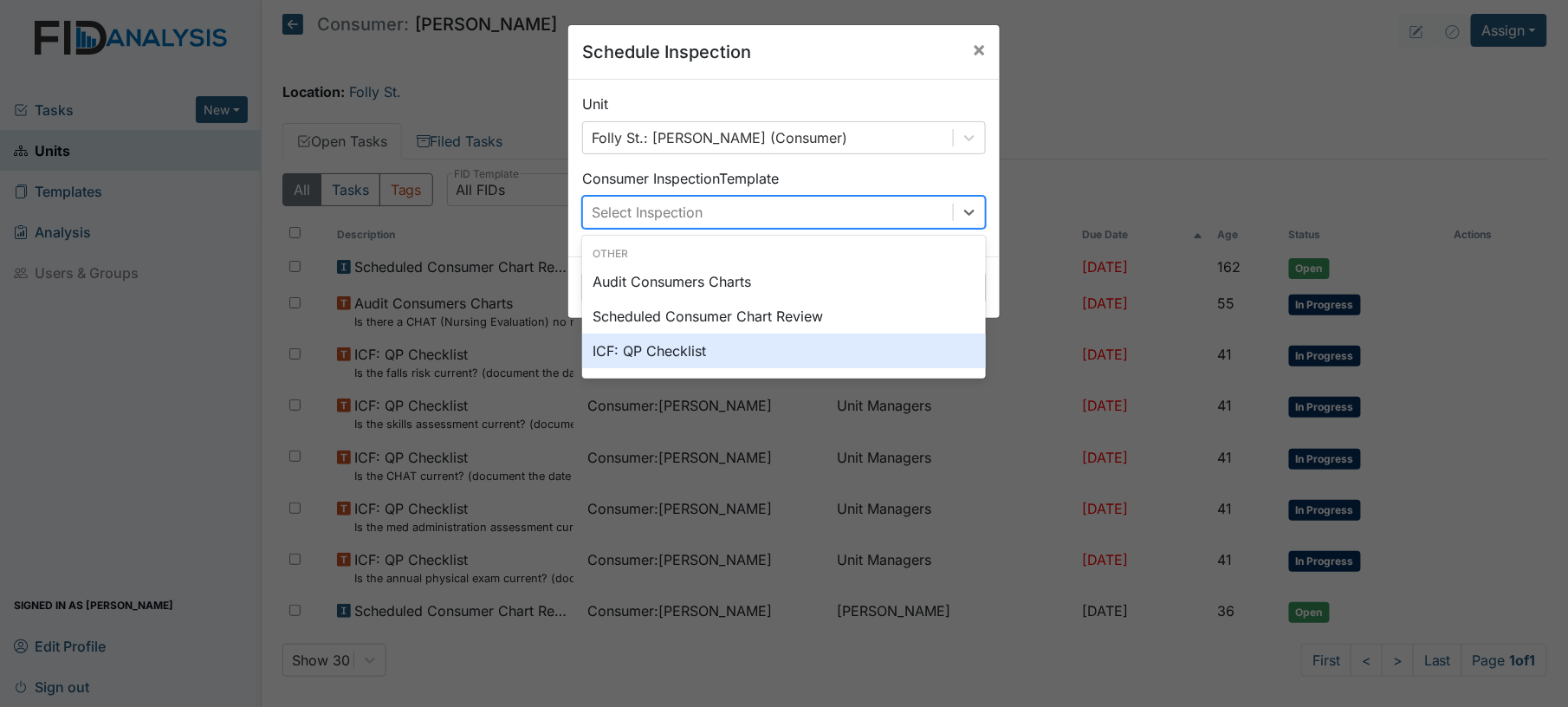
click at [765, 367] on div "ICF: QP Checklist" at bounding box center [784, 350] width 404 height 34
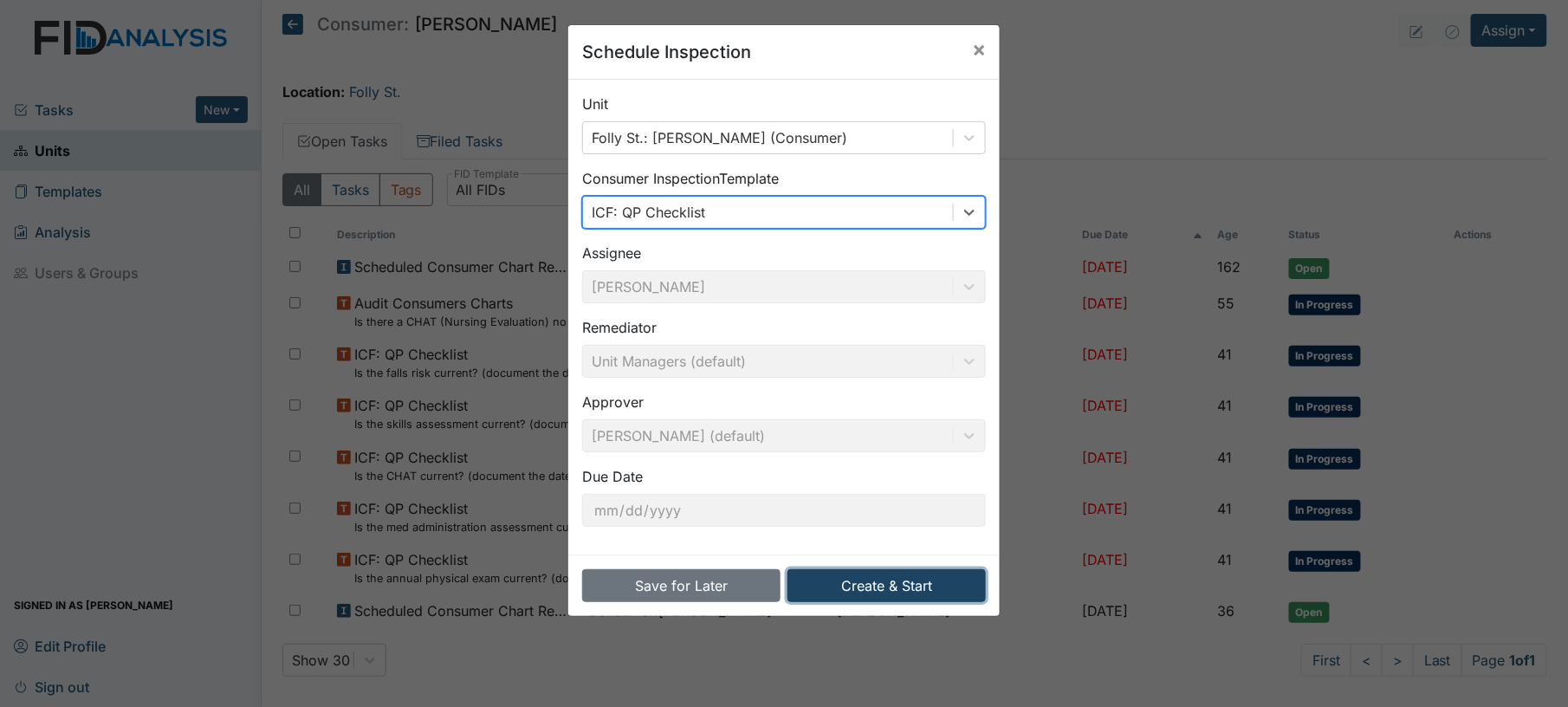
click at [868, 581] on button "Create & Start" at bounding box center [886, 585] width 199 height 33
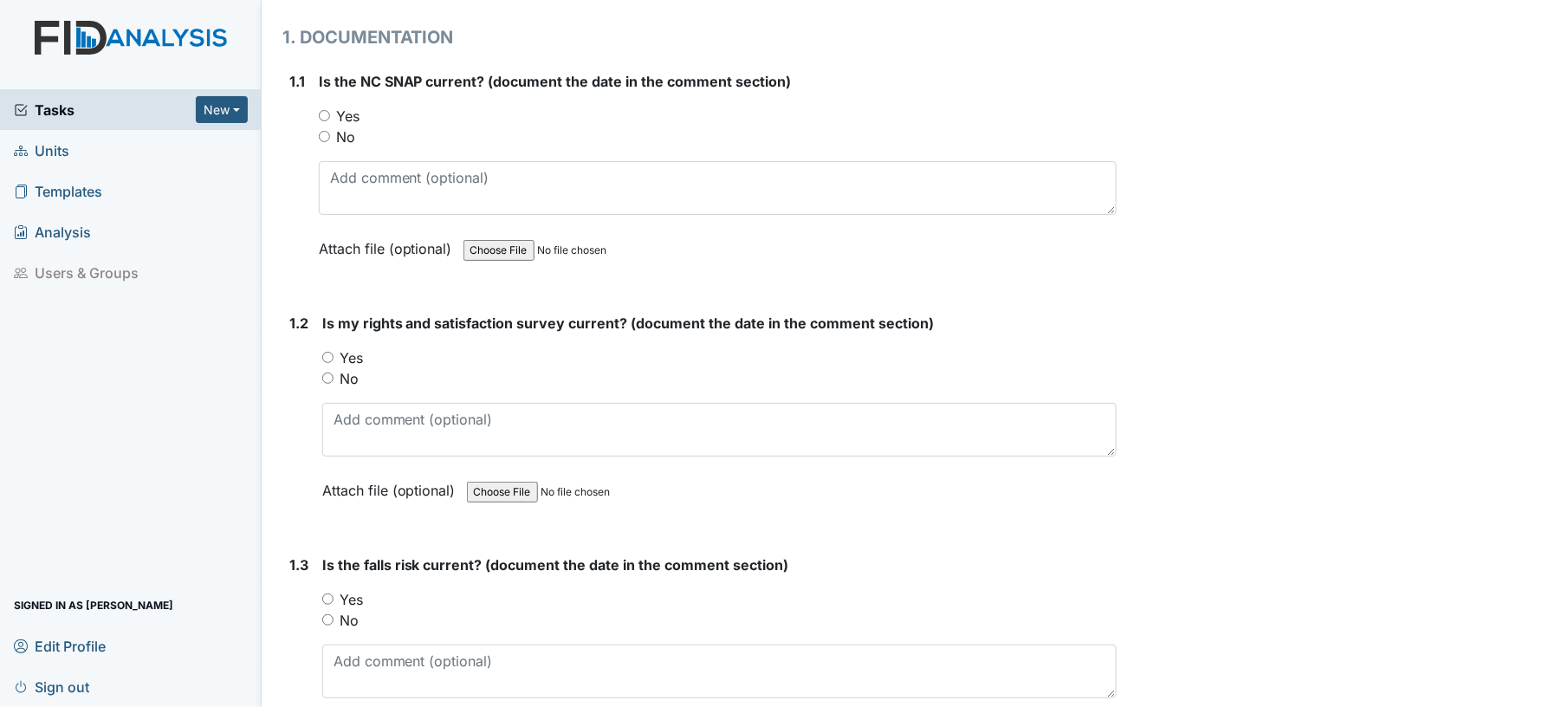
scroll to position [267, 0]
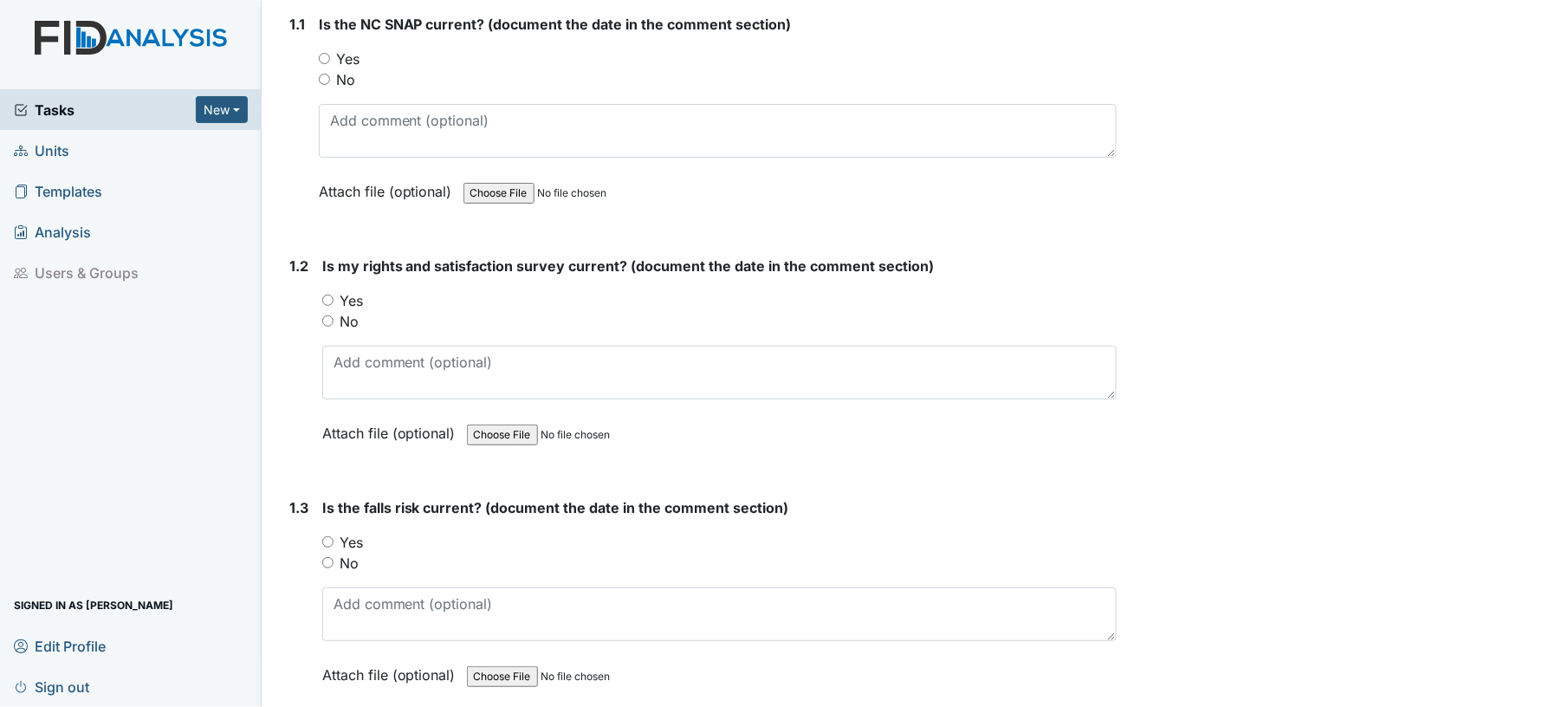
click at [324, 59] on input "Yes" at bounding box center [324, 59] width 11 height 11
radio input "true"
click at [327, 294] on input "Yes" at bounding box center [328, 300] width 11 height 11
radio input "true"
click at [328, 563] on input "No" at bounding box center [328, 563] width 11 height 11
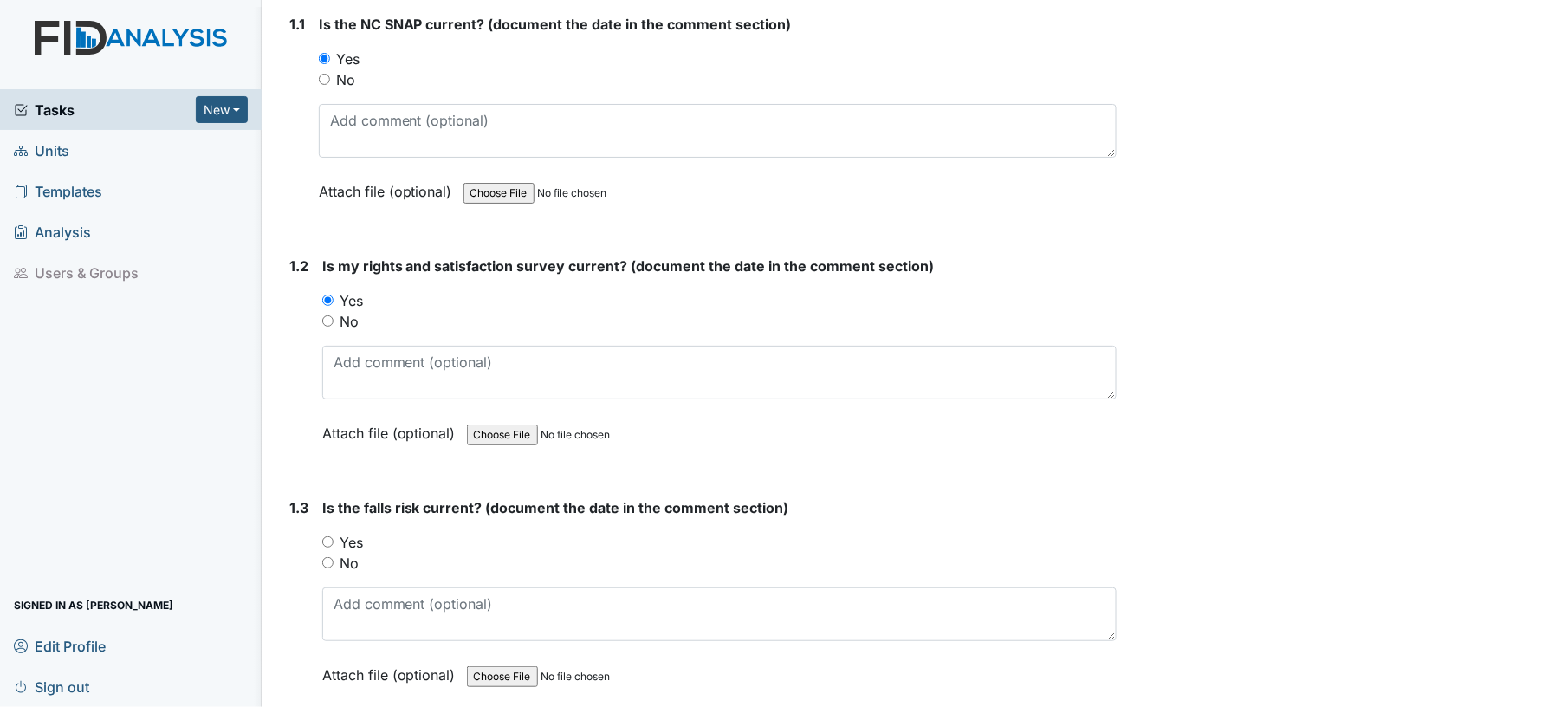
radio input "true"
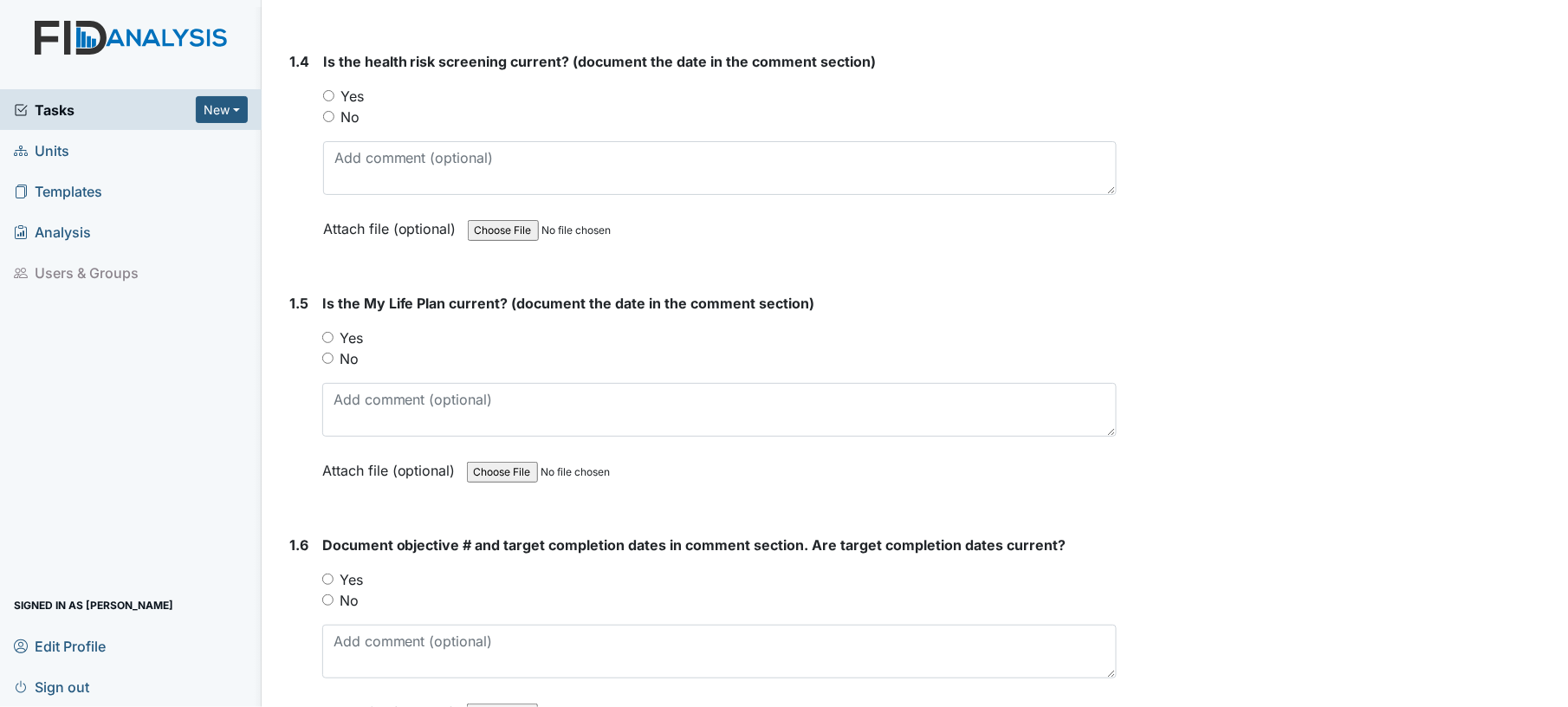
scroll to position [982, 0]
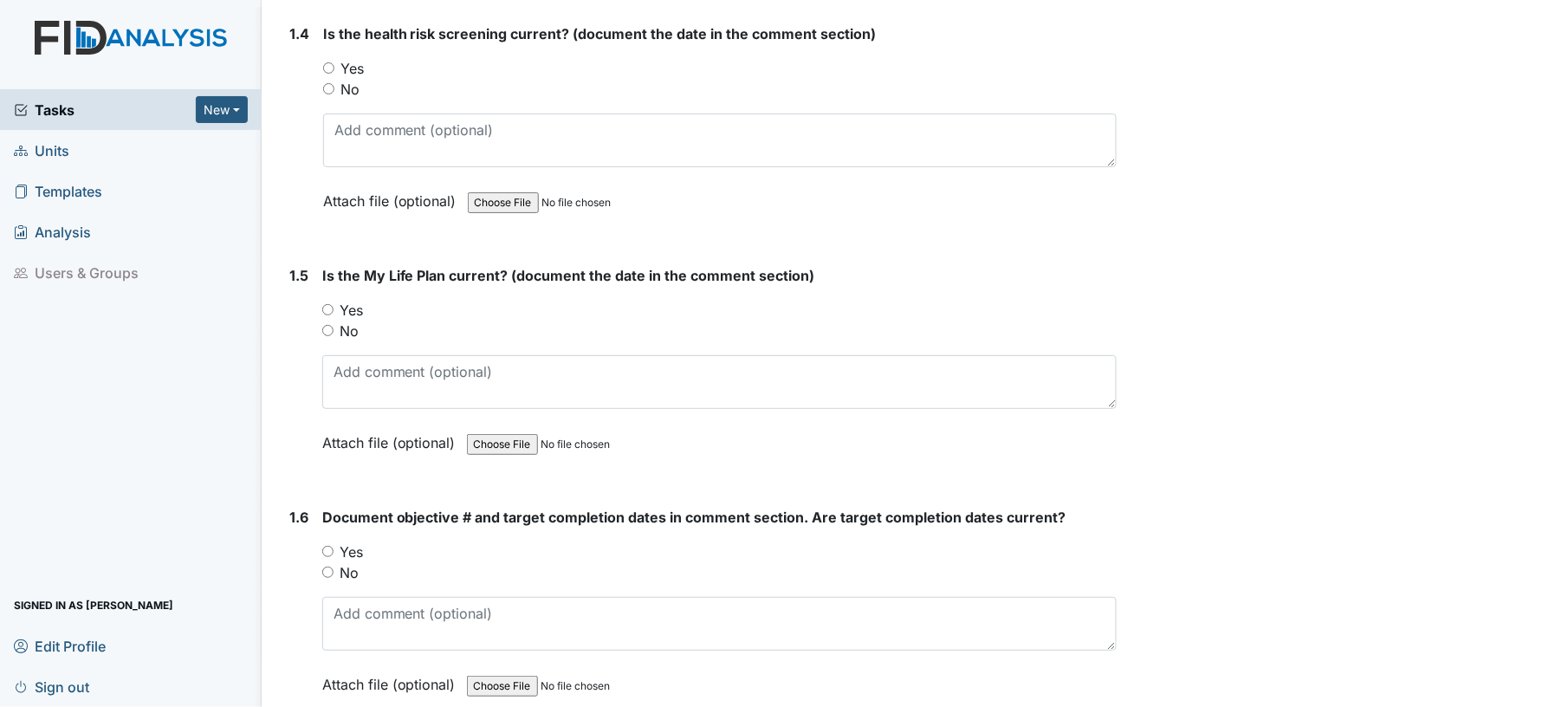
click at [328, 66] on input "Yes" at bounding box center [329, 68] width 11 height 11
radio input "true"
click at [324, 307] on input "Yes" at bounding box center [328, 310] width 11 height 11
radio input "true"
click at [326, 548] on input "Yes" at bounding box center [328, 552] width 11 height 11
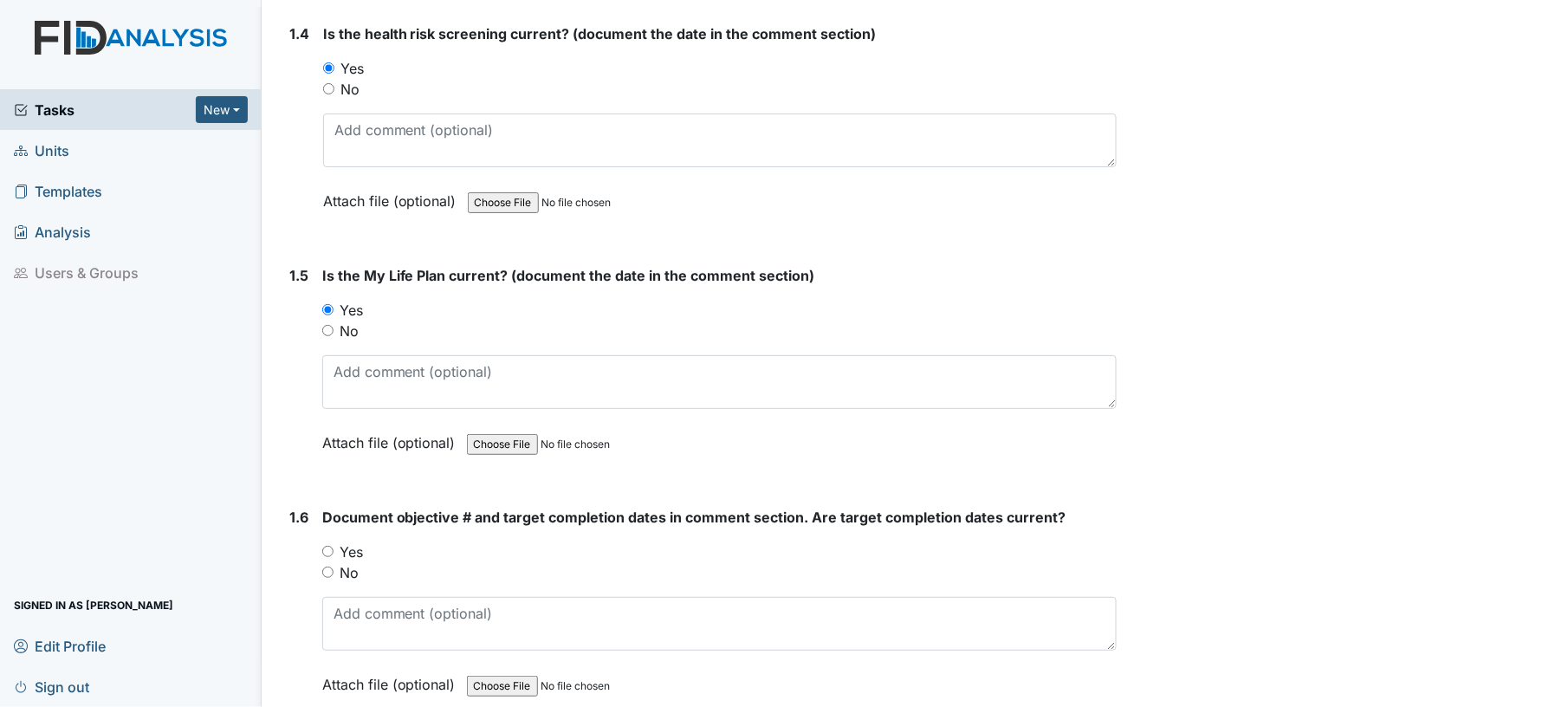
radio input "true"
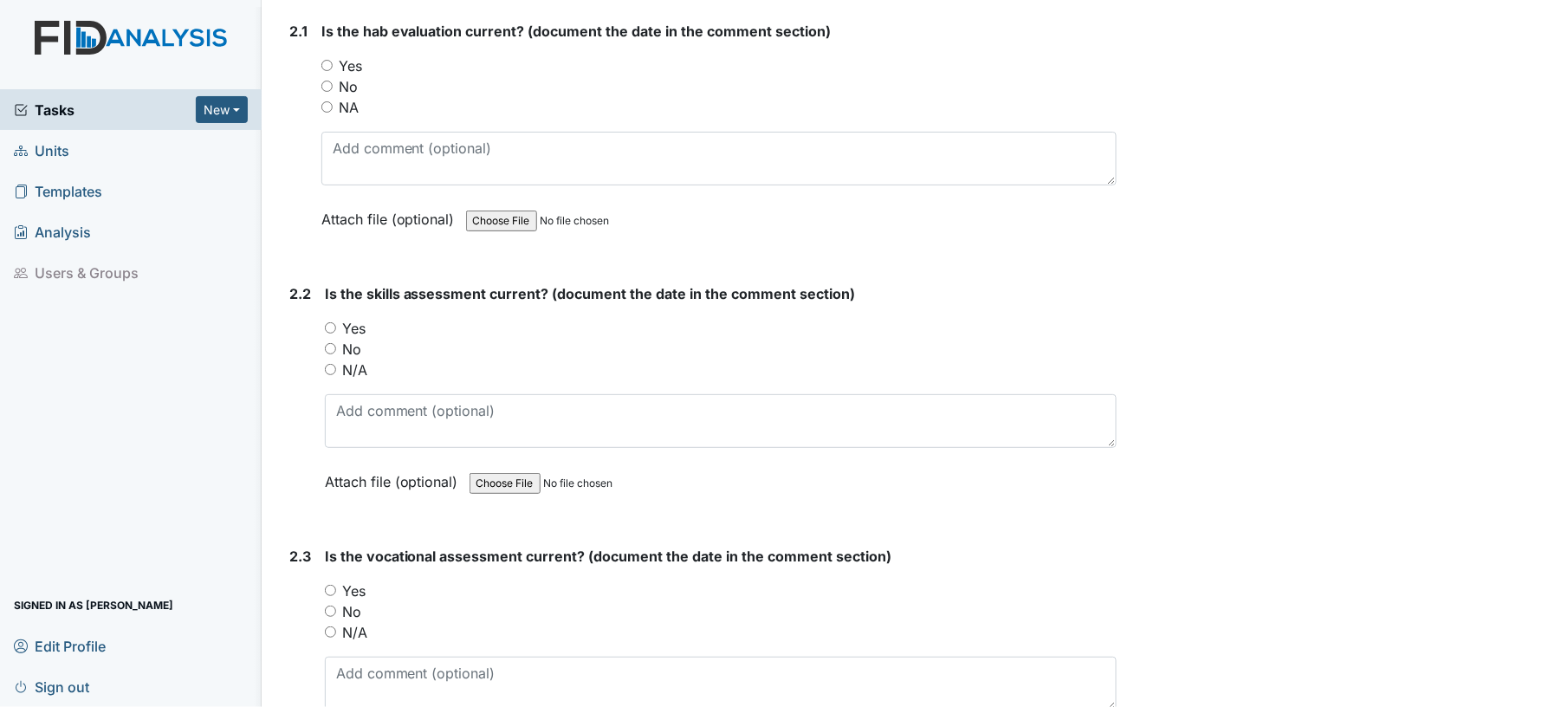
scroll to position [1786, 0]
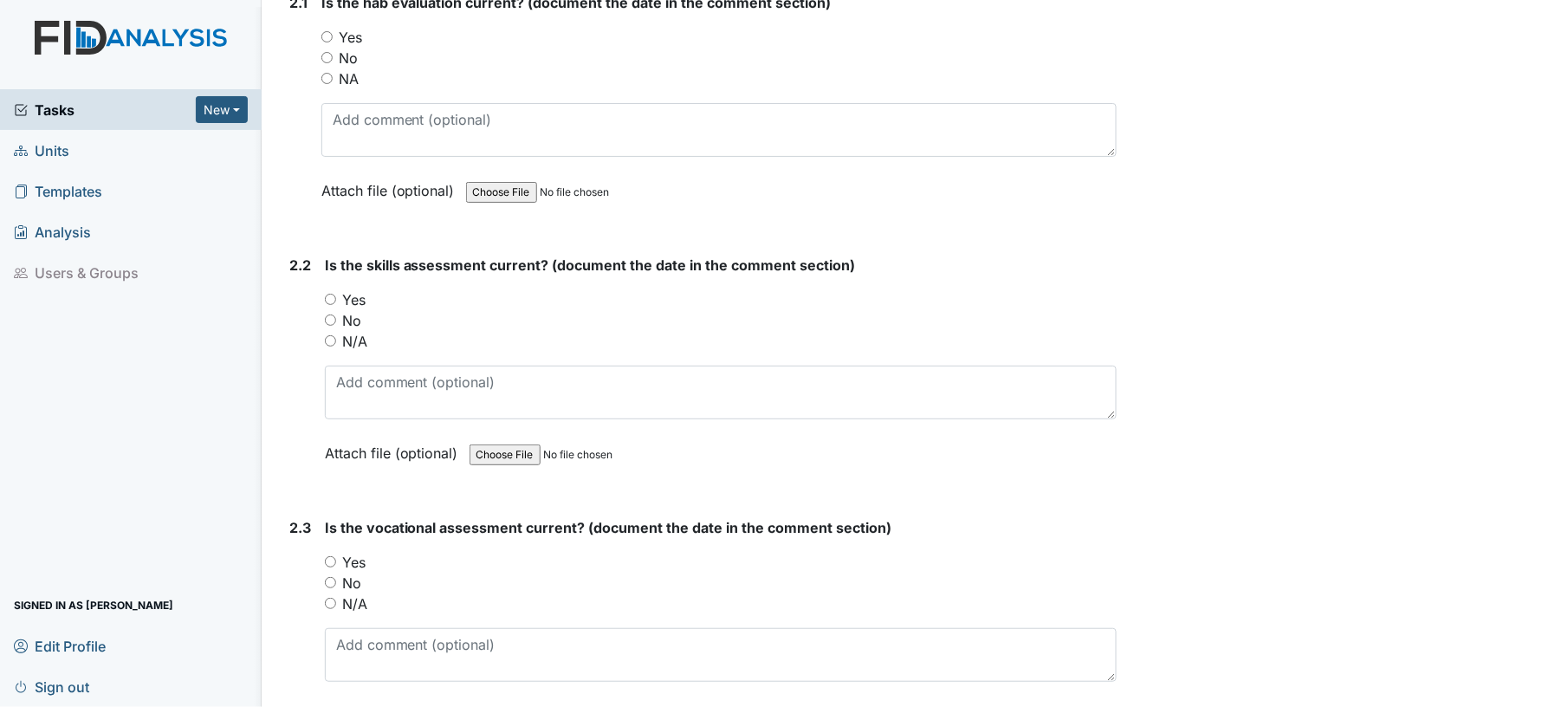
click at [326, 33] on input "Yes" at bounding box center [327, 37] width 11 height 11
radio input "true"
click at [325, 295] on input "Yes" at bounding box center [330, 299] width 11 height 11
radio input "true"
click at [329, 556] on input "Yes" at bounding box center [330, 562] width 11 height 11
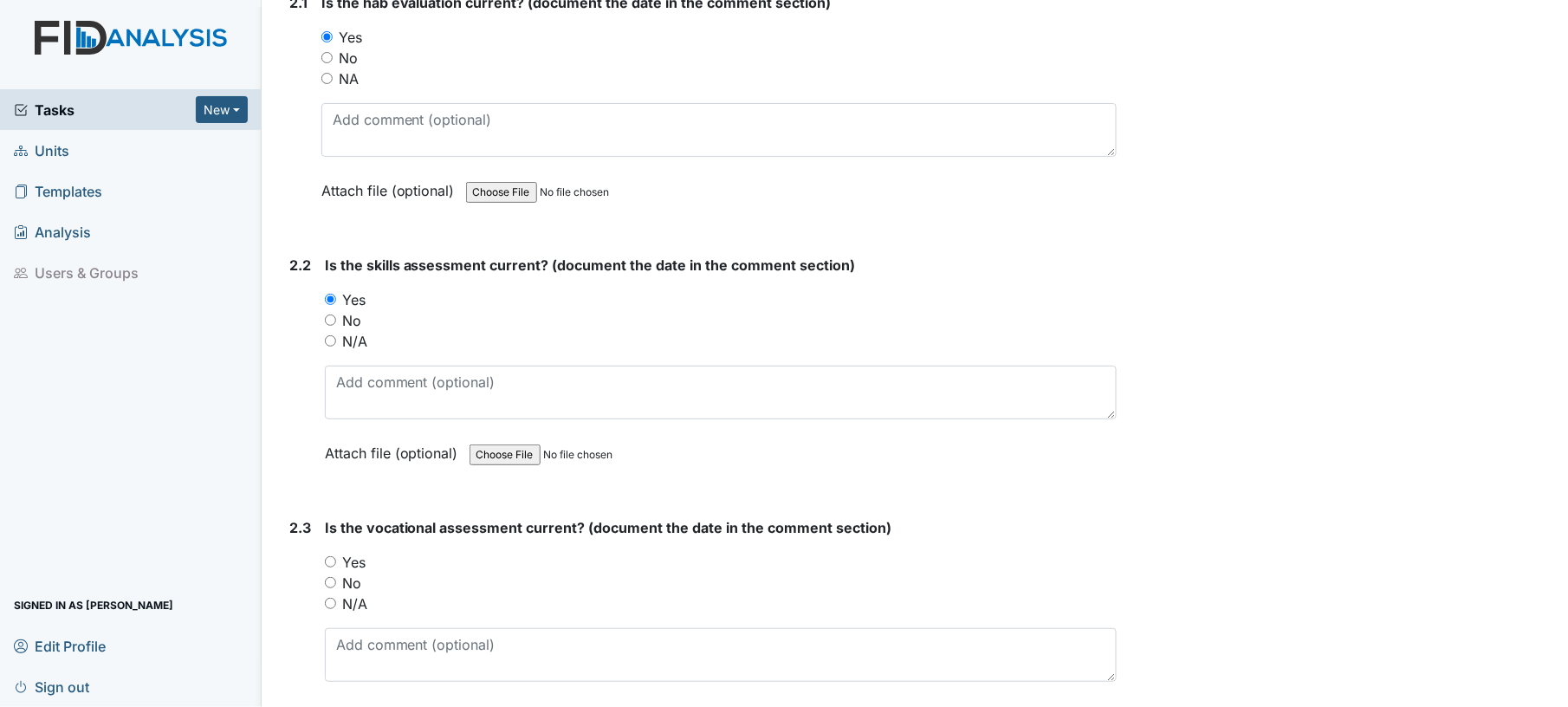
radio input "true"
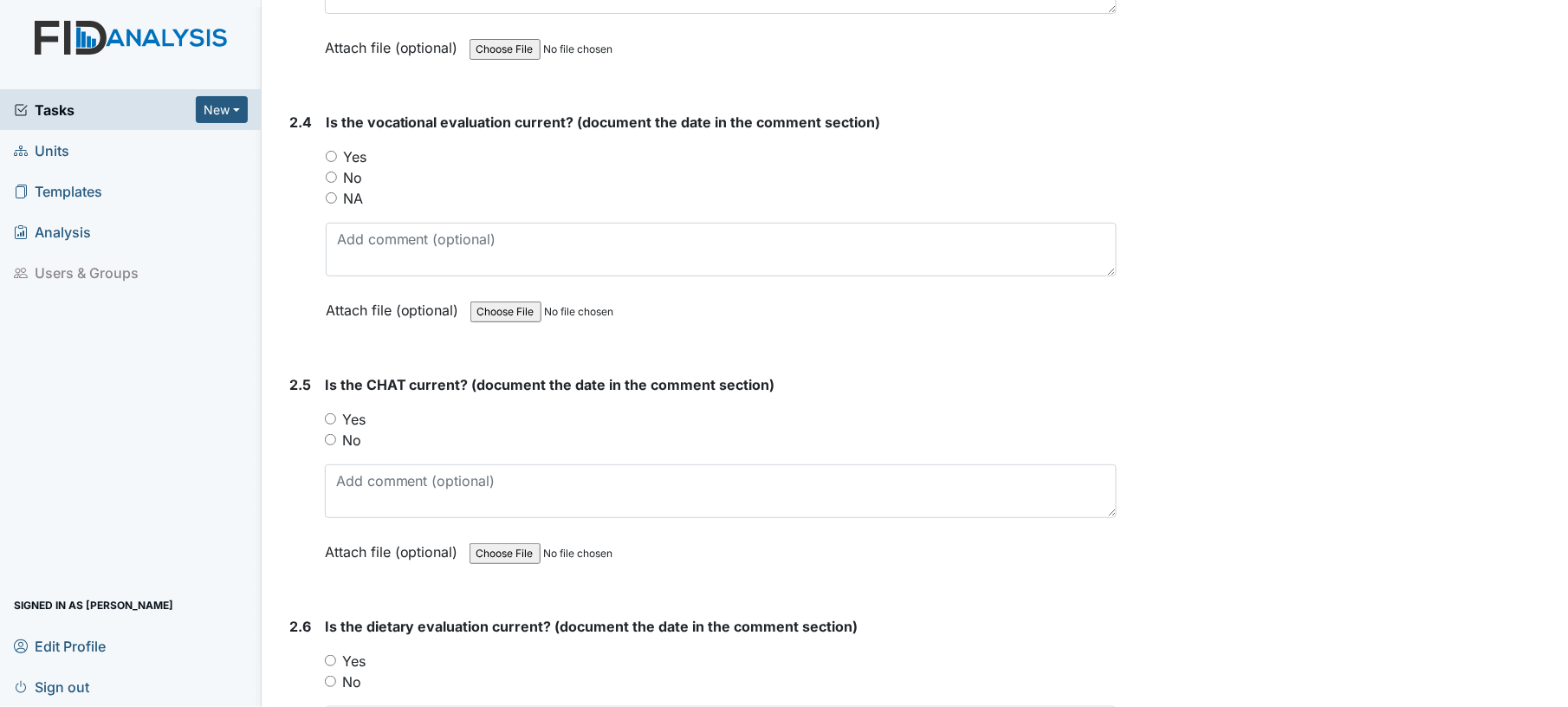
scroll to position [2464, 0]
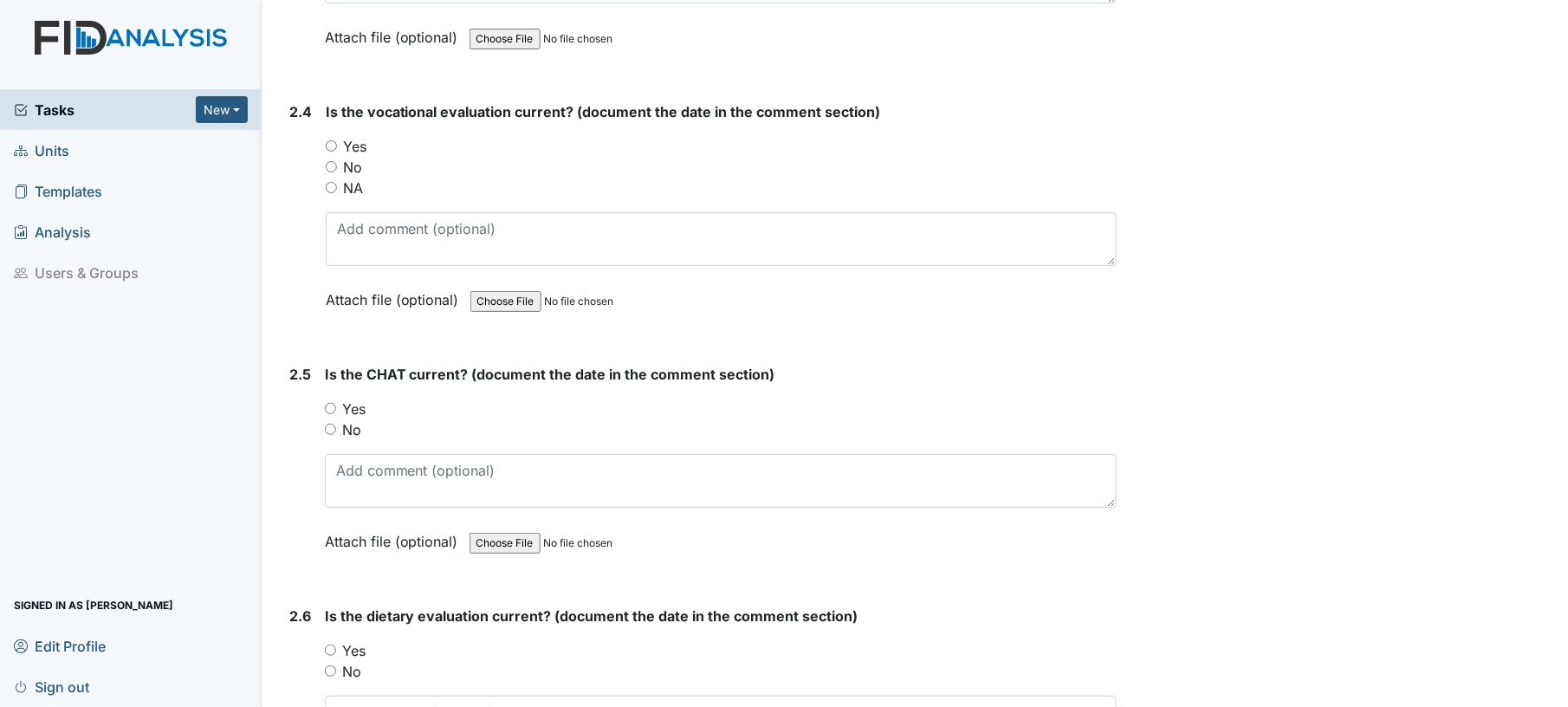
click at [333, 140] on input "Yes" at bounding box center [331, 145] width 11 height 11
radio input "true"
click at [333, 403] on input "Yes" at bounding box center [330, 408] width 11 height 11
radio input "true"
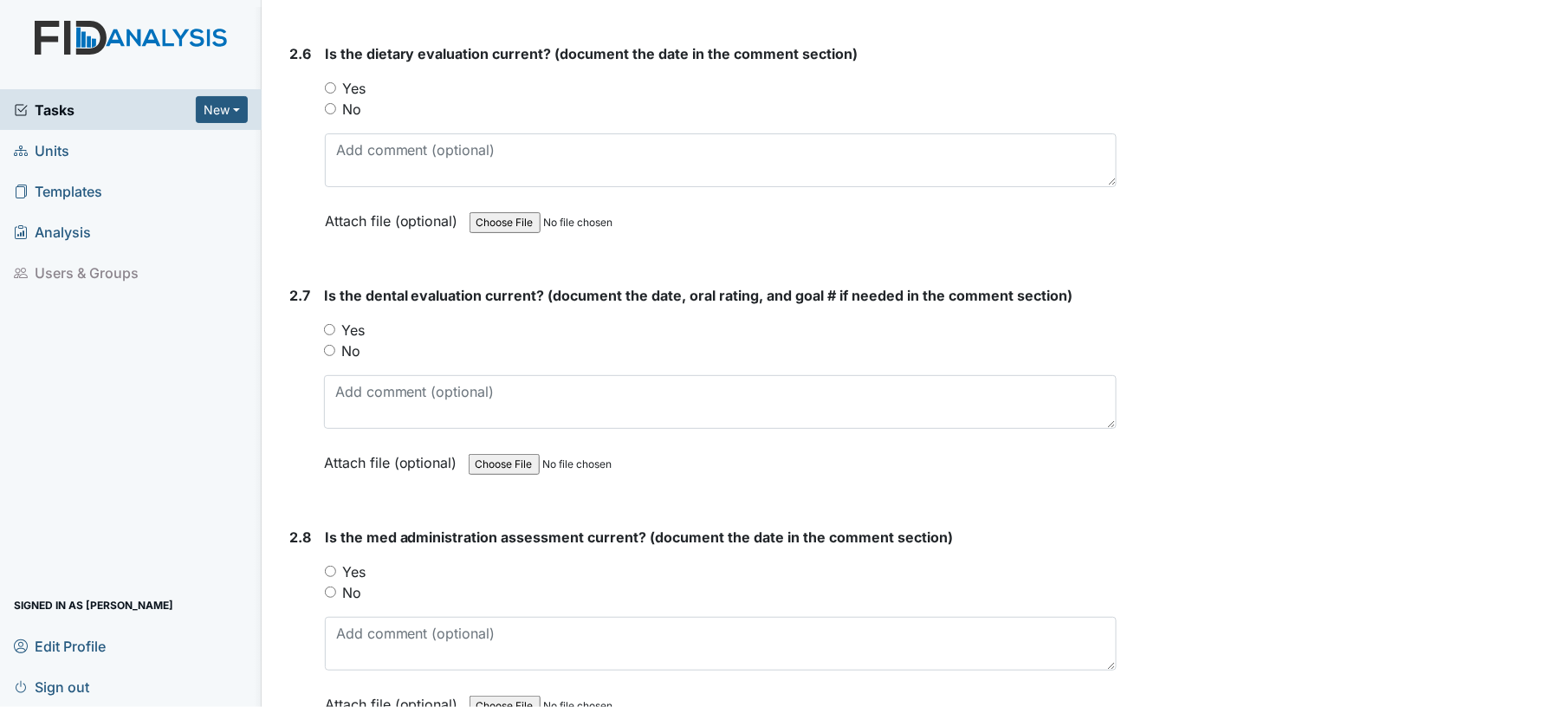
scroll to position [3065, 0]
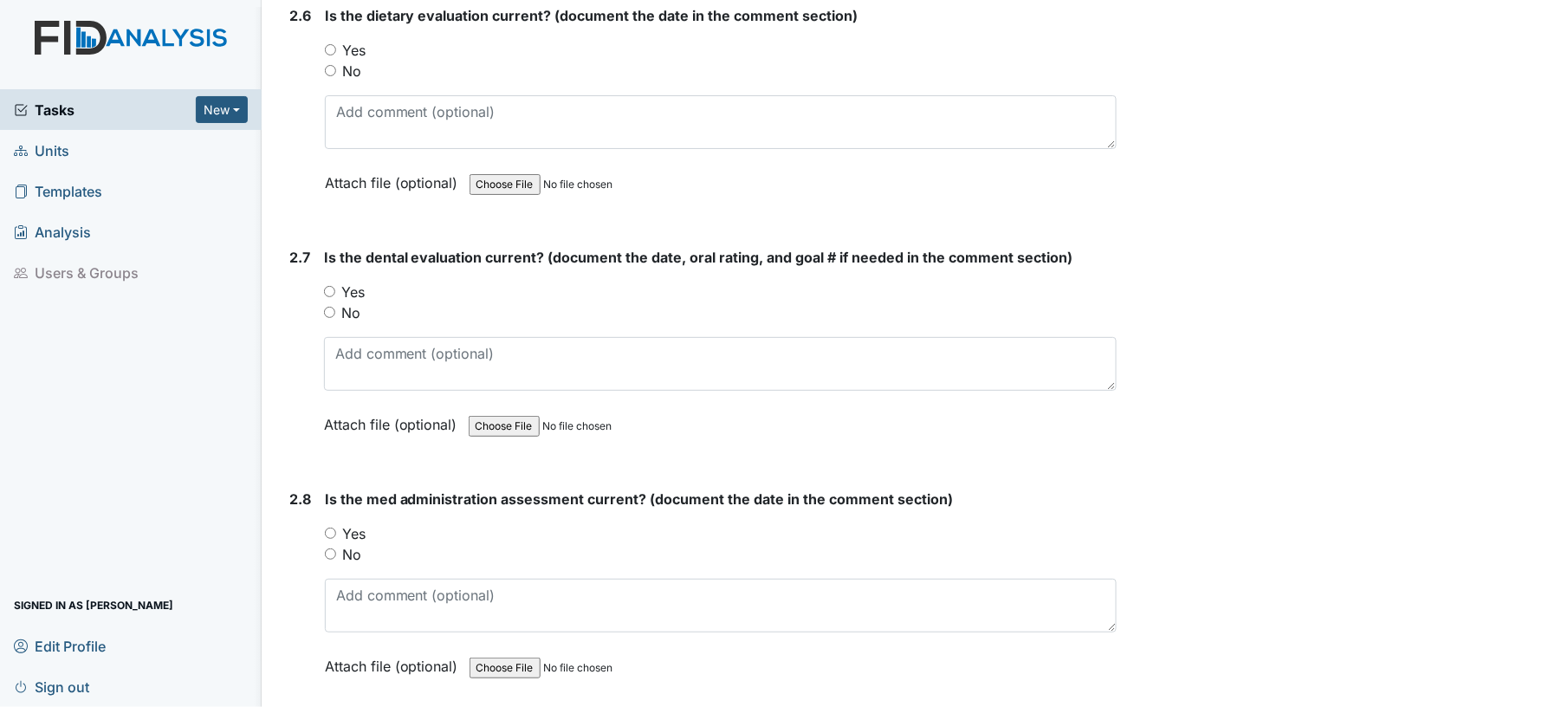
click at [330, 44] on input "Yes" at bounding box center [330, 50] width 11 height 11
radio input "true"
click at [331, 286] on input "Yes" at bounding box center [329, 292] width 11 height 11
radio input "true"
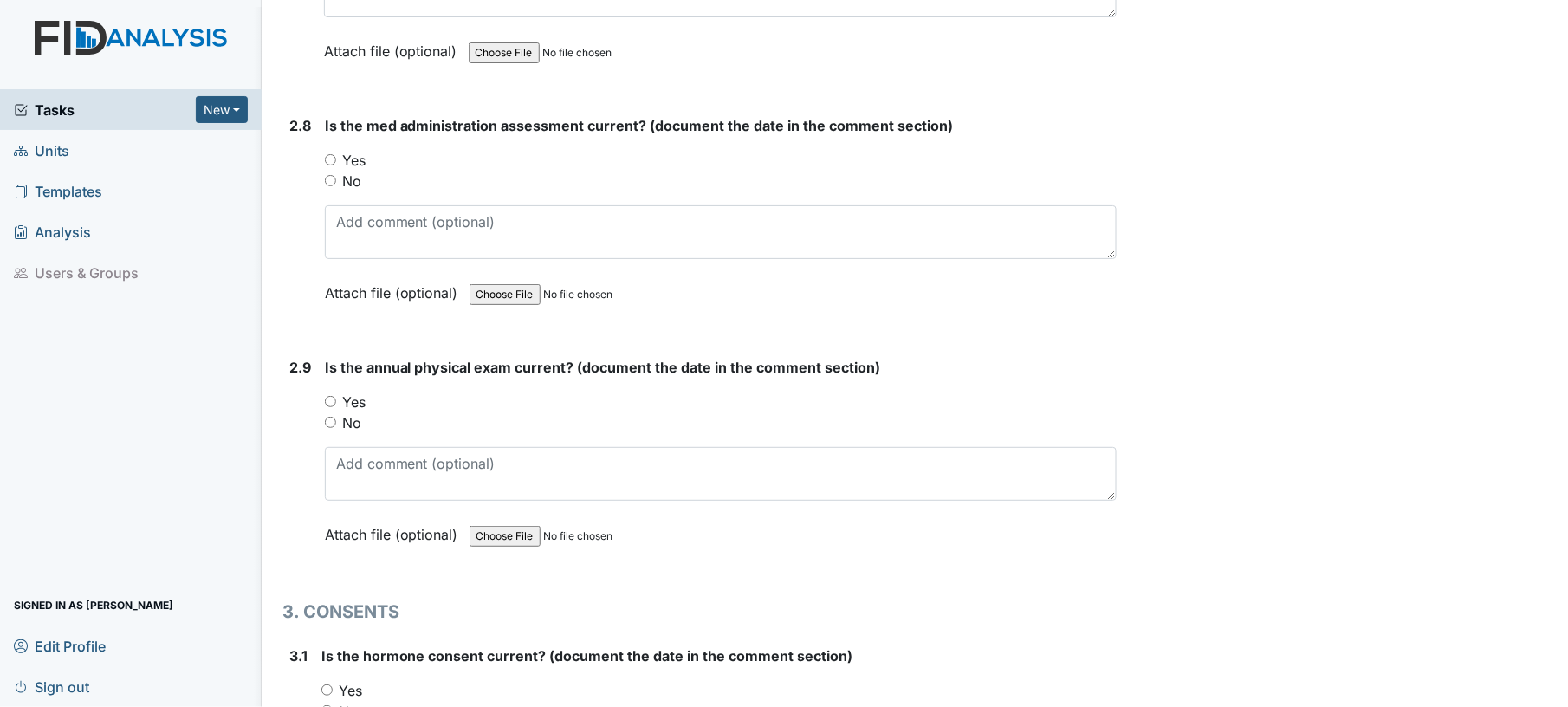
scroll to position [3447, 0]
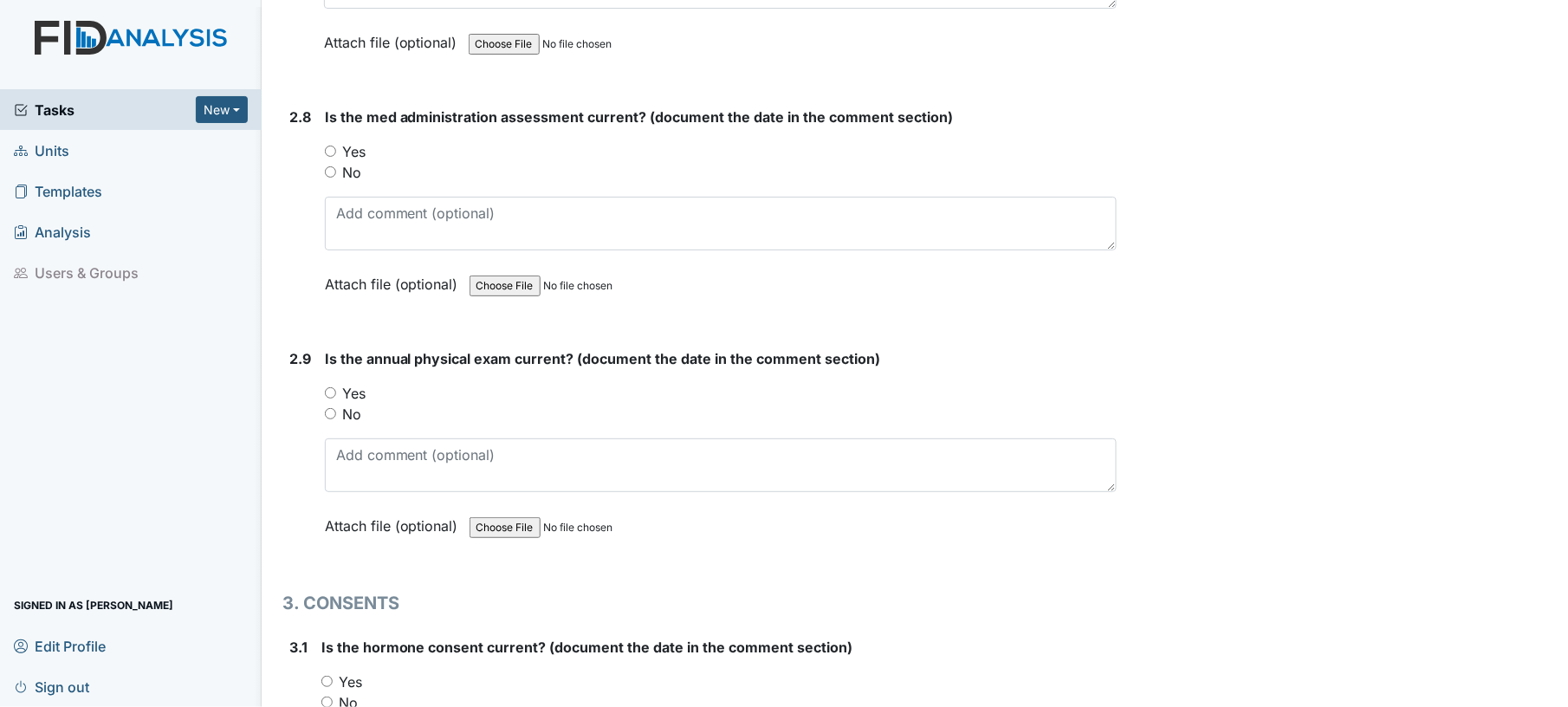
click at [1093, 423] on div "Is the annual physical exam current? (document the date in the comment section)…" at bounding box center [721, 449] width 793 height 200
click at [331, 145] on input "Yes" at bounding box center [330, 151] width 11 height 11
radio input "true"
click at [330, 387] on input "Yes" at bounding box center [330, 393] width 11 height 11
radio input "true"
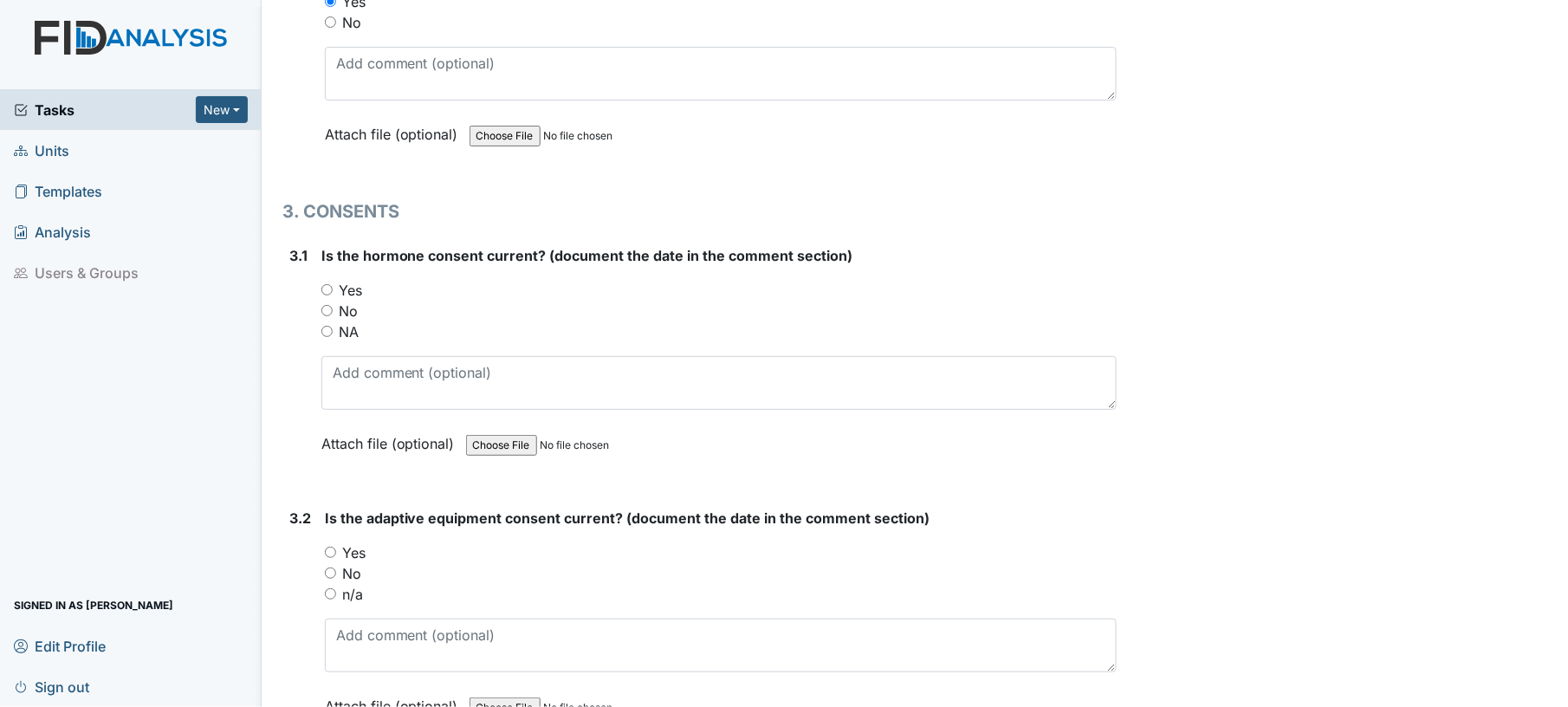
scroll to position [3848, 0]
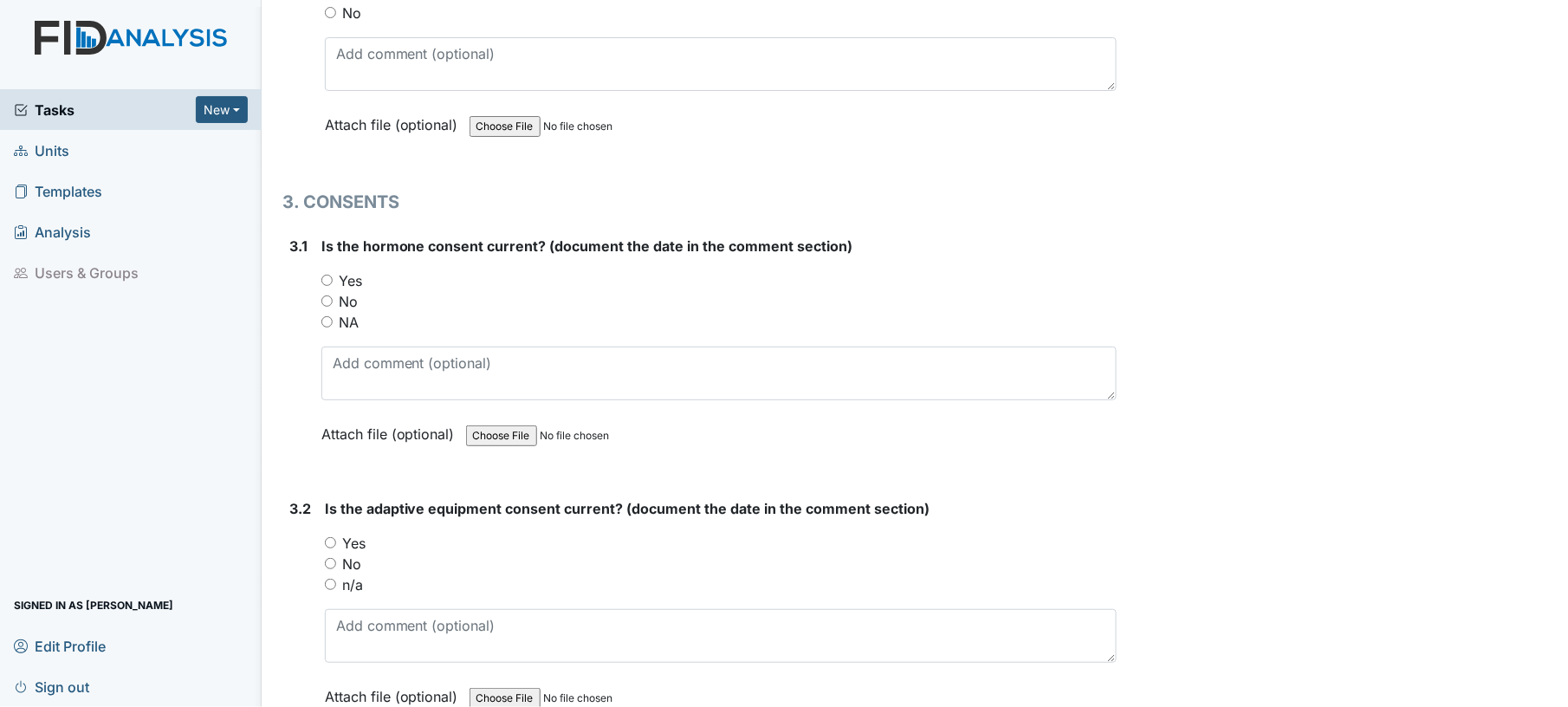
click at [322, 274] on input "Yes" at bounding box center [327, 280] width 11 height 11
radio input "true"
click at [328, 537] on input "Yes" at bounding box center [330, 543] width 11 height 11
radio input "true"
click at [326, 316] on input "NA" at bounding box center [327, 321] width 11 height 11
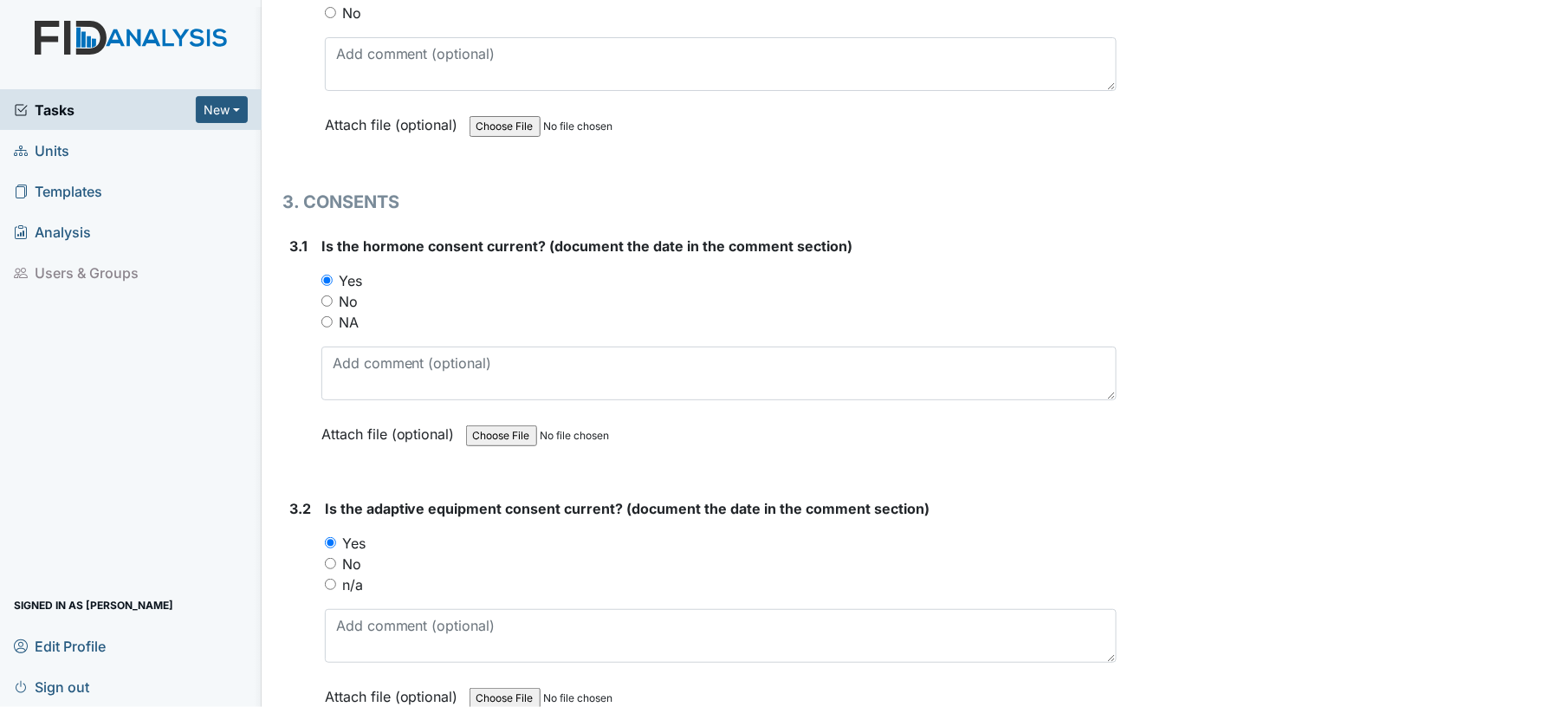
radio input "true"
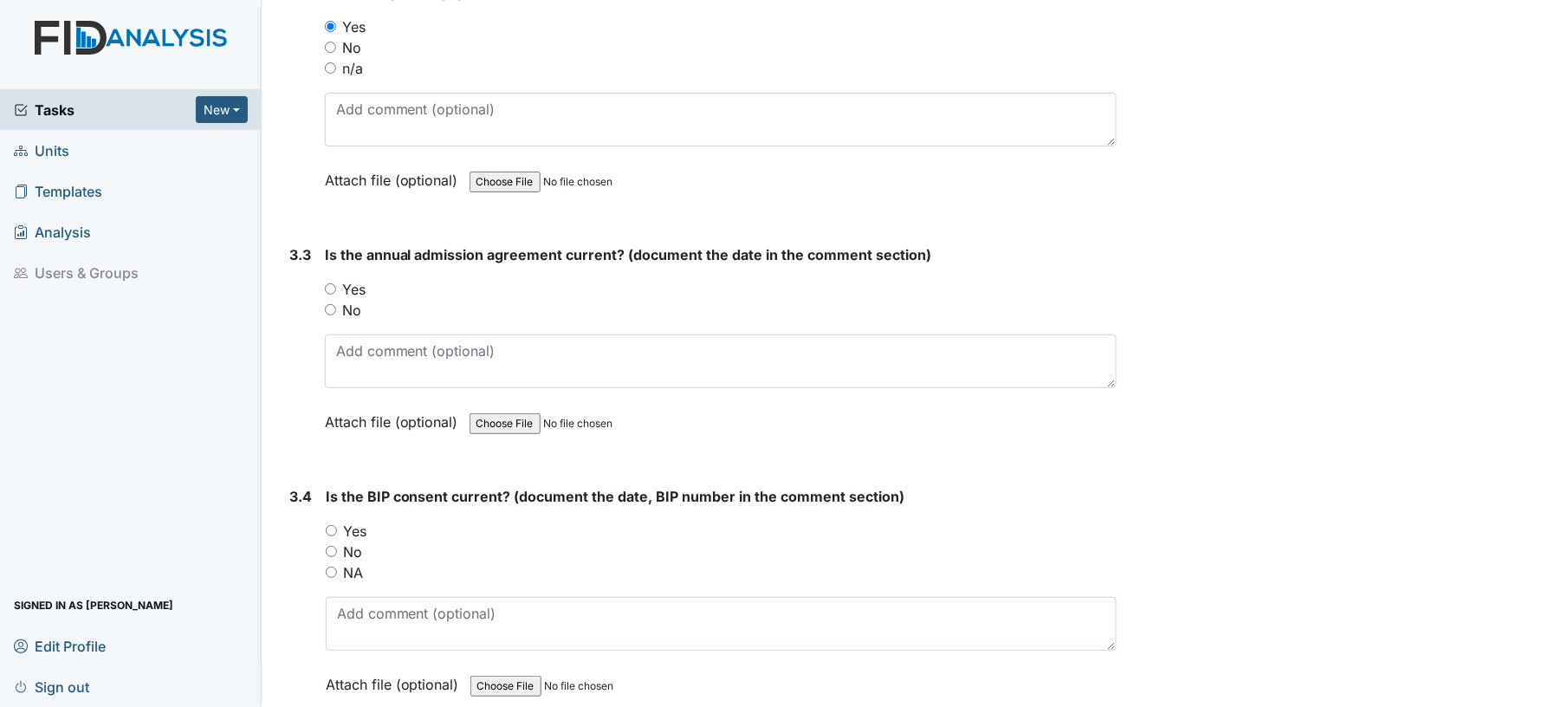
scroll to position [4441, 0]
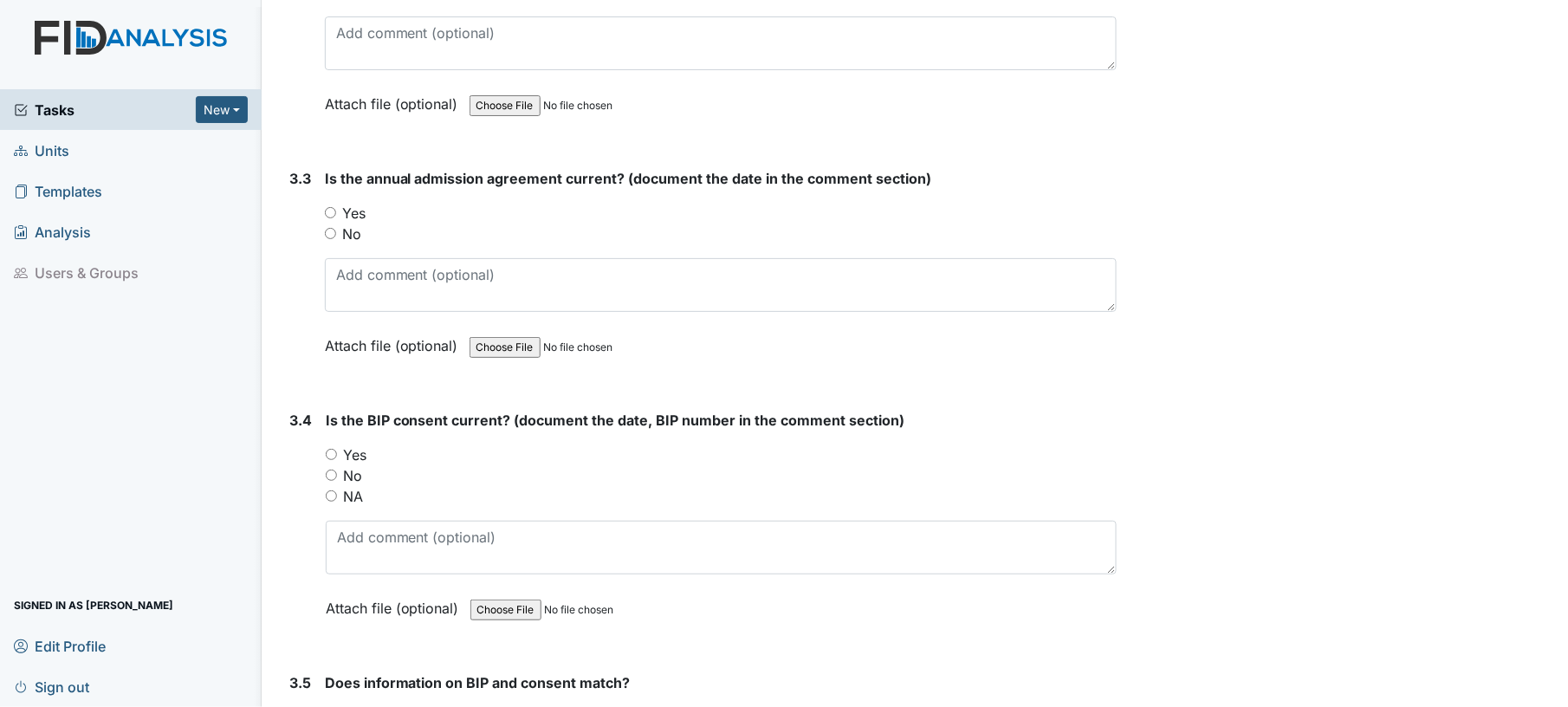
click at [330, 207] on input "Yes" at bounding box center [330, 212] width 11 height 11
radio input "true"
click at [337, 444] on div "Yes" at bounding box center [721, 454] width 792 height 21
click at [336, 444] on div "Yes" at bounding box center [721, 454] width 792 height 21
click at [336, 449] on input "Yes" at bounding box center [331, 454] width 11 height 11
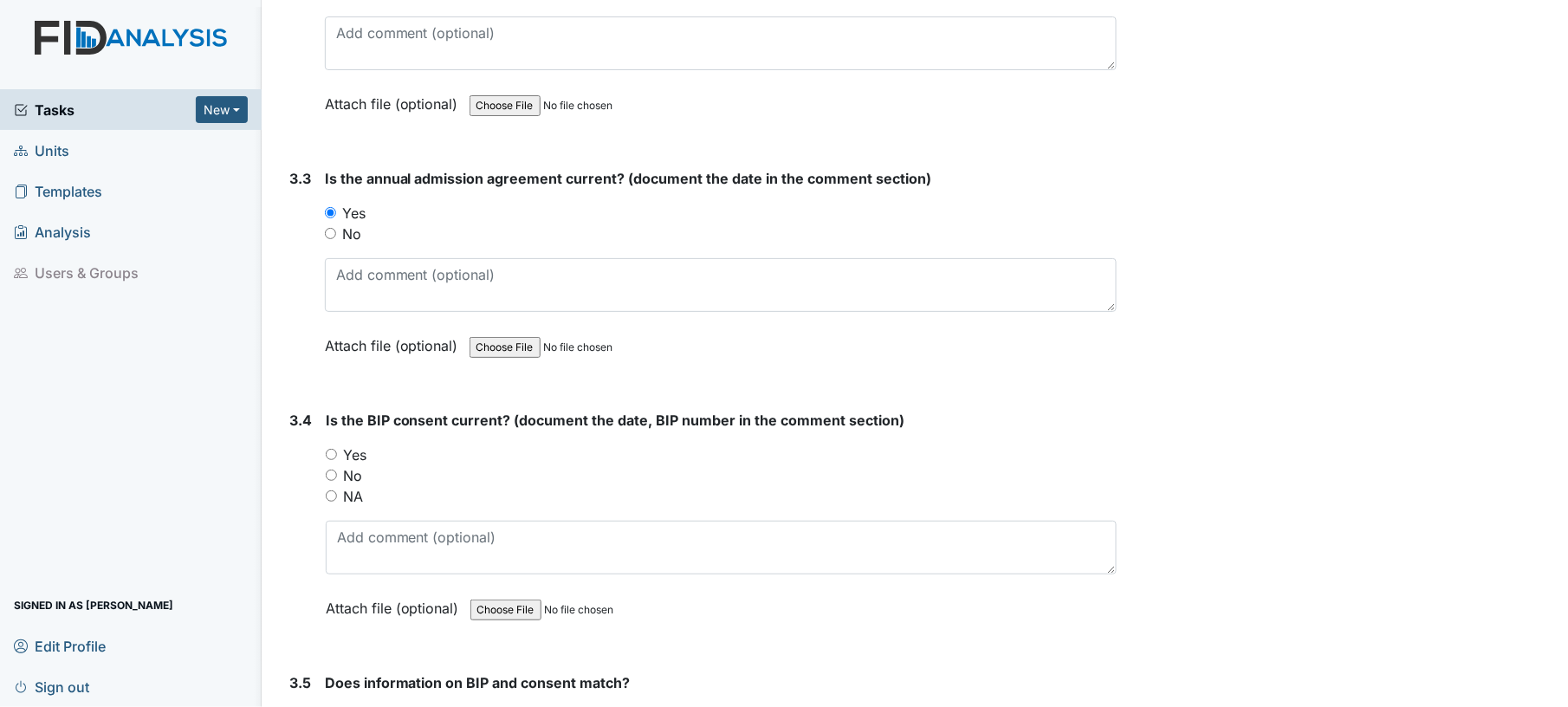
radio input "true"
click at [334, 449] on input "Yes" at bounding box center [331, 454] width 11 height 11
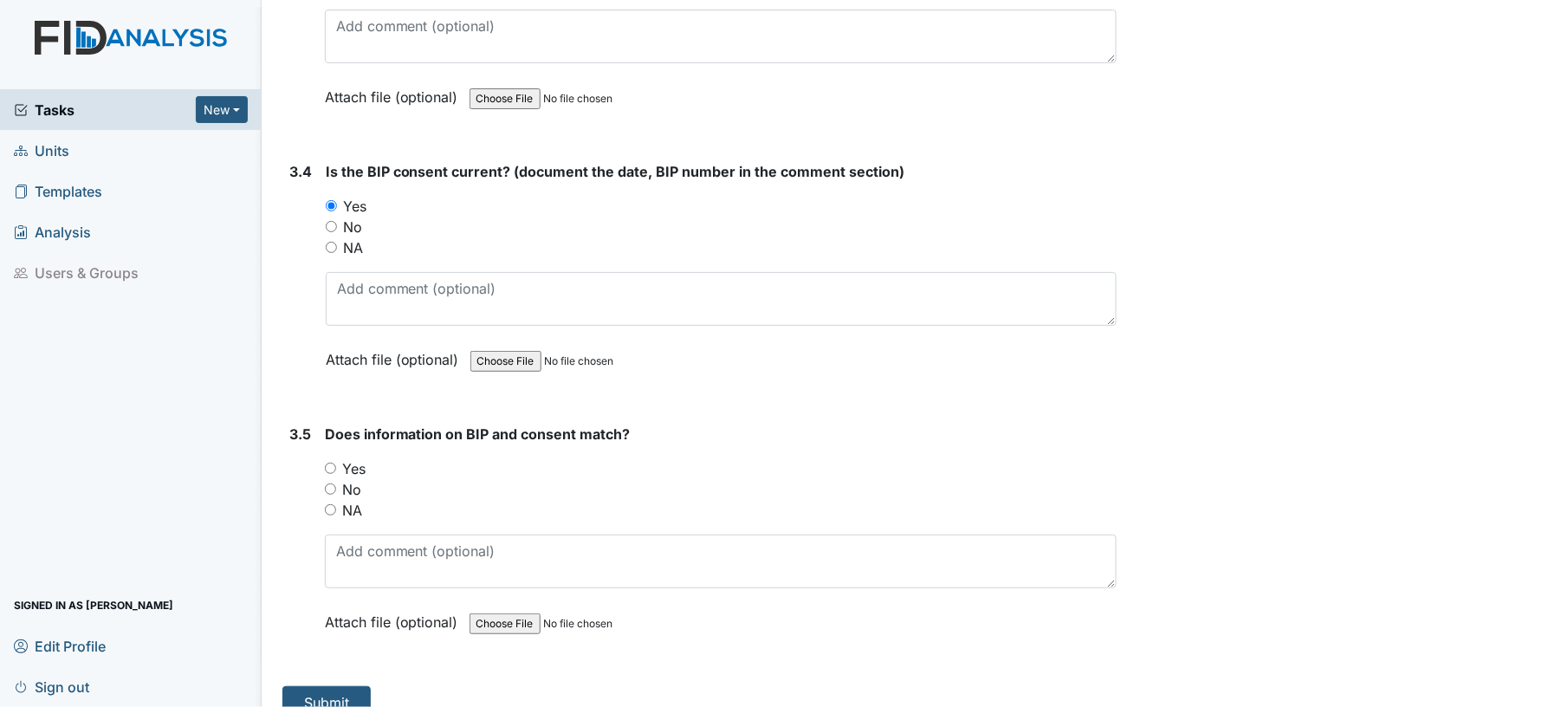
scroll to position [4698, 0]
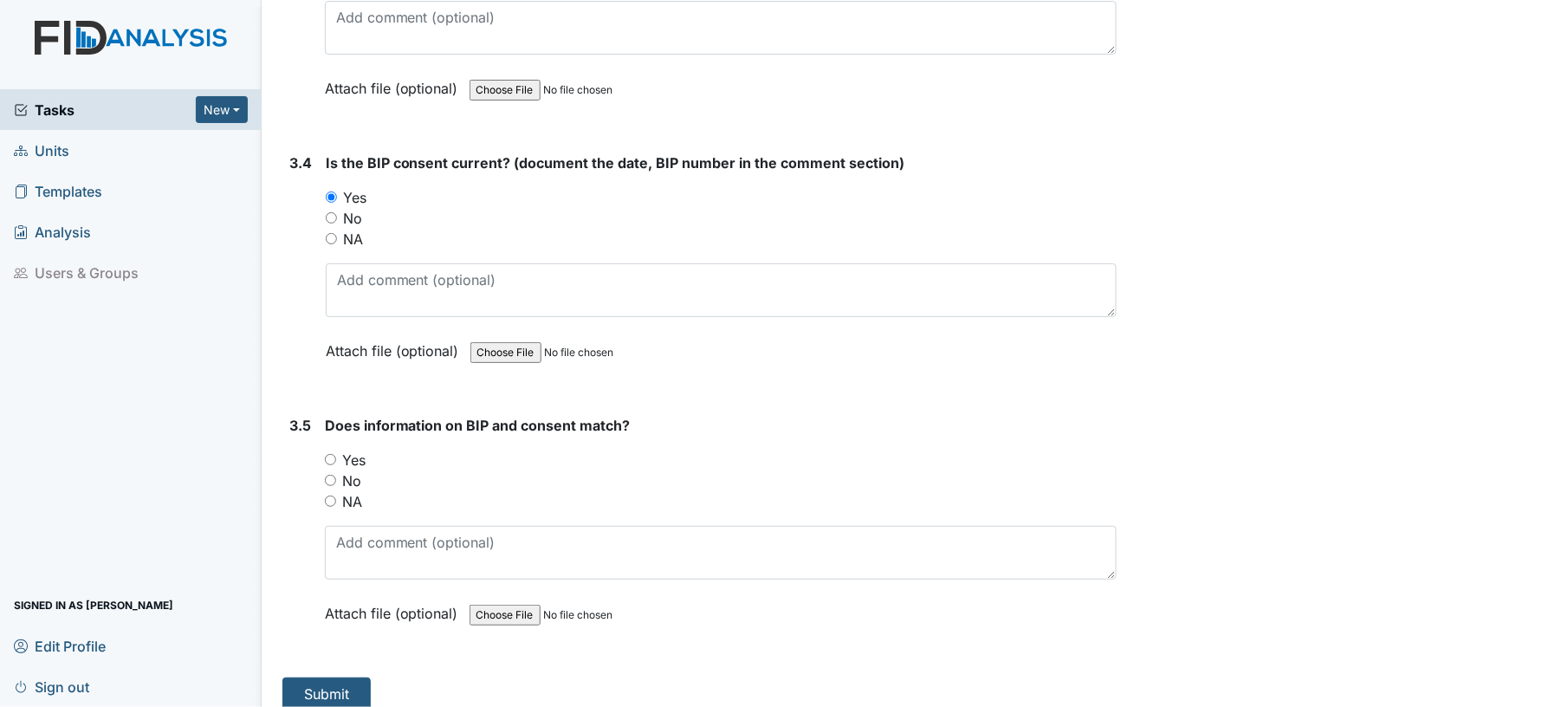
click at [329, 454] on input "Yes" at bounding box center [330, 460] width 11 height 11
radio input "true"
click at [340, 677] on button "Submit" at bounding box center [327, 693] width 88 height 33
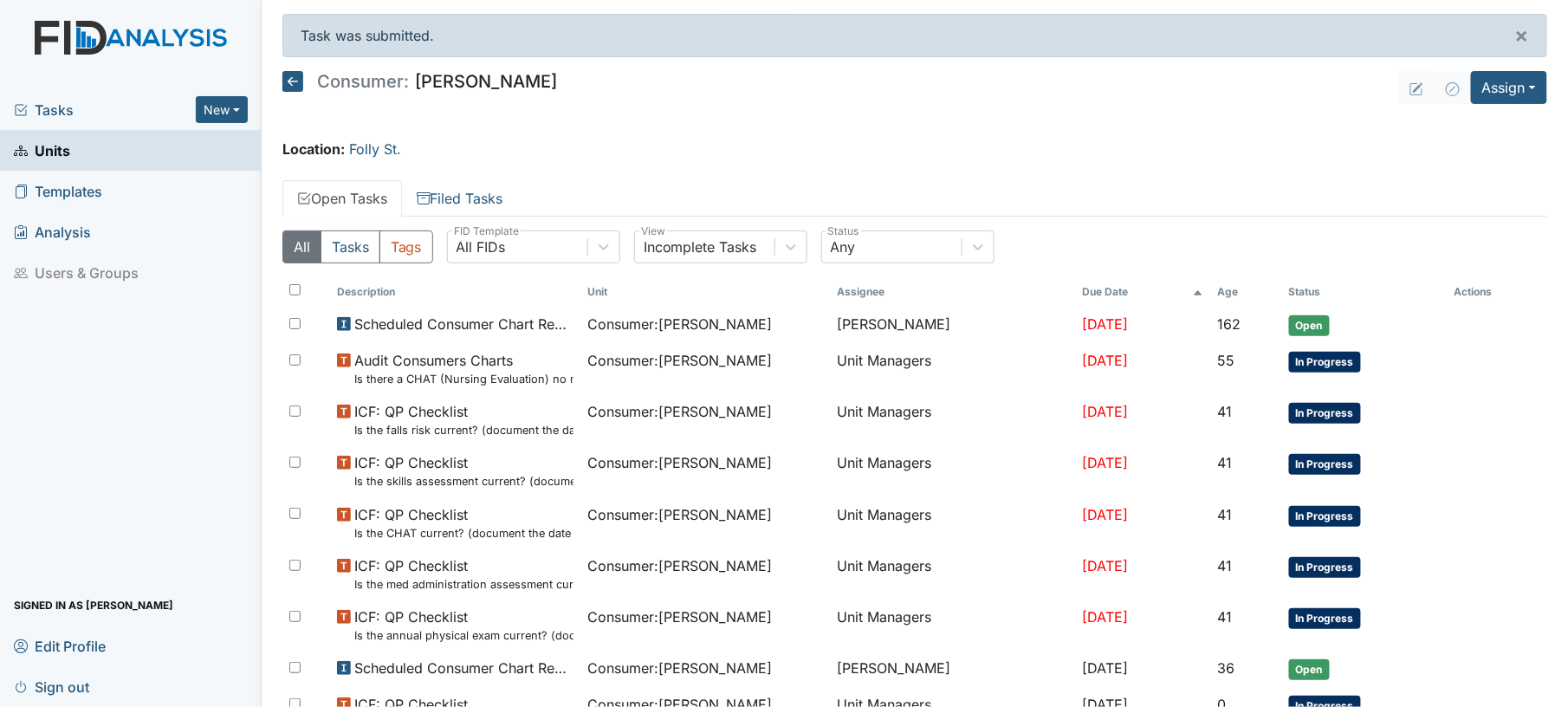
click at [299, 85] on icon at bounding box center [292, 81] width 21 height 21
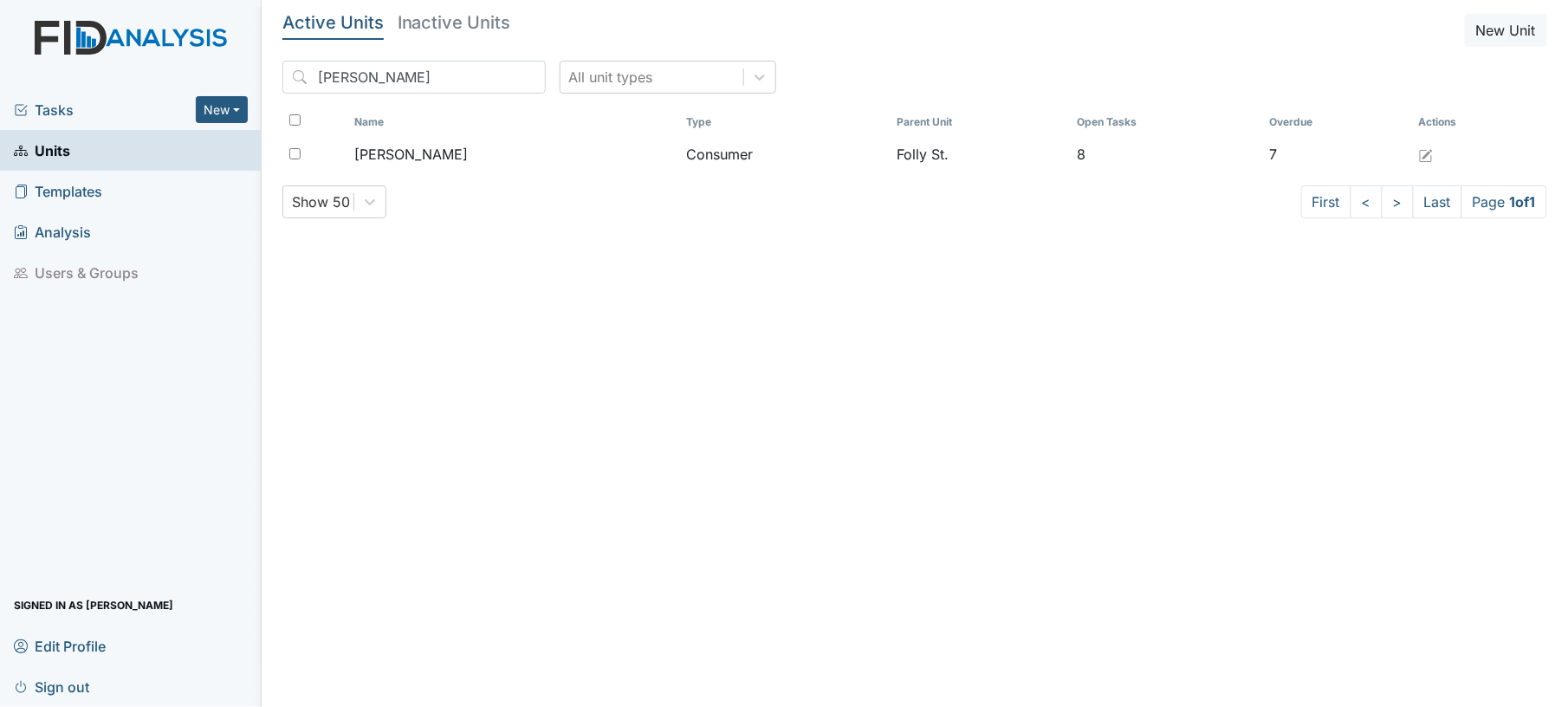
click at [441, 59] on div "Active Units Inactive Units New Unit [PERSON_NAME] All unit types Name Type Par…" at bounding box center [914, 123] width 1265 height 219
drag, startPoint x: 438, startPoint y: 68, endPoint x: 229, endPoint y: 91, distance: 210.3
click at [229, 91] on div "Tasks New Form Inspection Document Bundle Units Templates Analysis Users & Grou…" at bounding box center [784, 353] width 1568 height 707
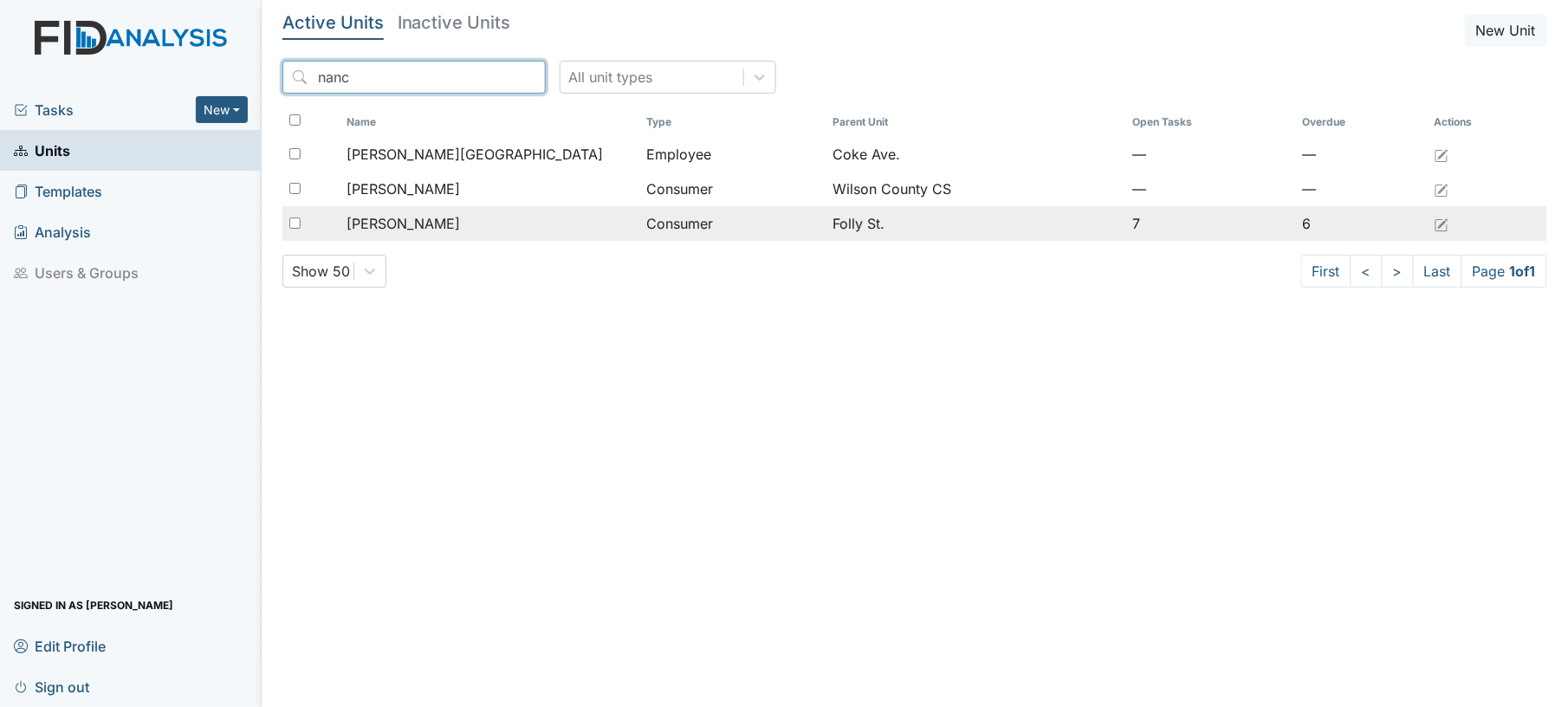
type input "nanc"
click at [410, 222] on span "[PERSON_NAME]" at bounding box center [404, 223] width 114 height 21
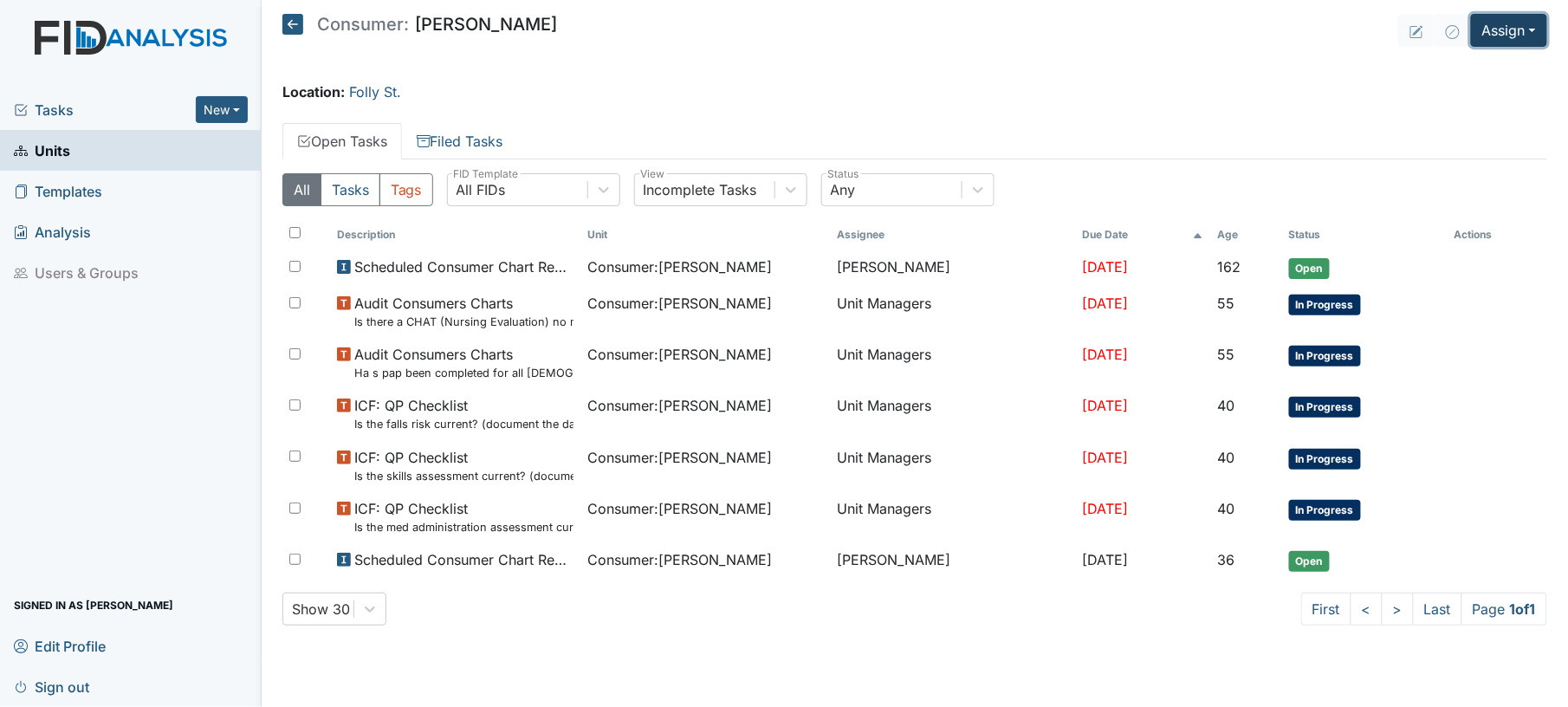
click at [1498, 42] on button "Assign" at bounding box center [1509, 30] width 76 height 33
drag, startPoint x: 1459, startPoint y: 123, endPoint x: 1443, endPoint y: 101, distance: 27.2
click at [1443, 101] on div "Assign Form Assign Inspection Assign Document Assign Bundle" at bounding box center [1466, 112] width 158 height 126
click at [1508, 38] on button "Assign" at bounding box center [1509, 30] width 76 height 33
click at [1484, 98] on link "Assign Inspection" at bounding box center [1466, 98] width 156 height 28
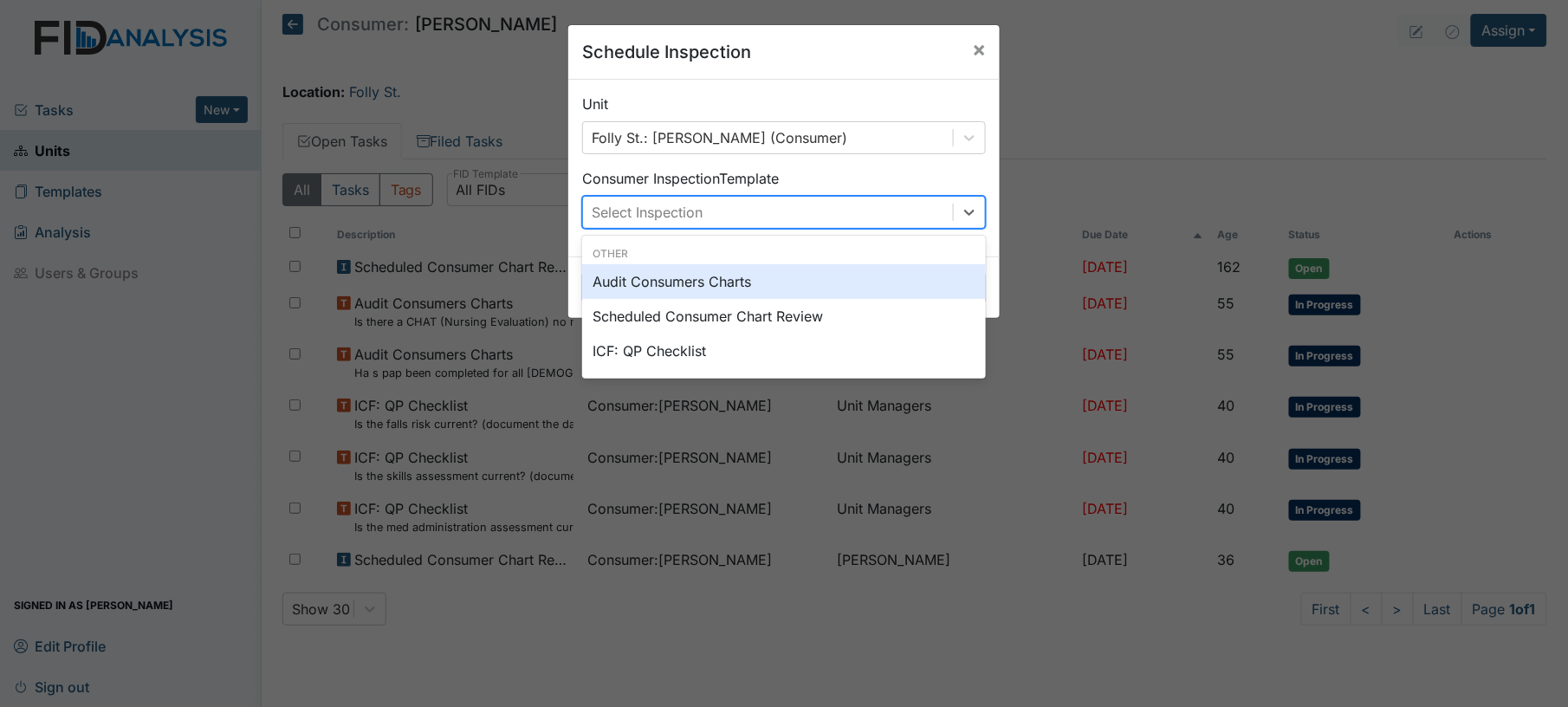
click at [871, 216] on div "Select Inspection" at bounding box center [768, 212] width 370 height 32
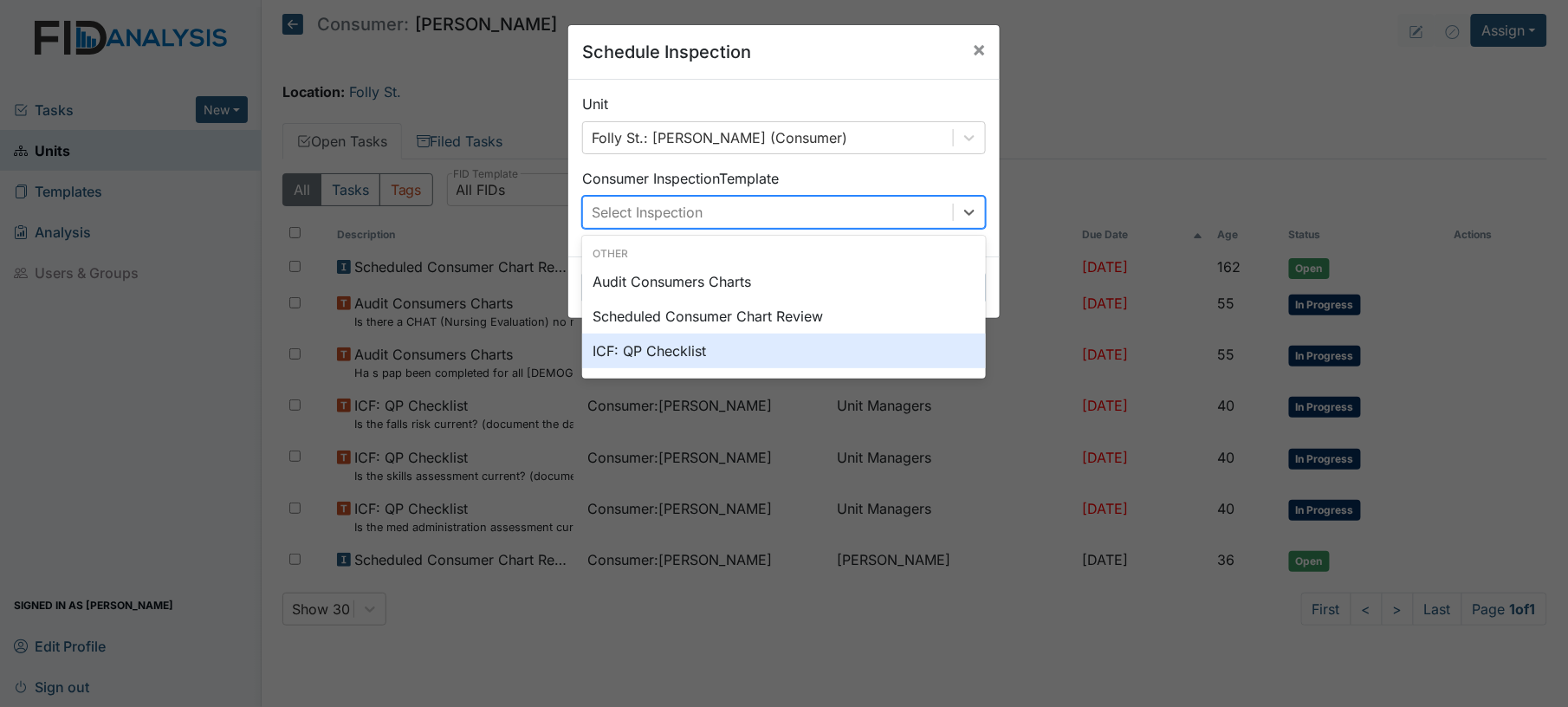
click at [746, 352] on div "ICF: QP Checklist" at bounding box center [784, 350] width 404 height 34
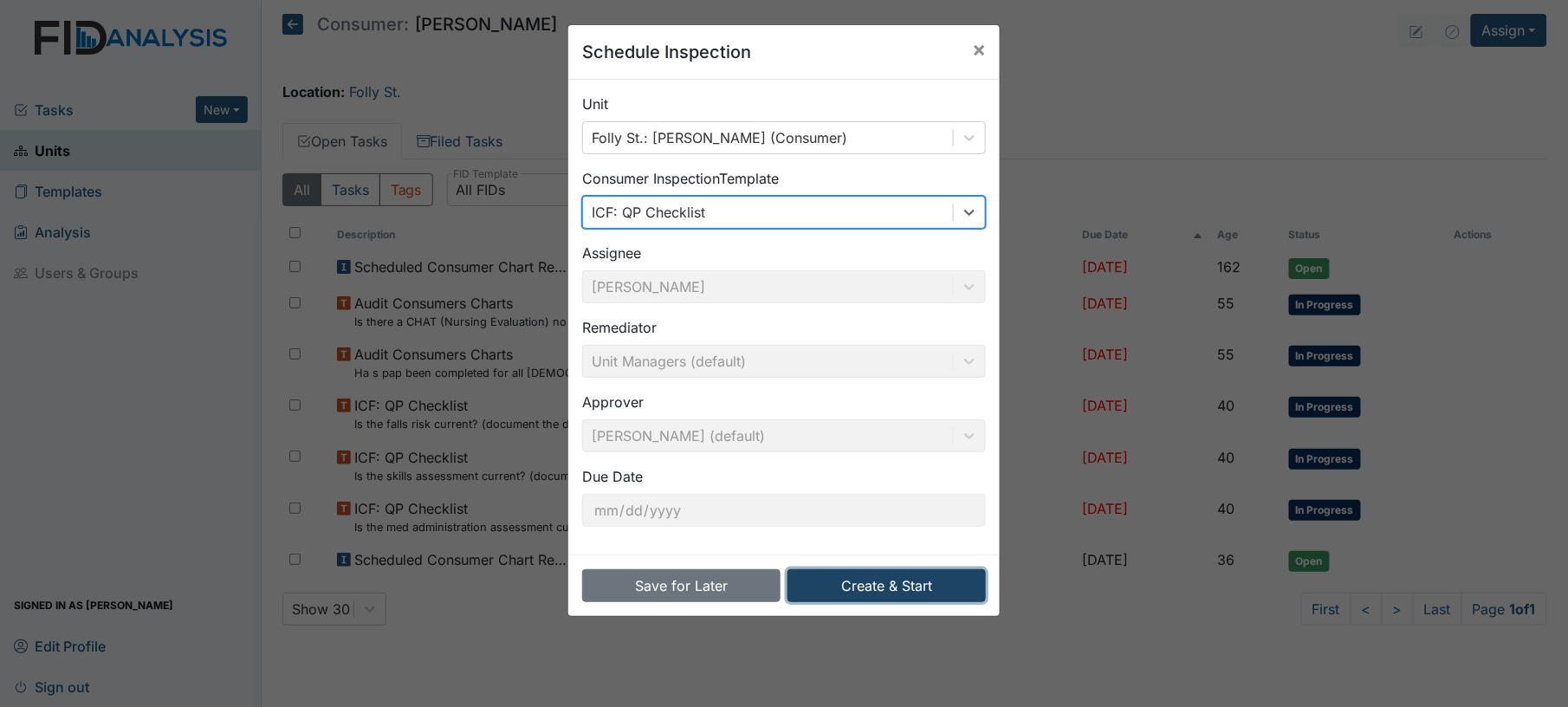
click at [846, 586] on button "Create & Start" at bounding box center [886, 585] width 199 height 33
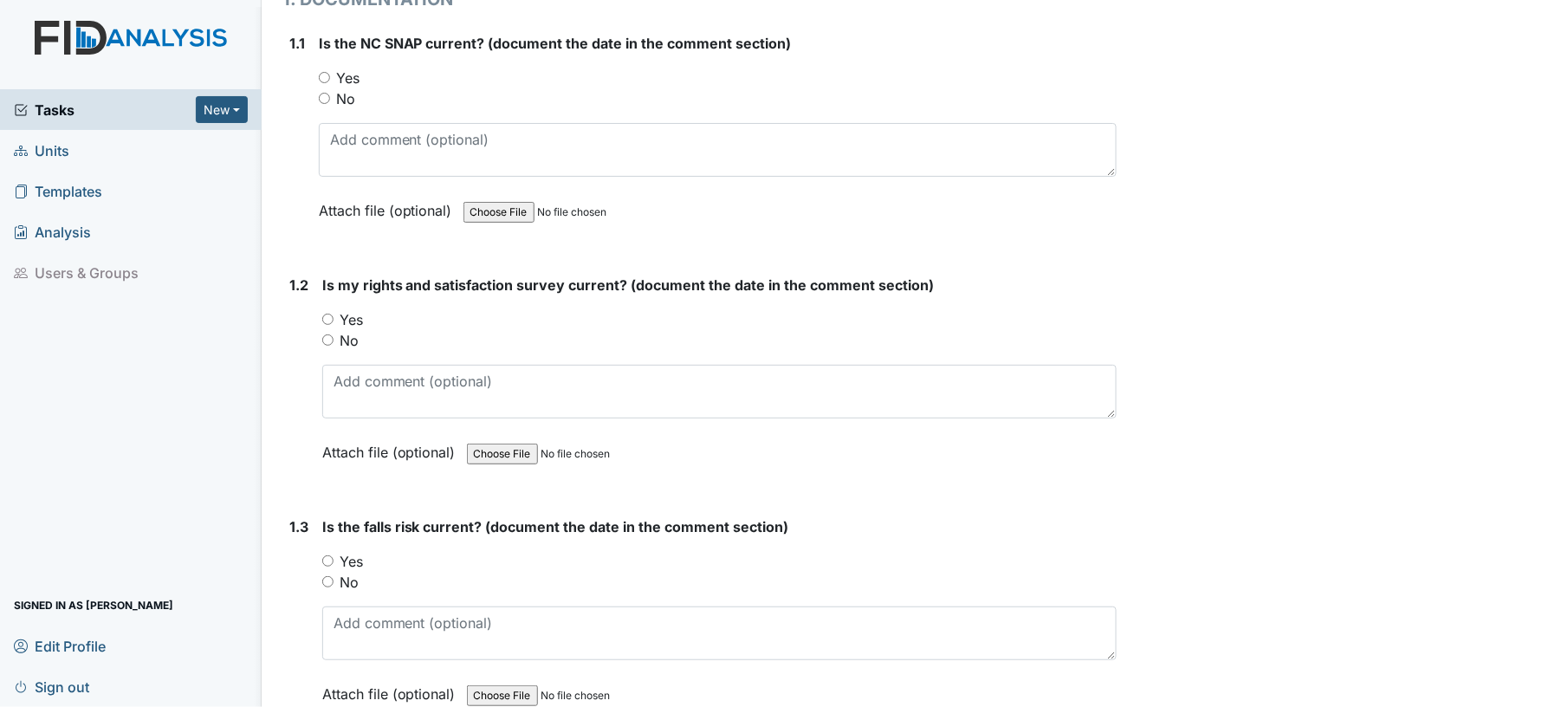
scroll to position [257, 0]
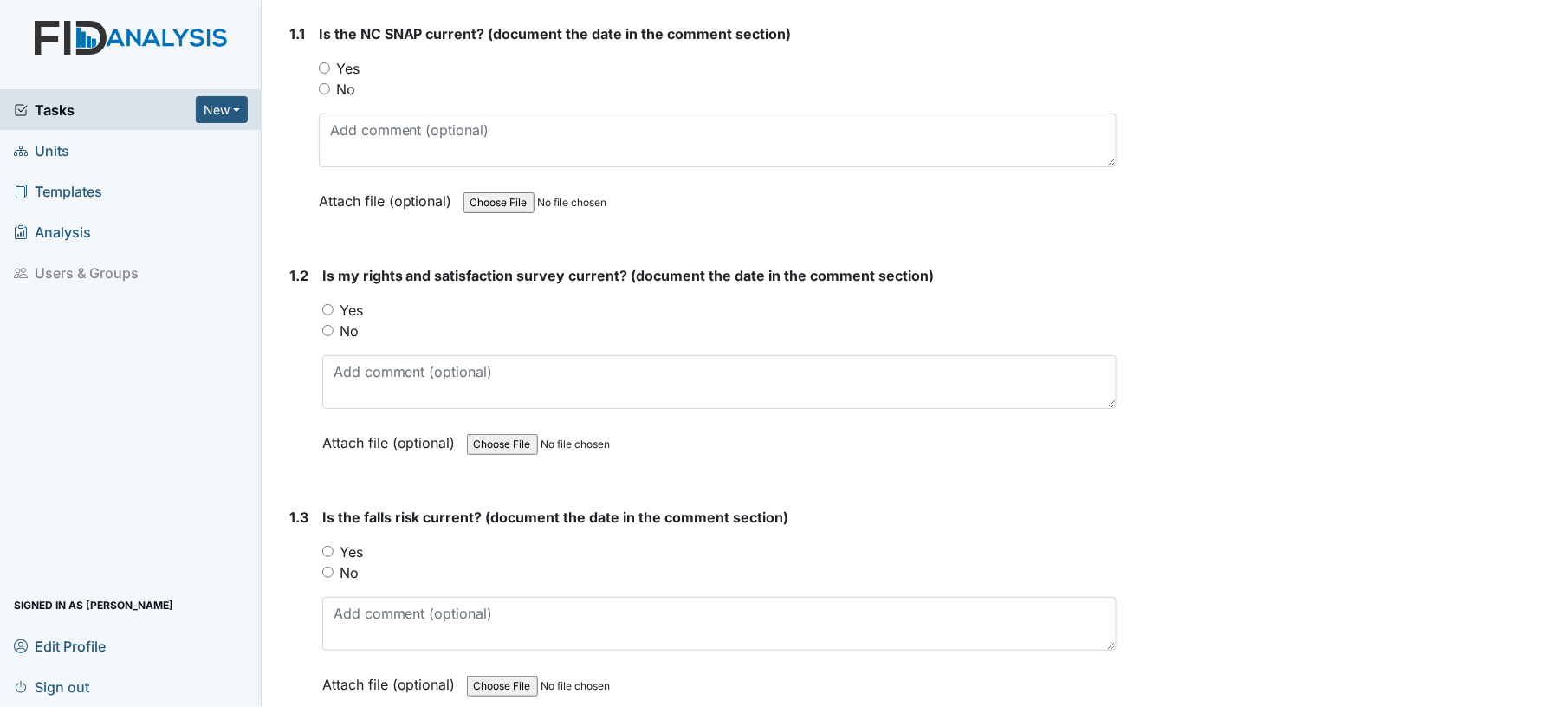
click at [323, 67] on input "Yes" at bounding box center [324, 68] width 11 height 11
radio input "true"
click at [326, 307] on input "Yes" at bounding box center [328, 310] width 11 height 11
radio input "true"
click at [329, 567] on input "No" at bounding box center [328, 572] width 11 height 11
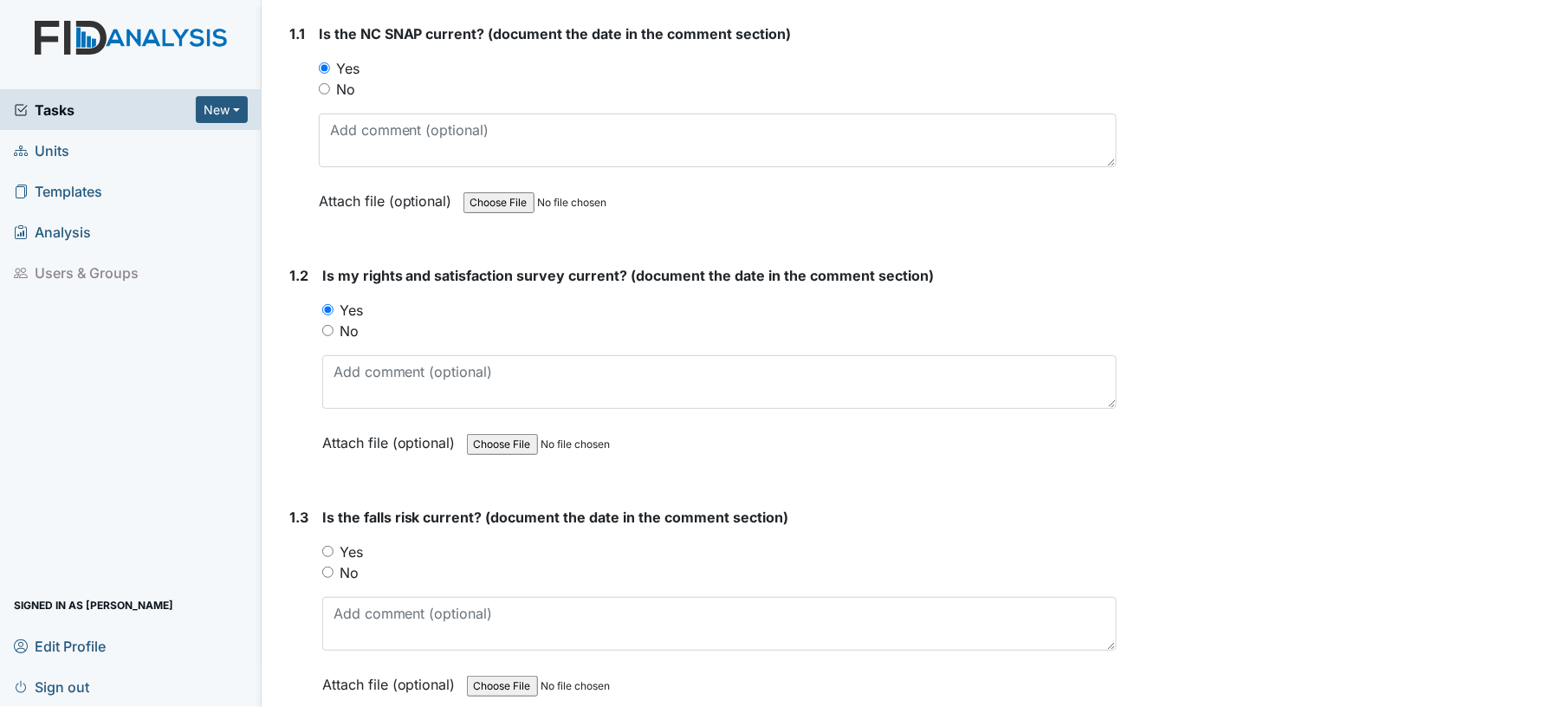
radio input "true"
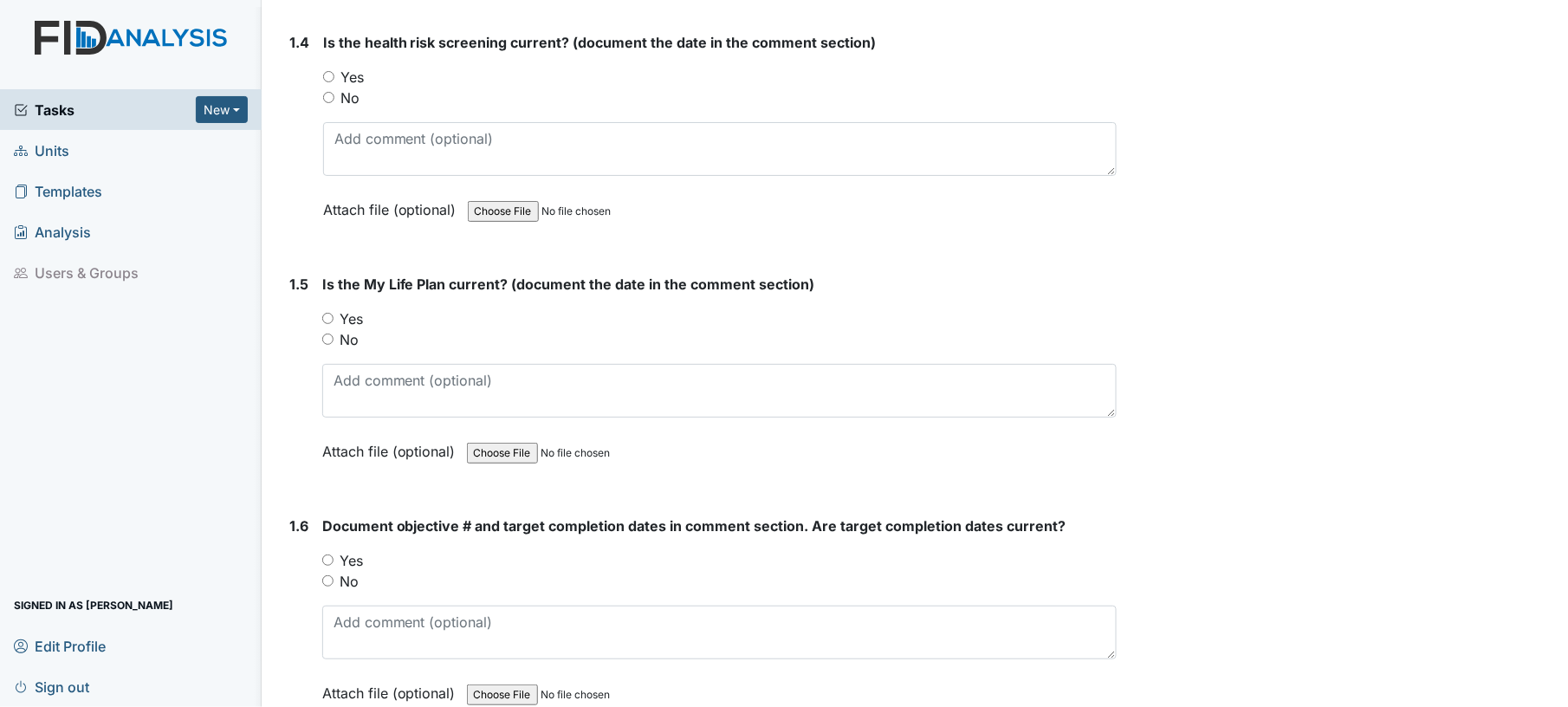
scroll to position [993, 0]
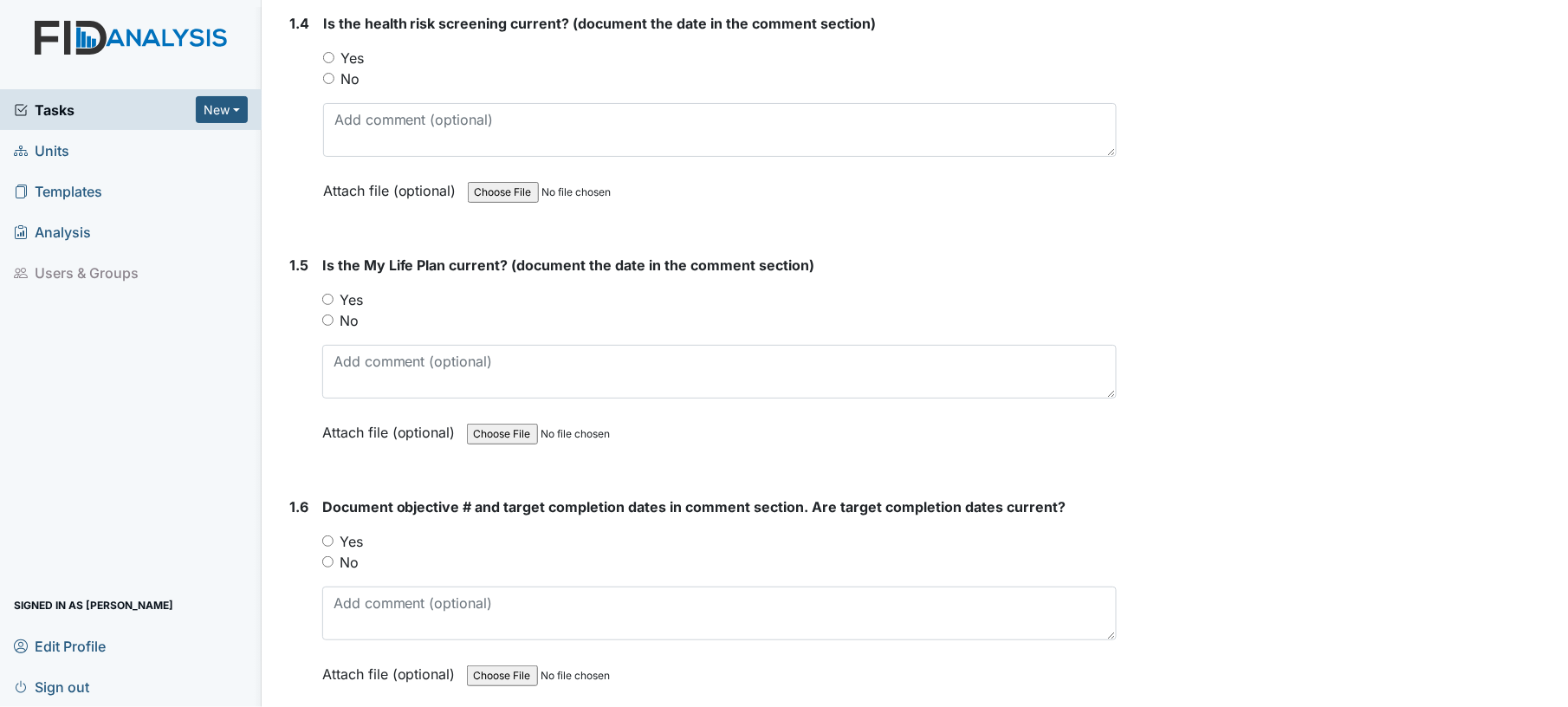
click at [326, 56] on input "Yes" at bounding box center [329, 58] width 11 height 11
radio input "true"
click at [320, 295] on div "1.5 Is the My Life Plan current? (document the date in the comment section) You…" at bounding box center [700, 361] width 835 height 214
click at [326, 294] on input "Yes" at bounding box center [328, 299] width 11 height 11
radio input "true"
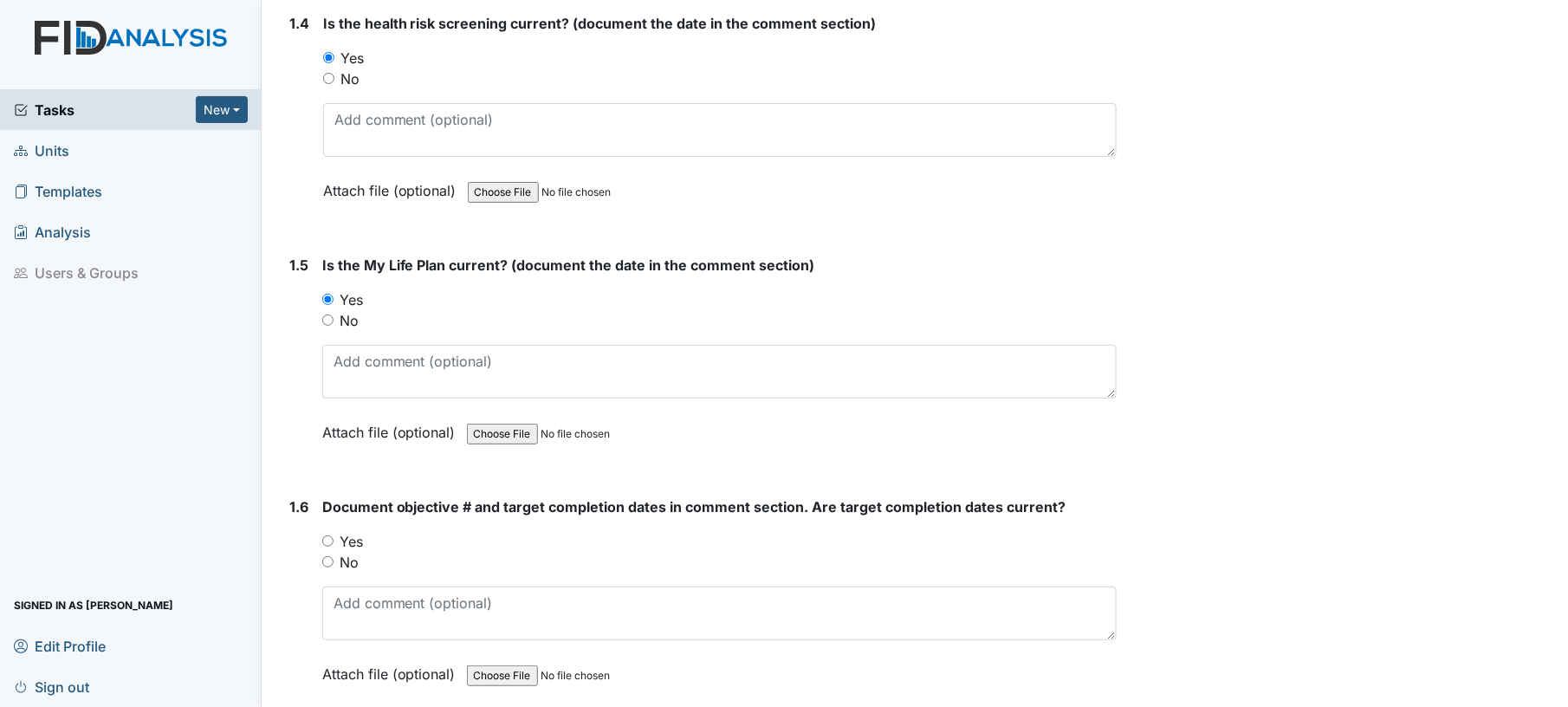
click at [323, 535] on input "Yes" at bounding box center [328, 541] width 11 height 11
radio input "true"
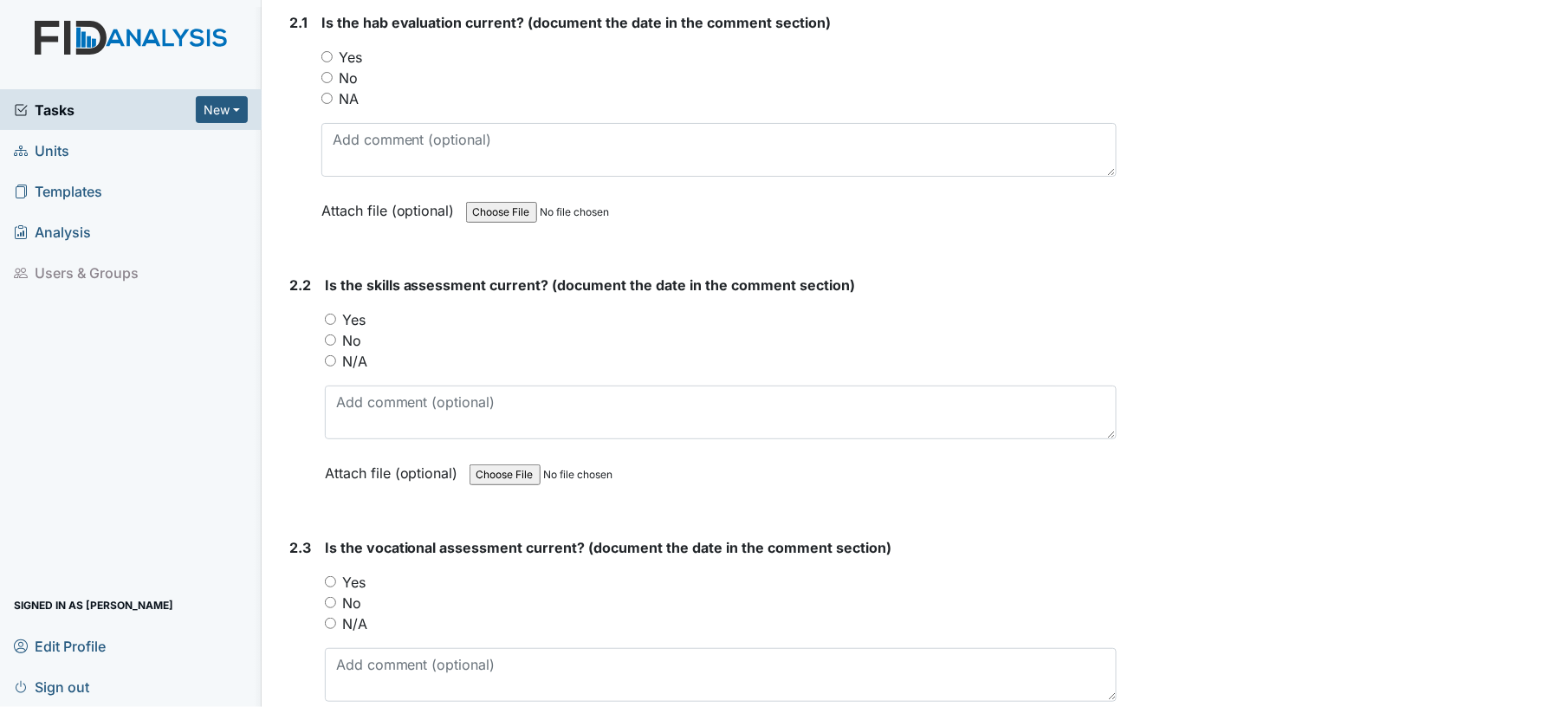
scroll to position [1776, 0]
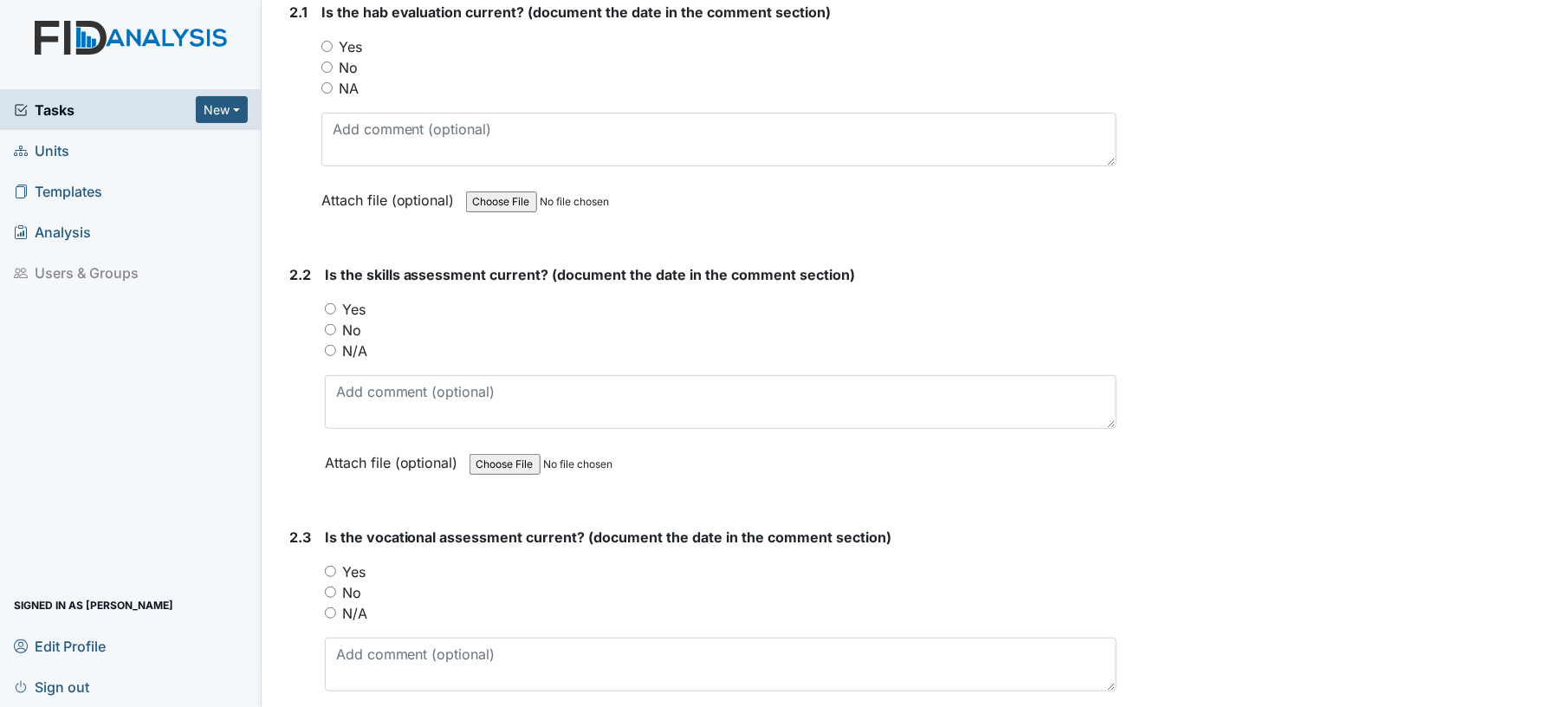
click at [324, 41] on input "Yes" at bounding box center [327, 46] width 11 height 11
radio input "true"
click at [333, 305] on input "Yes" at bounding box center [330, 309] width 11 height 11
radio input "true"
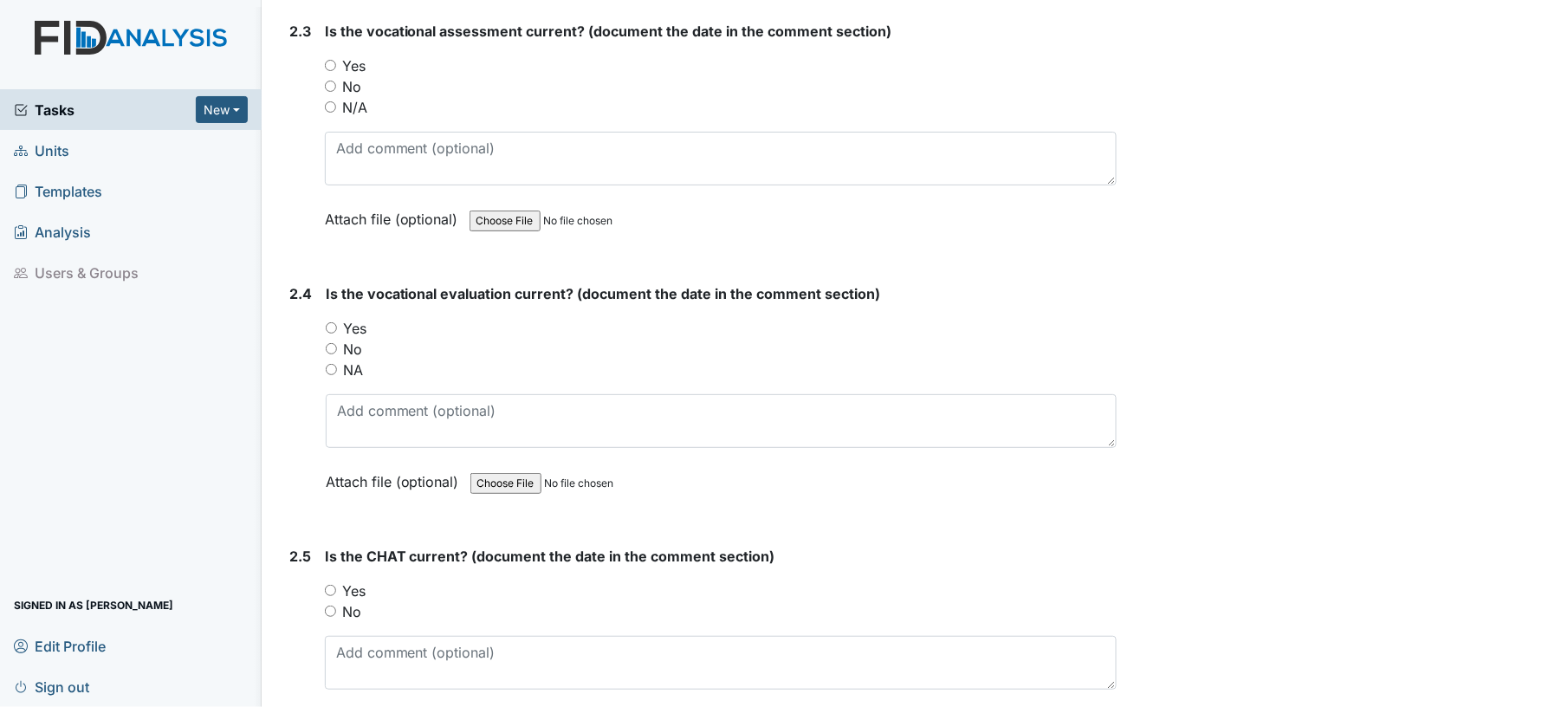
scroll to position [2292, 0]
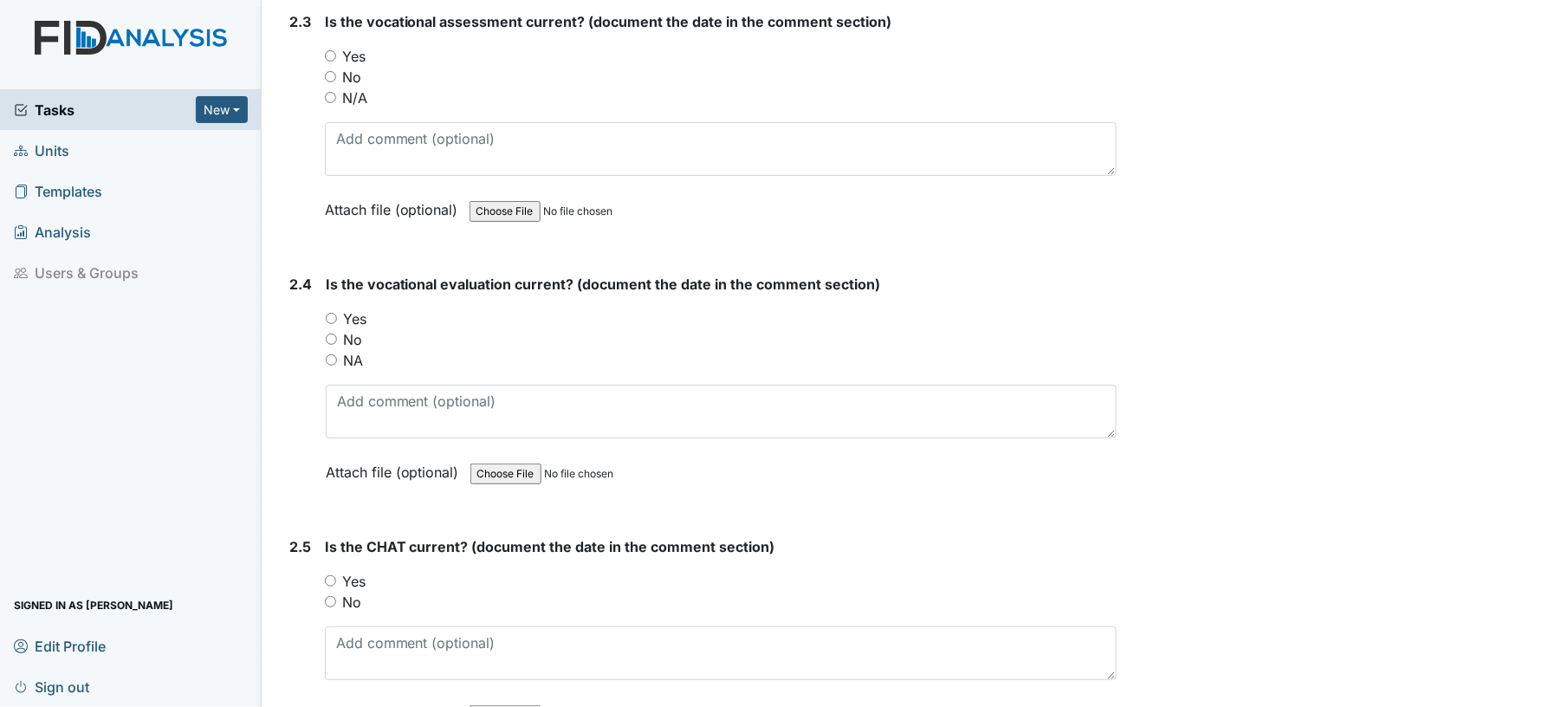
click at [330, 53] on input "Yes" at bounding box center [330, 56] width 11 height 11
radio input "true"
click at [331, 312] on input "Yes" at bounding box center [331, 318] width 11 height 11
radio input "true"
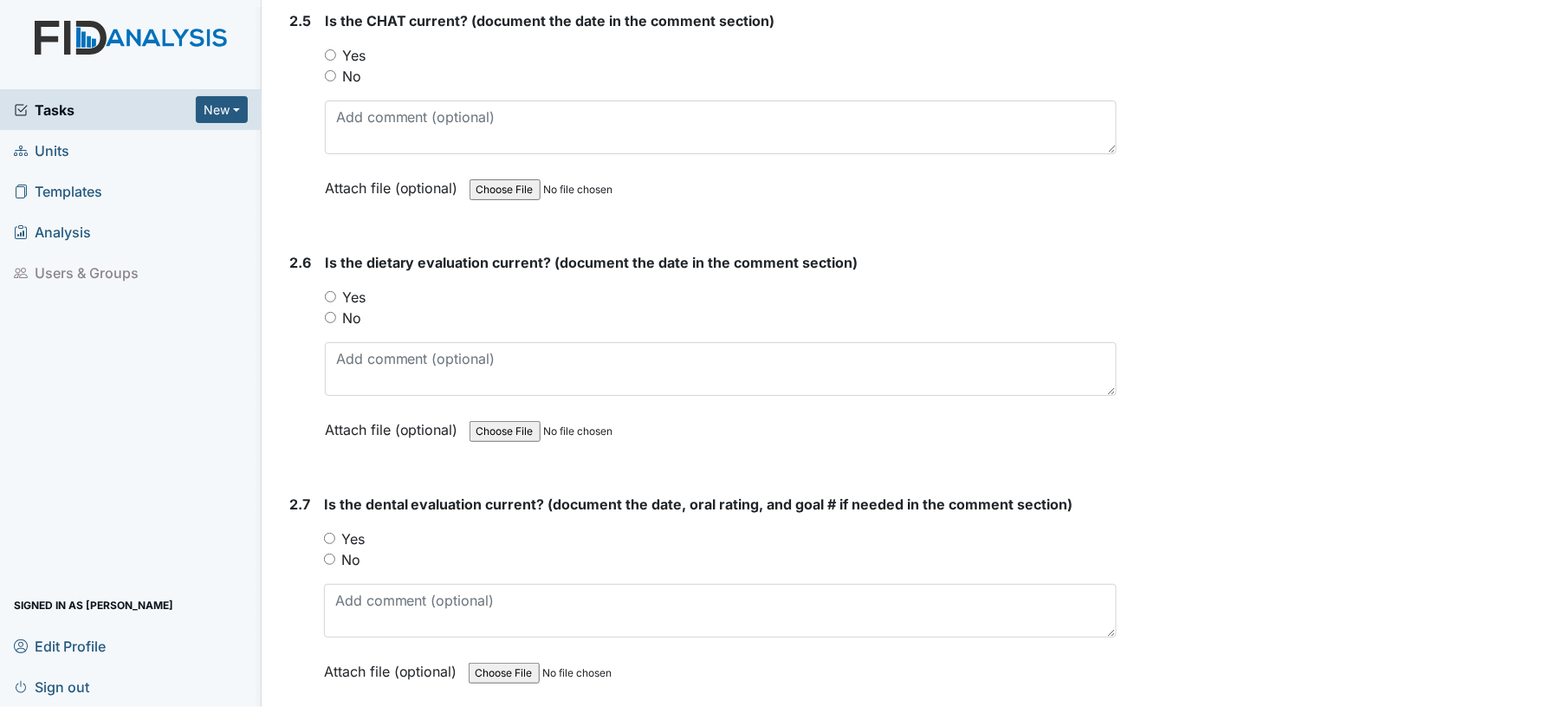
scroll to position [2836, 0]
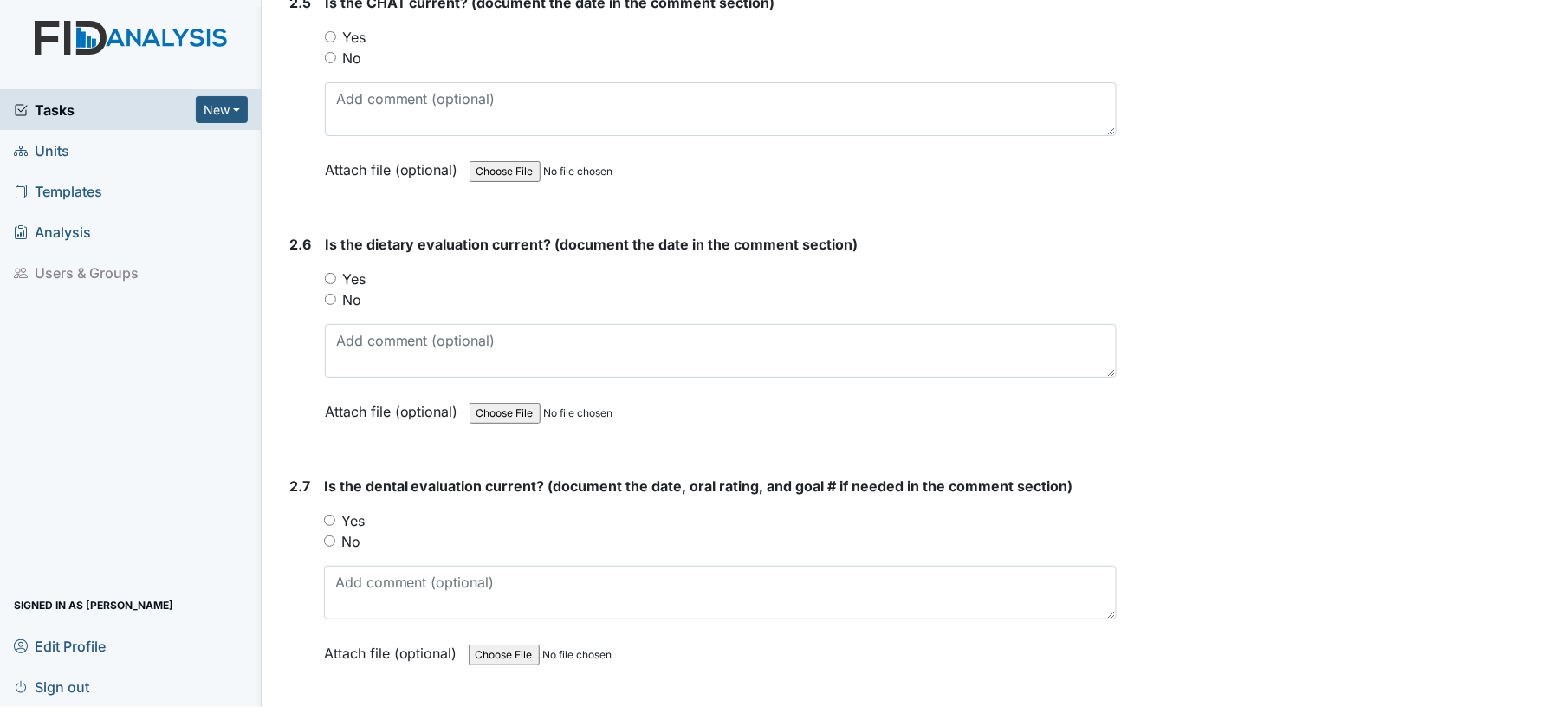
click at [327, 32] on input "Yes" at bounding box center [330, 37] width 11 height 11
radio input "true"
click at [333, 273] on input "Yes" at bounding box center [330, 278] width 11 height 11
radio input "true"
click at [333, 515] on input "Yes" at bounding box center [329, 520] width 11 height 11
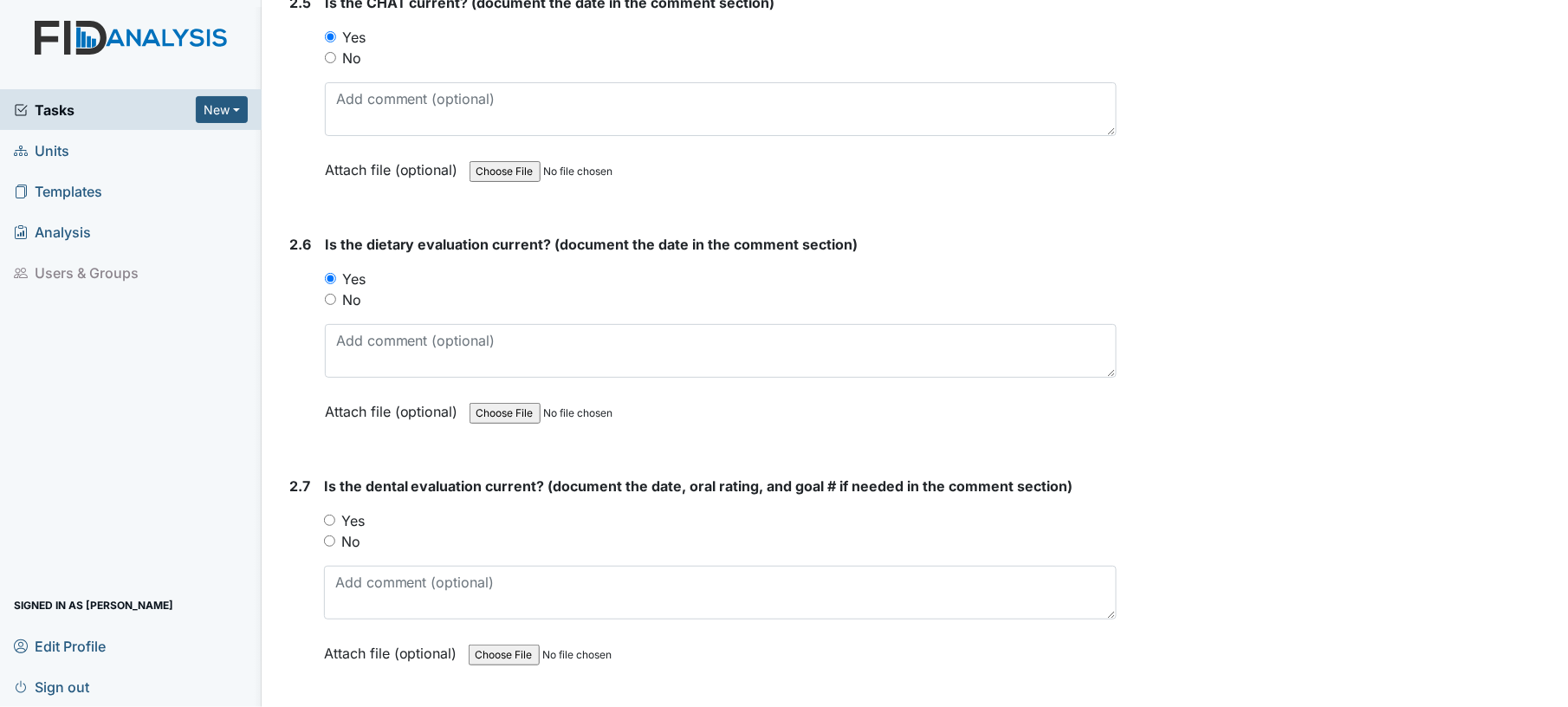
radio input "true"
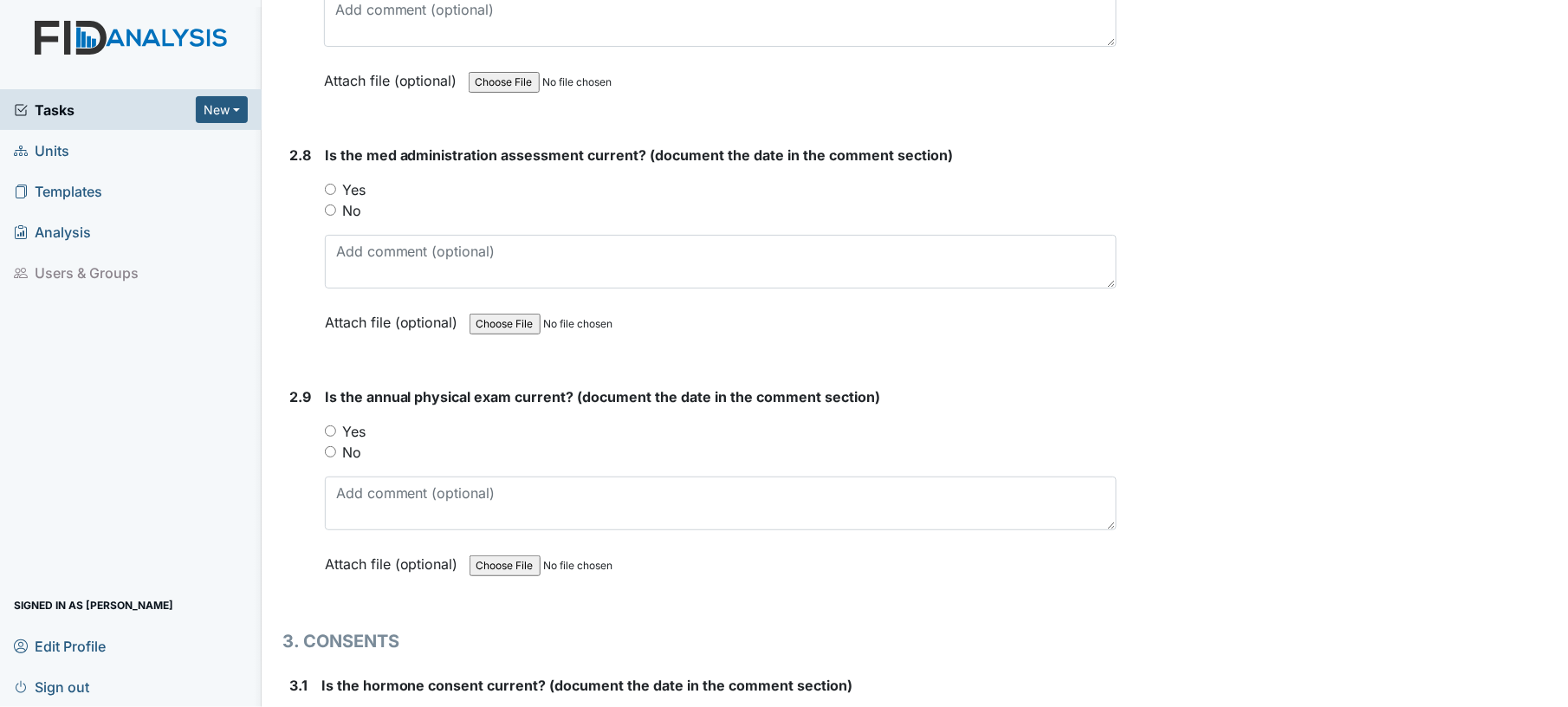
scroll to position [3428, 0]
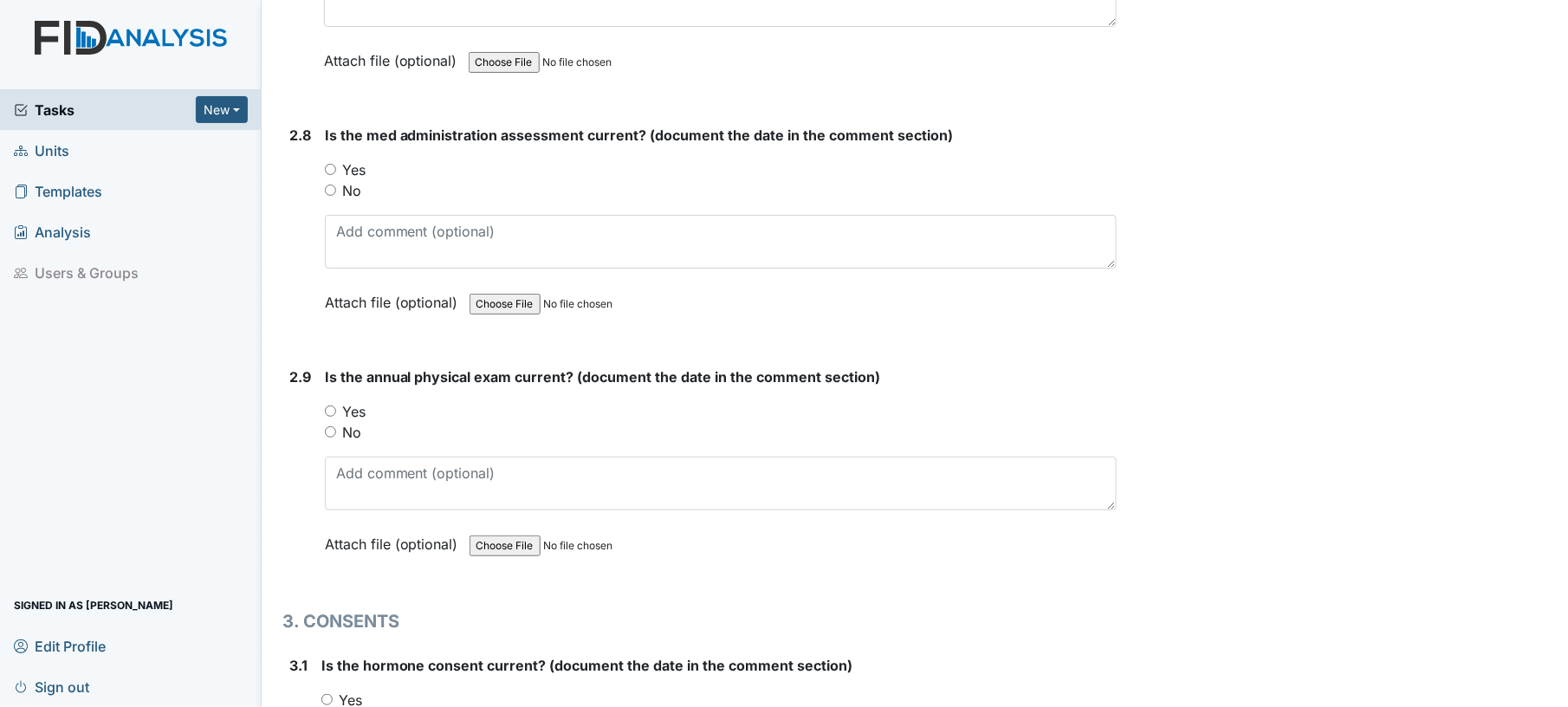
click at [333, 163] on input "Yes" at bounding box center [330, 169] width 11 height 11
radio input "true"
click at [337, 401] on div "Yes" at bounding box center [721, 411] width 793 height 21
click at [333, 405] on input "Yes" at bounding box center [330, 411] width 11 height 11
radio input "true"
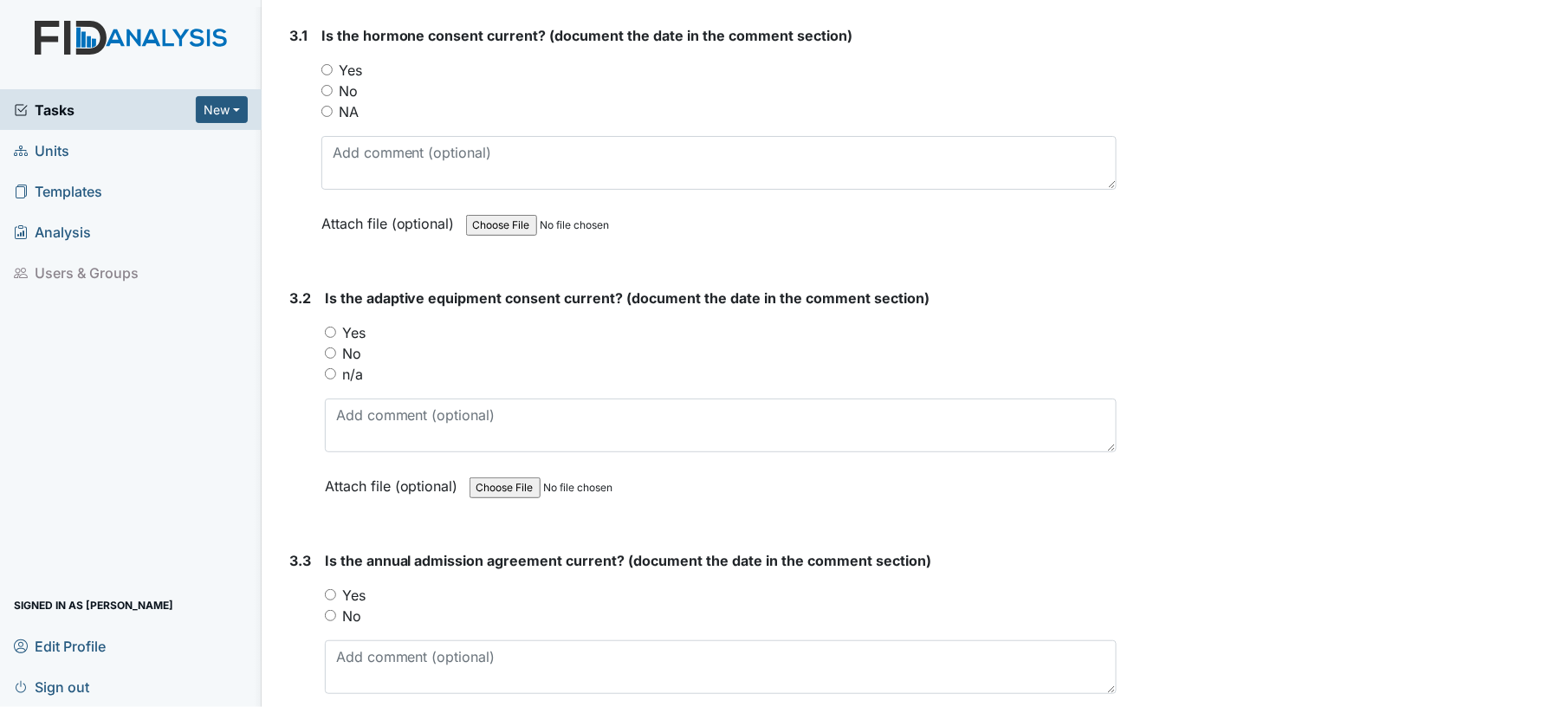
scroll to position [4068, 0]
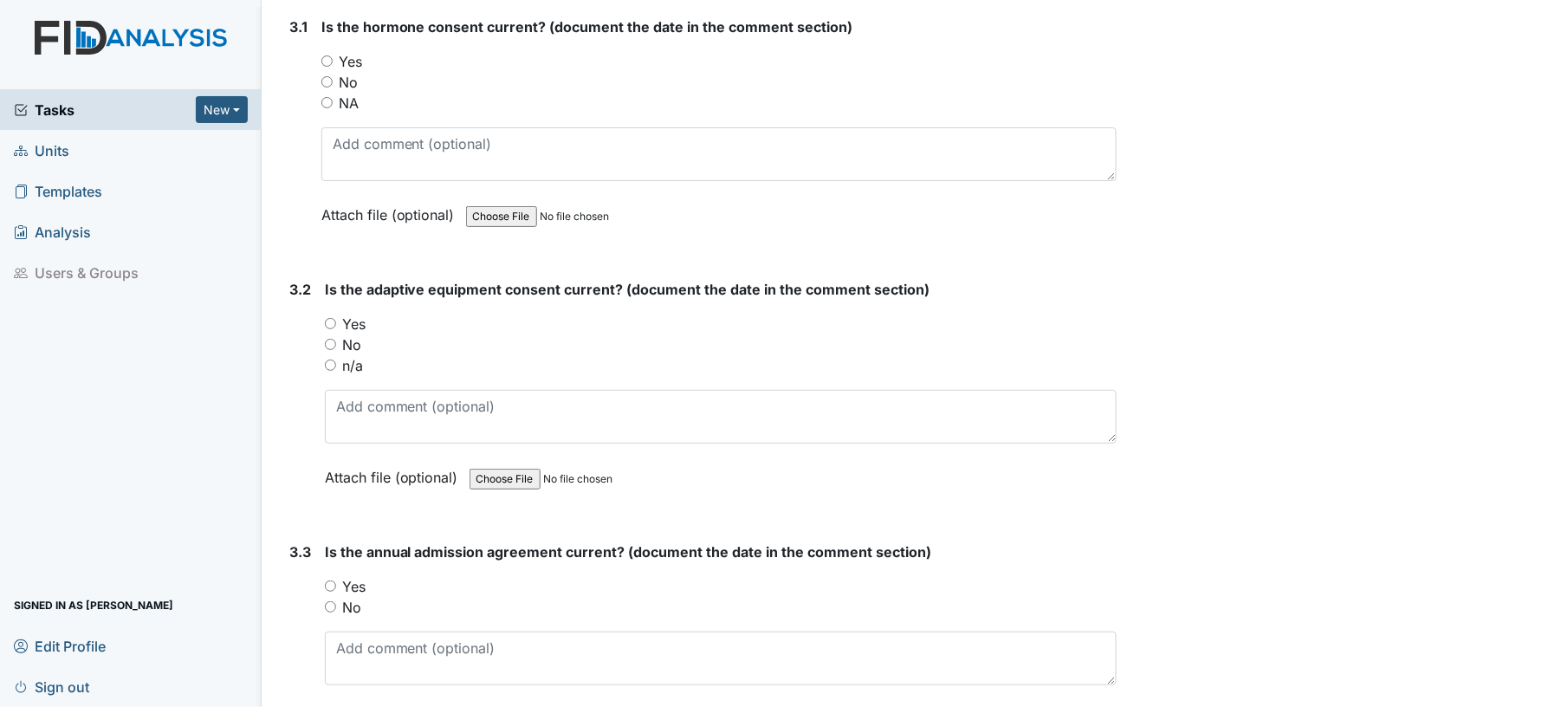
click at [324, 55] on input "Yes" at bounding box center [327, 60] width 11 height 11
radio input "true"
click at [333, 313] on div "Yes" at bounding box center [721, 323] width 793 height 21
click at [330, 318] on input "Yes" at bounding box center [330, 323] width 11 height 11
radio input "true"
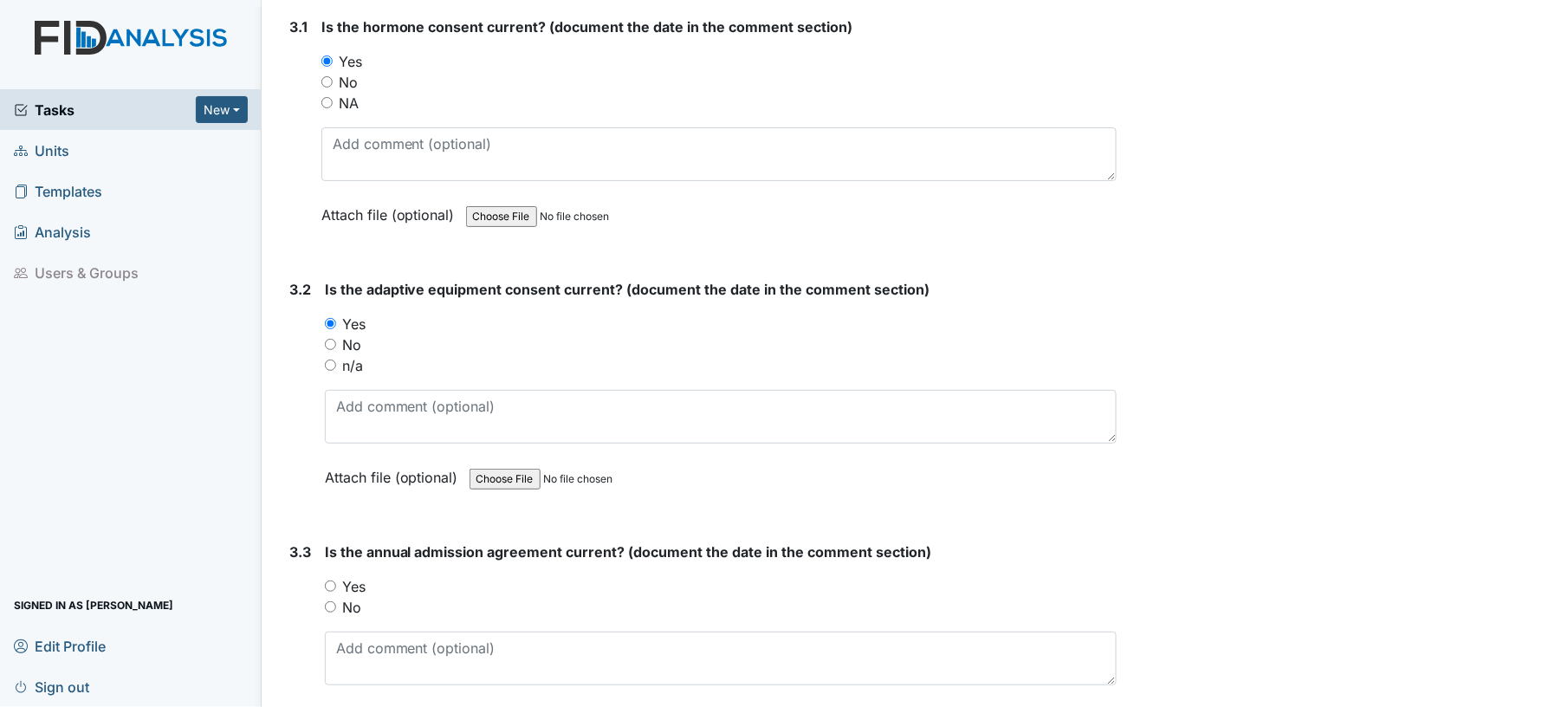
click at [333, 581] on input "Yes" at bounding box center [330, 586] width 11 height 11
radio input "true"
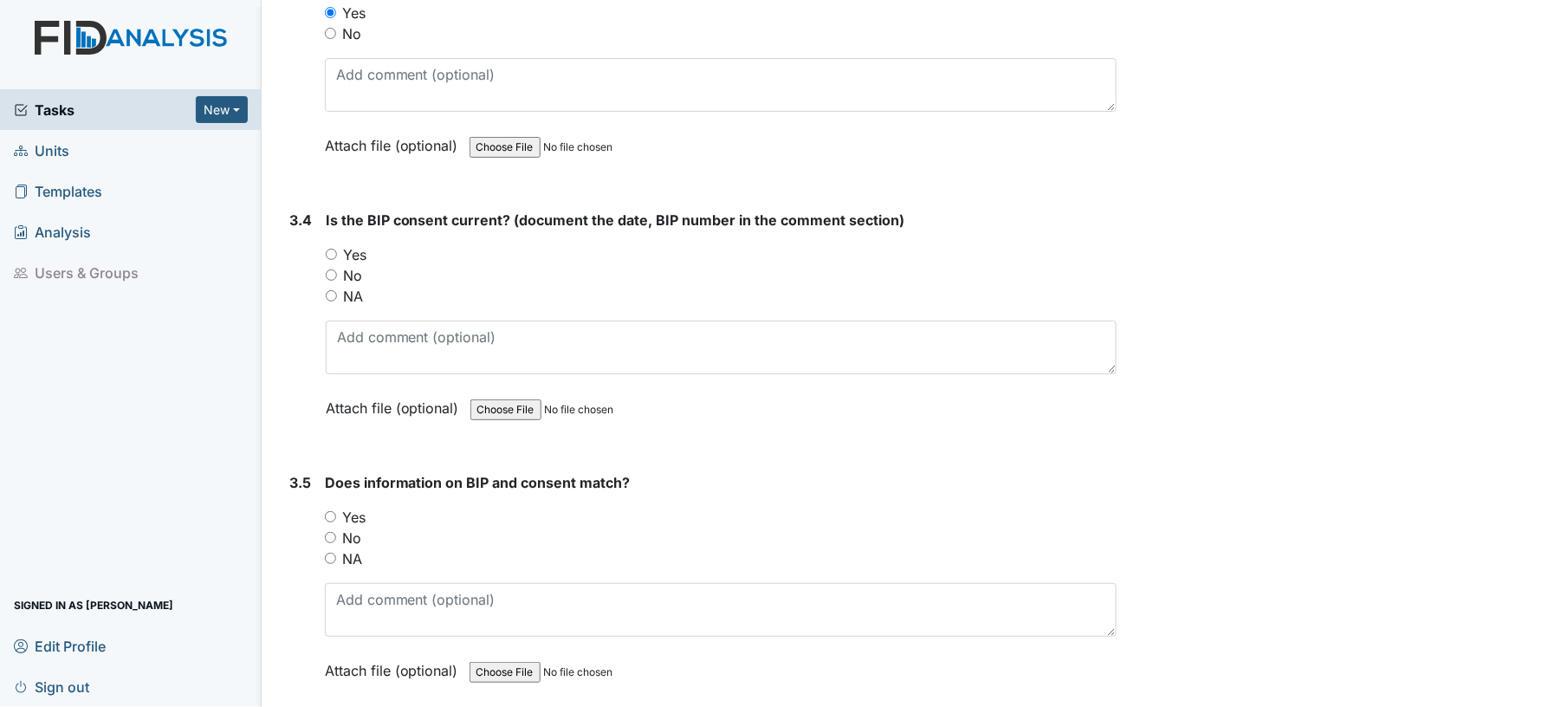
scroll to position [4631, 0]
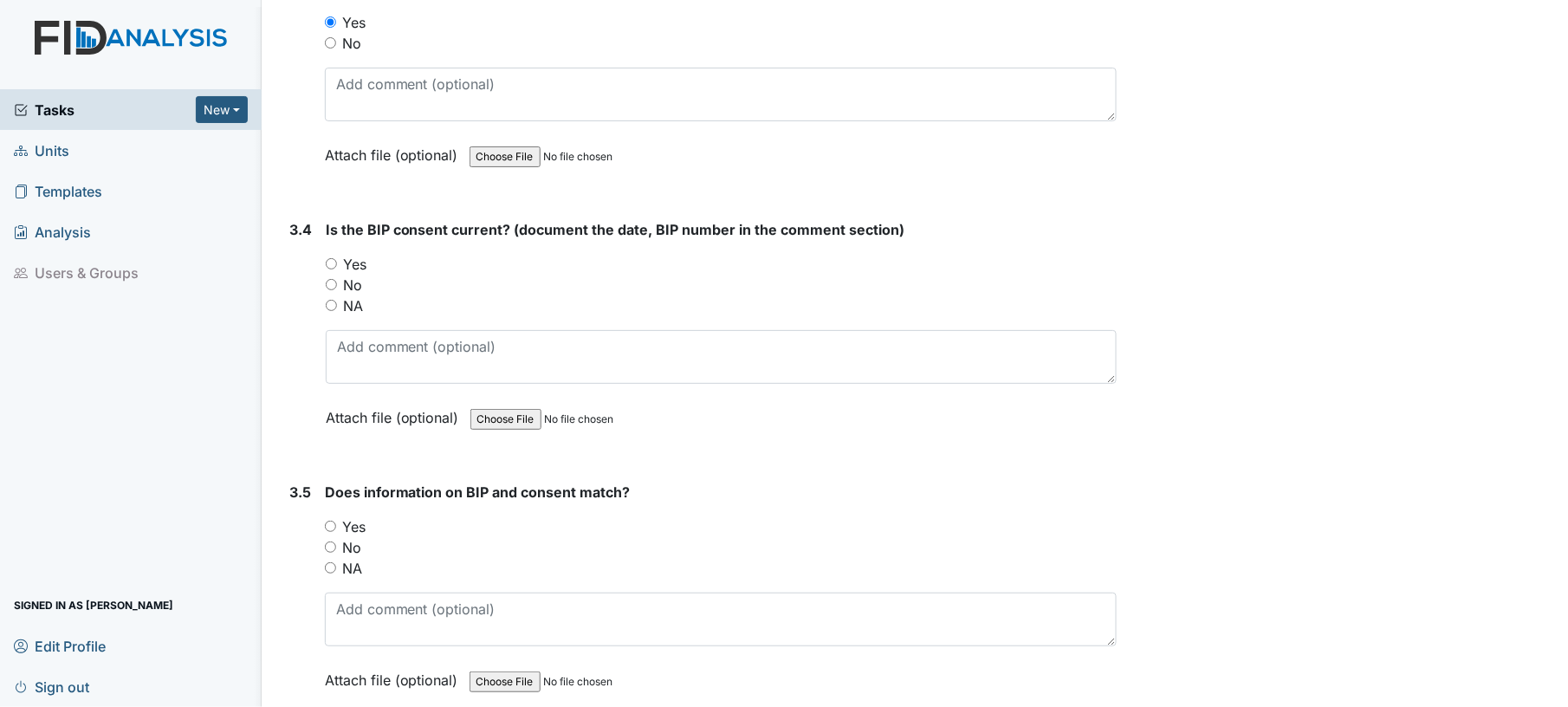
click at [326, 258] on input "Yes" at bounding box center [331, 264] width 11 height 11
radio input "true"
click at [328, 521] on input "Yes" at bounding box center [330, 526] width 11 height 11
radio input "true"
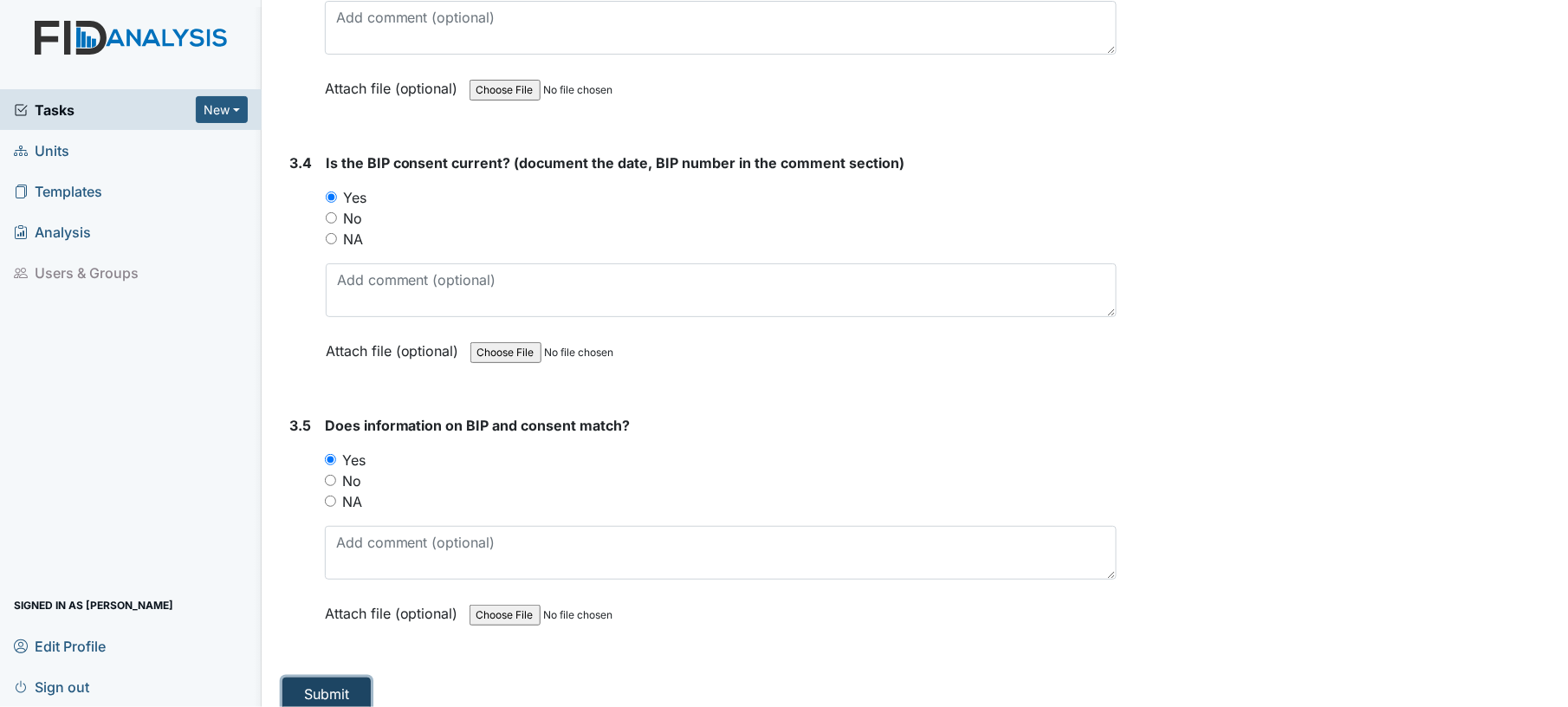
click at [354, 677] on button "Submit" at bounding box center [327, 693] width 88 height 33
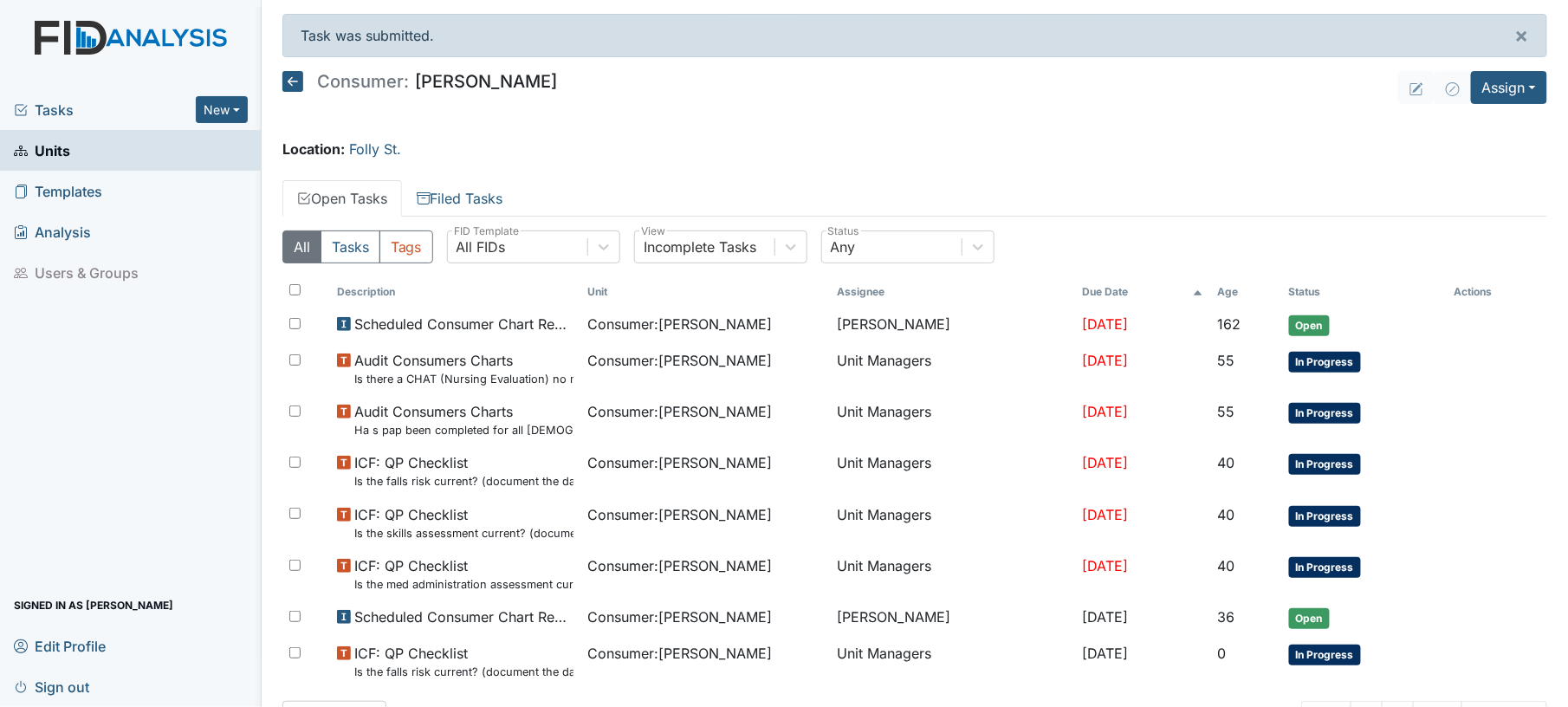
click at [289, 80] on icon at bounding box center [292, 81] width 21 height 21
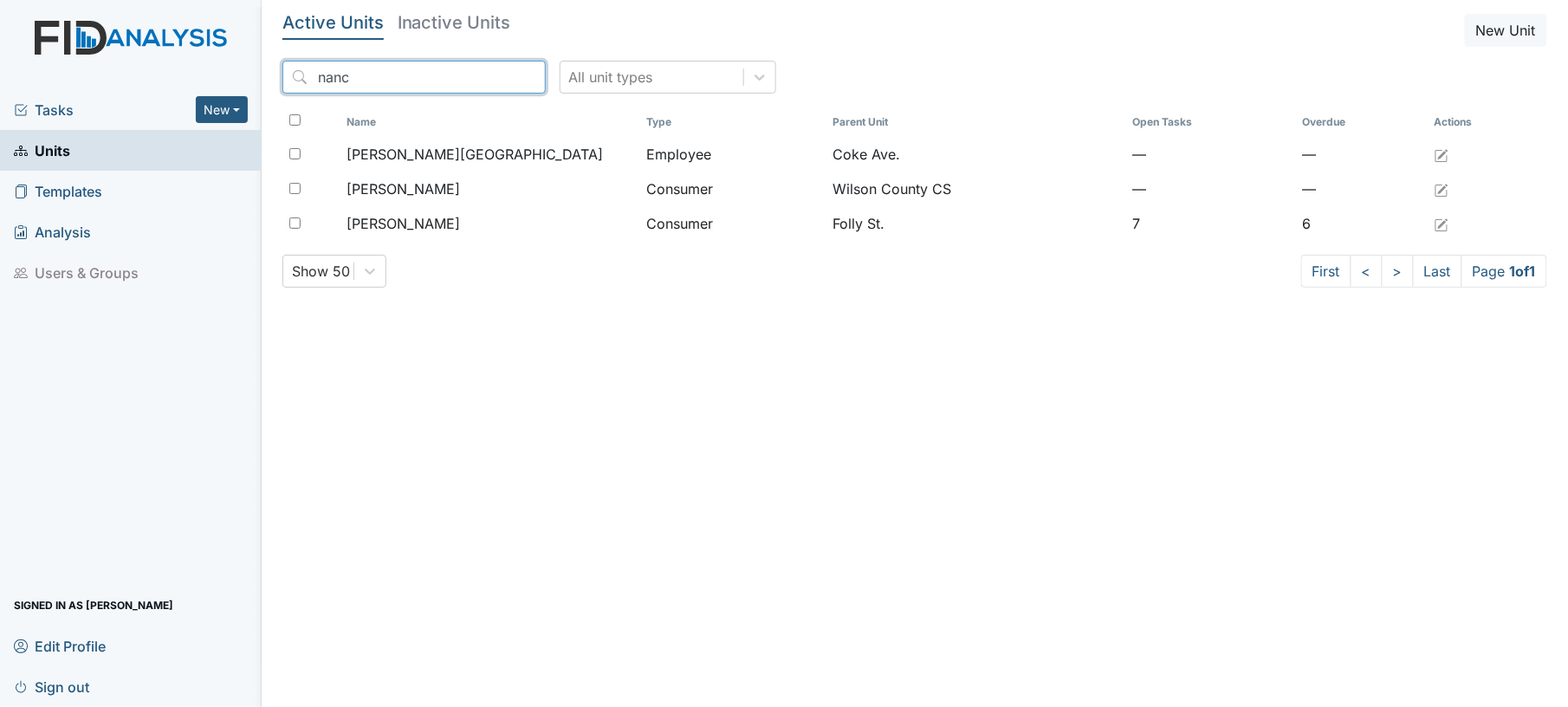
drag, startPoint x: 434, startPoint y: 67, endPoint x: 275, endPoint y: 88, distance: 160.4
click at [275, 88] on main "Active Units Inactive Units New Unit nanc All unit types Name Type Parent Unit …" at bounding box center [914, 353] width 1306 height 707
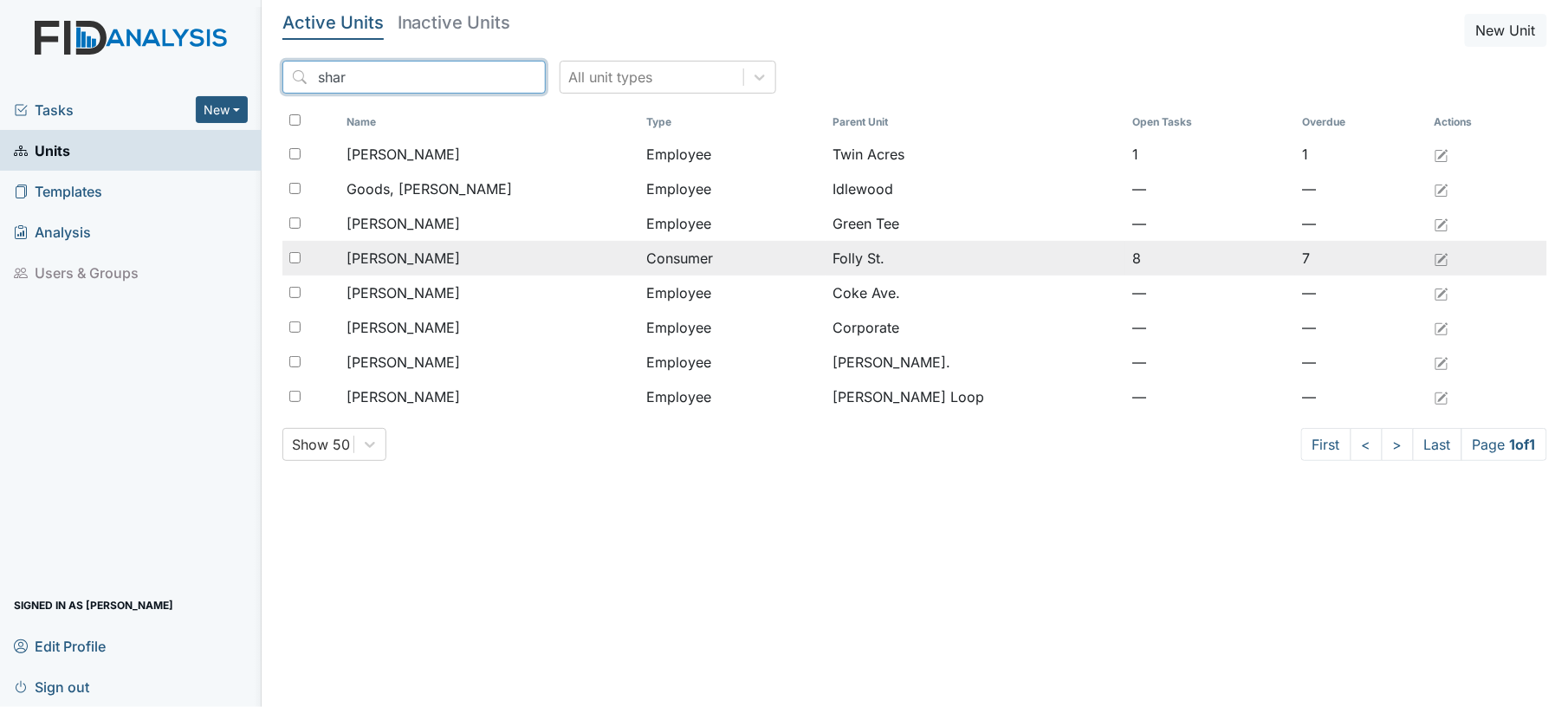
type input "shar"
click at [421, 265] on span "[PERSON_NAME]" at bounding box center [404, 257] width 114 height 21
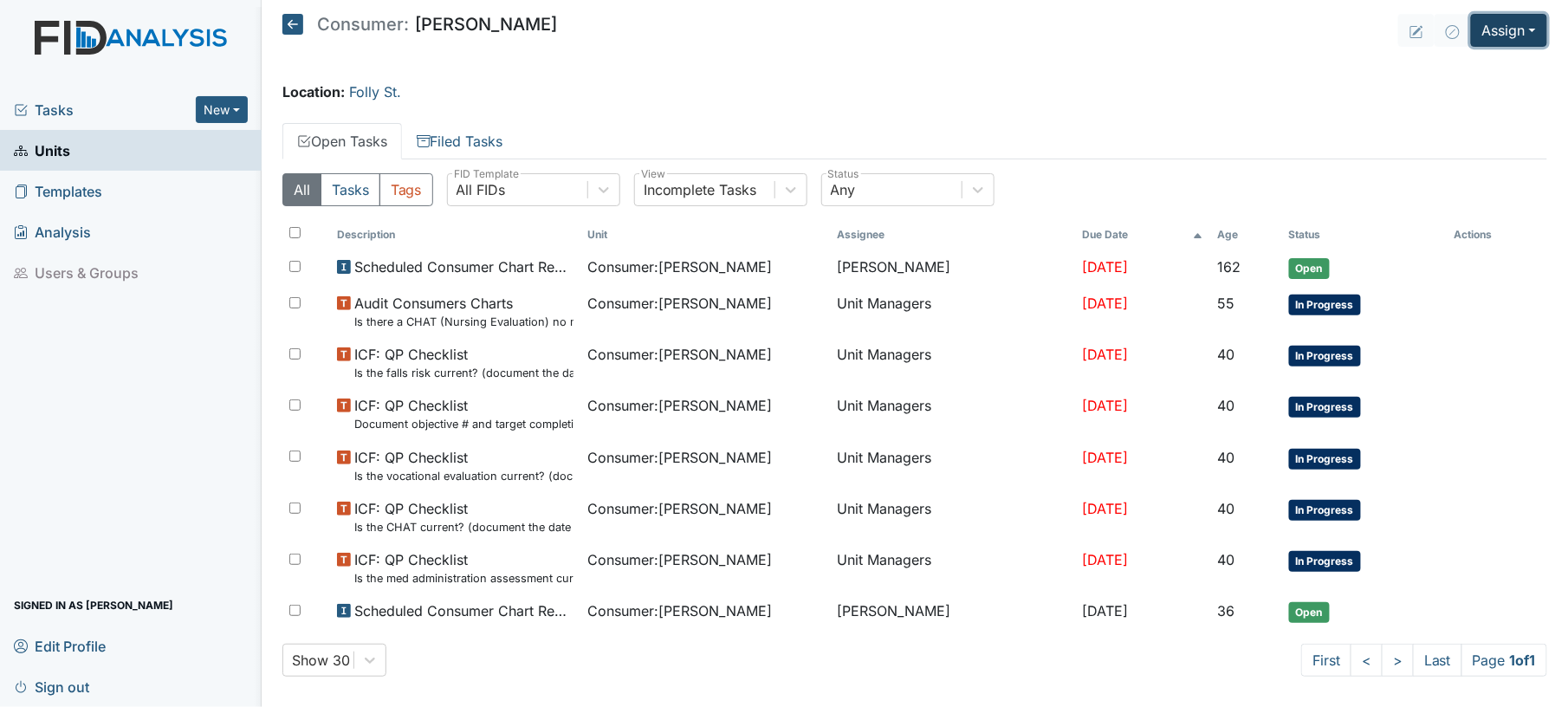
click at [1497, 26] on button "Assign" at bounding box center [1509, 30] width 76 height 33
click at [1466, 66] on link "Assign Form" at bounding box center [1466, 70] width 156 height 28
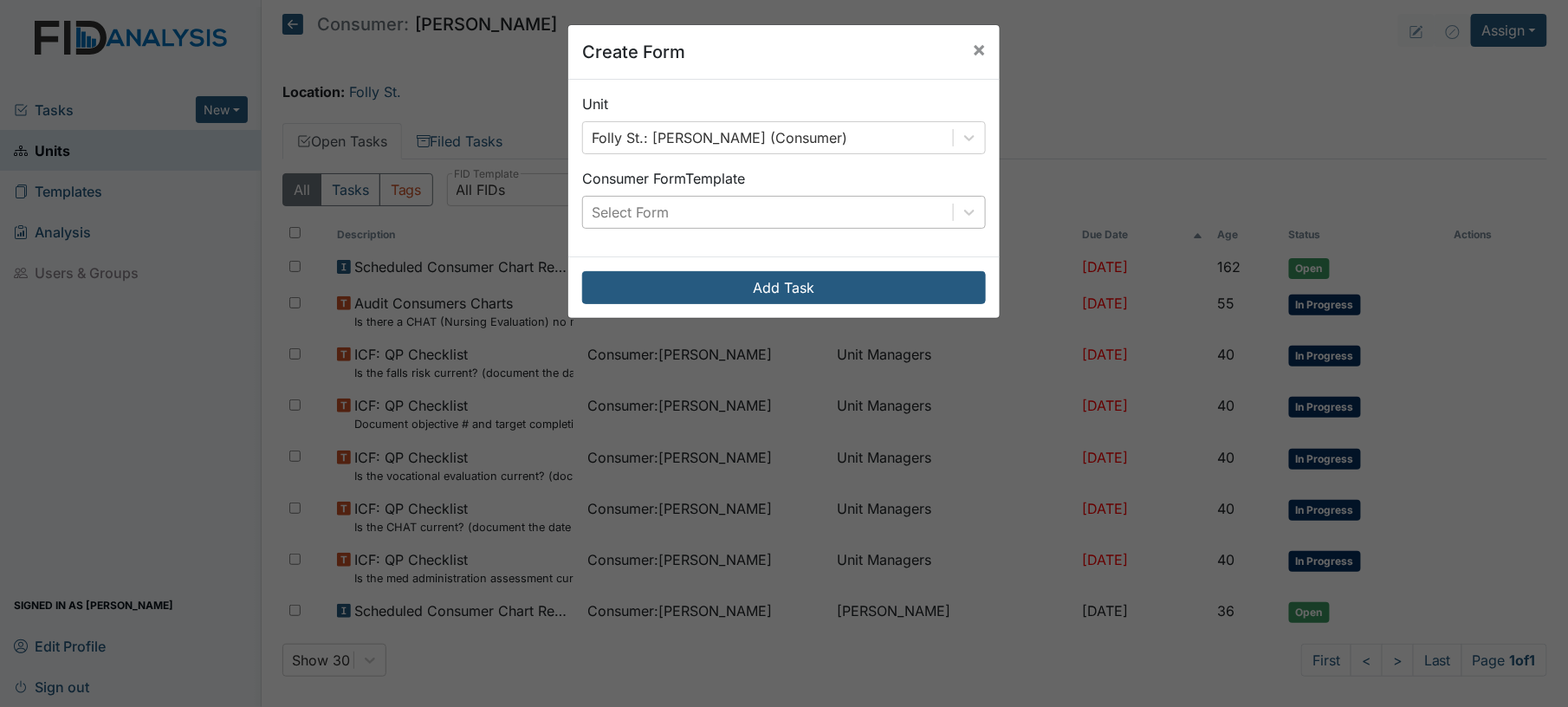
click at [858, 222] on div "Select Form" at bounding box center [768, 212] width 370 height 32
click at [972, 52] on span "×" at bounding box center [979, 49] width 14 height 25
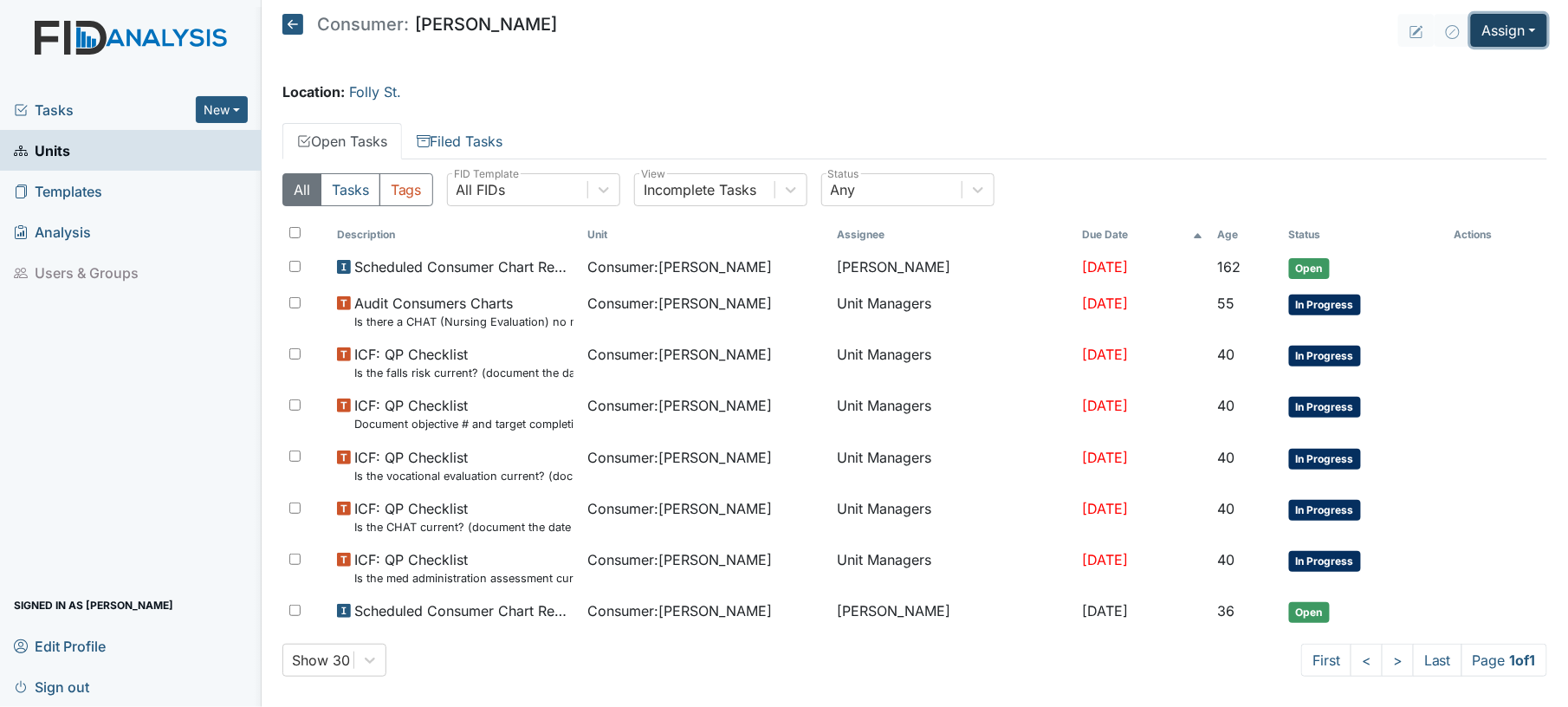
click at [1492, 34] on button "Assign" at bounding box center [1509, 30] width 76 height 33
click at [1466, 88] on link "Assign Inspection" at bounding box center [1466, 98] width 156 height 28
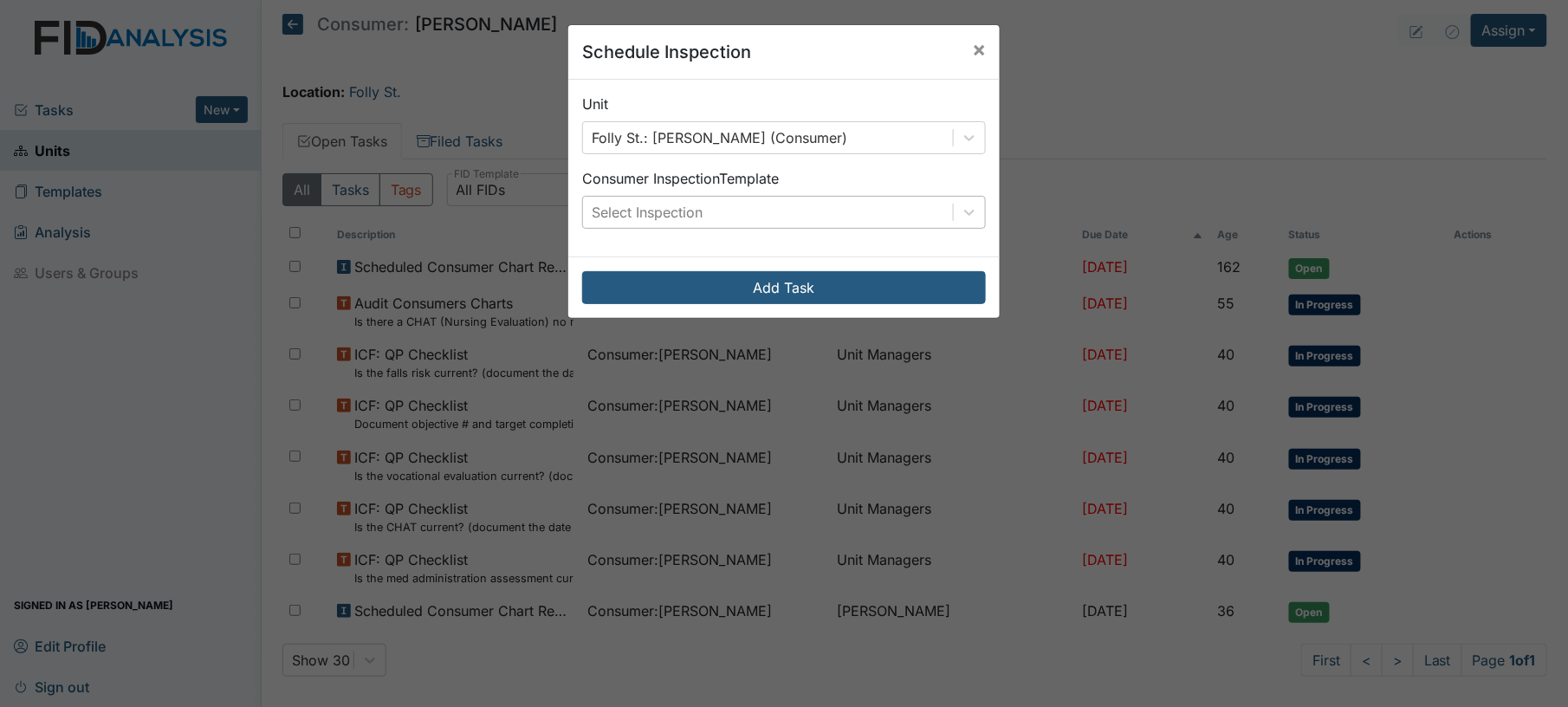
click at [799, 204] on div "Select Inspection" at bounding box center [768, 212] width 370 height 32
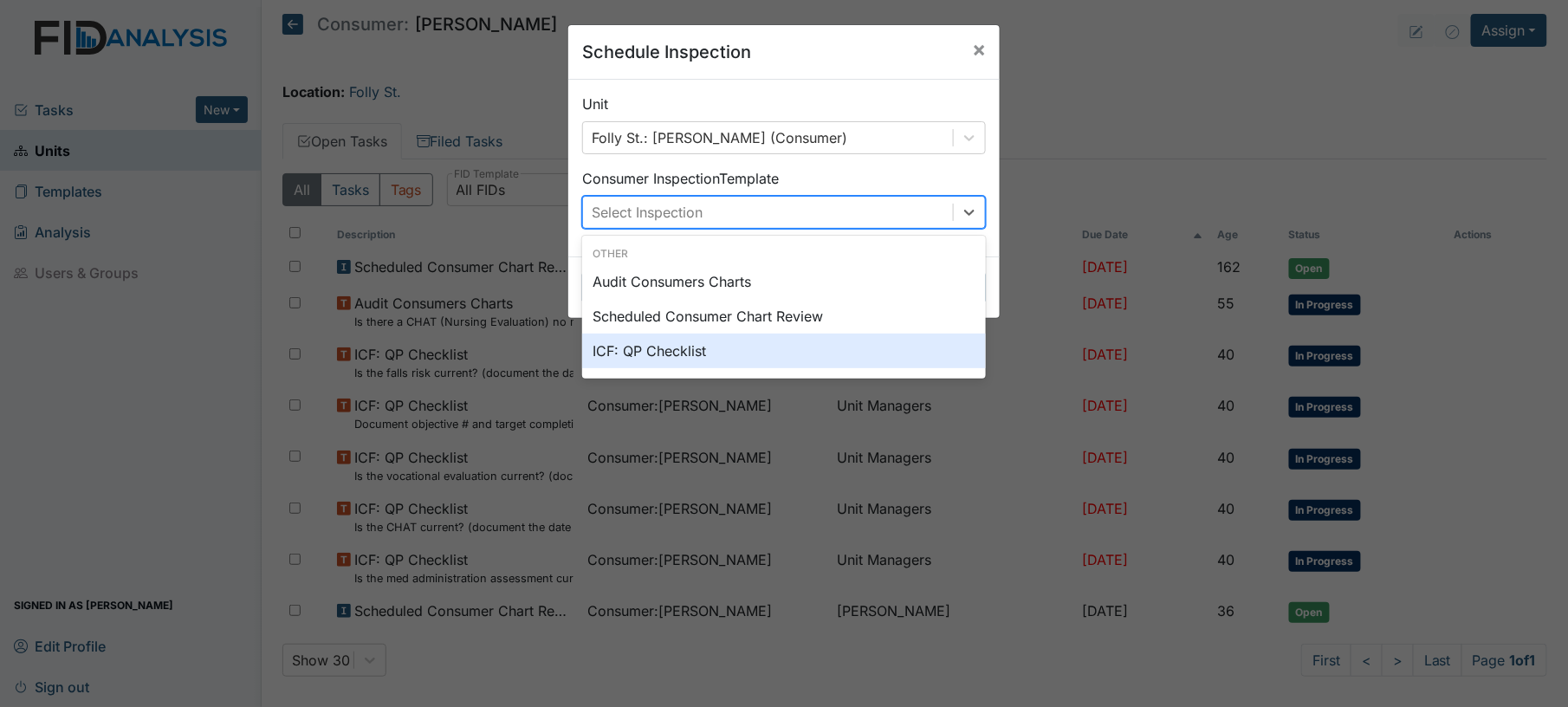
click at [710, 345] on div "ICF: QP Checklist" at bounding box center [784, 350] width 404 height 34
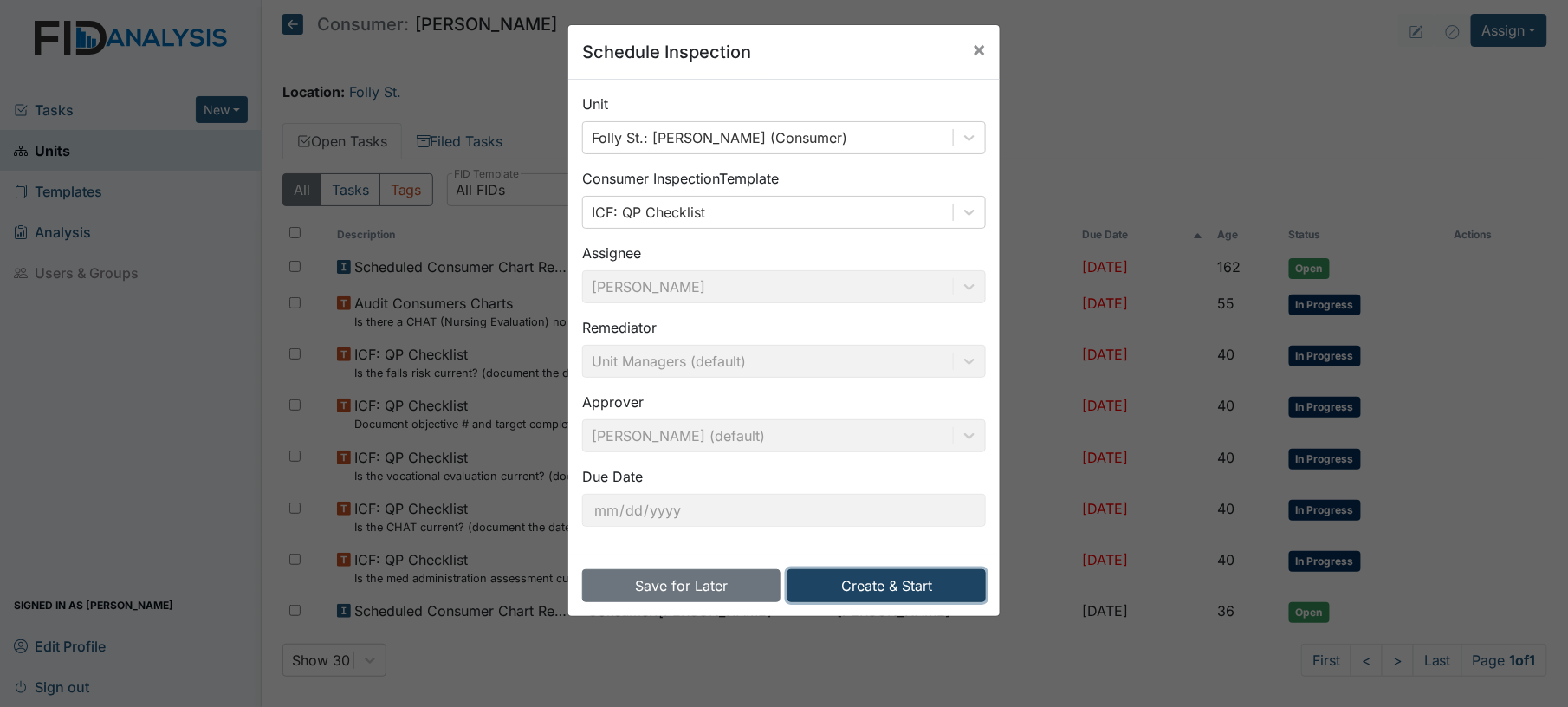
click at [892, 580] on button "Create & Start" at bounding box center [886, 585] width 199 height 33
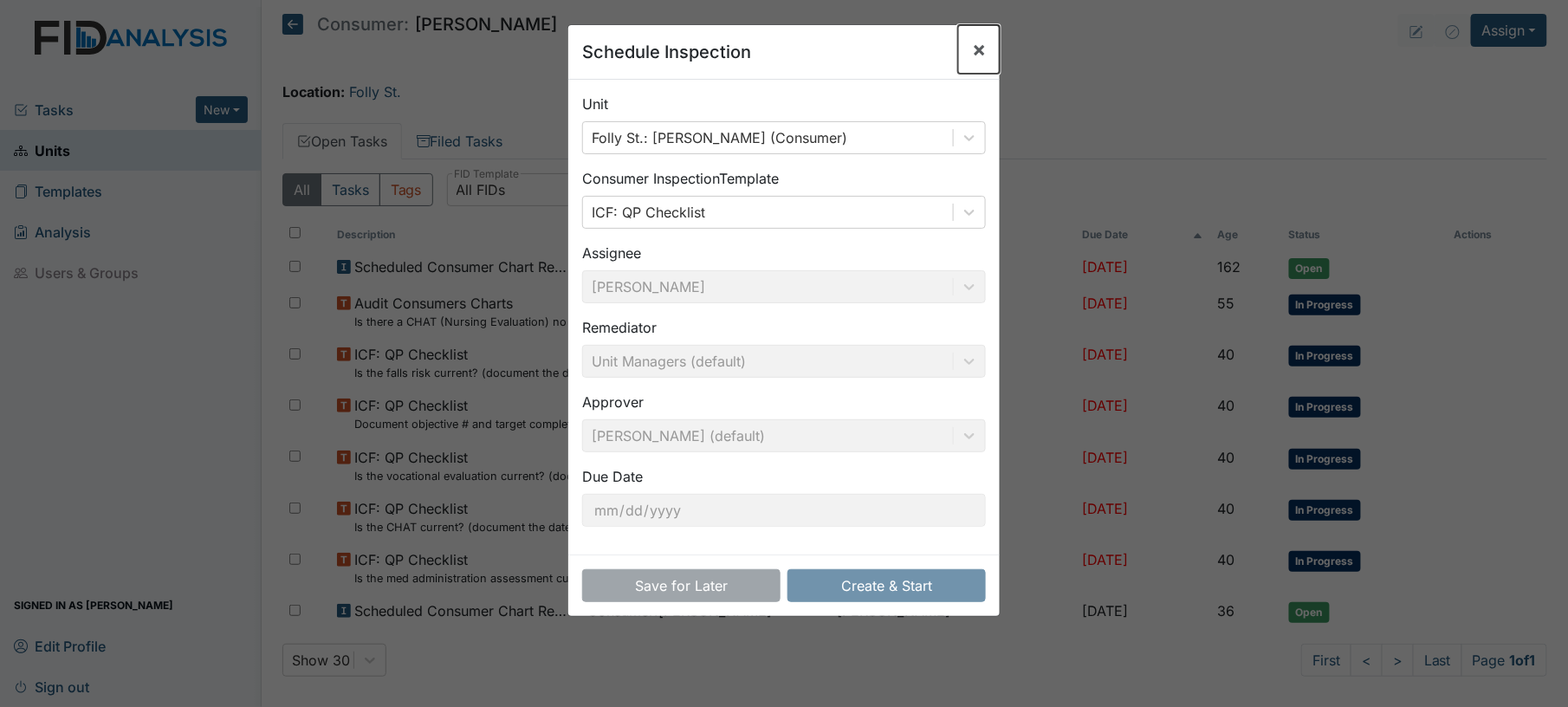
click at [972, 59] on span "×" at bounding box center [979, 49] width 14 height 25
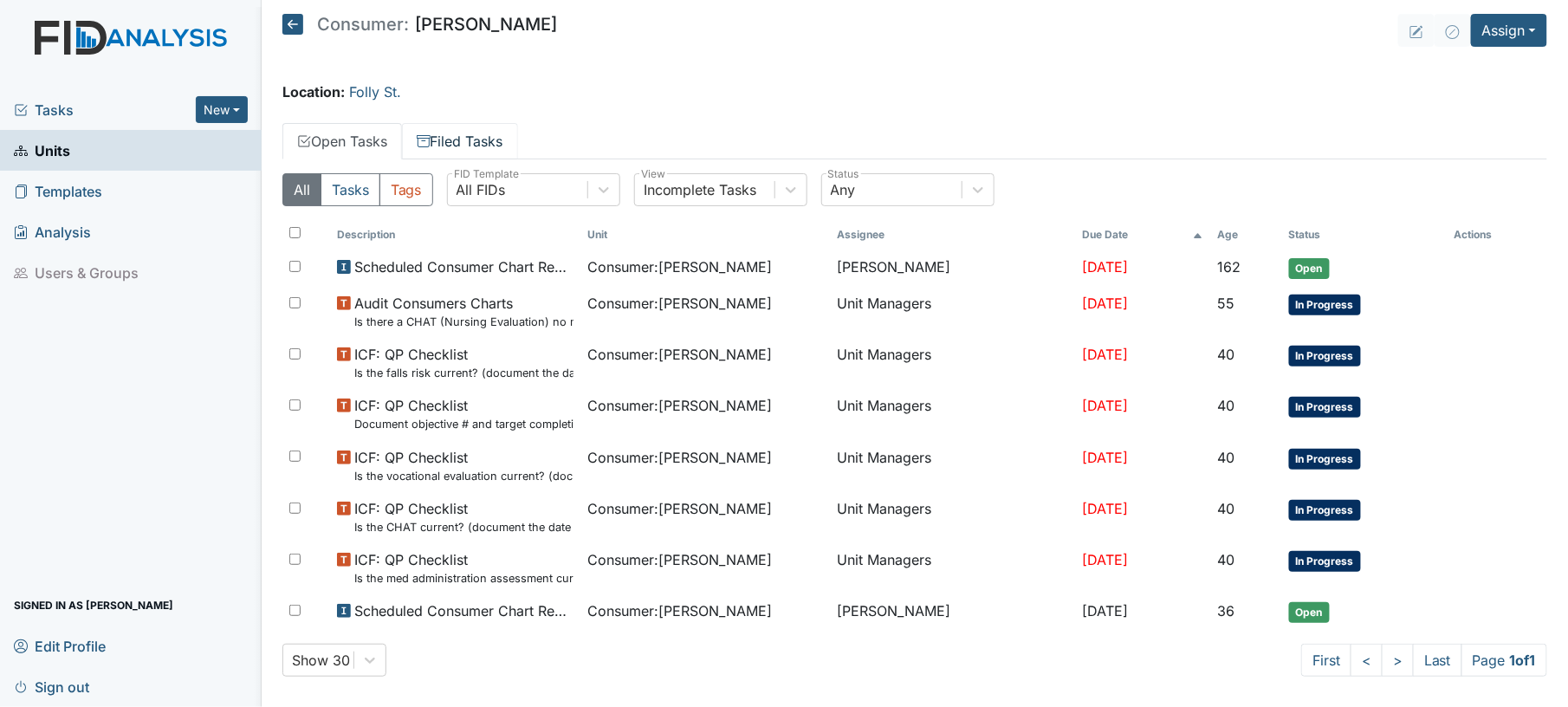
click at [431, 139] on icon at bounding box center [423, 141] width 14 height 14
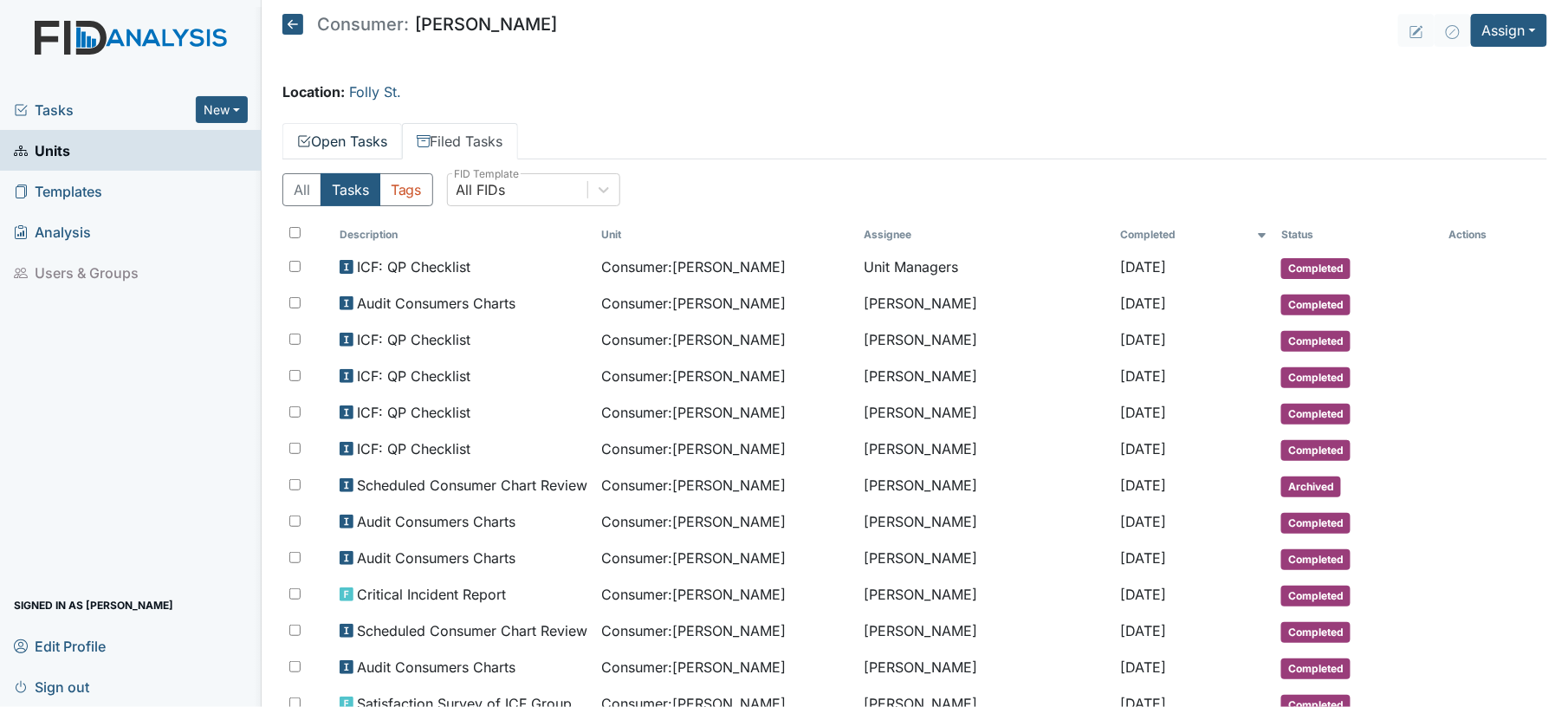
click at [352, 137] on link "Open Tasks" at bounding box center [342, 141] width 119 height 36
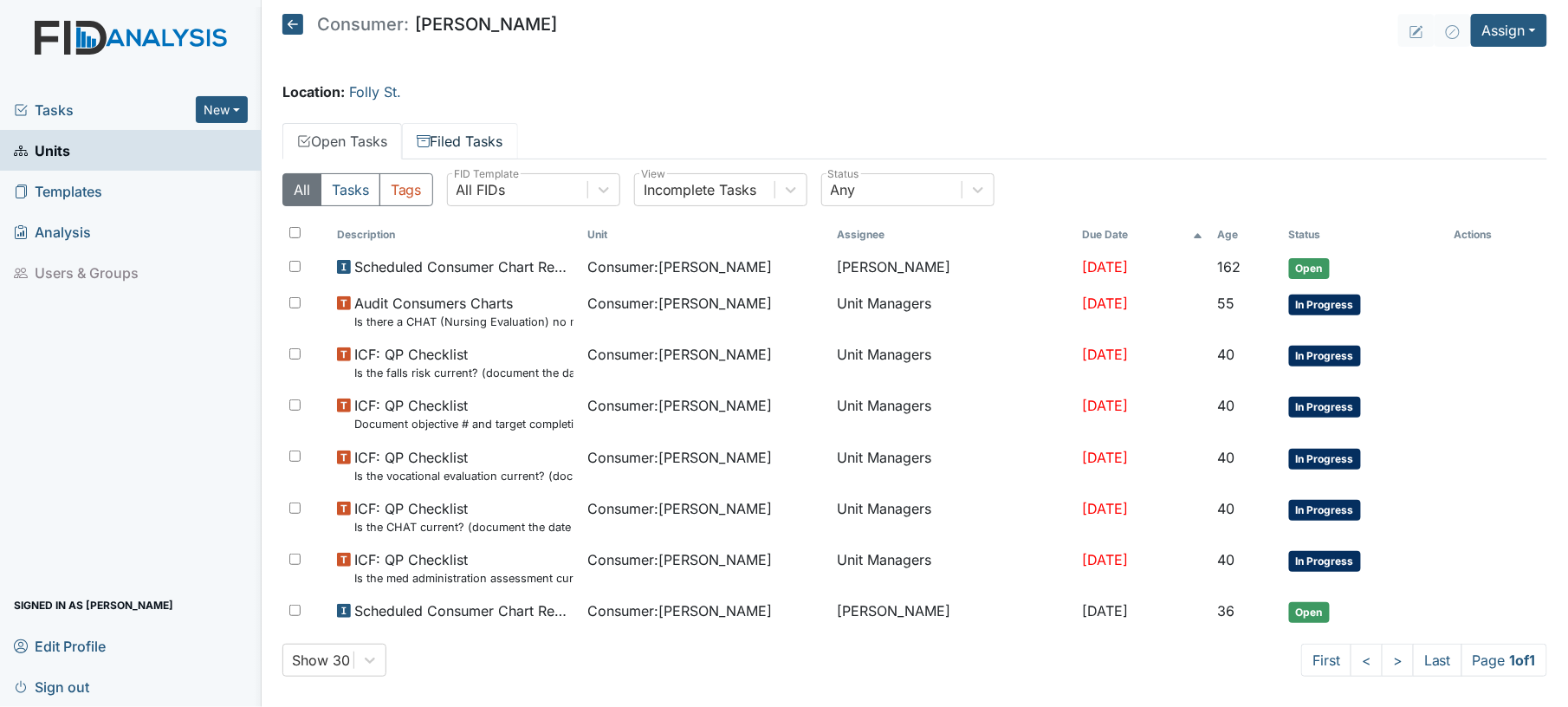
click at [455, 139] on link "Filed Tasks" at bounding box center [459, 141] width 116 height 36
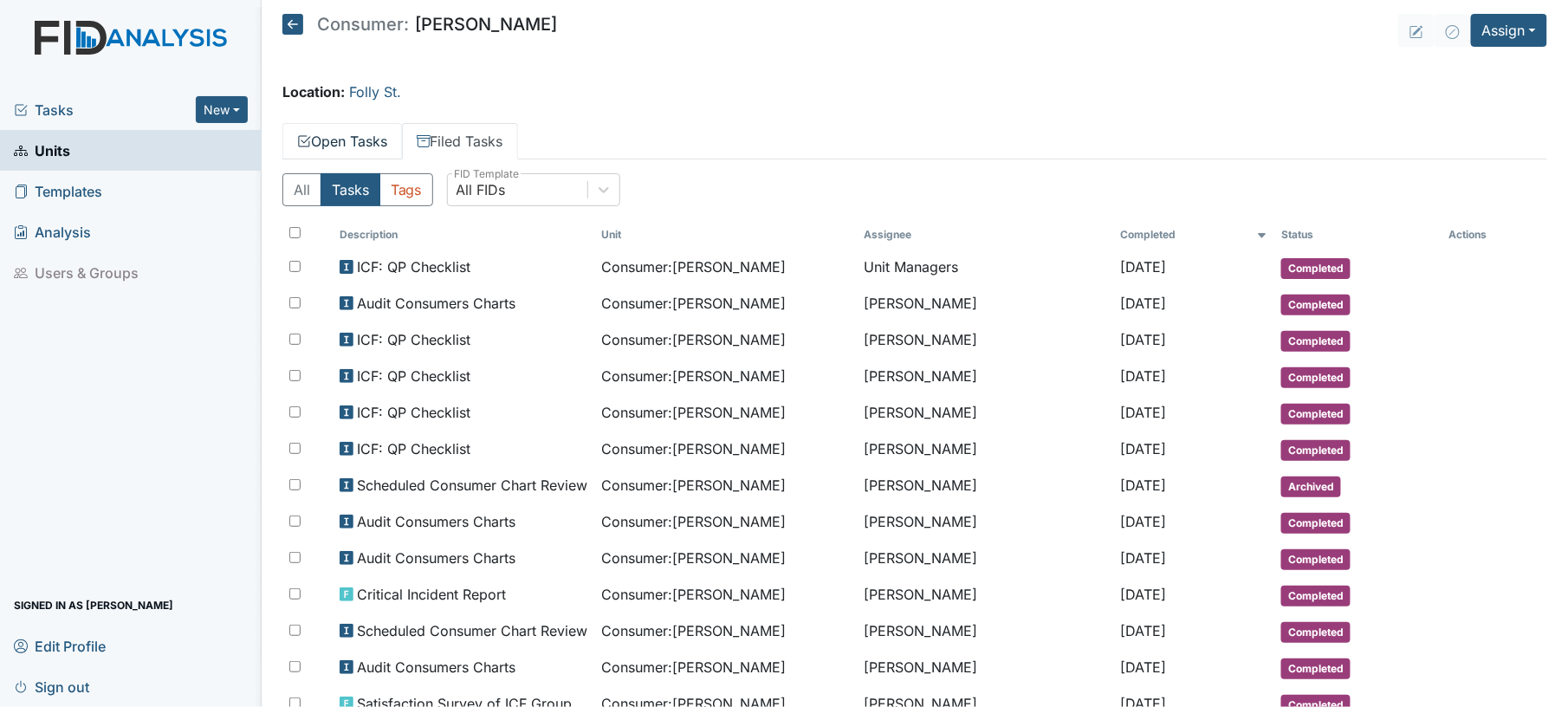
click at [393, 139] on link "Open Tasks" at bounding box center [342, 141] width 119 height 36
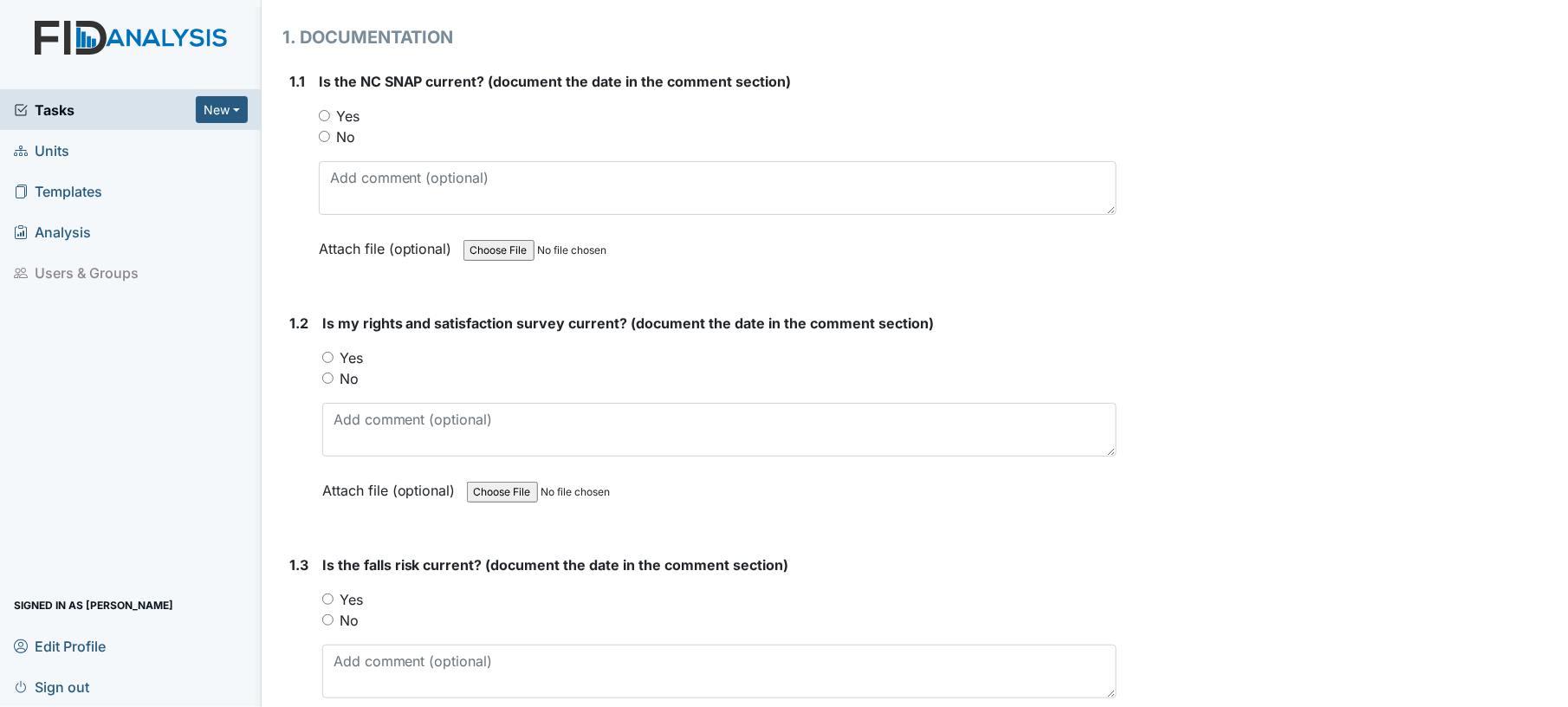
scroll to position [286, 0]
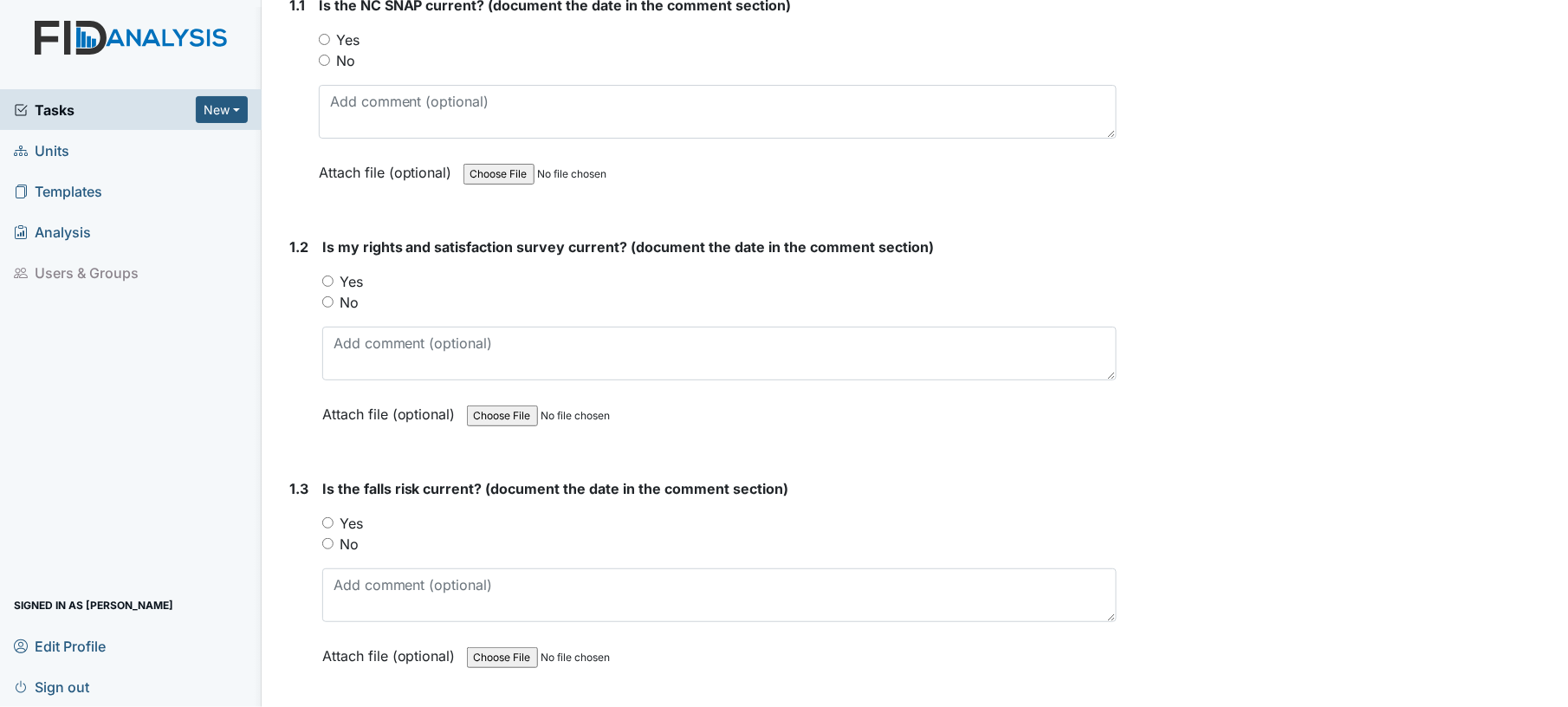
click at [329, 35] on input "Yes" at bounding box center [324, 39] width 11 height 11
radio input "true"
click at [319, 277] on div "1.2 Is my rights and satisfaction survey current? (document the date in the com…" at bounding box center [700, 343] width 835 height 214
click at [327, 278] on input "Yes" at bounding box center [328, 281] width 11 height 11
radio input "true"
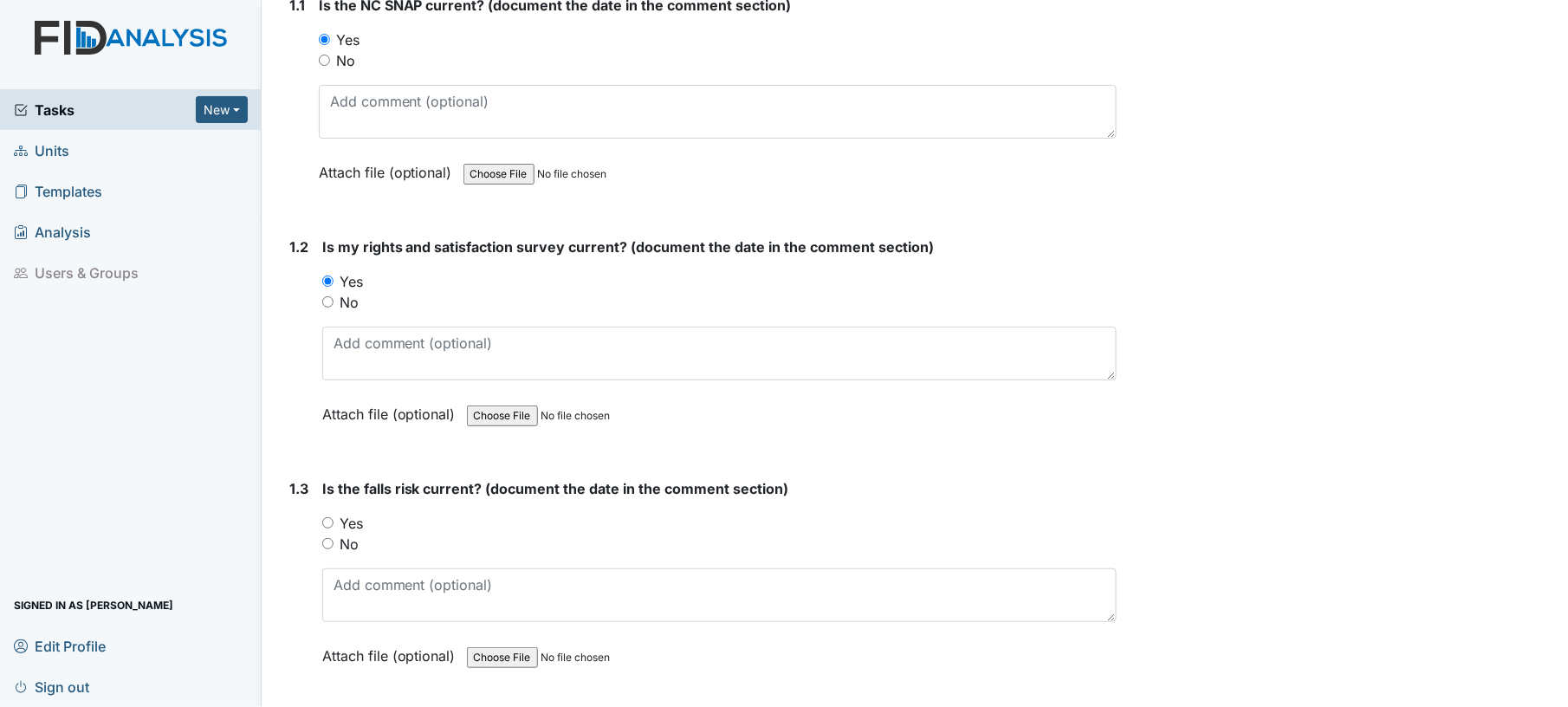
click at [329, 541] on input "No" at bounding box center [328, 544] width 11 height 11
radio input "true"
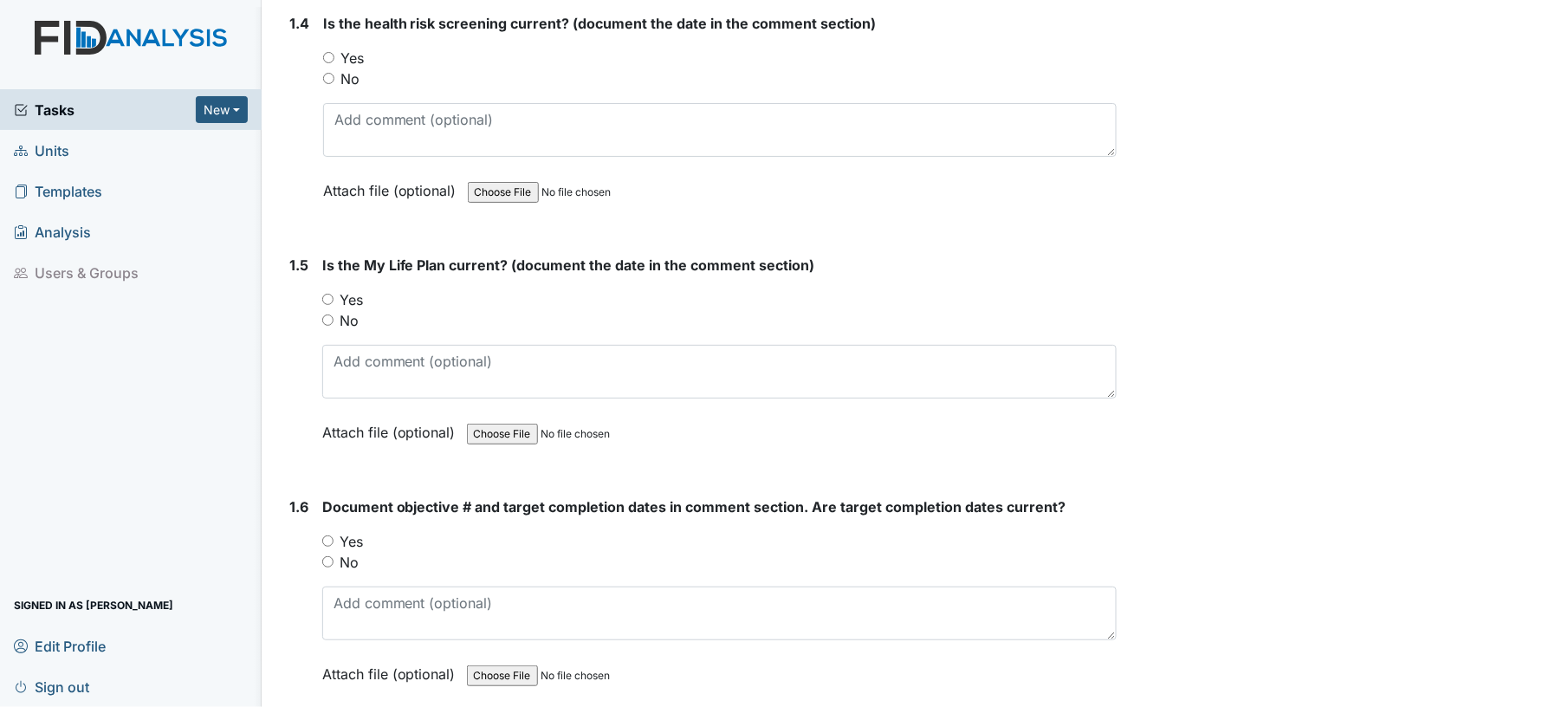
scroll to position [1002, 0]
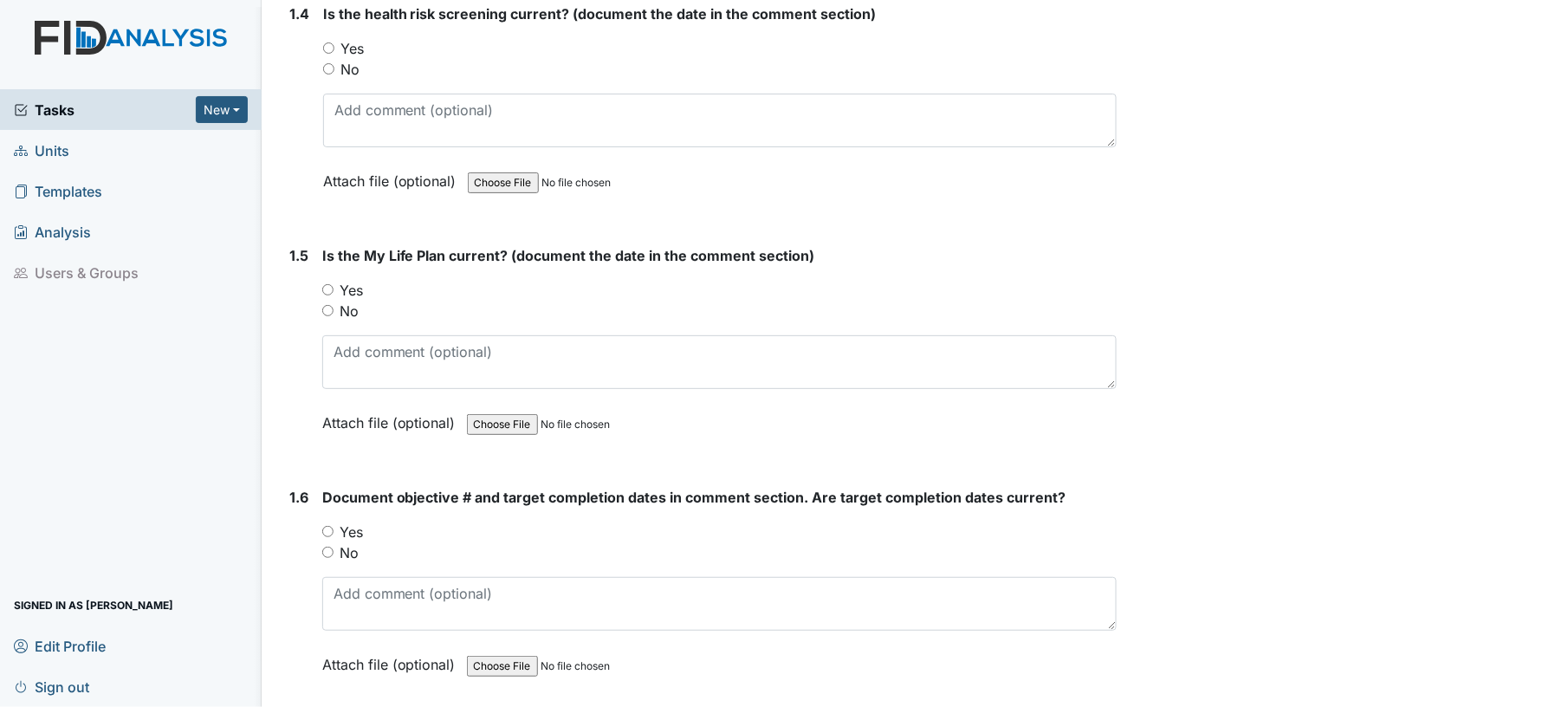
click at [326, 46] on input "Yes" at bounding box center [329, 48] width 11 height 11
radio input "true"
click at [324, 284] on input "Yes" at bounding box center [328, 290] width 11 height 11
radio input "true"
click at [327, 534] on div "Yes" at bounding box center [719, 532] width 795 height 21
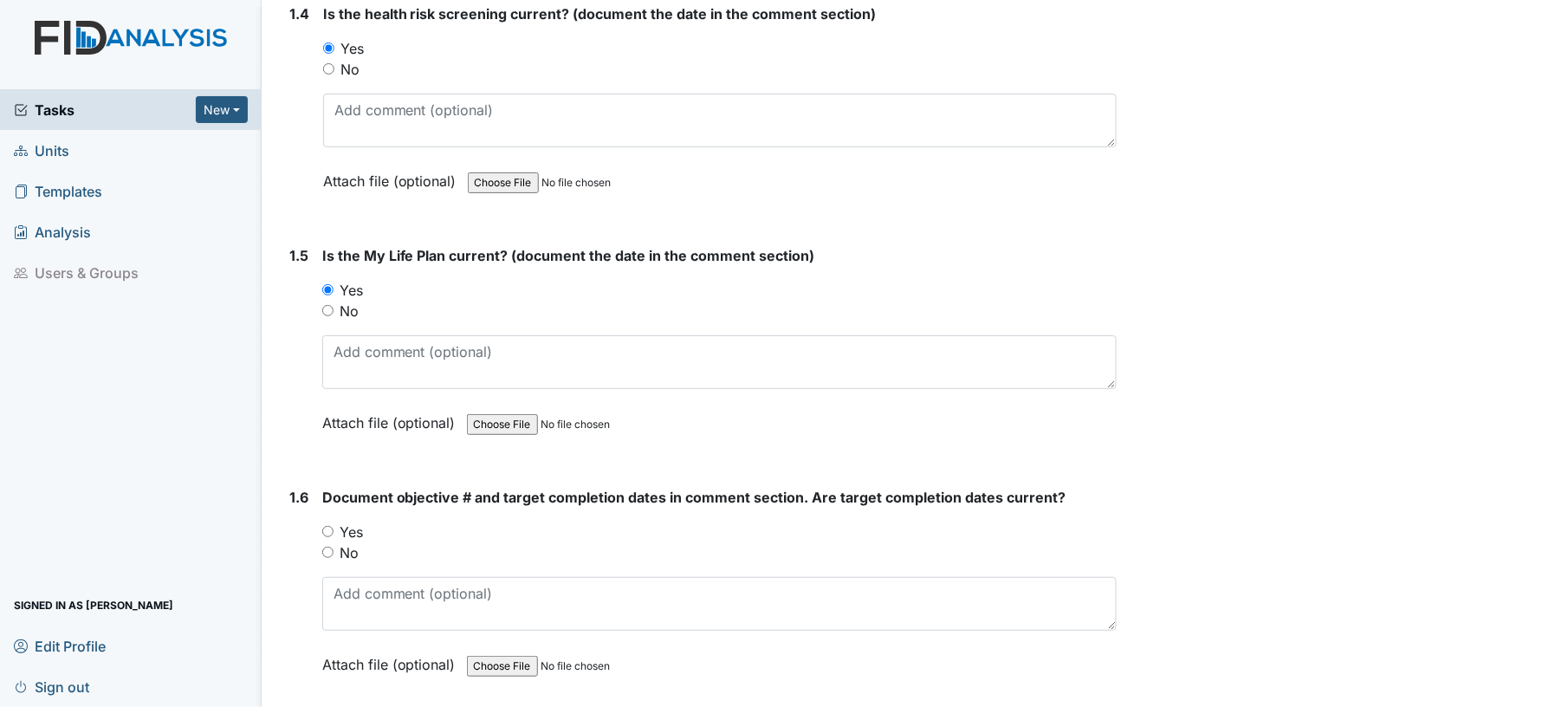
click at [326, 526] on input "Yes" at bounding box center [328, 532] width 11 height 11
radio input "true"
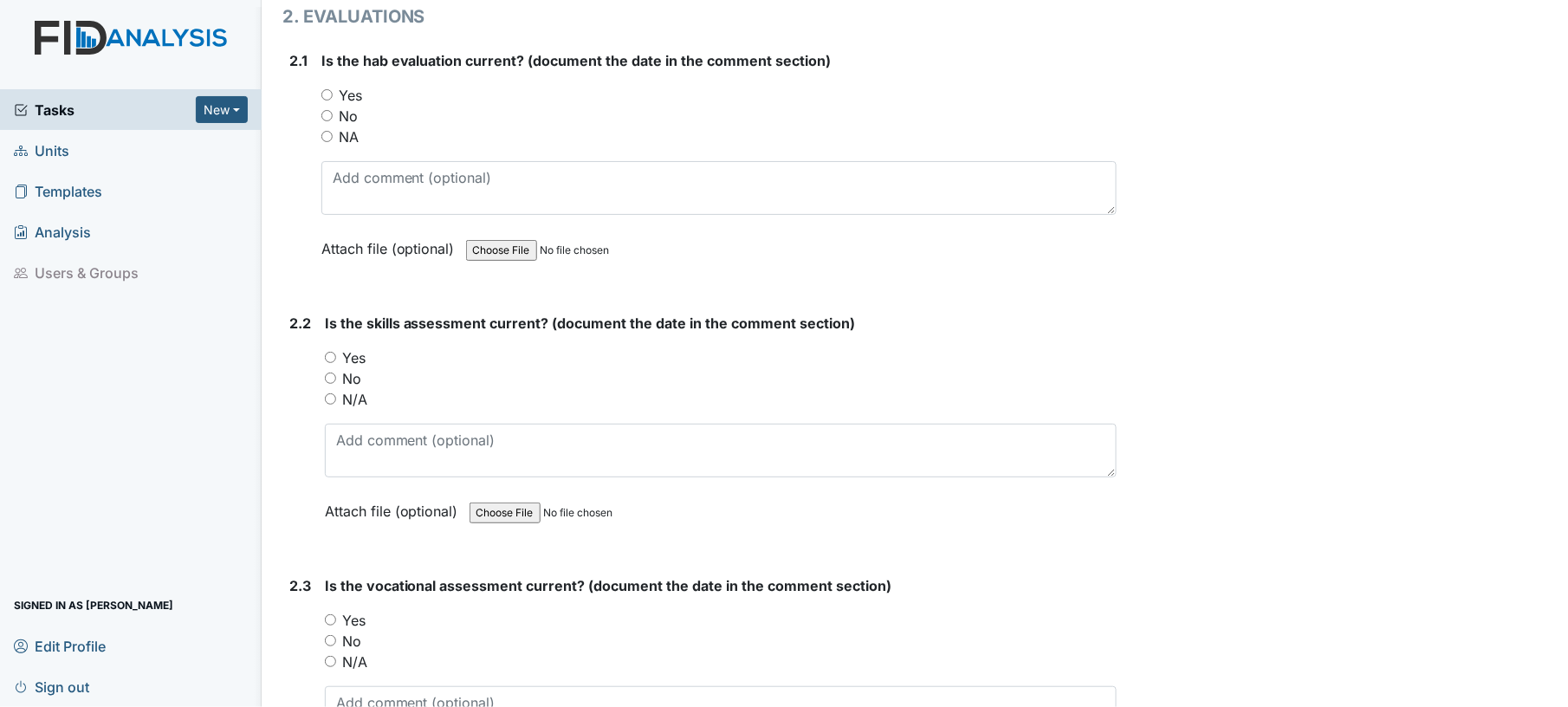
scroll to position [1757, 0]
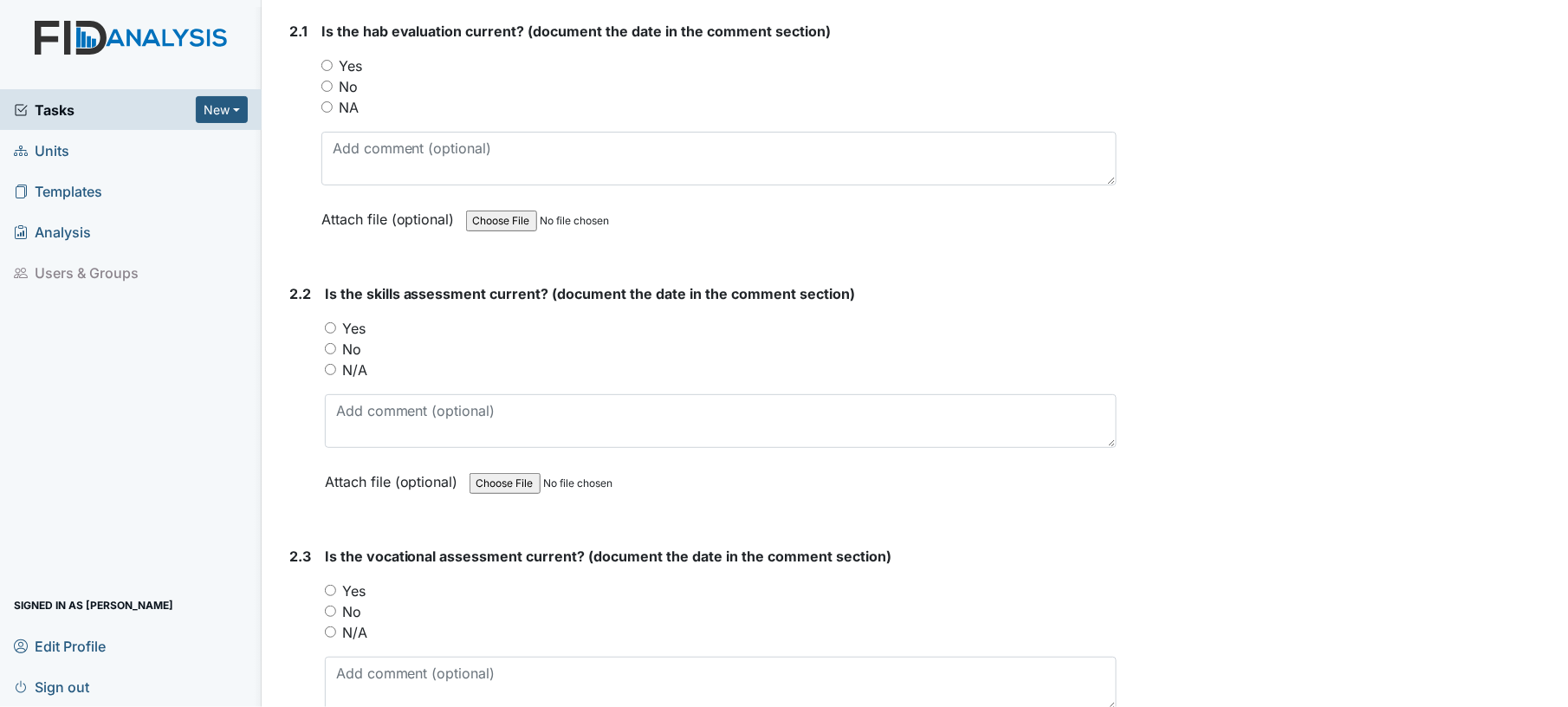
click at [327, 64] on input "Yes" at bounding box center [327, 65] width 11 height 11
radio input "true"
click at [333, 322] on input "Yes" at bounding box center [330, 328] width 11 height 11
radio input "true"
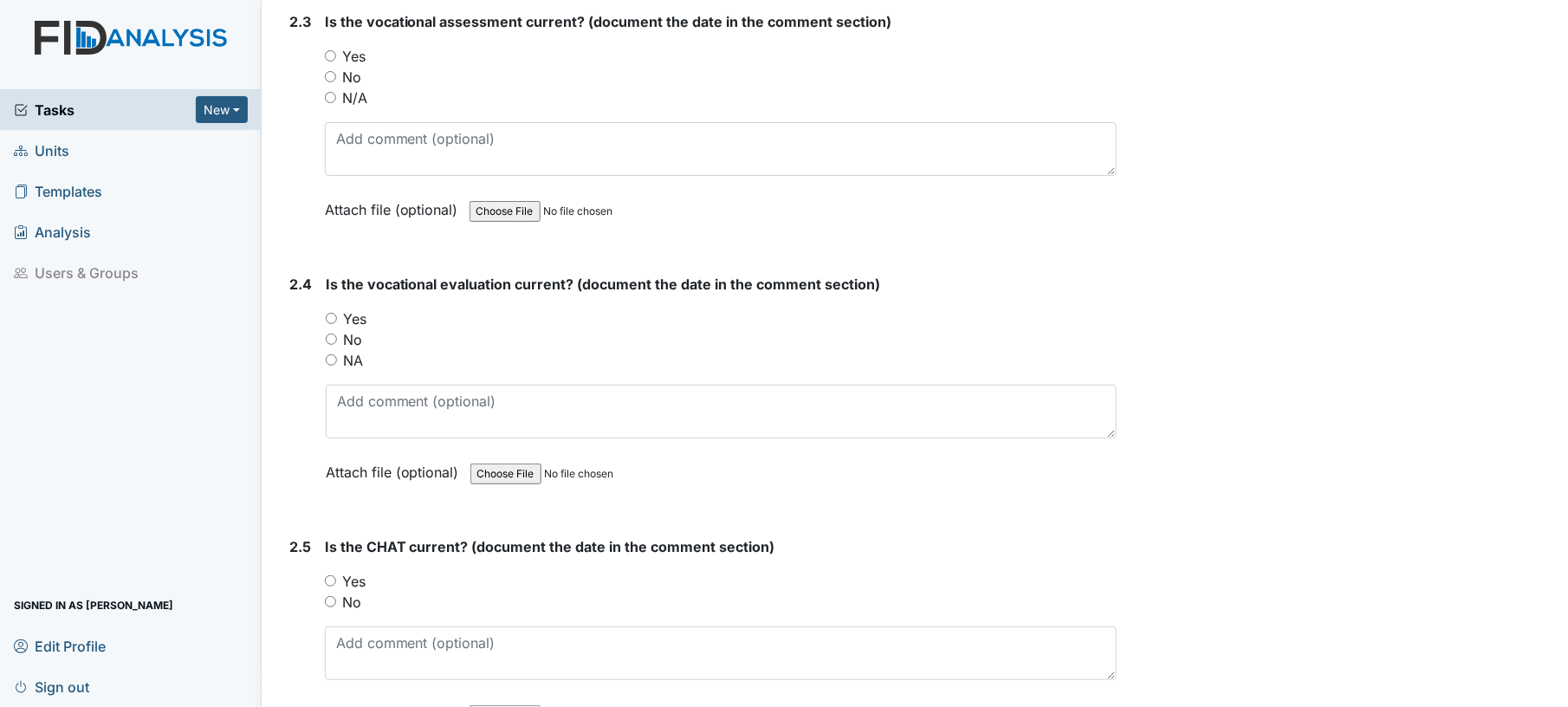
click at [331, 51] on input "Yes" at bounding box center [330, 56] width 11 height 11
radio input "true"
click at [333, 312] on input "Yes" at bounding box center [331, 318] width 11 height 11
radio input "true"
click at [328, 575] on input "Yes" at bounding box center [330, 581] width 11 height 11
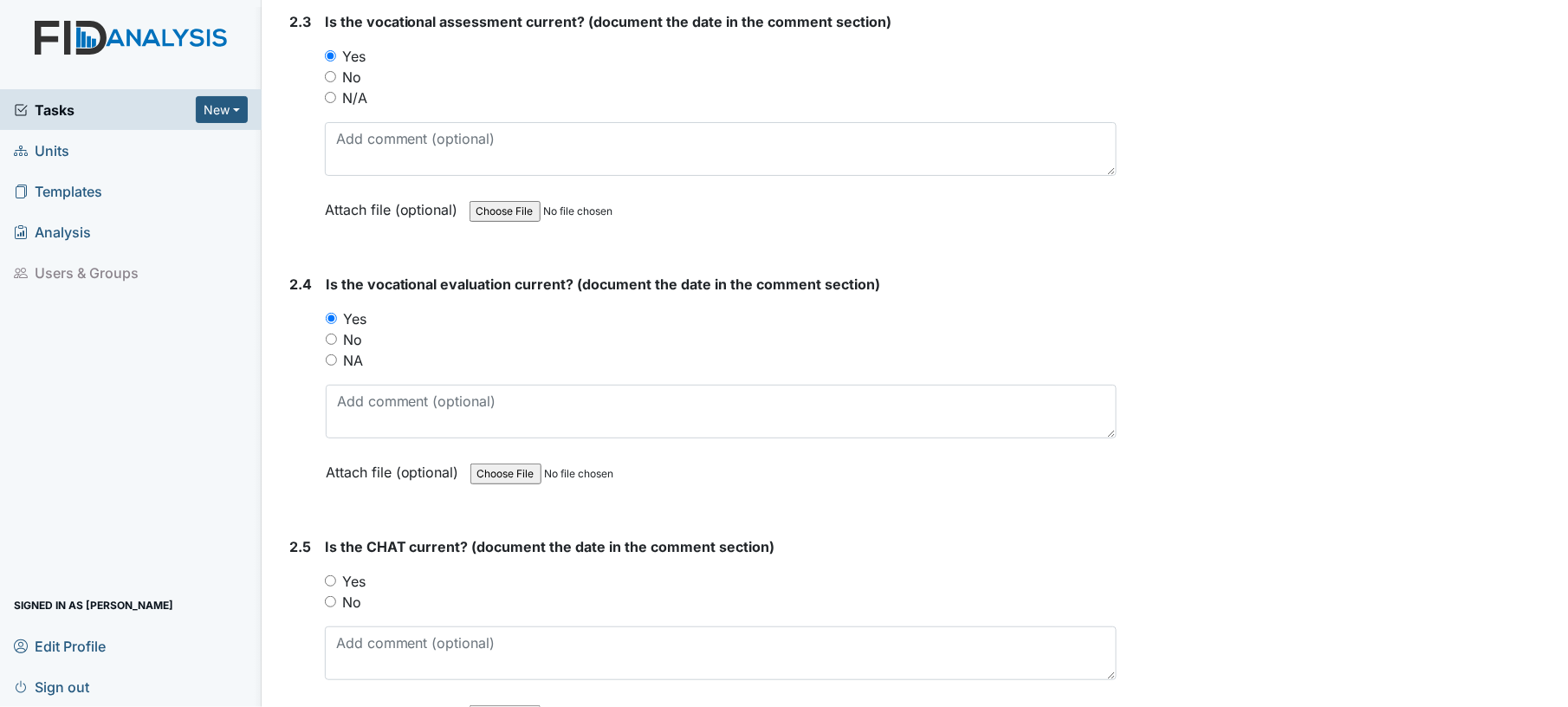
radio input "true"
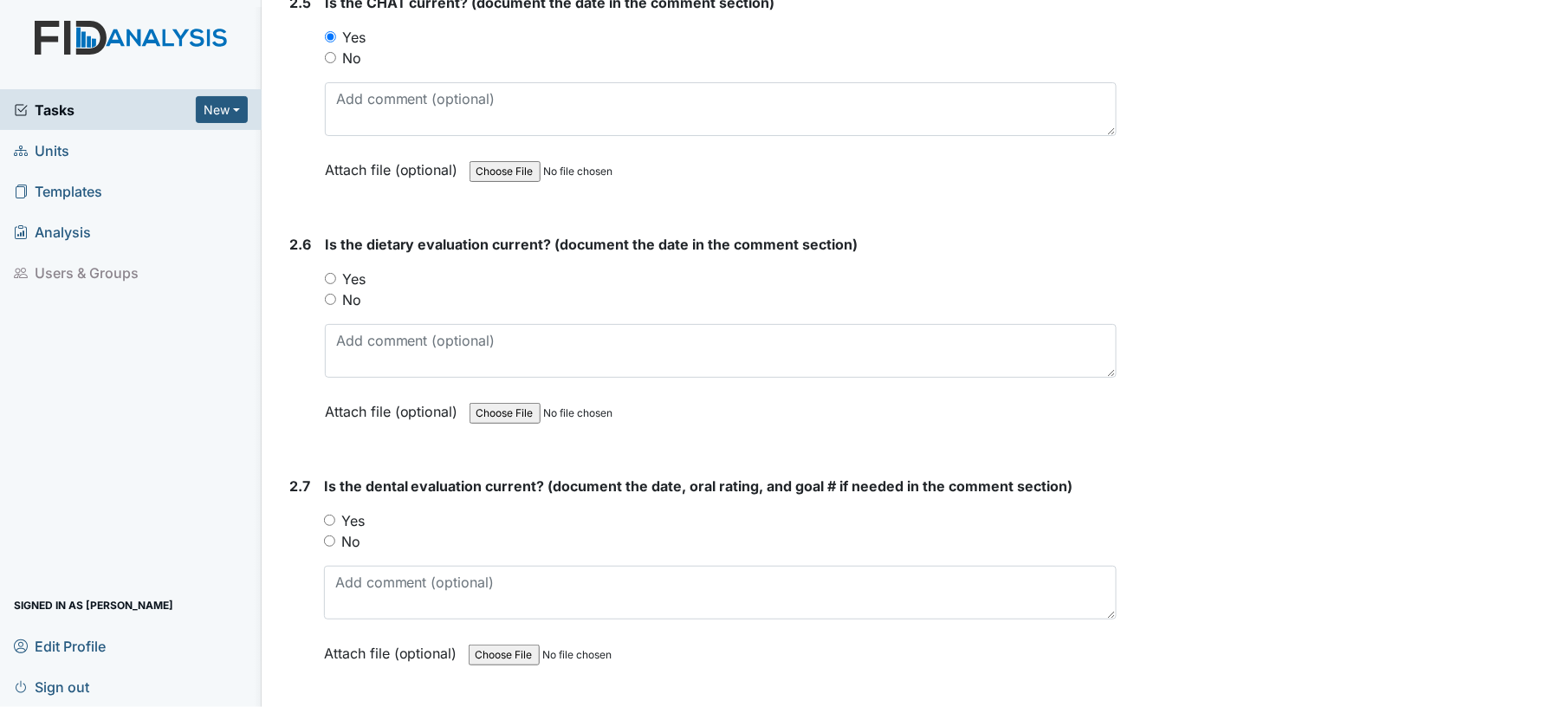
scroll to position [2865, 0]
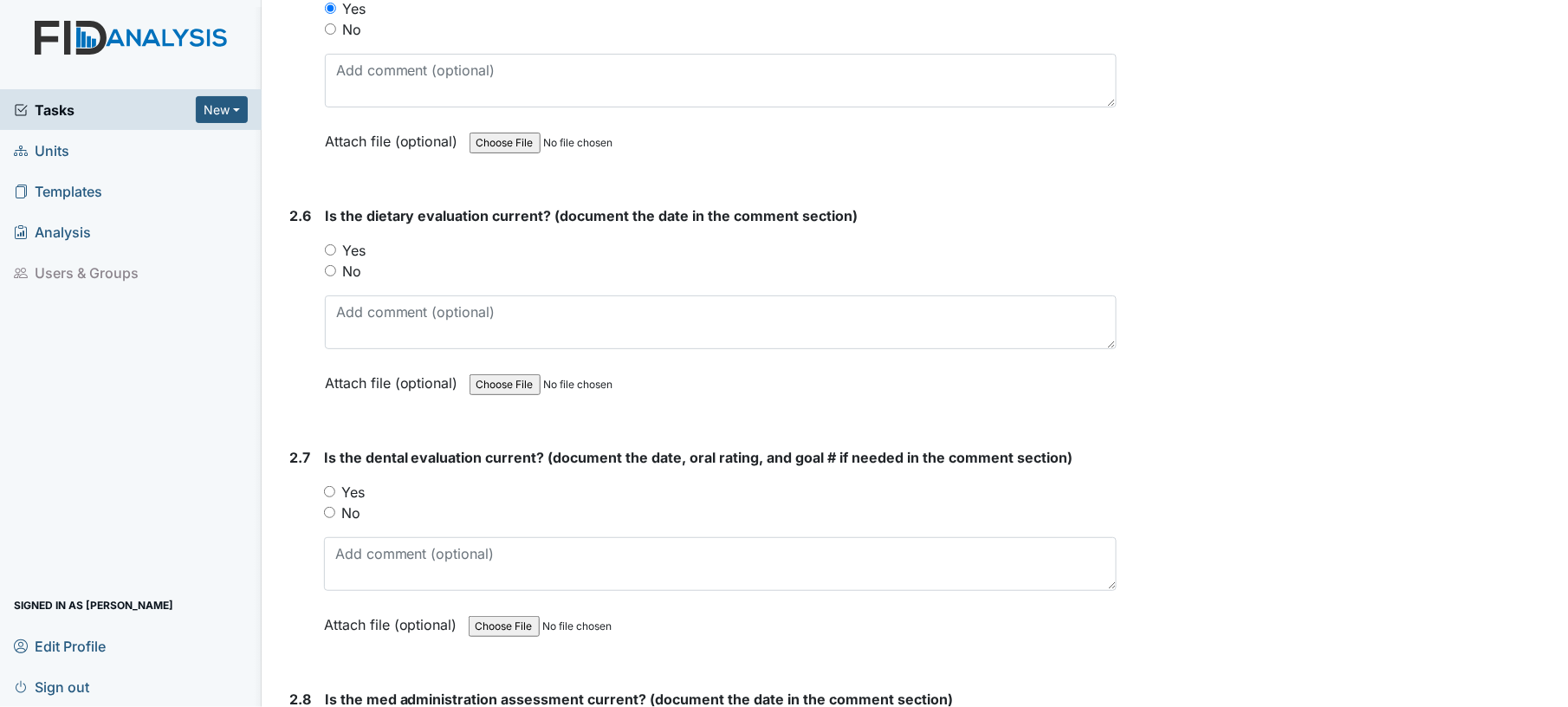
click at [328, 245] on input "Yes" at bounding box center [330, 250] width 11 height 11
radio input "true"
click at [328, 486] on input "Yes" at bounding box center [329, 491] width 11 height 11
radio input "true"
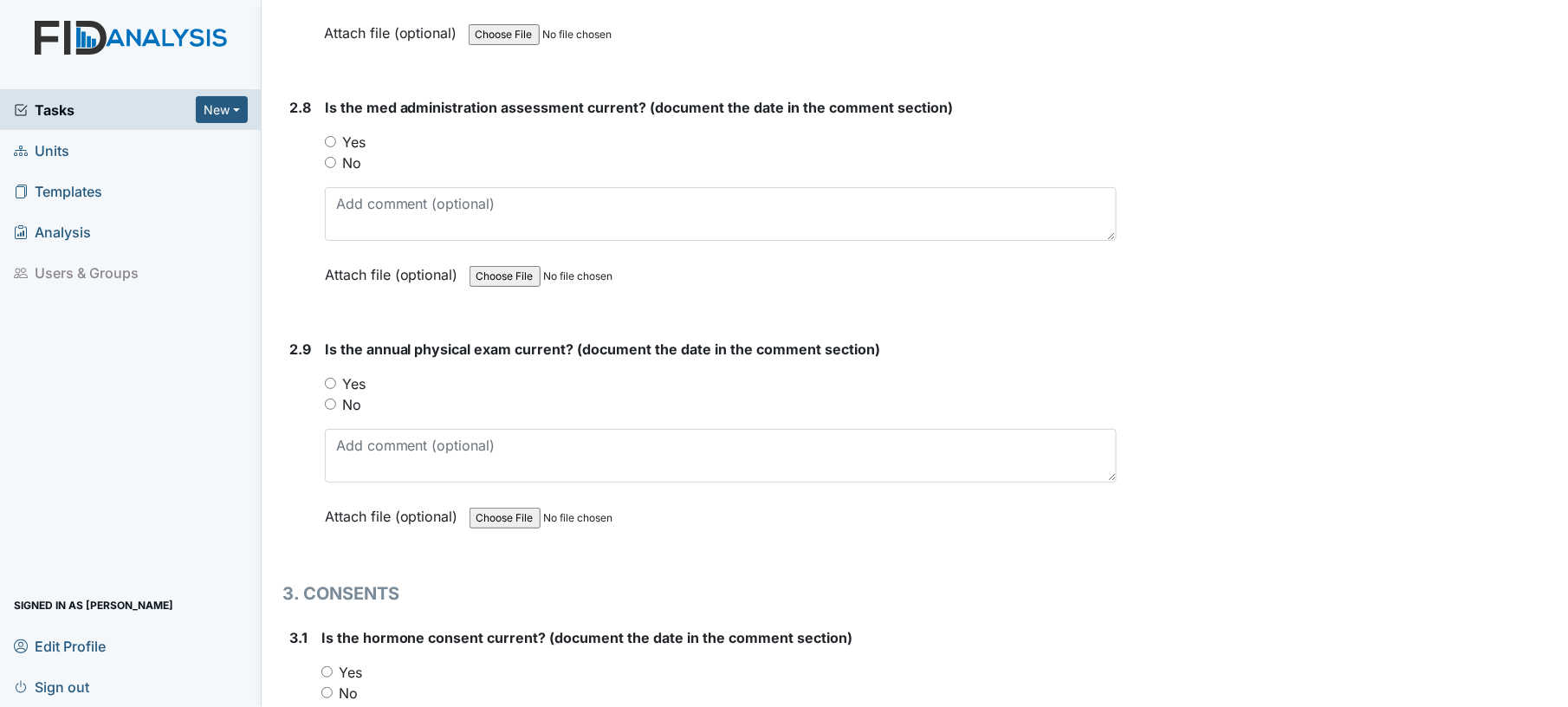
scroll to position [3494, 0]
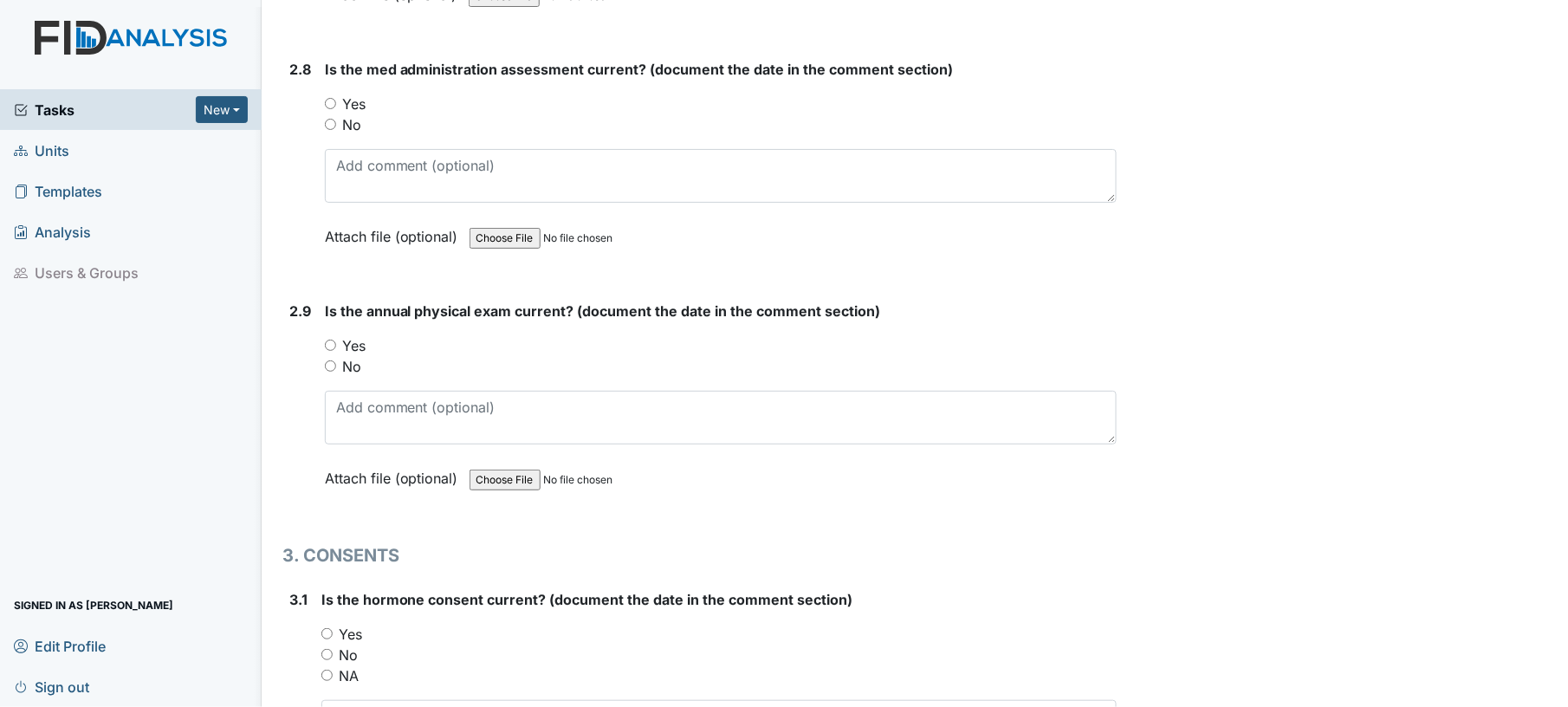
click at [330, 98] on input "Yes" at bounding box center [330, 103] width 11 height 11
radio input "true"
click at [327, 340] on input "Yes" at bounding box center [330, 345] width 11 height 11
radio input "true"
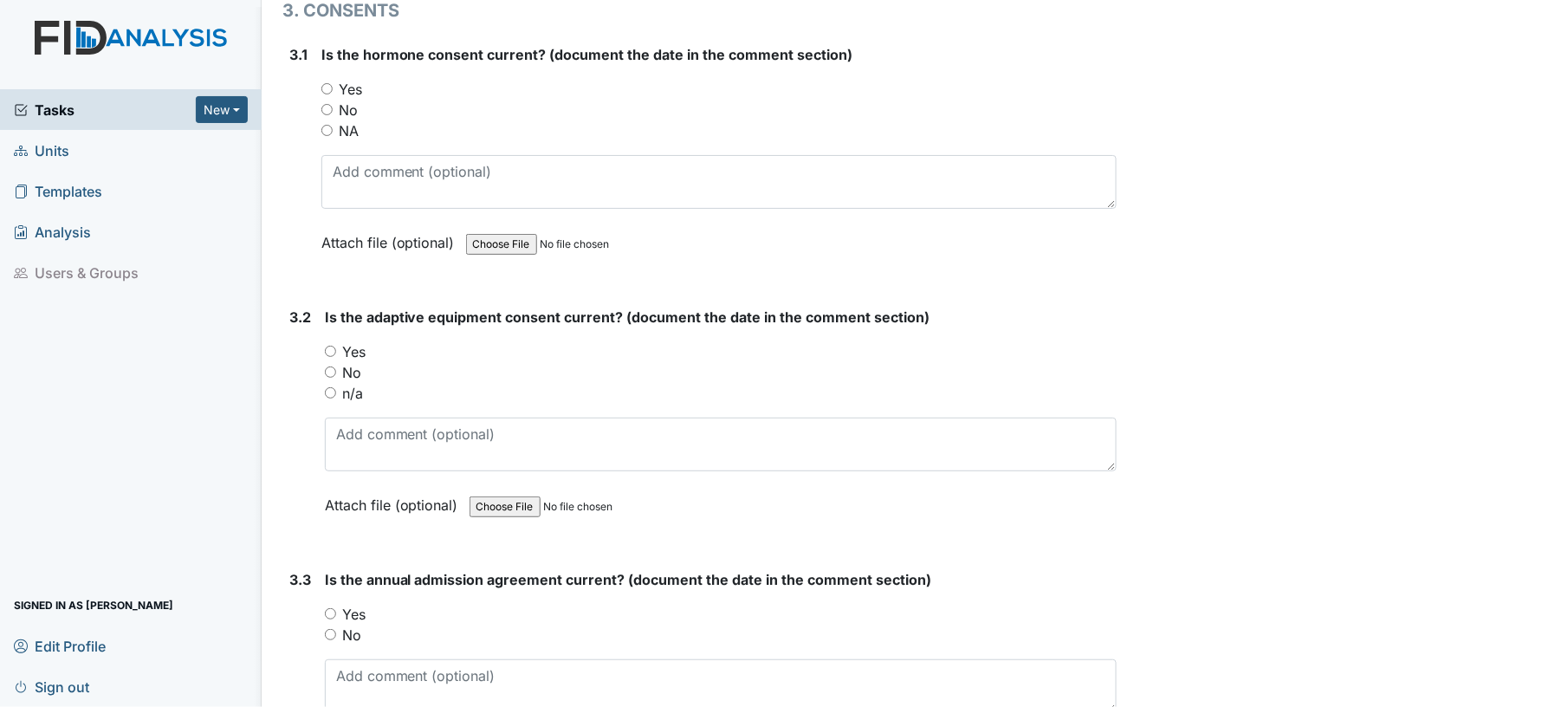
scroll to position [4049, 0]
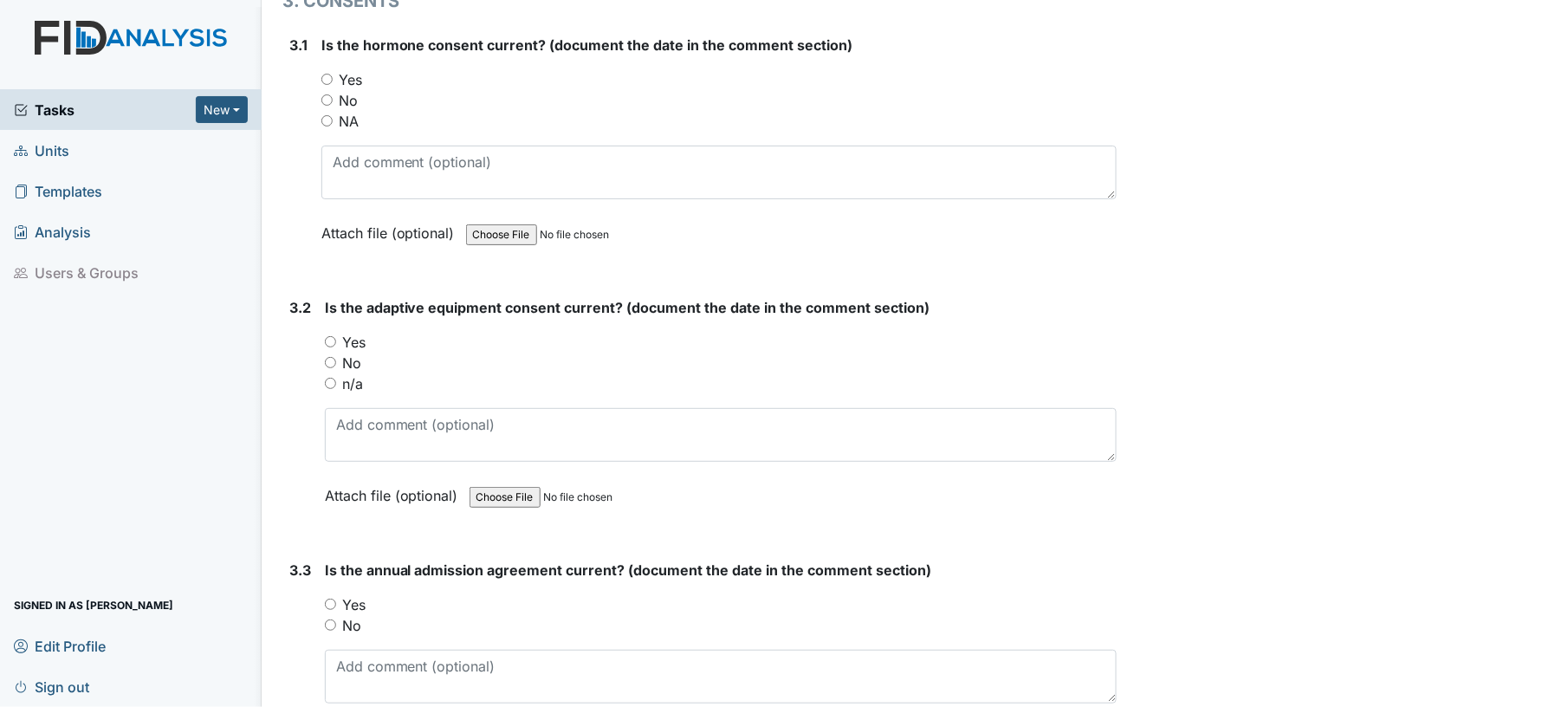
click at [323, 116] on input "NA" at bounding box center [327, 121] width 11 height 11
radio input "true"
drag, startPoint x: 327, startPoint y: 369, endPoint x: 324, endPoint y: 333, distance: 36.1
click at [325, 333] on div "You must select one of the below options. Yes No n/a" at bounding box center [721, 363] width 793 height 62
click at [326, 333] on div "Yes" at bounding box center [721, 342] width 793 height 21
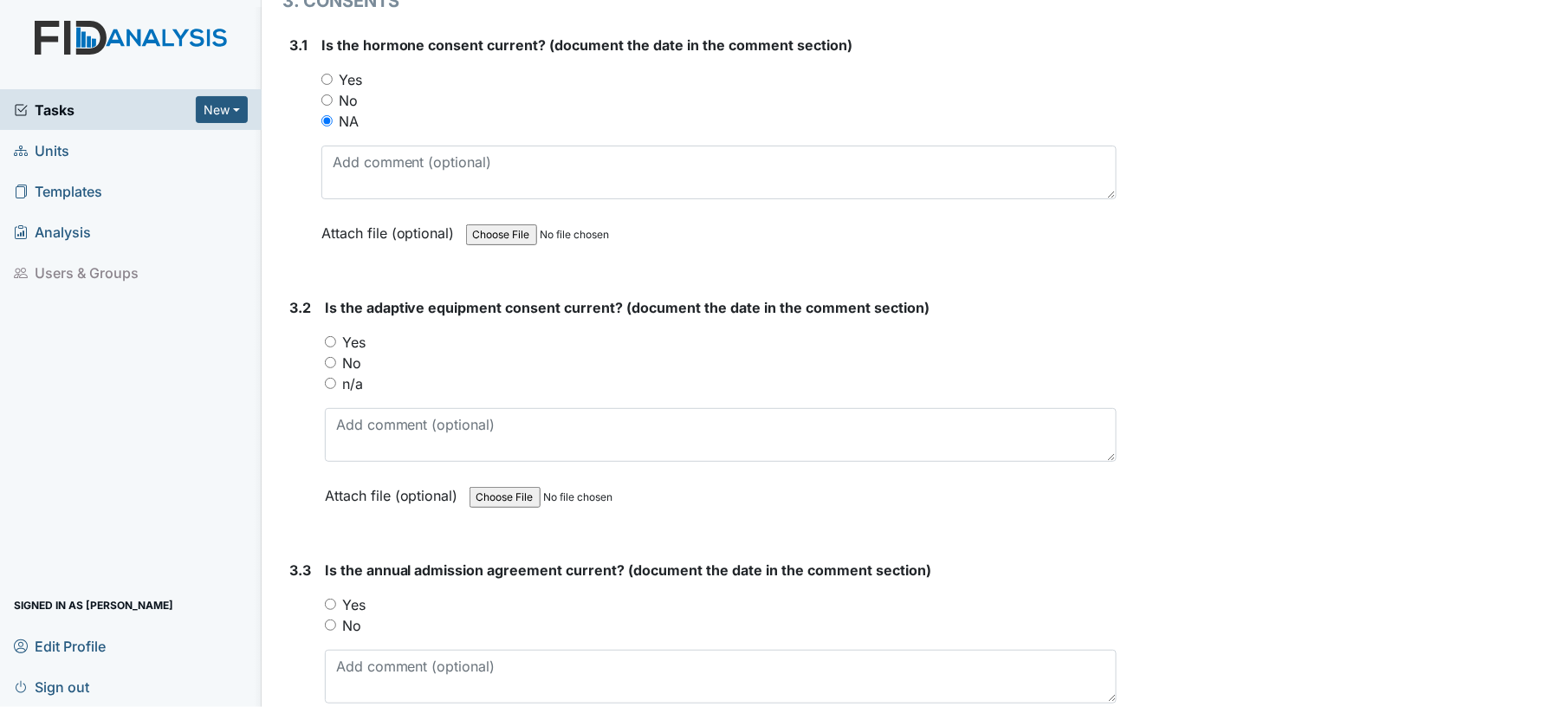
click at [327, 336] on input "Yes" at bounding box center [330, 341] width 11 height 11
radio input "true"
click at [329, 599] on input "Yes" at bounding box center [330, 604] width 11 height 11
radio input "true"
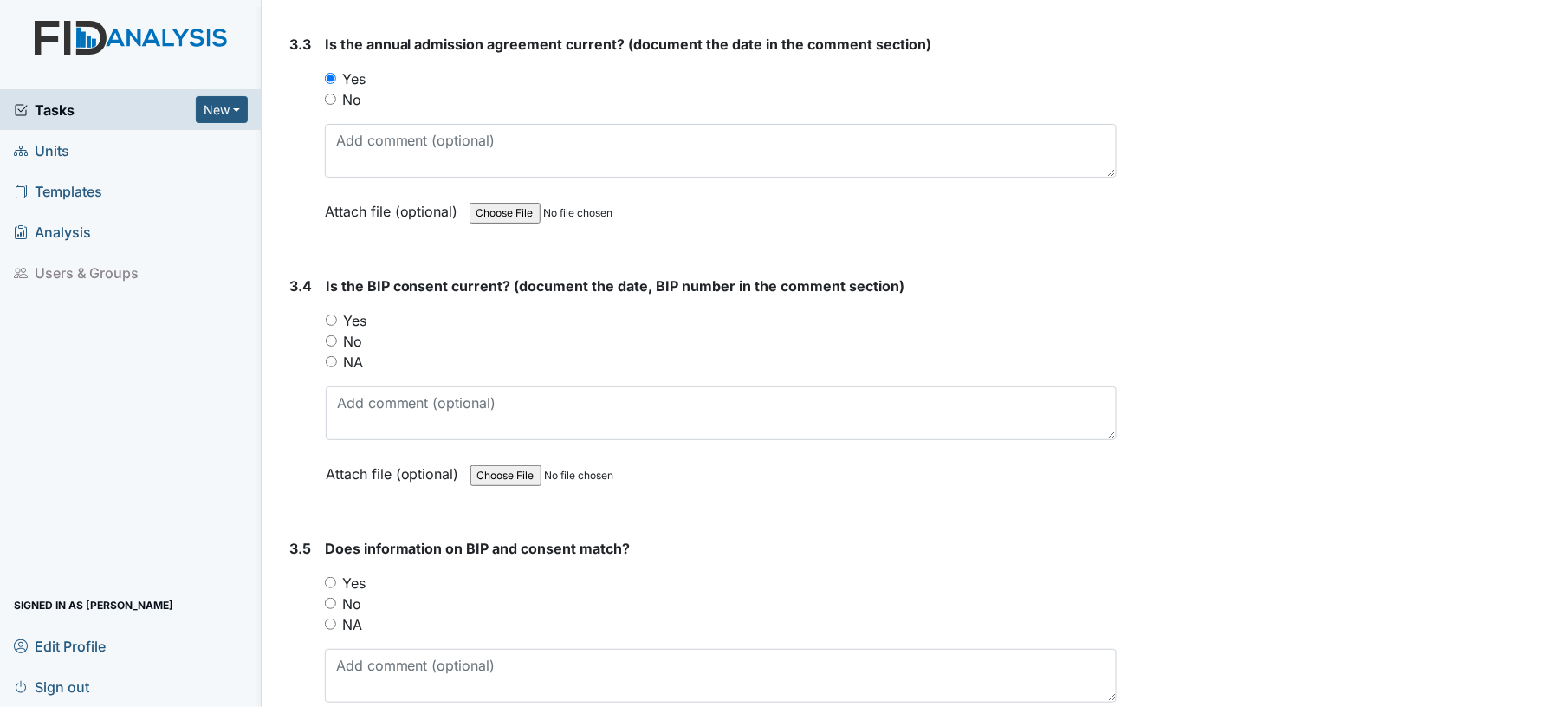
scroll to position [4593, 0]
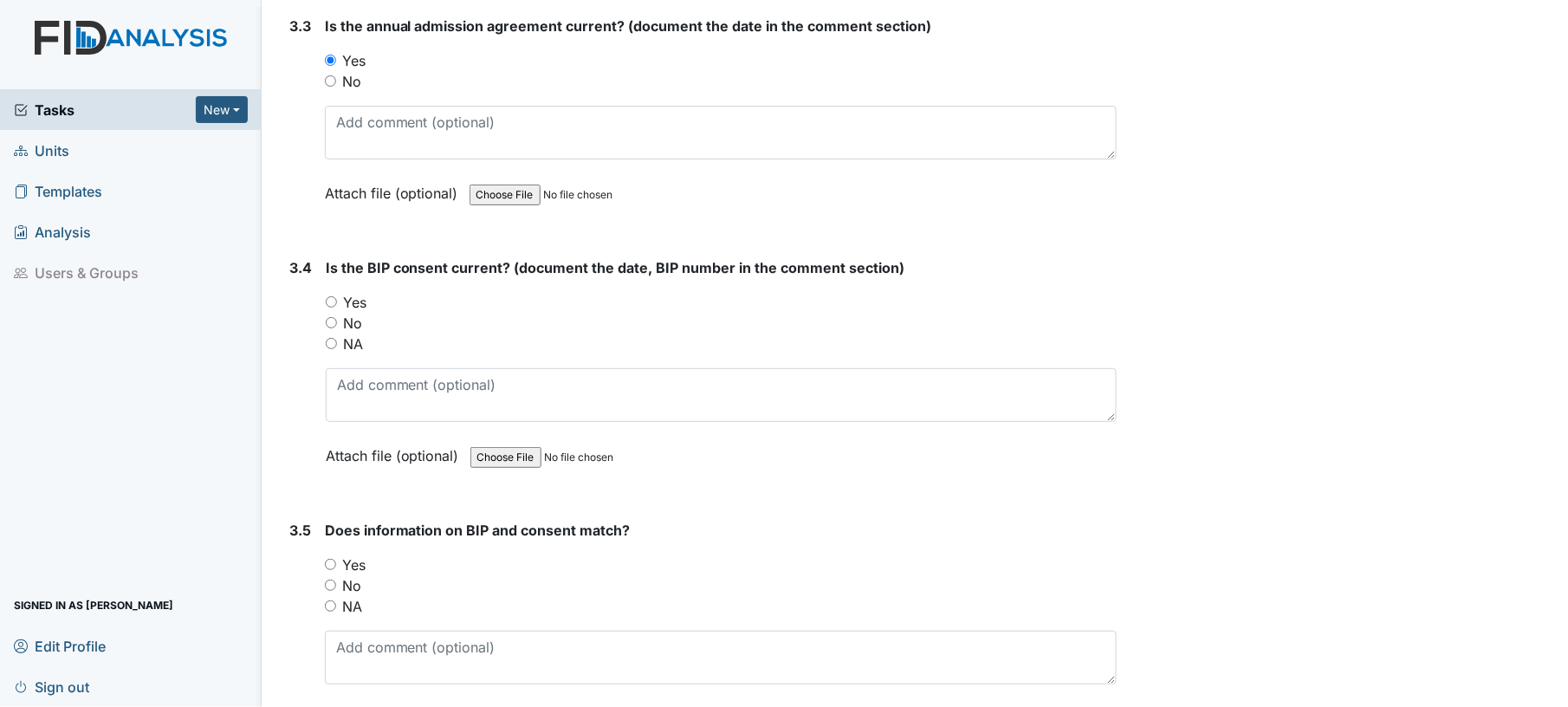
click at [333, 317] on input "No" at bounding box center [331, 322] width 11 height 11
radio input "true"
click at [331, 580] on input "No" at bounding box center [330, 585] width 11 height 11
radio input "true"
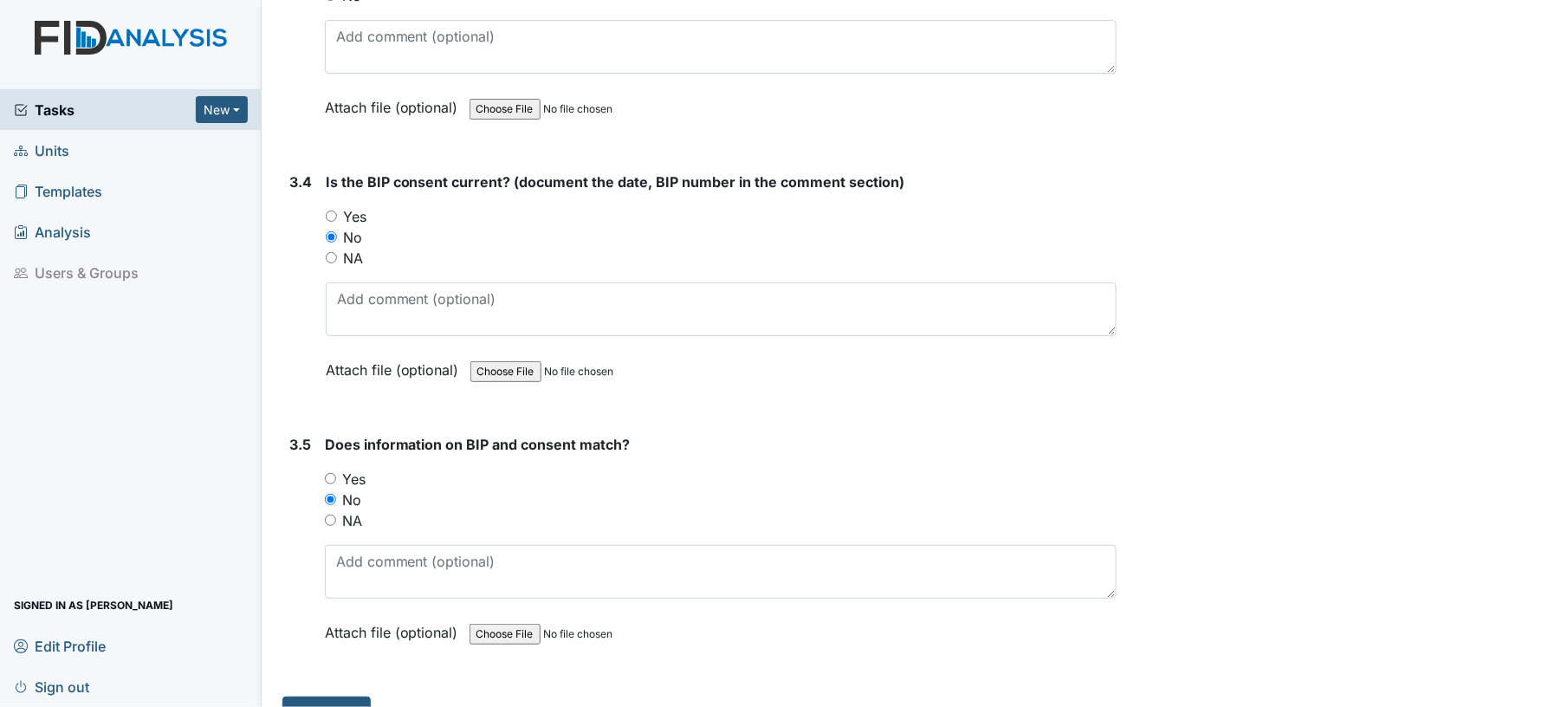
scroll to position [4698, 0]
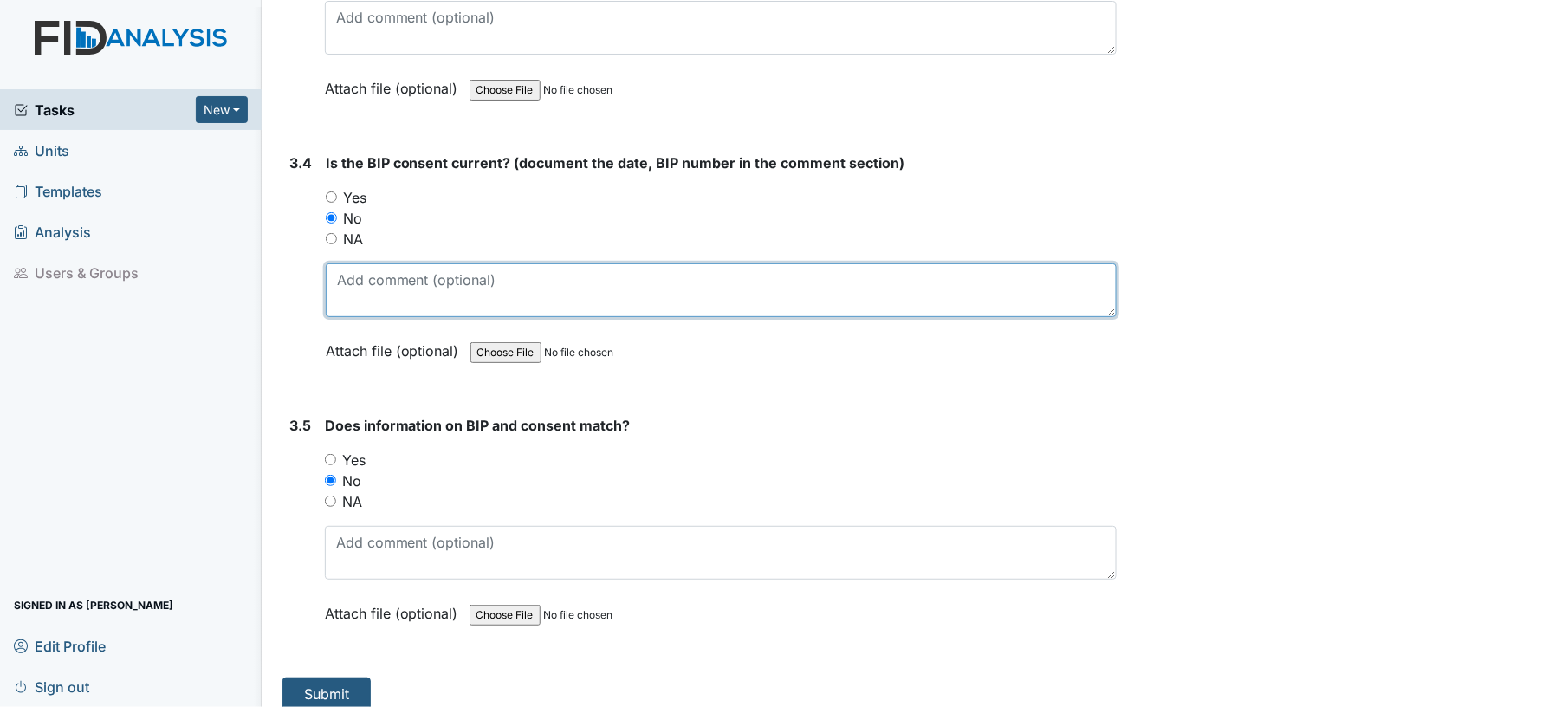
click at [590, 268] on textarea at bounding box center [721, 290] width 792 height 53
type textarea "waiting on sleep med consent"
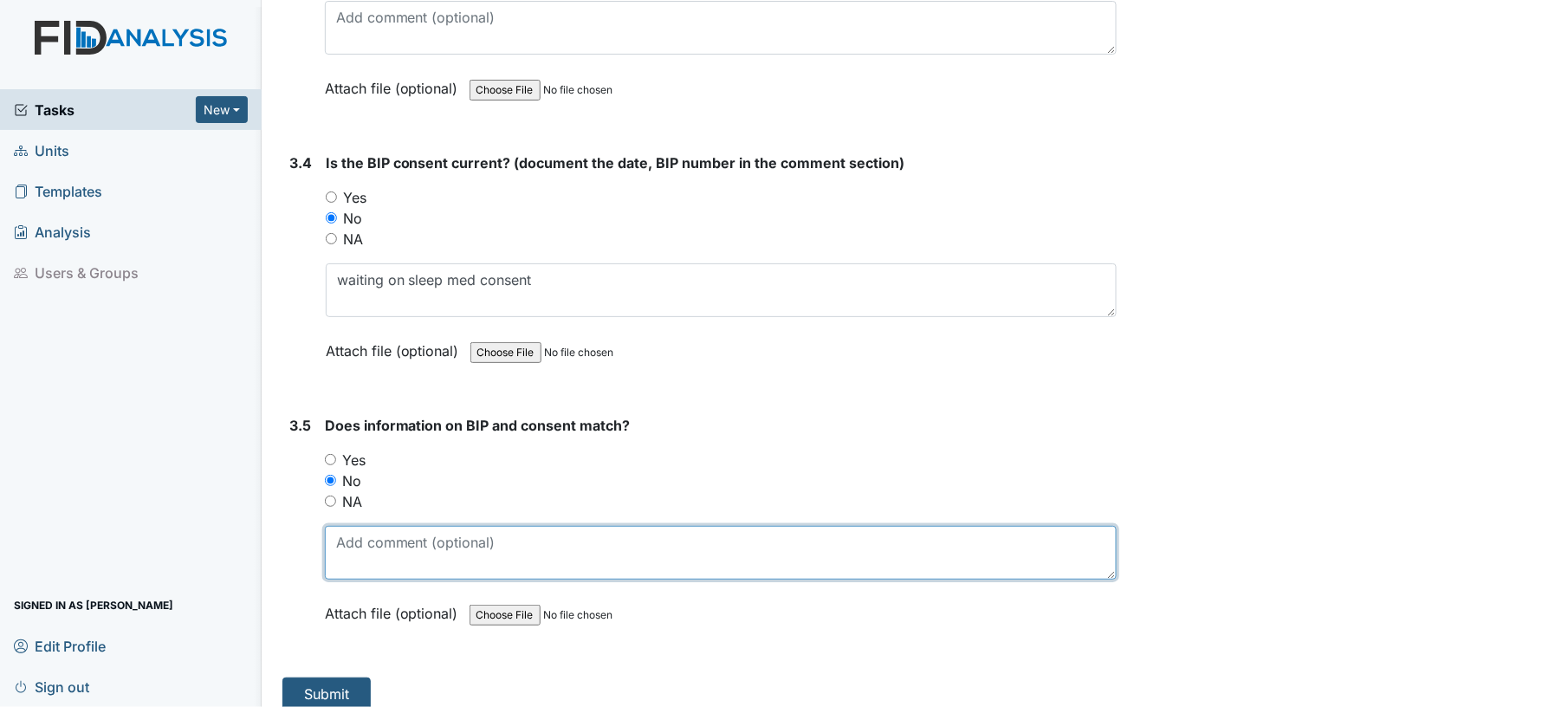
click at [357, 526] on textarea at bounding box center [721, 553] width 793 height 53
type textarea "waiting on sleep med consent"
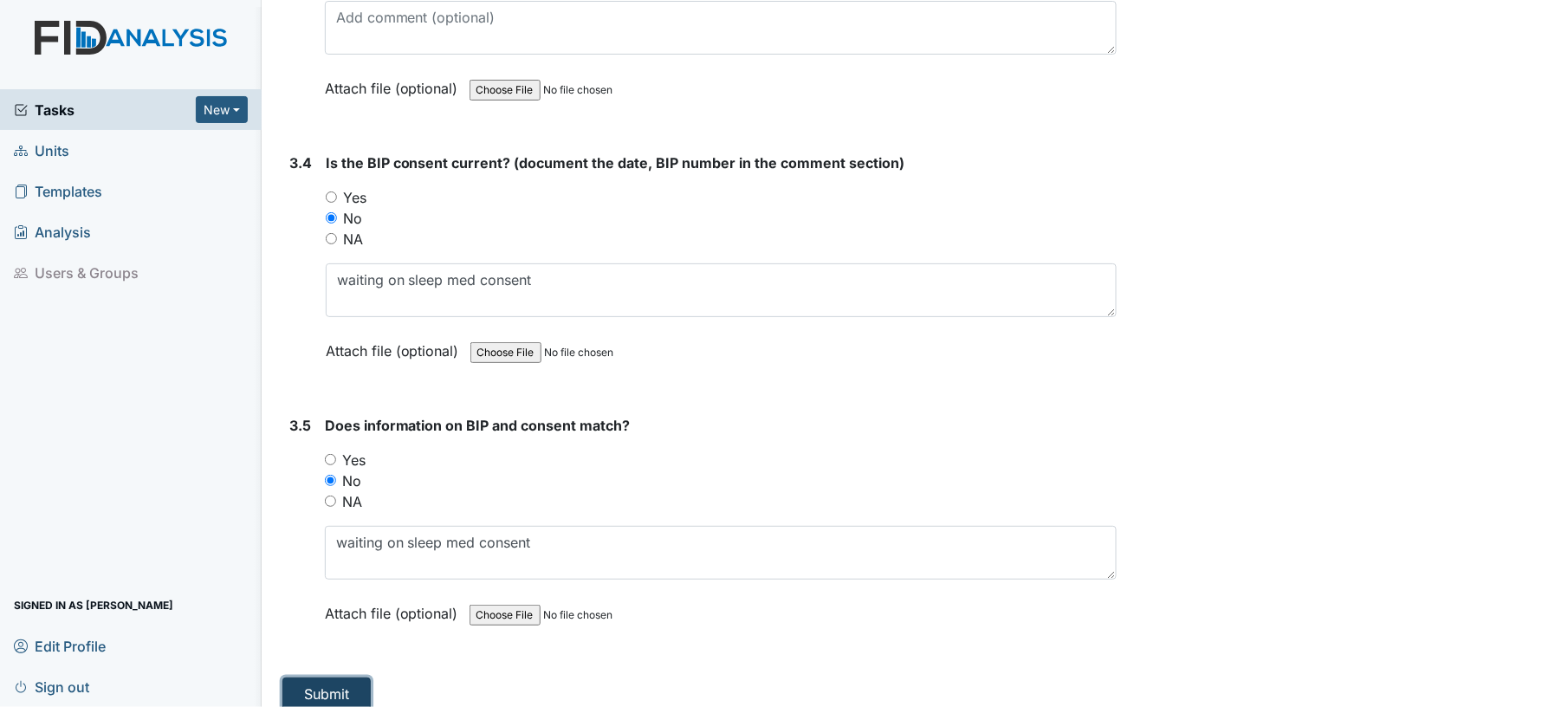
click at [337, 683] on button "Submit" at bounding box center [327, 693] width 88 height 33
